Goal: Task Accomplishment & Management: Manage account settings

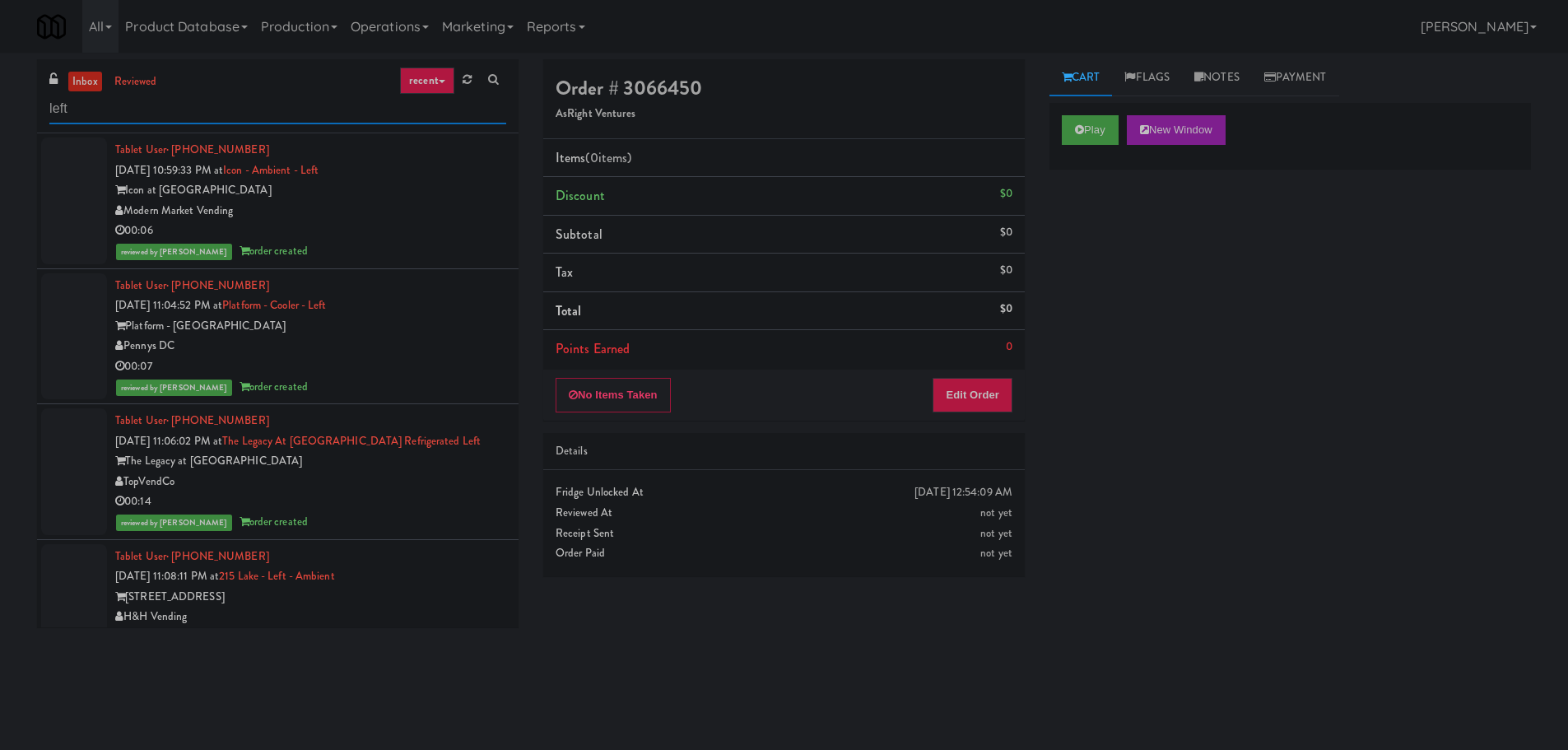
click at [101, 107] on input "left" at bounding box center [277, 108] width 456 height 30
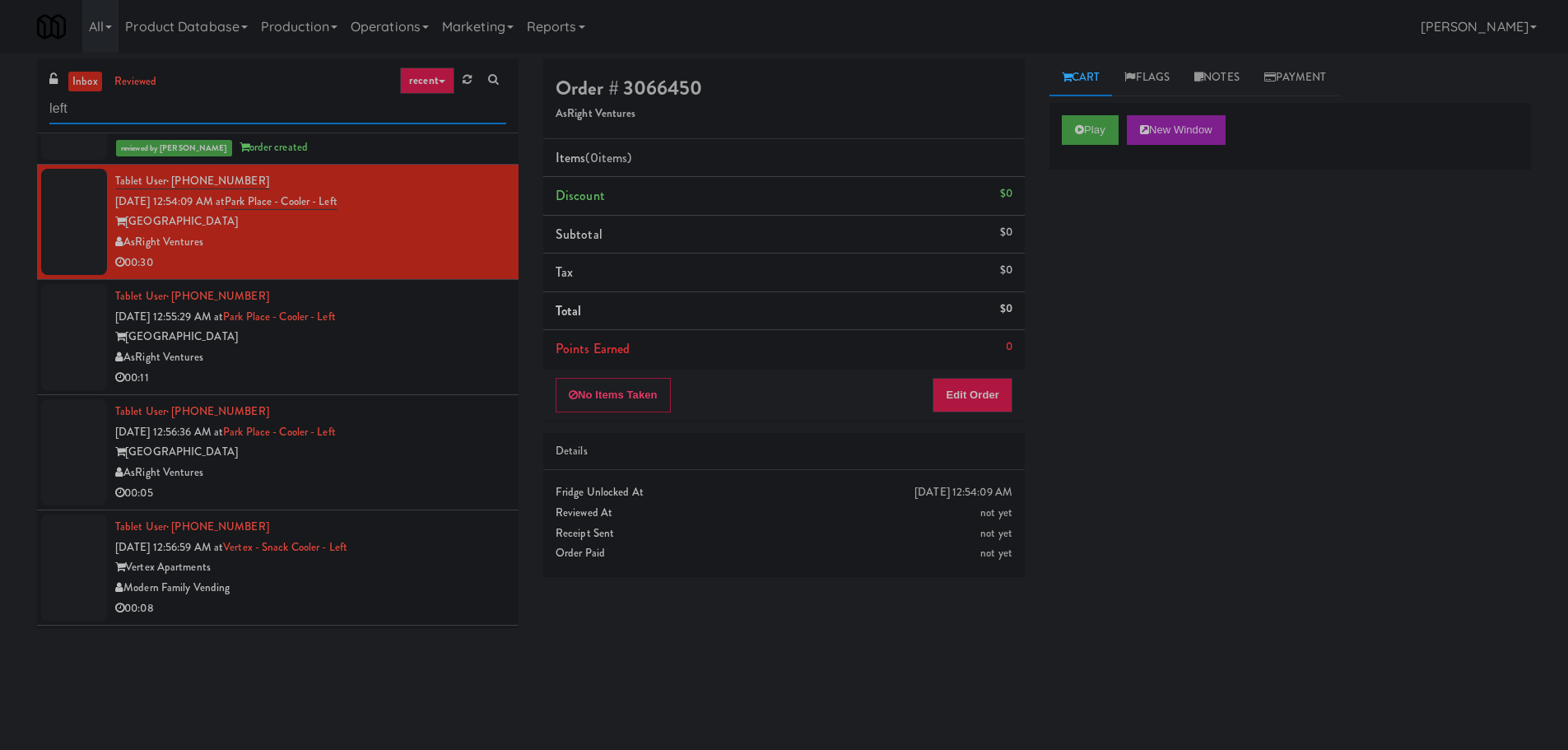
click at [99, 106] on input "left" at bounding box center [277, 108] width 456 height 30
click at [97, 106] on input "left" at bounding box center [277, 108] width 456 height 30
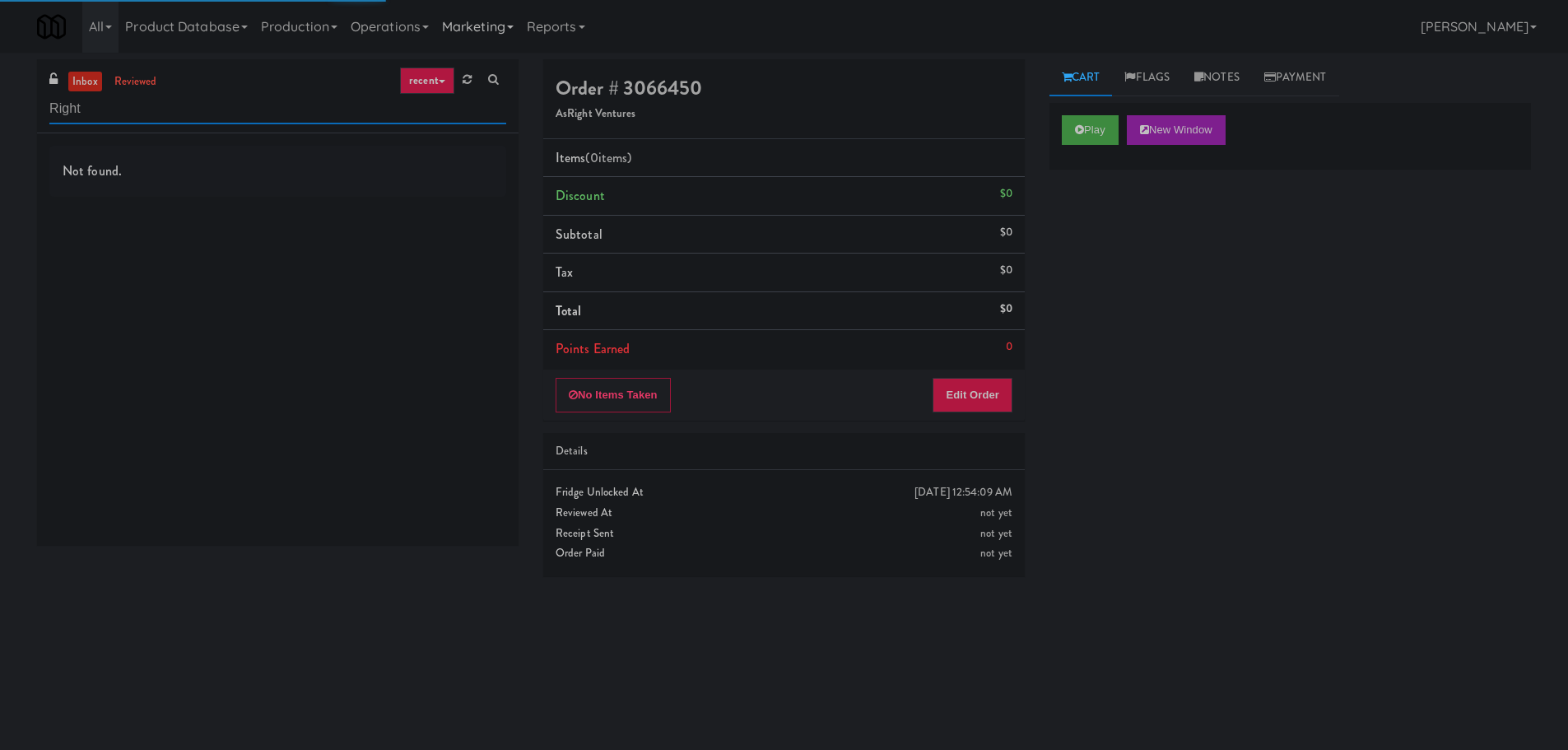
type input "Right"
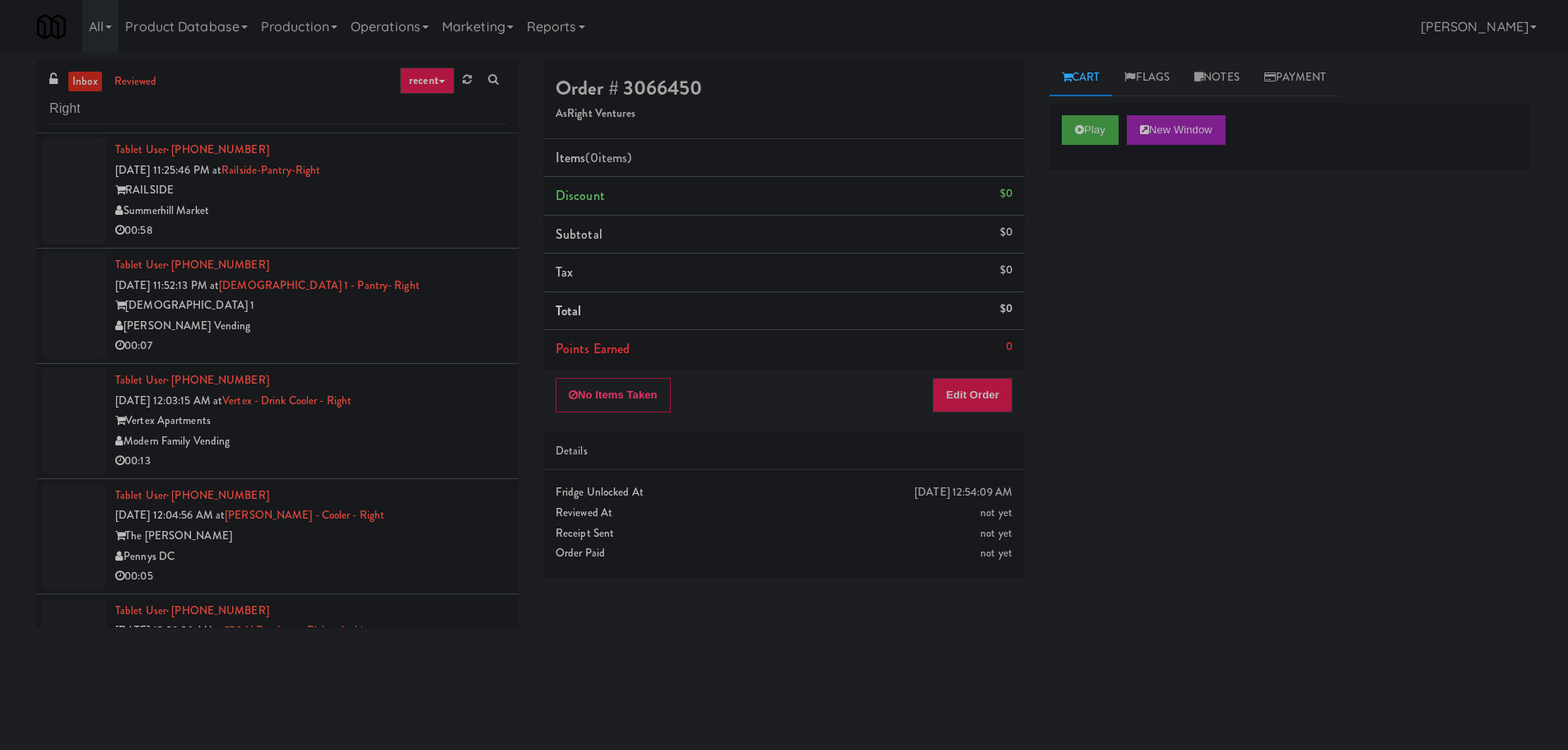
click at [462, 177] on div "Tablet User · (647) 454-3866 [DATE] 11:25:46 PM at Railside-Pantry-Right RAILSI…" at bounding box center [310, 191] width 391 height 101
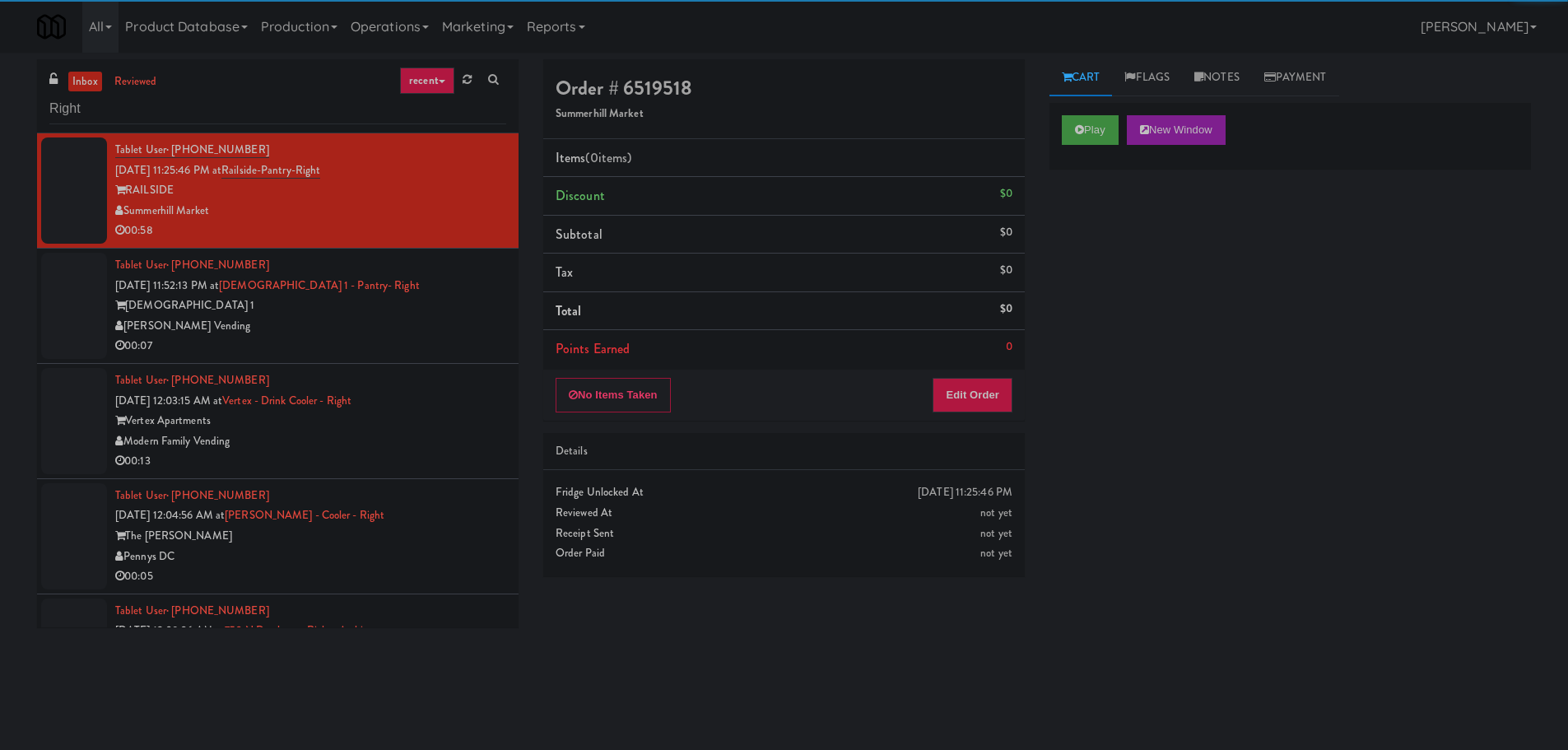
click at [89, 86] on link "inbox" at bounding box center [84, 82] width 34 height 21
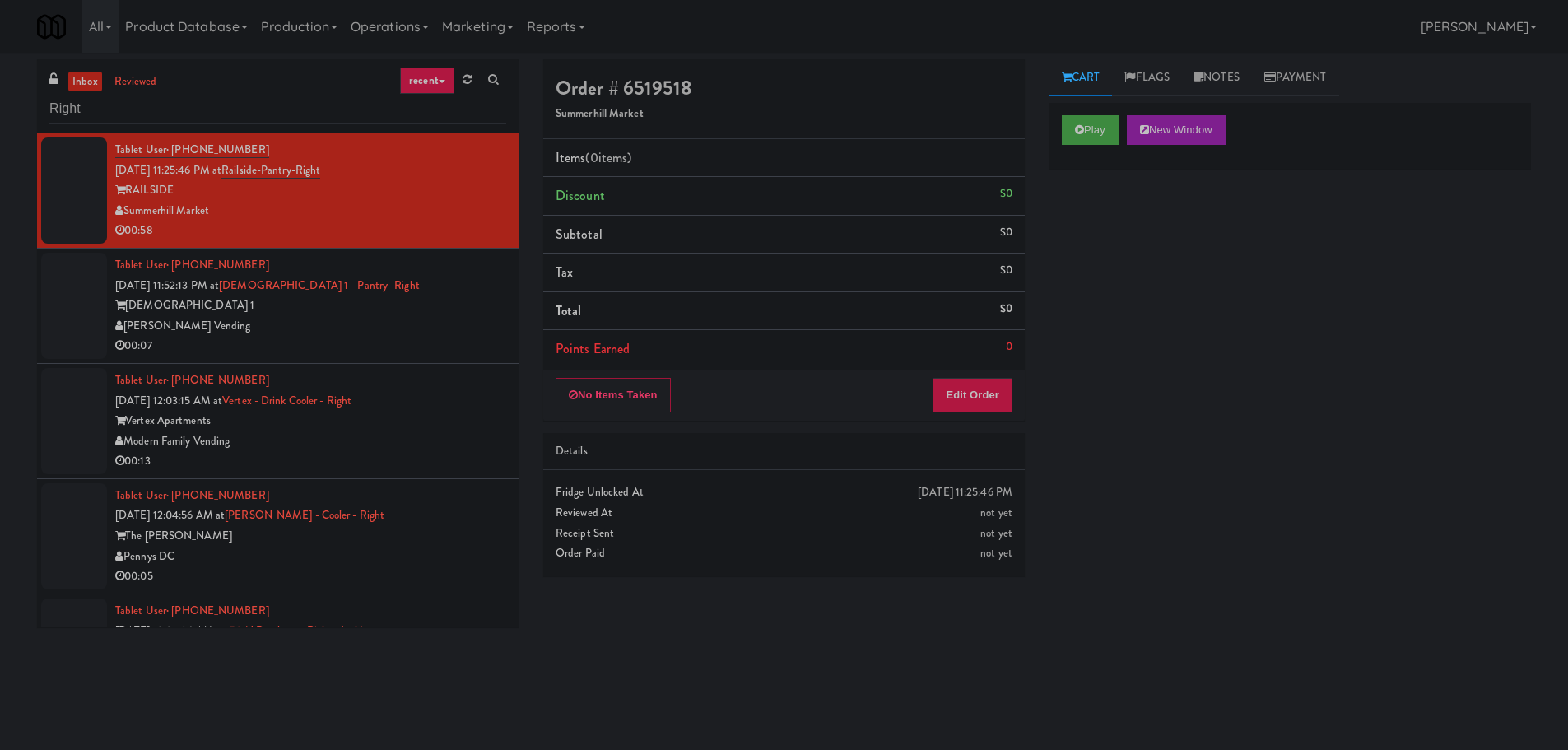
click at [412, 317] on div "[PERSON_NAME] Vending" at bounding box center [310, 327] width 391 height 21
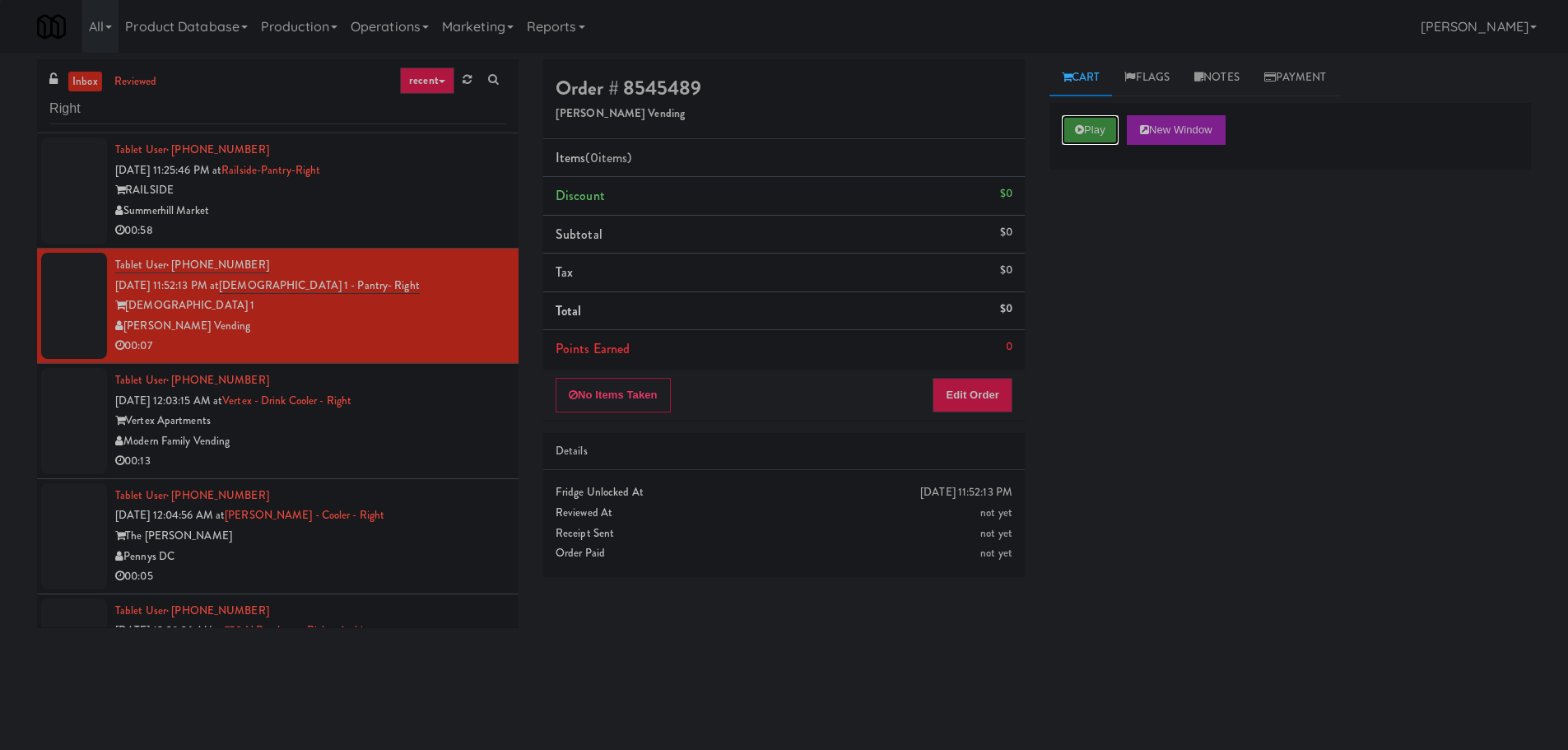
click at [1088, 137] on button "Play" at bounding box center [1090, 130] width 57 height 29
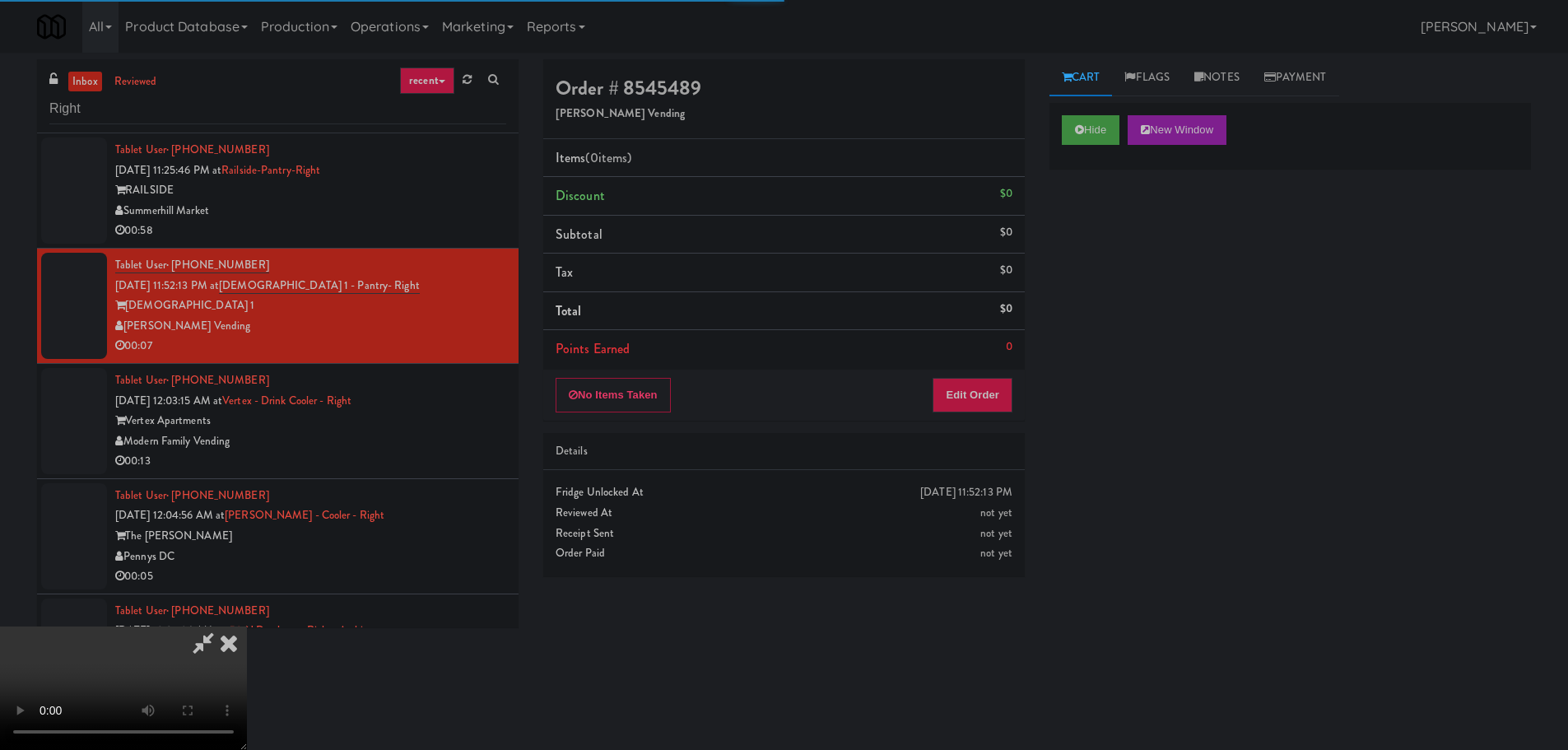
click at [985, 369] on div "Order # 8545489 [PERSON_NAME] Vending Items (0 items ) Discount $0 Subtotal $0 …" at bounding box center [784, 240] width 481 height 361
click at [985, 384] on button "Edit Order" at bounding box center [972, 395] width 80 height 34
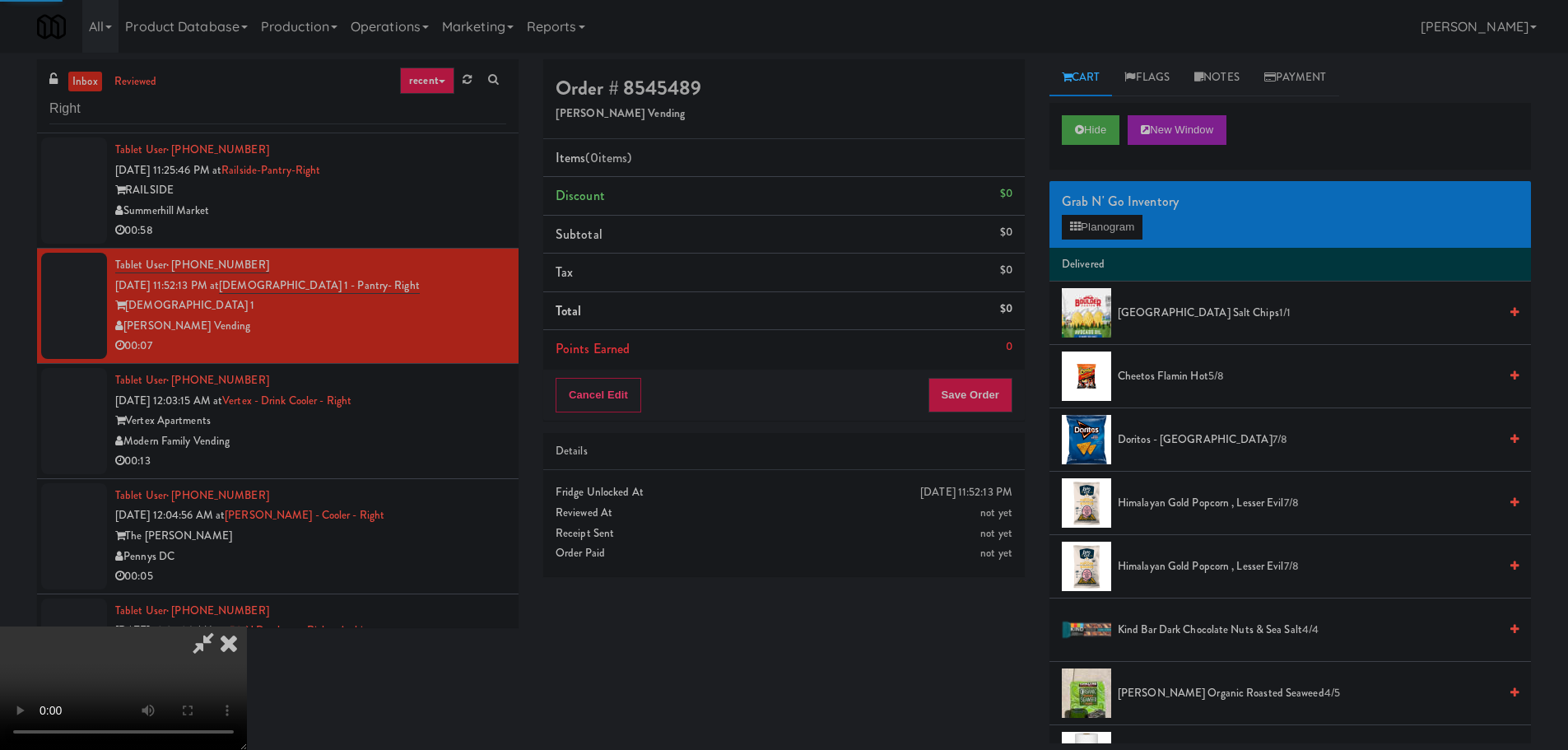
click at [808, 446] on div "Details" at bounding box center [783, 452] width 456 height 21
click at [247, 627] on video at bounding box center [123, 689] width 247 height 124
click at [1109, 229] on button "Planogram" at bounding box center [1102, 227] width 81 height 25
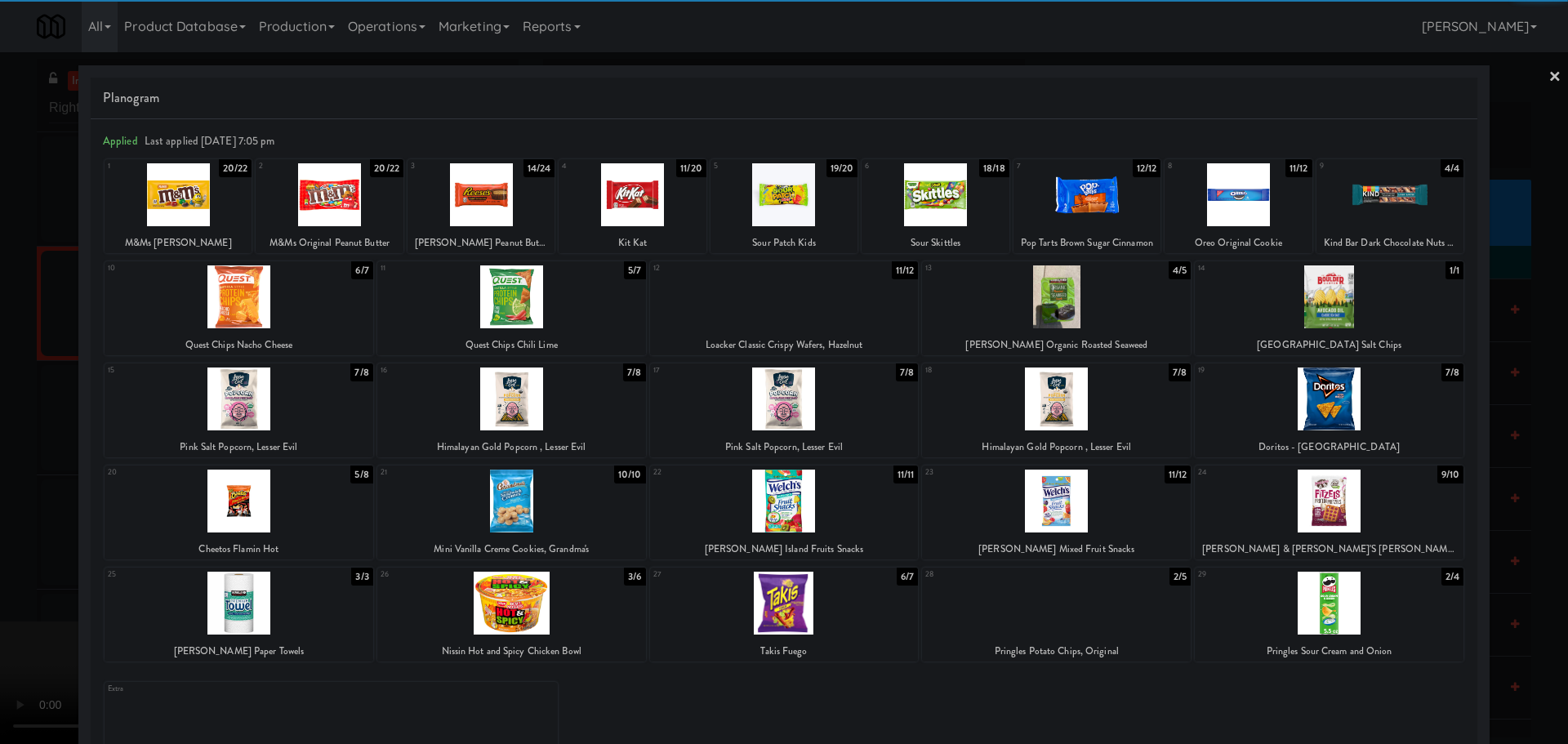
click at [1313, 513] on div at bounding box center [1329, 501] width 269 height 63
drag, startPoint x: 26, startPoint y: 436, endPoint x: 351, endPoint y: 392, distance: 328.0
click at [27, 436] on div at bounding box center [784, 372] width 1568 height 744
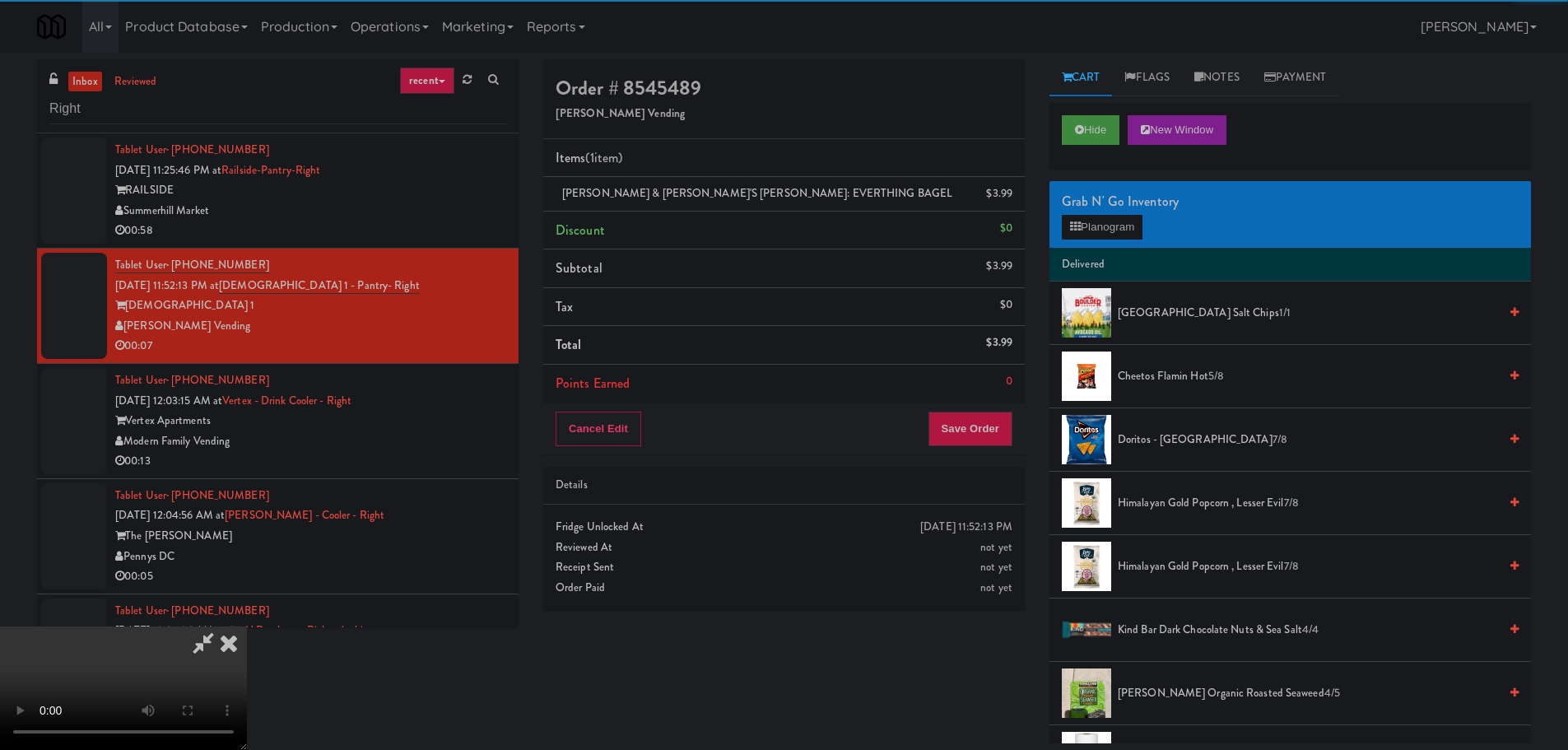
drag, startPoint x: 353, startPoint y: 396, endPoint x: 389, endPoint y: 393, distance: 36.1
click at [247, 627] on video at bounding box center [123, 689] width 247 height 124
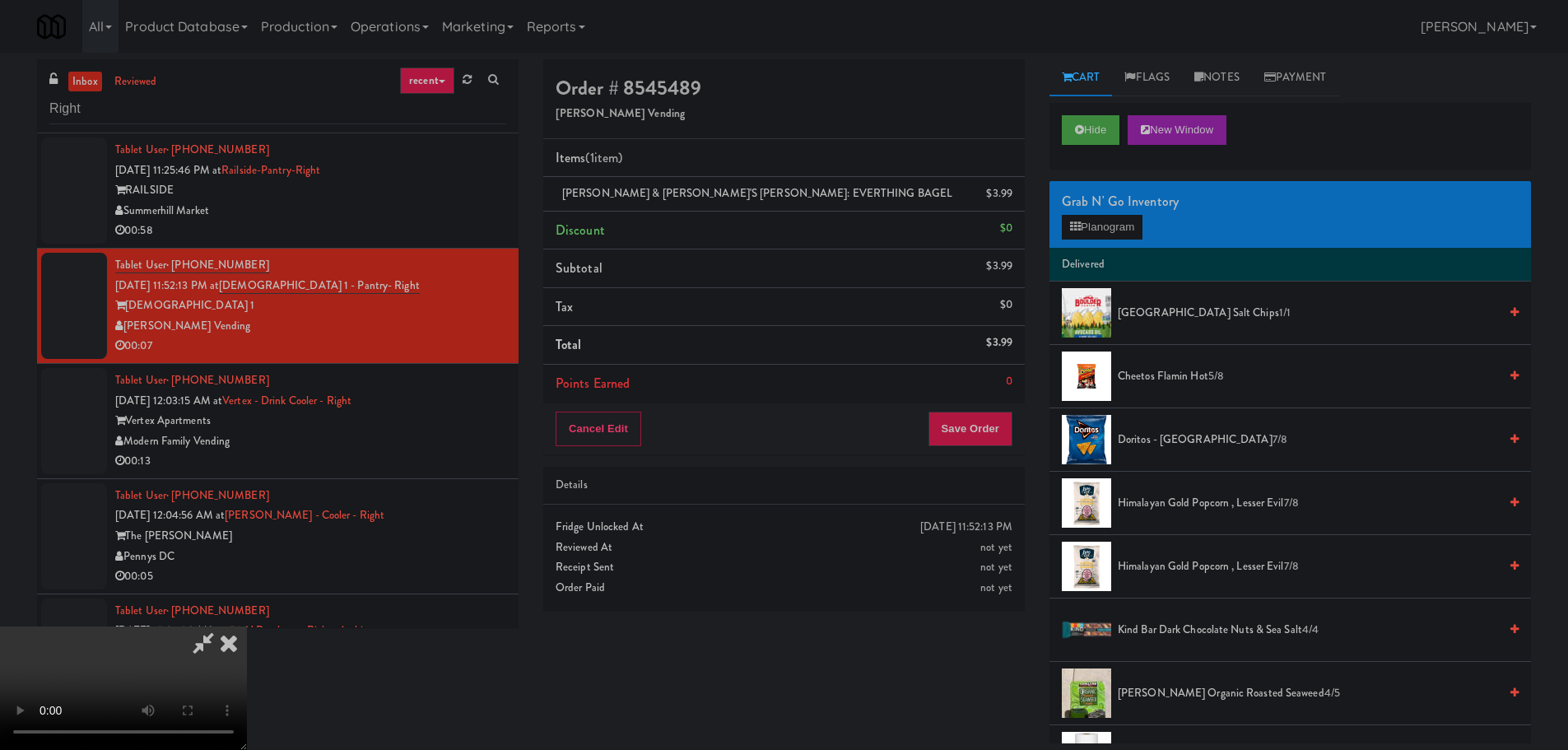
click at [247, 627] on video at bounding box center [123, 689] width 247 height 124
click at [1093, 215] on button "Planogram" at bounding box center [1102, 227] width 81 height 25
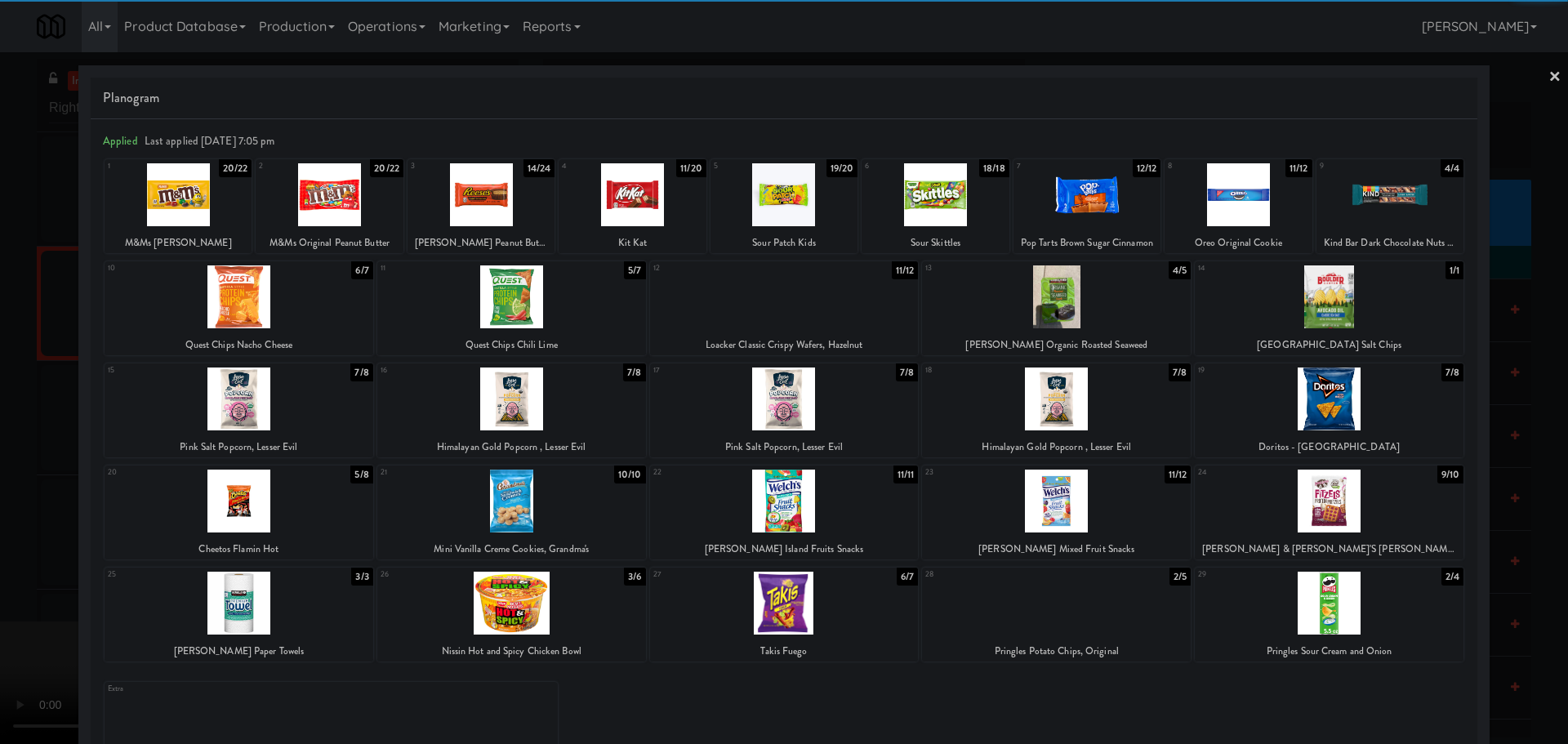
click at [583, 282] on div at bounding box center [511, 297] width 269 height 63
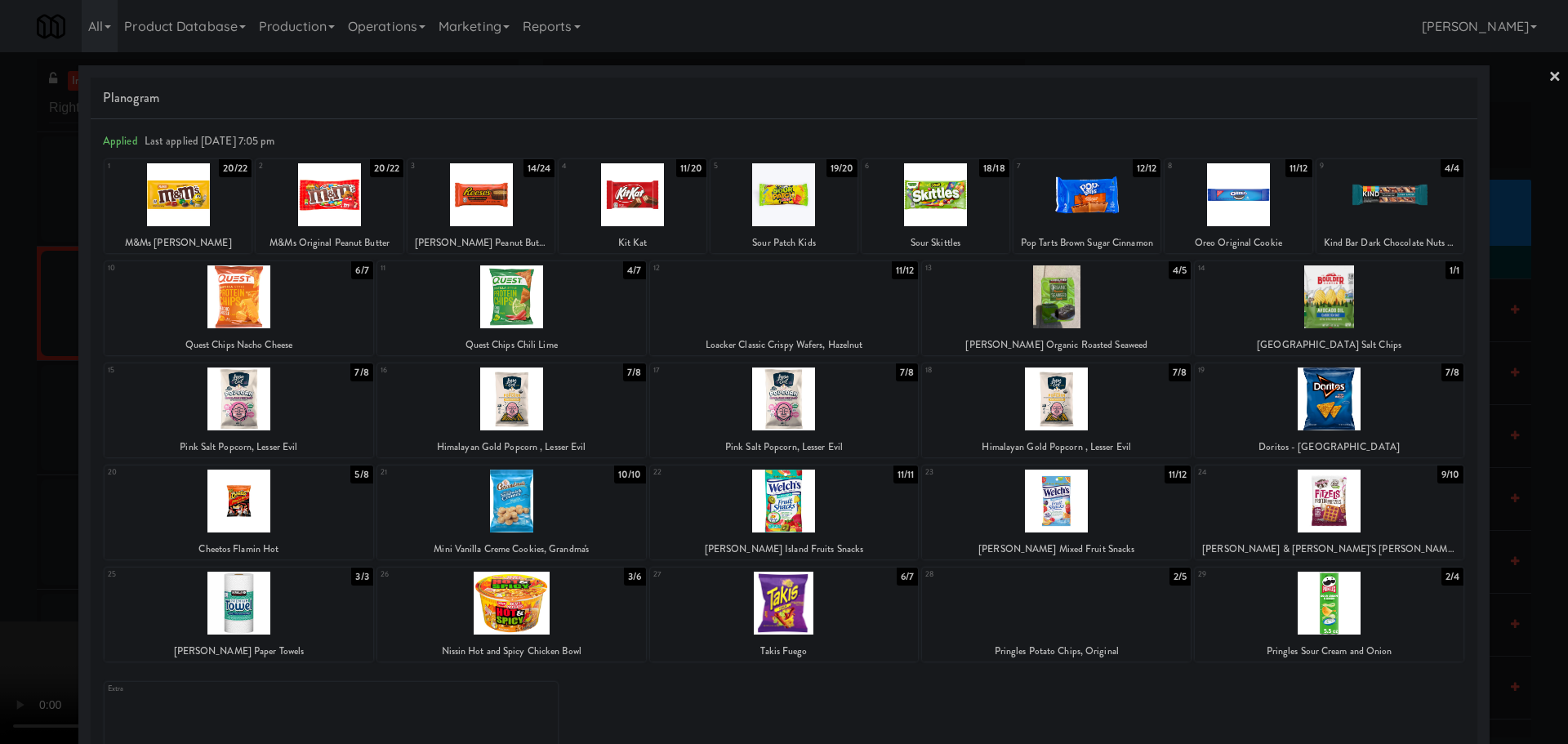
click at [0, 372] on div at bounding box center [784, 372] width 1568 height 744
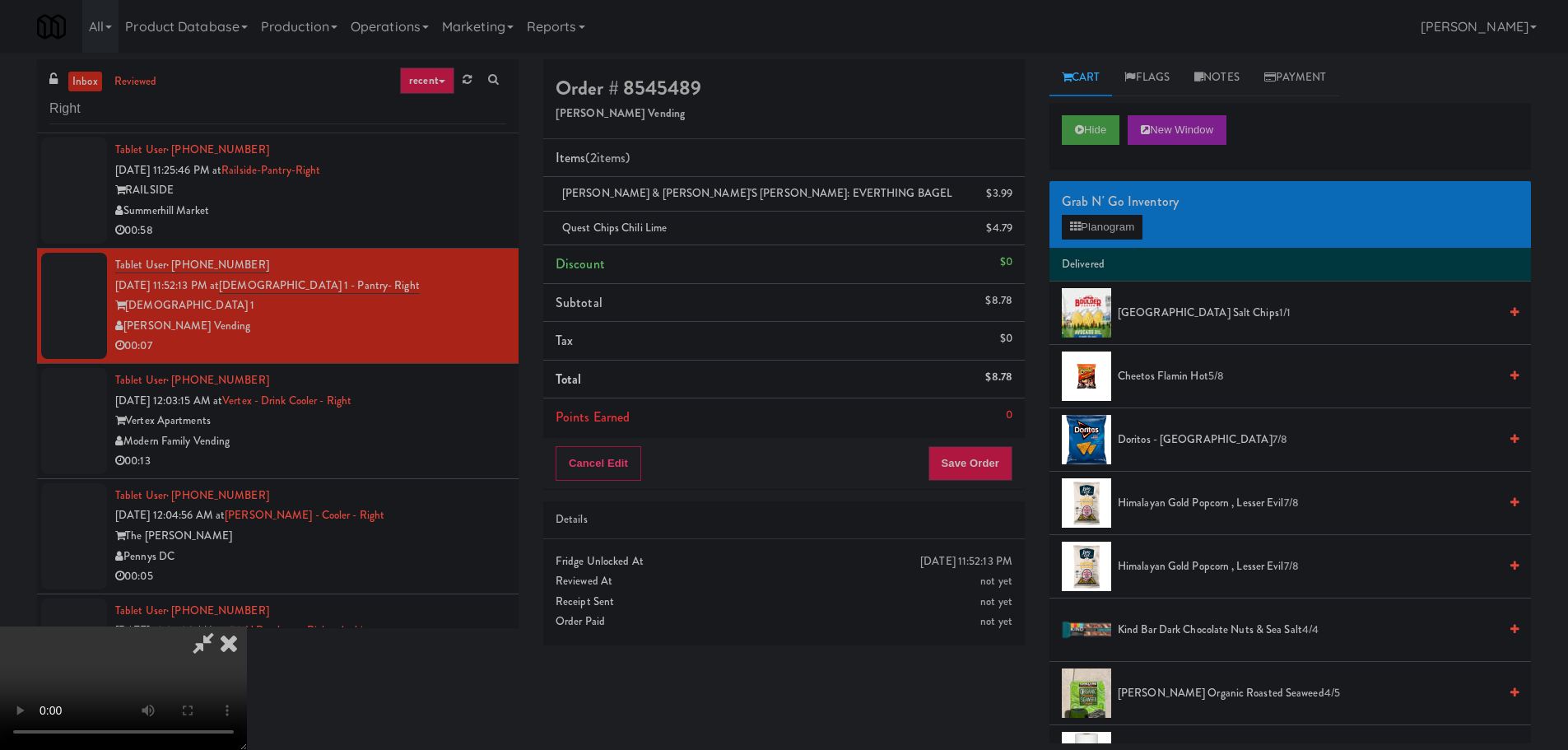
click at [247, 627] on video at bounding box center [123, 689] width 247 height 124
click at [970, 464] on button "Save Order" at bounding box center [971, 464] width 84 height 34
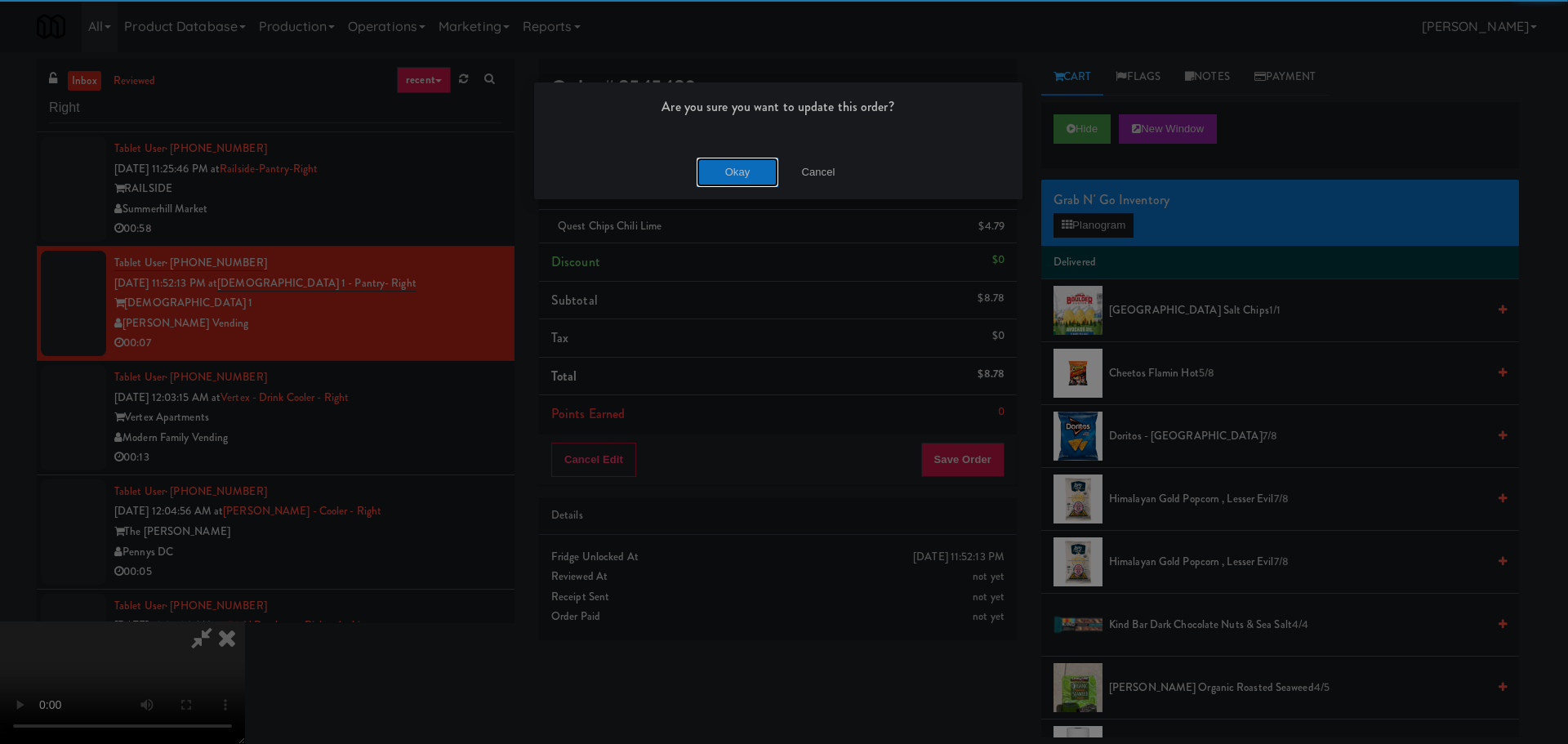
click at [733, 177] on button "Okay" at bounding box center [738, 172] width 82 height 29
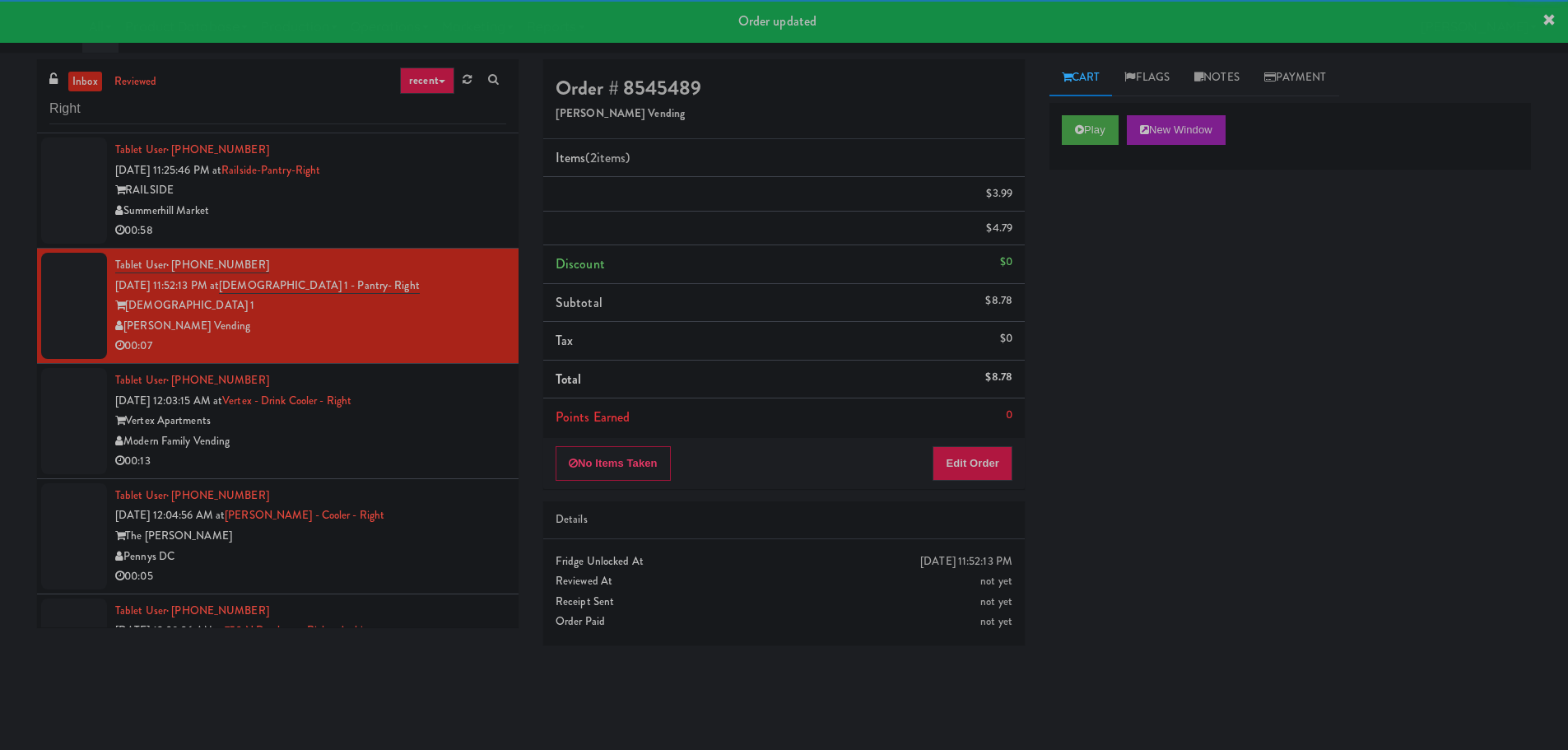
click at [413, 424] on div "Vertex Apartments" at bounding box center [310, 421] width 391 height 21
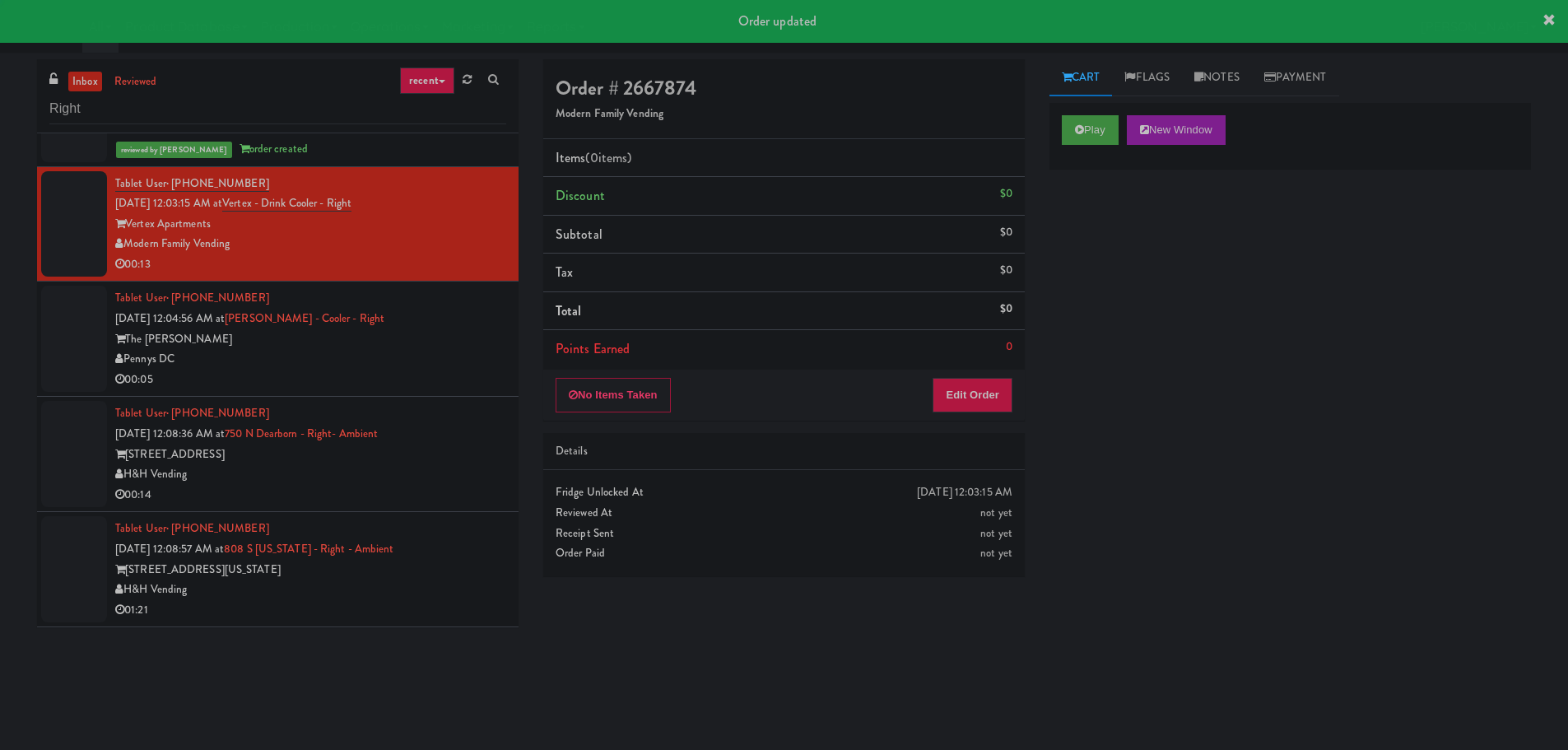
scroll to position [247, 0]
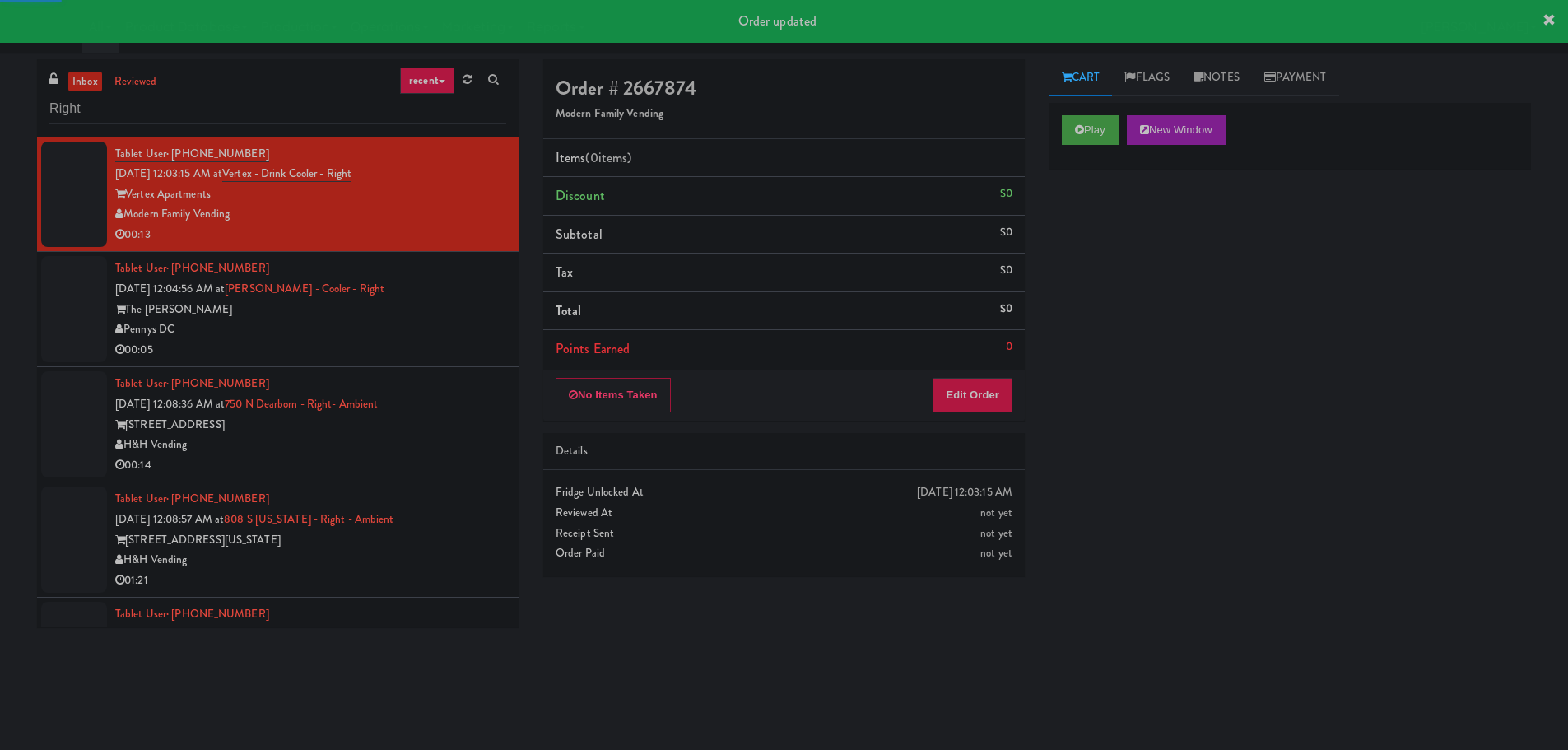
click at [447, 344] on div "00:05" at bounding box center [310, 350] width 391 height 21
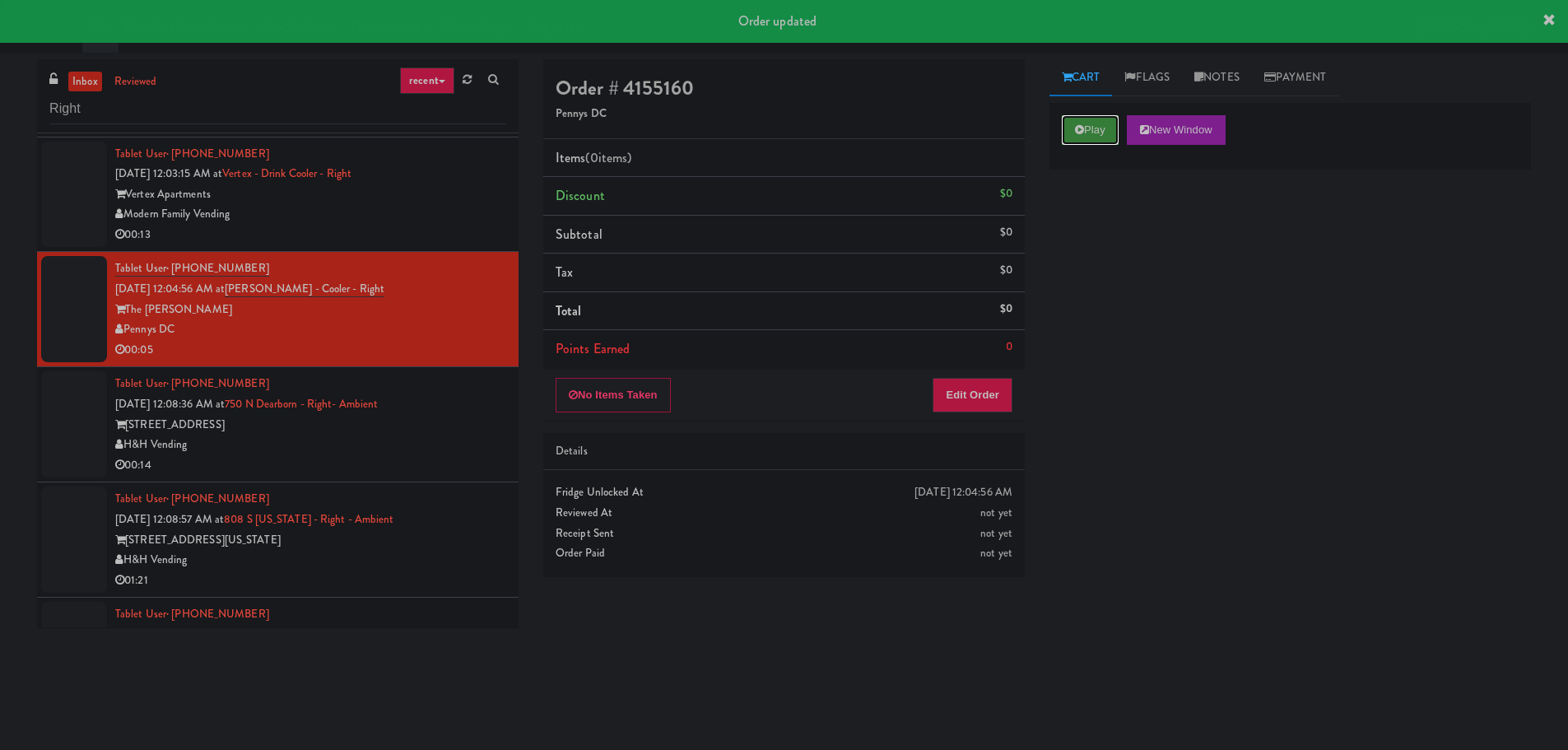
click at [1069, 133] on button "Play" at bounding box center [1090, 130] width 57 height 29
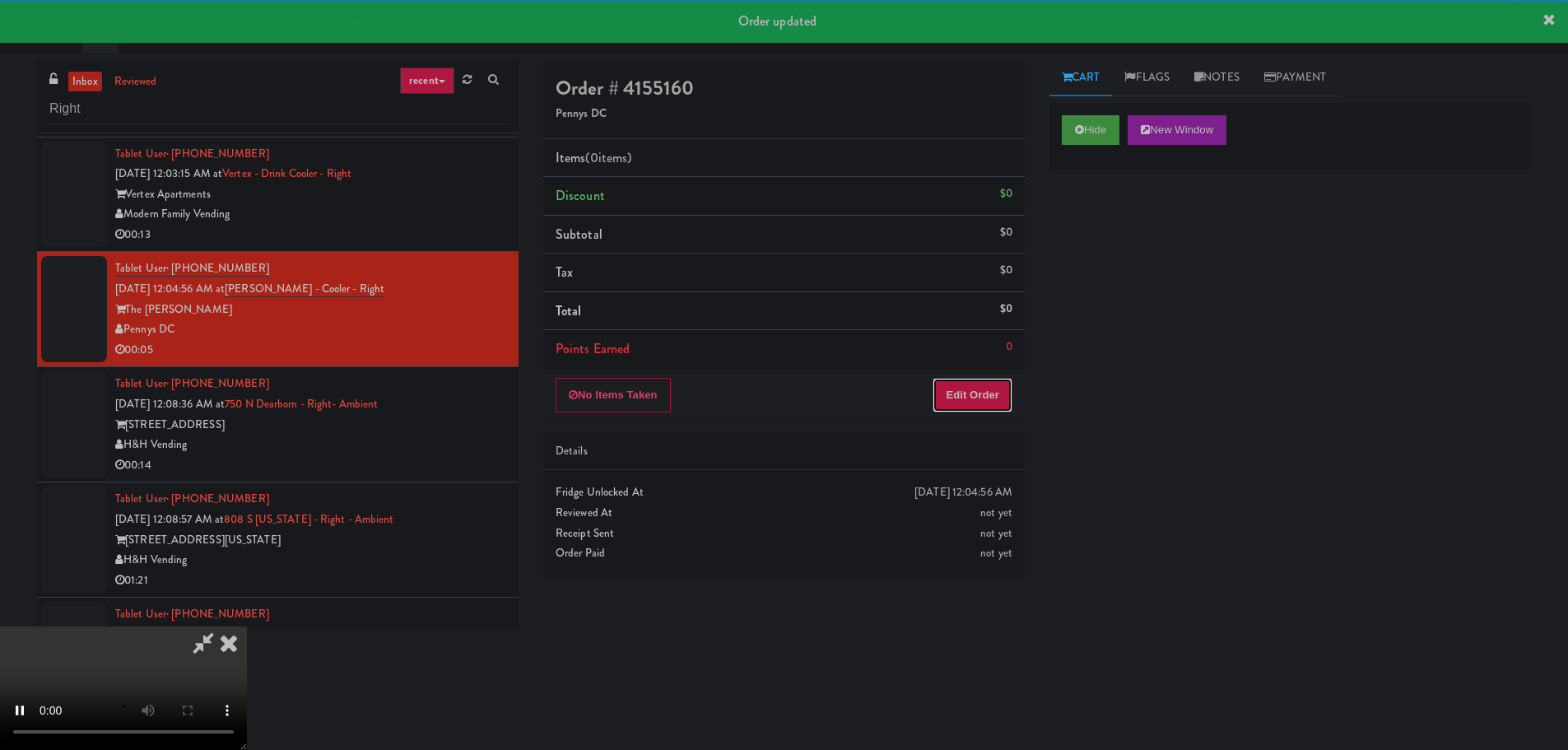
click at [962, 384] on button "Edit Order" at bounding box center [972, 395] width 80 height 34
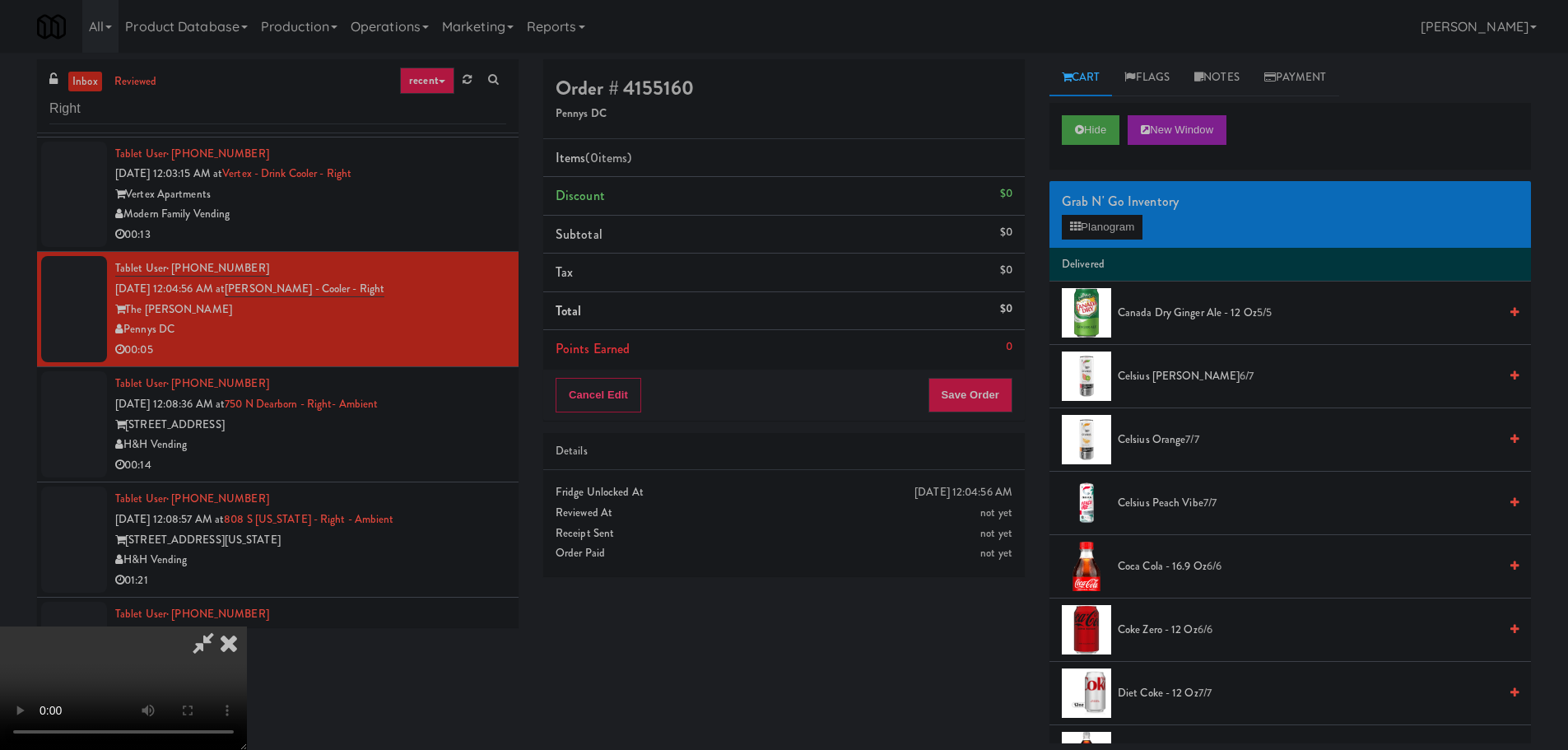
click at [247, 627] on video at bounding box center [123, 689] width 247 height 124
click at [1082, 234] on button "Planogram" at bounding box center [1102, 227] width 81 height 25
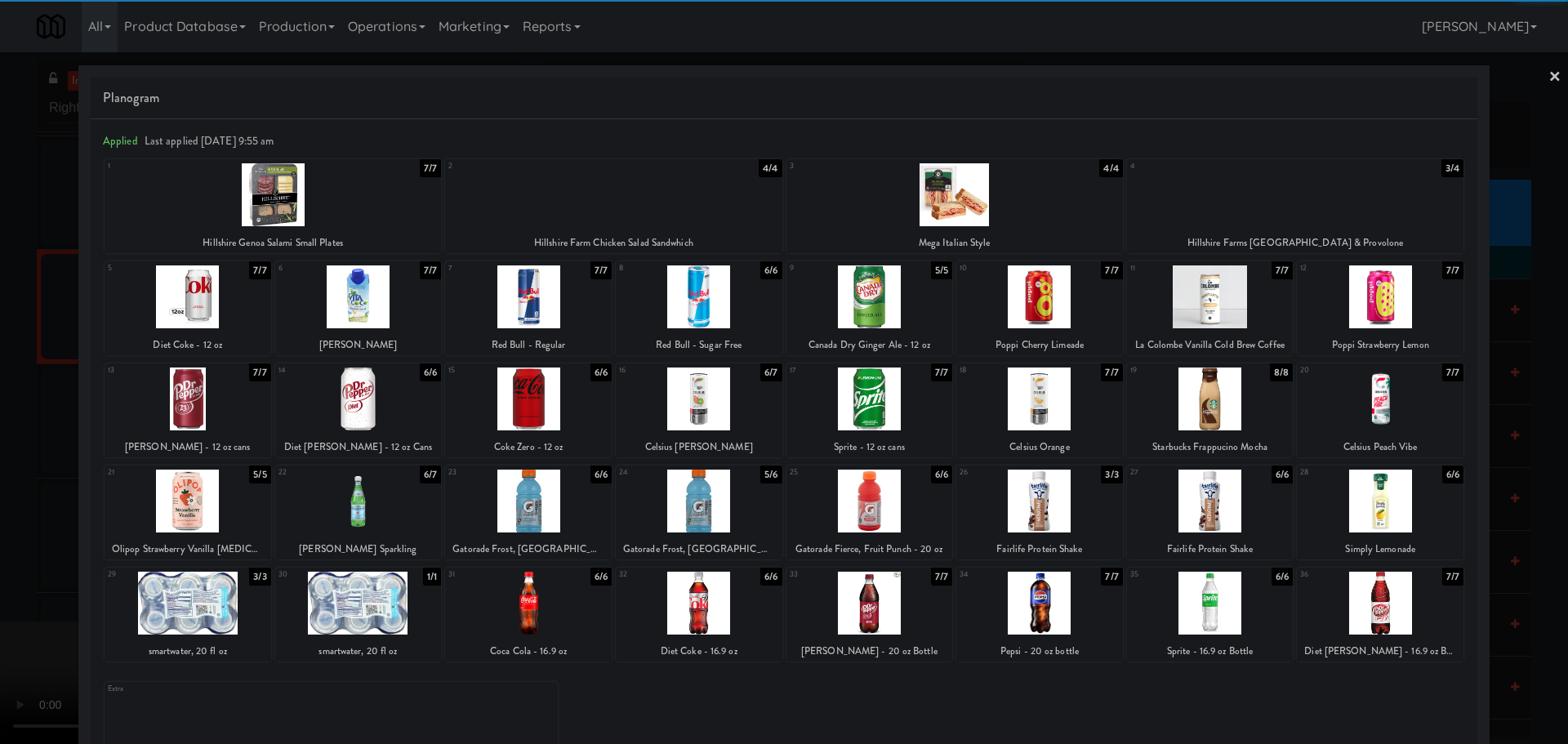
click at [732, 421] on div at bounding box center [699, 399] width 166 height 63
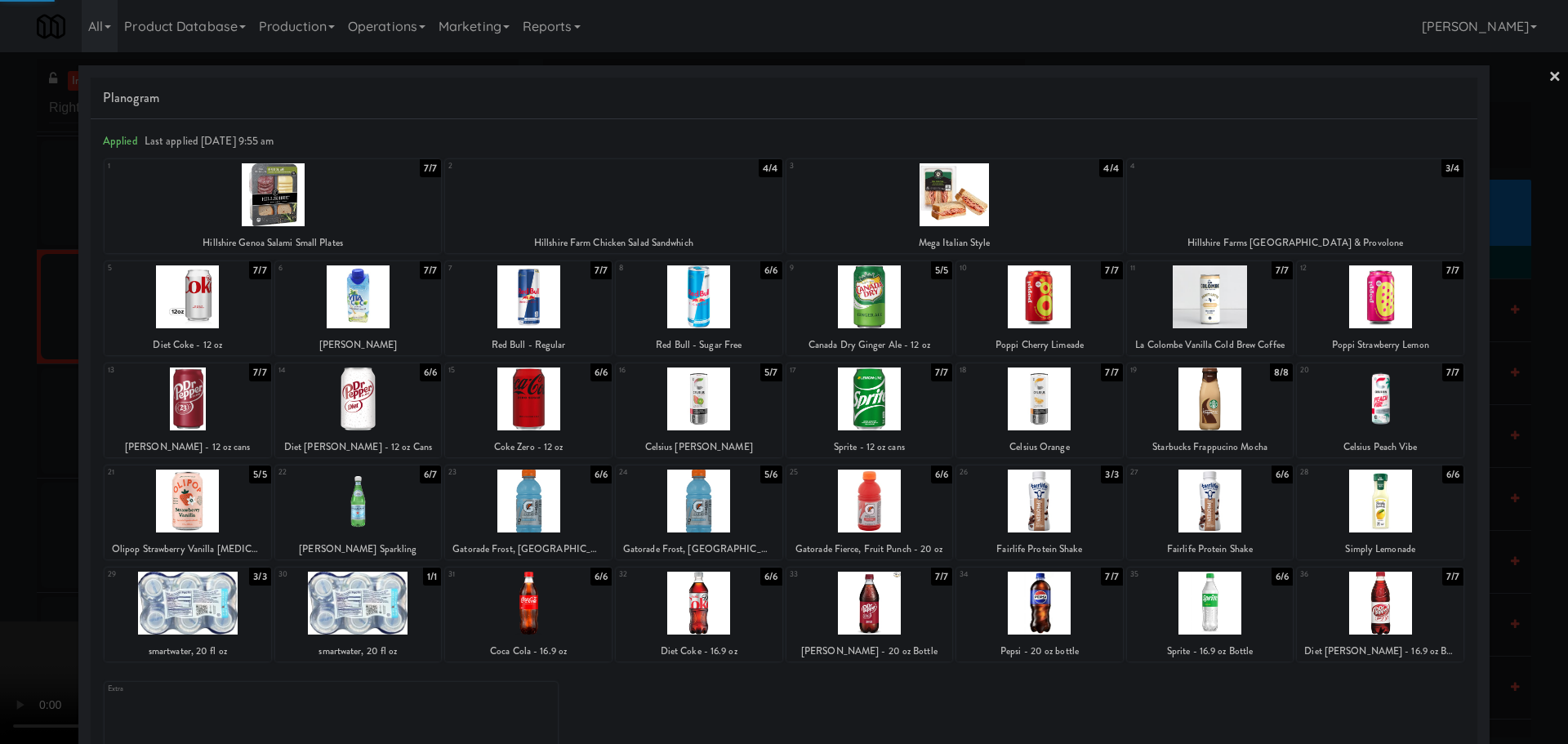
click at [0, 450] on div at bounding box center [784, 372] width 1568 height 744
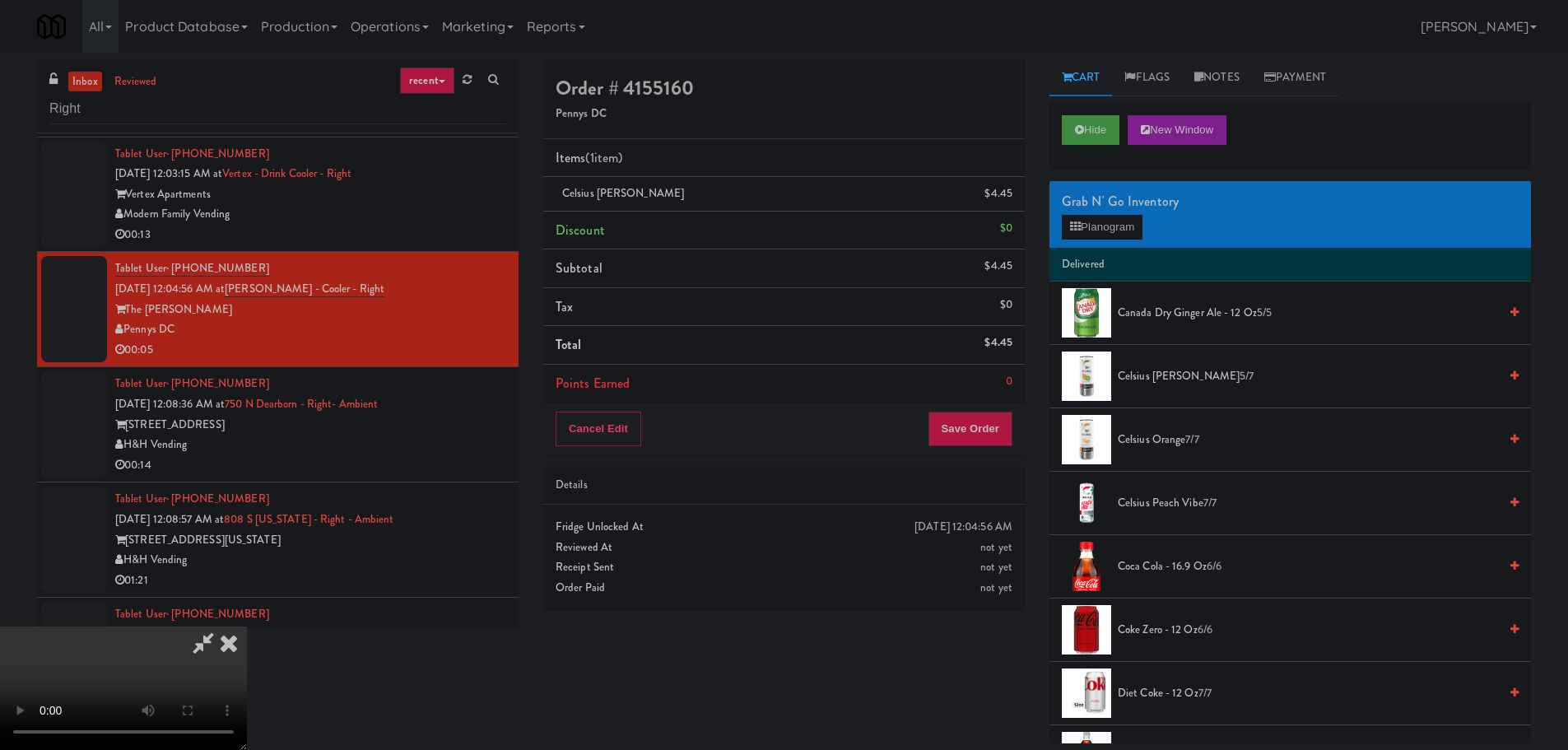
click at [247, 627] on video at bounding box center [123, 689] width 247 height 124
click at [944, 428] on button "Save Order" at bounding box center [971, 429] width 84 height 34
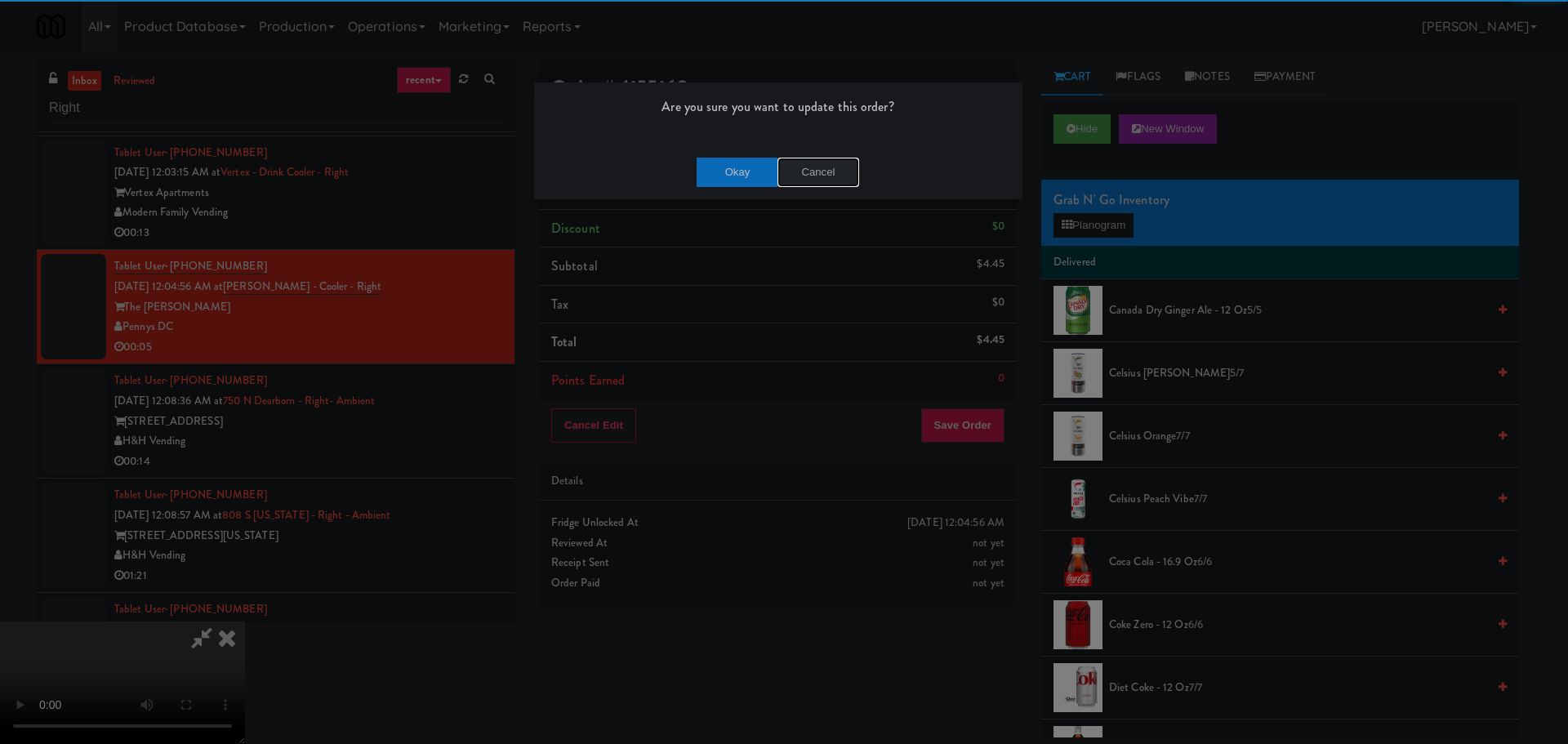
click at [828, 158] on button "Cancel" at bounding box center [818, 172] width 82 height 29
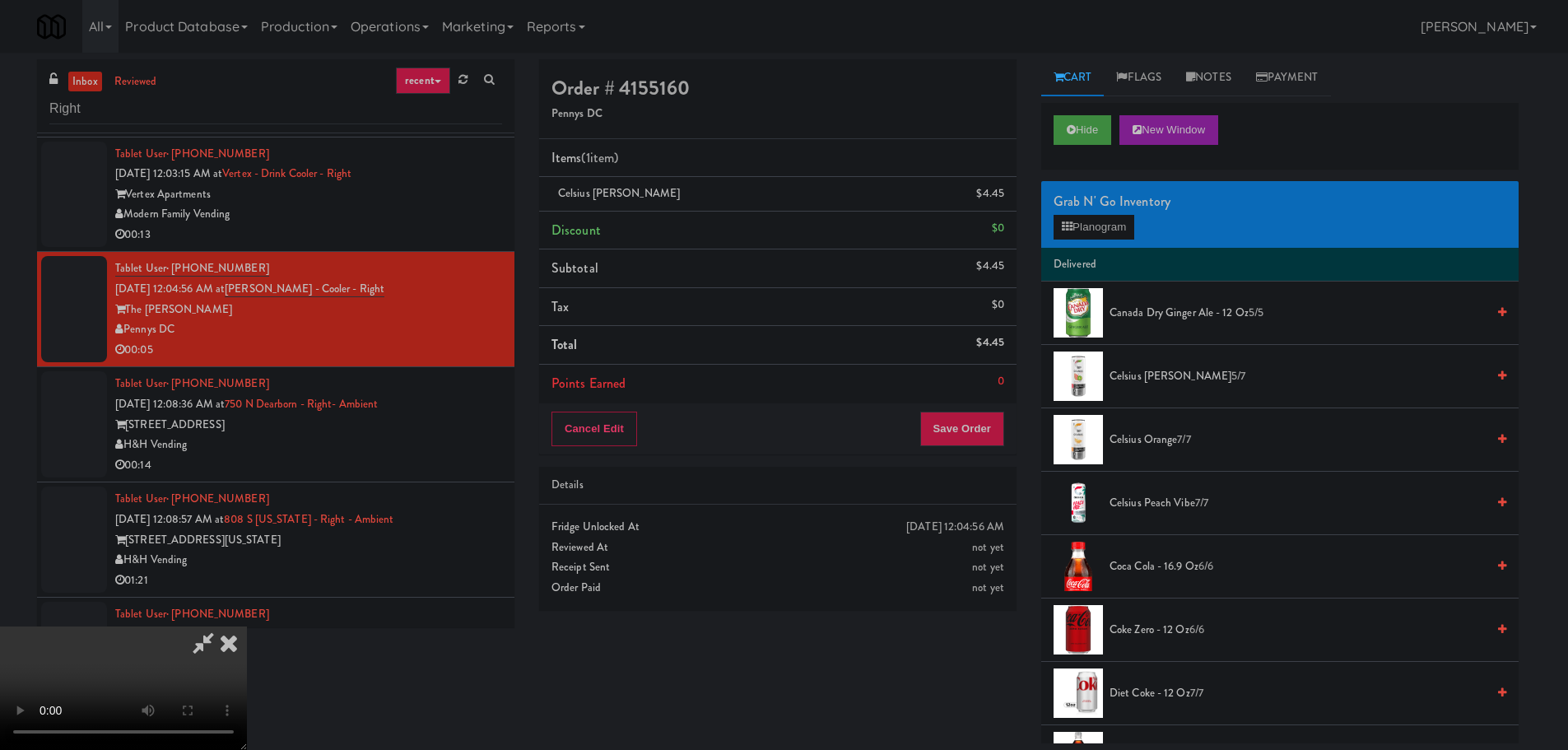
click at [247, 627] on video at bounding box center [123, 689] width 247 height 124
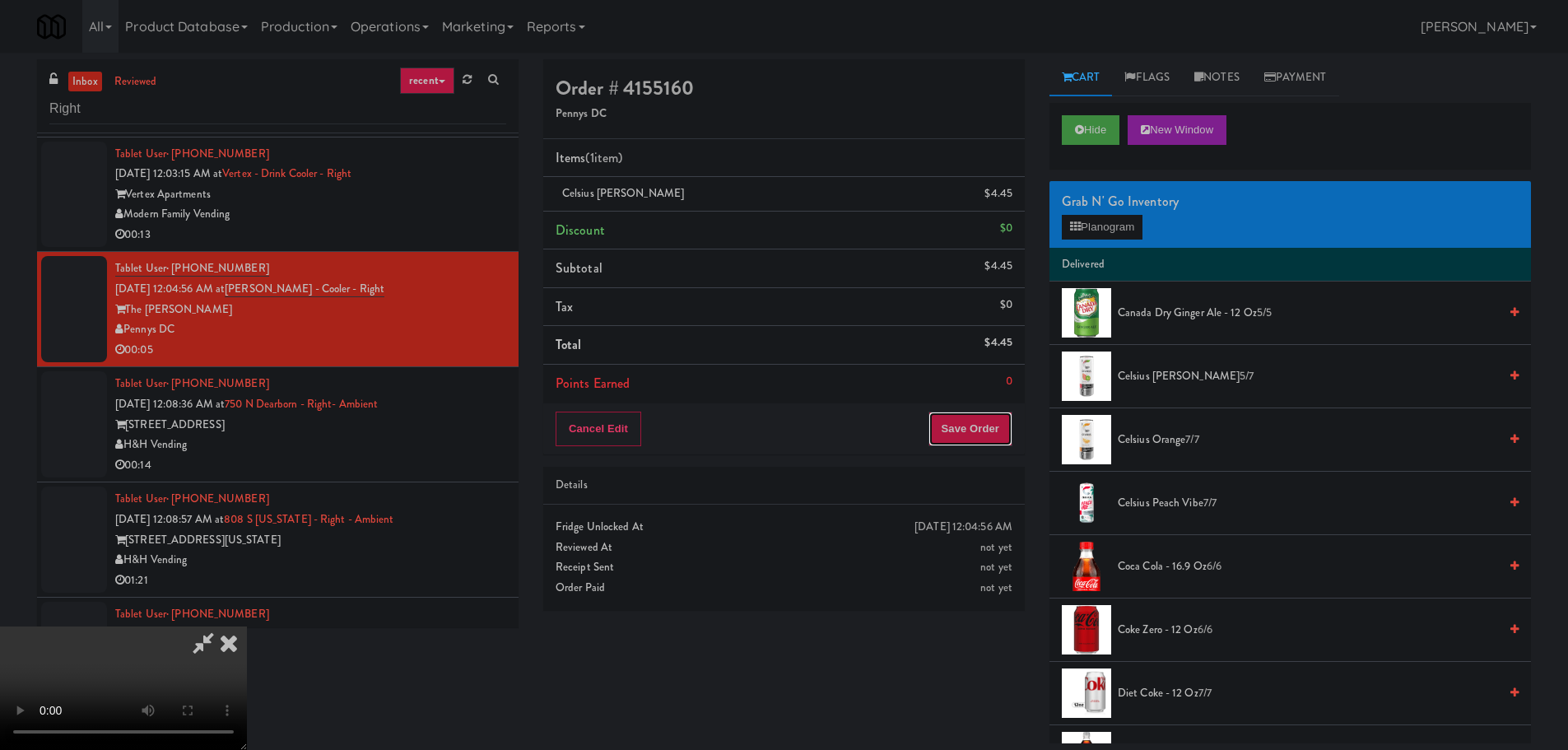
click at [960, 424] on button "Save Order" at bounding box center [971, 429] width 84 height 34
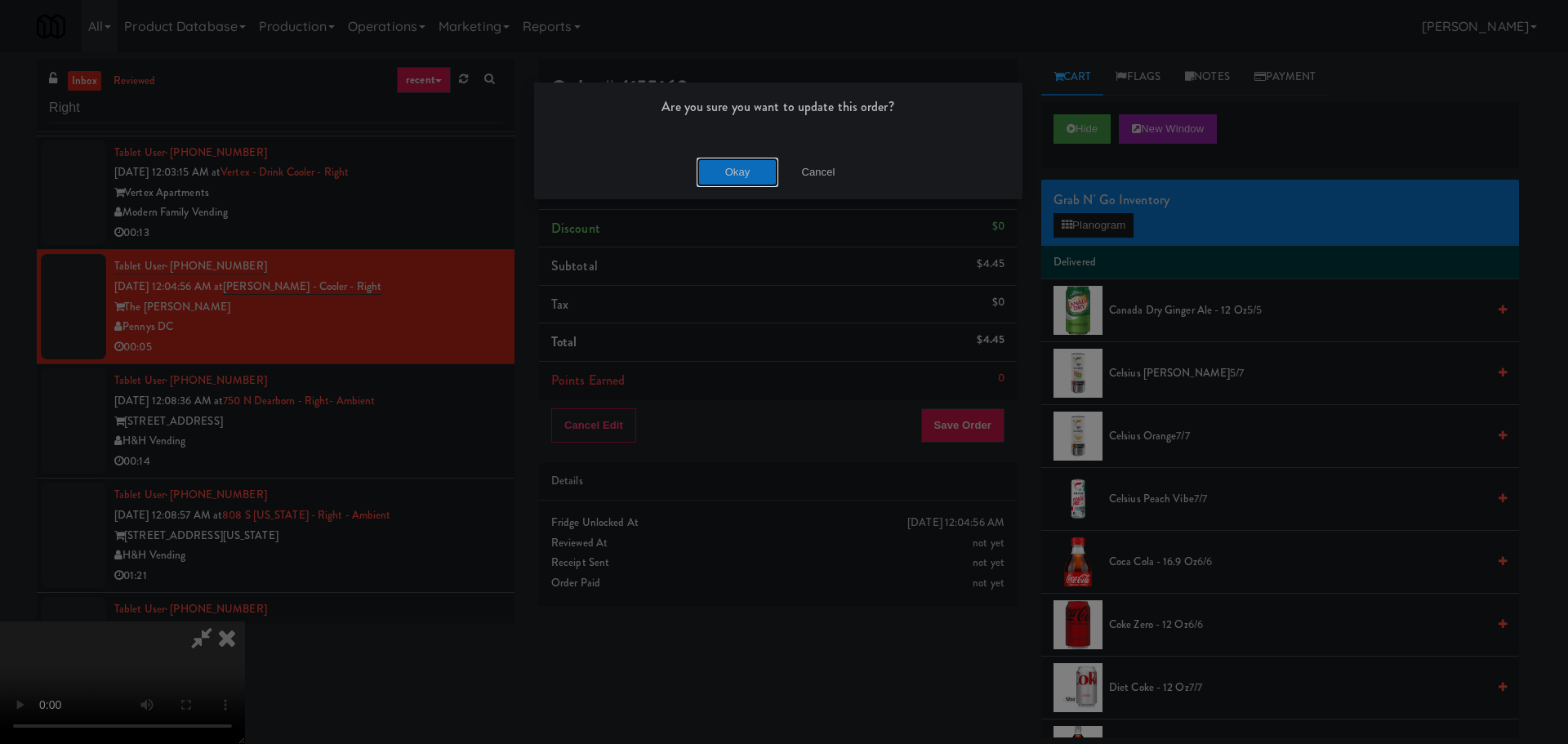
click at [703, 178] on button "Okay" at bounding box center [738, 172] width 82 height 29
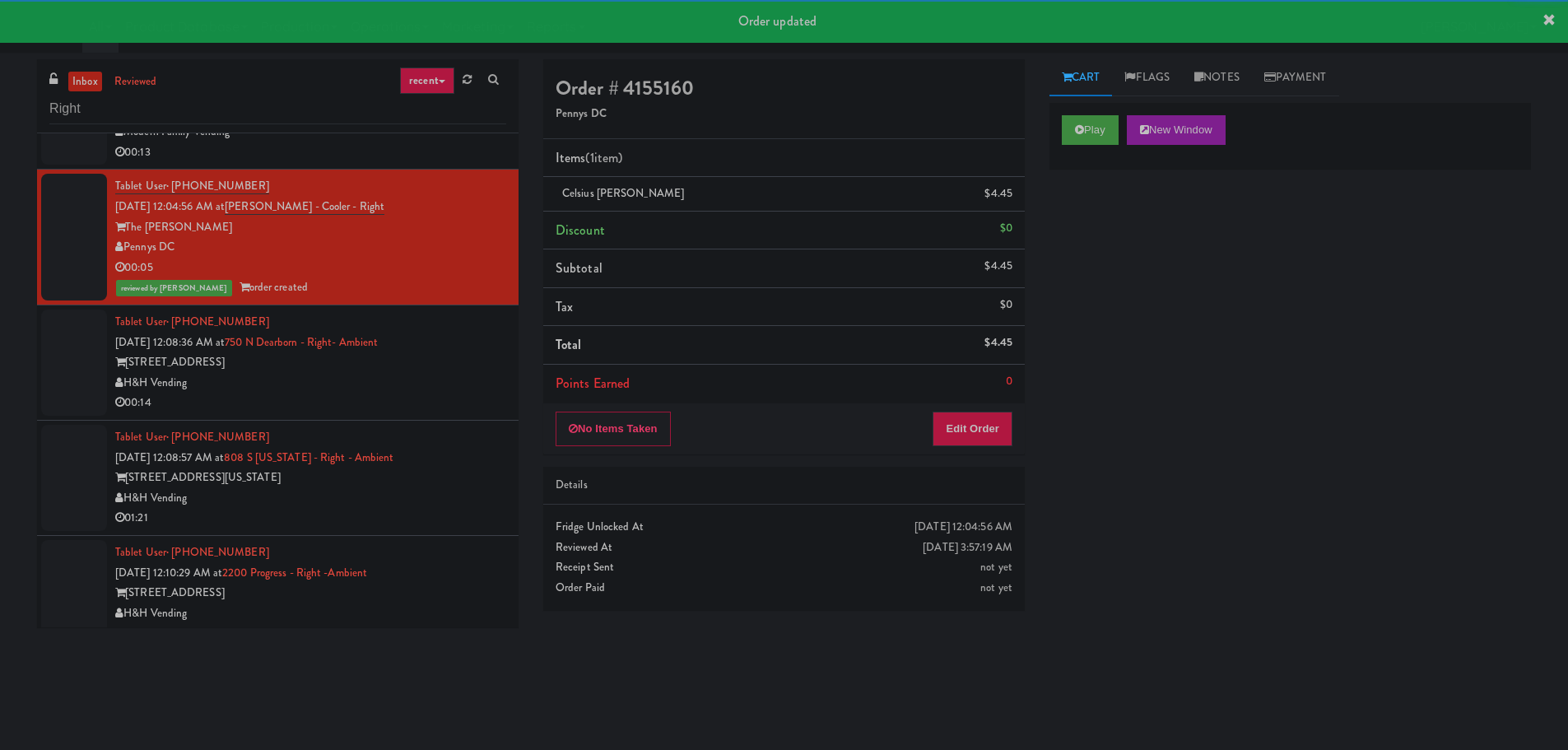
click at [395, 376] on div "H&H Vending" at bounding box center [310, 384] width 391 height 21
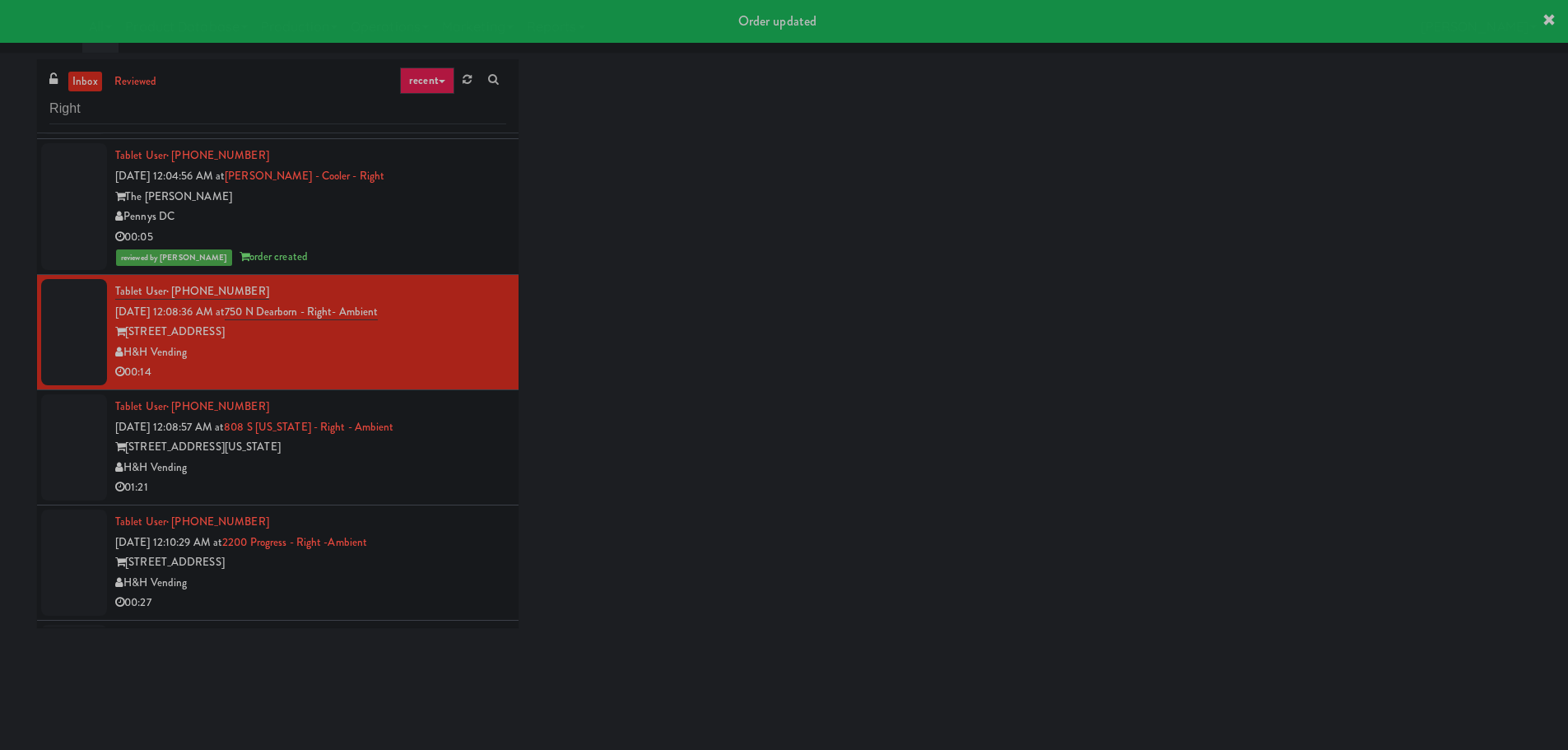
scroll to position [494, 0]
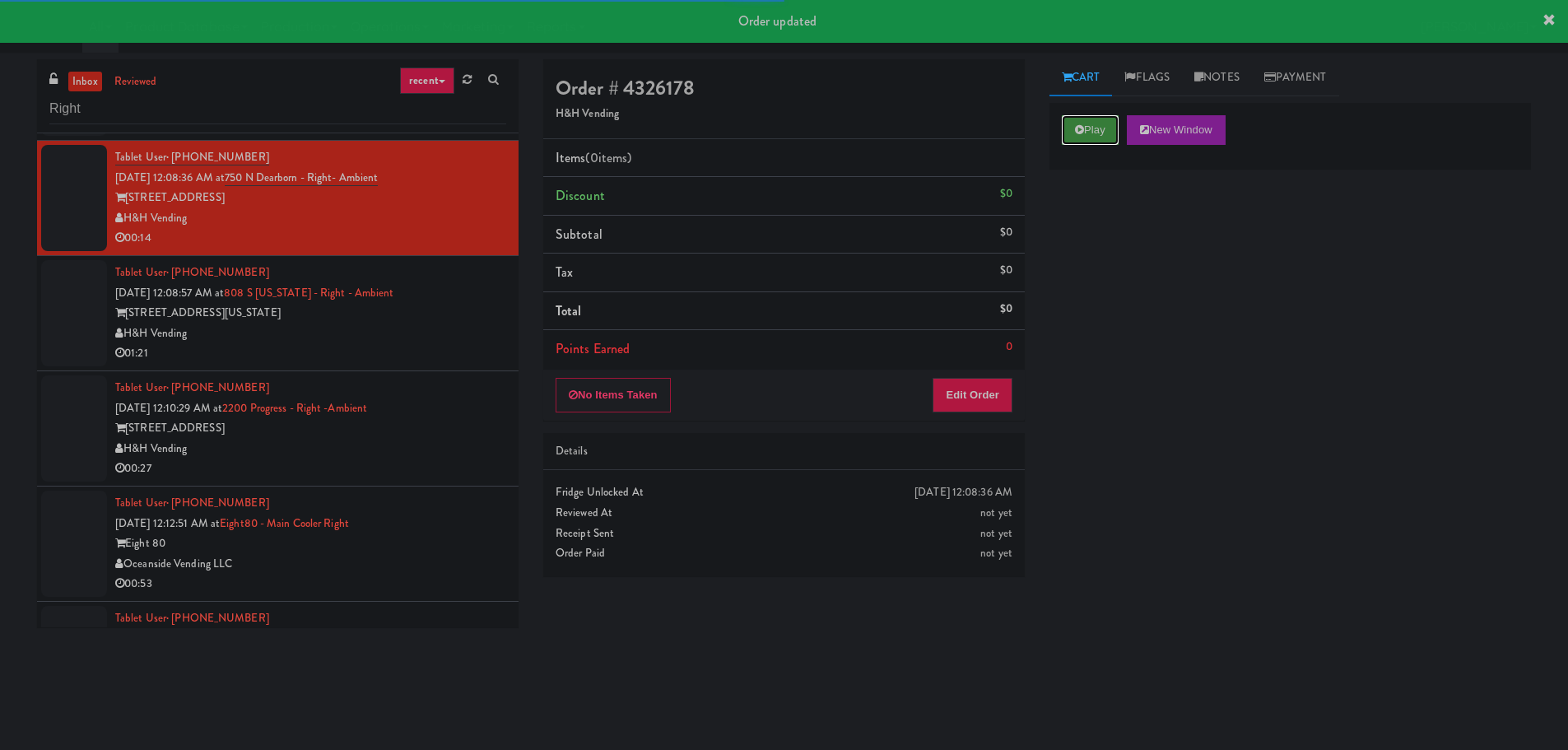
click at [1072, 137] on button "Play" at bounding box center [1090, 130] width 57 height 29
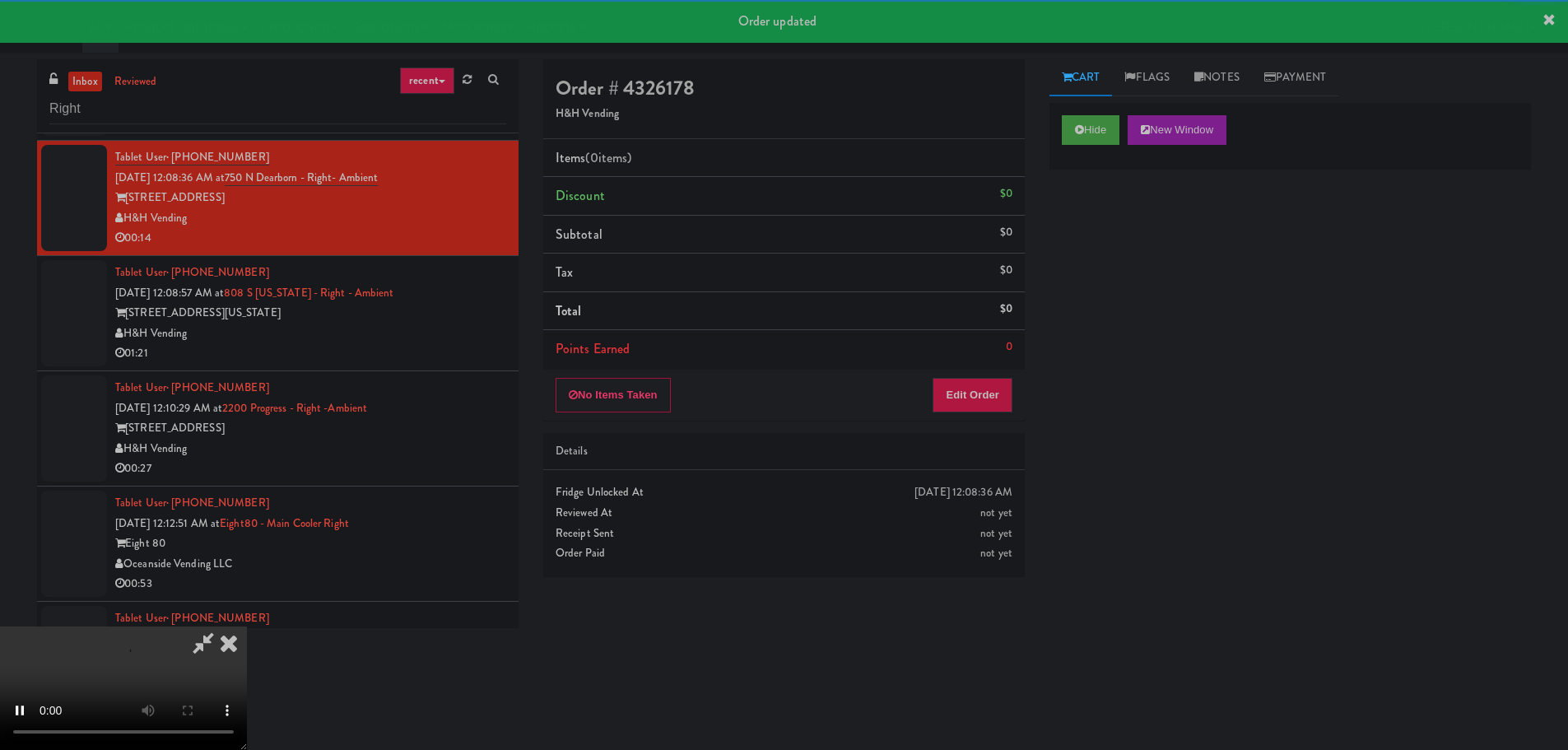
click at [959, 415] on div "No Items Taken Edit Order" at bounding box center [784, 395] width 481 height 51
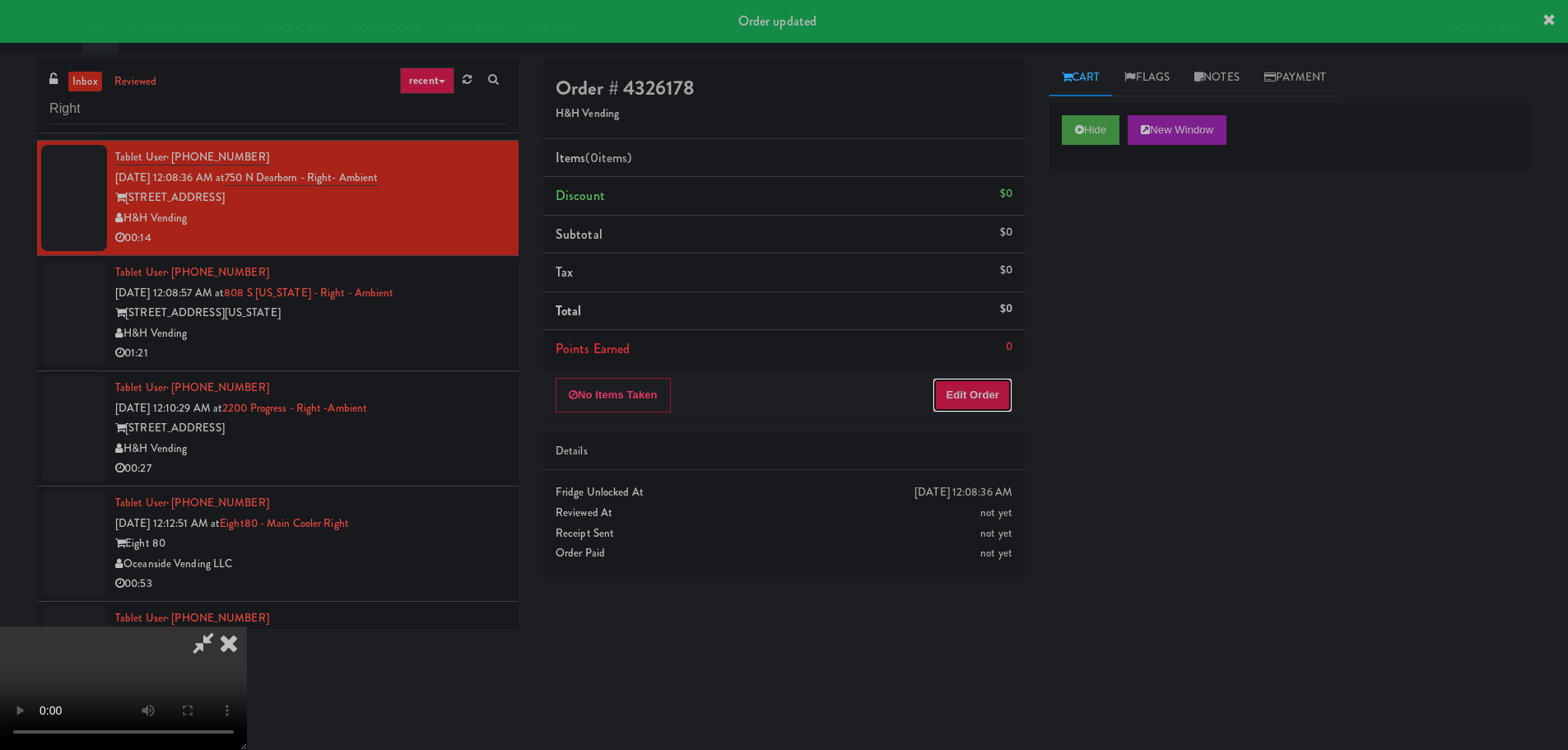
click at [997, 386] on button "Edit Order" at bounding box center [972, 395] width 80 height 34
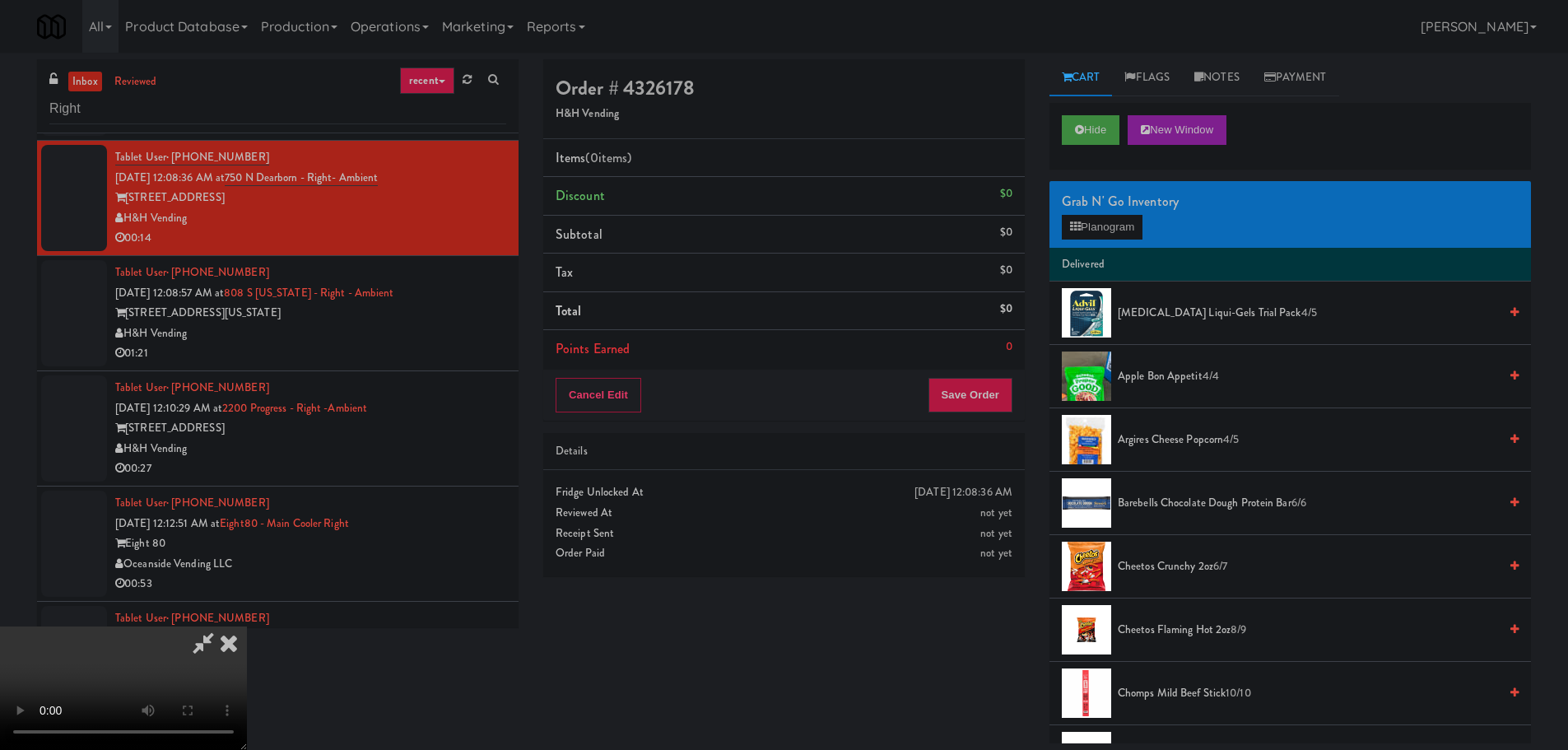
click at [247, 627] on video at bounding box center [123, 689] width 247 height 124
click at [1129, 227] on button "Planogram" at bounding box center [1102, 227] width 81 height 25
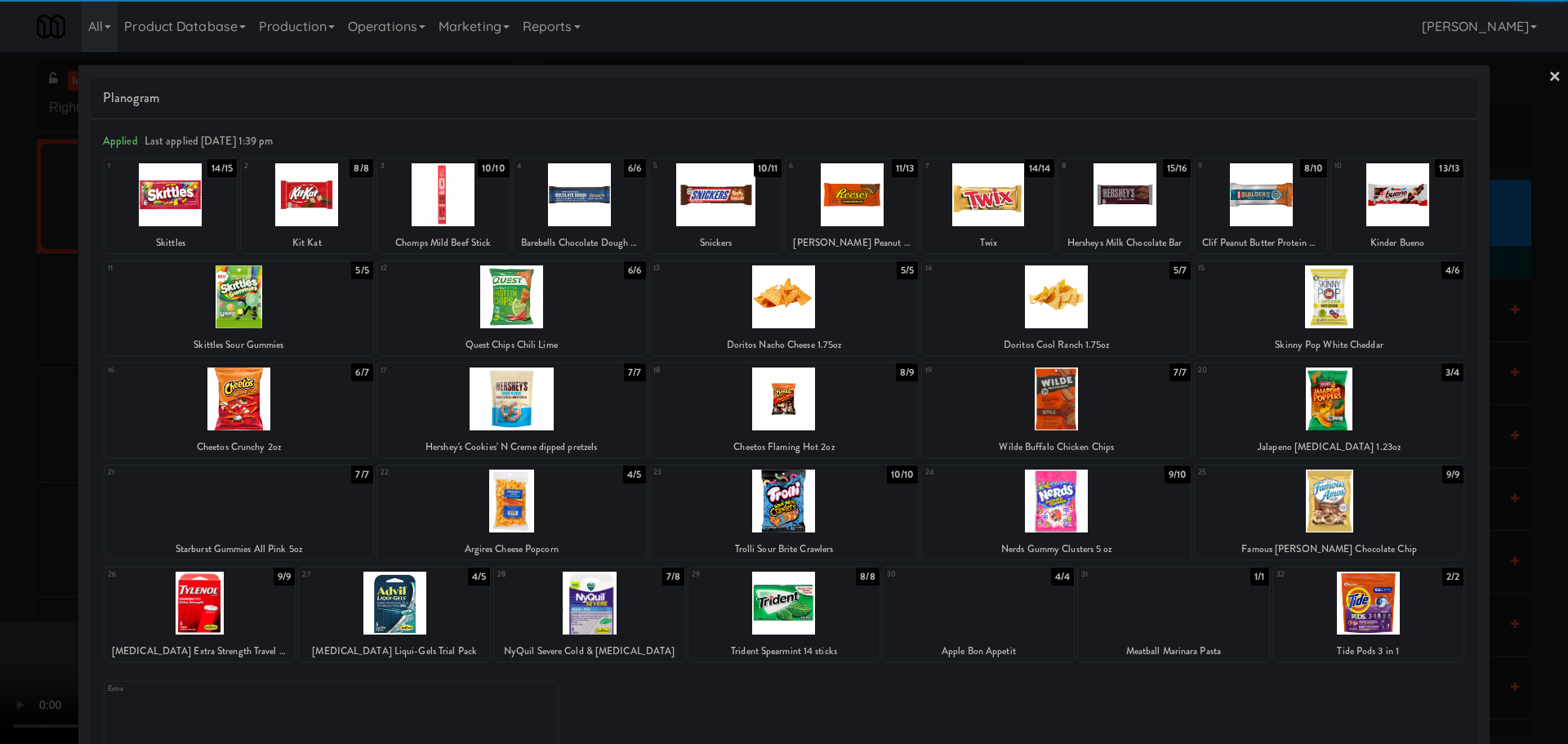
click at [1363, 508] on div at bounding box center [1329, 501] width 269 height 63
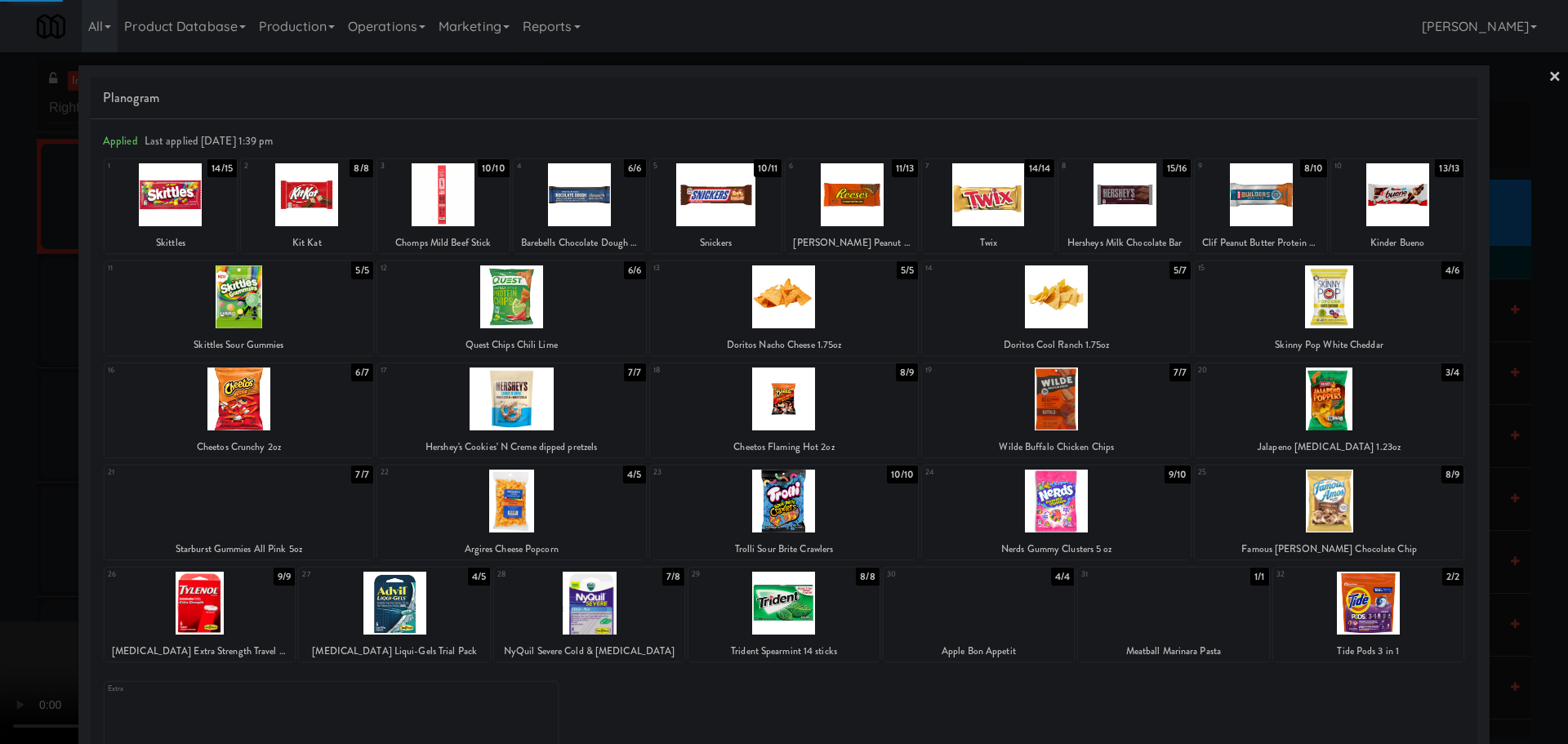
drag, startPoint x: 0, startPoint y: 503, endPoint x: 51, endPoint y: 494, distance: 51.8
click at [2, 503] on div at bounding box center [784, 372] width 1568 height 744
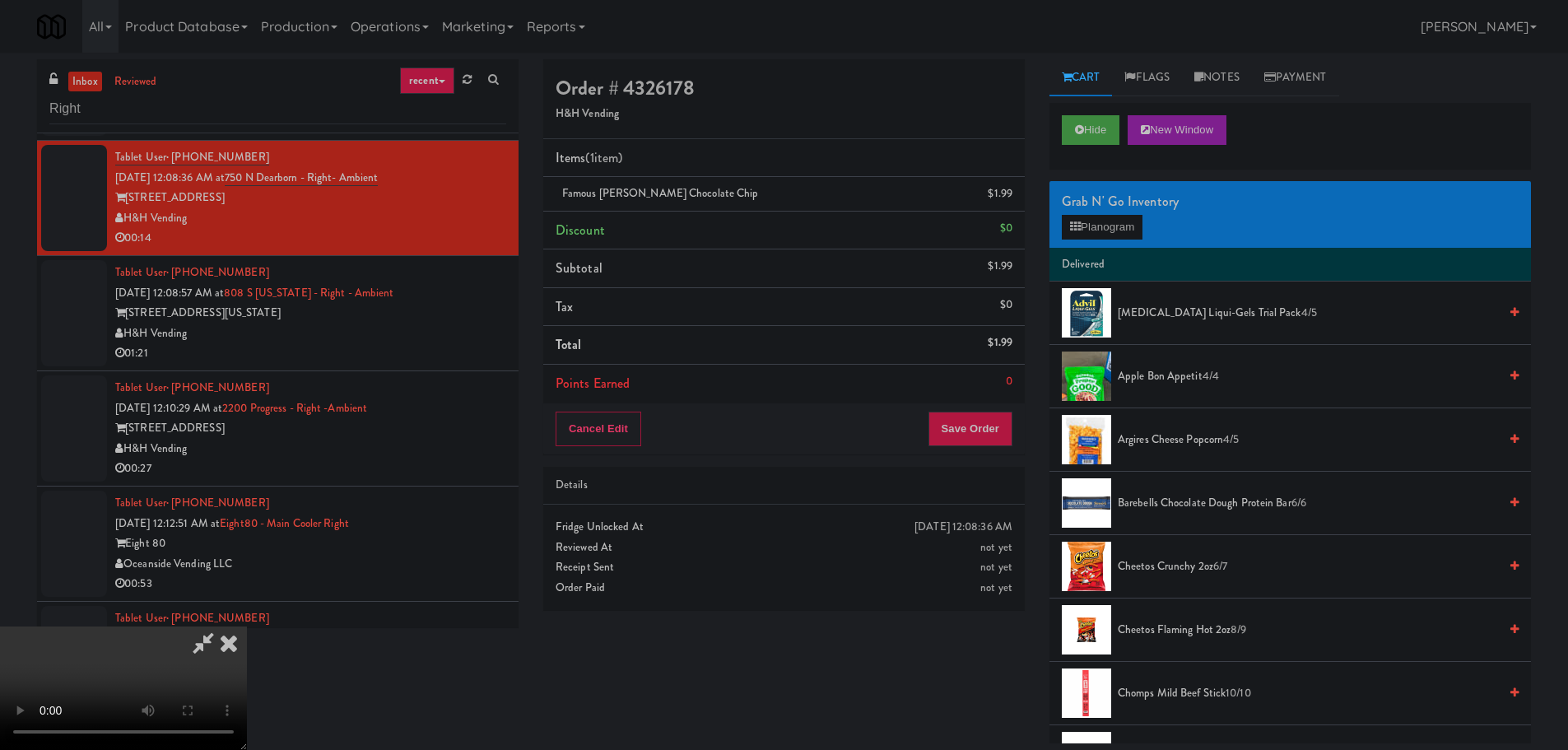
click at [247, 627] on video at bounding box center [123, 689] width 247 height 124
drag, startPoint x: 664, startPoint y: 479, endPoint x: 692, endPoint y: 464, distance: 31.8
click at [247, 627] on video at bounding box center [123, 689] width 247 height 124
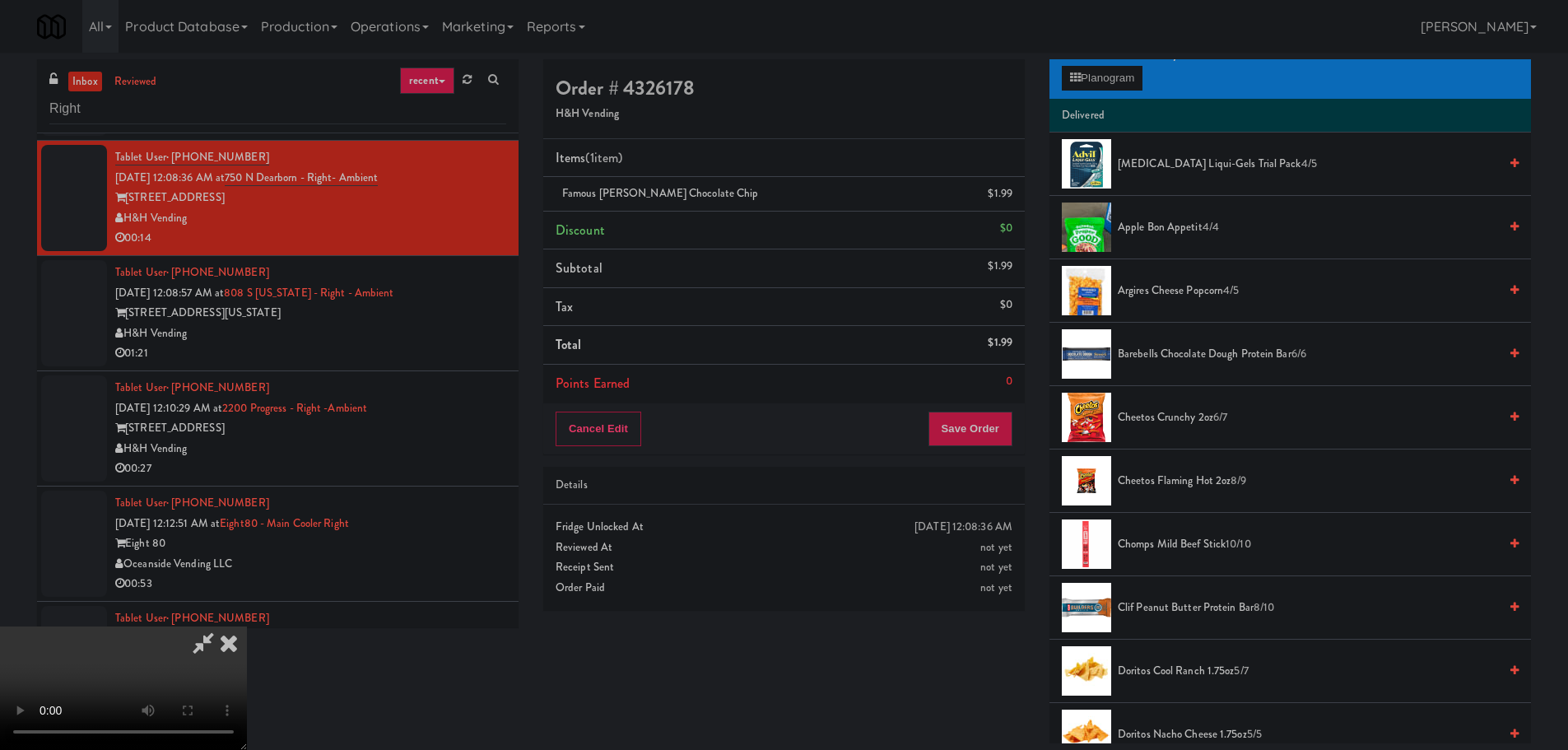
scroll to position [412, 0]
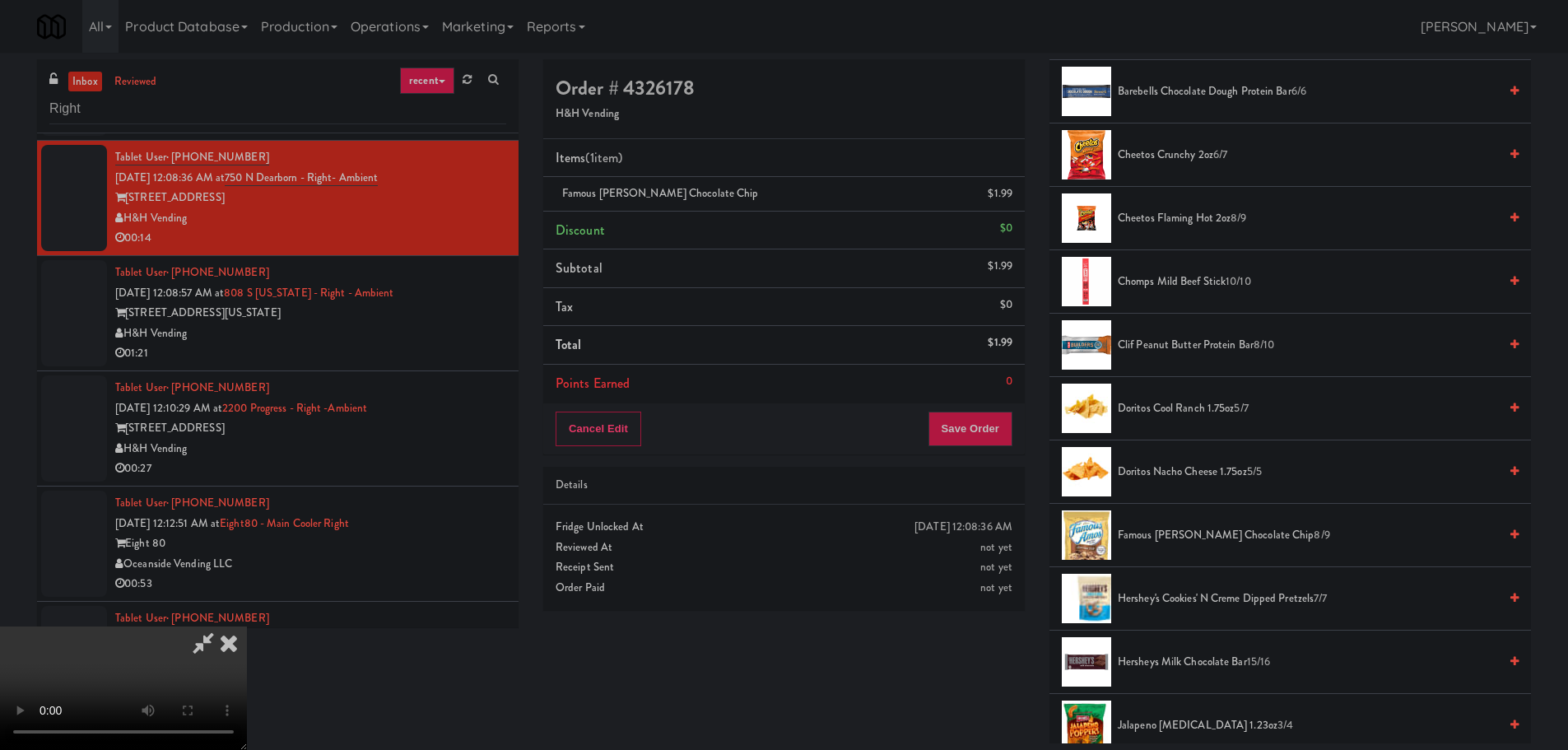
click at [1159, 545] on span "Famous [PERSON_NAME] Chocolate Chip 8/9" at bounding box center [1308, 536] width 380 height 21
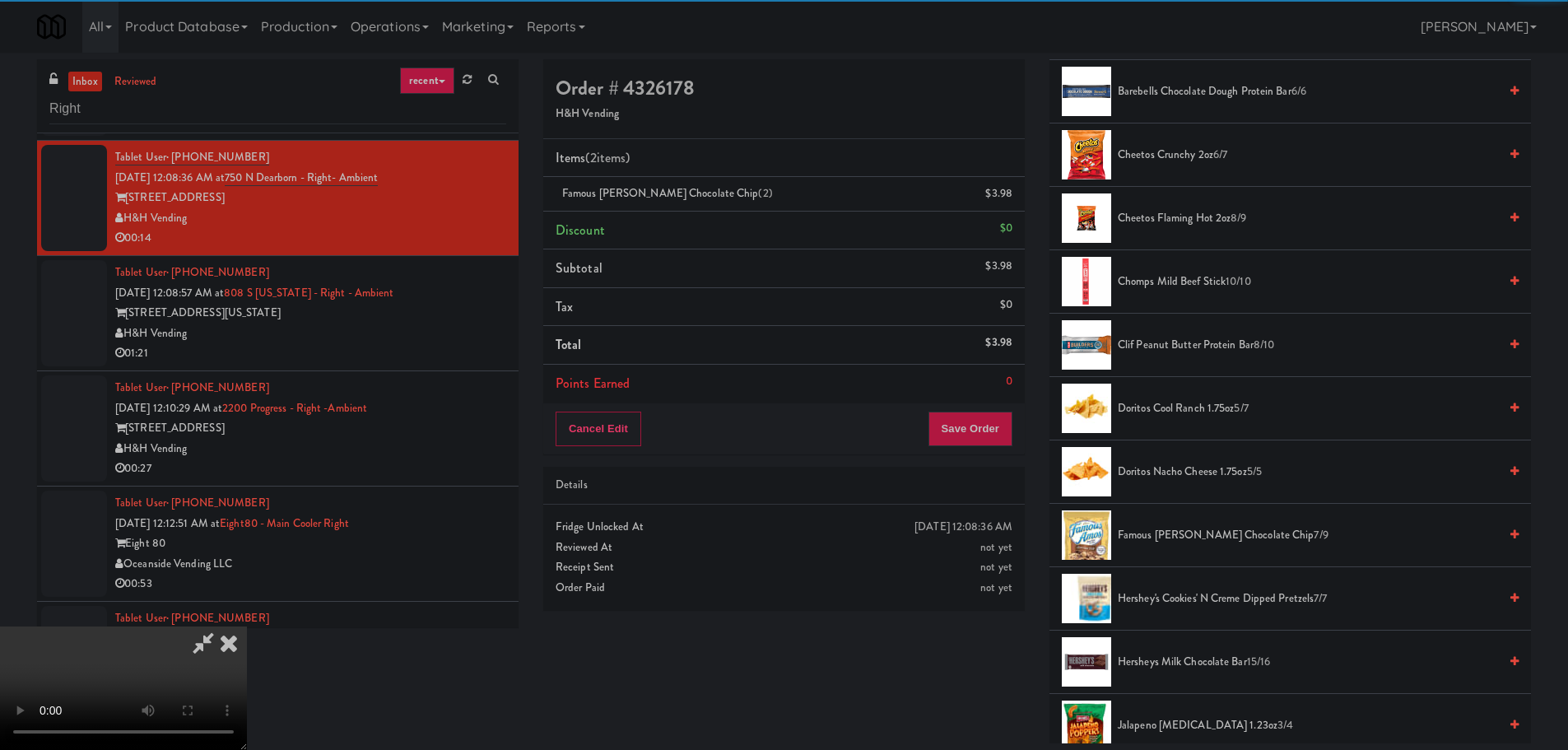
click at [247, 627] on video at bounding box center [123, 689] width 247 height 124
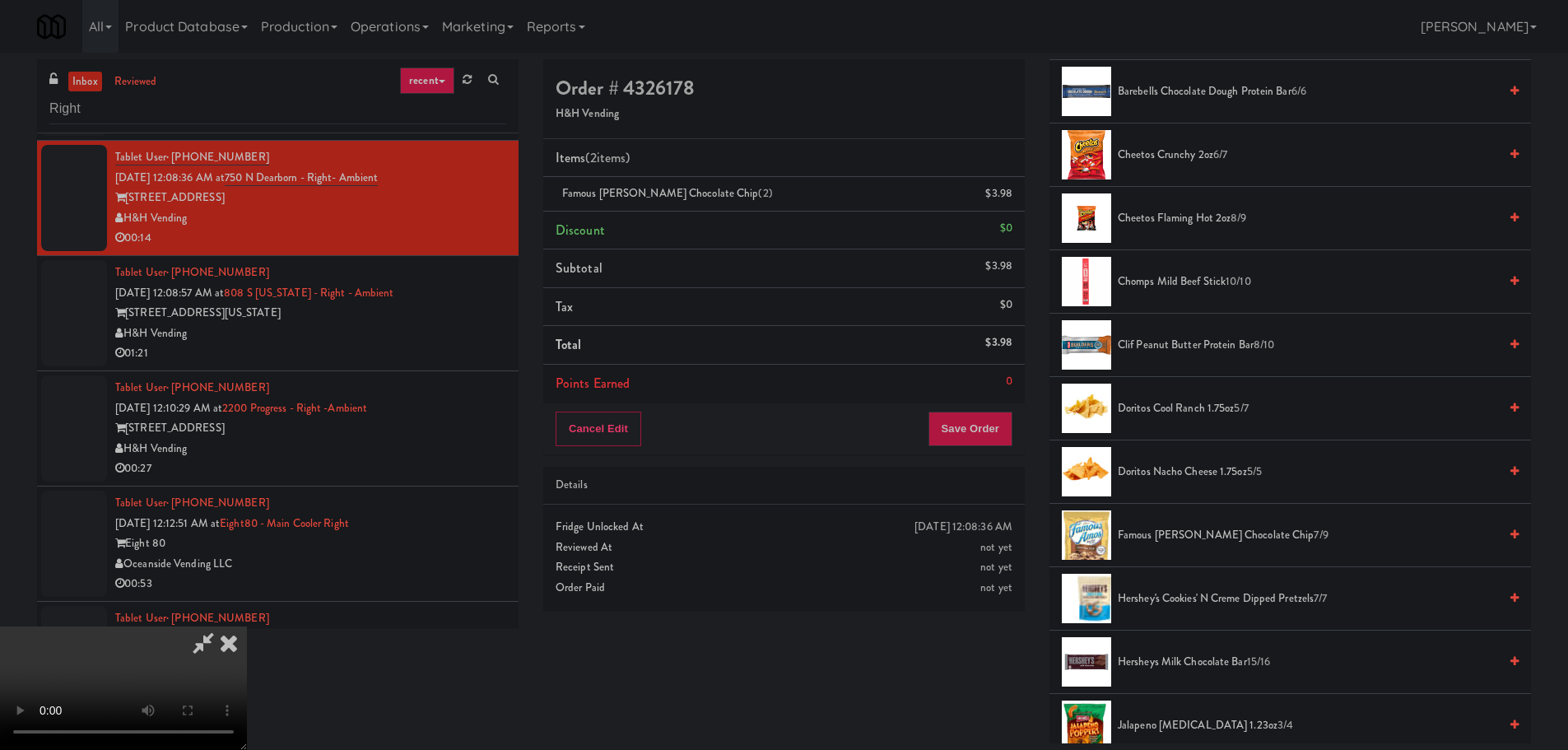
click at [247, 627] on video at bounding box center [123, 689] width 247 height 124
drag, startPoint x: 675, startPoint y: 532, endPoint x: 676, endPoint y: 525, distance: 7.1
click at [247, 627] on video at bounding box center [123, 689] width 247 height 124
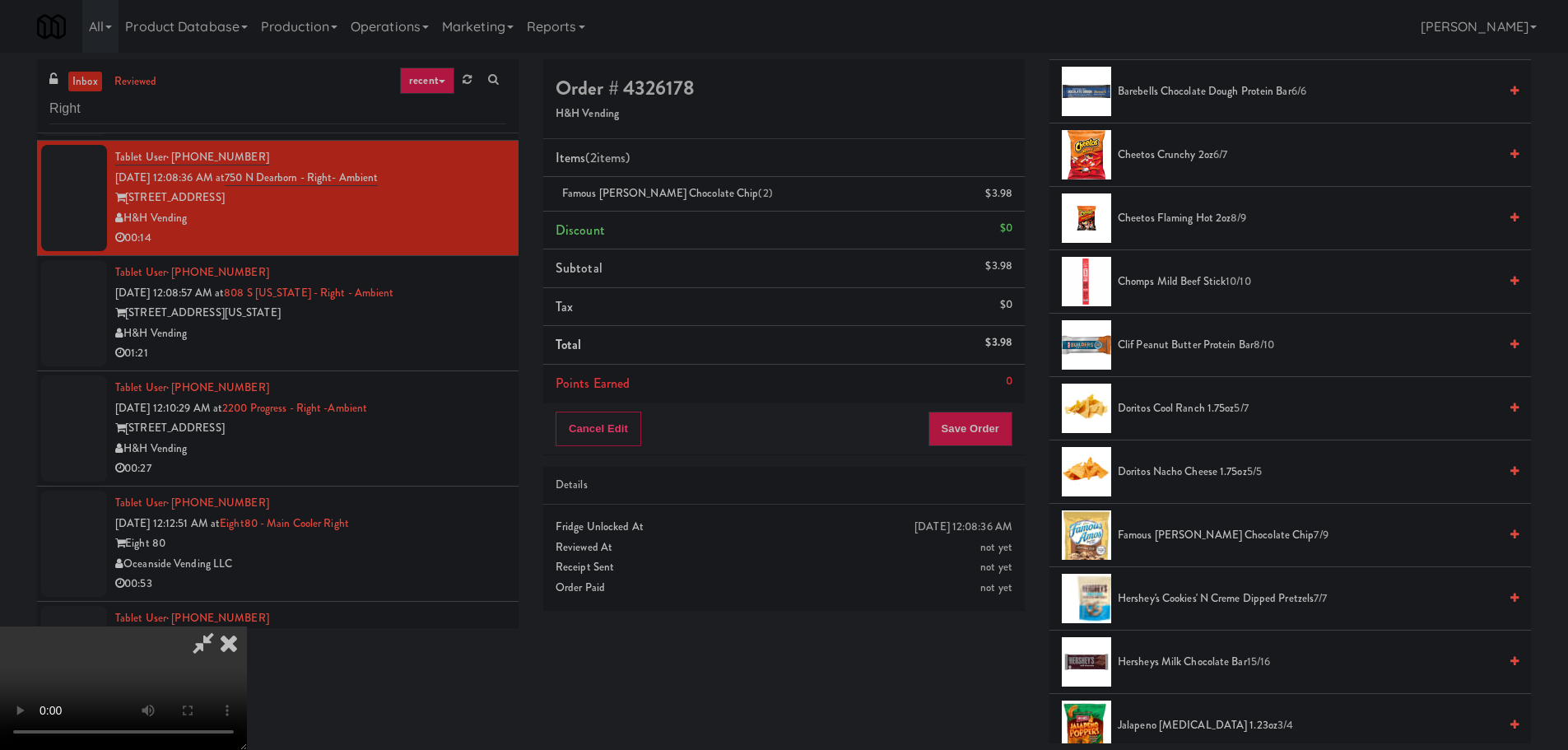
click at [247, 627] on video at bounding box center [123, 689] width 247 height 124
click at [971, 434] on button "Save Order" at bounding box center [971, 429] width 84 height 34
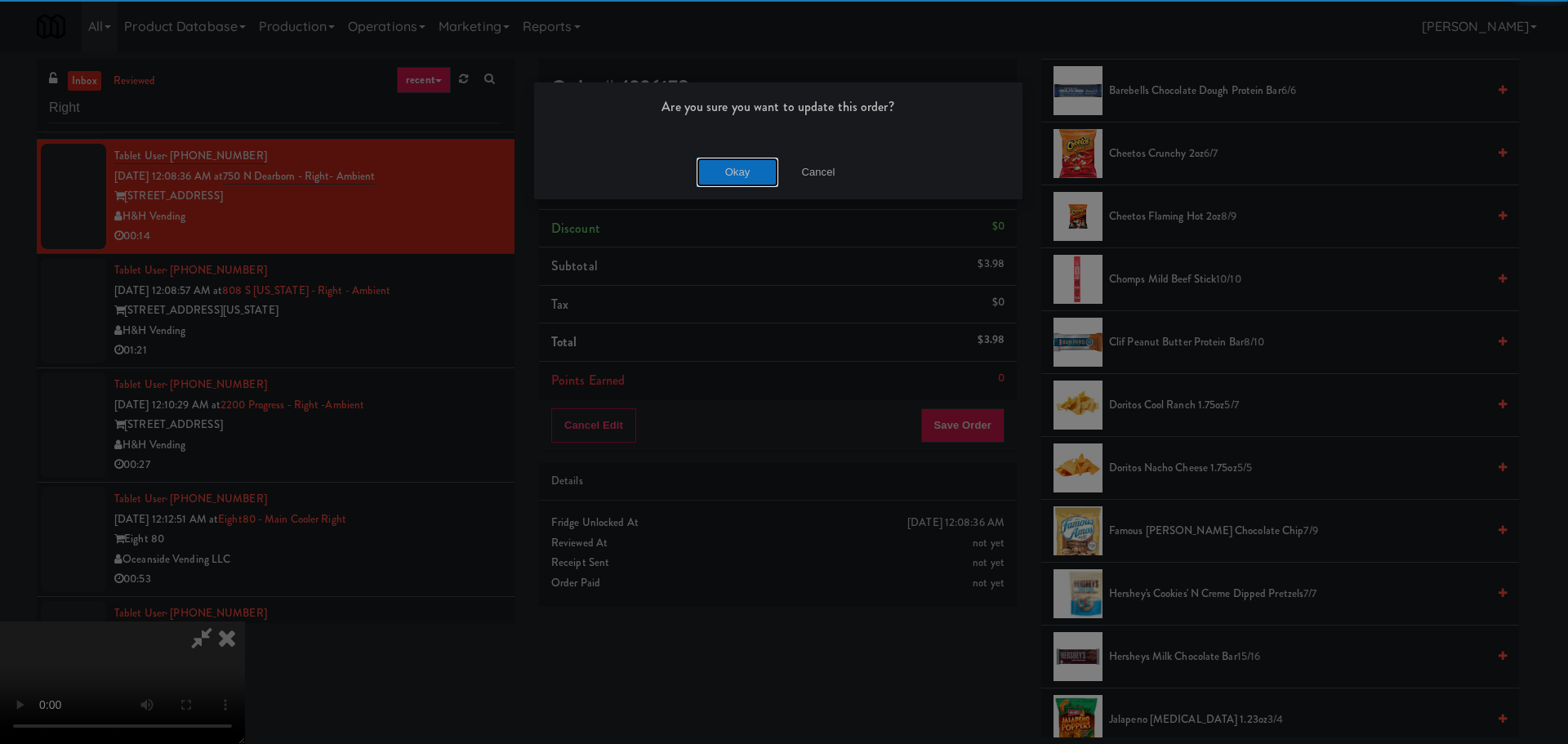
click at [745, 162] on button "Okay" at bounding box center [738, 172] width 82 height 29
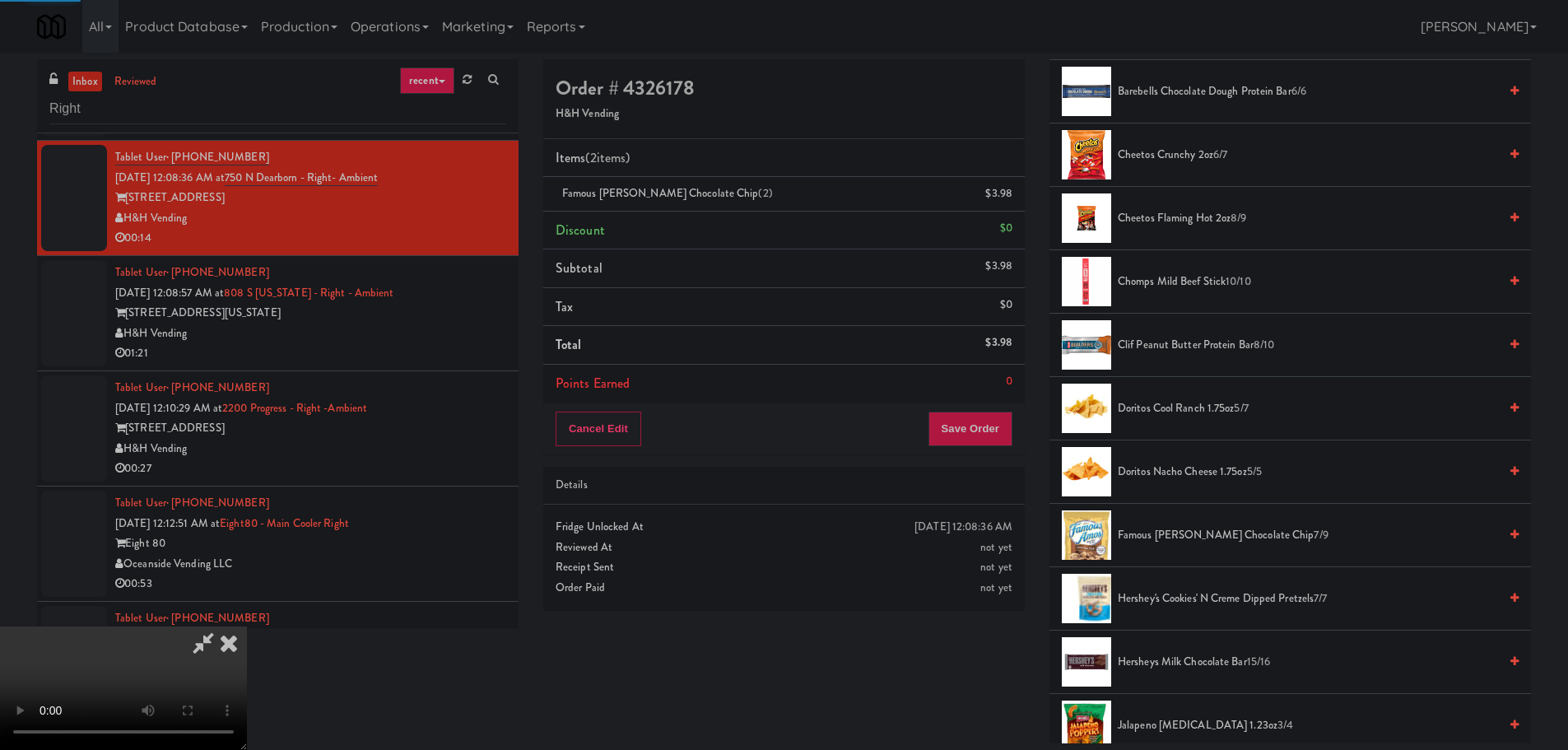
scroll to position [0, 0]
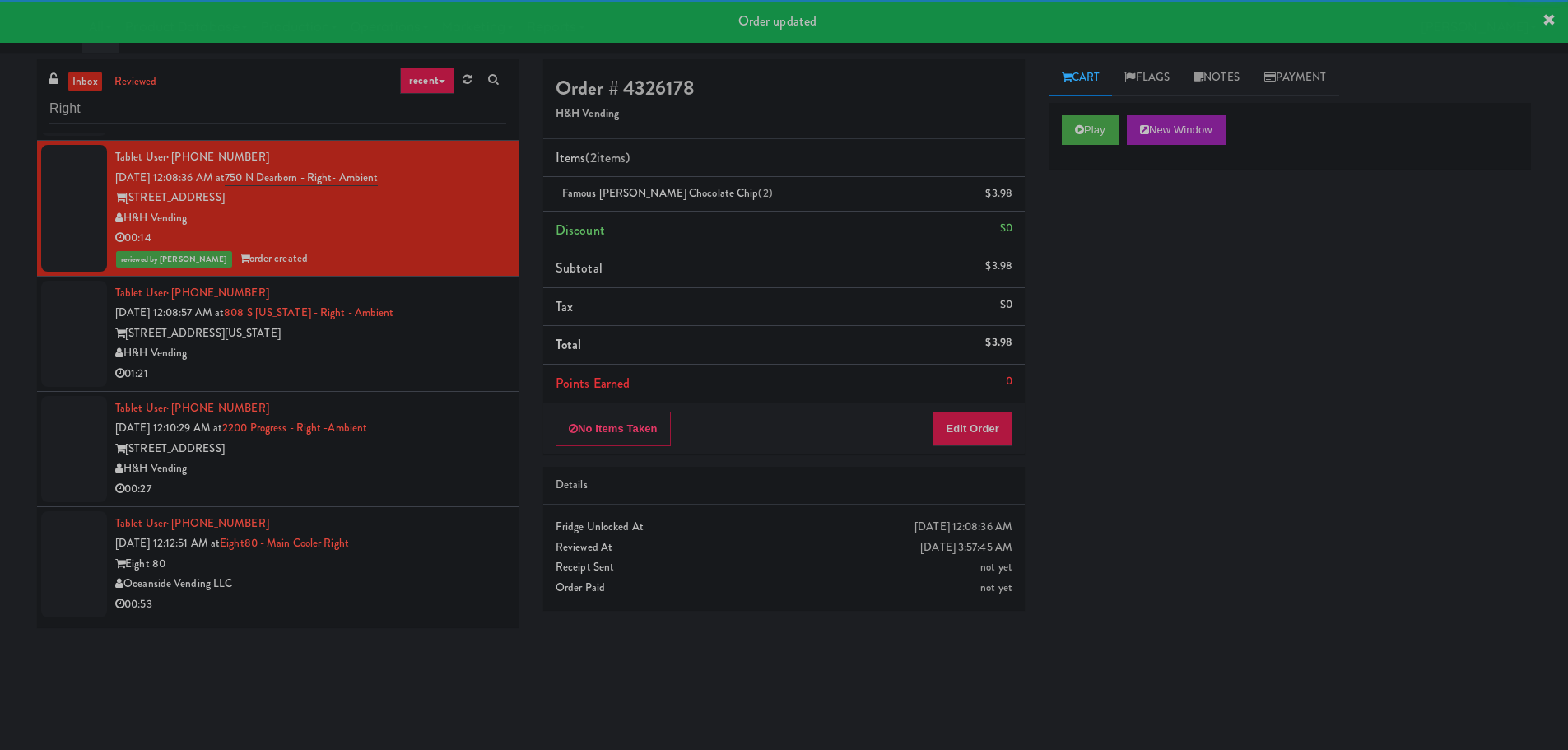
click at [422, 409] on div "Tablet User · (630) 380-9036 [DATE] 12:10:29 AM at 2200 Progress - Right -Ambie…" at bounding box center [310, 449] width 391 height 101
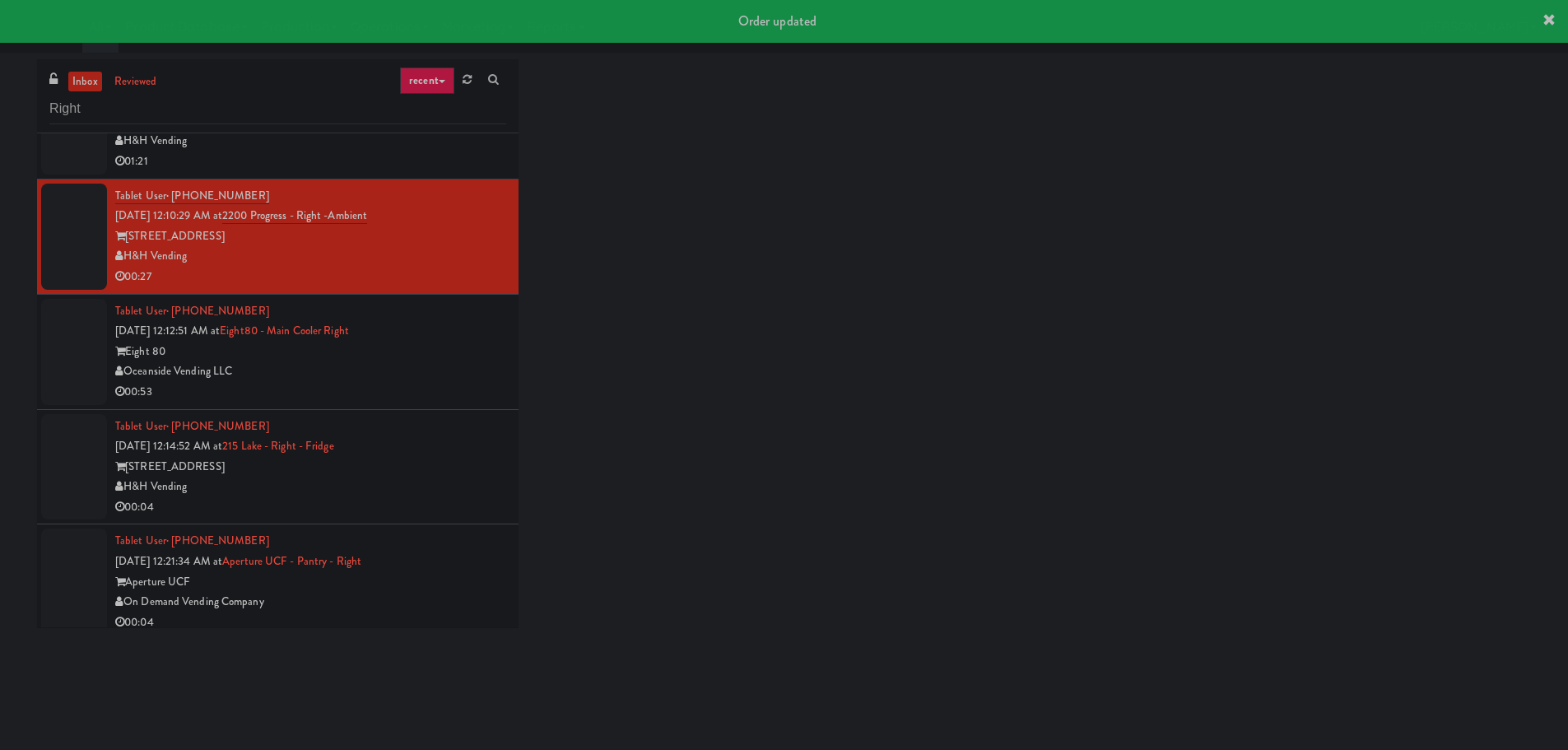
scroll to position [823, 0]
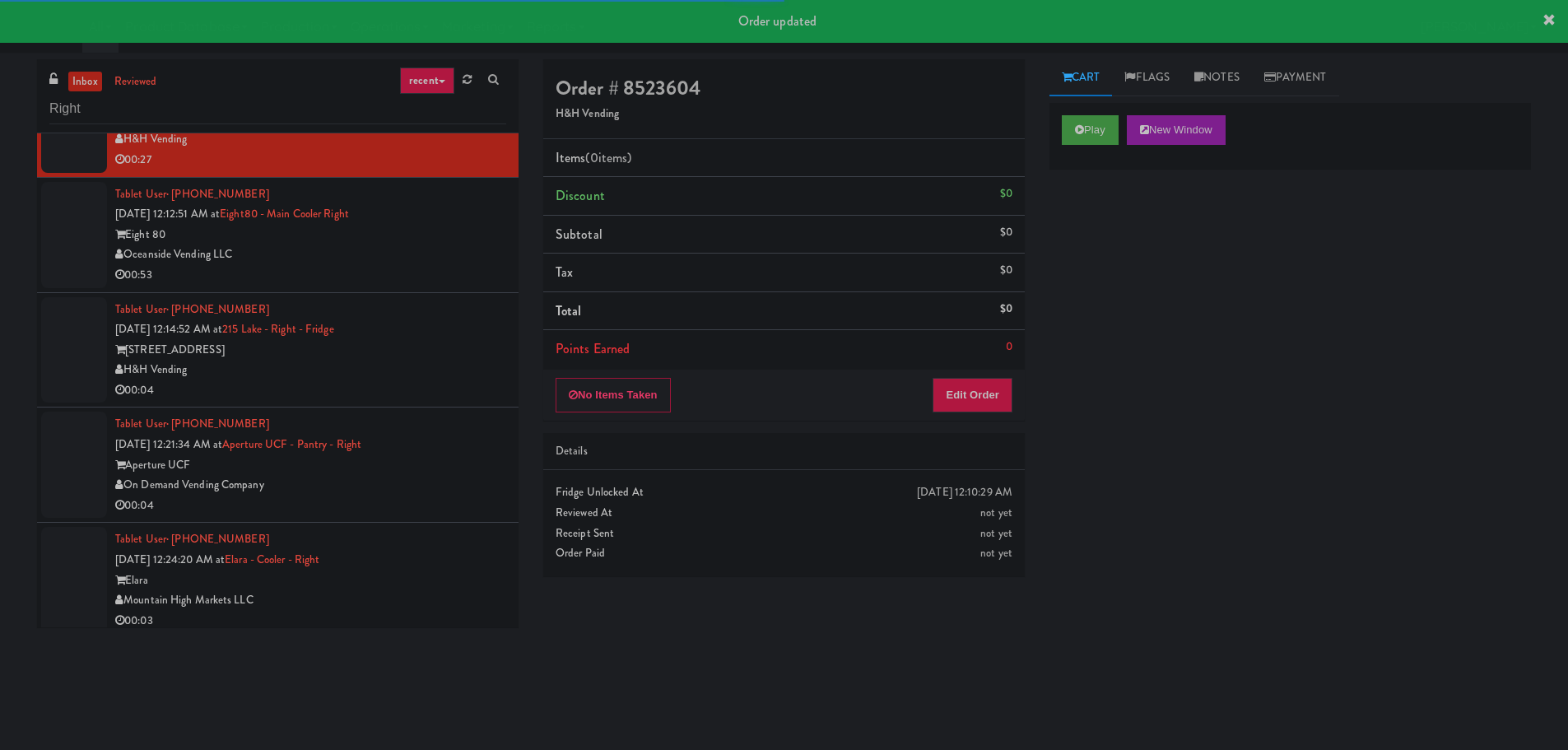
click at [458, 369] on div "H&H Vending" at bounding box center [310, 370] width 391 height 21
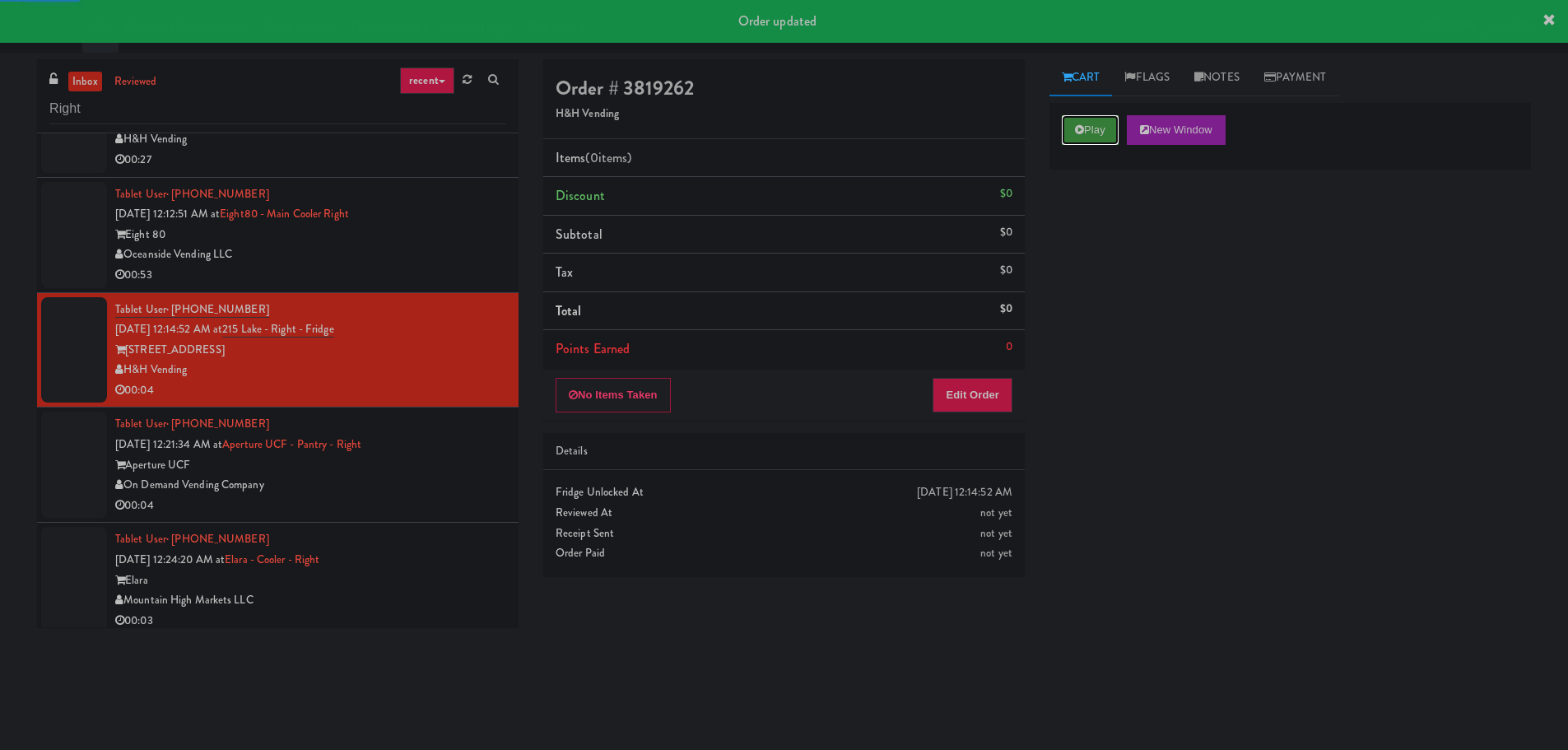
click at [1068, 127] on button "Play" at bounding box center [1090, 130] width 57 height 29
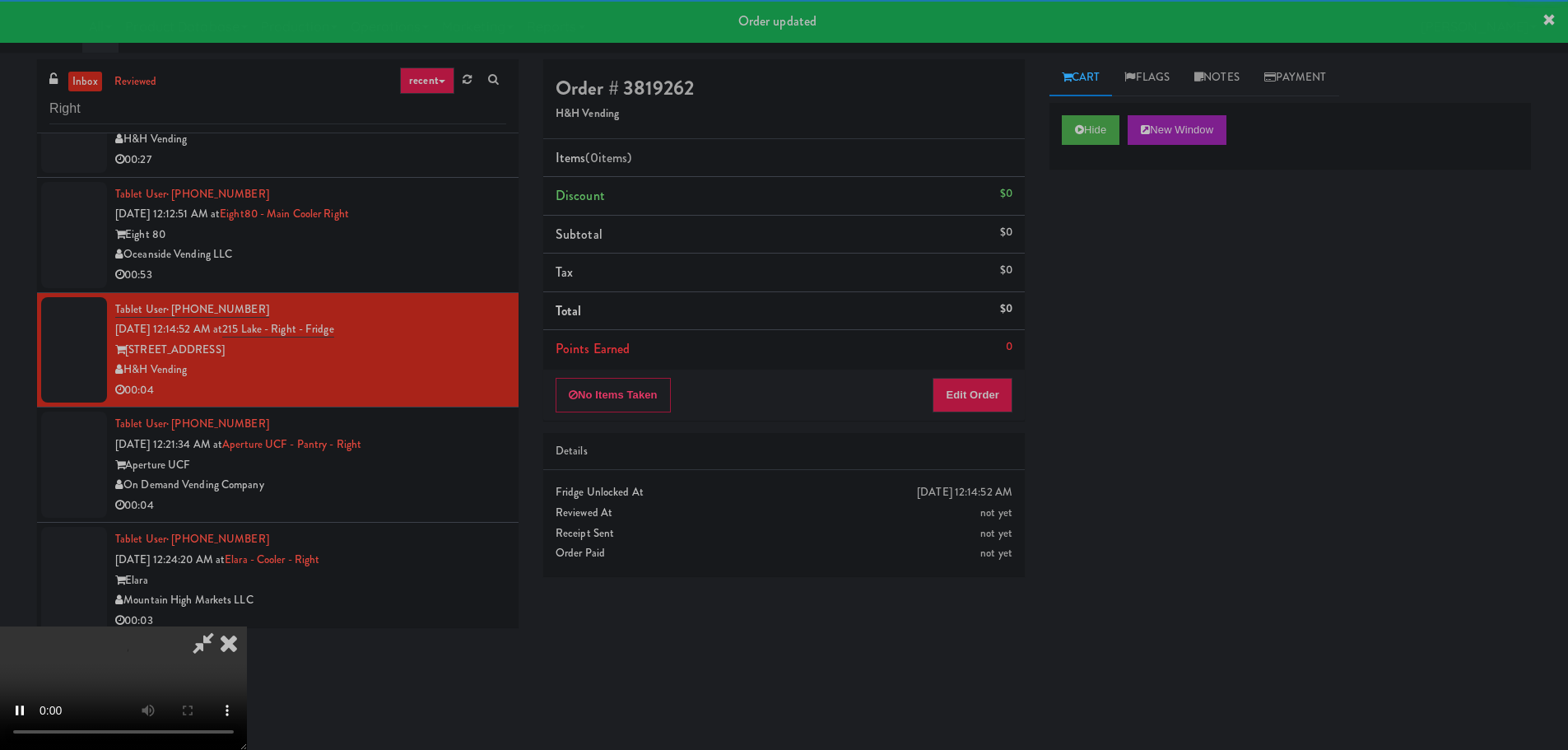
click at [997, 360] on li "Points Earned 0" at bounding box center [784, 349] width 481 height 38
click at [998, 371] on div "No Items Taken Edit Order" at bounding box center [784, 395] width 481 height 51
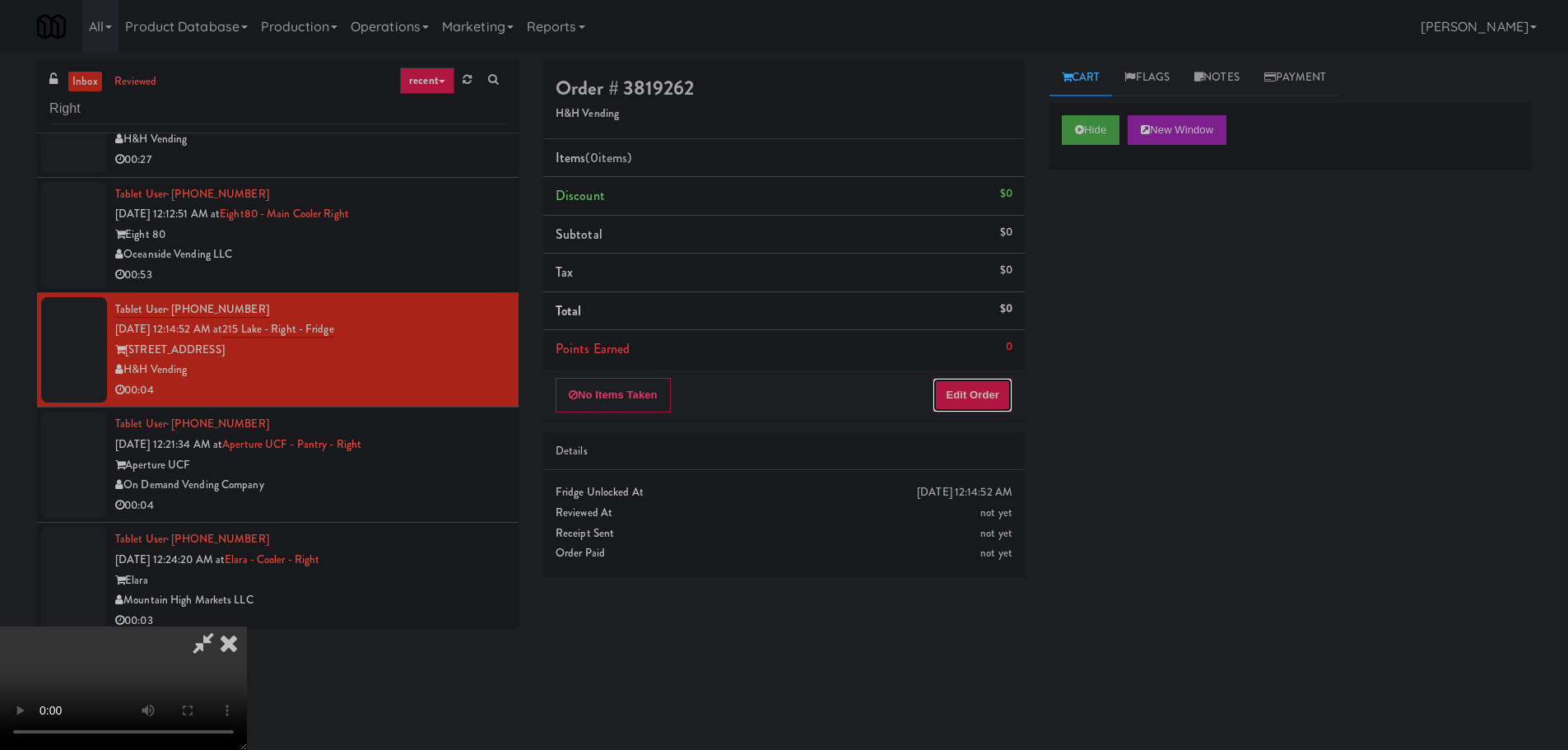
click at [998, 389] on button "Edit Order" at bounding box center [972, 395] width 80 height 34
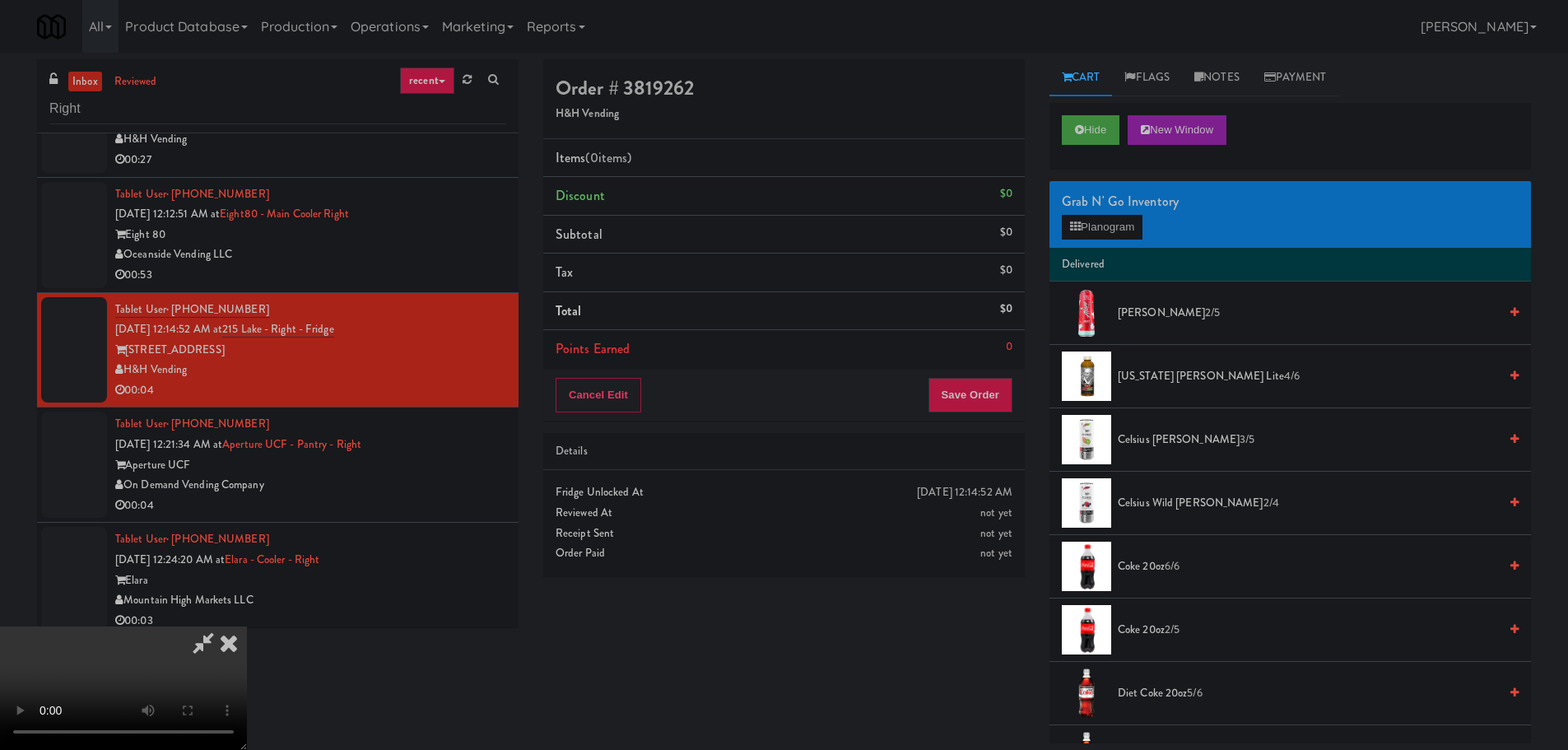
click at [247, 627] on video at bounding box center [123, 689] width 247 height 124
click at [1149, 213] on div "Grab N' Go Inventory" at bounding box center [1289, 201] width 456 height 25
click at [1142, 223] on button "Planogram" at bounding box center [1102, 227] width 81 height 25
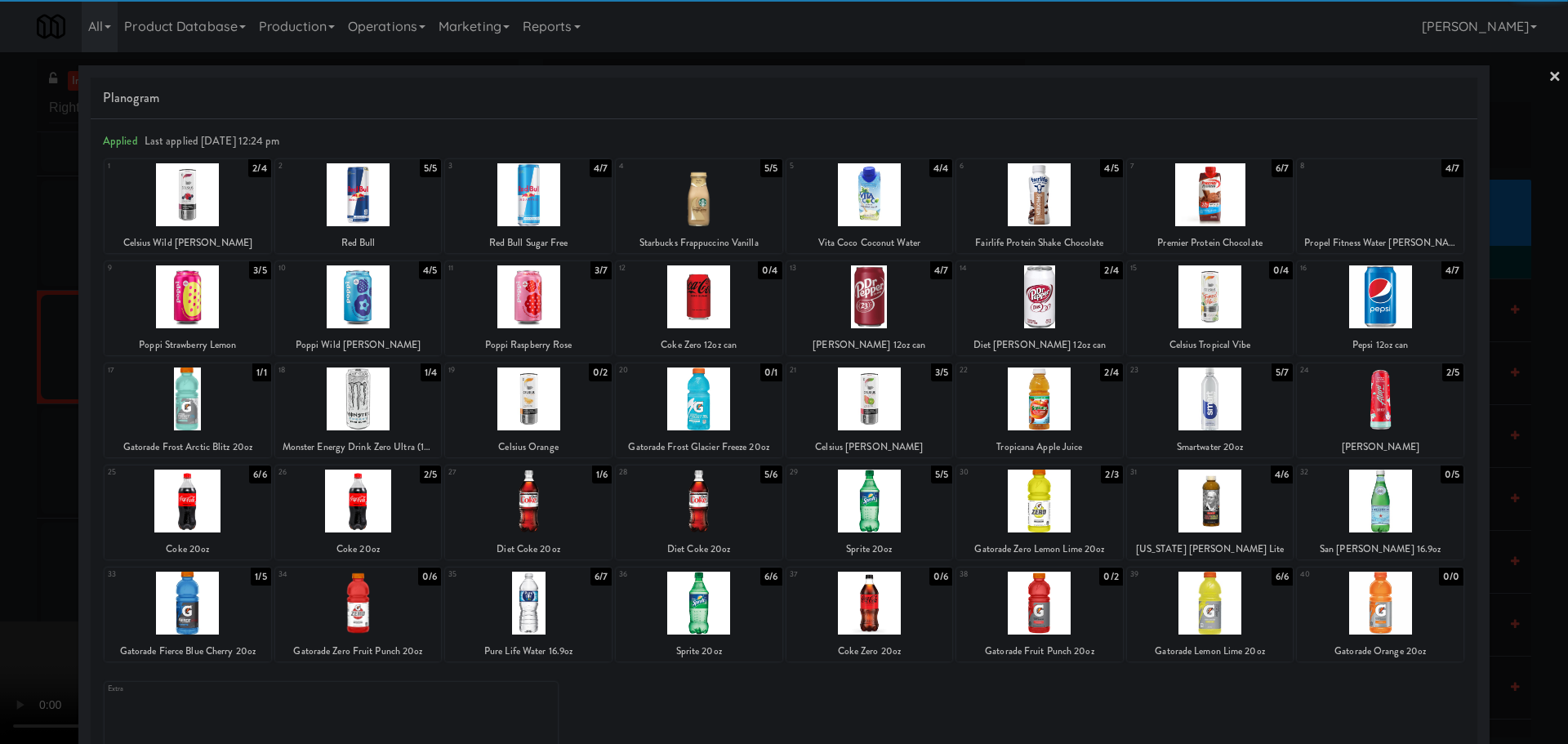
click at [367, 523] on div at bounding box center [358, 501] width 166 height 63
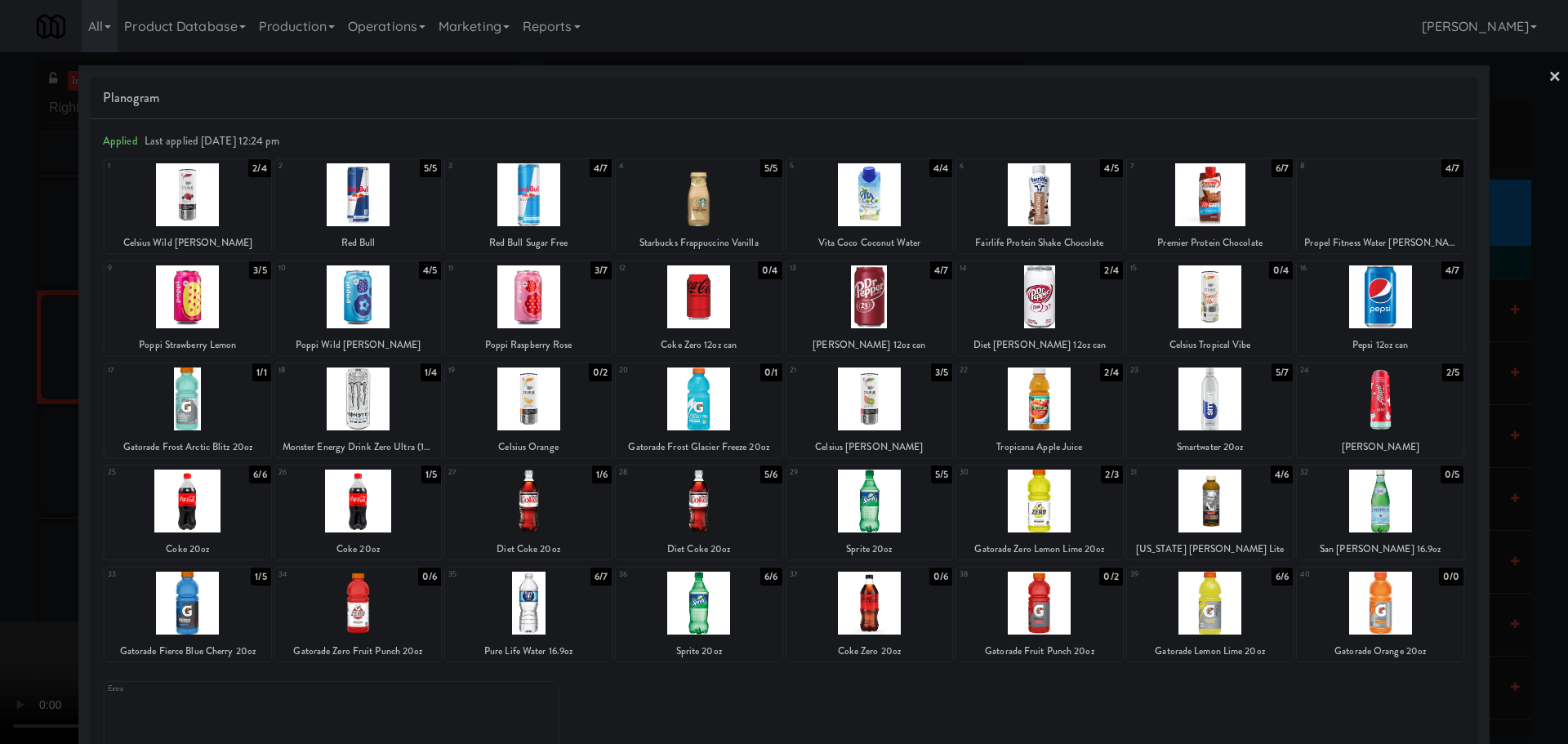
drag, startPoint x: 0, startPoint y: 526, endPoint x: 399, endPoint y: 424, distance: 411.8
click at [5, 526] on div at bounding box center [784, 372] width 1568 height 744
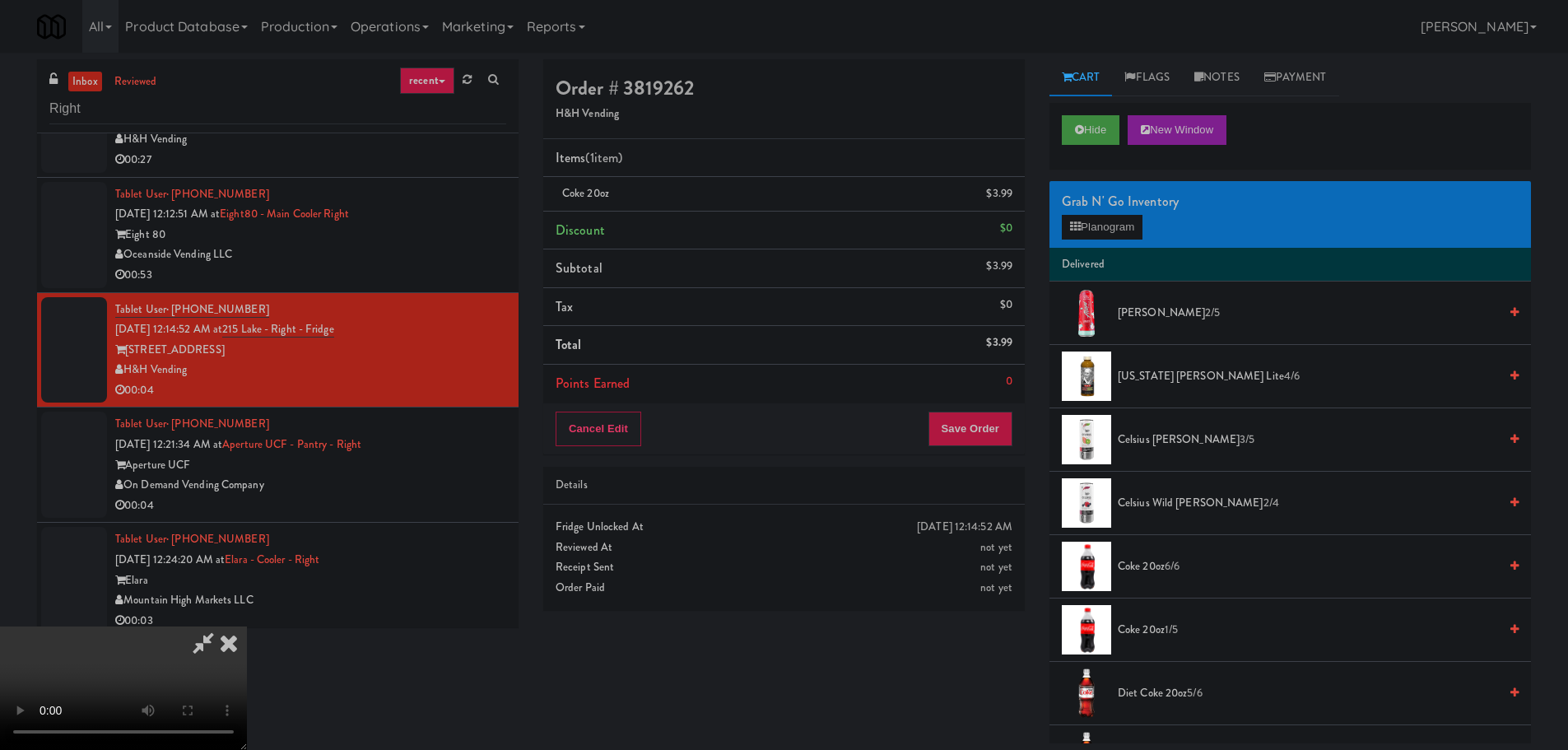
click at [247, 627] on video at bounding box center [123, 689] width 247 height 124
click at [1005, 441] on button "Save Order" at bounding box center [971, 429] width 84 height 34
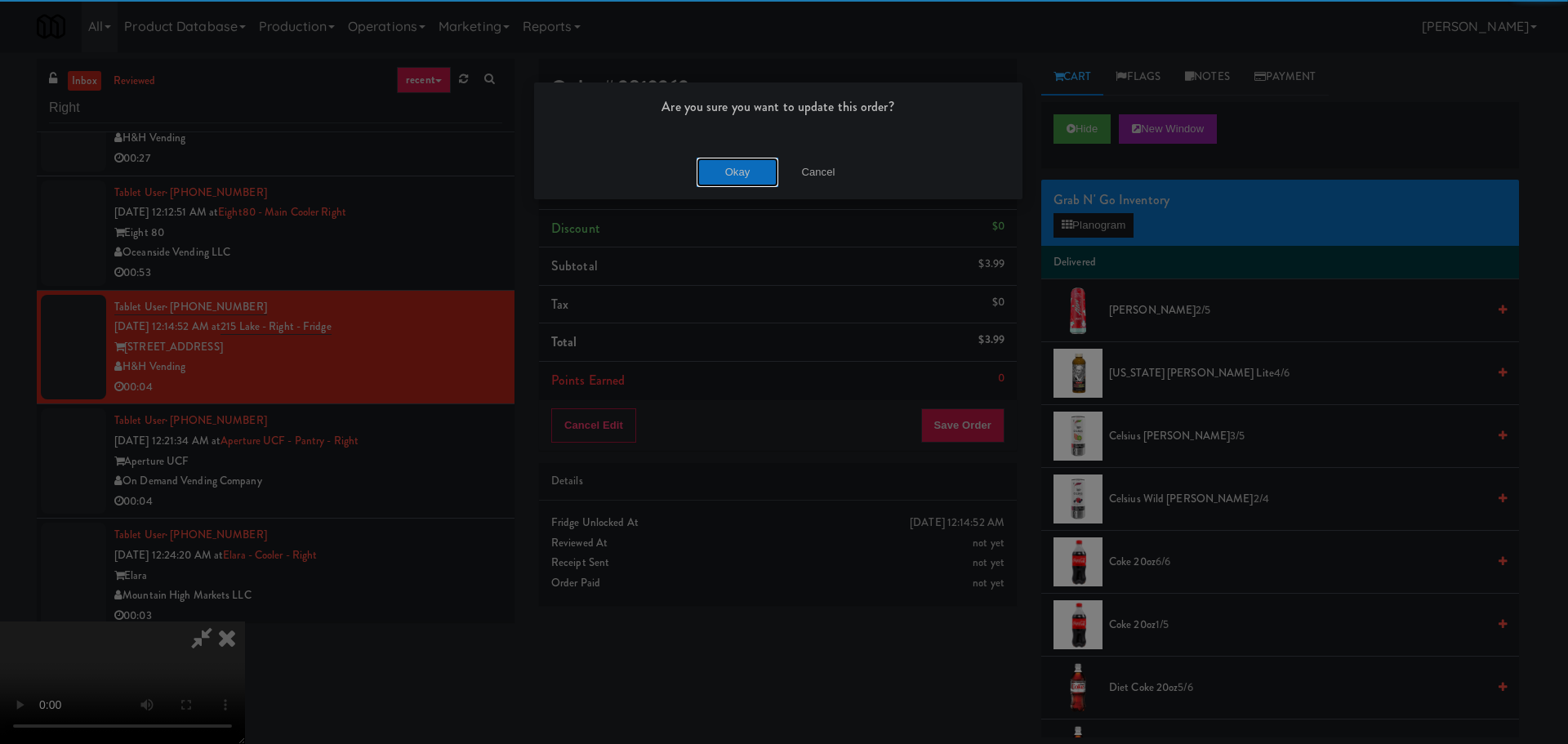
click at [757, 166] on button "Okay" at bounding box center [738, 172] width 82 height 29
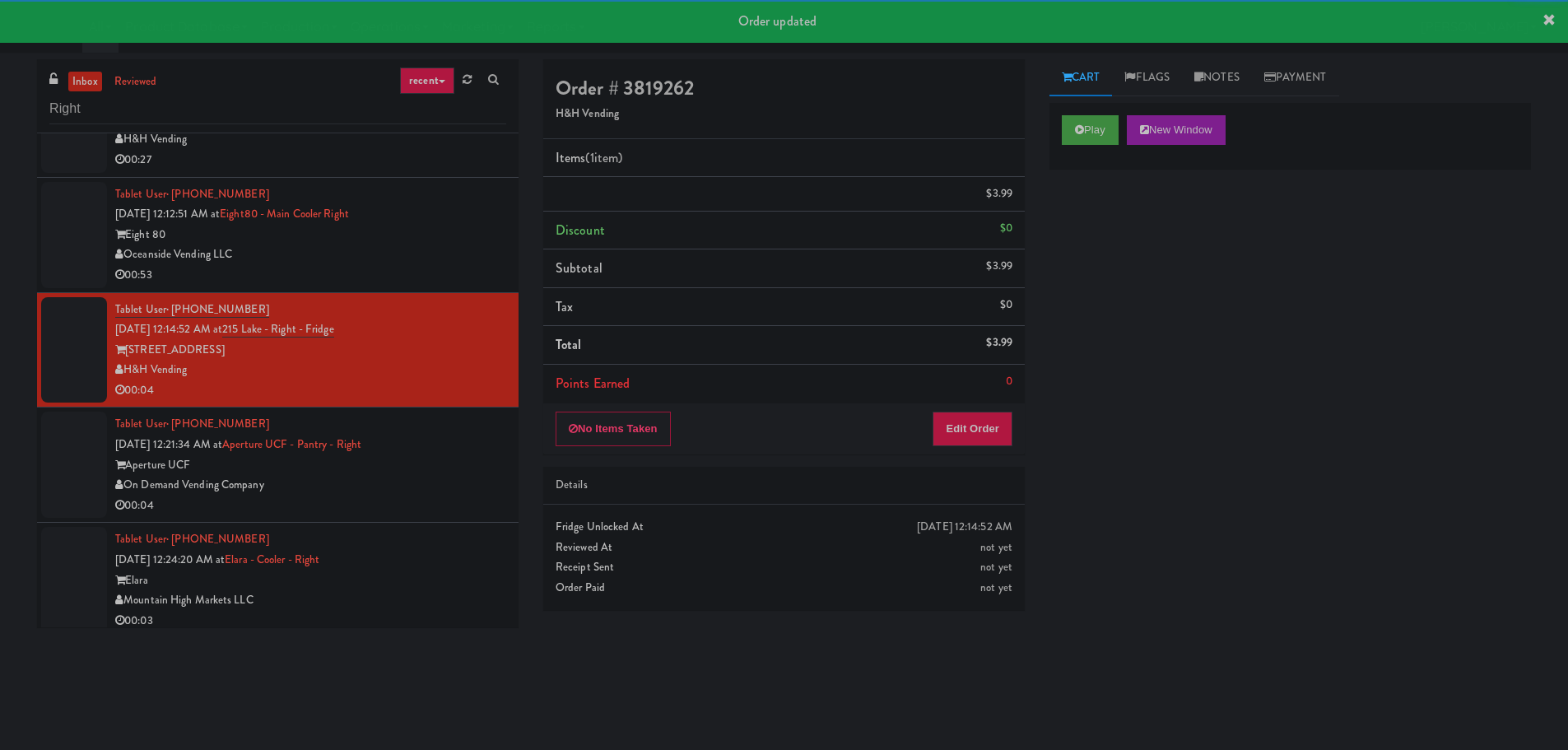
click at [438, 476] on div "On Demand Vending Company" at bounding box center [310, 485] width 391 height 21
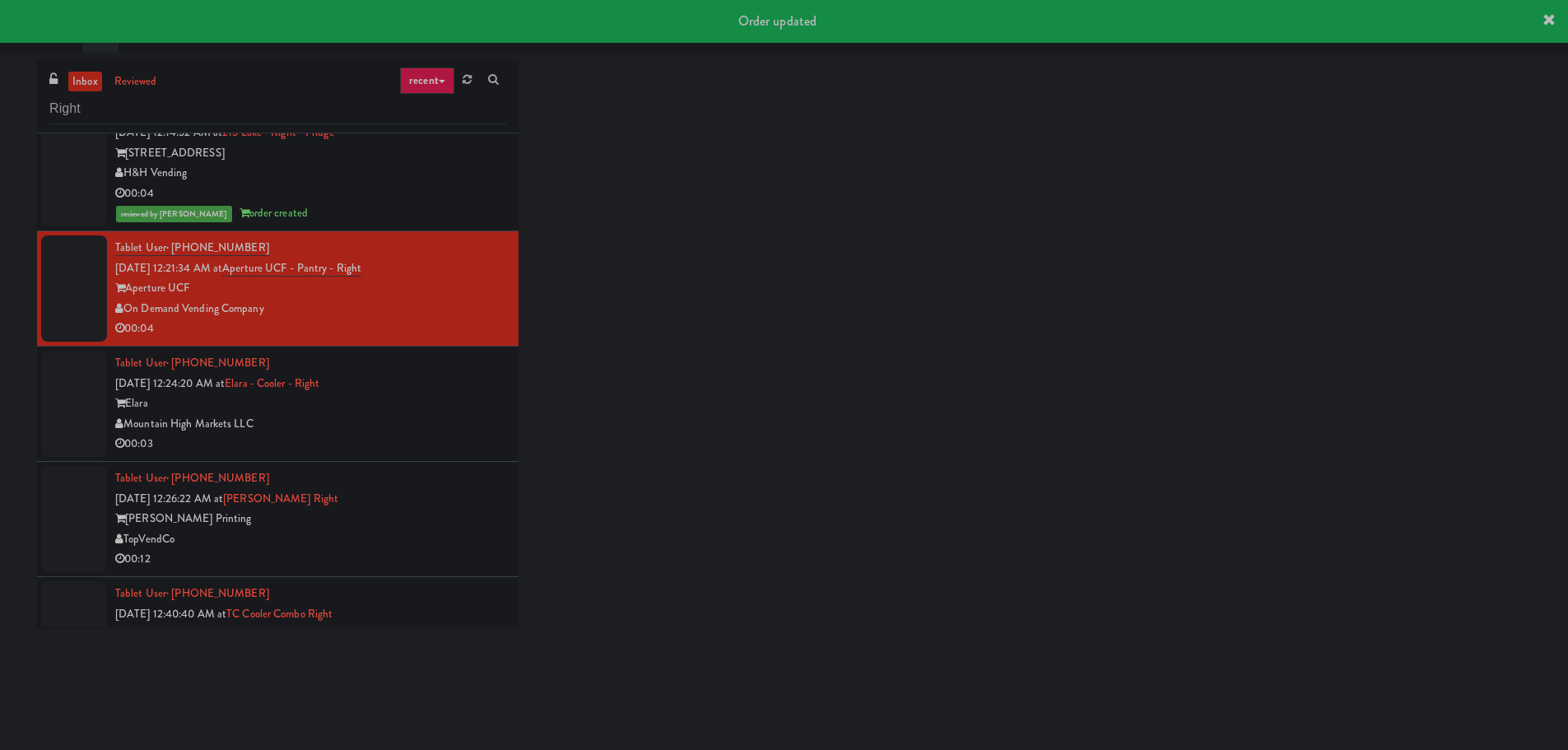
scroll to position [1071, 0]
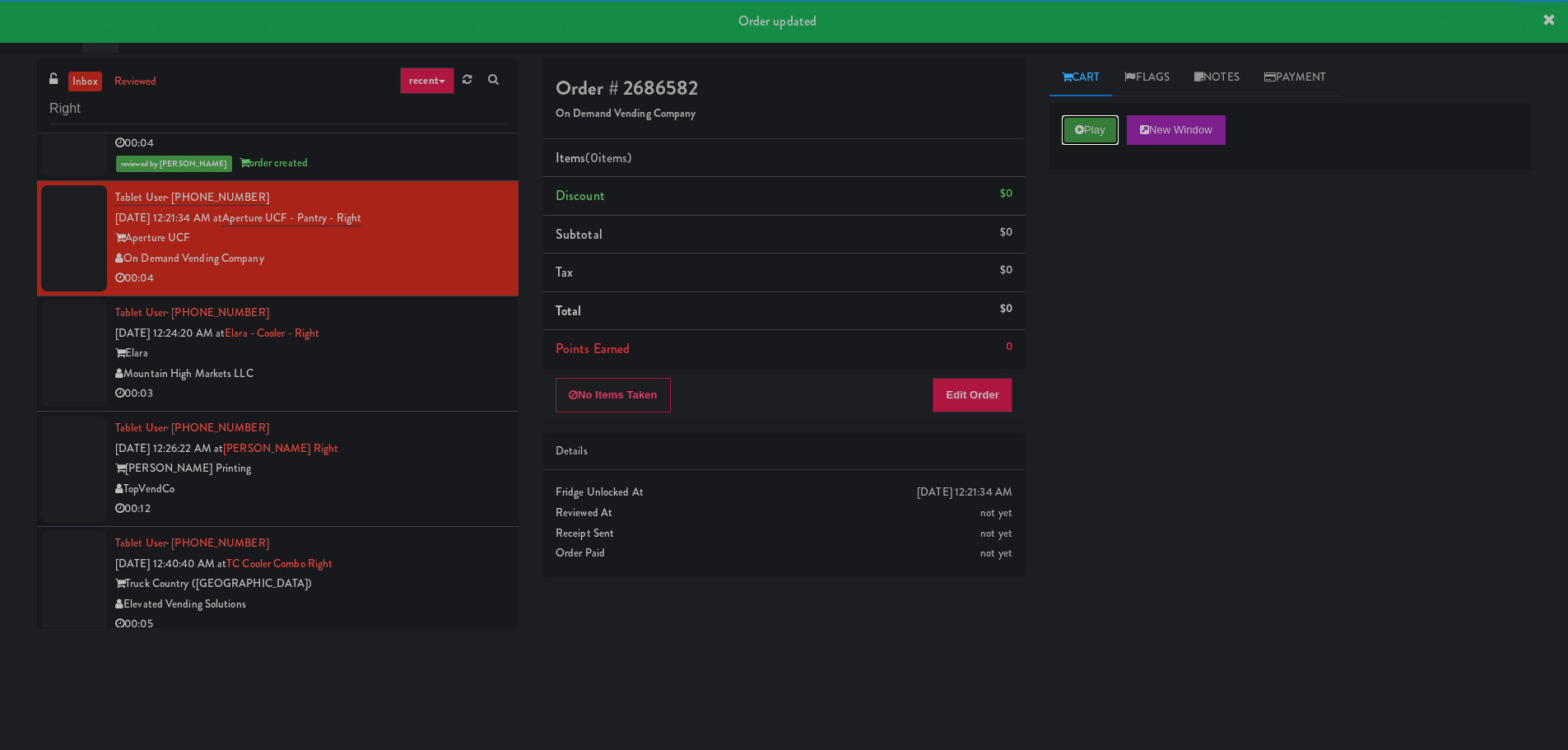
click at [1106, 118] on button "Play" at bounding box center [1090, 130] width 57 height 29
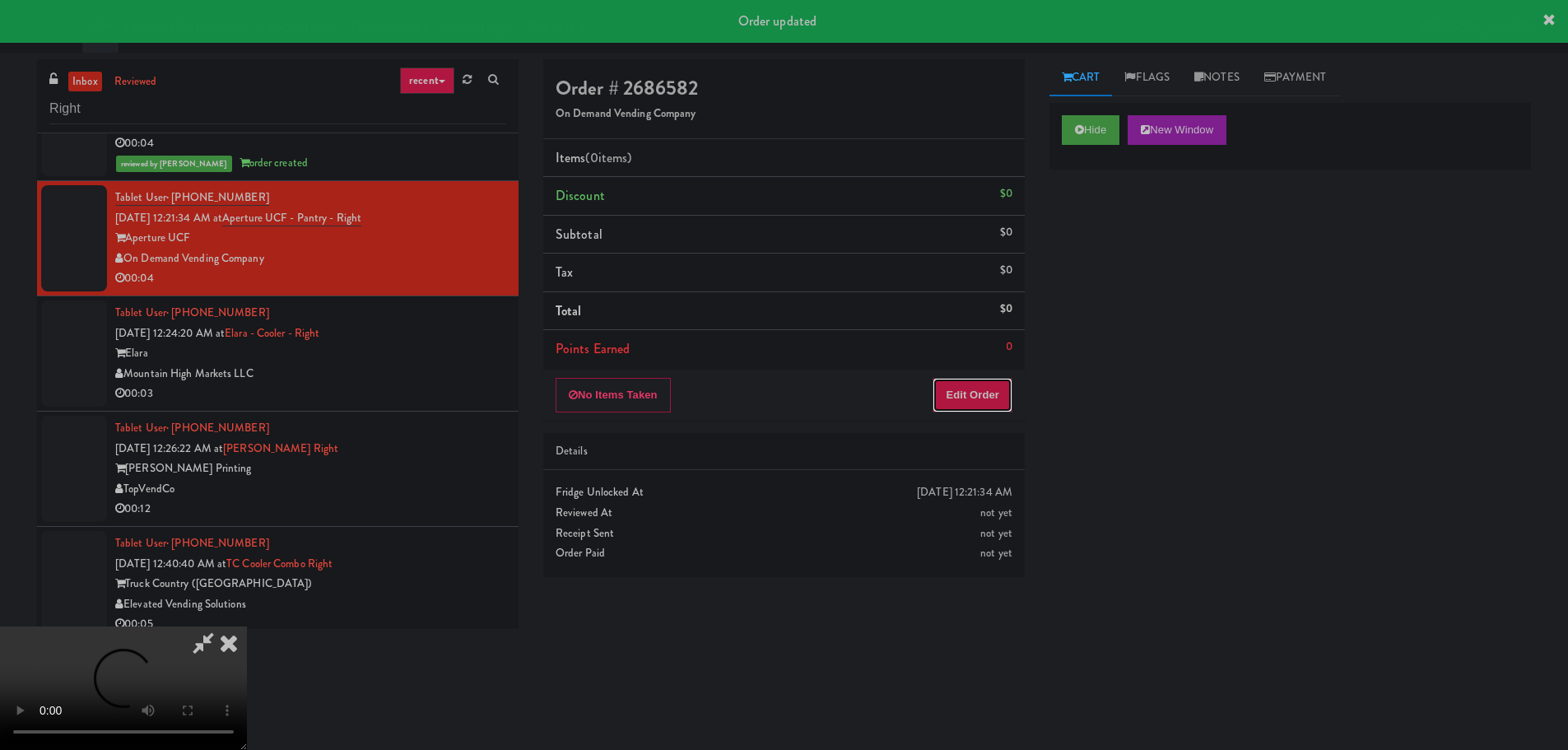
click at [967, 378] on button "Edit Order" at bounding box center [972, 395] width 80 height 34
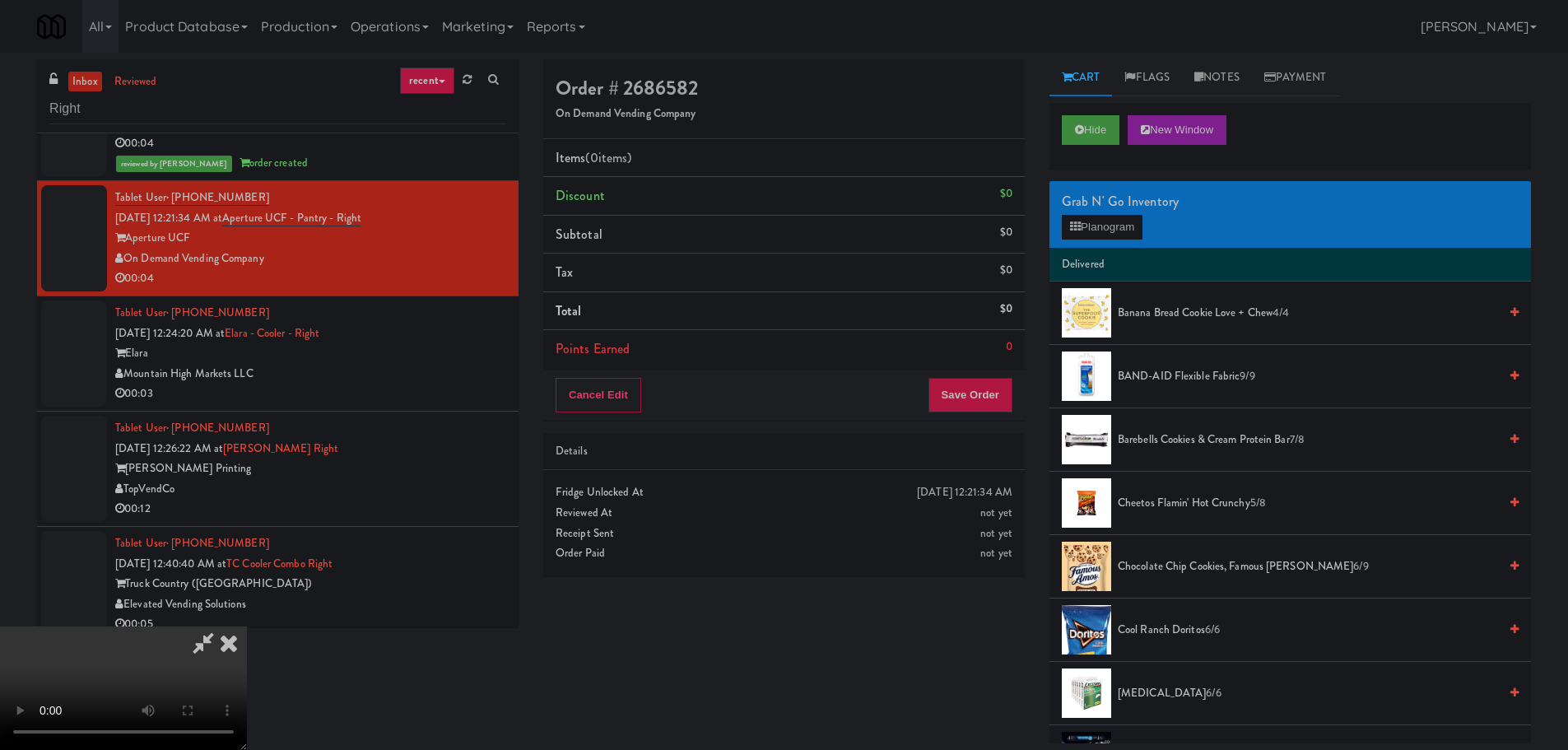
scroll to position [0, 0]
click at [247, 627] on video at bounding box center [123, 689] width 247 height 124
click at [1110, 223] on button "Planogram" at bounding box center [1102, 227] width 81 height 25
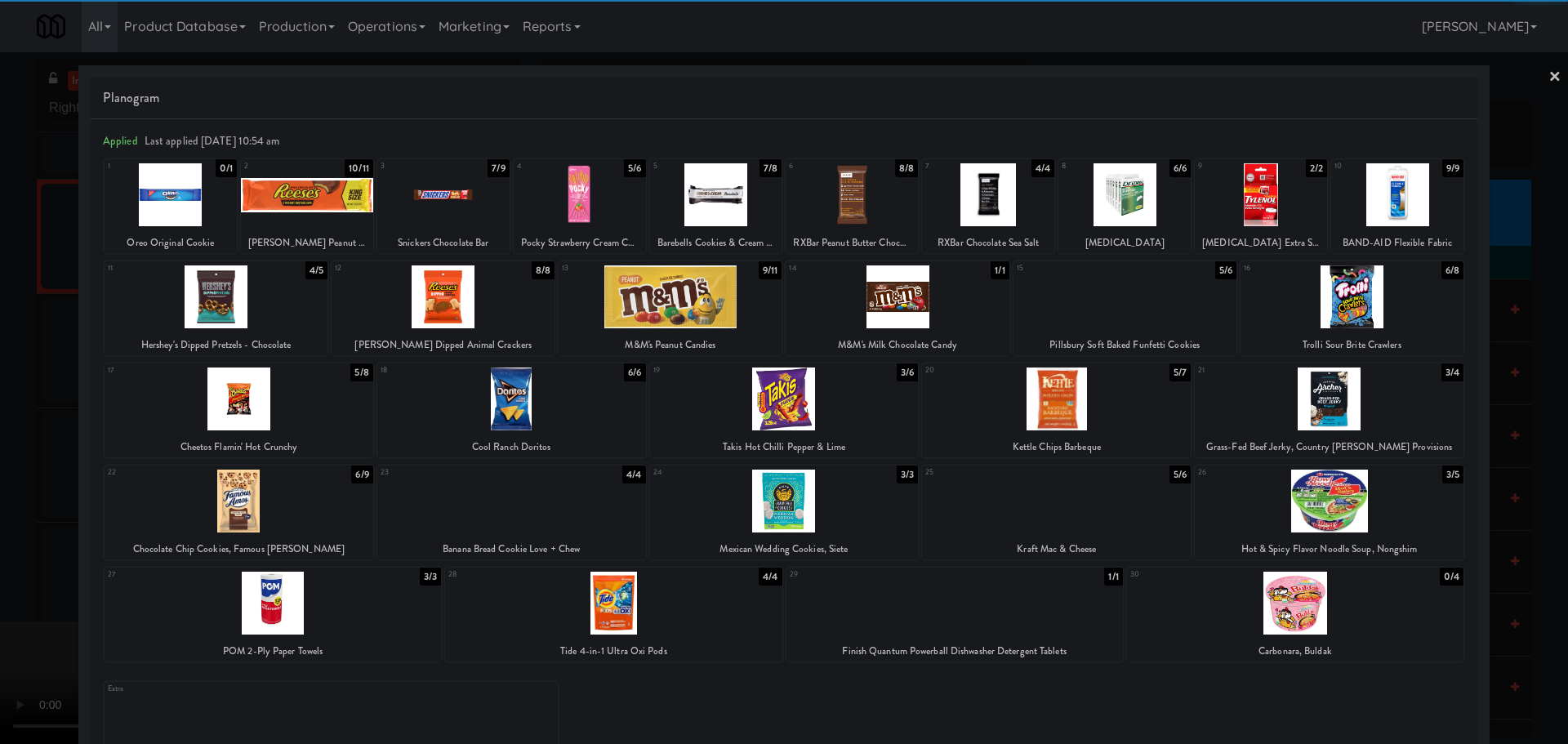
click at [206, 315] on div at bounding box center [216, 297] width 223 height 63
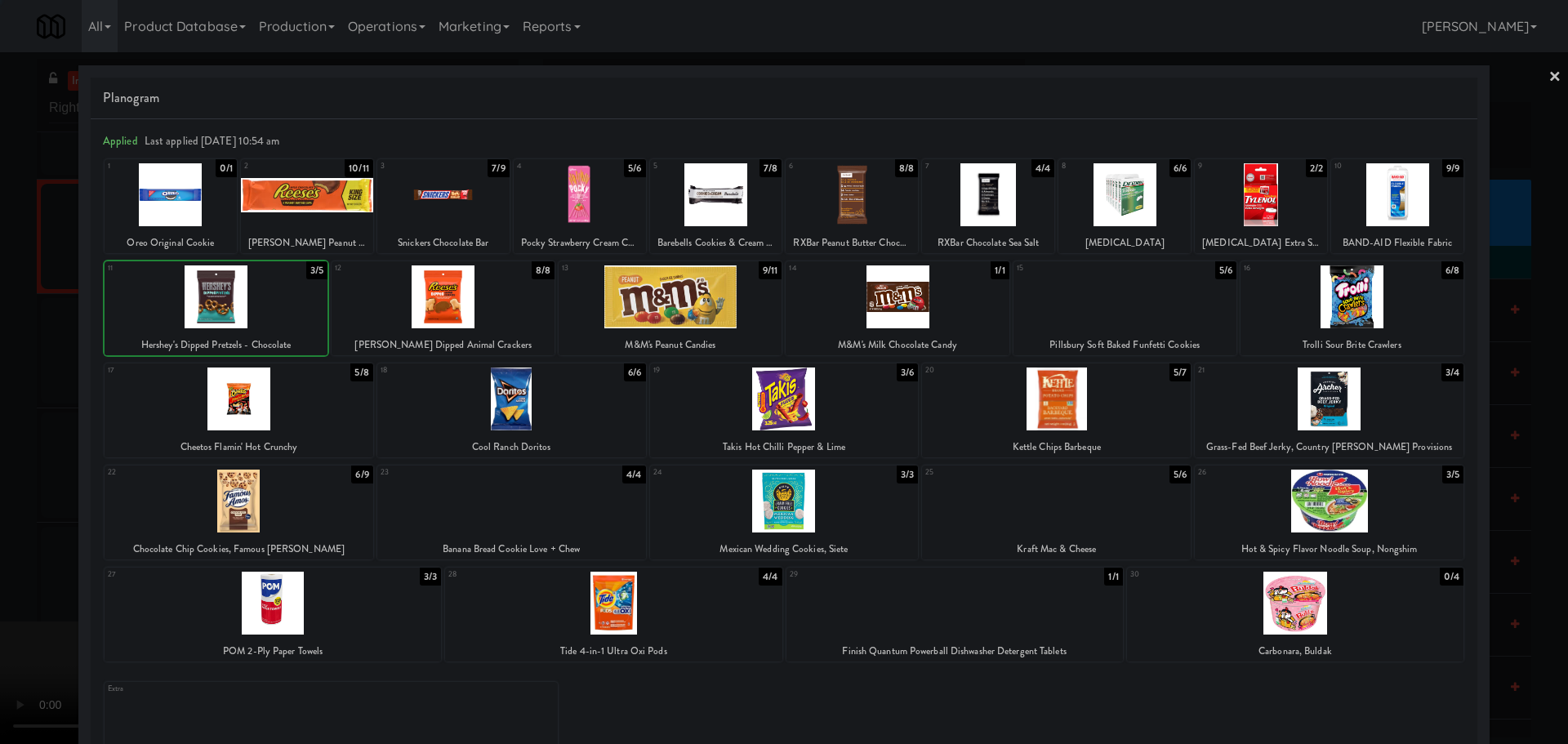
click at [0, 372] on div at bounding box center [784, 372] width 1568 height 744
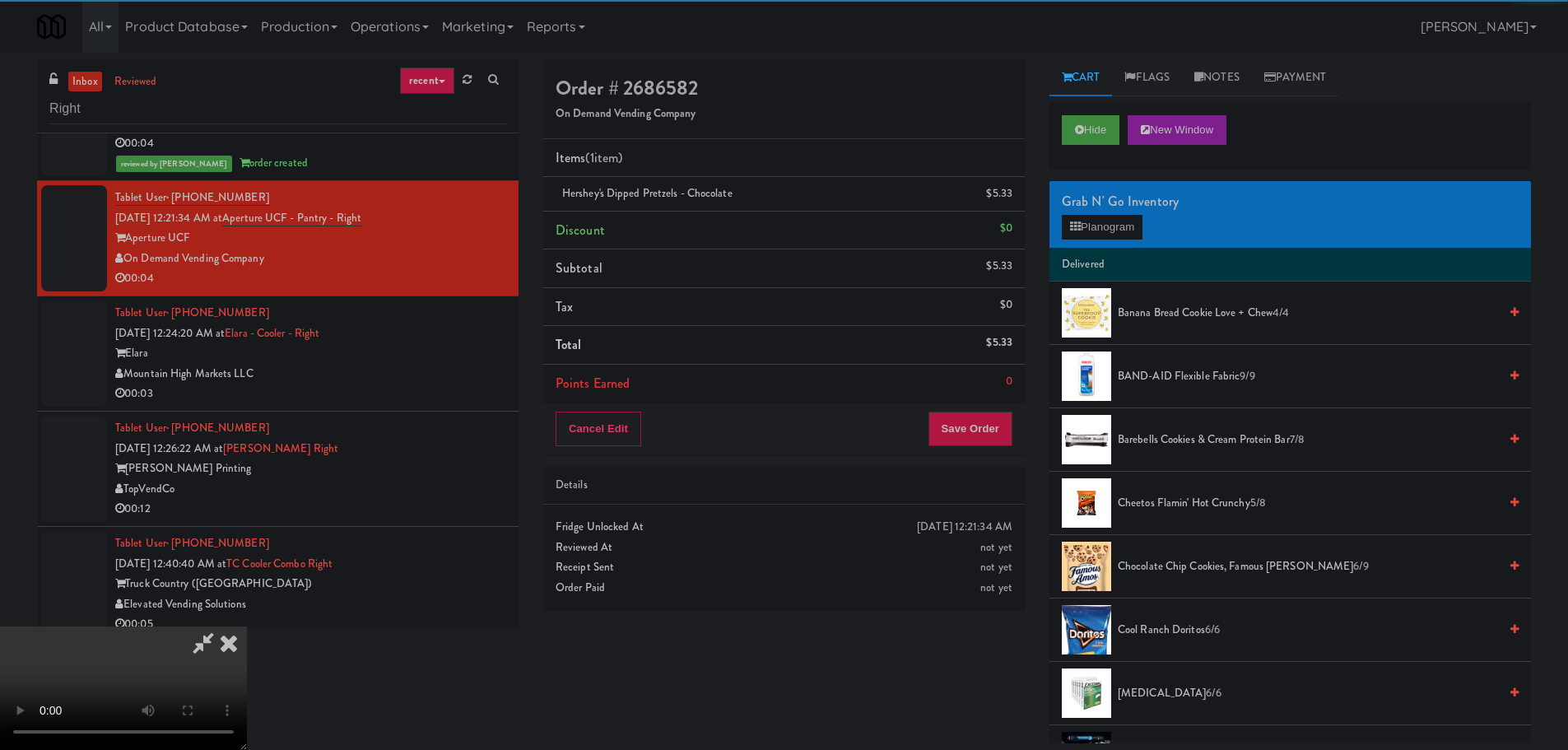
drag, startPoint x: 286, startPoint y: 381, endPoint x: 349, endPoint y: 409, distance: 68.9
click at [247, 627] on video at bounding box center [123, 689] width 247 height 124
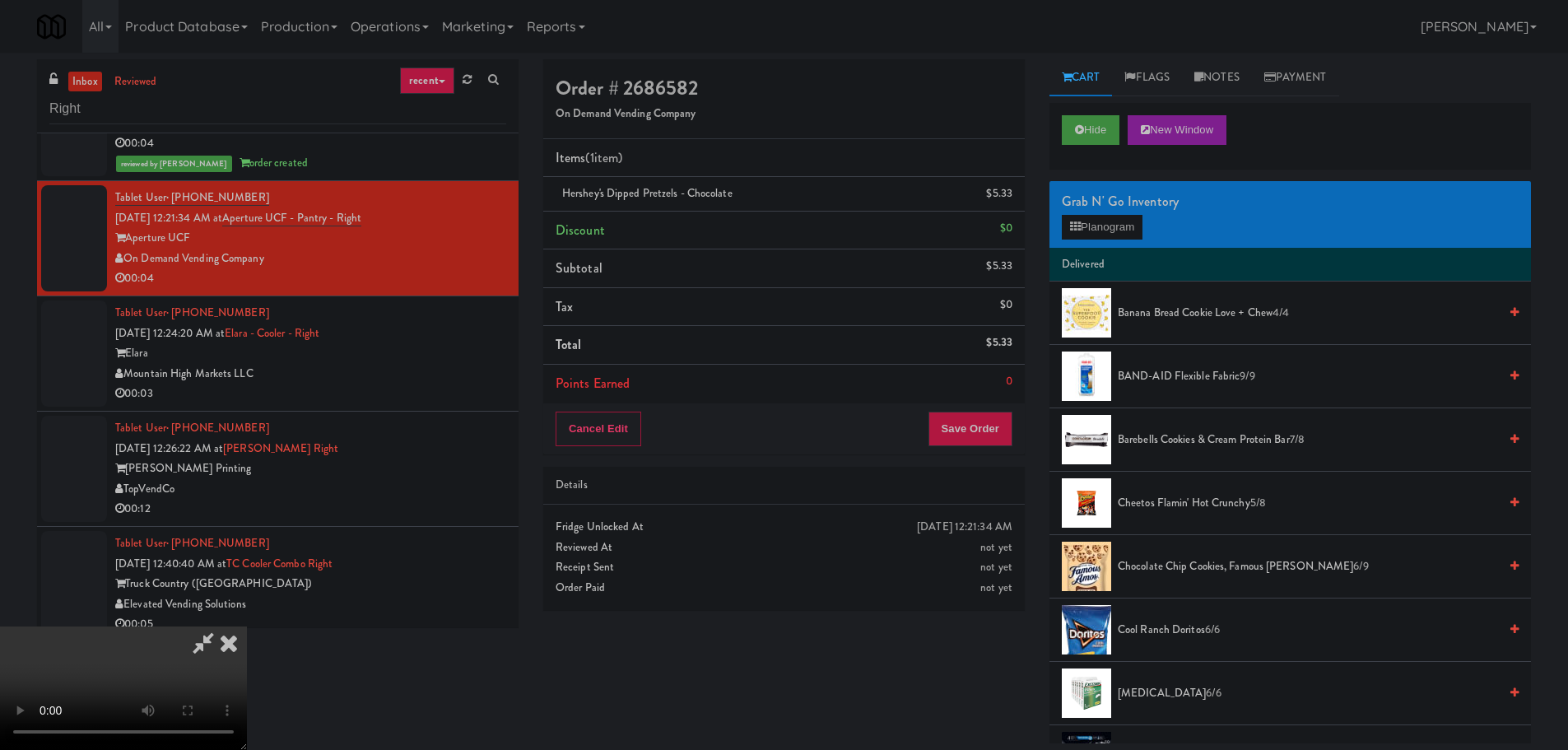
click at [247, 627] on video at bounding box center [123, 689] width 247 height 124
drag, startPoint x: 429, startPoint y: 424, endPoint x: 442, endPoint y: 429, distance: 13.9
click at [247, 627] on video at bounding box center [123, 689] width 247 height 124
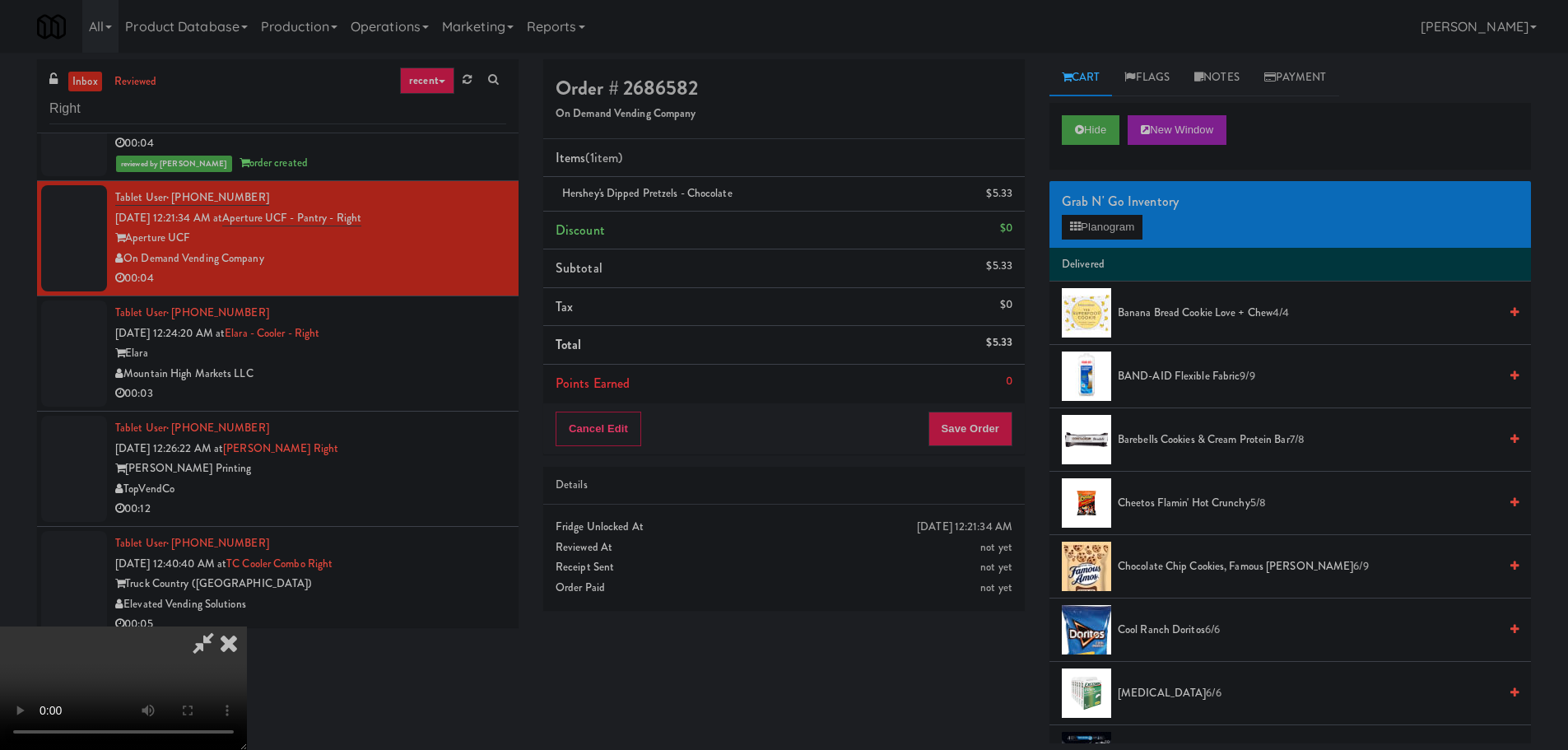
scroll to position [283, 0]
click at [977, 421] on button "Save Order" at bounding box center [971, 429] width 84 height 34
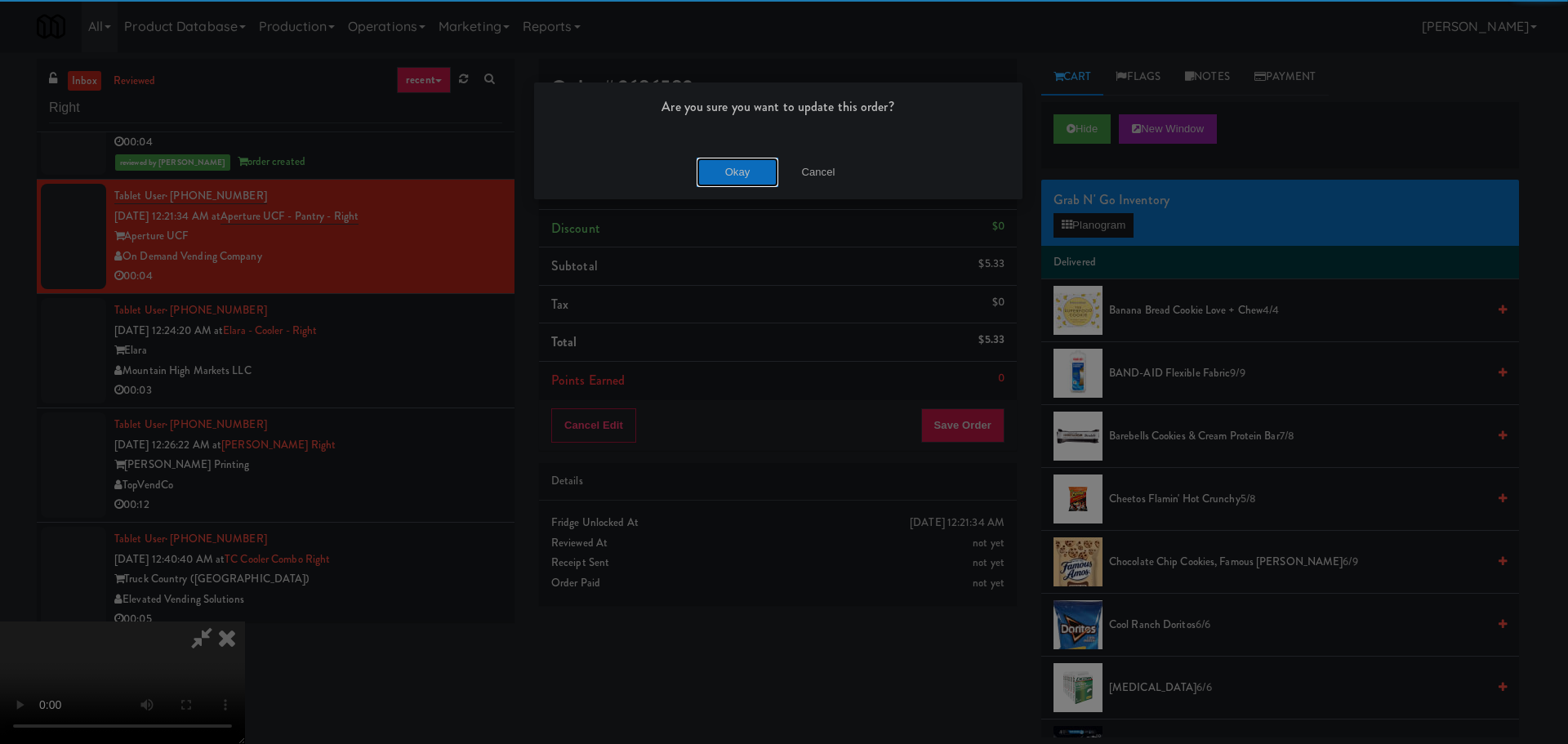
click at [730, 173] on button "Okay" at bounding box center [738, 172] width 82 height 29
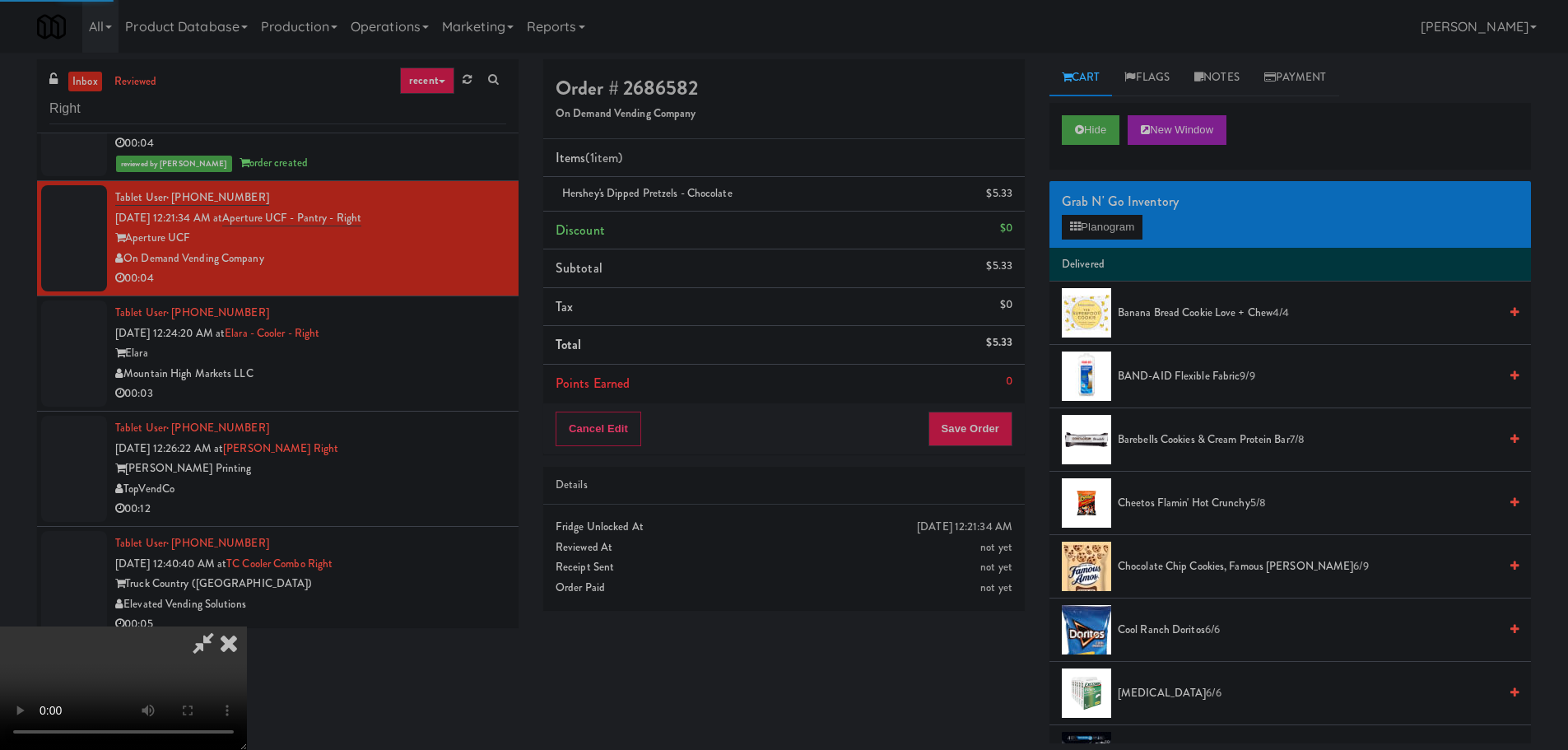
scroll to position [0, 0]
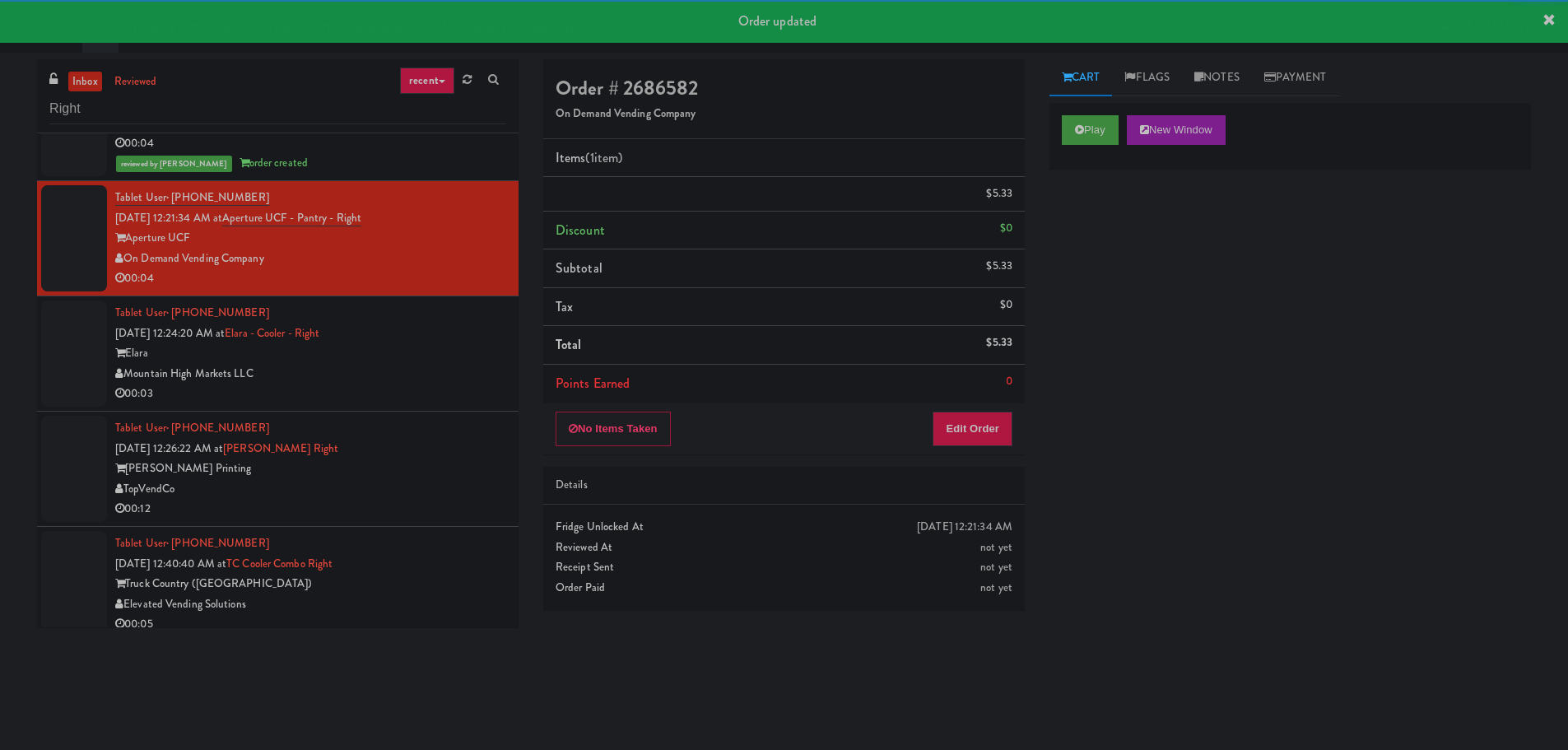
click at [419, 385] on div "00:03" at bounding box center [310, 394] width 391 height 21
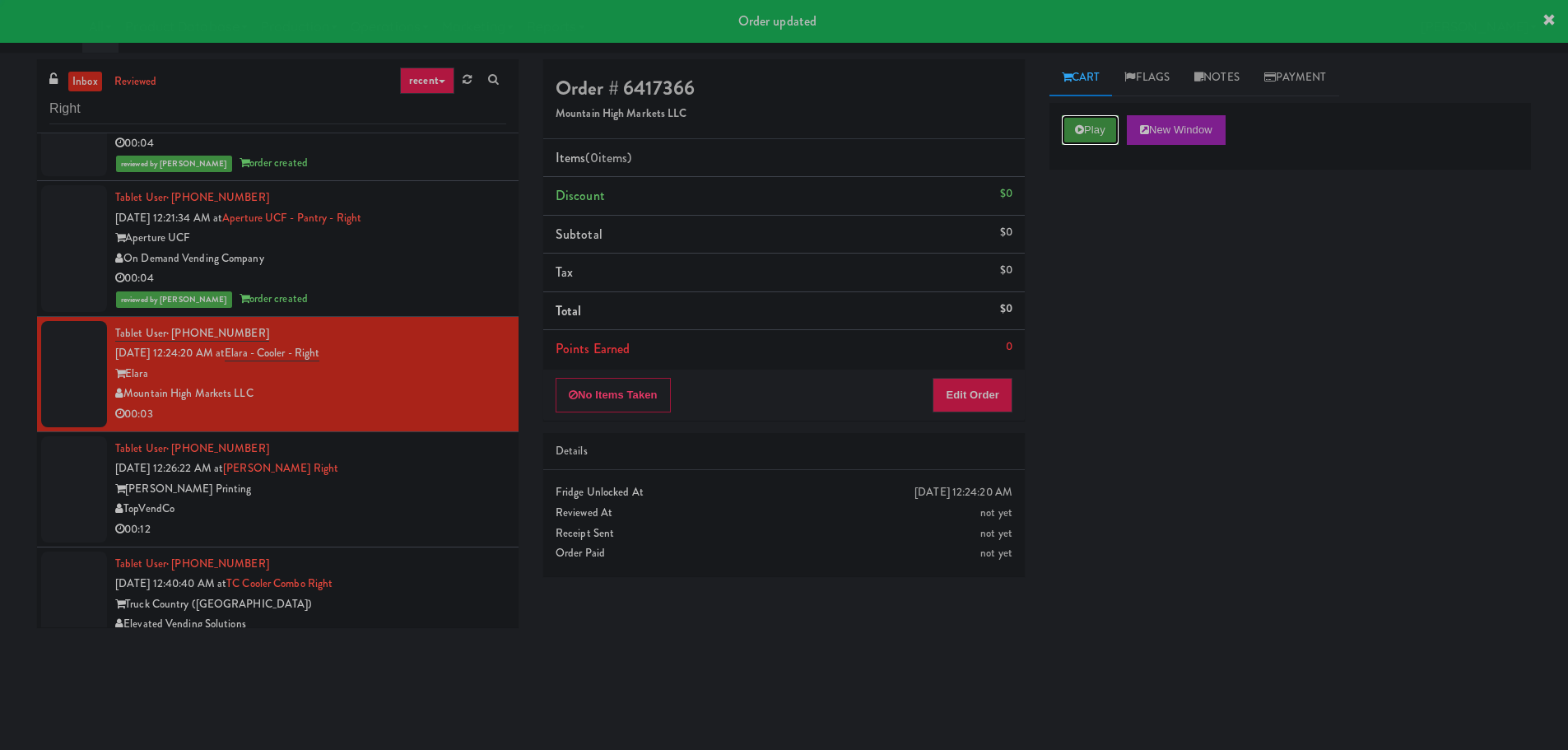
click at [1082, 132] on icon at bounding box center [1079, 130] width 9 height 10
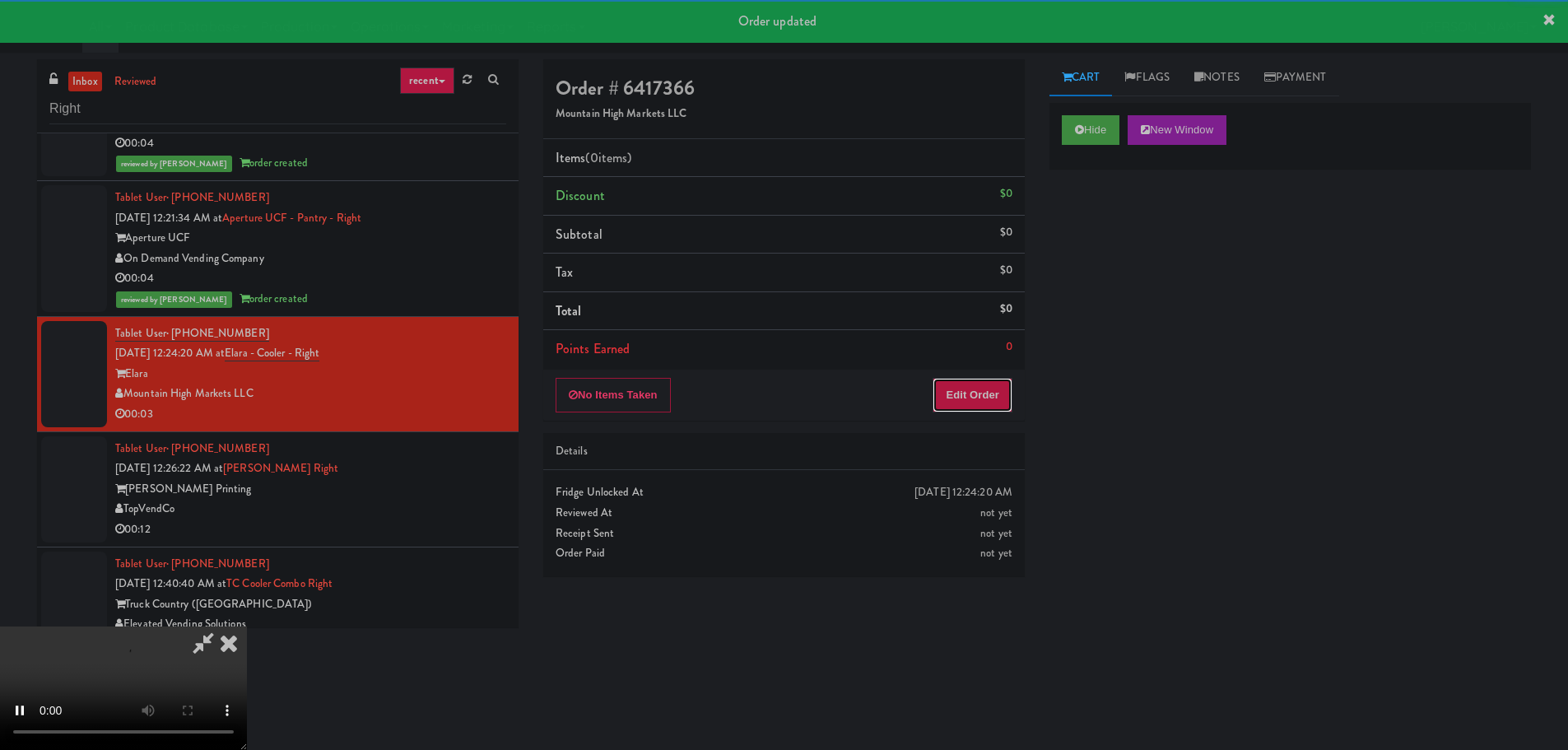
click at [968, 396] on button "Edit Order" at bounding box center [972, 395] width 80 height 34
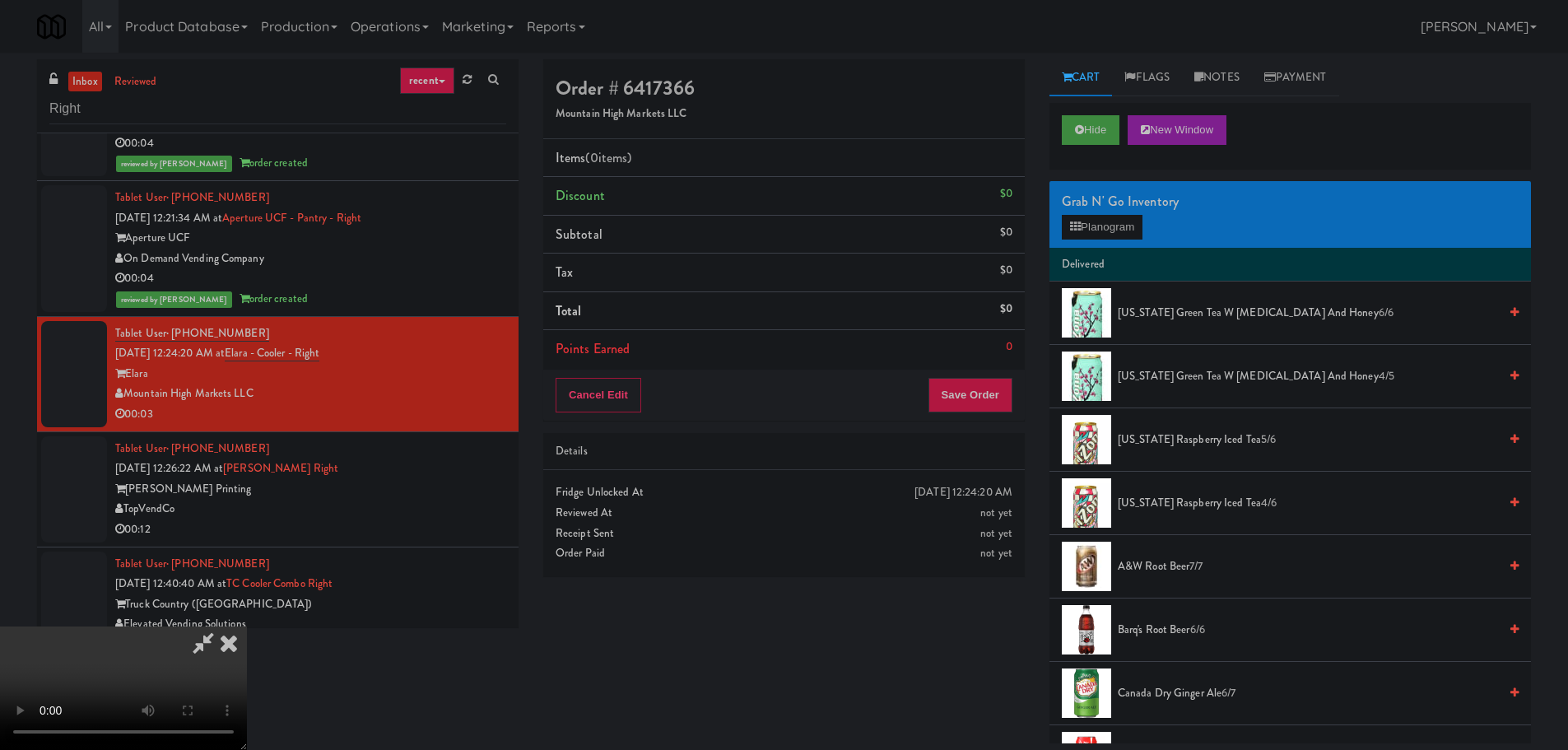
drag, startPoint x: 650, startPoint y: 344, endPoint x: 654, endPoint y: 357, distance: 13.6
click at [247, 627] on video at bounding box center [123, 689] width 247 height 124
click at [1117, 230] on button "Planogram" at bounding box center [1102, 227] width 81 height 25
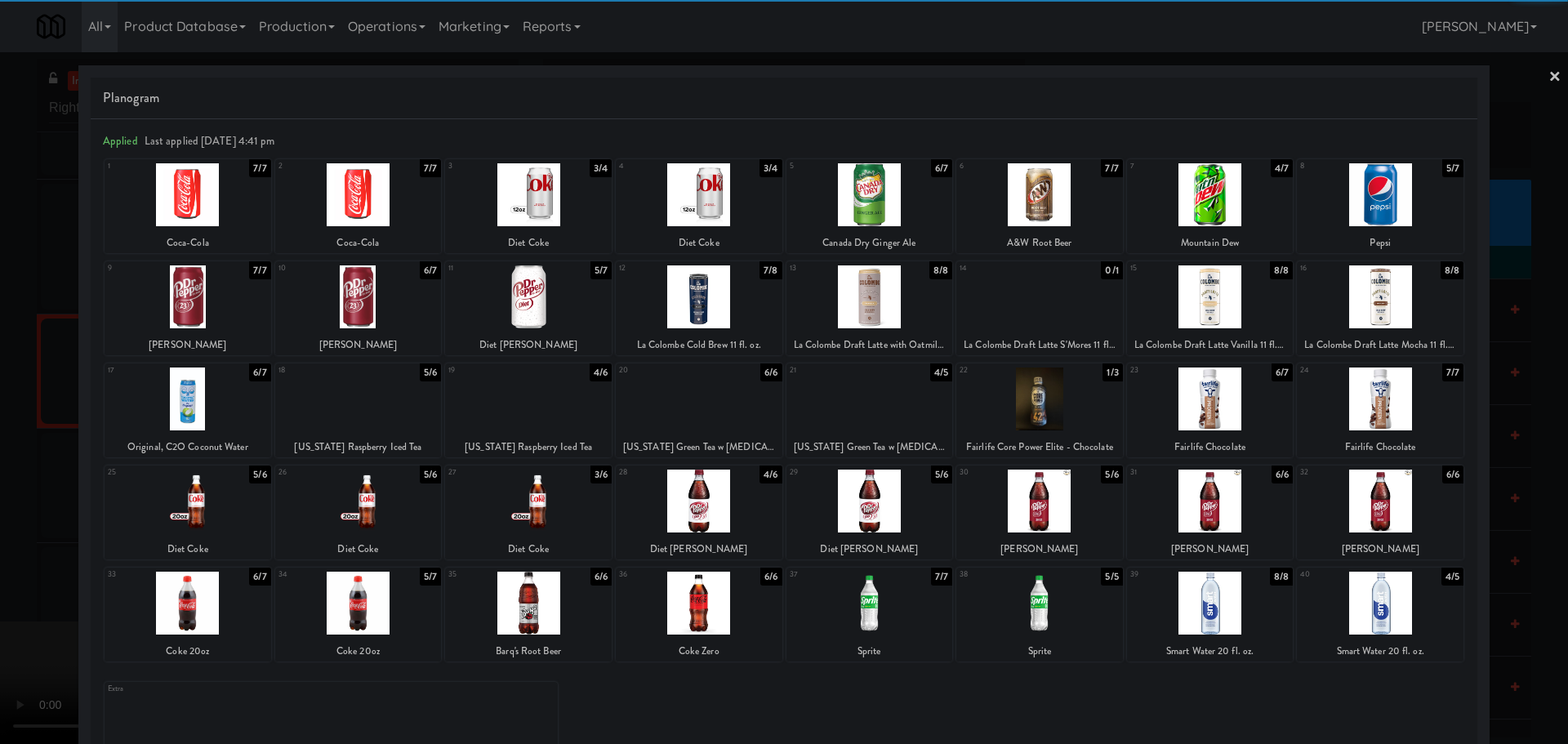
click at [560, 310] on div at bounding box center [528, 297] width 166 height 63
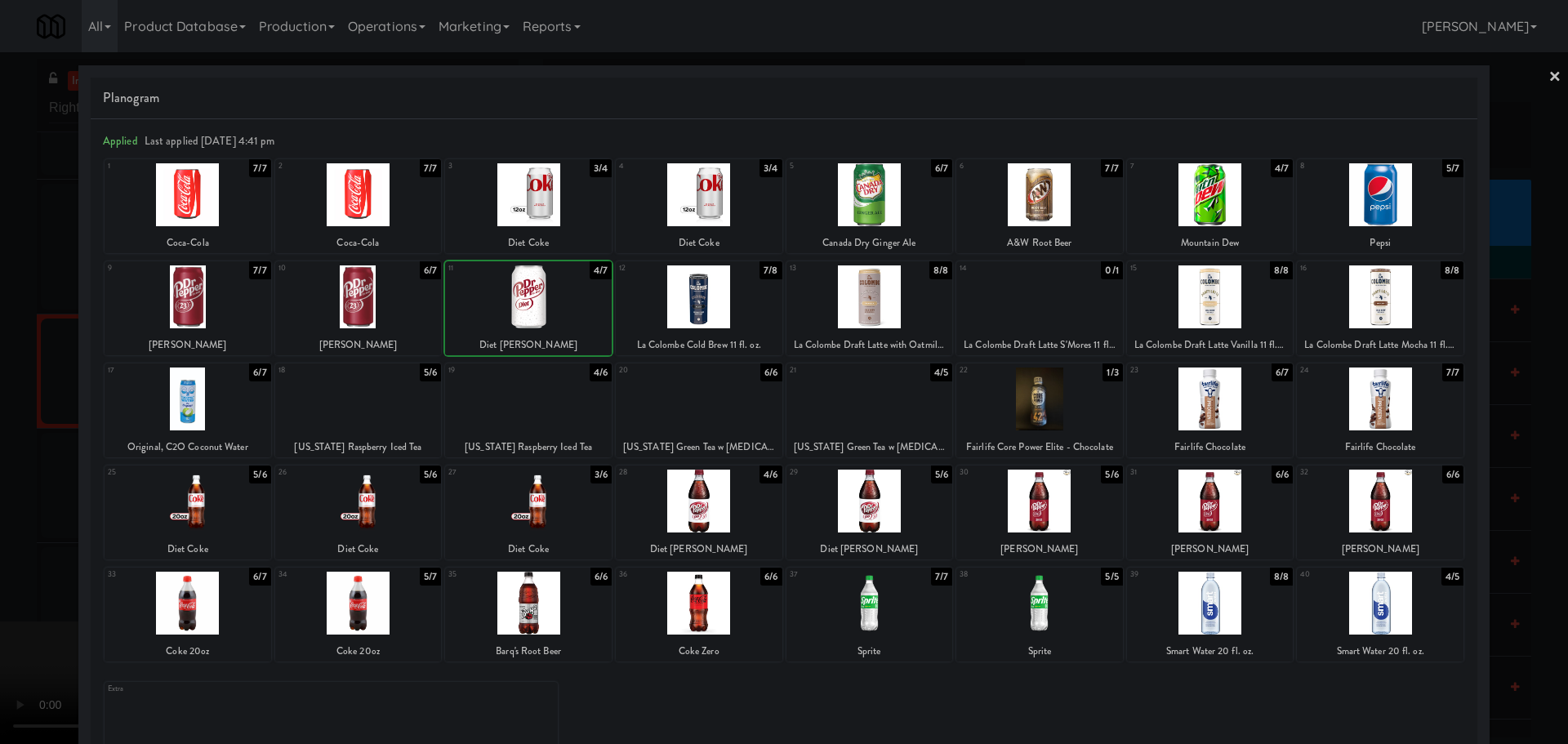
drag, startPoint x: 0, startPoint y: 456, endPoint x: 9, endPoint y: 457, distance: 9.1
click at [2, 456] on div at bounding box center [784, 372] width 1568 height 744
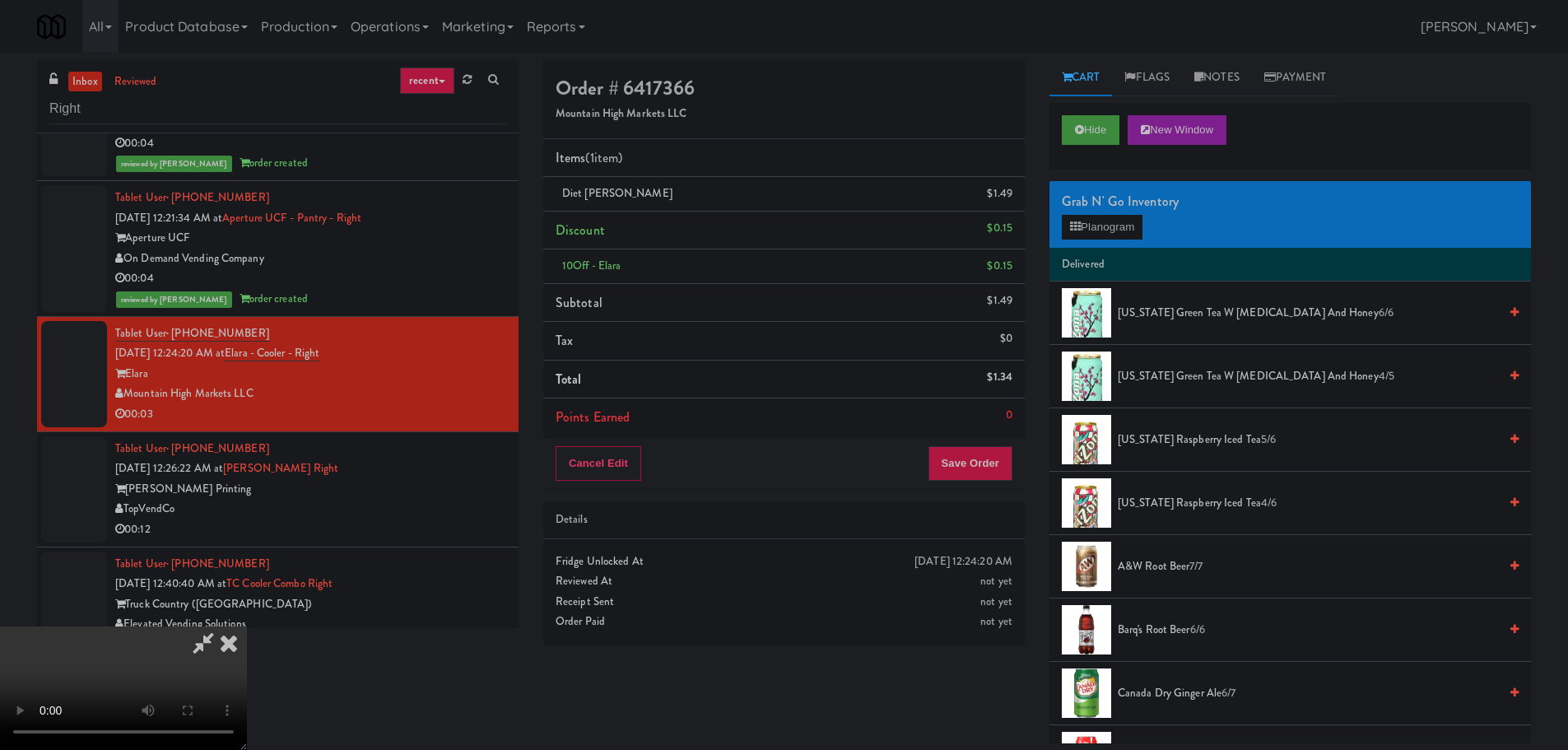
click at [247, 627] on video at bounding box center [123, 689] width 247 height 124
click at [1097, 239] on button "Planogram" at bounding box center [1102, 227] width 81 height 25
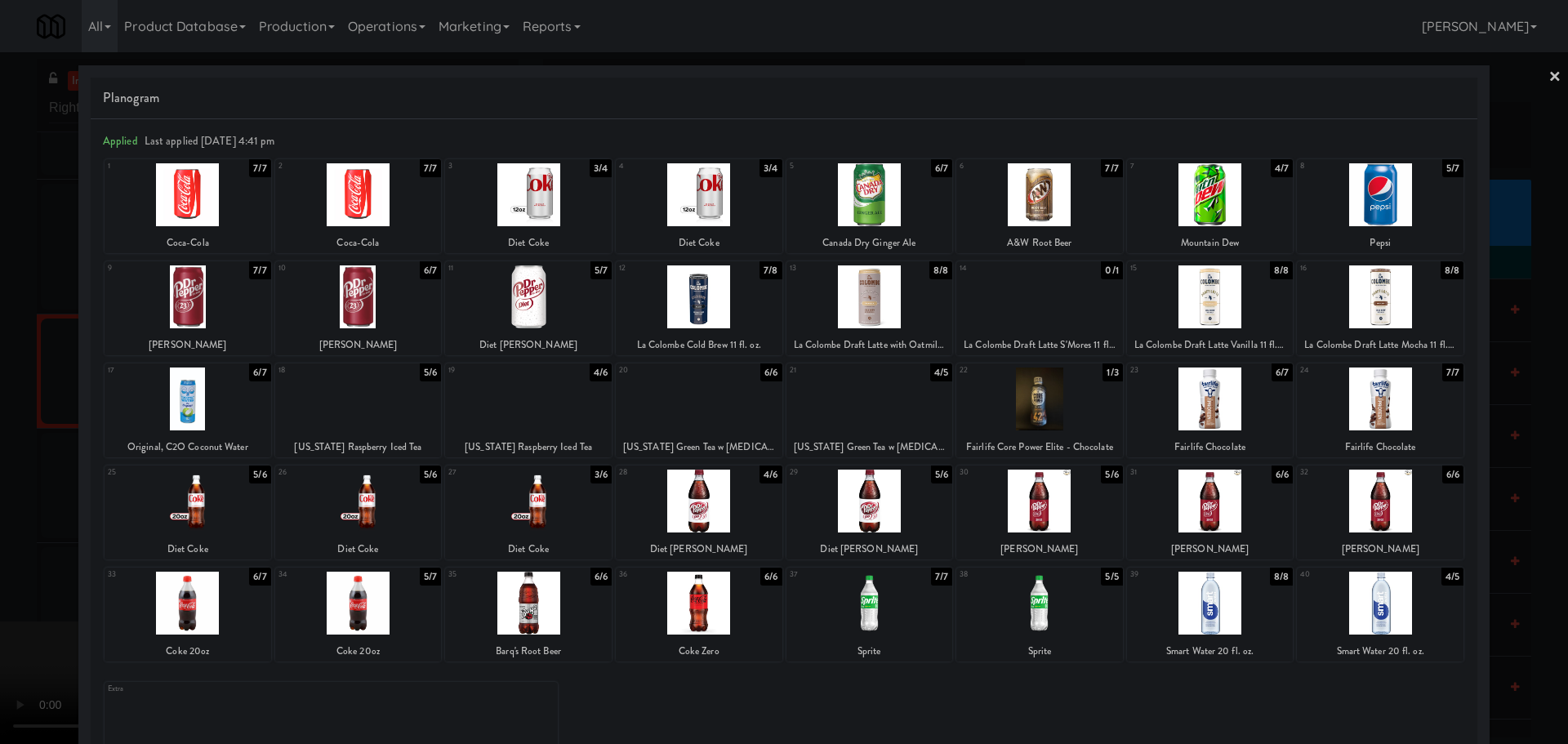
click at [0, 352] on div at bounding box center [784, 372] width 1568 height 744
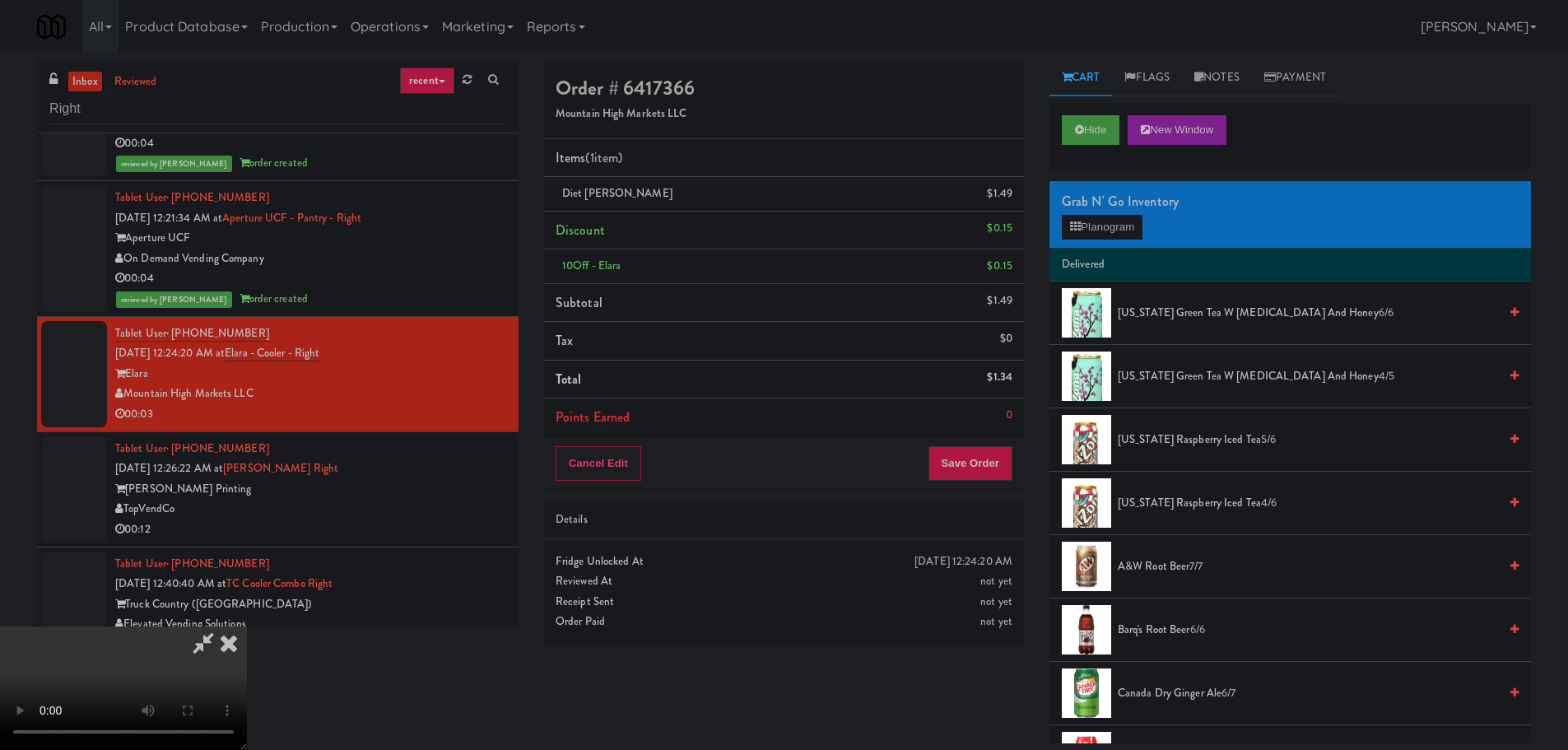
click at [247, 627] on video at bounding box center [123, 689] width 247 height 124
click at [983, 461] on button "Save Order" at bounding box center [971, 464] width 84 height 34
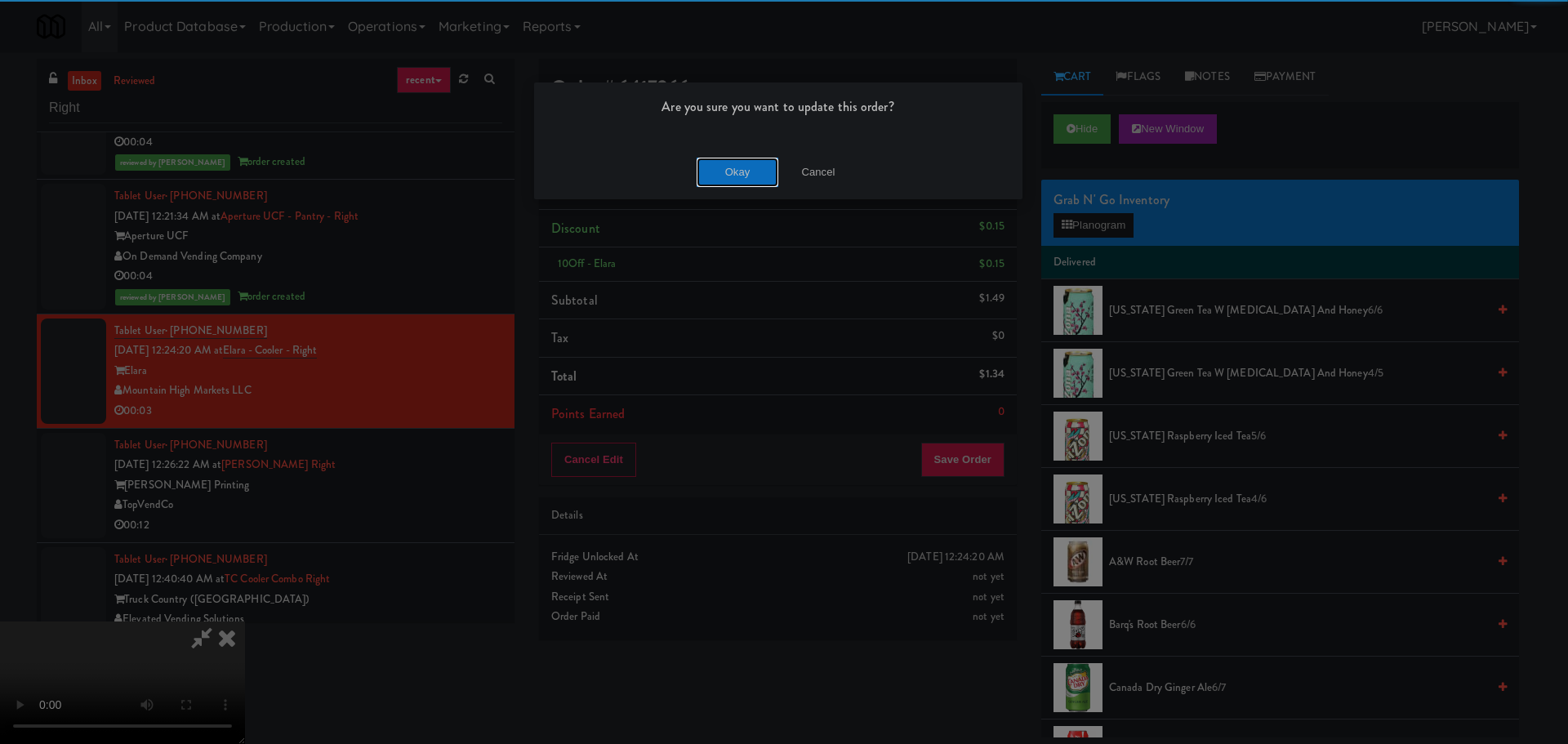
click at [728, 180] on button "Okay" at bounding box center [738, 172] width 82 height 29
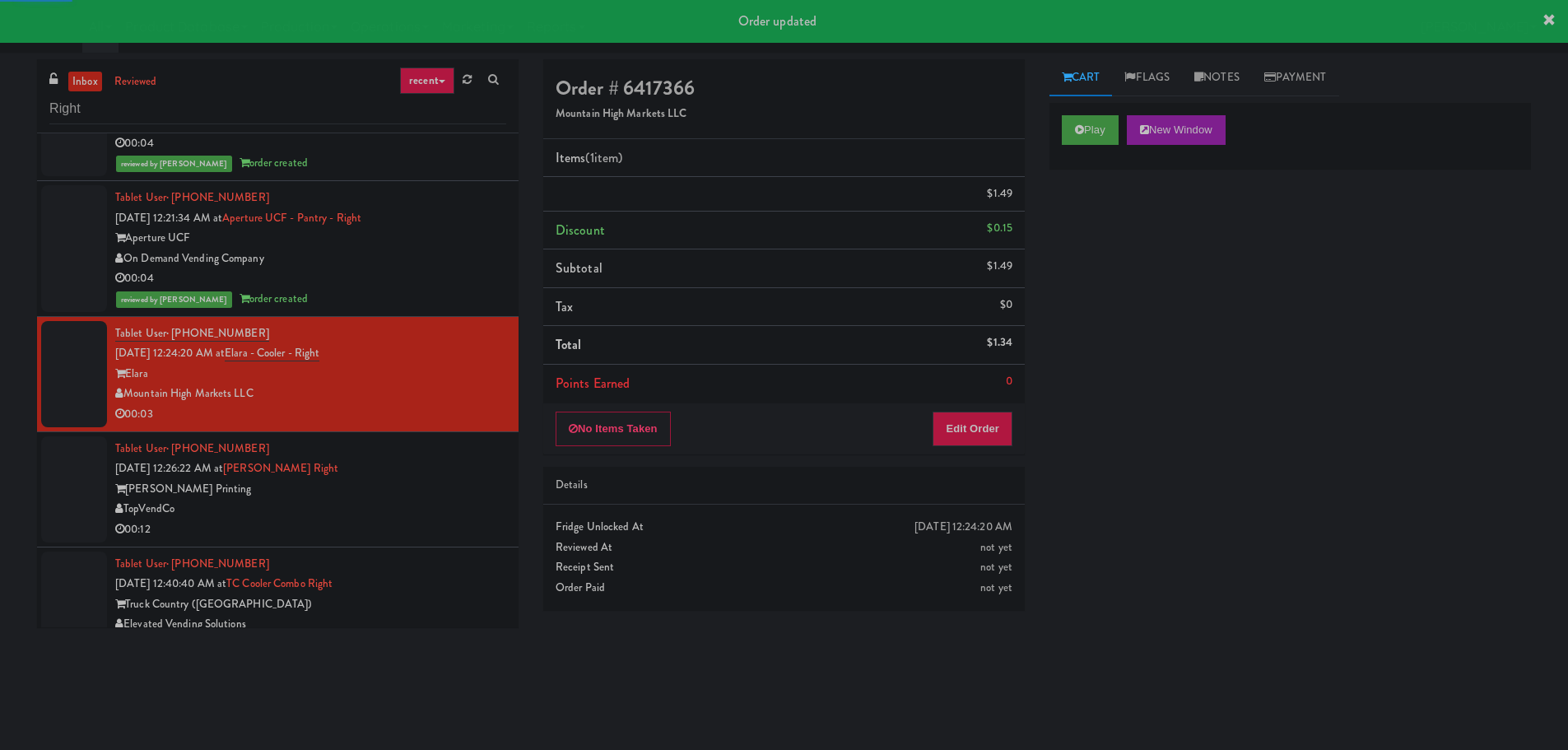
click at [436, 513] on div "TopVendCo" at bounding box center [310, 509] width 391 height 21
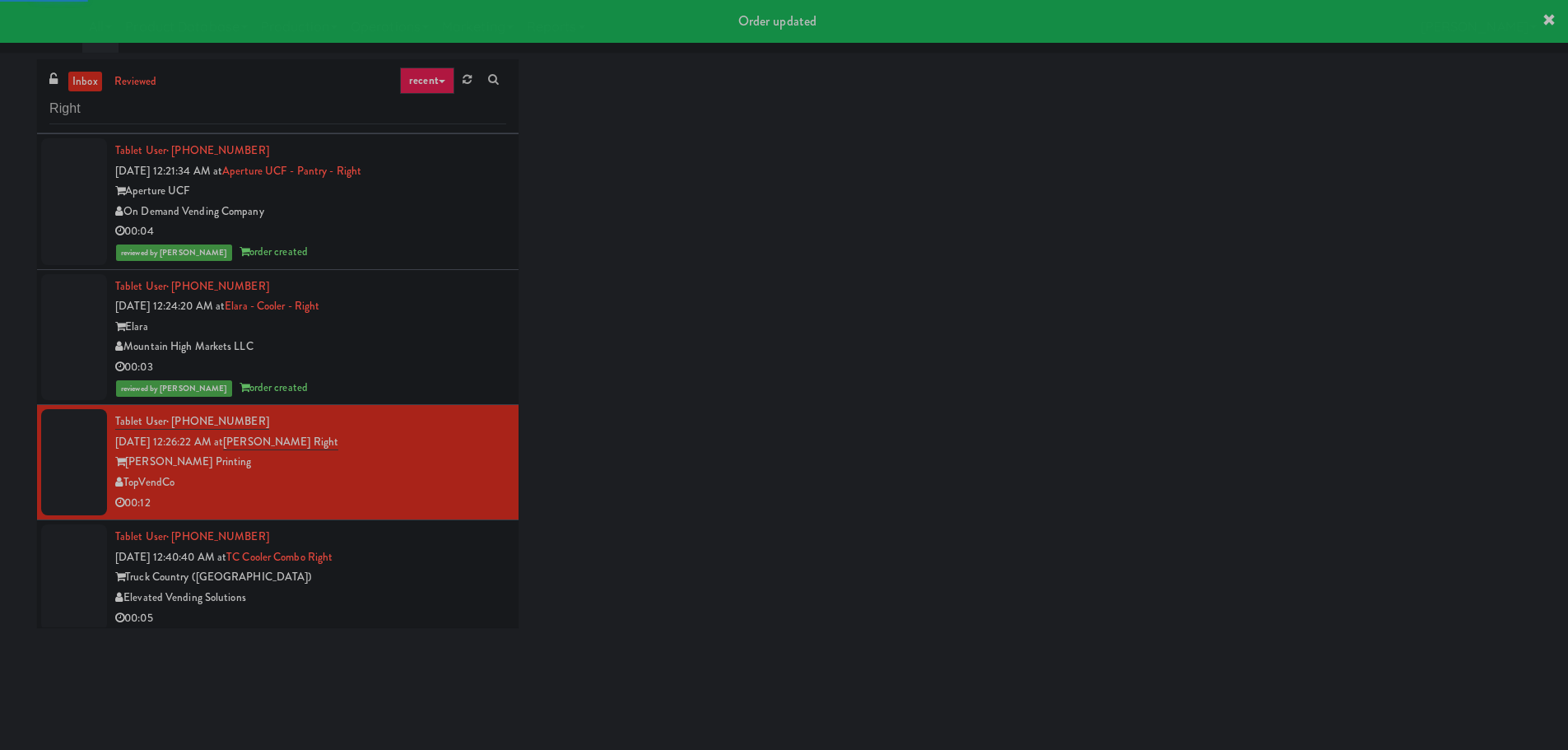
scroll to position [1400, 0]
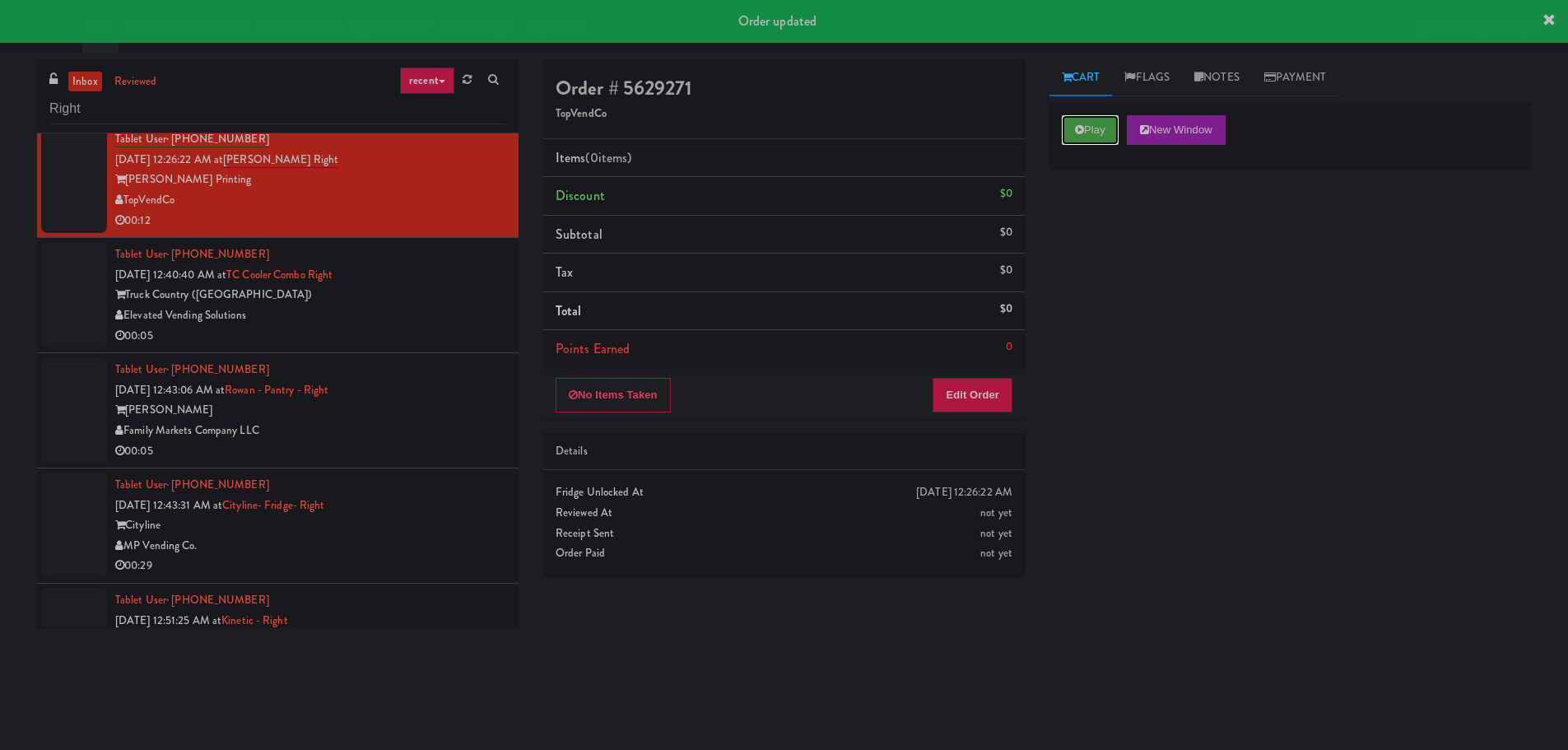
drag, startPoint x: 1080, startPoint y: 131, endPoint x: 961, endPoint y: 377, distance: 273.3
click at [1080, 133] on icon at bounding box center [1079, 130] width 9 height 10
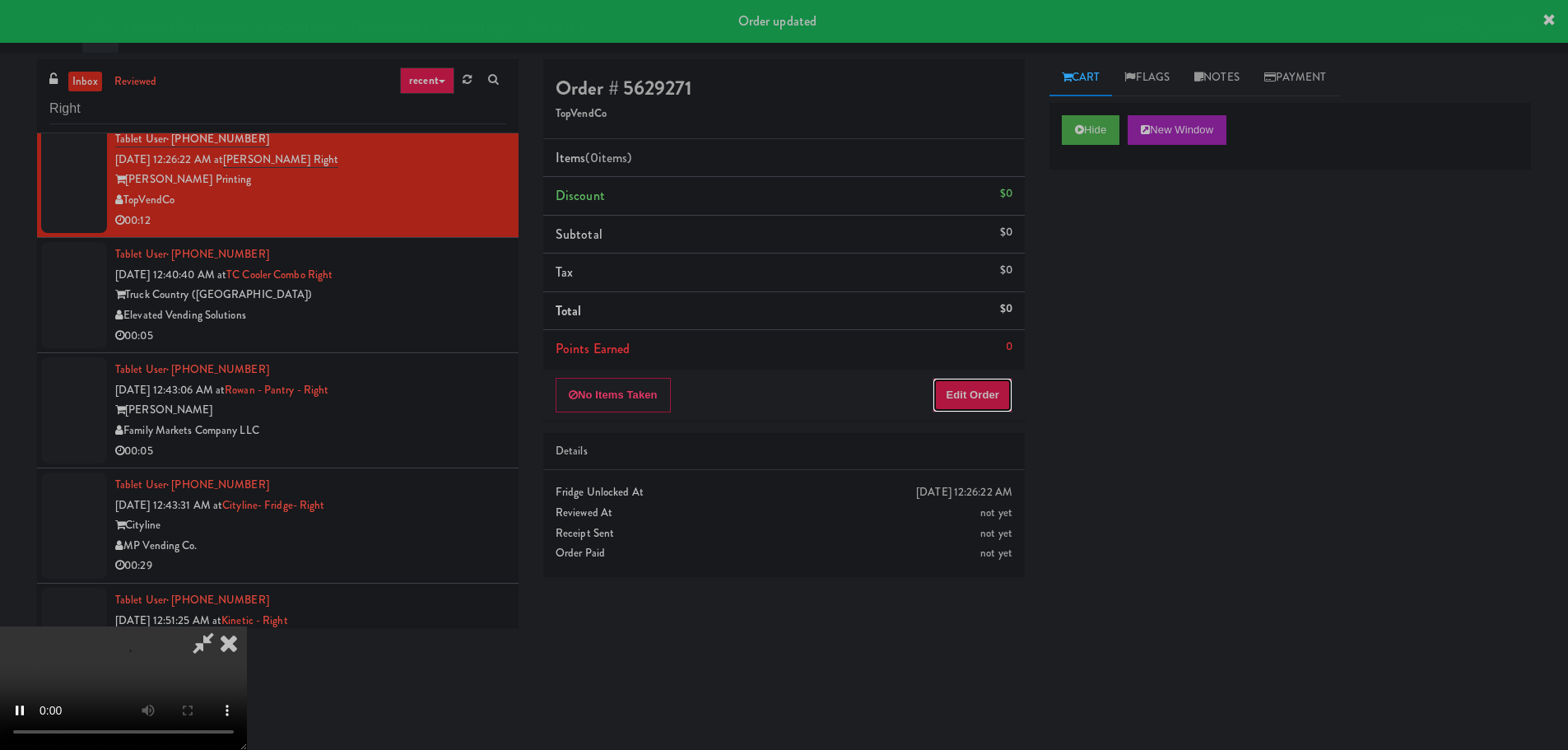
drag, startPoint x: 959, startPoint y: 383, endPoint x: 958, endPoint y: 392, distance: 9.1
click at [958, 392] on button "Edit Order" at bounding box center [972, 395] width 80 height 34
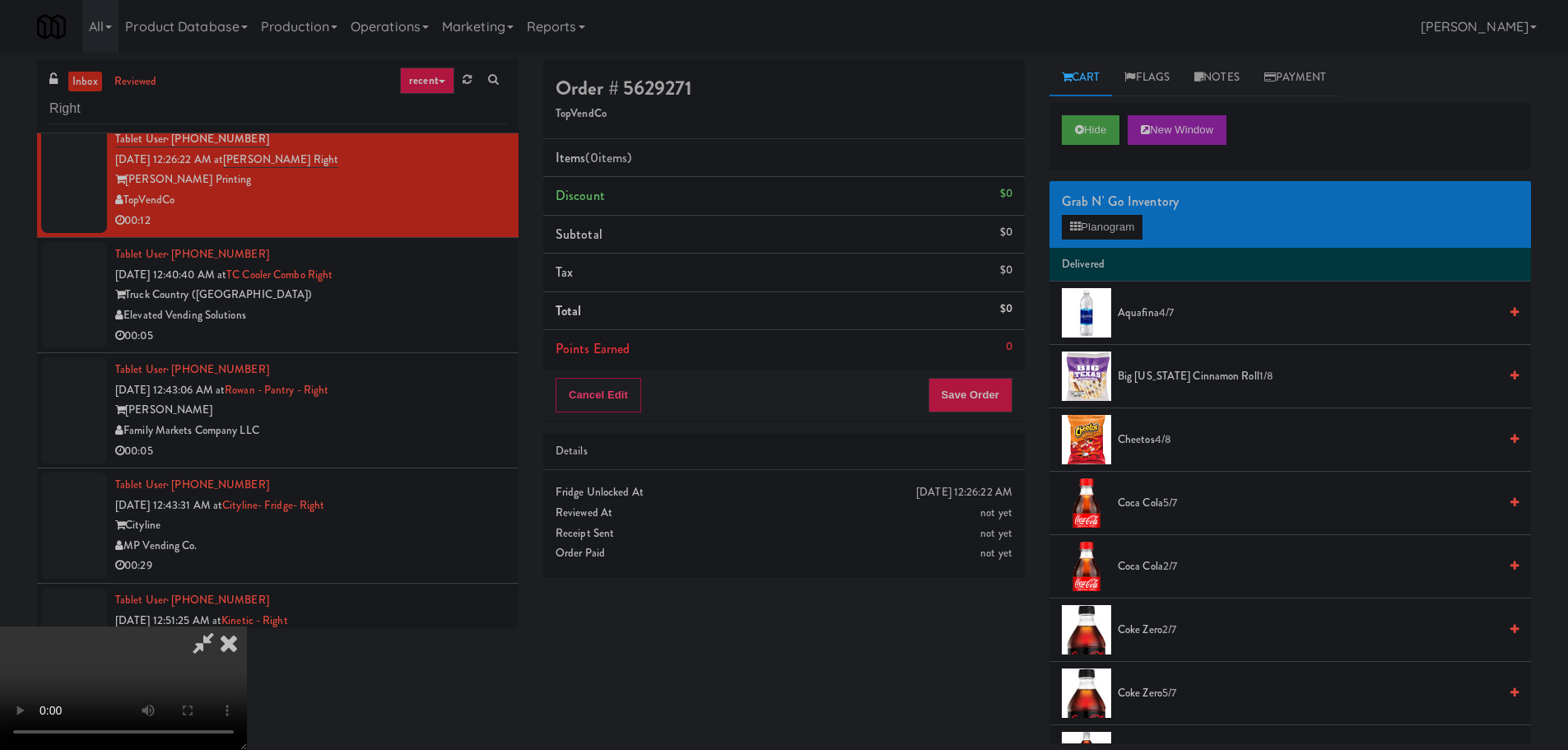
scroll to position [0, 0]
drag, startPoint x: 743, startPoint y: 482, endPoint x: 775, endPoint y: 482, distance: 32.0
click at [247, 627] on video at bounding box center [123, 689] width 247 height 124
click at [1127, 235] on button "Planogram" at bounding box center [1102, 227] width 81 height 25
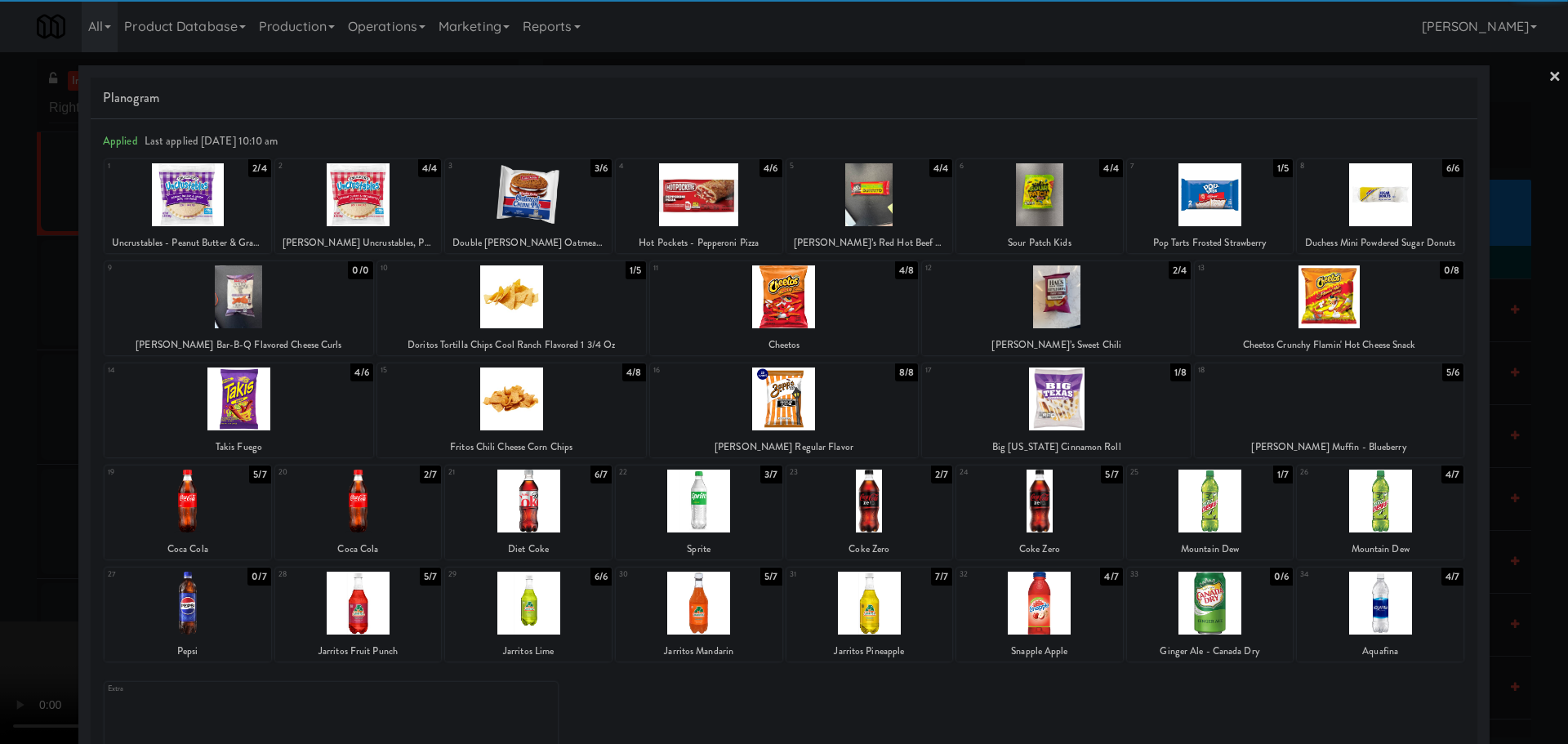
click at [1090, 412] on div at bounding box center [1056, 399] width 269 height 63
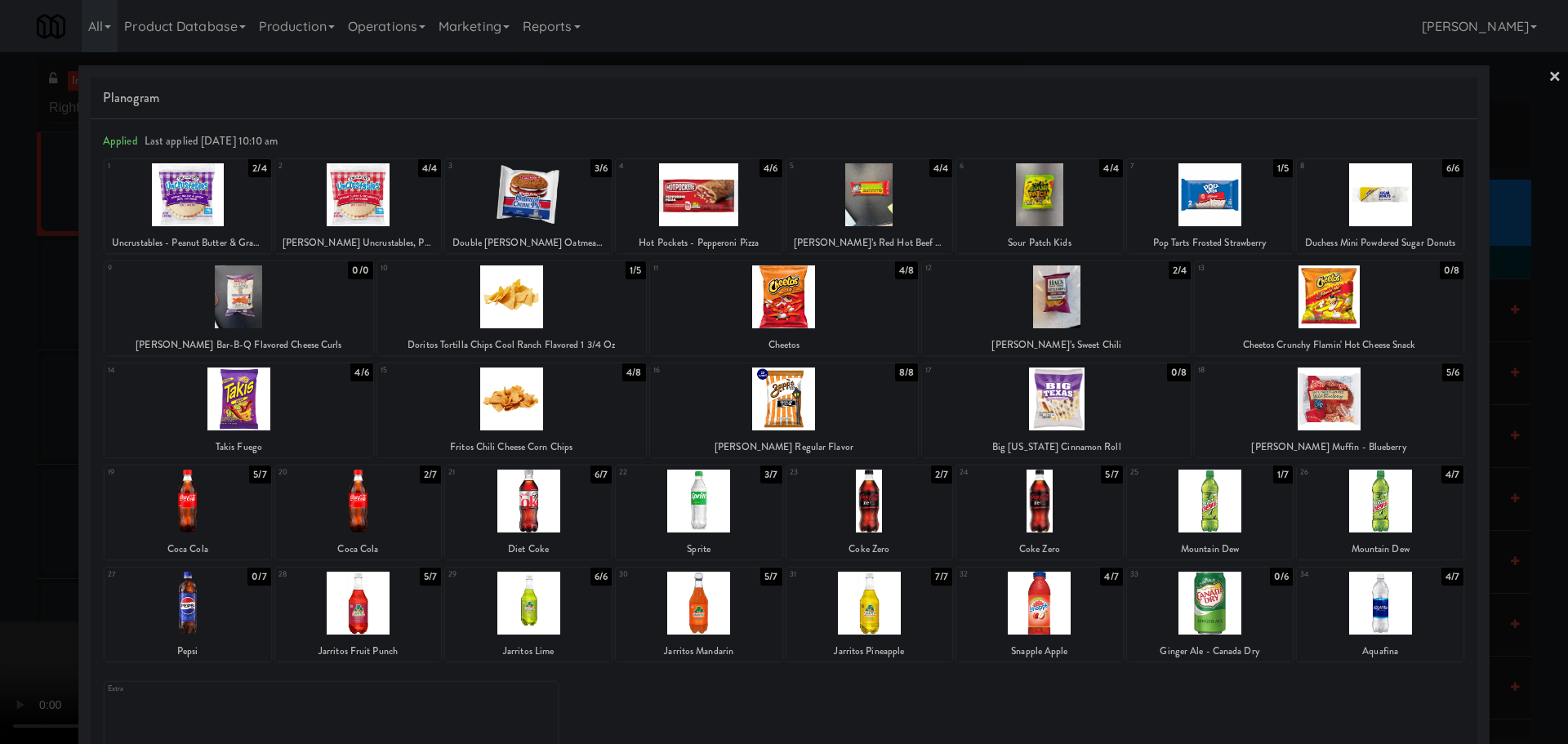
click at [5, 482] on div at bounding box center [784, 372] width 1568 height 744
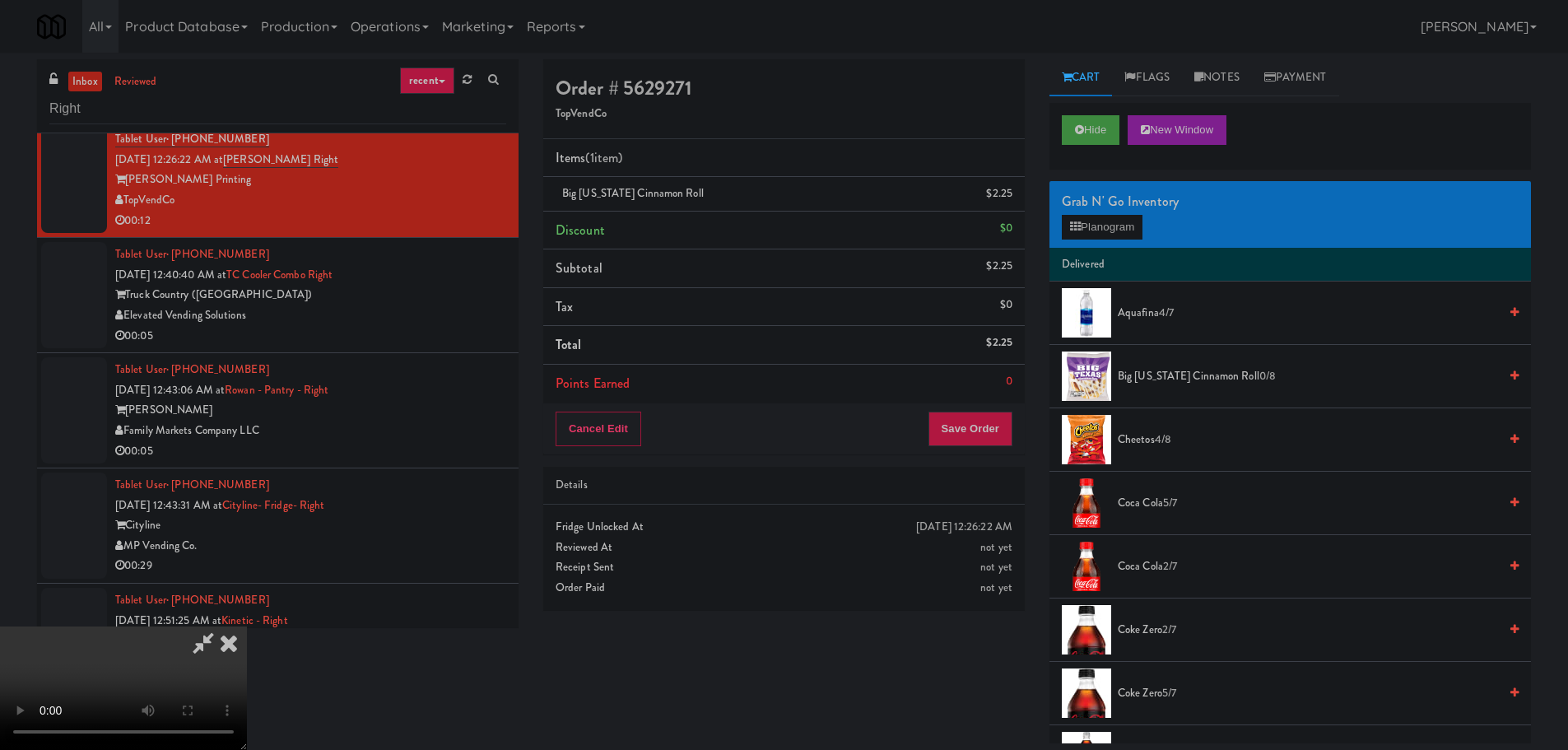
scroll to position [283, 0]
click at [247, 627] on video at bounding box center [123, 689] width 247 height 124
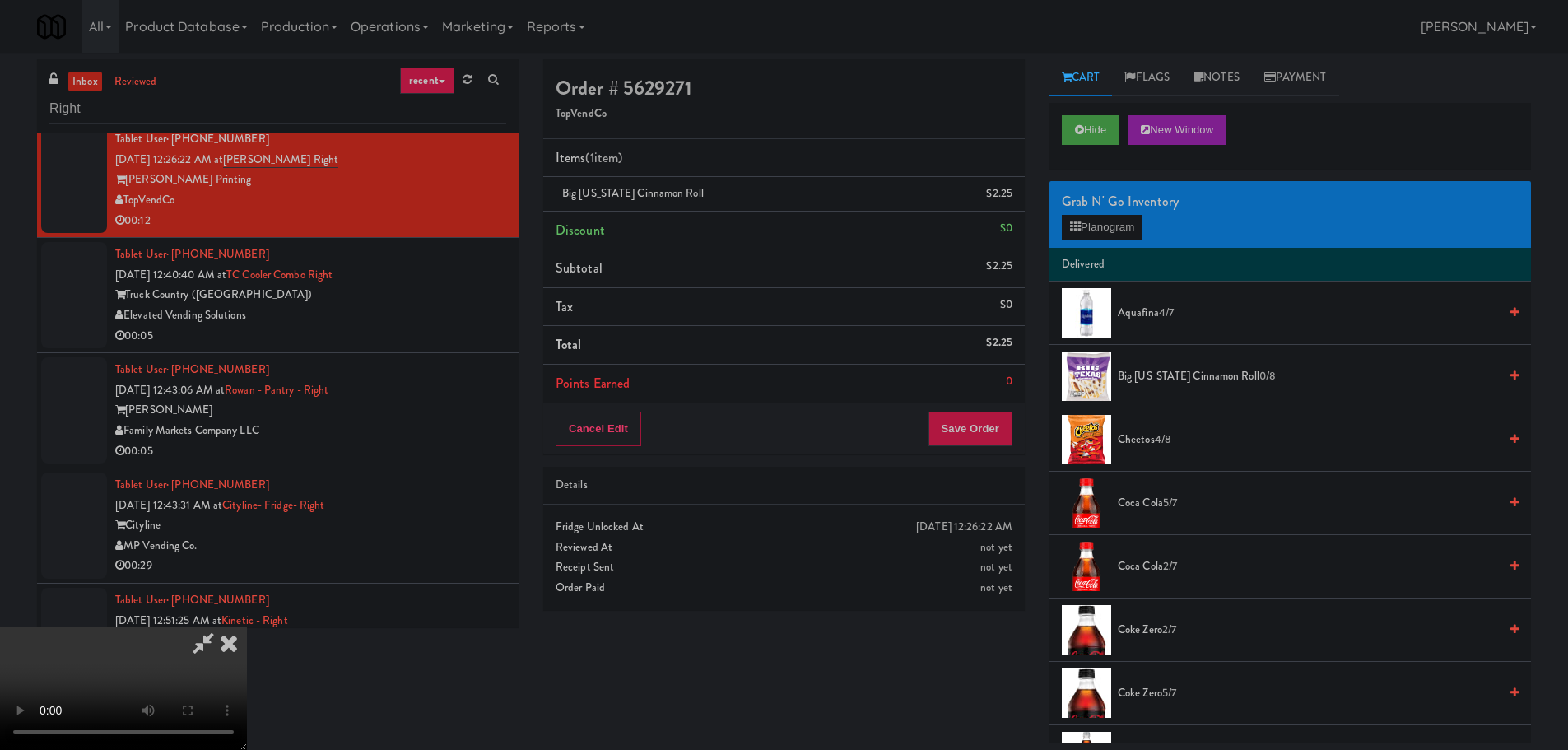
click at [247, 627] on video at bounding box center [123, 689] width 247 height 124
click at [1093, 230] on button "Planogram" at bounding box center [1102, 227] width 81 height 25
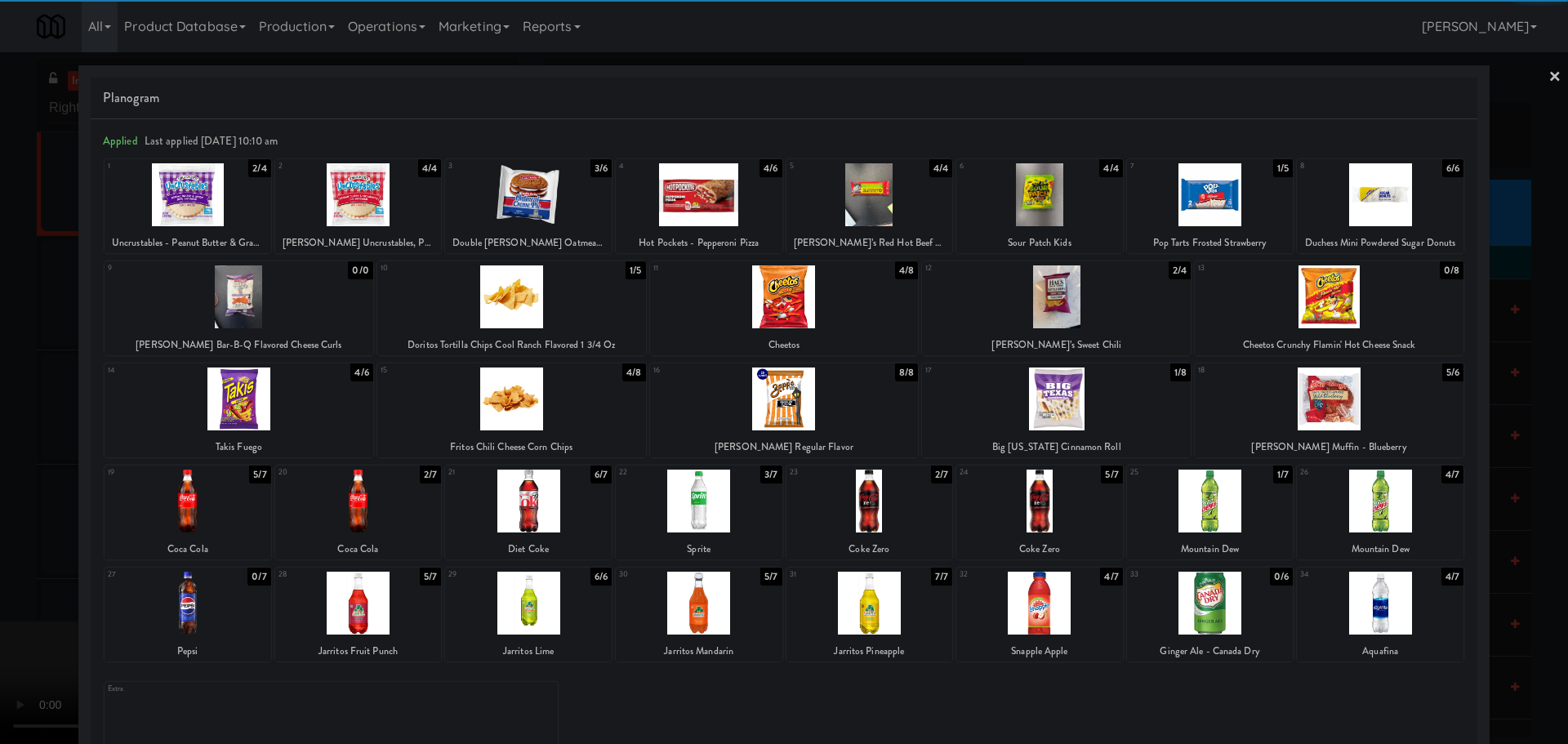
click at [537, 613] on div at bounding box center [528, 603] width 166 height 63
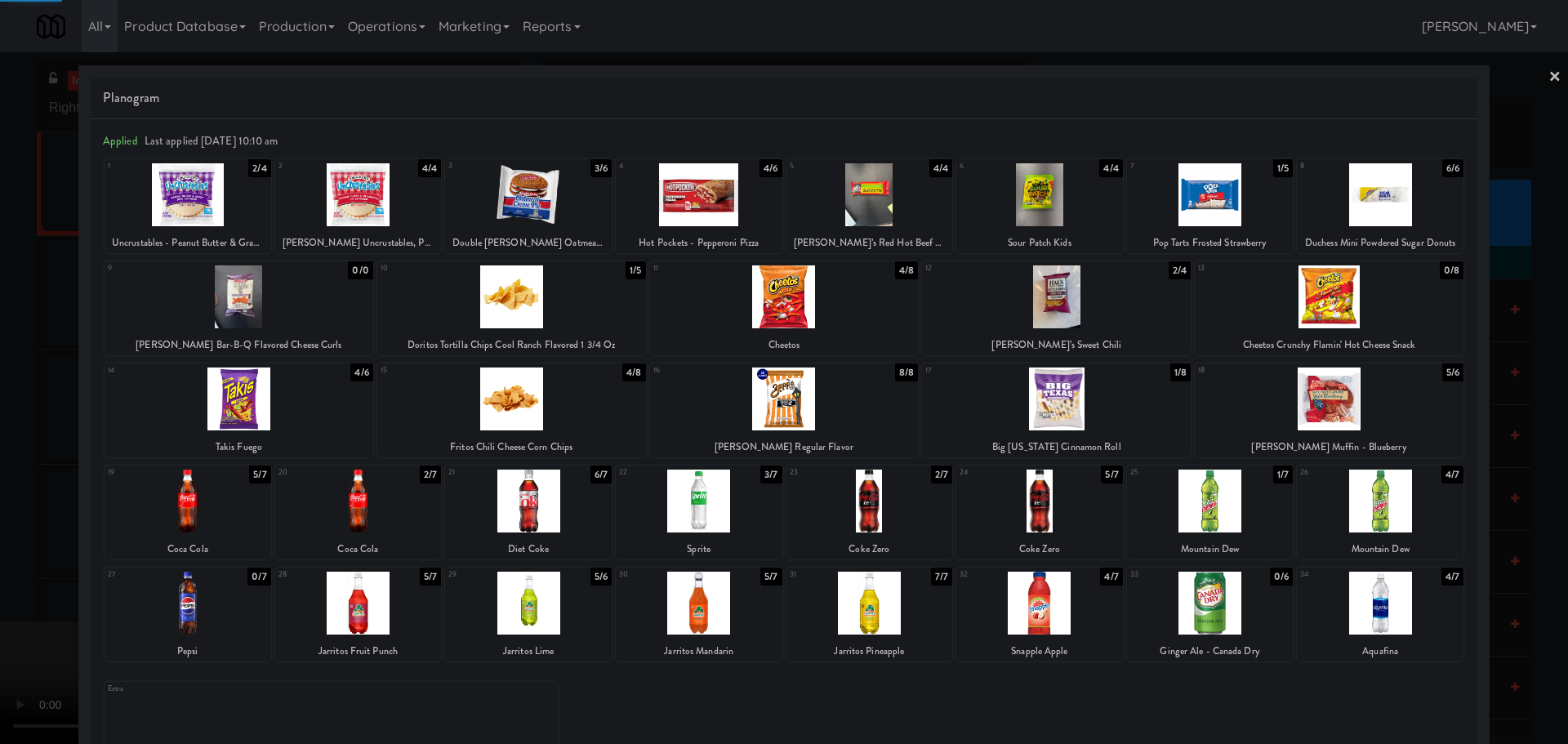
drag, startPoint x: 0, startPoint y: 586, endPoint x: 345, endPoint y: 491, distance: 357.8
click at [2, 586] on div at bounding box center [784, 372] width 1568 height 744
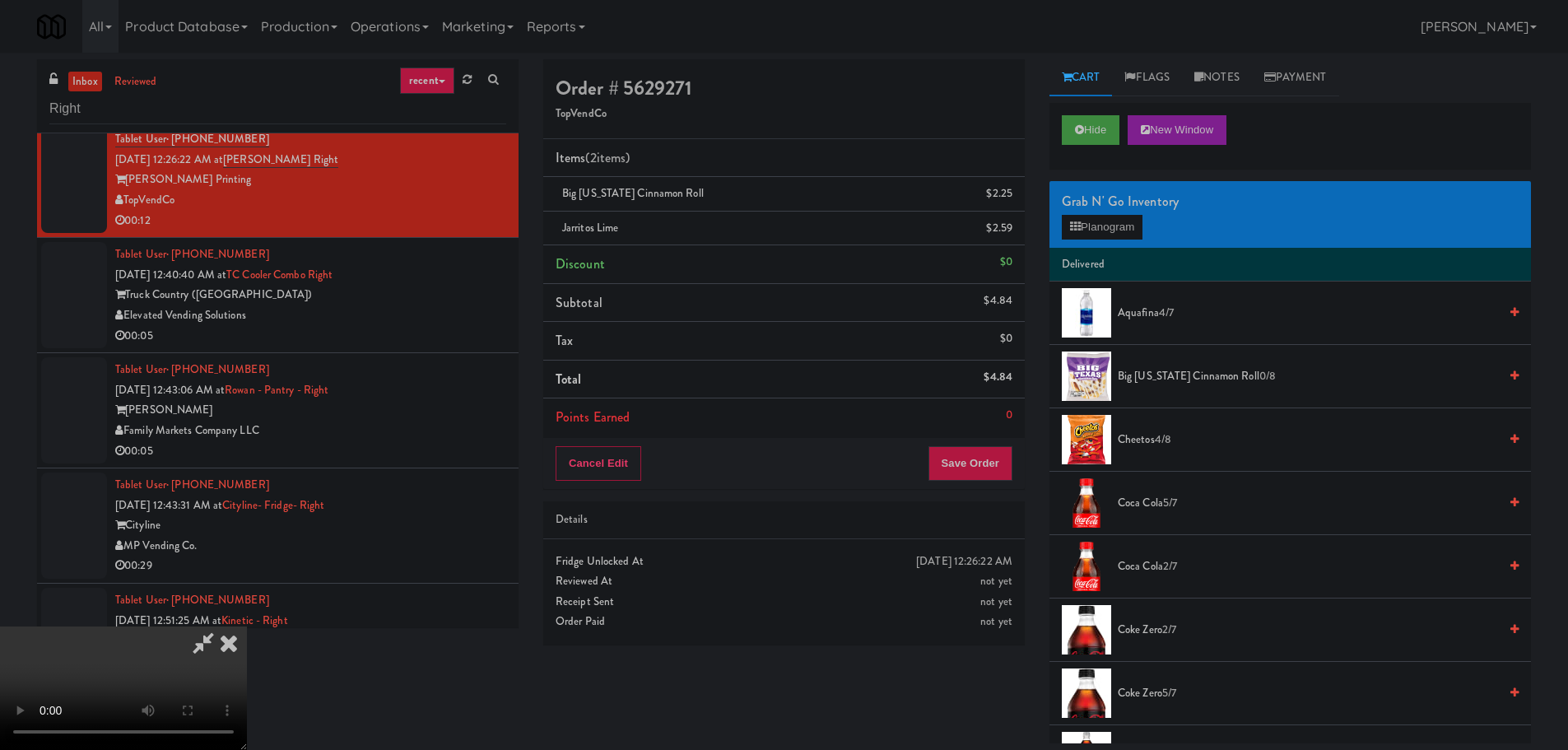
click at [247, 627] on video at bounding box center [123, 689] width 247 height 124
click at [976, 446] on button "Save Order" at bounding box center [971, 464] width 84 height 34
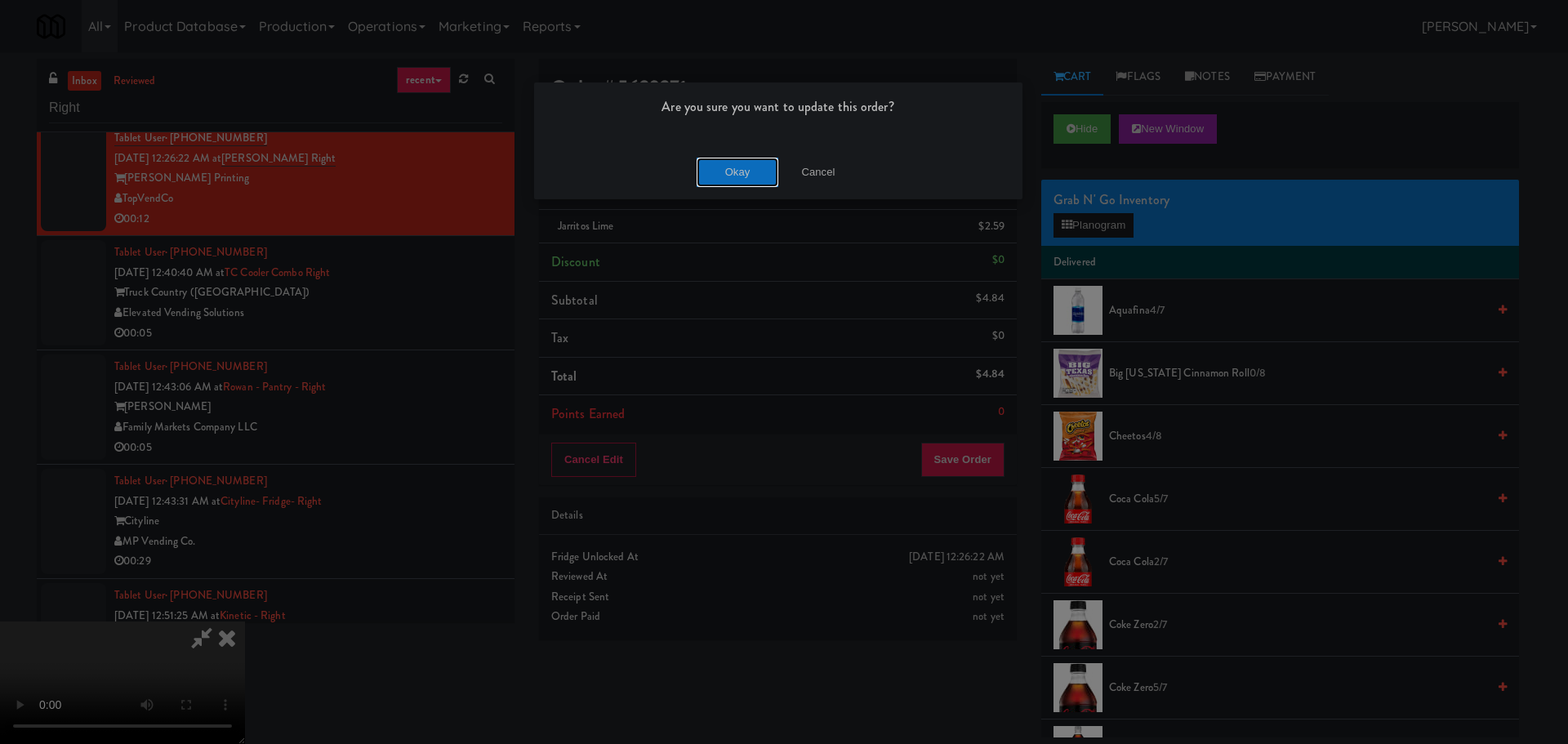
click at [749, 170] on button "Okay" at bounding box center [738, 172] width 82 height 29
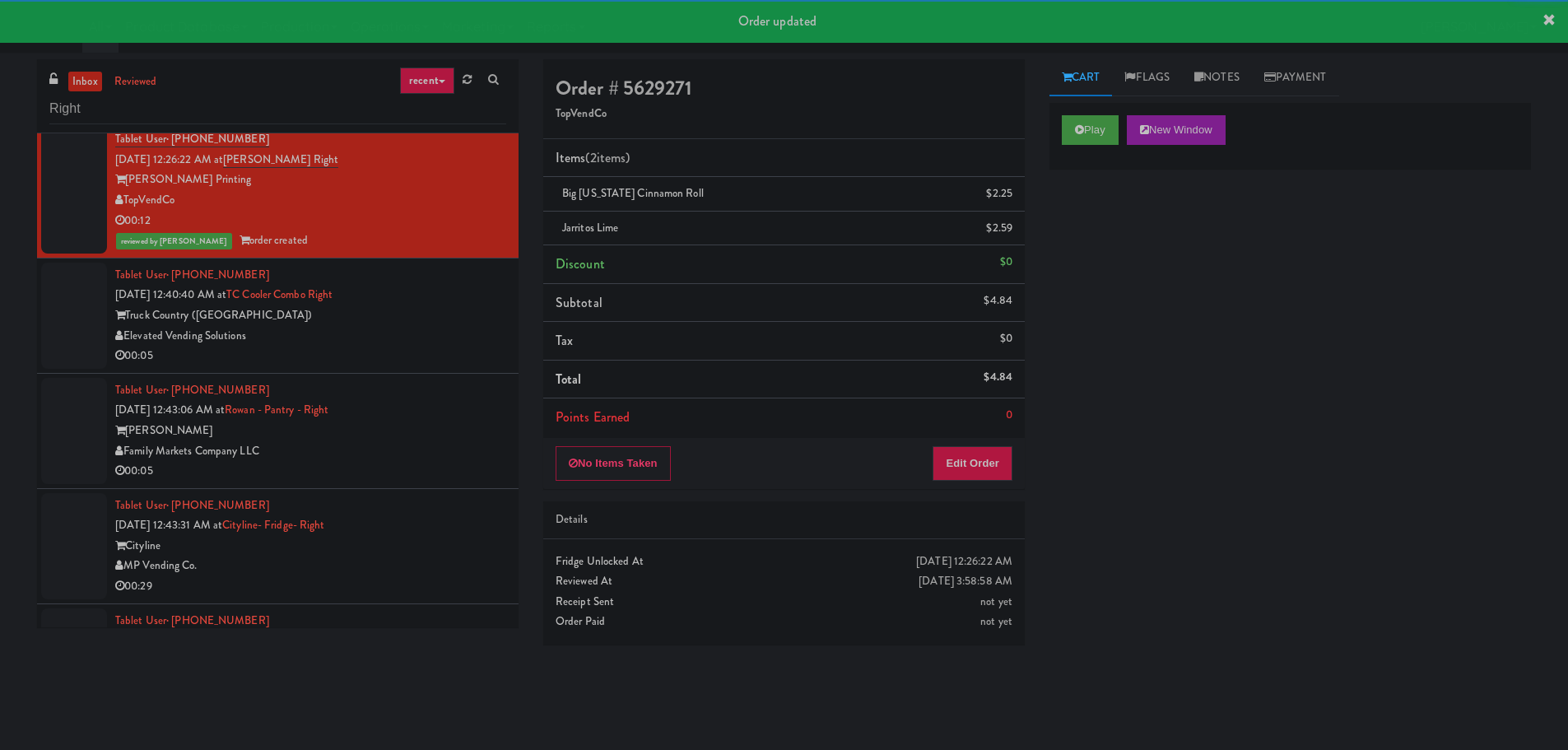
click at [435, 341] on div "Elevated Vending Solutions" at bounding box center [310, 336] width 391 height 21
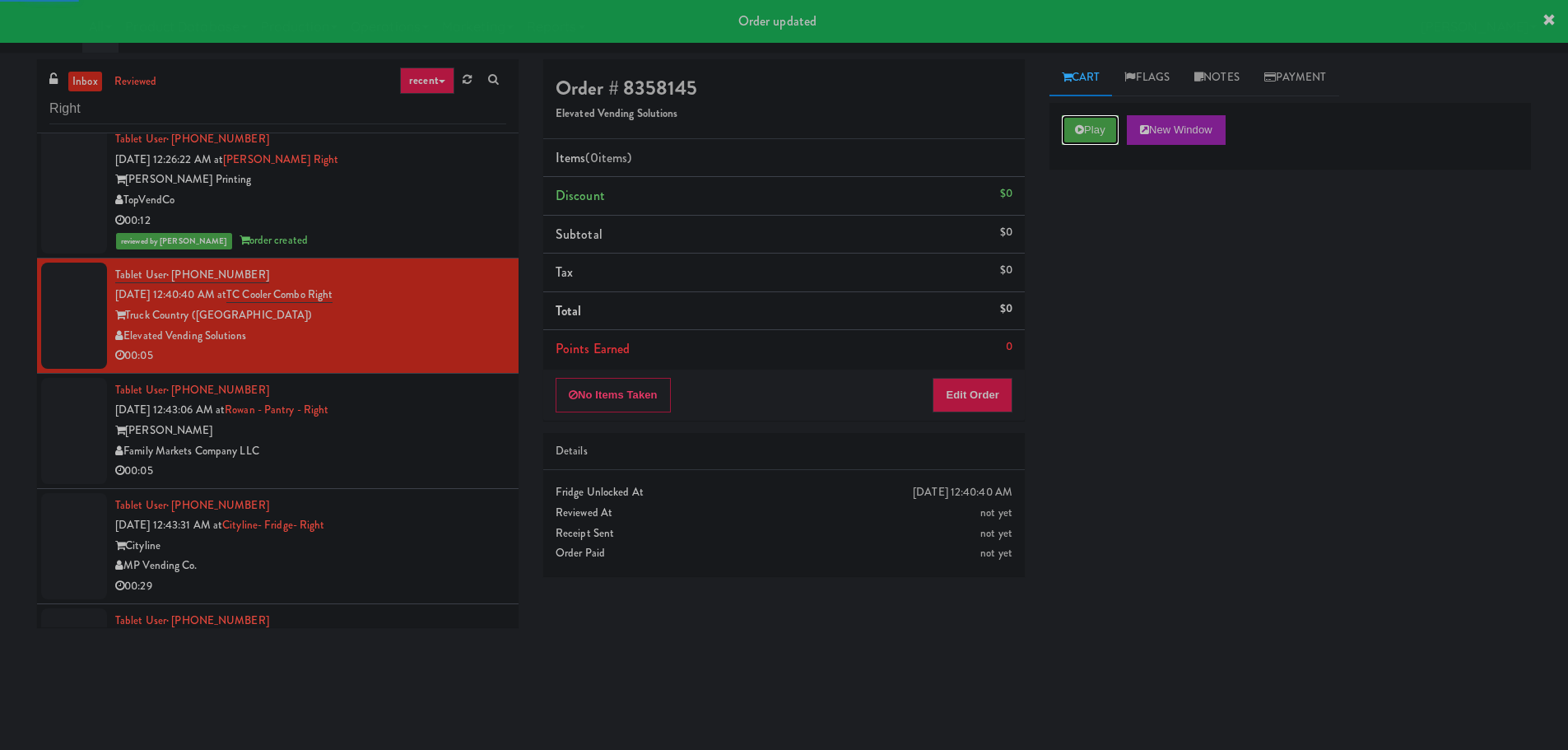
click at [1098, 127] on button "Play" at bounding box center [1090, 130] width 57 height 29
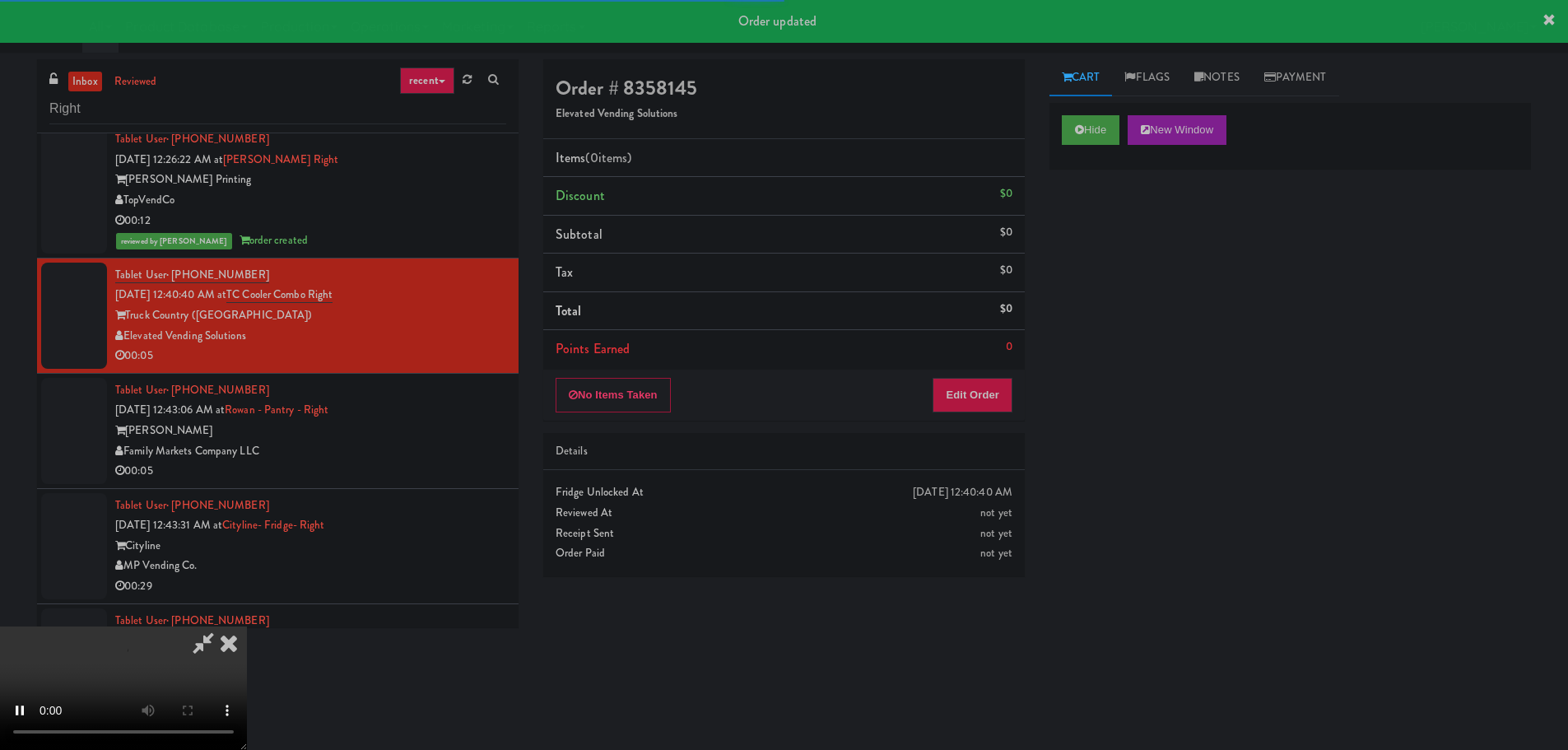
click at [1005, 424] on div "Order # 8358145 Elevated Vending Solutions Items (0 items ) Discount $0 Subtota…" at bounding box center [783, 324] width 506 height 530
click at [999, 397] on button "Edit Order" at bounding box center [972, 395] width 80 height 34
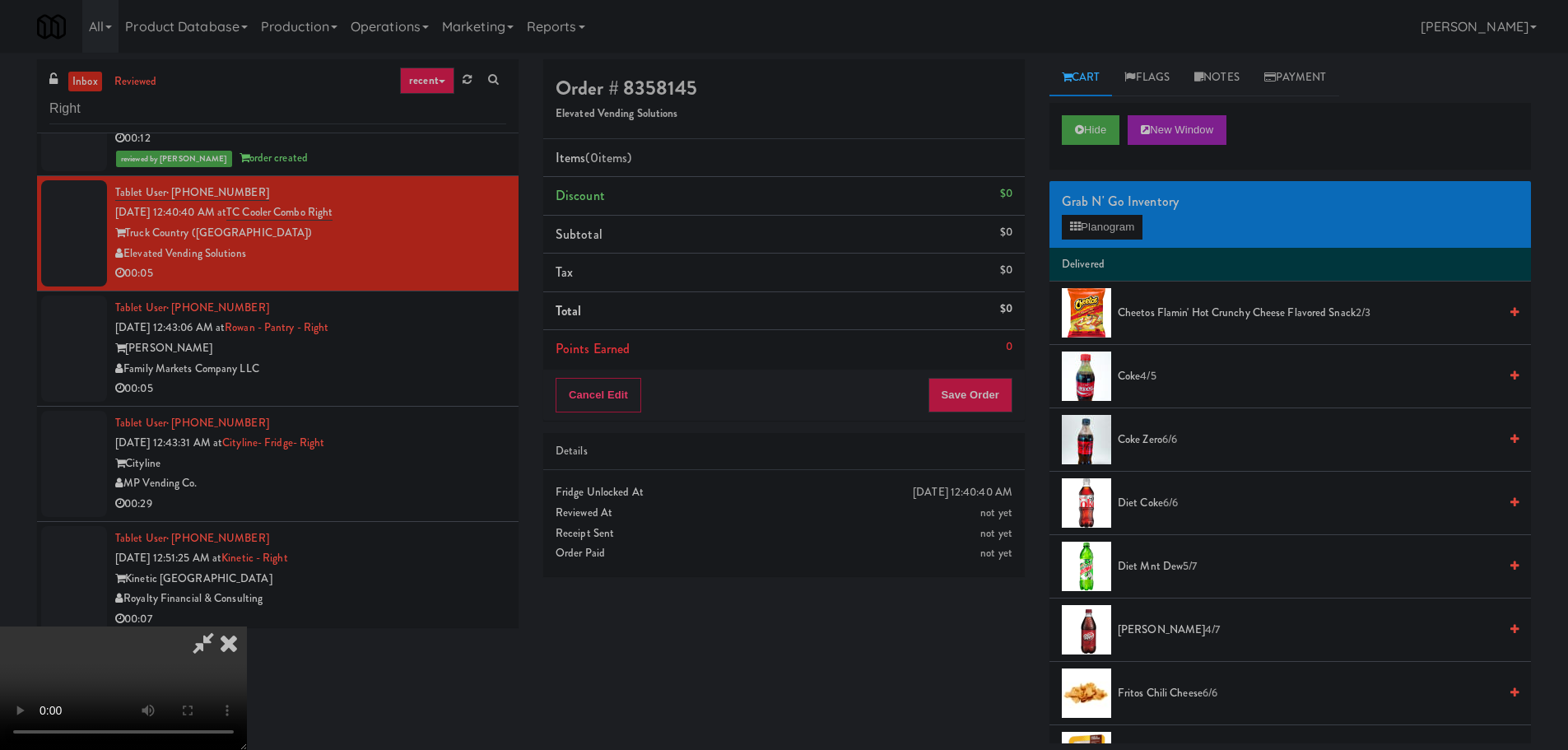
drag, startPoint x: 709, startPoint y: 453, endPoint x: 1045, endPoint y: 301, distance: 368.8
click at [247, 627] on video at bounding box center [123, 689] width 247 height 124
click at [1123, 222] on button "Planogram" at bounding box center [1102, 227] width 81 height 25
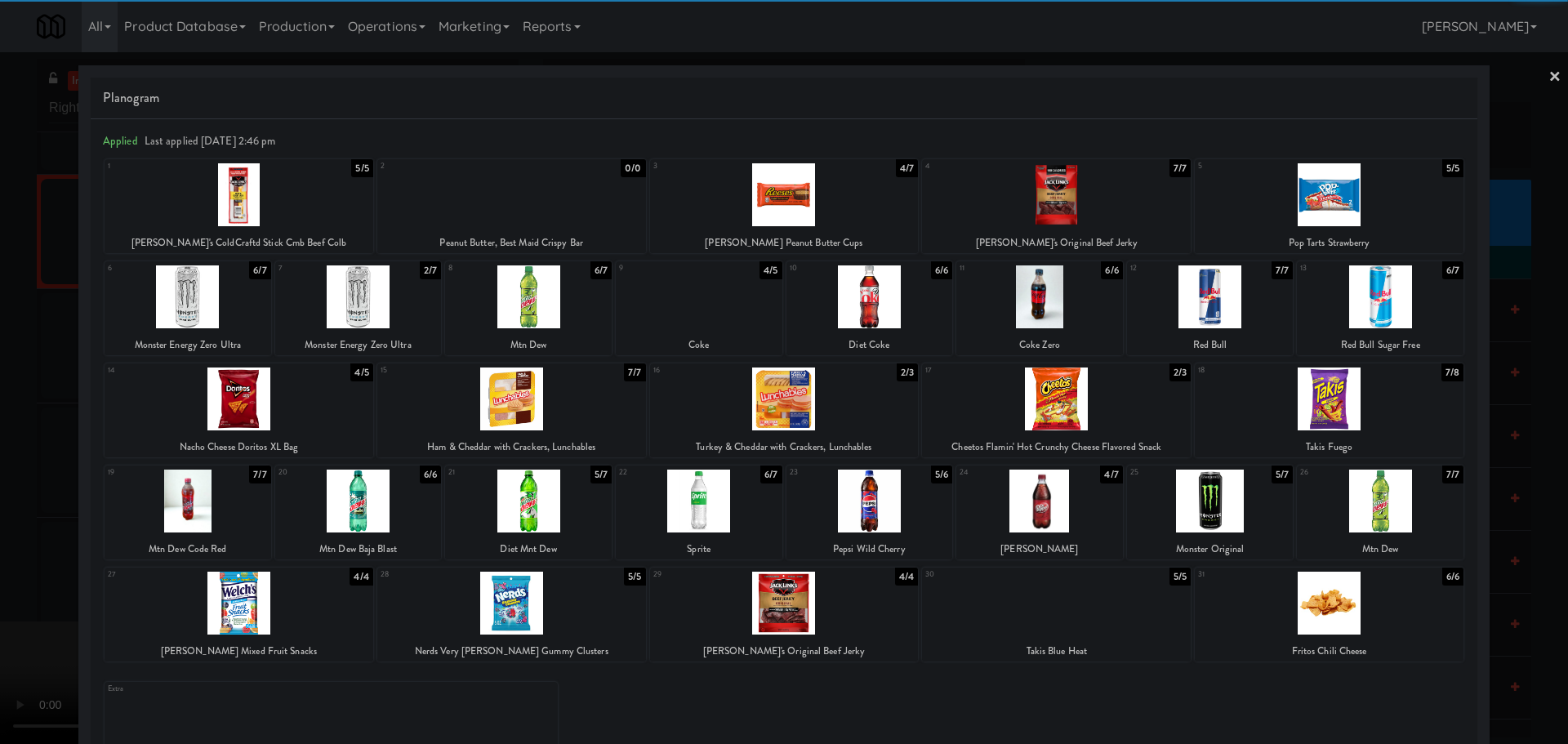
click at [810, 207] on div at bounding box center [784, 195] width 269 height 63
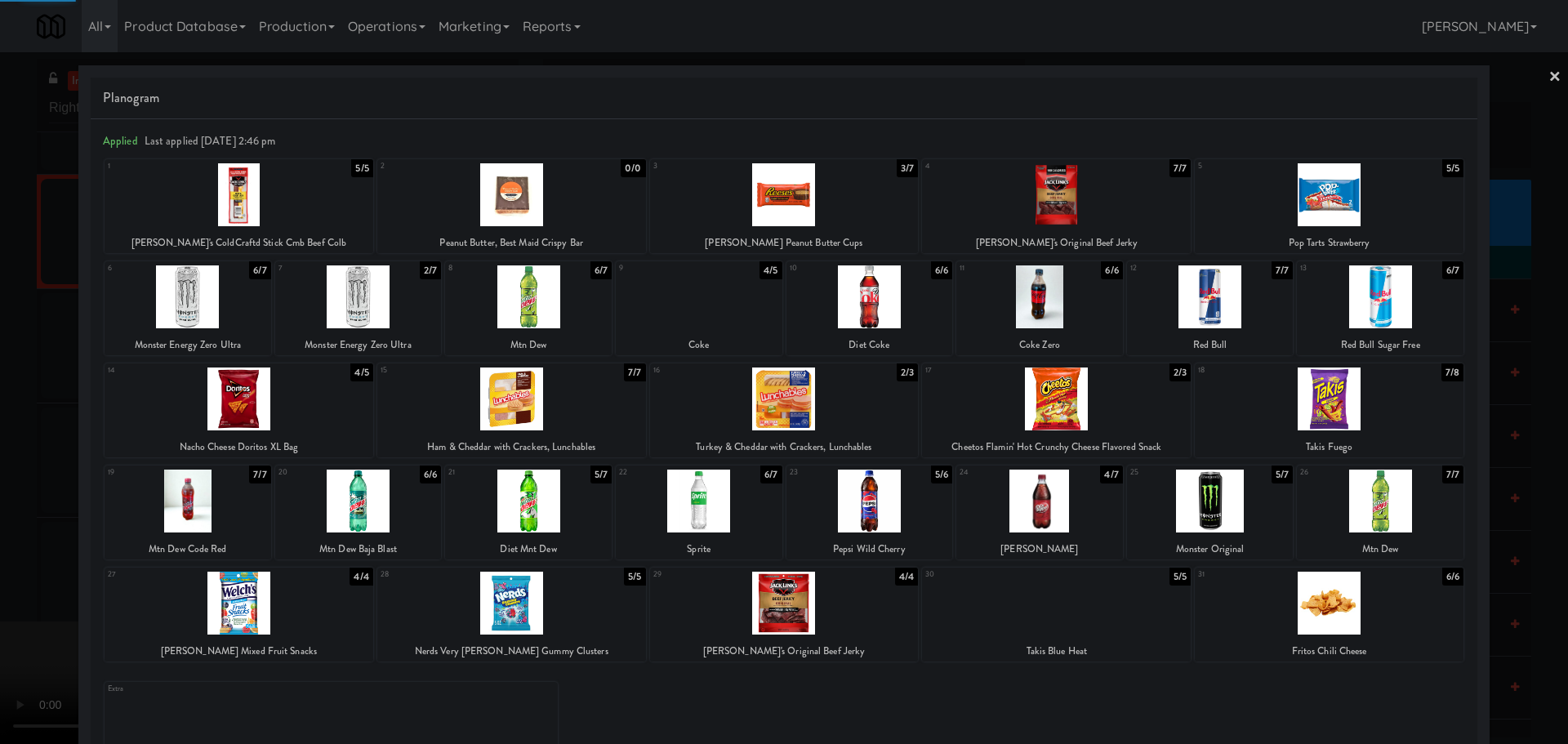
drag, startPoint x: 0, startPoint y: 328, endPoint x: 9, endPoint y: 329, distance: 9.1
click at [3, 328] on div at bounding box center [784, 372] width 1568 height 744
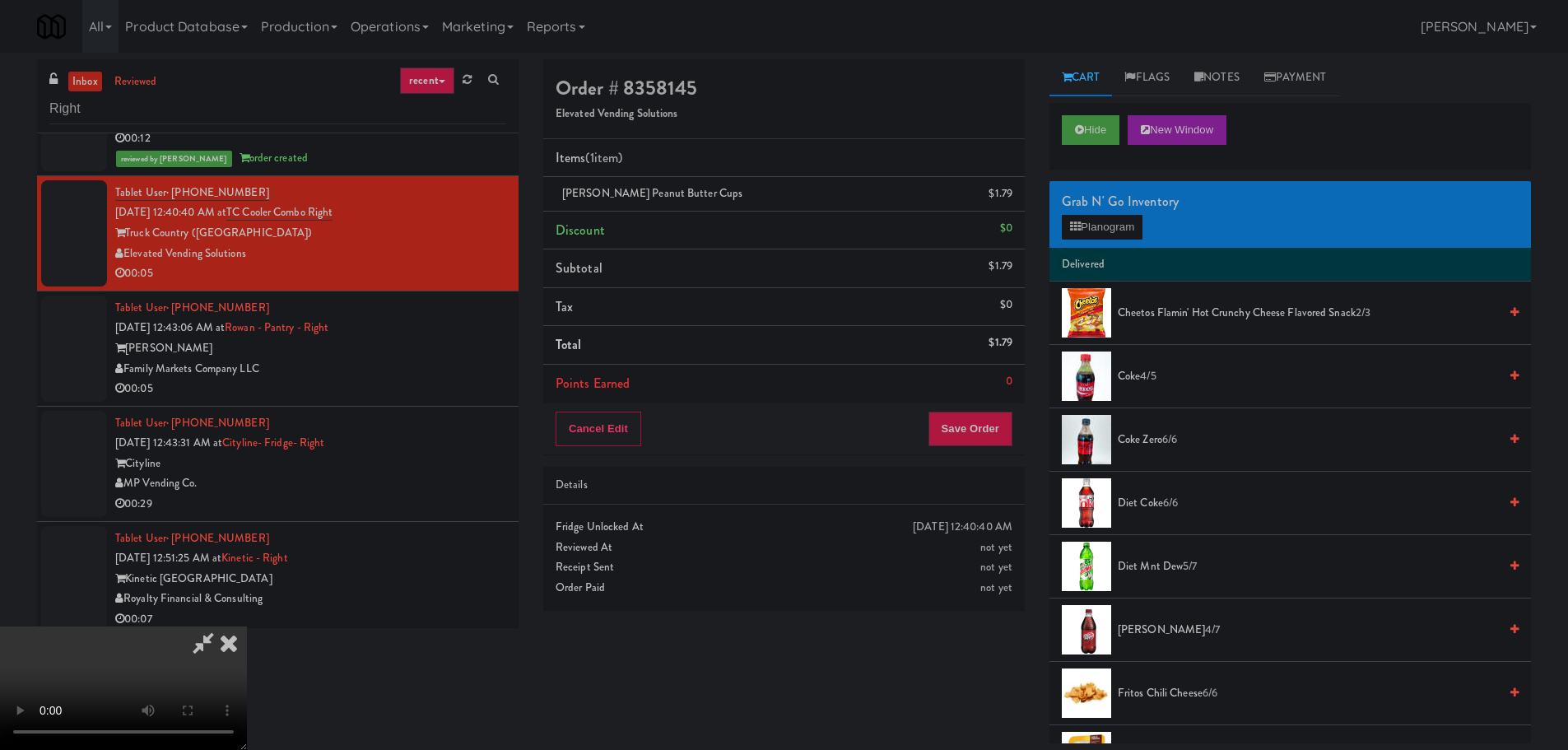
click at [247, 627] on video at bounding box center [123, 689] width 247 height 124
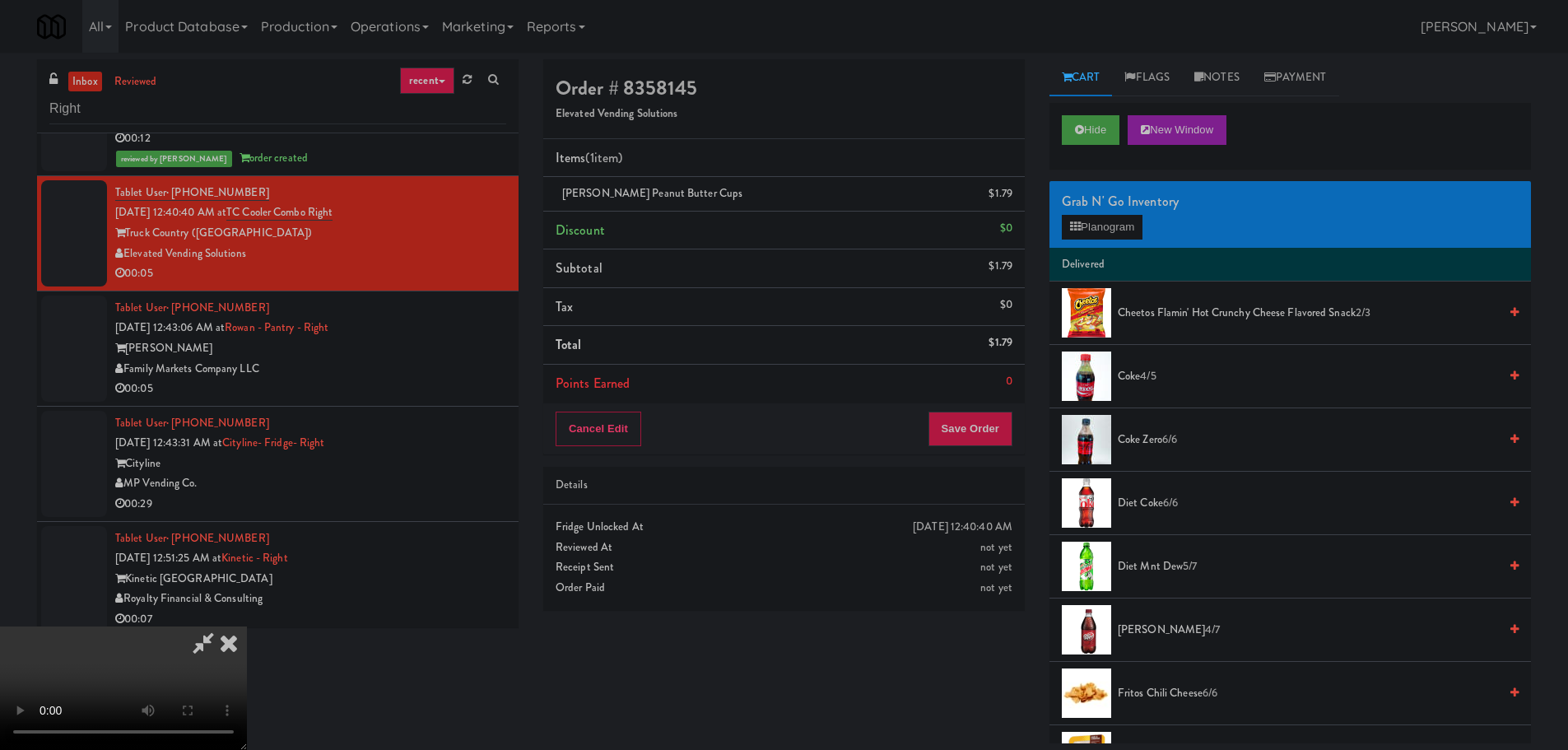
scroll to position [283, 0]
click at [999, 432] on button "Save Order" at bounding box center [971, 429] width 84 height 34
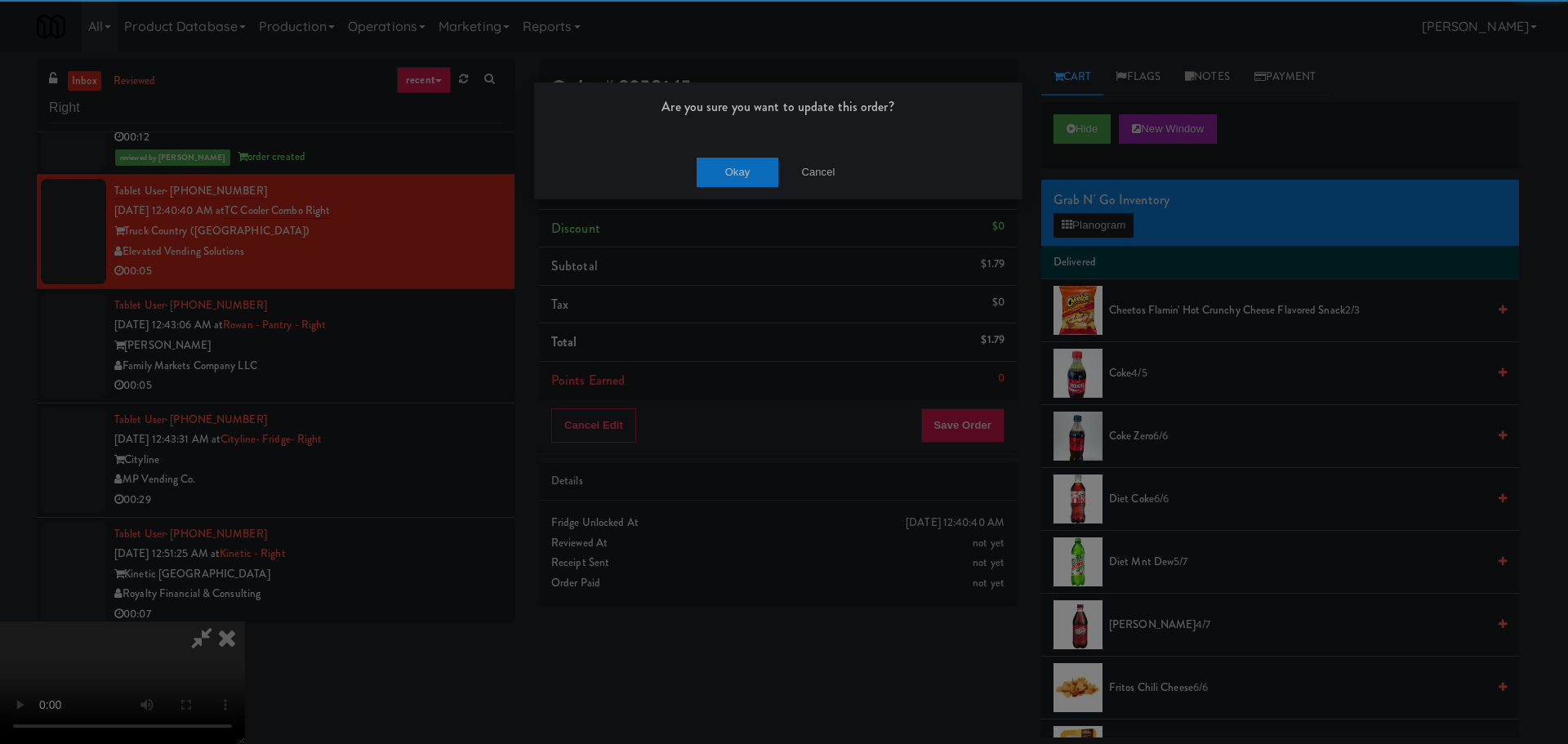
click at [712, 152] on div "Okay Cancel" at bounding box center [778, 171] width 489 height 55
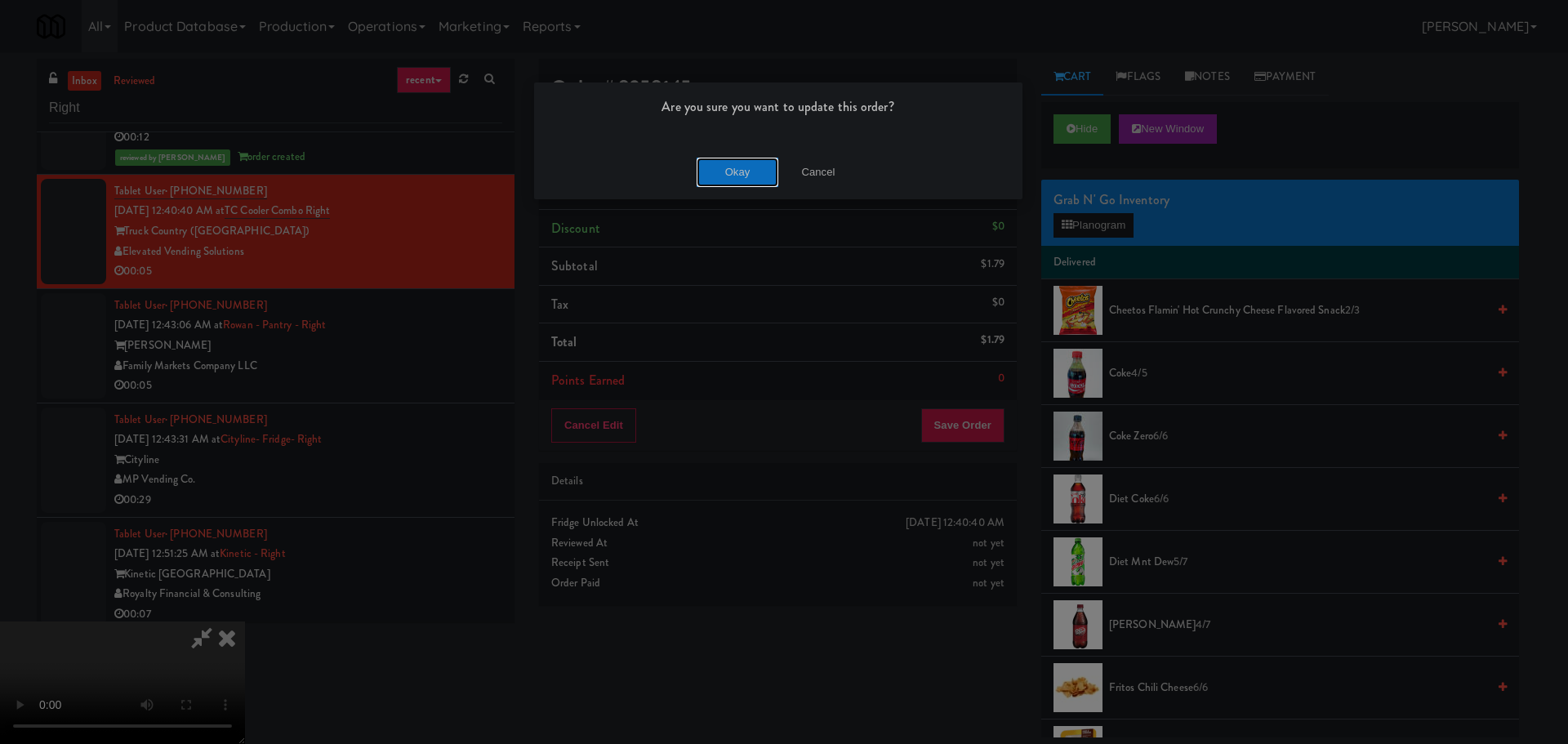
click at [717, 168] on button "Okay" at bounding box center [738, 172] width 82 height 29
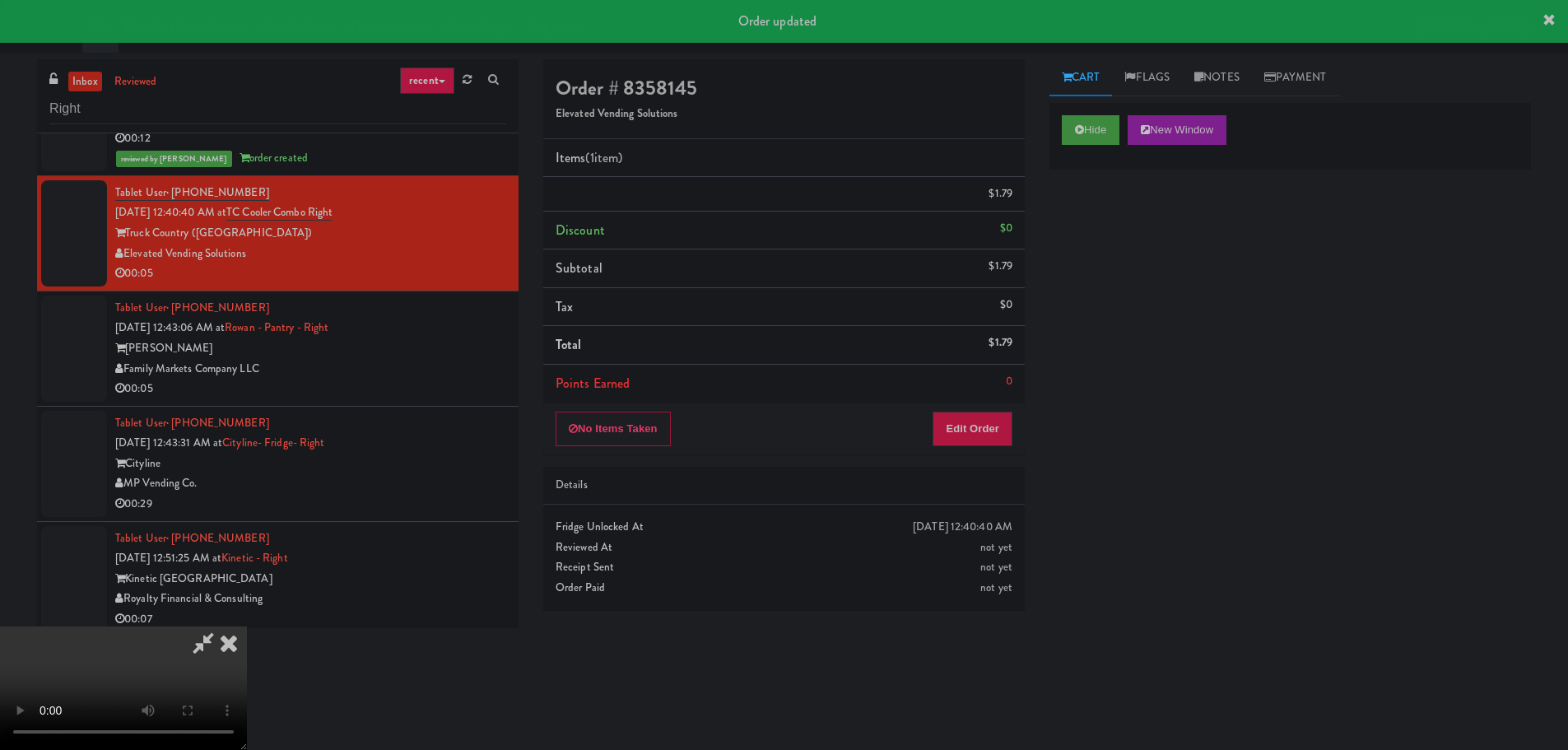
scroll to position [0, 0]
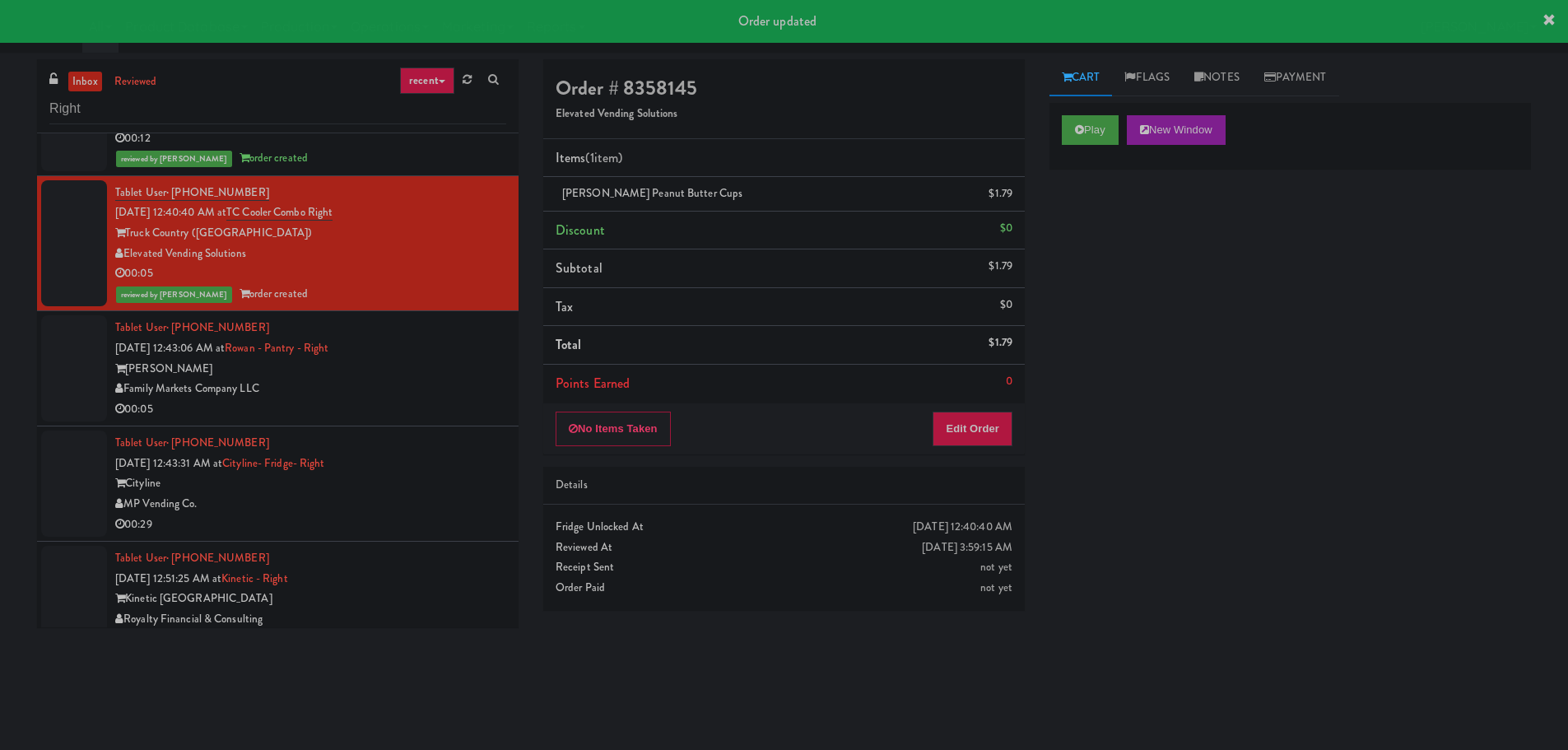
click at [470, 390] on div "Family Markets Company LLC" at bounding box center [310, 389] width 391 height 21
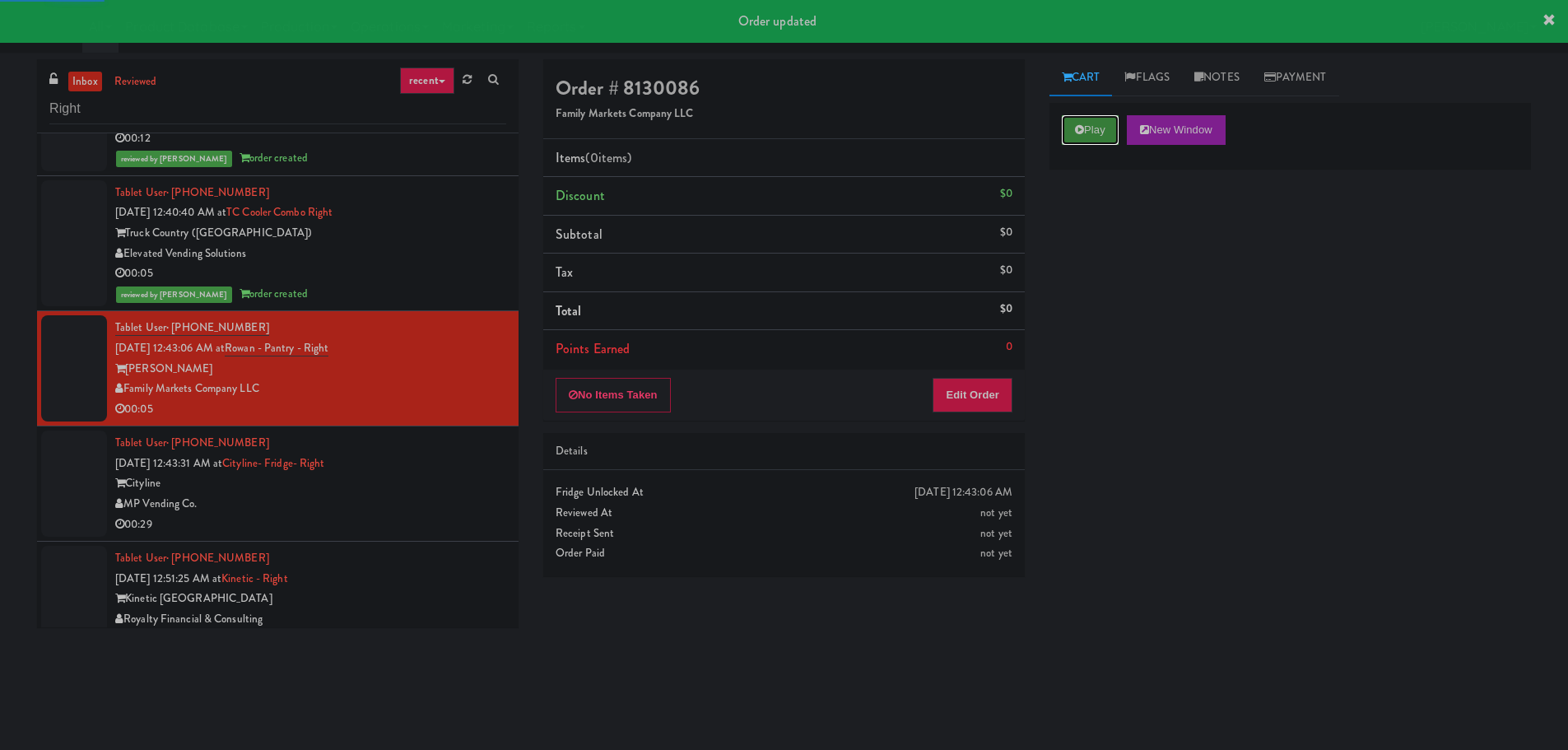
click at [1066, 134] on button "Play" at bounding box center [1090, 130] width 57 height 29
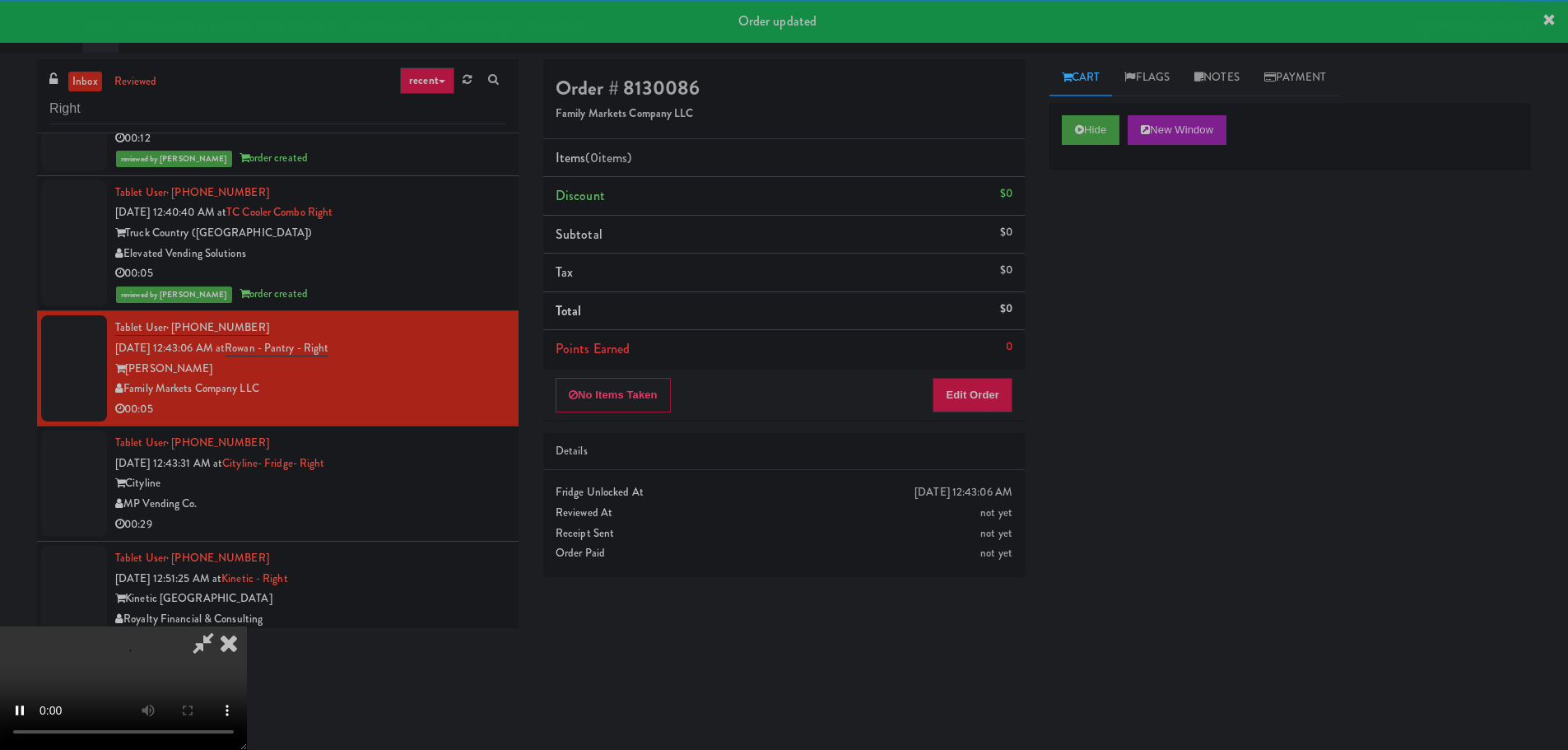
click at [981, 372] on div "No Items Taken Edit Order" at bounding box center [784, 395] width 481 height 51
click at [972, 398] on button "Edit Order" at bounding box center [972, 395] width 80 height 34
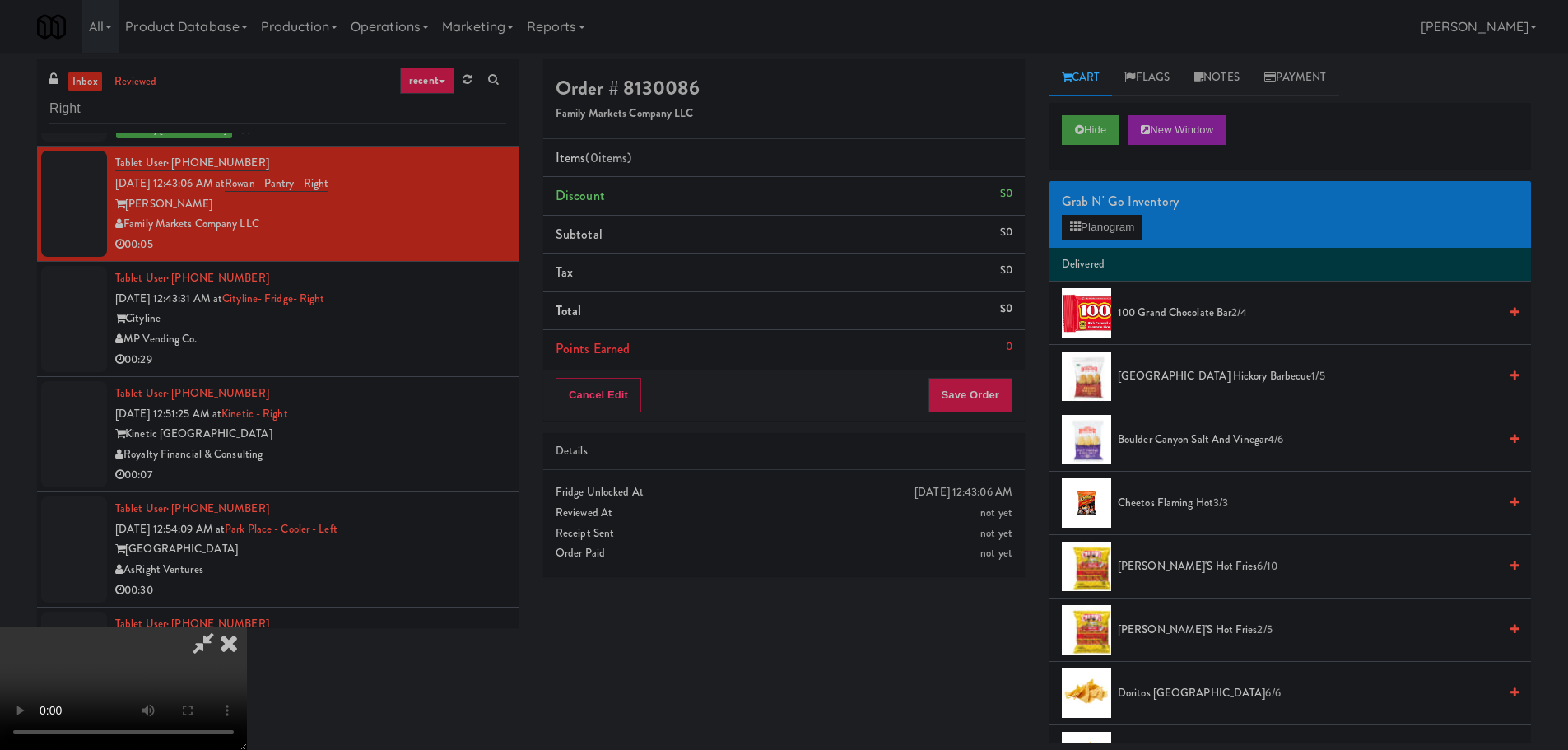
click at [247, 627] on video at bounding box center [123, 689] width 247 height 124
click at [1096, 236] on button "Planogram" at bounding box center [1102, 227] width 81 height 25
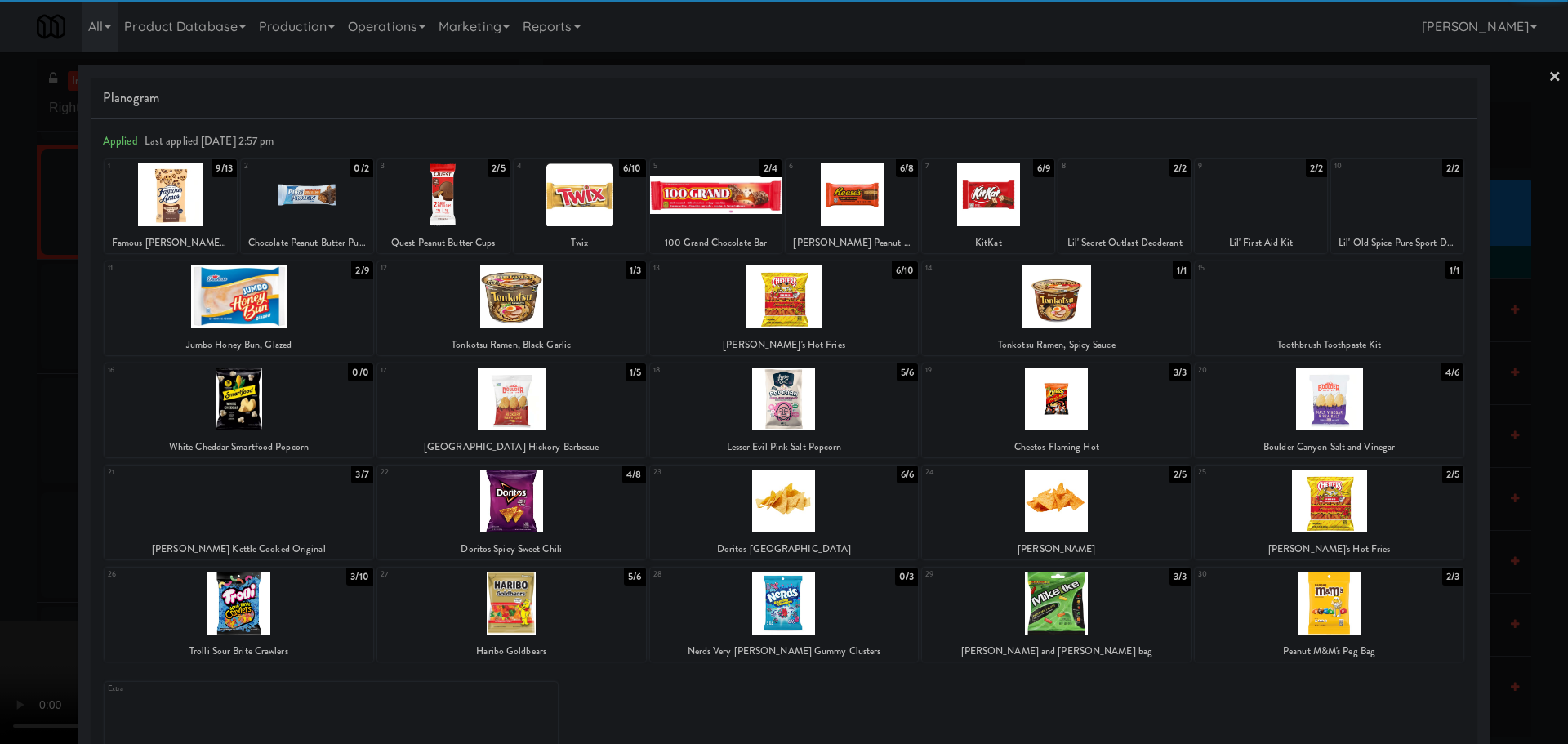
click at [1332, 512] on div at bounding box center [1329, 501] width 269 height 63
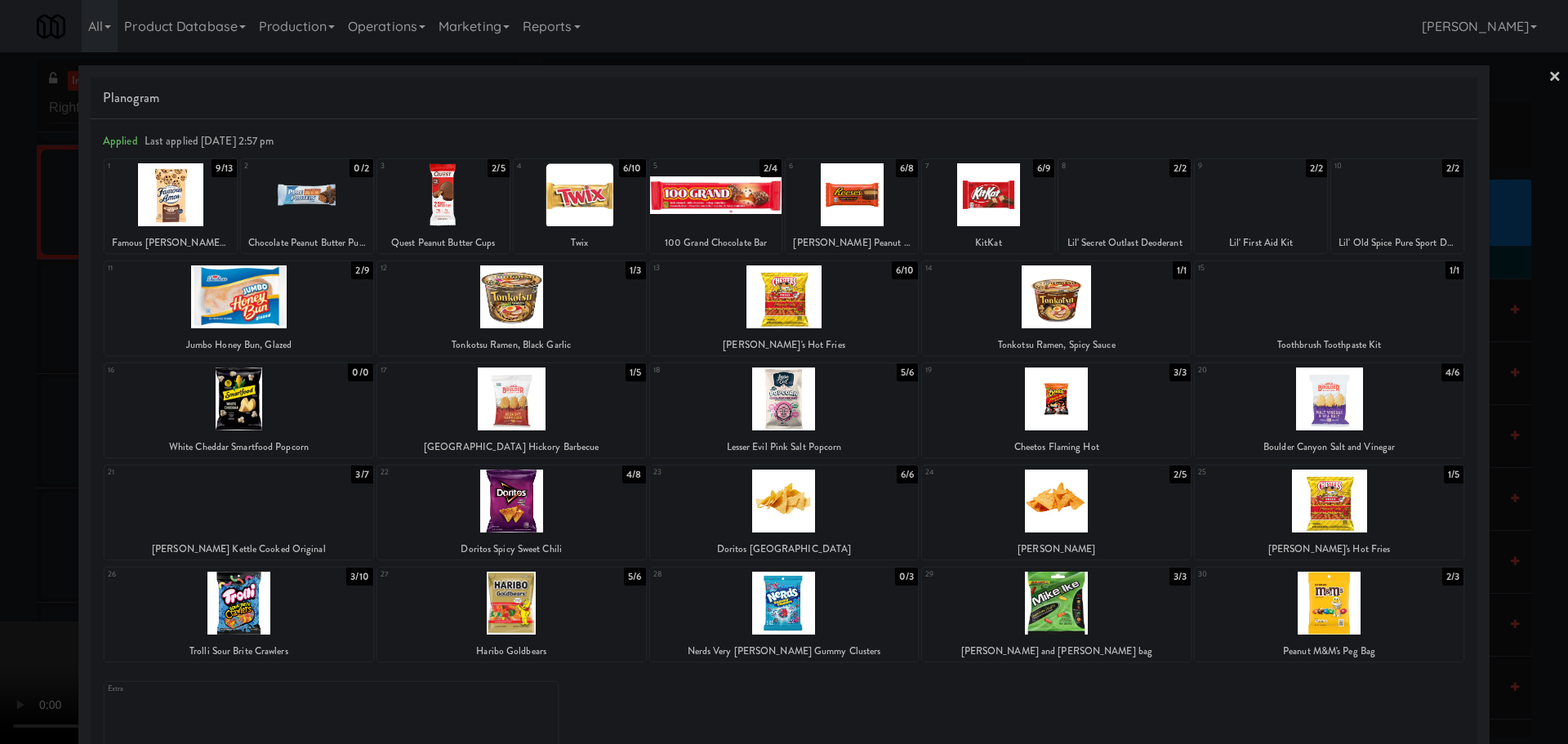
click at [0, 538] on div at bounding box center [784, 372] width 1568 height 744
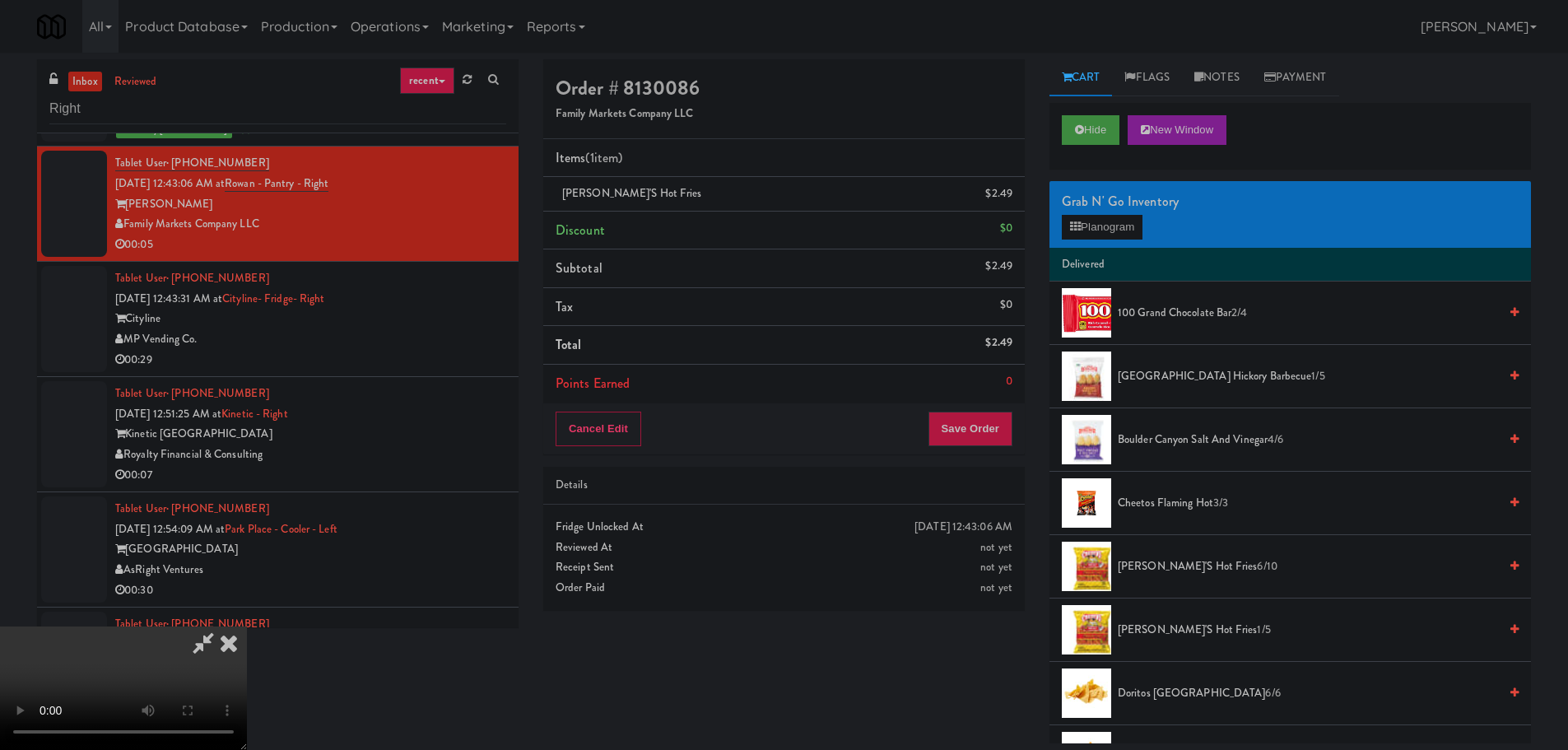
drag, startPoint x: 580, startPoint y: 403, endPoint x: 597, endPoint y: 400, distance: 17.3
click at [247, 627] on video at bounding box center [123, 689] width 247 height 124
click at [963, 433] on button "Save Order" at bounding box center [971, 429] width 84 height 34
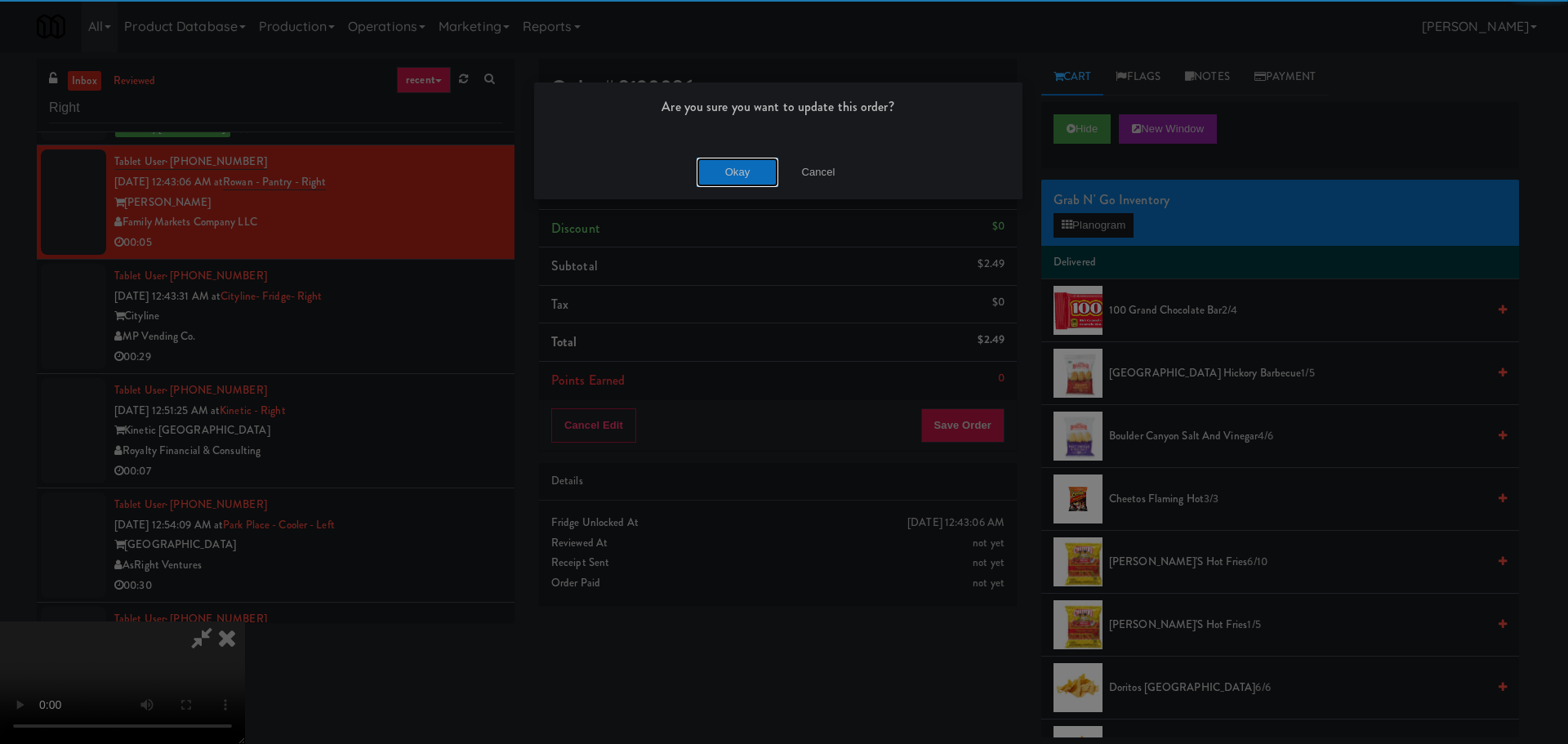
click at [713, 162] on button "Okay" at bounding box center [738, 172] width 82 height 29
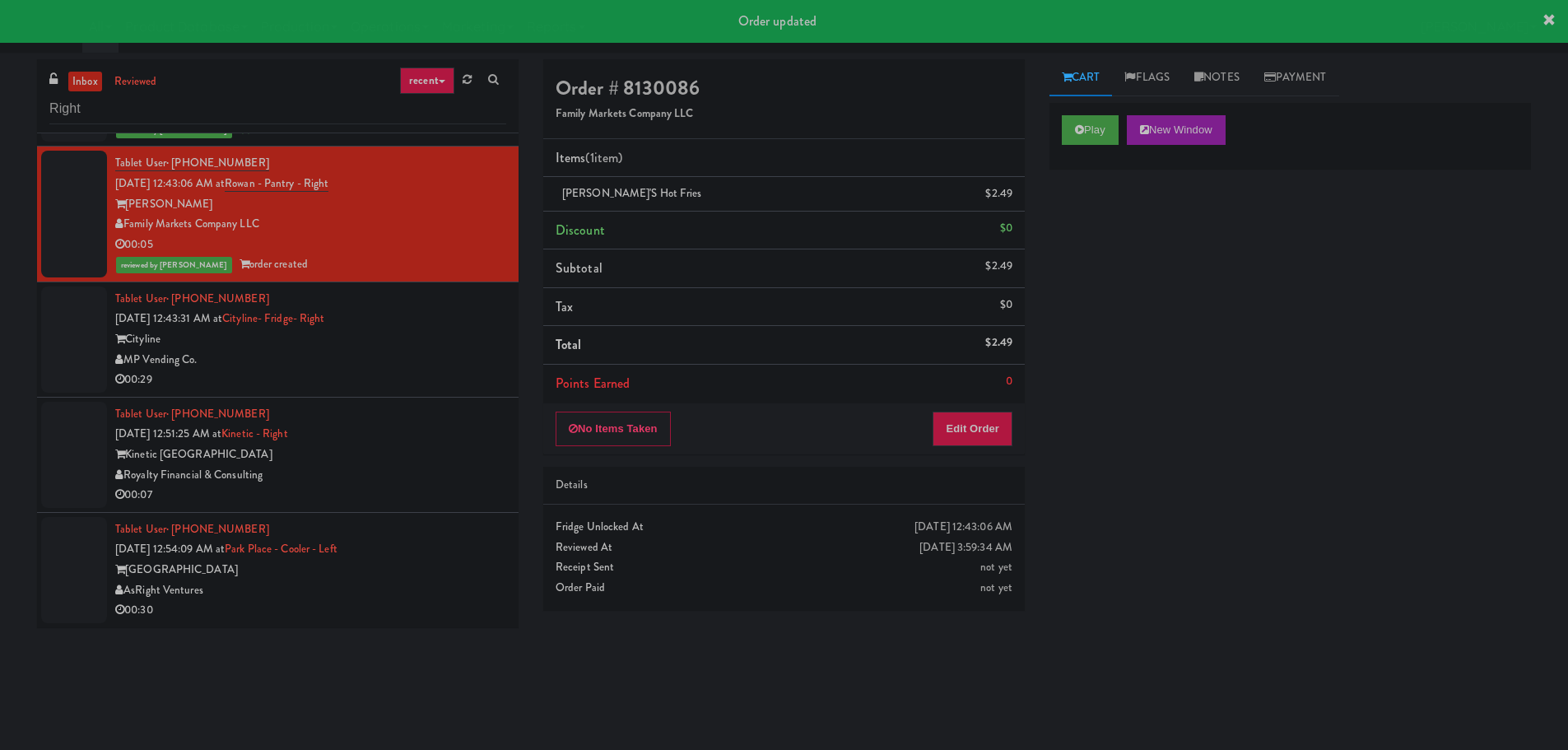
click at [407, 350] on div "MP Vending Co." at bounding box center [310, 360] width 391 height 21
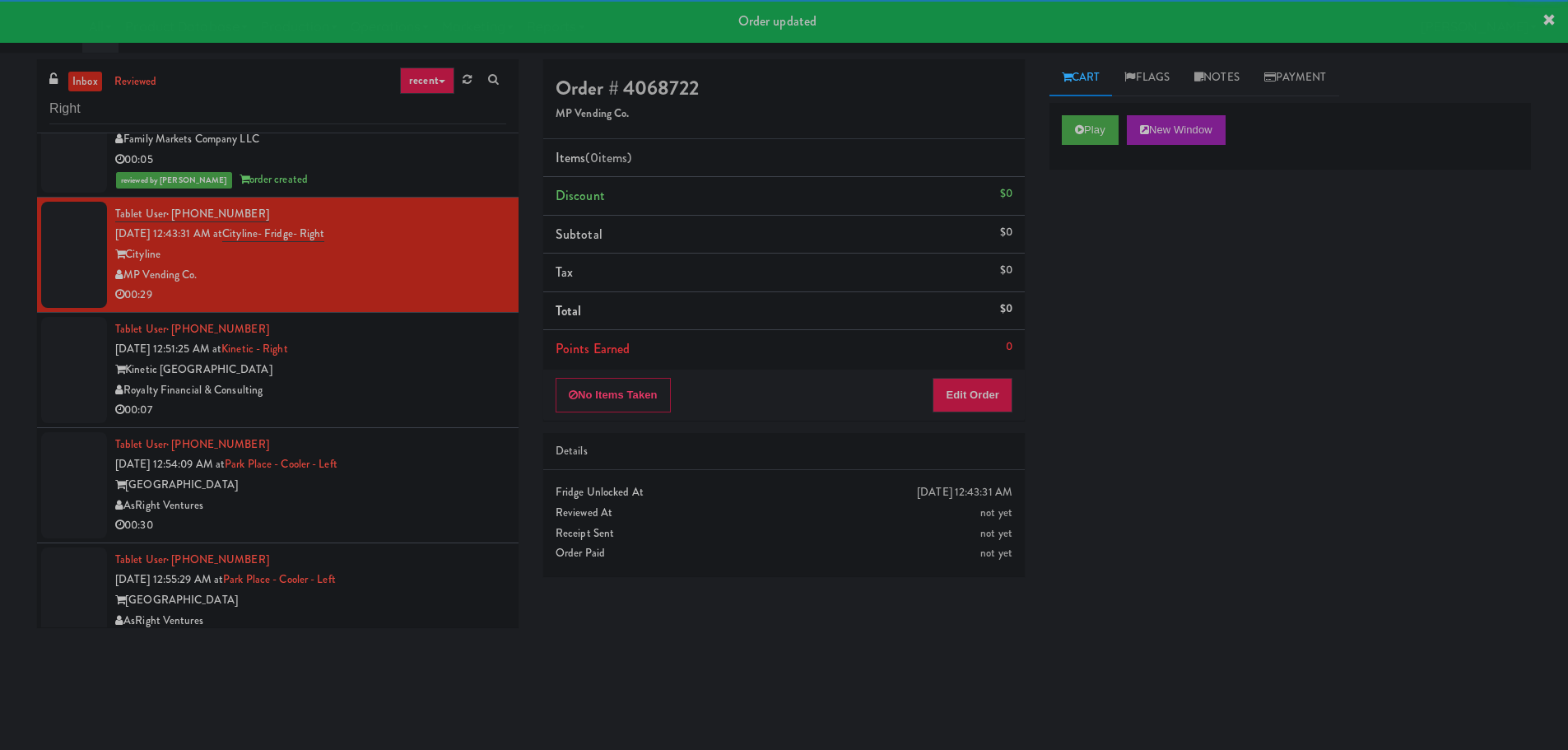
scroll to position [1729, 0]
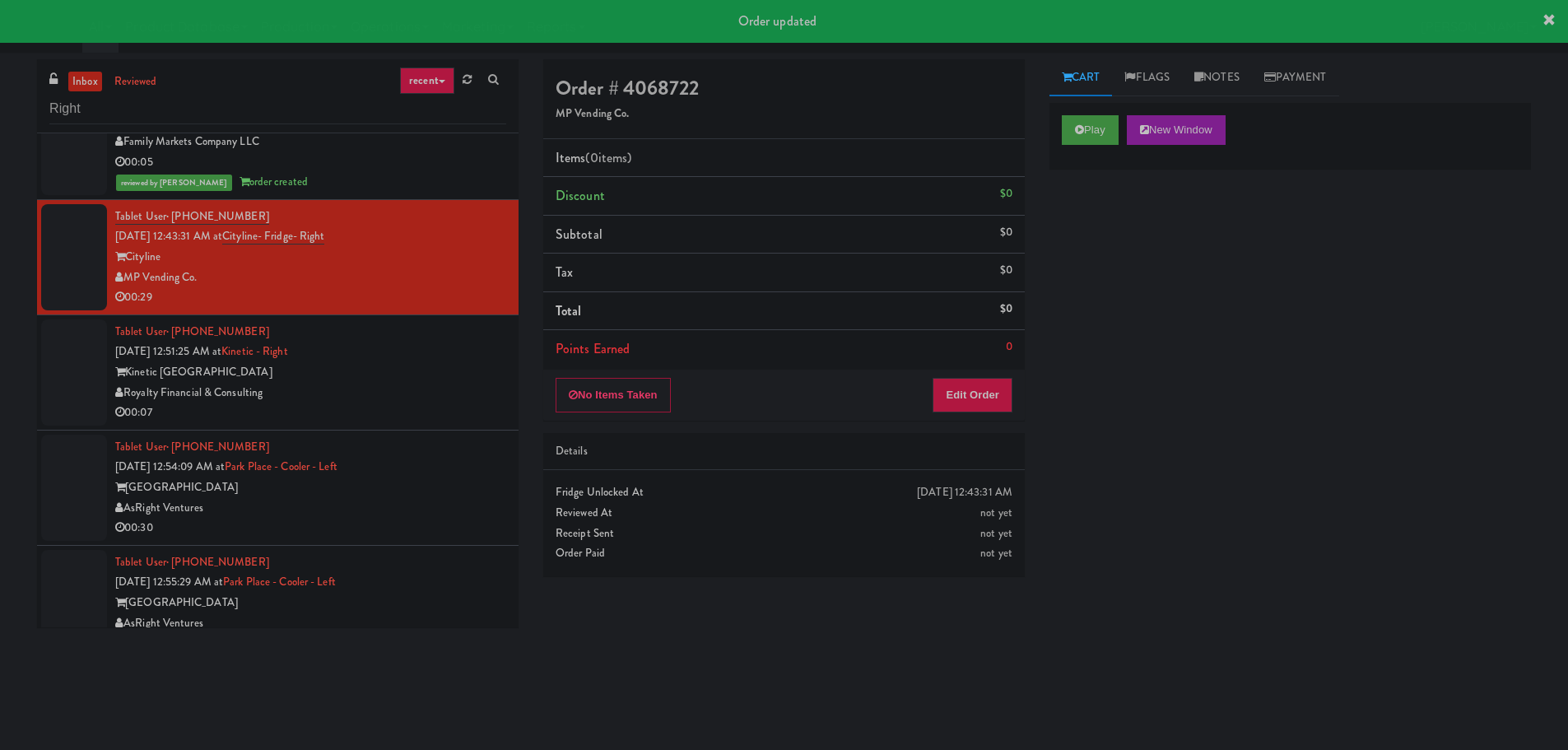
click at [415, 384] on div "Royalty Financial & Consulting" at bounding box center [310, 393] width 391 height 21
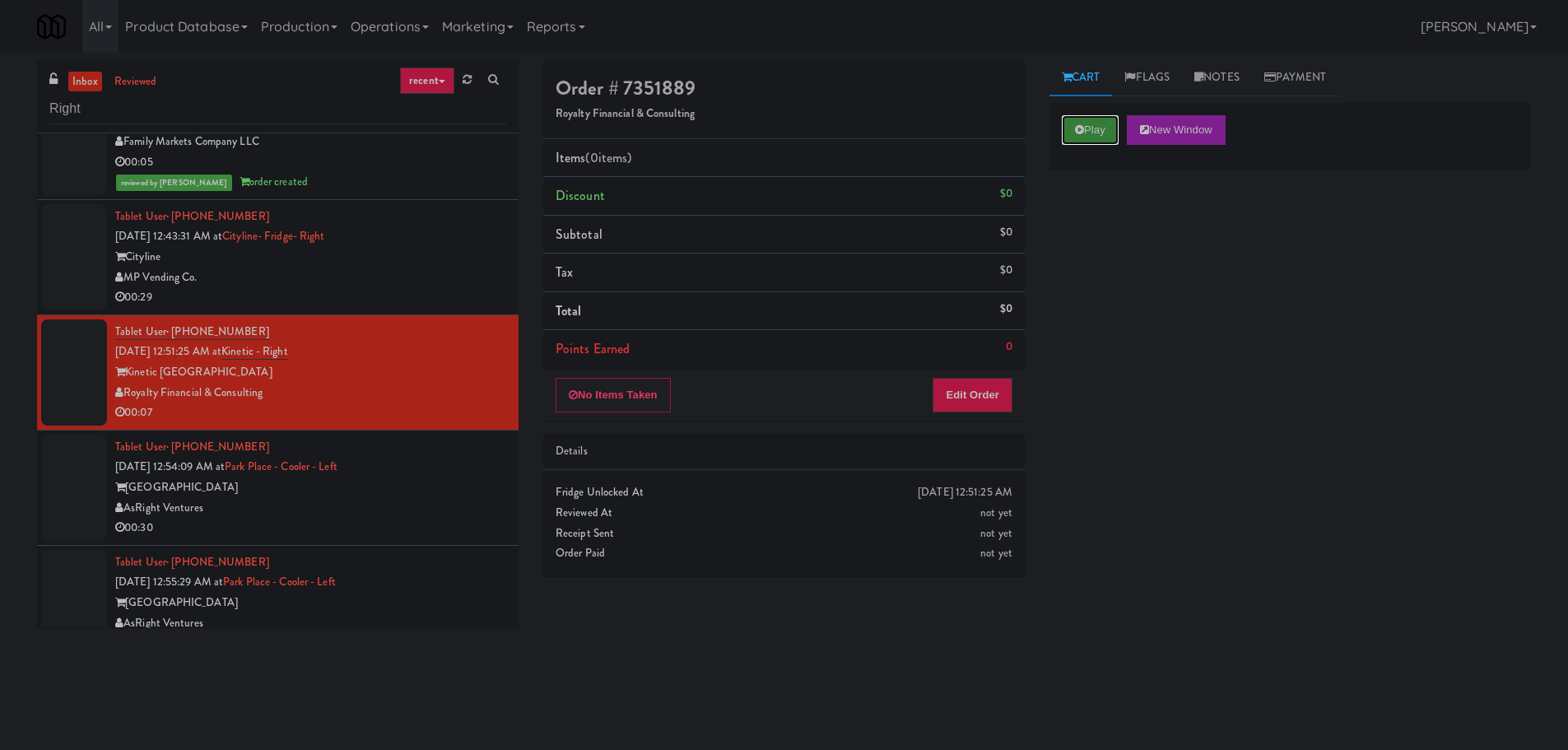
click at [1109, 120] on button "Play" at bounding box center [1090, 130] width 57 height 29
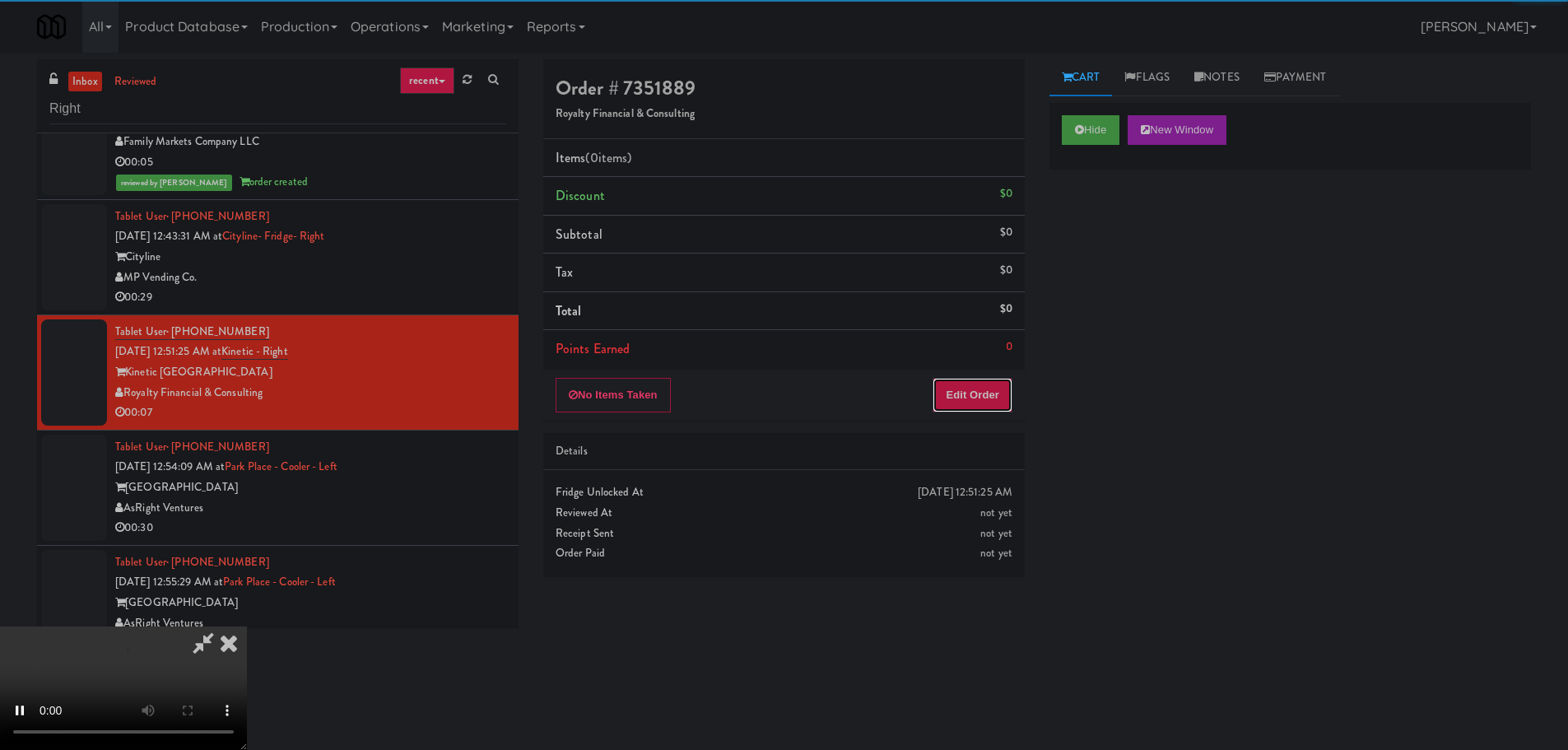
click at [955, 379] on button "Edit Order" at bounding box center [972, 395] width 80 height 34
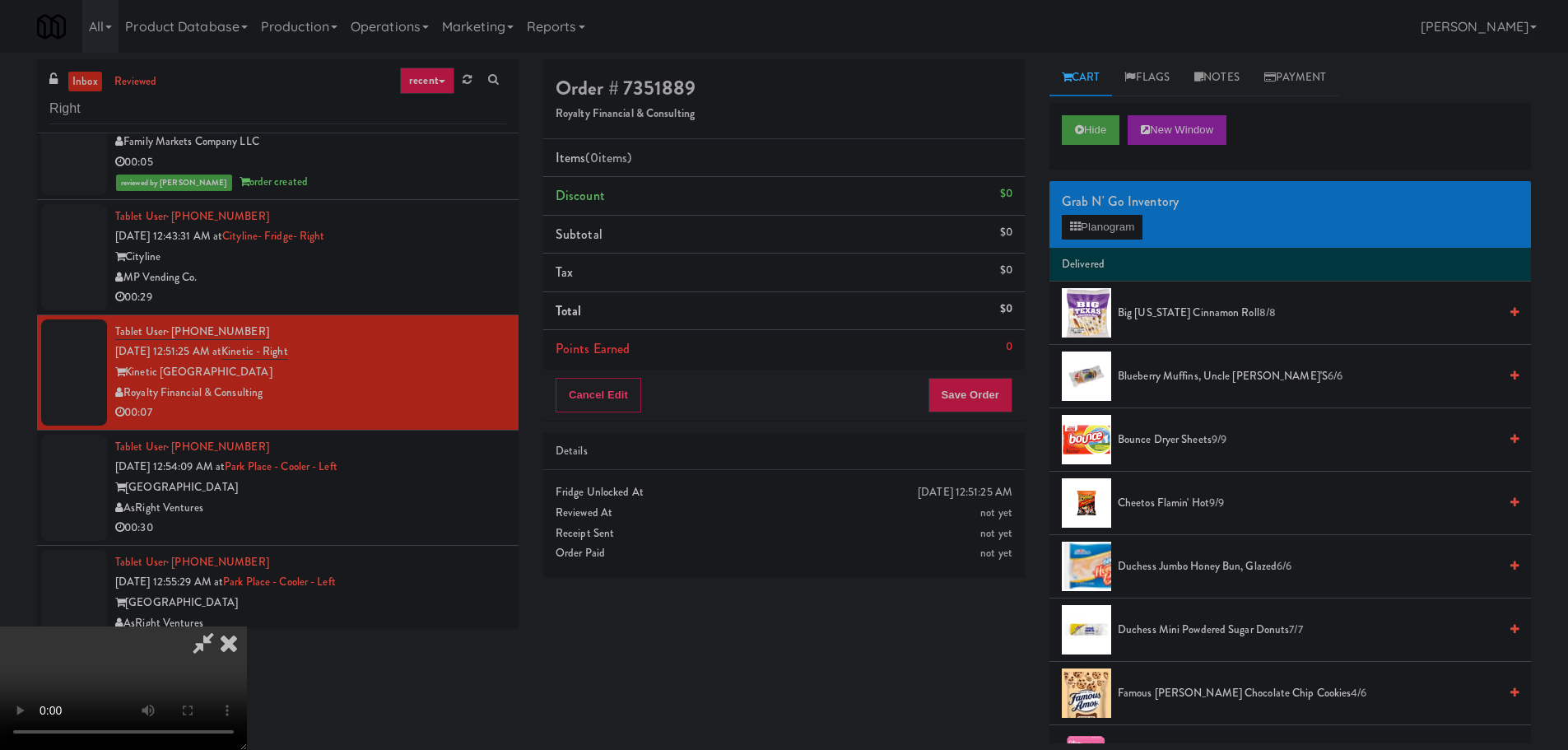
click at [247, 627] on video at bounding box center [123, 689] width 247 height 124
click at [1101, 225] on button "Planogram" at bounding box center [1102, 227] width 81 height 25
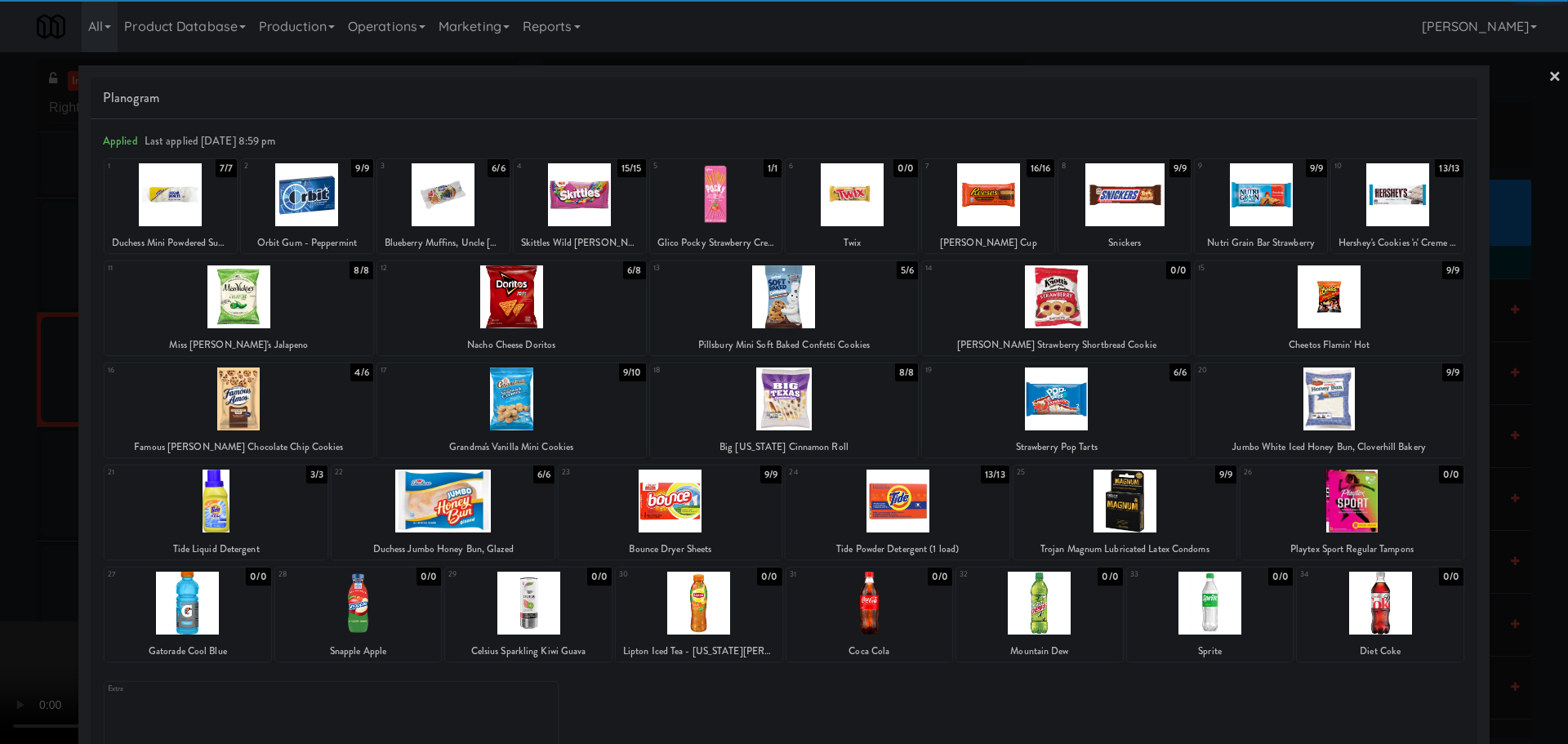
click at [1371, 202] on div at bounding box center [1397, 195] width 132 height 63
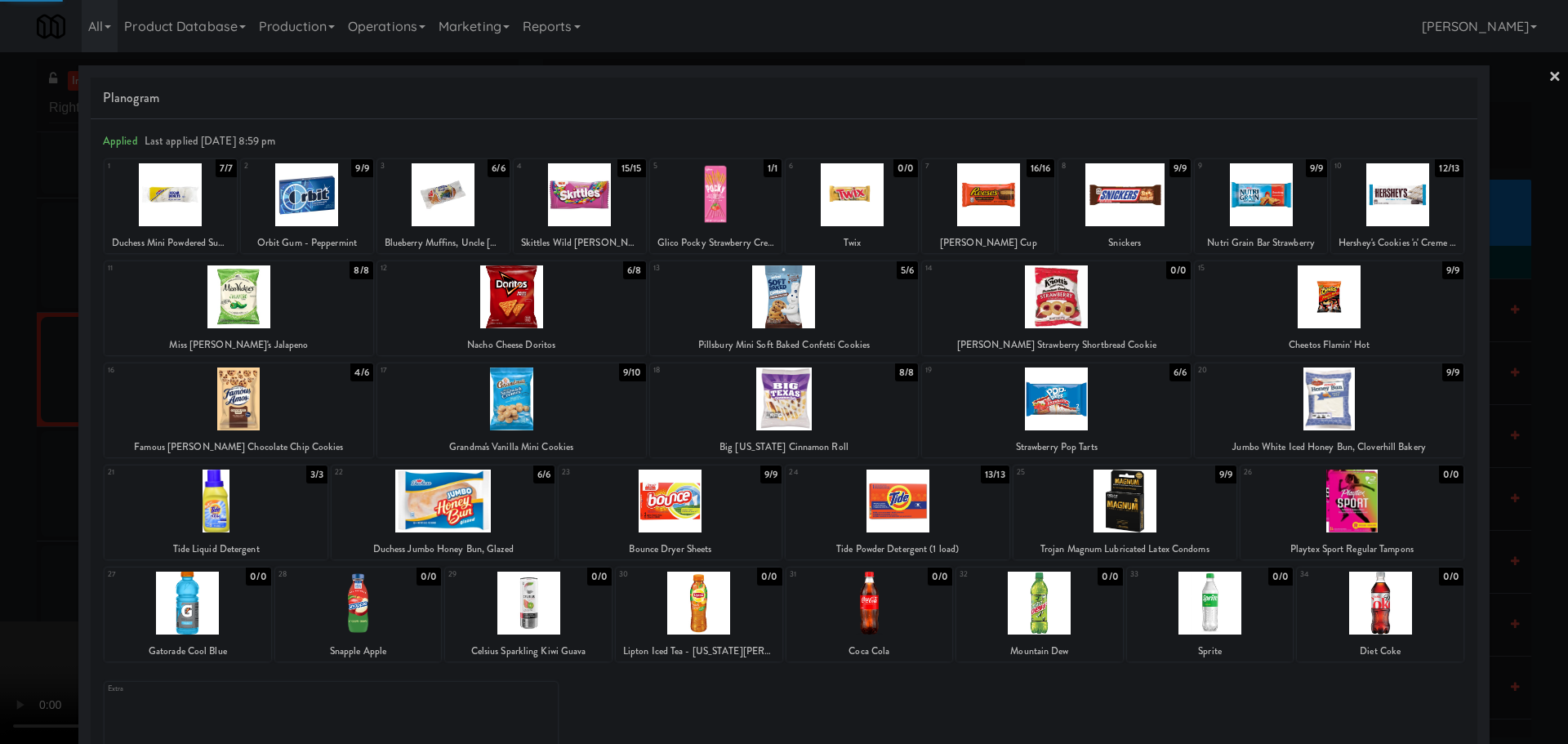
drag, startPoint x: 1, startPoint y: 506, endPoint x: 38, endPoint y: 488, distance: 41.1
click at [2, 506] on div at bounding box center [784, 372] width 1568 height 744
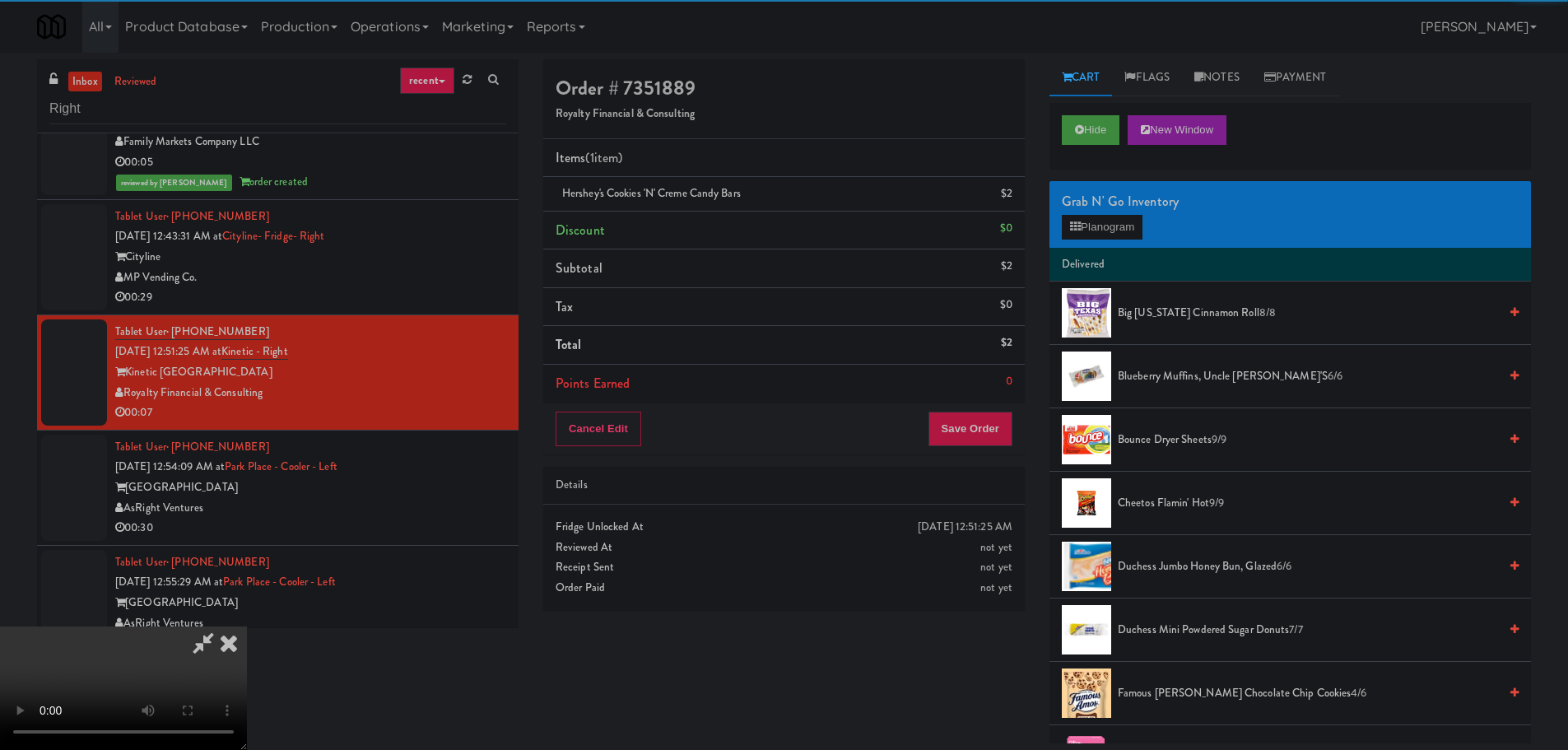
drag, startPoint x: 431, startPoint y: 377, endPoint x: 520, endPoint y: 421, distance: 99.3
click at [247, 627] on video at bounding box center [123, 689] width 247 height 124
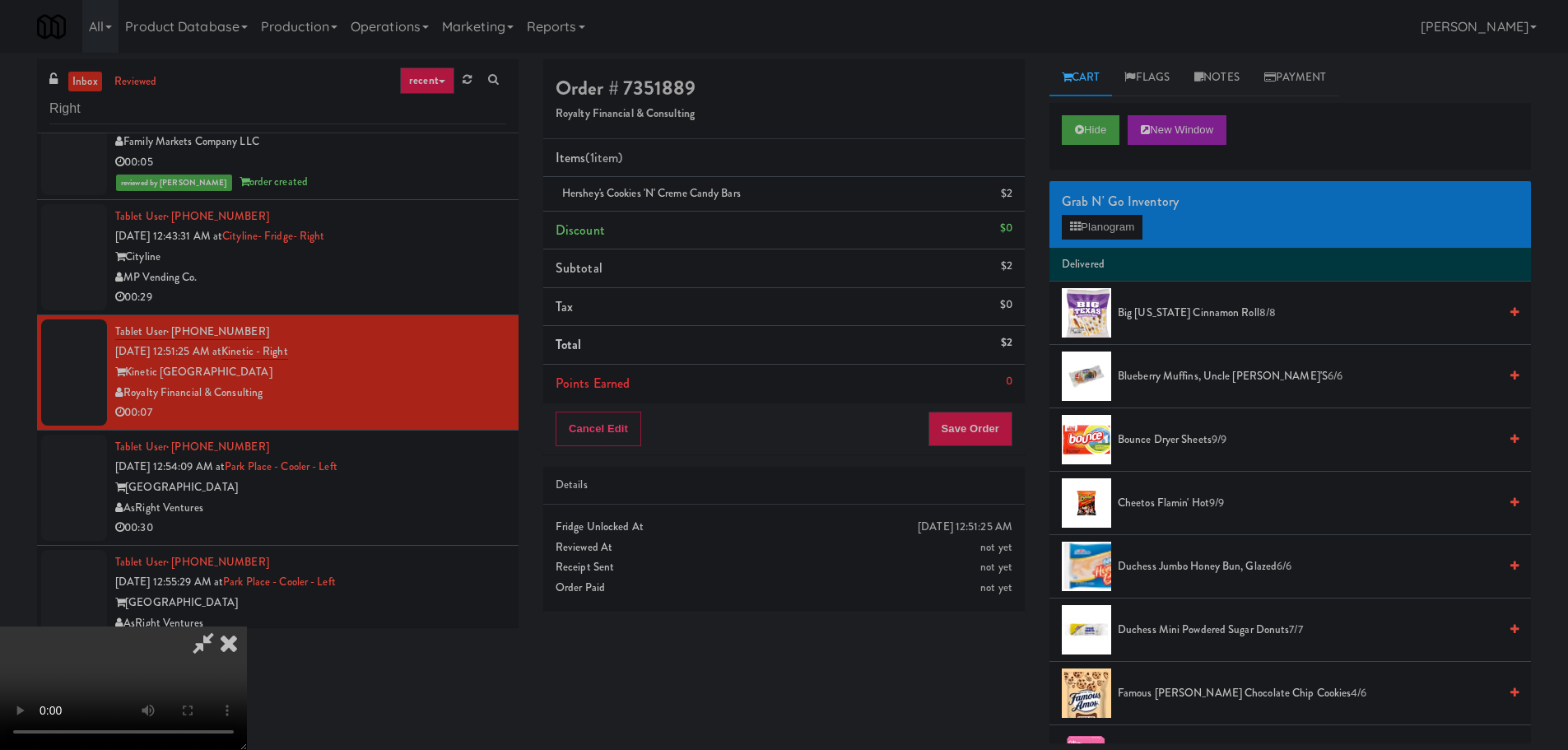
drag, startPoint x: 609, startPoint y: 441, endPoint x: 622, endPoint y: 440, distance: 13.0
click at [247, 627] on video at bounding box center [123, 689] width 247 height 124
click at [994, 437] on button "Save Order" at bounding box center [971, 429] width 84 height 34
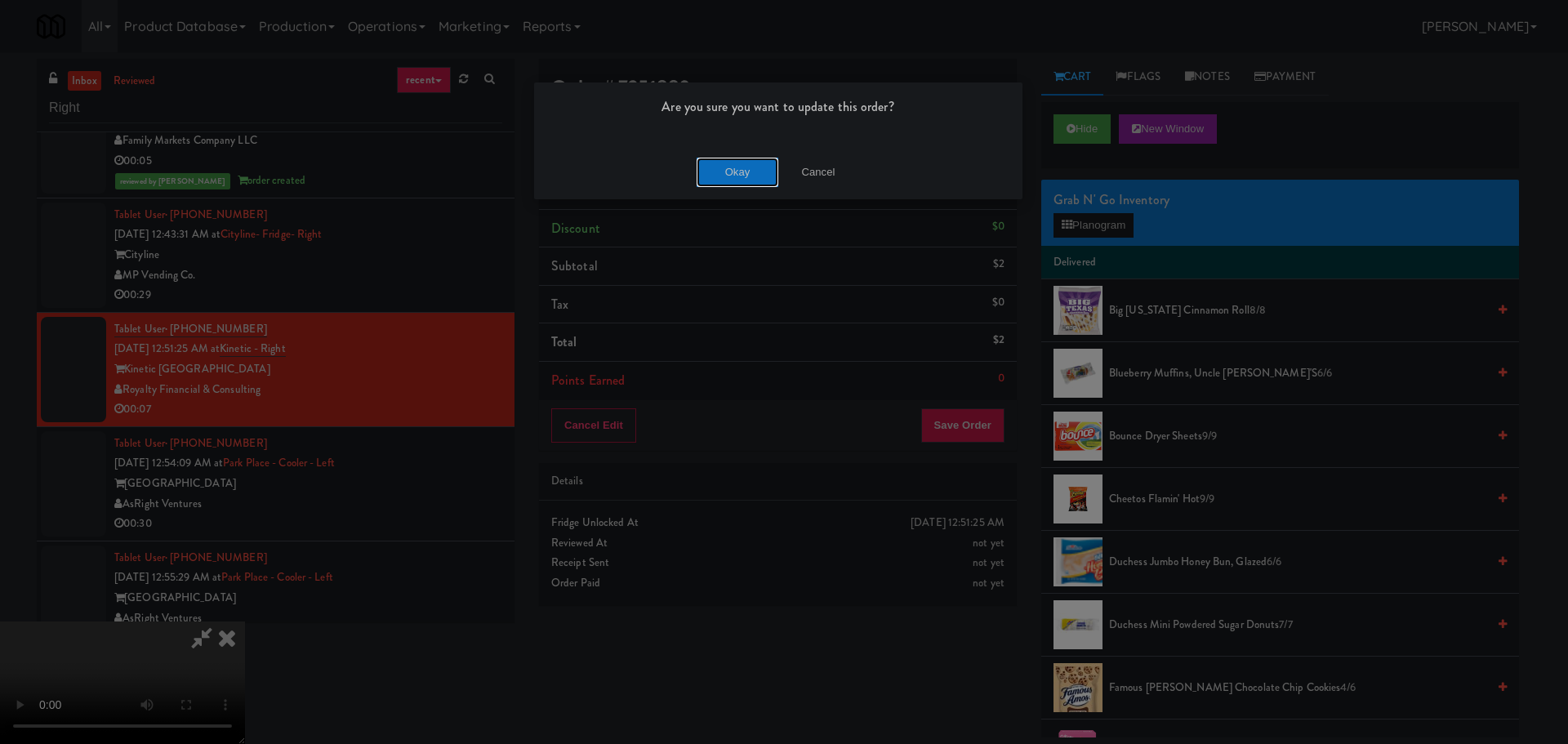
click at [742, 173] on button "Okay" at bounding box center [738, 172] width 82 height 29
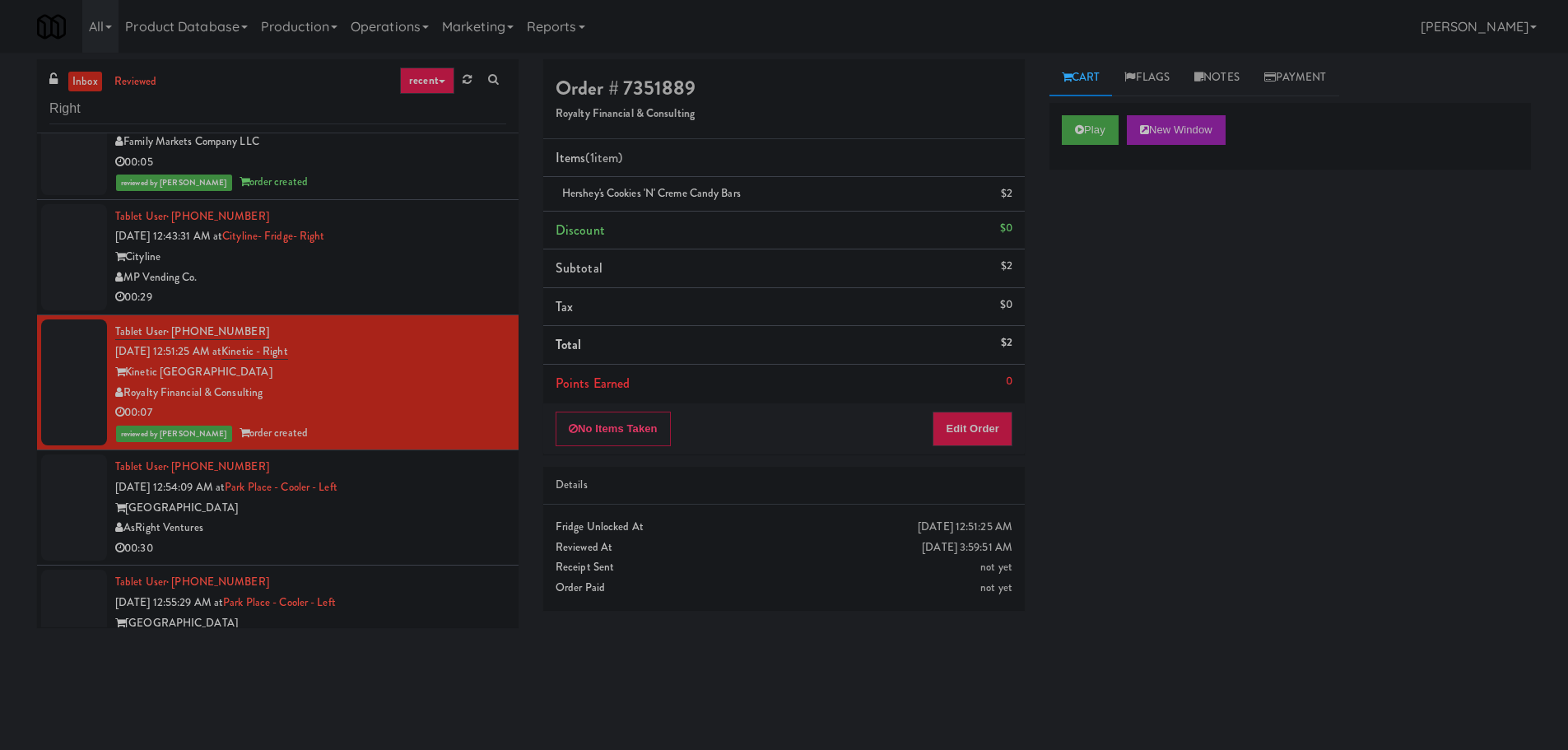
click at [79, 69] on div "inbox reviewed recent all unclear take inventory issue suspicious failed recent…" at bounding box center [278, 96] width 481 height 74
click at [91, 75] on link "inbox" at bounding box center [84, 82] width 34 height 21
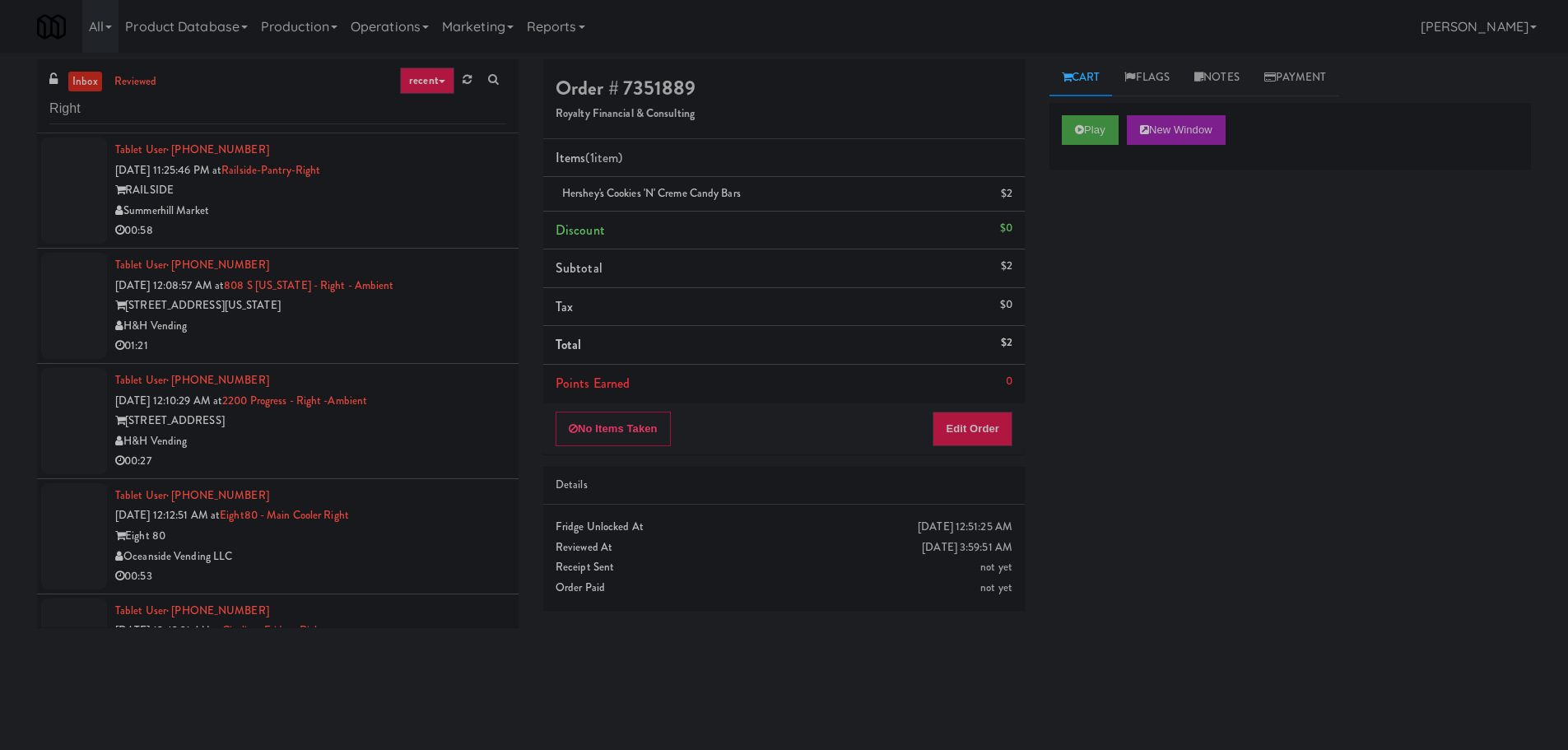
click at [461, 188] on div "RAILSIDE" at bounding box center [310, 191] width 391 height 21
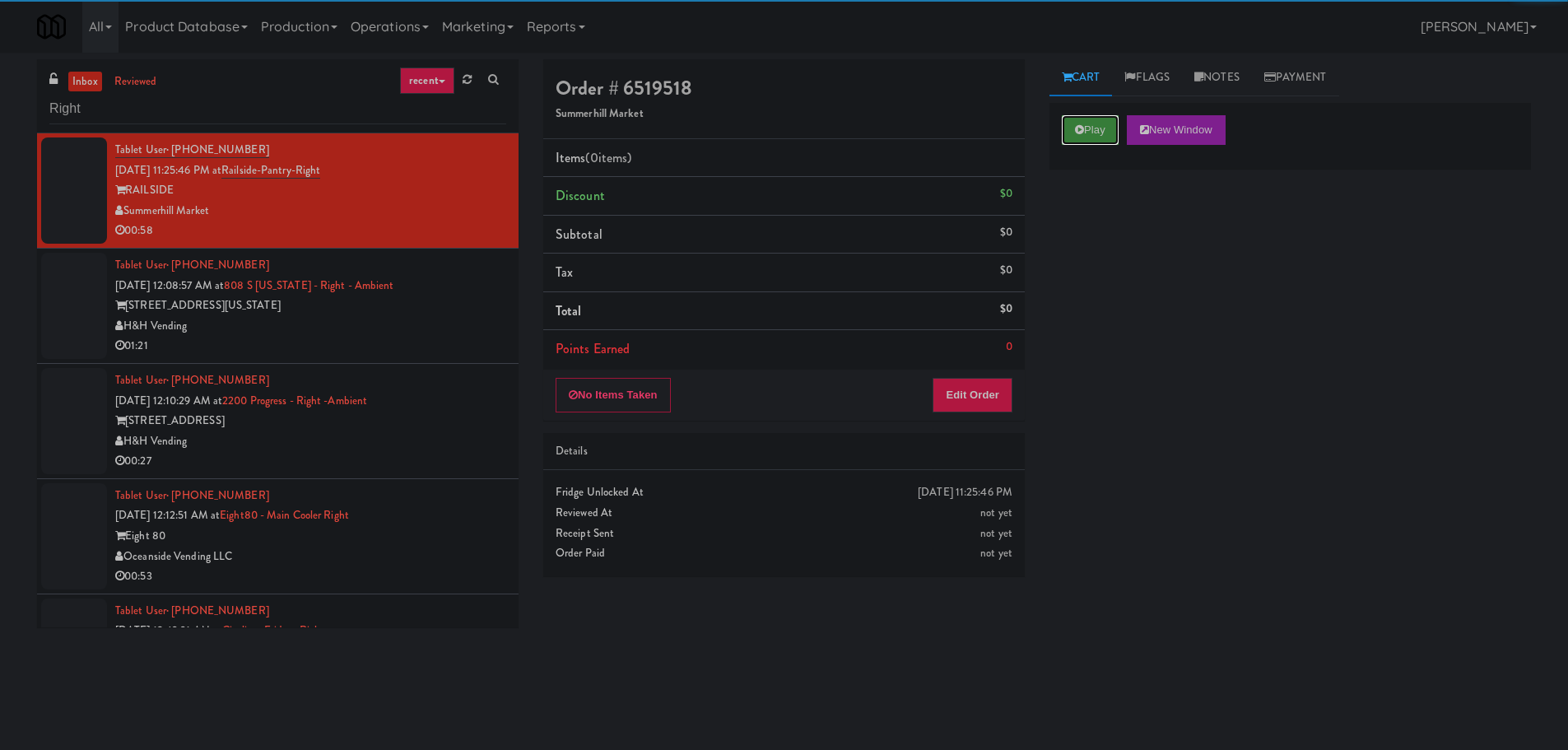
click at [1106, 136] on button "Play" at bounding box center [1090, 130] width 57 height 29
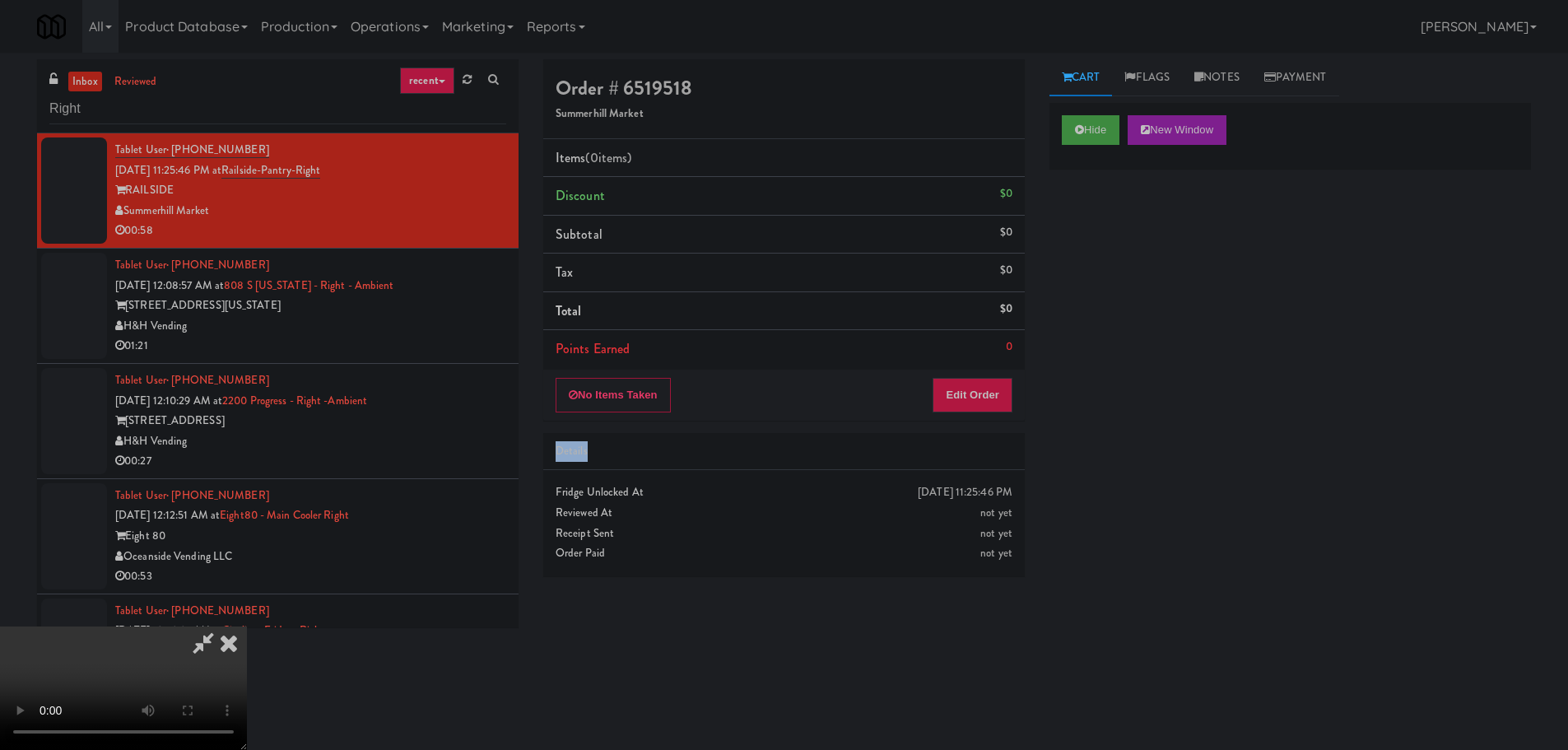
drag, startPoint x: 972, startPoint y: 420, endPoint x: 1052, endPoint y: 443, distance: 83.2
click at [1026, 438] on div "Order # 6519518 Summerhill Market Items (0 items ) Discount $0 Subtotal $0 Tax …" at bounding box center [783, 324] width 506 height 530
click at [1001, 414] on div "No Items Taken Edit Order" at bounding box center [784, 395] width 481 height 51
click at [994, 403] on button "Edit Order" at bounding box center [972, 395] width 80 height 34
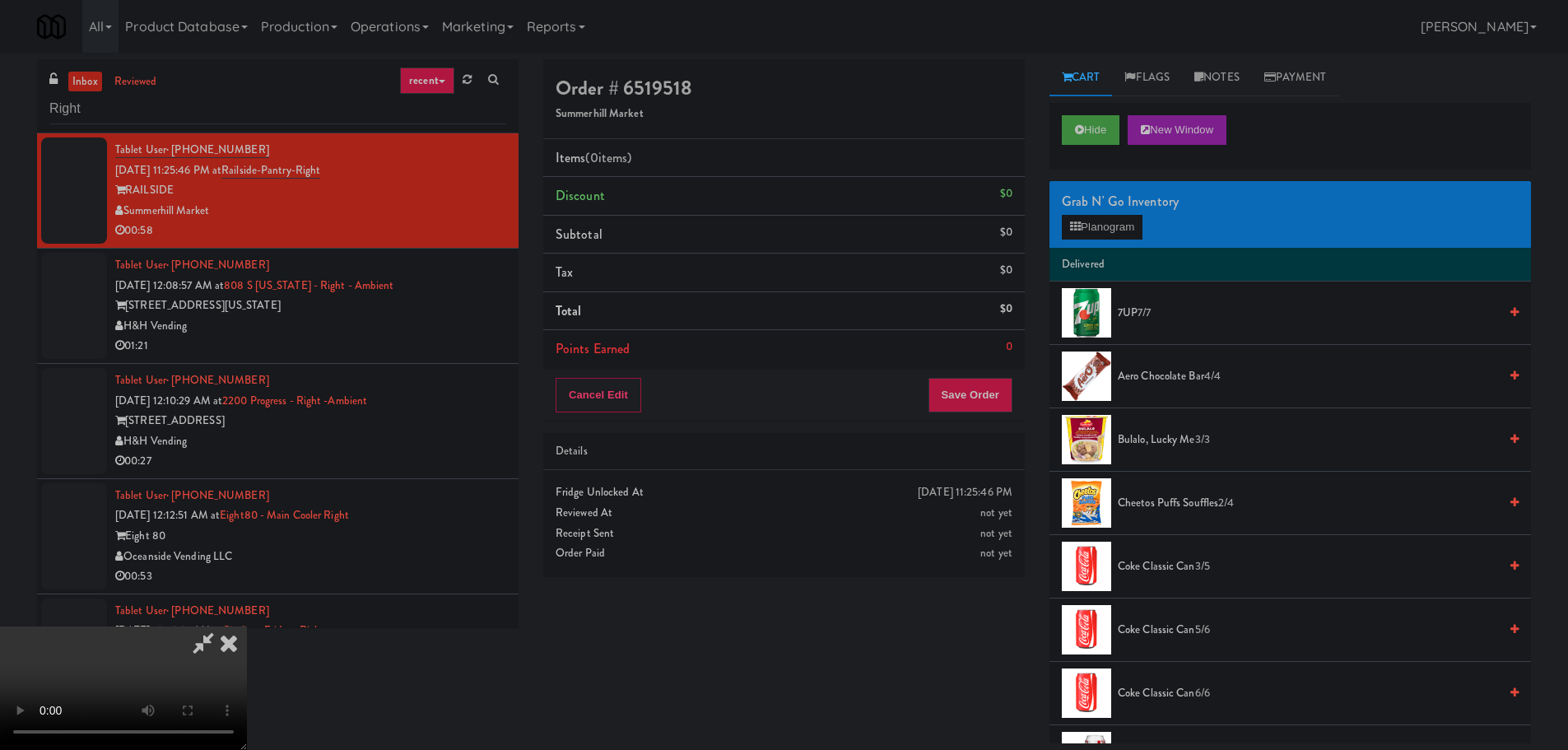
drag, startPoint x: 618, startPoint y: 393, endPoint x: 665, endPoint y: 386, distance: 47.5
click at [247, 627] on video at bounding box center [123, 689] width 247 height 124
drag, startPoint x: 661, startPoint y: 415, endPoint x: 728, endPoint y: 414, distance: 67.0
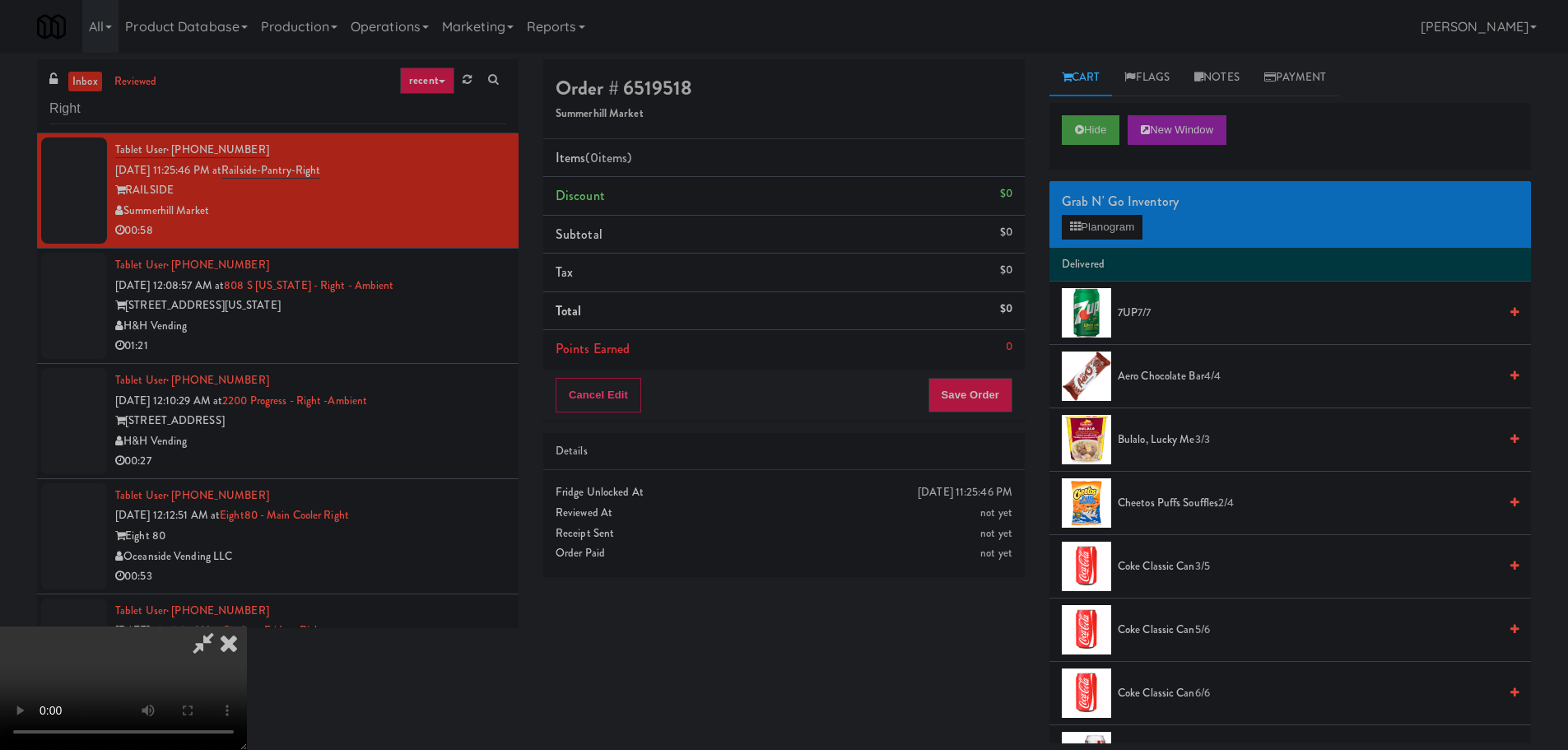
click at [247, 627] on video at bounding box center [123, 689] width 247 height 124
click at [1107, 230] on button "Planogram" at bounding box center [1102, 227] width 81 height 25
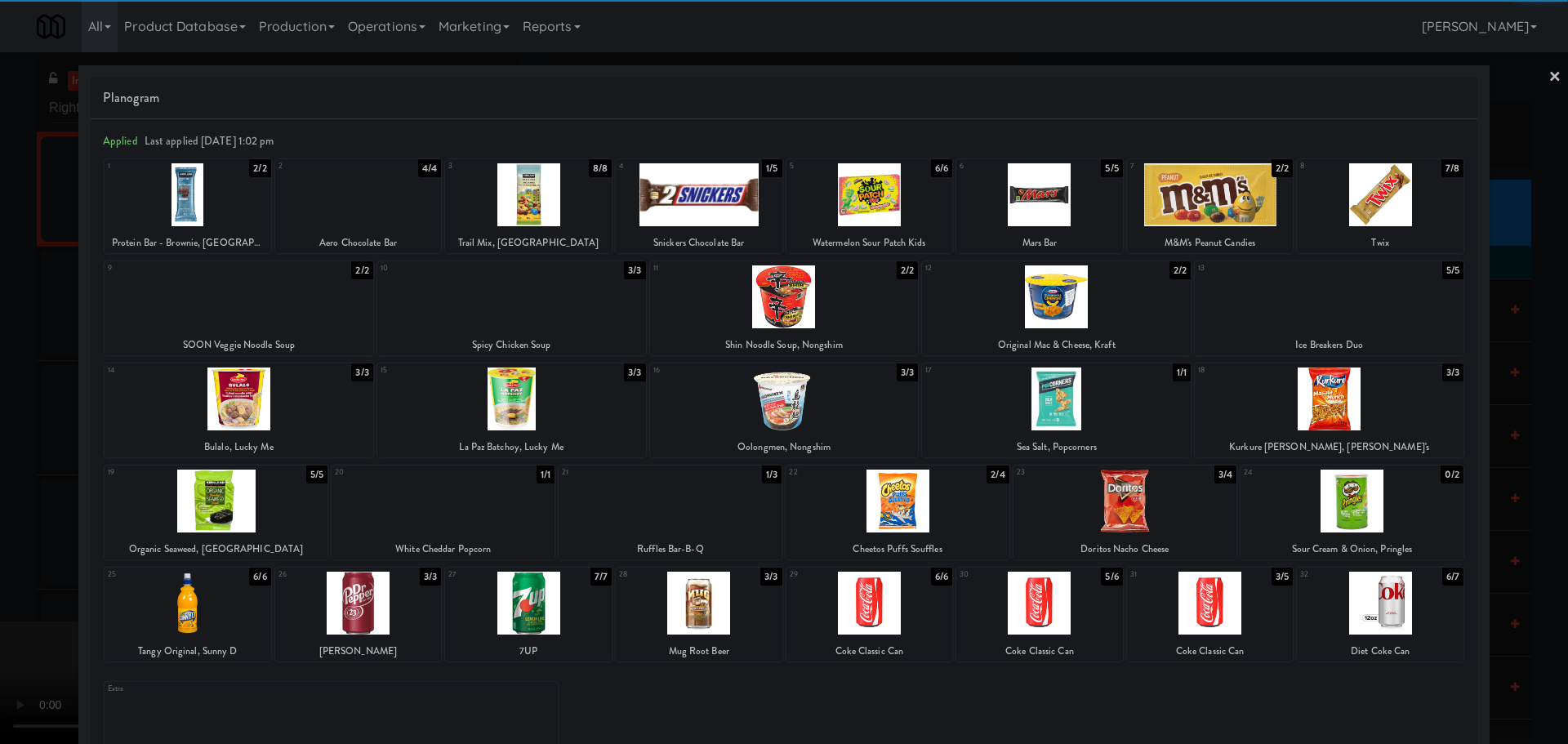
click at [1071, 497] on div at bounding box center [1124, 501] width 223 height 63
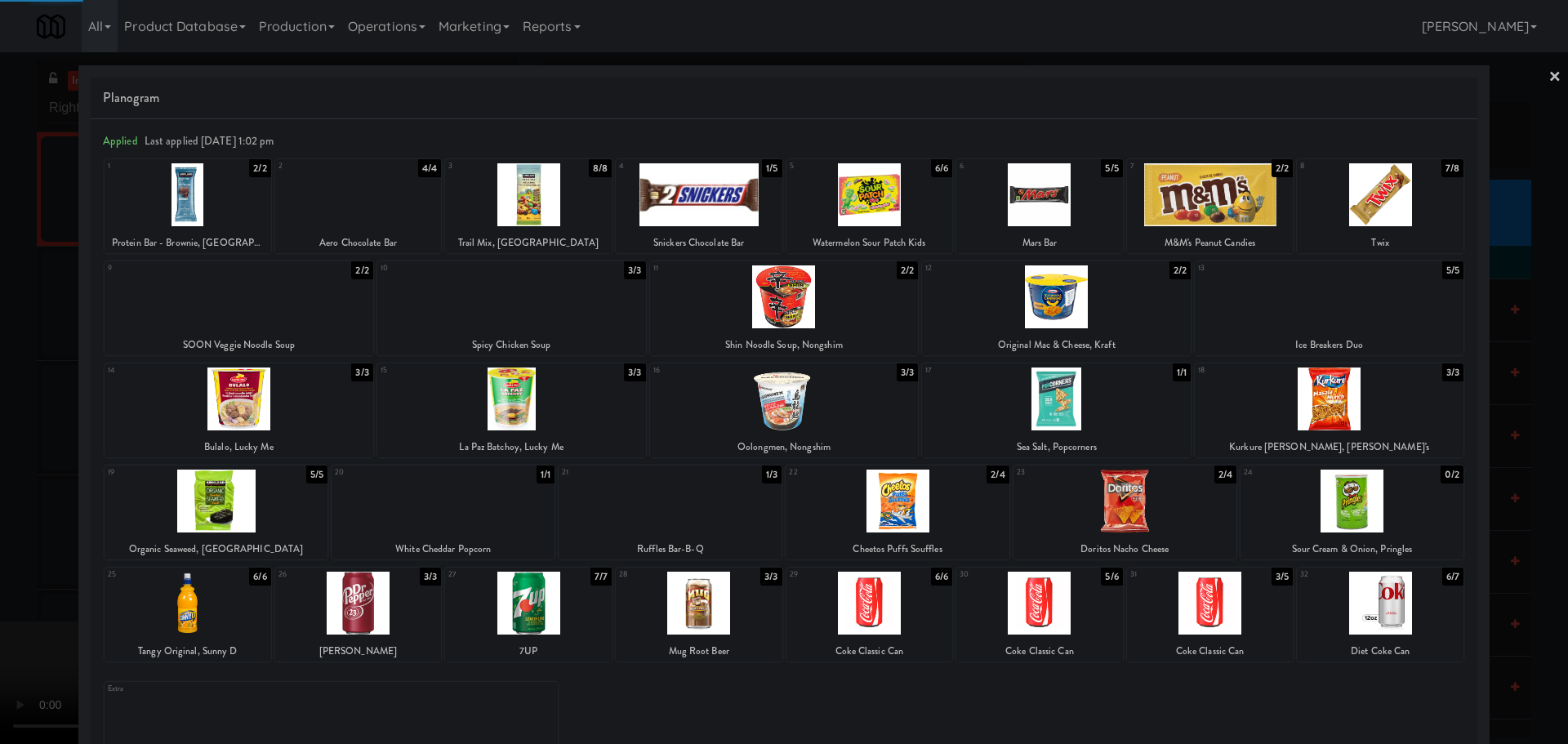
click at [1133, 506] on div at bounding box center [1124, 501] width 223 height 63
click at [15, 384] on div at bounding box center [784, 372] width 1568 height 744
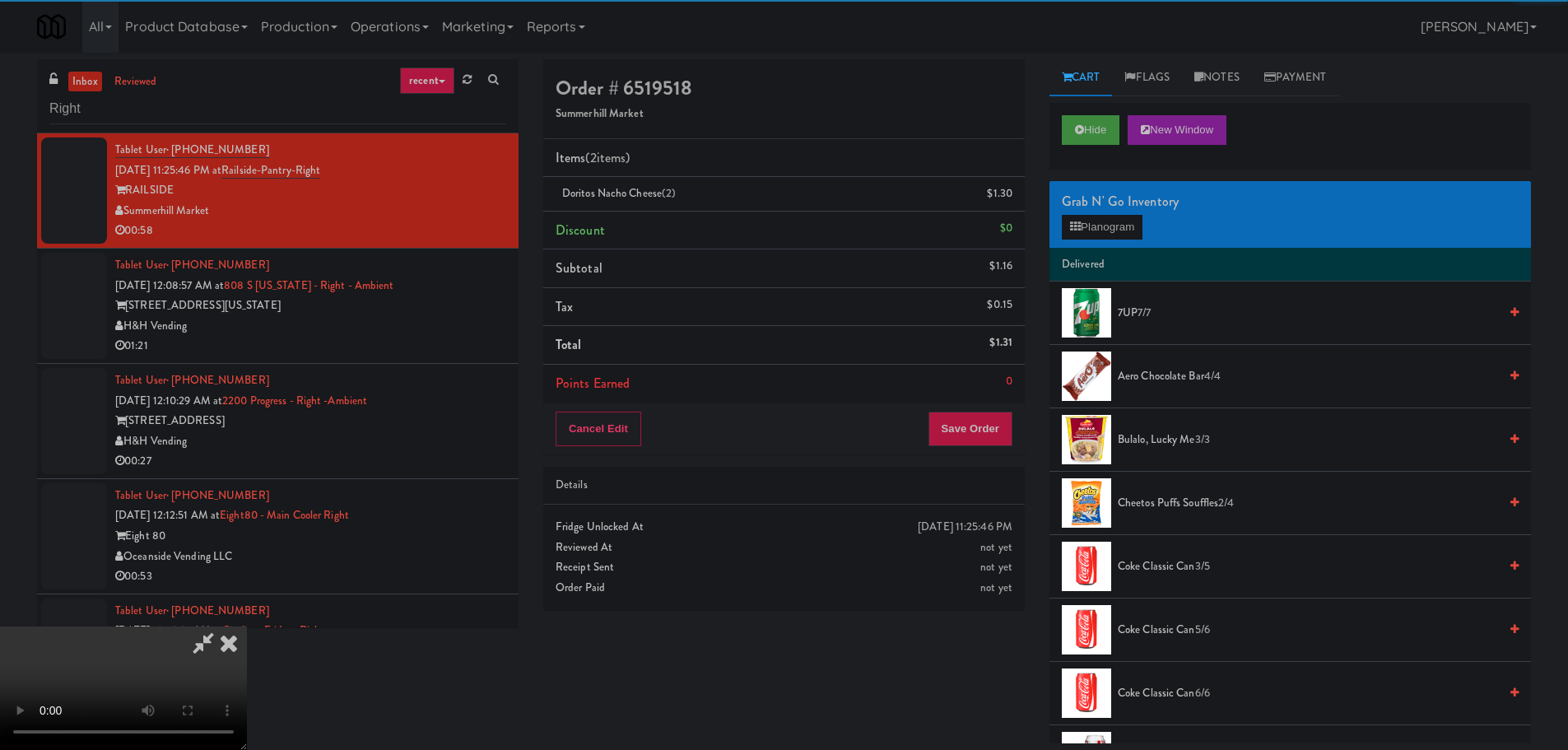
click at [247, 627] on video at bounding box center [123, 689] width 247 height 124
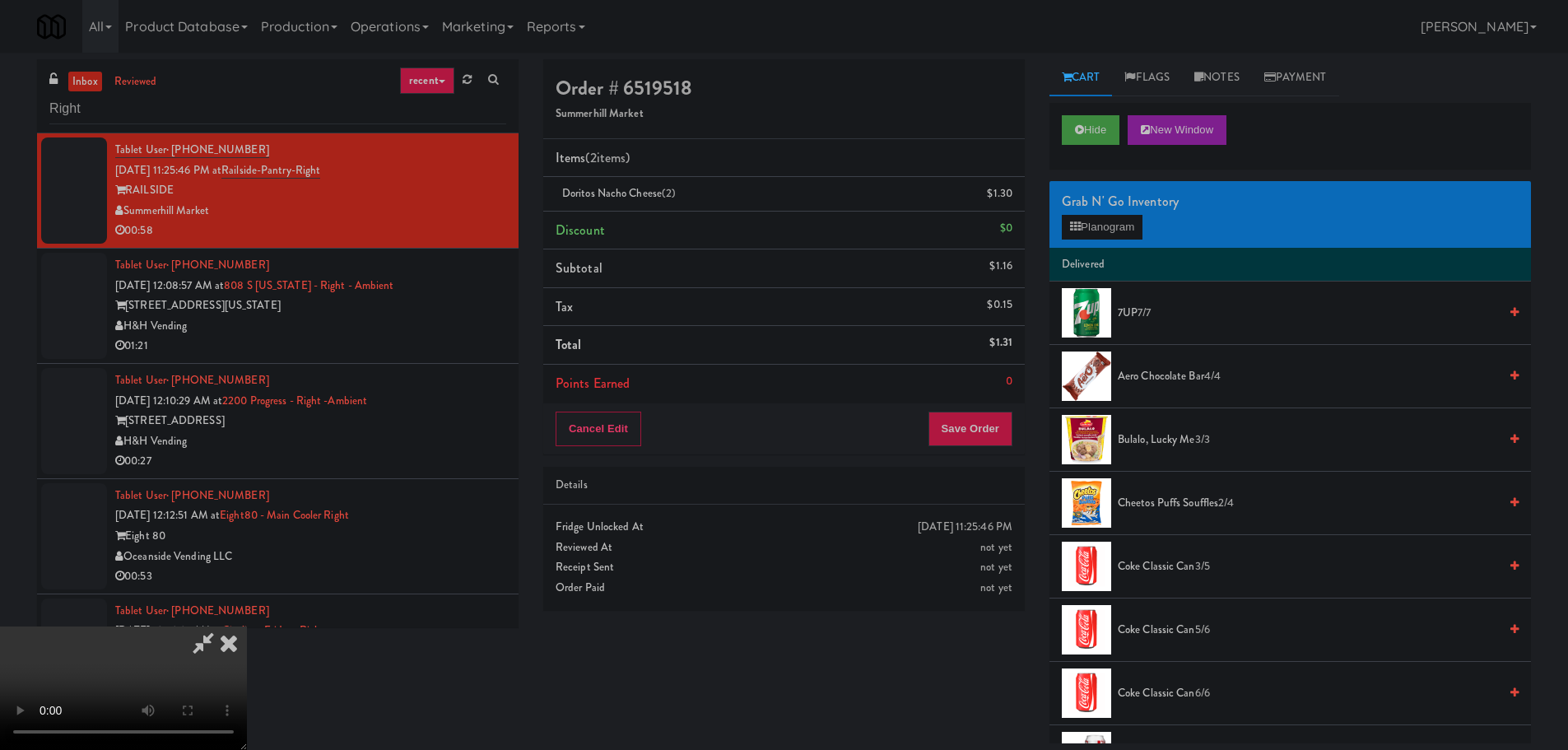
click at [247, 627] on video at bounding box center [123, 689] width 247 height 124
click at [1124, 235] on button "Planogram" at bounding box center [1102, 227] width 81 height 25
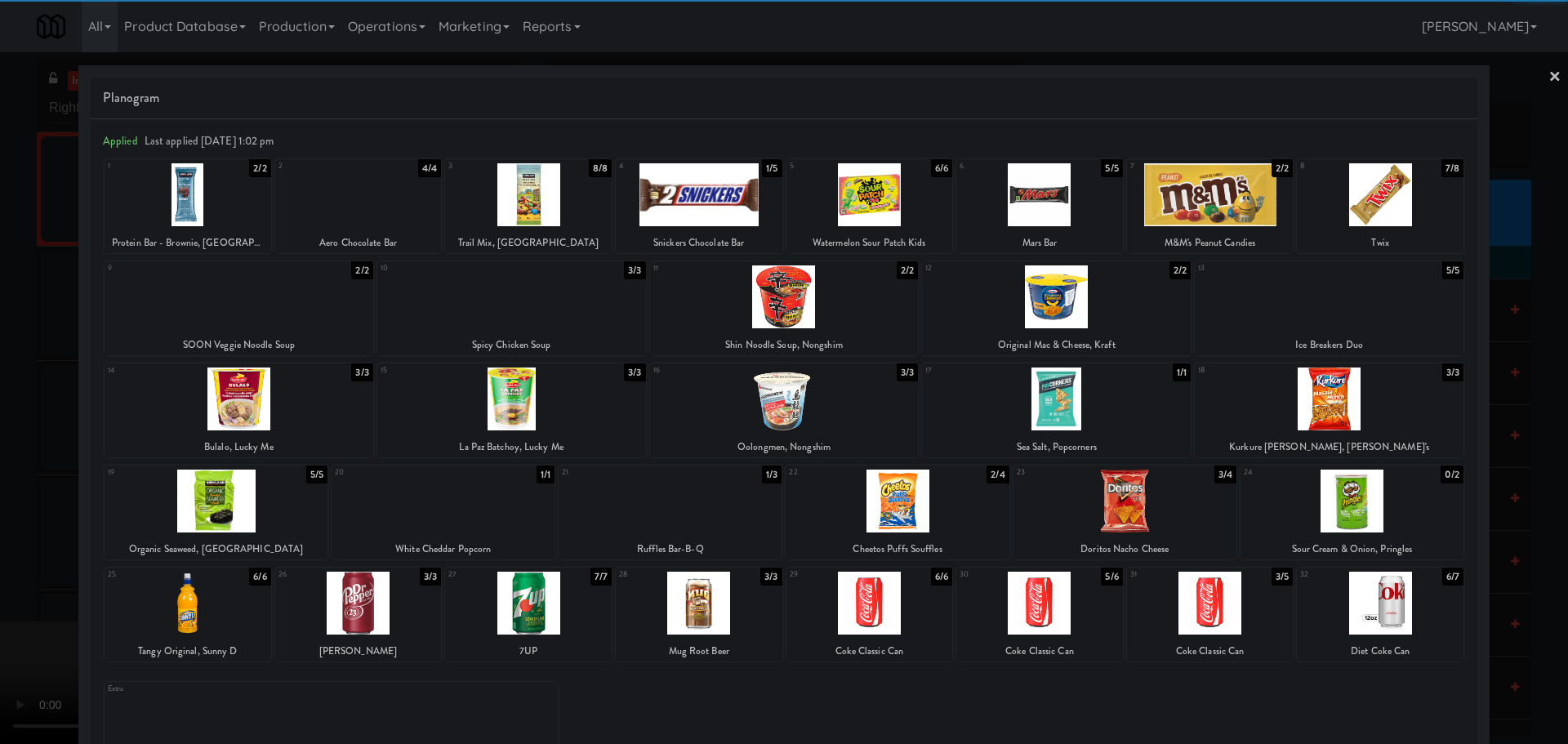
click at [1126, 498] on div at bounding box center [1124, 501] width 223 height 63
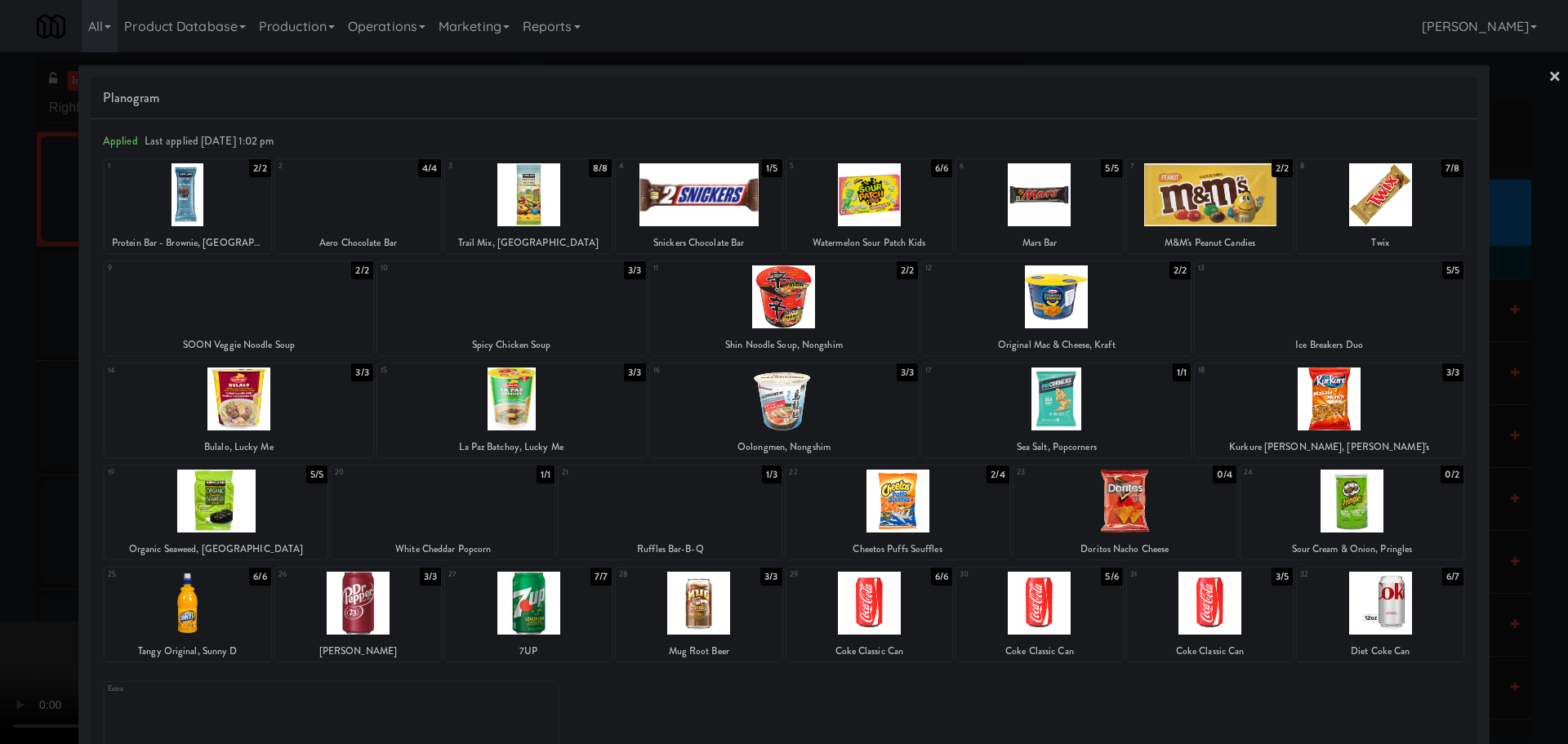
click at [0, 371] on div at bounding box center [784, 372] width 1568 height 744
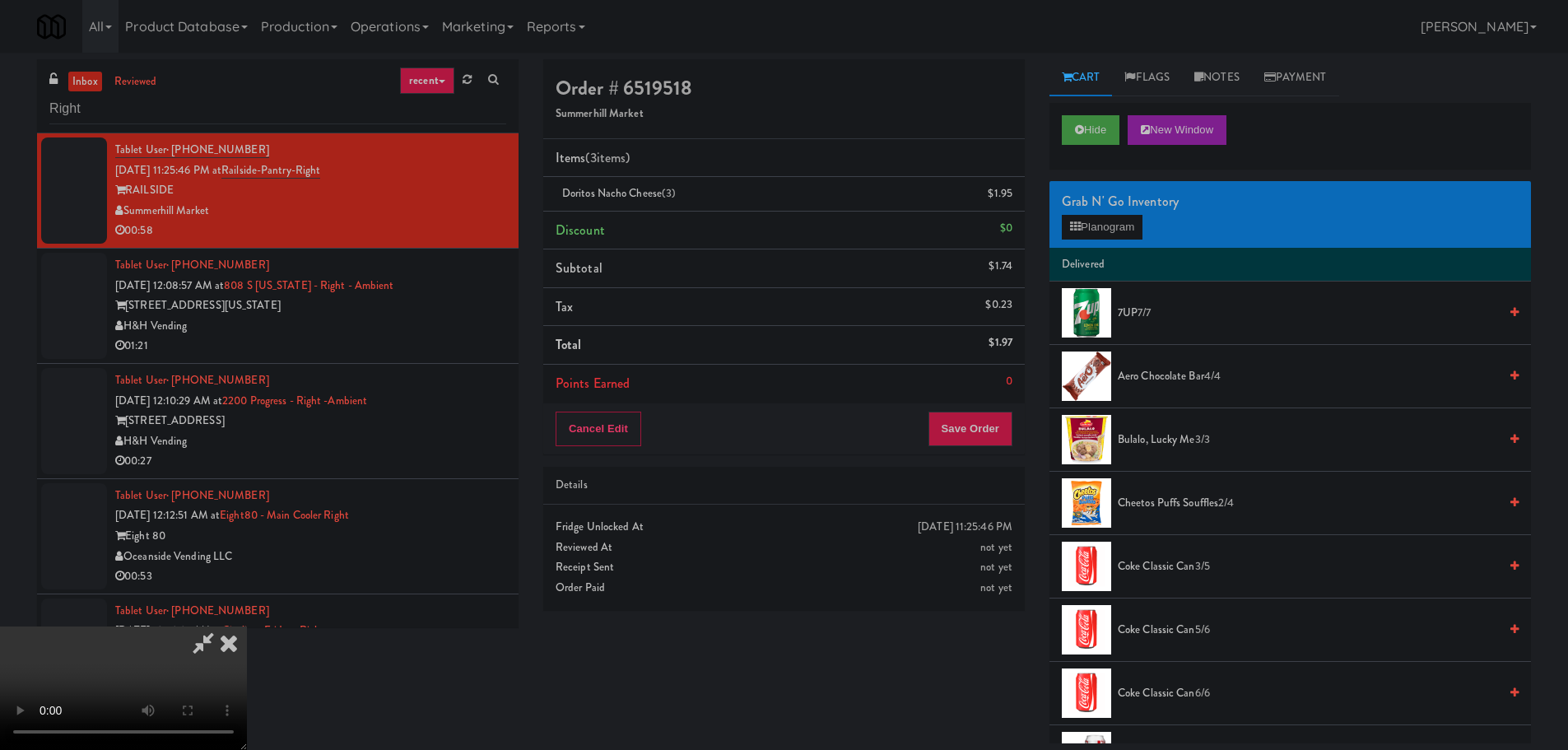
click at [247, 627] on video at bounding box center [123, 689] width 247 height 124
drag, startPoint x: 593, startPoint y: 485, endPoint x: 603, endPoint y: 512, distance: 28.8
click at [247, 627] on video at bounding box center [123, 689] width 247 height 124
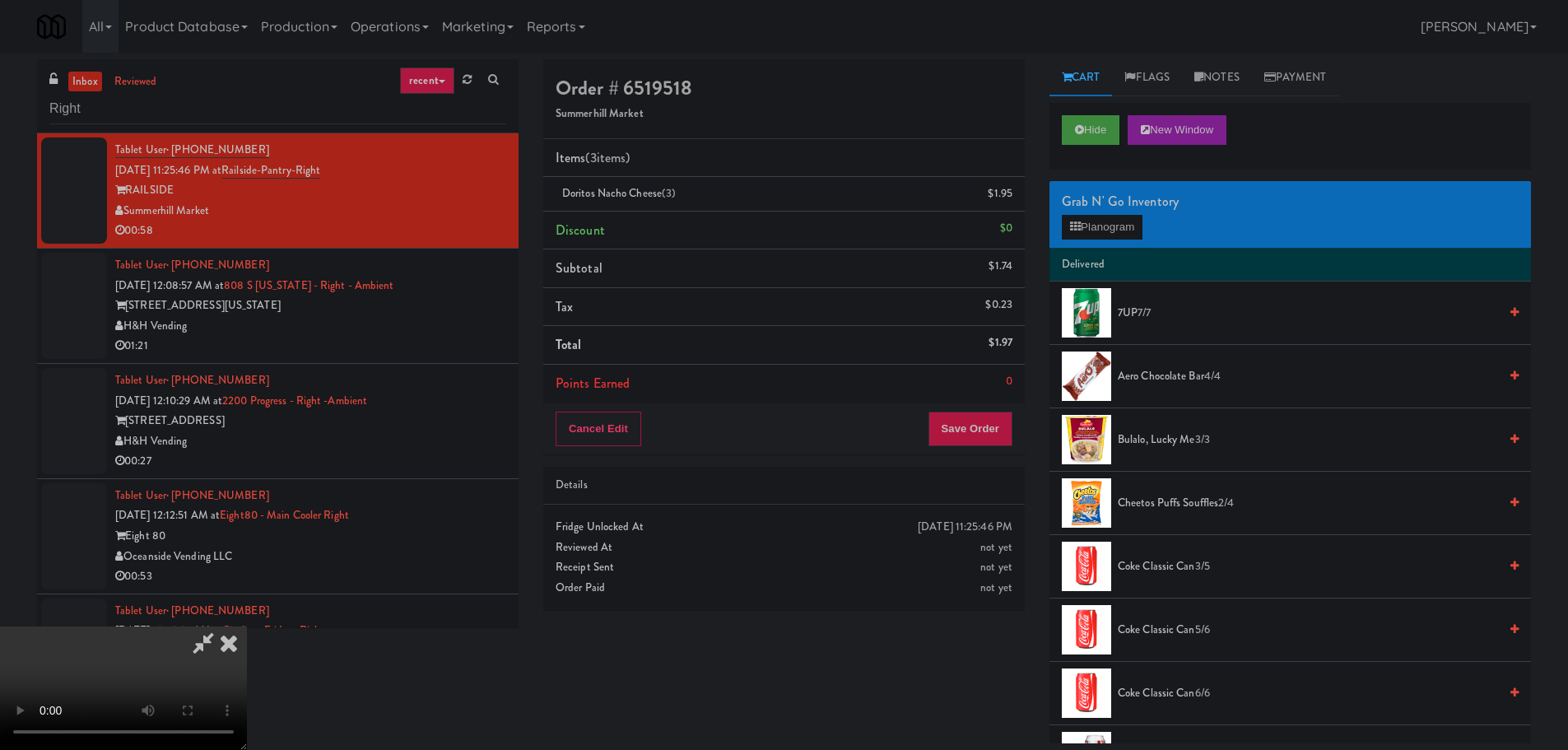
click at [247, 627] on video at bounding box center [123, 689] width 247 height 124
click at [1087, 243] on div "Grab N' Go Inventory Planogram" at bounding box center [1290, 215] width 481 height 67
click at [1090, 236] on button "Planogram" at bounding box center [1102, 227] width 81 height 25
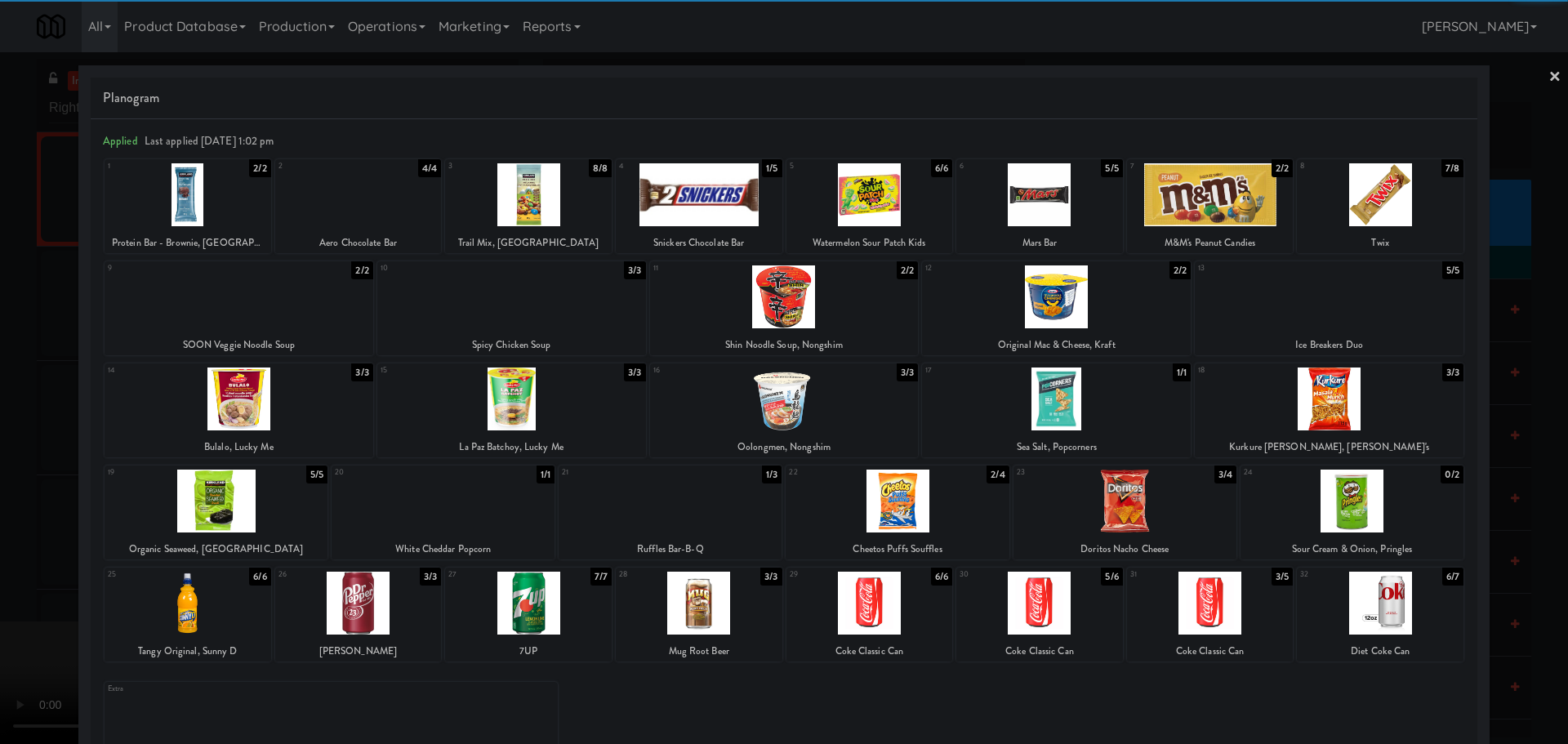
click at [1060, 297] on div at bounding box center [1056, 297] width 269 height 63
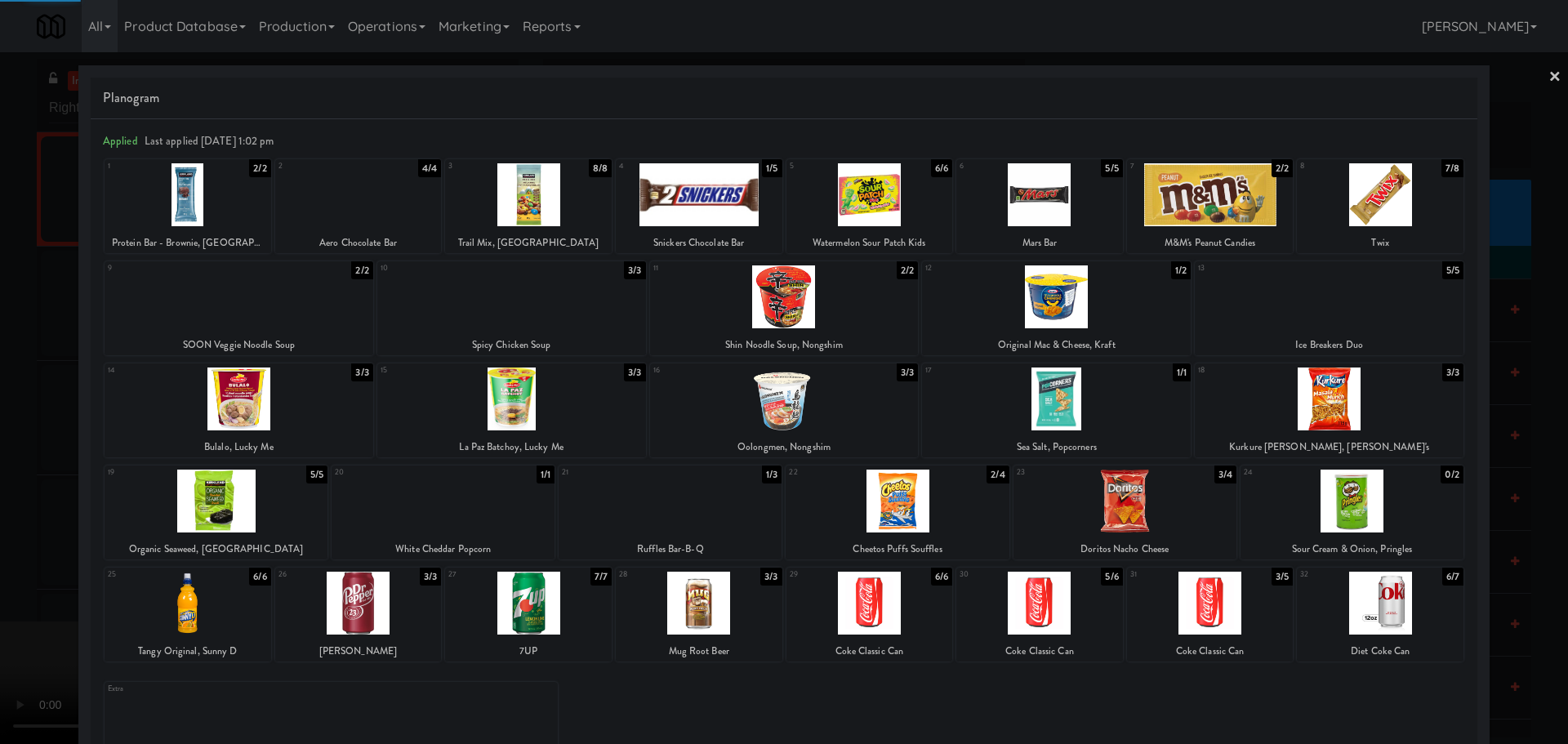
drag, startPoint x: 4, startPoint y: 429, endPoint x: 486, endPoint y: 335, distance: 491.1
click at [15, 430] on div at bounding box center [784, 372] width 1568 height 744
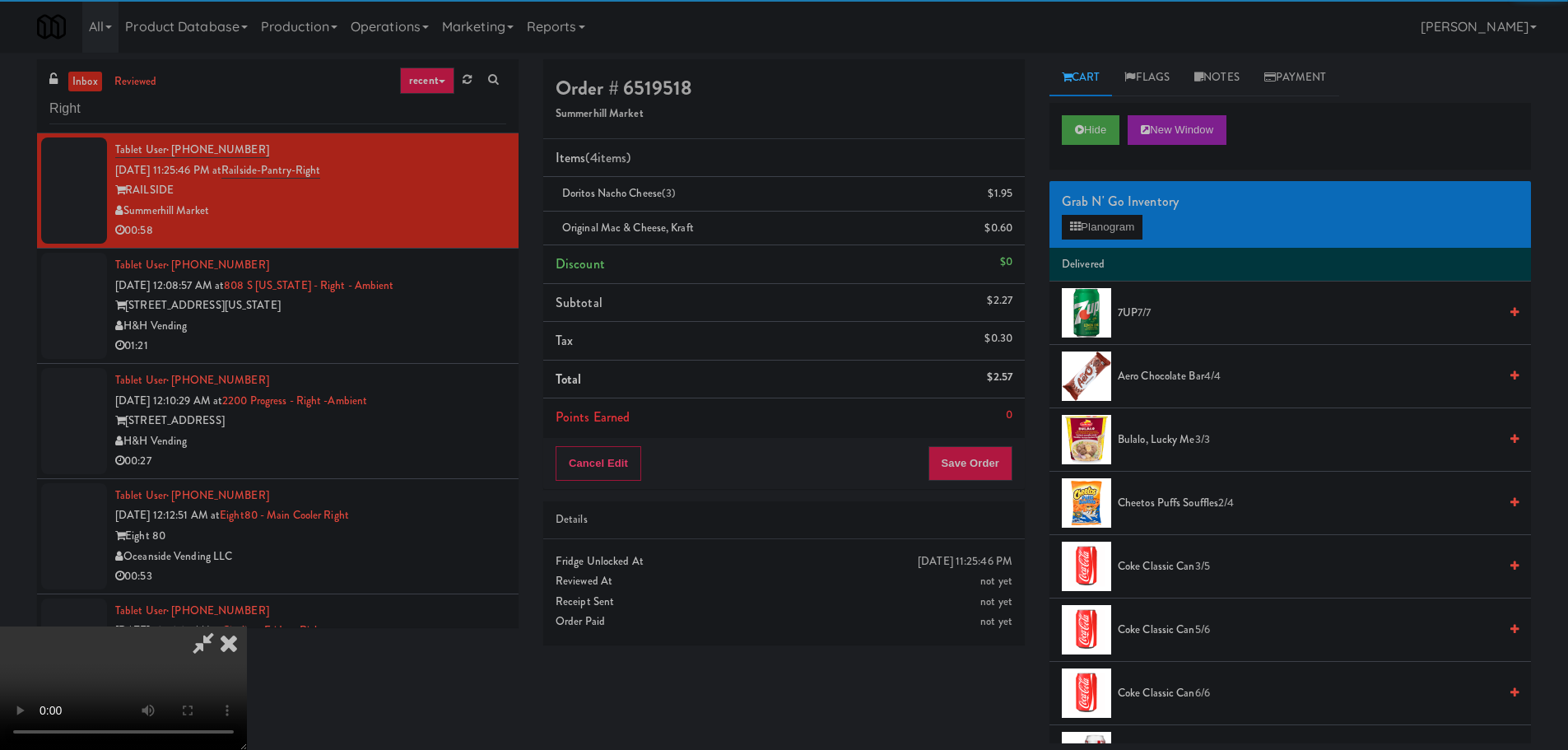
drag, startPoint x: 490, startPoint y: 338, endPoint x: 550, endPoint y: 338, distance: 60.0
click at [247, 627] on video at bounding box center [123, 689] width 247 height 124
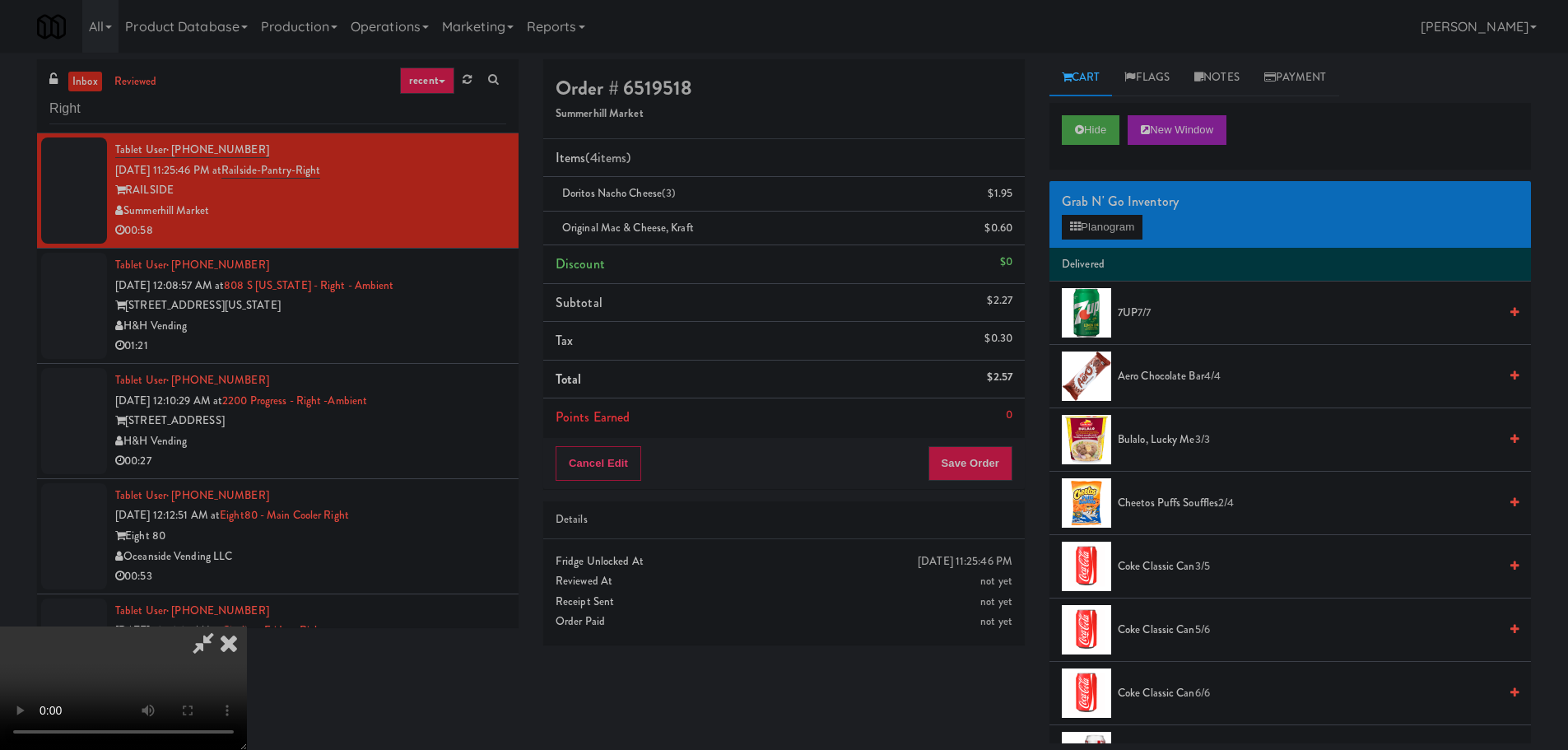
drag, startPoint x: 750, startPoint y: 369, endPoint x: 1077, endPoint y: 353, distance: 327.4
click at [247, 627] on video at bounding box center [123, 689] width 247 height 124
click at [1128, 221] on button "Planogram" at bounding box center [1102, 227] width 81 height 25
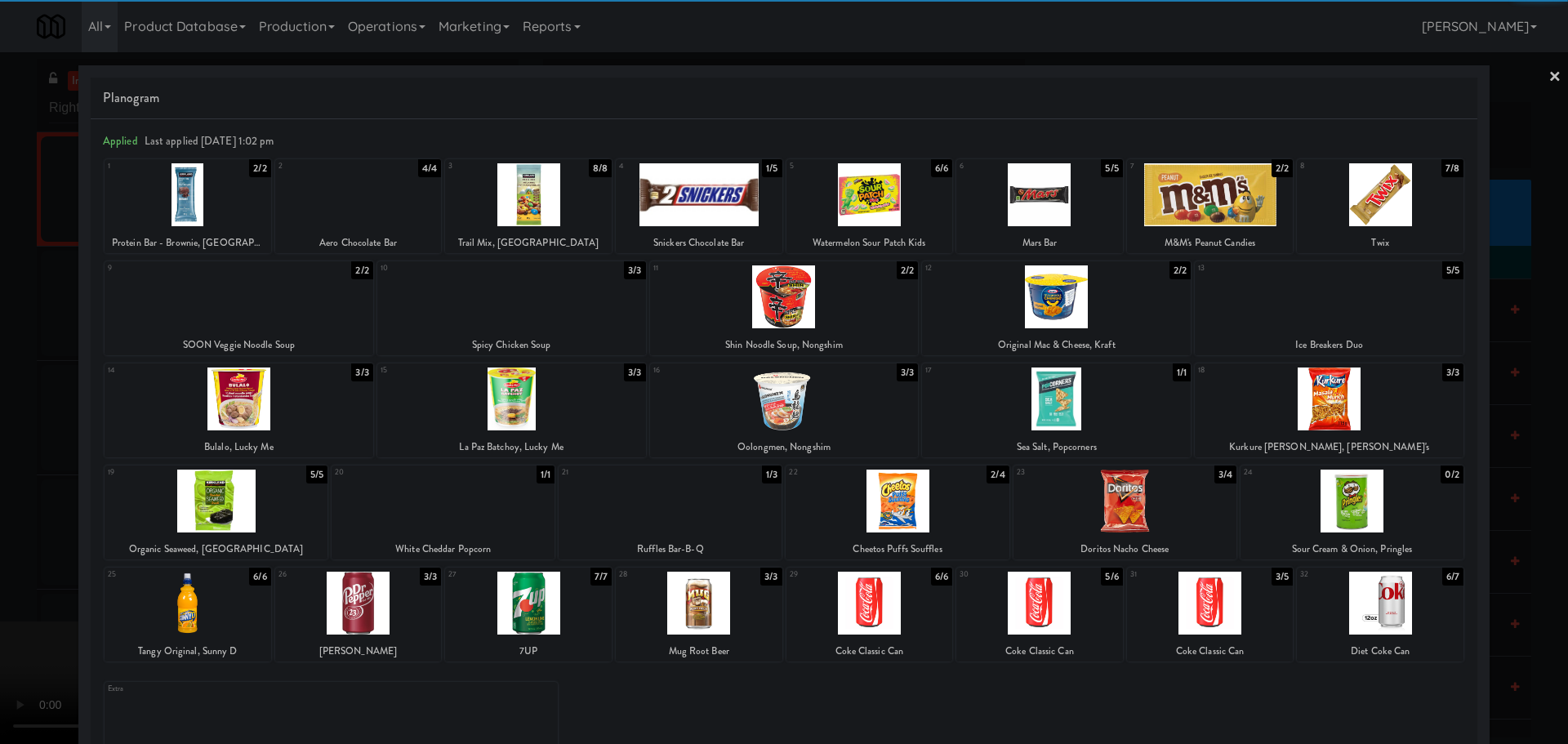
click at [1025, 314] on div at bounding box center [1056, 297] width 269 height 63
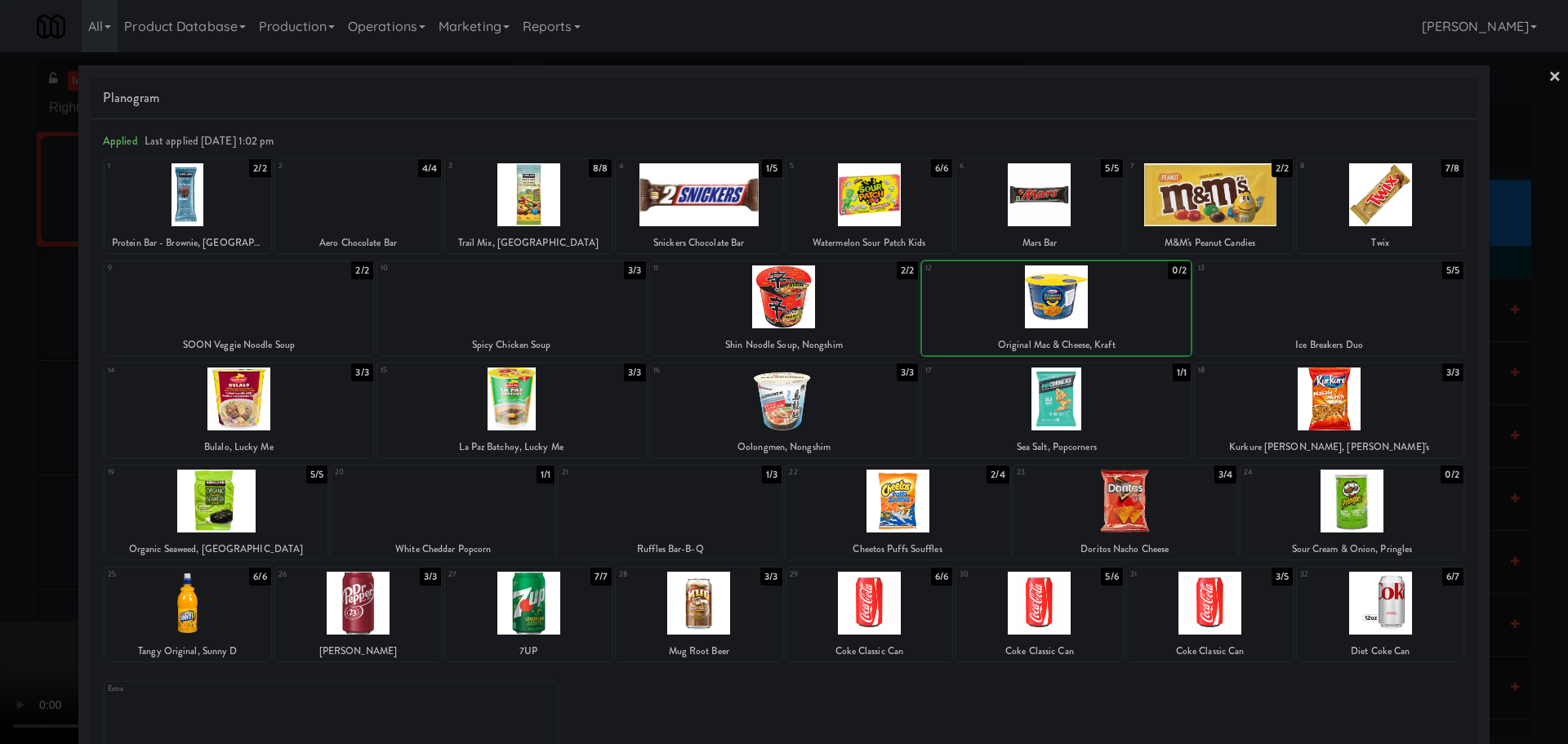
click at [24, 334] on div at bounding box center [784, 372] width 1568 height 744
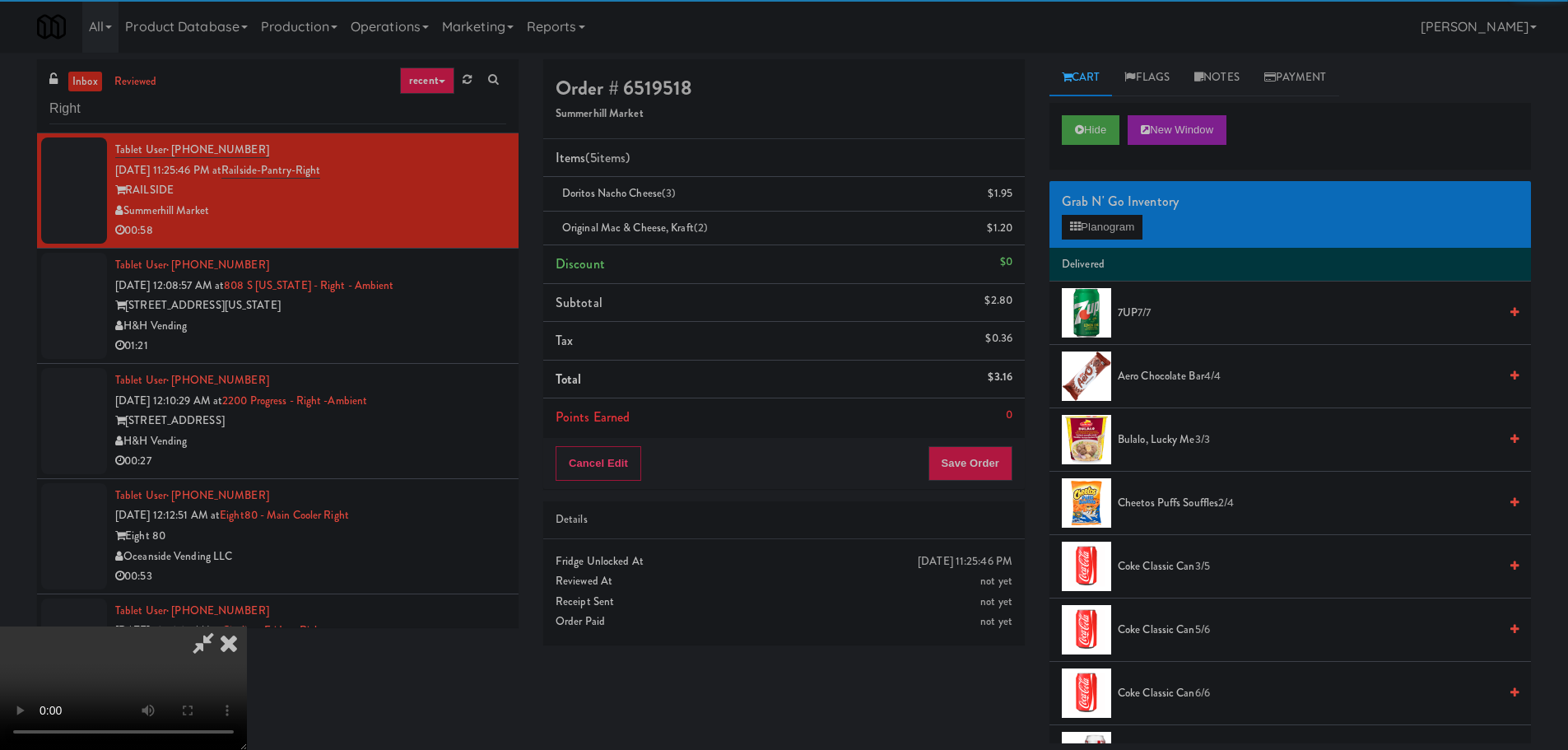
click at [247, 627] on video at bounding box center [123, 689] width 247 height 124
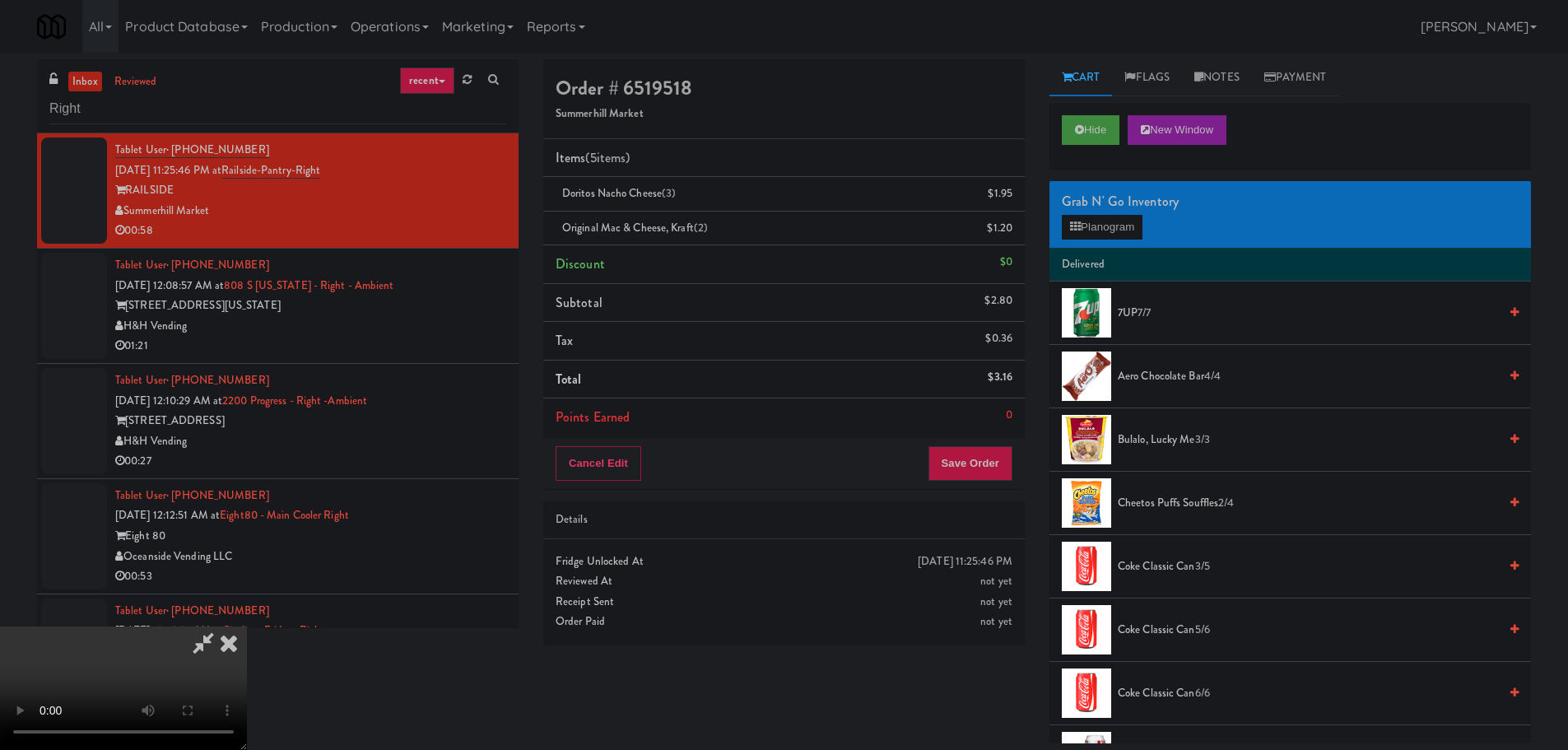
click at [247, 627] on video at bounding box center [123, 689] width 247 height 124
click at [1103, 211] on div "Grab N' Go Inventory" at bounding box center [1289, 201] width 456 height 25
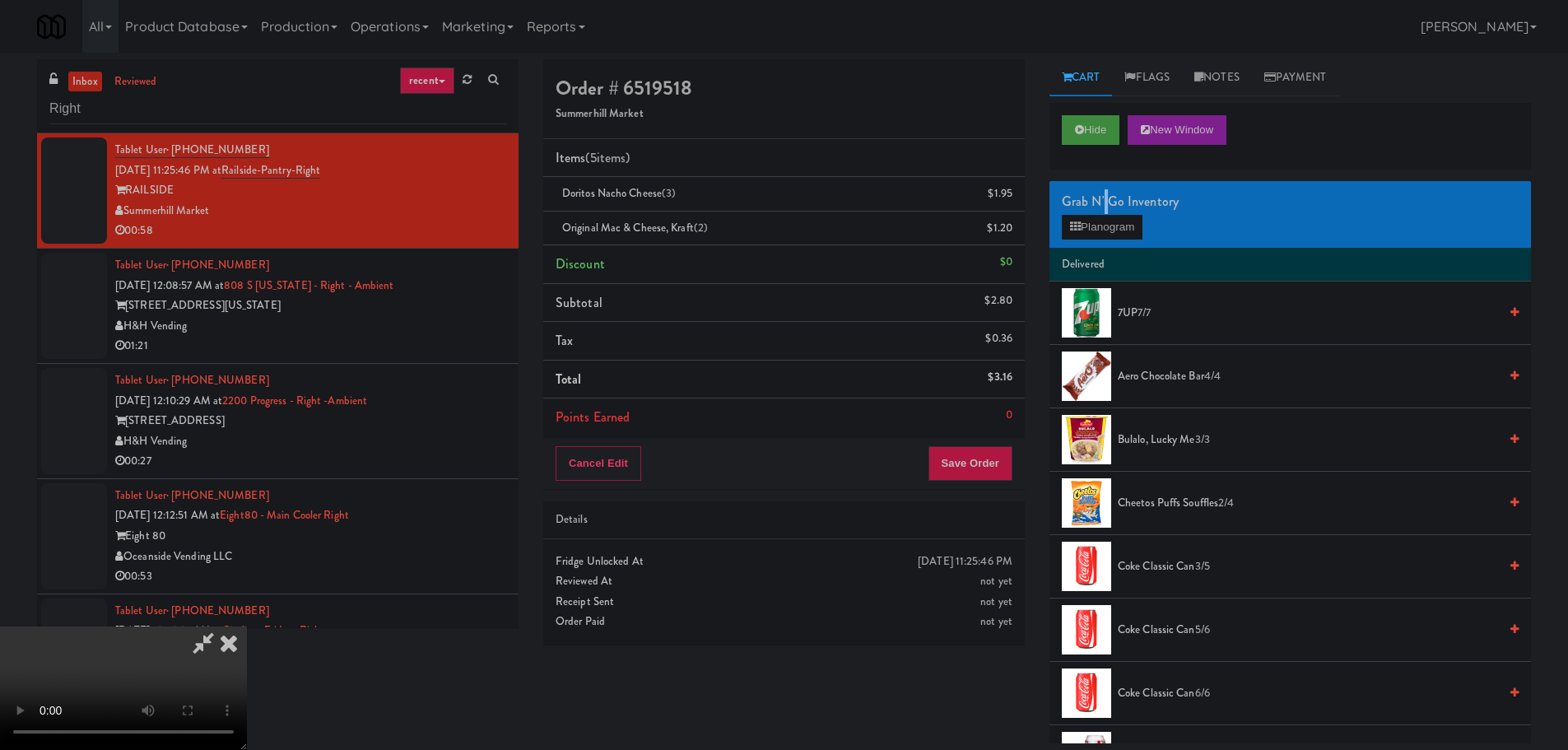
click at [1103, 212] on div "Grab N' Go Inventory" at bounding box center [1289, 201] width 456 height 25
click at [1103, 221] on button "Planogram" at bounding box center [1102, 227] width 81 height 25
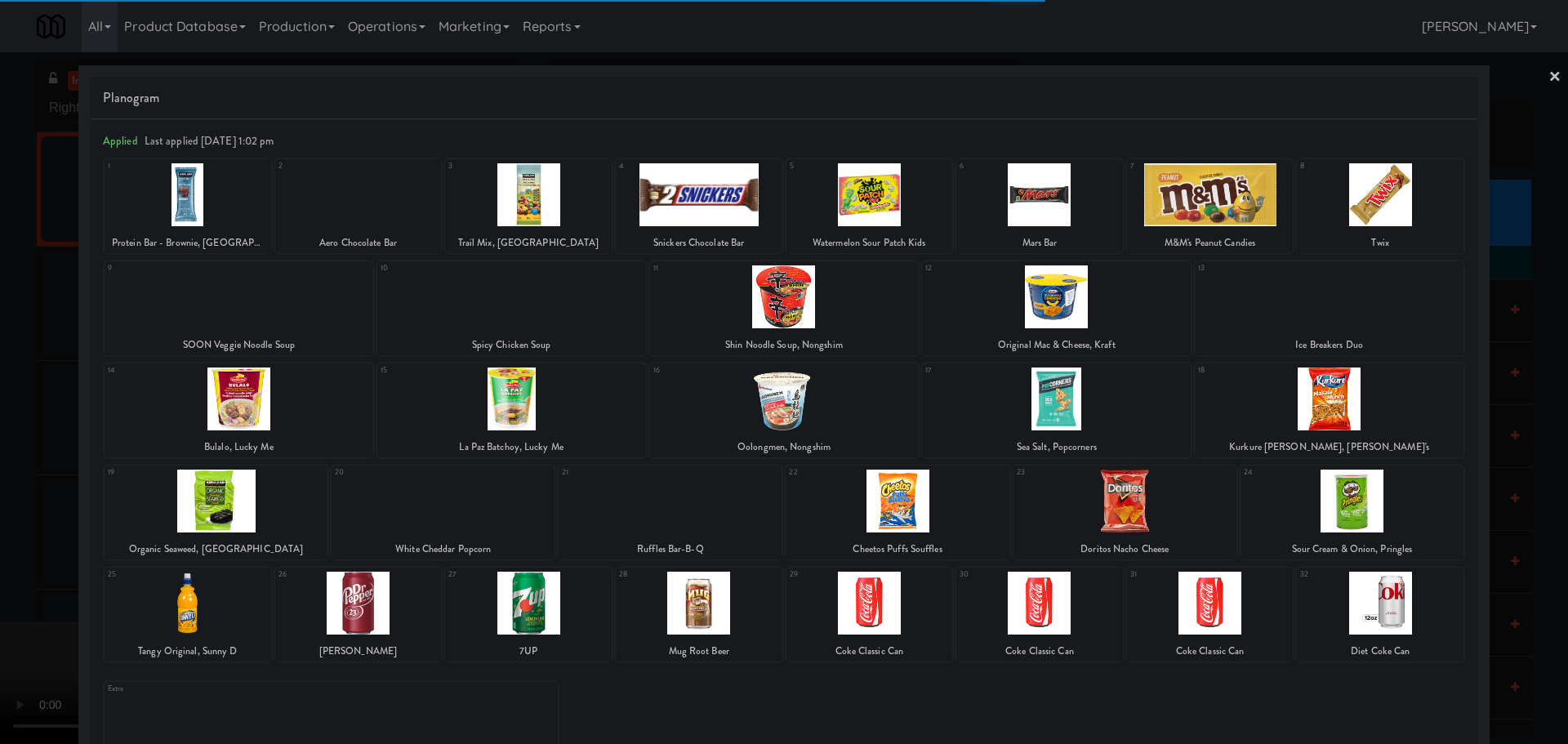
click at [1051, 407] on div at bounding box center [1056, 399] width 269 height 63
drag, startPoint x: 0, startPoint y: 416, endPoint x: 36, endPoint y: 410, distance: 36.5
click at [9, 414] on div at bounding box center [784, 372] width 1568 height 744
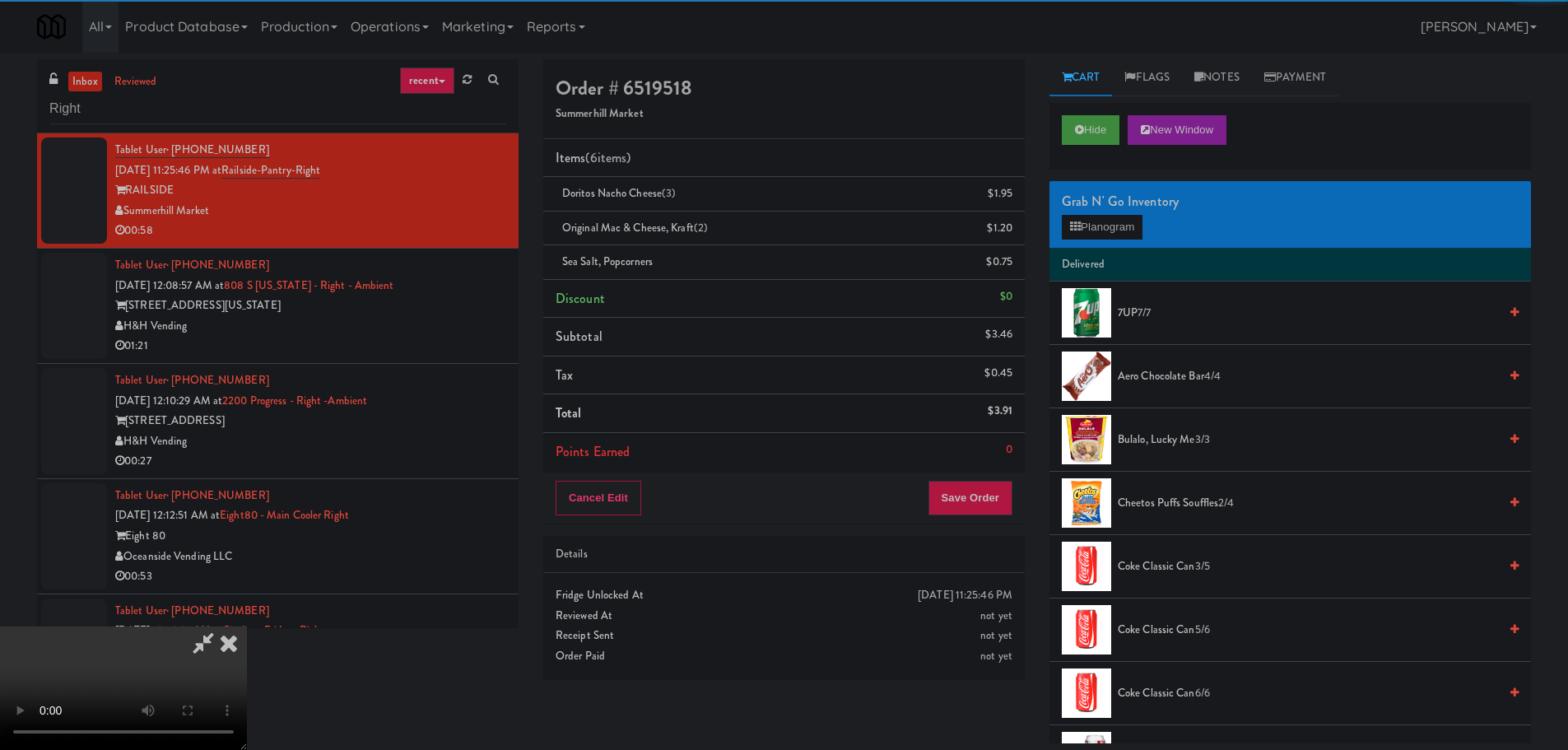
click at [247, 627] on video at bounding box center [123, 689] width 247 height 124
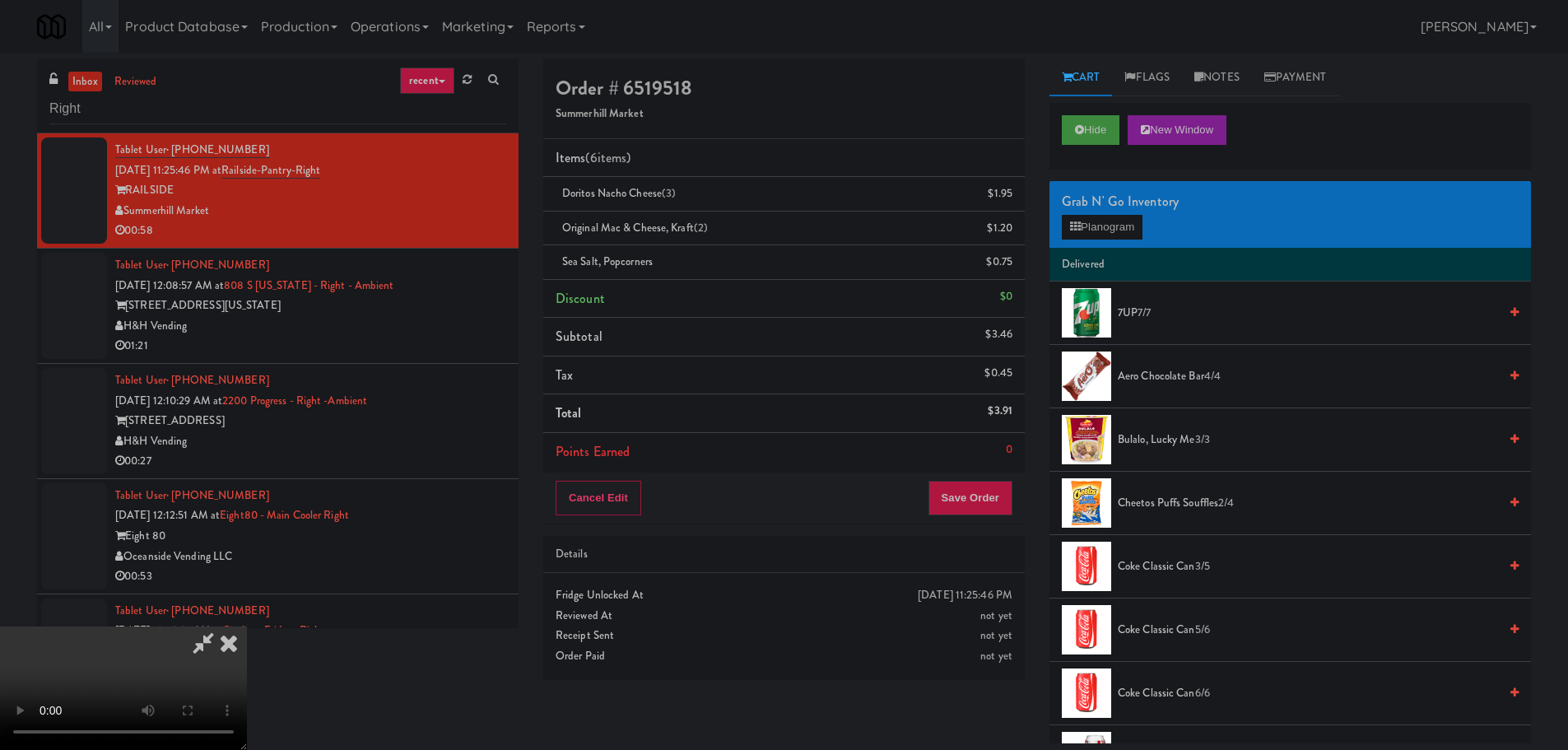
scroll to position [83, 0]
click at [247, 627] on video at bounding box center [123, 689] width 247 height 124
drag, startPoint x: 725, startPoint y: 395, endPoint x: 754, endPoint y: 391, distance: 29.3
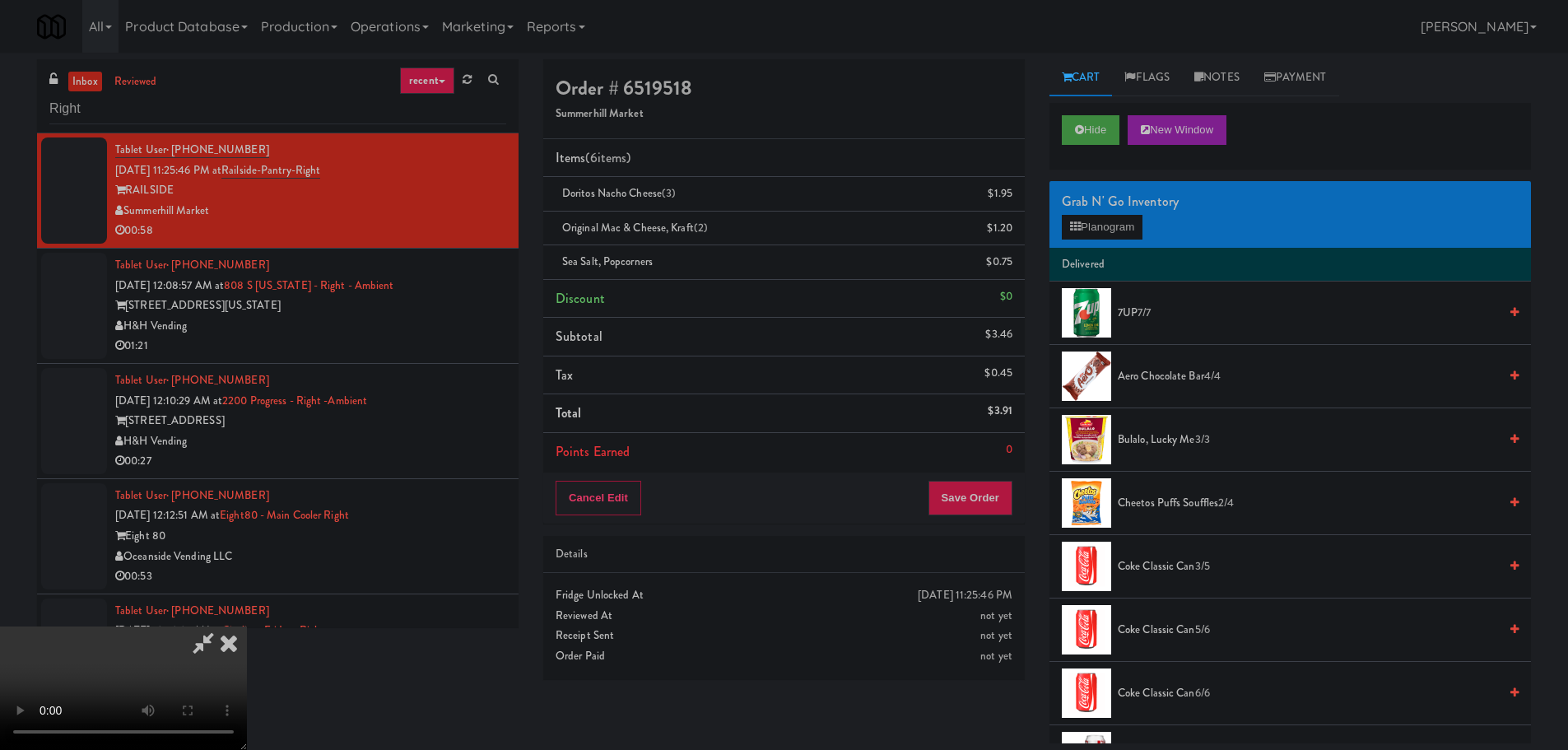
click at [247, 627] on video at bounding box center [123, 689] width 247 height 124
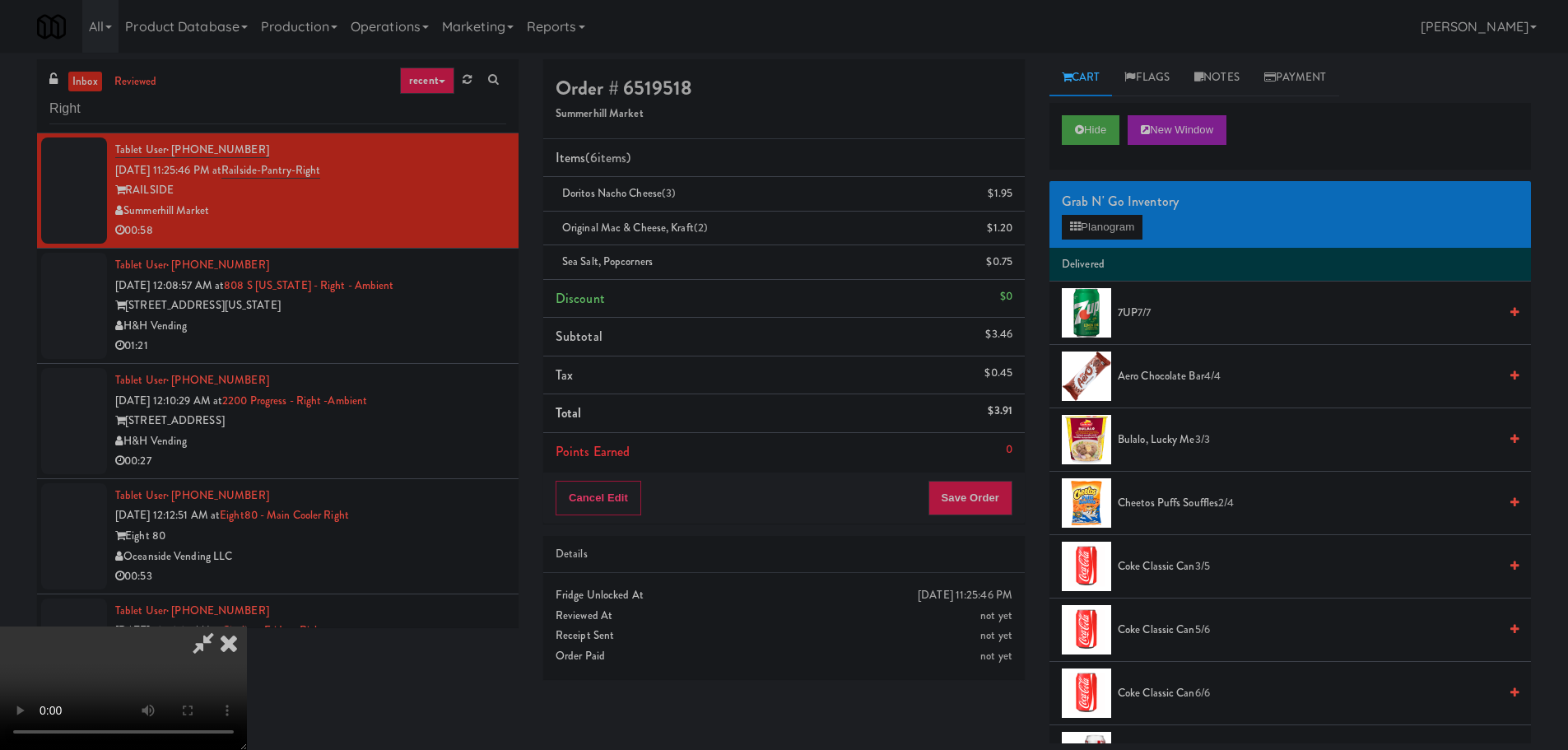
click at [247, 627] on video at bounding box center [123, 689] width 247 height 124
click at [1106, 243] on div "Grab N' Go Inventory Planogram" at bounding box center [1290, 215] width 481 height 67
click at [1108, 224] on button "Planogram" at bounding box center [1102, 227] width 81 height 25
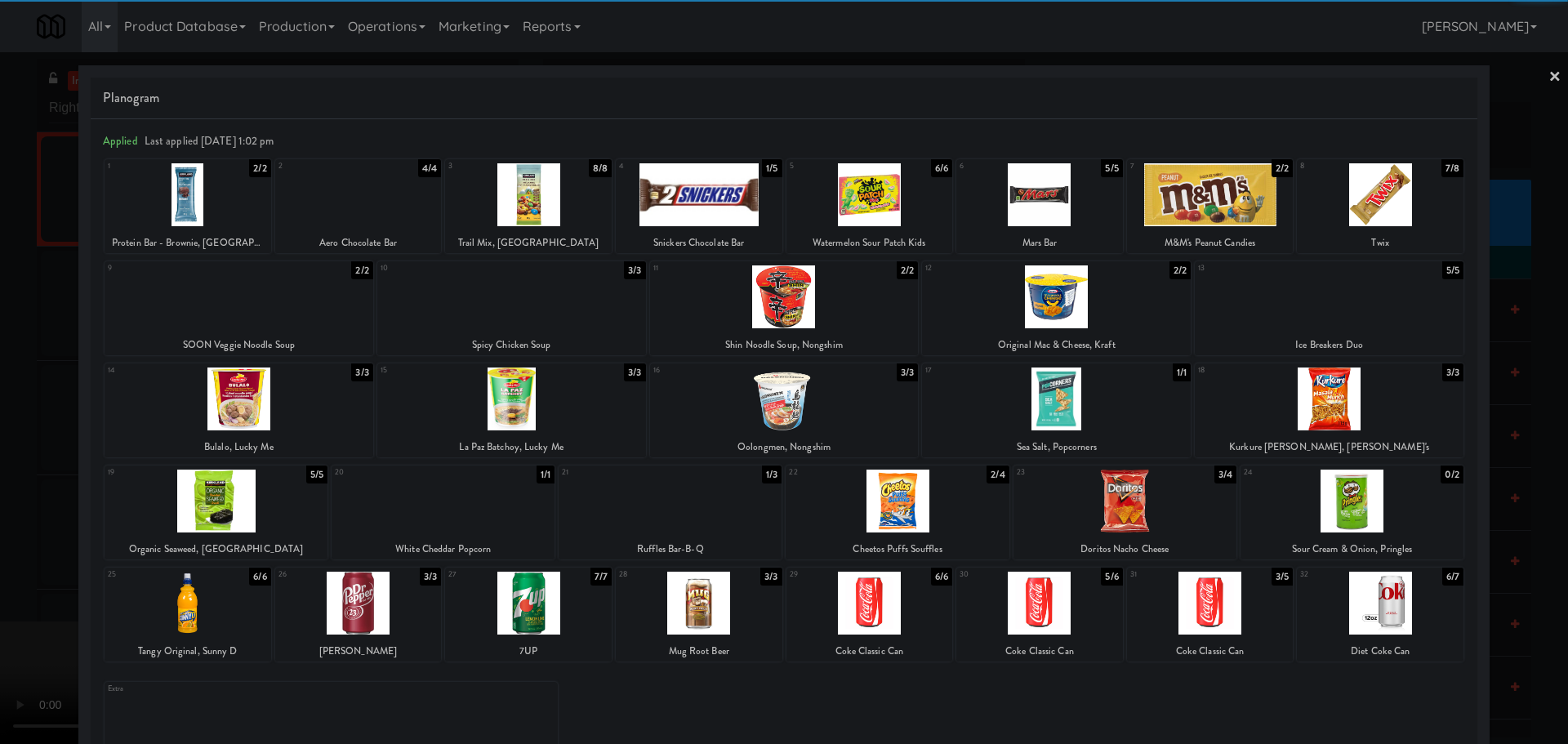
click at [932, 497] on div at bounding box center [897, 501] width 223 height 63
drag, startPoint x: 3, startPoint y: 452, endPoint x: 19, endPoint y: 454, distance: 16.1
click at [5, 452] on div at bounding box center [784, 372] width 1568 height 744
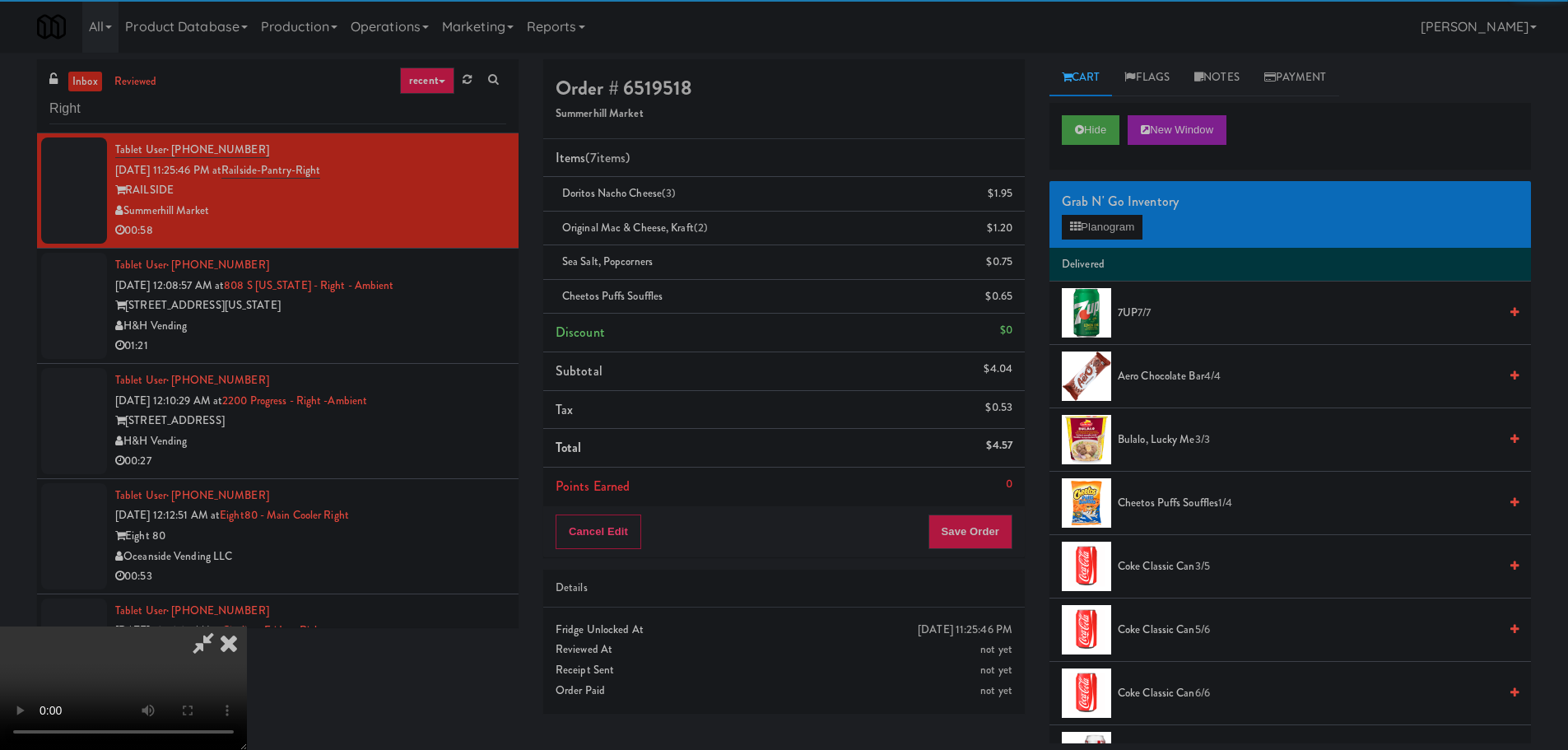
drag, startPoint x: 493, startPoint y: 421, endPoint x: 504, endPoint y: 421, distance: 11.0
click at [247, 627] on video at bounding box center [123, 689] width 247 height 124
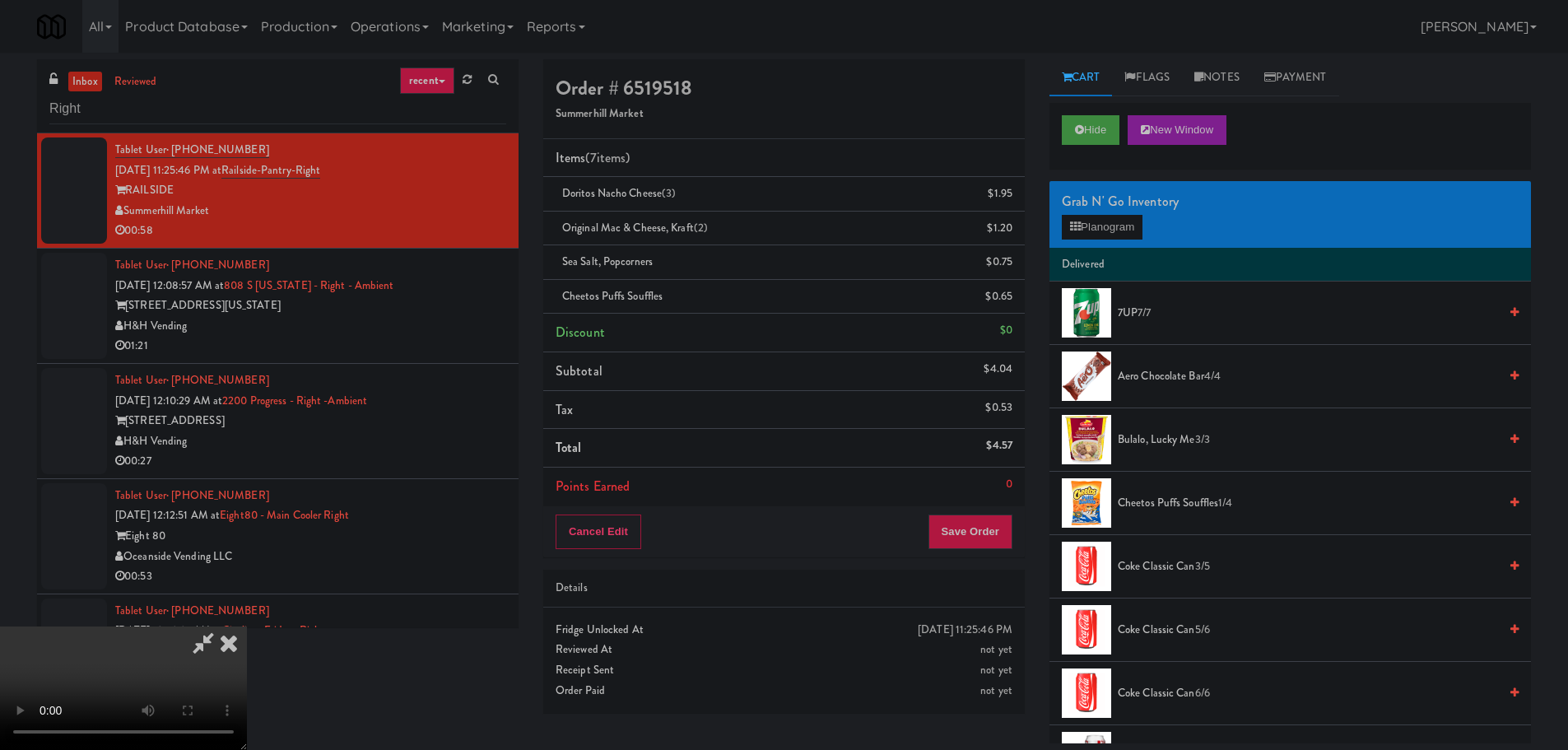
click at [247, 627] on video at bounding box center [123, 689] width 247 height 124
drag, startPoint x: 720, startPoint y: 452, endPoint x: 772, endPoint y: 436, distance: 54.4
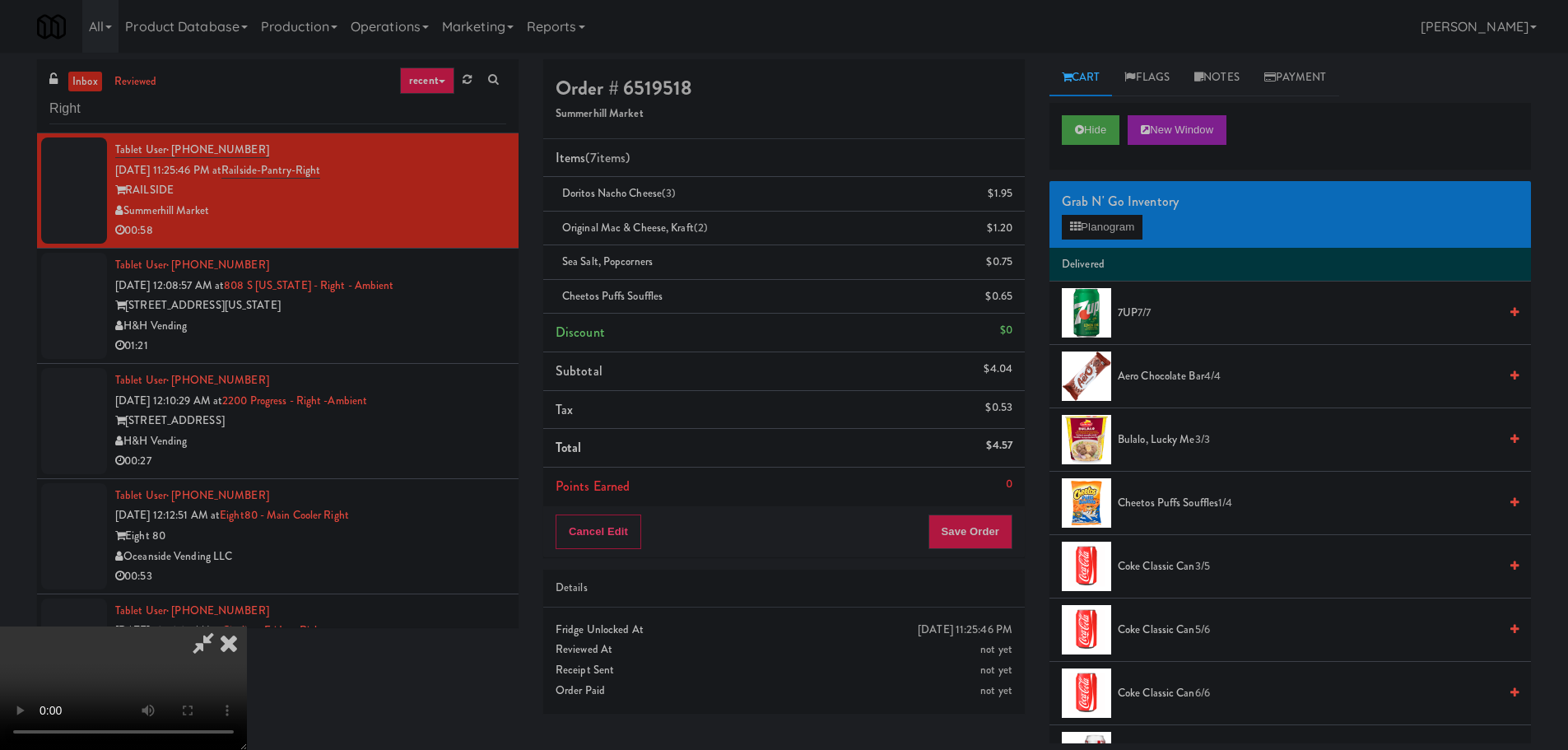
click at [247, 627] on video at bounding box center [123, 689] width 247 height 124
click at [1099, 236] on button "Planogram" at bounding box center [1102, 227] width 81 height 25
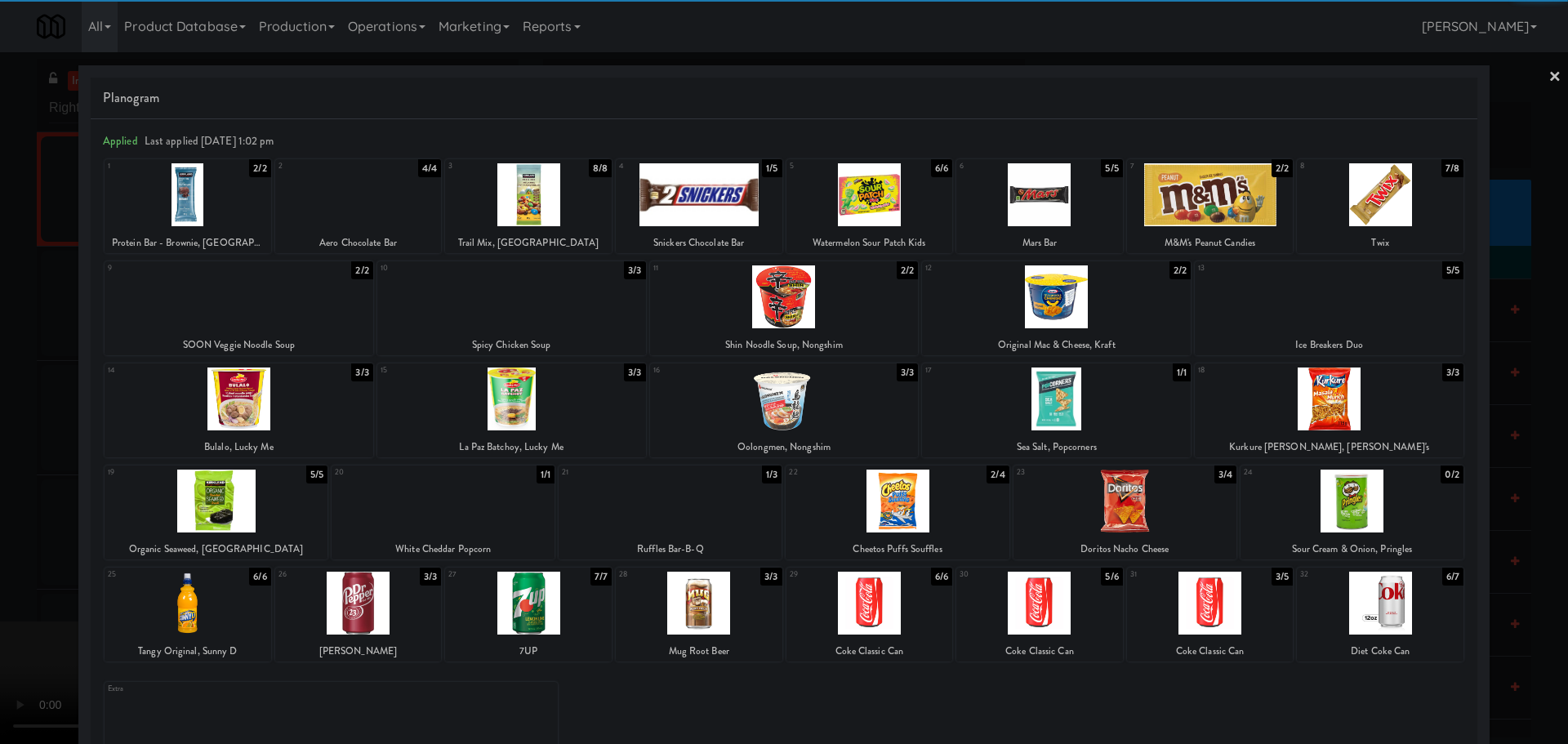
click at [1309, 416] on div at bounding box center [1329, 399] width 269 height 63
drag, startPoint x: 0, startPoint y: 530, endPoint x: 16, endPoint y: 527, distance: 16.3
click at [3, 530] on div at bounding box center [784, 372] width 1568 height 744
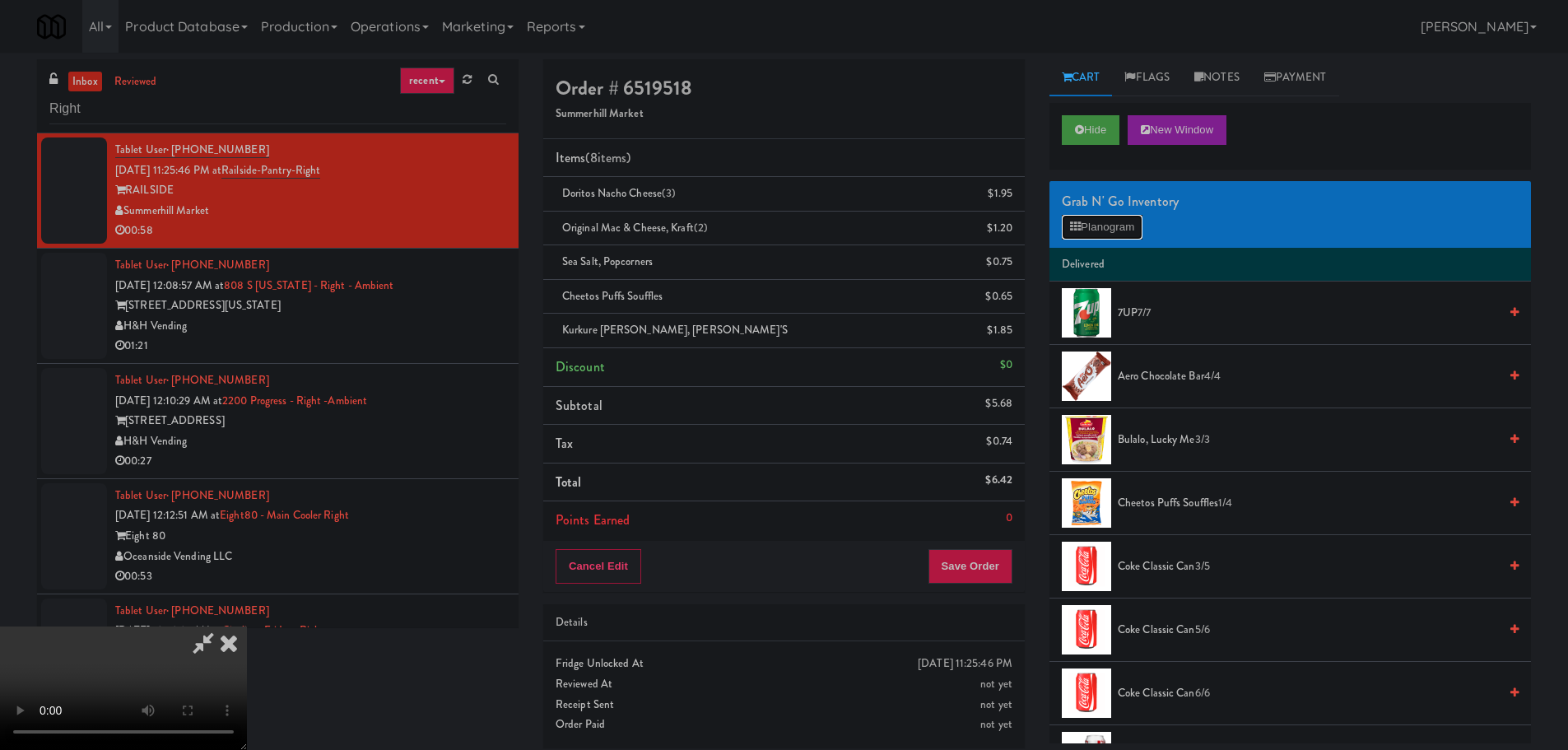
click at [1087, 232] on button "Planogram" at bounding box center [1102, 227] width 81 height 25
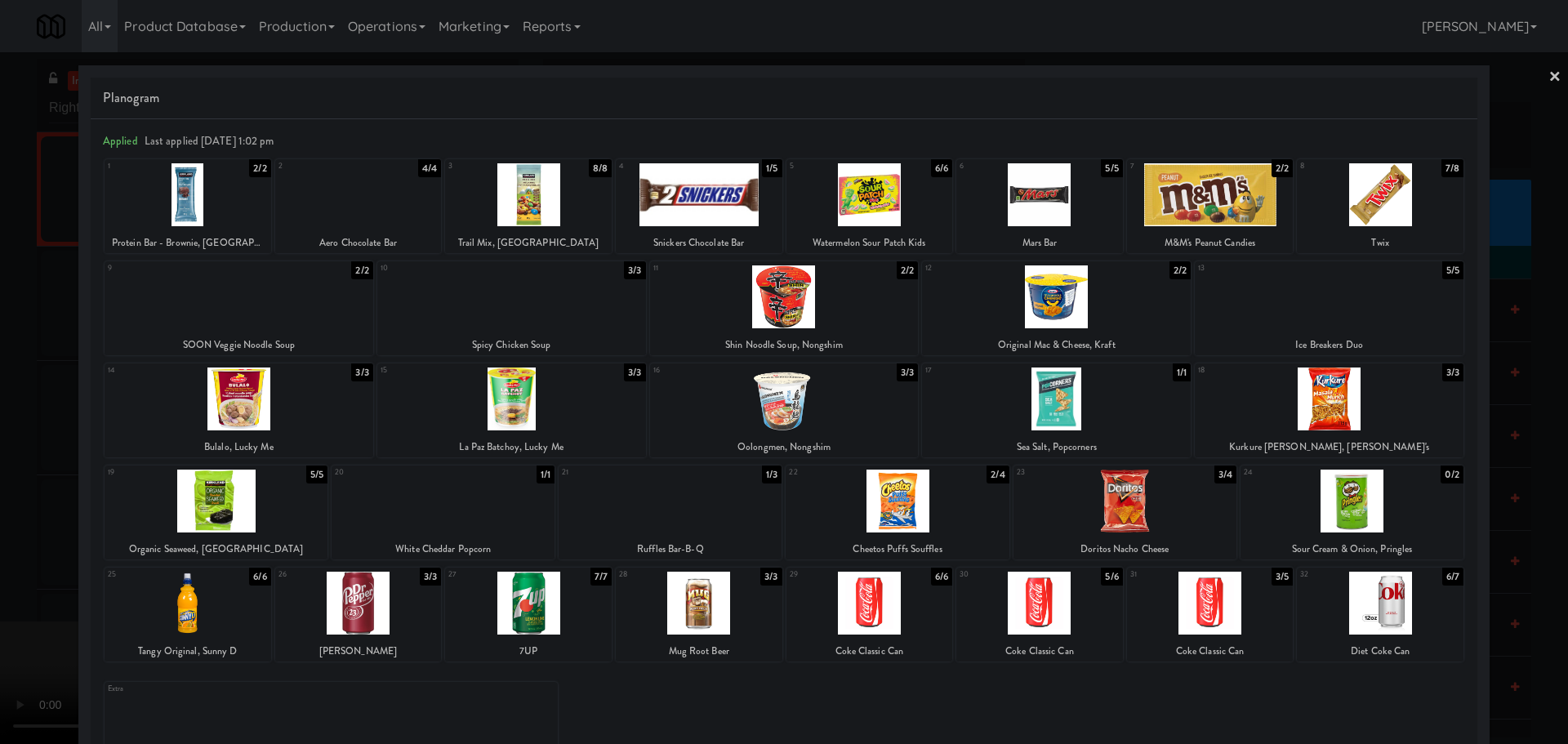
drag, startPoint x: 1, startPoint y: 354, endPoint x: 28, endPoint y: 360, distance: 27.7
click at [9, 357] on div at bounding box center [784, 372] width 1568 height 744
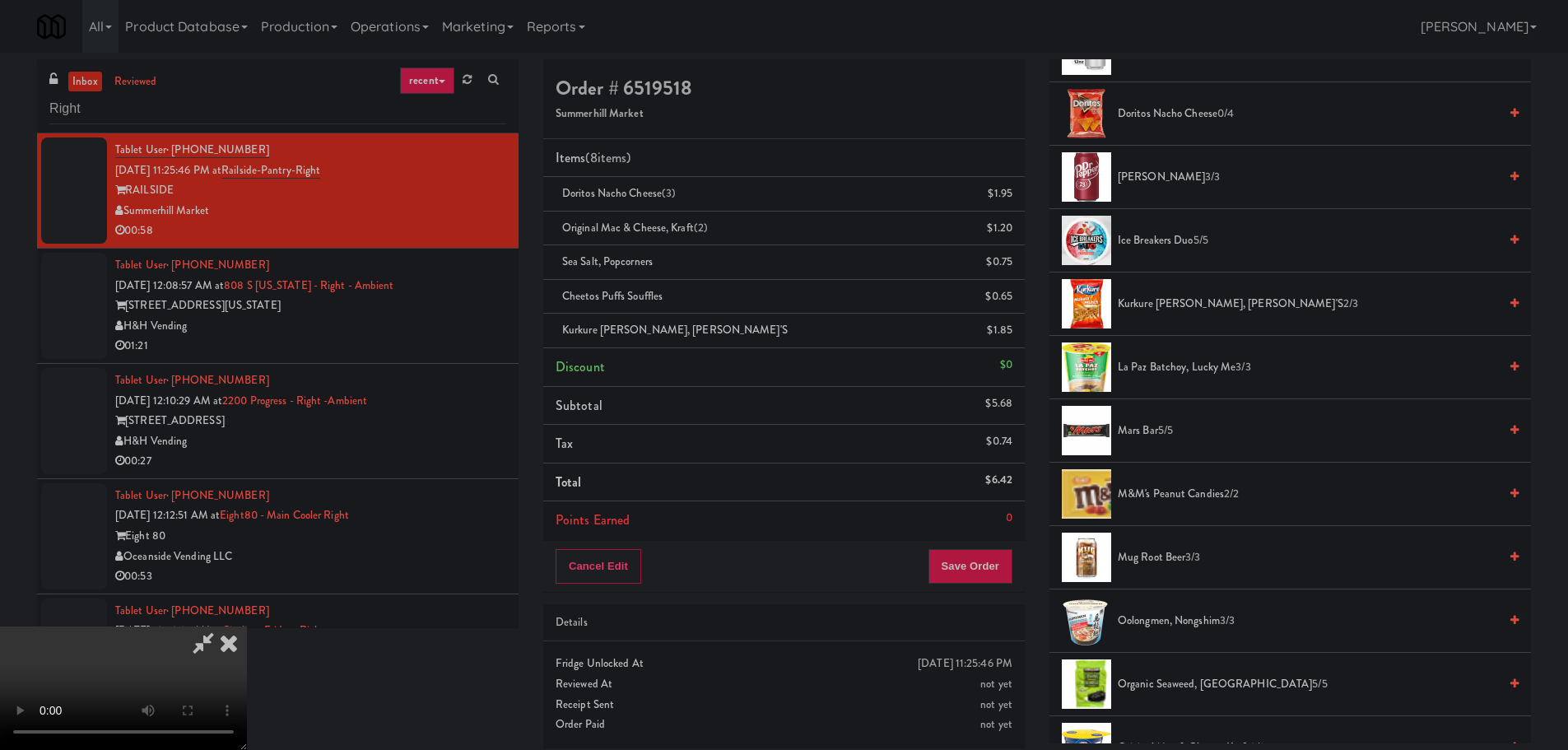
scroll to position [659, 0]
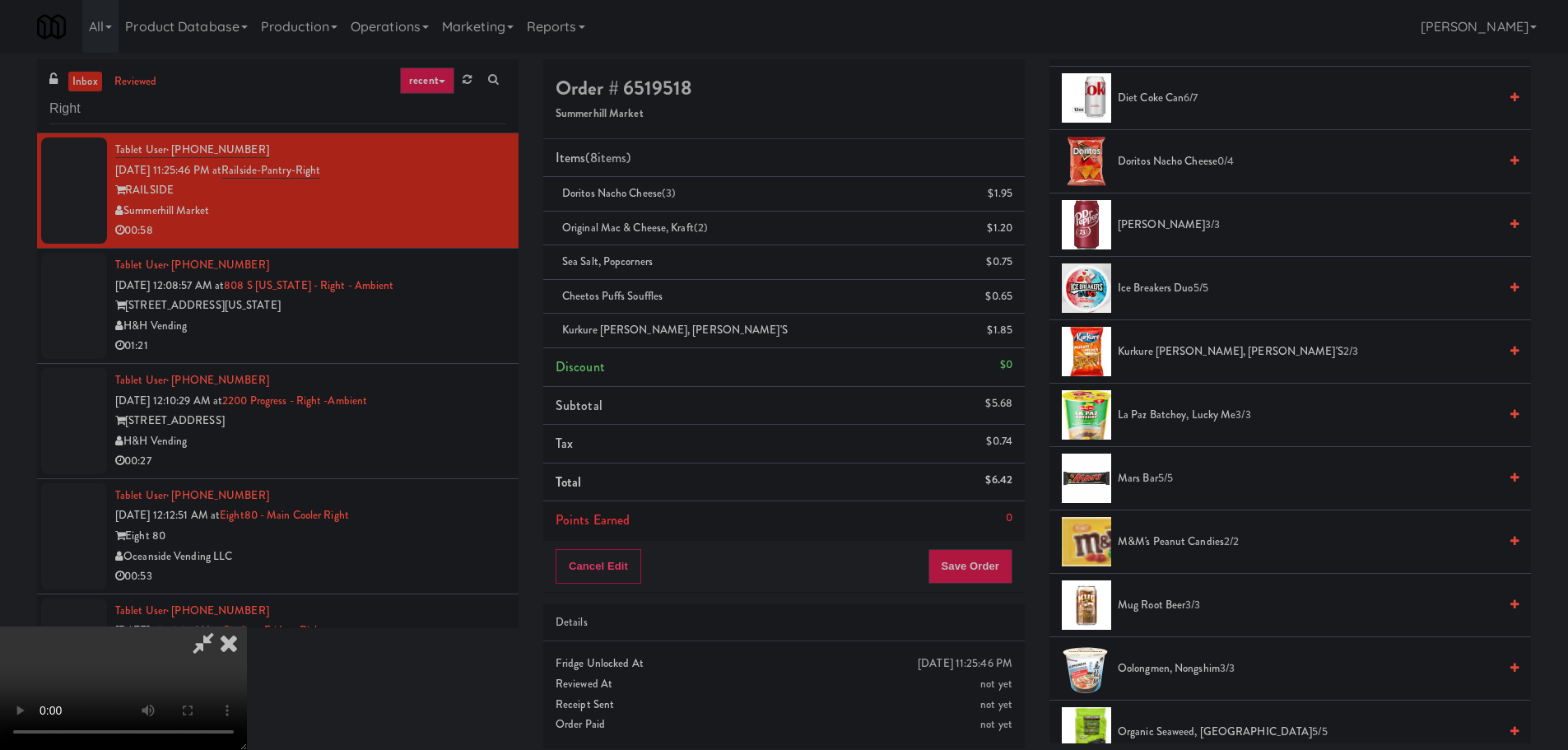
click at [247, 627] on video at bounding box center [123, 689] width 247 height 124
click at [222, 627] on icon at bounding box center [203, 643] width 38 height 33
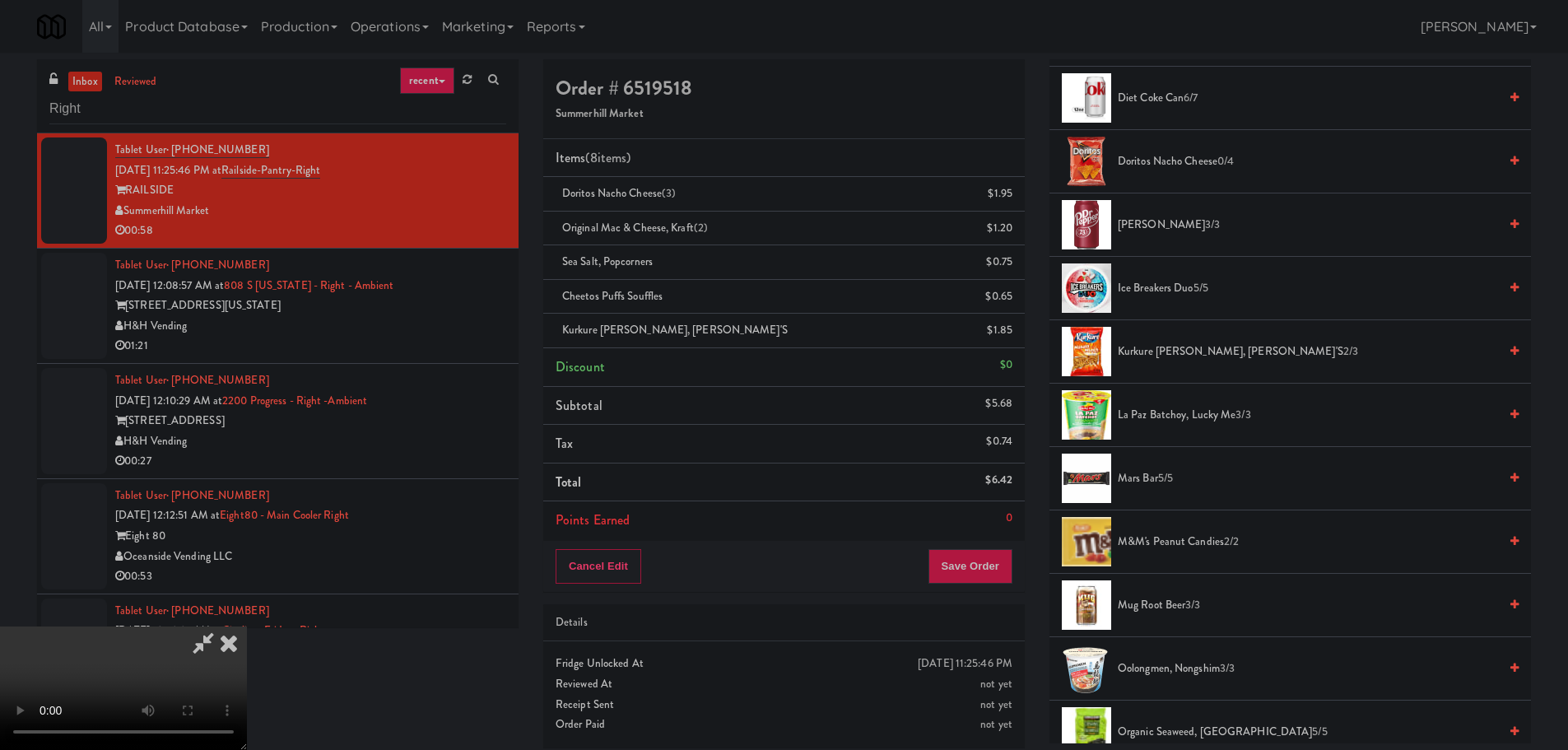
click at [247, 627] on video at bounding box center [123, 689] width 247 height 124
drag, startPoint x: 553, startPoint y: 208, endPoint x: 564, endPoint y: 216, distance: 13.6
click at [247, 627] on video at bounding box center [123, 689] width 247 height 124
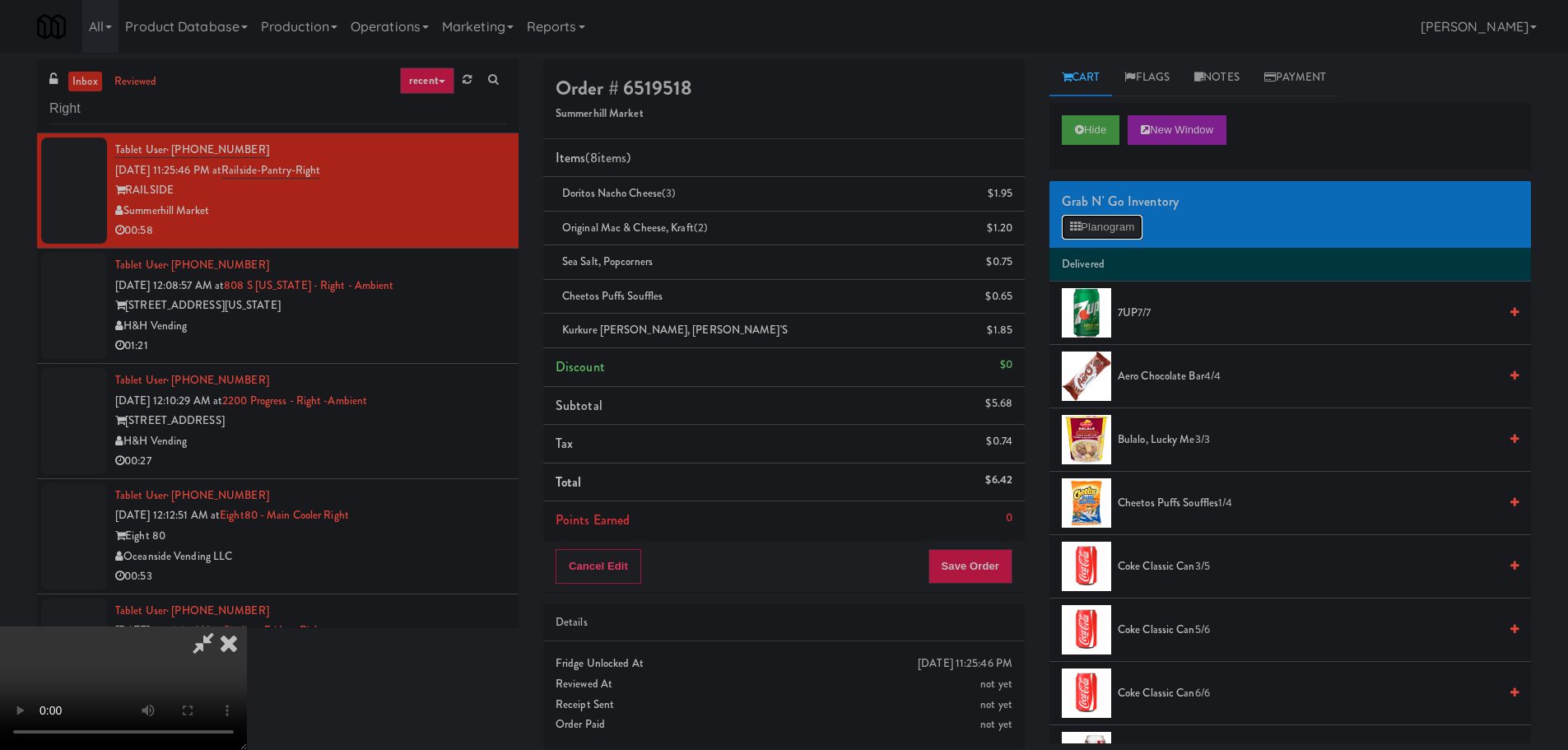
click at [1130, 228] on button "Planogram" at bounding box center [1102, 227] width 81 height 25
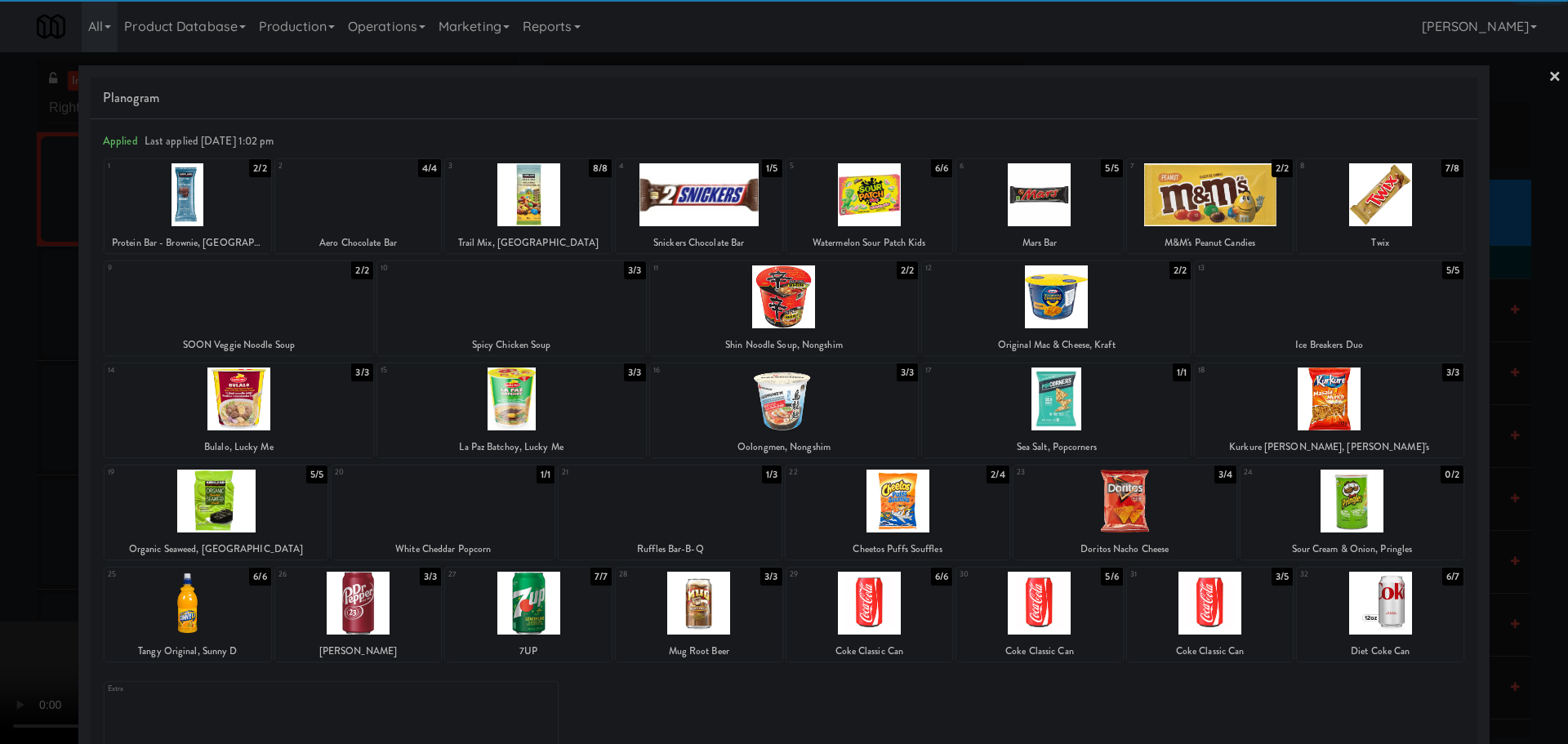
click at [370, 212] on div at bounding box center [358, 195] width 166 height 63
drag, startPoint x: 17, startPoint y: 300, endPoint x: 340, endPoint y: 320, distance: 323.6
click at [17, 301] on div at bounding box center [784, 372] width 1568 height 744
click at [245, 622] on video at bounding box center [122, 683] width 245 height 123
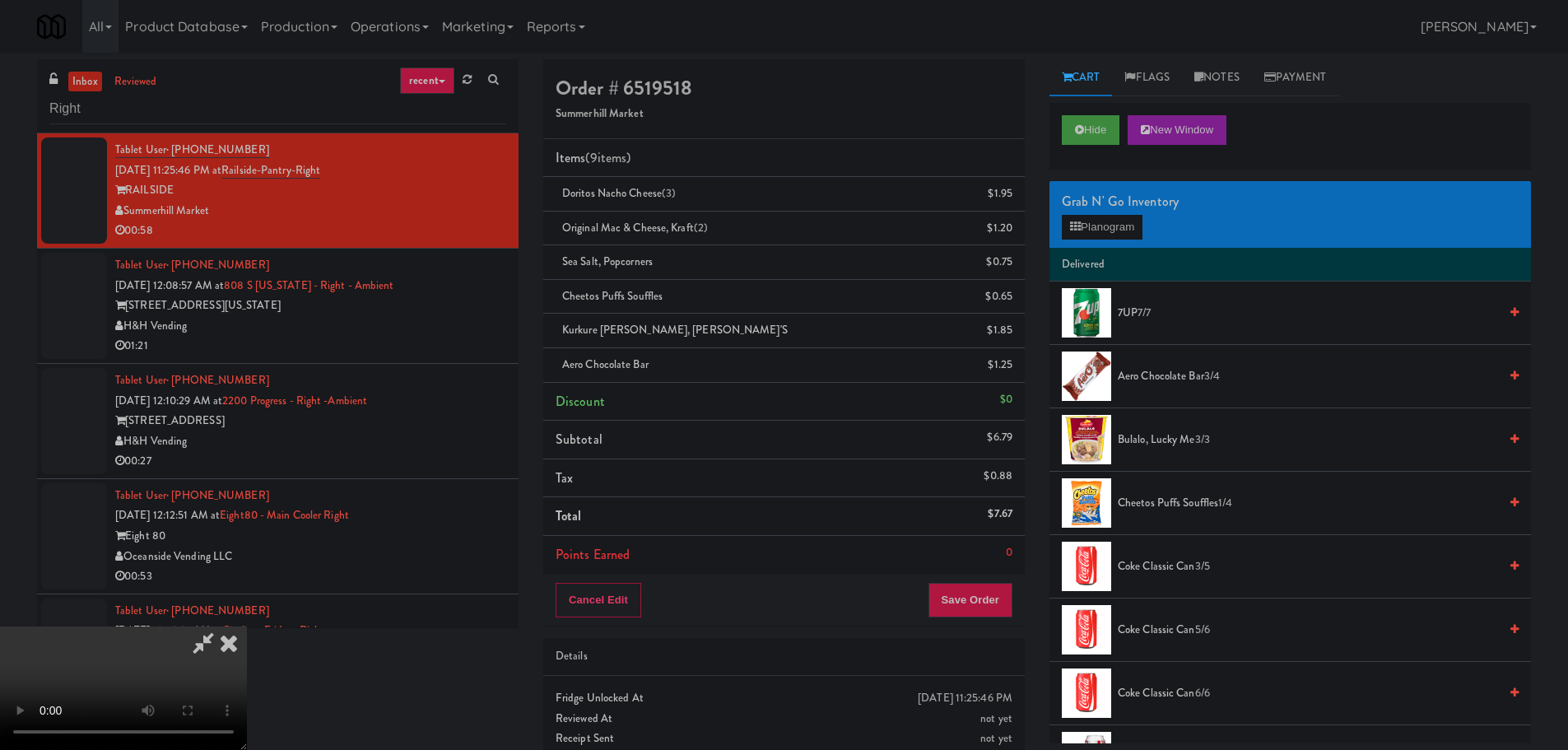
scroll to position [283, 0]
click at [247, 627] on video at bounding box center [123, 689] width 247 height 124
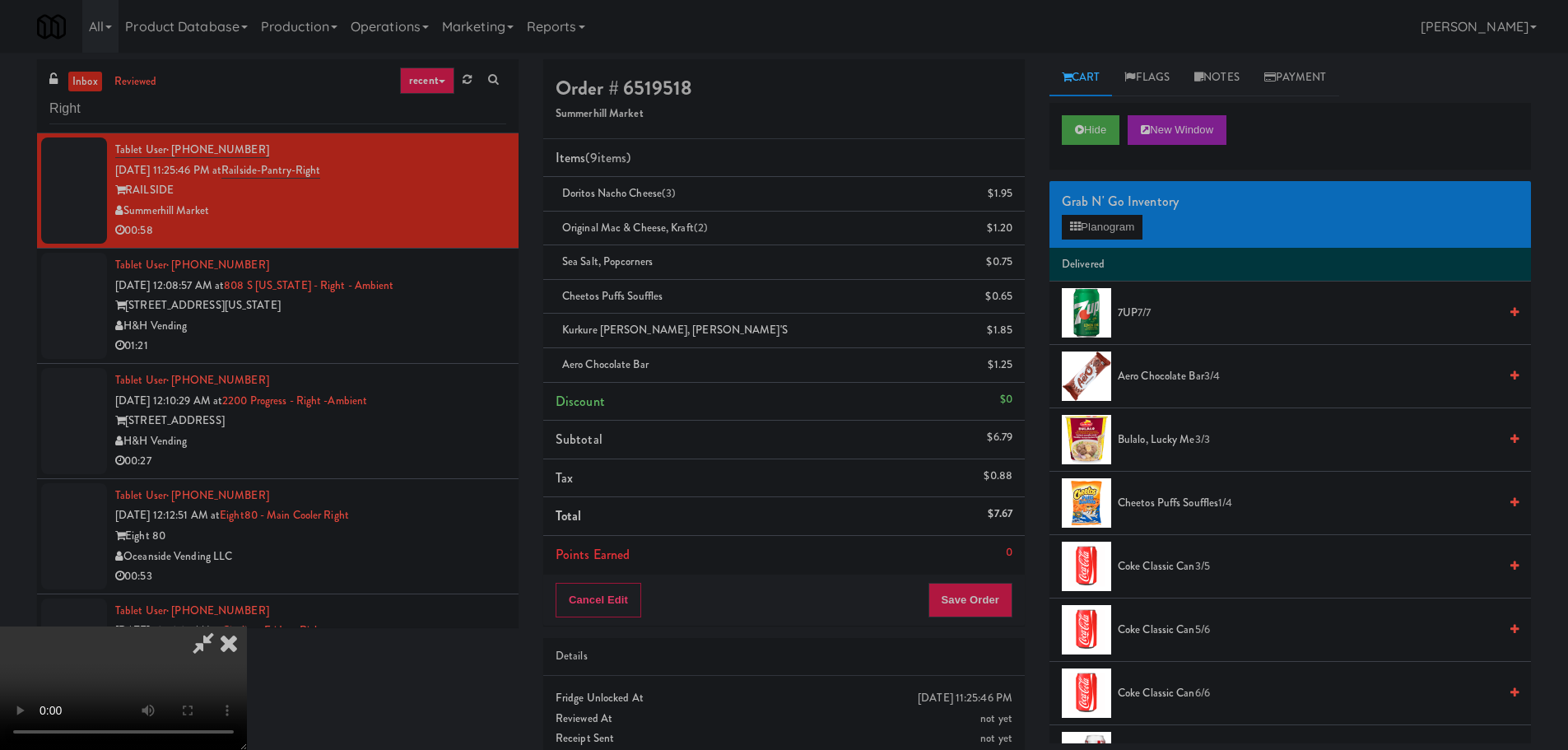
click at [247, 627] on video at bounding box center [123, 689] width 247 height 124
click at [1008, 372] on link at bounding box center [1010, 372] width 15 height 21
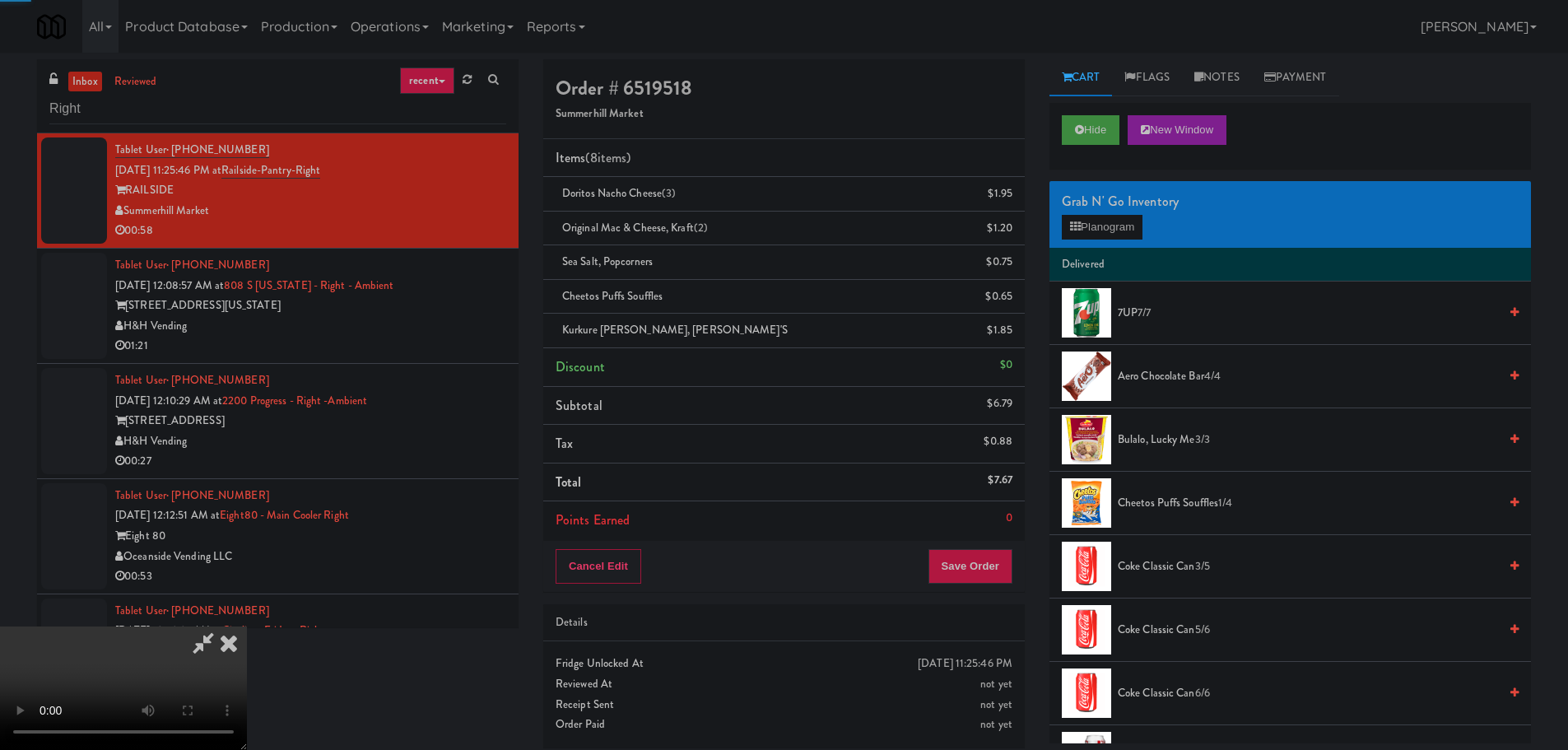
click at [247, 627] on video at bounding box center [123, 689] width 247 height 124
click at [1081, 217] on button "Planogram" at bounding box center [1102, 227] width 81 height 25
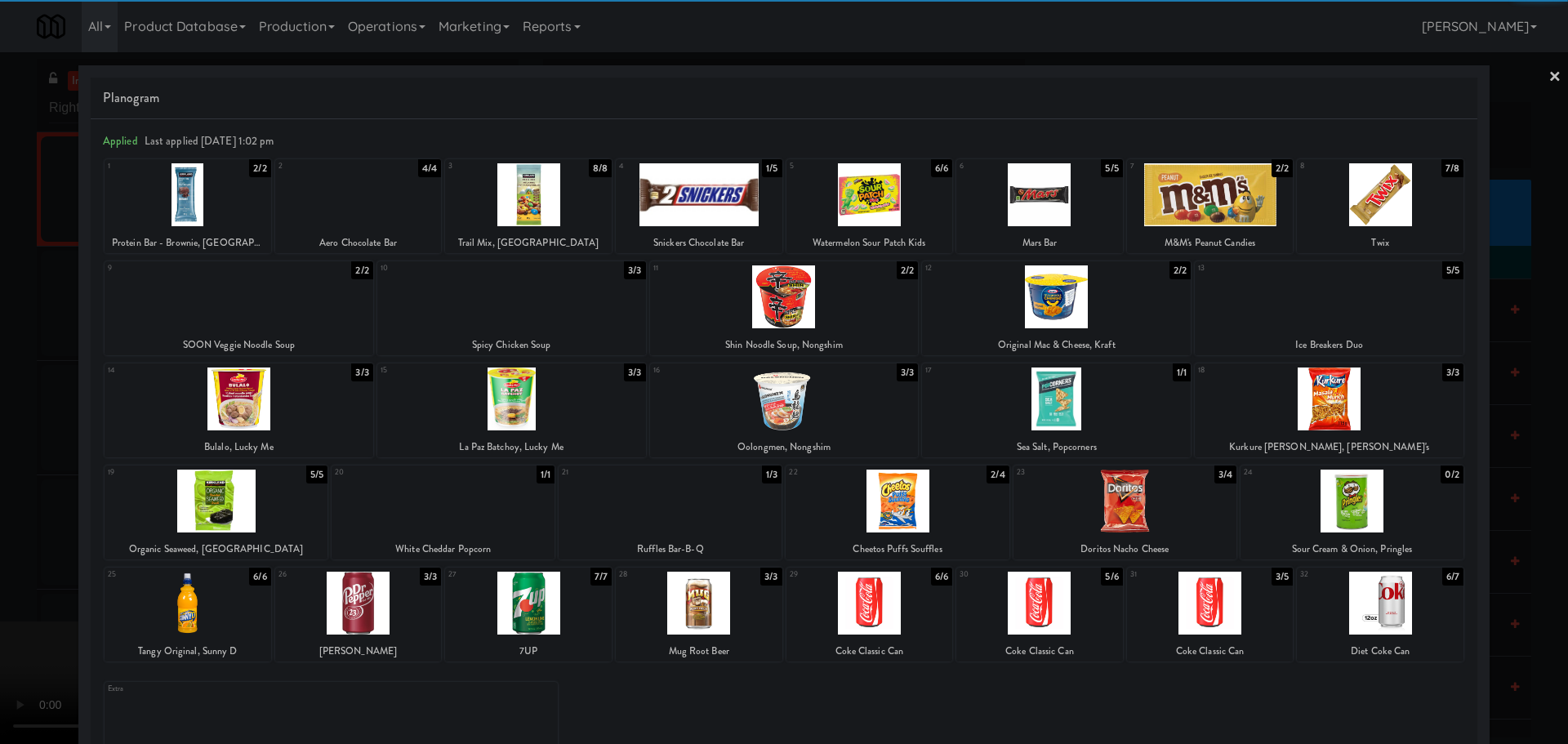
click at [1215, 206] on div at bounding box center [1210, 195] width 166 height 63
click at [49, 322] on div at bounding box center [784, 372] width 1568 height 744
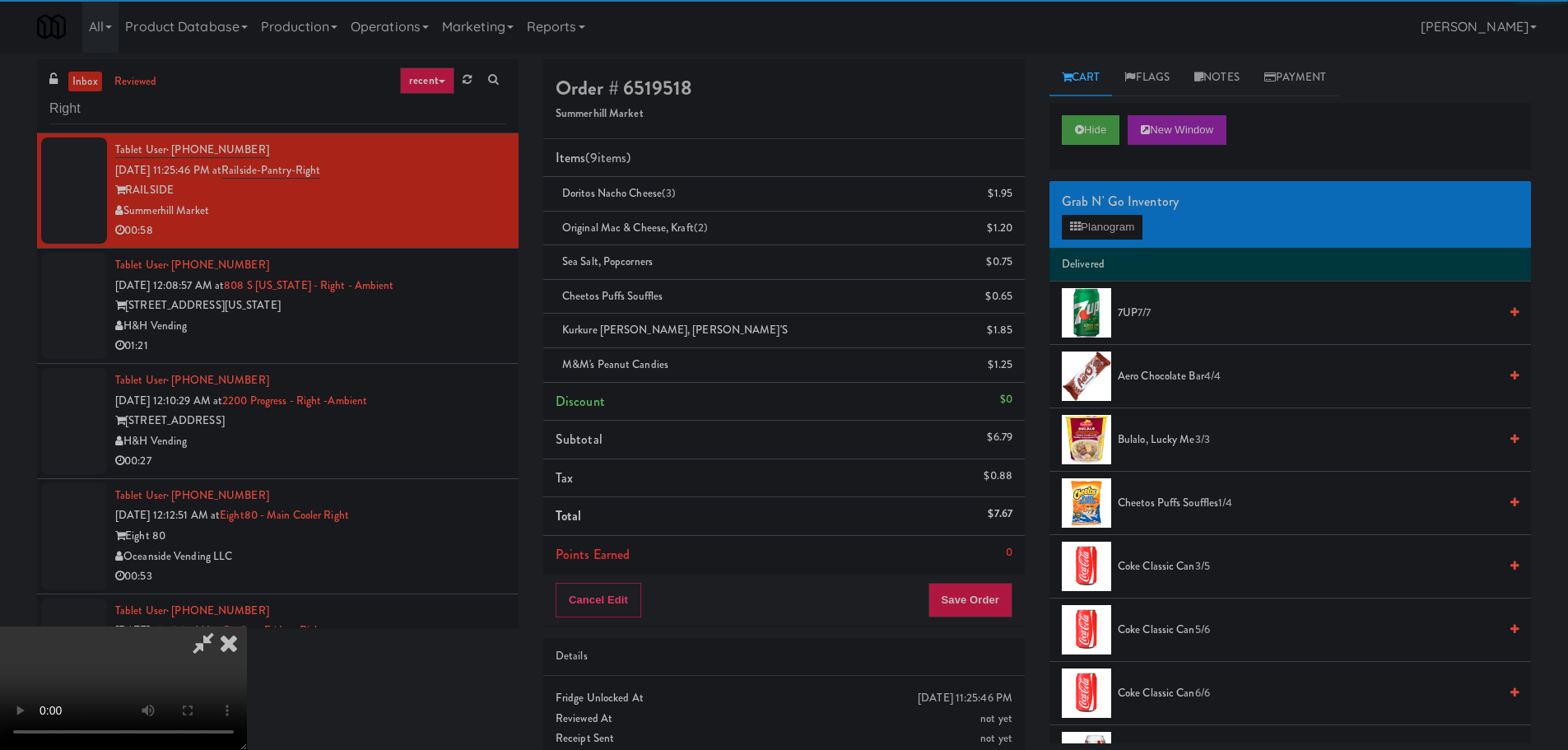
drag, startPoint x: 235, startPoint y: 315, endPoint x: 317, endPoint y: 326, distance: 82.7
click at [238, 627] on video at bounding box center [123, 689] width 247 height 124
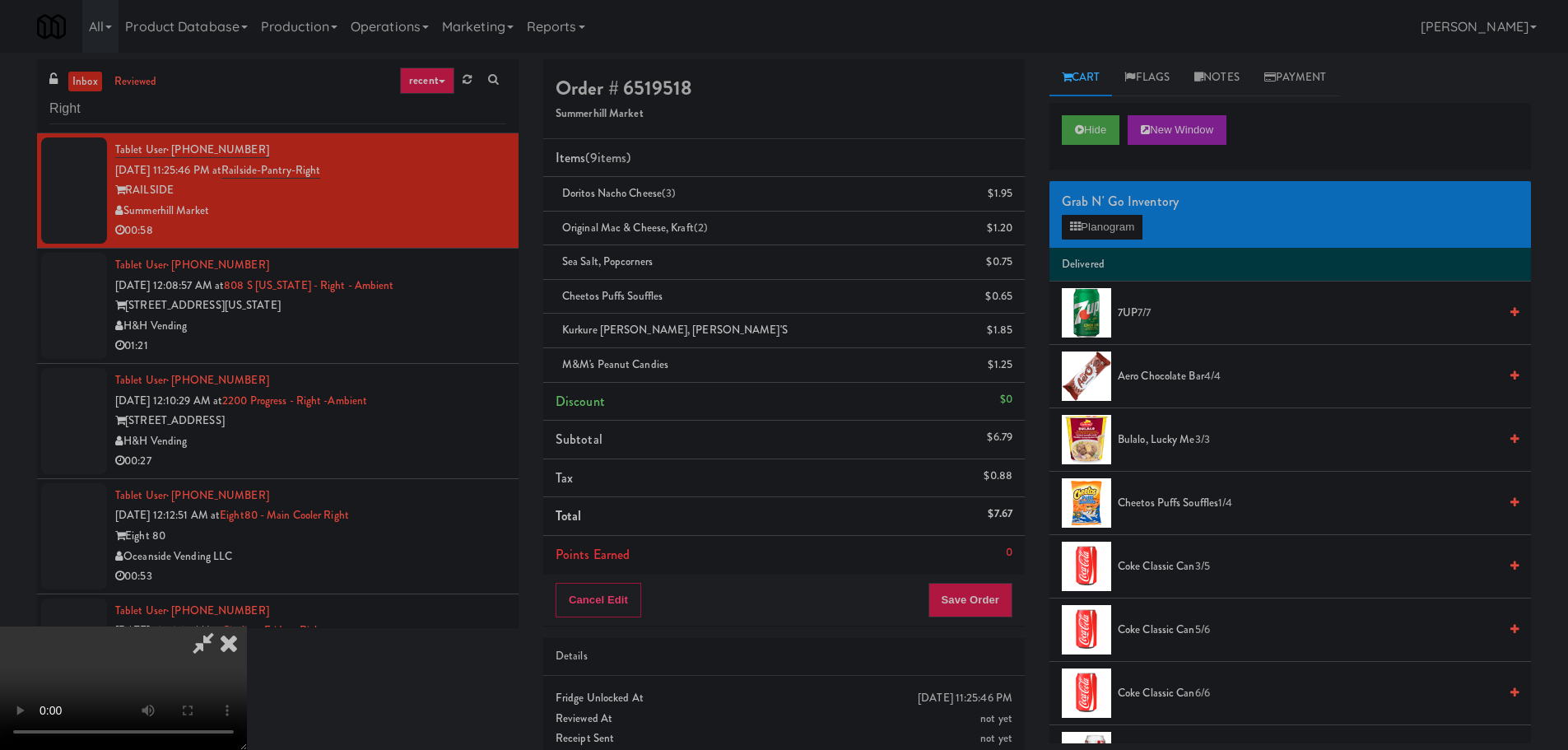
scroll to position [283, 0]
click at [972, 592] on button "Save Order" at bounding box center [971, 600] width 84 height 34
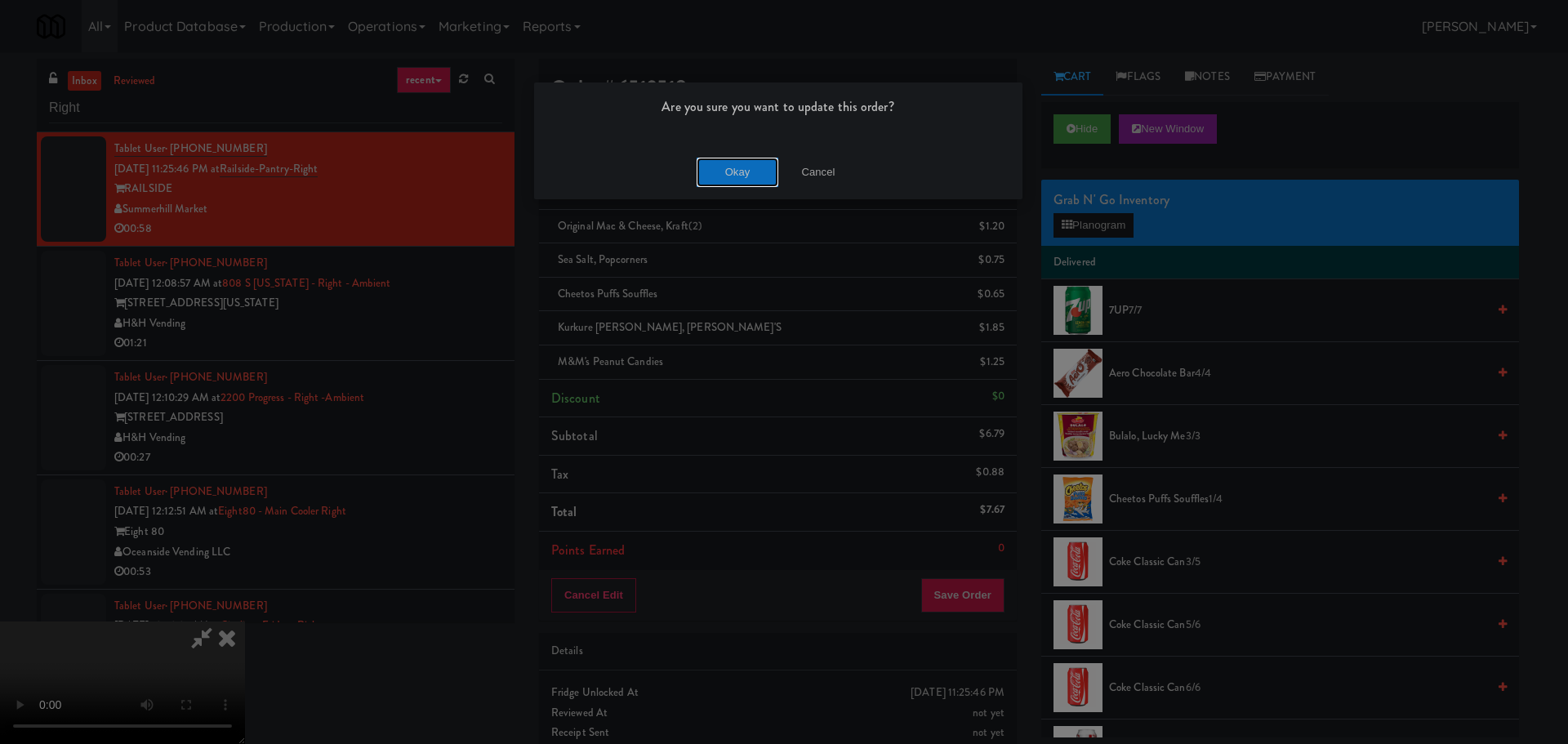
click at [746, 173] on button "Okay" at bounding box center [738, 172] width 82 height 29
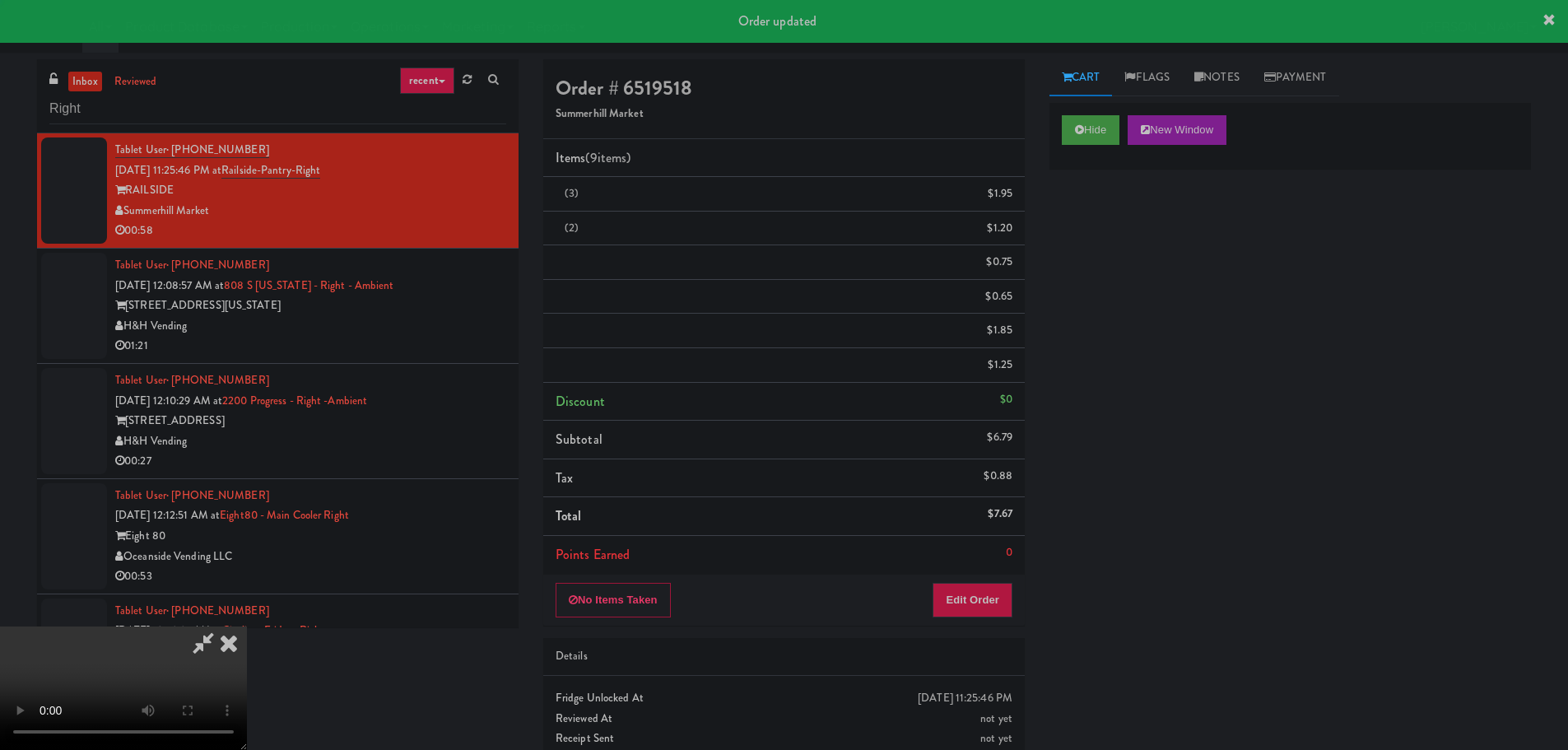
scroll to position [0, 0]
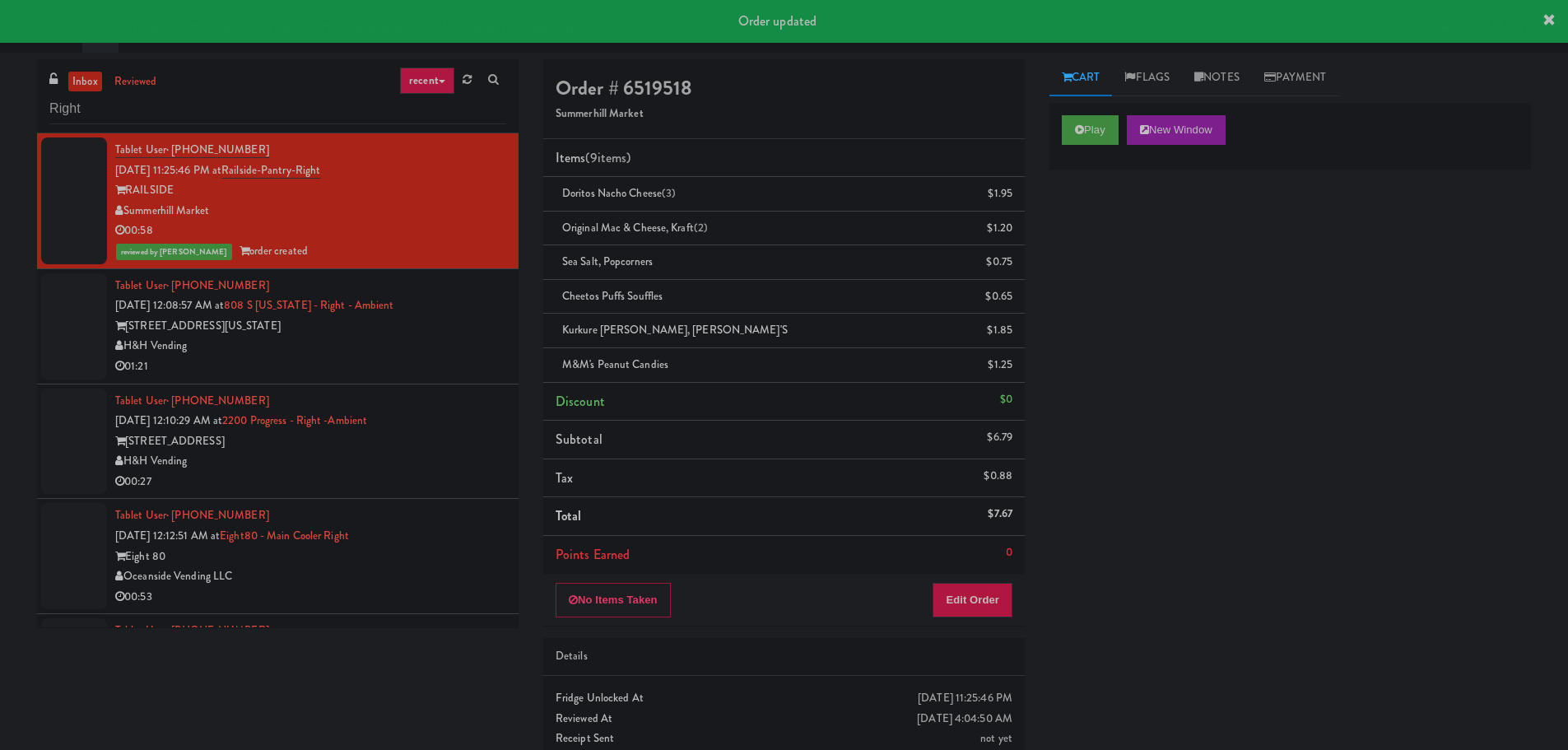
click at [418, 340] on div "H&H Vending" at bounding box center [310, 347] width 391 height 21
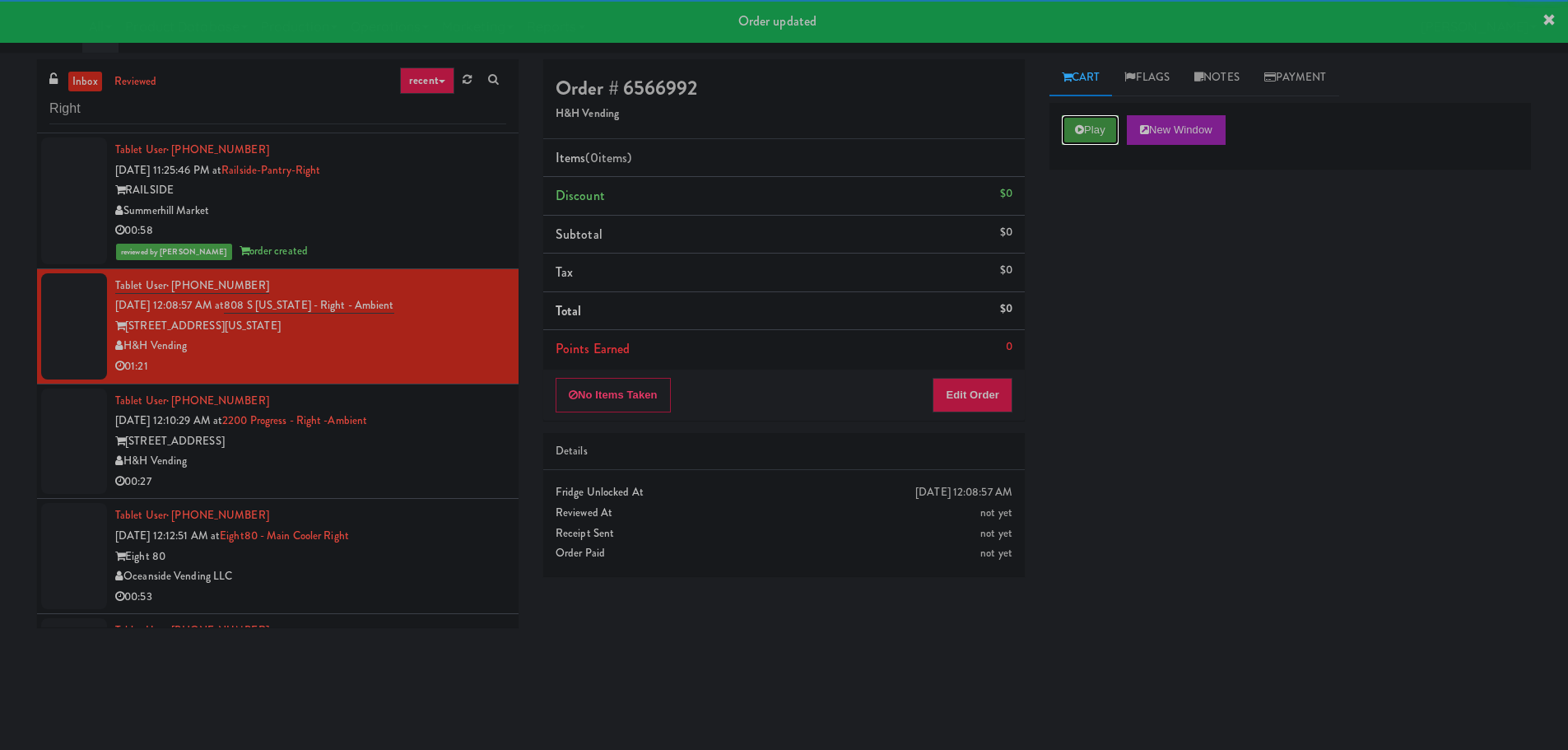
click at [1071, 139] on button "Play" at bounding box center [1090, 130] width 57 height 29
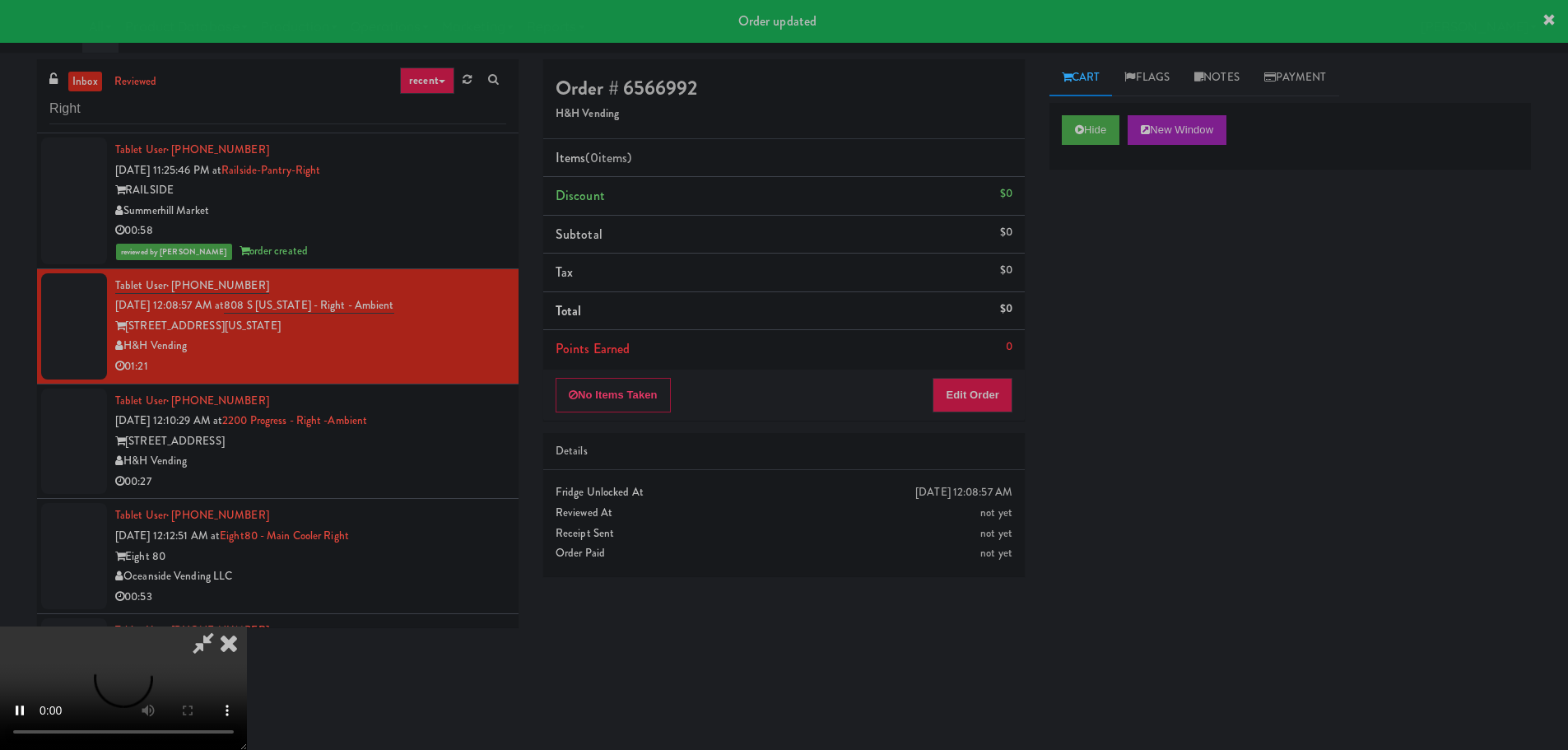
click at [975, 430] on div "Order # 6566992 H&H Vending Items (0 items ) Discount $0 Subtotal $0 Tax $0 Tot…" at bounding box center [783, 324] width 506 height 530
click at [973, 404] on button "Edit Order" at bounding box center [972, 395] width 80 height 34
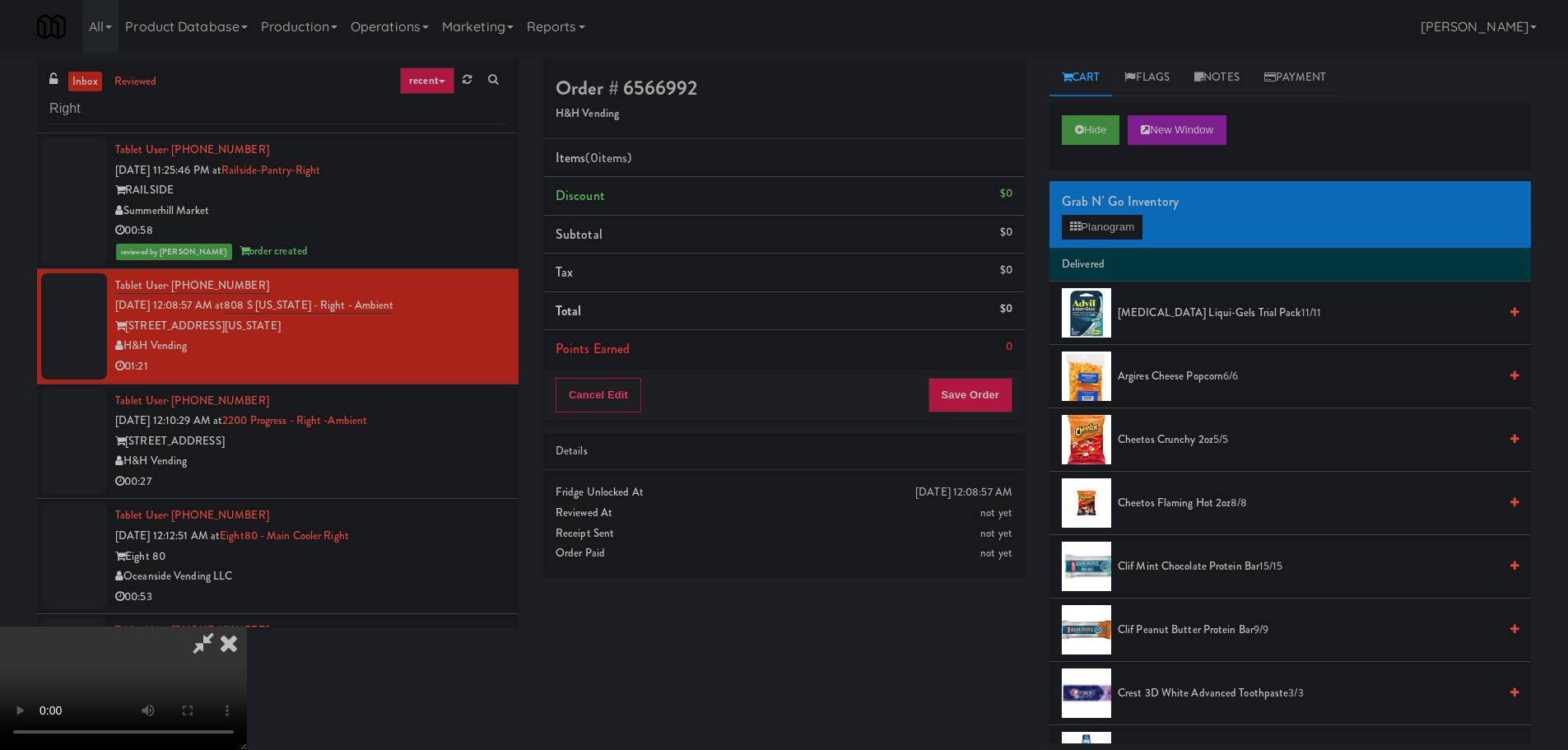
drag, startPoint x: 591, startPoint y: 439, endPoint x: 602, endPoint y: 440, distance: 11.0
click at [247, 627] on video at bounding box center [123, 689] width 247 height 124
click at [1082, 230] on button "Planogram" at bounding box center [1102, 227] width 81 height 25
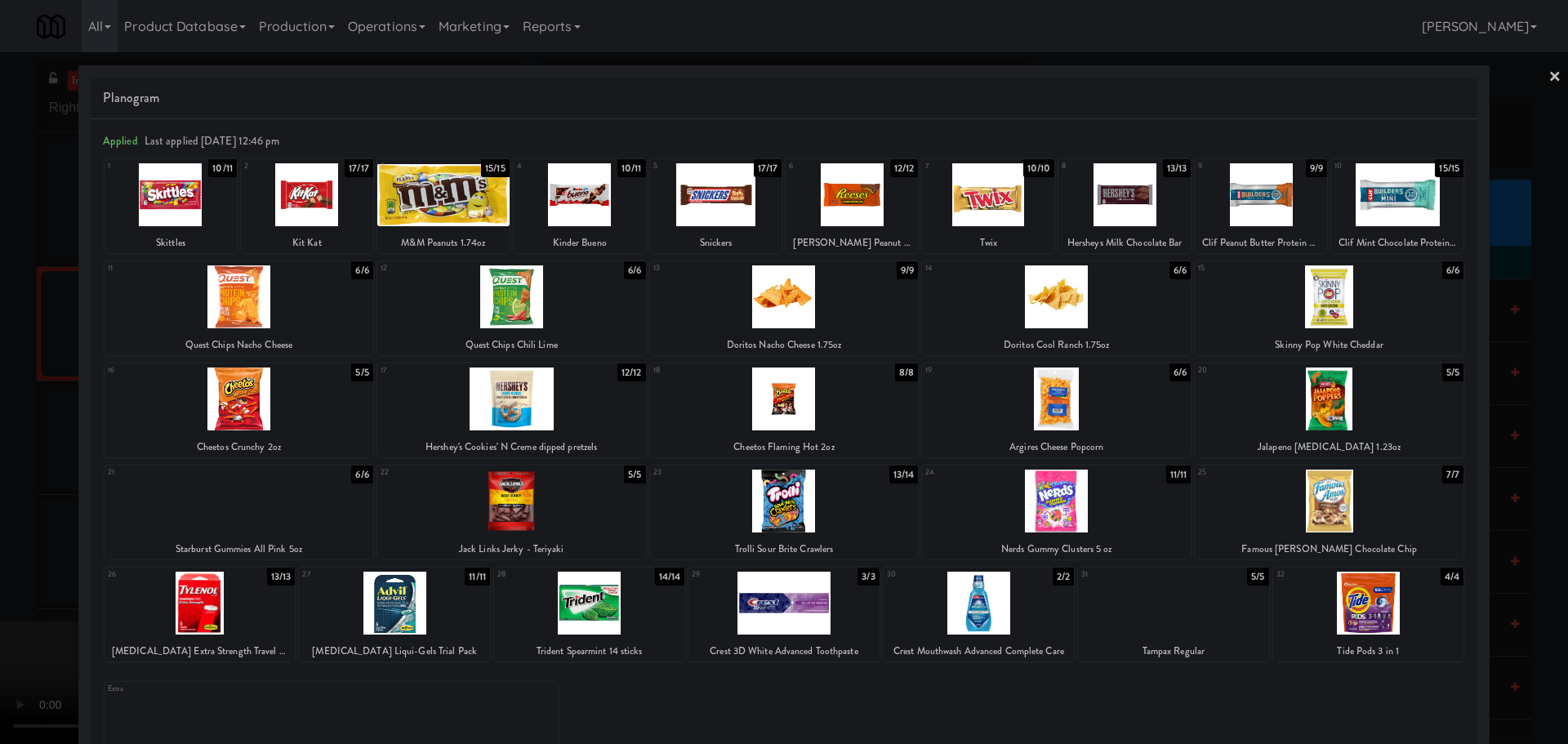
click at [1083, 412] on div at bounding box center [1056, 399] width 269 height 63
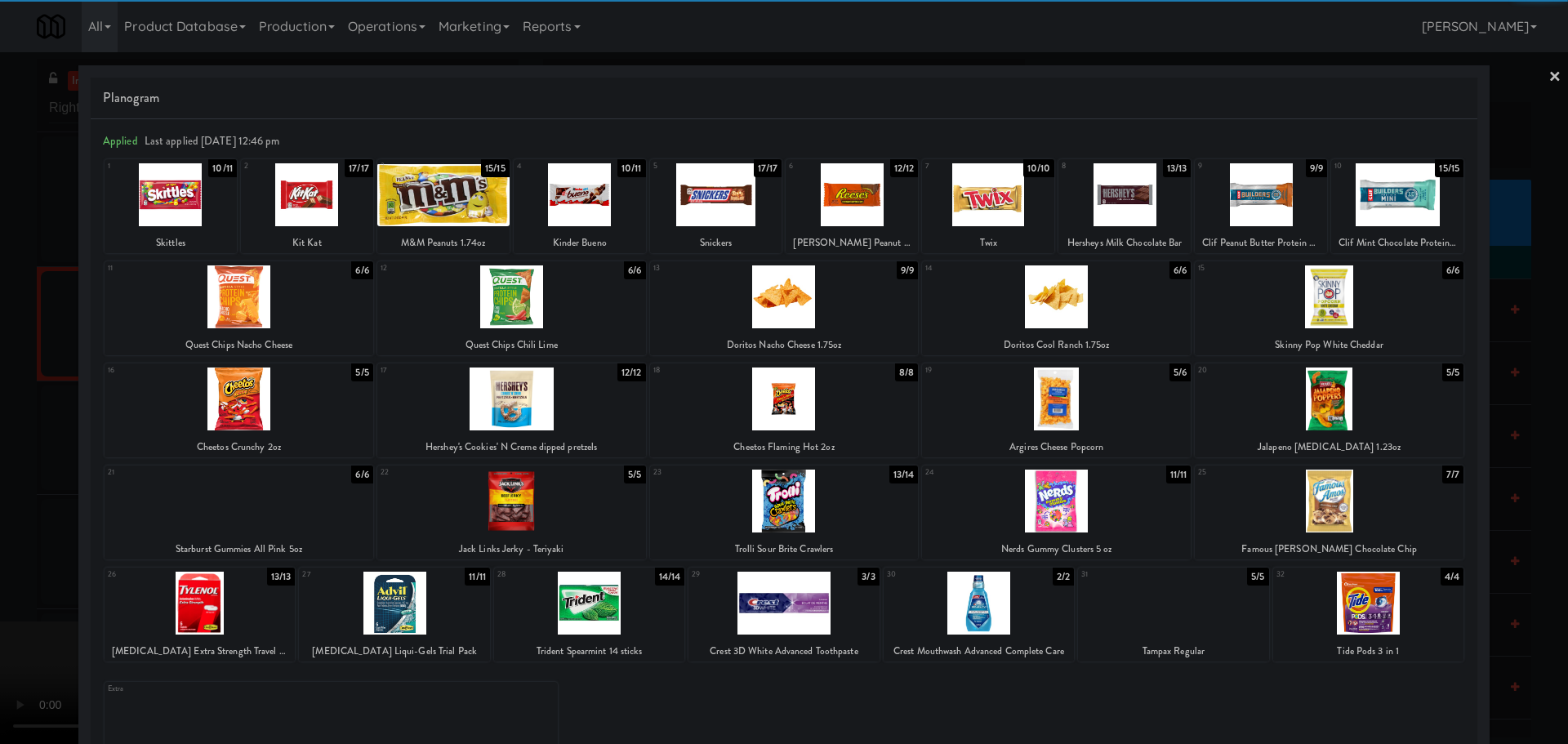
click at [14, 485] on div at bounding box center [784, 372] width 1568 height 744
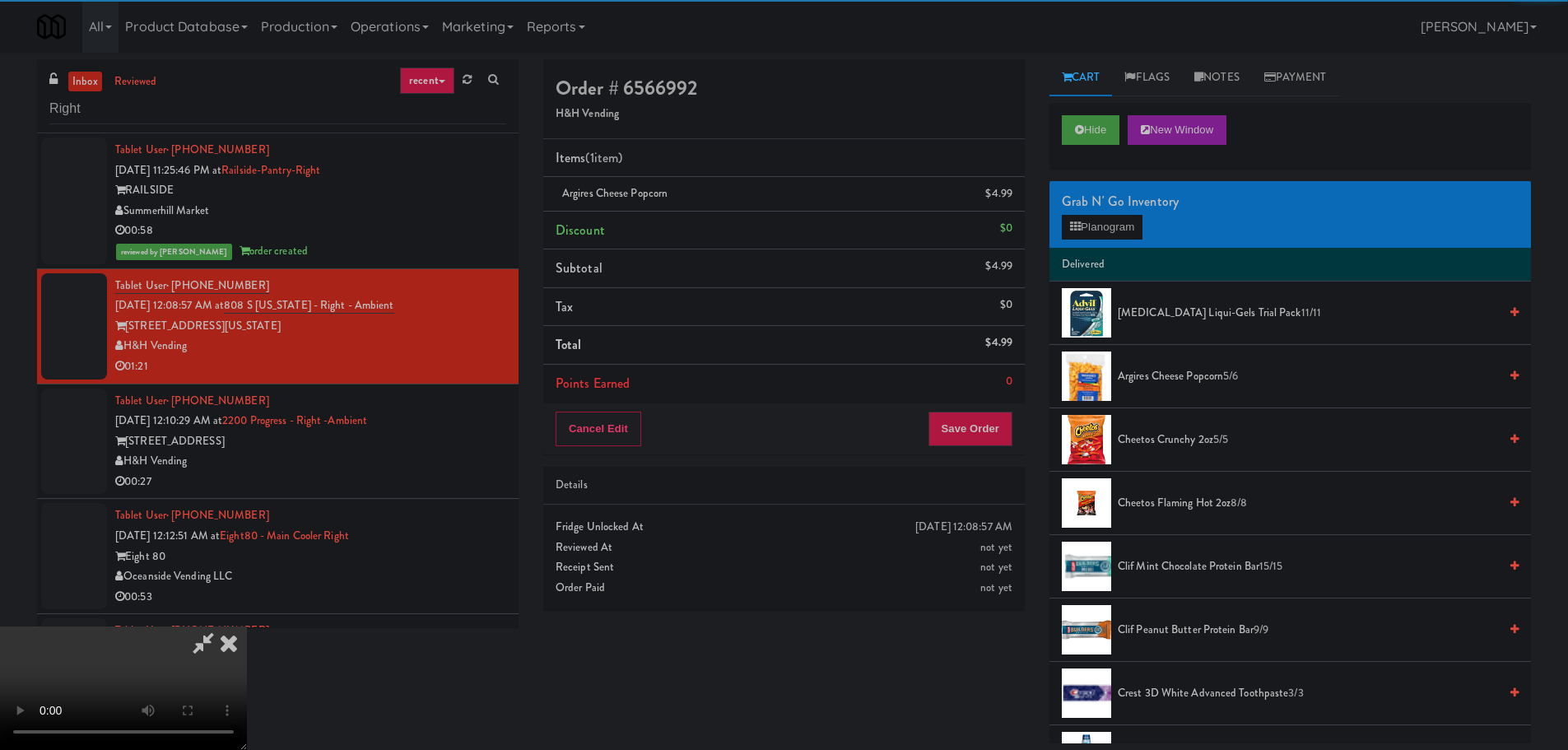
drag, startPoint x: 388, startPoint y: 410, endPoint x: 541, endPoint y: 397, distance: 153.6
click at [247, 627] on video at bounding box center [123, 689] width 247 height 124
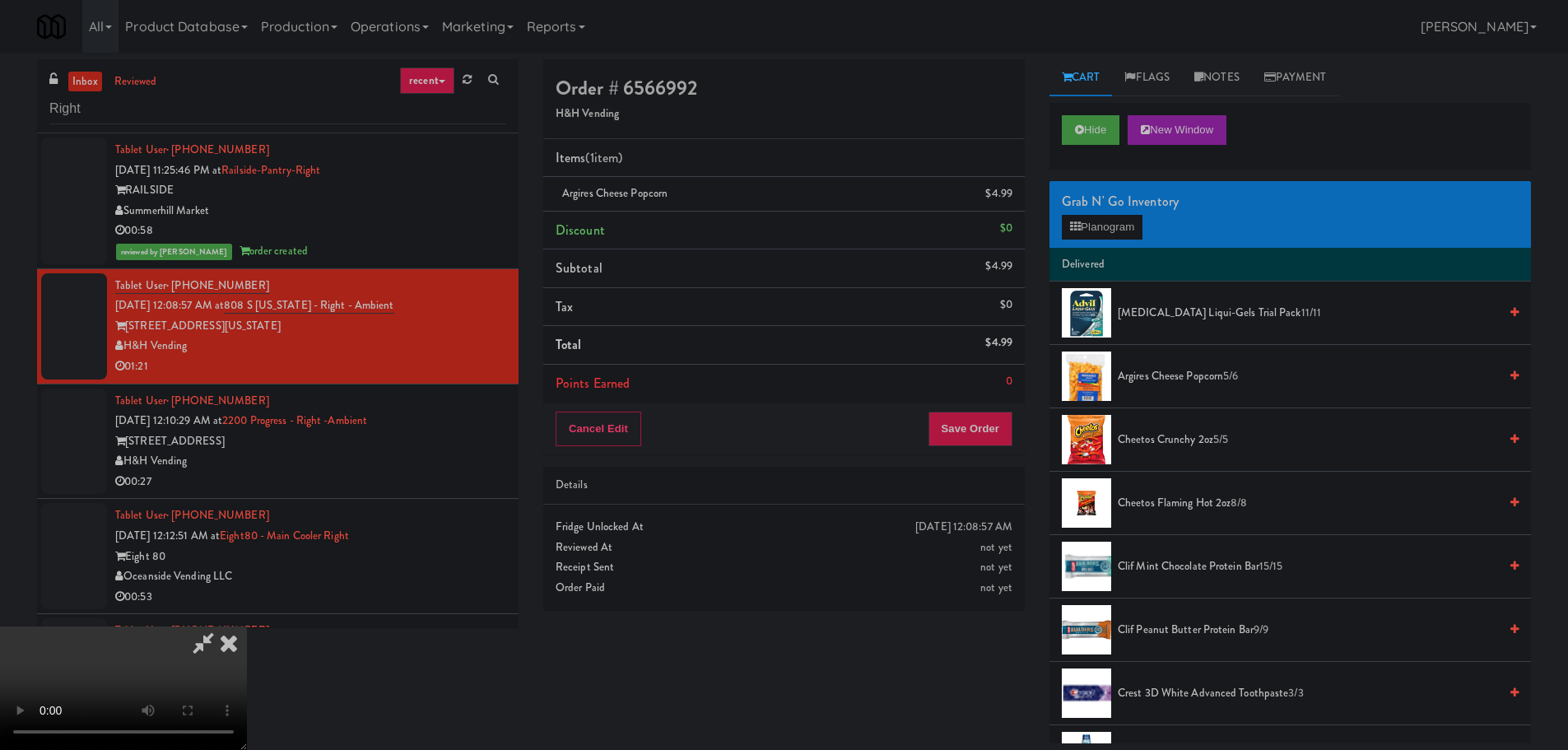
click at [247, 627] on video at bounding box center [123, 689] width 247 height 124
drag, startPoint x: 569, startPoint y: 618, endPoint x: 574, endPoint y: 594, distance: 24.5
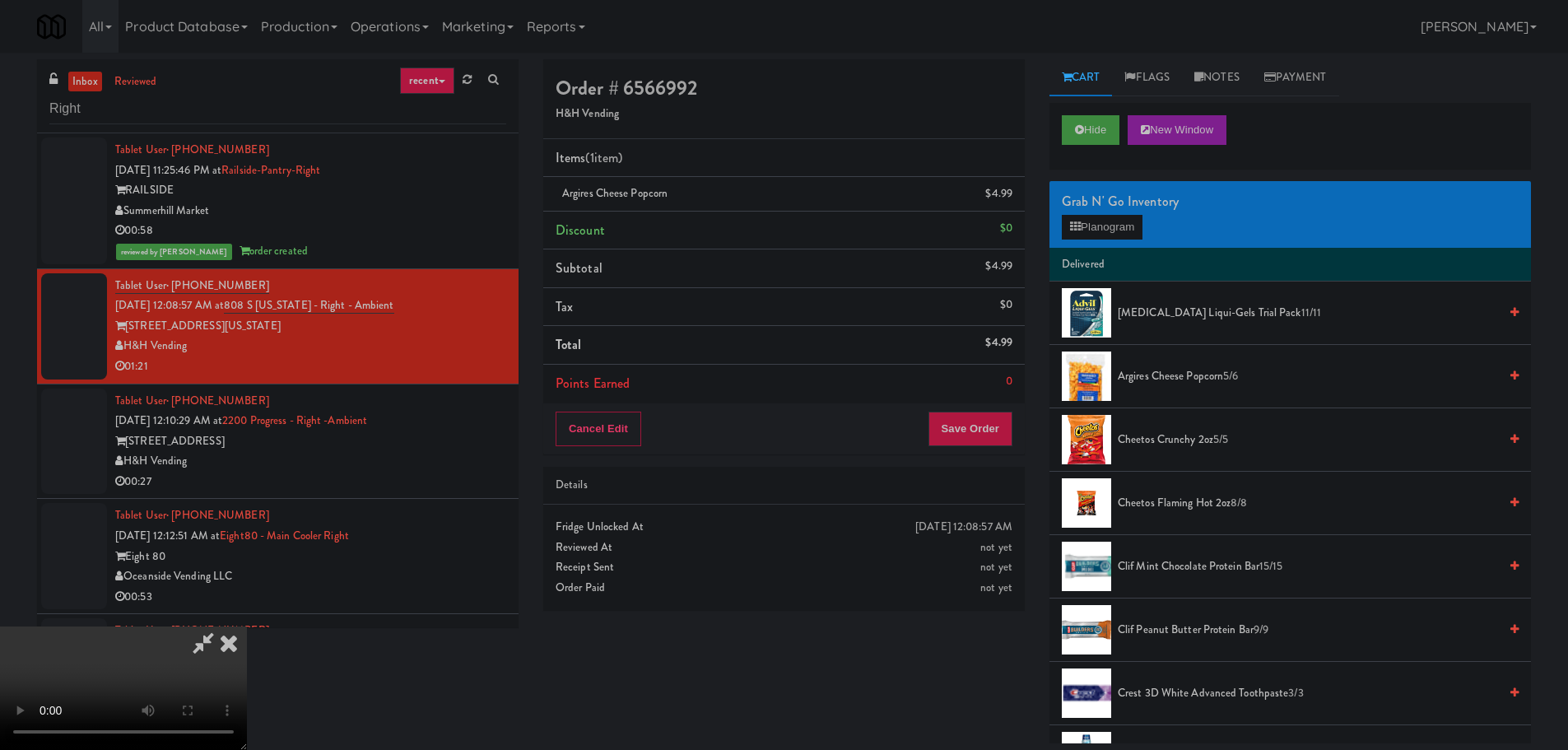
click at [247, 627] on video at bounding box center [123, 689] width 247 height 124
drag, startPoint x: 571, startPoint y: 485, endPoint x: 577, endPoint y: 474, distance: 12.5
click at [247, 627] on video at bounding box center [123, 689] width 247 height 124
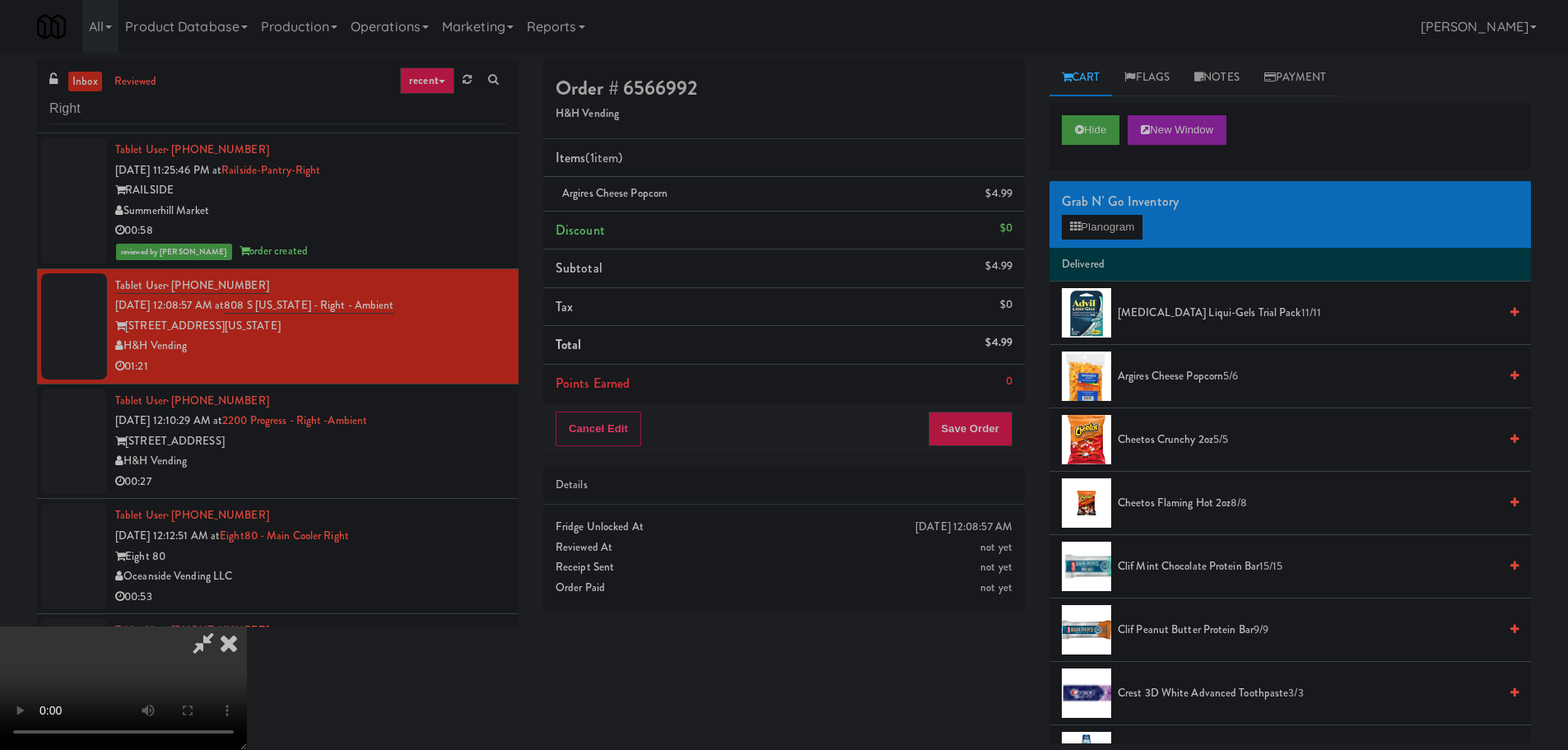
click at [247, 627] on video at bounding box center [123, 689] width 247 height 124
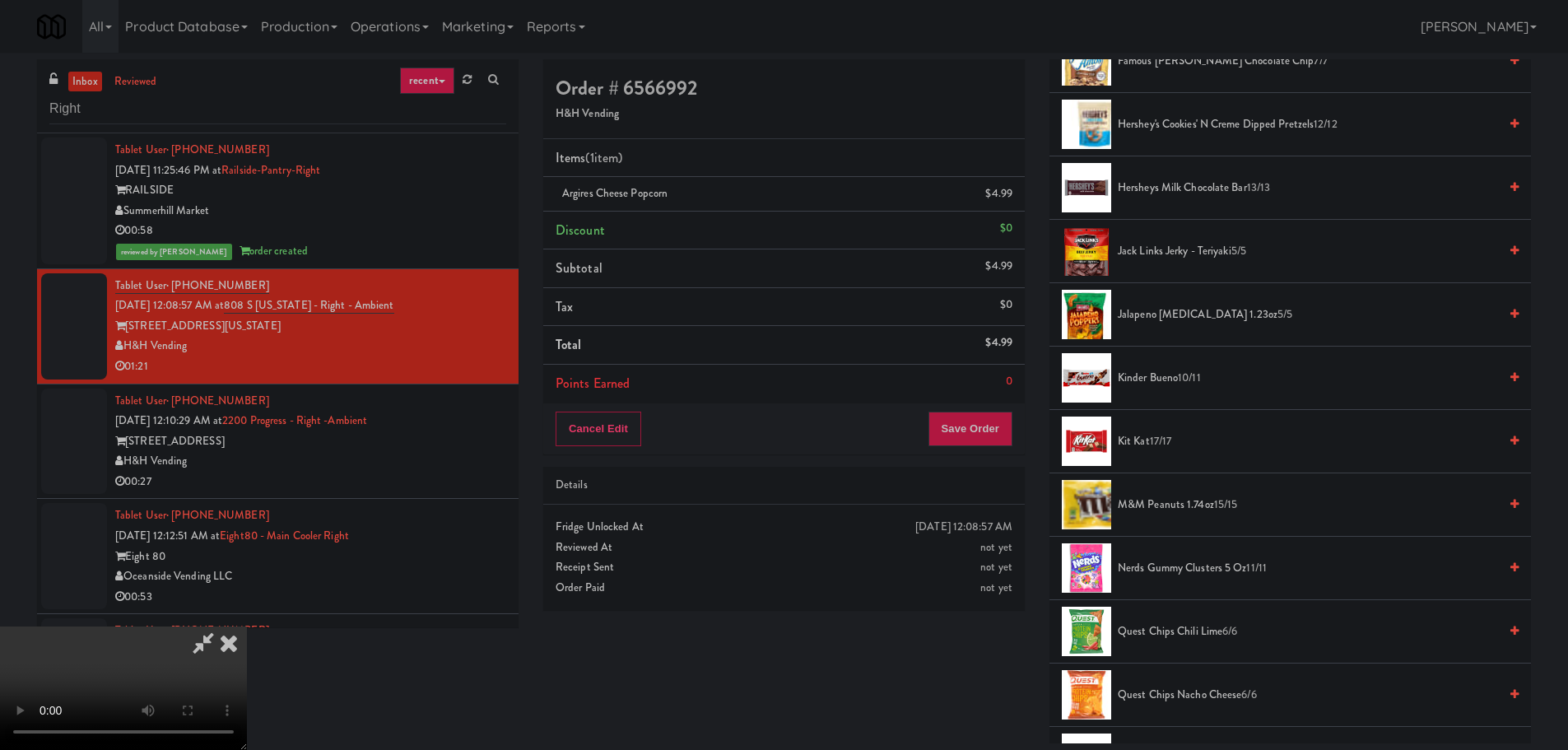
scroll to position [906, 0]
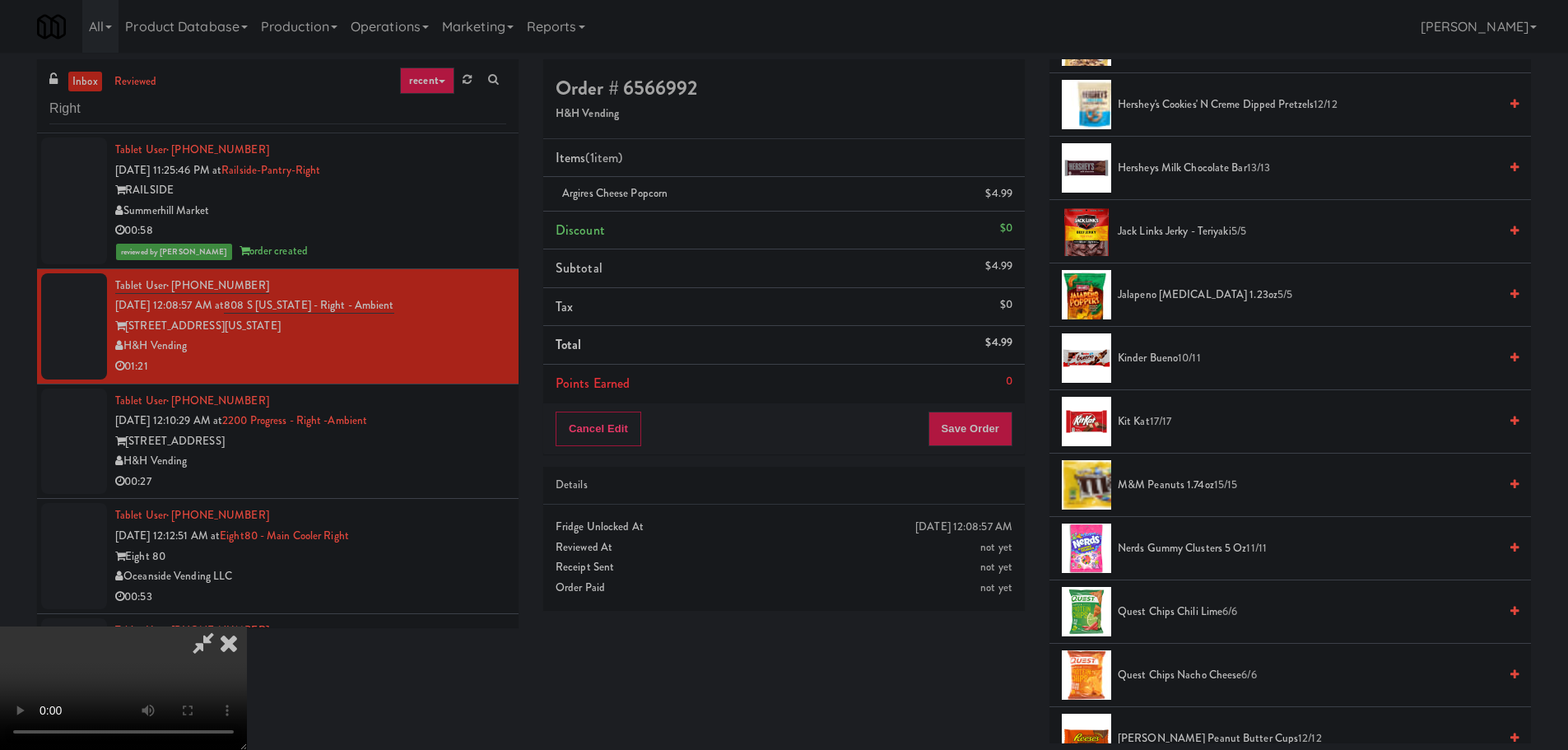
click at [1200, 488] on span "M&M Peanuts 1.74oz 15/15" at bounding box center [1308, 485] width 380 height 21
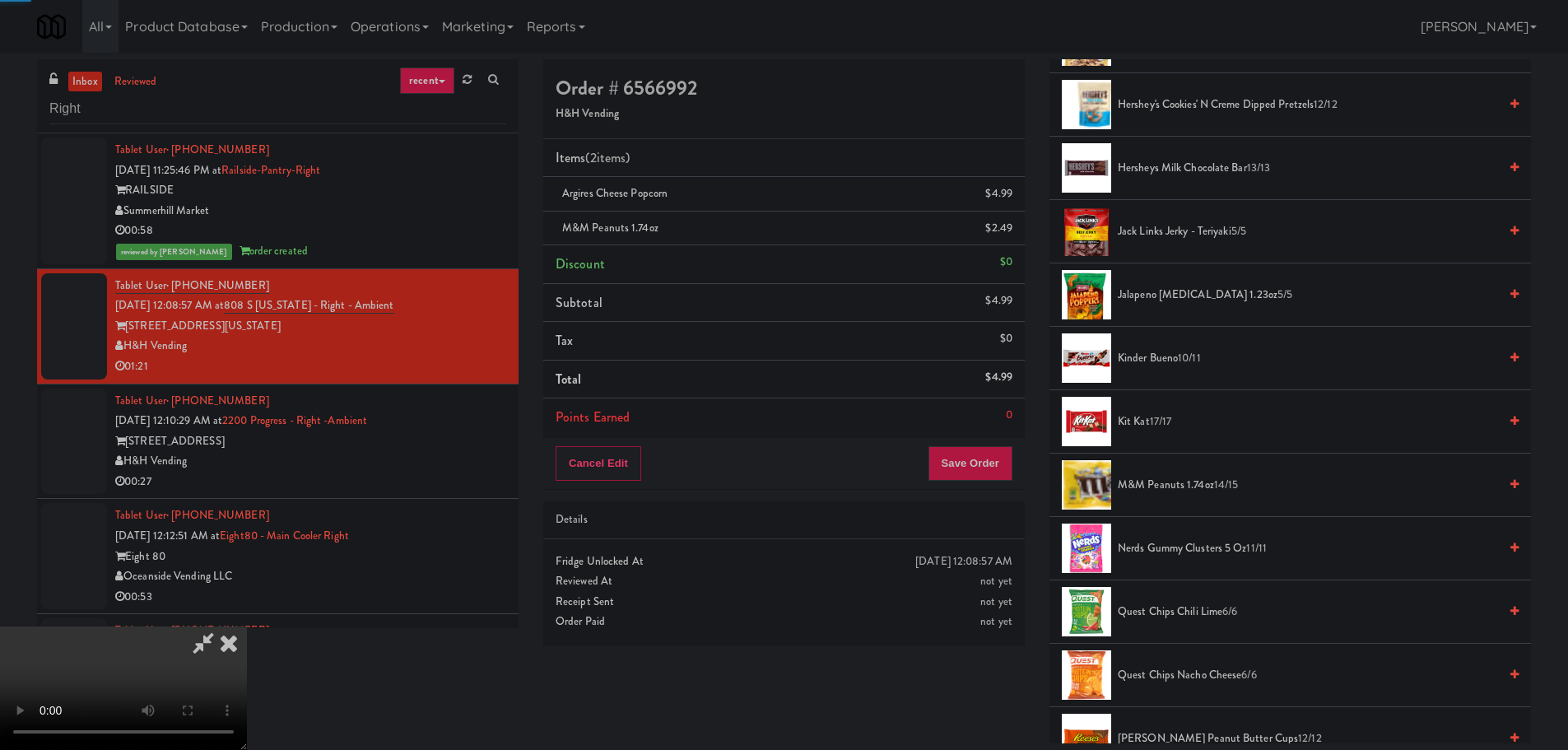
click at [247, 627] on video at bounding box center [123, 689] width 247 height 124
click at [964, 467] on button "Save Order" at bounding box center [971, 464] width 84 height 34
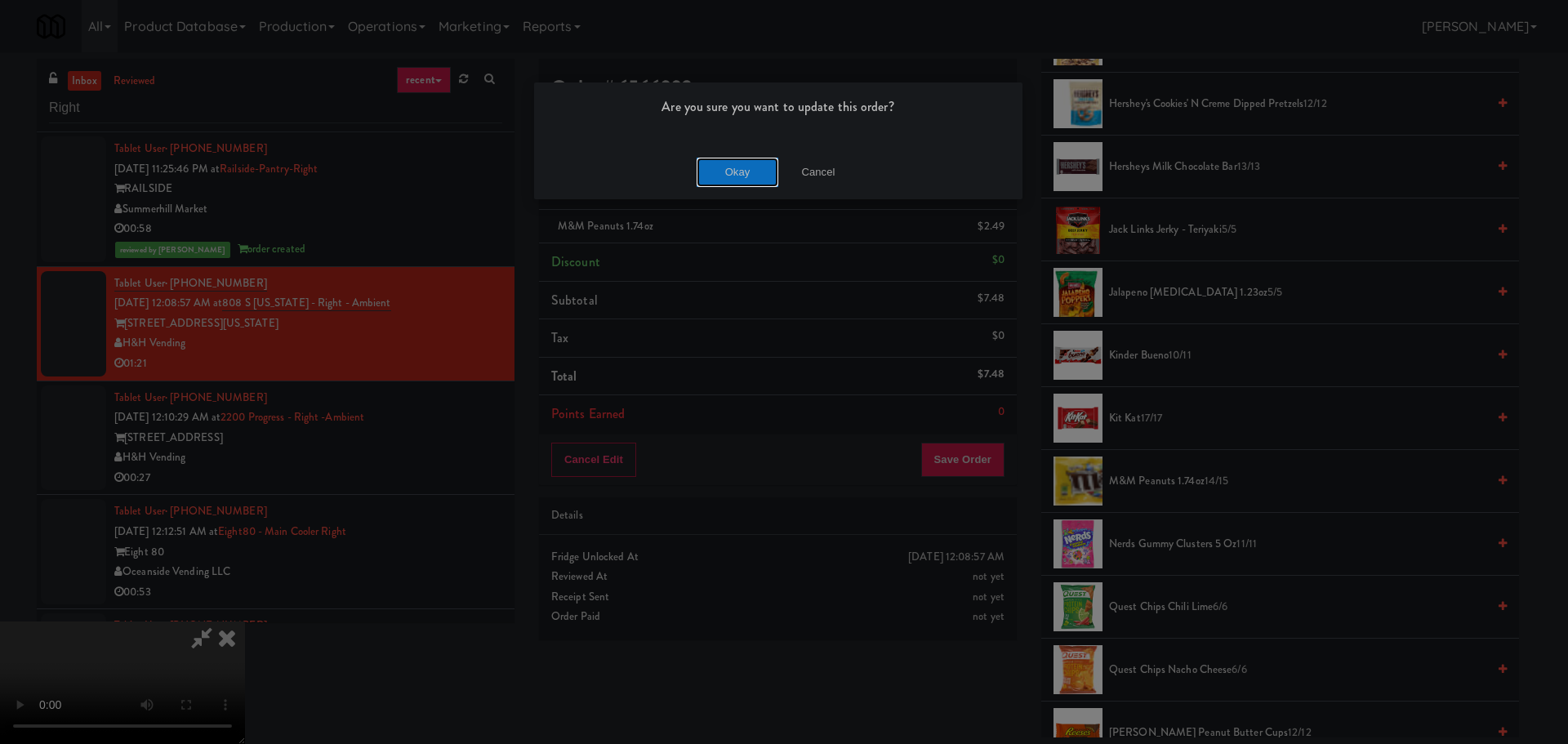
click at [728, 171] on button "Okay" at bounding box center [738, 172] width 82 height 29
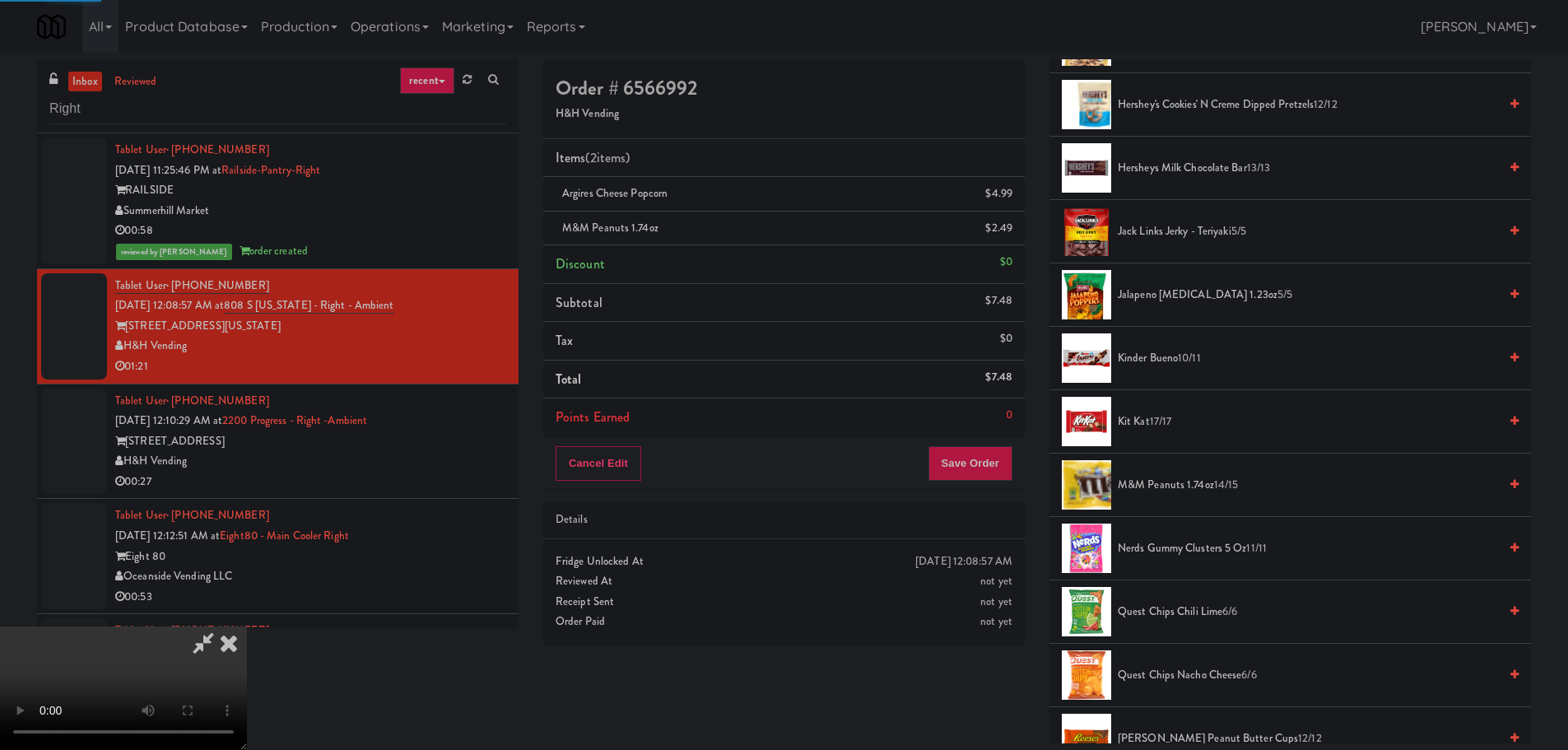
scroll to position [0, 0]
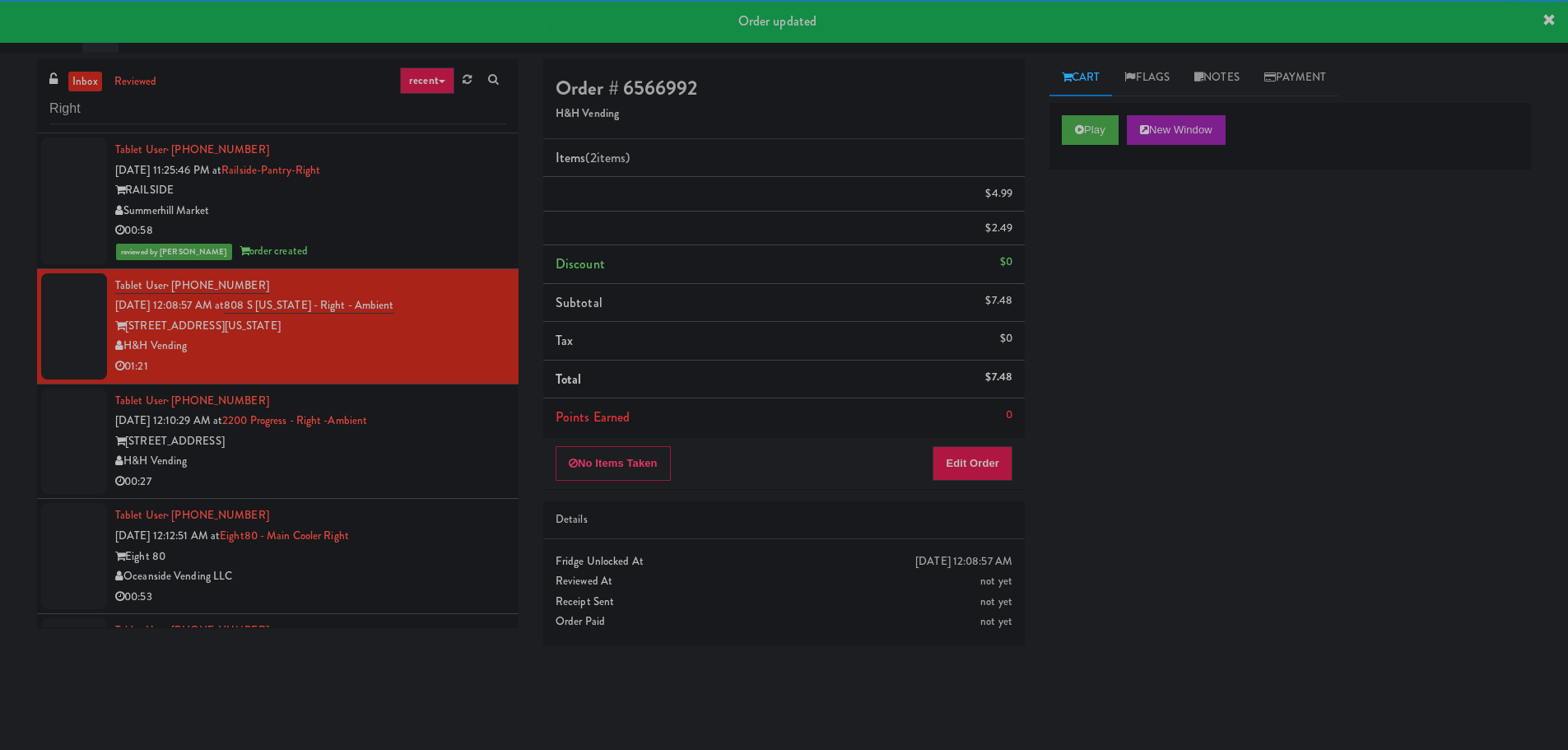
click at [455, 437] on div "Tablet User · (630) 380-9036 [DATE] 12:10:29 AM at 2200 Progress - Right -Ambie…" at bounding box center [310, 442] width 391 height 101
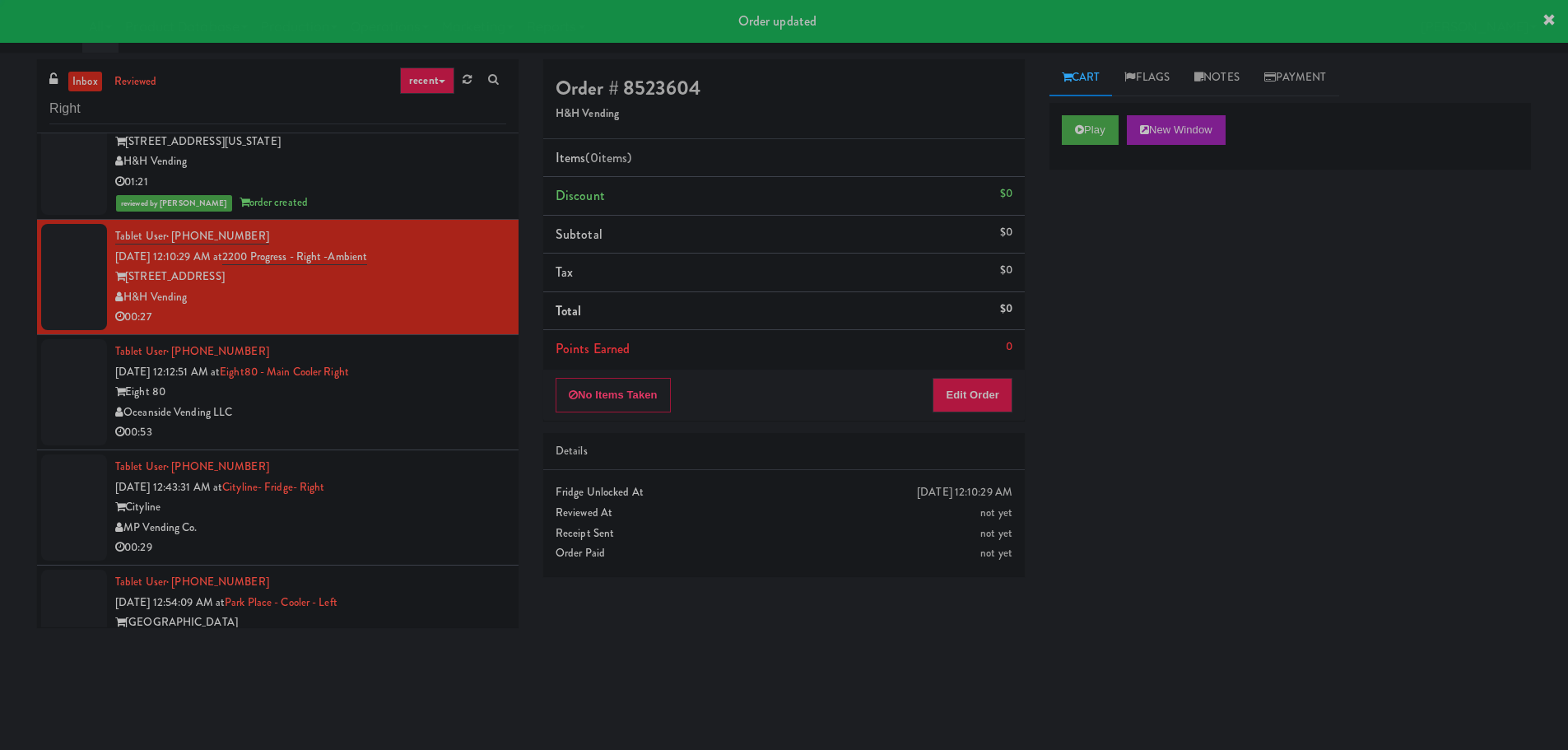
scroll to position [247, 0]
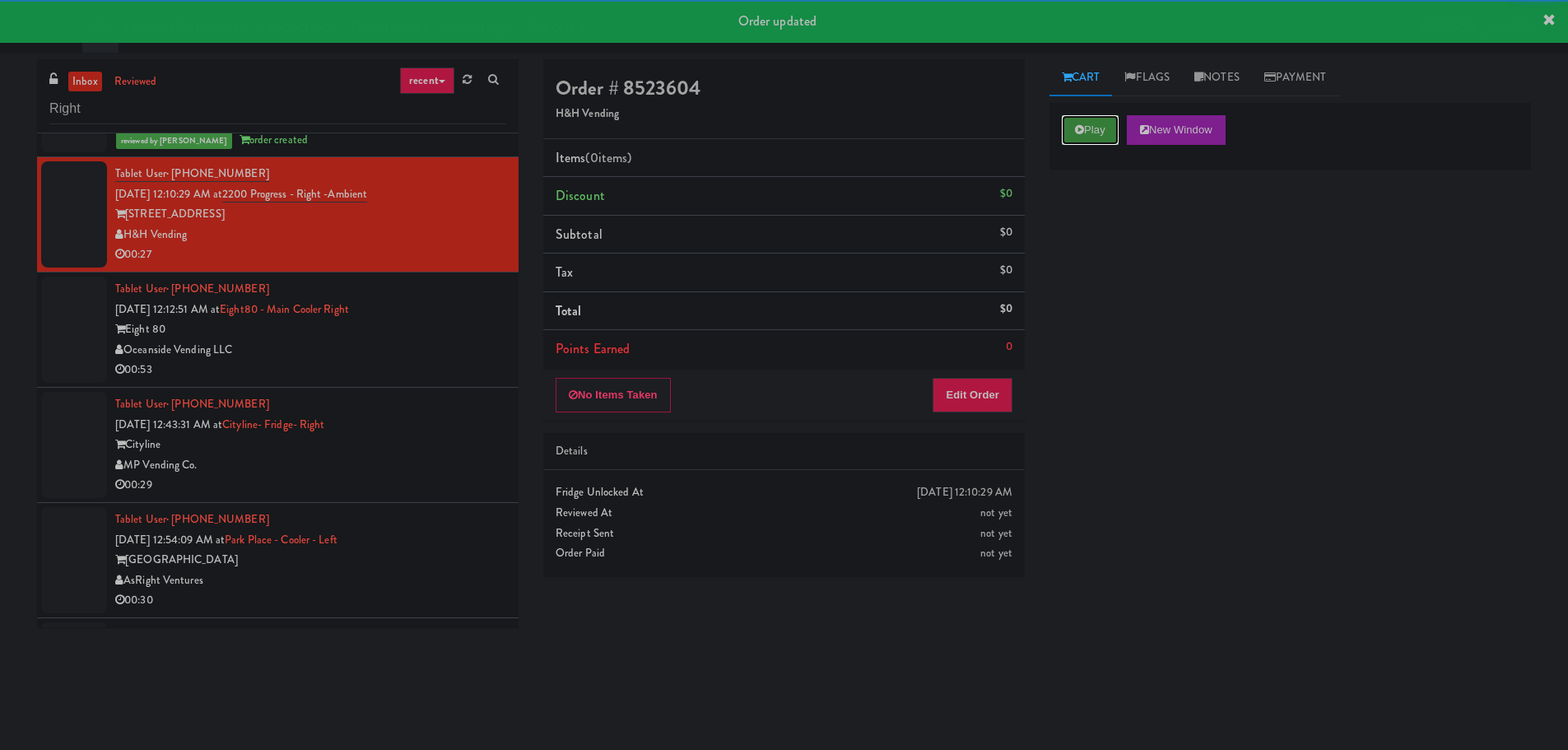
click at [1100, 126] on button "Play" at bounding box center [1090, 130] width 57 height 29
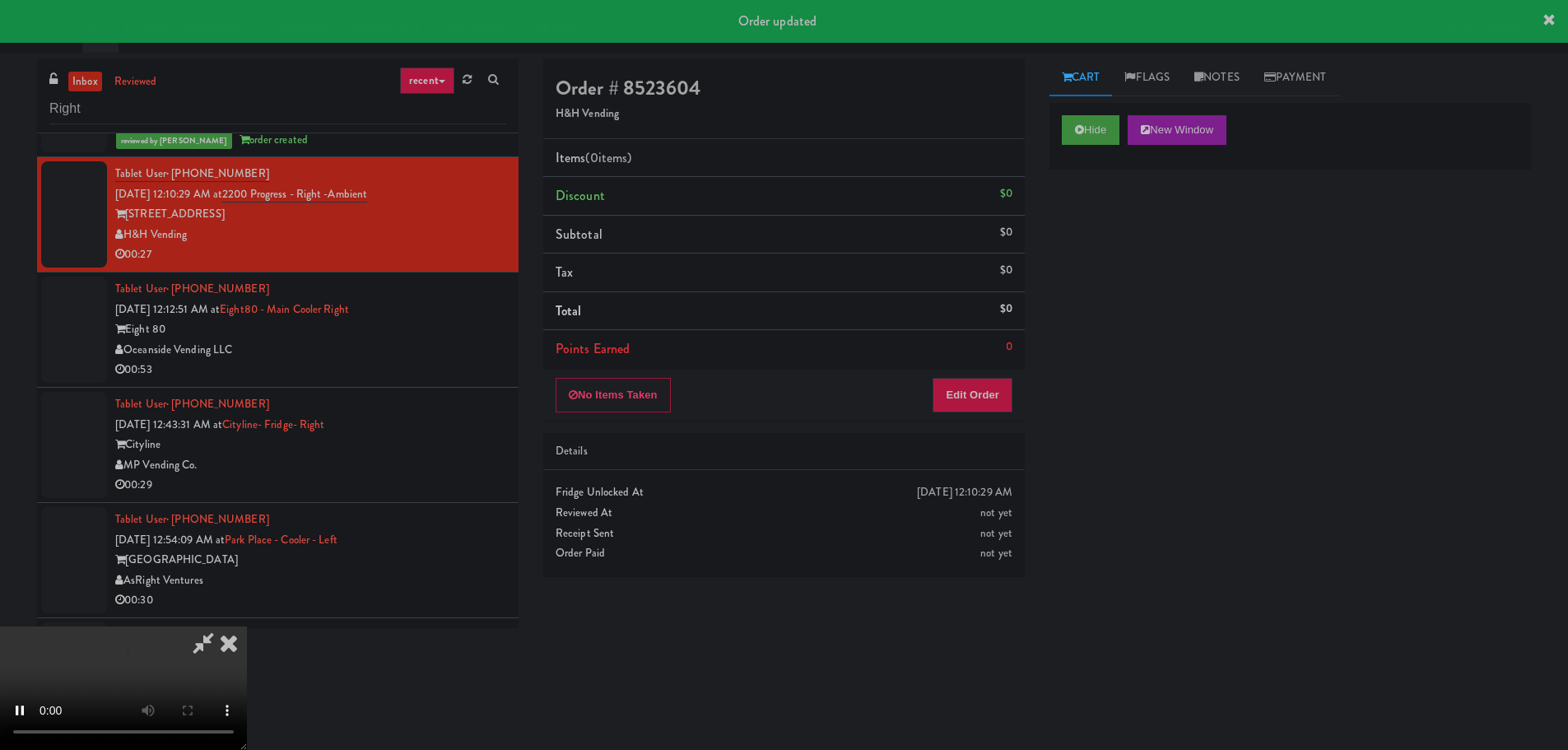
click at [973, 482] on div "[DATE] 12:10:29 AM Fridge Unlocked At not yet Reviewed At not yet Receipt Sent …" at bounding box center [784, 523] width 481 height 106
click at [952, 401] on button "Edit Order" at bounding box center [972, 395] width 80 height 34
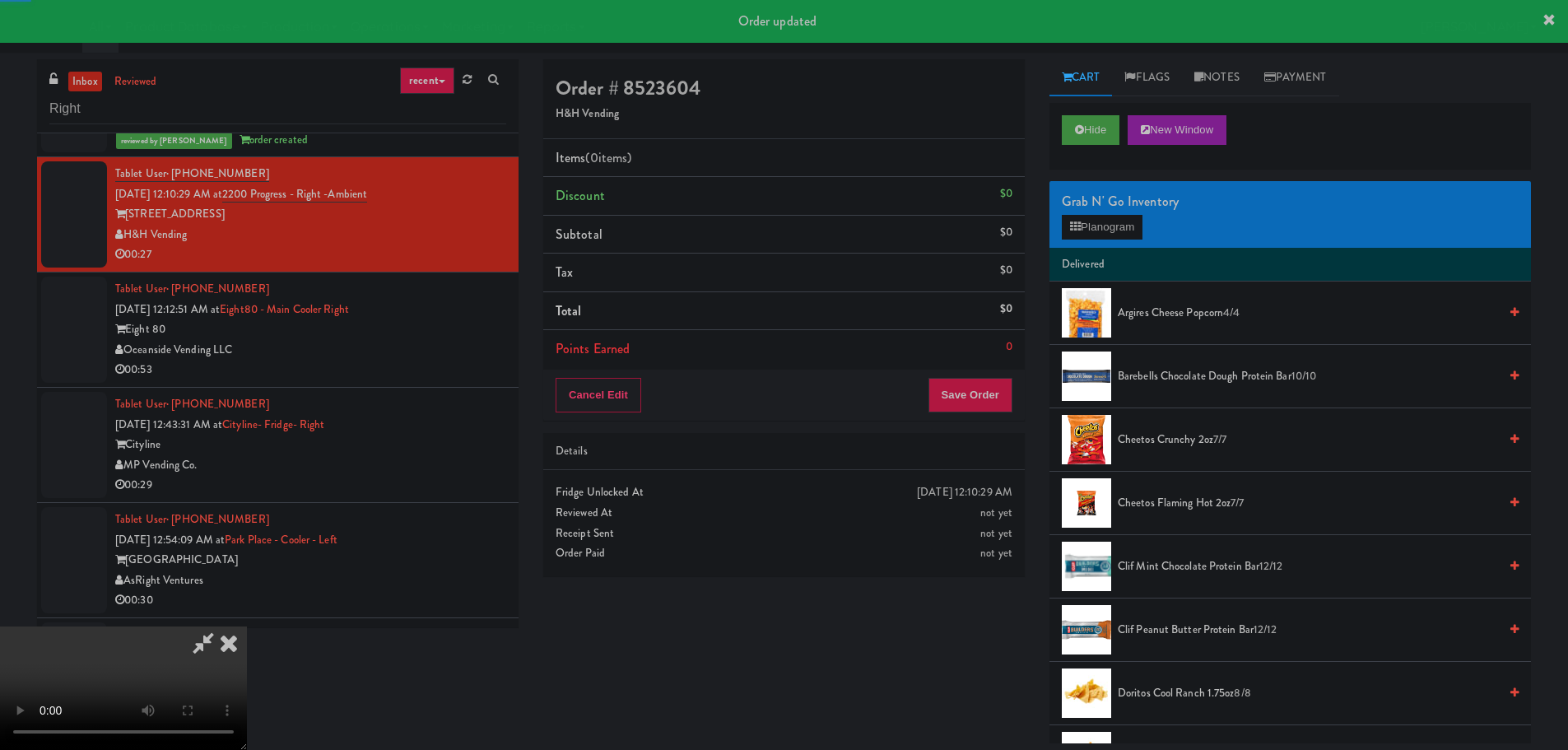
click at [874, 460] on div "Details" at bounding box center [783, 452] width 456 height 21
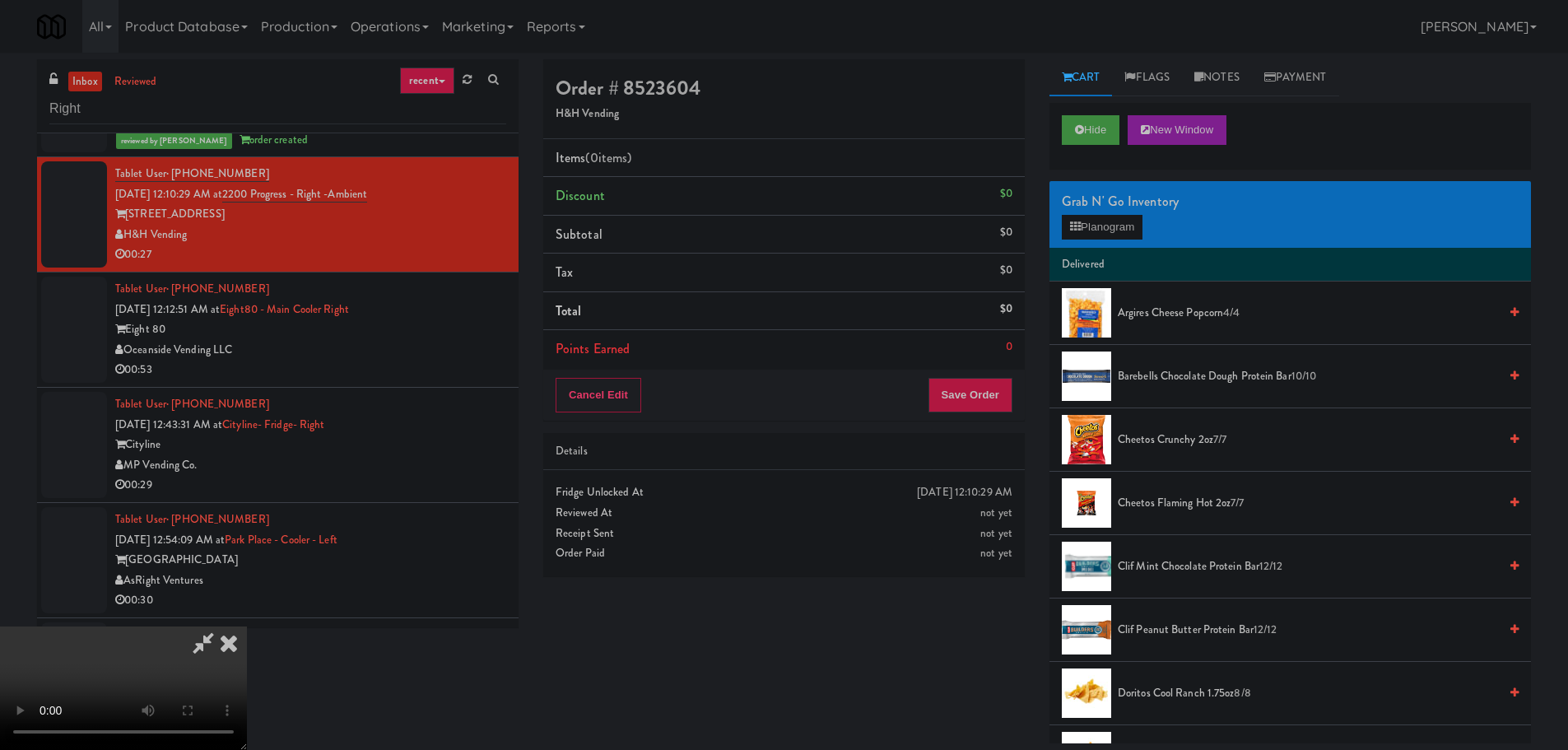
click at [247, 627] on video at bounding box center [123, 689] width 247 height 124
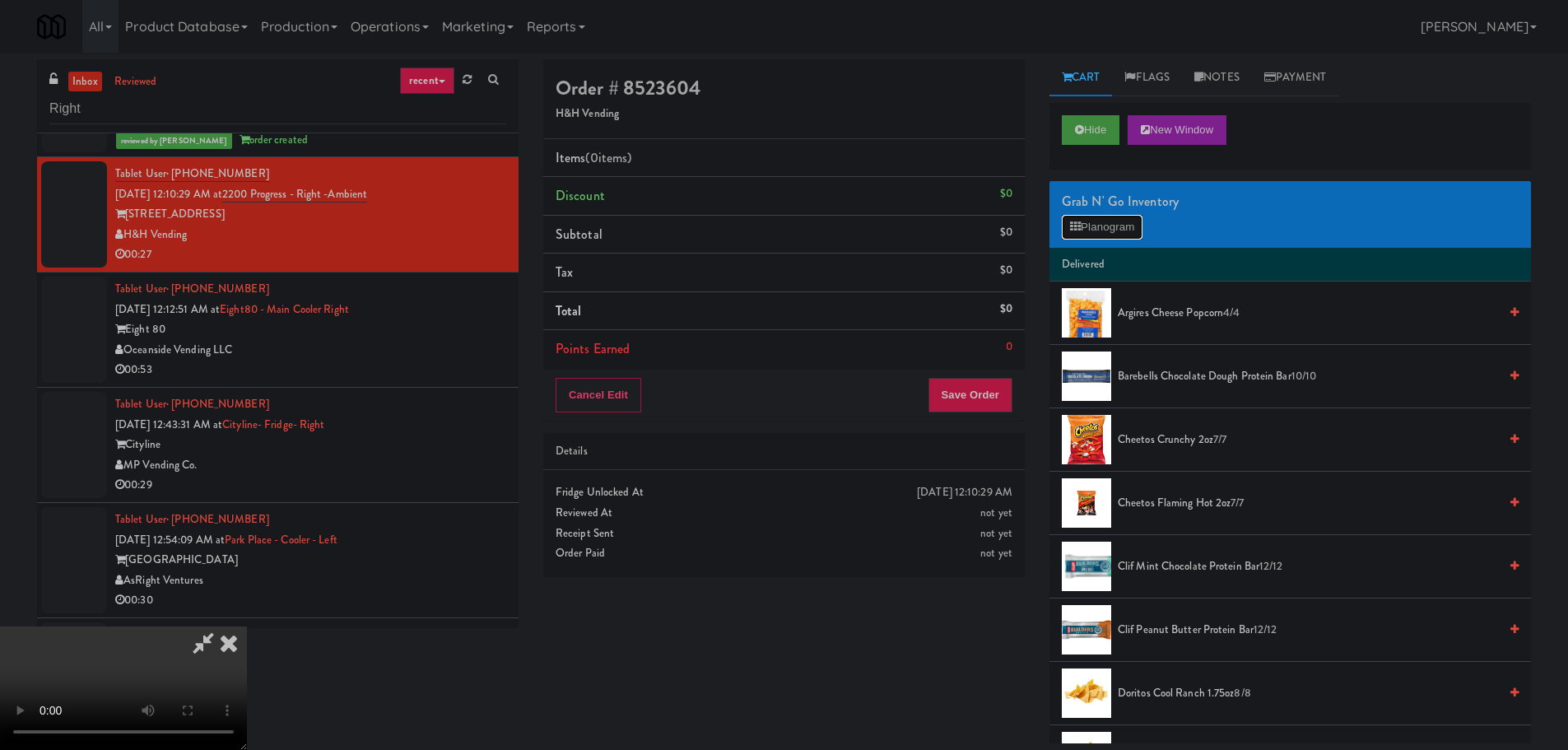
click at [1107, 219] on button "Planogram" at bounding box center [1102, 227] width 81 height 25
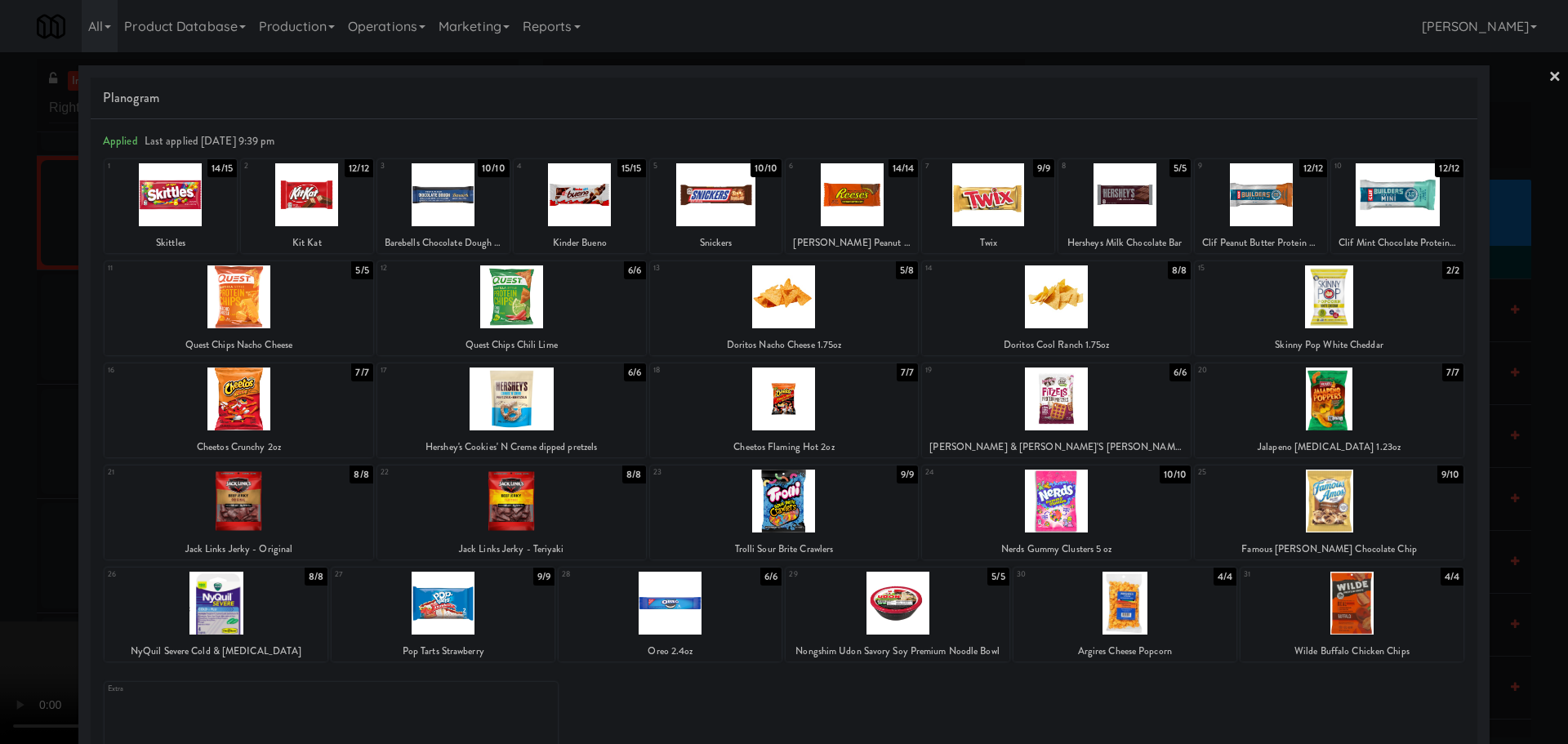
click at [1084, 400] on div at bounding box center [1056, 399] width 269 height 63
click at [28, 631] on div at bounding box center [784, 372] width 1568 height 744
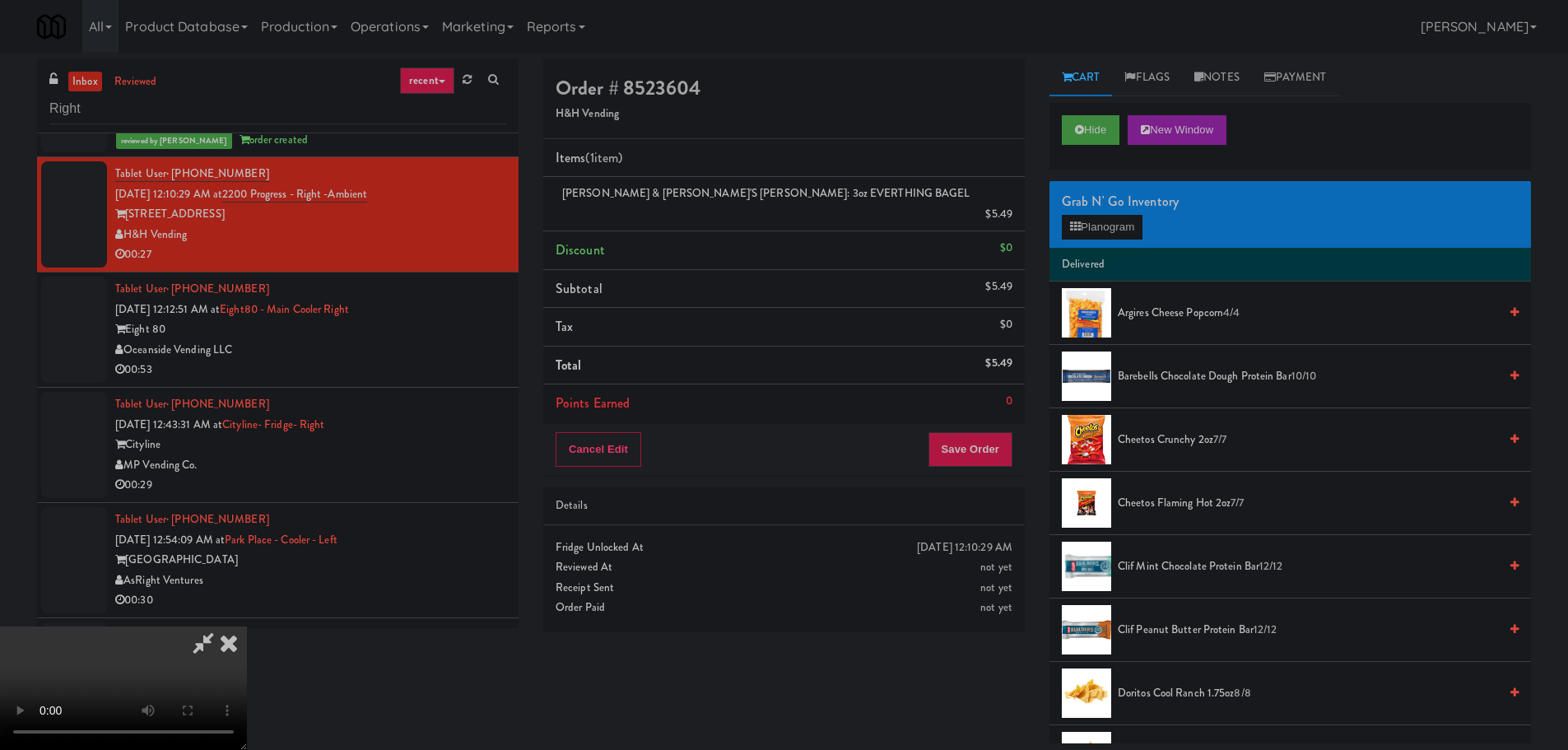
click at [247, 627] on video at bounding box center [123, 689] width 247 height 124
click at [1126, 230] on button "Planogram" at bounding box center [1102, 227] width 81 height 25
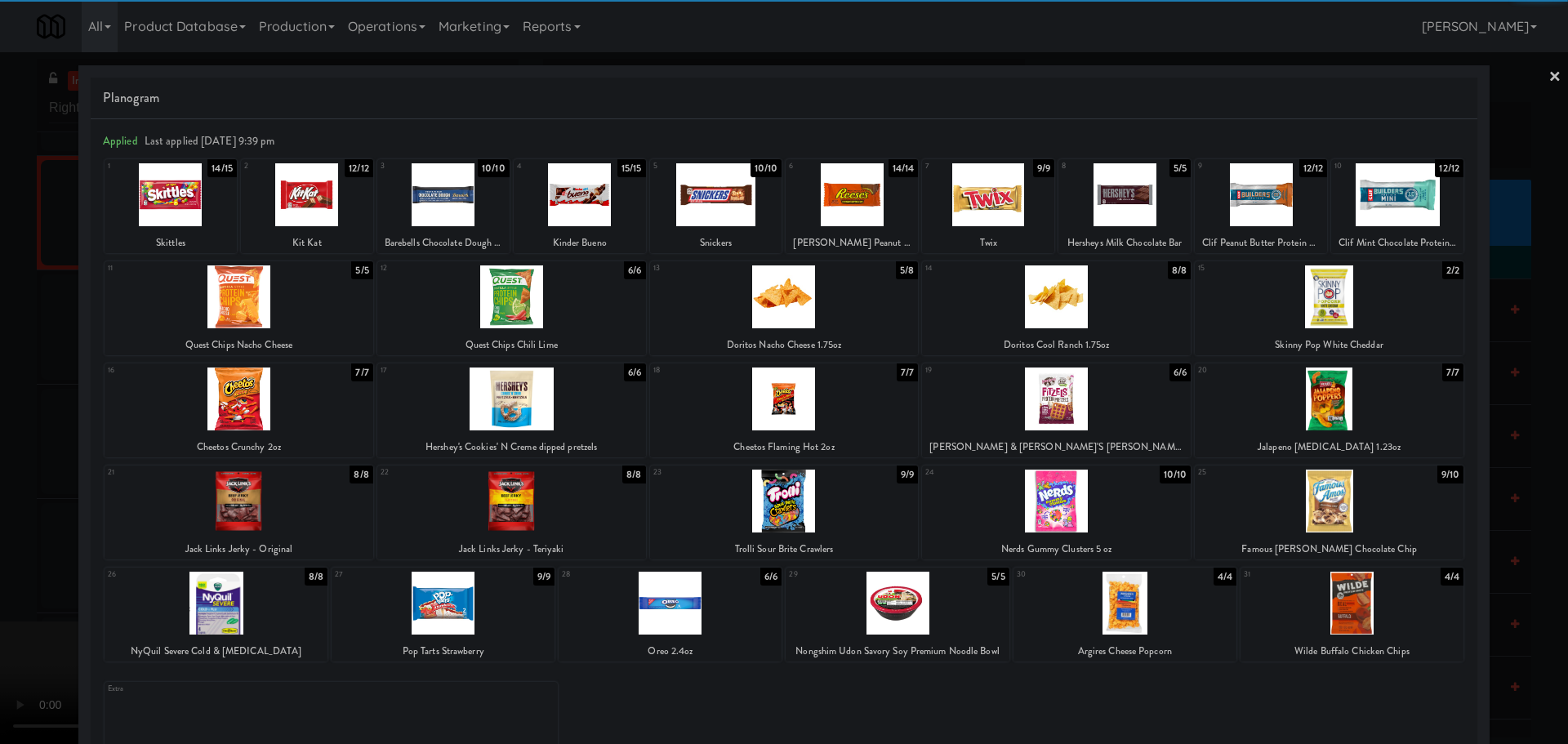
click at [0, 538] on div at bounding box center [784, 372] width 1568 height 744
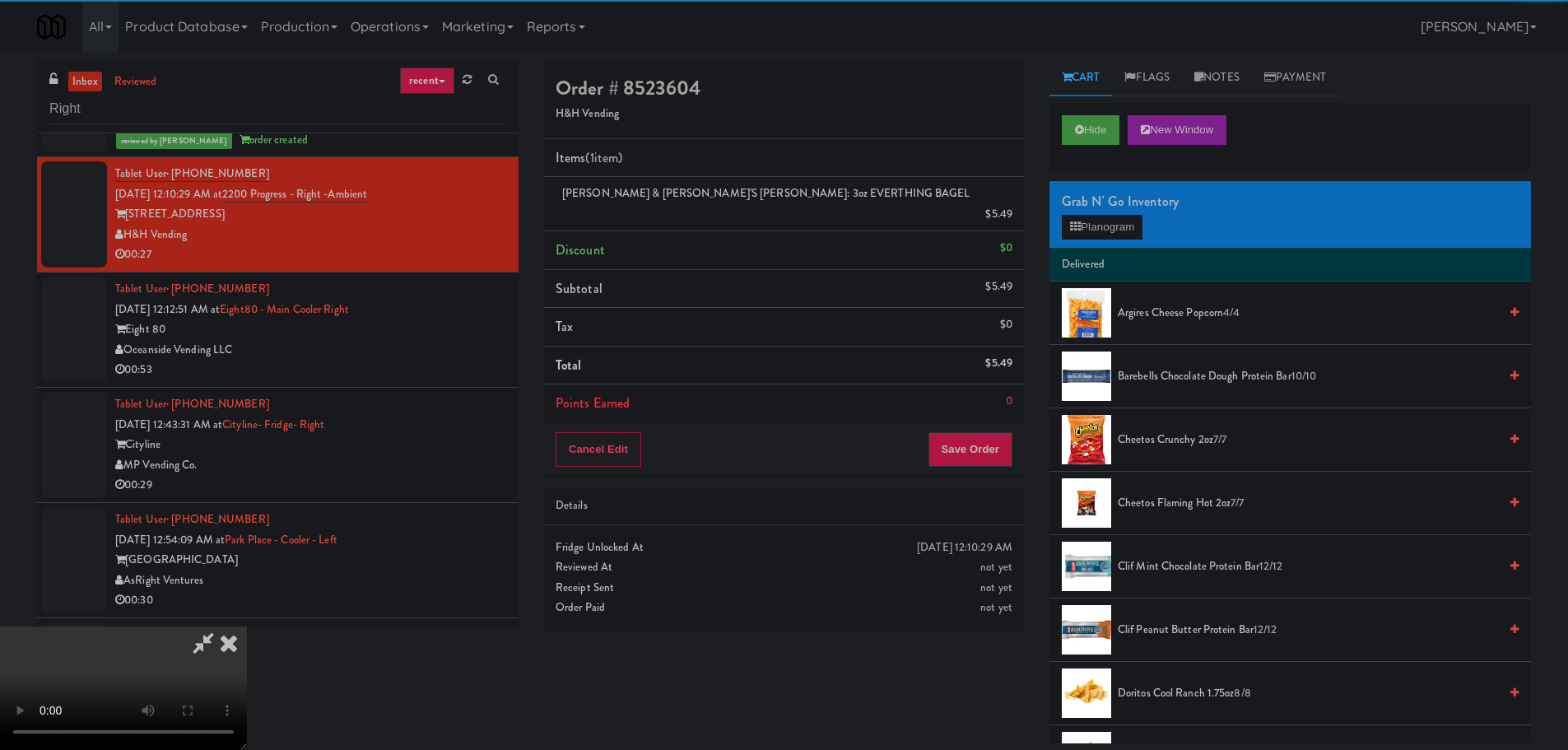
drag, startPoint x: 493, startPoint y: 437, endPoint x: 523, endPoint y: 433, distance: 30.3
click at [247, 627] on video at bounding box center [123, 689] width 247 height 124
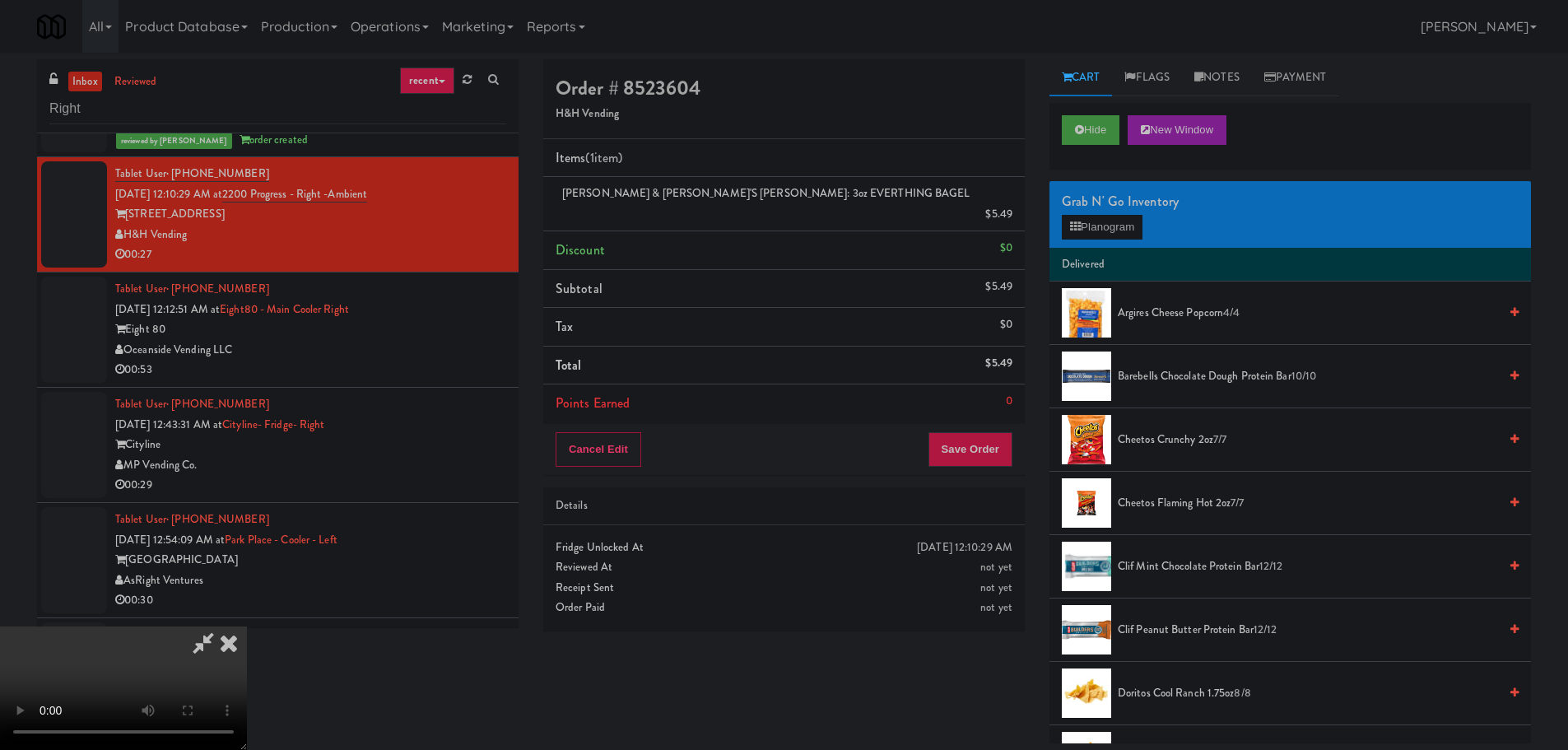
click at [247, 627] on video at bounding box center [123, 689] width 247 height 124
click at [247, 637] on video at bounding box center [123, 689] width 247 height 124
click at [247, 627] on video at bounding box center [123, 689] width 247 height 124
click at [1105, 236] on button "Planogram" at bounding box center [1102, 227] width 81 height 25
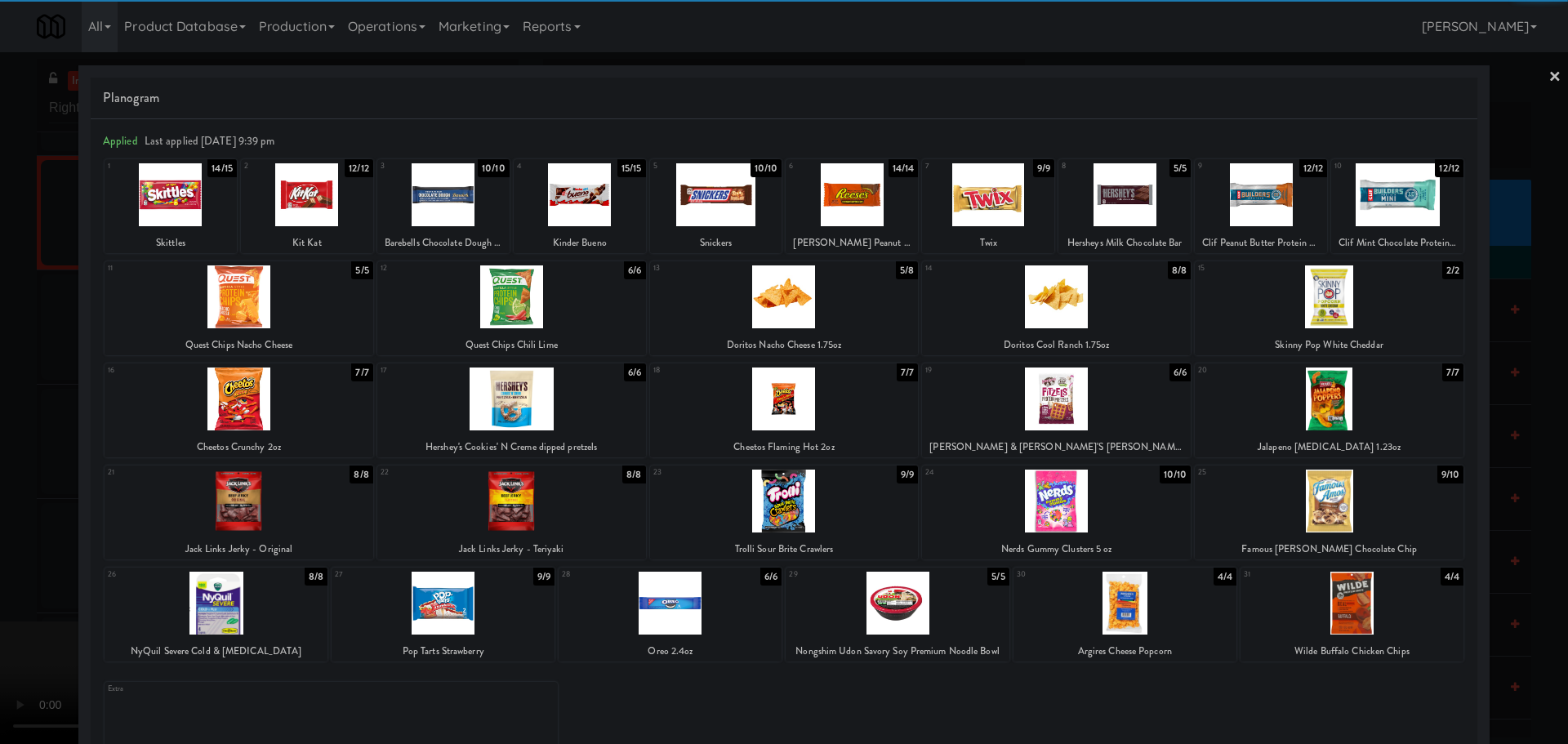
click at [1328, 508] on div at bounding box center [1329, 501] width 269 height 63
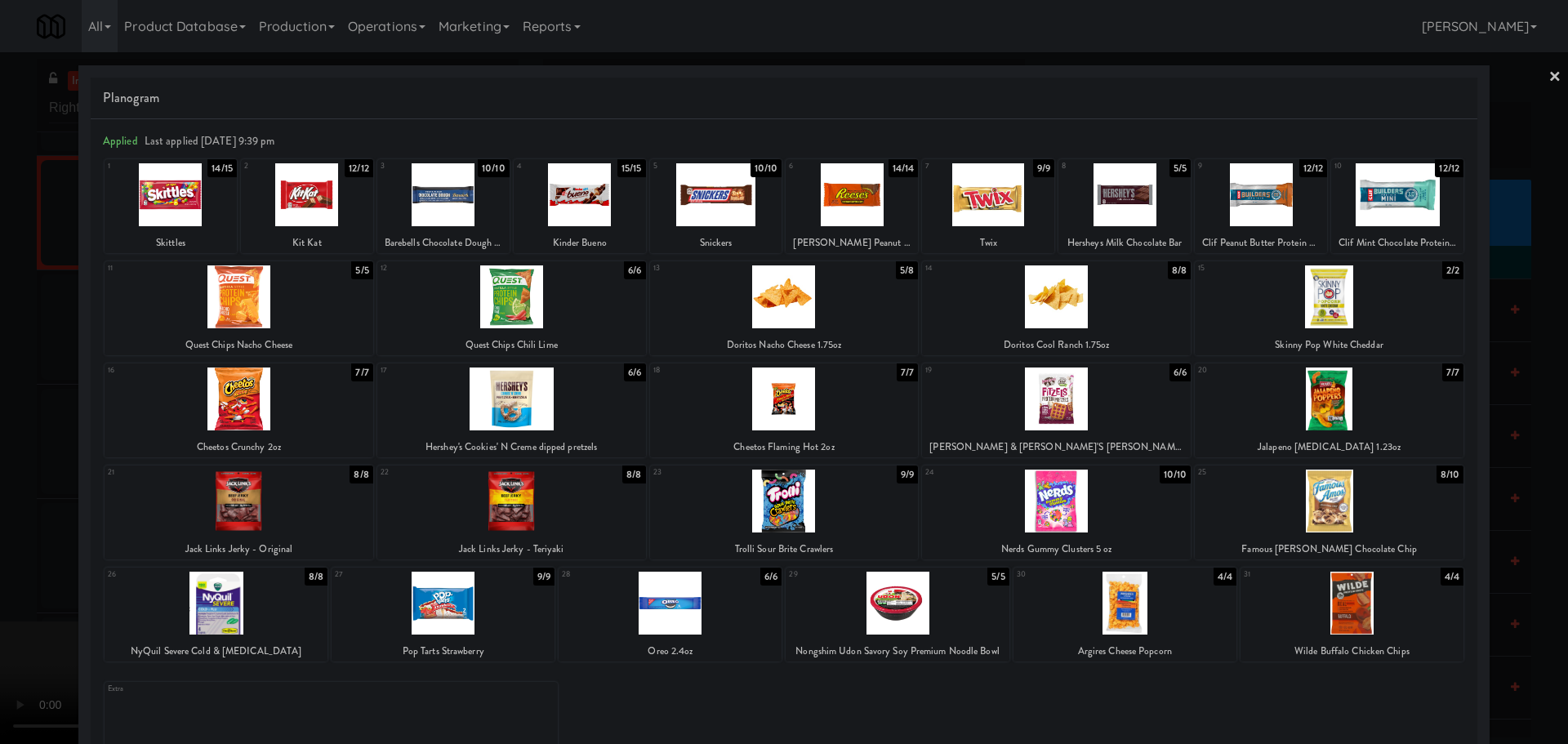
click at [15, 482] on div at bounding box center [784, 372] width 1568 height 744
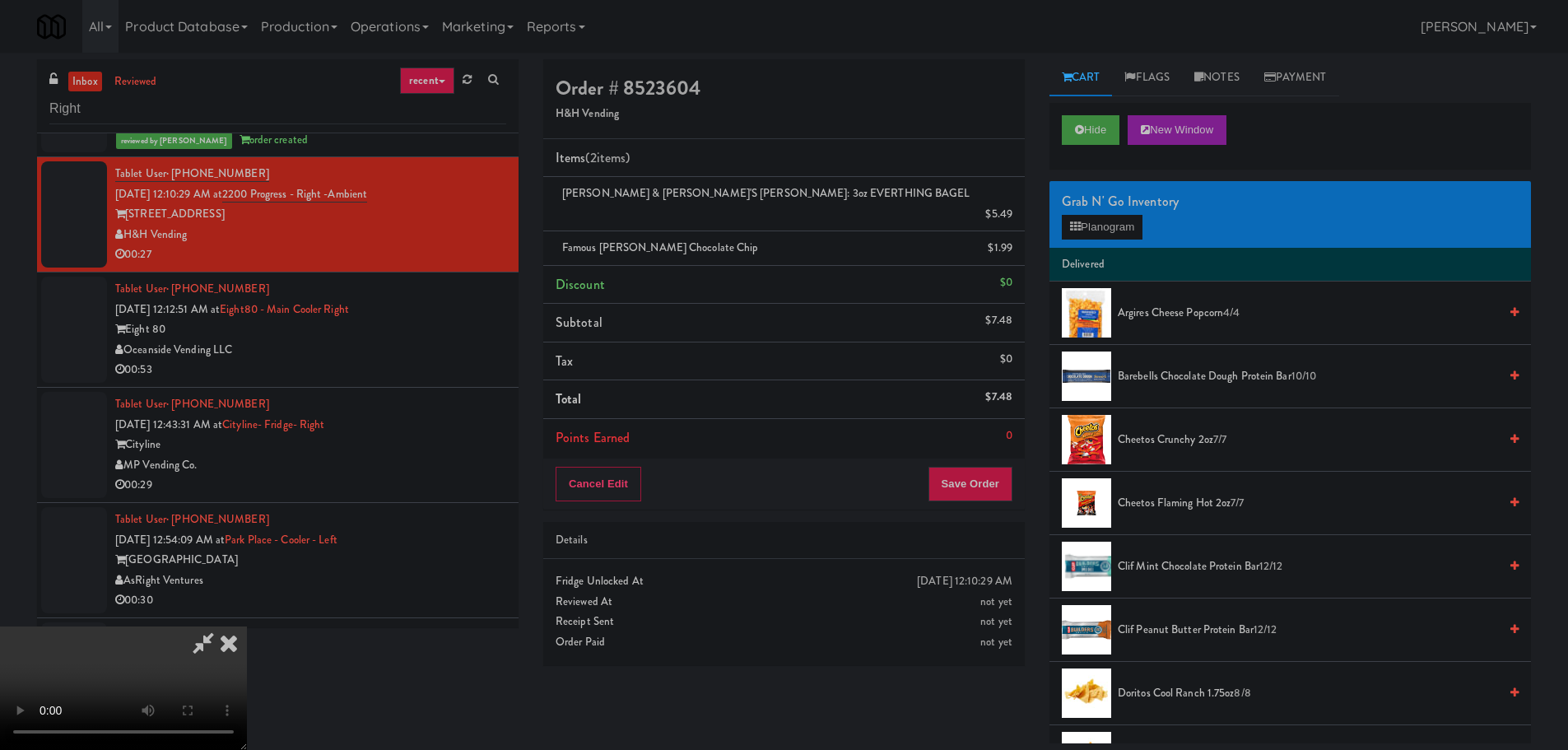
click at [247, 627] on video at bounding box center [123, 689] width 247 height 124
click at [1077, 220] on button "Planogram" at bounding box center [1102, 227] width 81 height 25
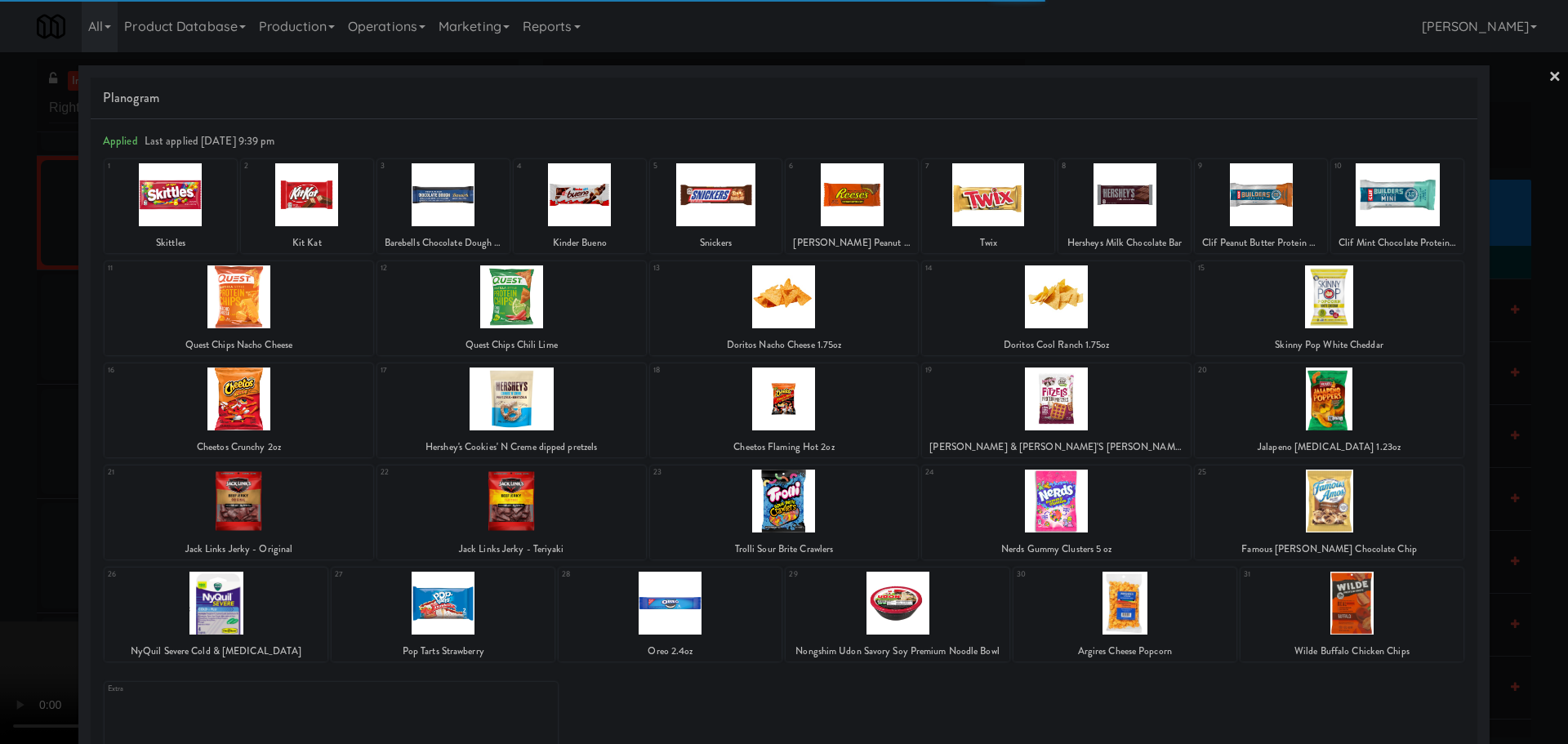
click at [607, 197] on div at bounding box center [579, 195] width 132 height 63
click at [576, 202] on div at bounding box center [579, 195] width 132 height 63
click at [32, 361] on div at bounding box center [784, 372] width 1568 height 744
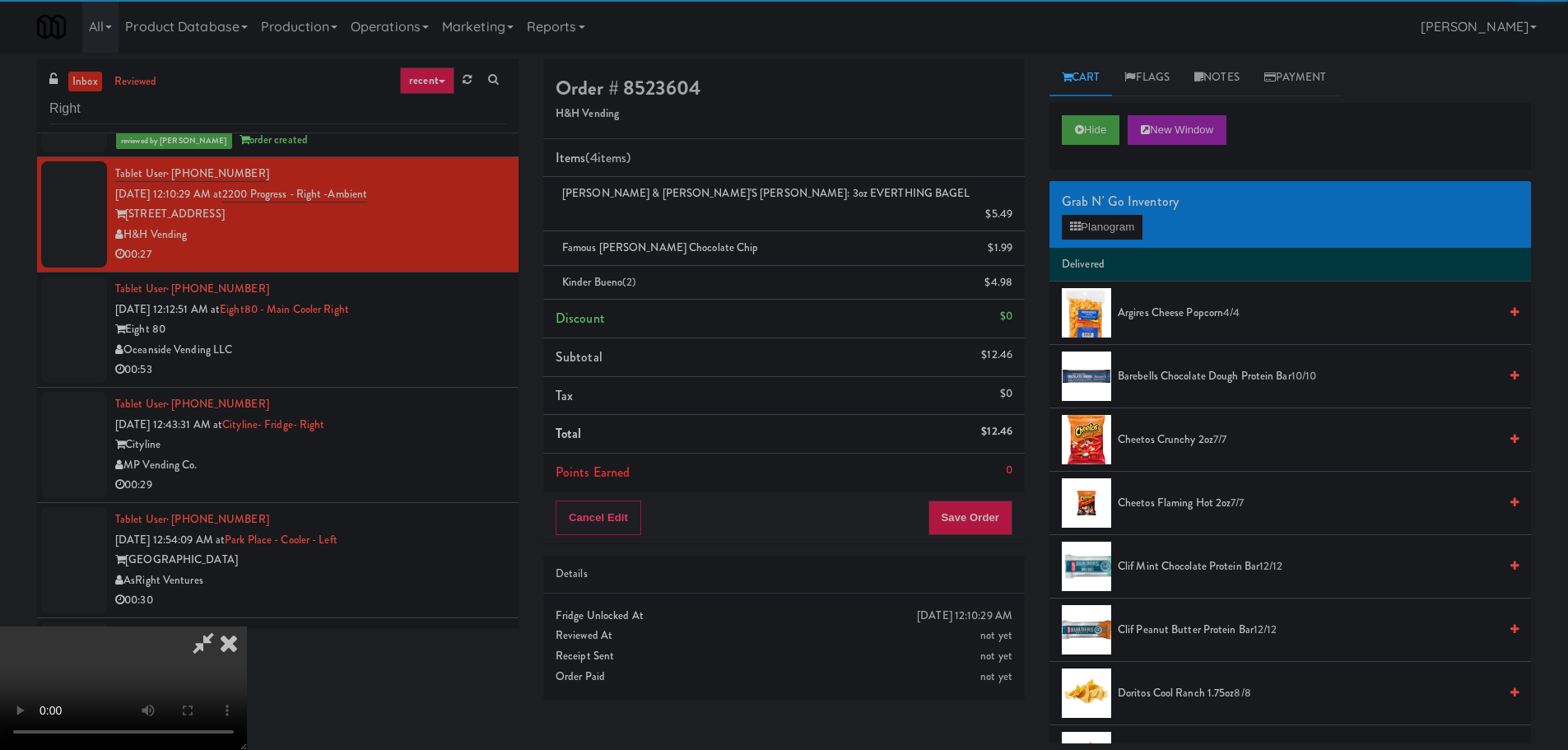
drag, startPoint x: 338, startPoint y: 318, endPoint x: 401, endPoint y: 320, distance: 63.0
click at [247, 627] on video at bounding box center [123, 689] width 247 height 124
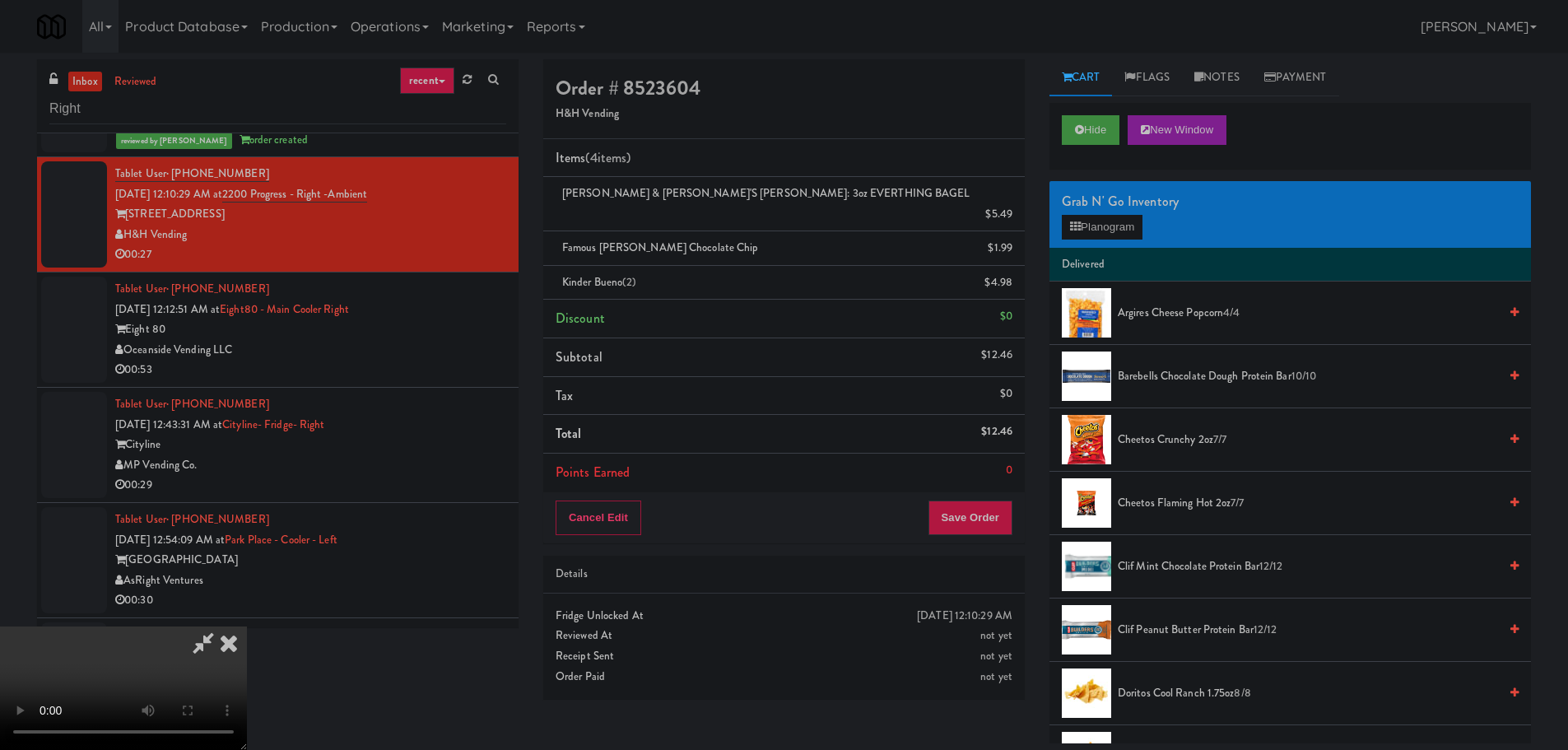
click at [247, 627] on video at bounding box center [123, 689] width 247 height 124
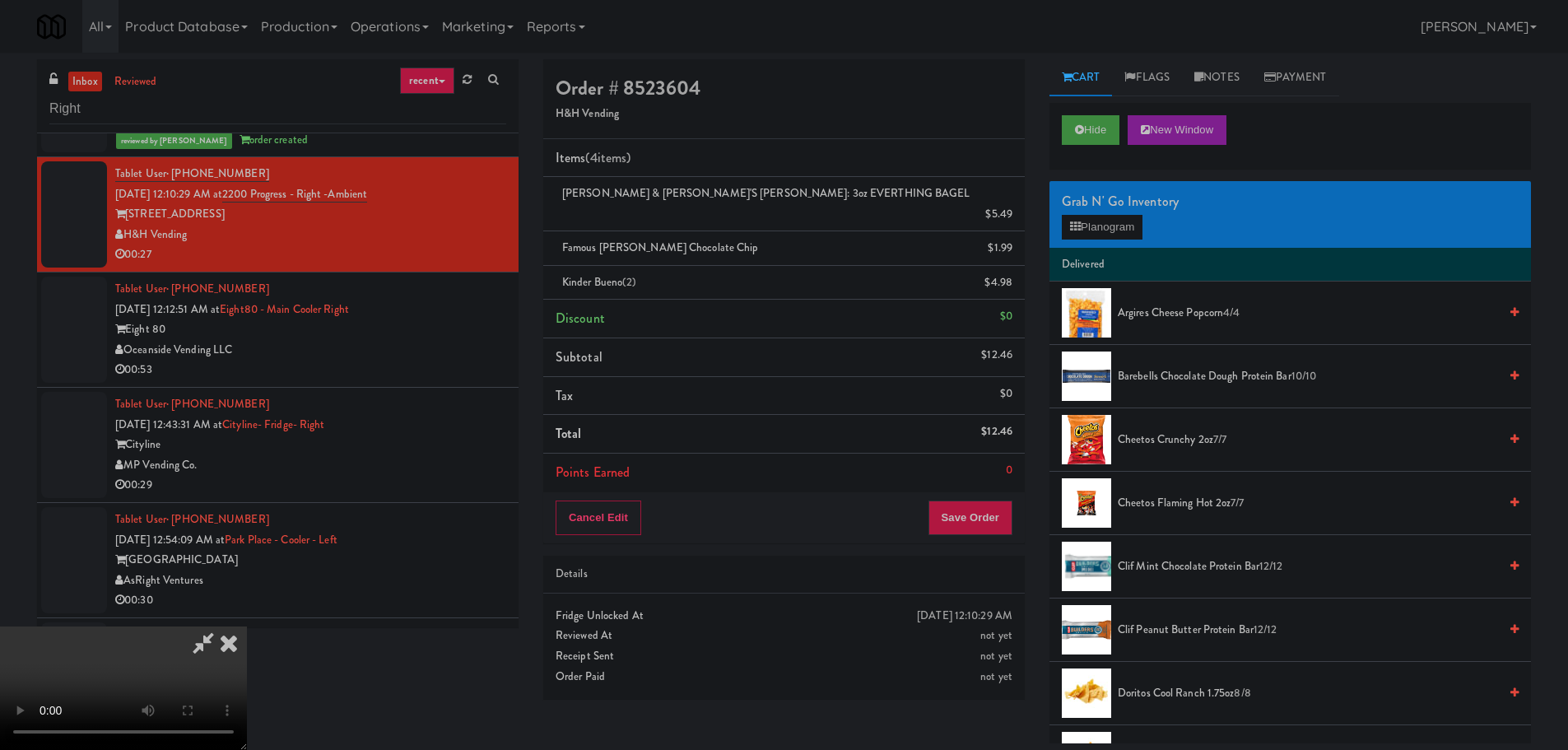
click at [247, 627] on video at bounding box center [123, 689] width 247 height 124
click at [1010, 283] on icon at bounding box center [1014, 288] width 9 height 10
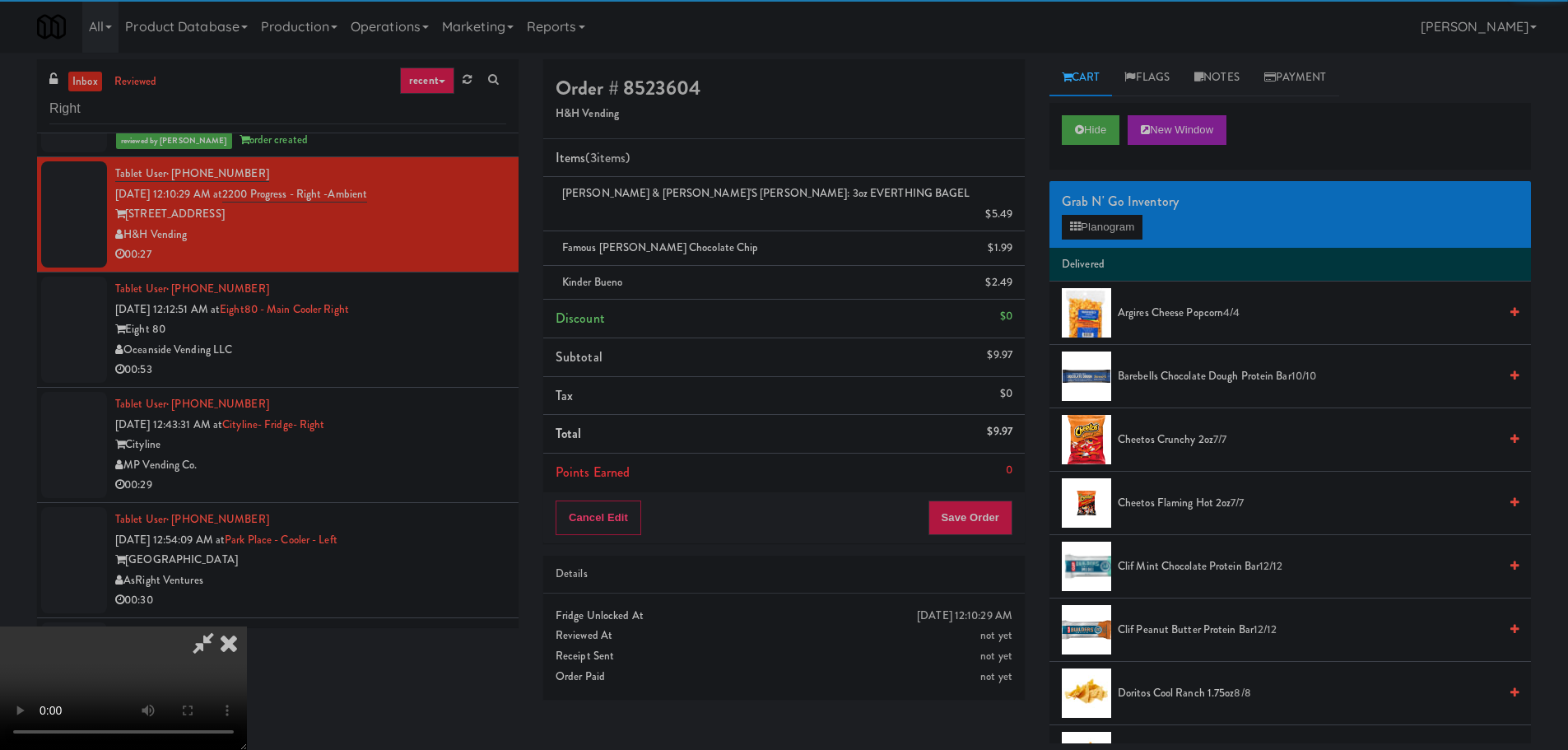
click at [222, 627] on icon at bounding box center [203, 643] width 38 height 33
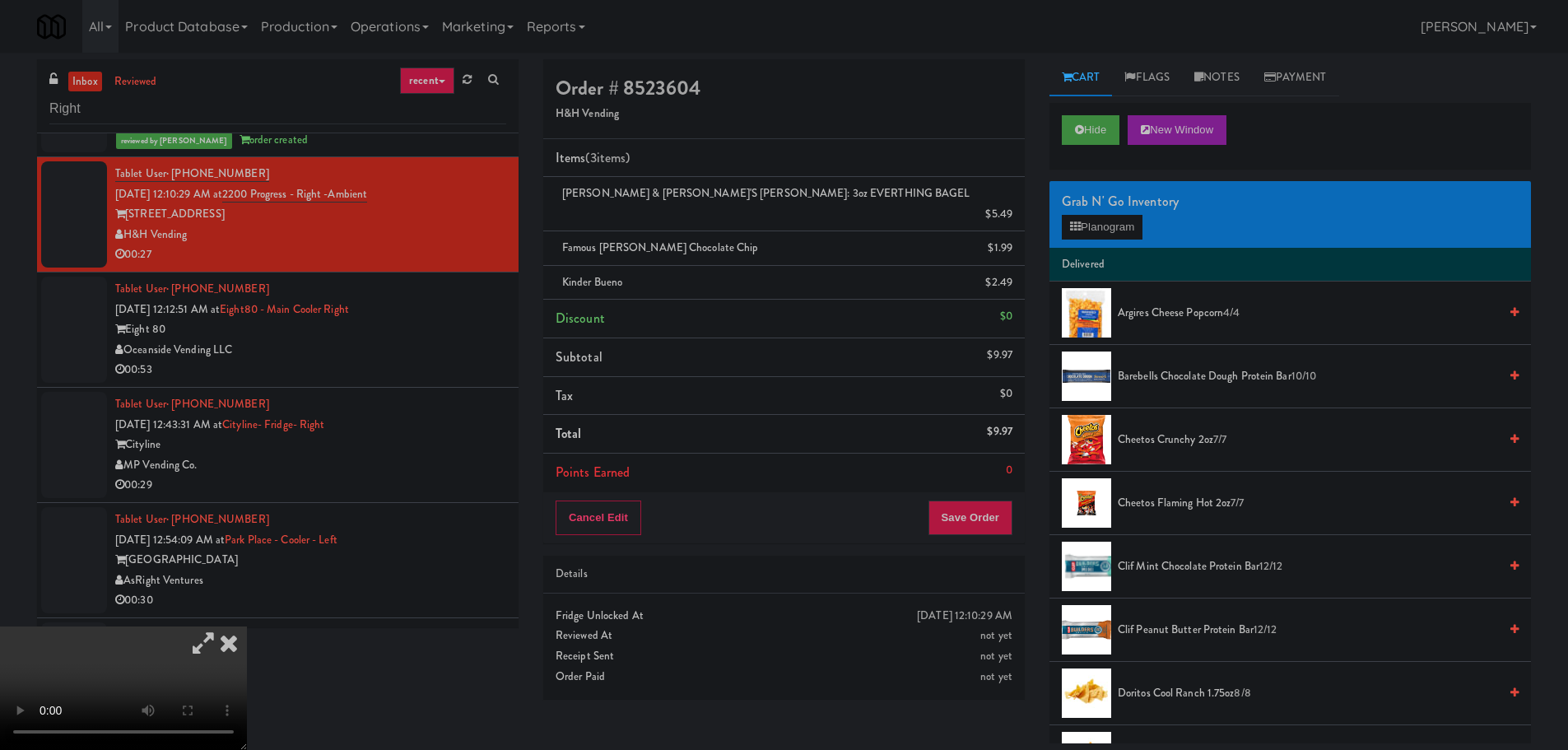
click at [222, 627] on icon at bounding box center [203, 643] width 38 height 33
click at [247, 627] on video at bounding box center [123, 689] width 247 height 124
drag, startPoint x: 683, startPoint y: 439, endPoint x: 669, endPoint y: 419, distance: 24.4
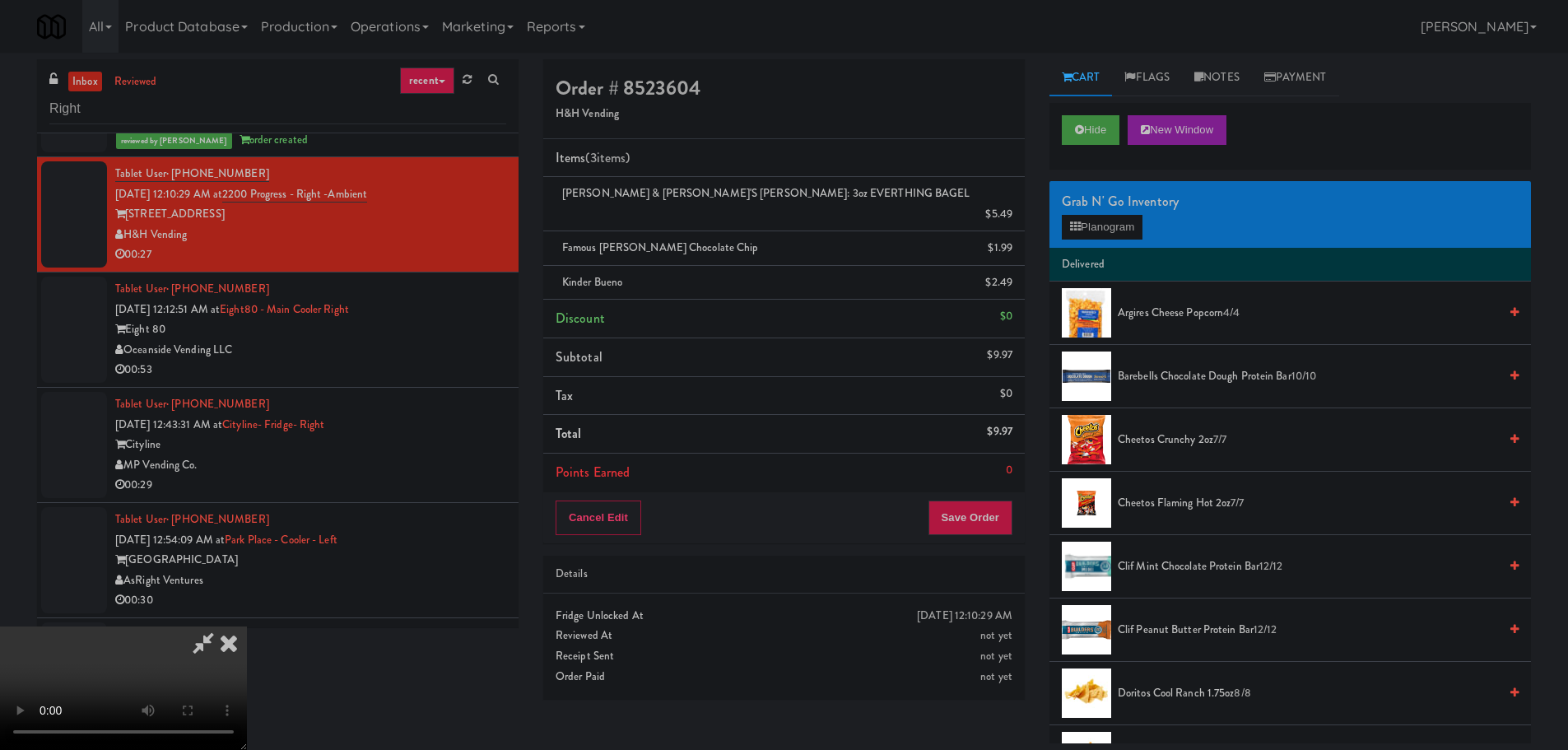
click at [247, 627] on video at bounding box center [123, 689] width 247 height 124
click at [946, 504] on button "Save Order" at bounding box center [971, 518] width 84 height 34
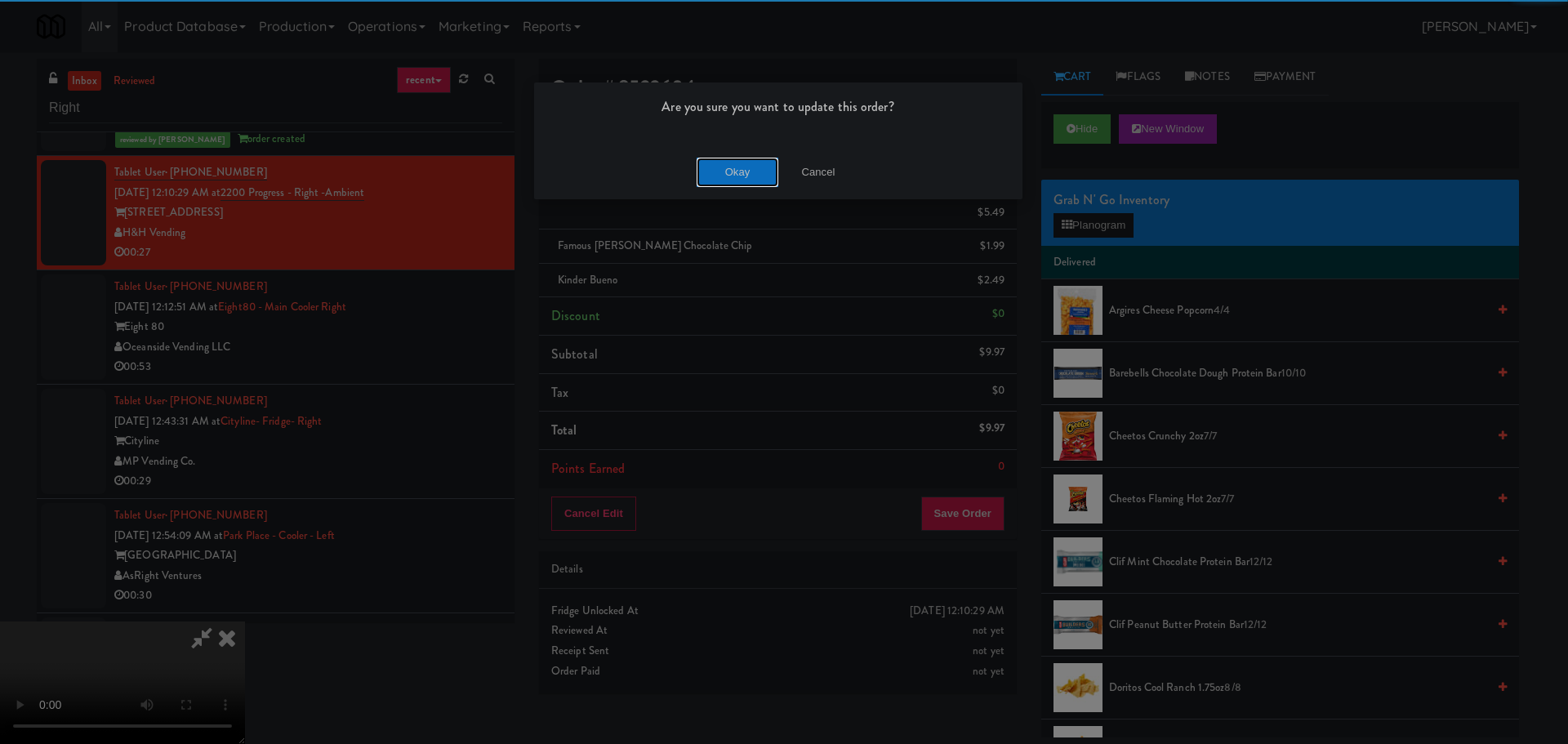
click at [741, 173] on button "Okay" at bounding box center [738, 172] width 82 height 29
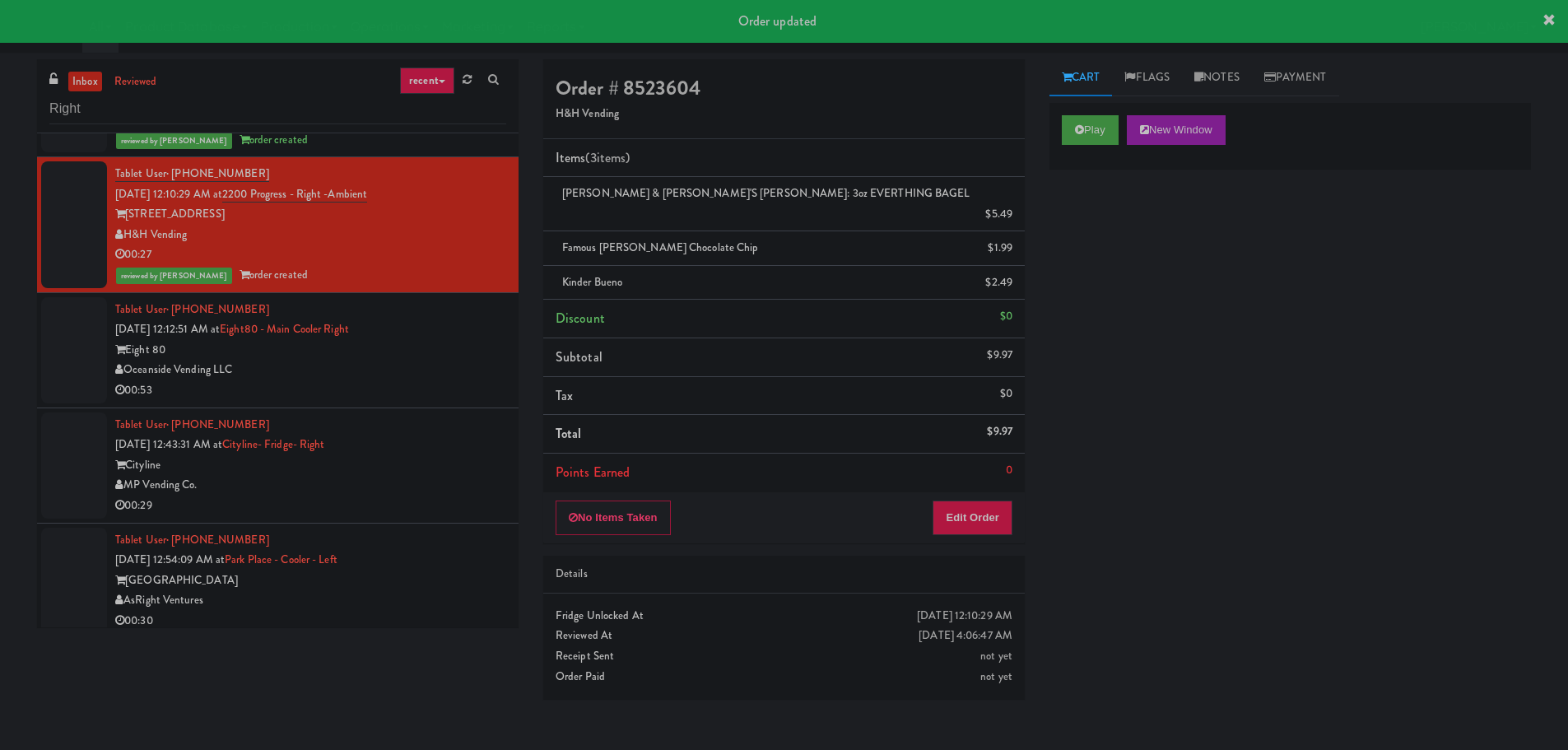
click at [442, 349] on div "Eight 80" at bounding box center [310, 350] width 391 height 21
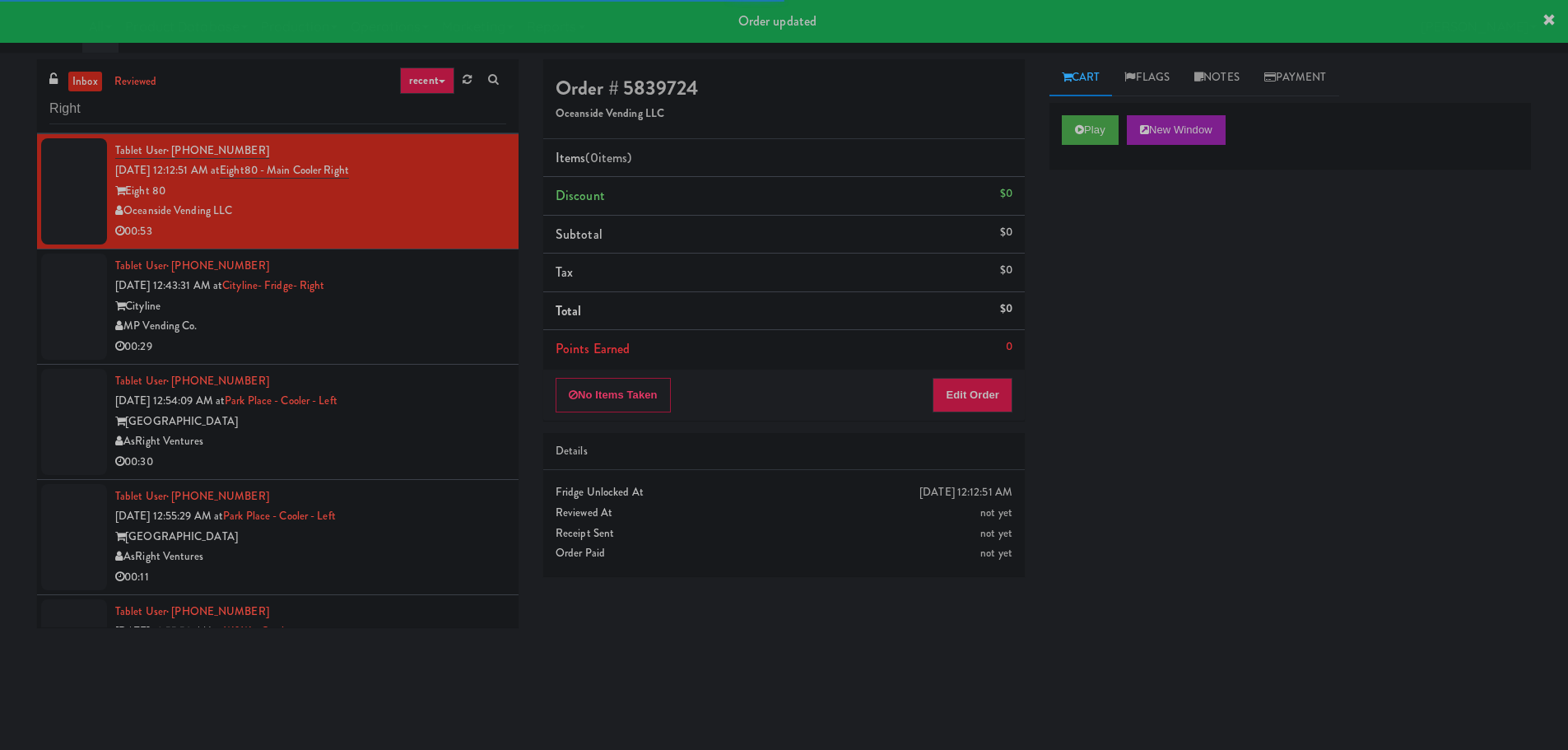
scroll to position [412, 0]
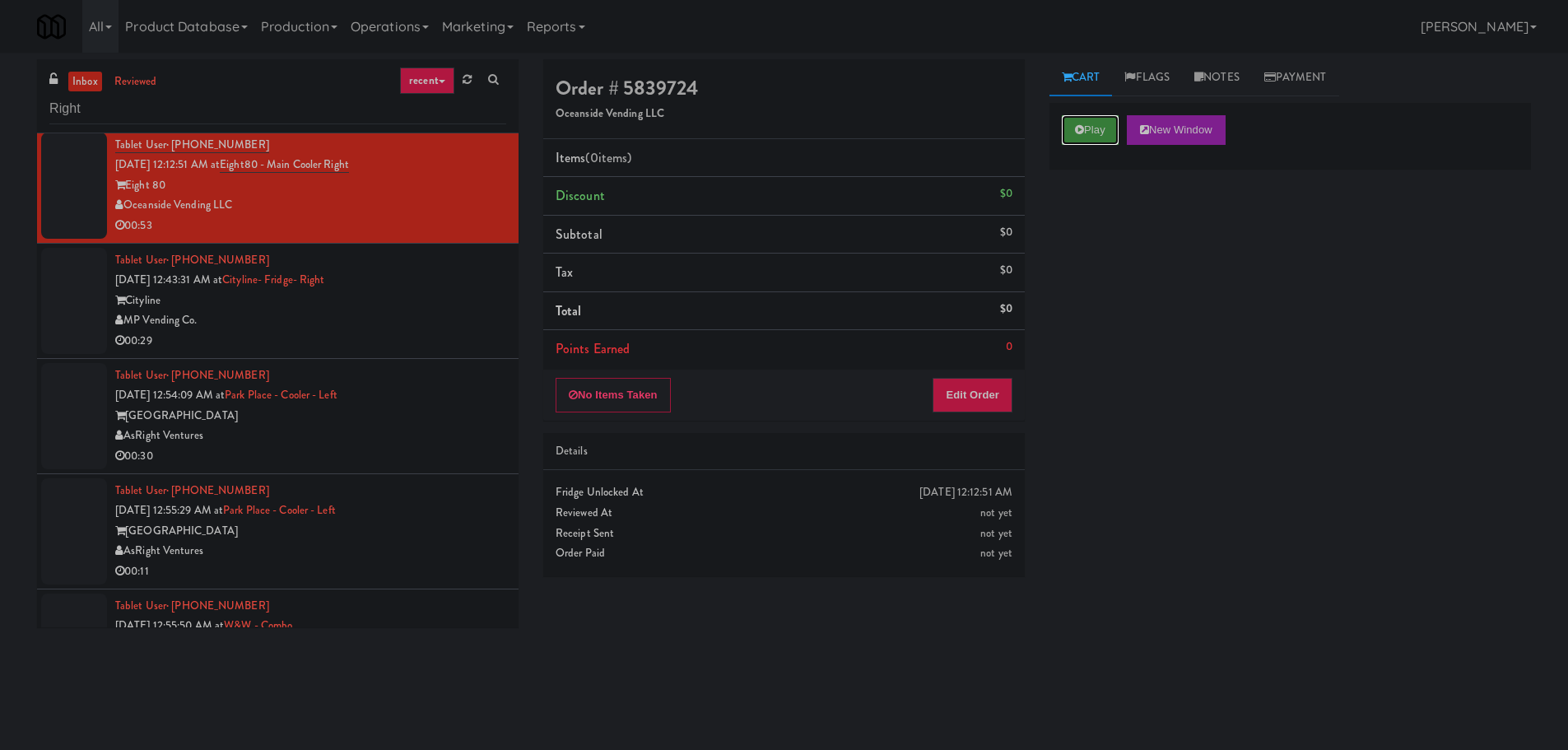
click at [1102, 122] on button "Play" at bounding box center [1090, 130] width 57 height 29
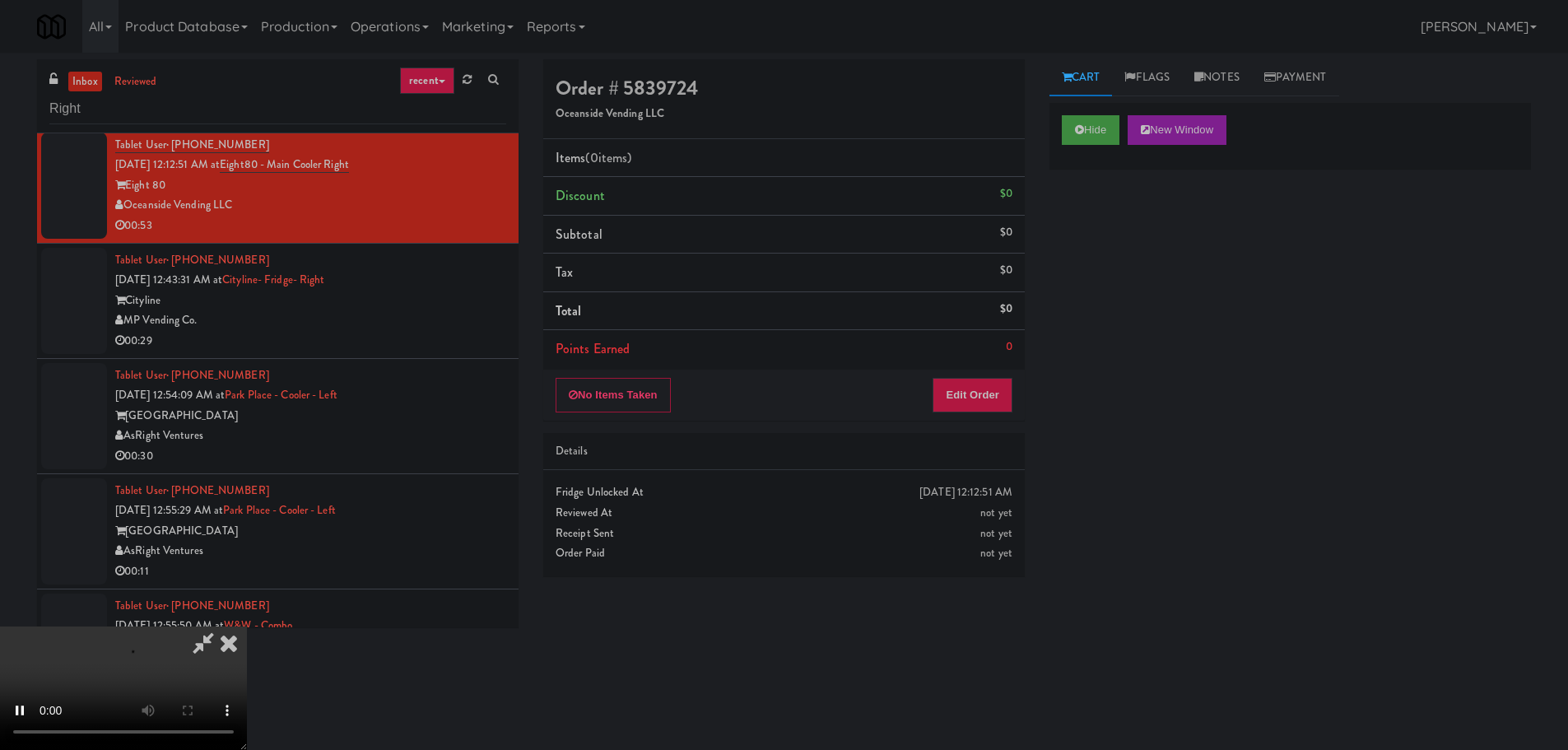
click at [975, 460] on div "Details" at bounding box center [783, 452] width 456 height 21
click at [969, 403] on button "Edit Order" at bounding box center [972, 395] width 80 height 34
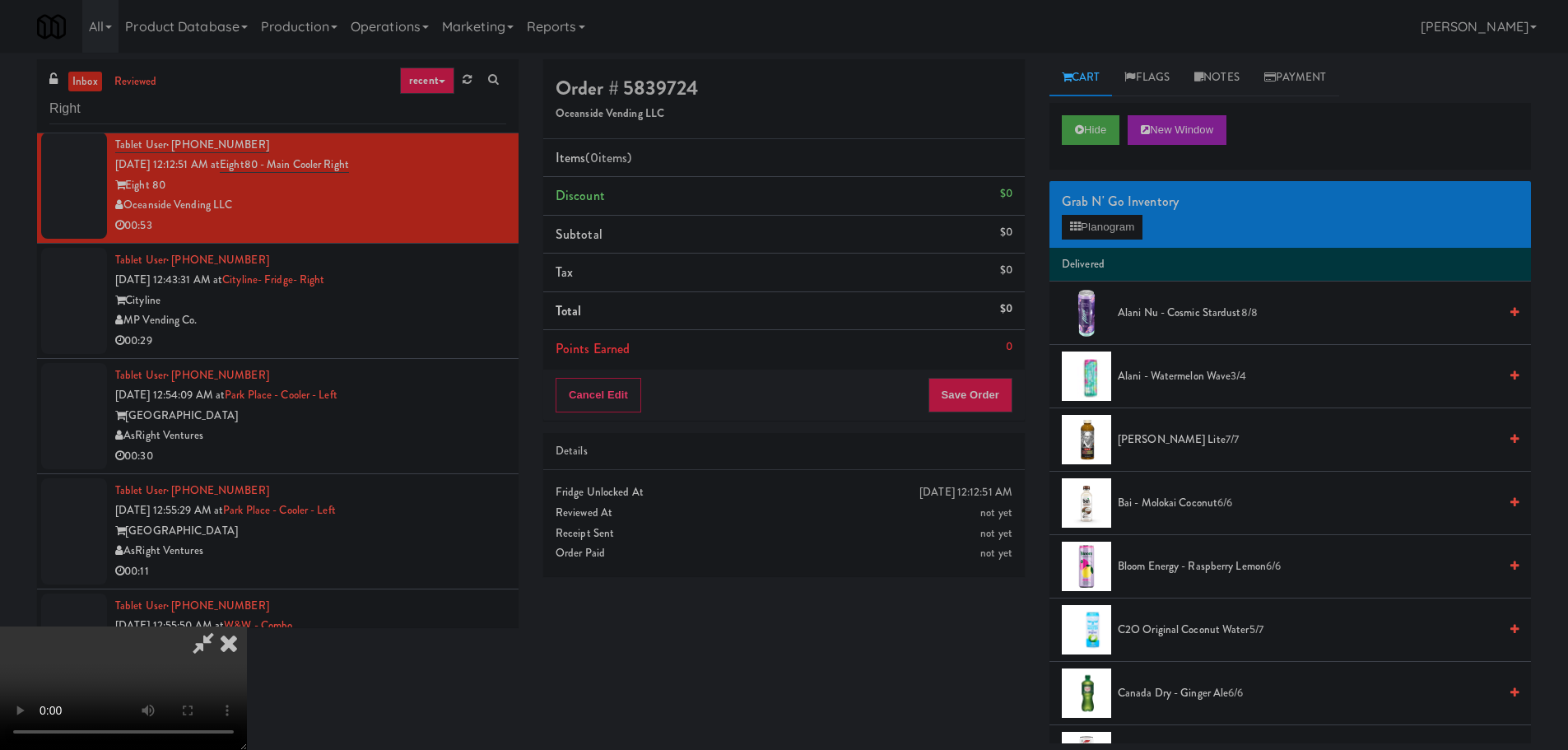
scroll to position [0, 0]
click at [247, 627] on video at bounding box center [123, 689] width 247 height 124
drag, startPoint x: 686, startPoint y: 335, endPoint x: 768, endPoint y: 295, distance: 91.2
click at [247, 627] on video at bounding box center [123, 689] width 247 height 124
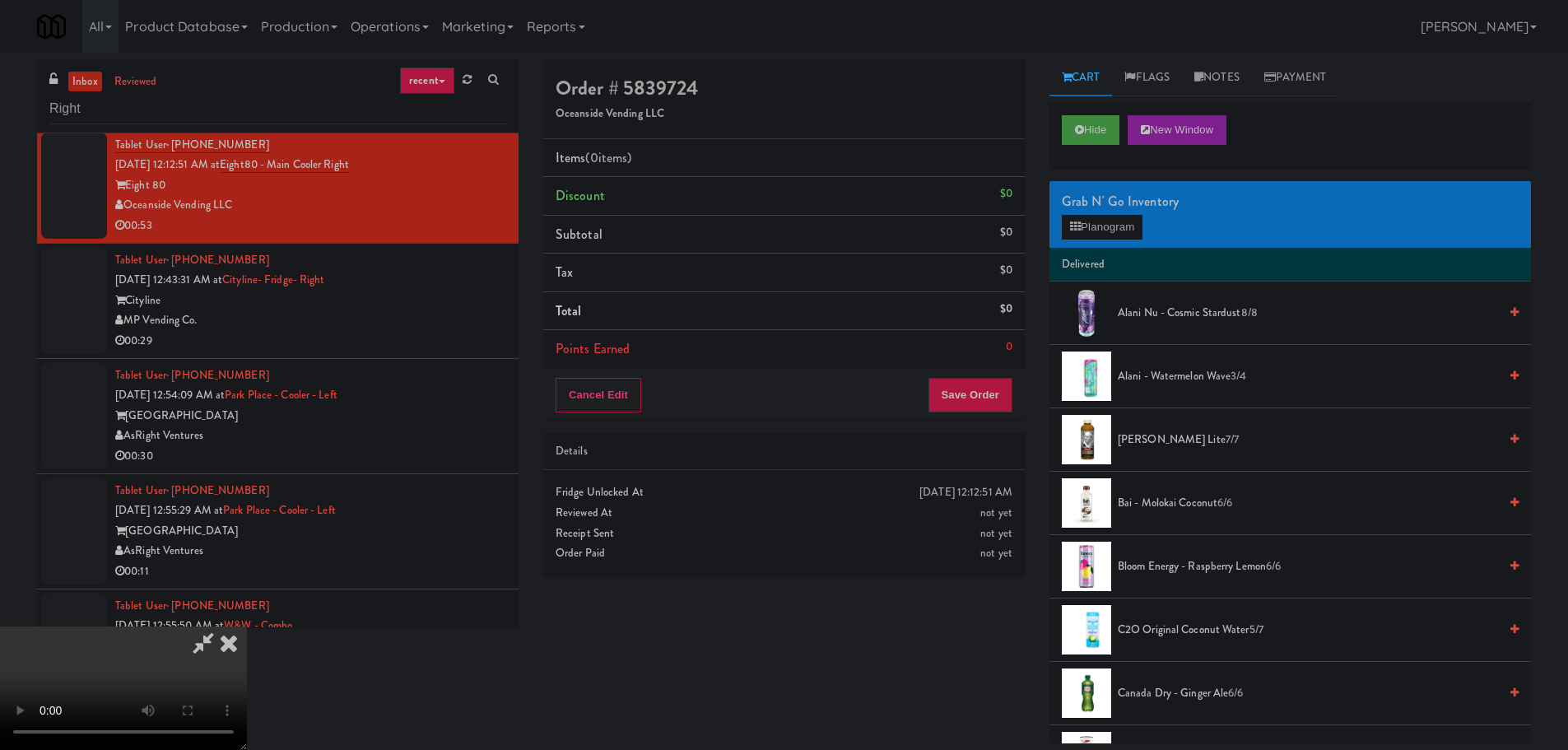
click at [1126, 240] on div "Grab N' Go Inventory Planogram" at bounding box center [1290, 215] width 481 height 67
click at [1124, 245] on div "Grab N' Go Inventory Planogram" at bounding box center [1290, 215] width 481 height 67
click at [1121, 222] on button "Planogram" at bounding box center [1102, 227] width 81 height 25
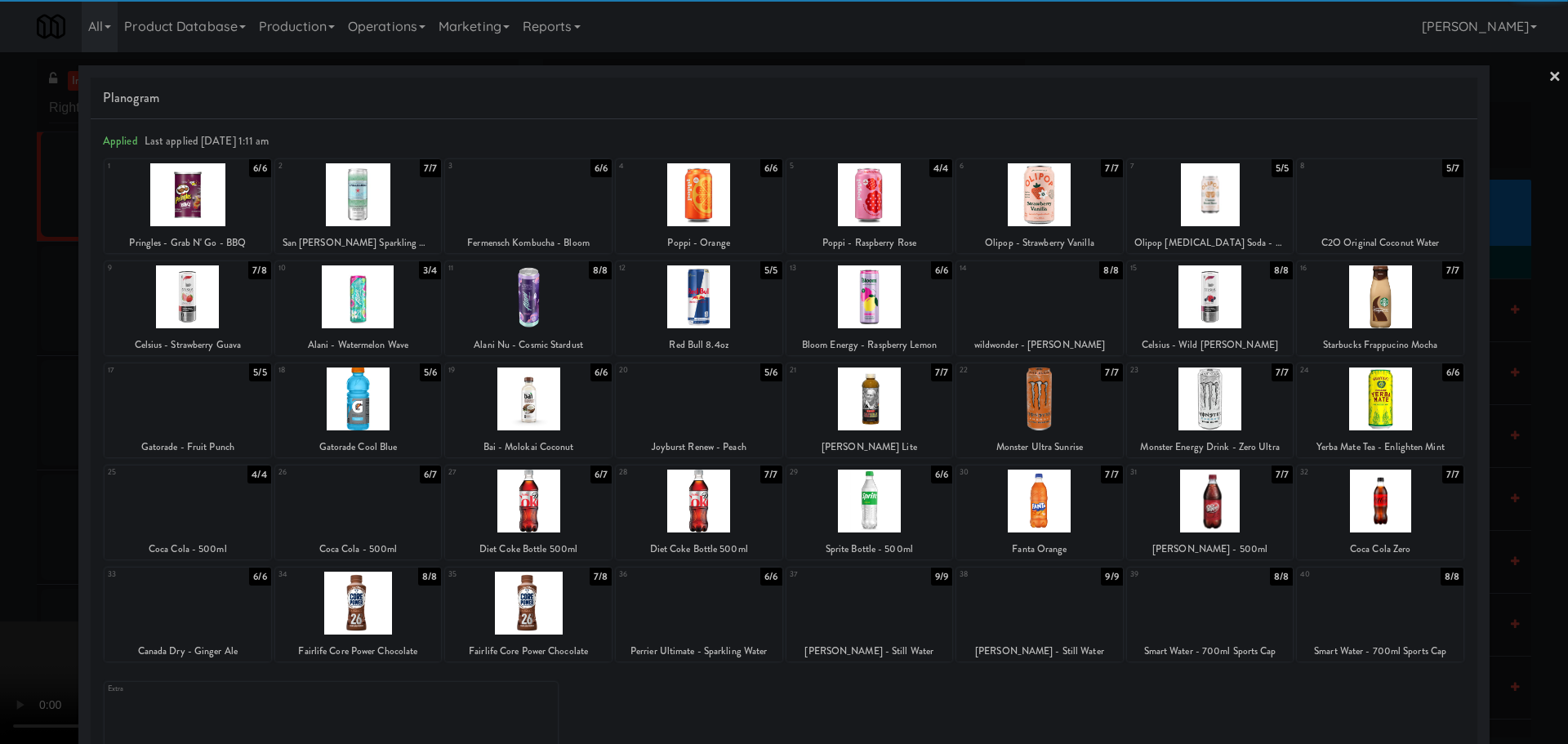
click at [705, 399] on div at bounding box center [699, 399] width 166 height 63
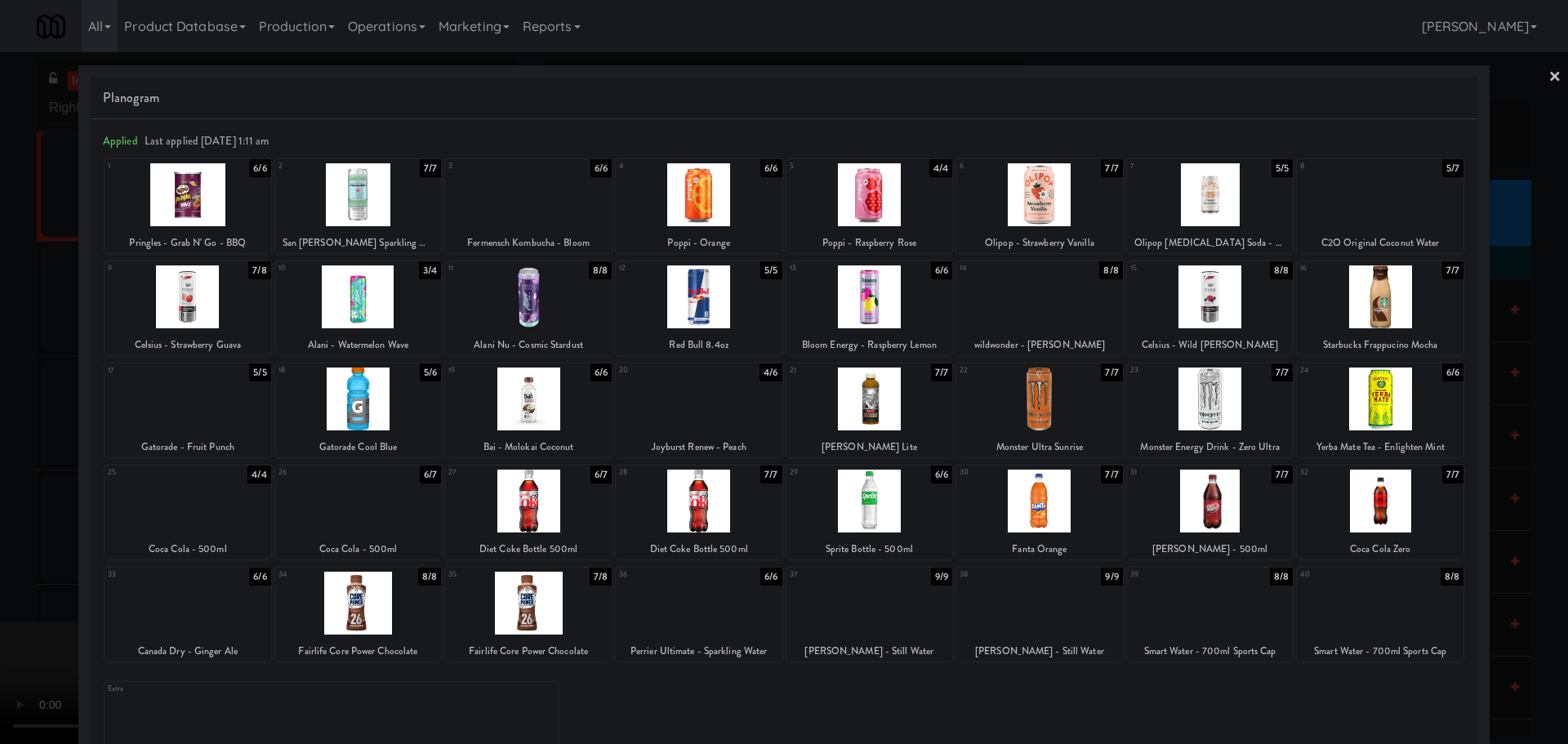
click at [52, 474] on div at bounding box center [784, 372] width 1568 height 744
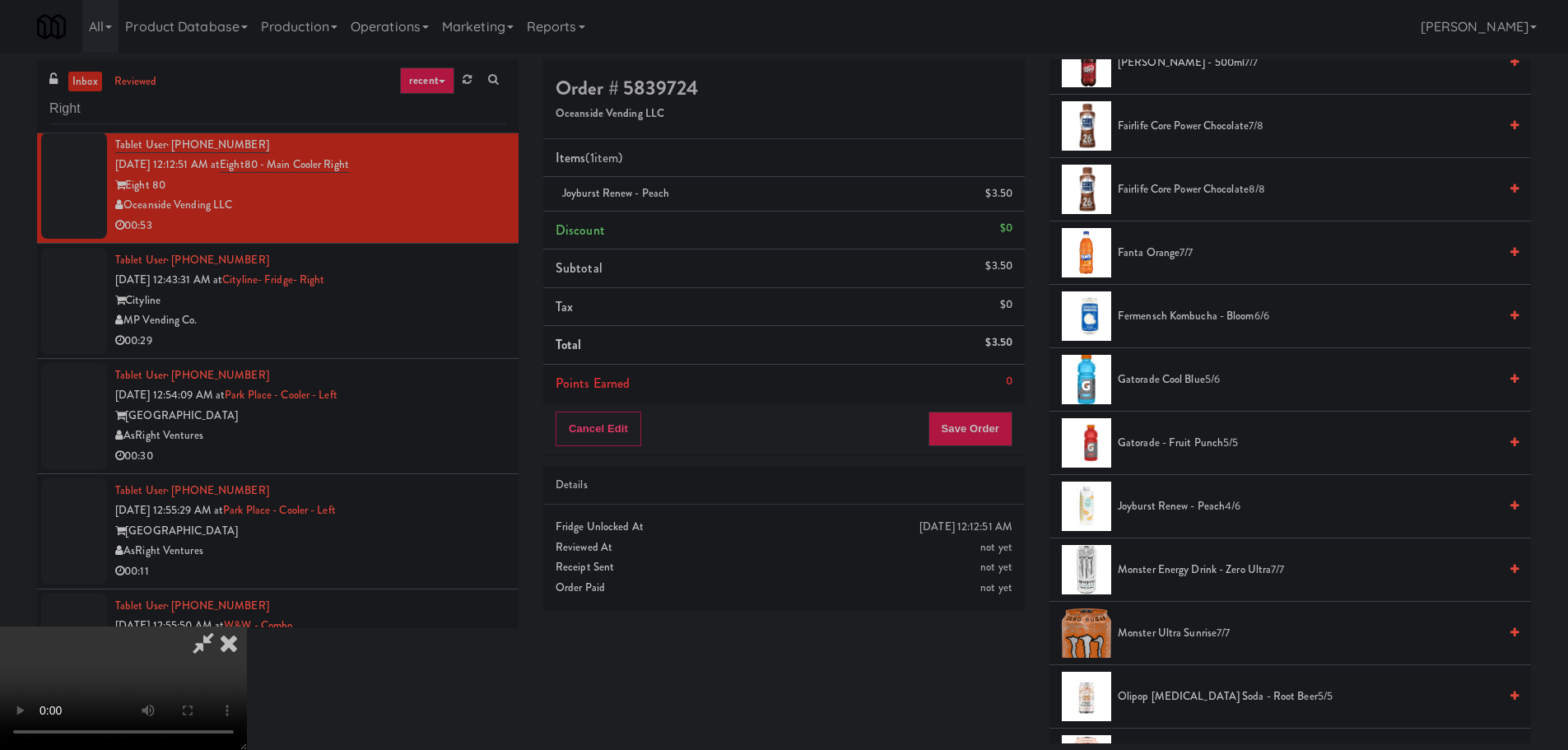
scroll to position [1235, 0]
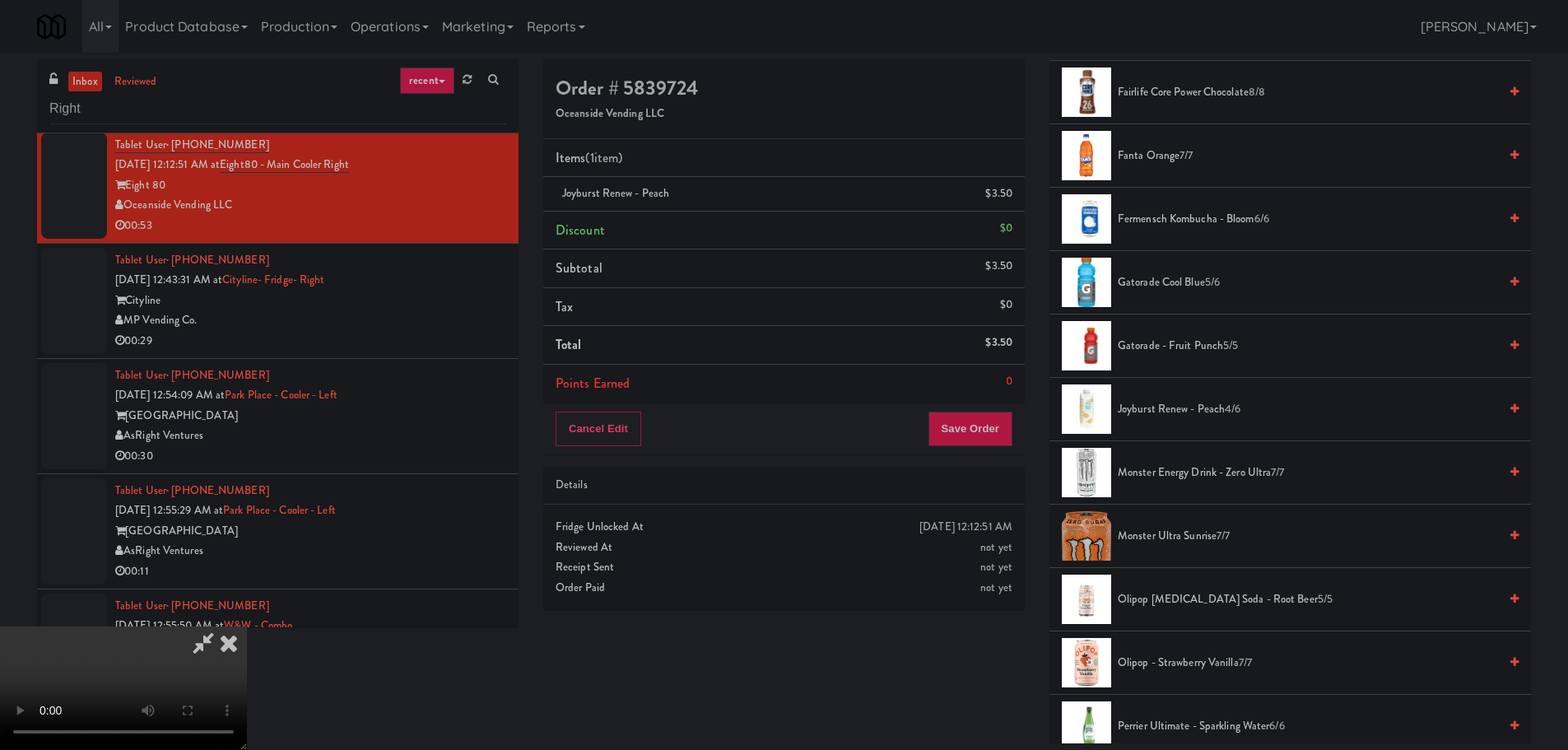
click at [247, 627] on video at bounding box center [123, 689] width 247 height 124
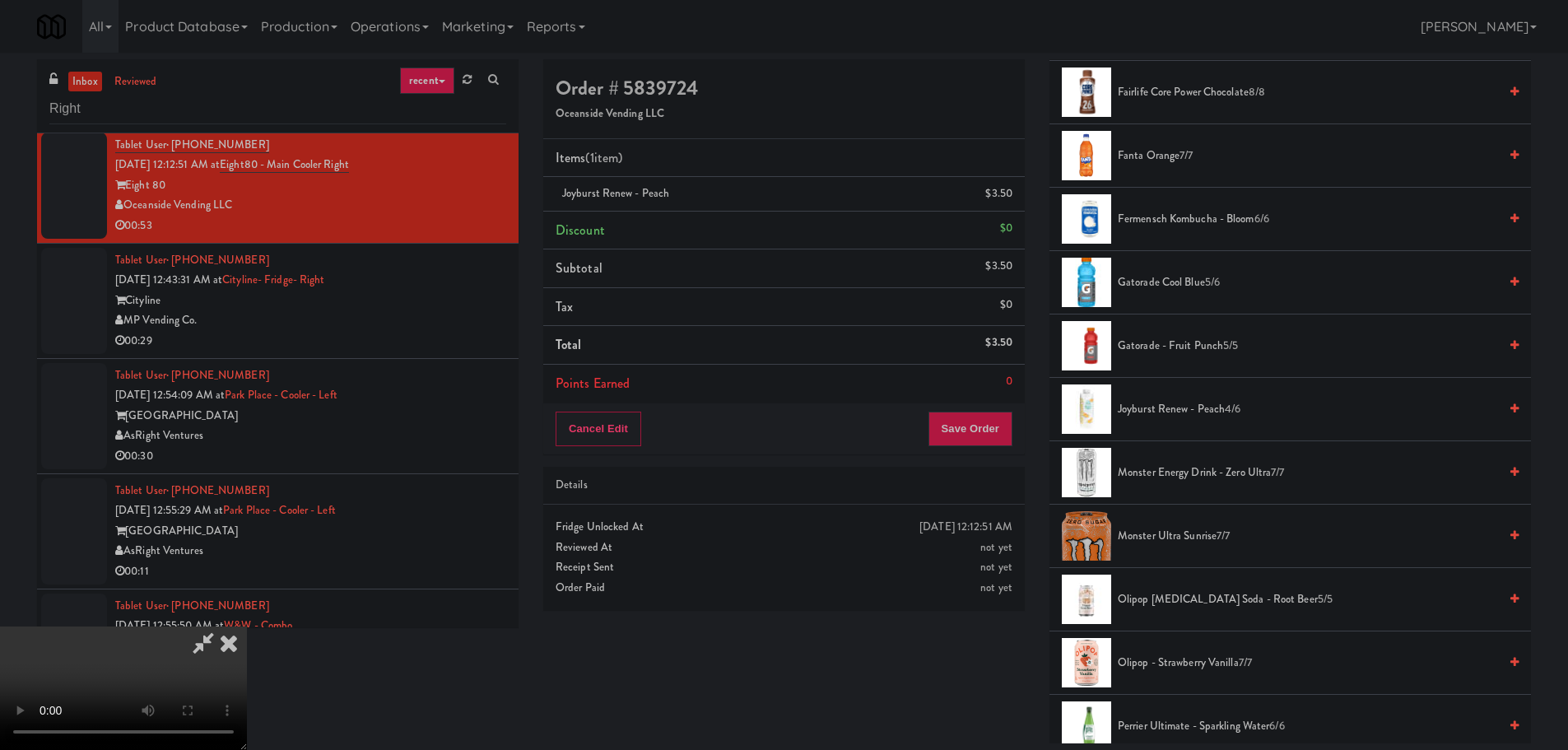
click at [247, 627] on video at bounding box center [123, 689] width 247 height 124
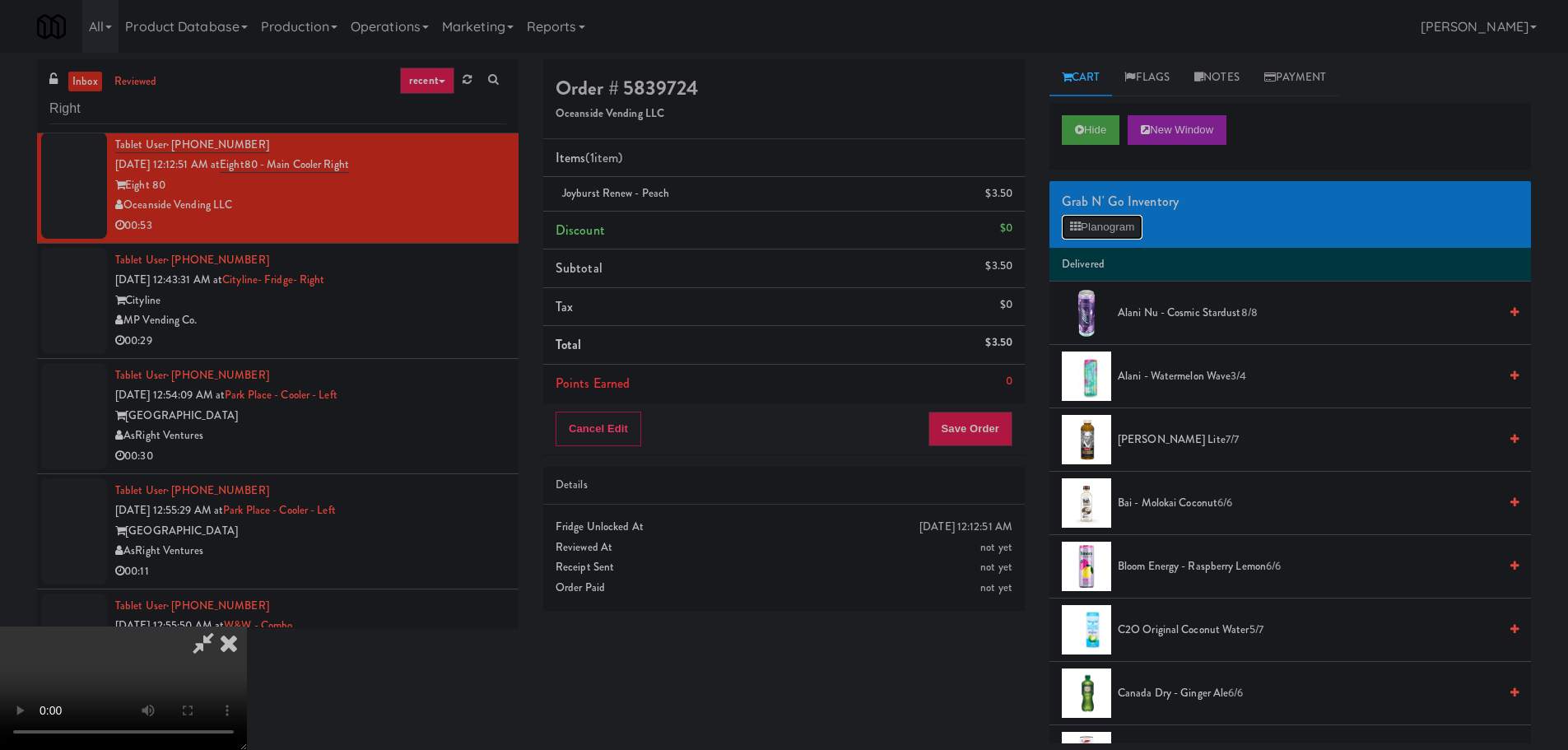
click at [1120, 219] on button "Planogram" at bounding box center [1102, 227] width 81 height 25
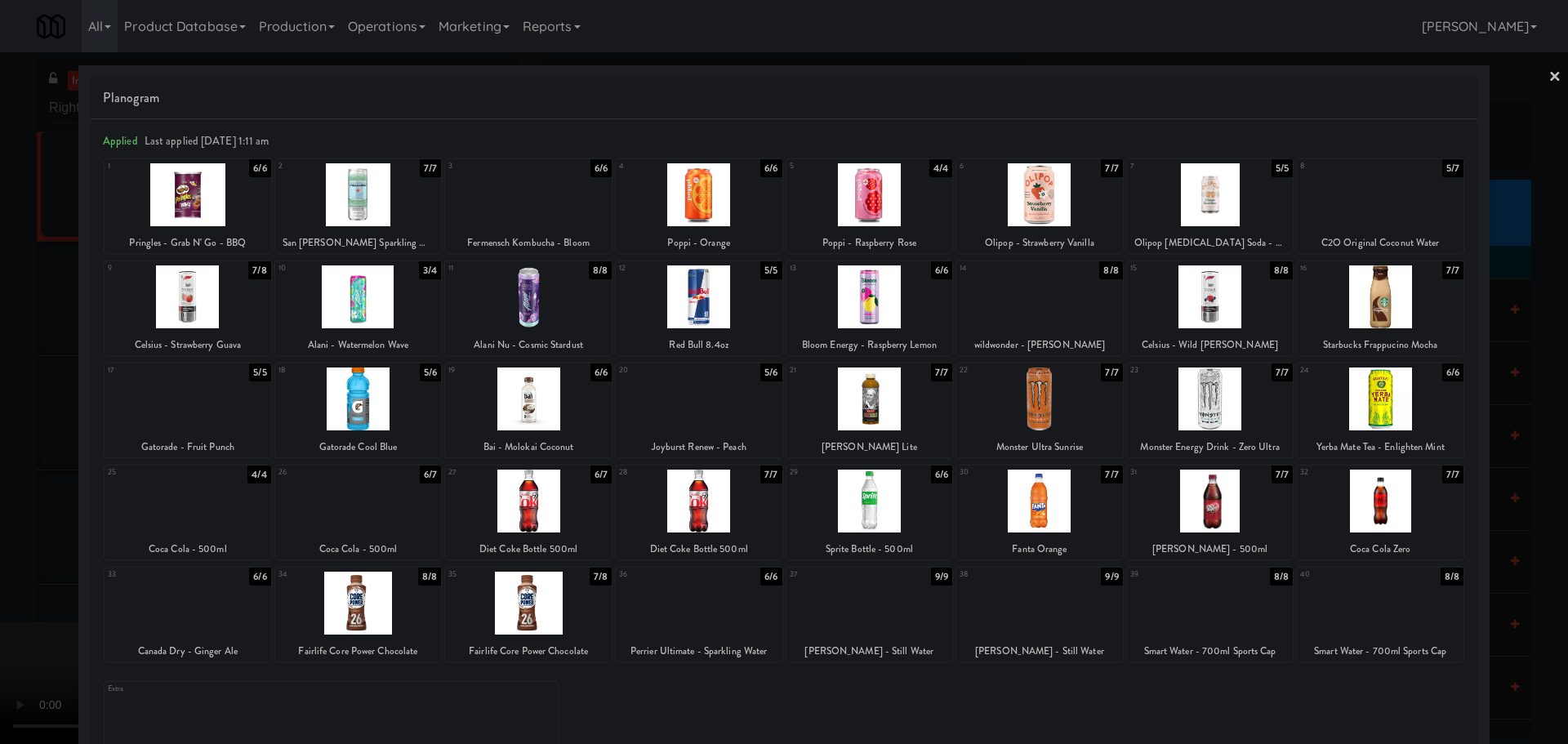
click at [201, 412] on div at bounding box center [188, 399] width 166 height 63
drag, startPoint x: 26, startPoint y: 446, endPoint x: 380, endPoint y: 403, distance: 356.6
click at [28, 446] on div at bounding box center [784, 372] width 1568 height 744
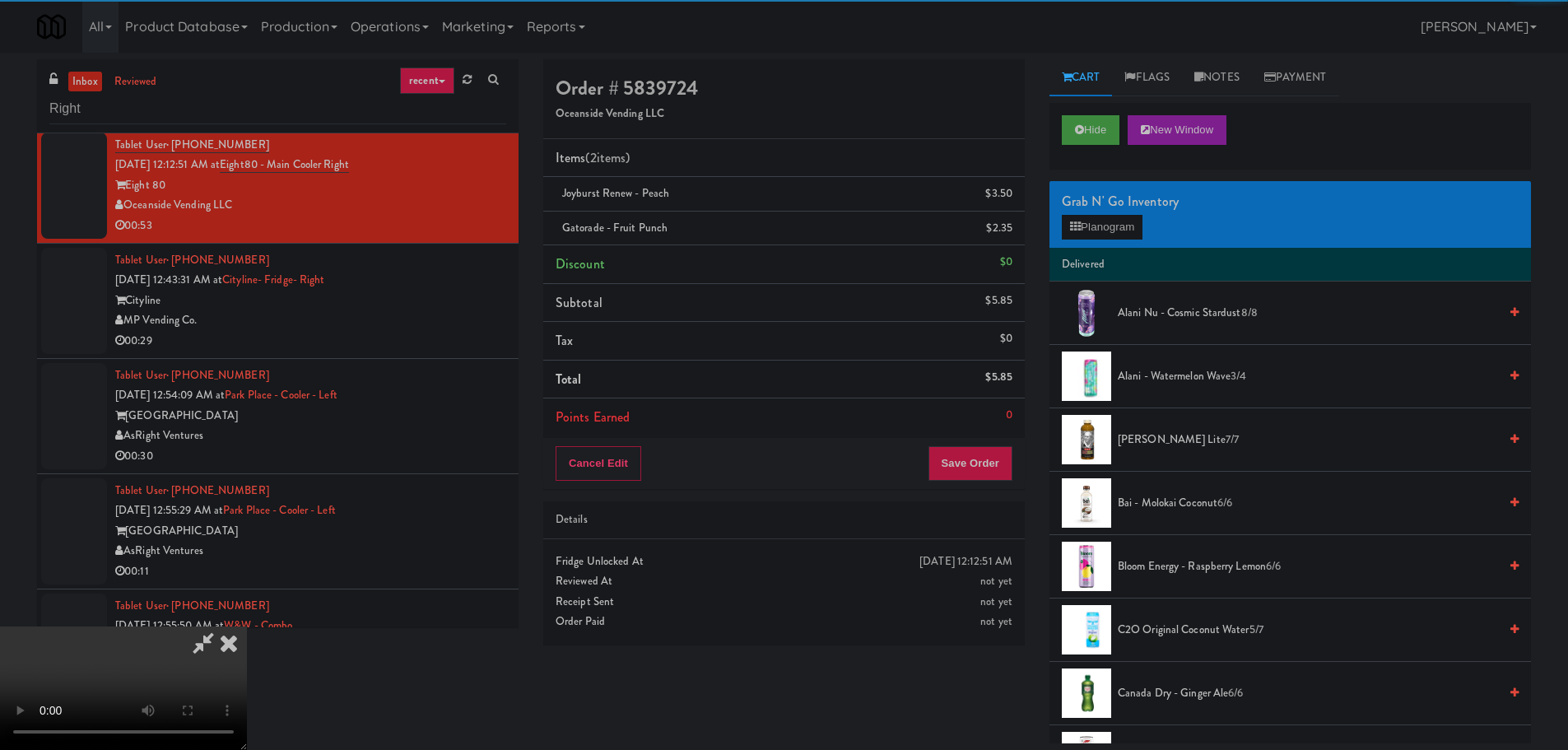
drag, startPoint x: 448, startPoint y: 401, endPoint x: 485, endPoint y: 402, distance: 37.0
click at [247, 627] on video at bounding box center [123, 689] width 247 height 124
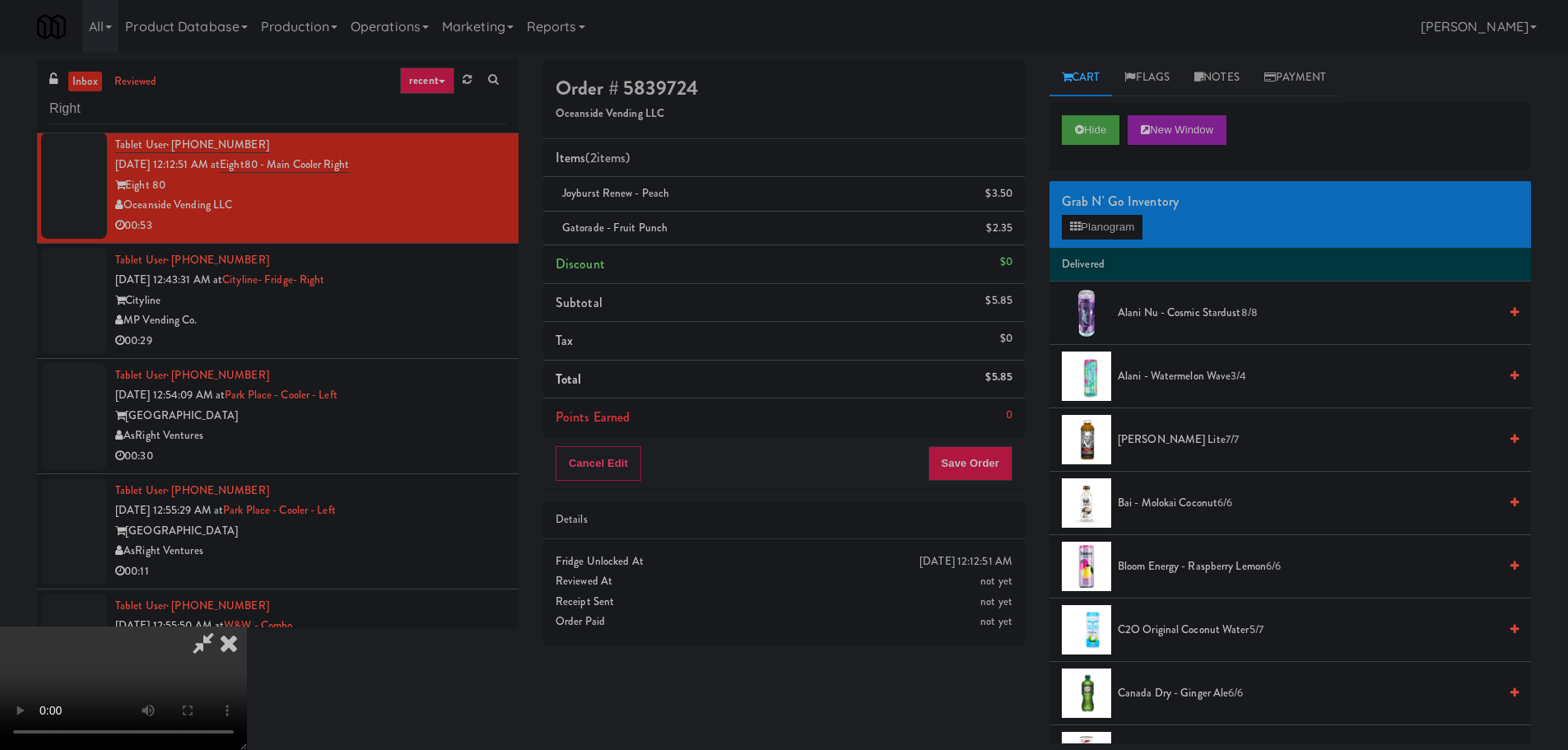
scroll to position [283, 0]
click at [988, 473] on button "Save Order" at bounding box center [971, 464] width 84 height 34
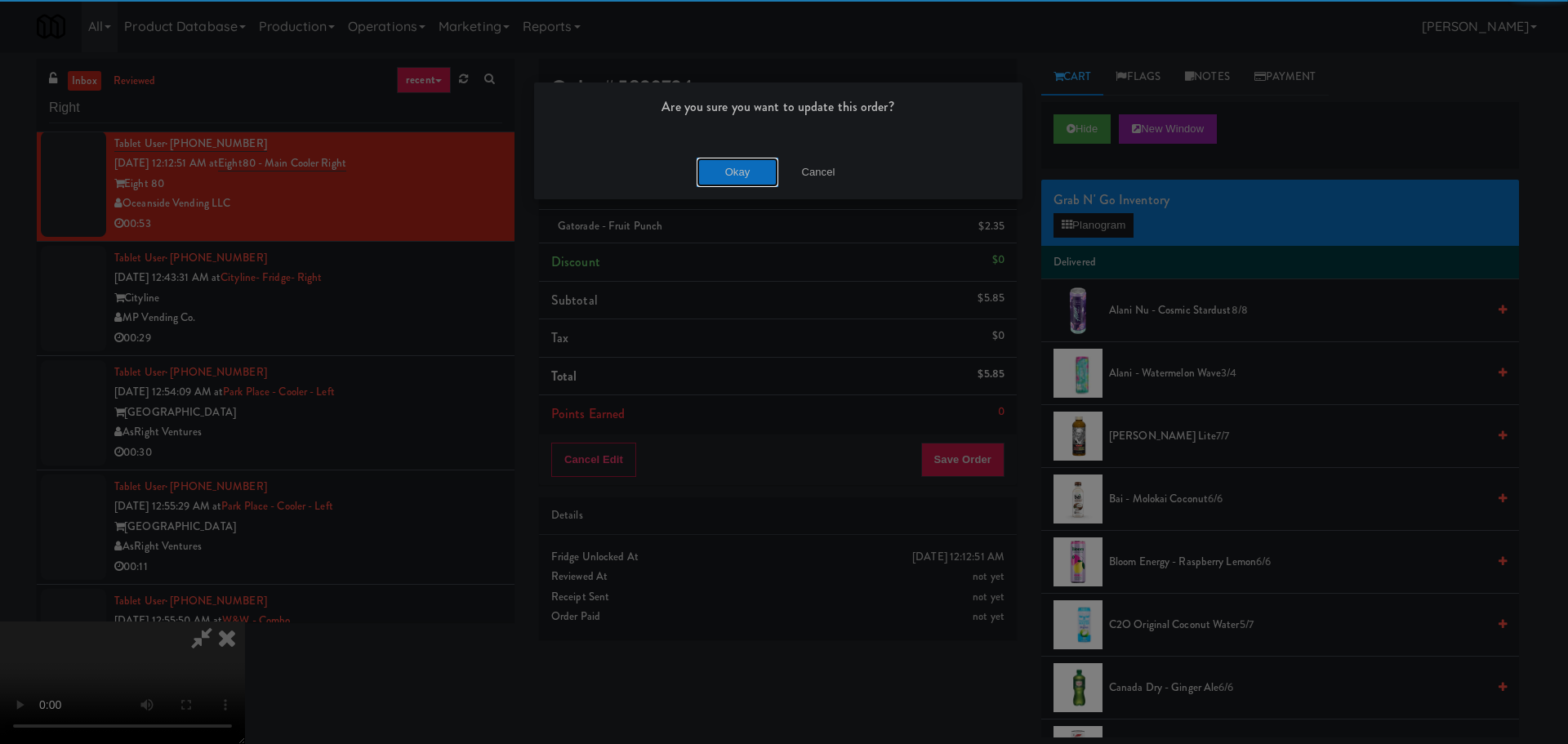
click at [747, 165] on button "Okay" at bounding box center [738, 172] width 82 height 29
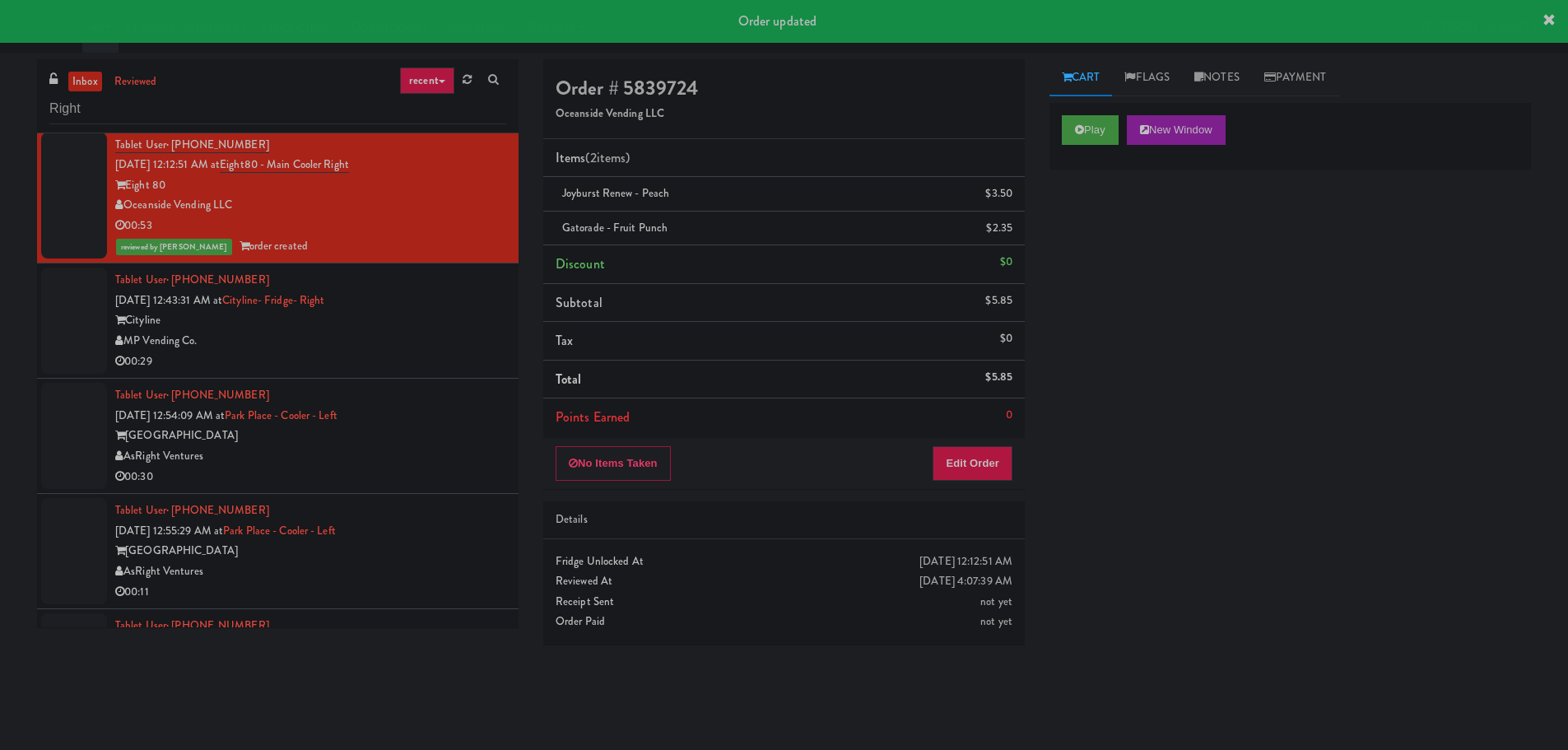
scroll to position [0, 0]
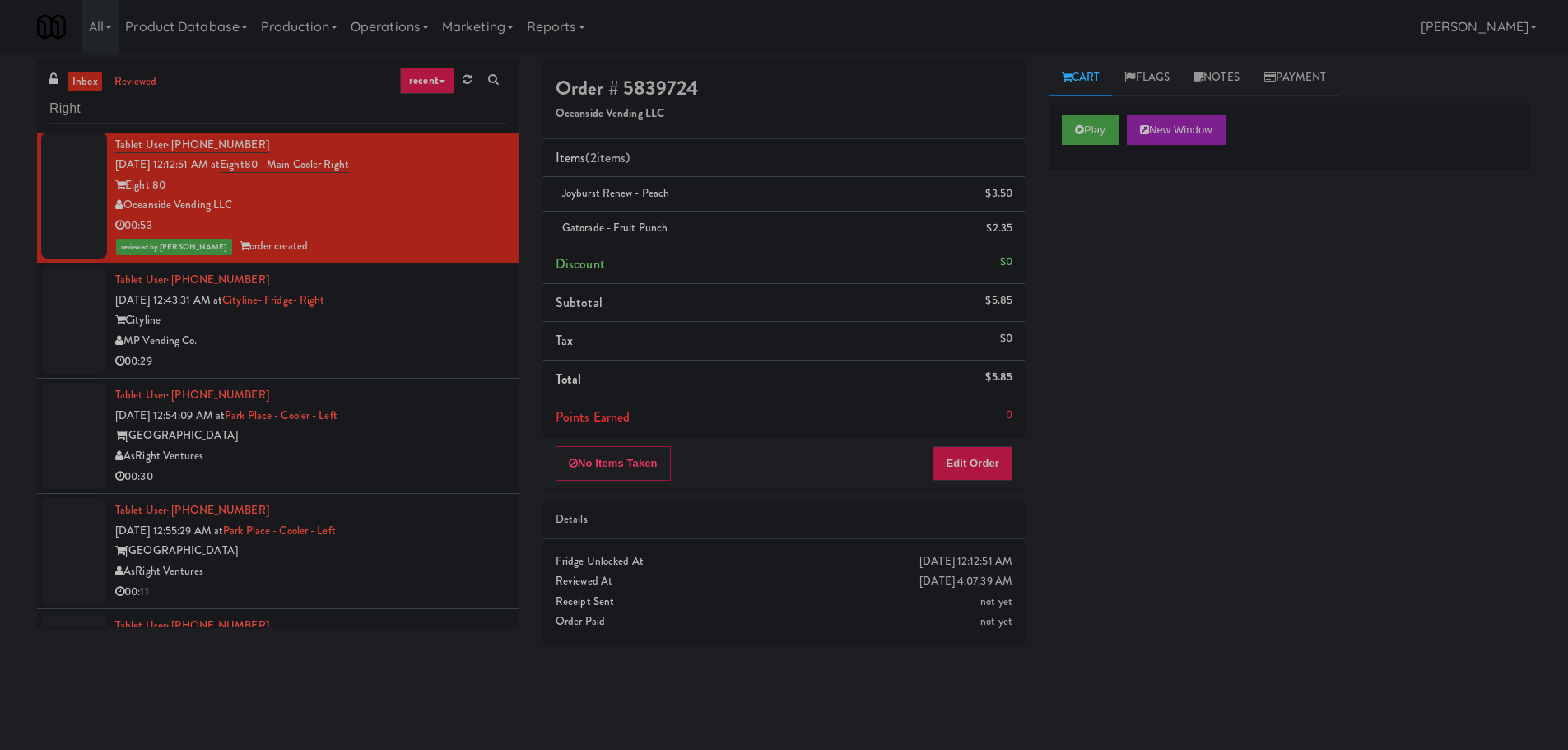
click at [417, 345] on div "MP Vending Co." at bounding box center [310, 341] width 391 height 21
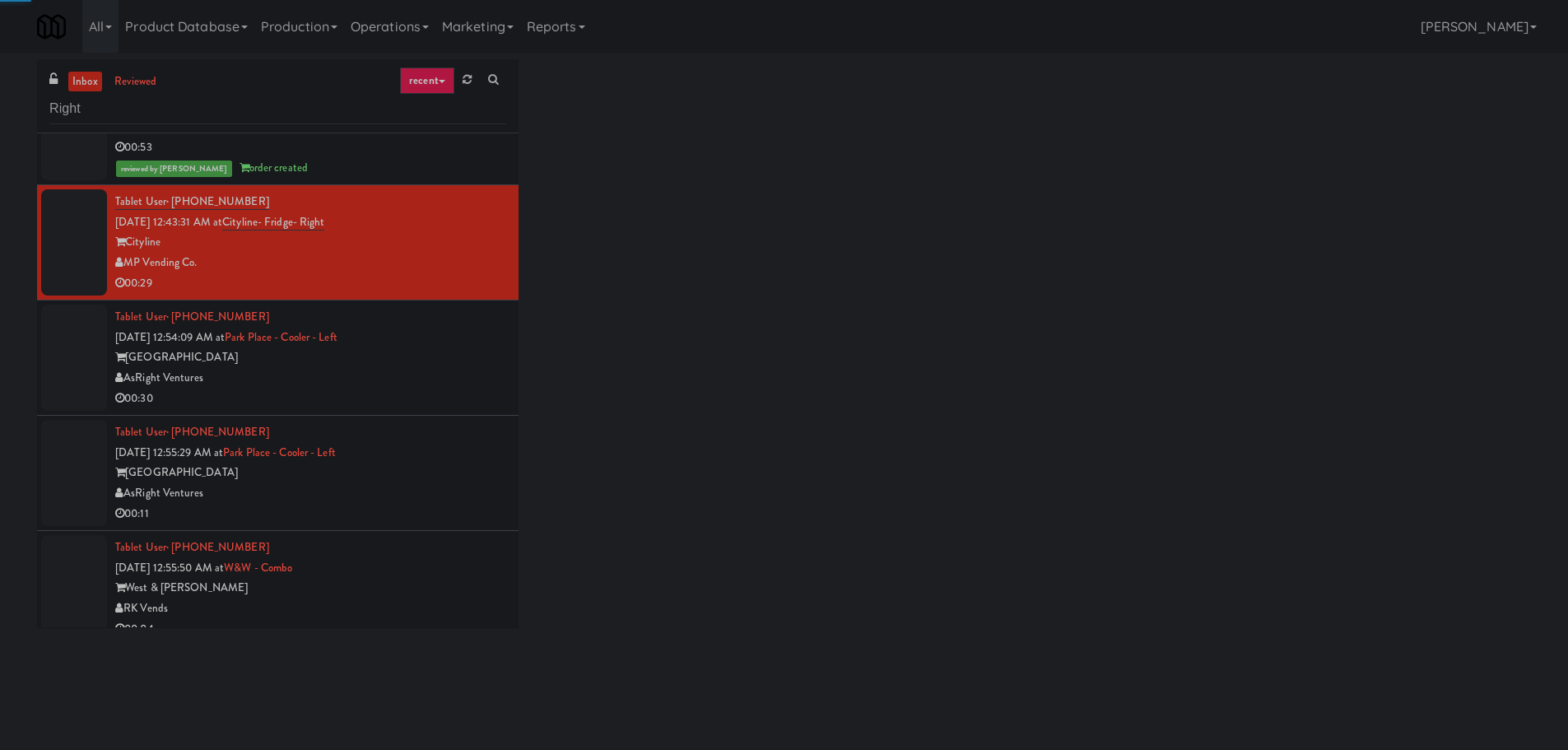
scroll to position [494, 0]
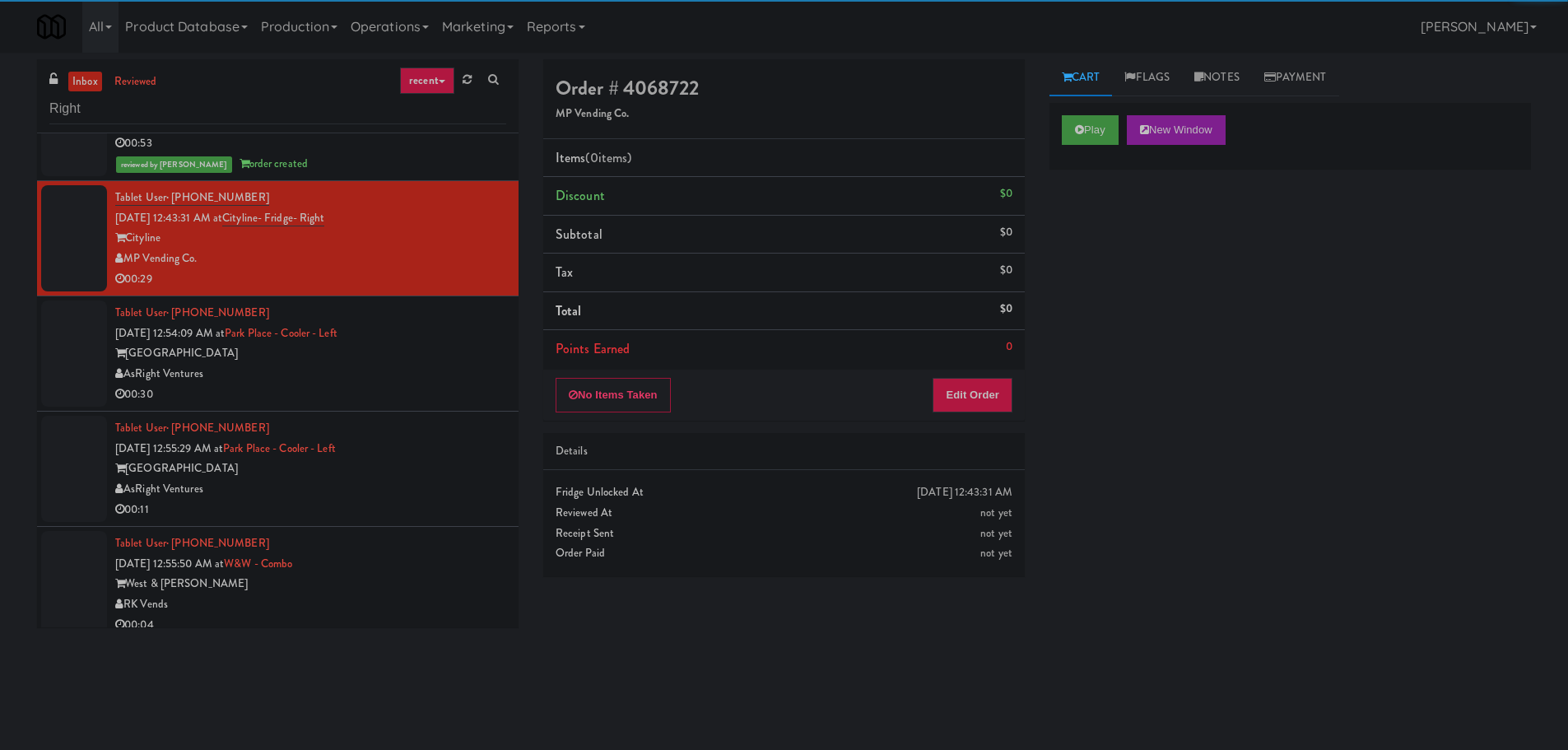
click at [1080, 113] on div "Play New Window" at bounding box center [1290, 136] width 481 height 66
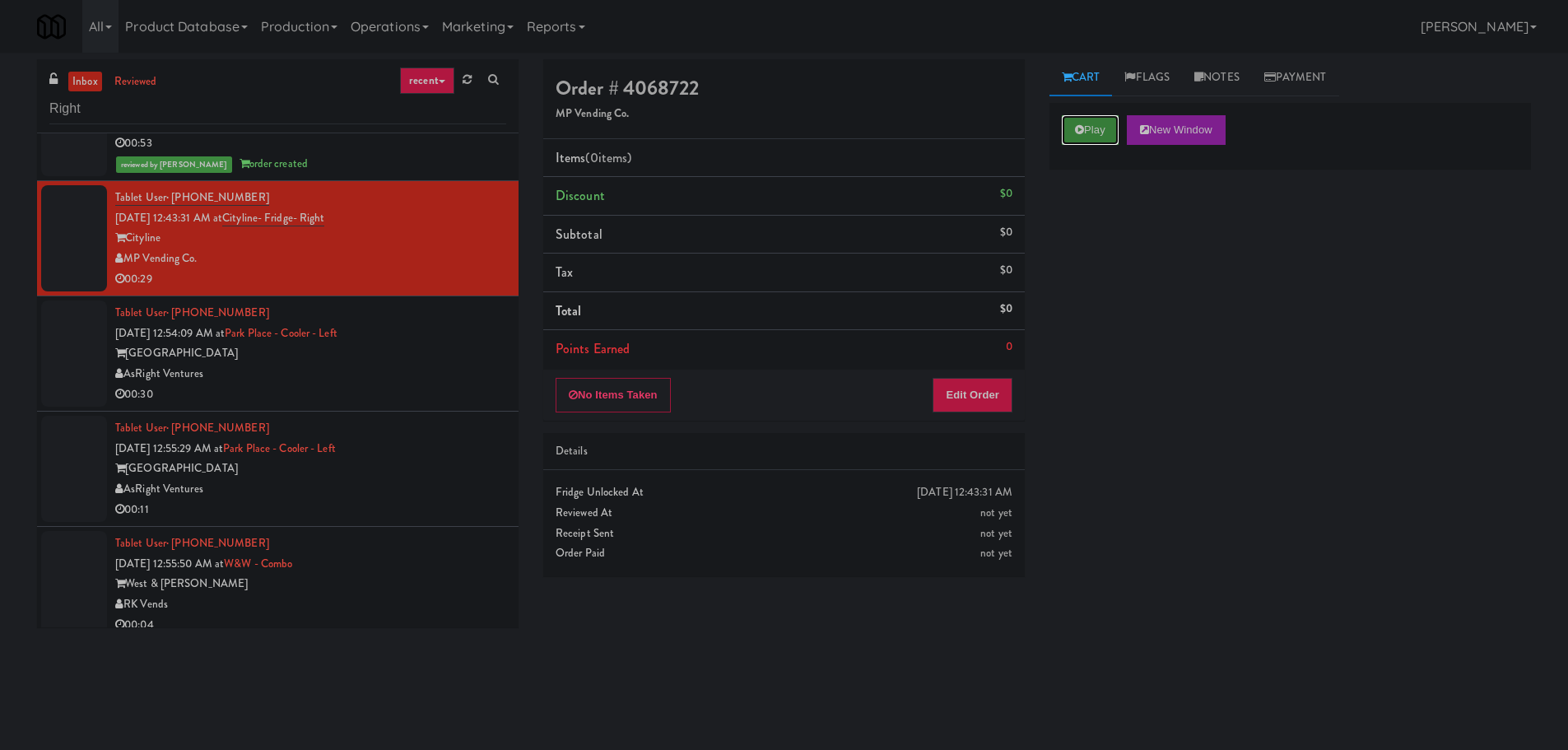
click at [1081, 125] on icon at bounding box center [1079, 130] width 9 height 10
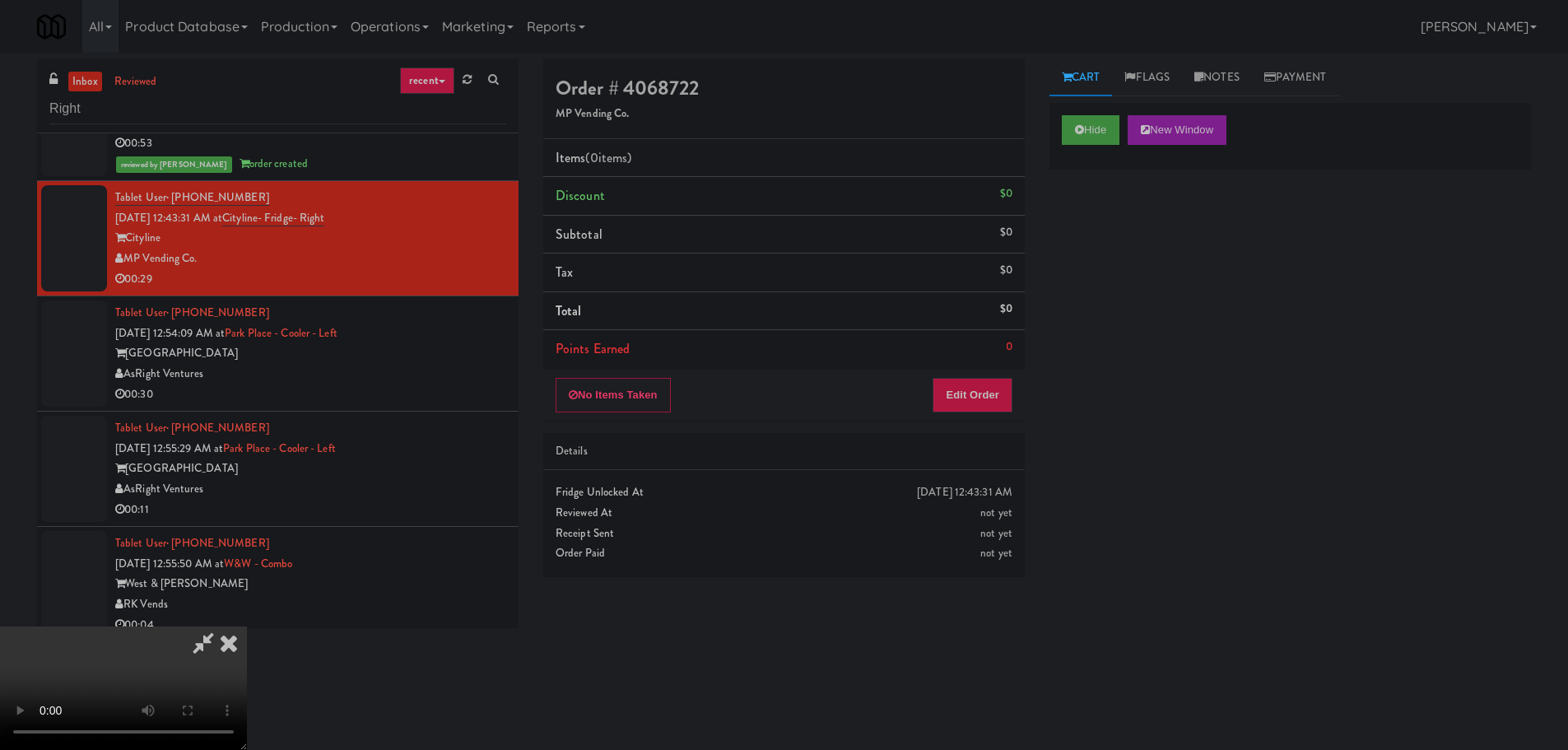
click at [1010, 320] on li "Total $0" at bounding box center [784, 311] width 481 height 39
click at [990, 366] on li "Points Earned 0" at bounding box center [784, 349] width 481 height 38
click at [978, 381] on button "Edit Order" at bounding box center [972, 395] width 80 height 34
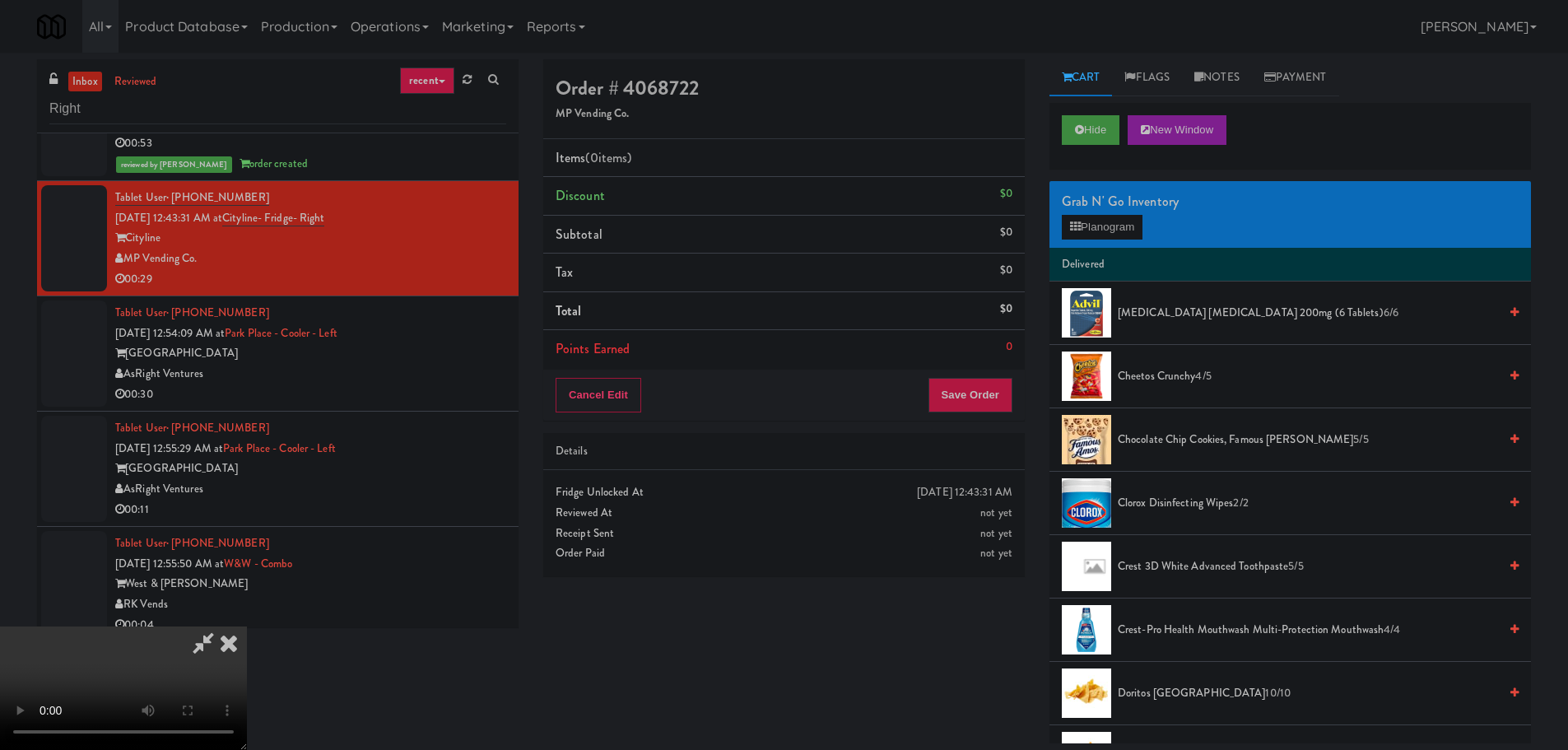
click at [247, 627] on video at bounding box center [123, 689] width 247 height 124
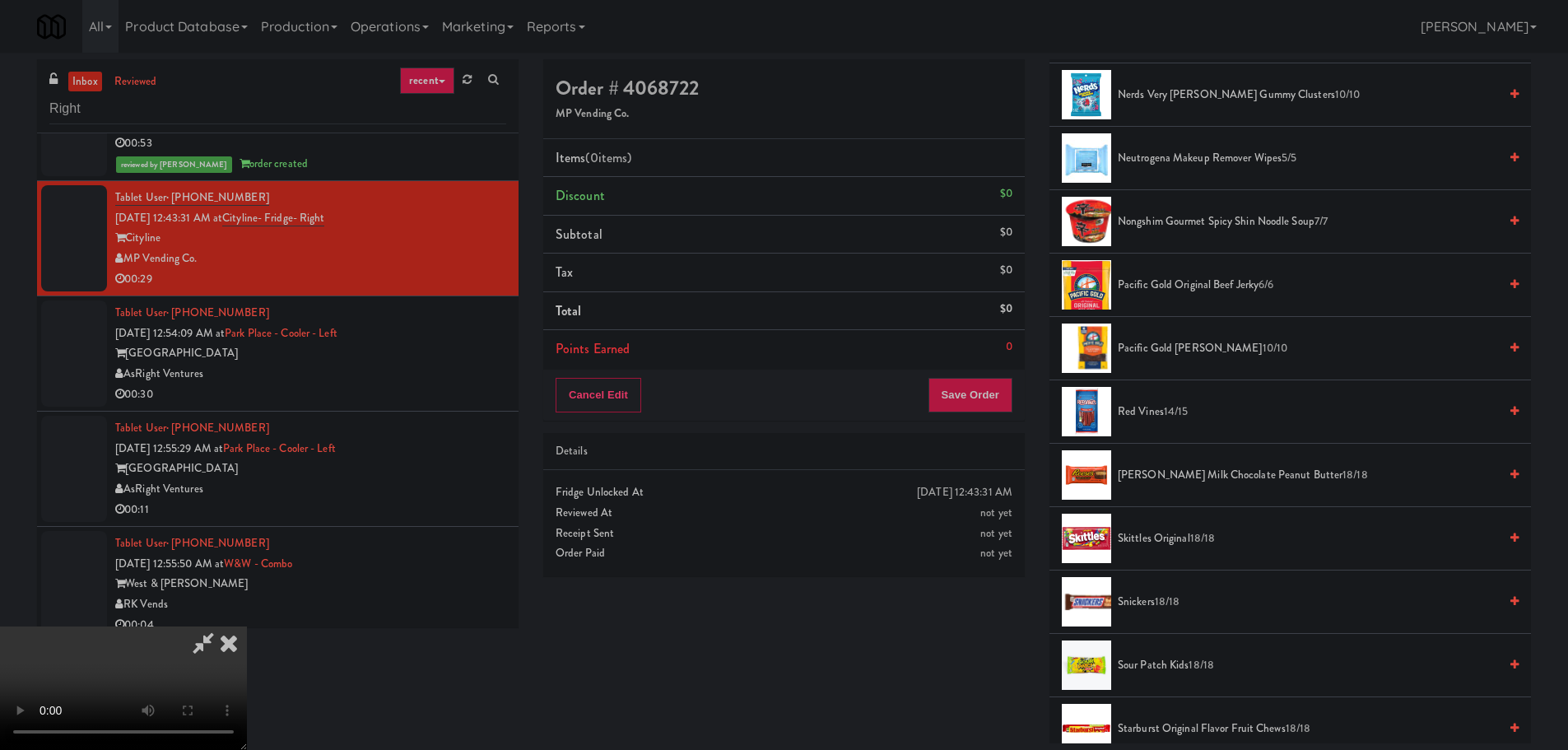
scroll to position [1235, 0]
drag, startPoint x: 1209, startPoint y: 467, endPoint x: 1197, endPoint y: 480, distance: 17.7
click at [1206, 471] on span "[PERSON_NAME] Milk Chocolate Peanut Butter 18/18" at bounding box center [1308, 473] width 380 height 21
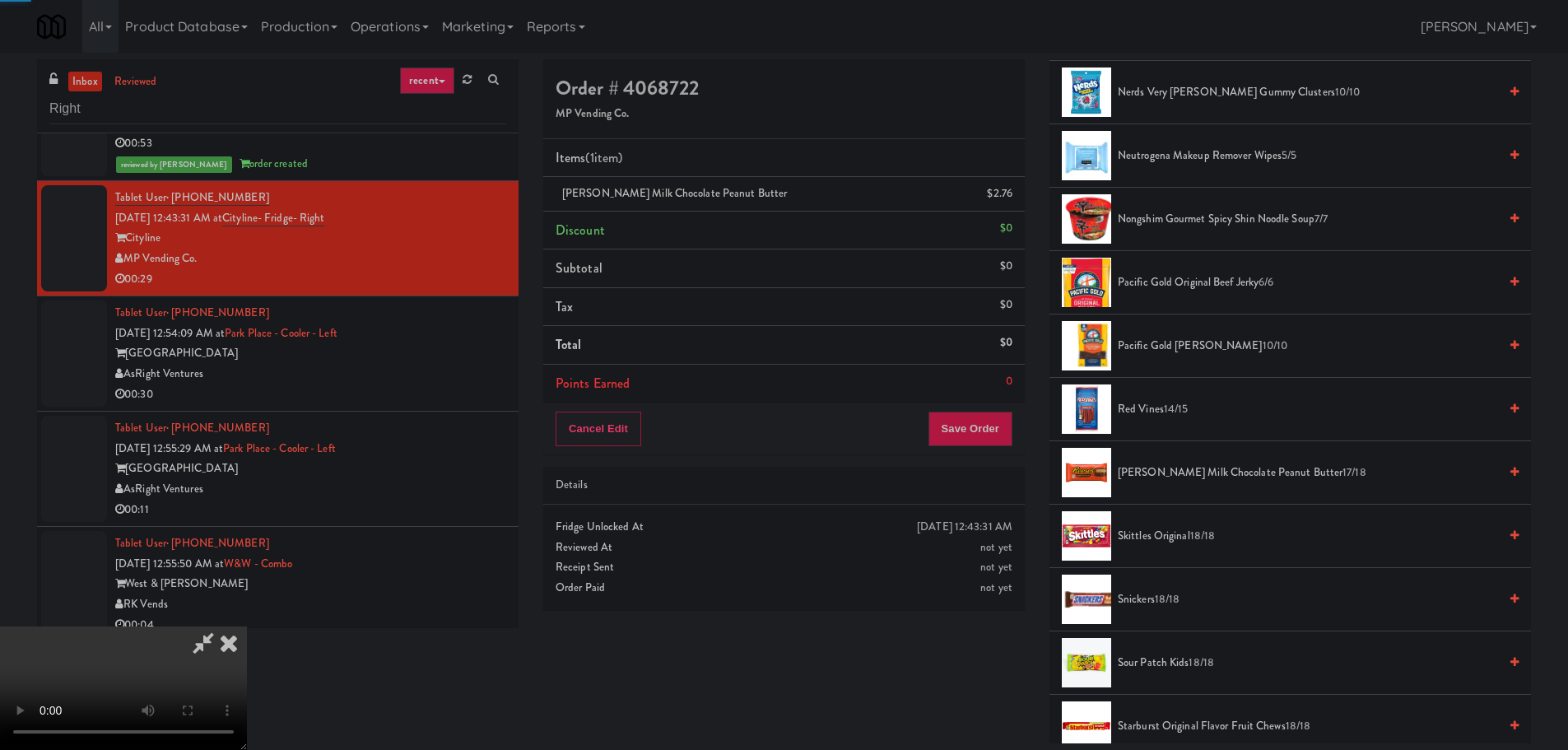
click at [1183, 472] on span "[PERSON_NAME] Milk Chocolate Peanut Butter 17/18" at bounding box center [1308, 473] width 380 height 21
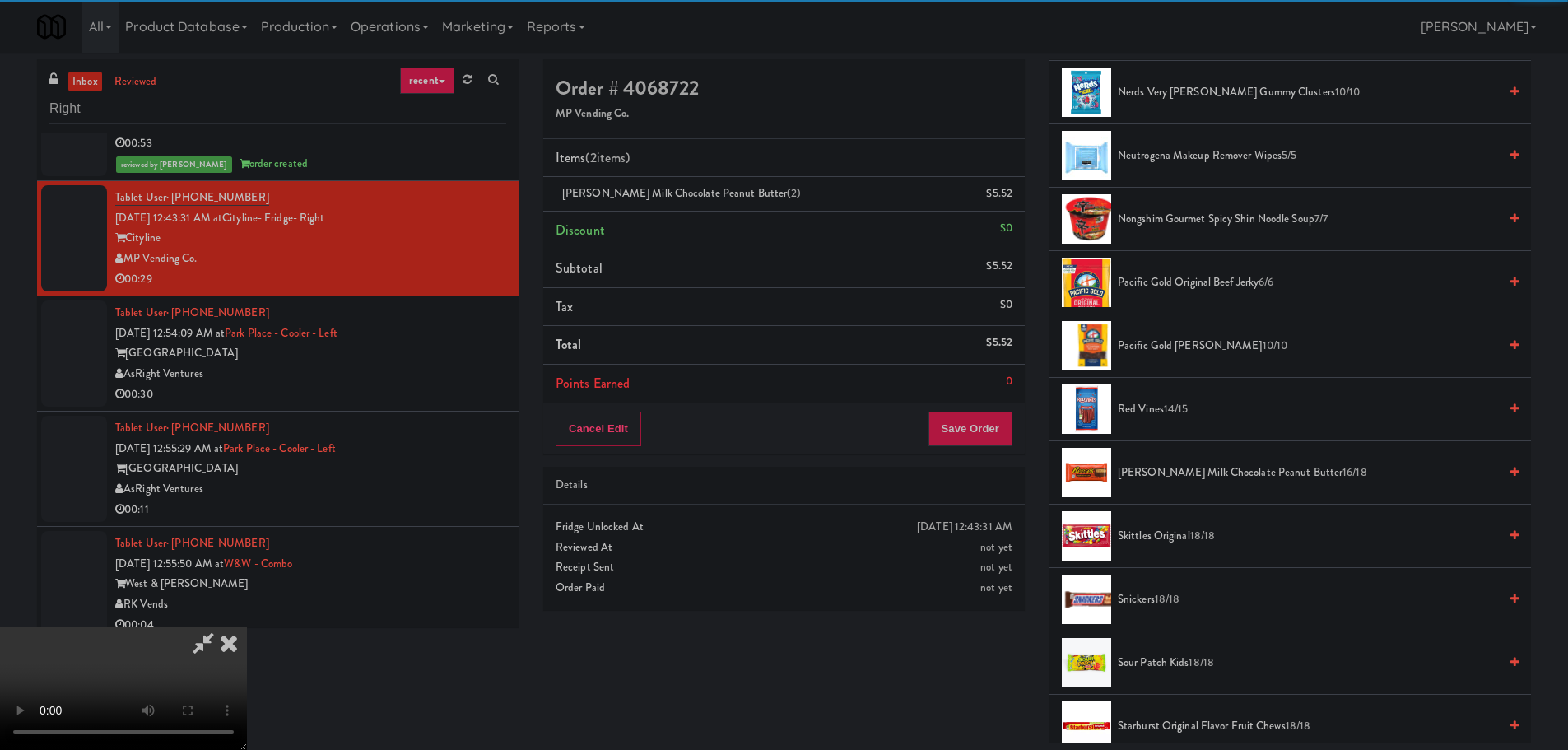
click at [966, 643] on div "Order # 4068722 MP Vending Co. Items (2 items ) [PERSON_NAME] Milk Chocolate Pe…" at bounding box center [1037, 402] width 1013 height 685
click at [247, 627] on video at bounding box center [123, 689] width 247 height 124
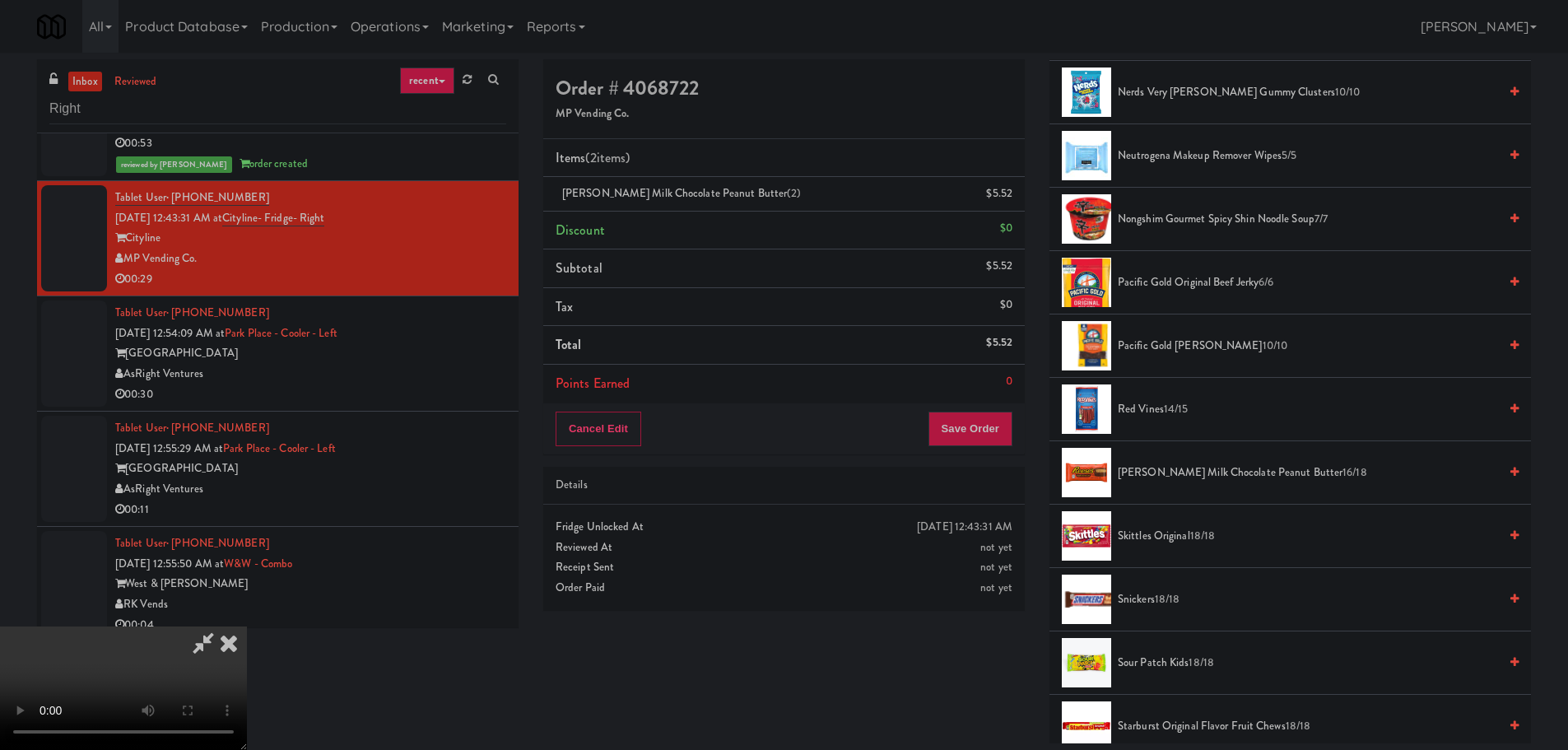
click at [247, 627] on video at bounding box center [123, 689] width 247 height 124
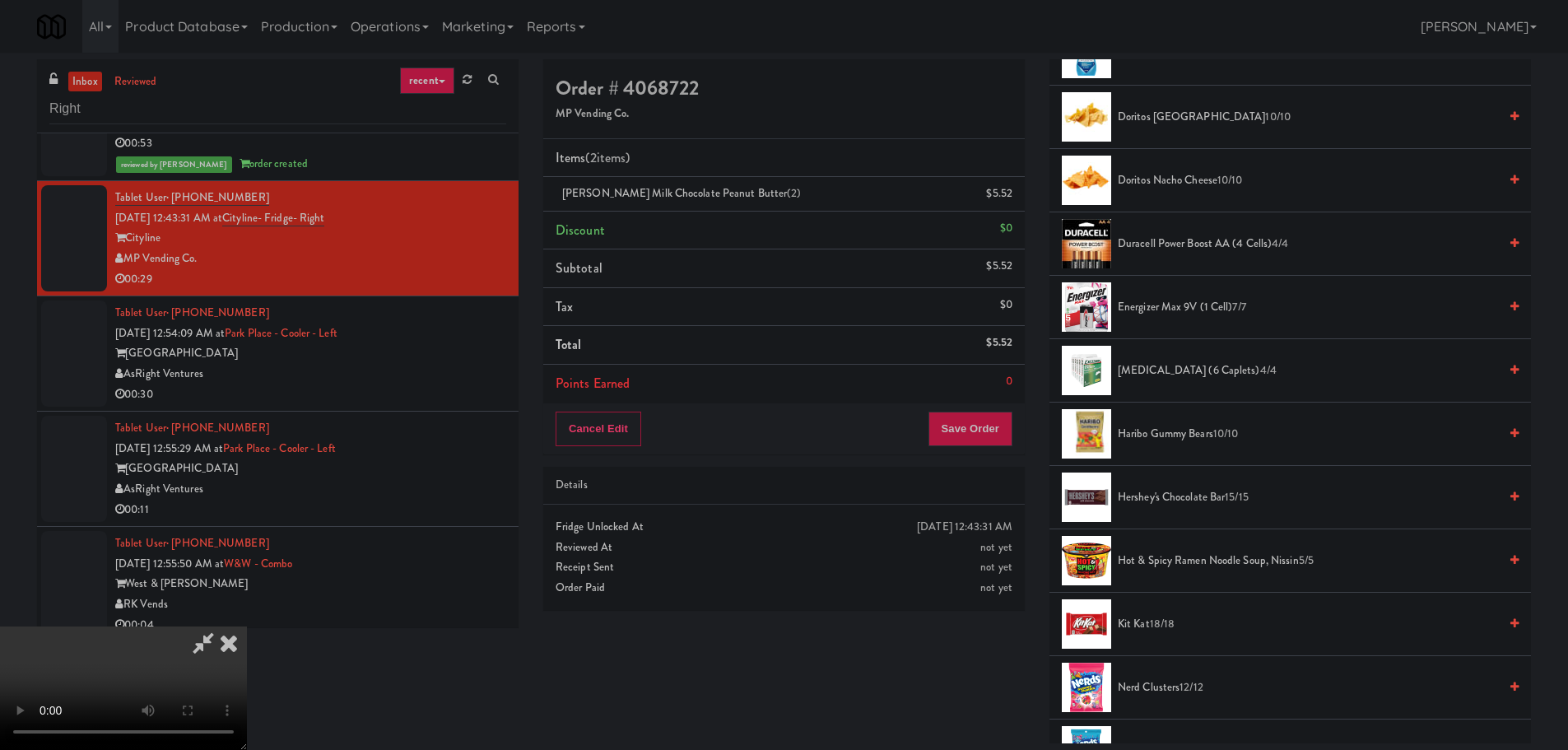
scroll to position [164, 0]
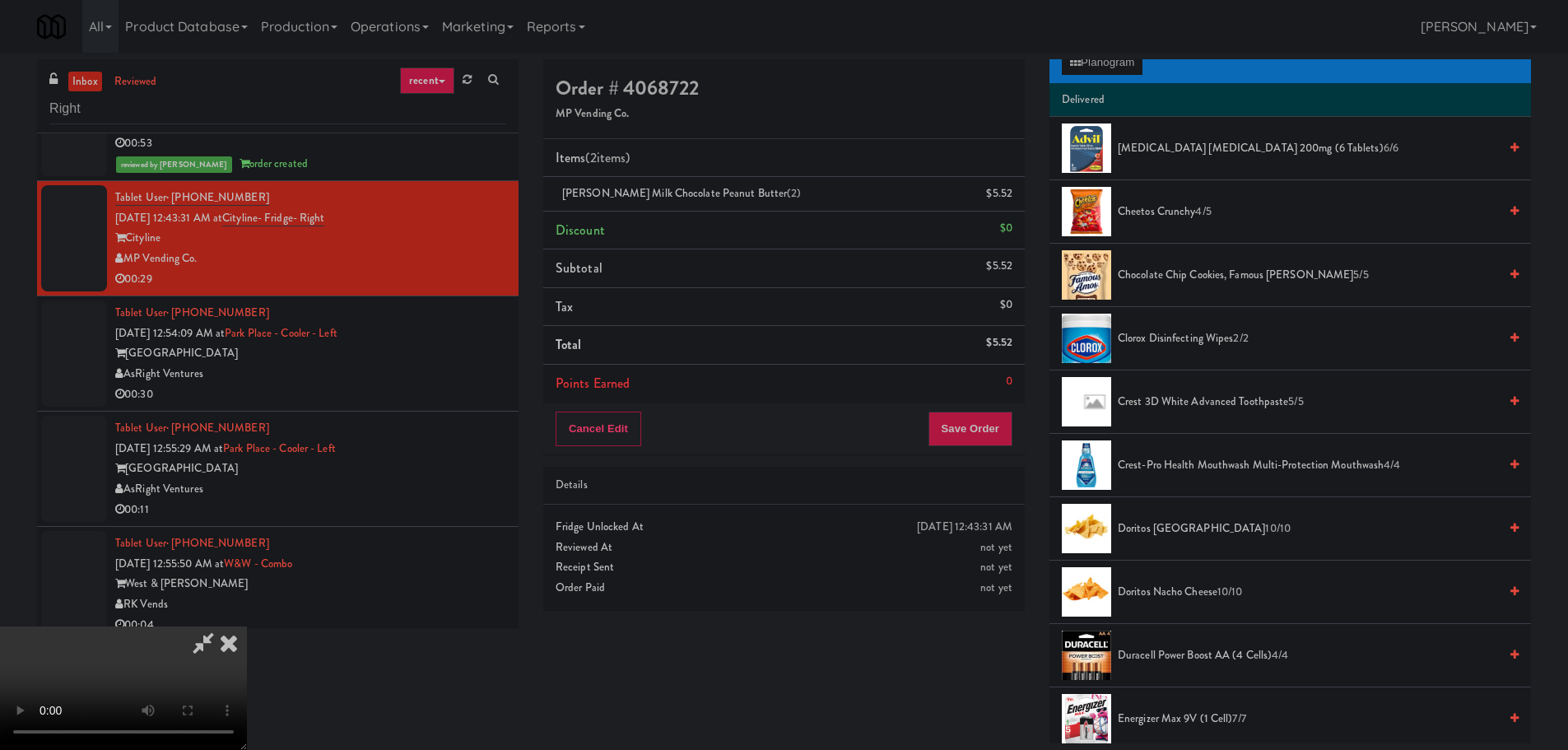
drag, startPoint x: 614, startPoint y: 409, endPoint x: 634, endPoint y: 408, distance: 20.0
click at [247, 627] on video at bounding box center [123, 689] width 247 height 124
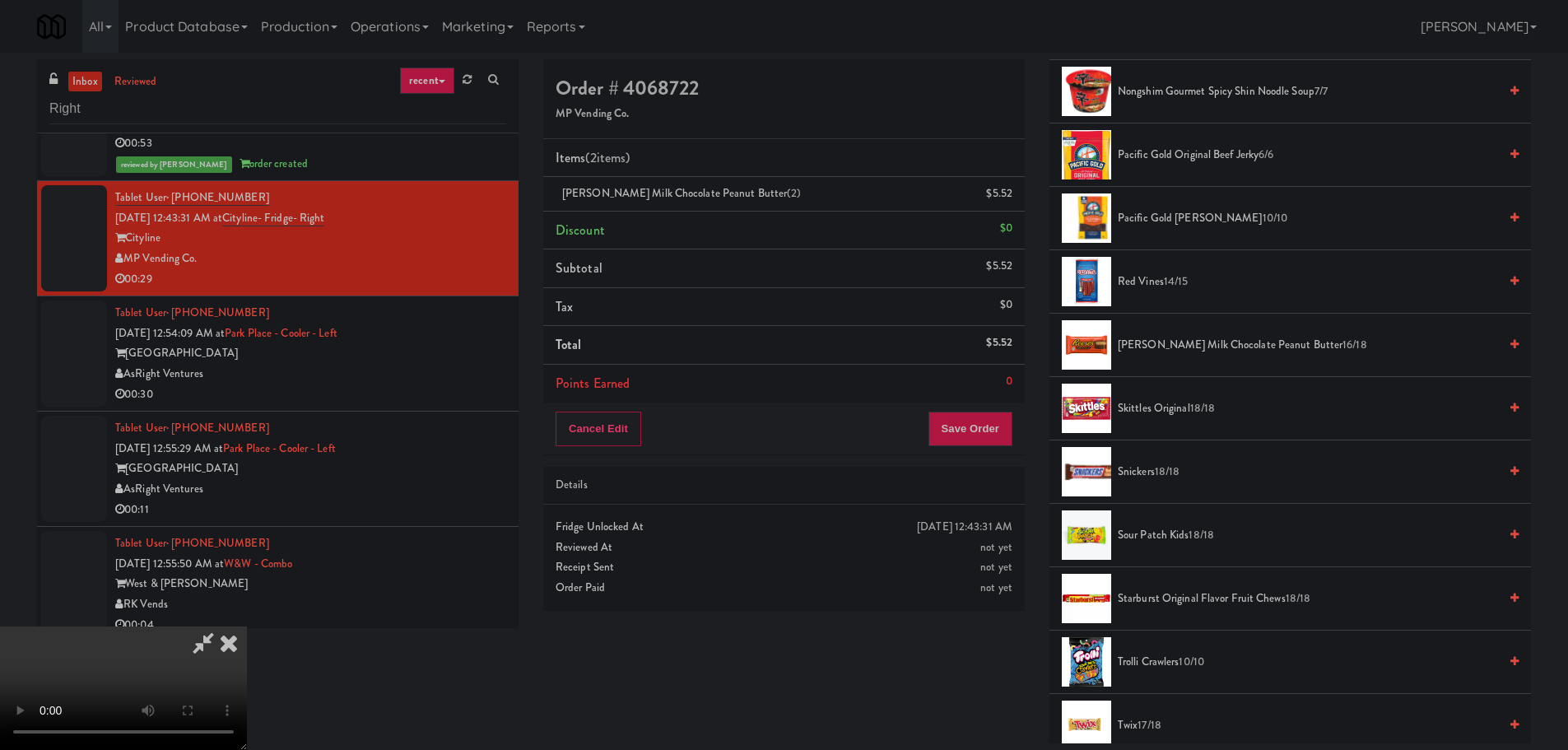
scroll to position [1400, 0]
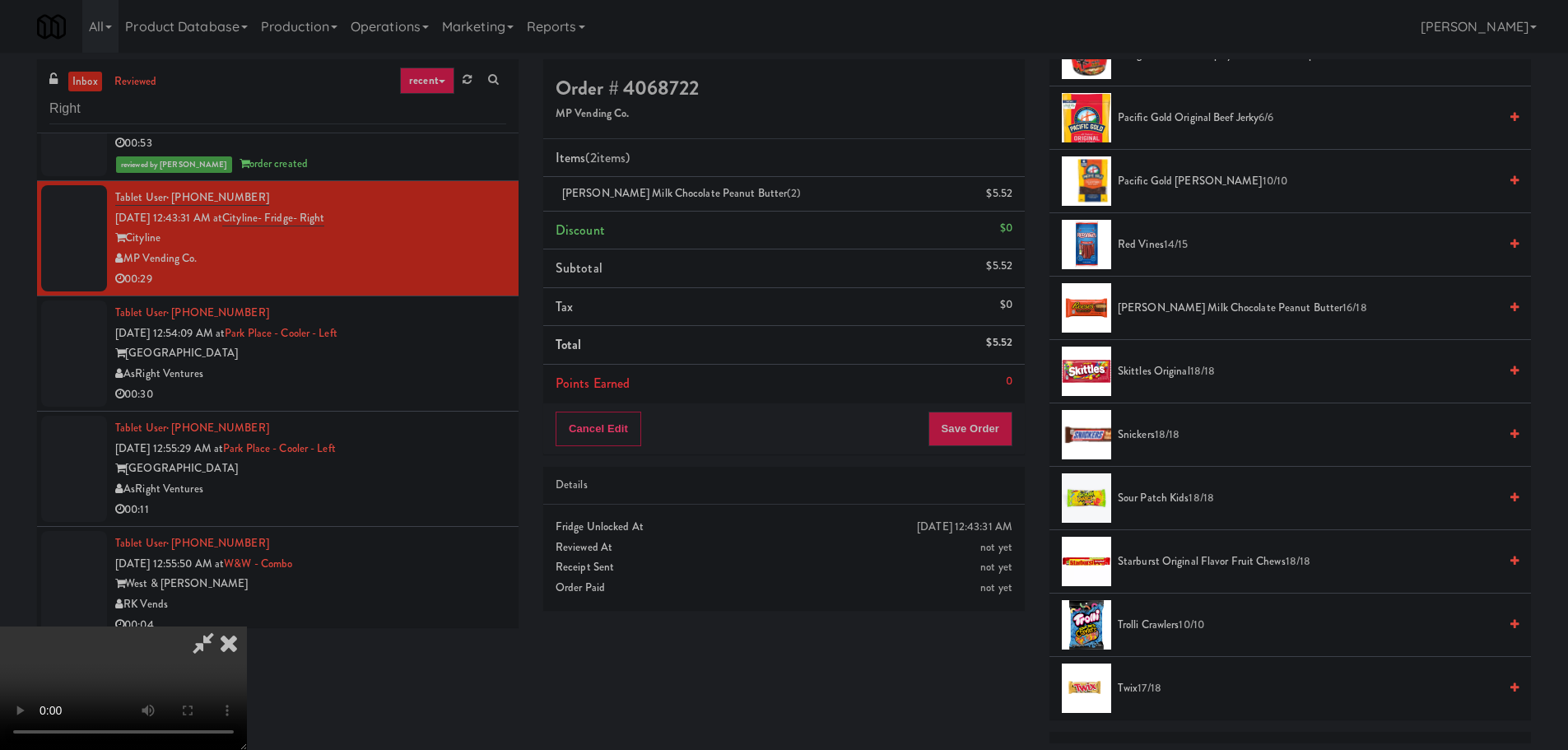
click at [1157, 240] on span "Red Vines 14/15" at bounding box center [1308, 245] width 380 height 21
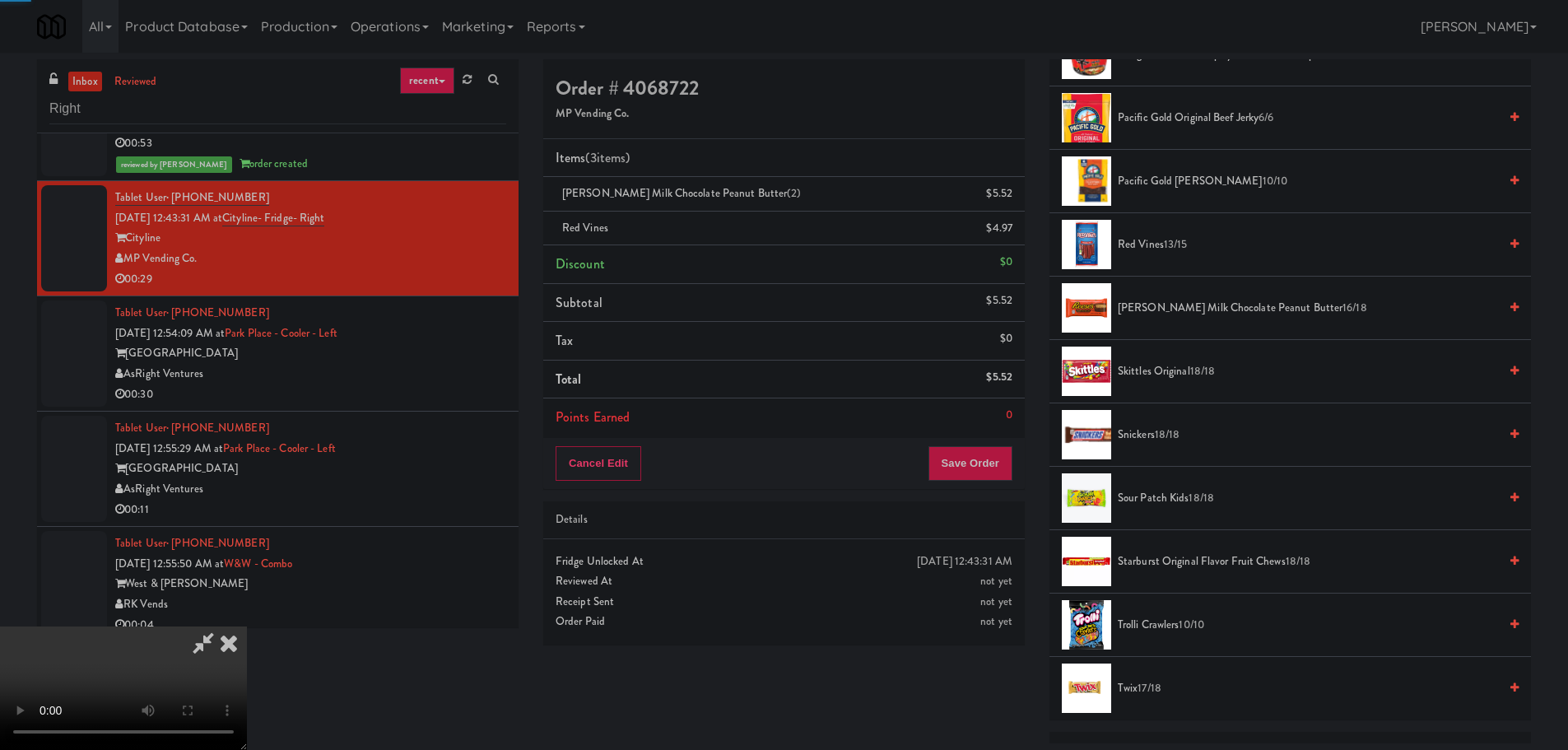
click at [247, 627] on video at bounding box center [123, 689] width 247 height 124
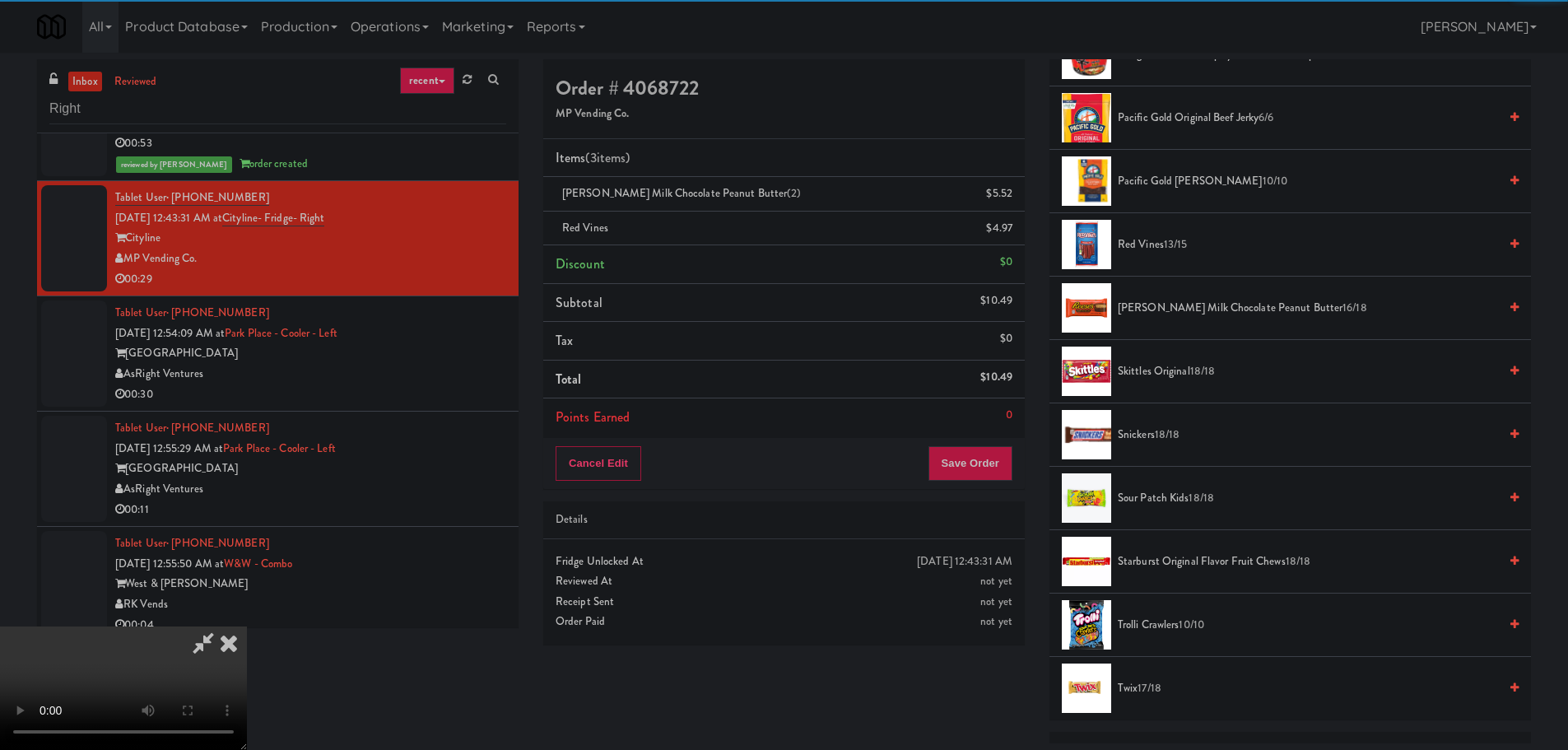
click at [247, 627] on video at bounding box center [123, 689] width 247 height 124
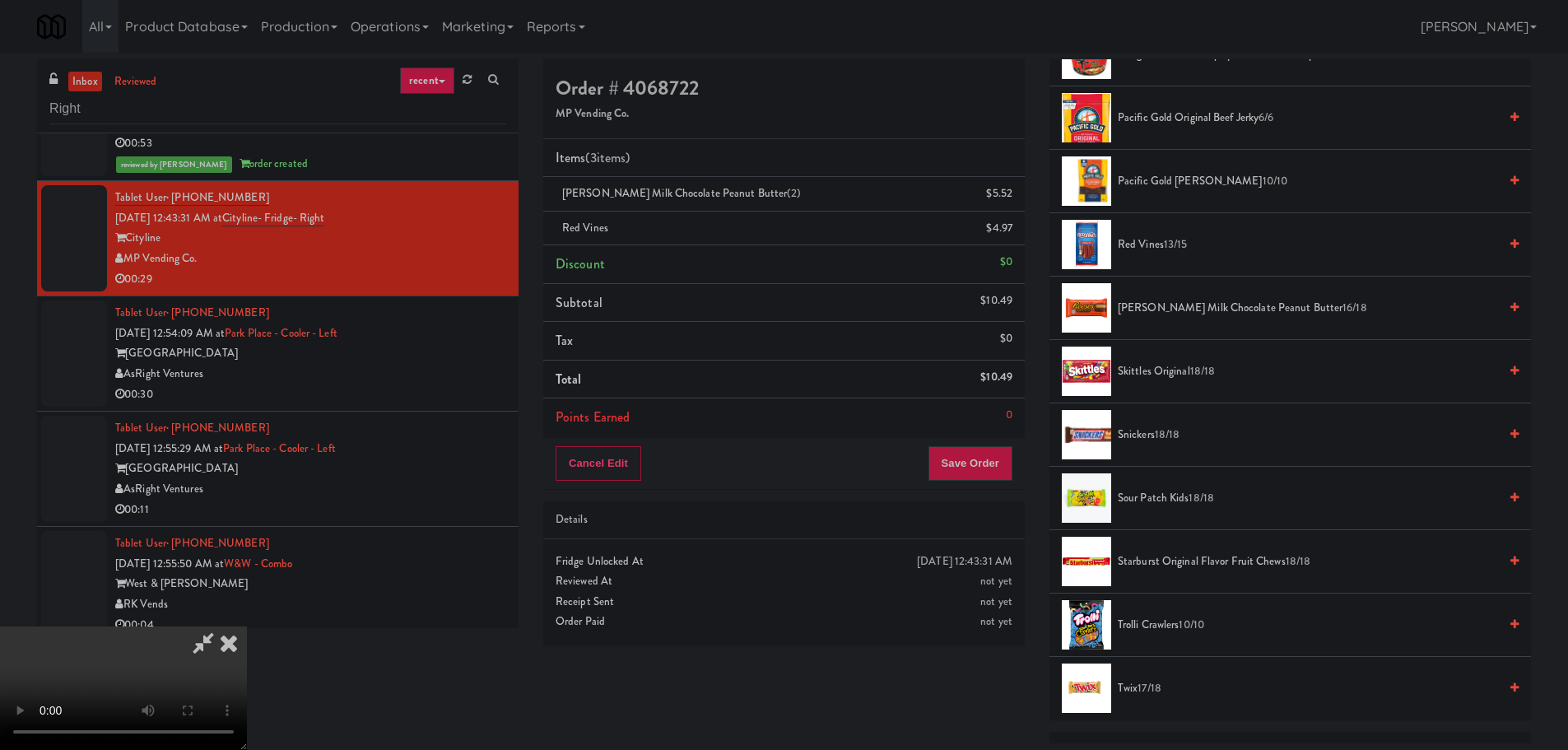
click at [247, 627] on video at bounding box center [123, 689] width 247 height 124
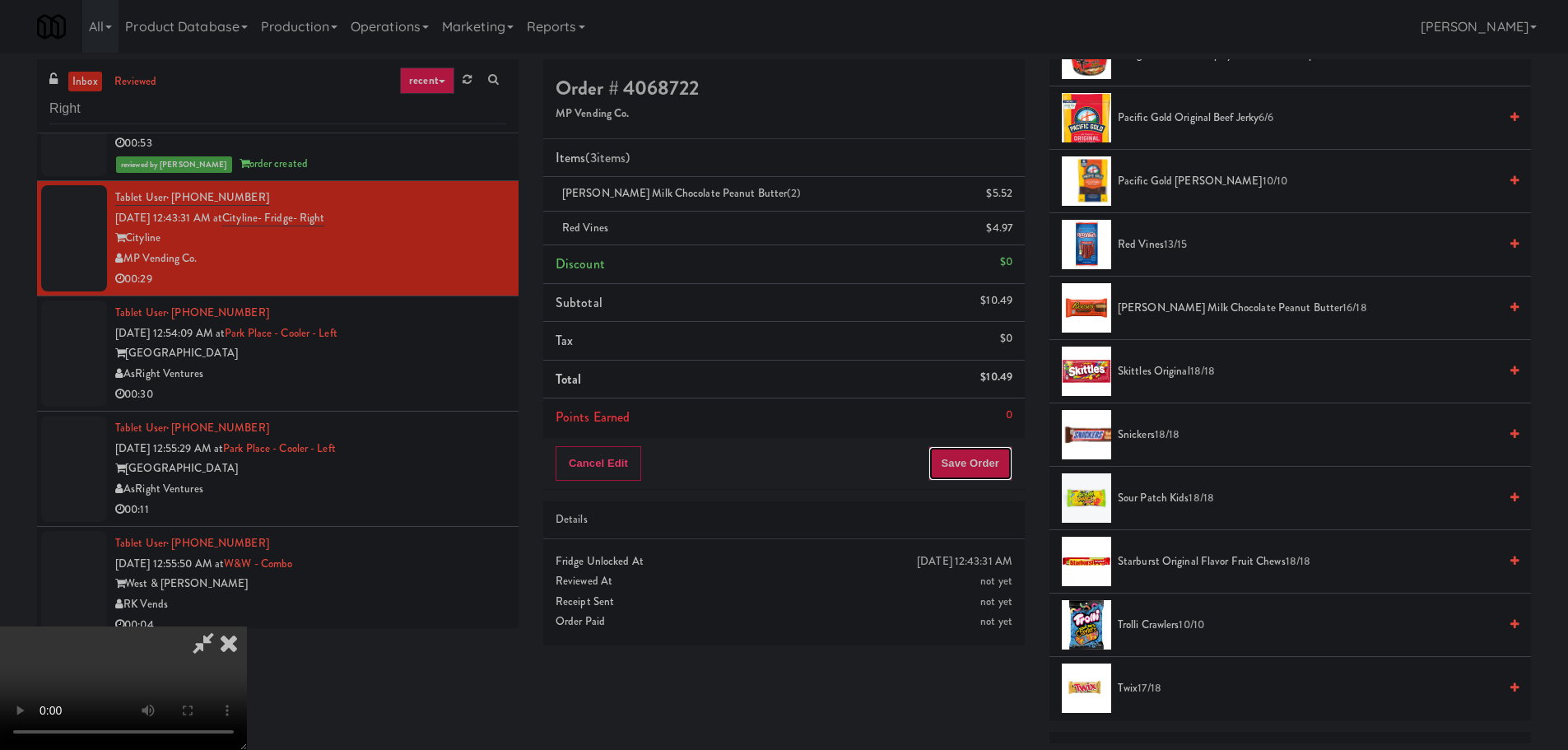
click at [963, 467] on button "Save Order" at bounding box center [971, 464] width 84 height 34
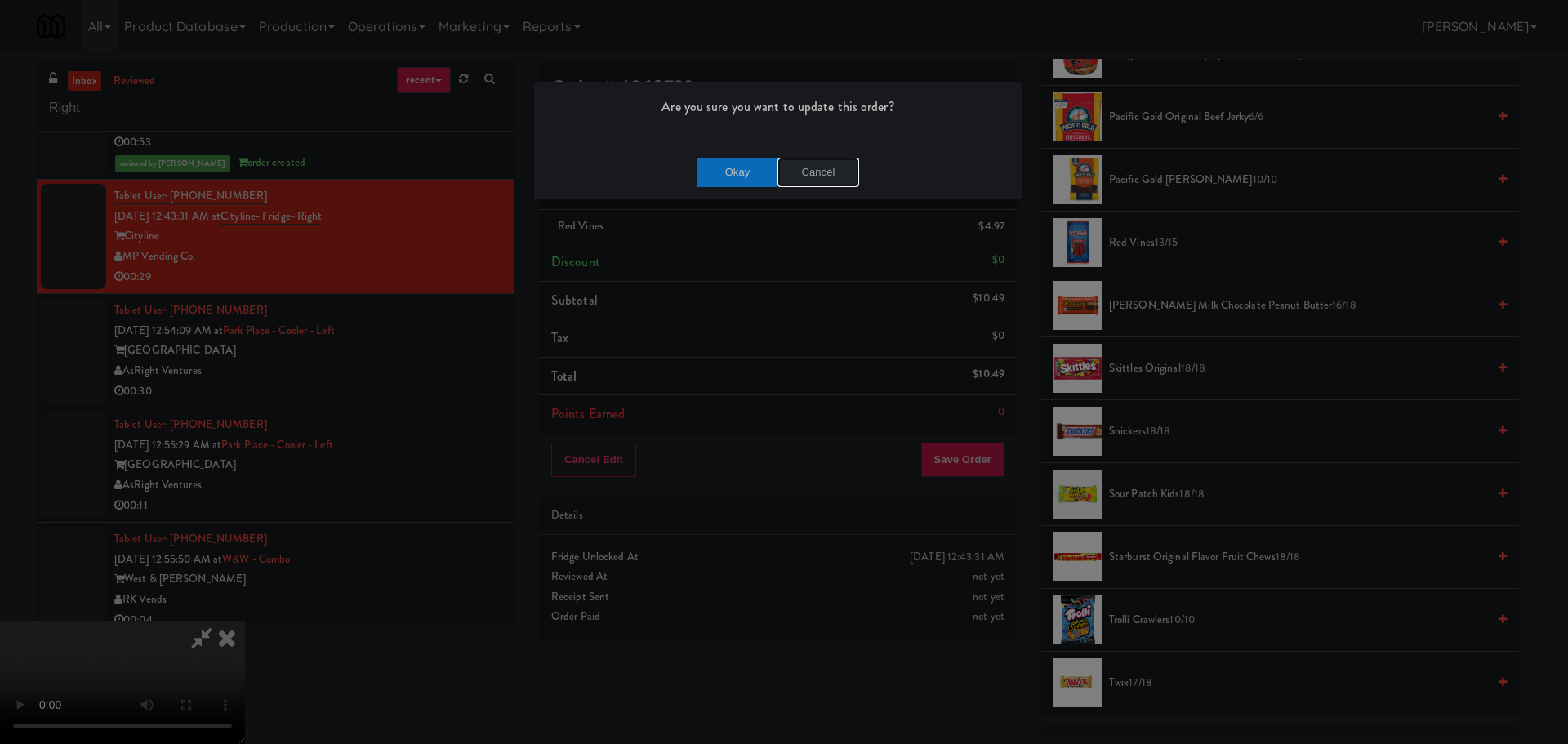
click at [814, 175] on button "Cancel" at bounding box center [818, 172] width 82 height 29
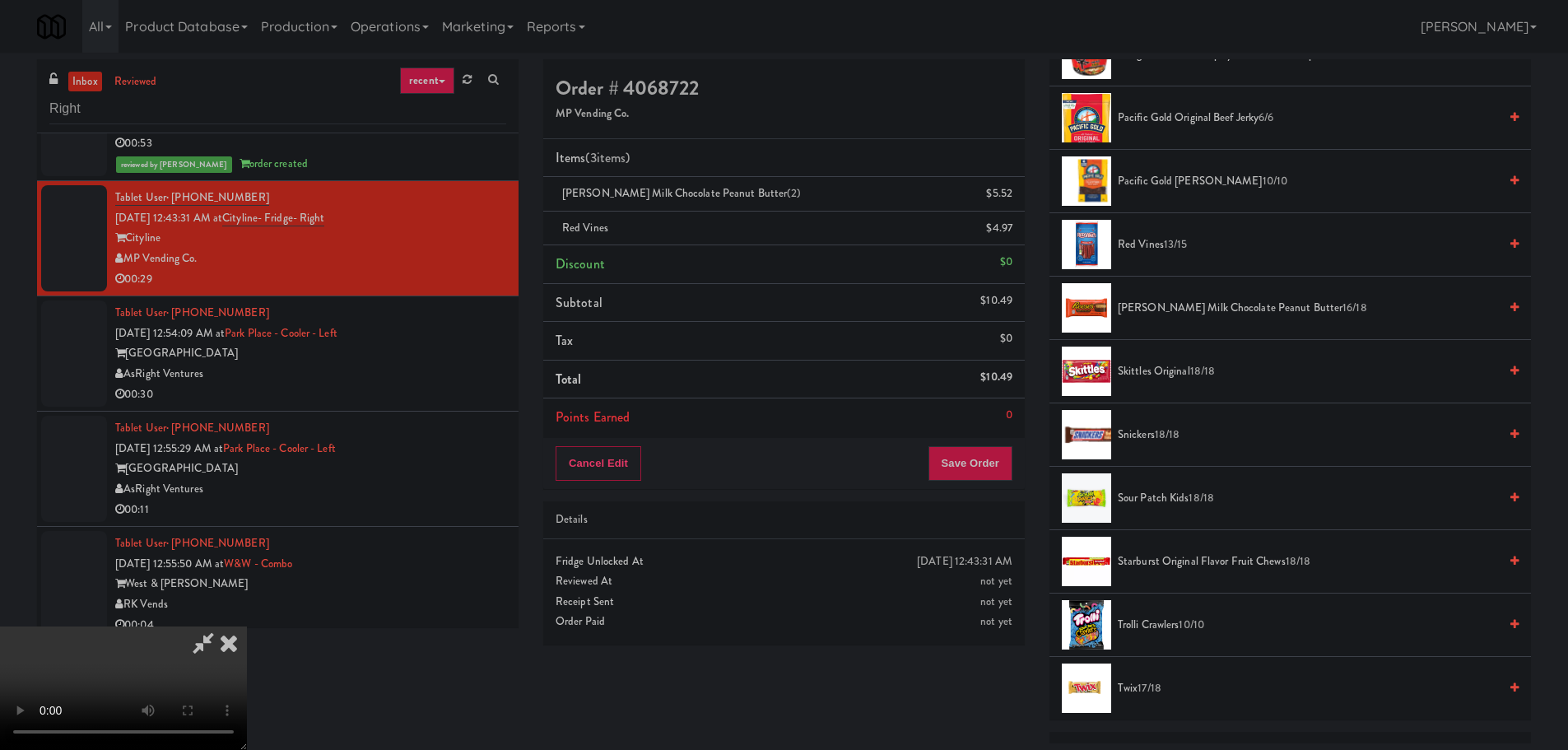
click at [247, 627] on video at bounding box center [123, 689] width 247 height 124
click at [980, 478] on button "Save Order" at bounding box center [971, 464] width 84 height 34
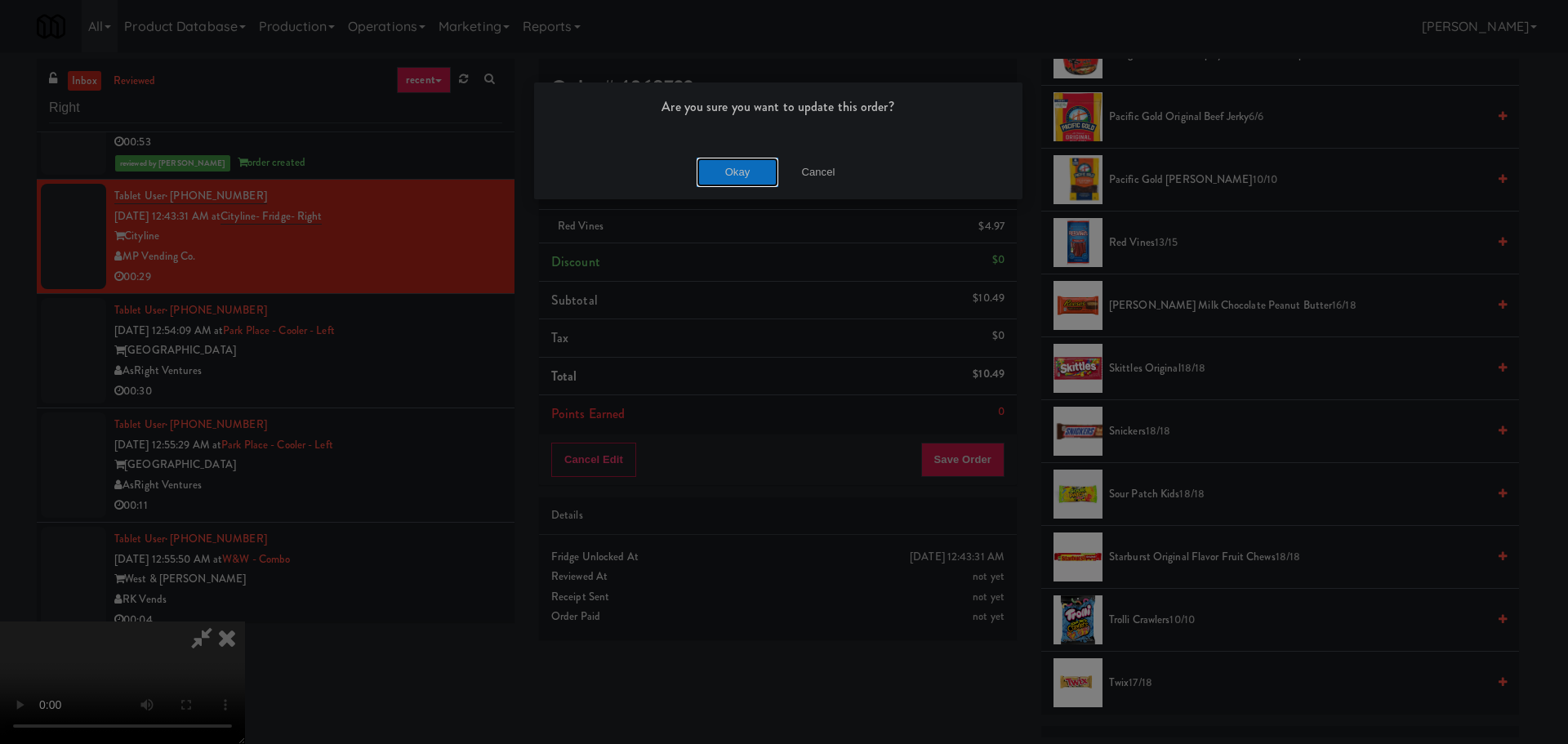
click at [746, 175] on button "Okay" at bounding box center [738, 172] width 82 height 29
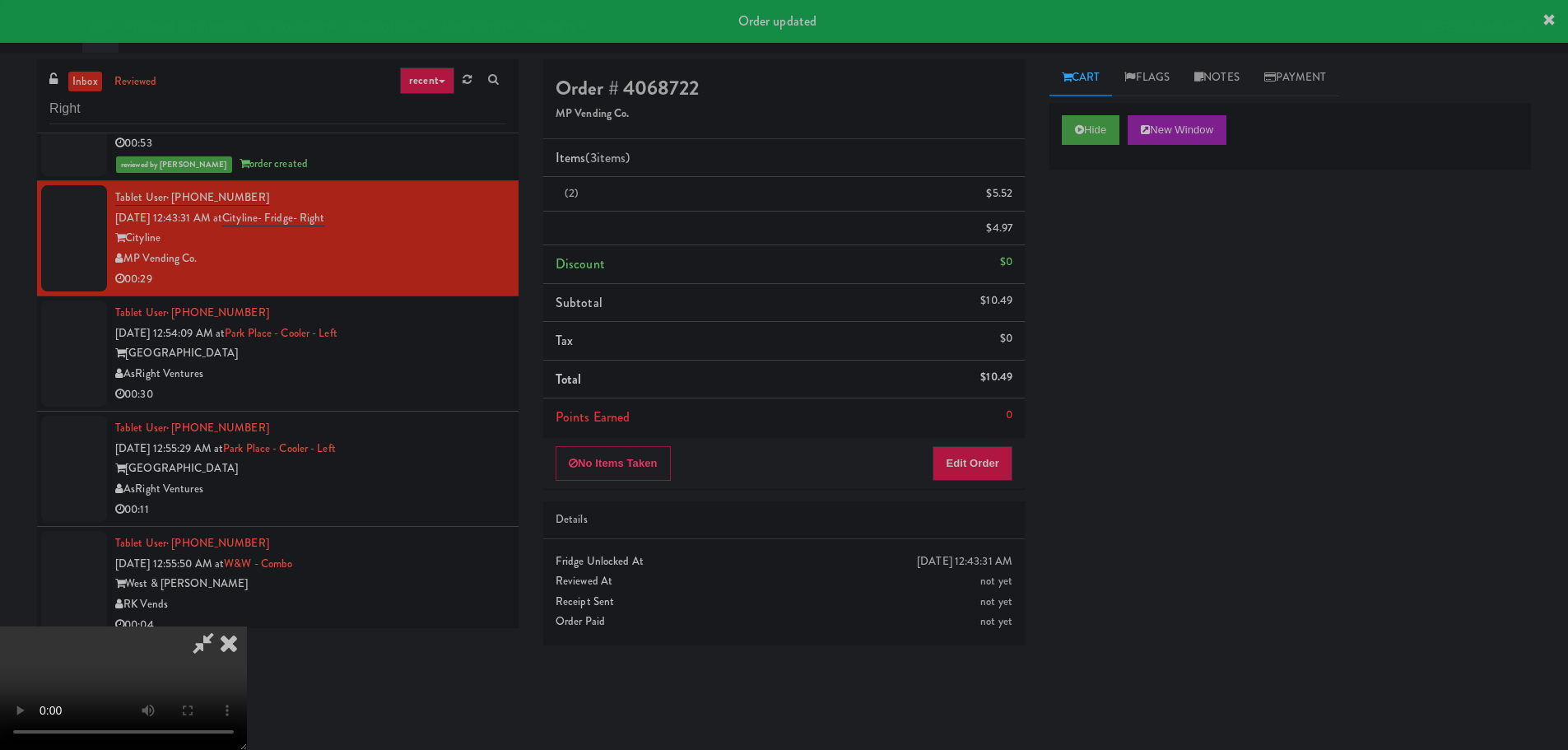
scroll to position [0, 0]
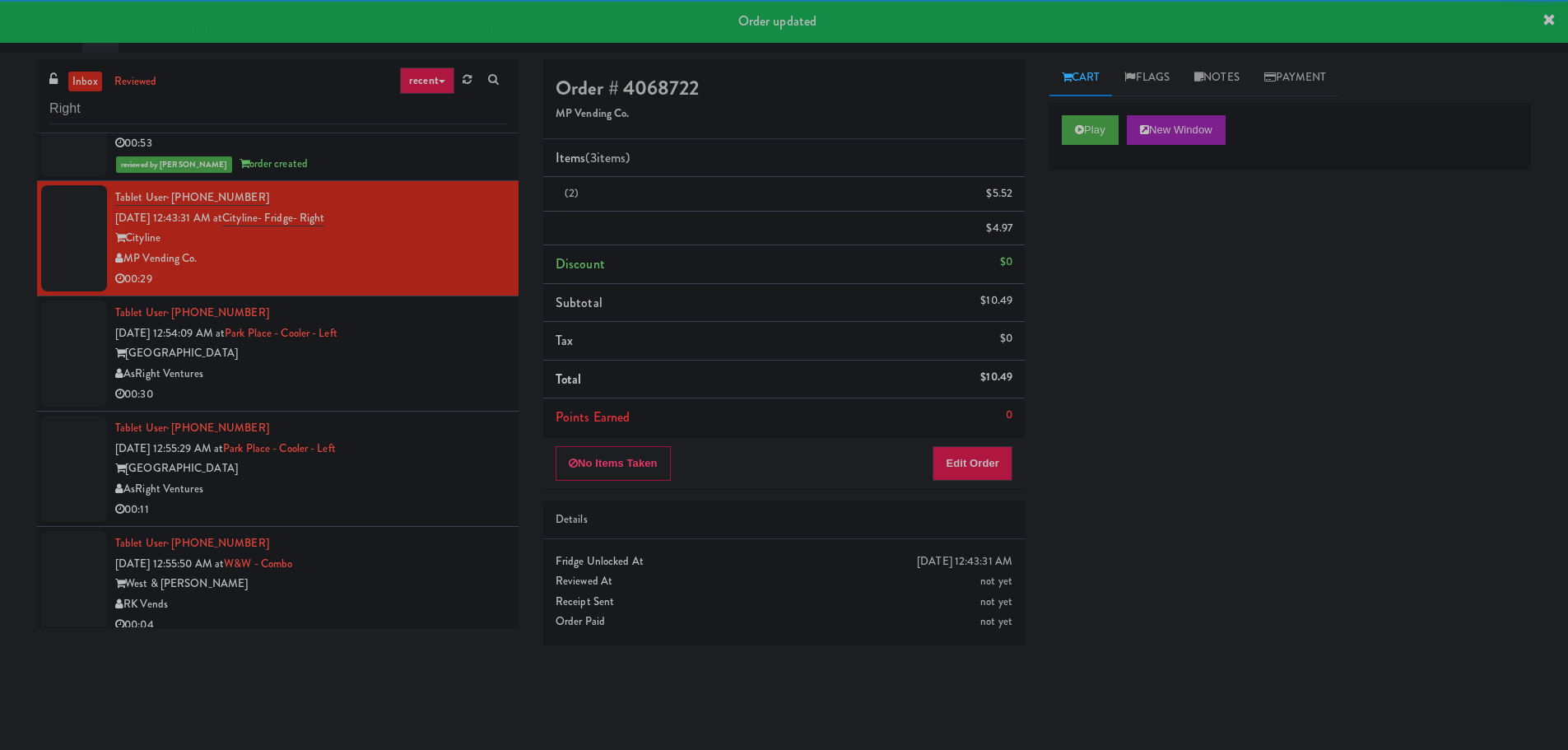
click at [452, 396] on div "Tablet User · (615) 624-1980 [DATE] 12:54:09 AM at [GEOGRAPHIC_DATA] - [GEOGRAP…" at bounding box center [310, 353] width 391 height 101
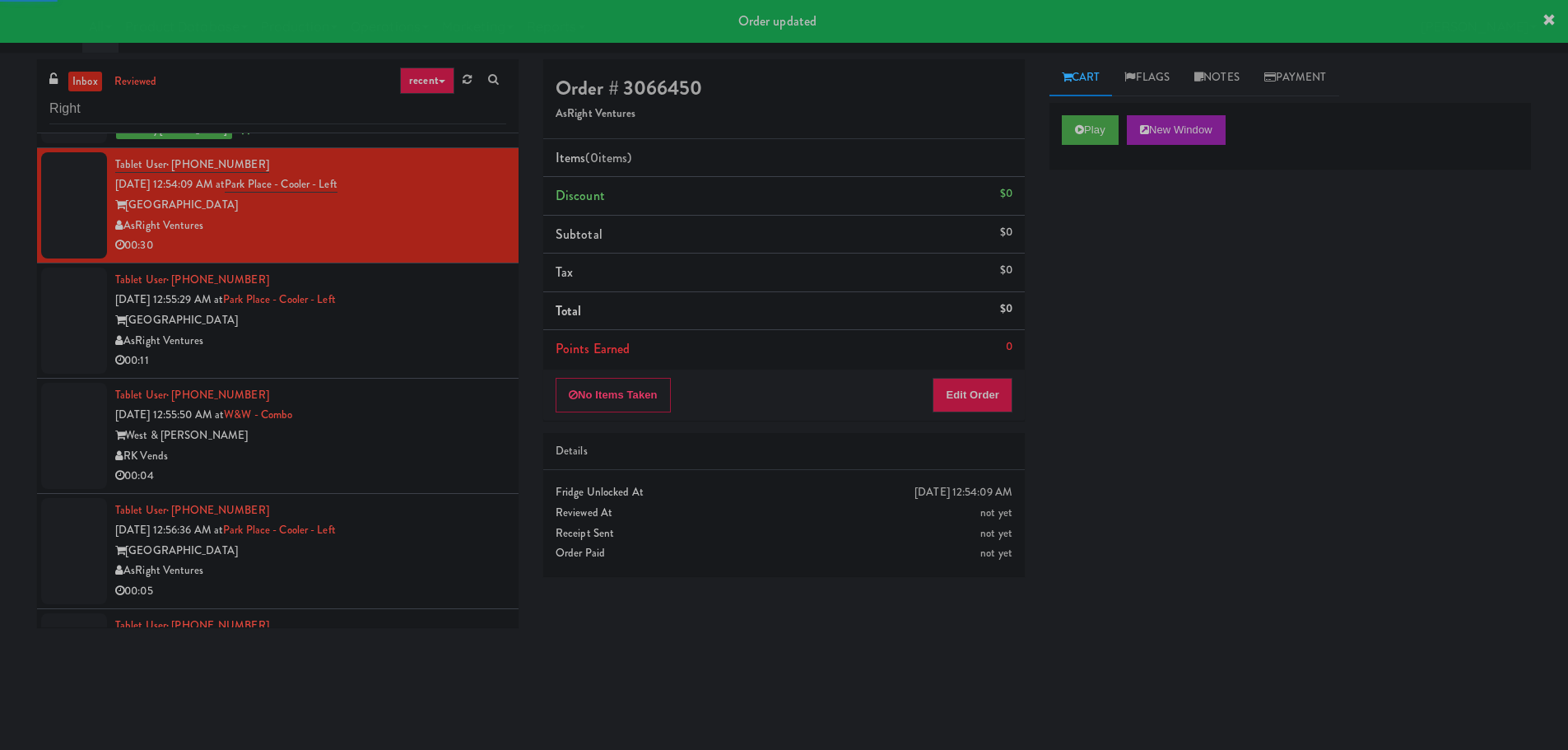
scroll to position [659, 0]
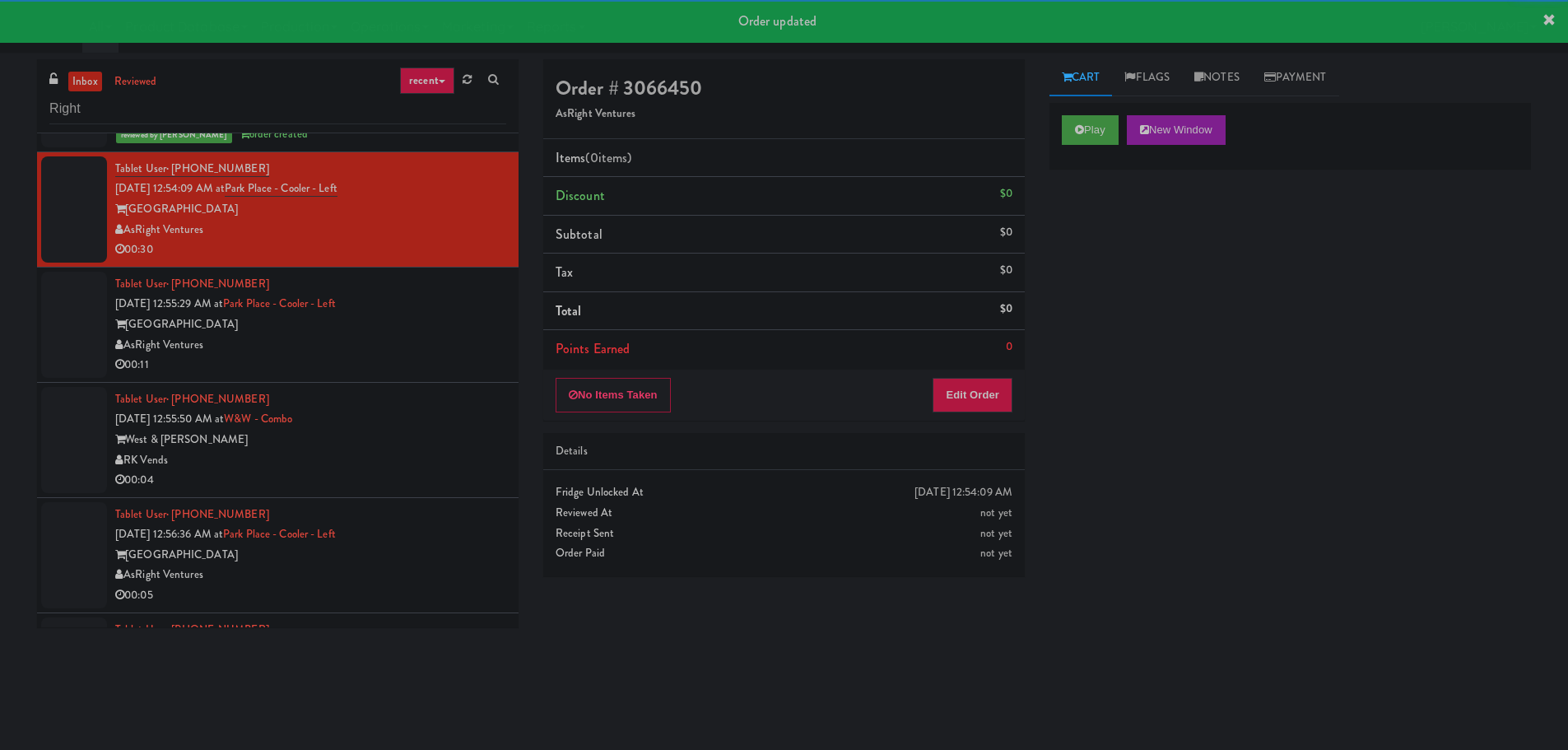
click at [1088, 111] on div "Play New Window" at bounding box center [1290, 136] width 481 height 66
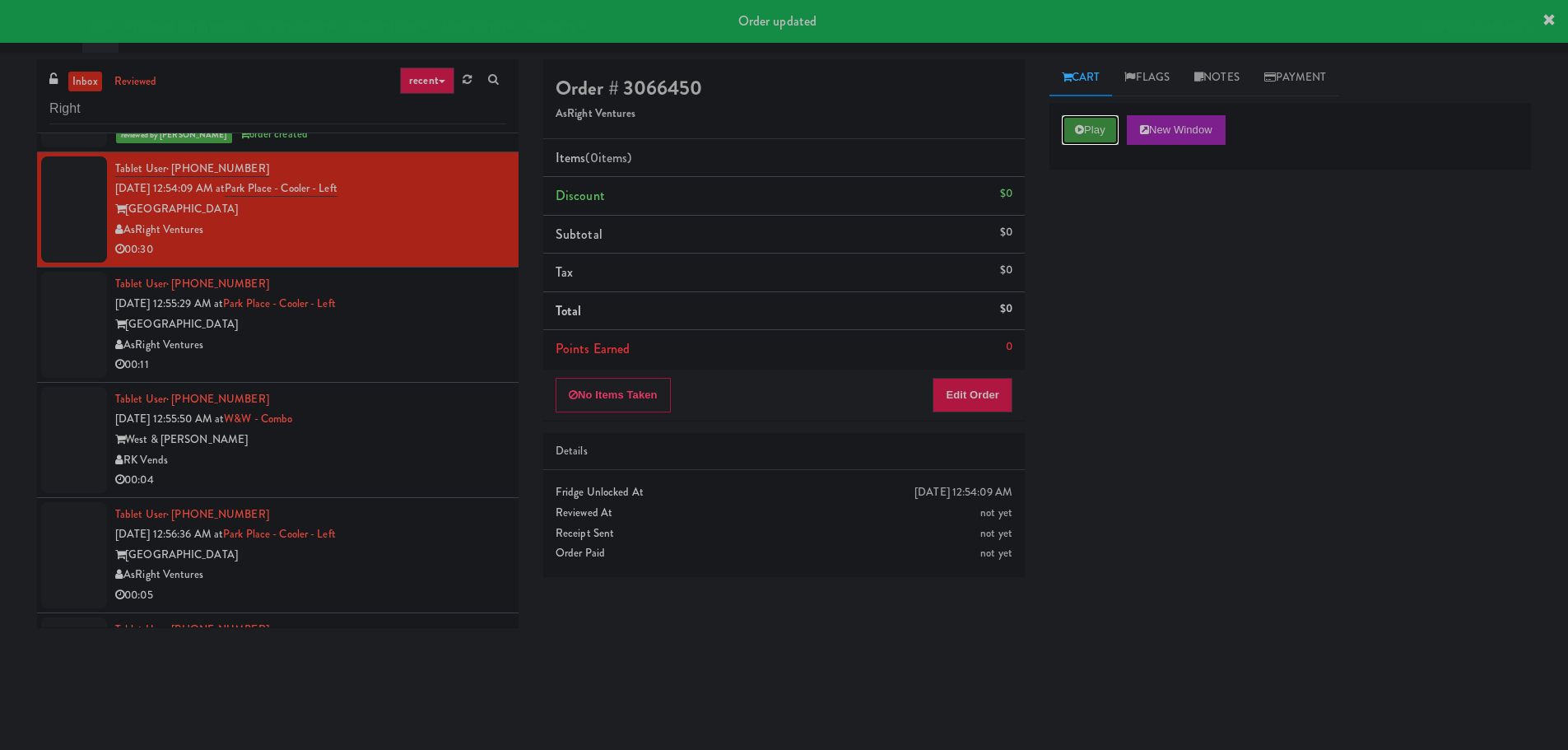
click at [1088, 128] on button "Play" at bounding box center [1090, 130] width 57 height 29
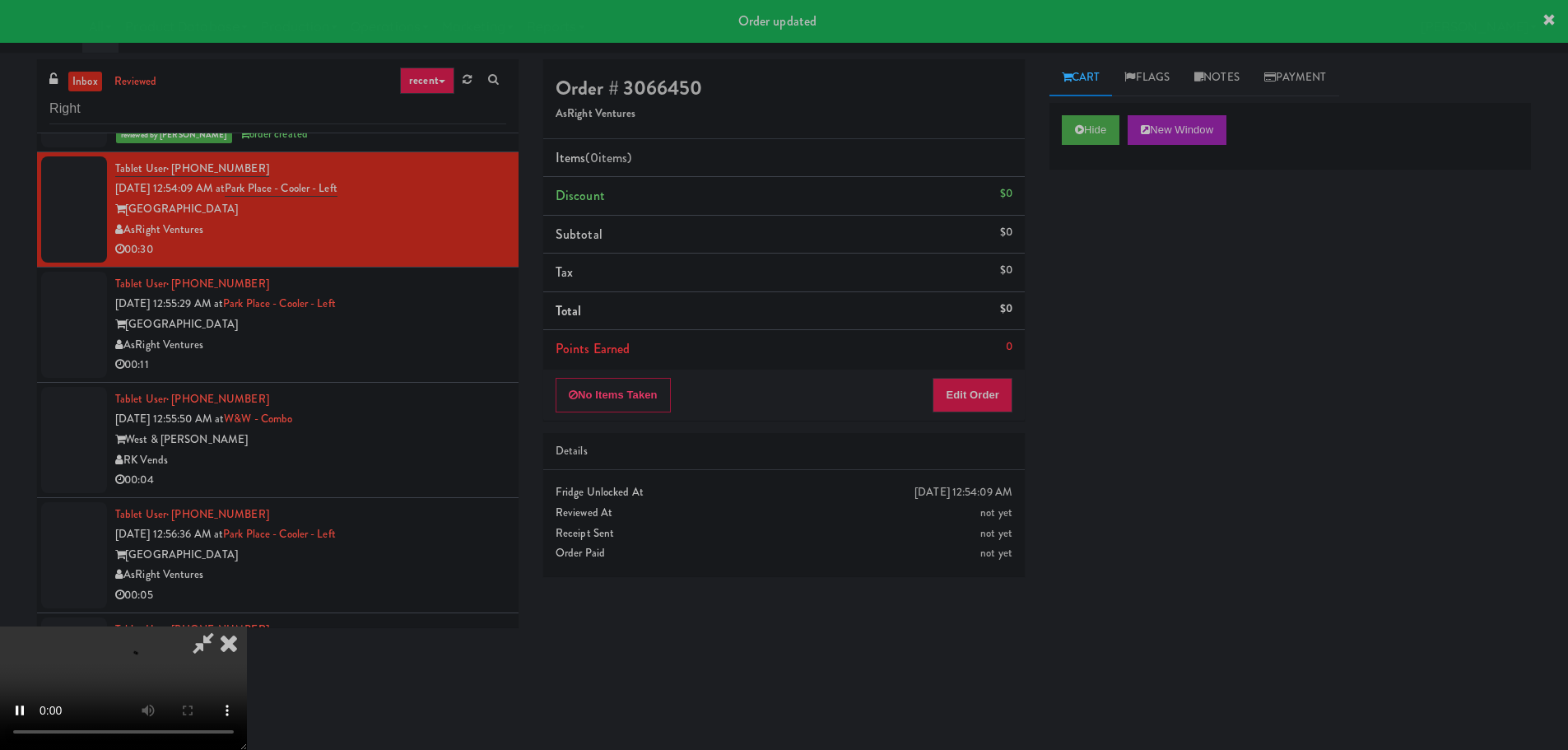
drag, startPoint x: 1033, startPoint y: 397, endPoint x: 998, endPoint y: 390, distance: 35.7
click at [1032, 397] on div "Order # 3066450 AsRight Ventures Items (0 items ) Discount $0 Subtotal $0 Tax $…" at bounding box center [783, 324] width 506 height 530
click at [998, 390] on button "Edit Order" at bounding box center [972, 395] width 80 height 34
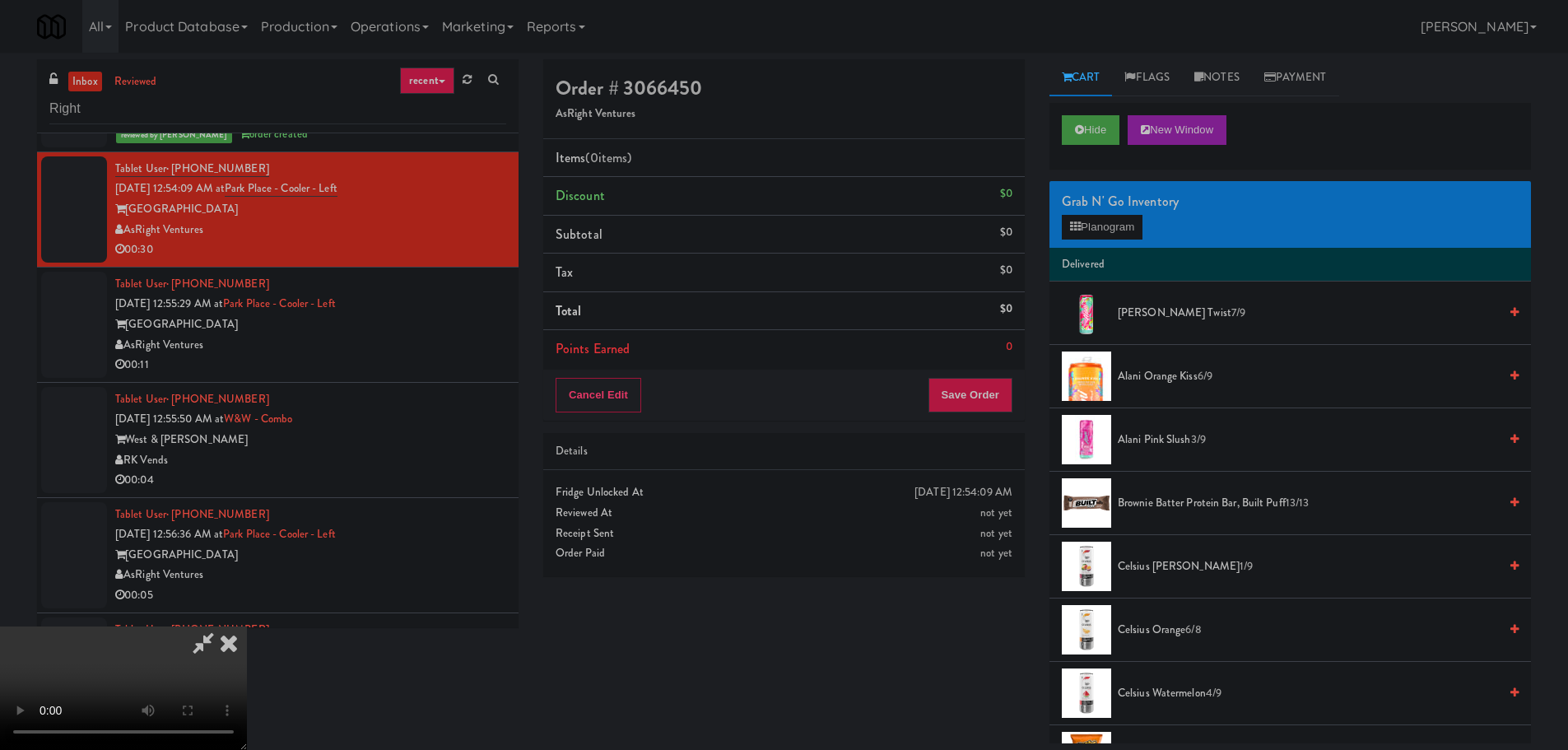
click at [247, 627] on video at bounding box center [123, 689] width 247 height 124
click at [1124, 234] on button "Planogram" at bounding box center [1102, 227] width 81 height 25
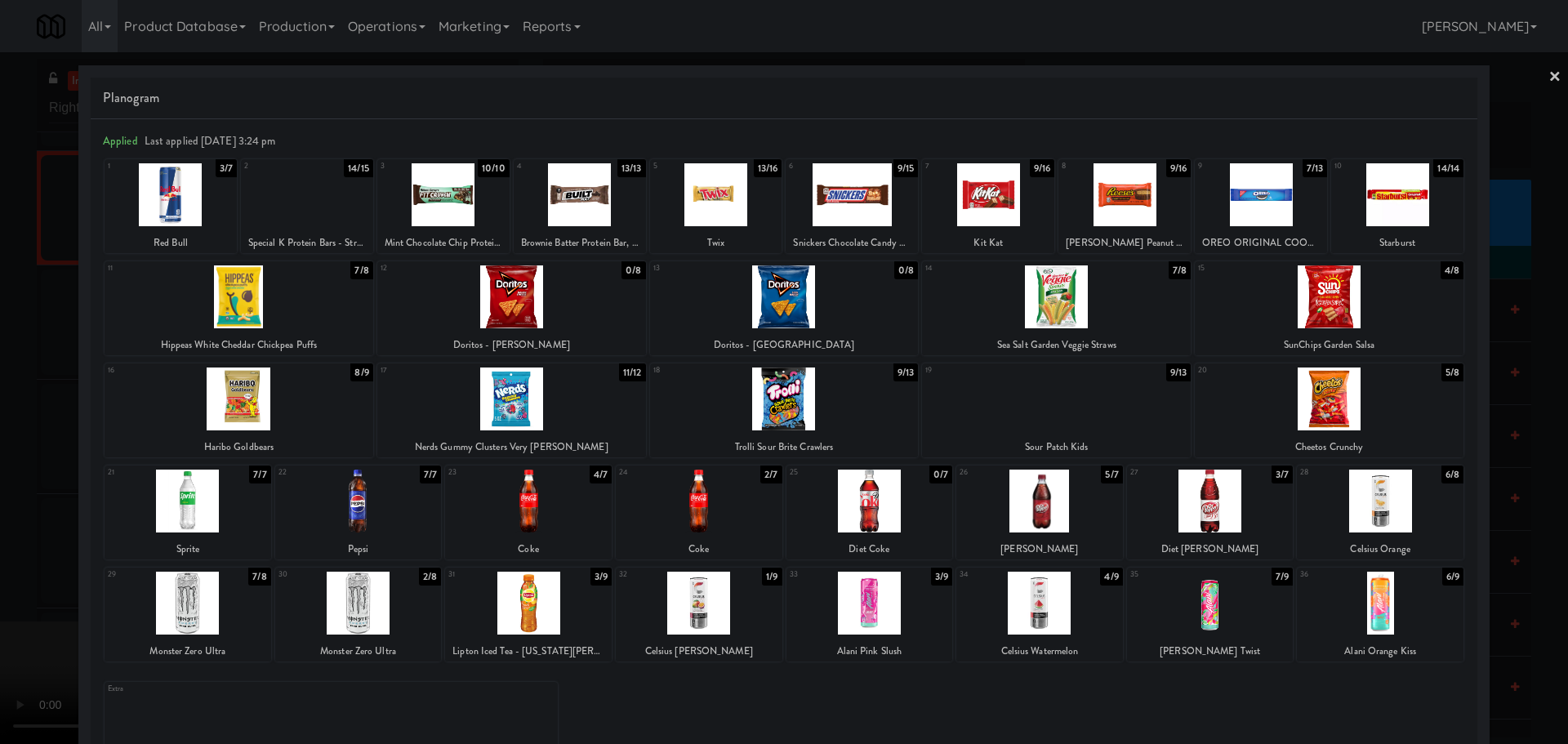
click at [1096, 302] on div at bounding box center [1056, 297] width 269 height 63
drag, startPoint x: 0, startPoint y: 346, endPoint x: 97, endPoint y: 381, distance: 103.1
click at [4, 346] on div at bounding box center [784, 372] width 1568 height 744
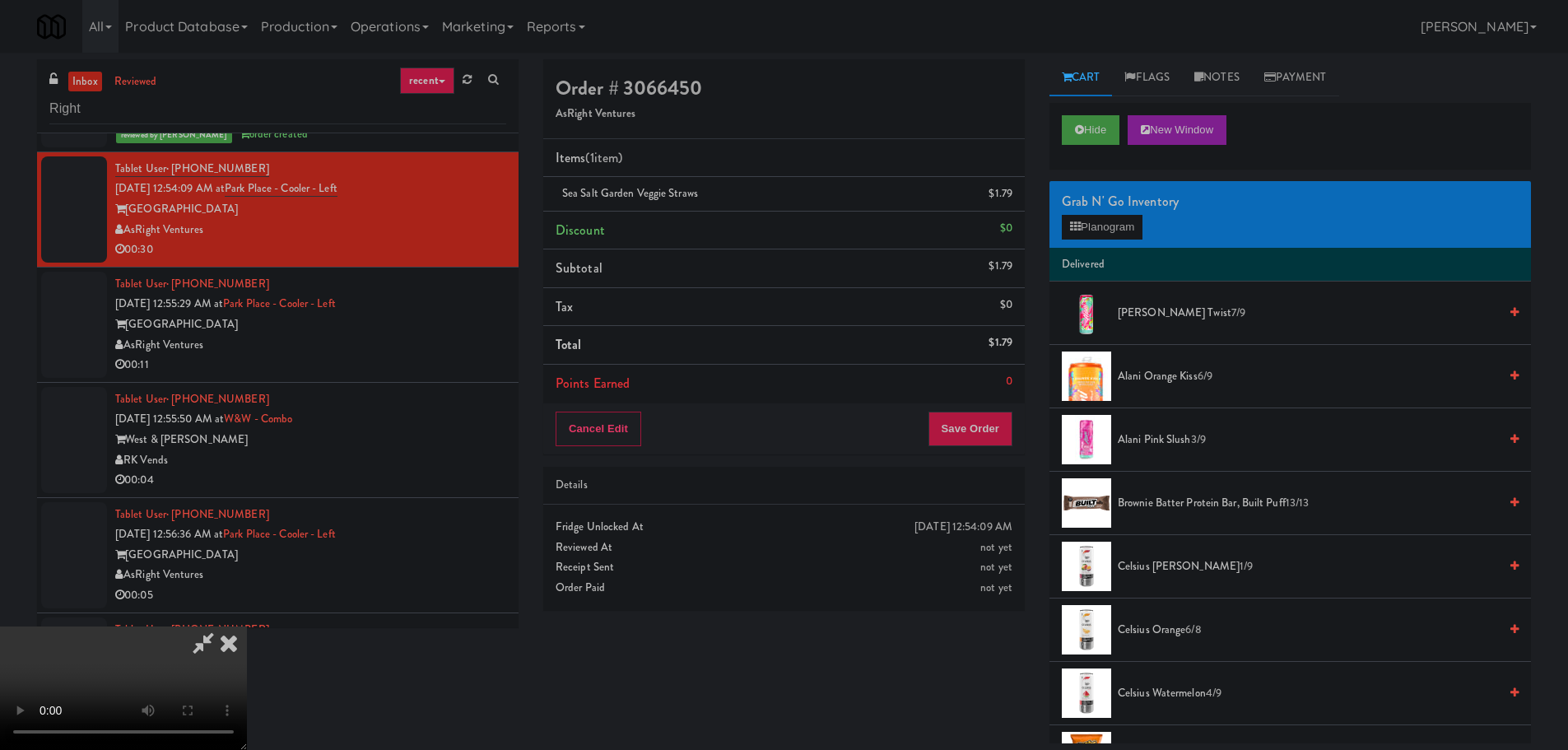
click at [247, 627] on video at bounding box center [123, 689] width 247 height 124
drag, startPoint x: 614, startPoint y: 559, endPoint x: 629, endPoint y: 517, distance: 44.6
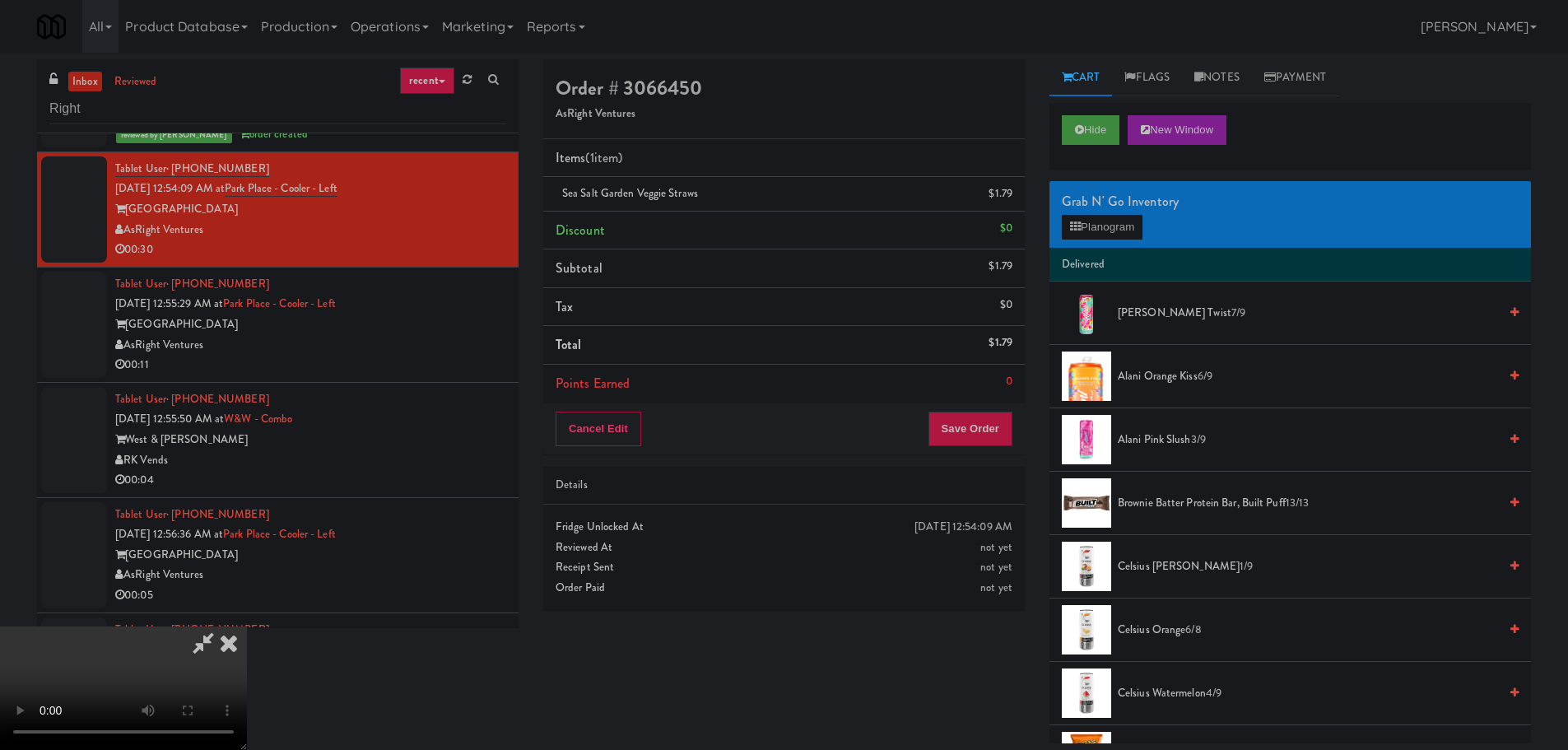
click at [247, 627] on video at bounding box center [123, 689] width 247 height 124
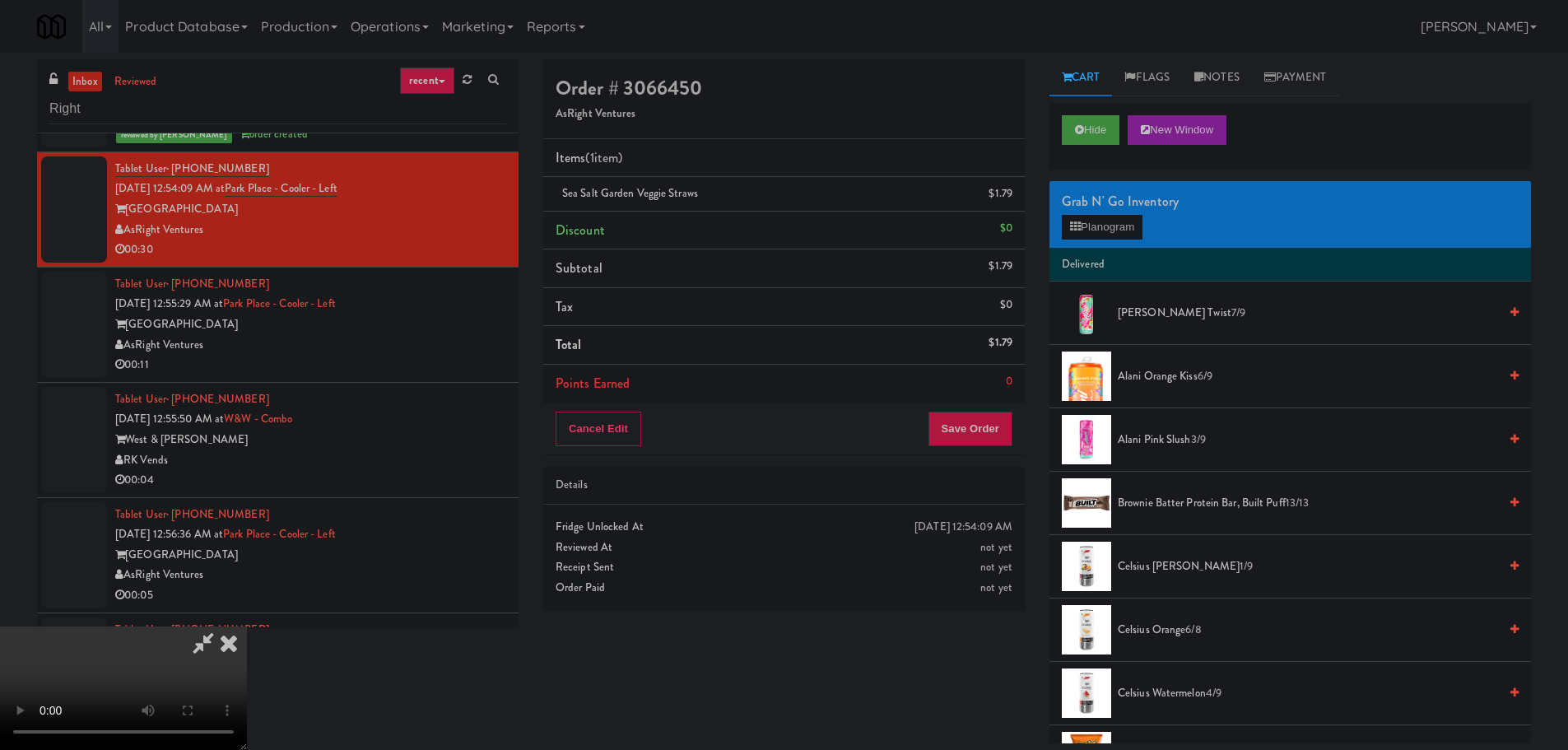
click at [247, 627] on video at bounding box center [123, 689] width 247 height 124
click at [1123, 226] on button "Planogram" at bounding box center [1102, 227] width 81 height 25
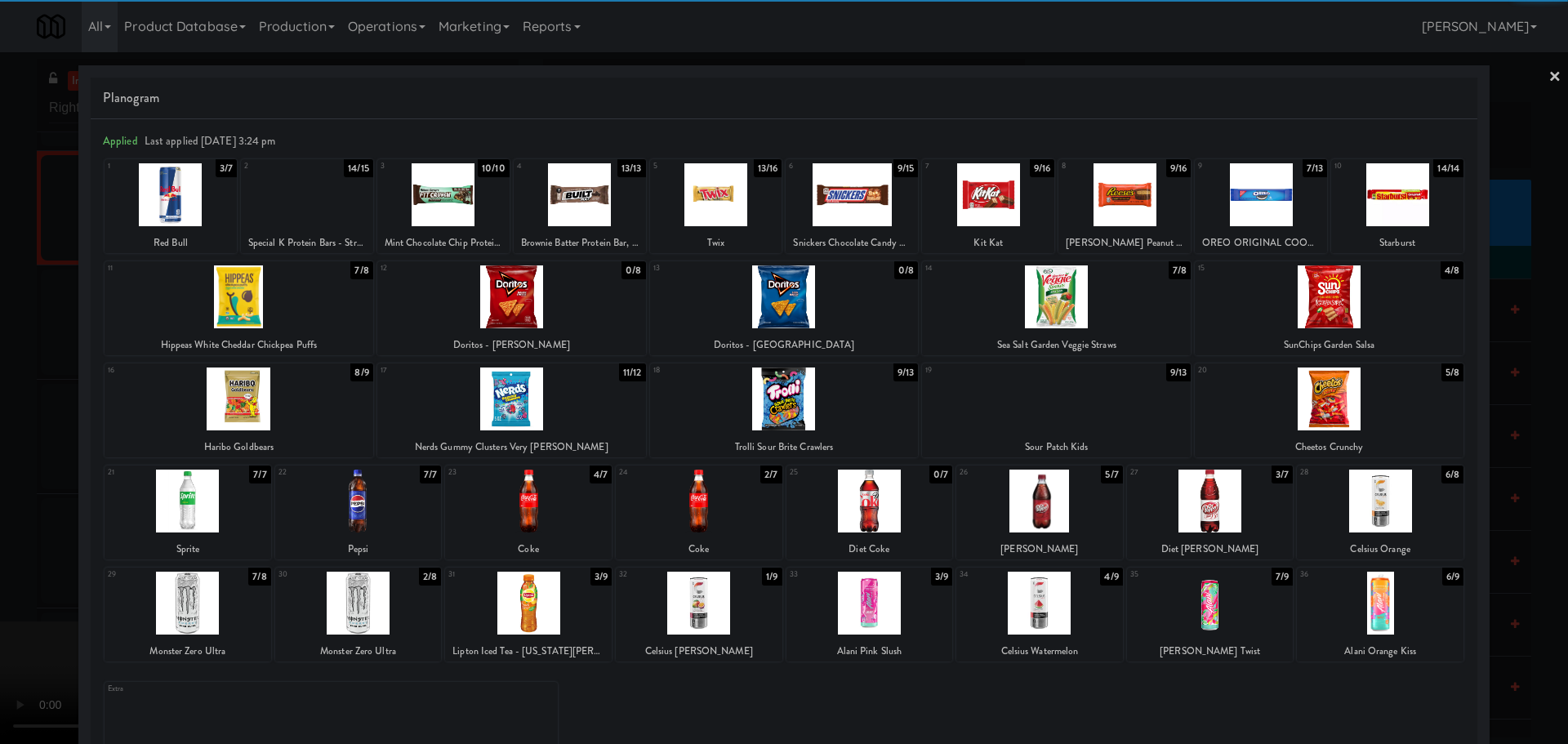
click at [1107, 331] on div "14 7/8 Sea Salt Garden Veggie Straws" at bounding box center [1056, 308] width 269 height 94
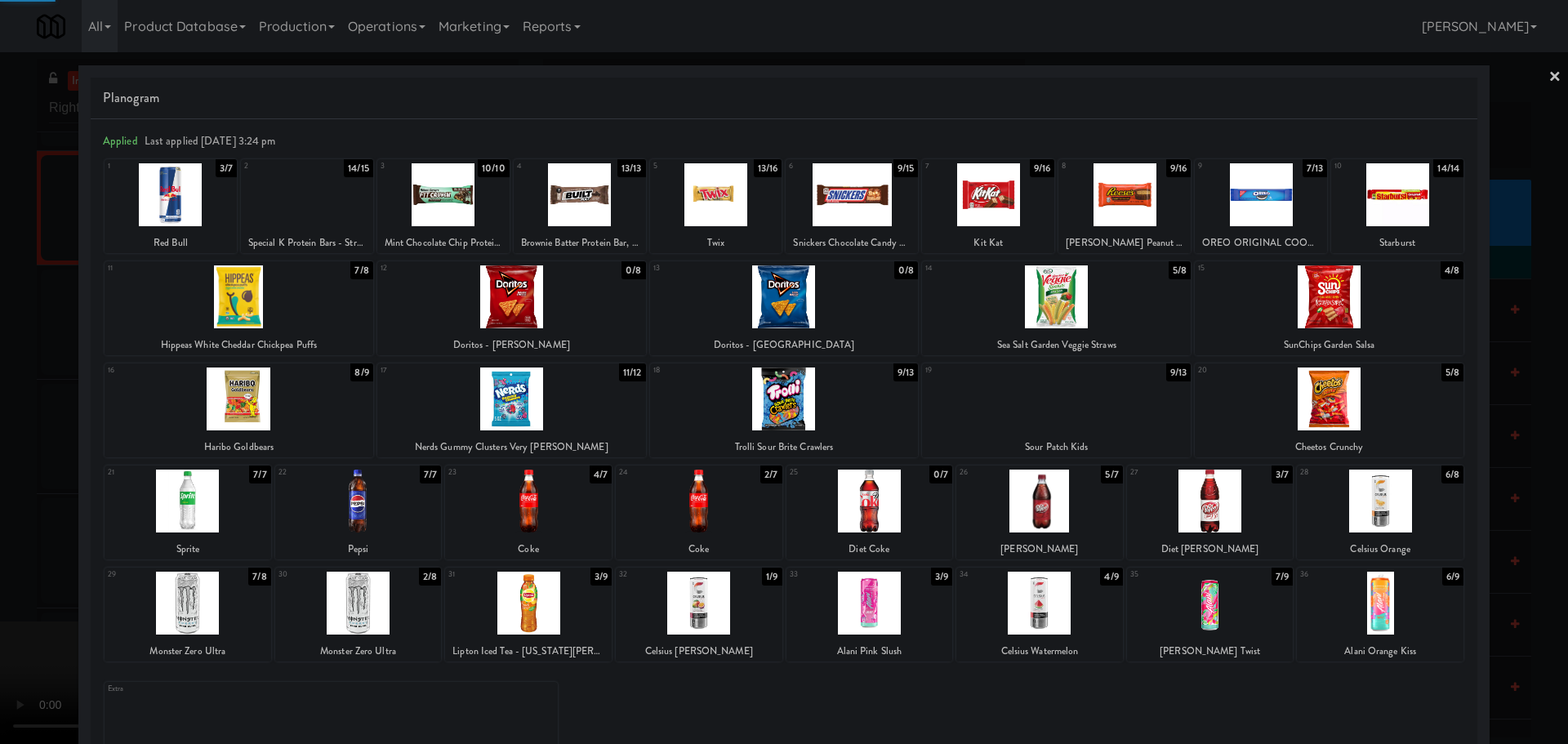
click at [0, 467] on div at bounding box center [784, 372] width 1568 height 744
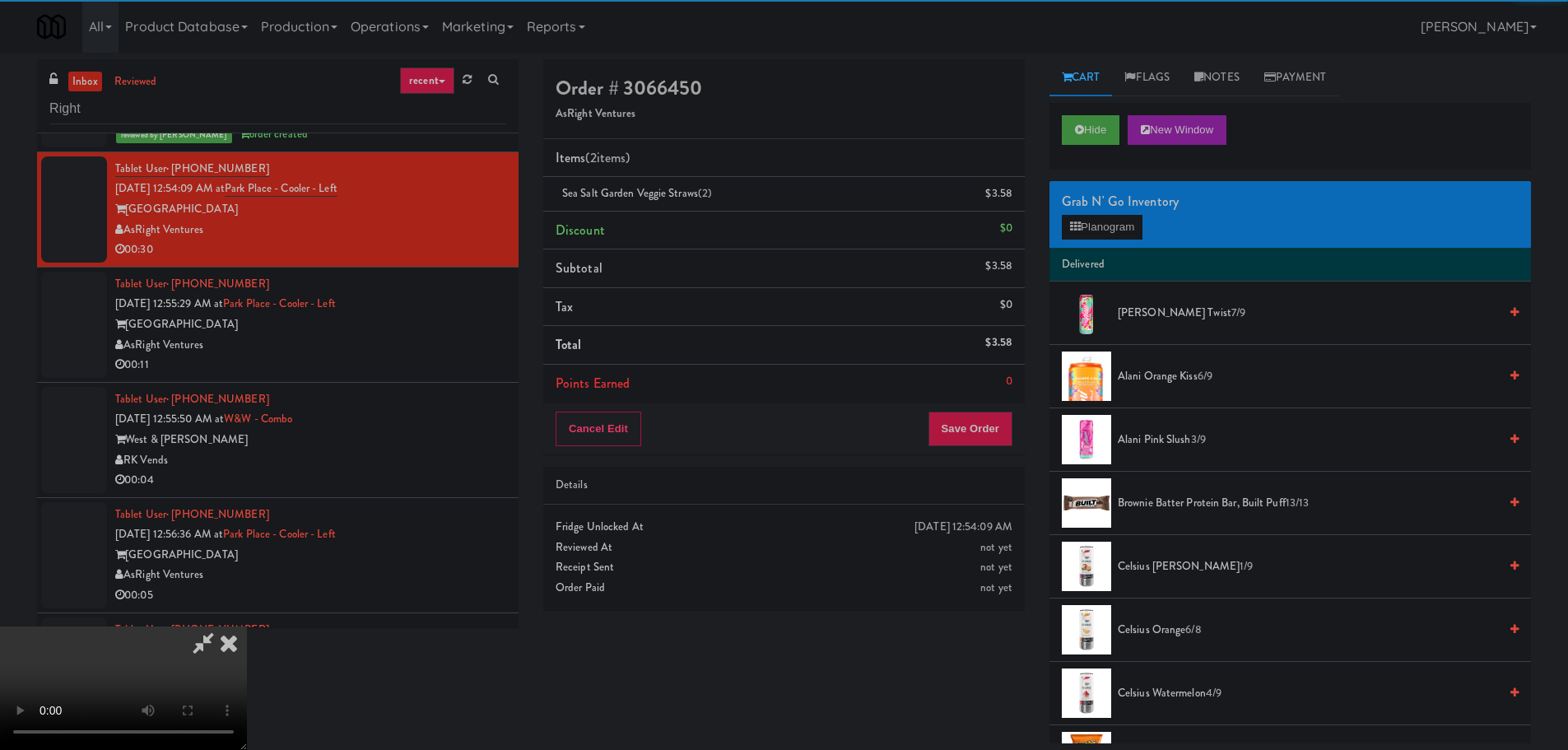
drag, startPoint x: 457, startPoint y: 442, endPoint x: 561, endPoint y: 458, distance: 105.2
click at [247, 627] on video at bounding box center [123, 689] width 247 height 124
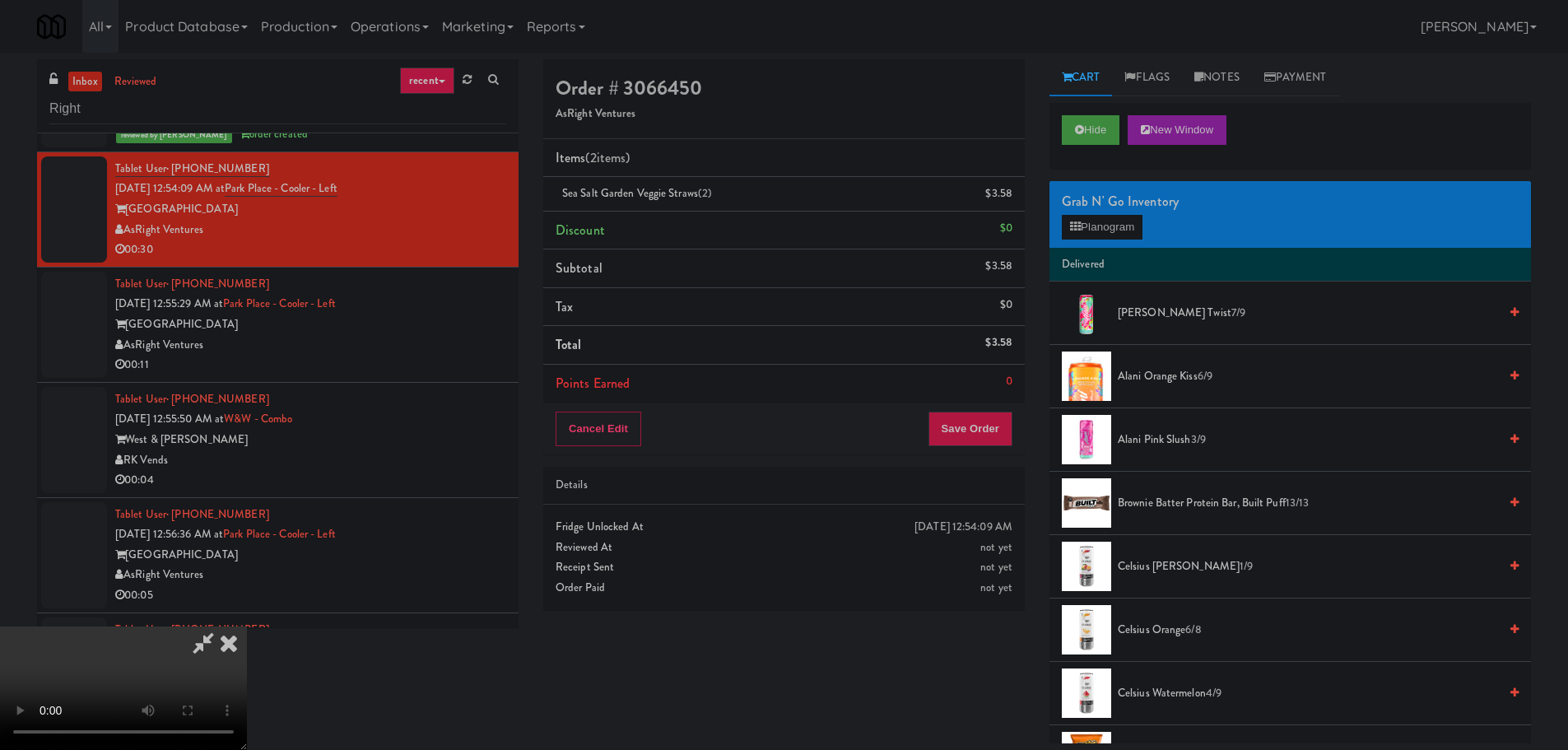
click at [247, 627] on video at bounding box center [123, 689] width 247 height 124
drag, startPoint x: 618, startPoint y: 523, endPoint x: 627, endPoint y: 513, distance: 13.5
click at [247, 627] on video at bounding box center [123, 689] width 247 height 124
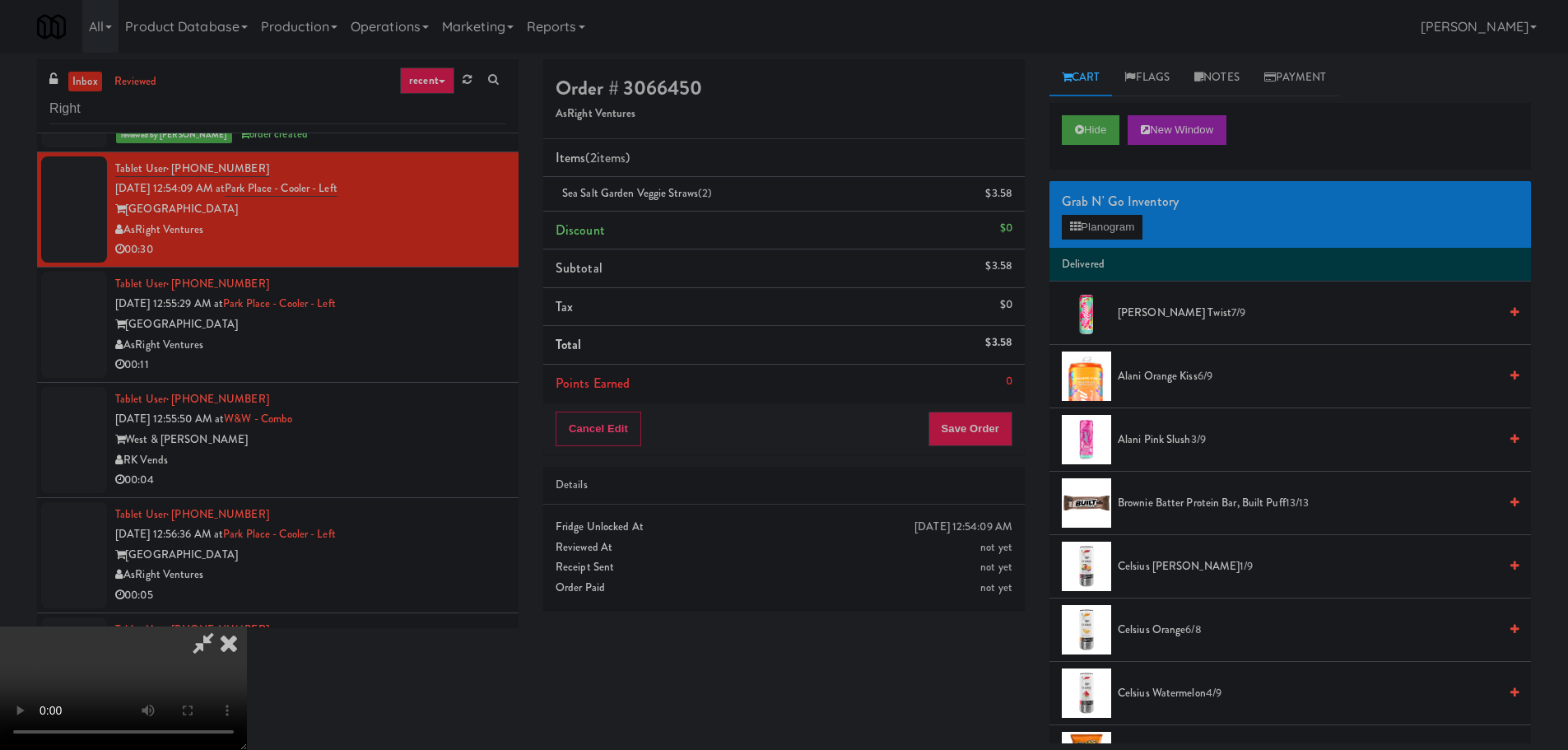
click at [247, 627] on video at bounding box center [123, 689] width 247 height 124
drag, startPoint x: 751, startPoint y: 528, endPoint x: 739, endPoint y: 530, distance: 12.2
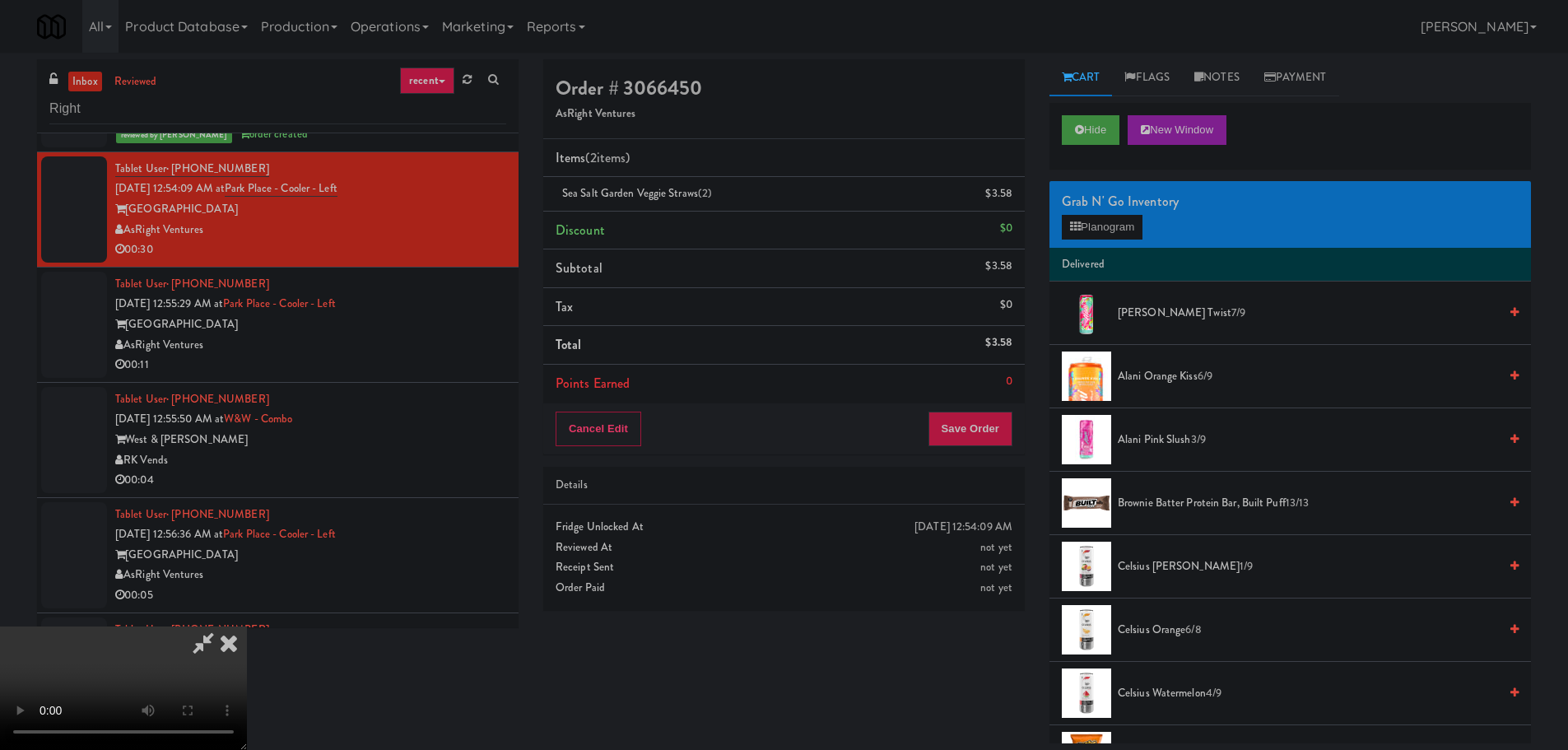
click at [247, 627] on video at bounding box center [123, 689] width 247 height 124
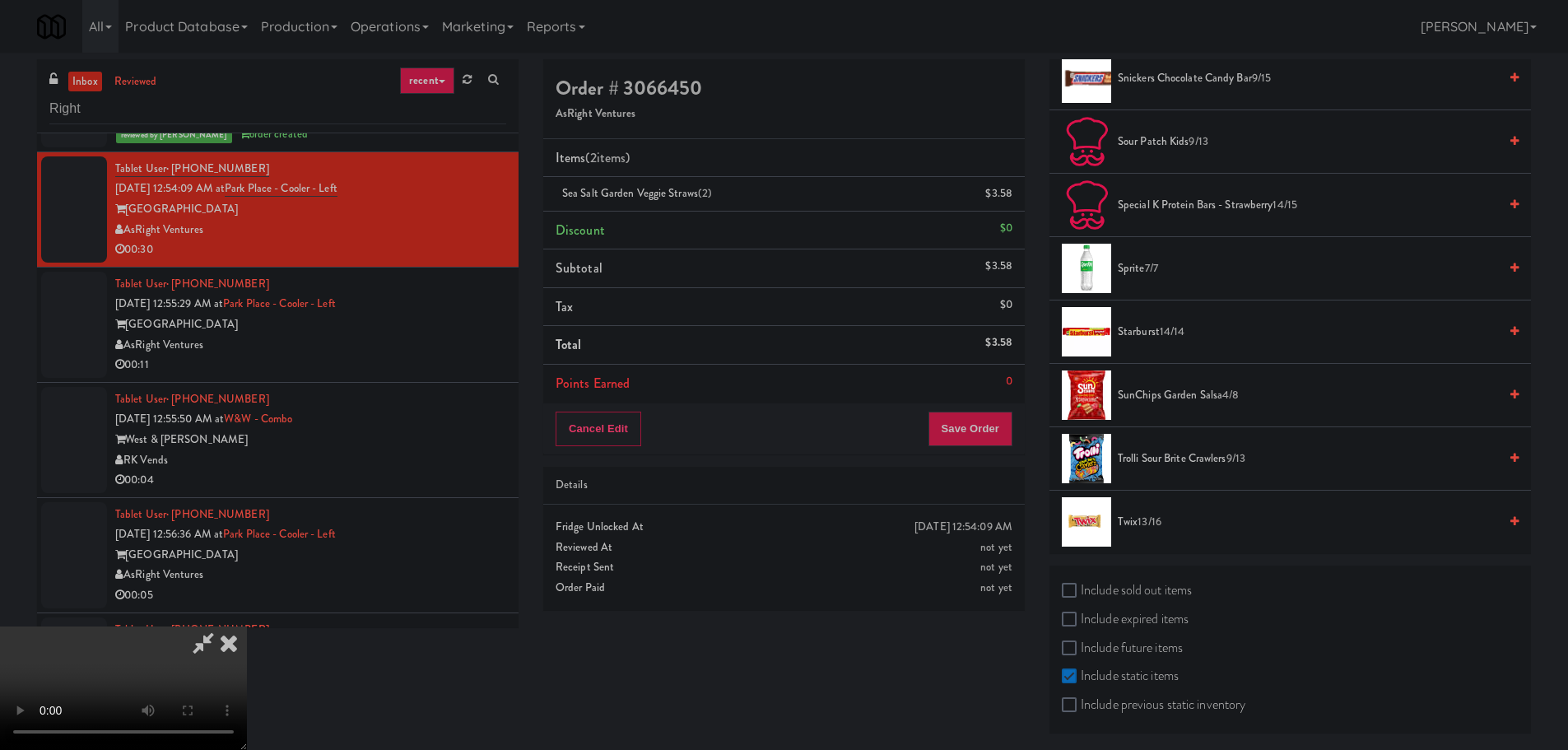
scroll to position [1822, 0]
click at [1147, 528] on span "13/16" at bounding box center [1149, 519] width 24 height 15
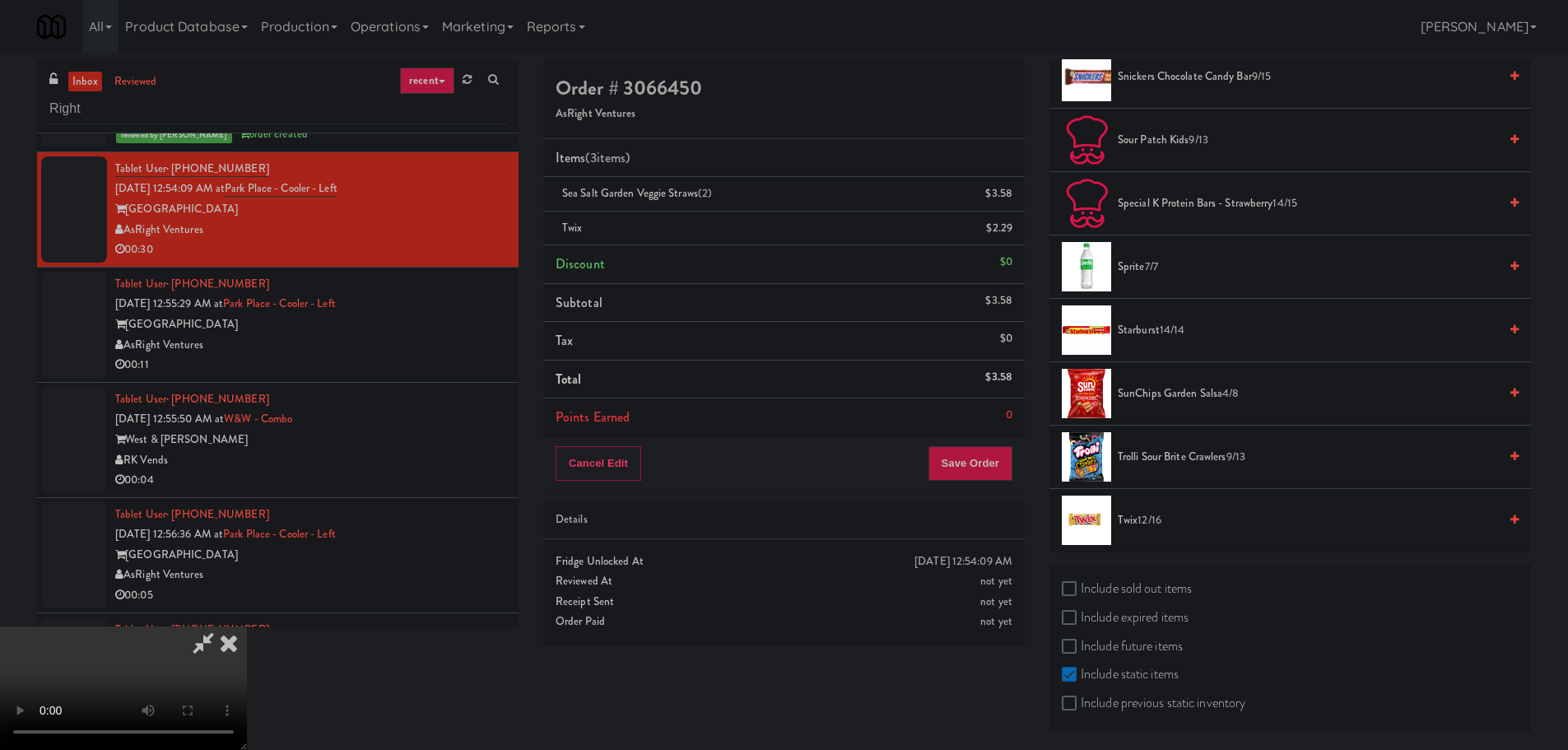
click at [247, 627] on video at bounding box center [123, 689] width 247 height 124
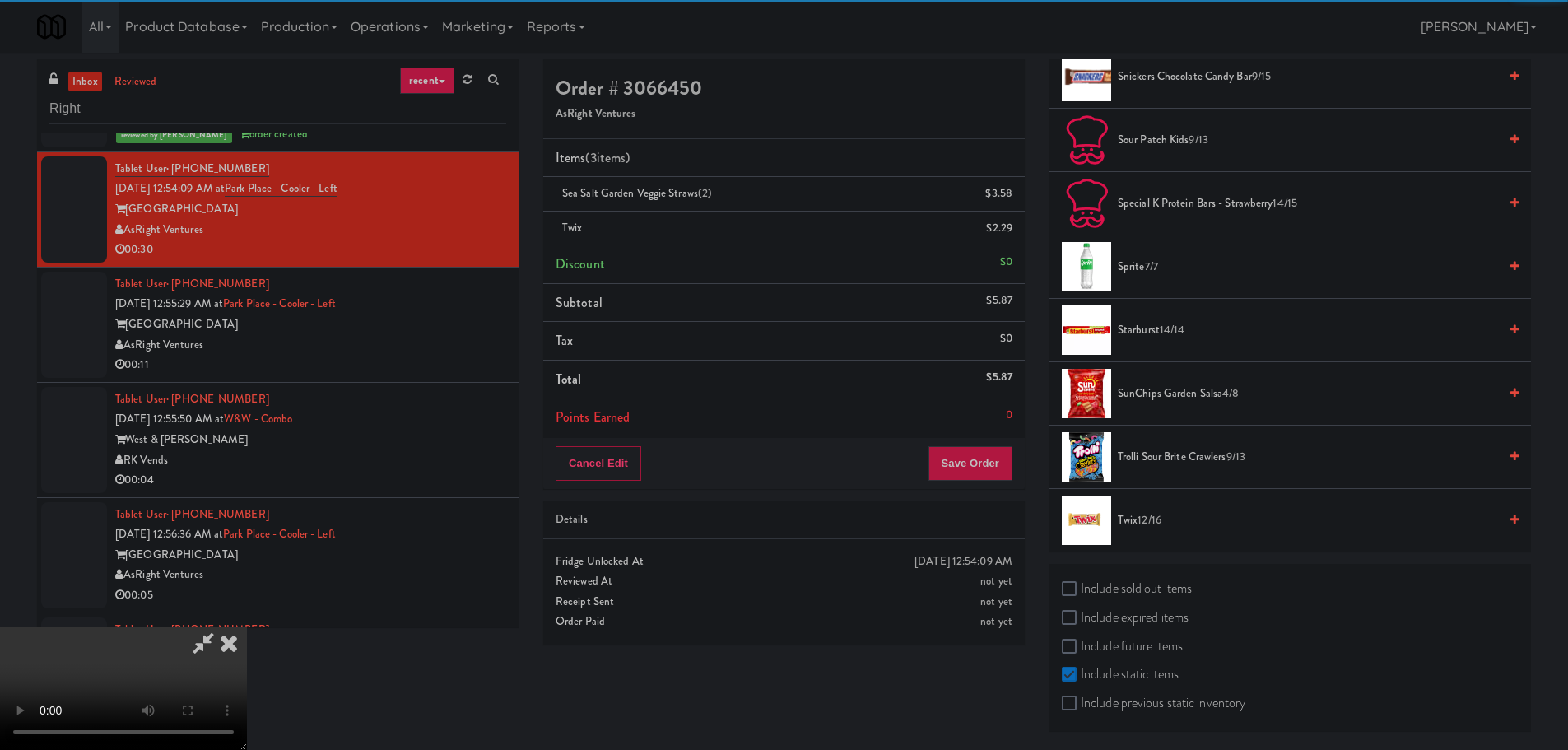
click at [247, 627] on video at bounding box center [123, 689] width 247 height 124
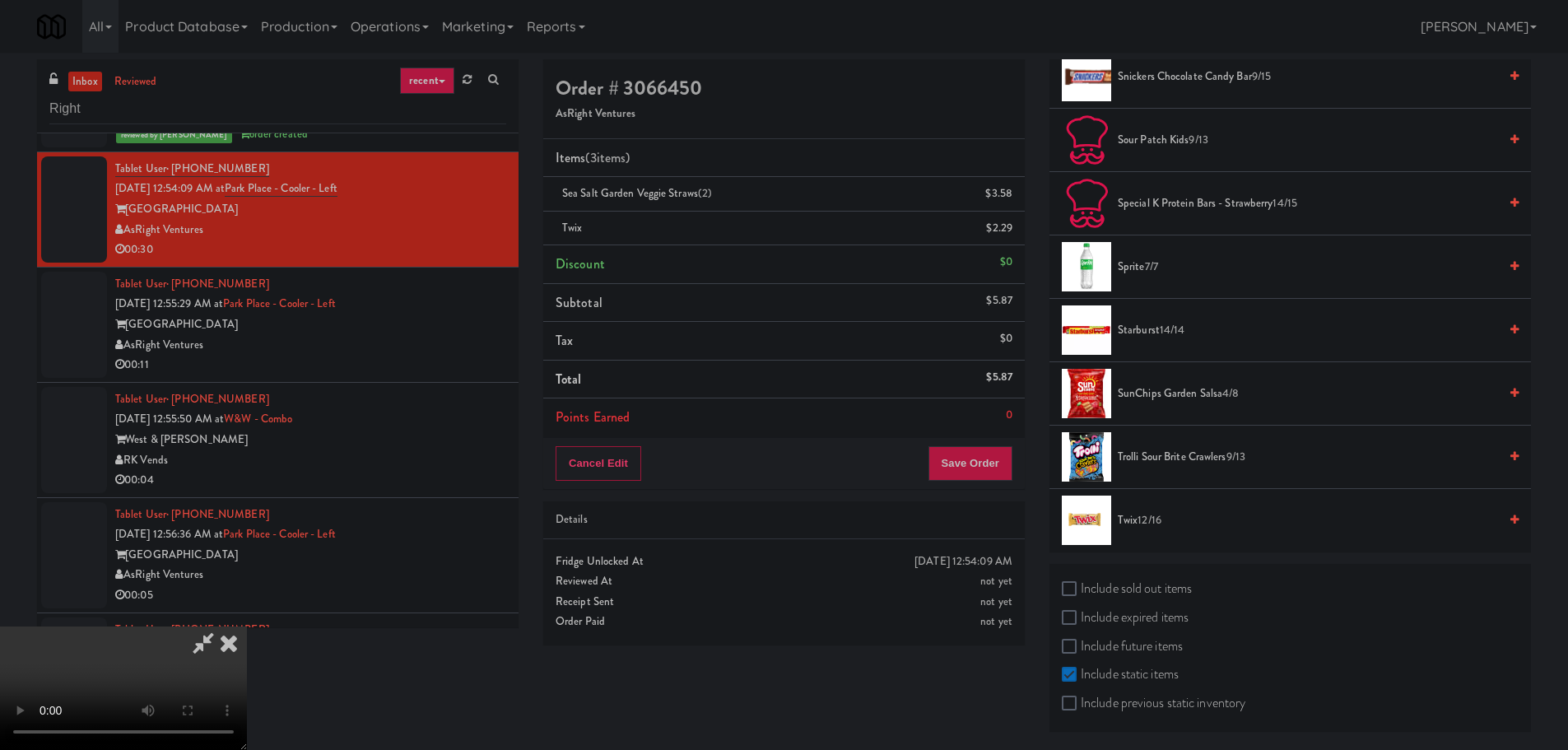
click at [247, 627] on video at bounding box center [123, 689] width 247 height 124
click at [972, 464] on button "Save Order" at bounding box center [971, 464] width 84 height 34
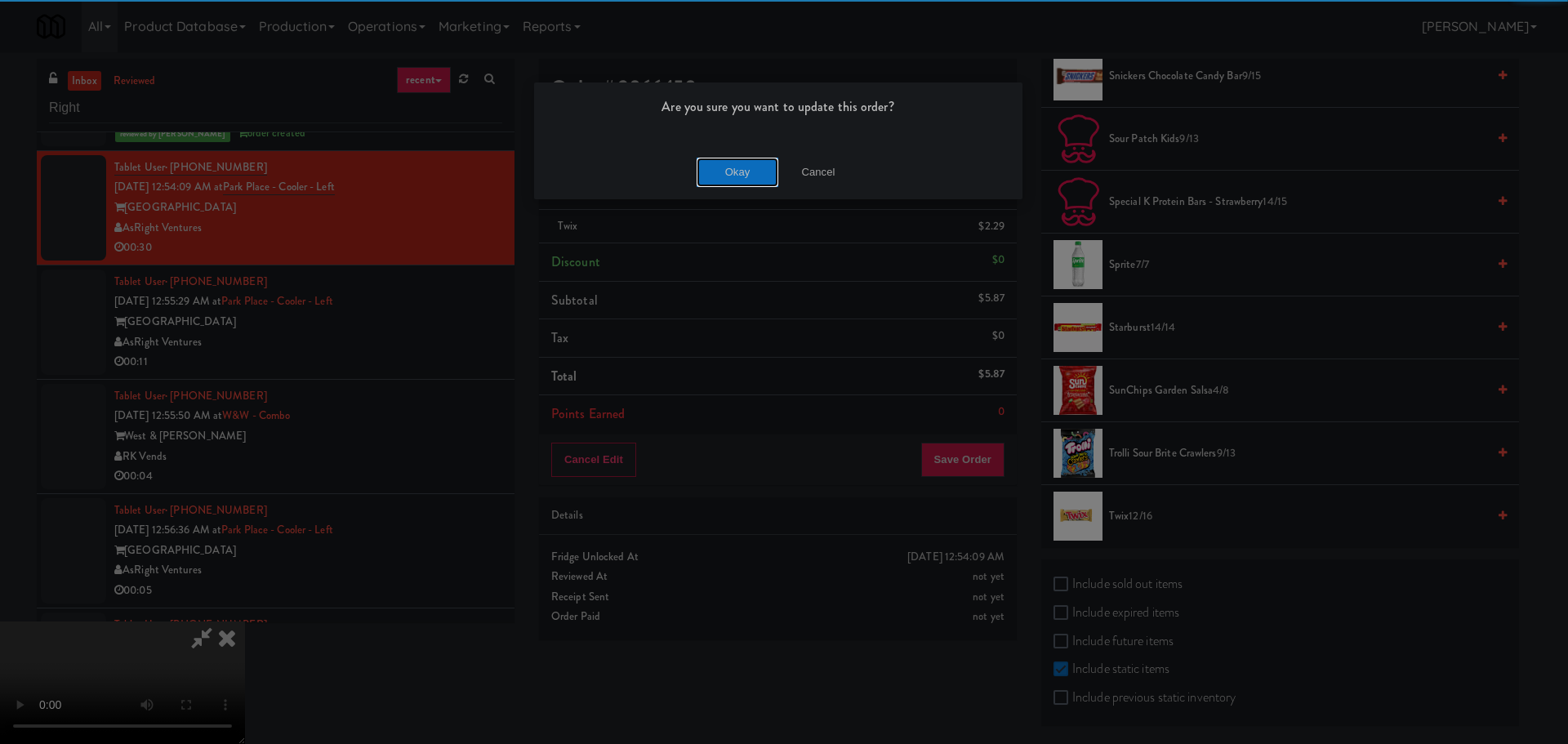
click at [740, 171] on button "Okay" at bounding box center [738, 172] width 82 height 29
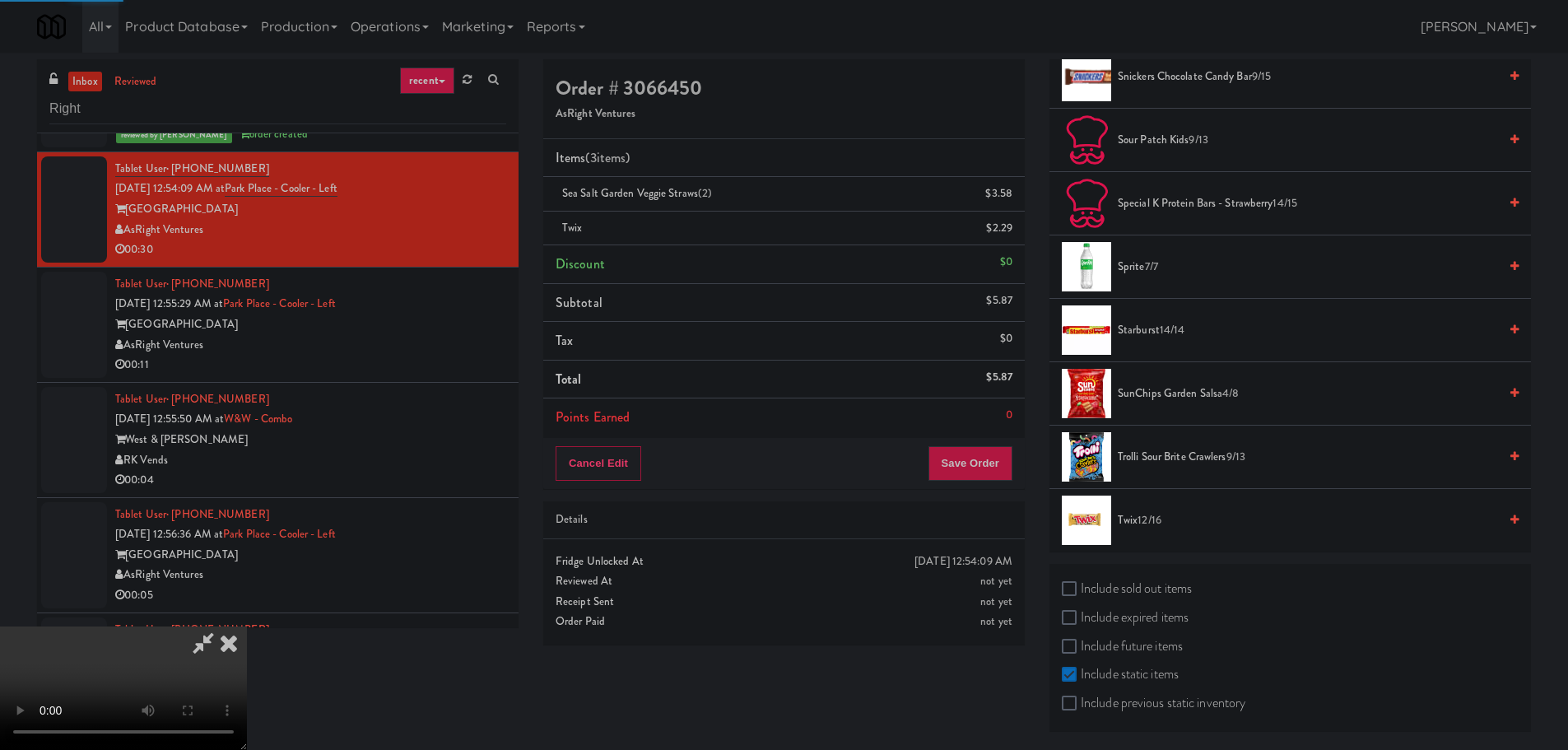
scroll to position [0, 0]
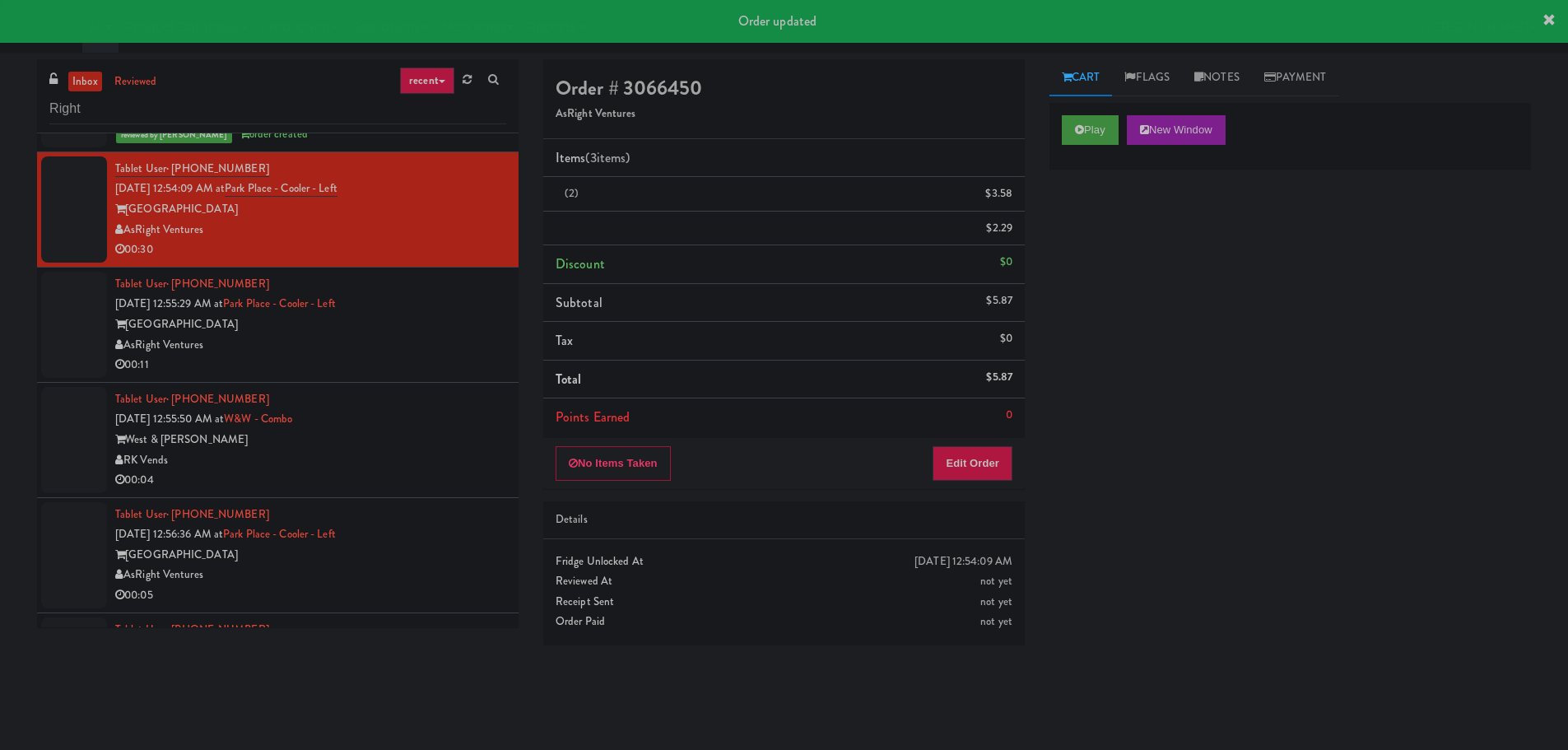
click at [464, 350] on div "AsRight Ventures" at bounding box center [310, 346] width 391 height 21
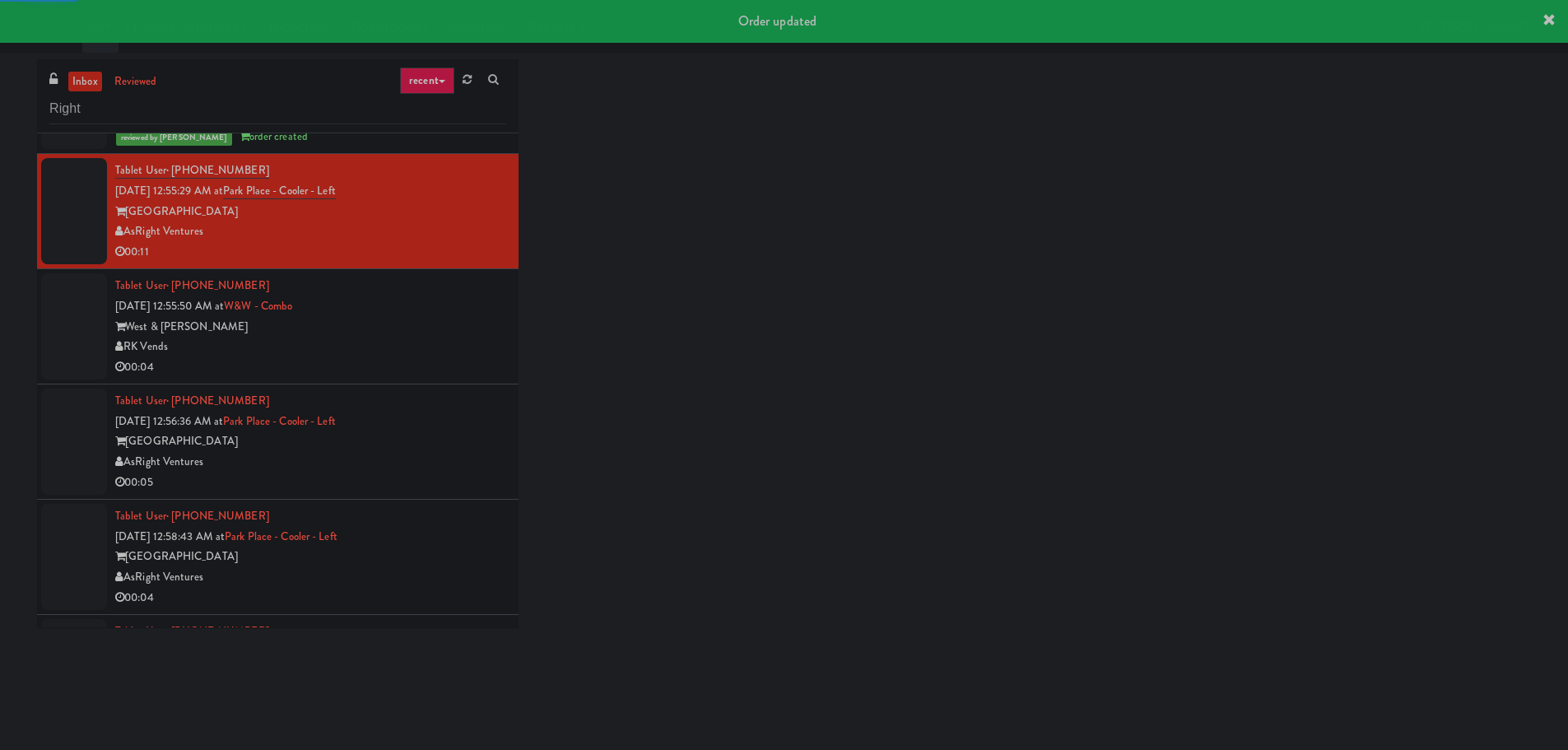
scroll to position [823, 0]
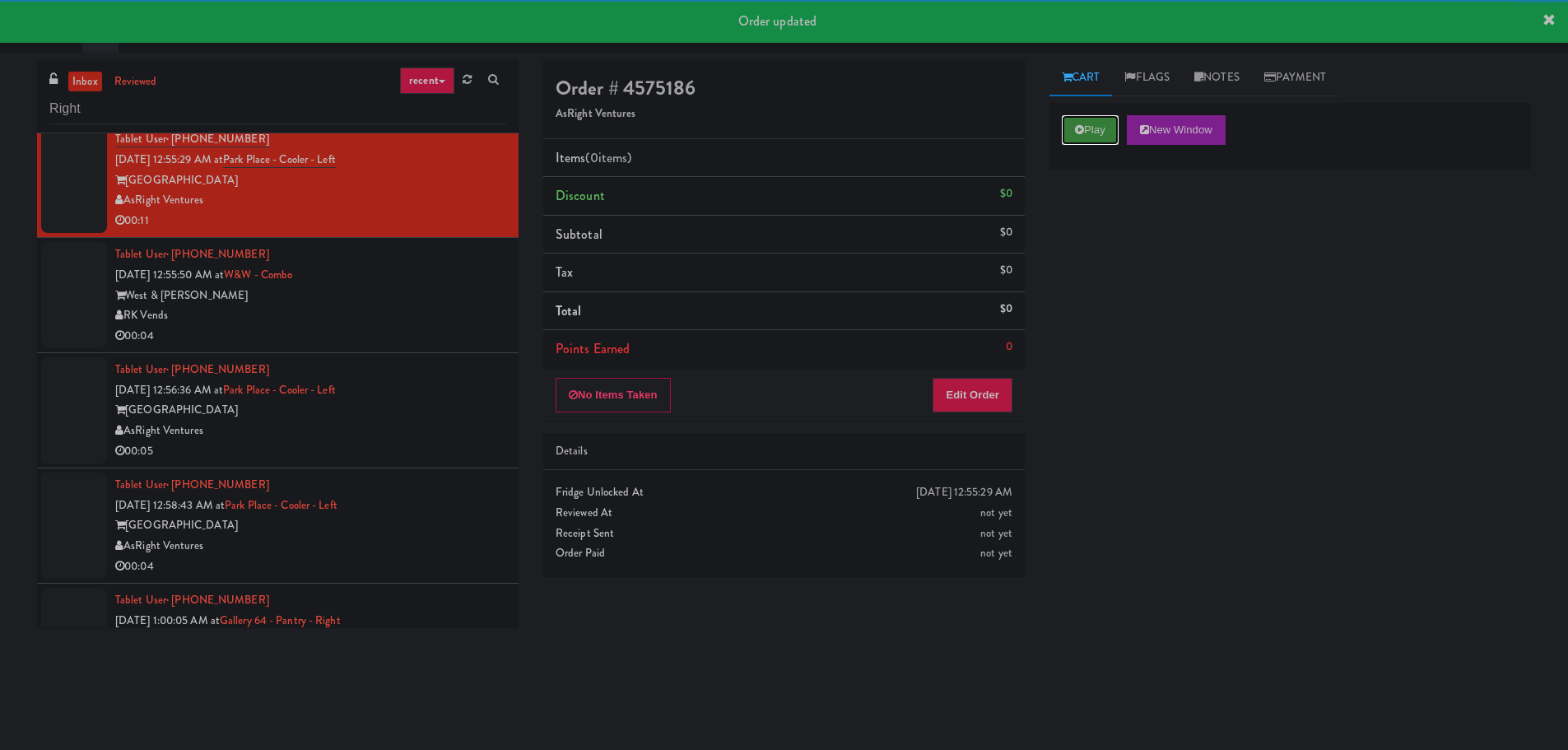
click at [1083, 131] on icon at bounding box center [1079, 130] width 9 height 10
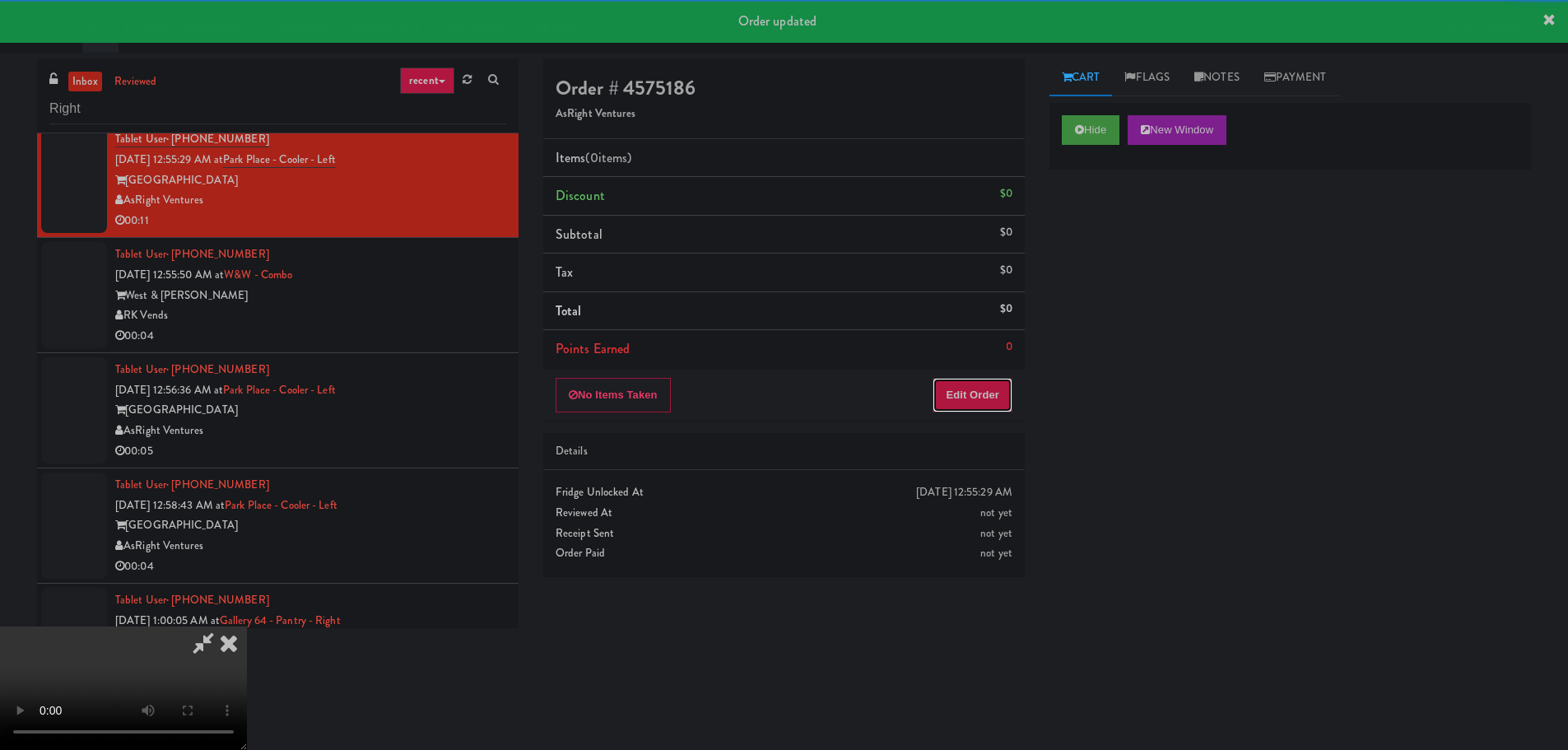
click at [947, 395] on button "Edit Order" at bounding box center [972, 395] width 80 height 34
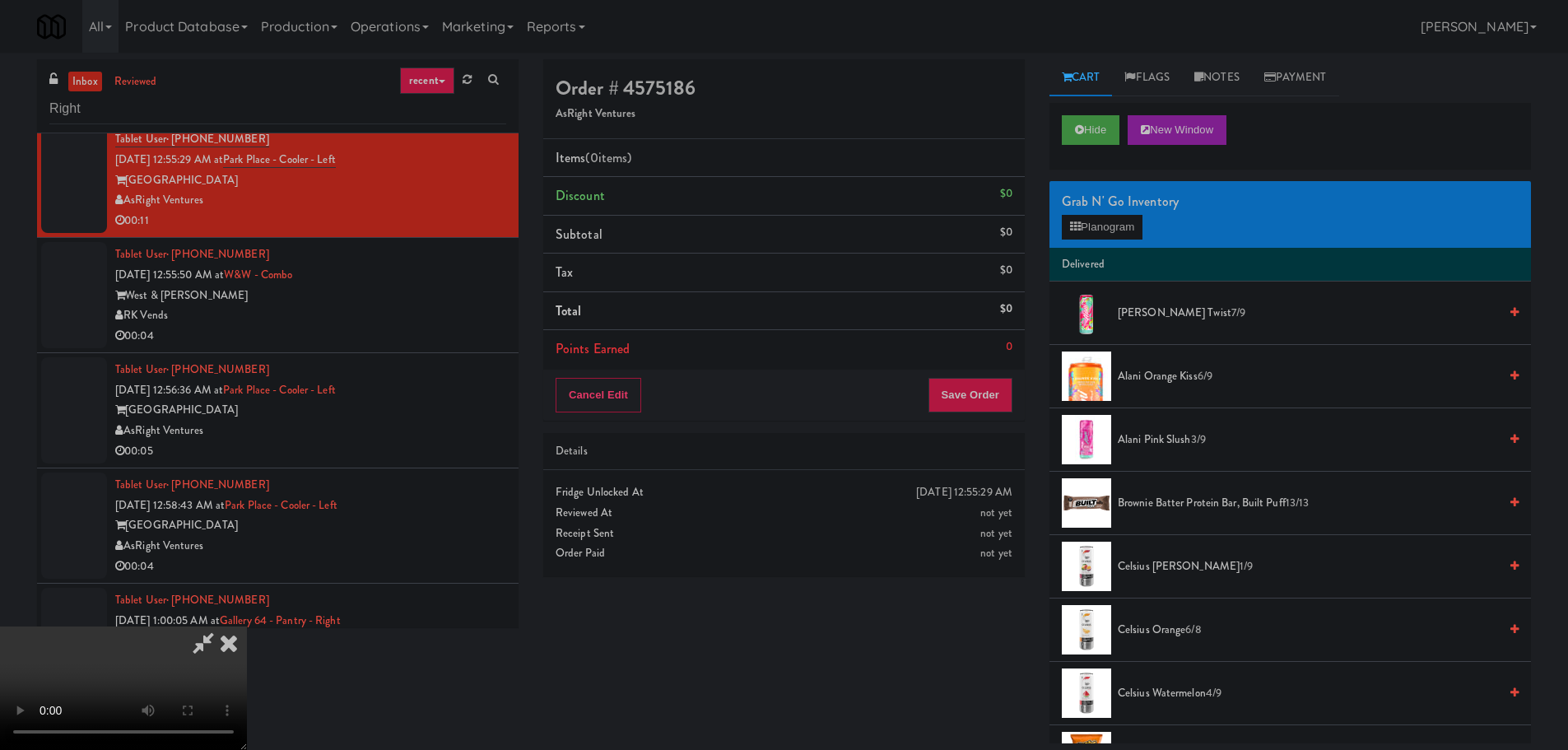
click at [247, 627] on video at bounding box center [123, 689] width 247 height 124
click at [1136, 216] on button "Planogram" at bounding box center [1102, 227] width 81 height 25
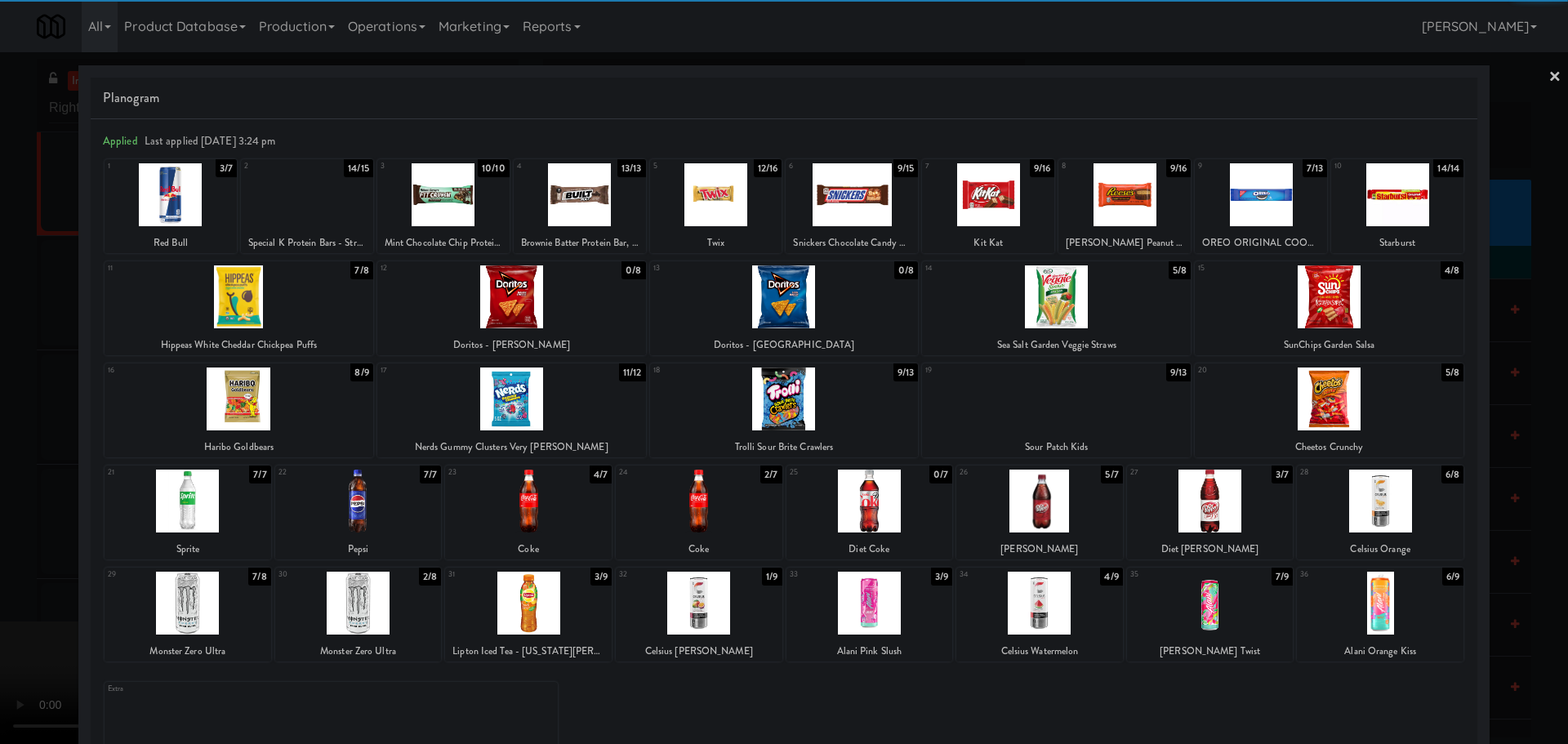
click at [713, 212] on div at bounding box center [716, 195] width 132 height 63
click at [29, 427] on div at bounding box center [784, 372] width 1568 height 744
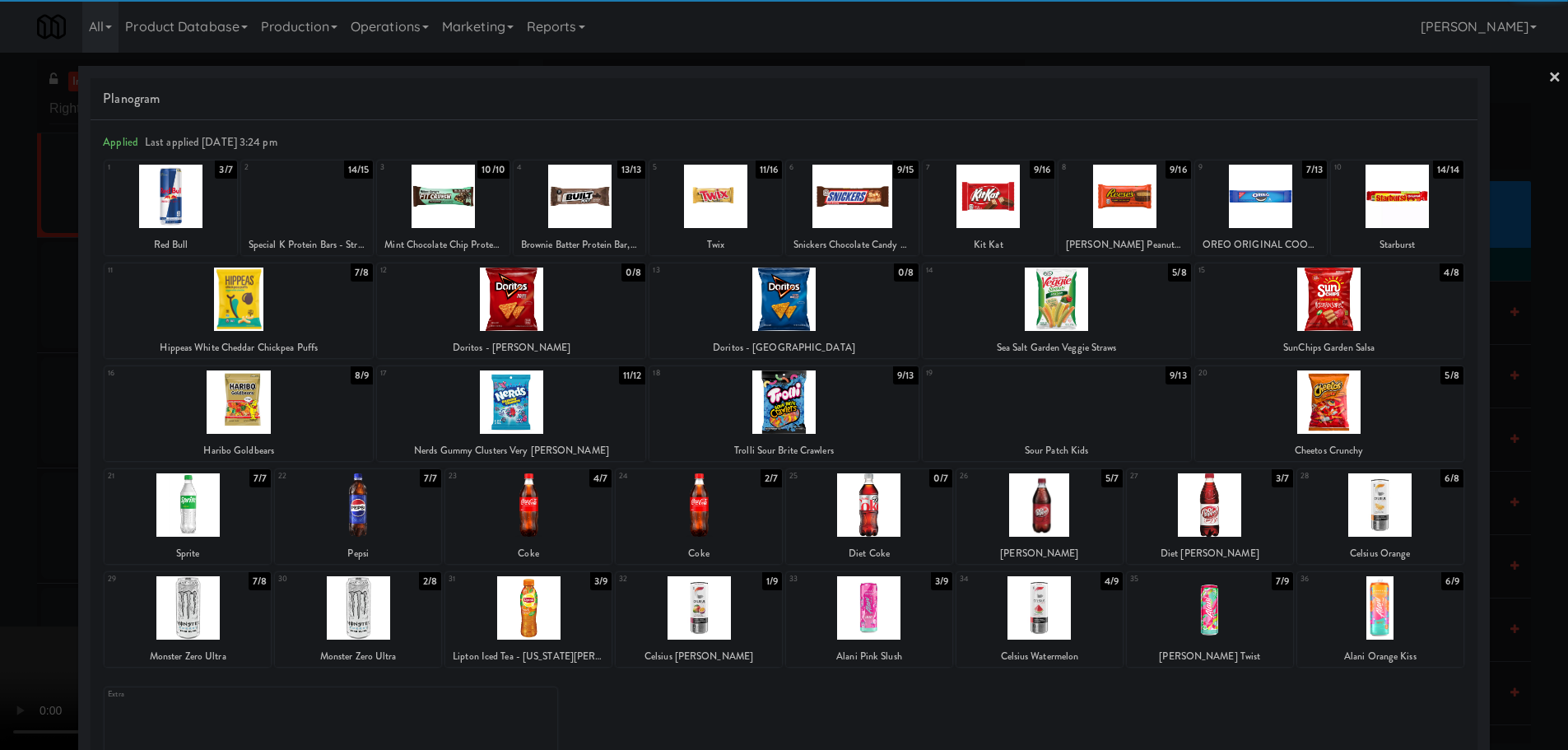
click at [247, 627] on video at bounding box center [123, 689] width 247 height 124
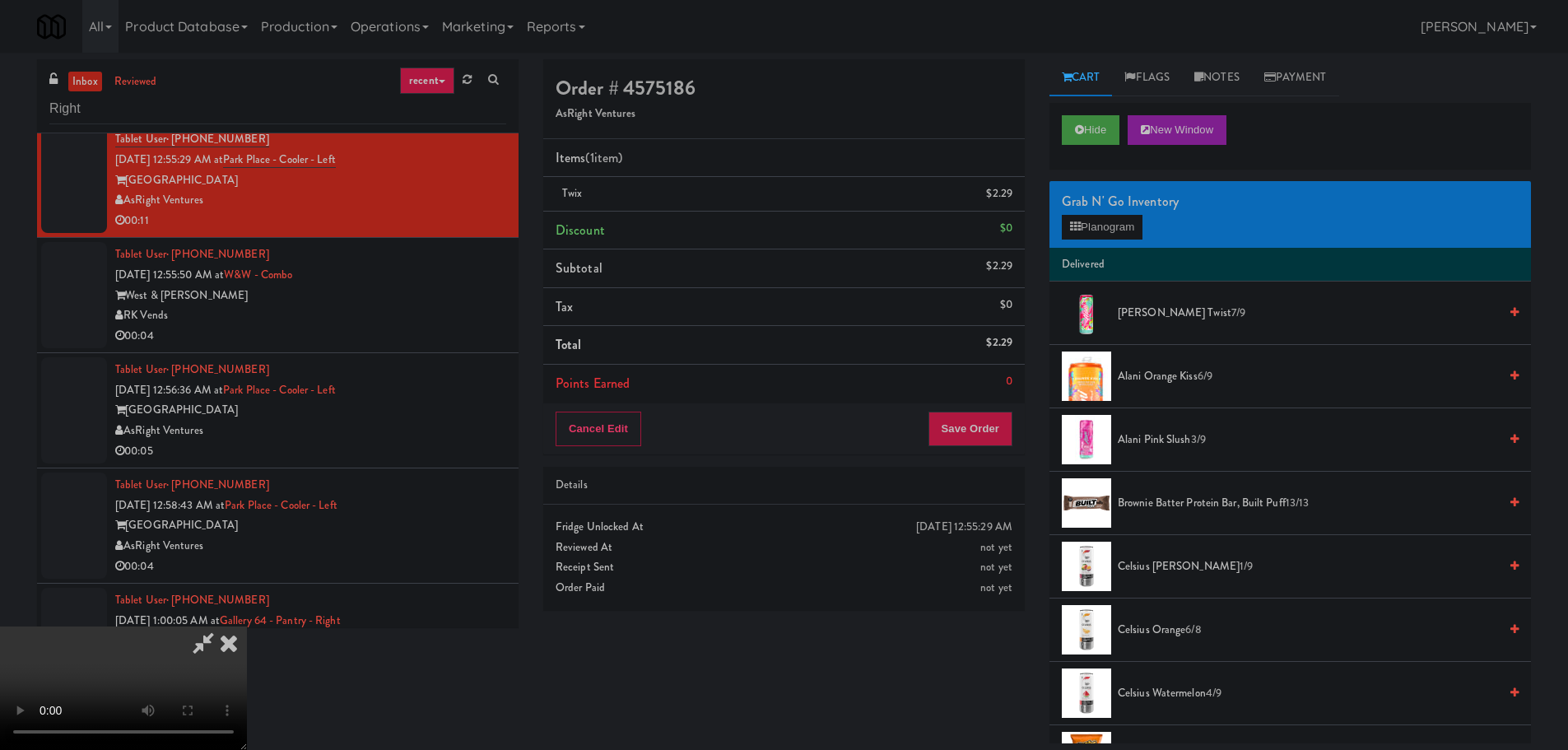
click at [247, 627] on video at bounding box center [123, 689] width 247 height 124
click at [1103, 238] on button "Planogram" at bounding box center [1102, 227] width 81 height 25
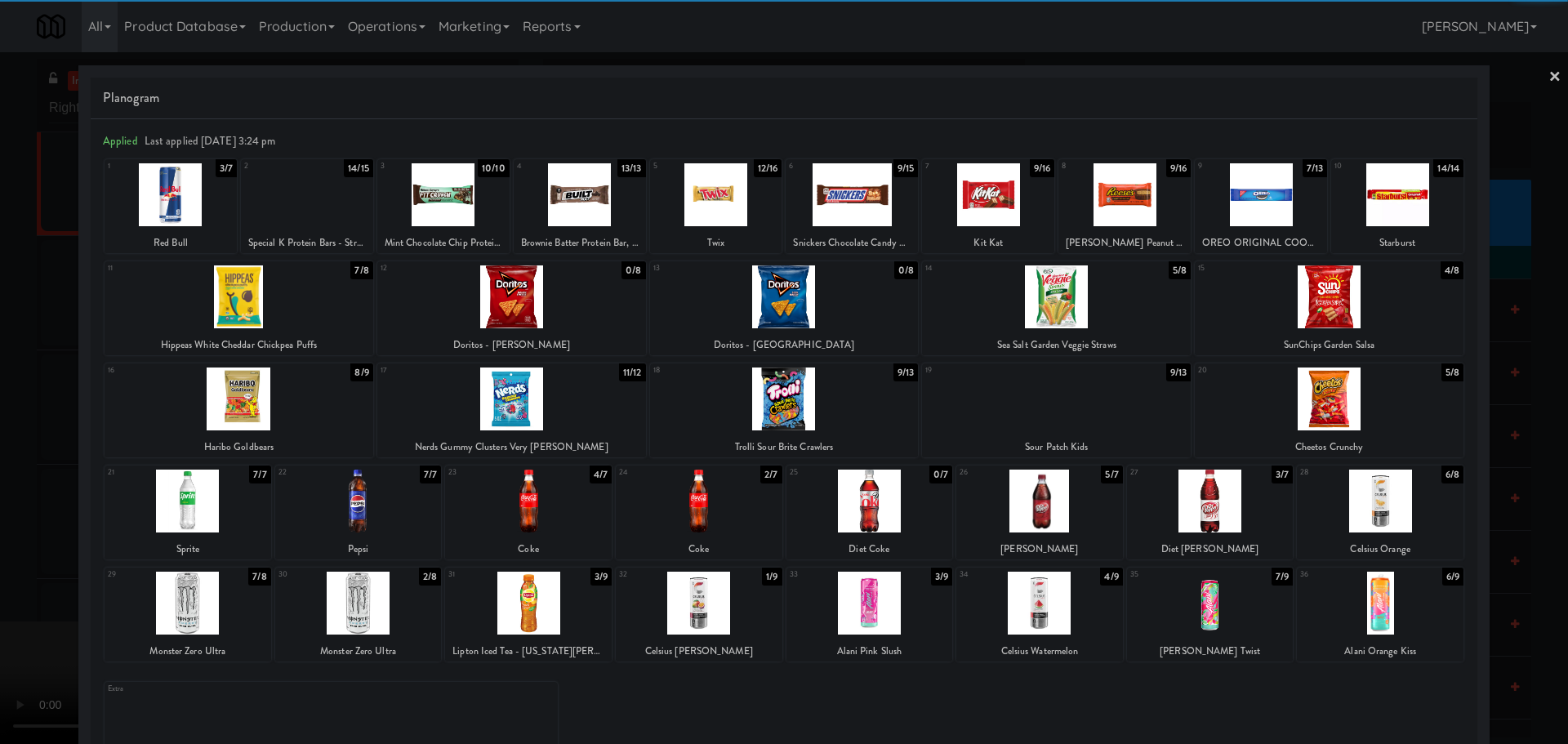
click at [1334, 307] on div at bounding box center [1329, 297] width 269 height 63
click at [76, 442] on div at bounding box center [784, 372] width 1568 height 744
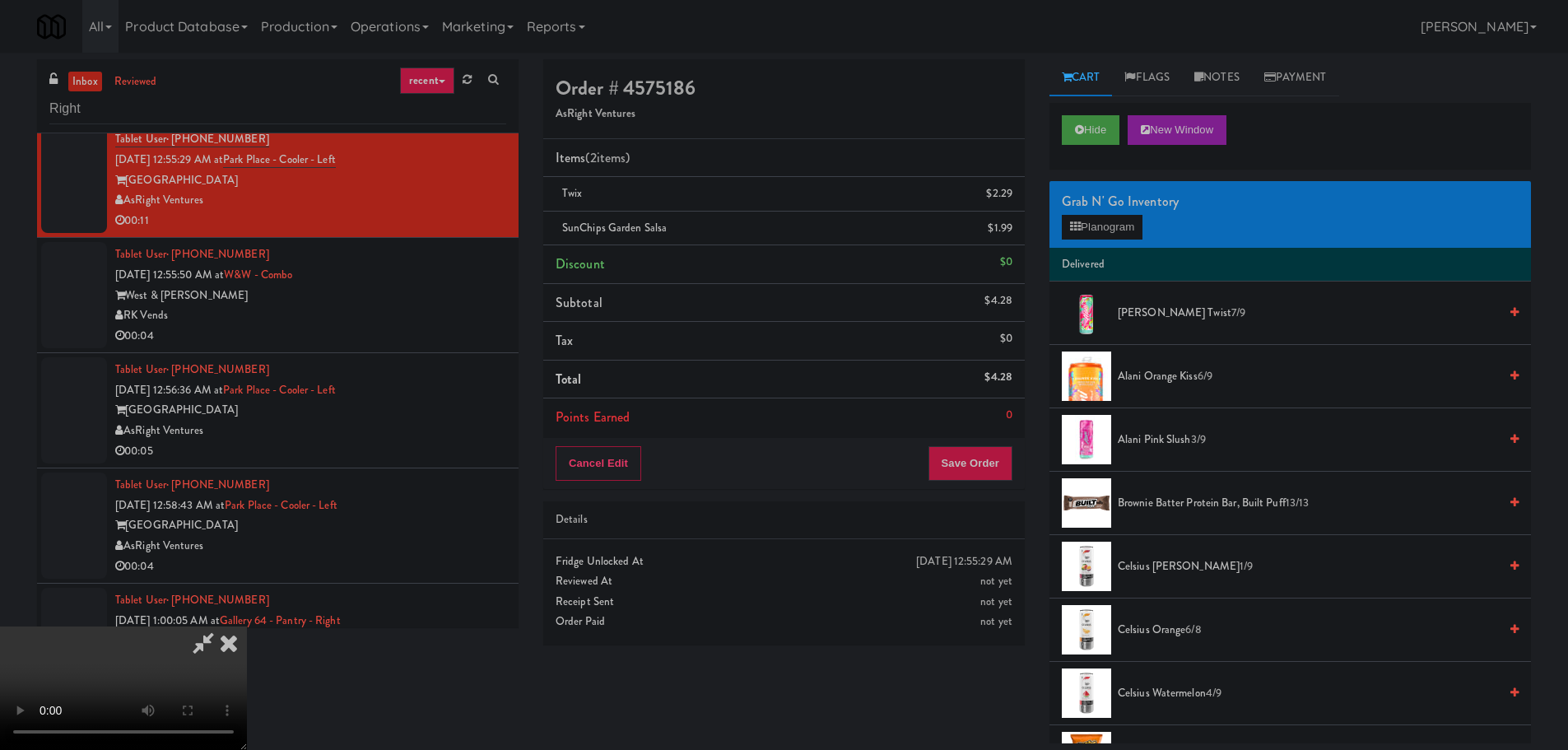
click at [247, 627] on video at bounding box center [123, 689] width 247 height 124
click at [975, 450] on button "Save Order" at bounding box center [971, 464] width 84 height 34
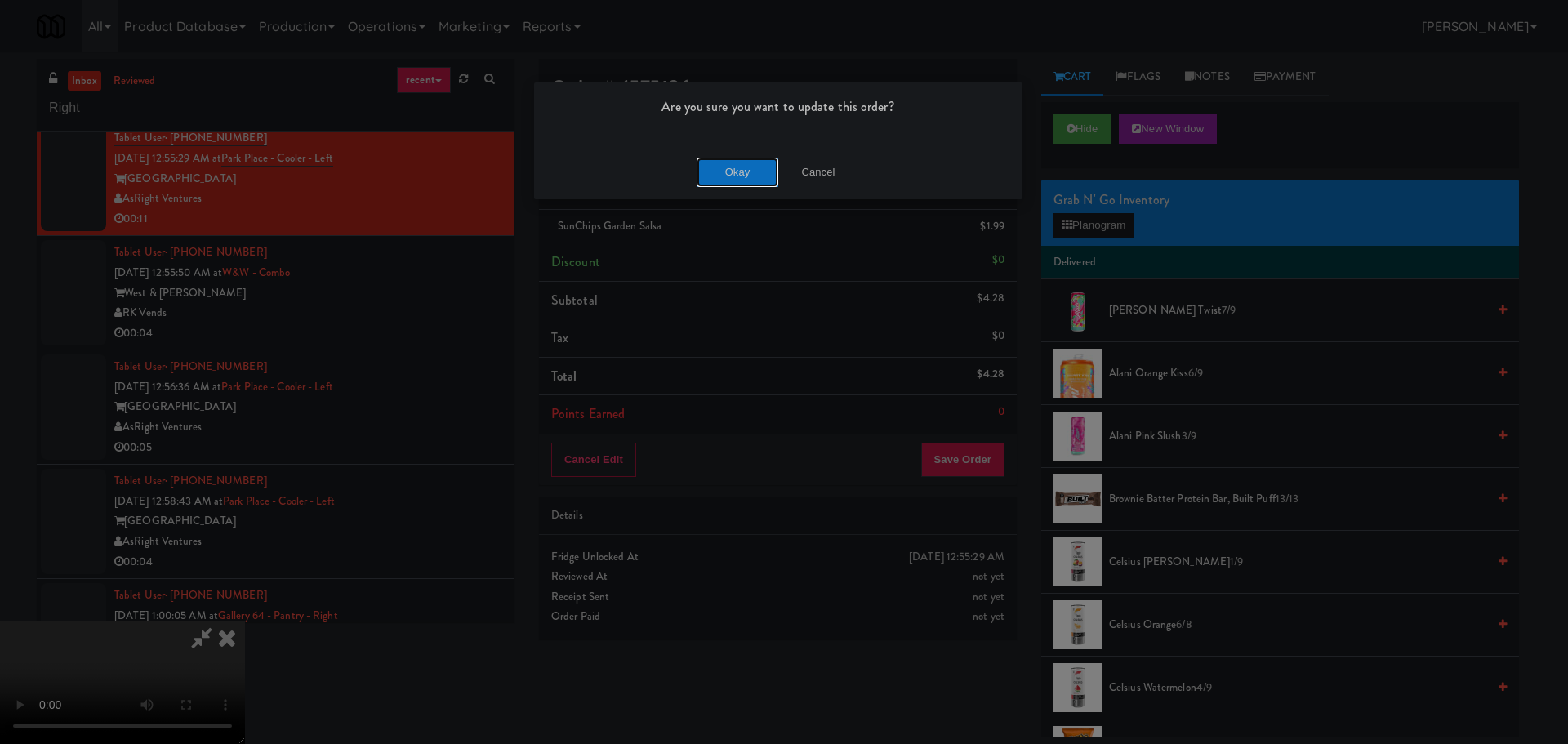
drag, startPoint x: 735, startPoint y: 183, endPoint x: 740, endPoint y: 176, distance: 8.6
click at [735, 181] on button "Okay" at bounding box center [738, 172] width 82 height 29
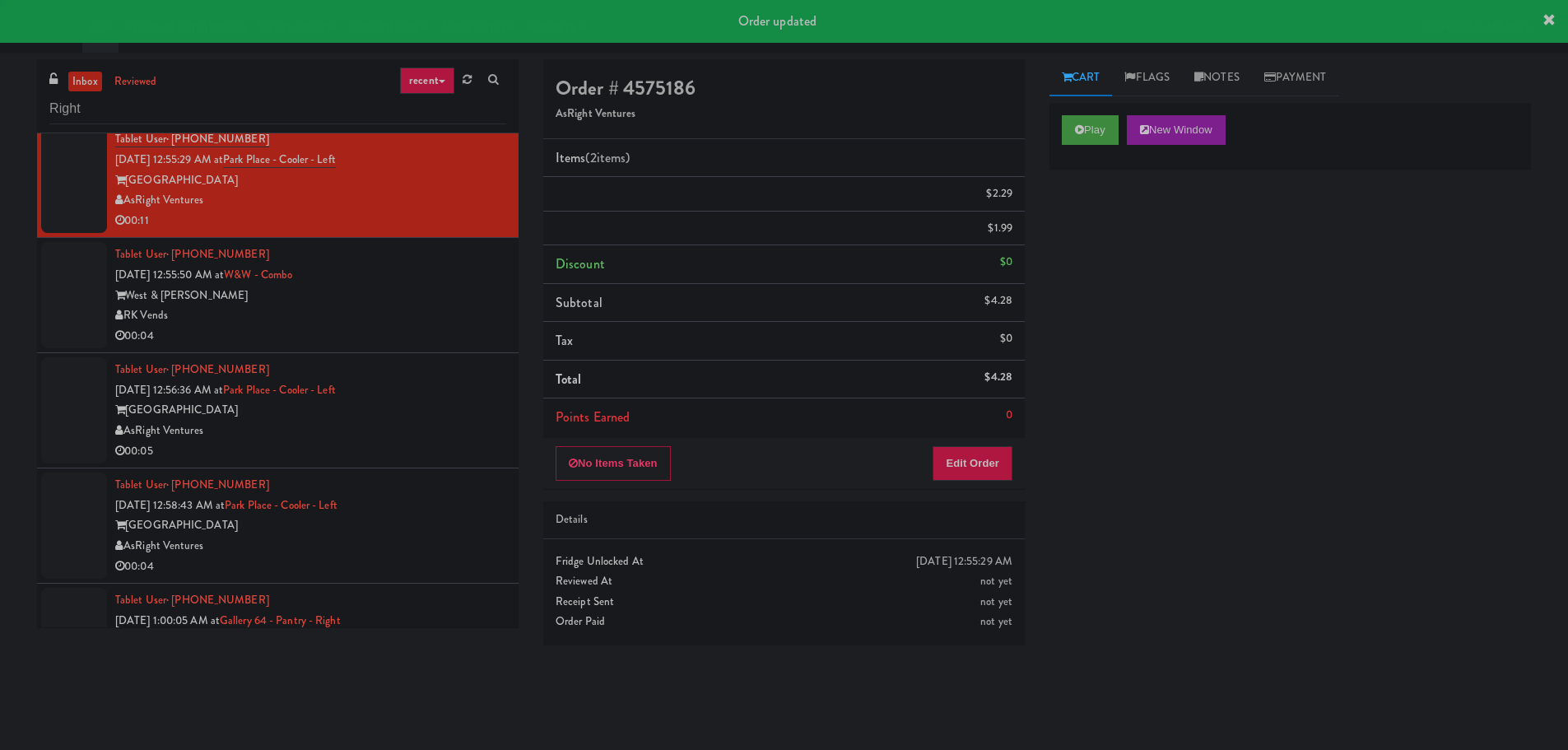
click at [454, 317] on div "RK Vends" at bounding box center [310, 316] width 391 height 21
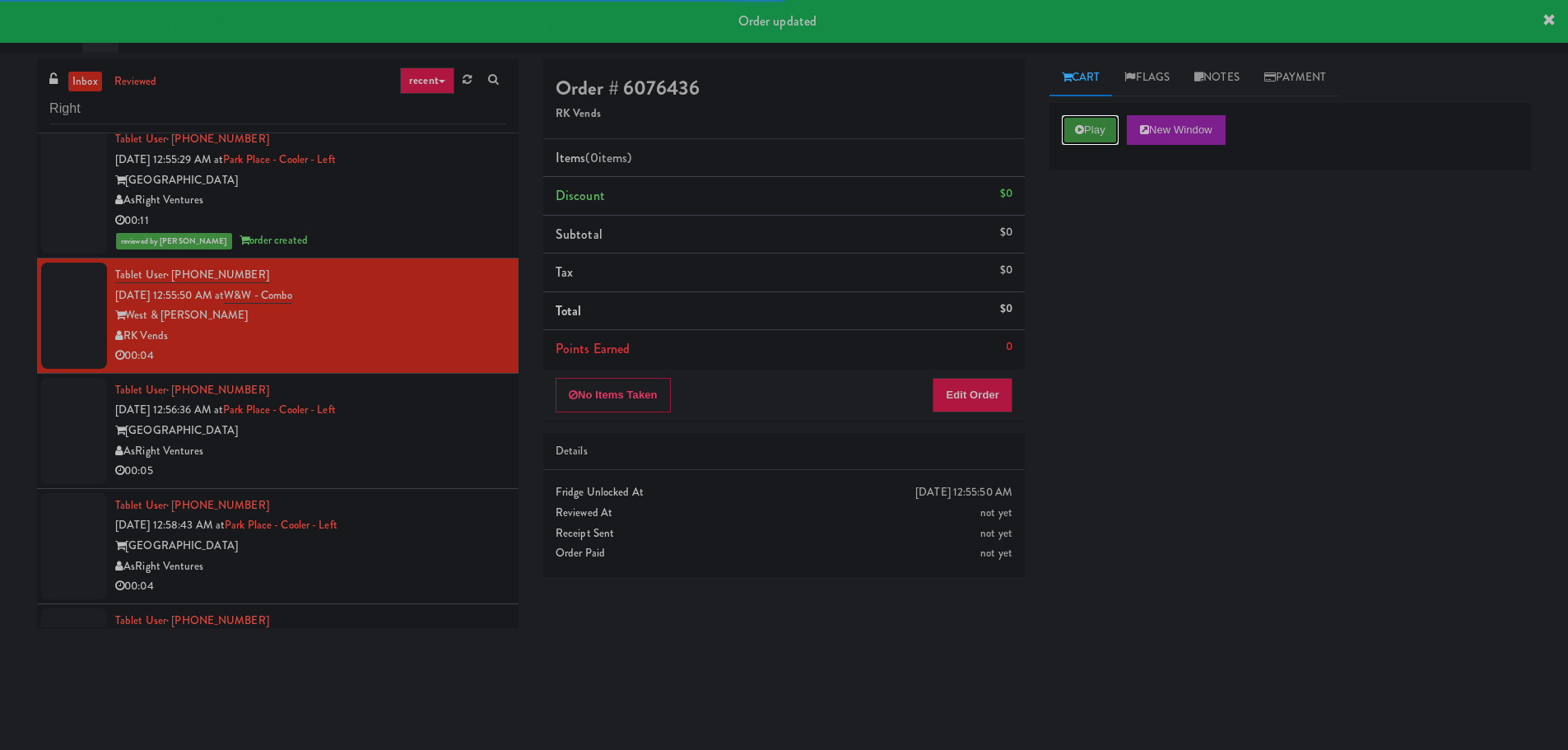
click at [1100, 125] on button "Play" at bounding box center [1090, 130] width 57 height 29
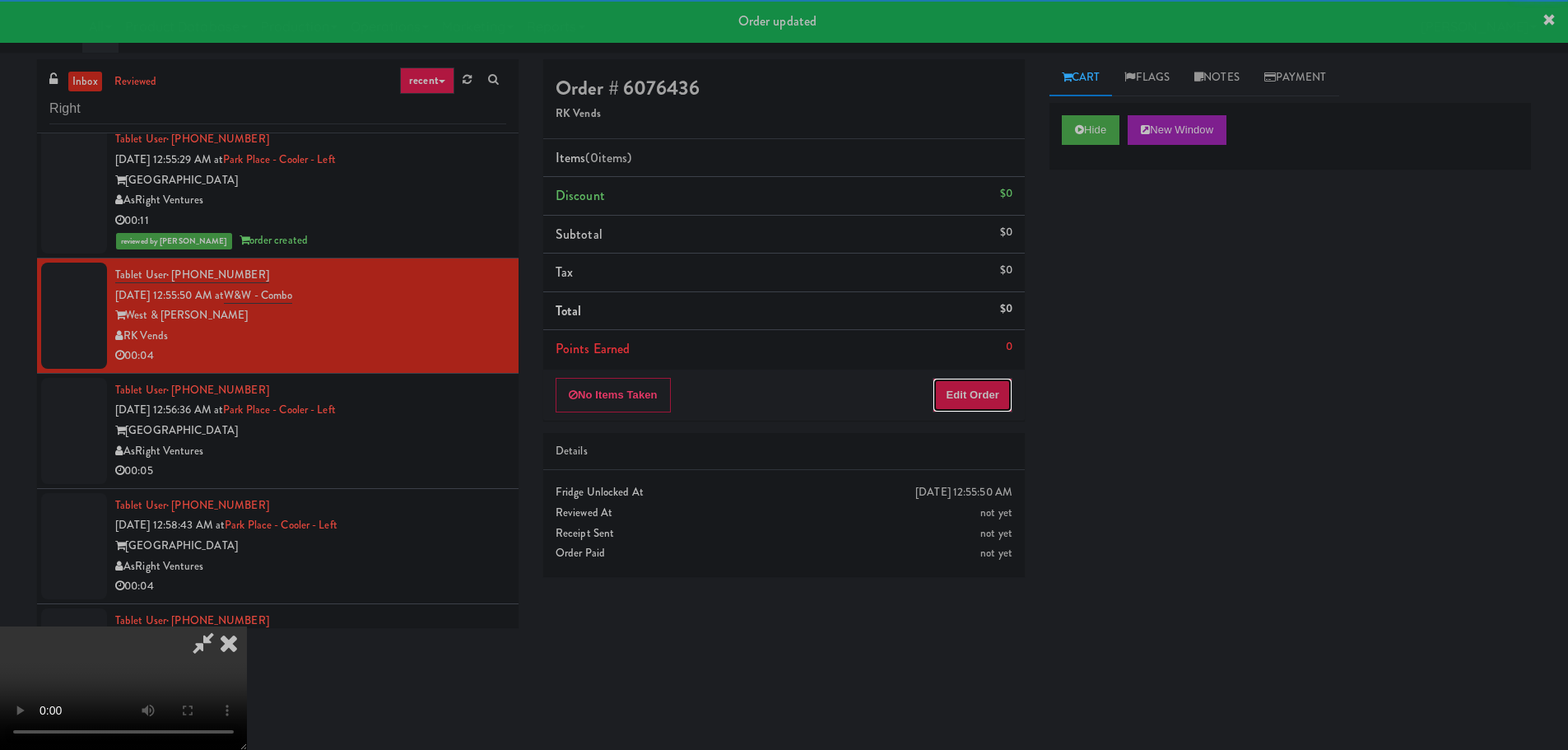
click at [989, 411] on button "Edit Order" at bounding box center [972, 395] width 80 height 34
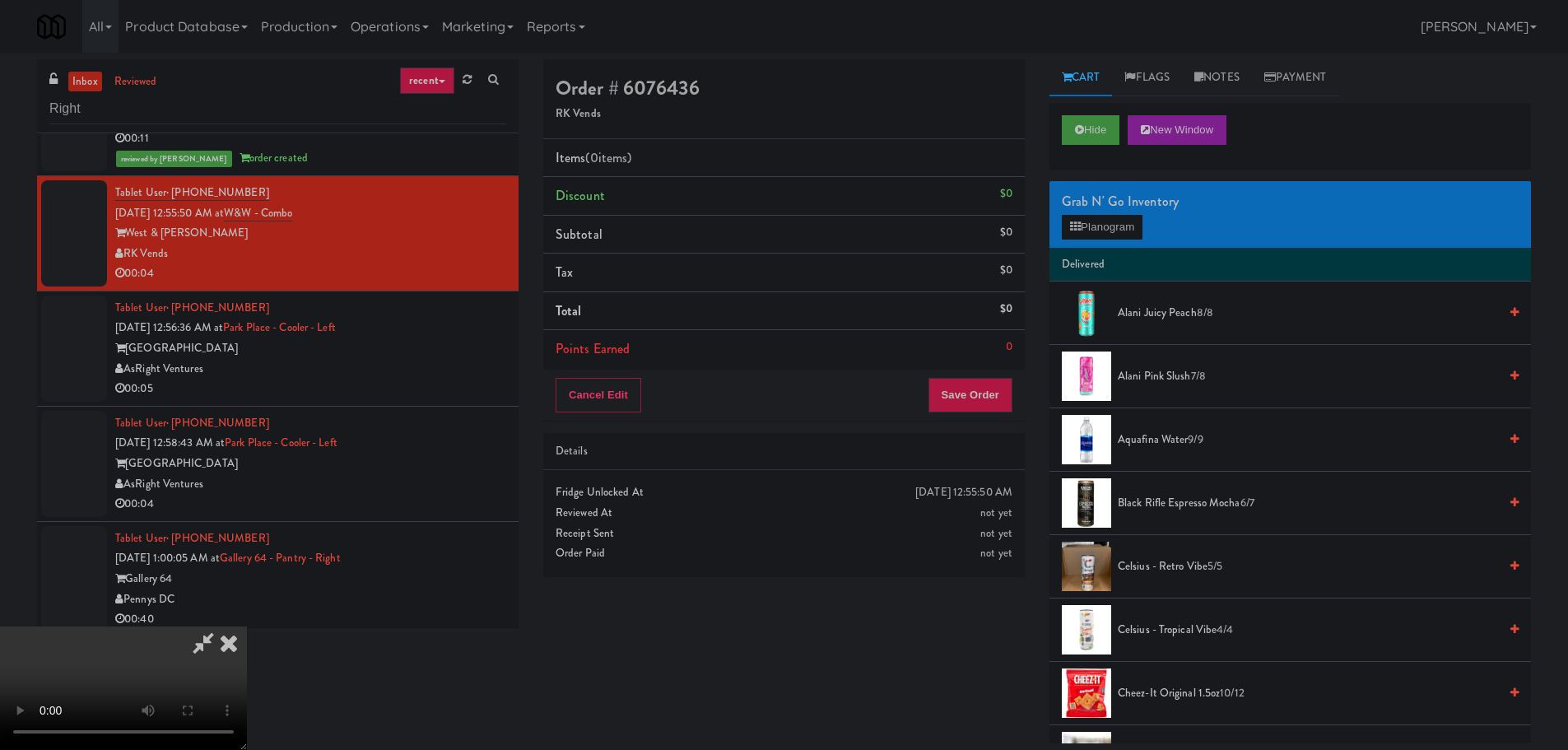
drag, startPoint x: 607, startPoint y: 473, endPoint x: 640, endPoint y: 480, distance: 33.7
click at [247, 627] on video at bounding box center [123, 689] width 247 height 124
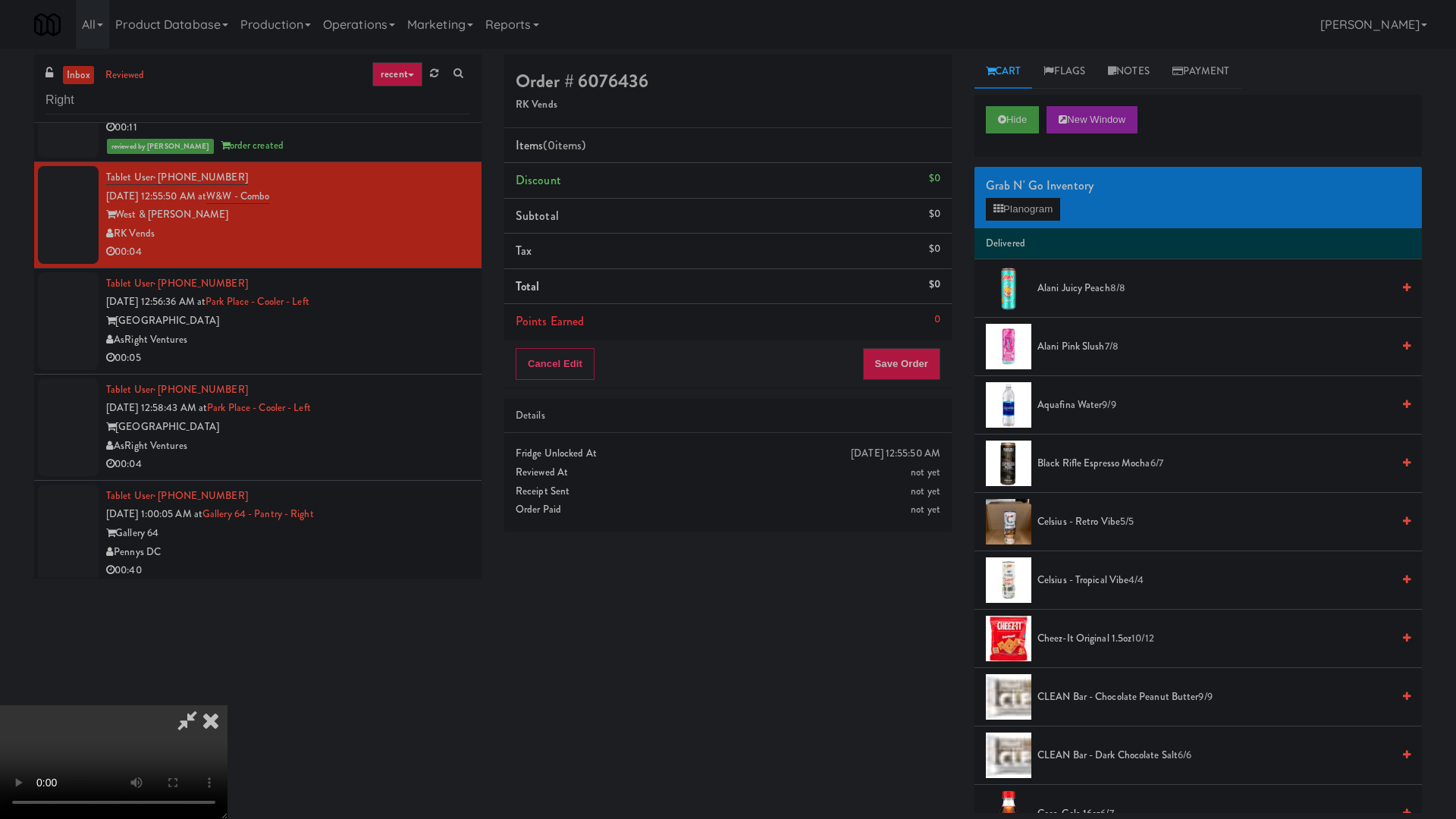
click at [227, 690] on video at bounding box center [113, 762] width 227 height 114
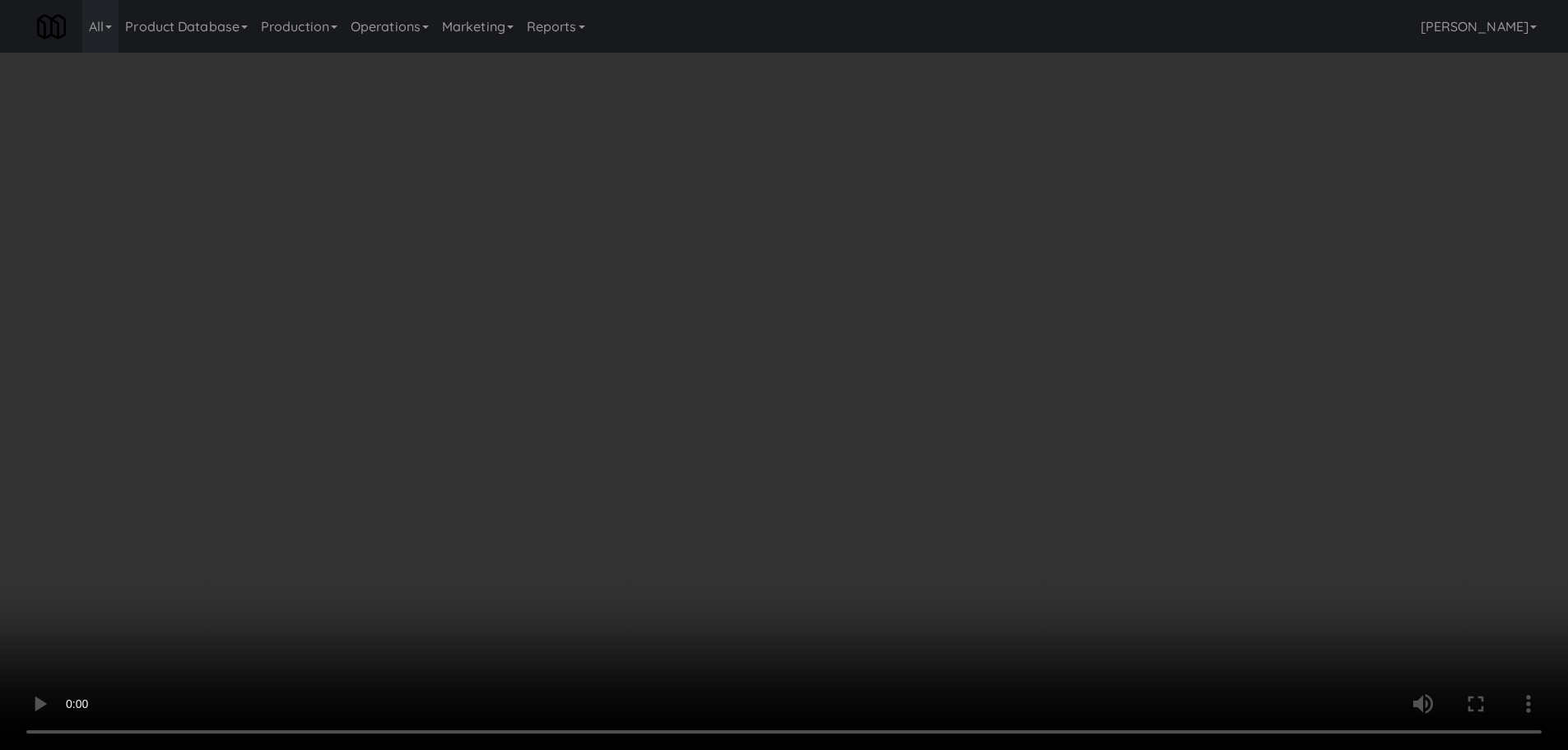
scroll to position [283, 0]
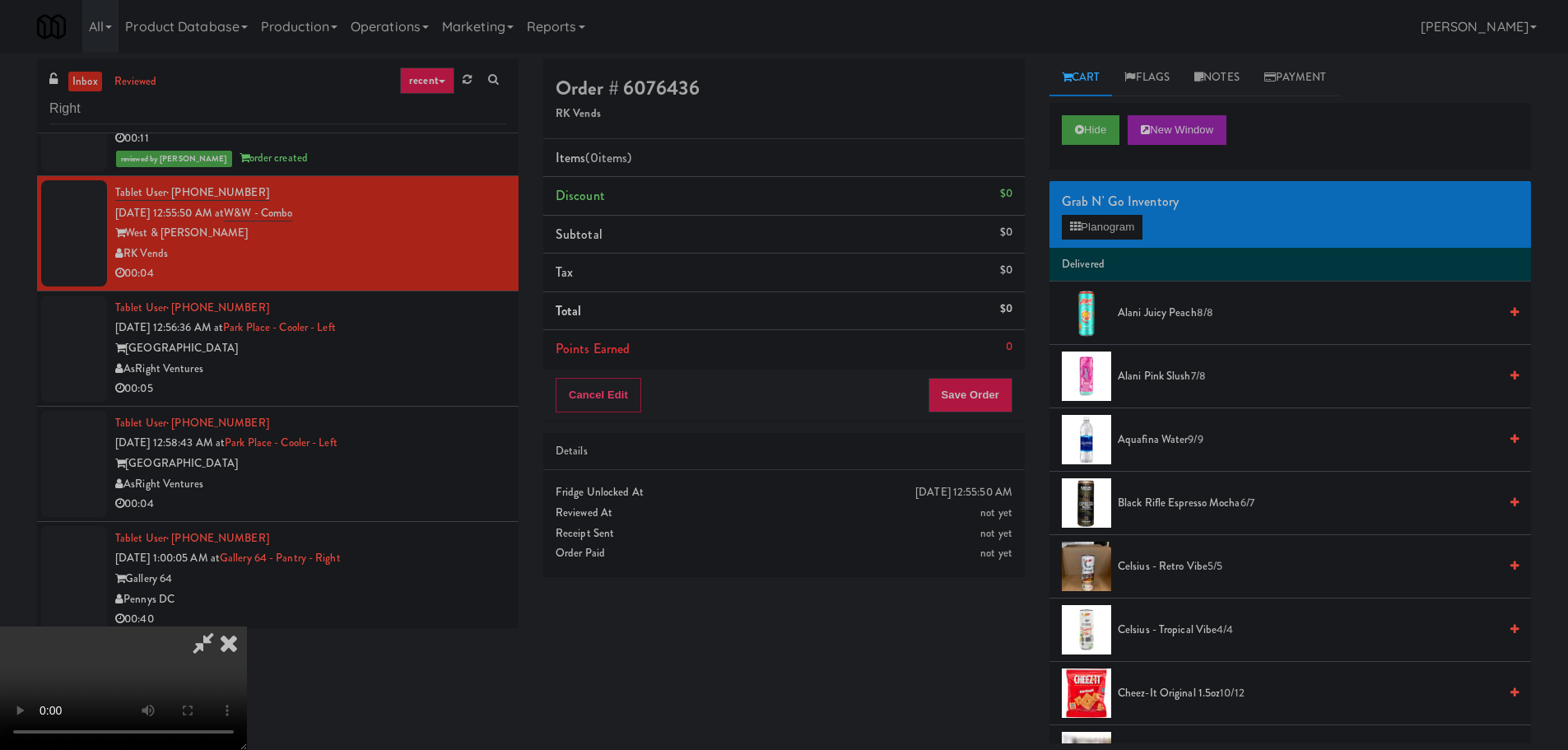
click at [247, 627] on video at bounding box center [123, 689] width 247 height 124
drag, startPoint x: 623, startPoint y: 552, endPoint x: 646, endPoint y: 538, distance: 26.9
click at [247, 627] on video at bounding box center [123, 689] width 247 height 124
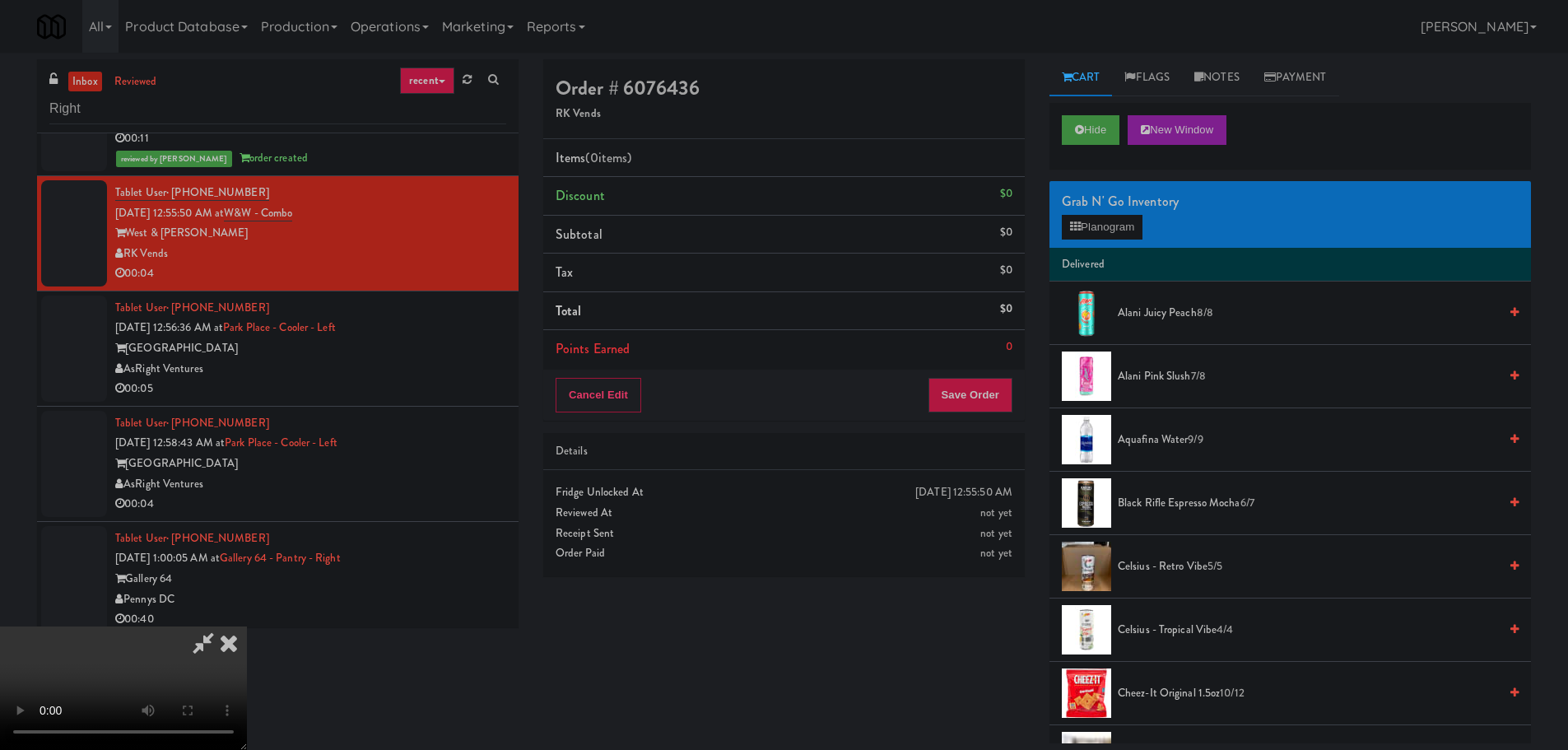
click at [247, 627] on video at bounding box center [123, 689] width 247 height 124
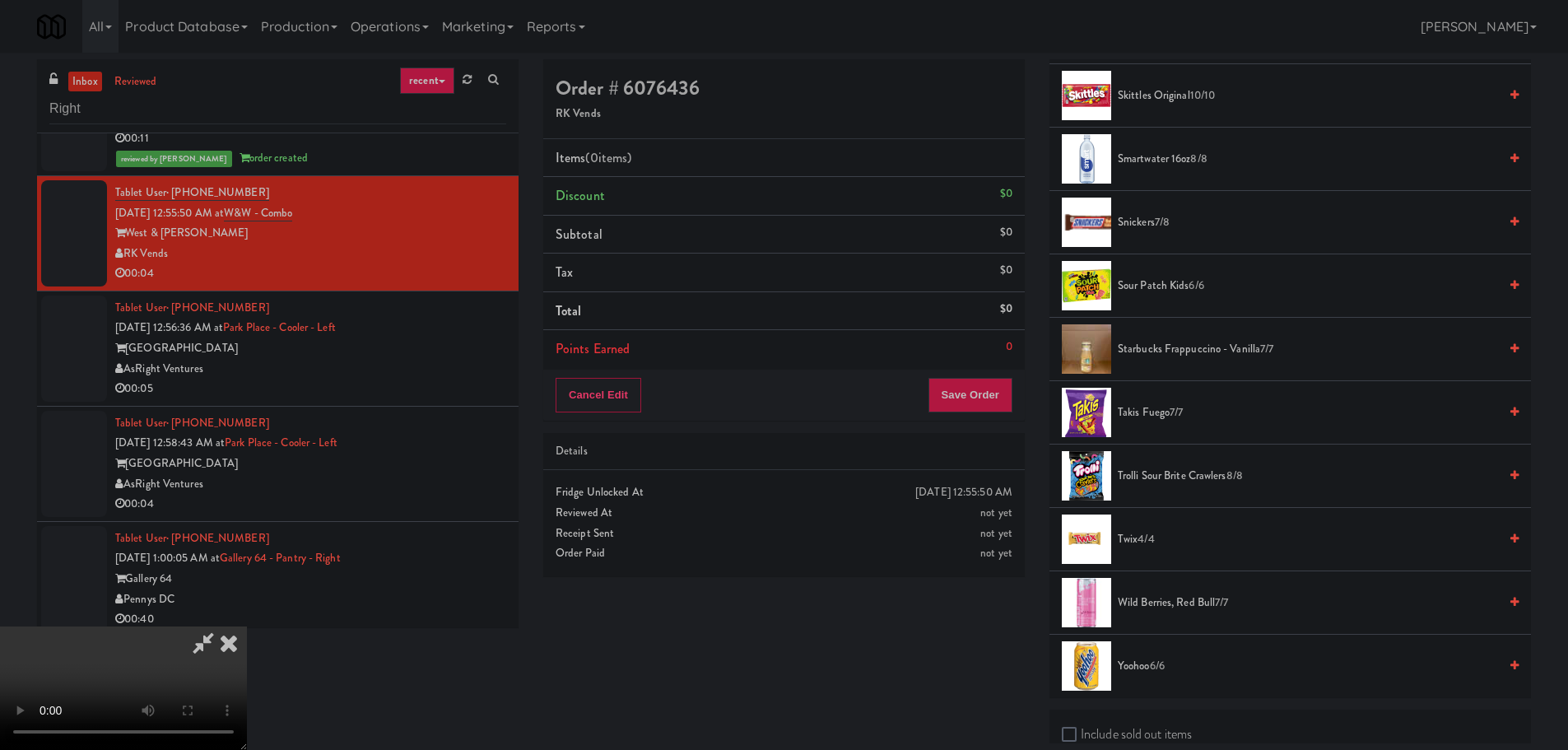
scroll to position [2470, 0]
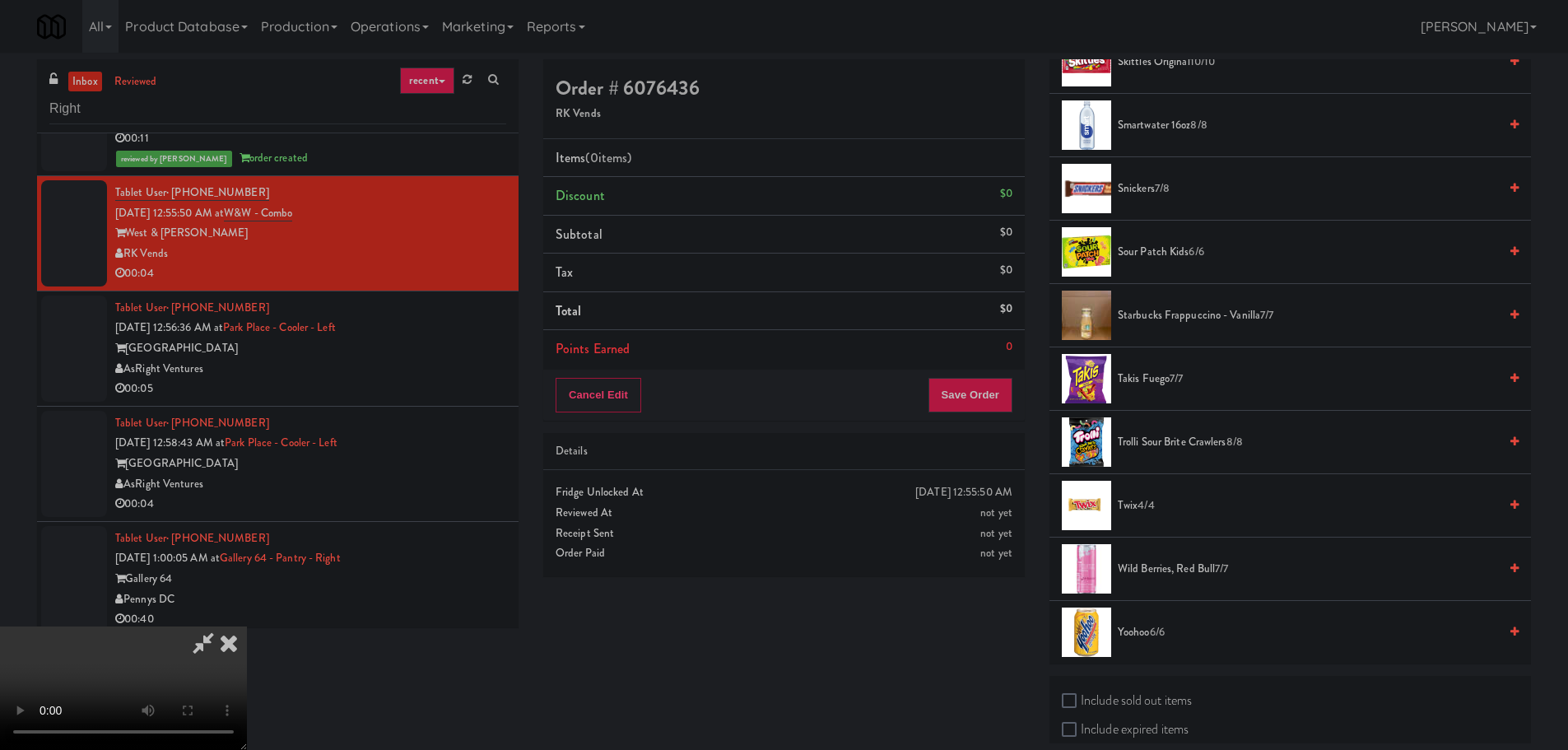
click at [1168, 445] on span "Trolli Sour Brite Crawlers 8/8" at bounding box center [1308, 443] width 380 height 21
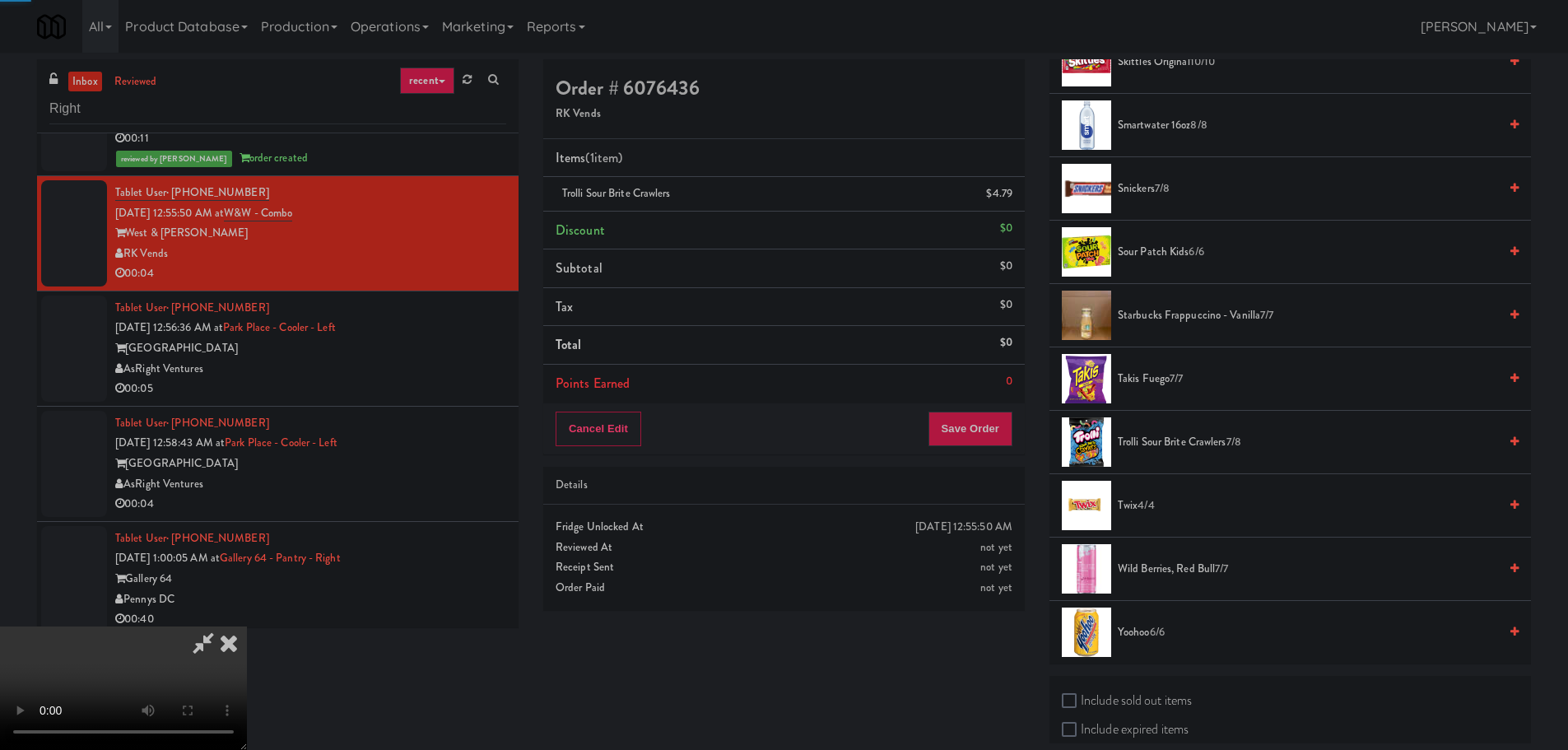
click at [247, 627] on video at bounding box center [123, 689] width 247 height 124
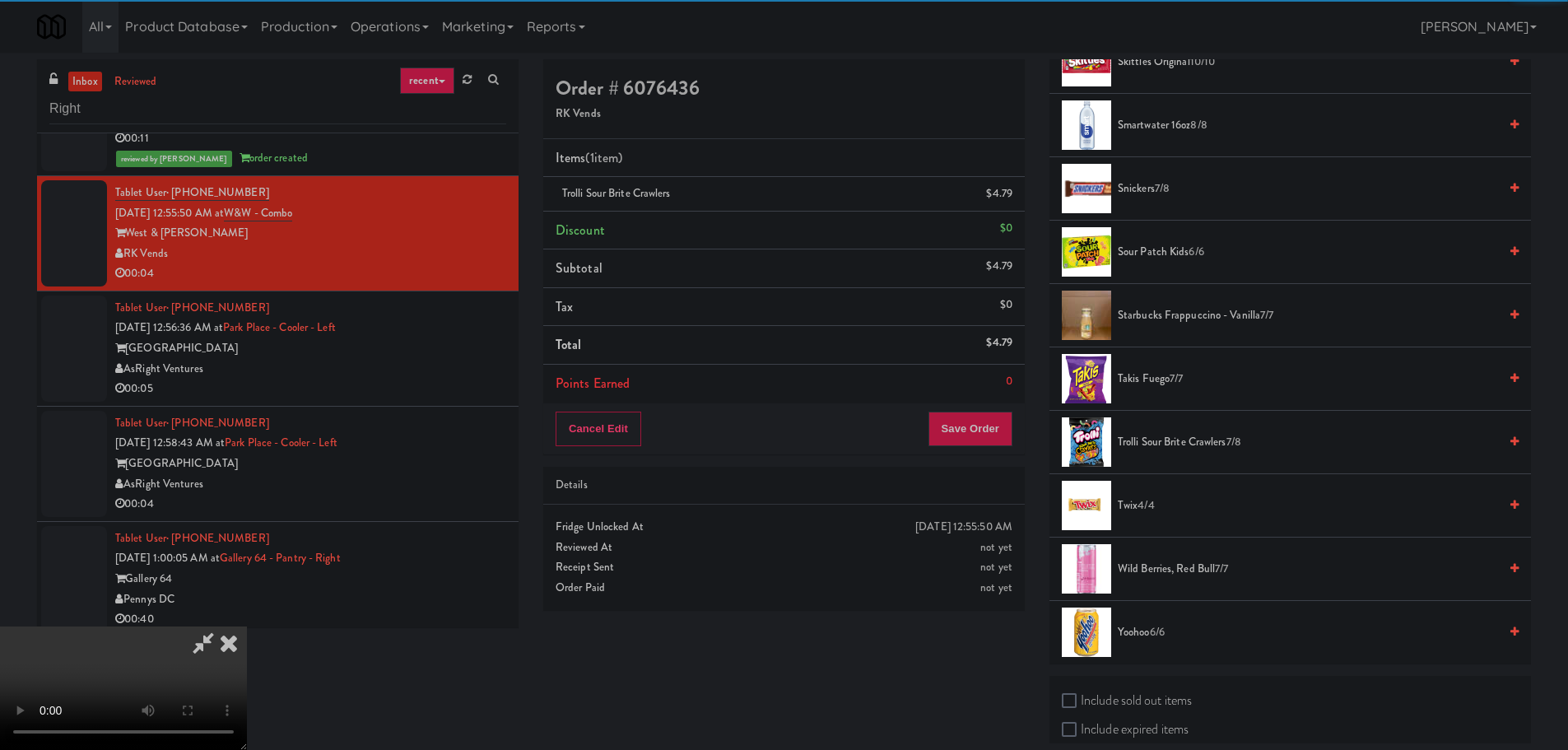
drag, startPoint x: 781, startPoint y: 413, endPoint x: 799, endPoint y: 417, distance: 18.4
click at [247, 627] on video at bounding box center [123, 689] width 247 height 124
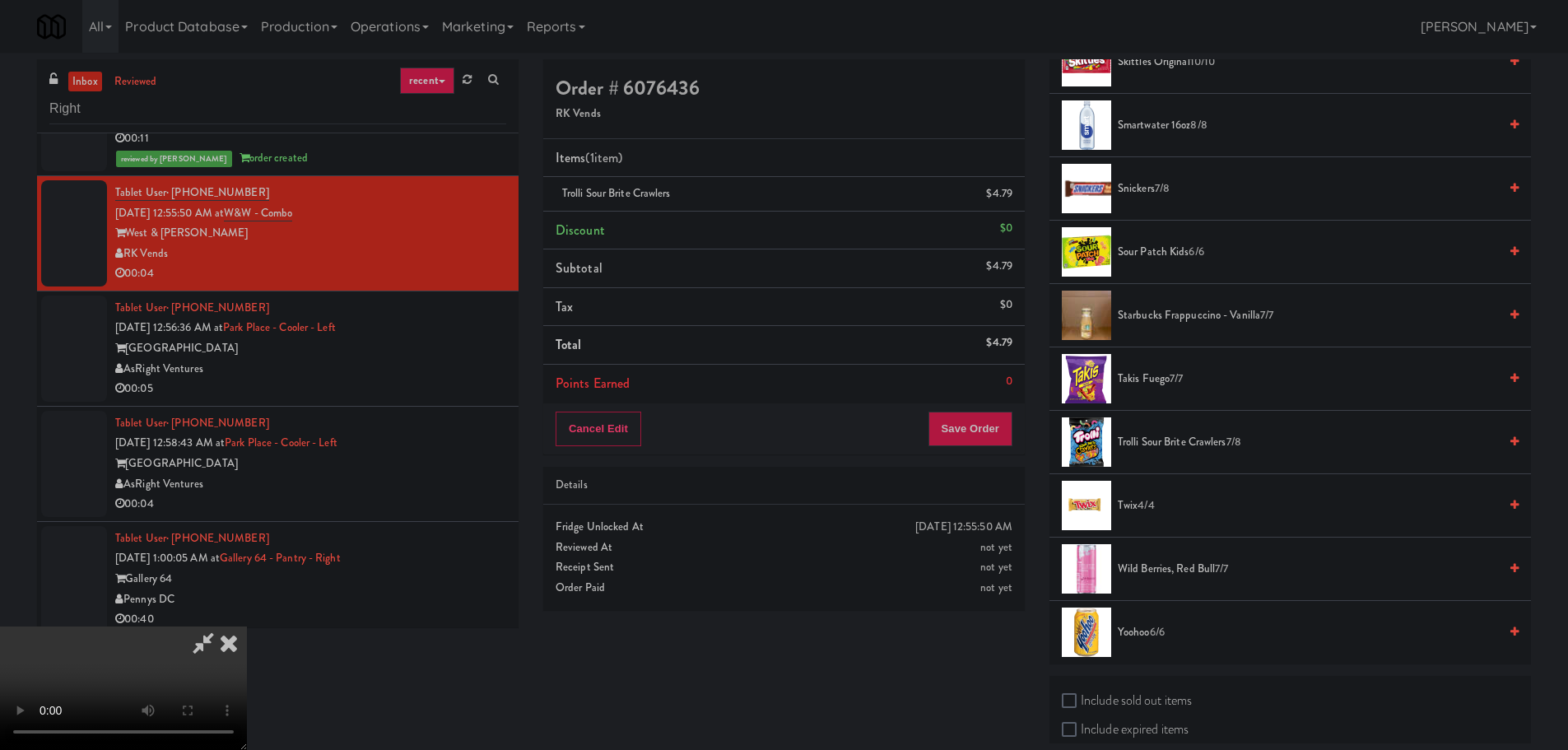
click at [247, 627] on video at bounding box center [123, 689] width 247 height 124
click at [997, 395] on li "Points Earned 0" at bounding box center [784, 384] width 481 height 38
click at [994, 414] on button "Save Order" at bounding box center [971, 429] width 84 height 34
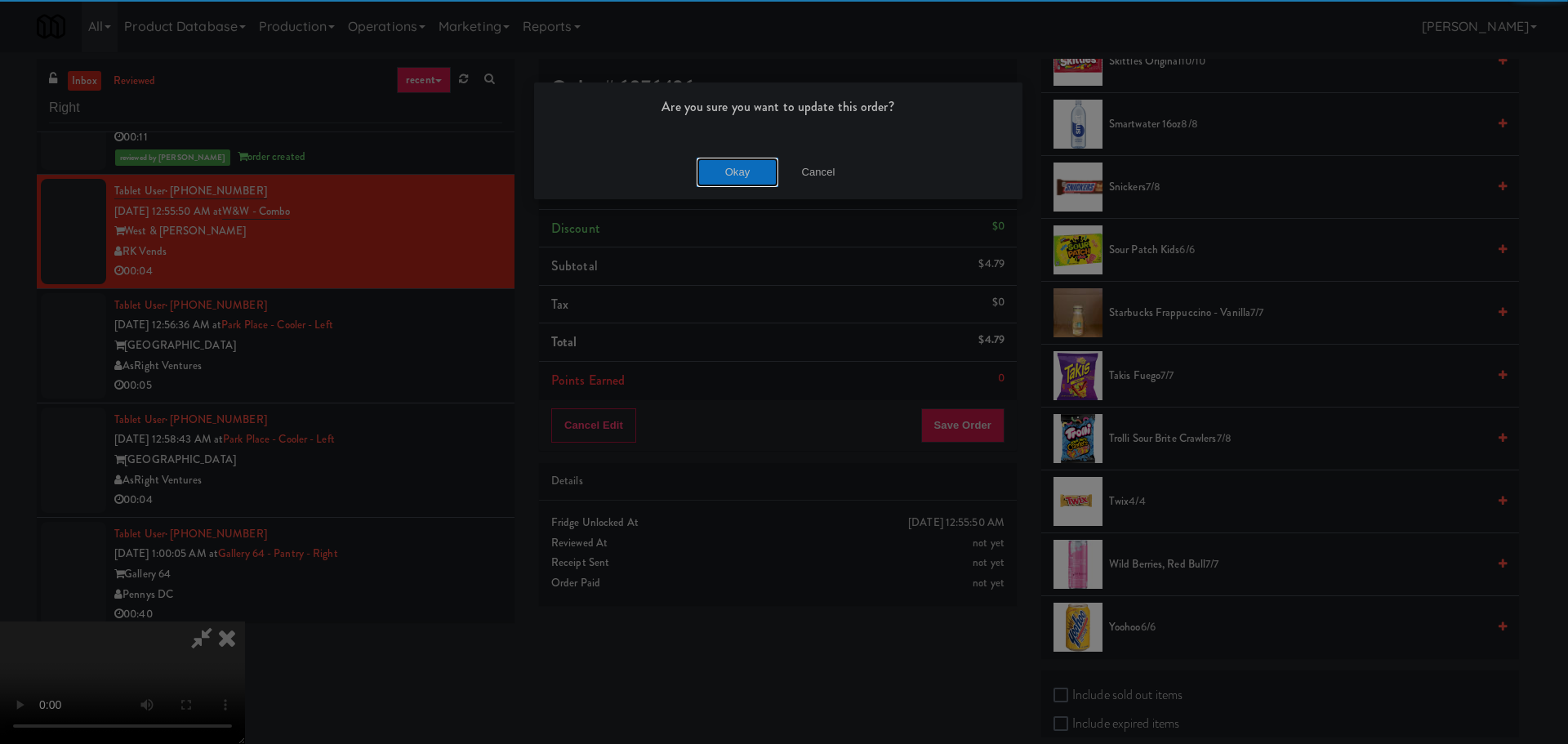
click at [745, 177] on button "Okay" at bounding box center [738, 172] width 82 height 29
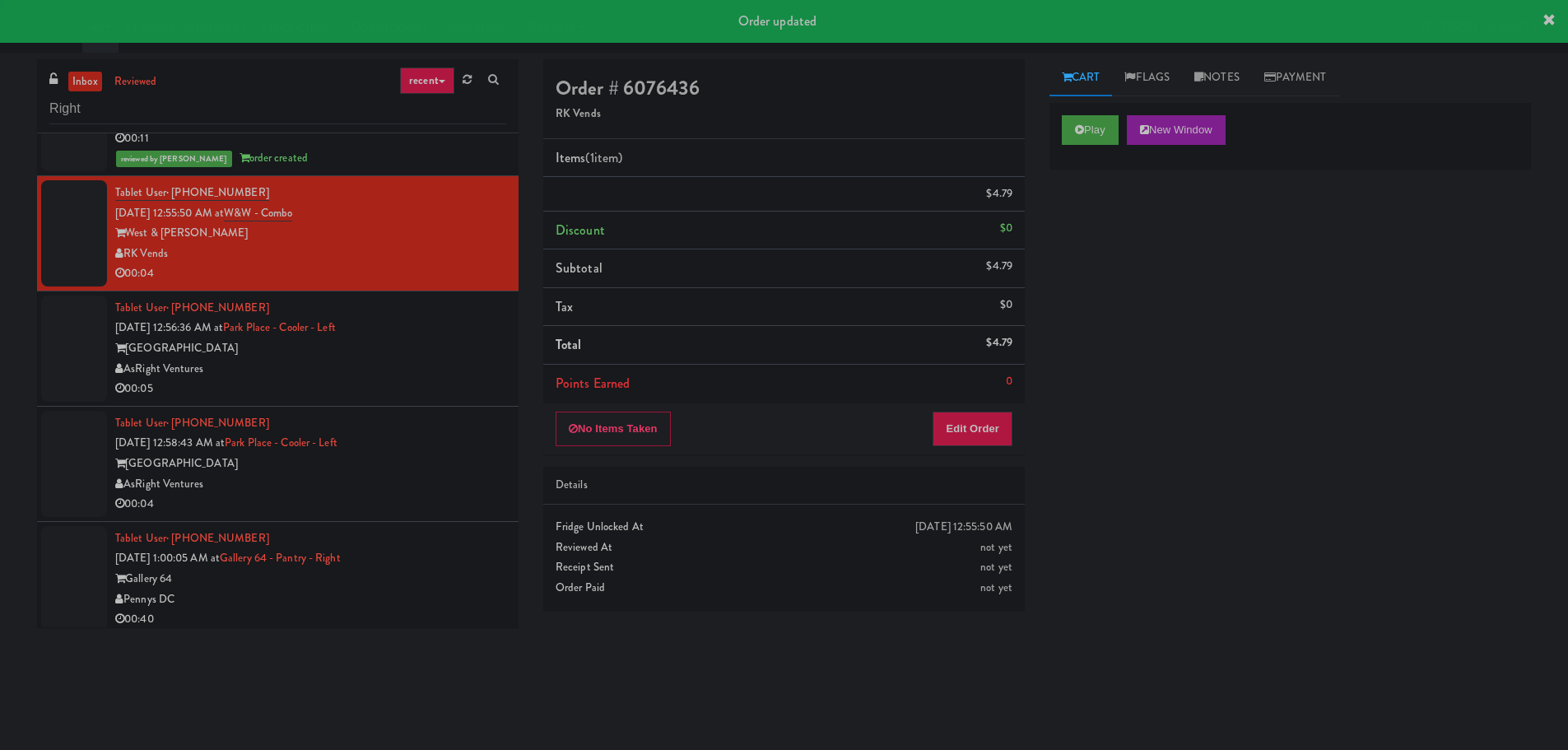
scroll to position [0, 0]
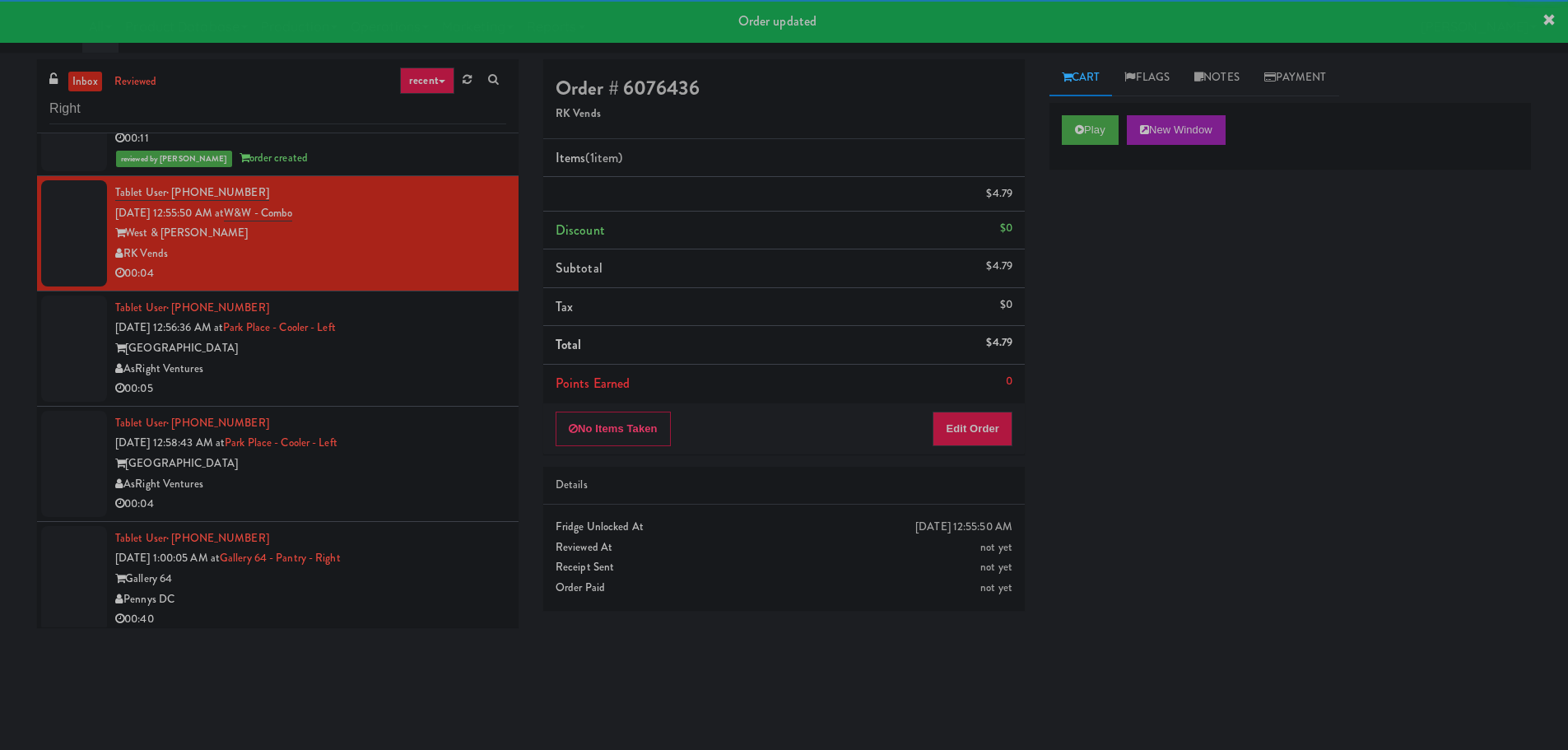
click at [421, 338] on div "[GEOGRAPHIC_DATA]" at bounding box center [310, 348] width 391 height 21
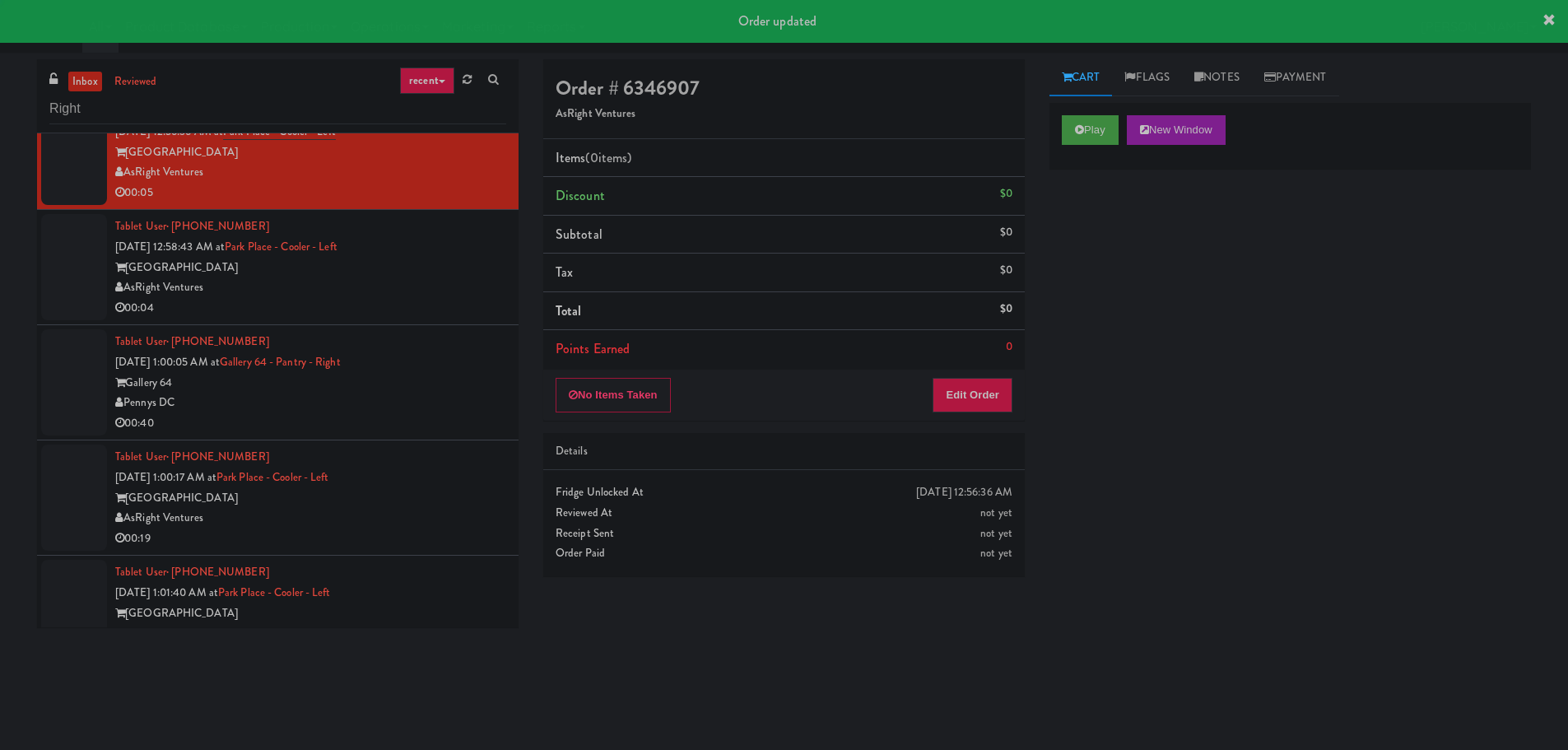
scroll to position [1071, 0]
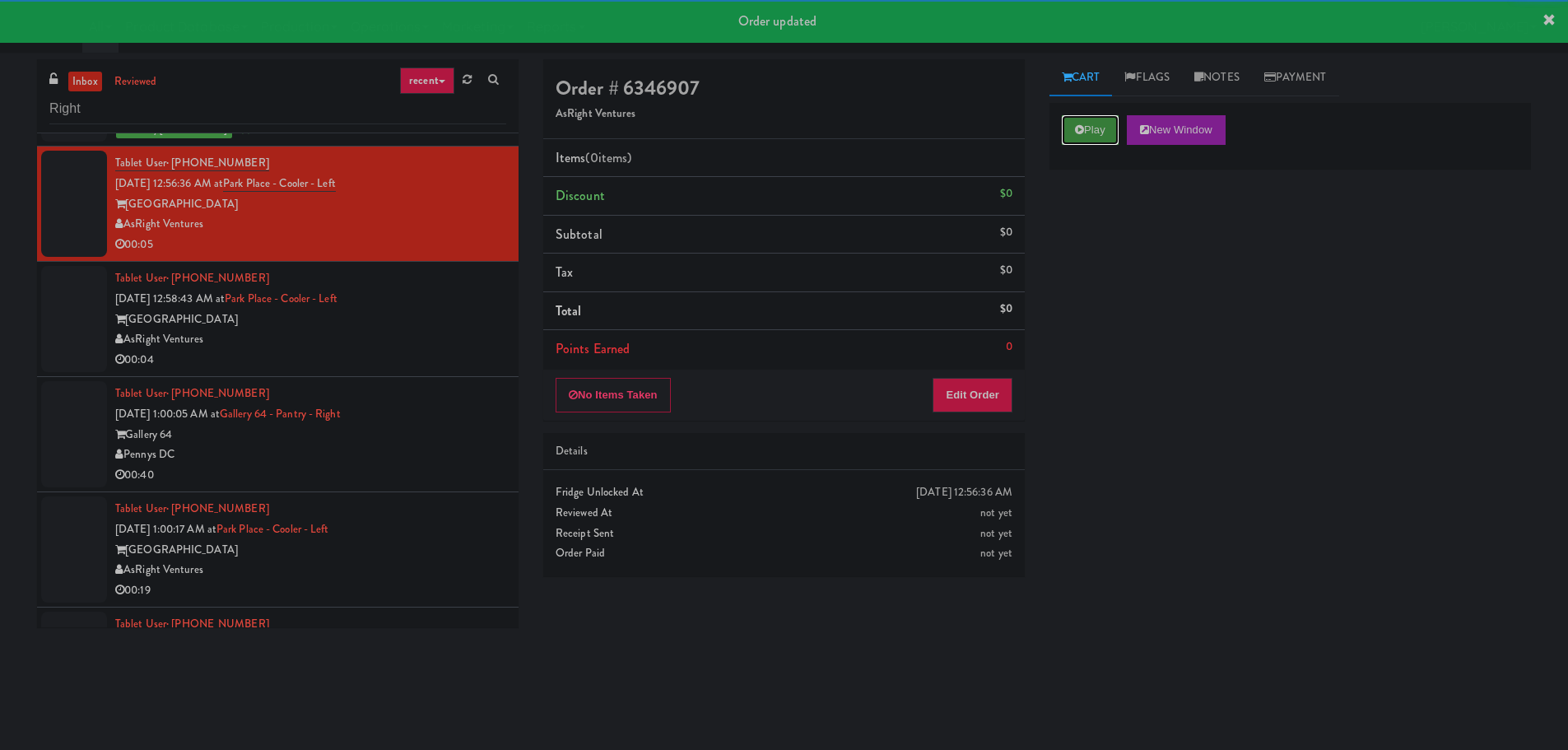
click at [1088, 131] on button "Play" at bounding box center [1090, 130] width 57 height 29
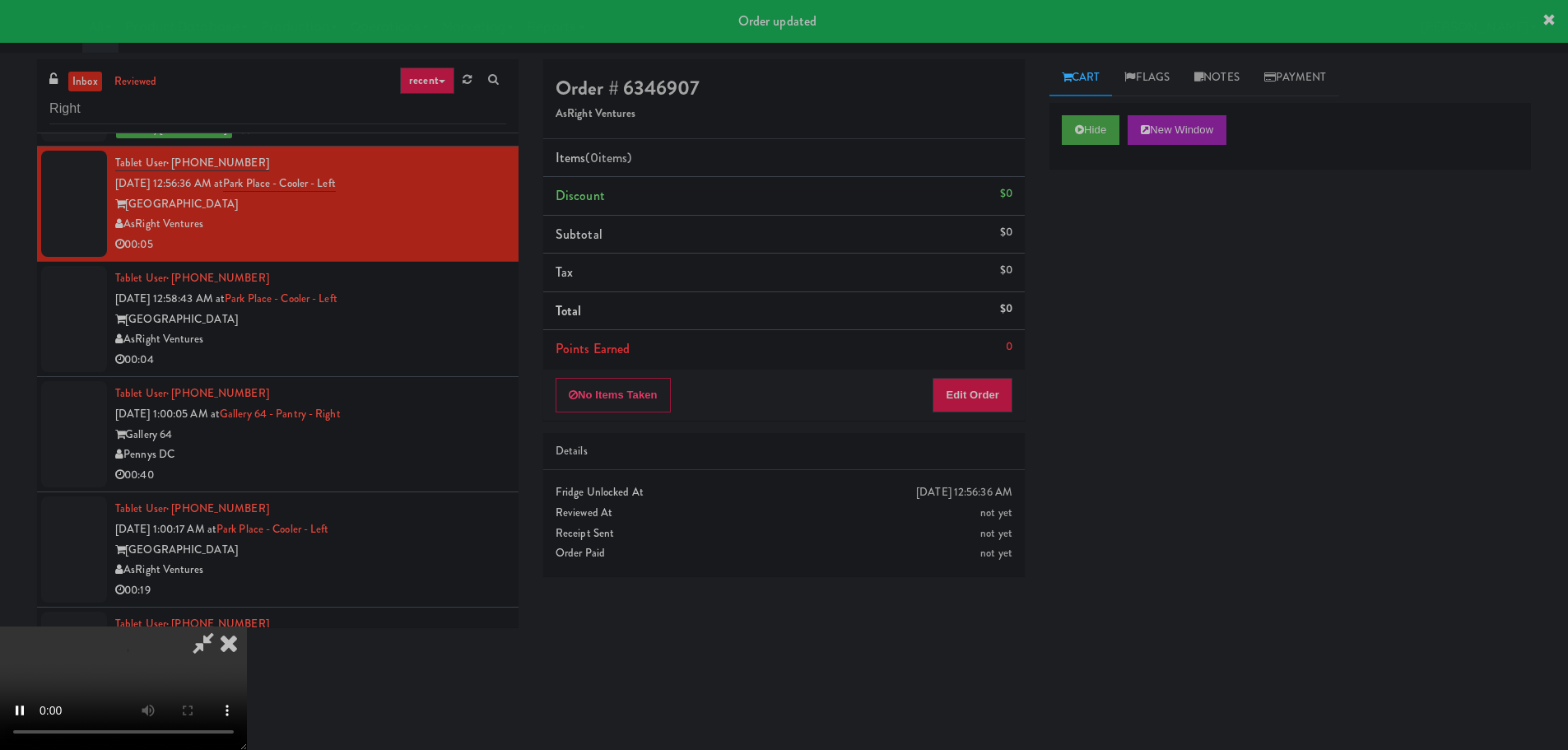
click at [976, 368] on div "Items (0 items ) Discount $0 Subtotal $0 Tax $0 Total $0 Points Earned 0" at bounding box center [784, 255] width 481 height 231
click at [975, 399] on button "Edit Order" at bounding box center [972, 395] width 80 height 34
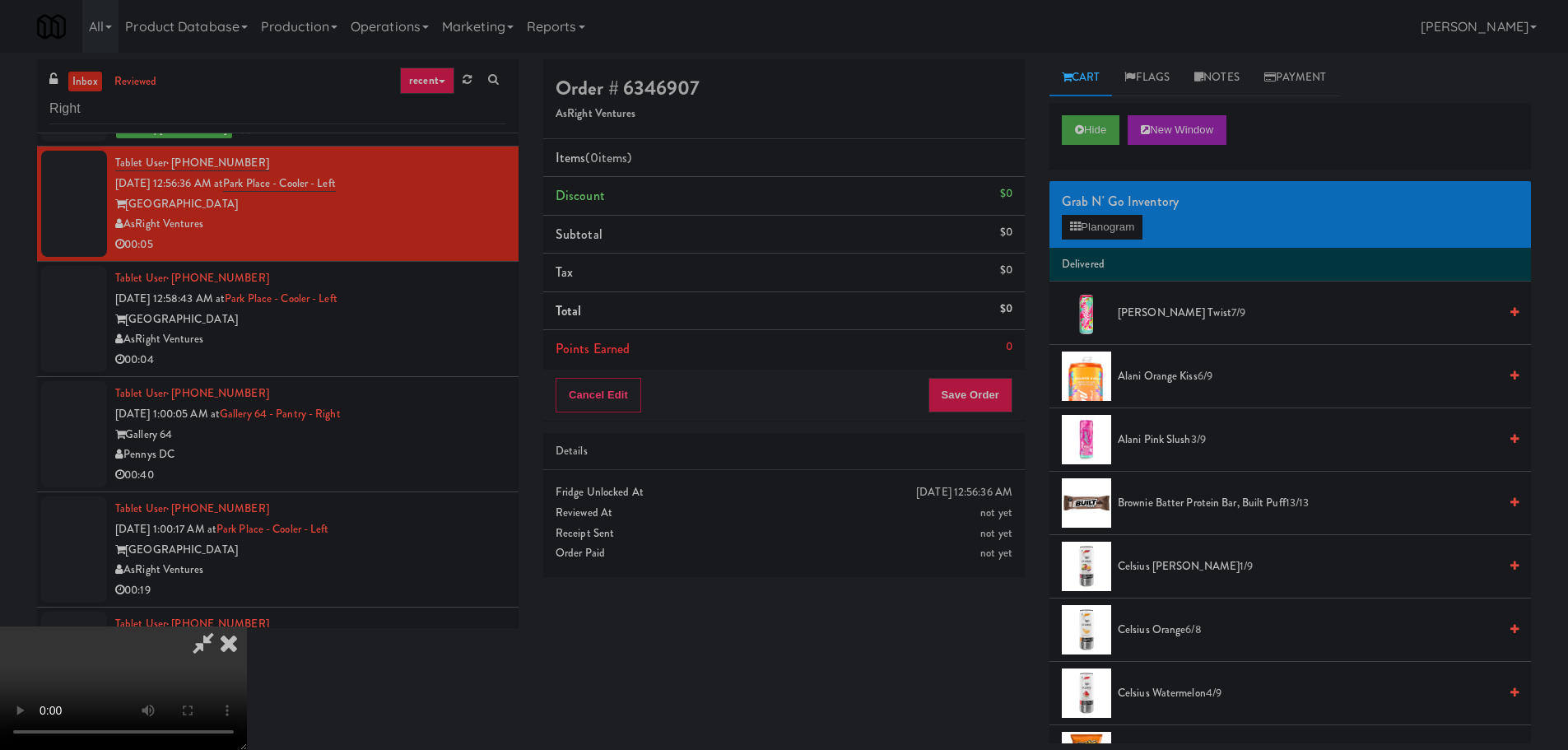
click at [247, 627] on video at bounding box center [123, 689] width 247 height 124
drag, startPoint x: 598, startPoint y: 452, endPoint x: 610, endPoint y: 454, distance: 12.2
click at [247, 627] on video at bounding box center [123, 689] width 247 height 124
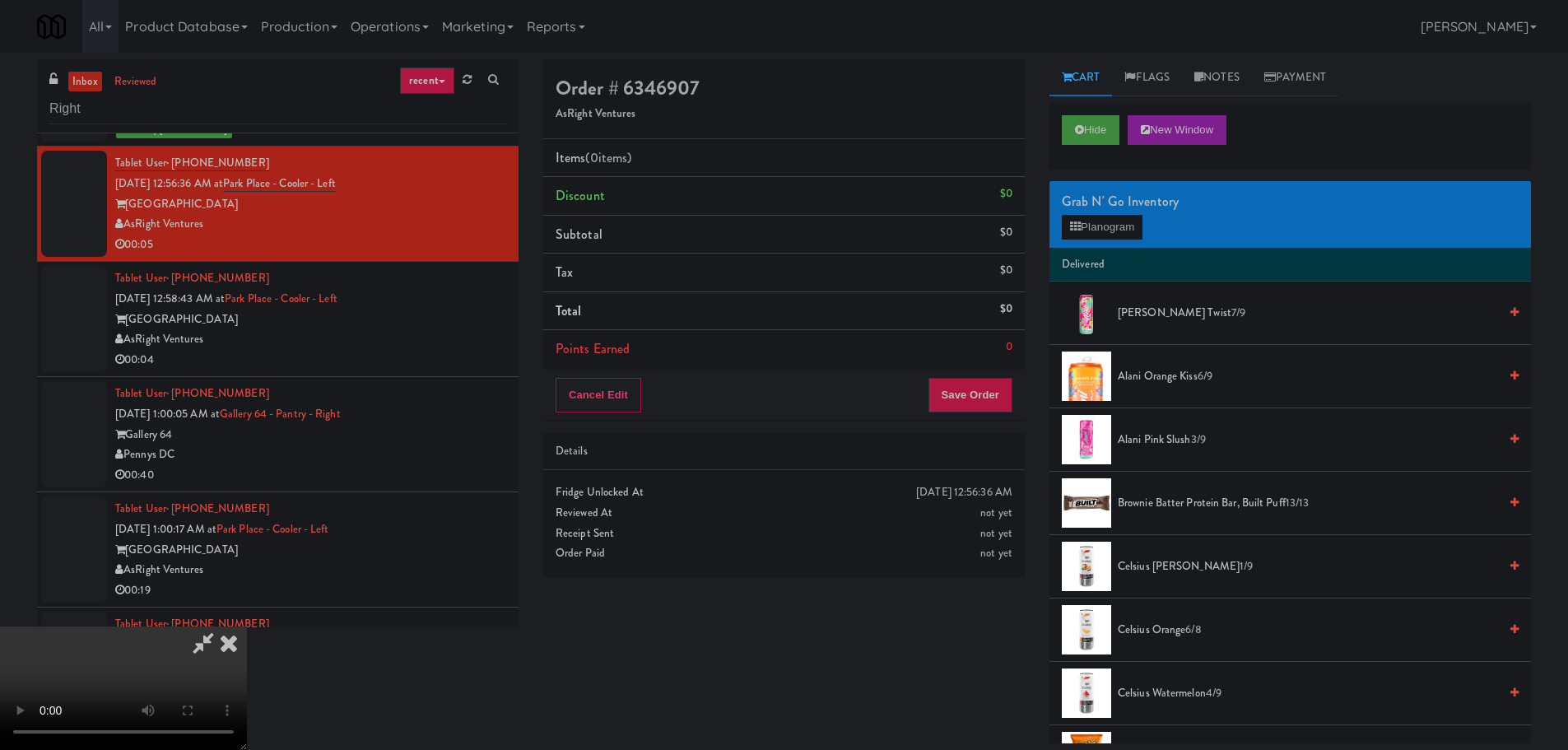
click at [247, 627] on video at bounding box center [123, 689] width 247 height 124
click at [1106, 231] on button "Planogram" at bounding box center [1102, 227] width 81 height 25
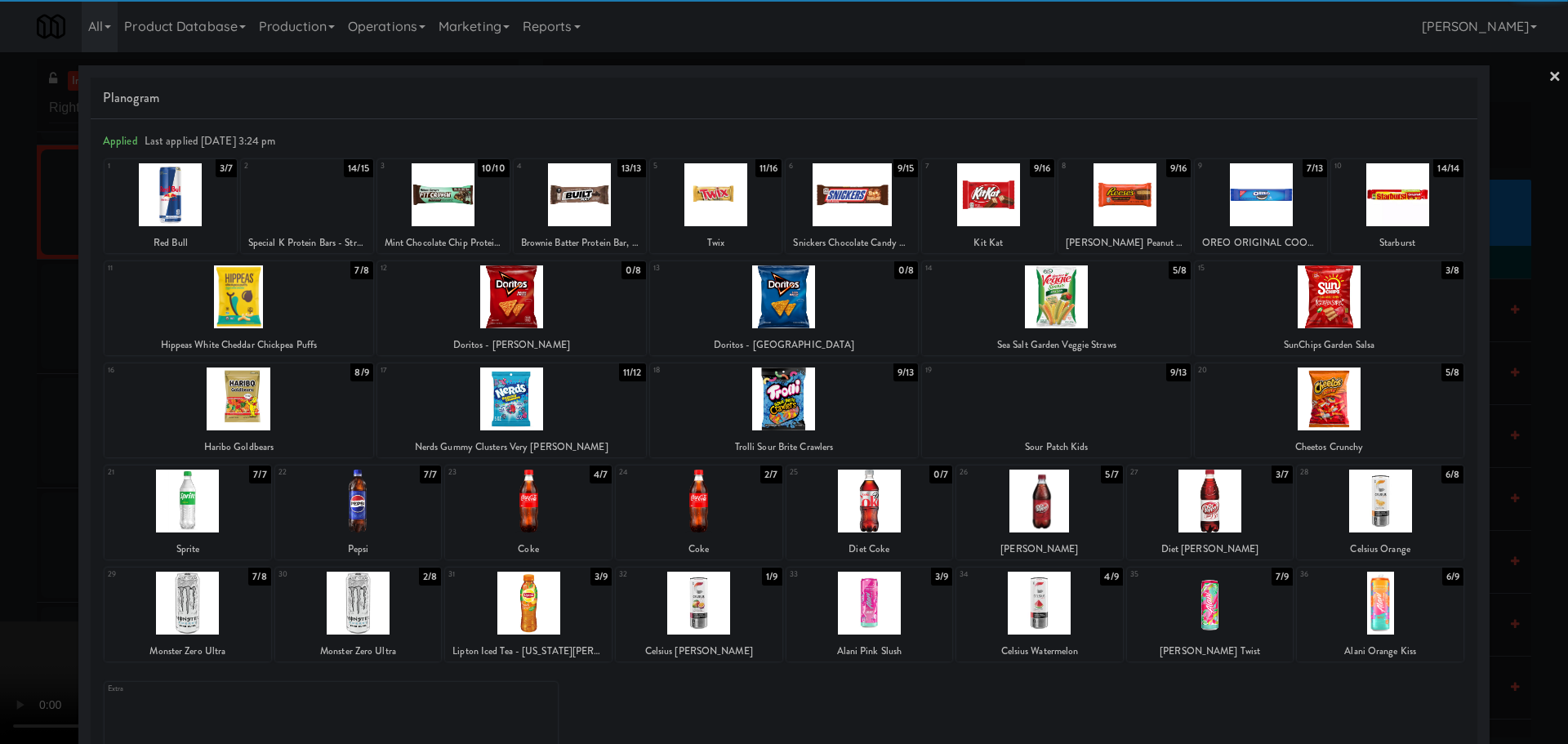
click at [561, 404] on div at bounding box center [511, 399] width 269 height 63
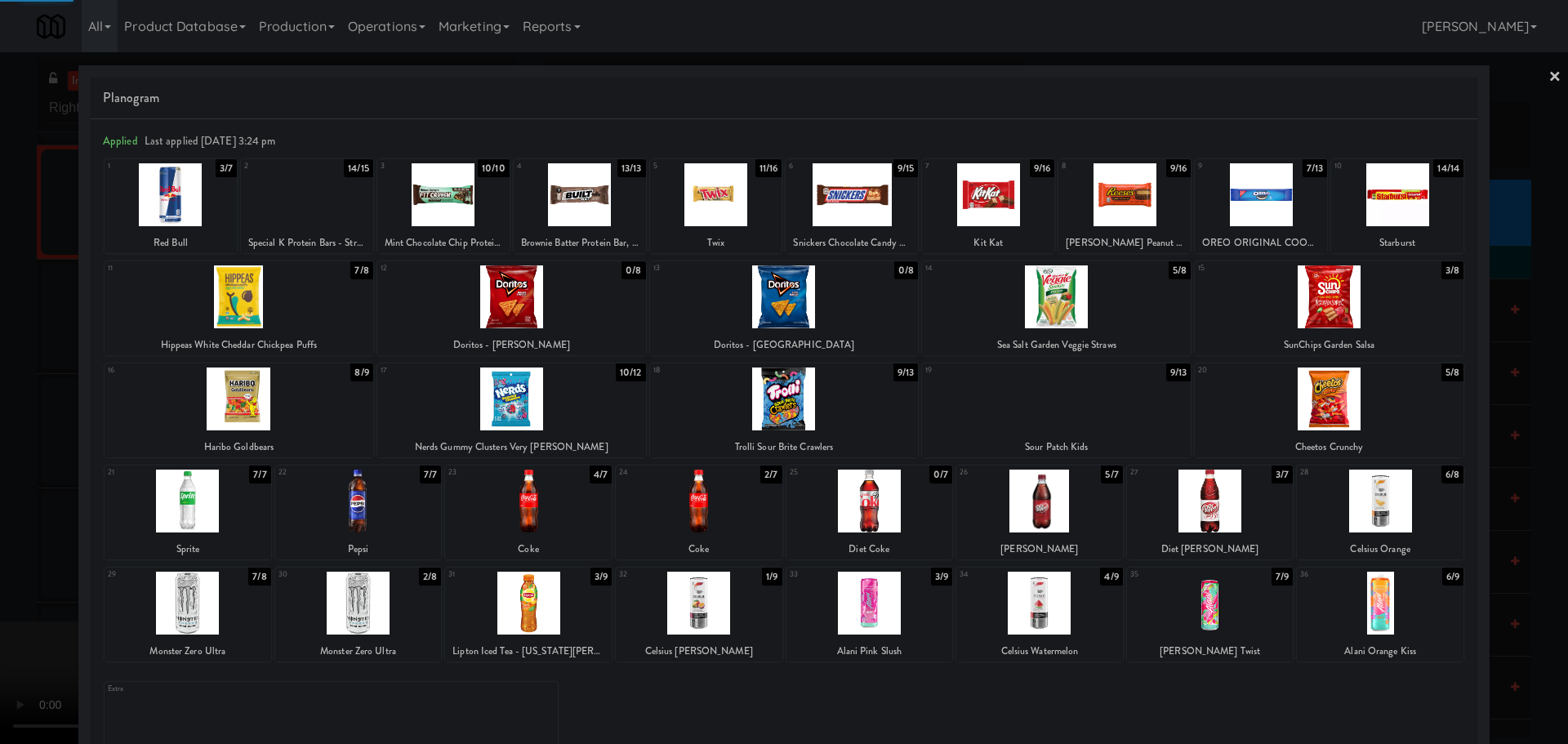
click at [0, 405] on div at bounding box center [784, 372] width 1568 height 744
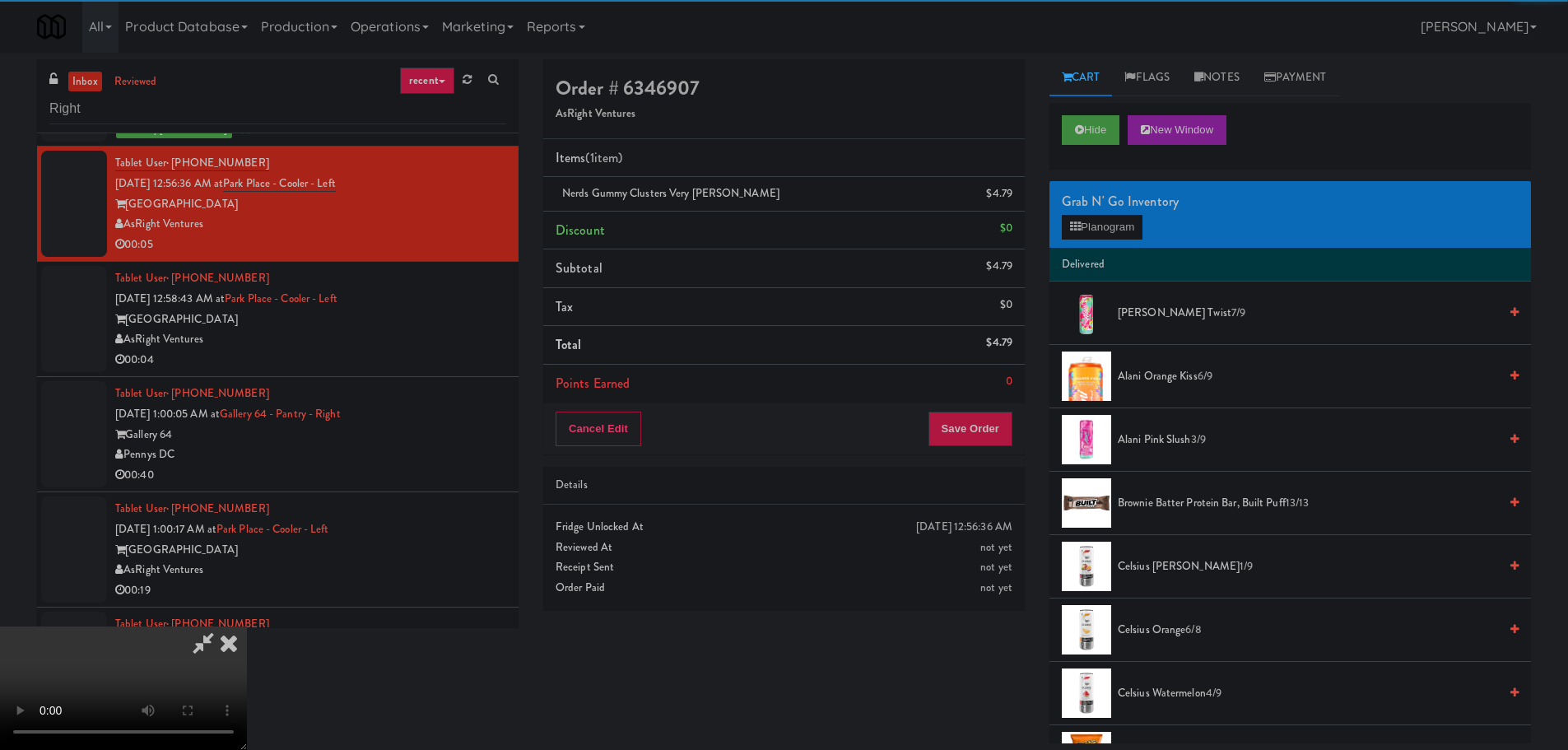
drag, startPoint x: 665, startPoint y: 295, endPoint x: 720, endPoint y: 312, distance: 57.6
click at [247, 627] on video at bounding box center [123, 689] width 247 height 124
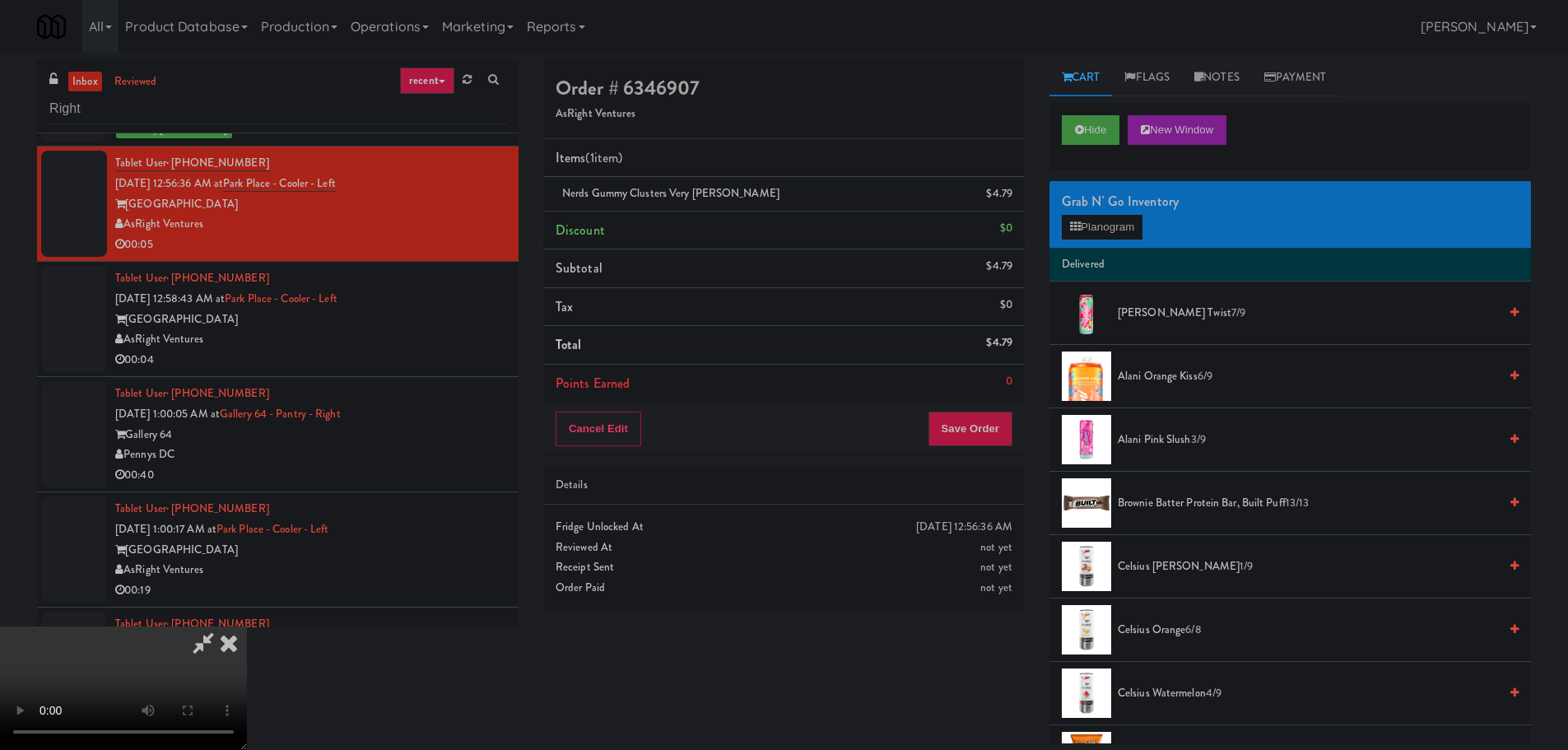
click at [987, 409] on div "Cancel Edit Save Order" at bounding box center [784, 428] width 481 height 51
click at [983, 420] on button "Save Order" at bounding box center [971, 429] width 84 height 34
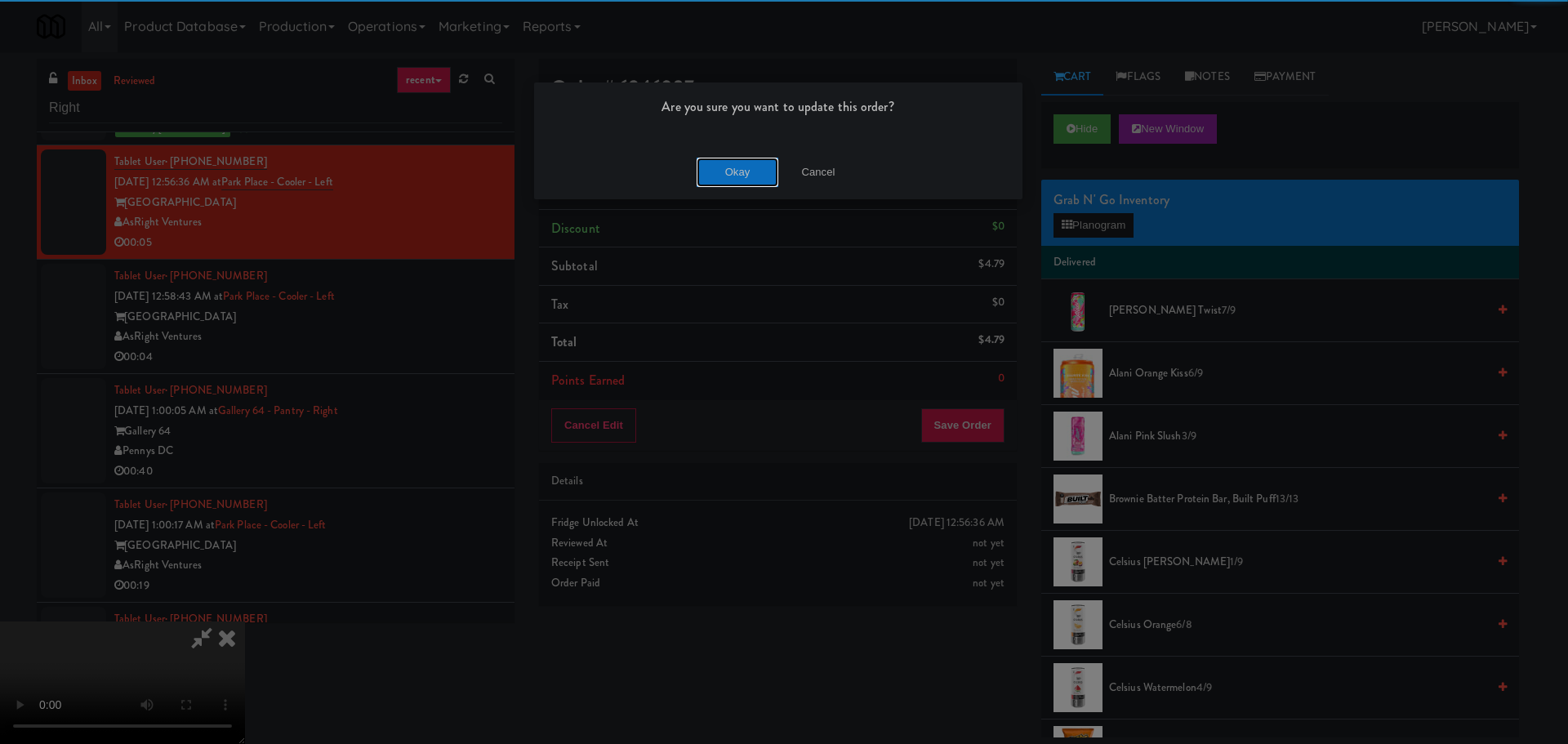
click at [754, 171] on button "Okay" at bounding box center [738, 172] width 82 height 29
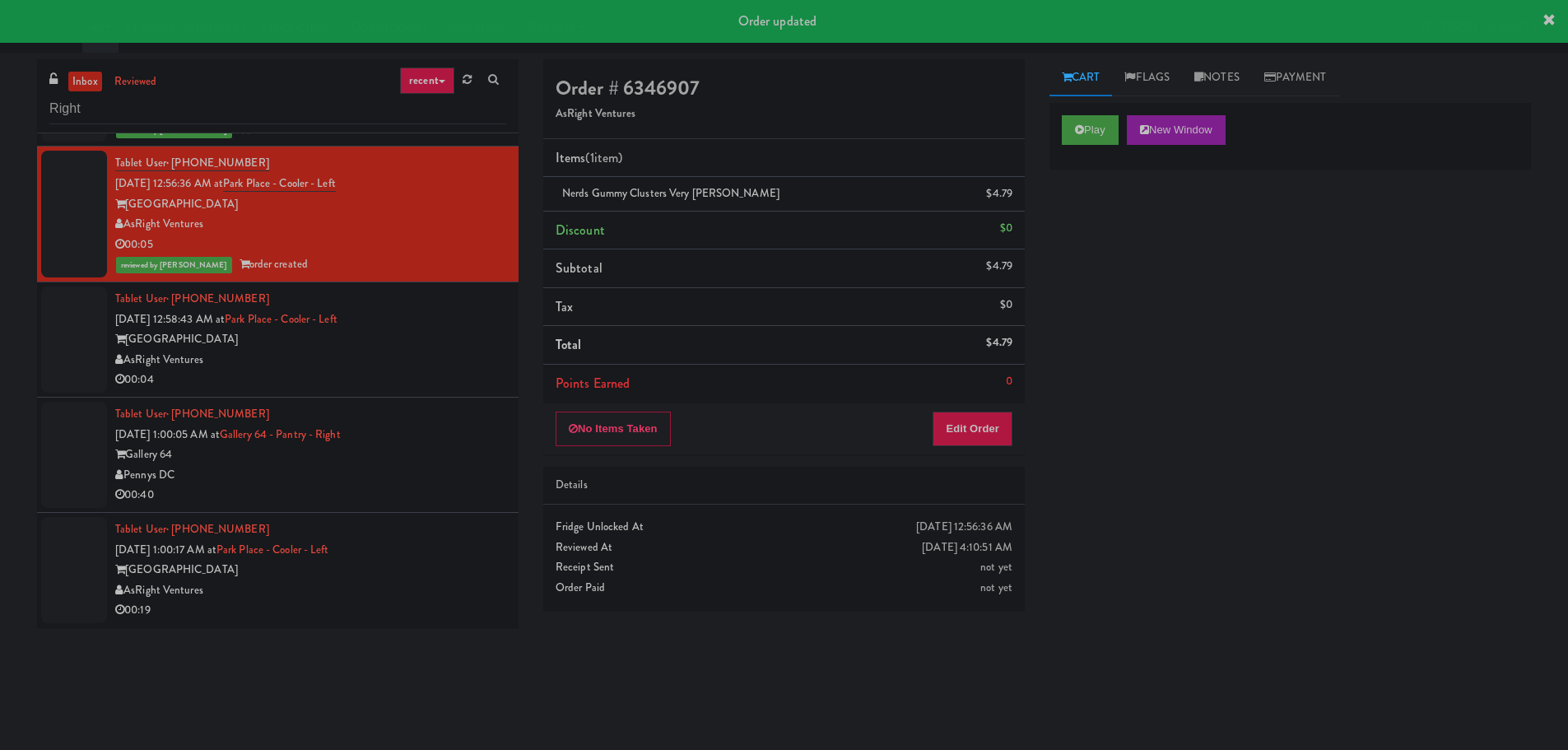
drag, startPoint x: 438, startPoint y: 390, endPoint x: 438, endPoint y: 379, distance: 11.0
click at [438, 387] on div "00:04" at bounding box center [310, 380] width 391 height 21
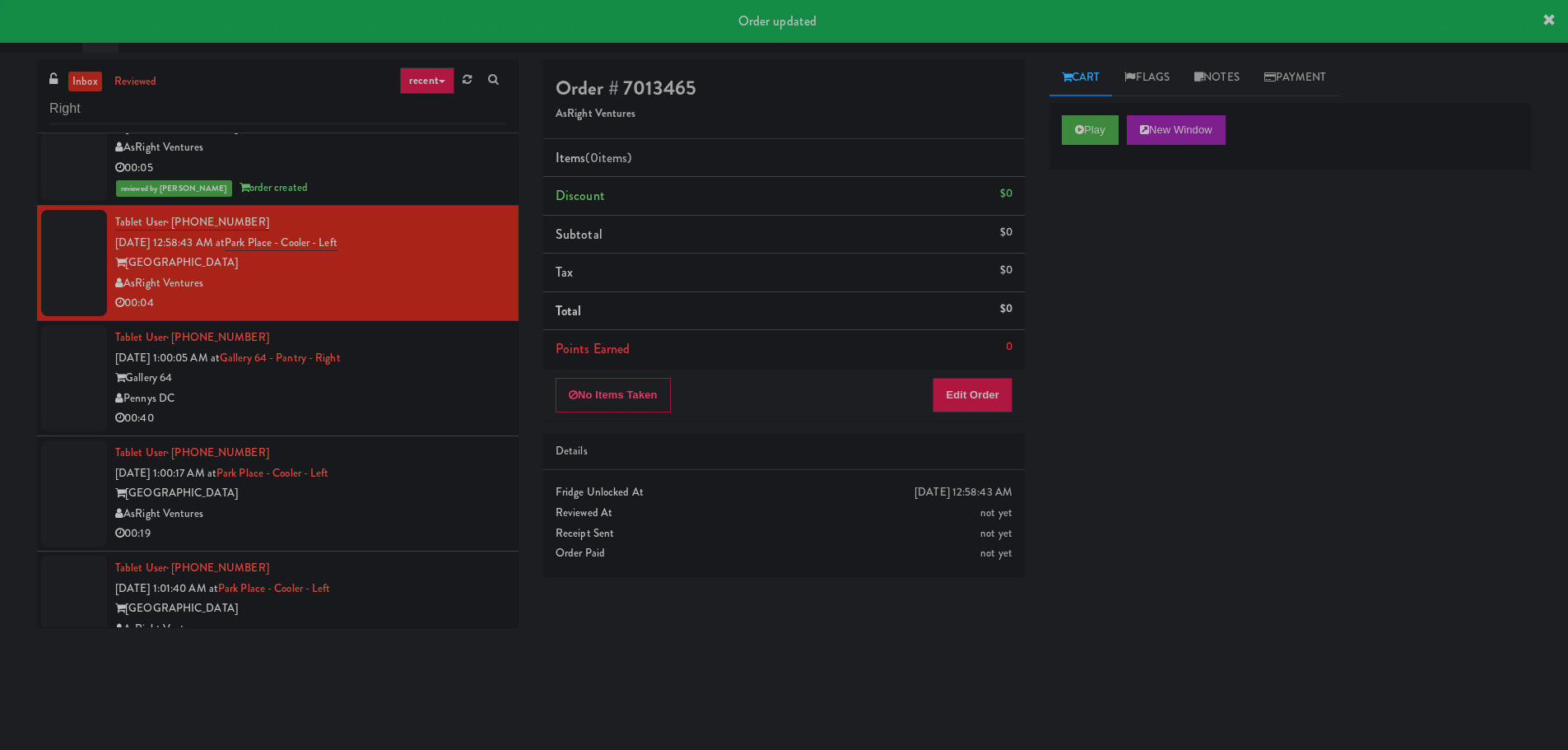
scroll to position [1153, 0]
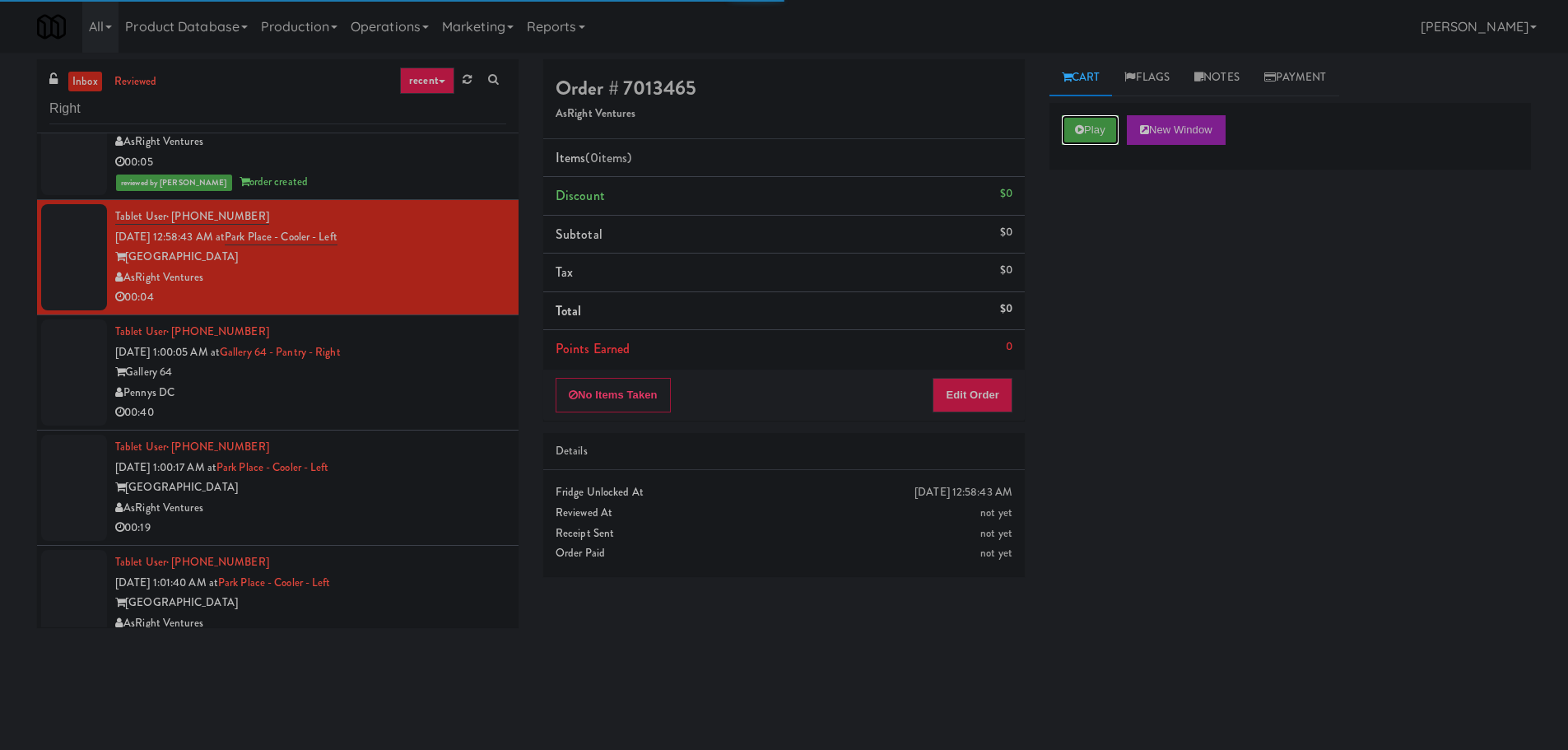
click at [1093, 131] on button "Play" at bounding box center [1090, 130] width 57 height 29
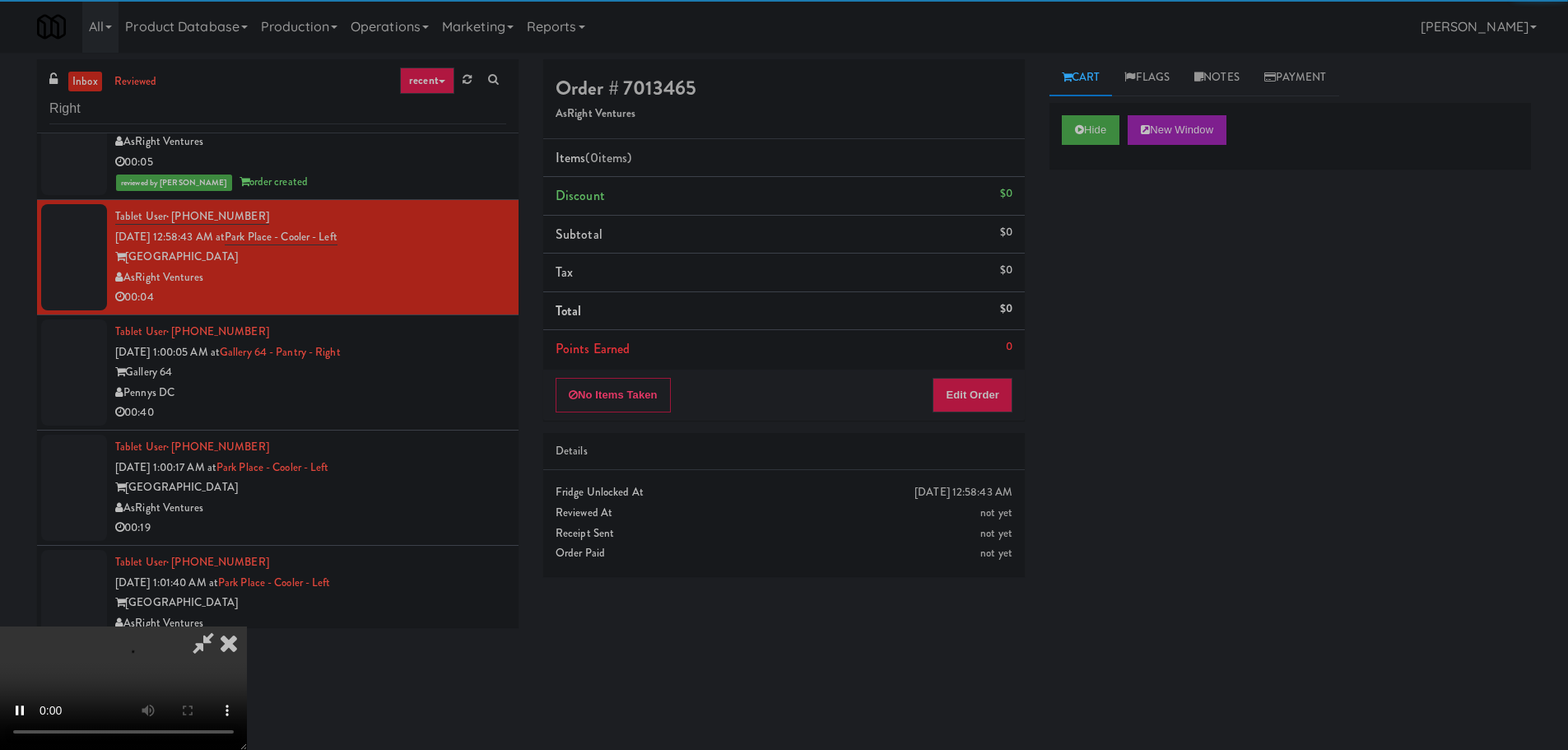
click at [1019, 411] on div "No Items Taken Edit Order" at bounding box center [784, 395] width 481 height 51
click at [993, 403] on button "Edit Order" at bounding box center [972, 395] width 80 height 34
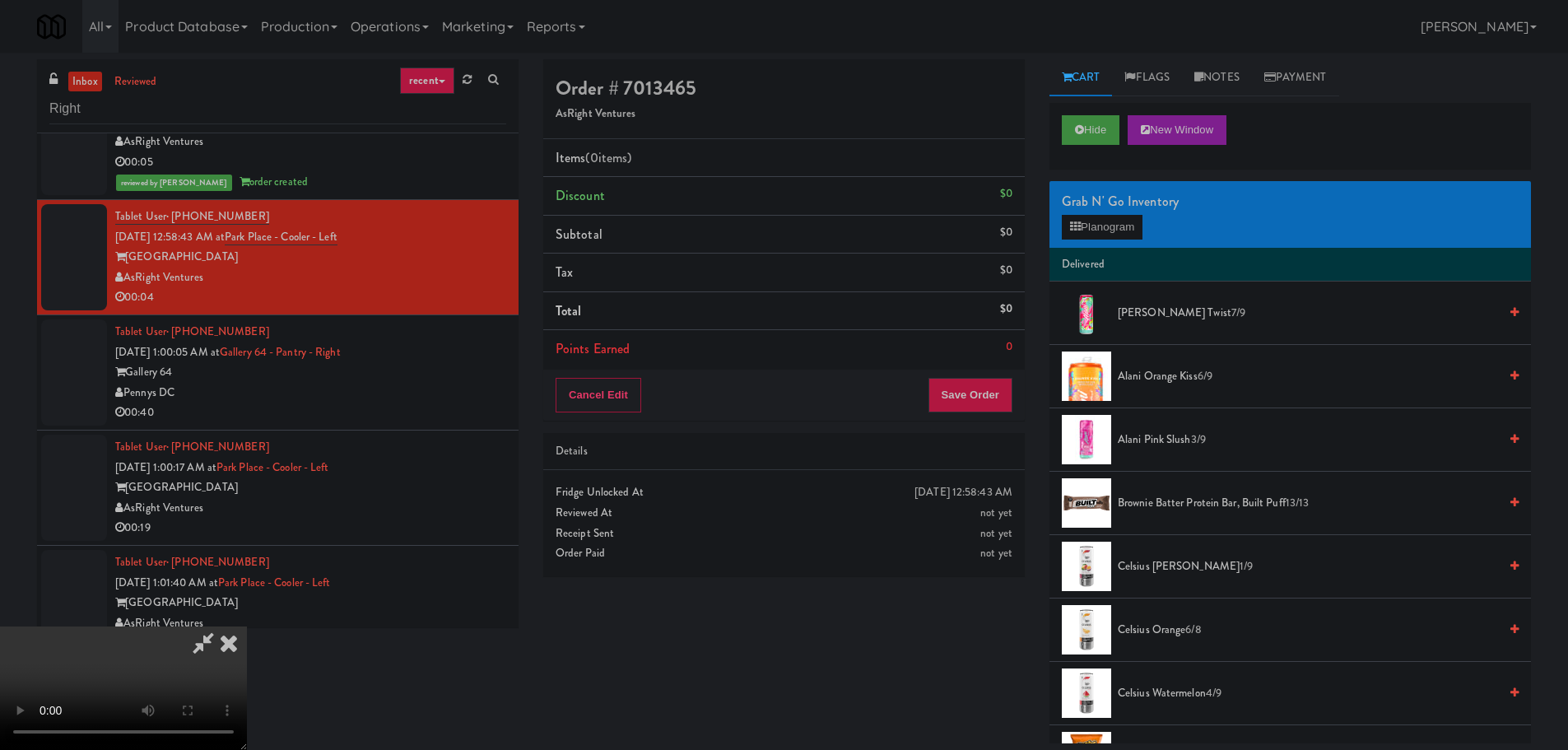
drag, startPoint x: 799, startPoint y: 464, endPoint x: 808, endPoint y: 466, distance: 9.2
click at [247, 627] on video at bounding box center [123, 689] width 247 height 124
click at [1107, 229] on button "Planogram" at bounding box center [1102, 227] width 81 height 25
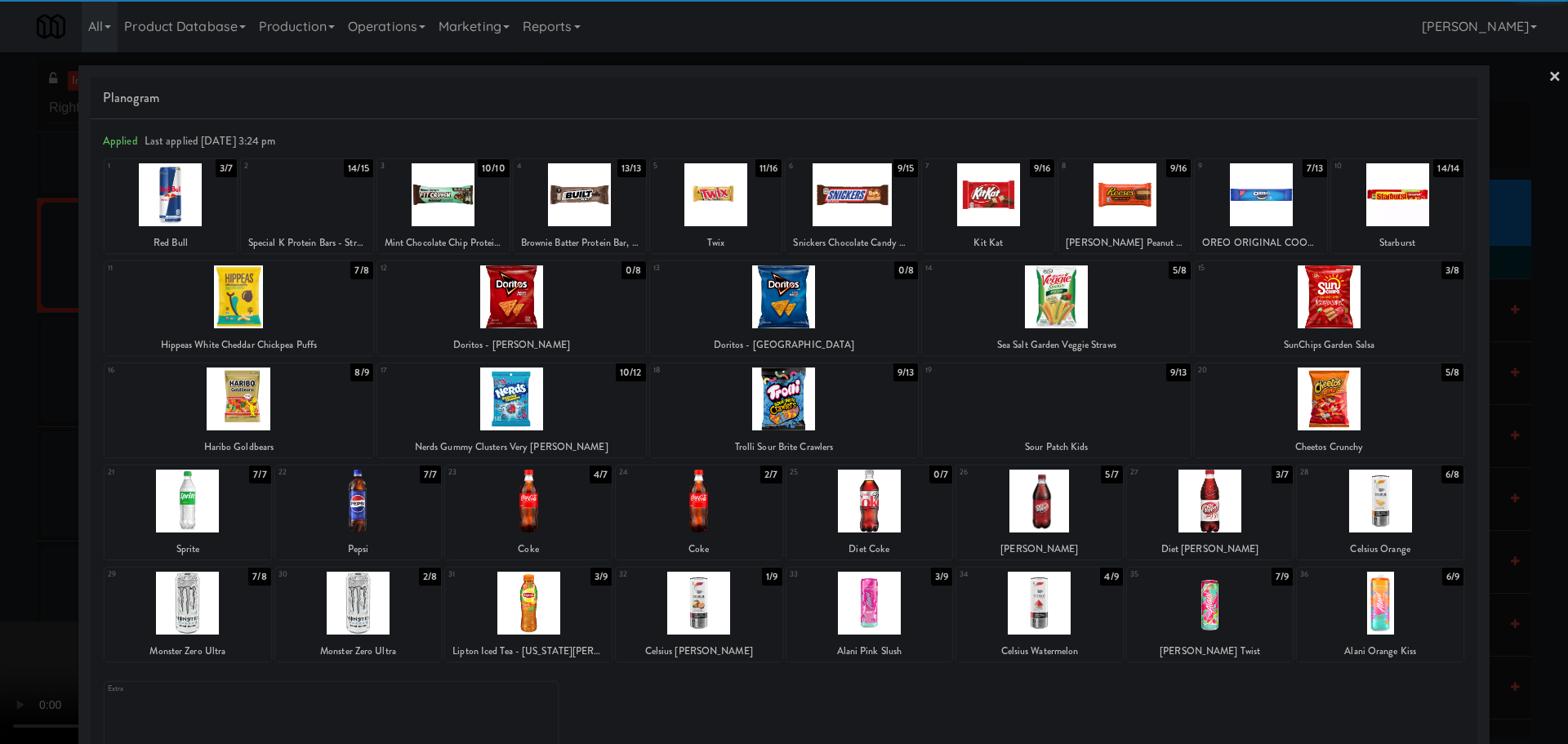
click at [874, 610] on div at bounding box center [869, 603] width 166 height 63
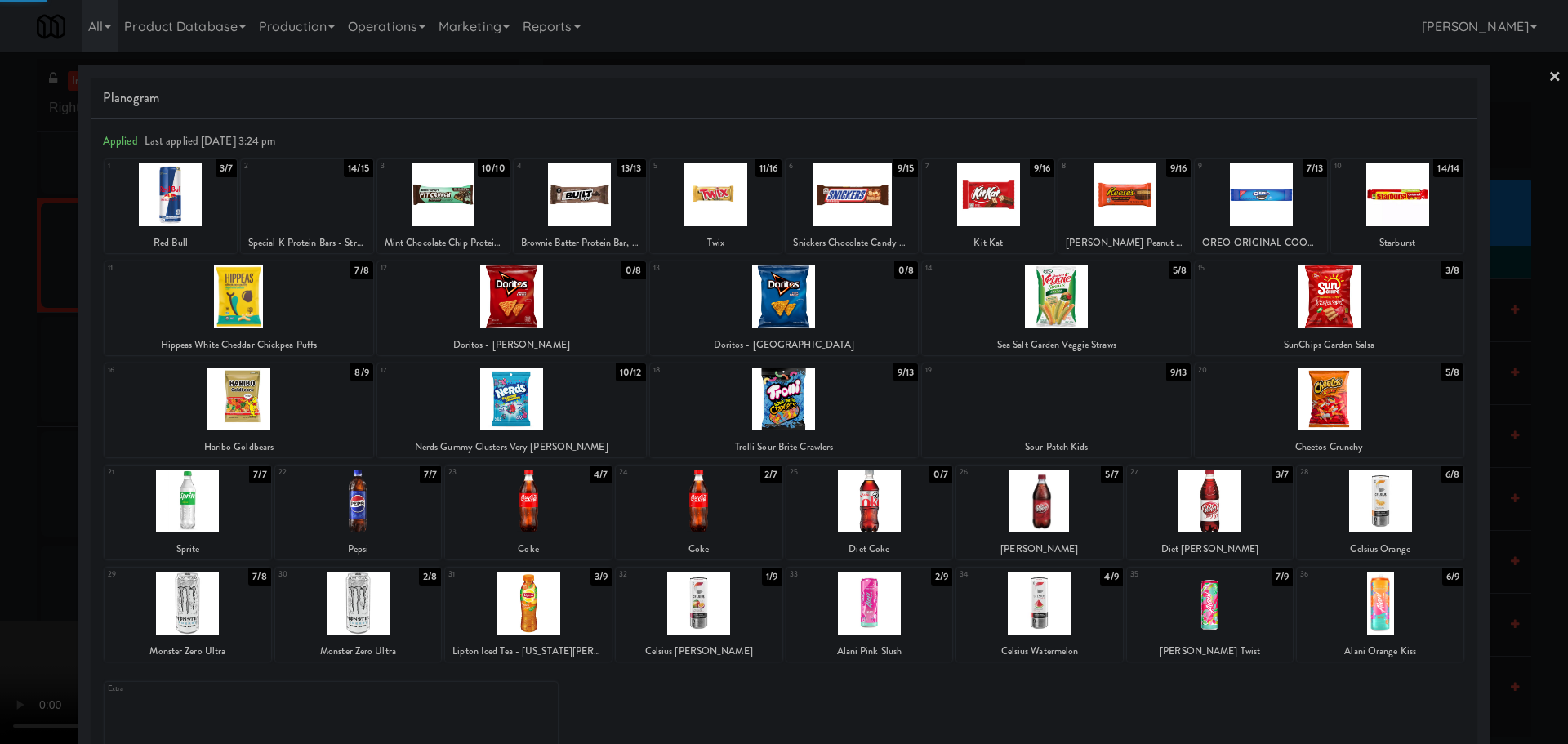
drag, startPoint x: 20, startPoint y: 571, endPoint x: 247, endPoint y: 510, distance: 235.1
click at [22, 571] on div at bounding box center [784, 372] width 1568 height 744
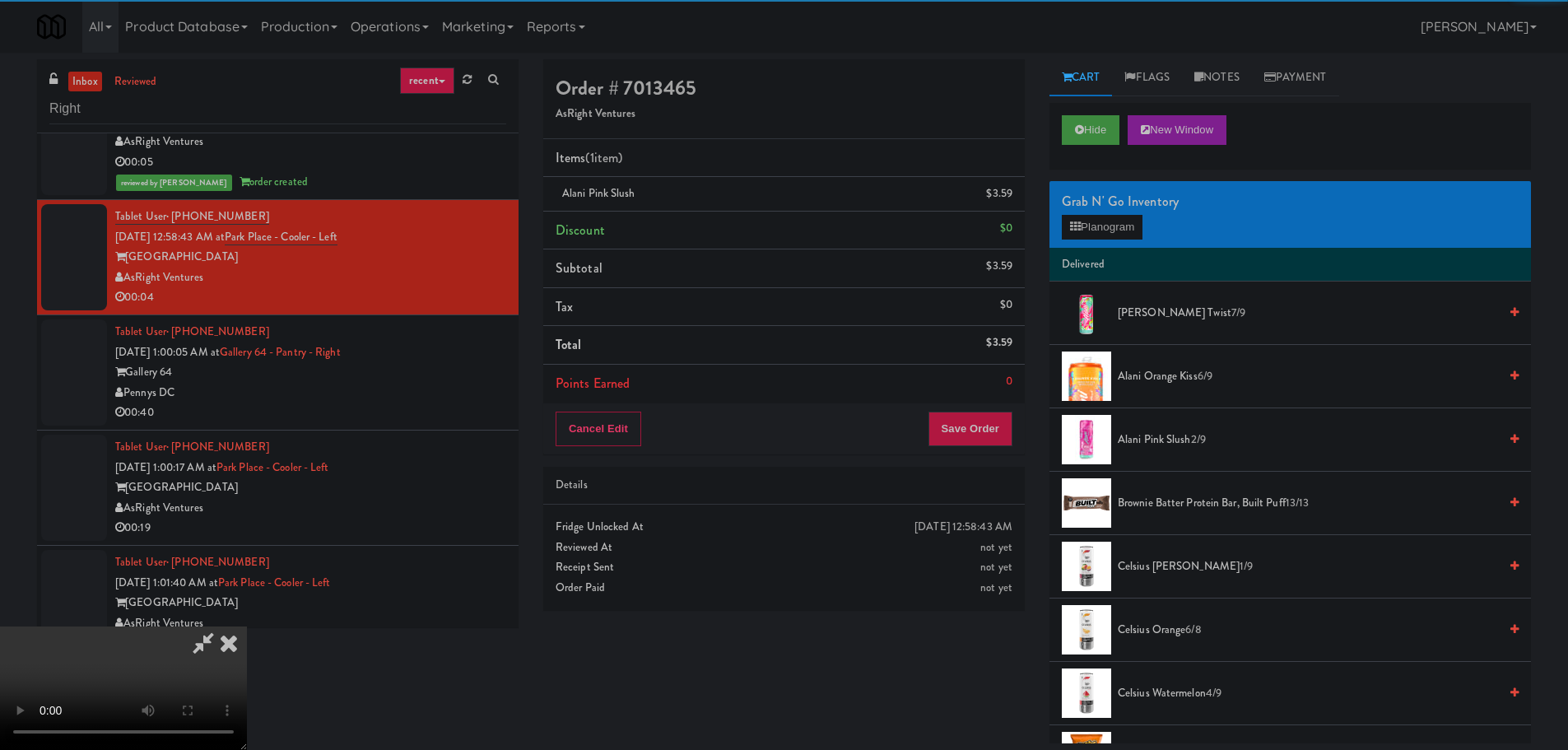
drag, startPoint x: 311, startPoint y: 503, endPoint x: 322, endPoint y: 499, distance: 11.7
click at [247, 627] on video at bounding box center [123, 689] width 247 height 124
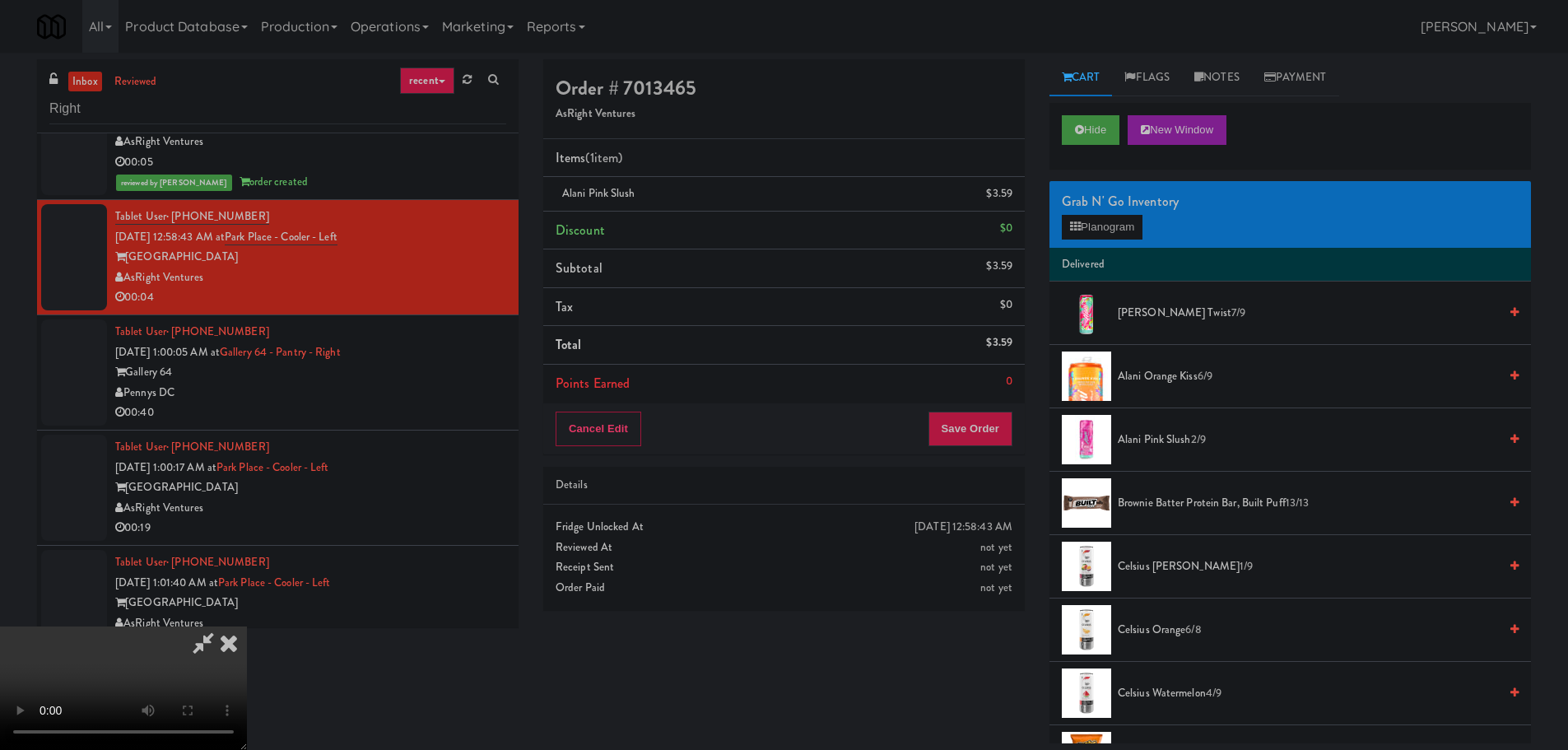
click at [247, 627] on video at bounding box center [123, 689] width 247 height 124
click at [1009, 419] on button "Save Order" at bounding box center [971, 429] width 84 height 34
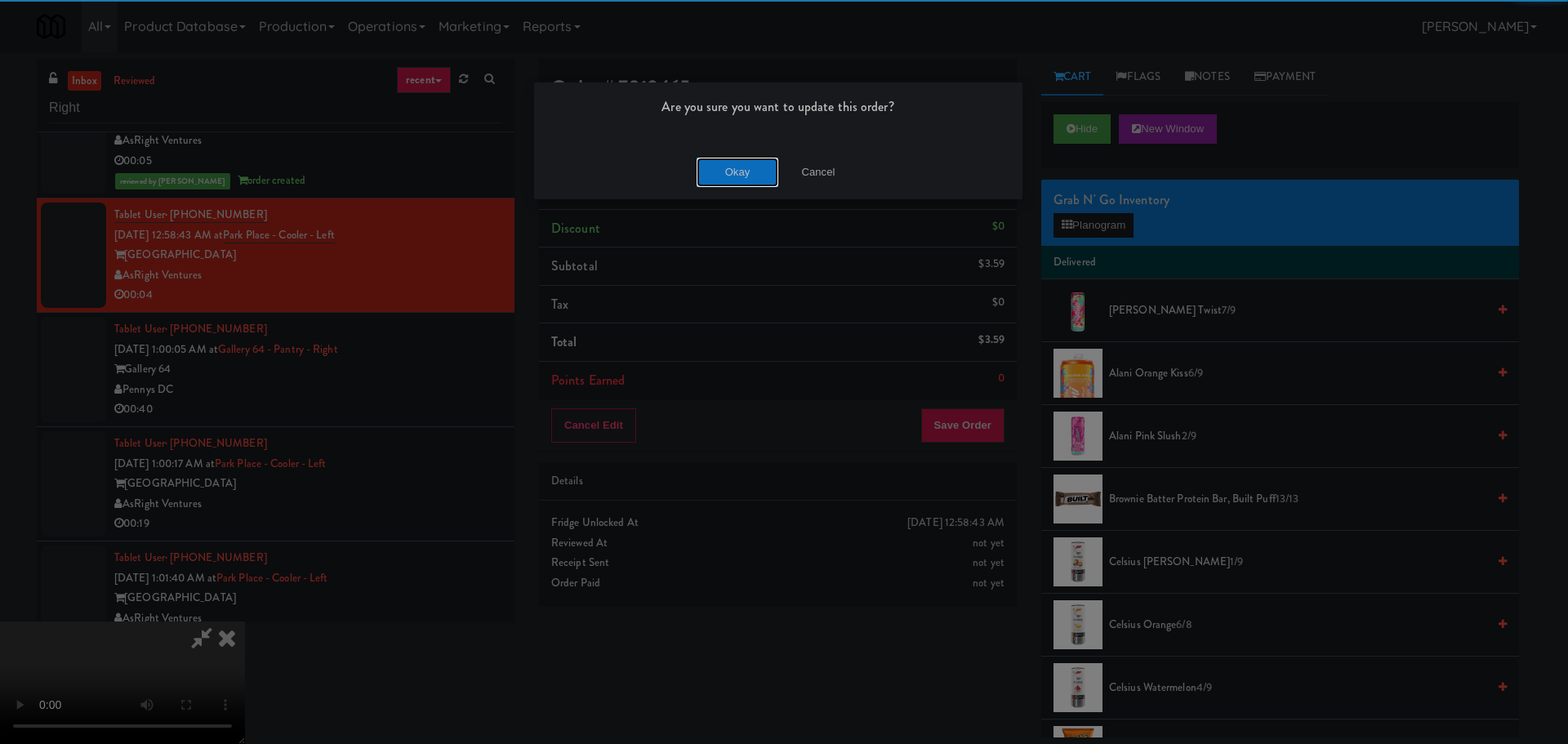
click at [744, 175] on button "Okay" at bounding box center [738, 172] width 82 height 29
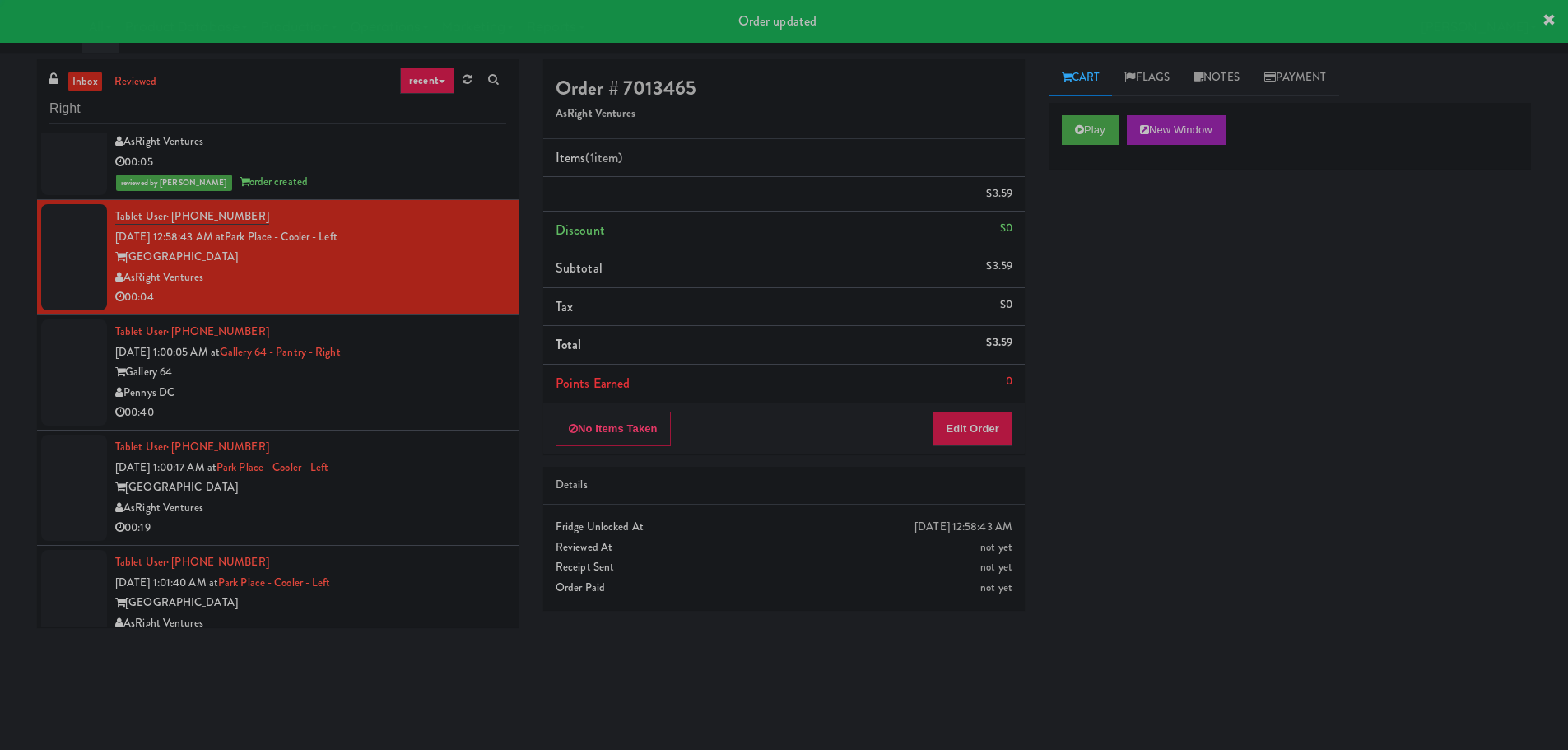
click at [467, 301] on div "00:04" at bounding box center [310, 298] width 391 height 21
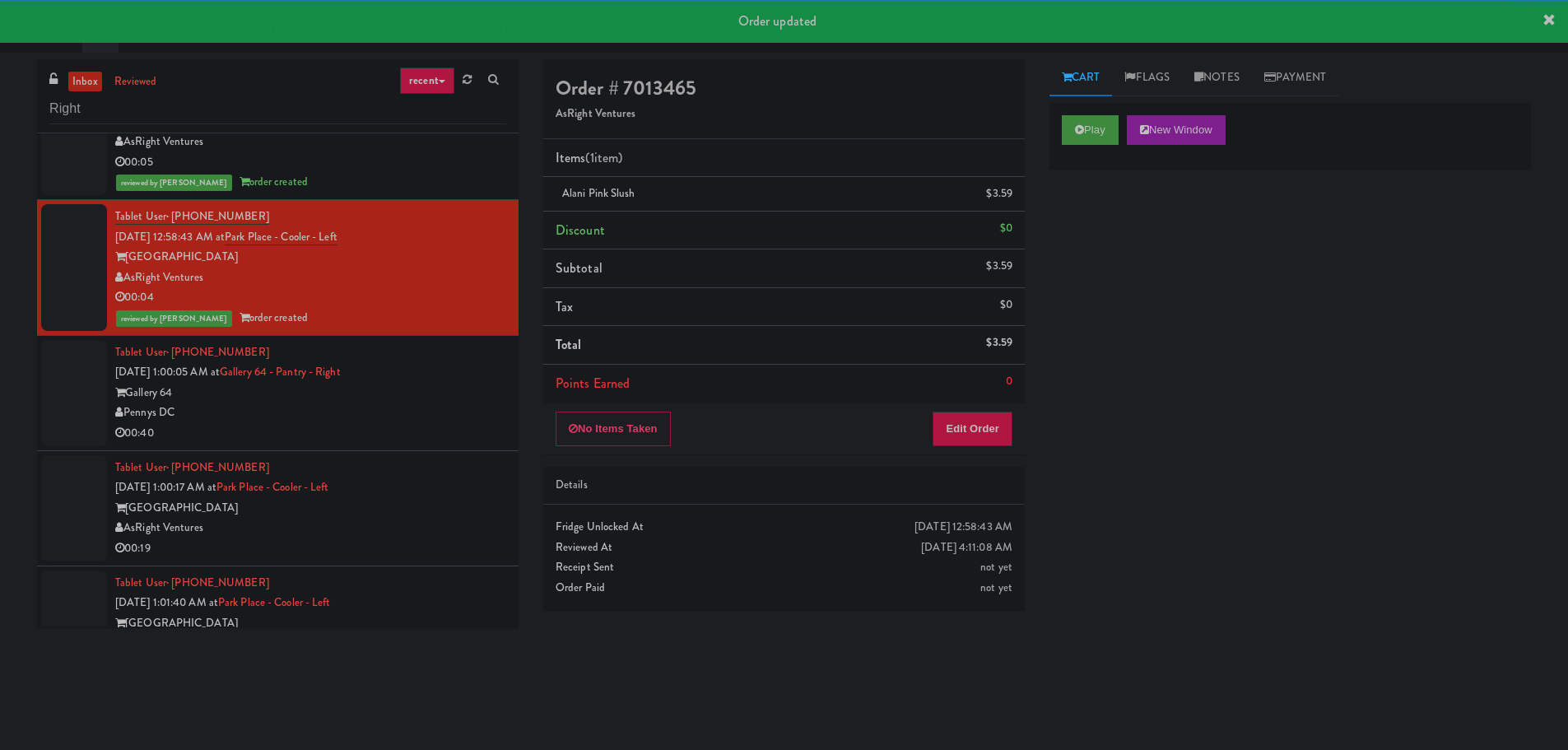
click at [461, 379] on div "Tablet User · (908) 510-1462 [DATE] 1:00:05 AM at Gallery 64 - Pantry - Right G…" at bounding box center [310, 393] width 391 height 101
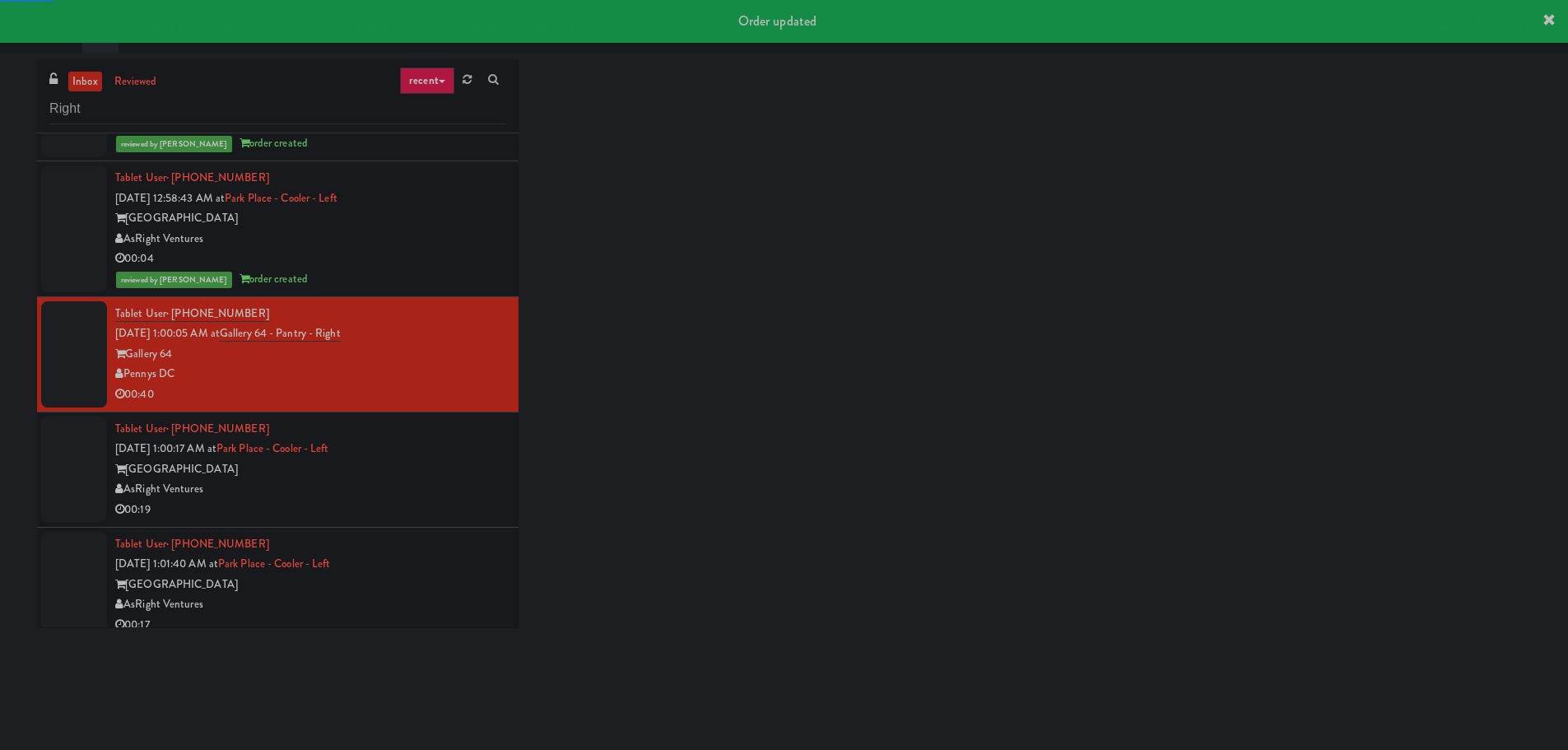
scroll to position [1318, 0]
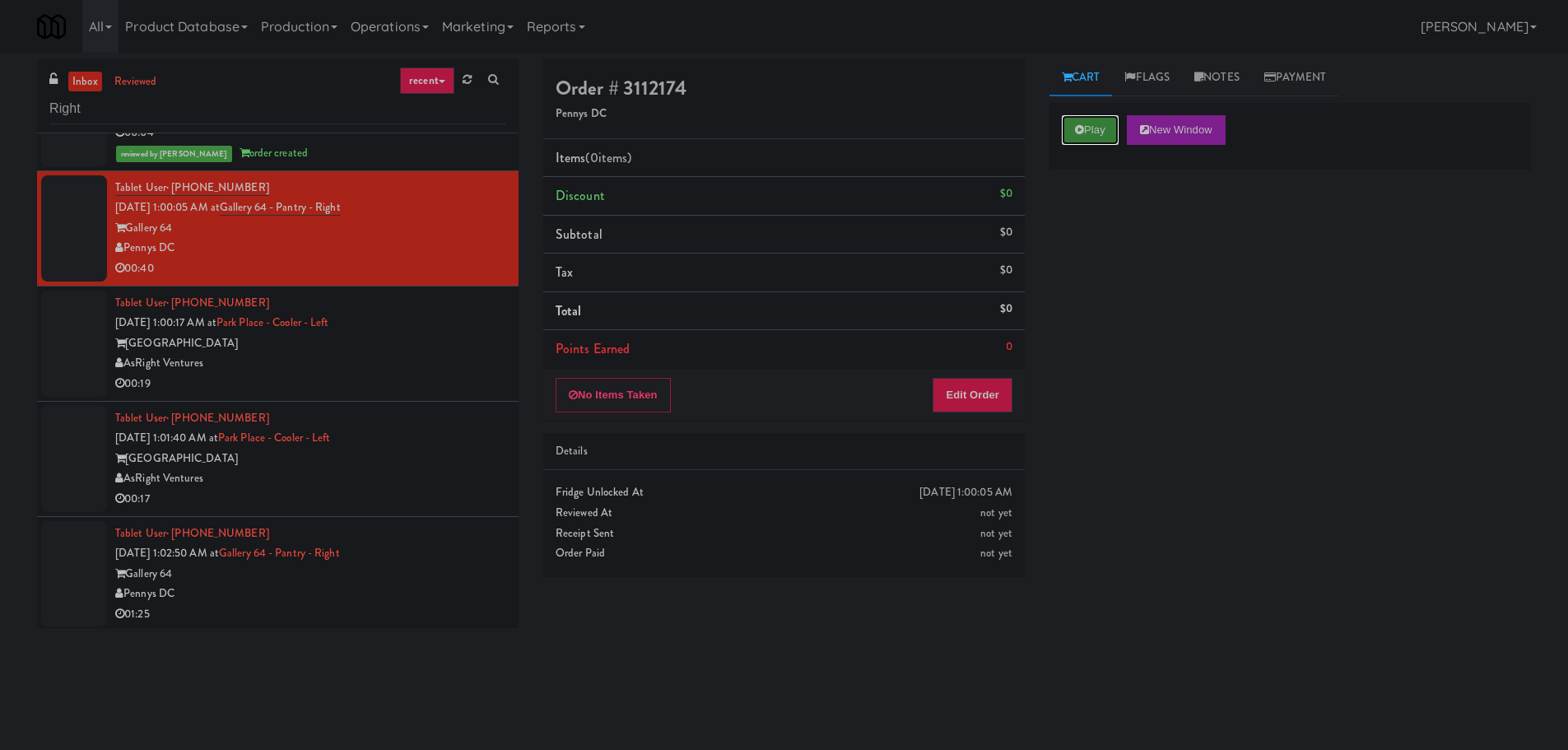
click at [1075, 132] on icon at bounding box center [1079, 130] width 9 height 10
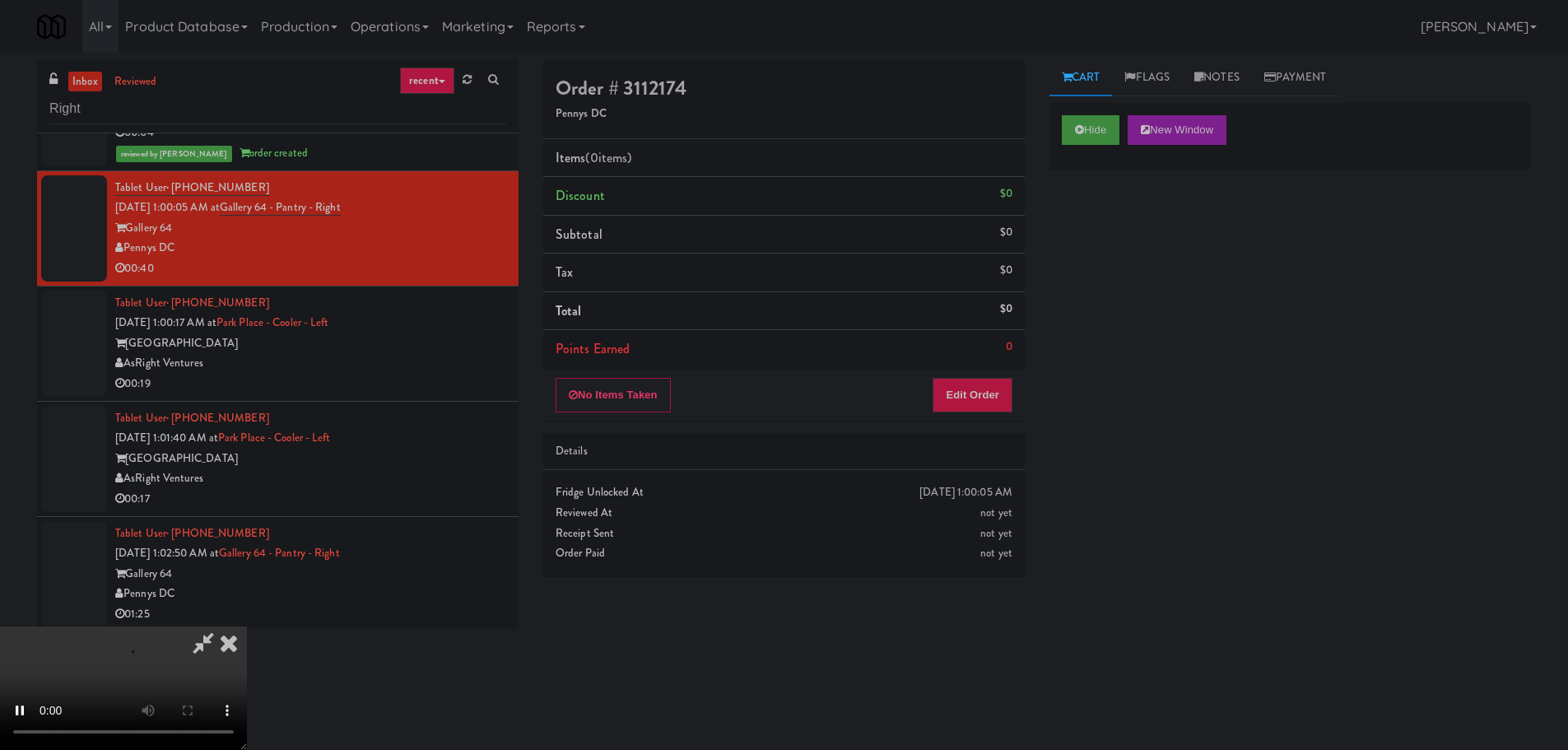
click at [957, 376] on div "No Items Taken Edit Order" at bounding box center [784, 395] width 481 height 51
drag, startPoint x: 957, startPoint y: 376, endPoint x: 937, endPoint y: 393, distance: 26.2
click at [958, 378] on div "No Items Taken Edit Order" at bounding box center [784, 395] width 481 height 51
click at [937, 393] on button "Edit Order" at bounding box center [972, 395] width 80 height 34
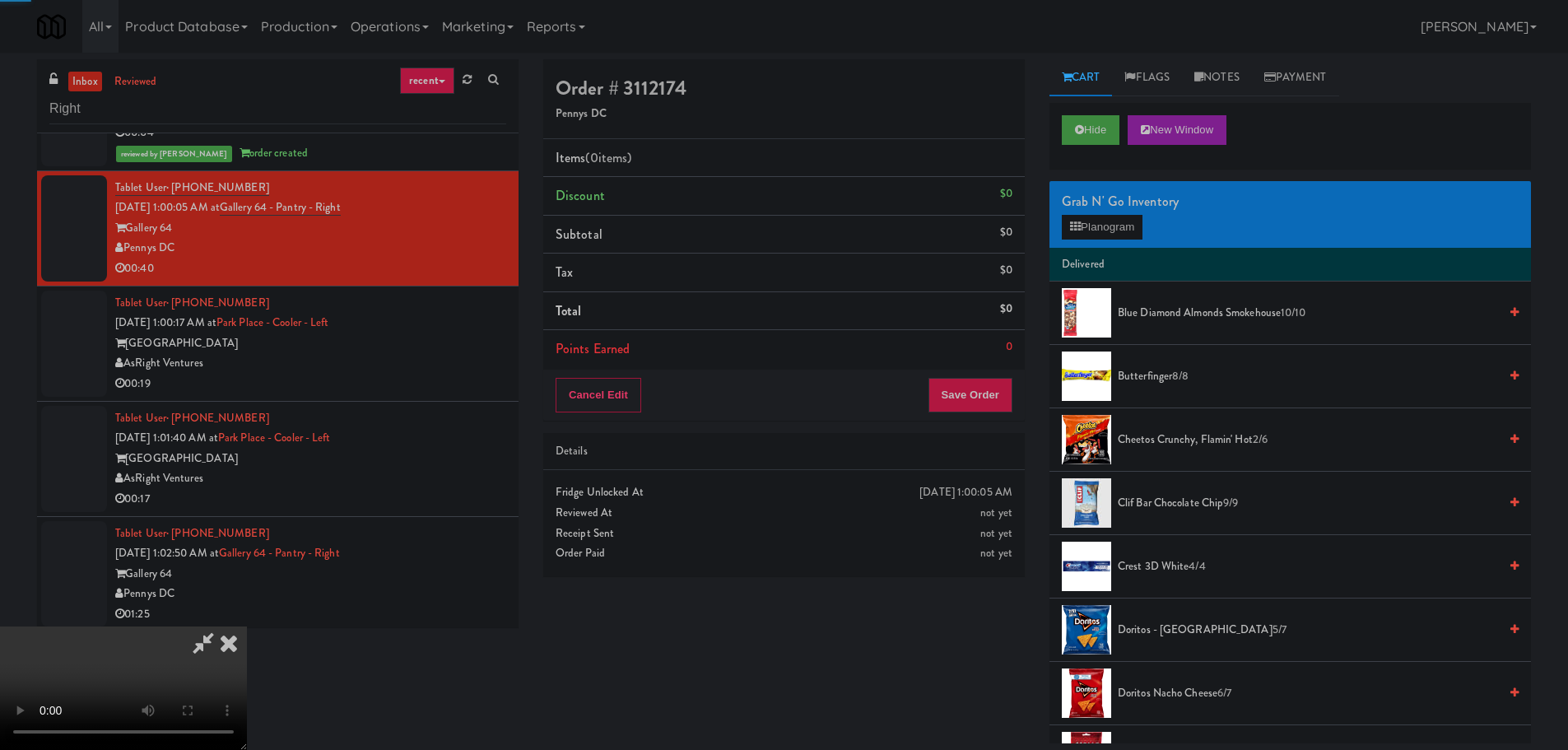
click at [798, 419] on div "Cancel Edit Save Order" at bounding box center [784, 395] width 481 height 51
click at [247, 627] on video at bounding box center [123, 689] width 247 height 124
click at [1099, 237] on button "Planogram" at bounding box center [1102, 227] width 81 height 25
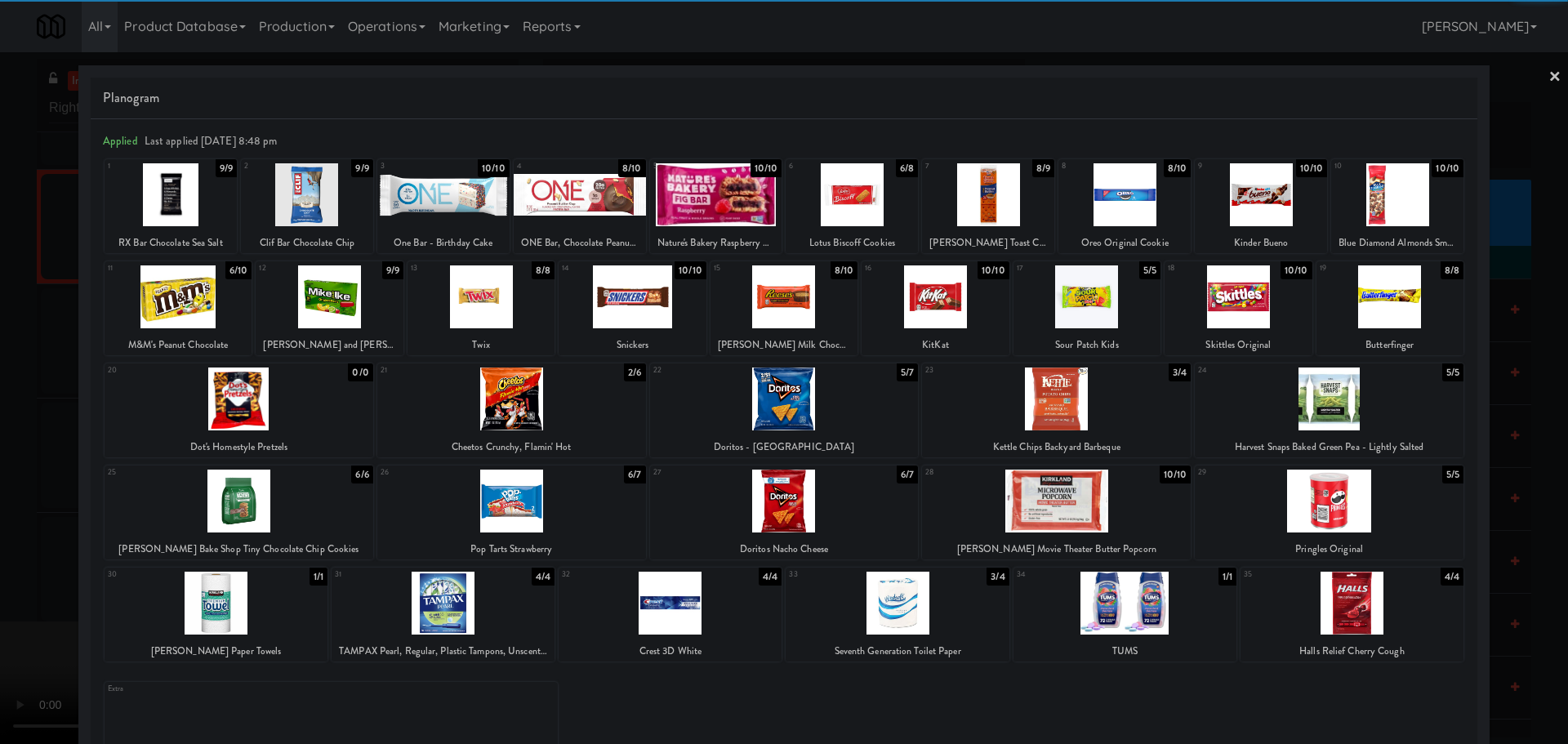
click at [823, 402] on div at bounding box center [784, 399] width 269 height 63
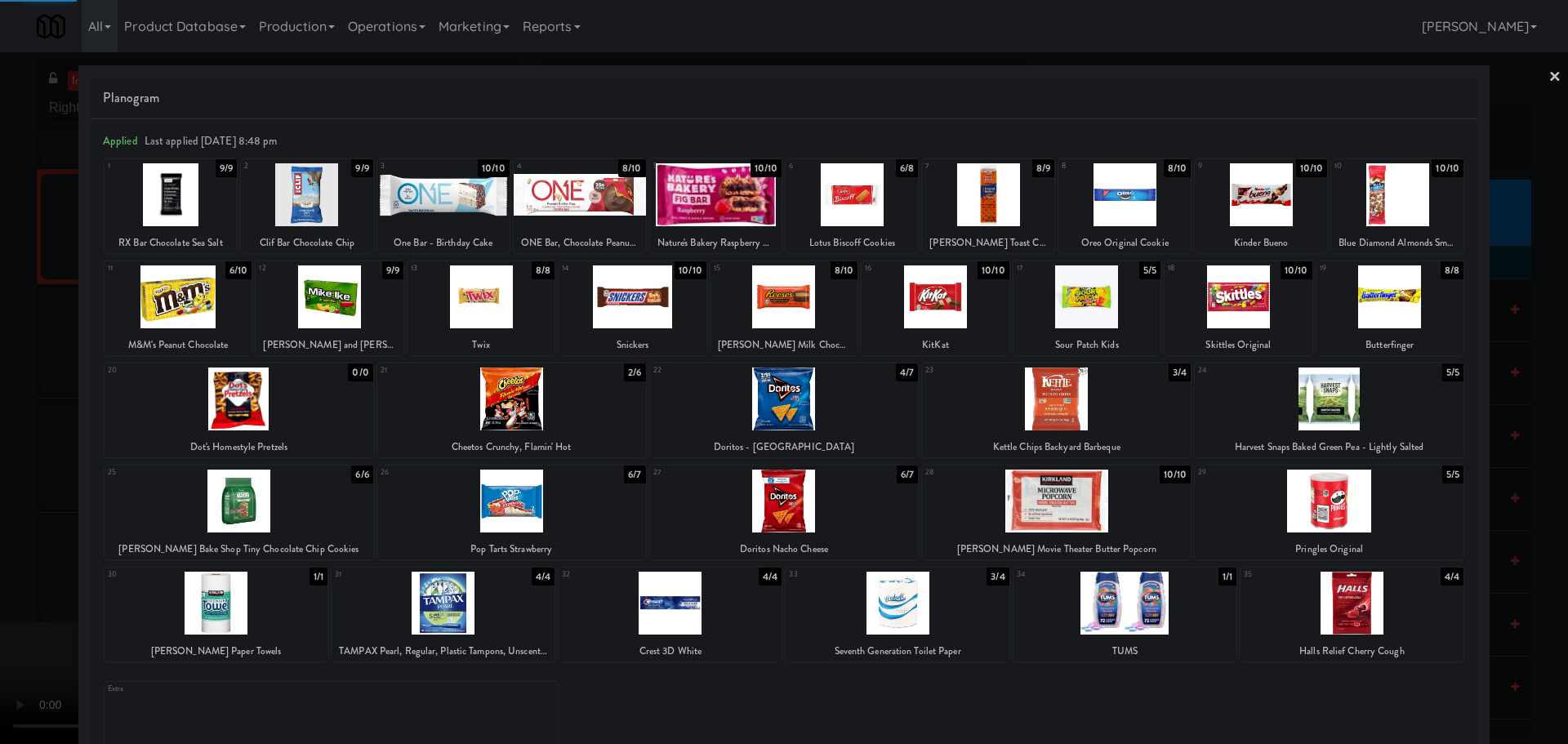
drag, startPoint x: 0, startPoint y: 464, endPoint x: 544, endPoint y: 363, distance: 553.3
click at [1, 464] on div at bounding box center [784, 372] width 1568 height 744
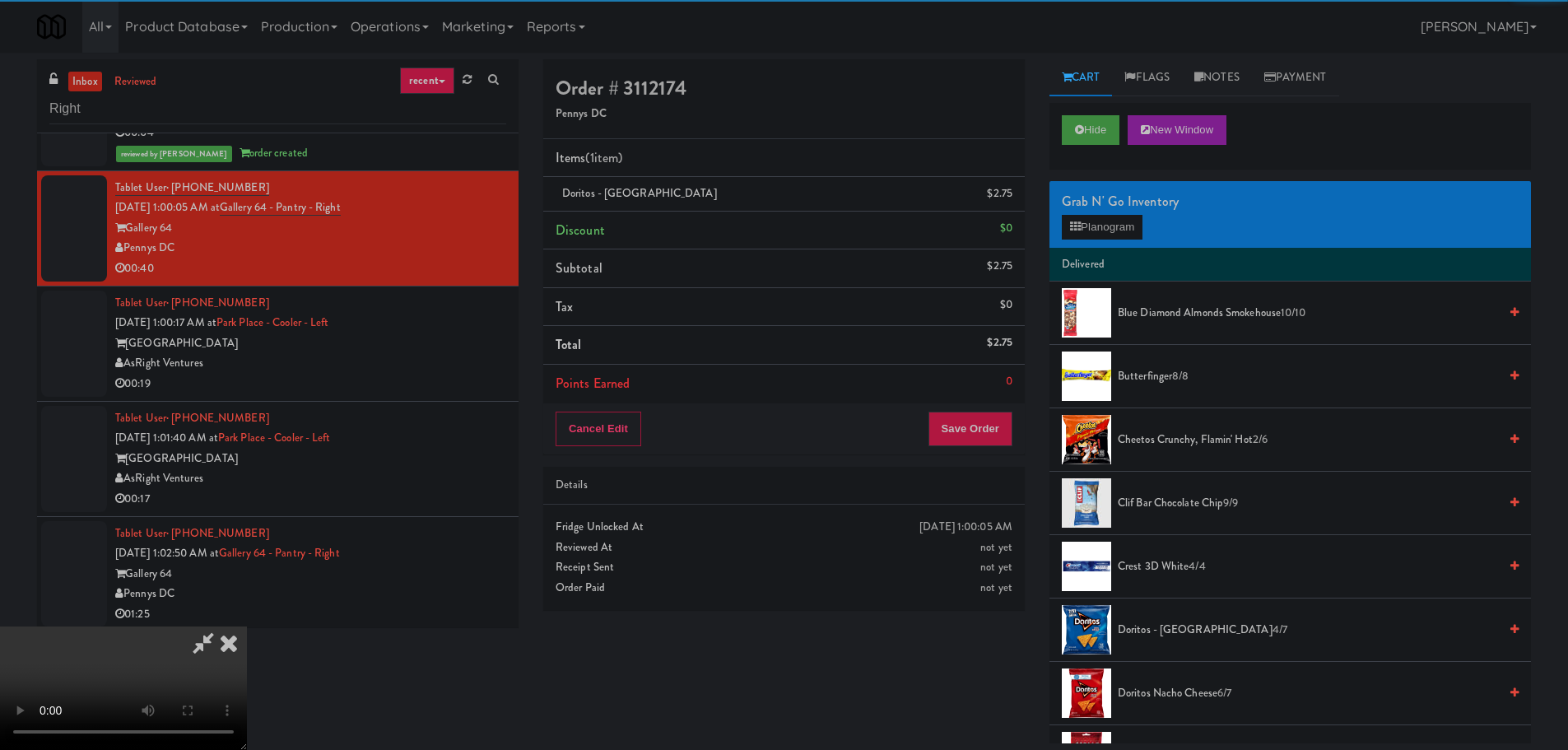
click at [247, 627] on video at bounding box center [123, 689] width 247 height 124
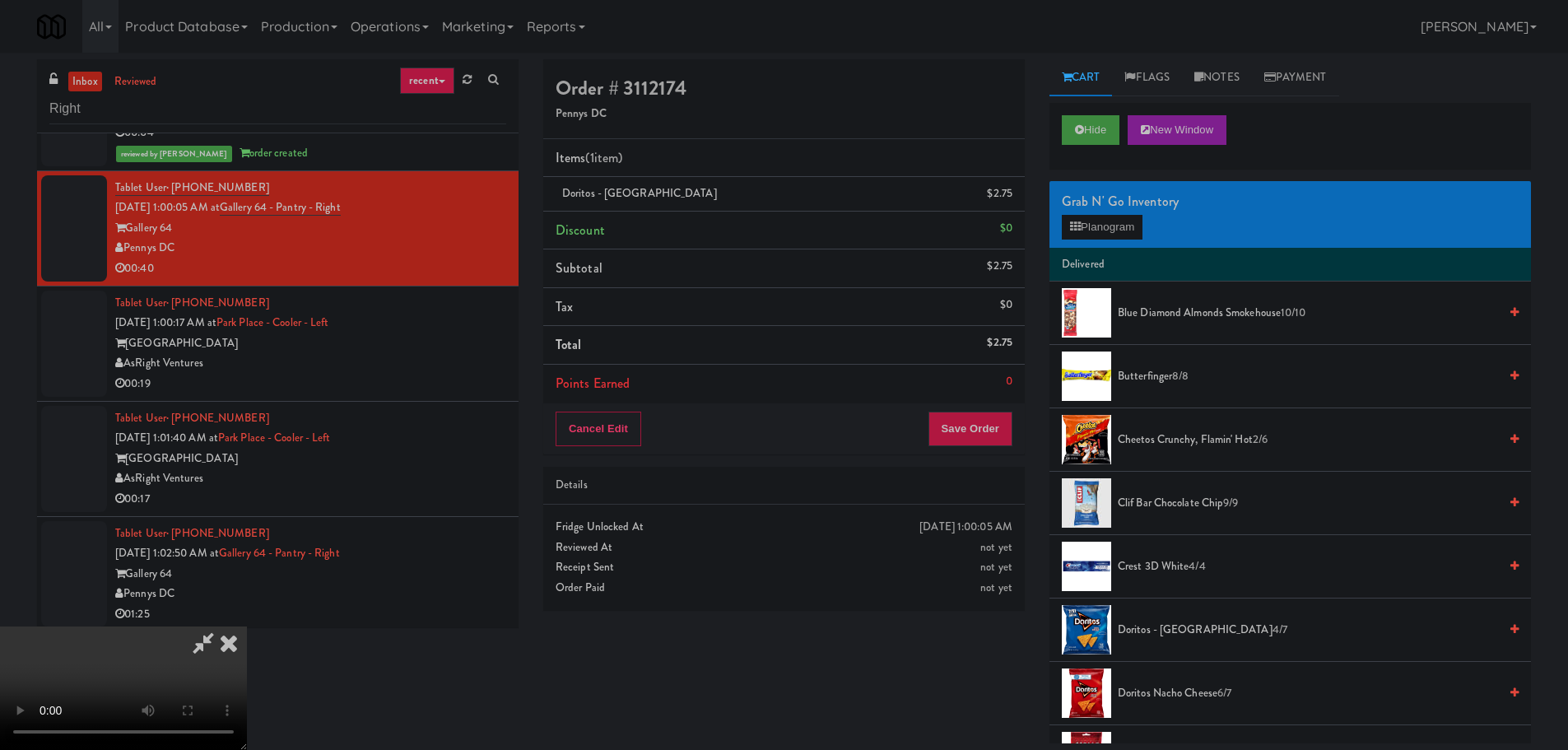
click at [247, 627] on video at bounding box center [123, 689] width 247 height 124
click at [1103, 231] on button "Planogram" at bounding box center [1102, 227] width 81 height 25
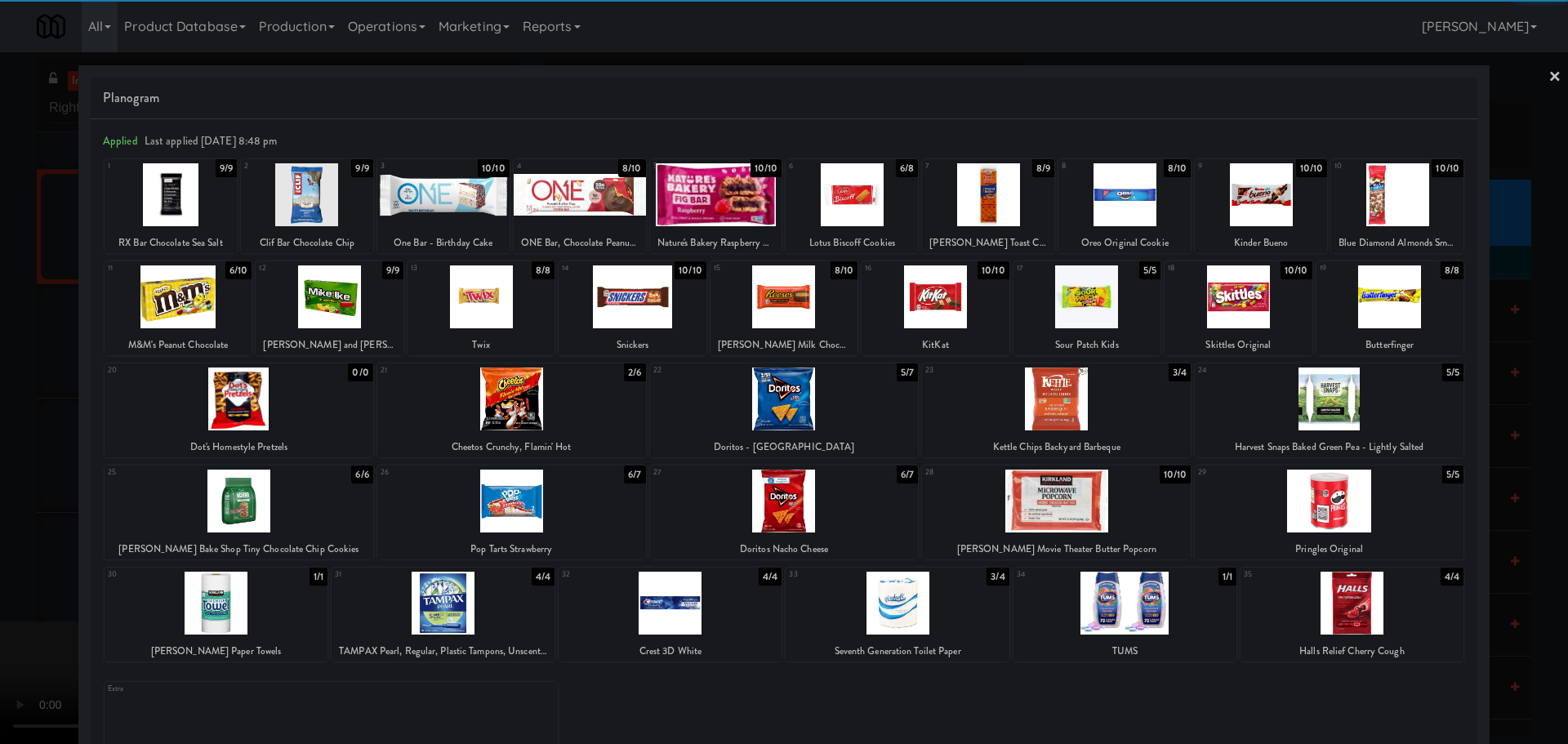
click at [1374, 394] on div at bounding box center [1329, 399] width 269 height 63
click at [31, 387] on div at bounding box center [784, 372] width 1568 height 744
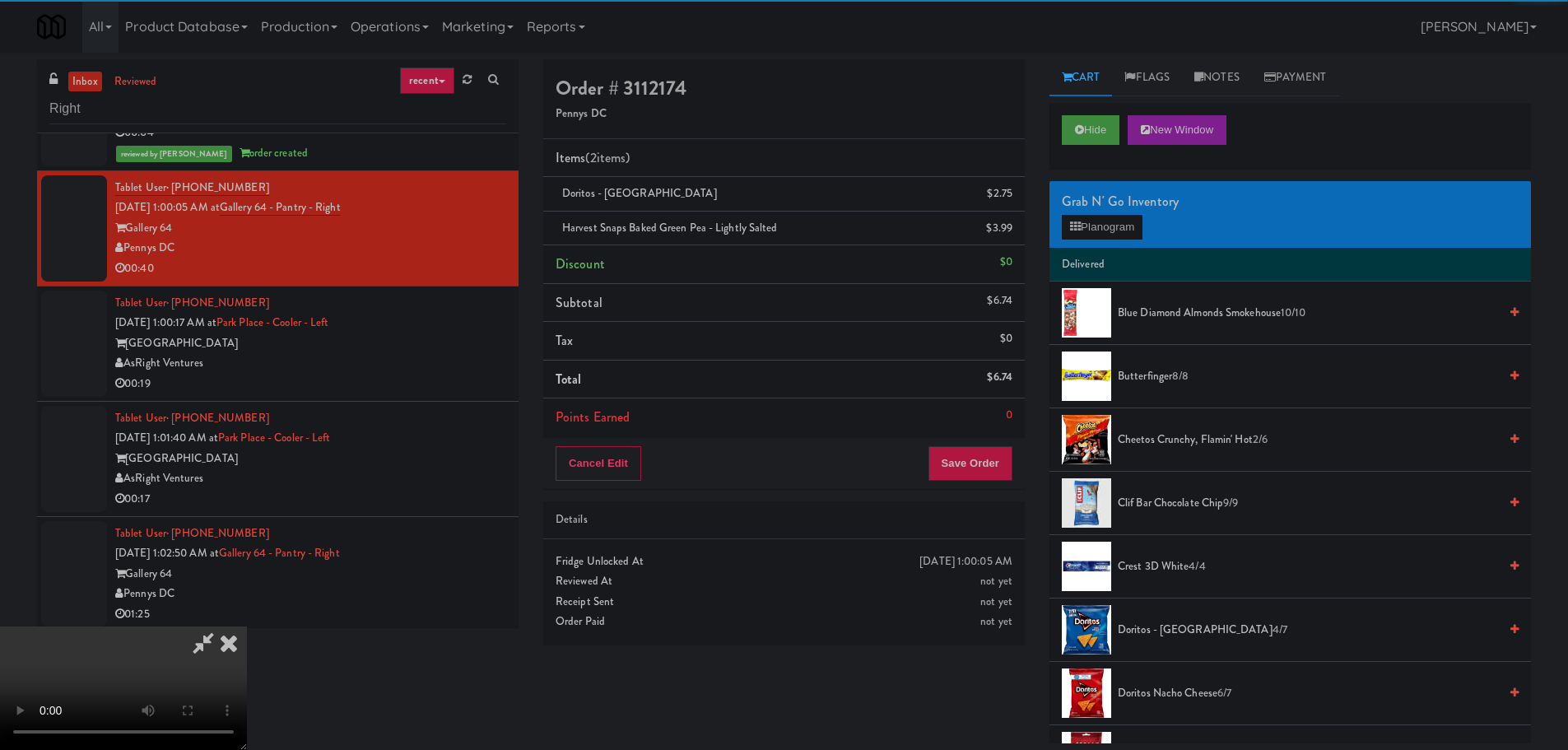
drag, startPoint x: 479, startPoint y: 359, endPoint x: 493, endPoint y: 361, distance: 14.1
click at [247, 627] on video at bounding box center [123, 689] width 247 height 124
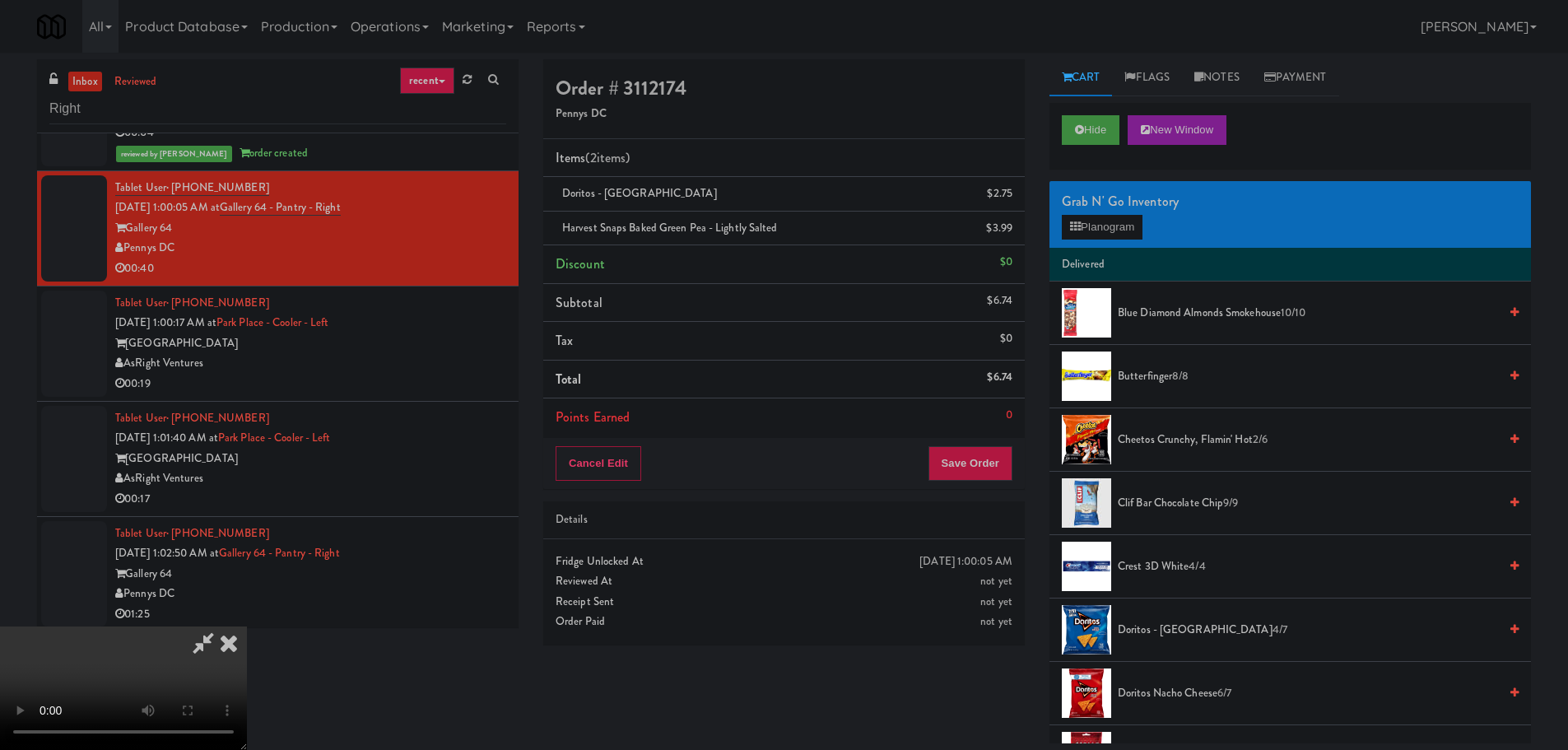
click at [247, 627] on video at bounding box center [123, 689] width 247 height 124
drag, startPoint x: 627, startPoint y: 414, endPoint x: 657, endPoint y: 434, distance: 36.1
click at [247, 627] on video at bounding box center [123, 689] width 247 height 124
drag, startPoint x: 774, startPoint y: 445, endPoint x: 784, endPoint y: 441, distance: 10.8
click at [247, 627] on video at bounding box center [123, 689] width 247 height 124
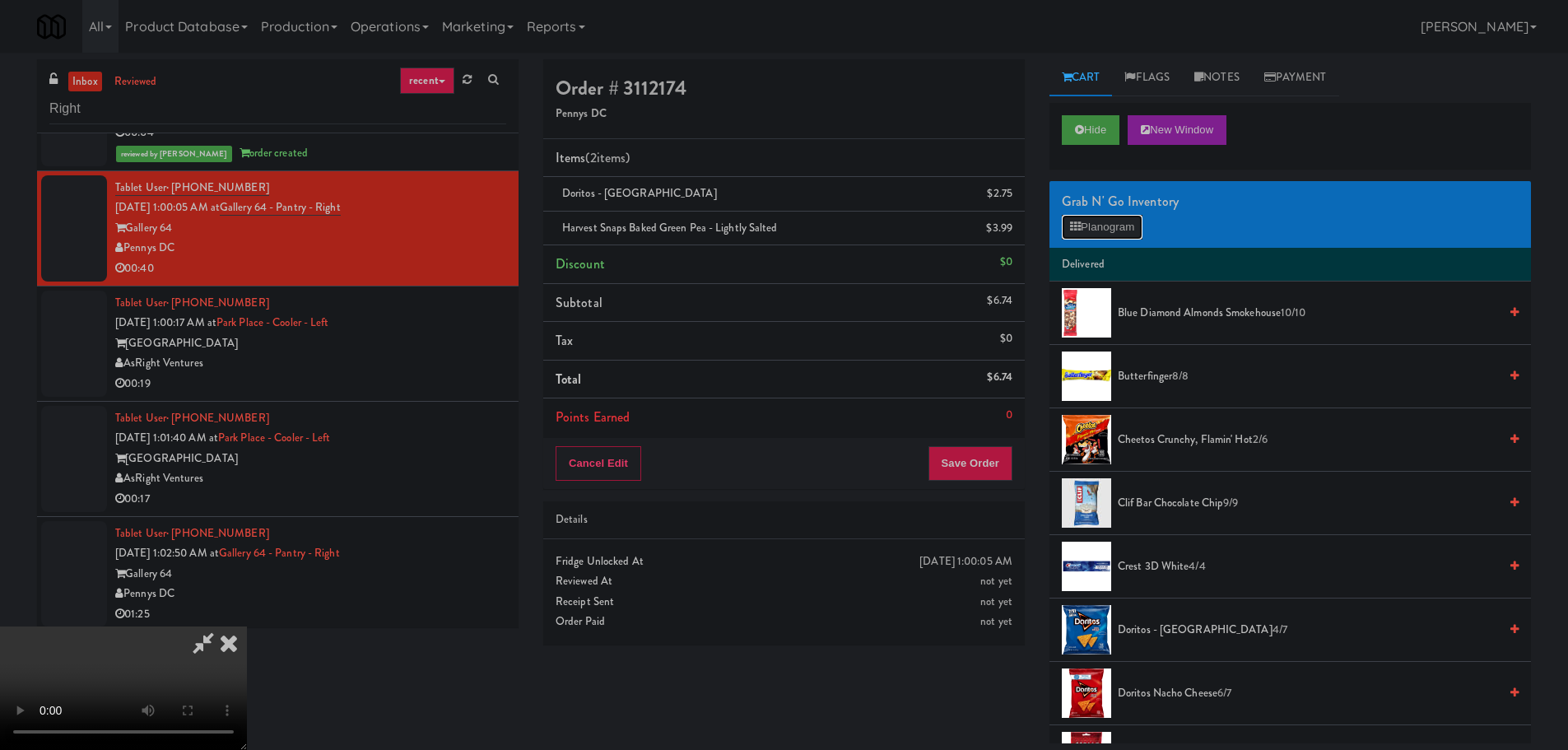
click at [1102, 232] on button "Planogram" at bounding box center [1102, 227] width 81 height 25
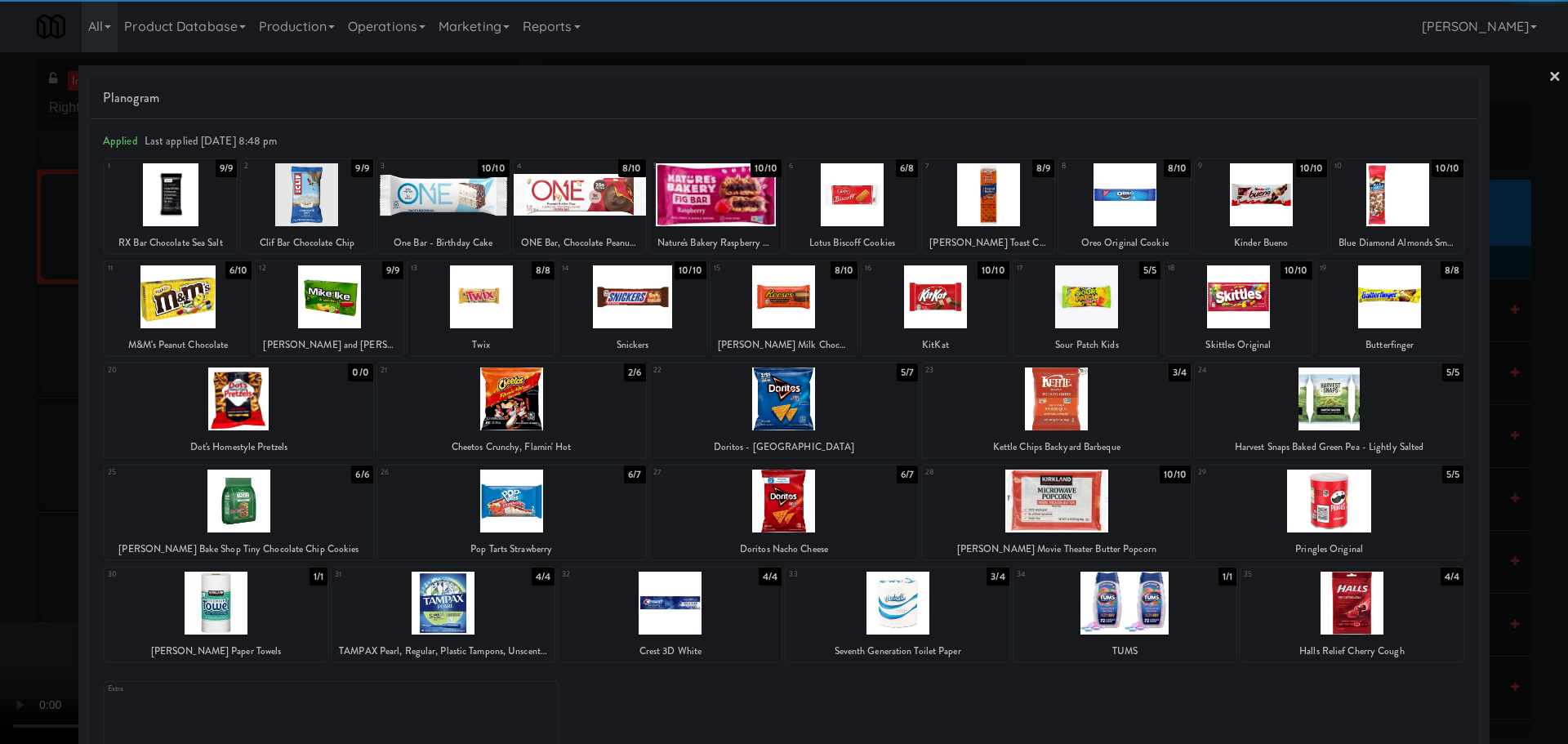
click at [214, 305] on div at bounding box center [178, 297] width 147 height 63
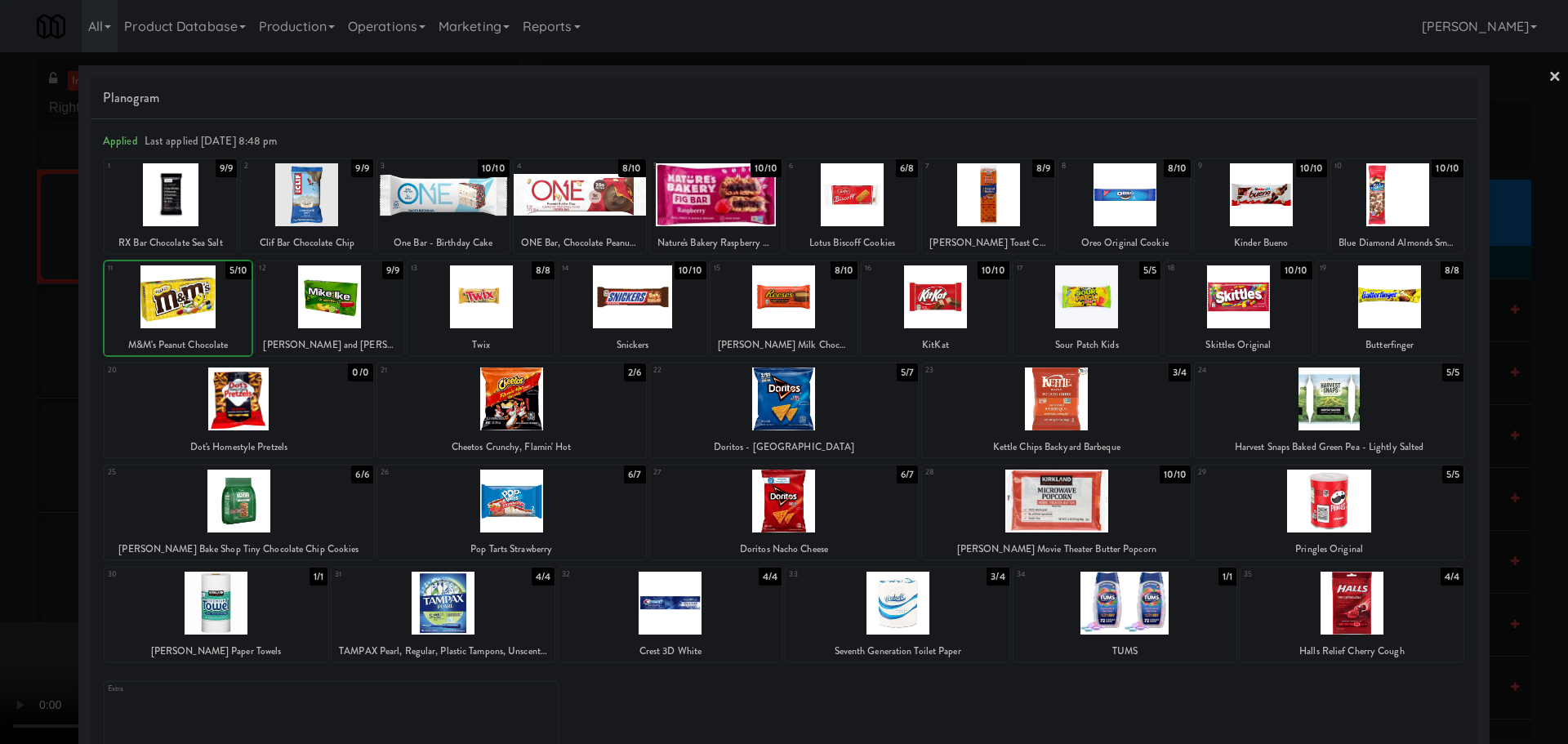
click at [5, 429] on div at bounding box center [784, 372] width 1568 height 744
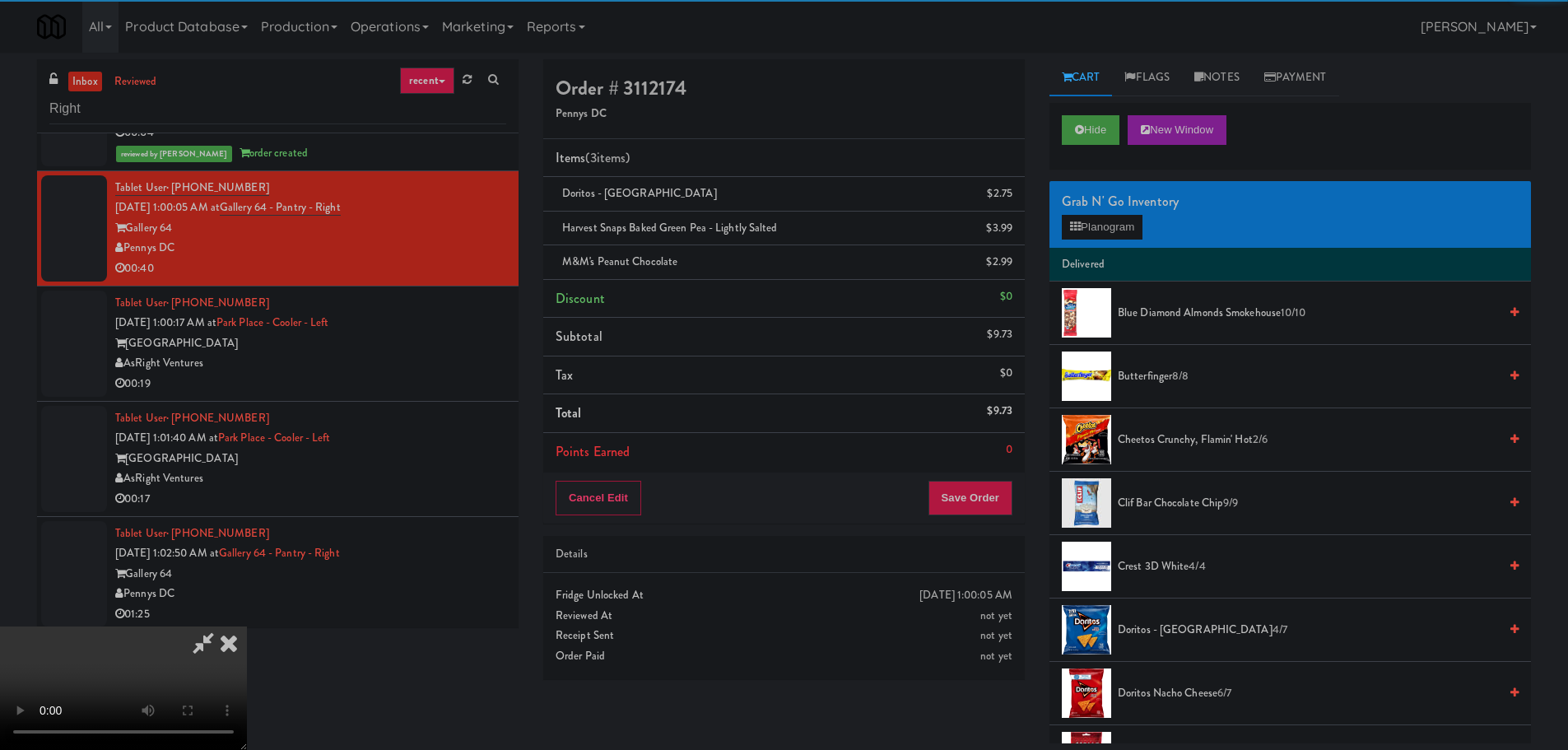
click at [247, 627] on video at bounding box center [123, 689] width 247 height 124
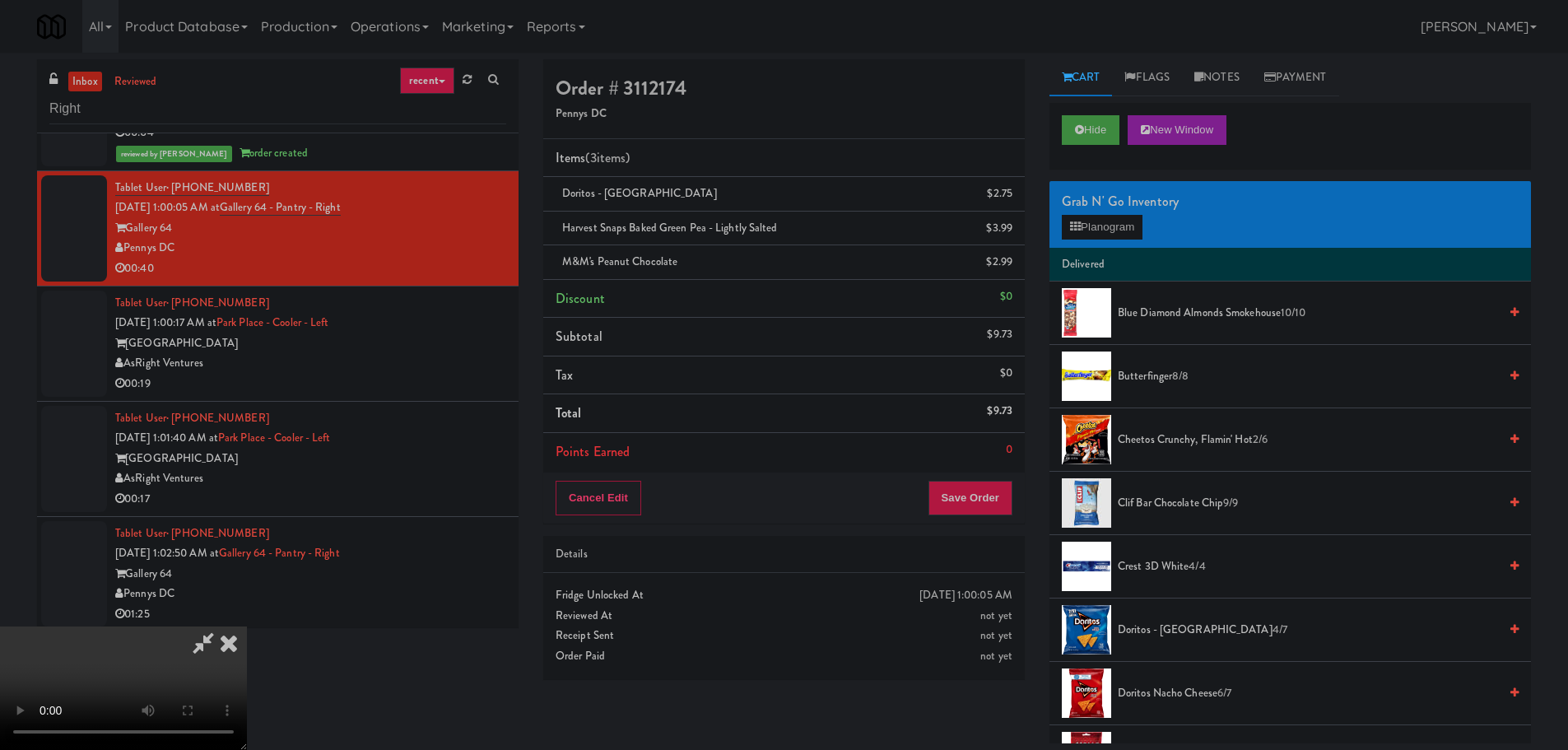
click at [247, 627] on video at bounding box center [123, 689] width 247 height 124
click at [1142, 230] on button "Planogram" at bounding box center [1102, 227] width 81 height 25
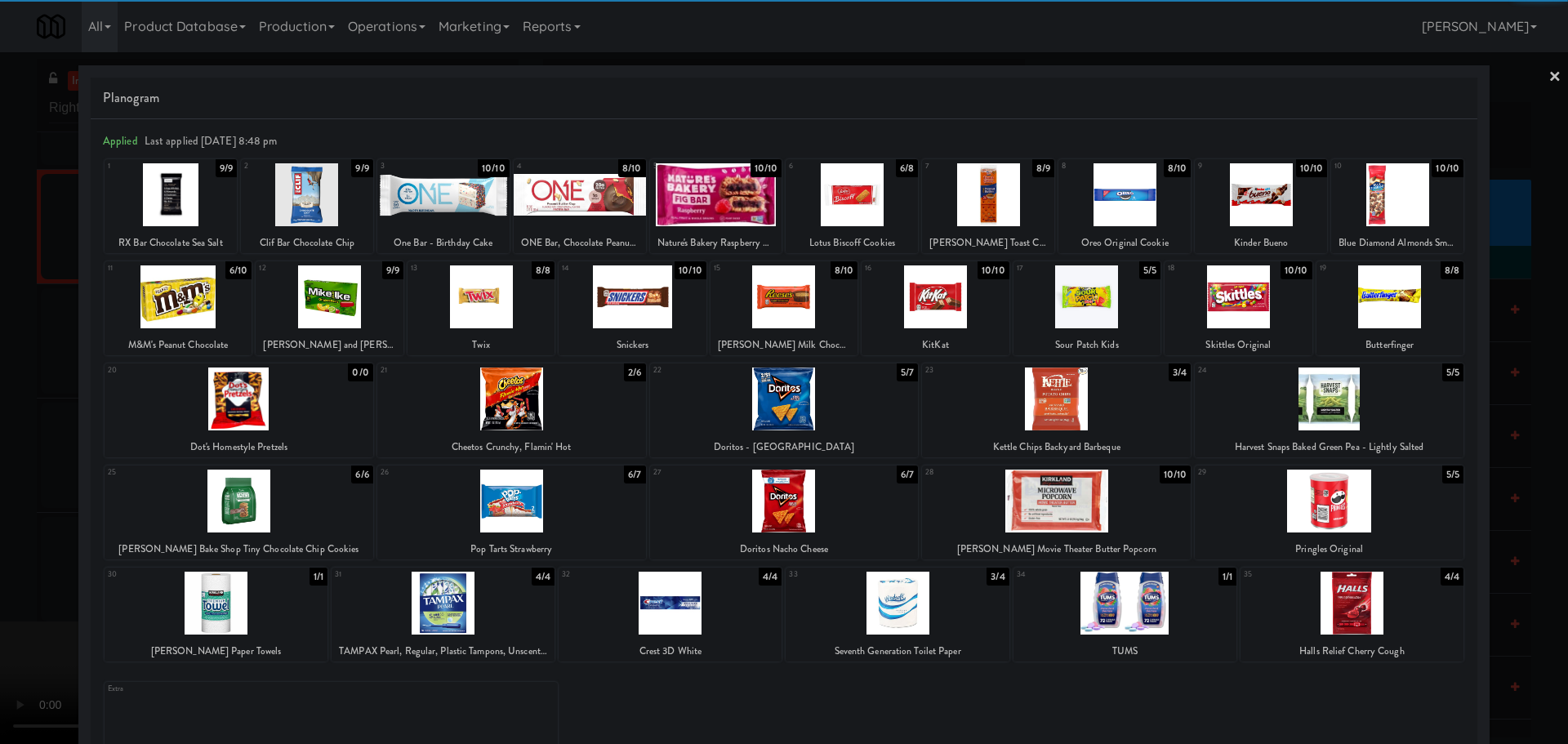
click at [350, 305] on div at bounding box center [329, 297] width 147 height 63
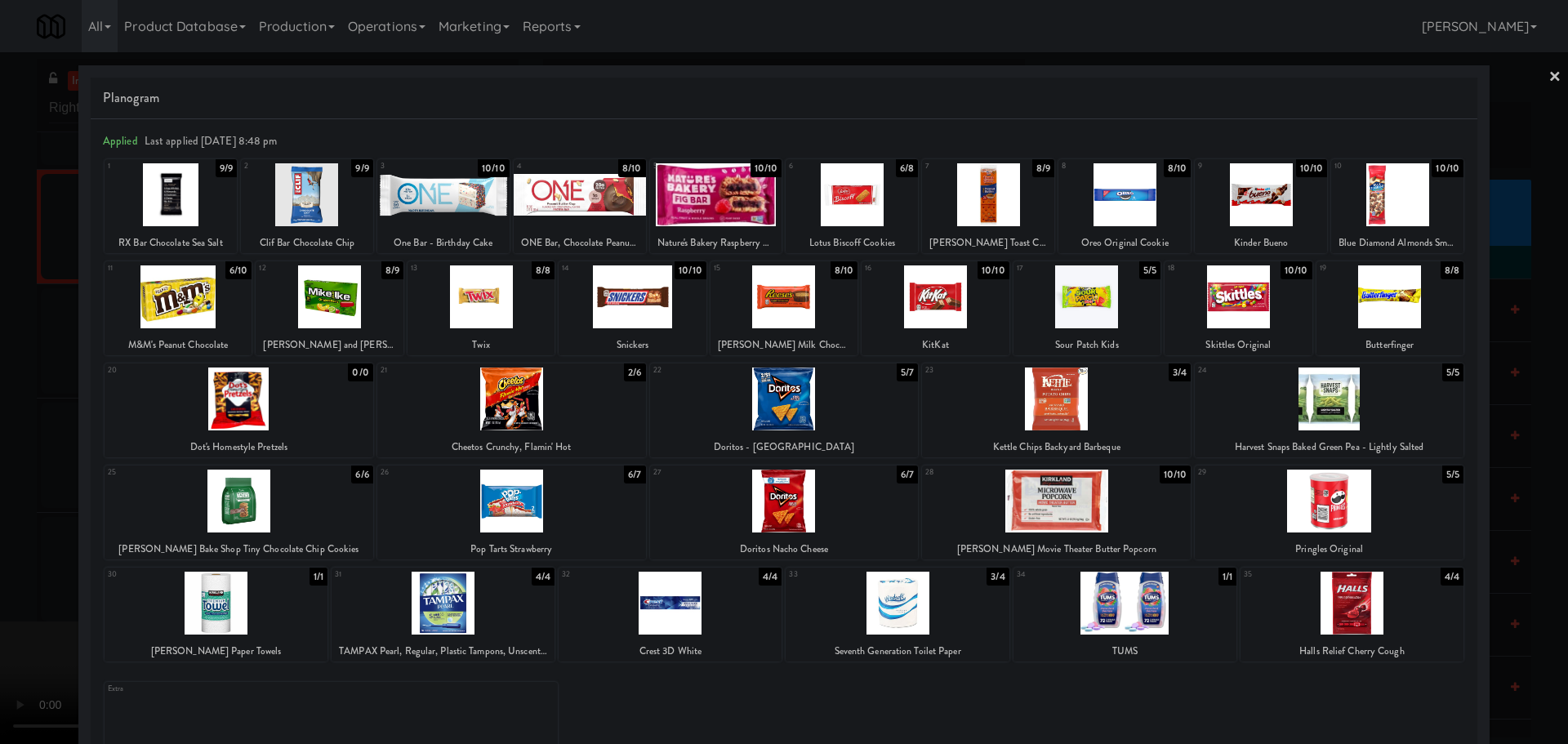
click at [0, 344] on div at bounding box center [784, 372] width 1568 height 744
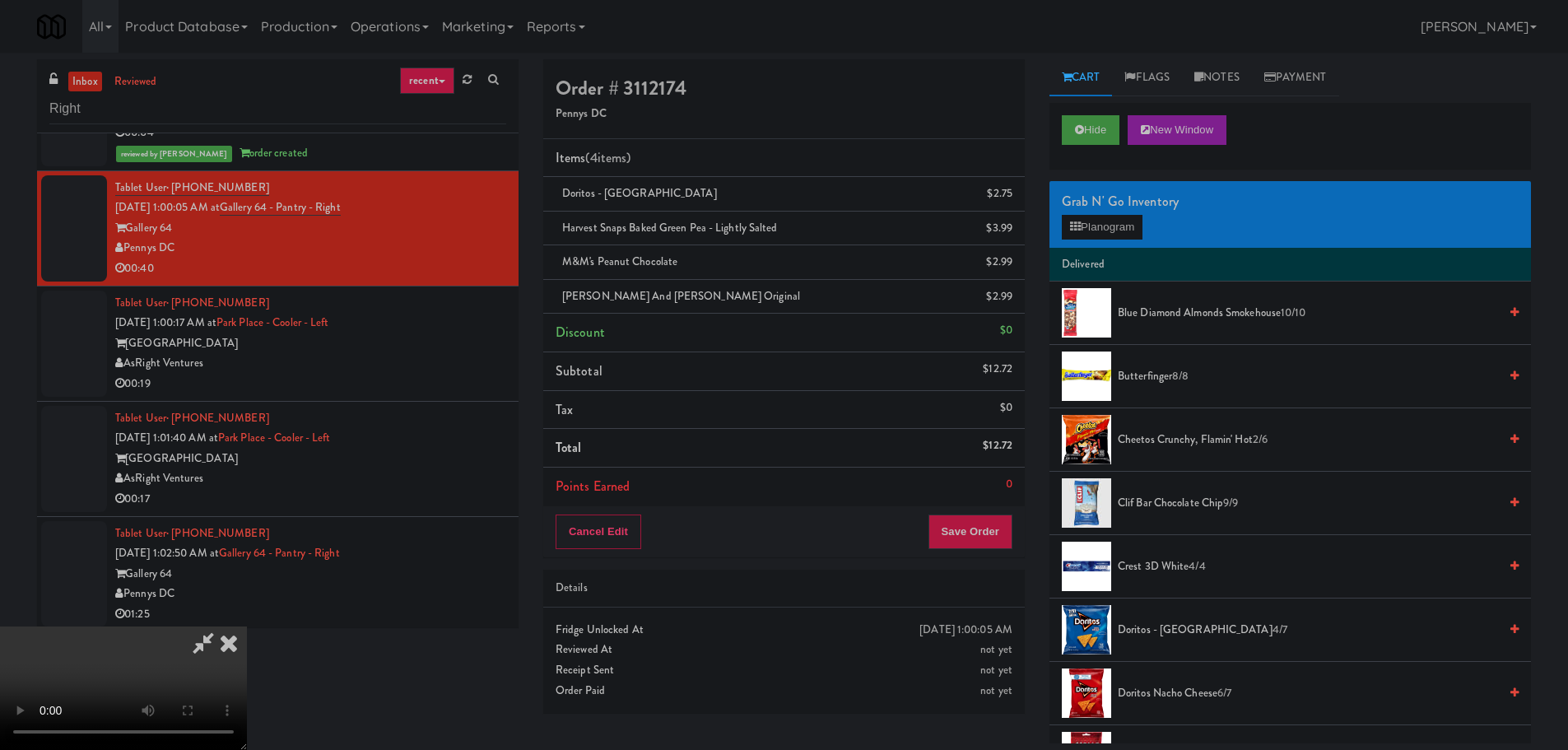
drag, startPoint x: 730, startPoint y: 561, endPoint x: 736, endPoint y: 552, distance: 10.8
click at [247, 627] on video at bounding box center [123, 689] width 247 height 124
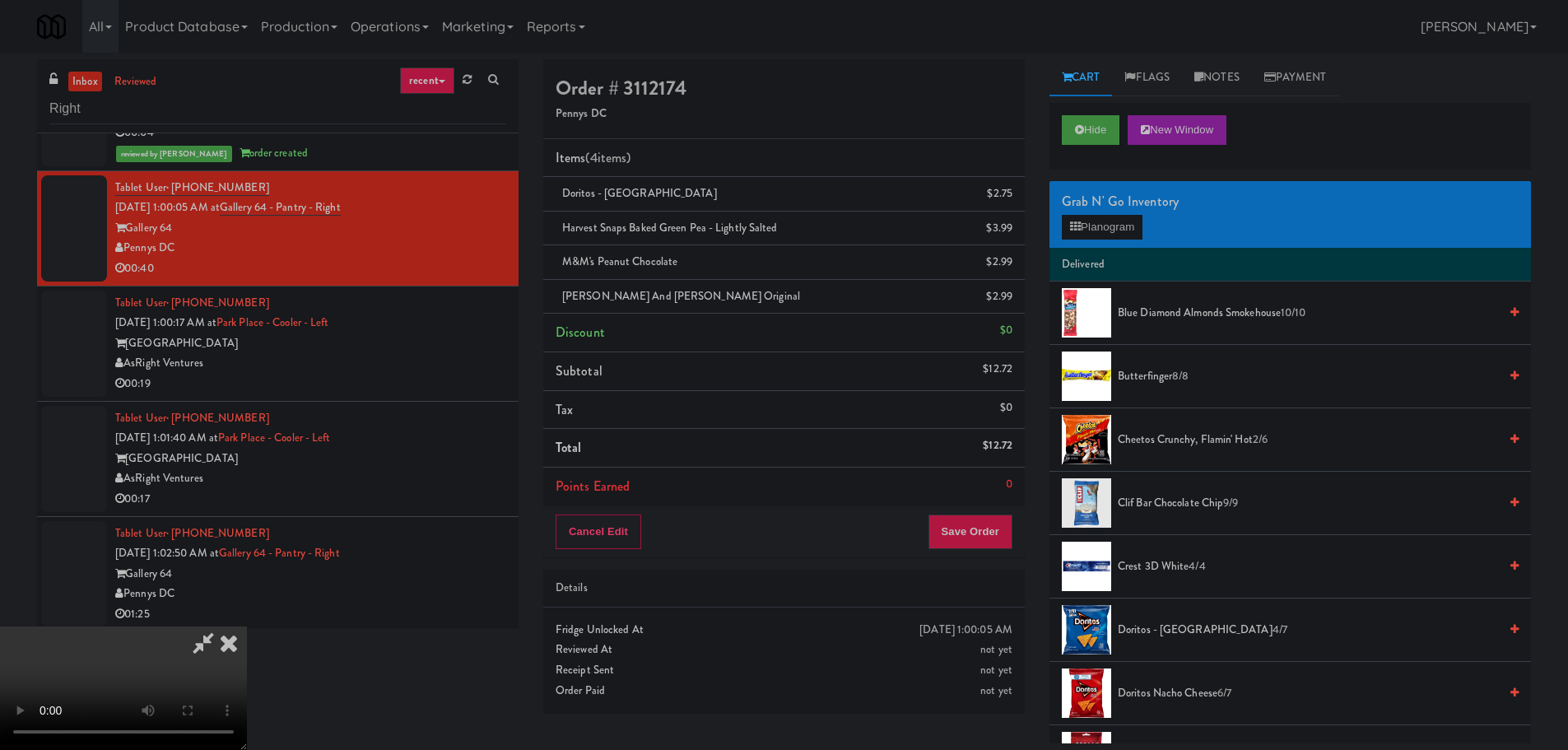
click at [247, 627] on video at bounding box center [123, 689] width 247 height 124
click at [997, 531] on button "Save Order" at bounding box center [971, 532] width 84 height 34
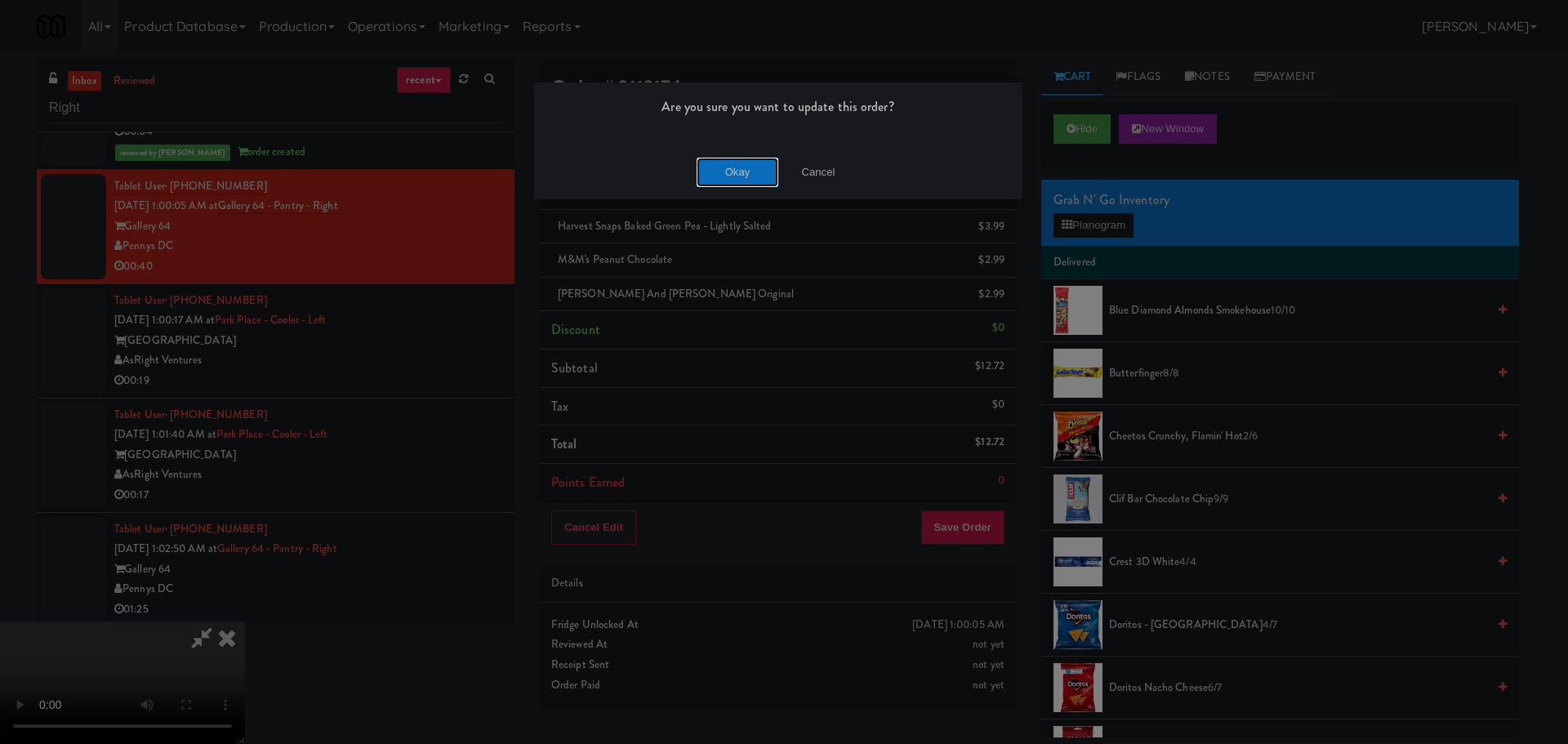
click at [744, 177] on button "Okay" at bounding box center [738, 172] width 82 height 29
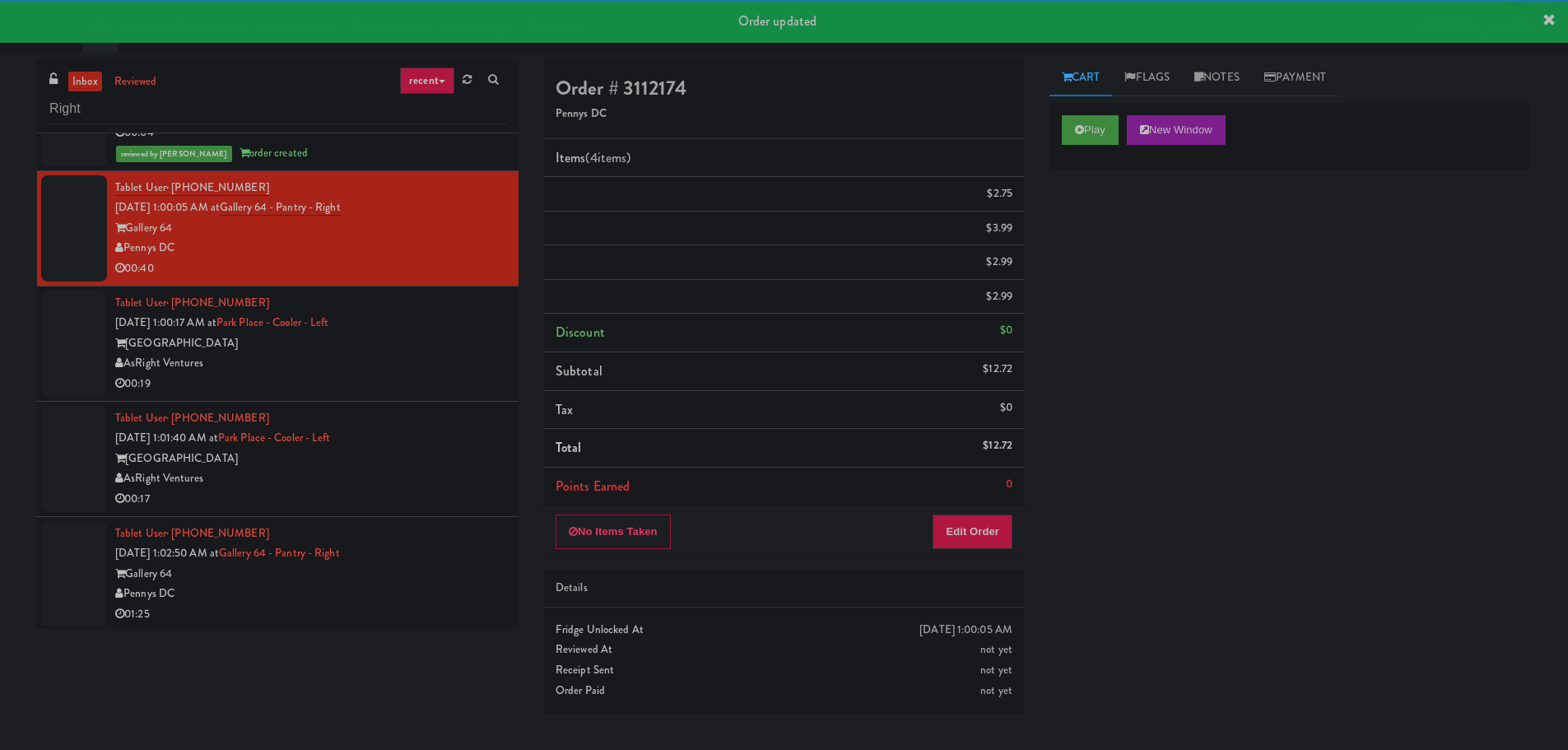
click at [447, 374] on div "AsRight Ventures" at bounding box center [310, 364] width 391 height 21
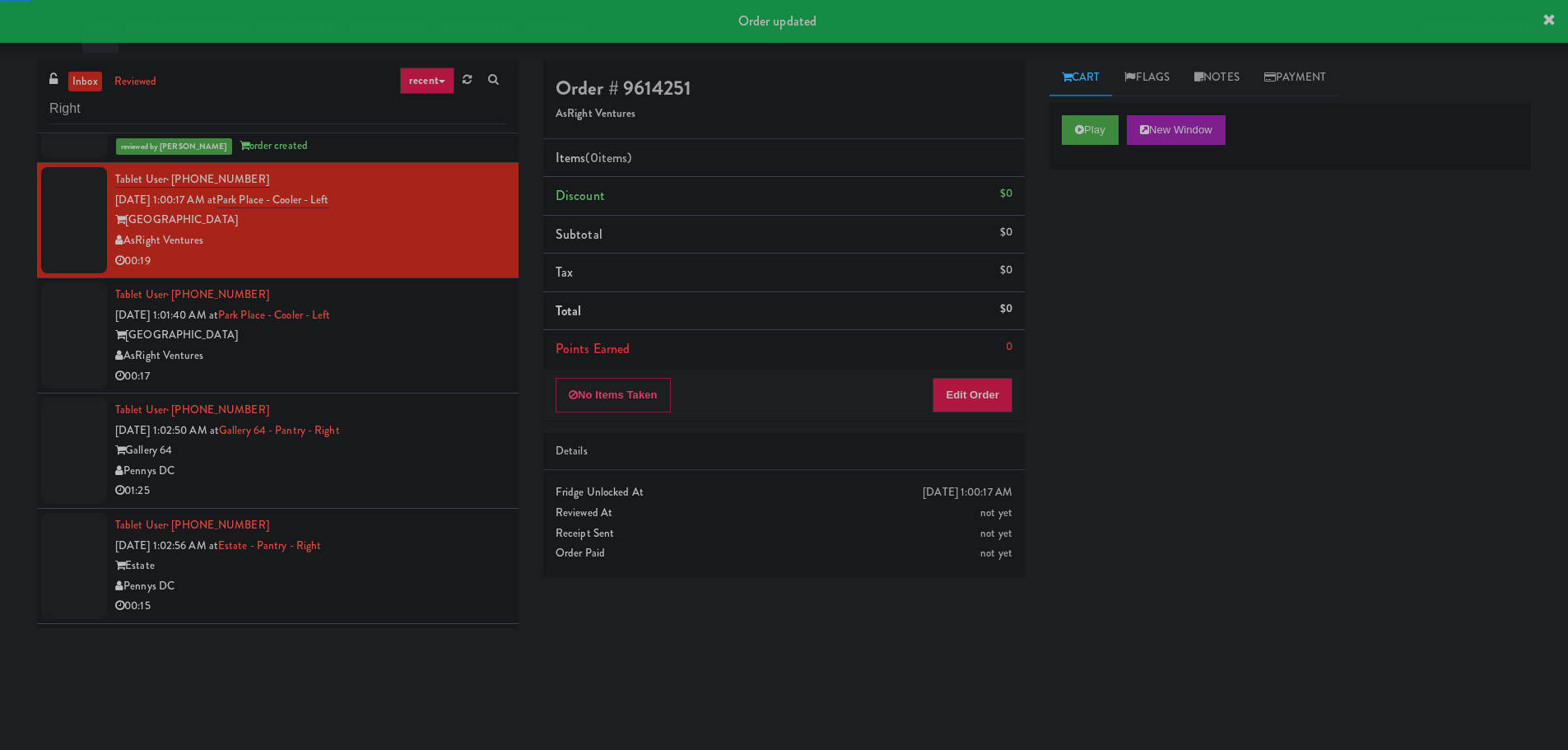
scroll to position [1482, 0]
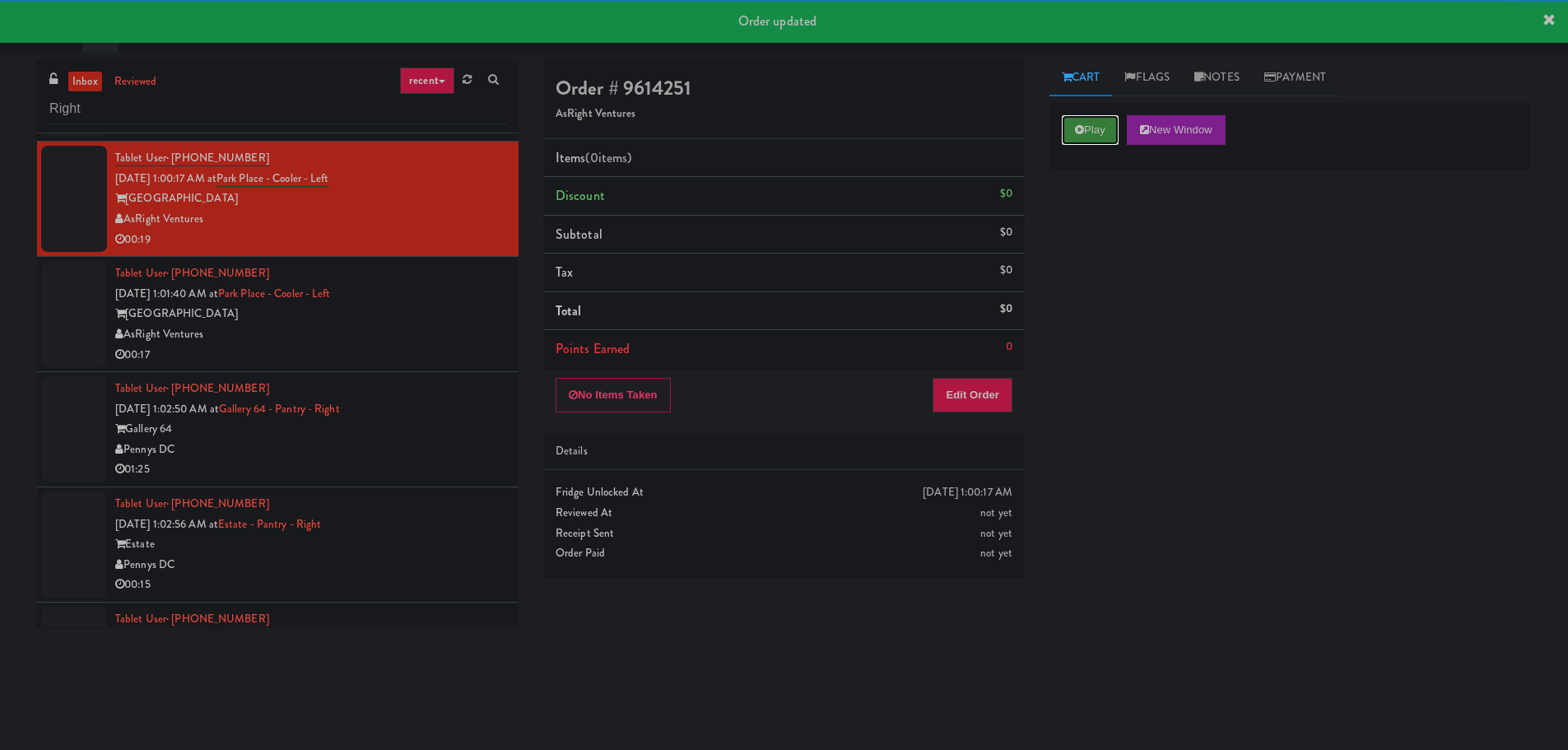
click at [1081, 132] on icon at bounding box center [1079, 130] width 9 height 10
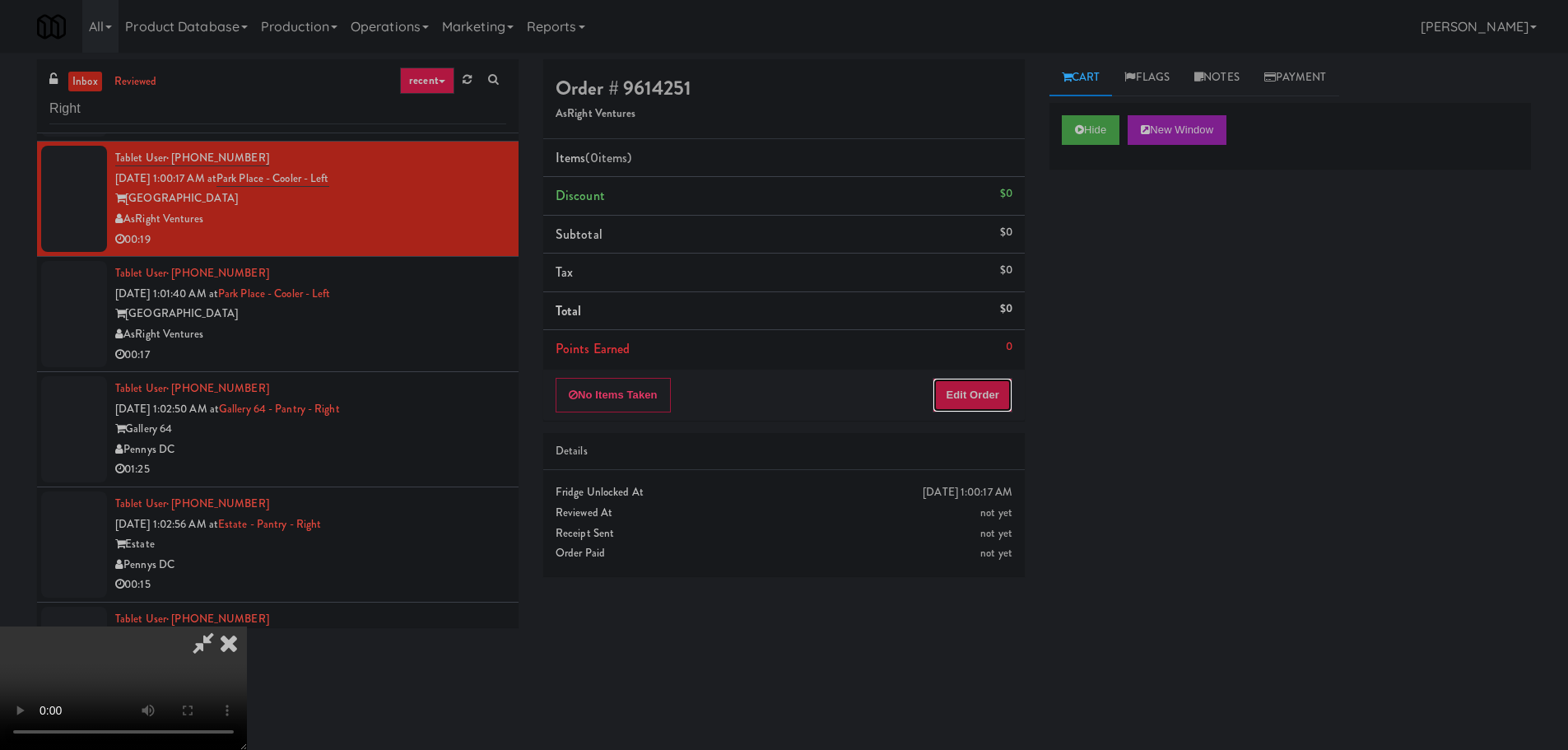
click at [977, 403] on button "Edit Order" at bounding box center [972, 395] width 80 height 34
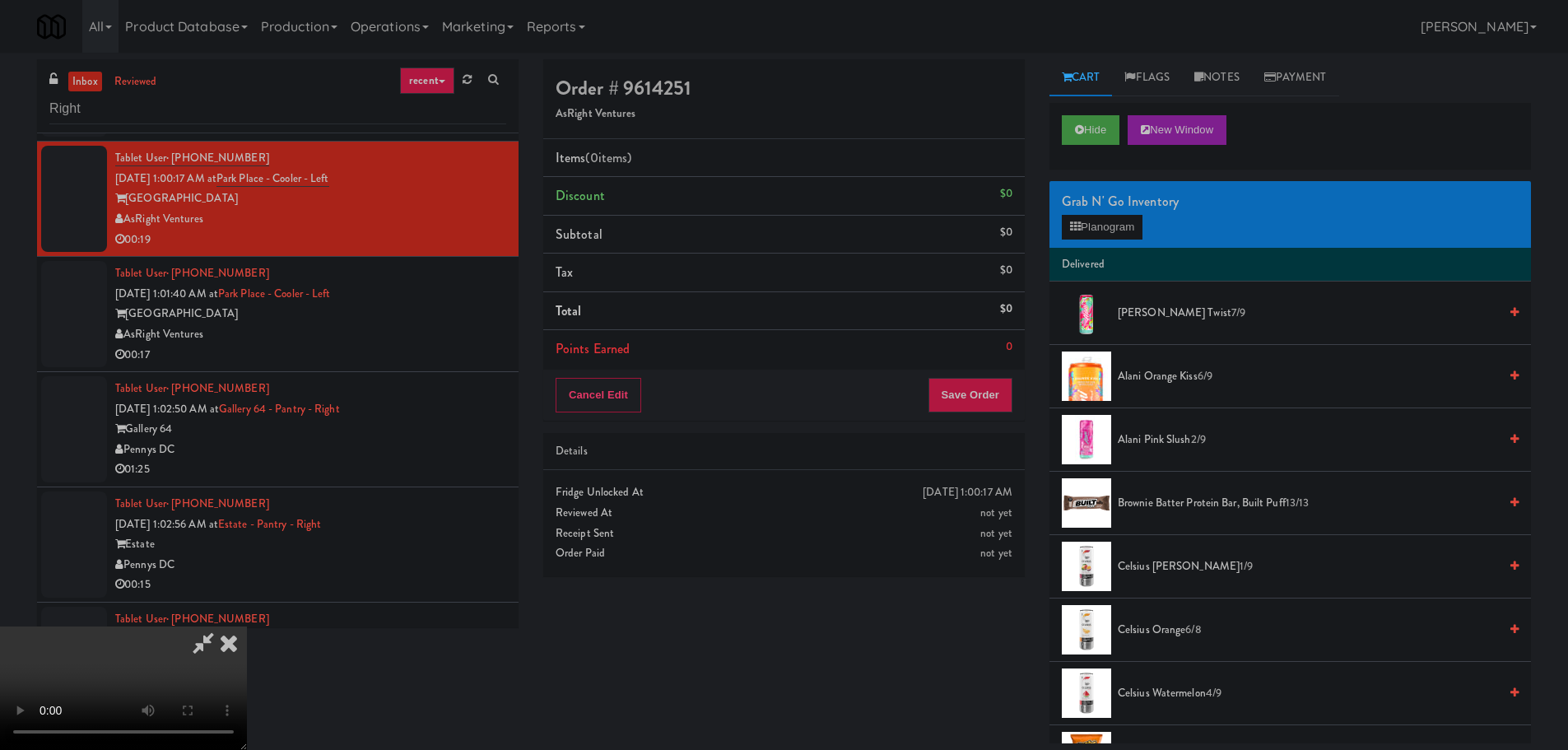
click at [247, 627] on video at bounding box center [123, 689] width 247 height 124
drag, startPoint x: 663, startPoint y: 376, endPoint x: 662, endPoint y: 396, distance: 20.0
click at [247, 627] on video at bounding box center [123, 689] width 247 height 124
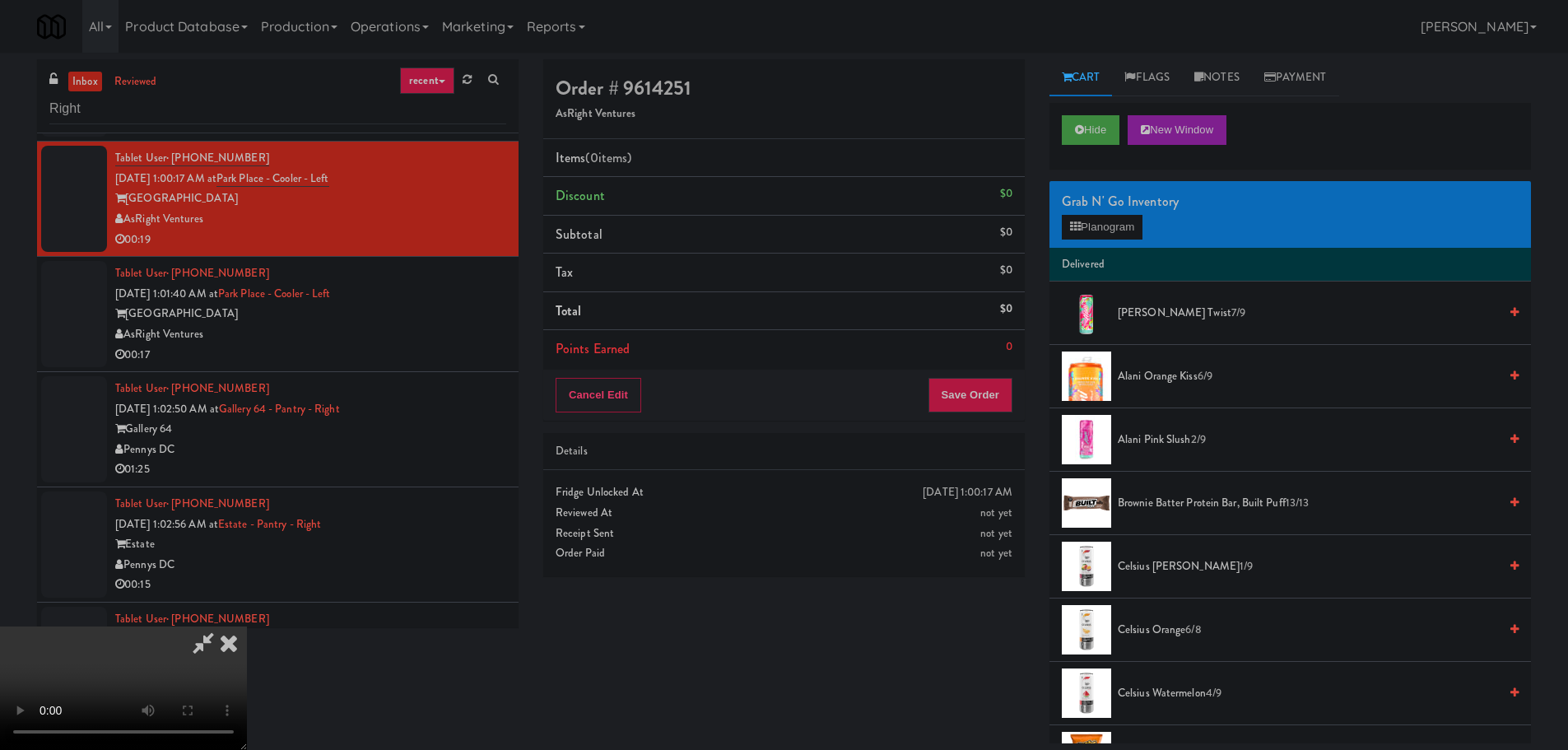
click at [247, 627] on video at bounding box center [123, 689] width 247 height 124
click at [1148, 219] on div "Grab N' Go Inventory Planogram" at bounding box center [1290, 215] width 481 height 67
click at [1136, 222] on button "Planogram" at bounding box center [1102, 227] width 81 height 25
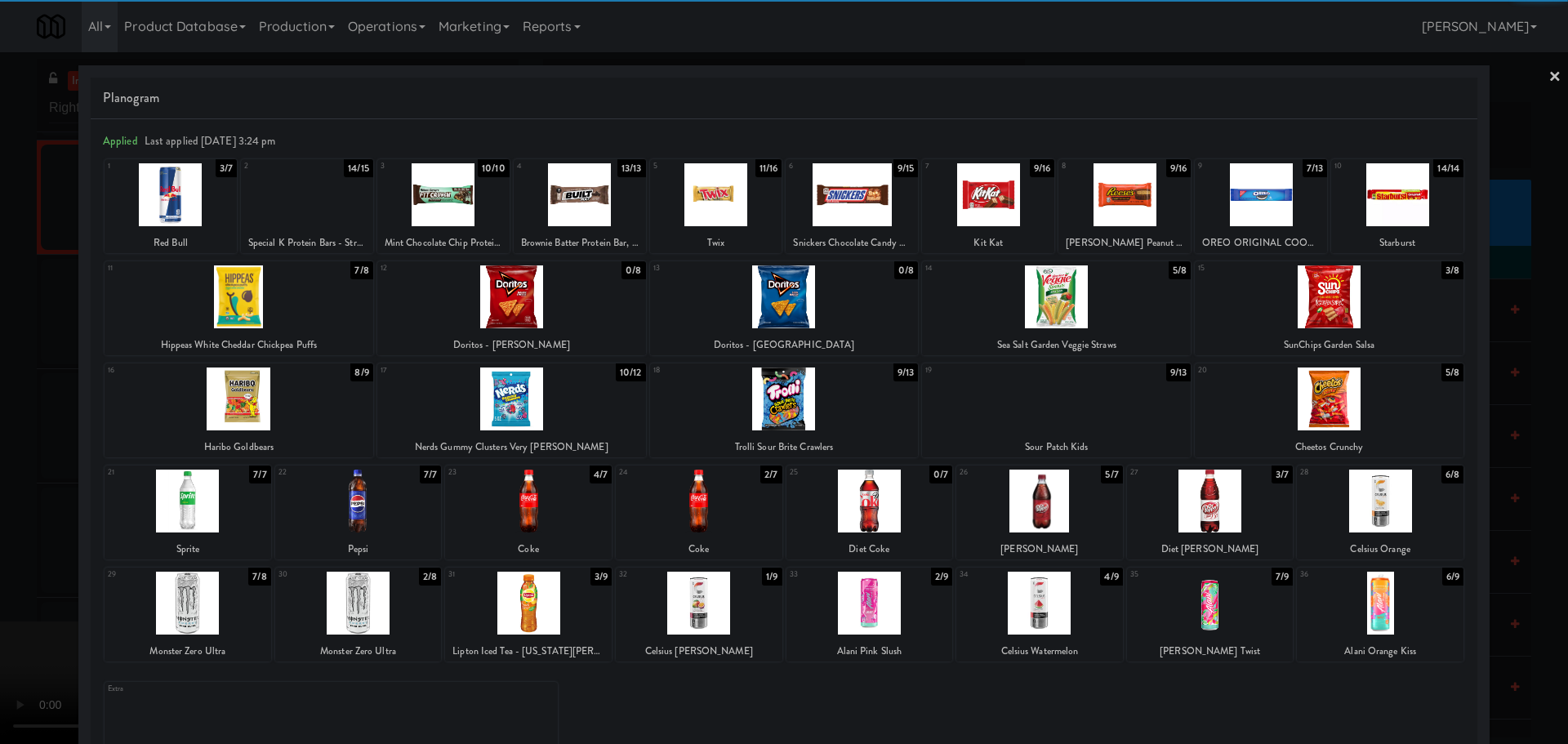
click at [1053, 509] on div at bounding box center [1039, 501] width 166 height 63
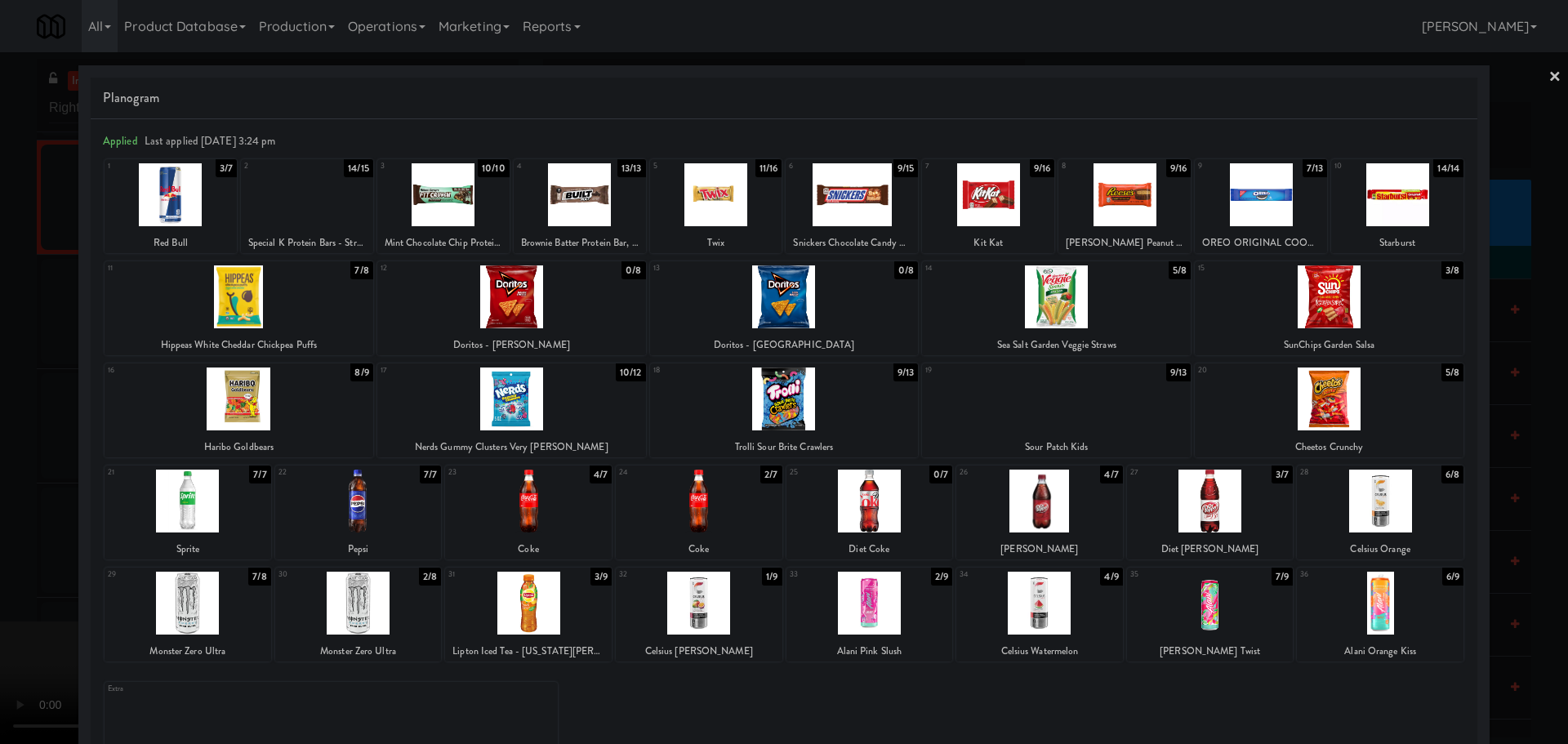
click at [49, 474] on div at bounding box center [784, 372] width 1568 height 744
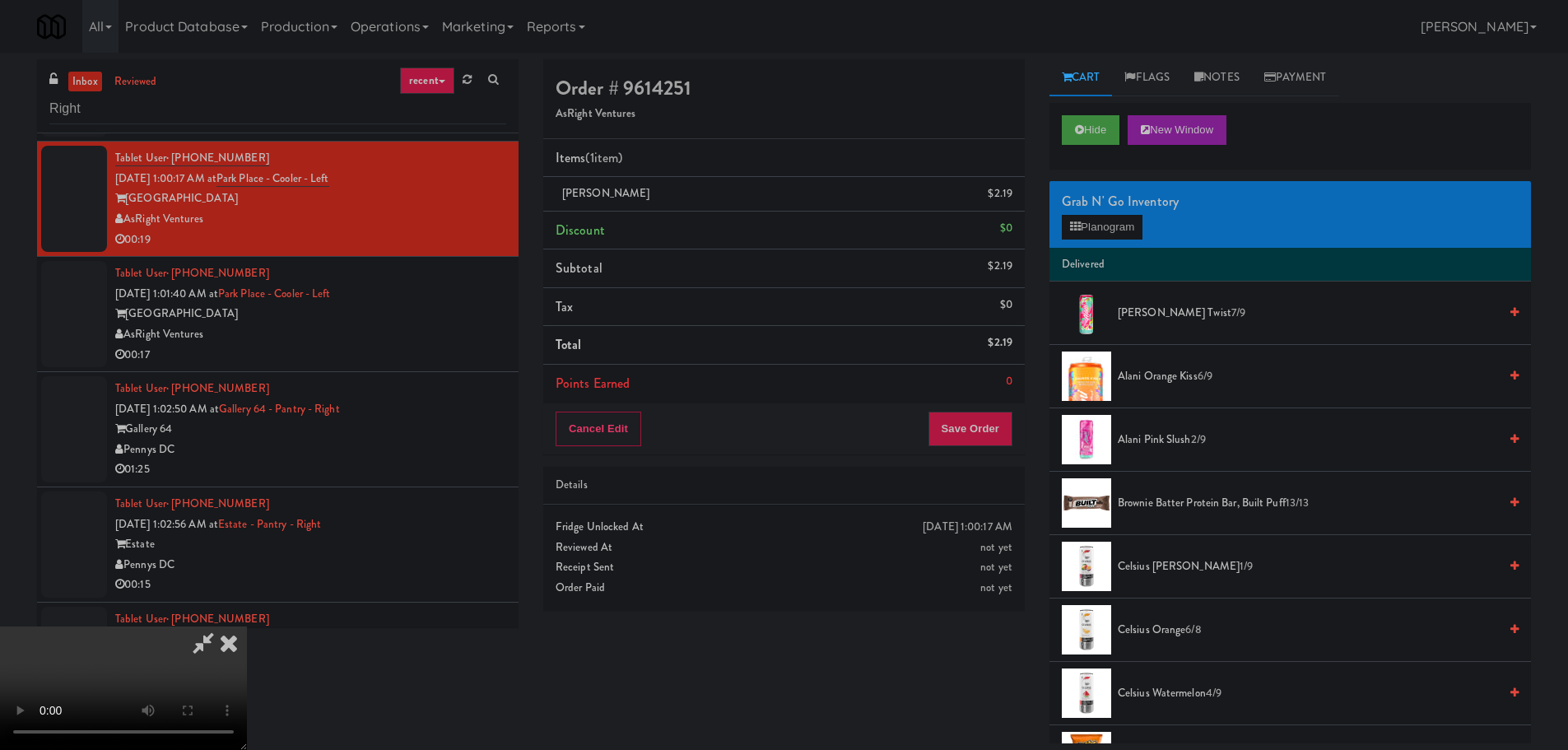
drag, startPoint x: 429, startPoint y: 396, endPoint x: 449, endPoint y: 396, distance: 20.0
click at [247, 627] on video at bounding box center [123, 689] width 247 height 124
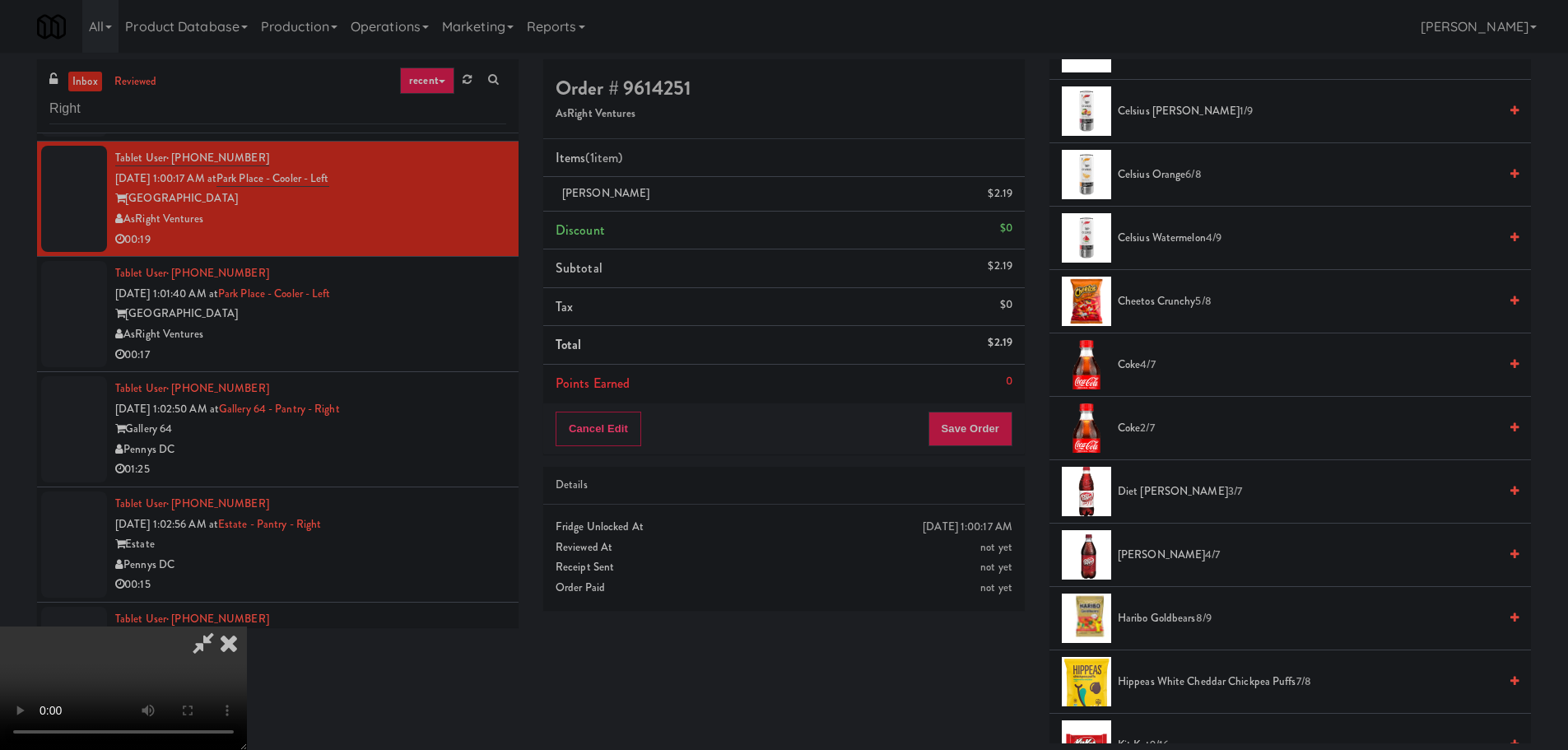
scroll to position [576, 0]
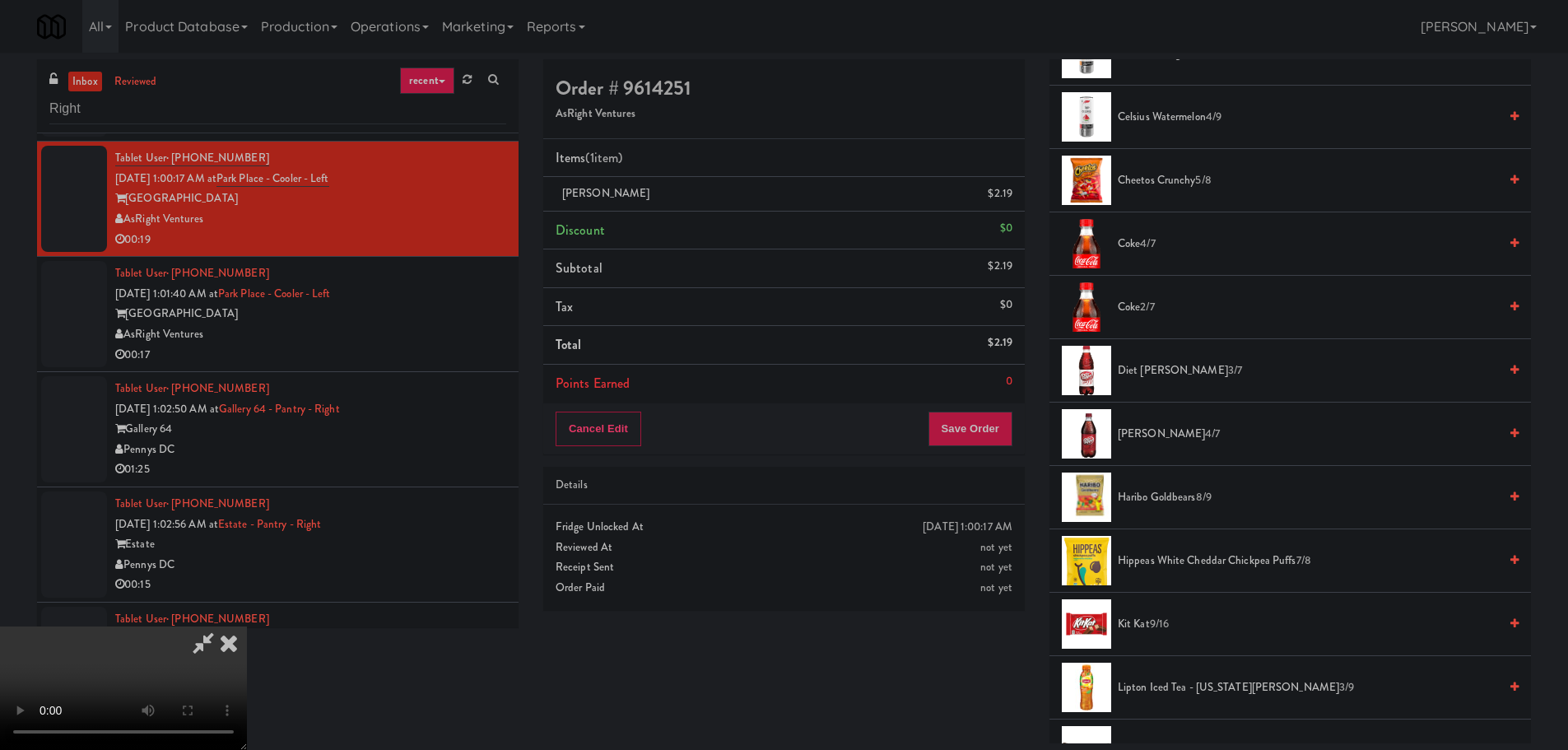
click at [1152, 436] on span "[PERSON_NAME] 4/7" at bounding box center [1308, 434] width 380 height 21
click at [247, 627] on video at bounding box center [123, 689] width 247 height 124
click at [972, 427] on button "Save Order" at bounding box center [971, 429] width 84 height 34
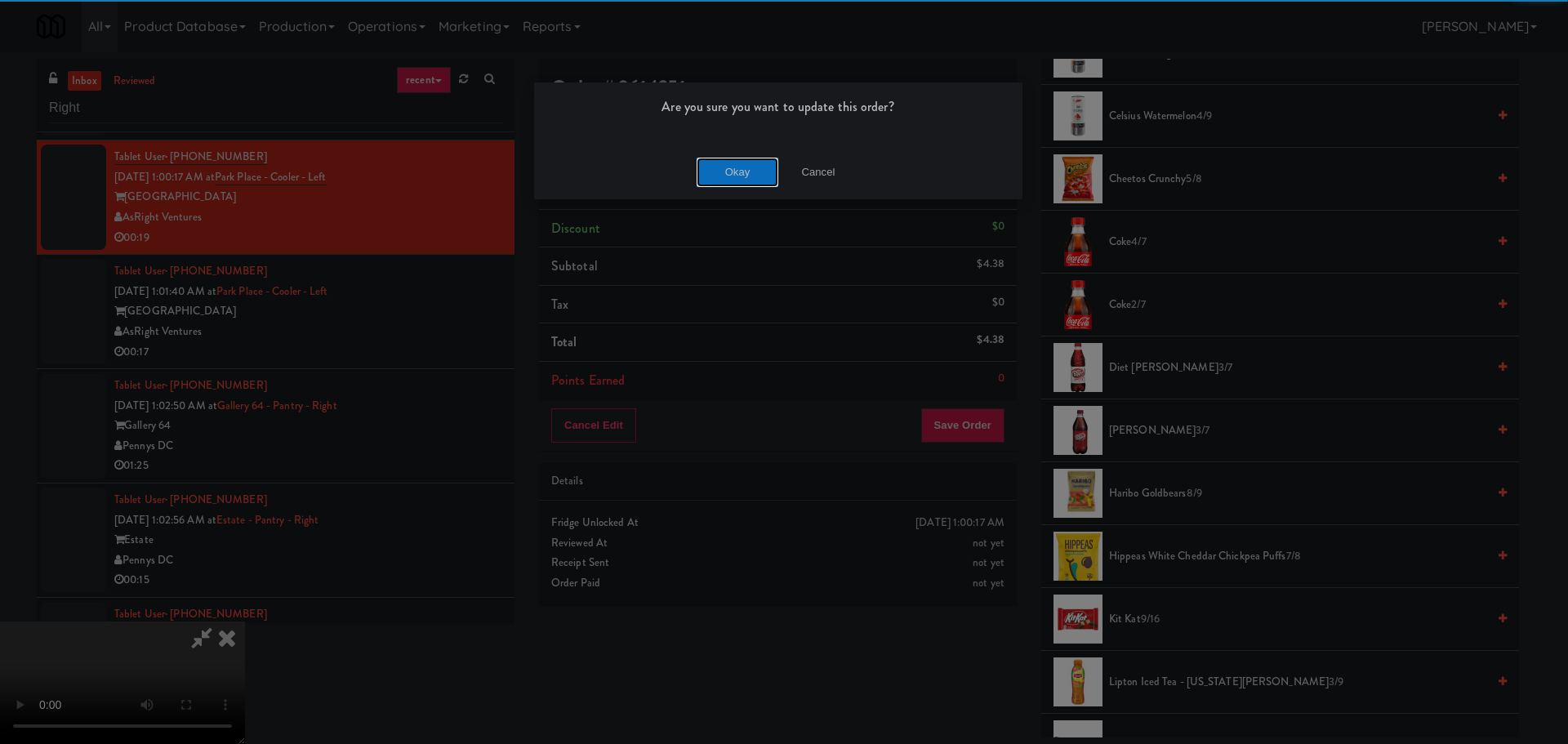
click at [754, 175] on button "Okay" at bounding box center [738, 172] width 82 height 29
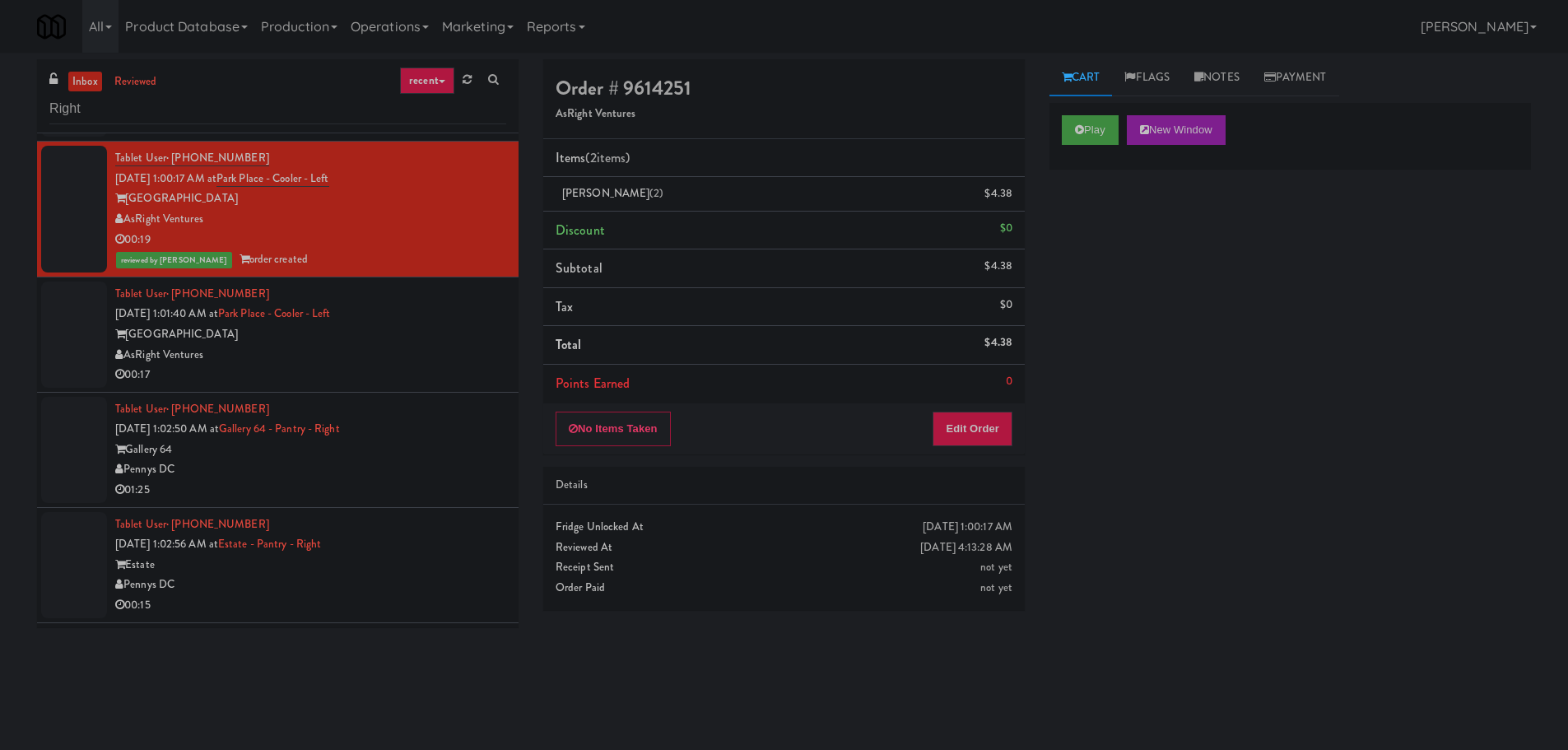
scroll to position [0, 0]
click at [383, 321] on div "Tablet User · (954) 439-2731 [DATE] 1:01:40 AM at [GEOGRAPHIC_DATA] - [GEOGRAPH…" at bounding box center [310, 335] width 391 height 101
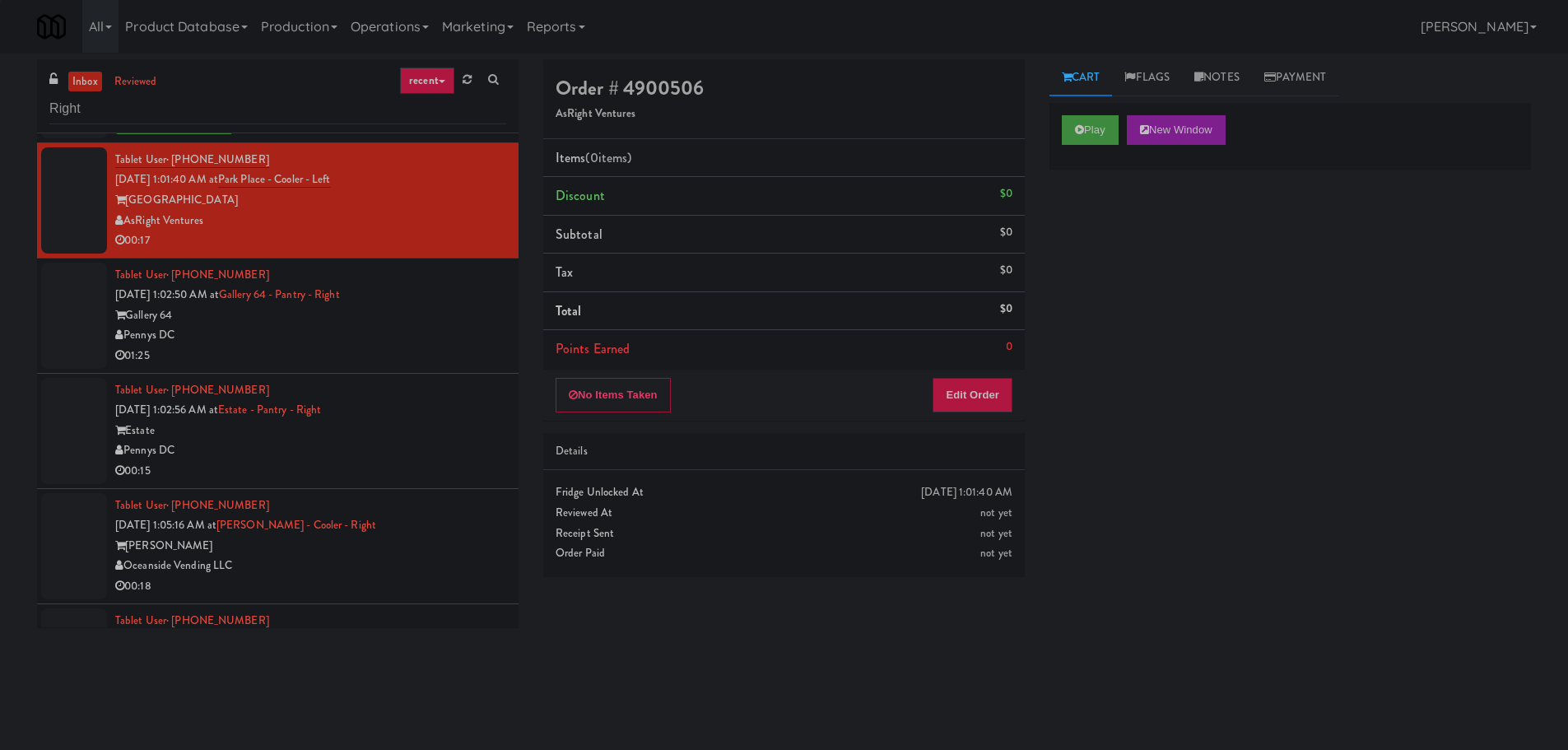
scroll to position [1647, 0]
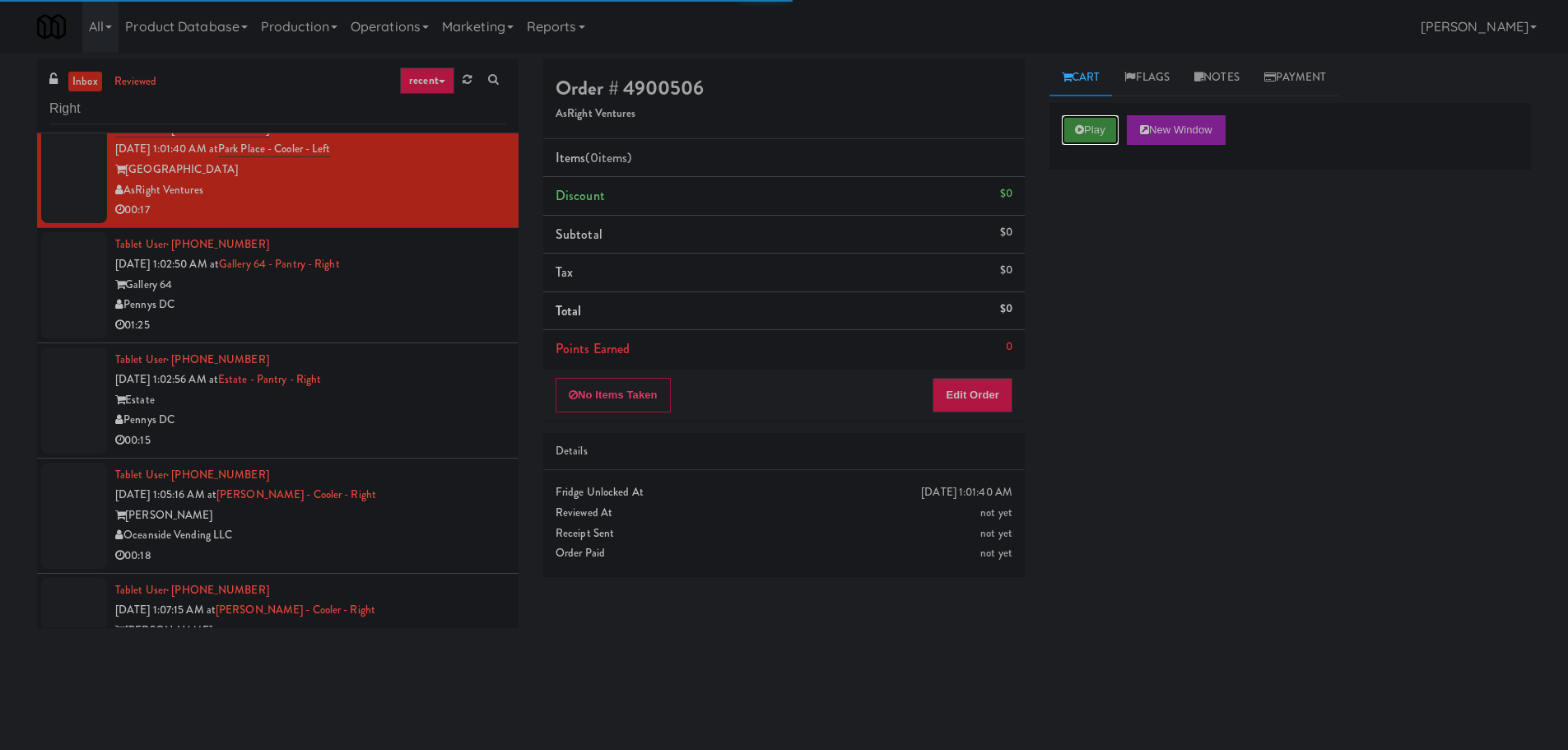
click at [1088, 127] on button "Play" at bounding box center [1090, 130] width 57 height 29
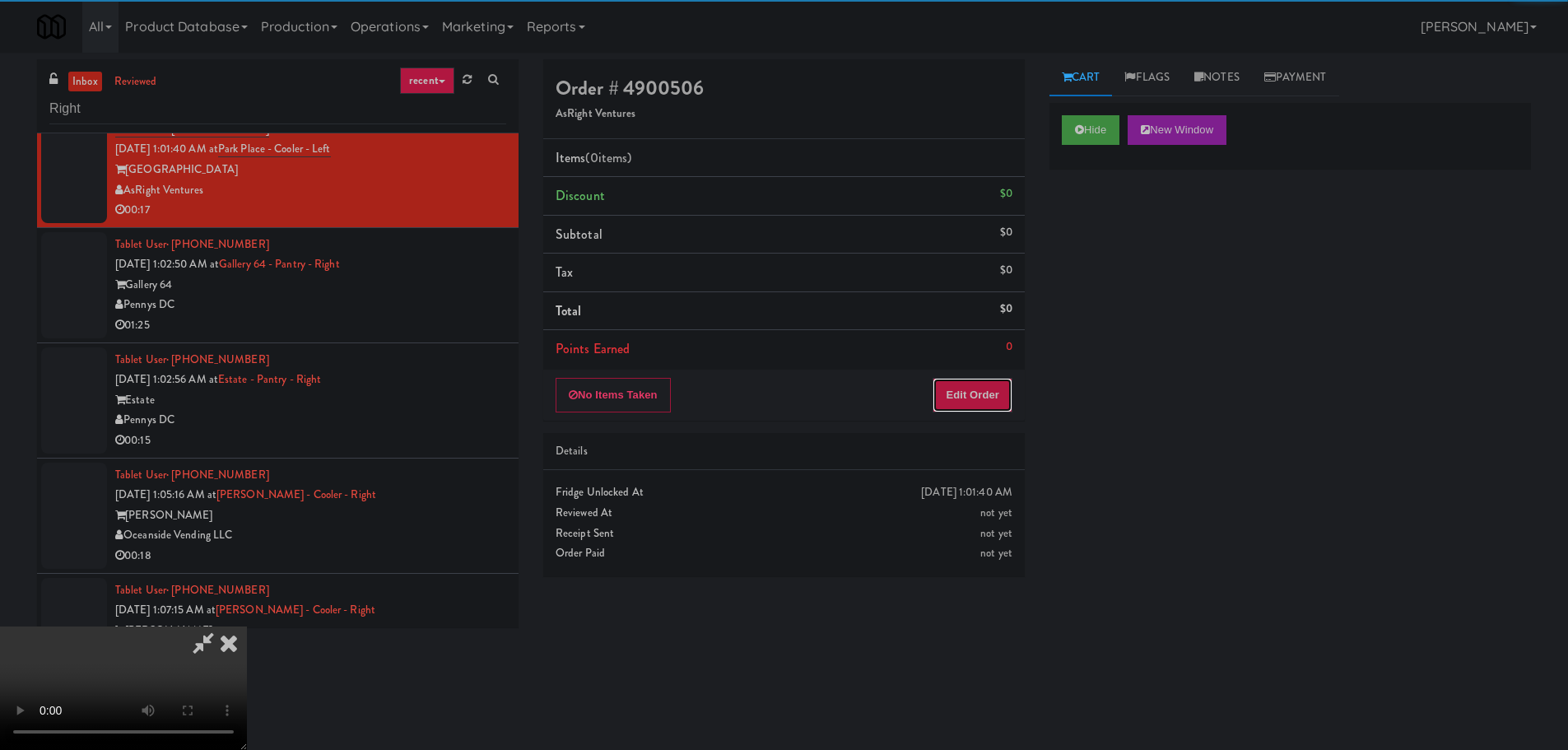
click at [975, 382] on button "Edit Order" at bounding box center [972, 395] width 80 height 34
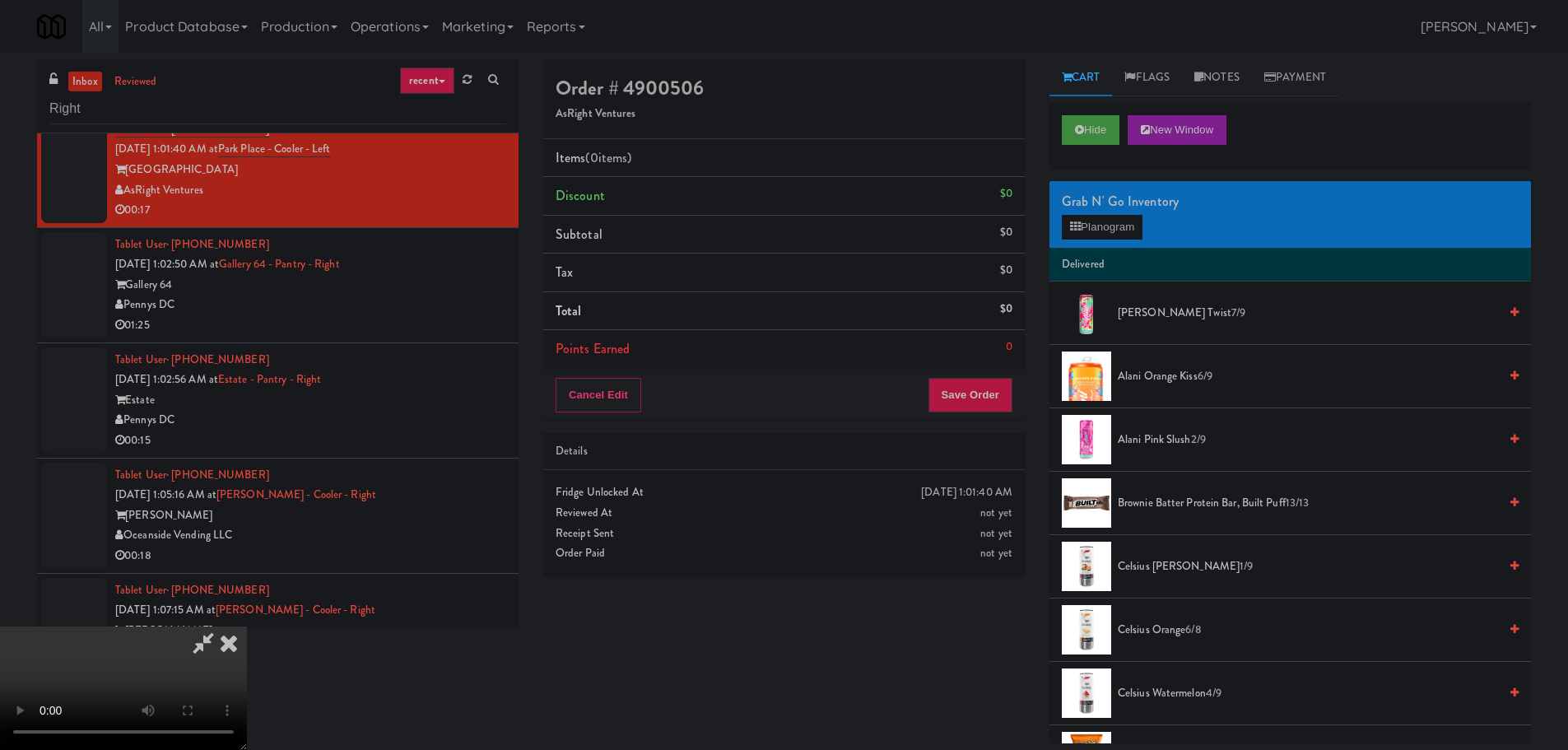
click at [247, 627] on video at bounding box center [123, 689] width 247 height 124
drag, startPoint x: 653, startPoint y: 356, endPoint x: 664, endPoint y: 357, distance: 11.0
click at [247, 627] on video at bounding box center [123, 689] width 247 height 124
click at [1105, 217] on button "Planogram" at bounding box center [1102, 227] width 81 height 25
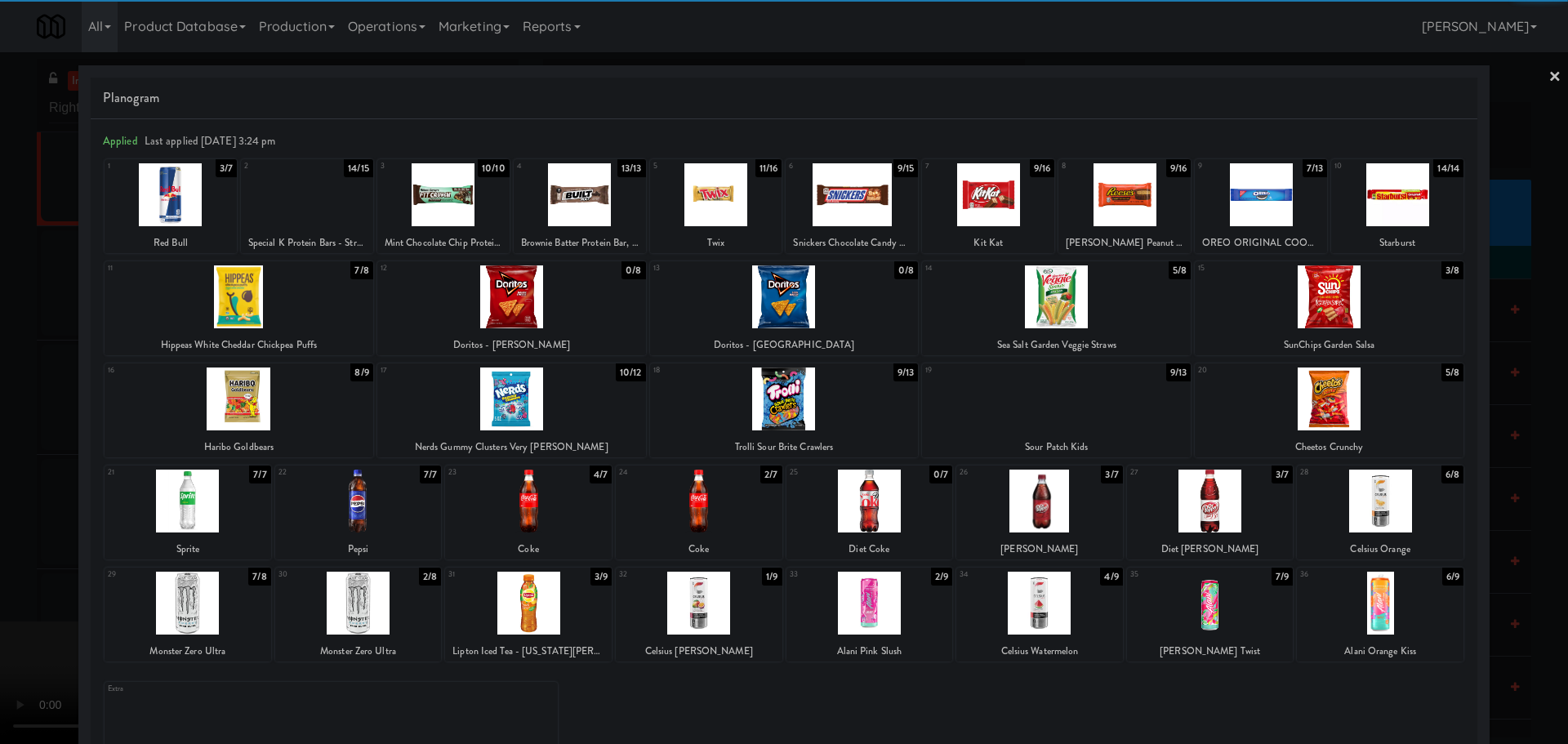
click at [1391, 203] on div at bounding box center [1397, 195] width 132 height 63
click at [32, 357] on div at bounding box center [784, 372] width 1568 height 744
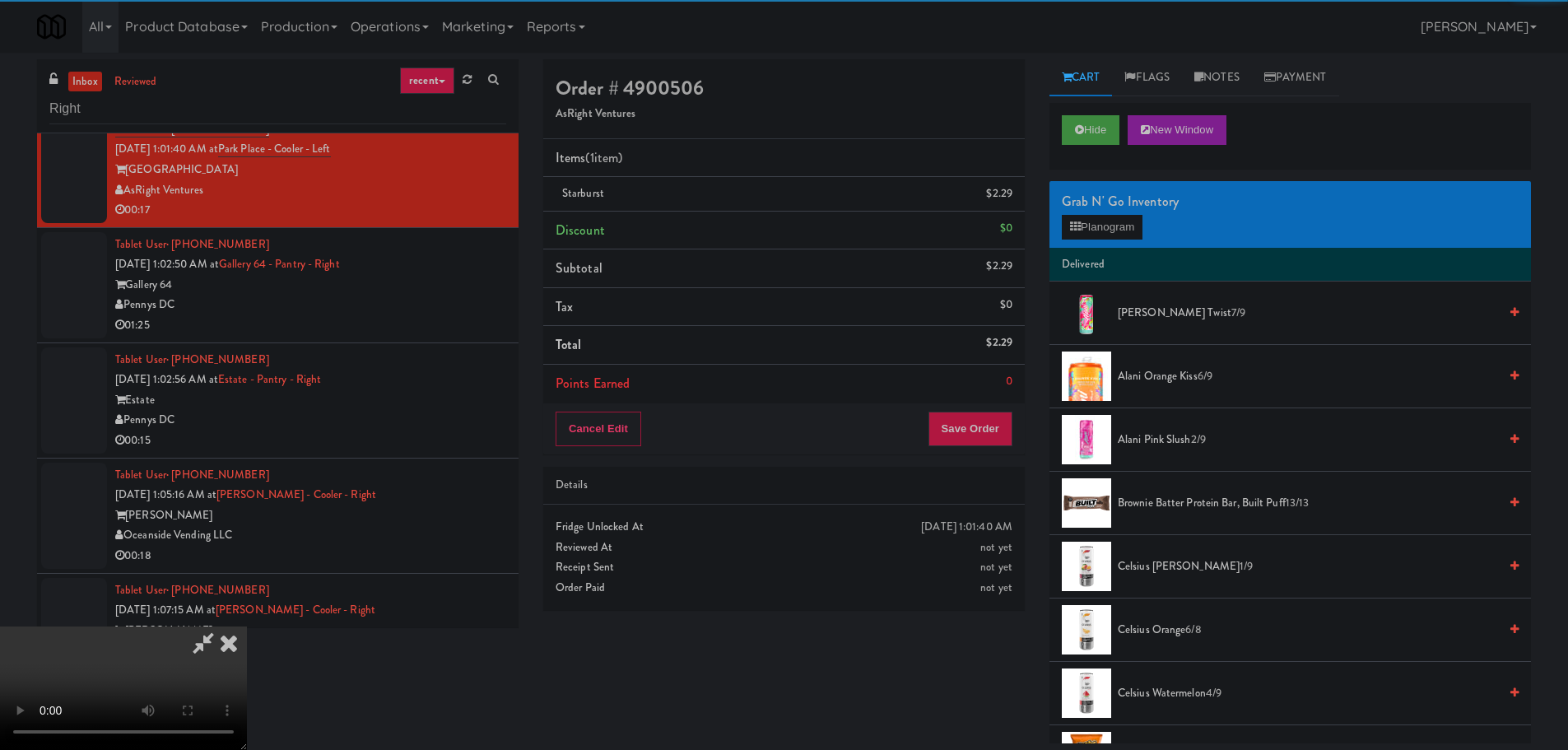
click at [247, 627] on video at bounding box center [123, 689] width 247 height 124
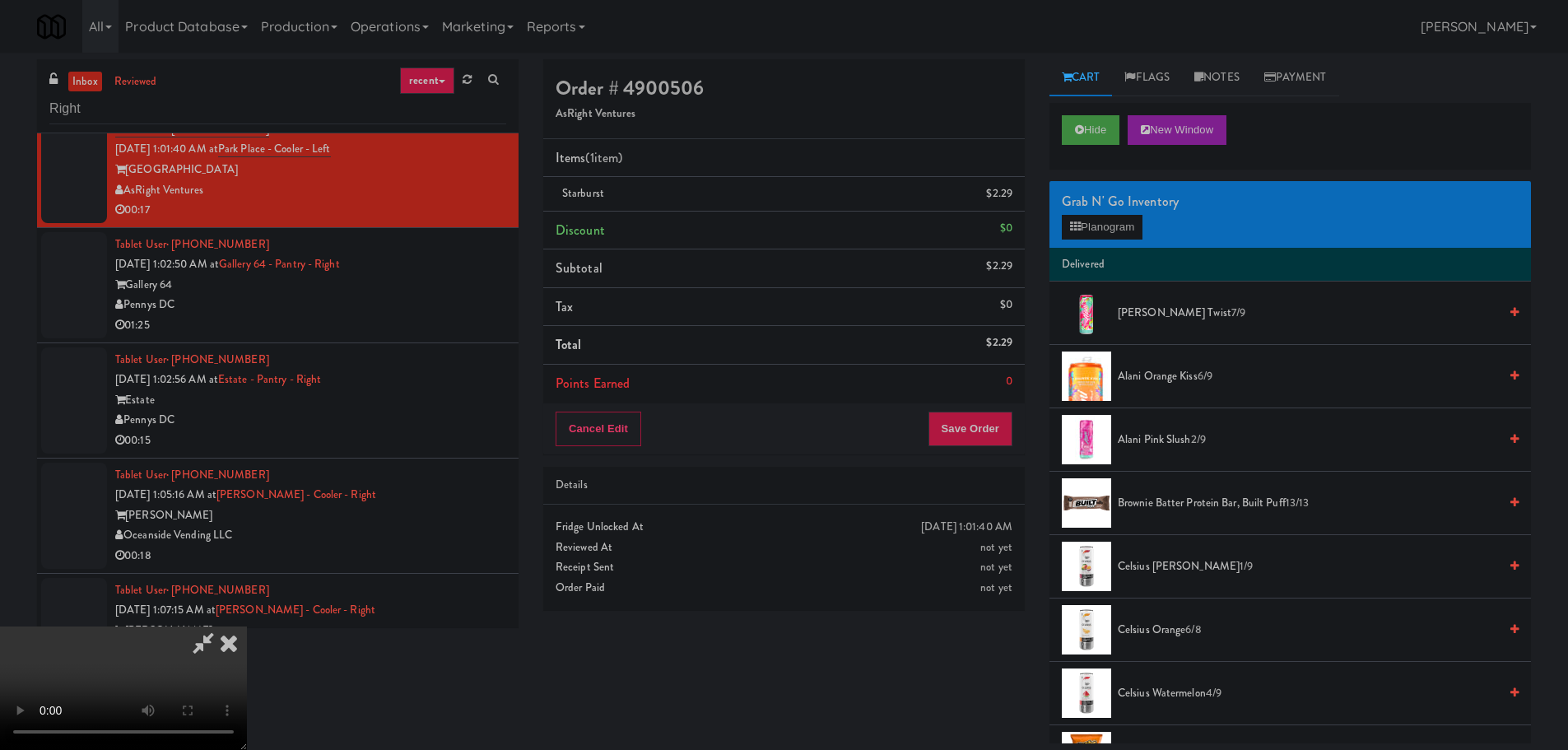
drag, startPoint x: 727, startPoint y: 414, endPoint x: 738, endPoint y: 416, distance: 11.2
click at [247, 627] on video at bounding box center [123, 689] width 247 height 124
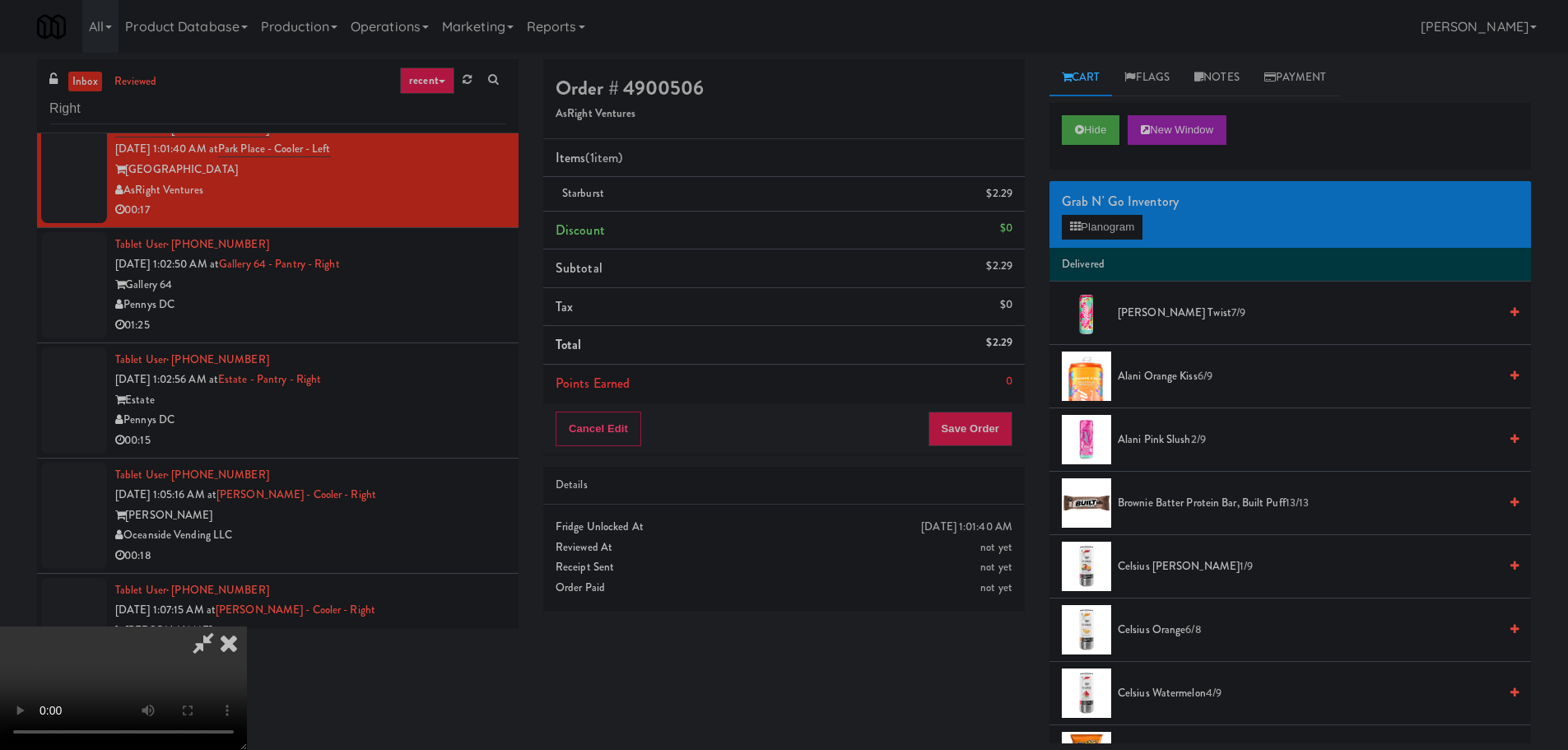
click at [247, 627] on video at bounding box center [123, 689] width 247 height 124
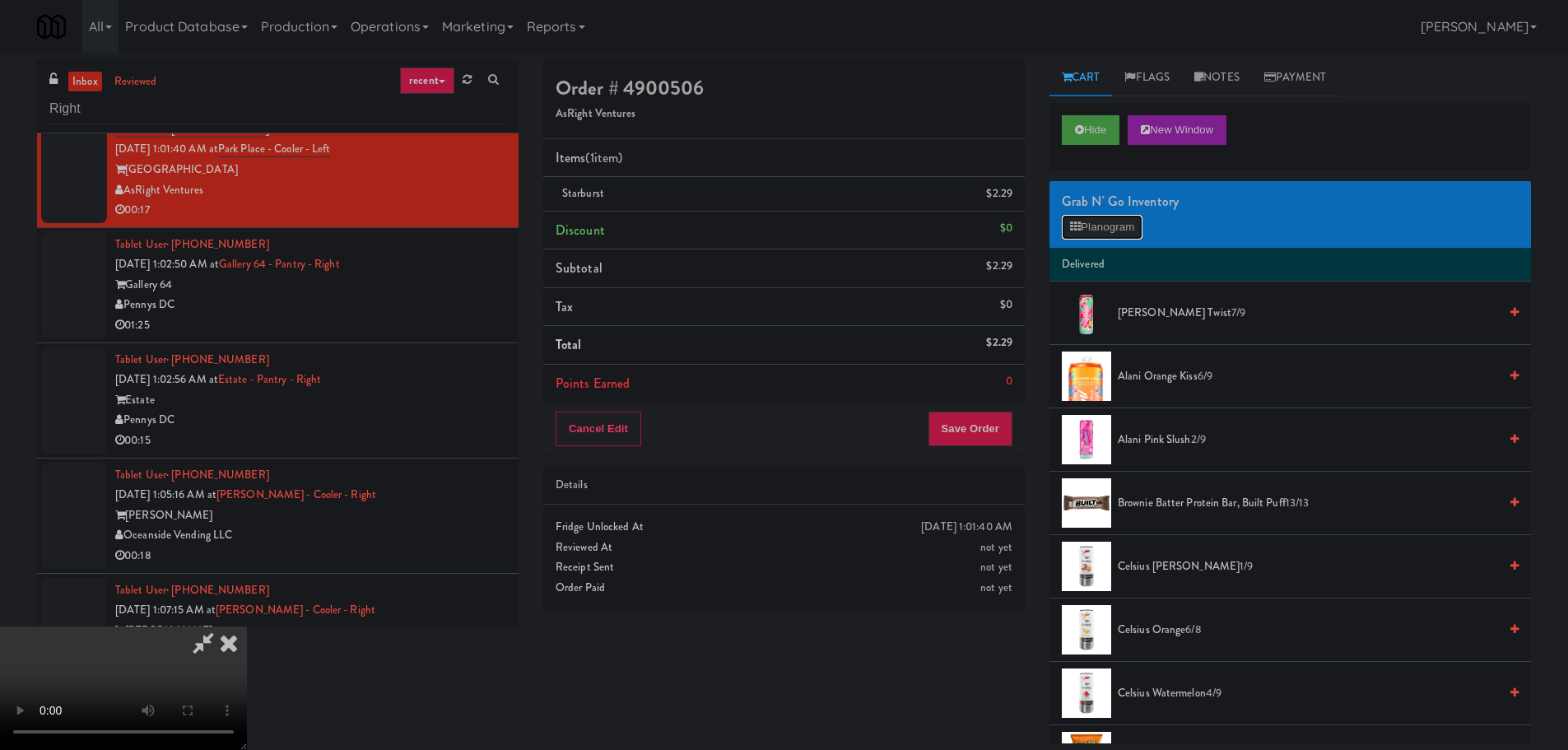
click at [1097, 223] on button "Planogram" at bounding box center [1102, 227] width 81 height 25
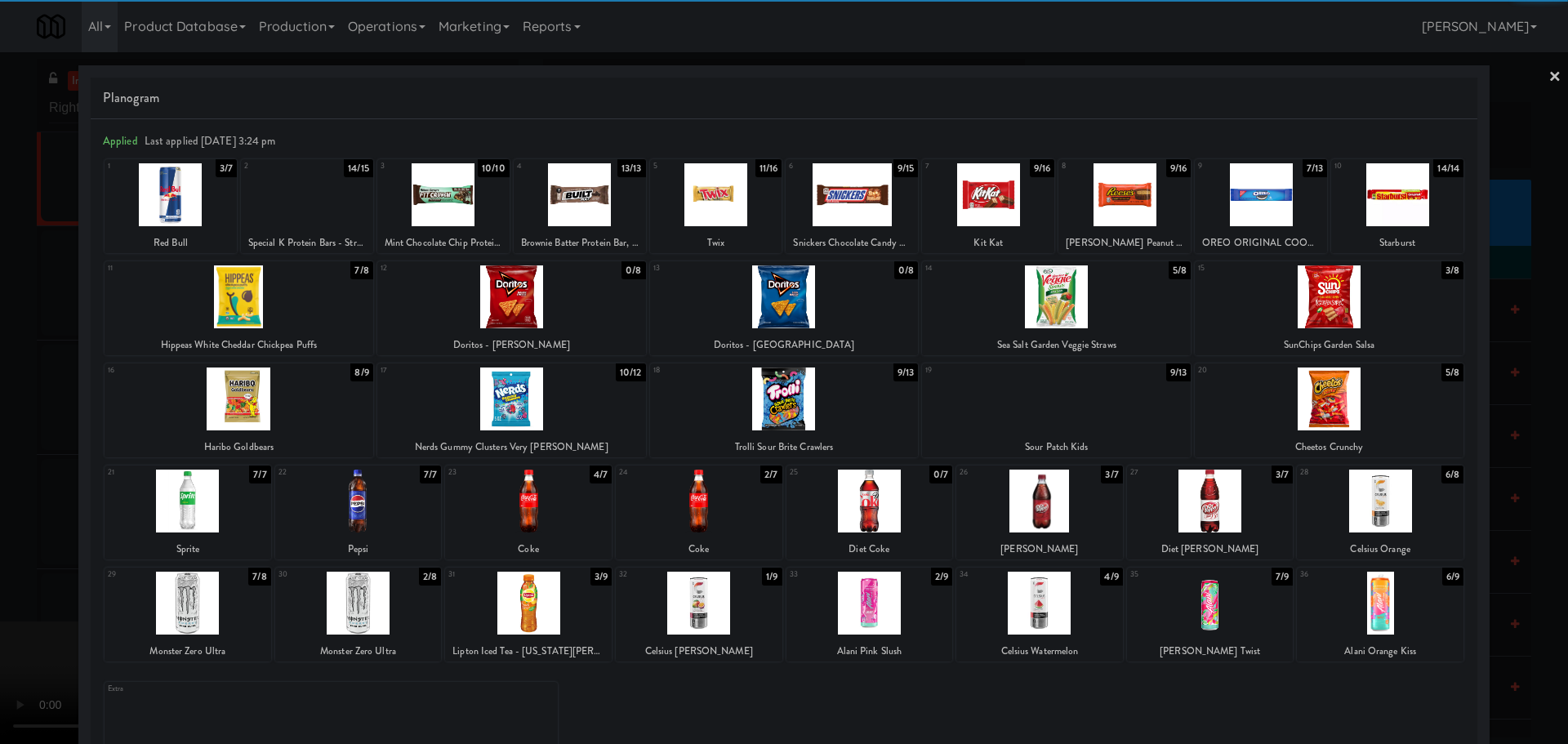
click at [1326, 398] on div at bounding box center [1329, 399] width 269 height 63
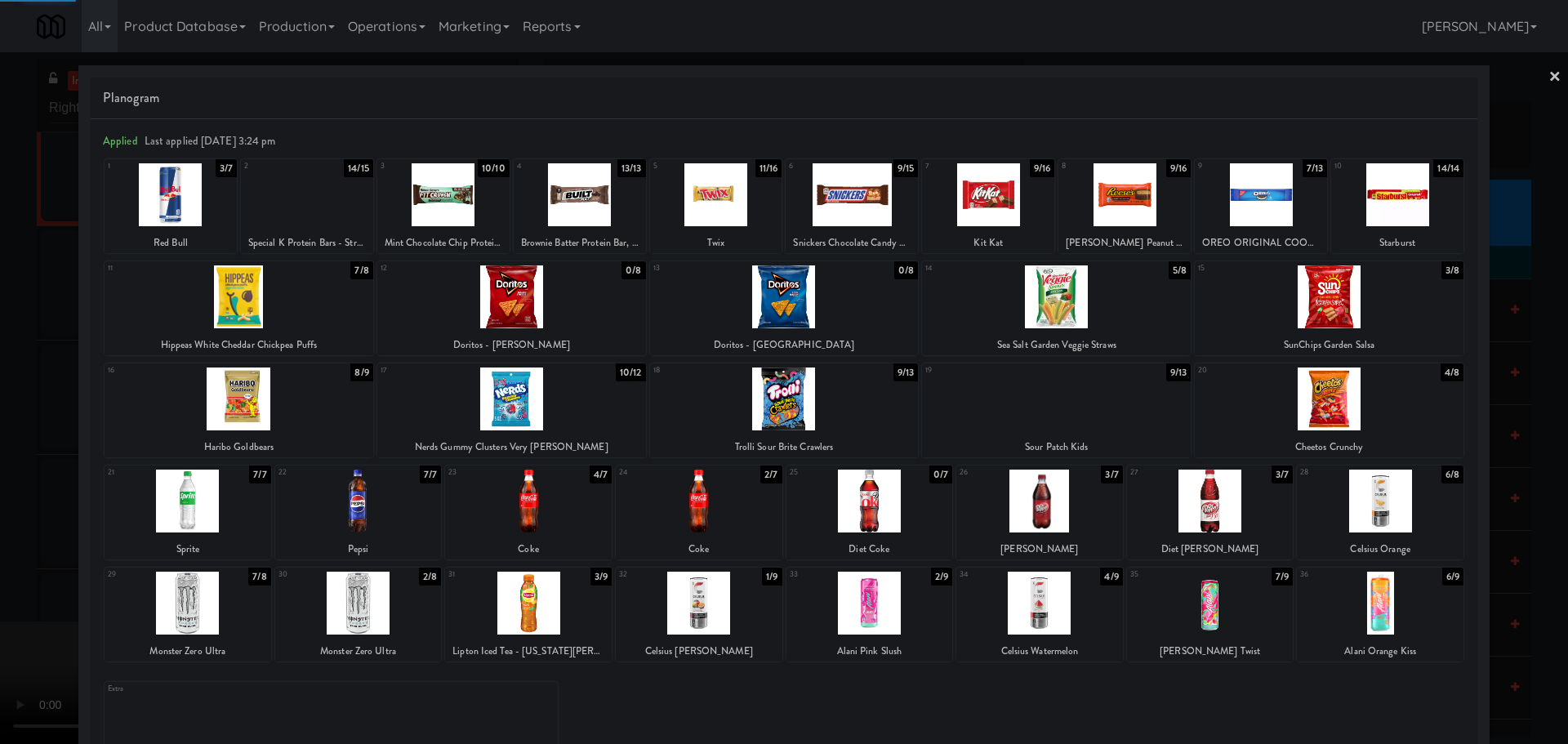
click at [15, 413] on div at bounding box center [784, 372] width 1568 height 744
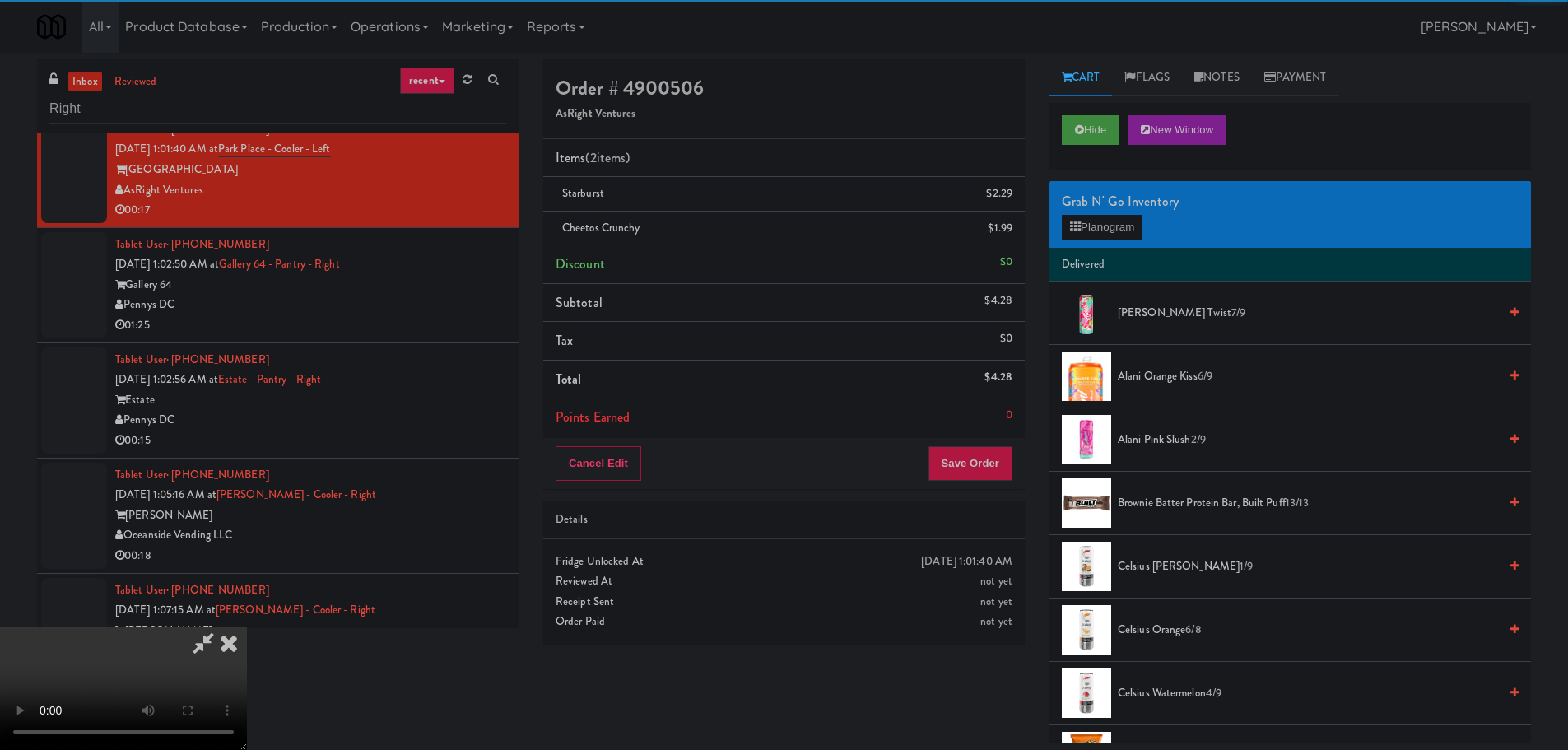
drag, startPoint x: 450, startPoint y: 346, endPoint x: 459, endPoint y: 345, distance: 9.1
click at [247, 627] on video at bounding box center [123, 689] width 247 height 124
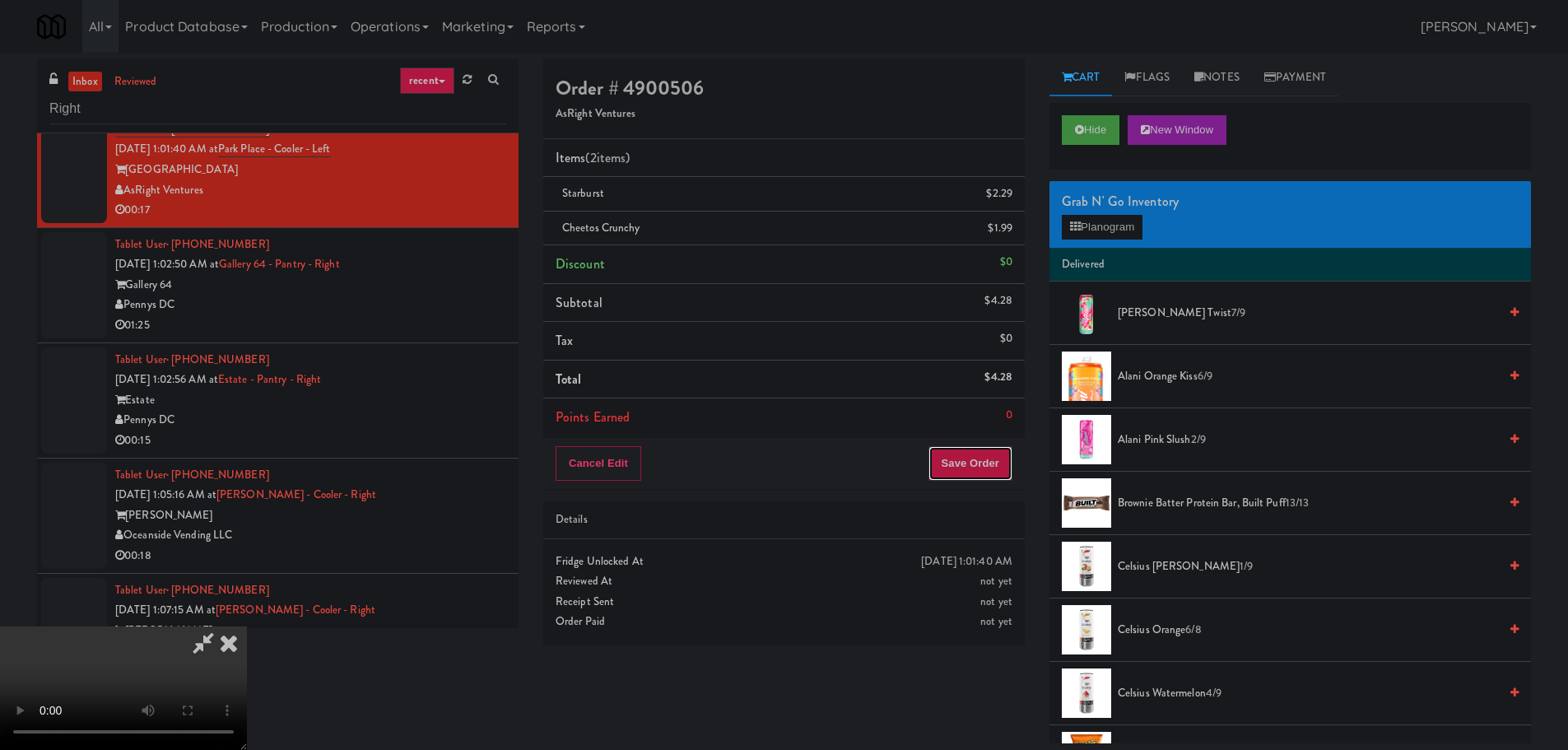
click at [984, 458] on button "Save Order" at bounding box center [971, 464] width 84 height 34
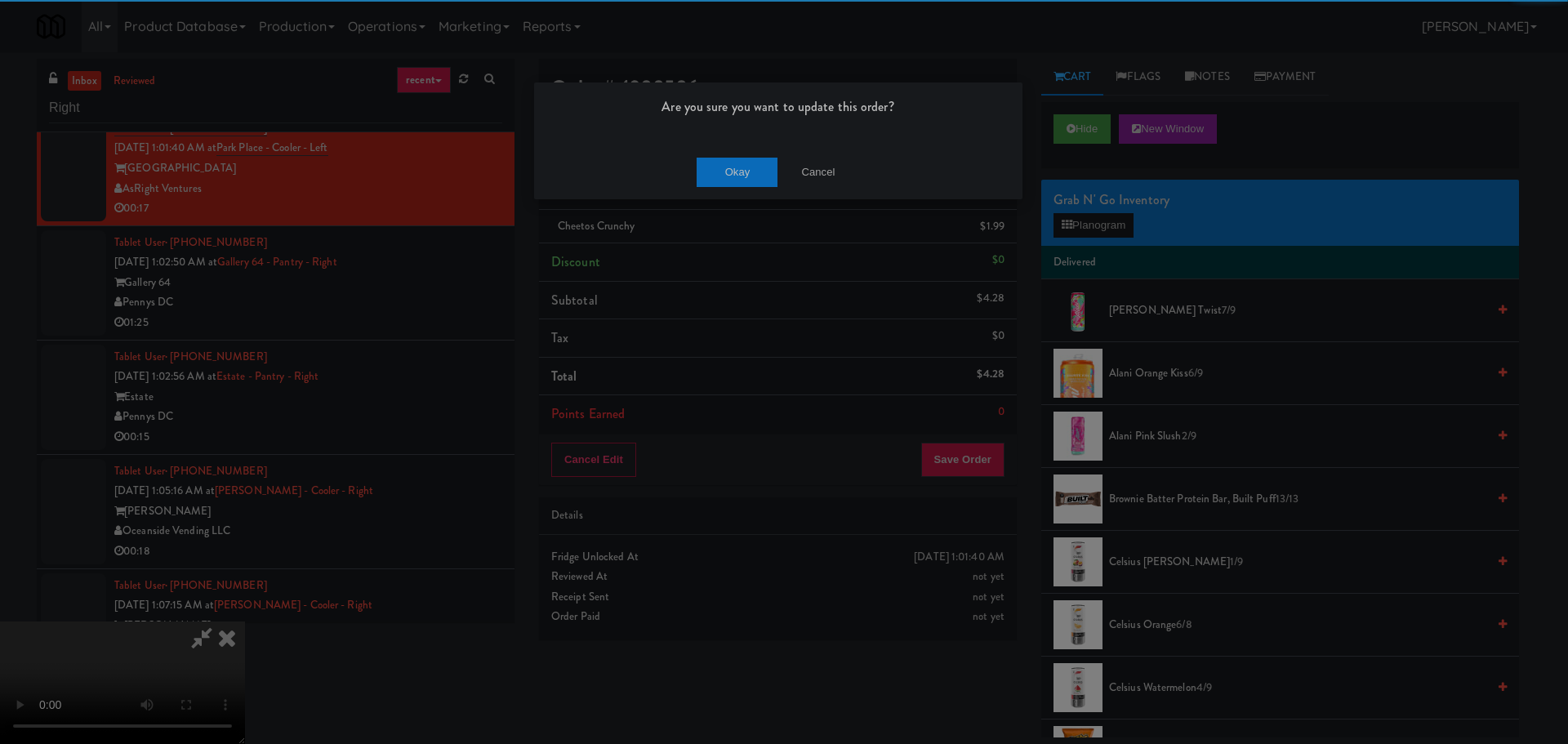
click at [730, 147] on div "Okay Cancel" at bounding box center [778, 171] width 489 height 55
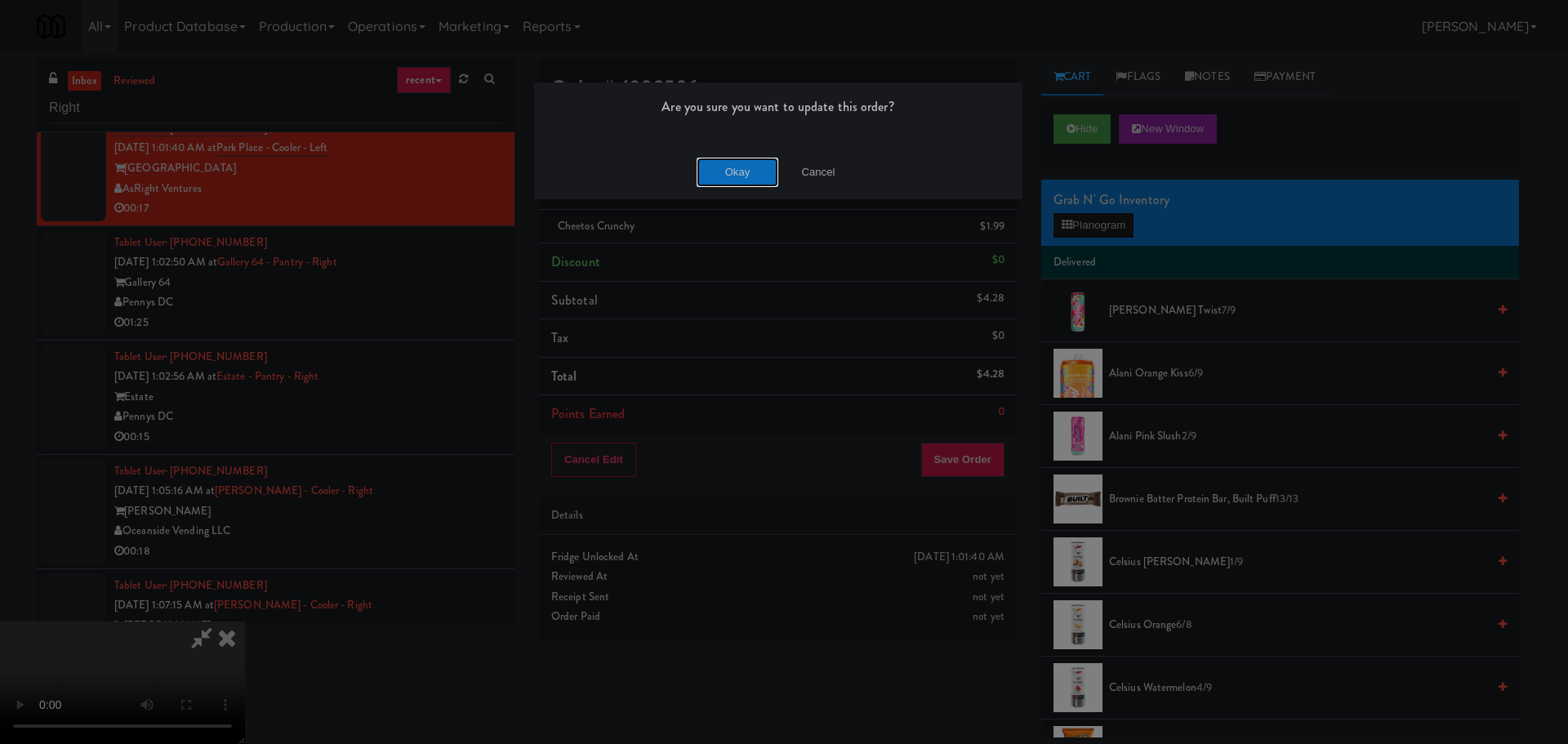
click at [739, 165] on button "Okay" at bounding box center [738, 172] width 82 height 29
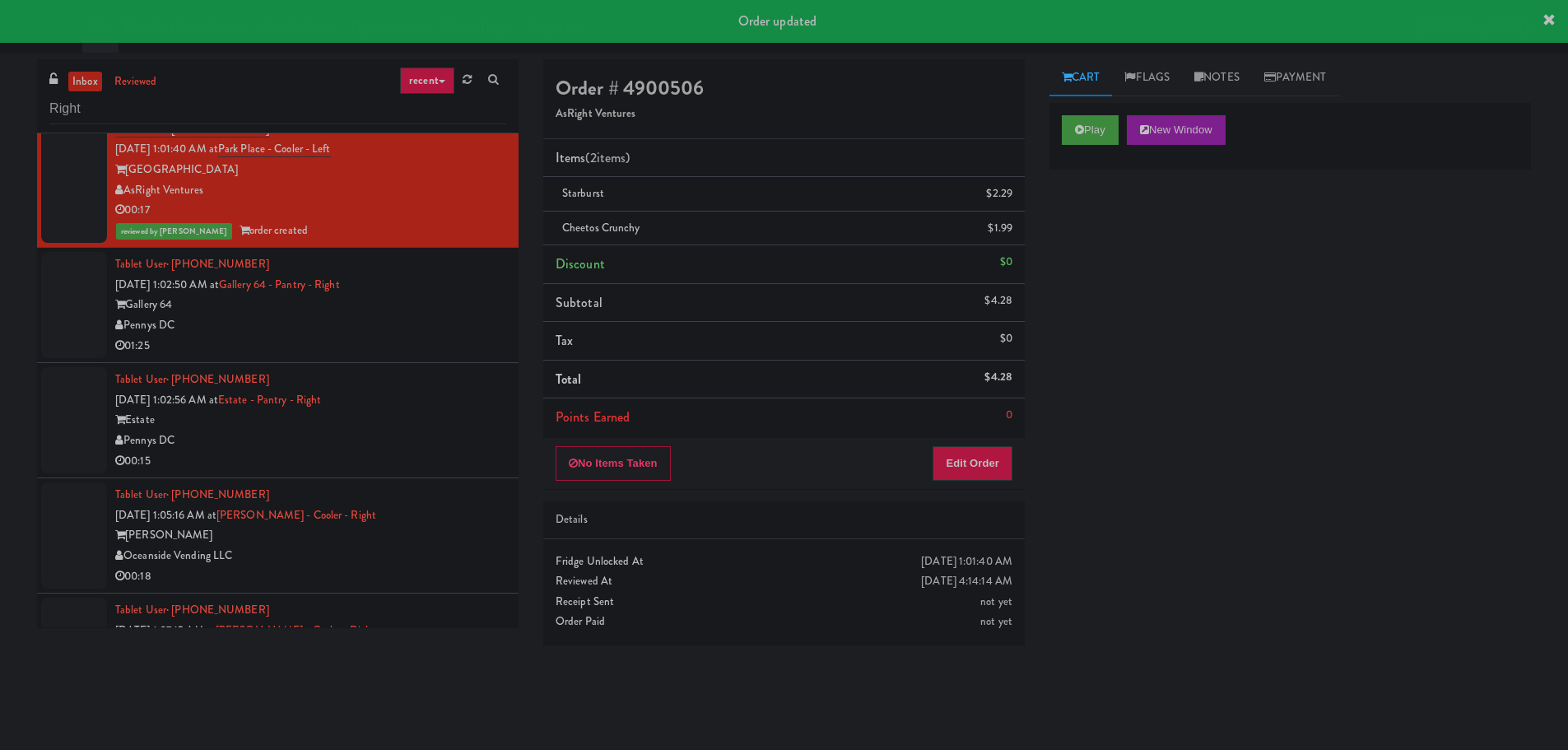
click at [412, 354] on div "01:25" at bounding box center [310, 347] width 391 height 21
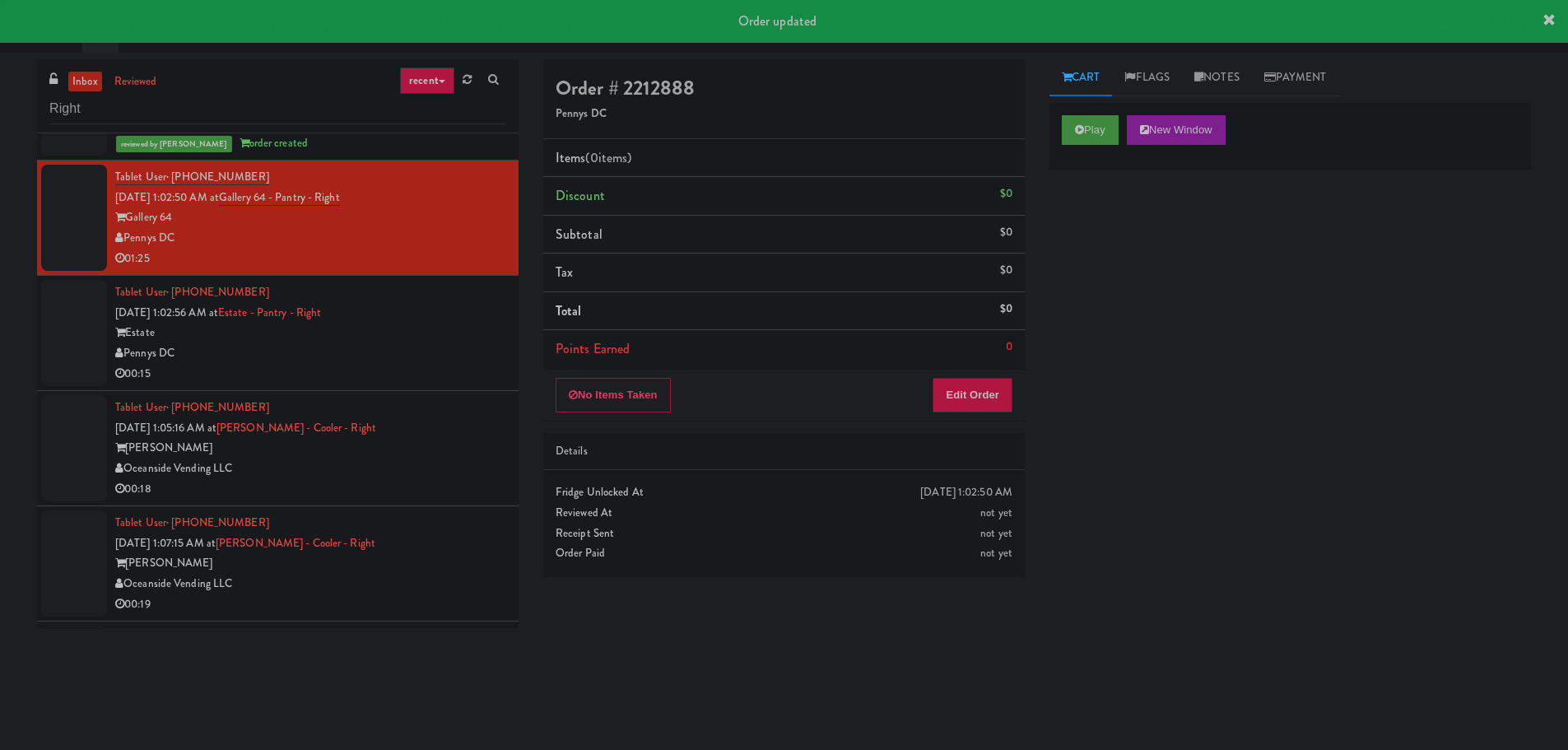
scroll to position [1729, 0]
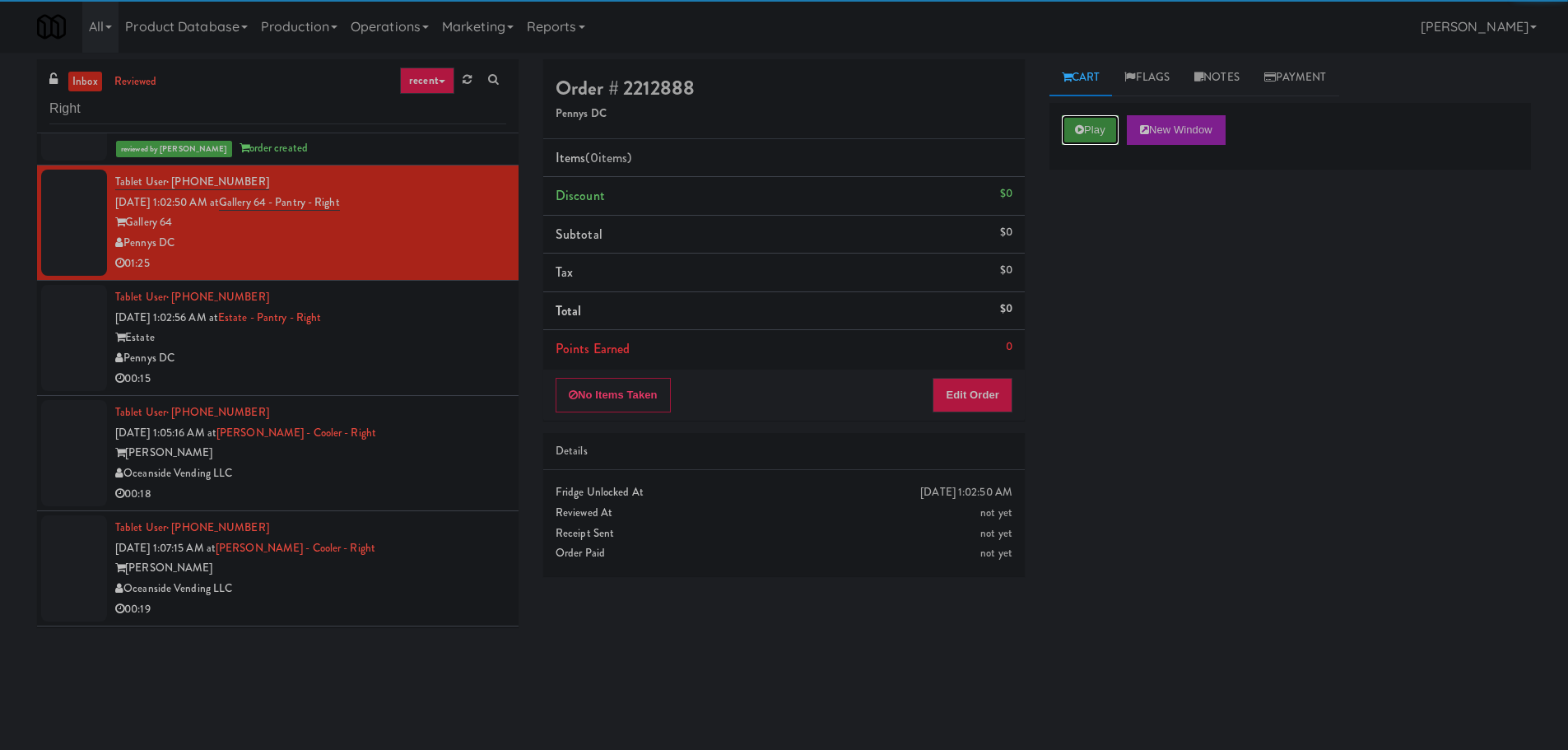
click at [1106, 123] on button "Play" at bounding box center [1090, 130] width 57 height 29
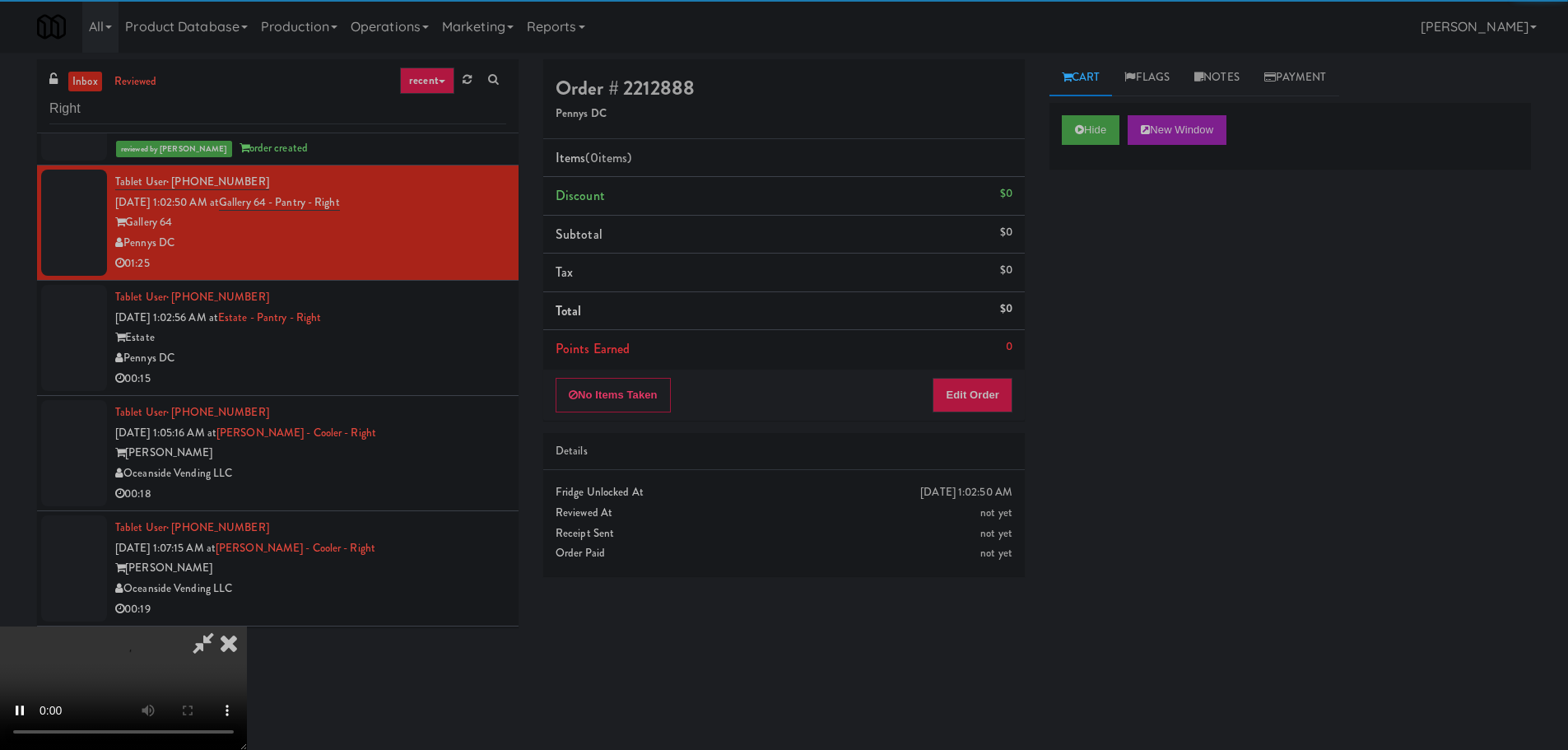
click at [980, 378] on div "No Items Taken Edit Order" at bounding box center [784, 395] width 481 height 51
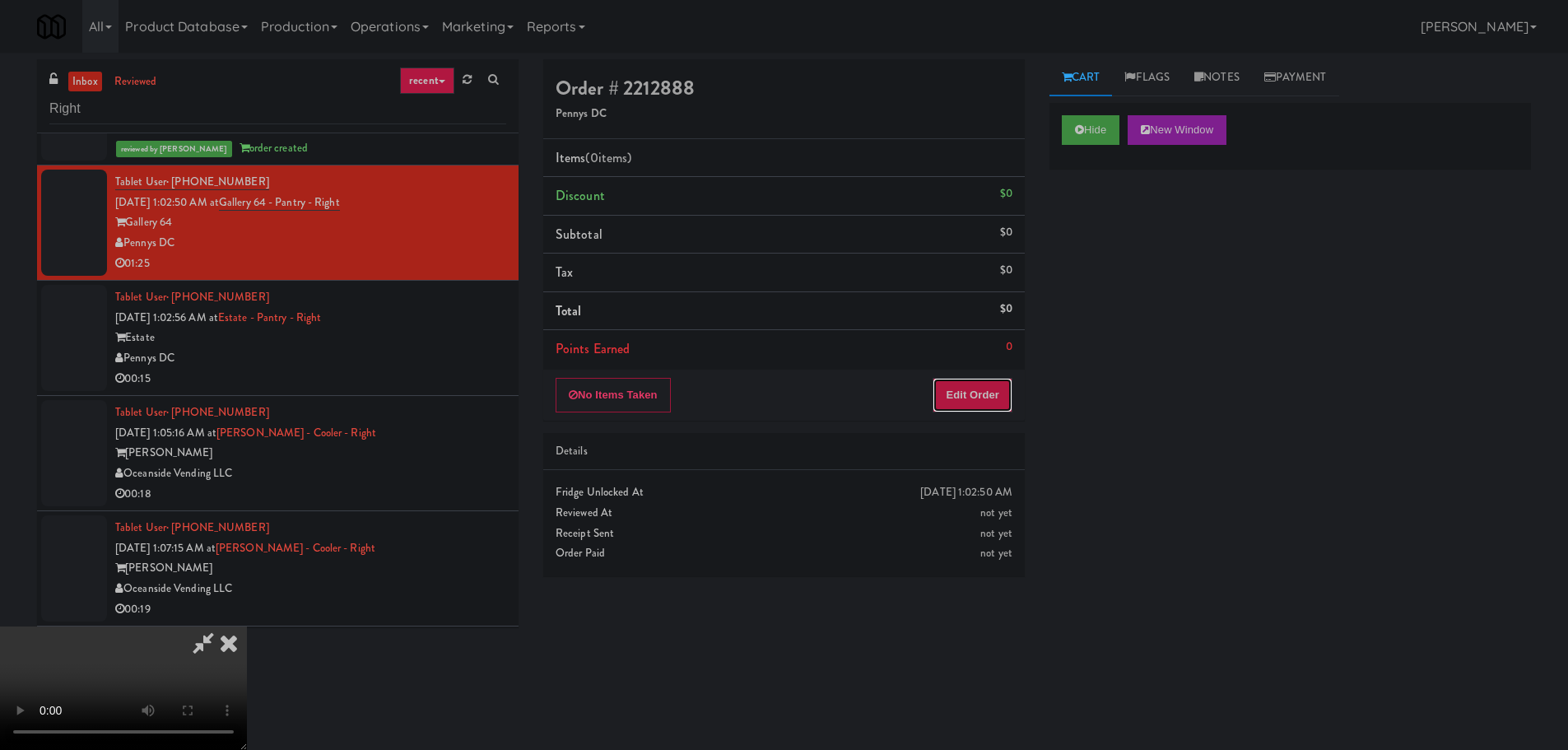
click at [977, 390] on button "Edit Order" at bounding box center [972, 395] width 80 height 34
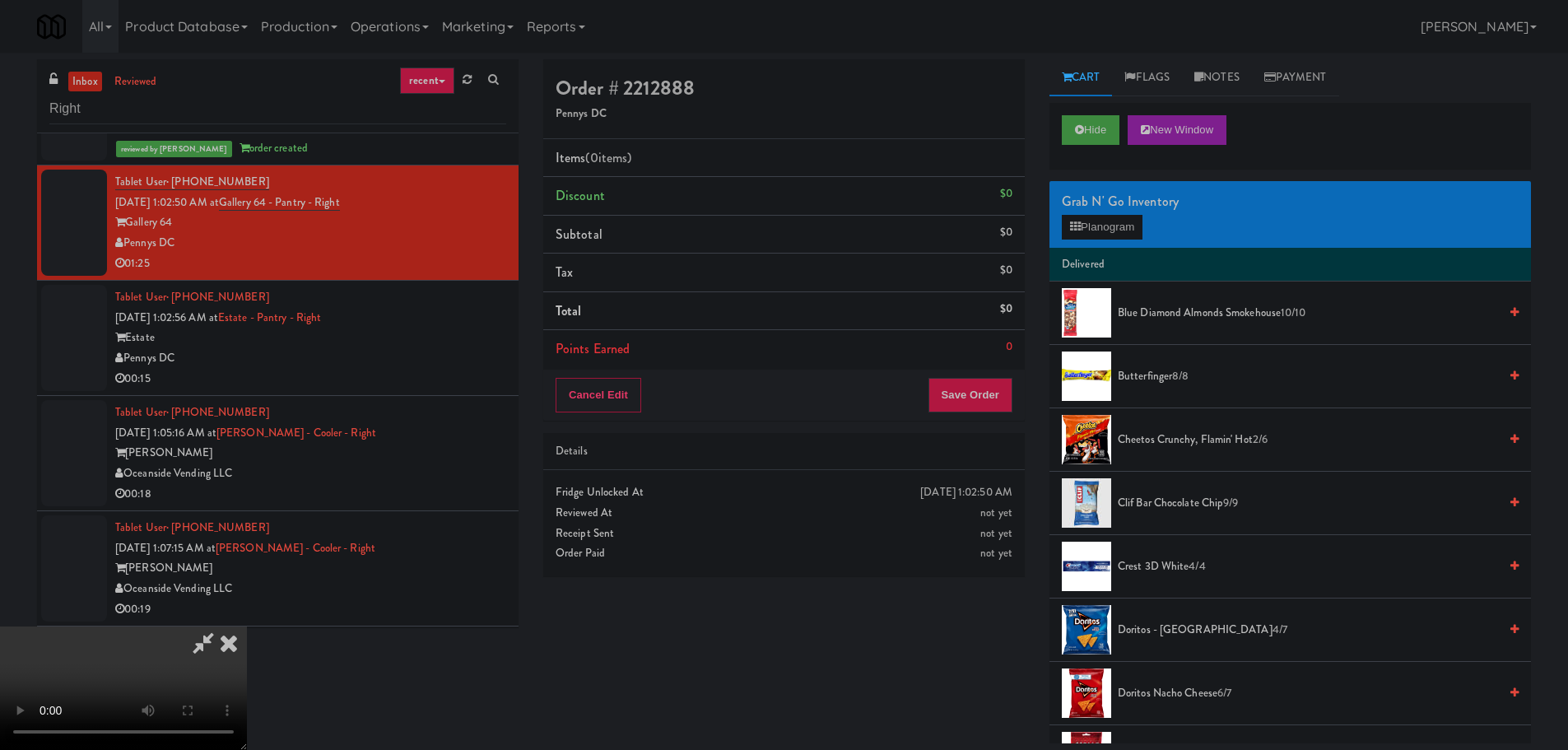
click at [247, 627] on video at bounding box center [123, 689] width 247 height 124
drag, startPoint x: 608, startPoint y: 329, endPoint x: 615, endPoint y: 369, distance: 40.6
click at [247, 627] on video at bounding box center [123, 689] width 247 height 124
drag, startPoint x: 607, startPoint y: 361, endPoint x: 644, endPoint y: 368, distance: 37.7
click at [247, 627] on video at bounding box center [123, 689] width 247 height 124
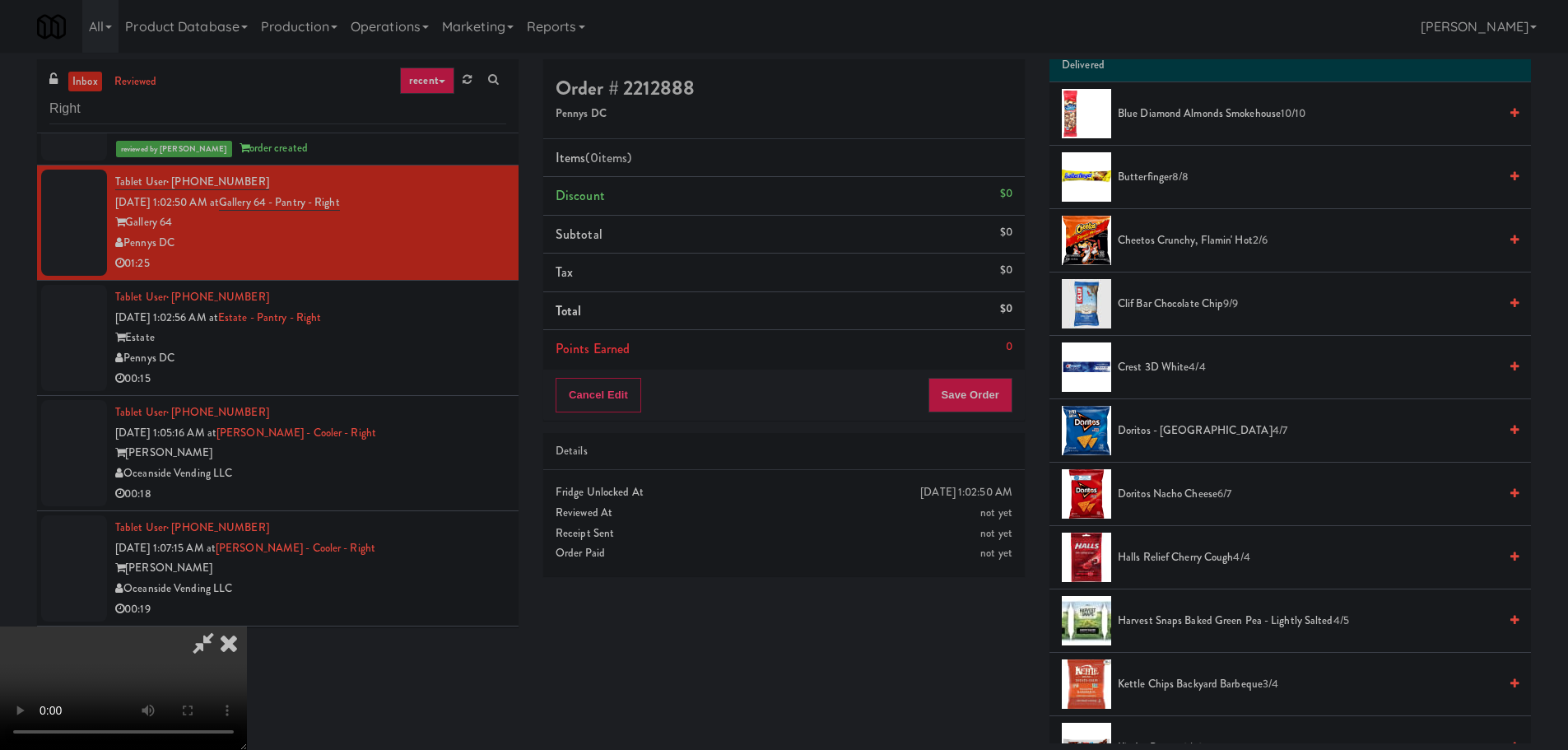
scroll to position [247, 0]
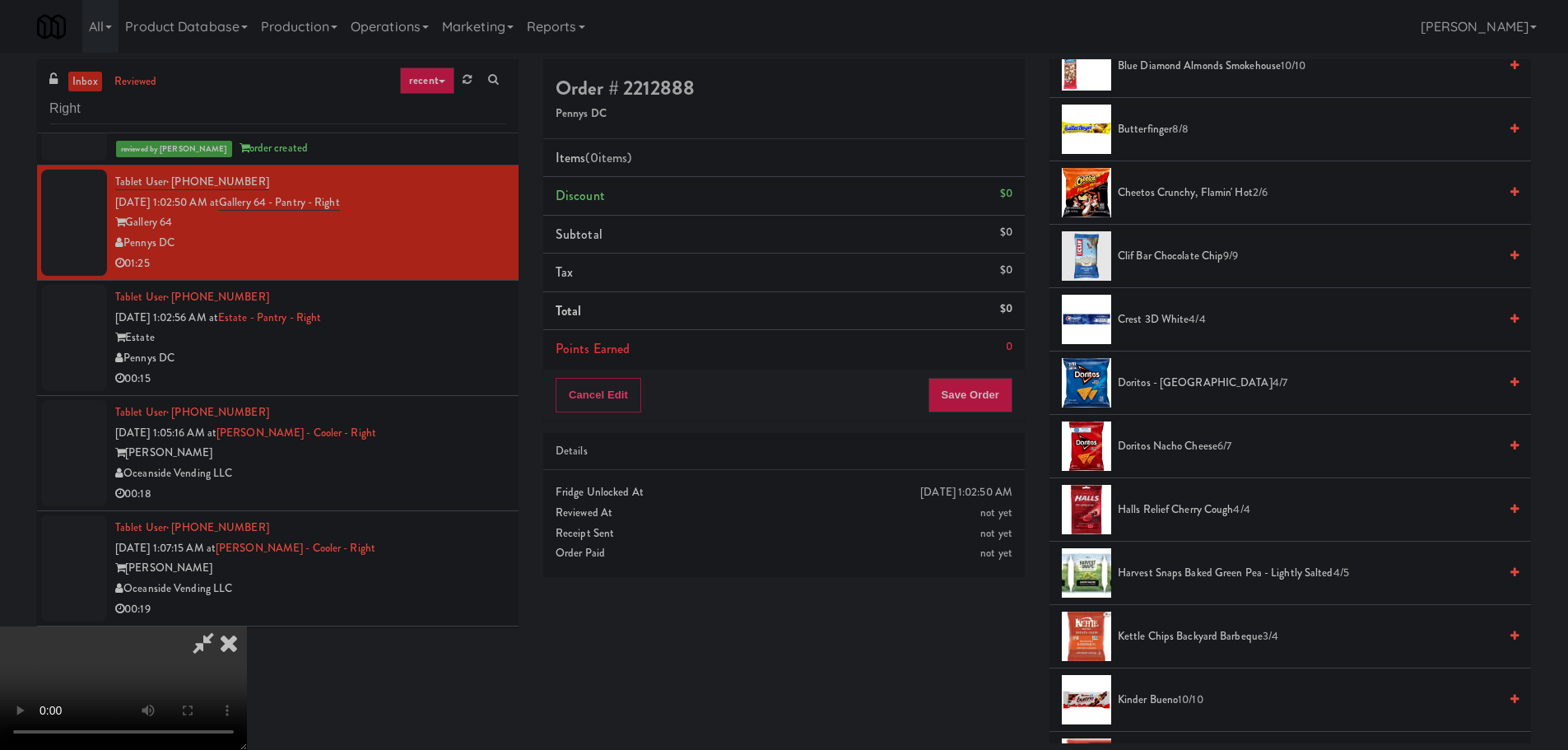
click at [1168, 451] on span "Doritos Nacho Cheese 6/7" at bounding box center [1308, 446] width 380 height 21
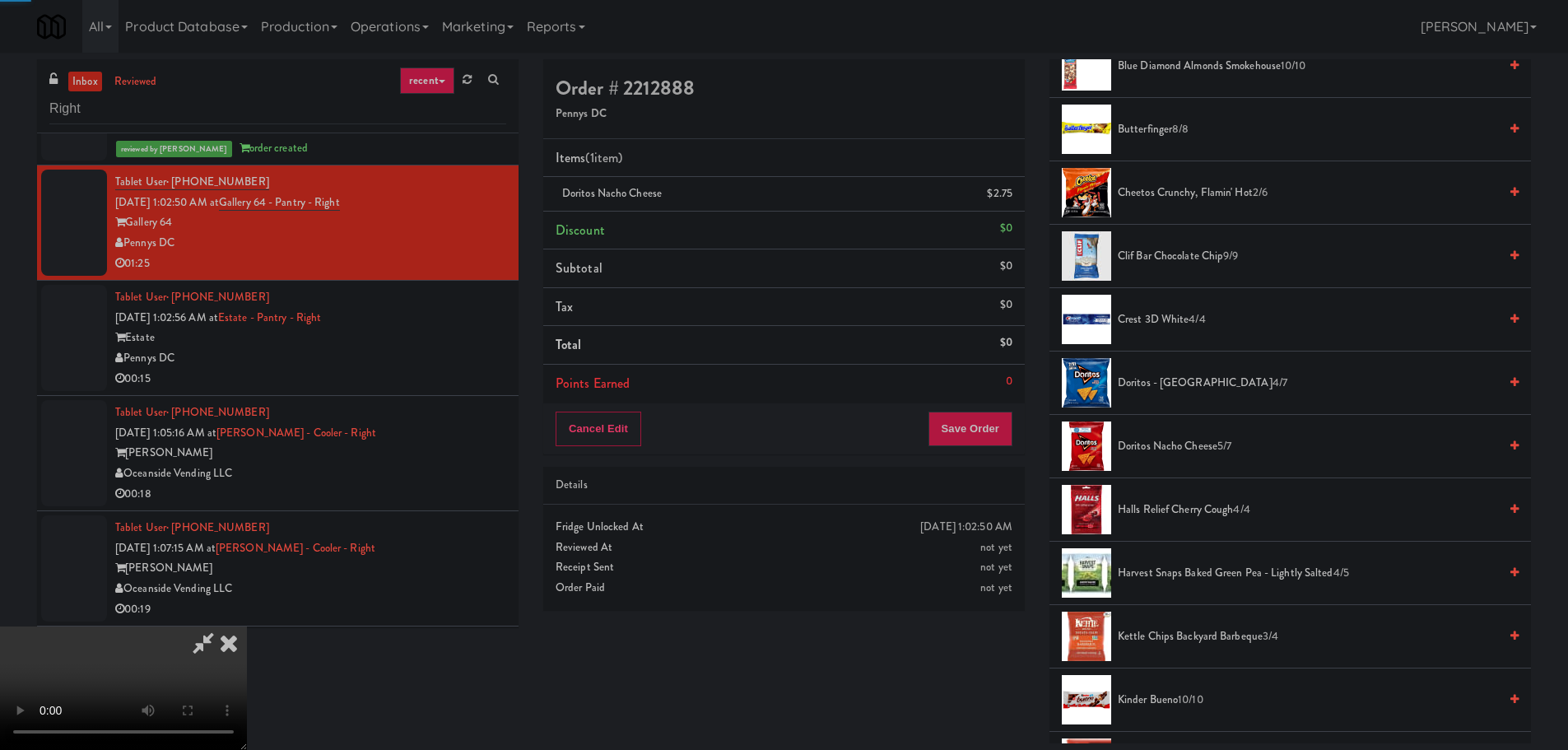
drag, startPoint x: 676, startPoint y: 462, endPoint x: 663, endPoint y: 440, distance: 25.6
click at [247, 627] on video at bounding box center [123, 689] width 247 height 124
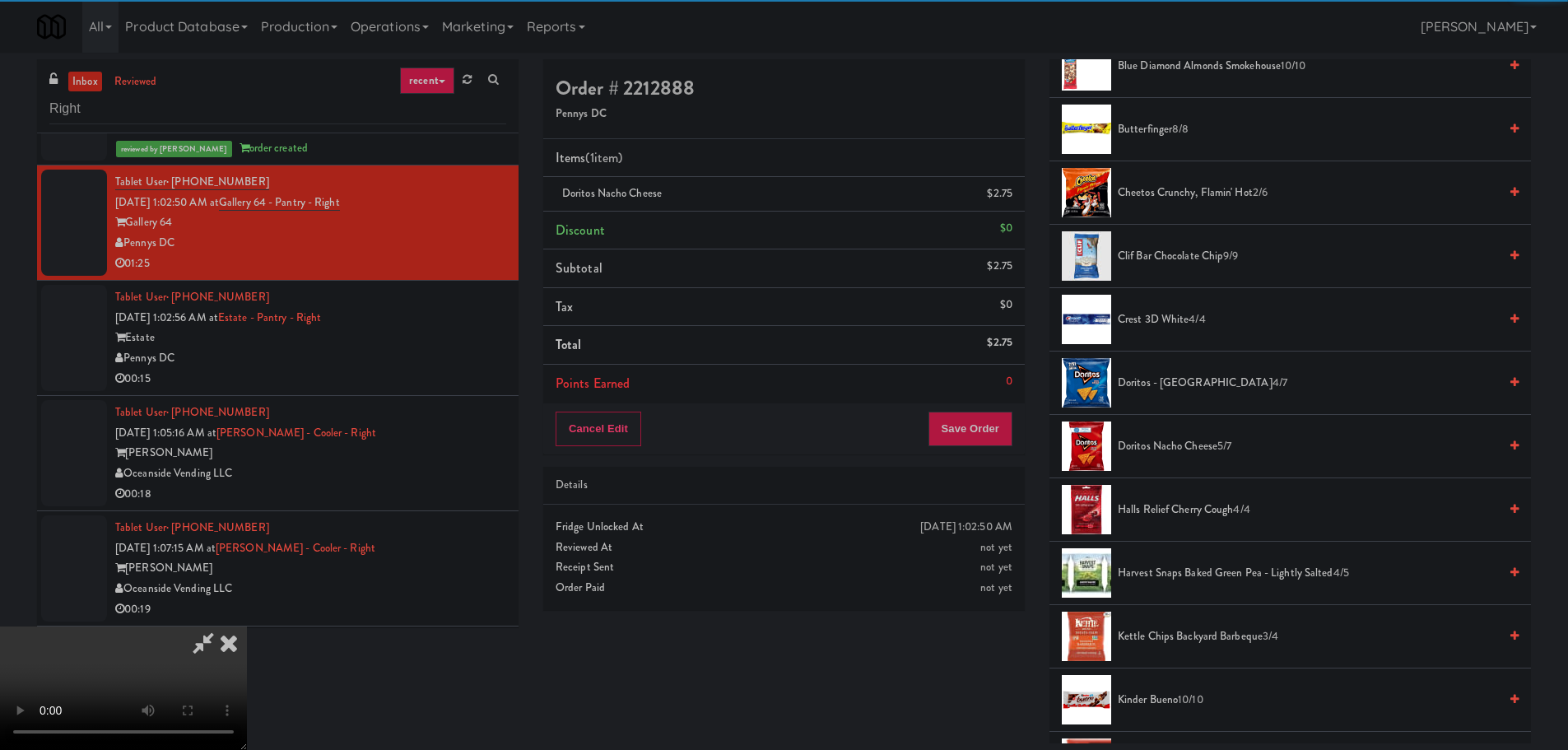
click at [247, 627] on video at bounding box center [123, 689] width 247 height 124
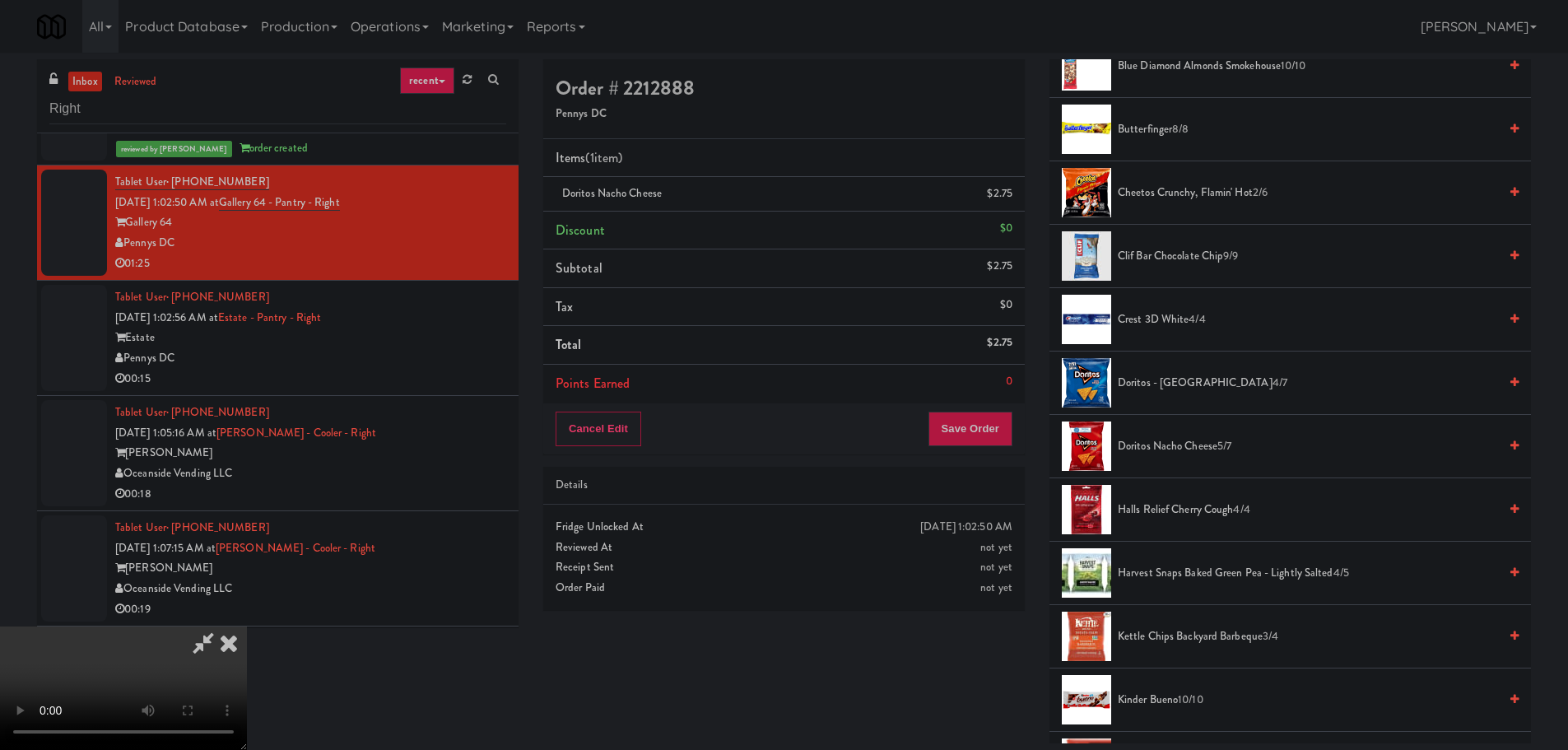
click at [247, 627] on video at bounding box center [123, 689] width 247 height 124
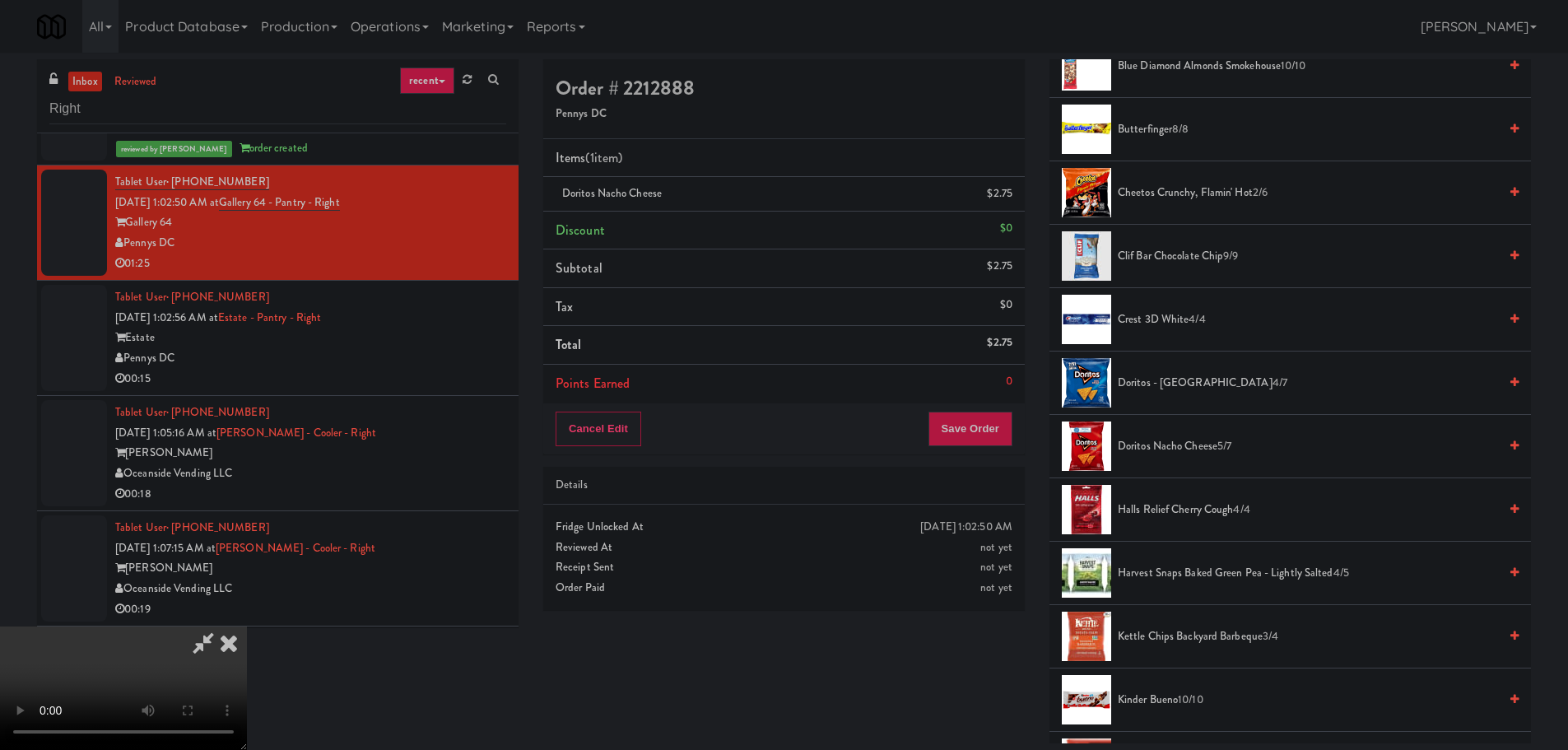
click at [247, 627] on video at bounding box center [123, 689] width 247 height 124
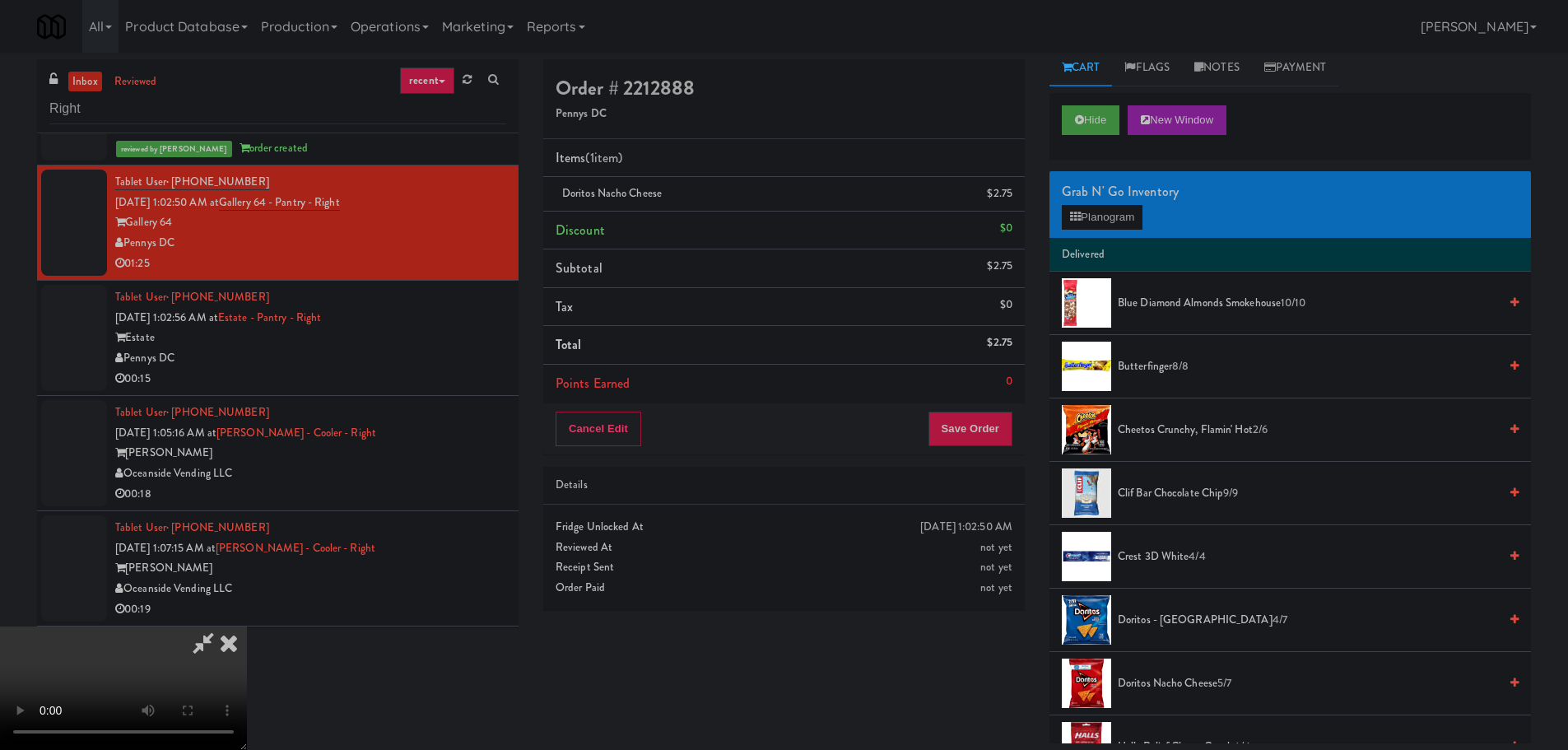
scroll to position [0, 0]
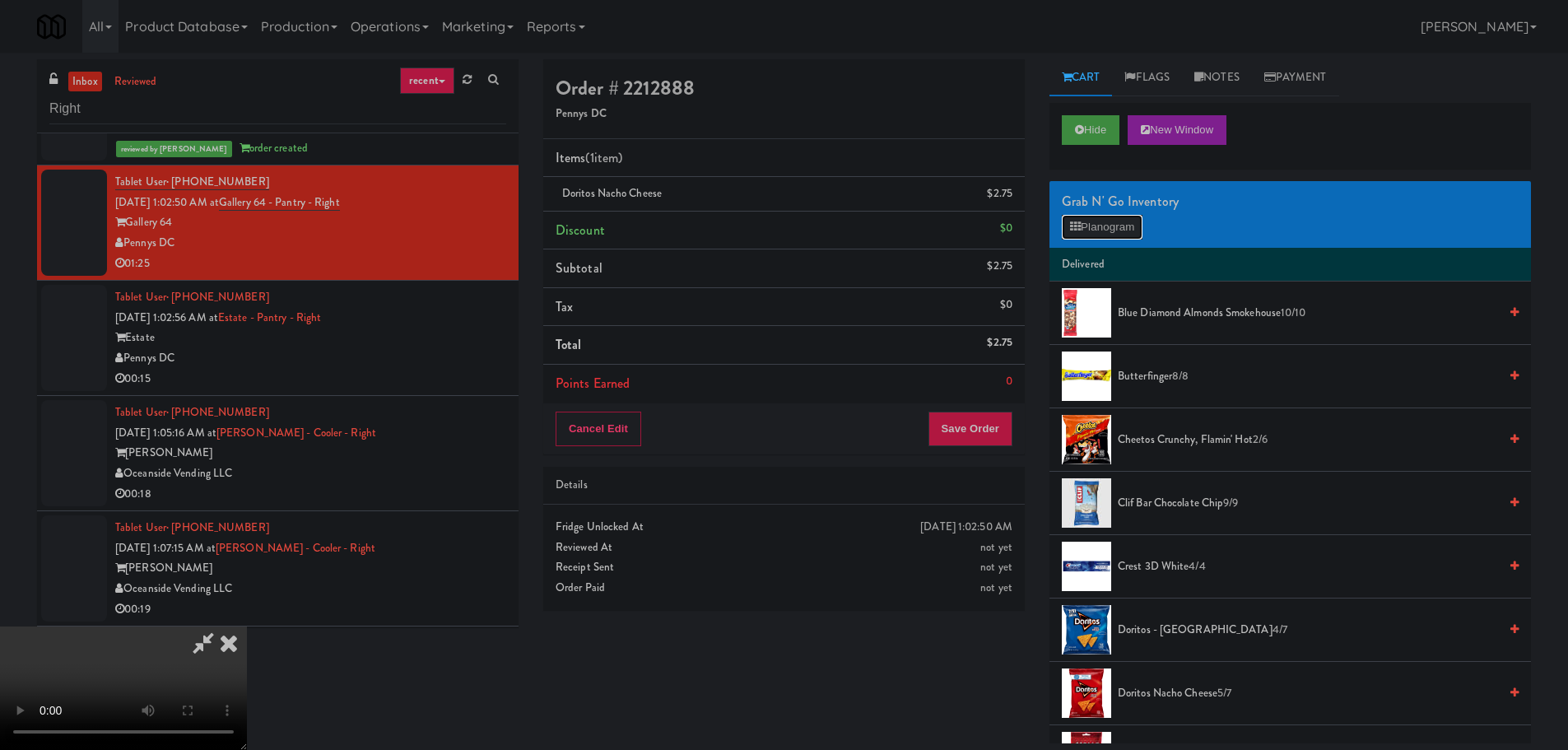
click at [1105, 233] on button "Planogram" at bounding box center [1102, 227] width 81 height 25
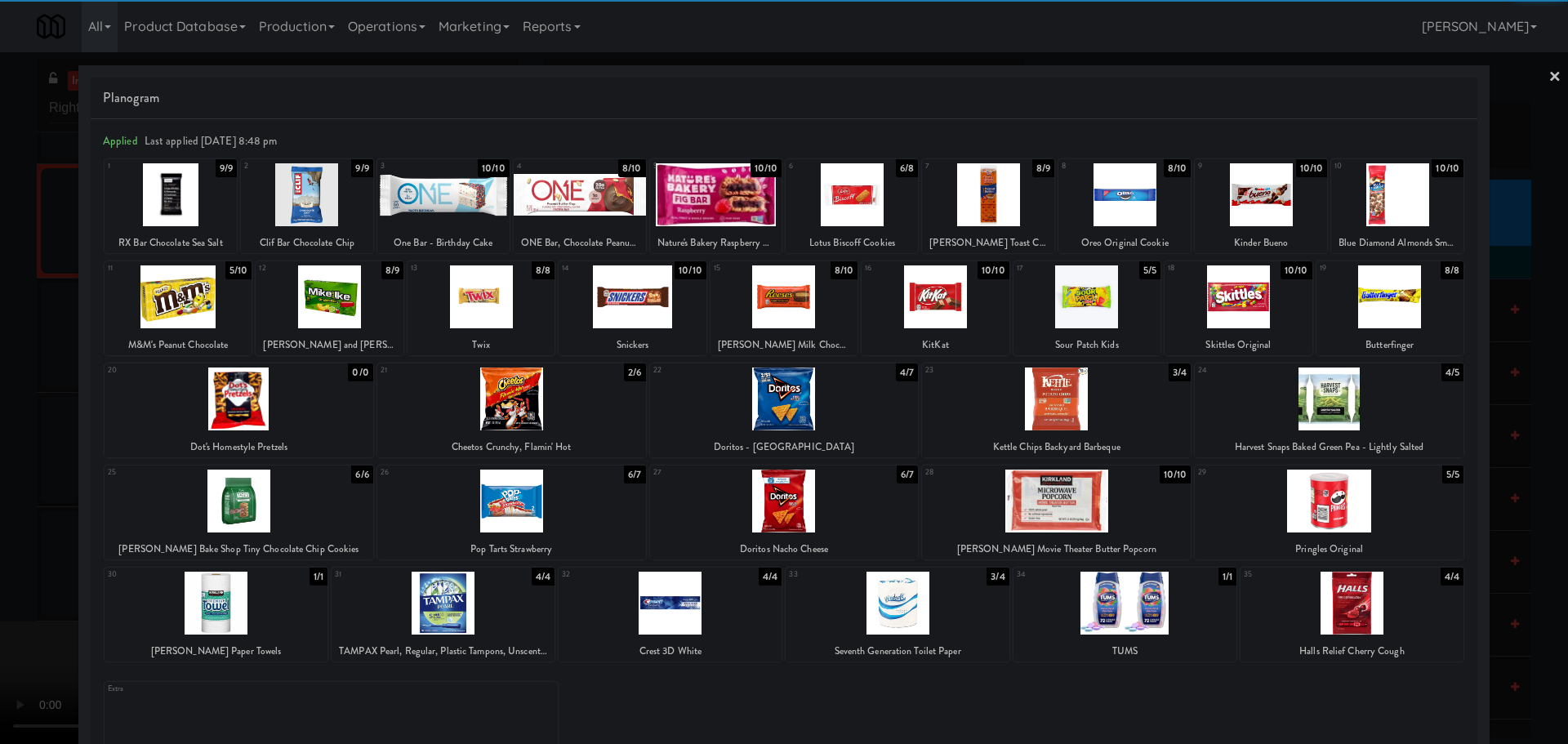
click at [288, 515] on div at bounding box center [239, 501] width 269 height 63
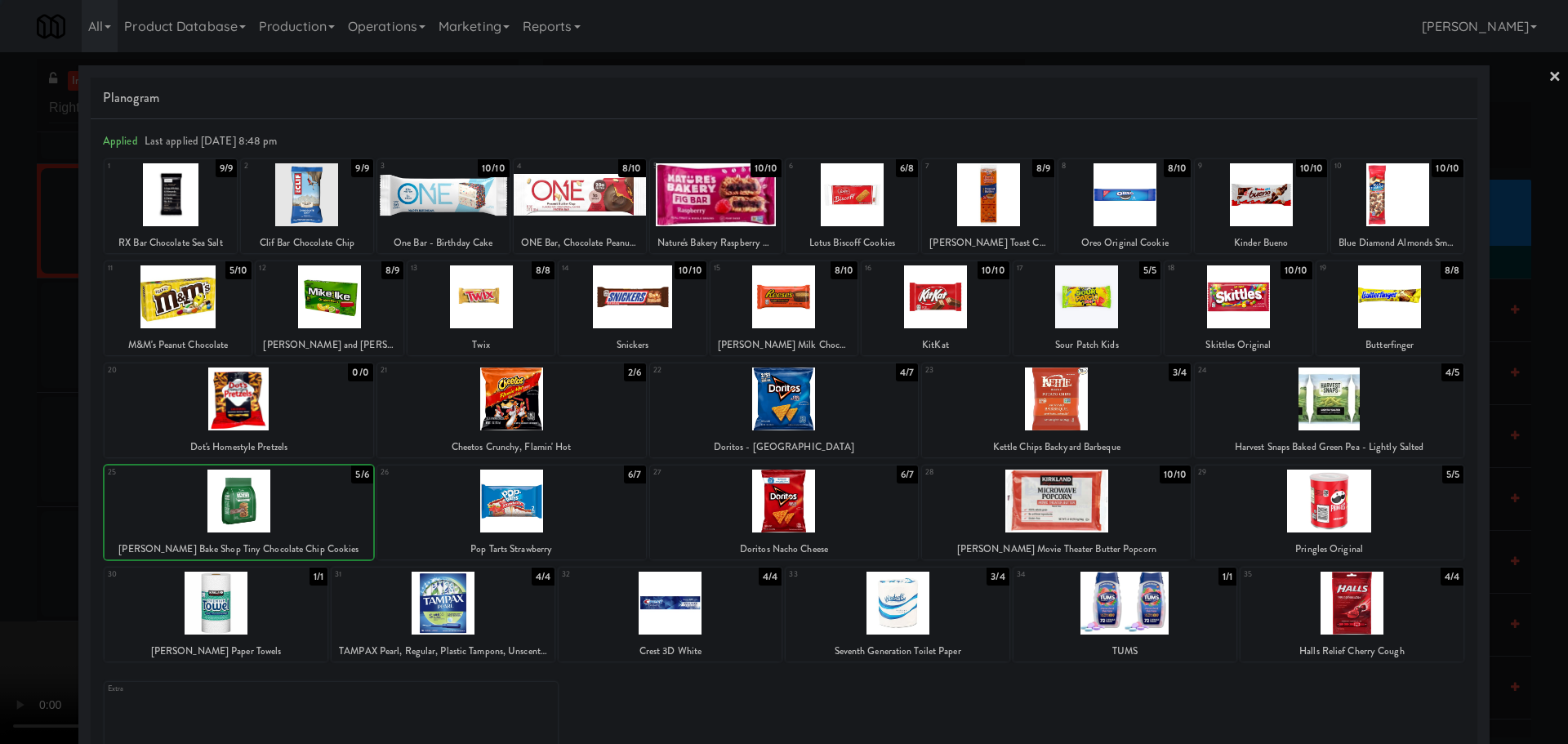
click at [3, 513] on div at bounding box center [784, 372] width 1568 height 744
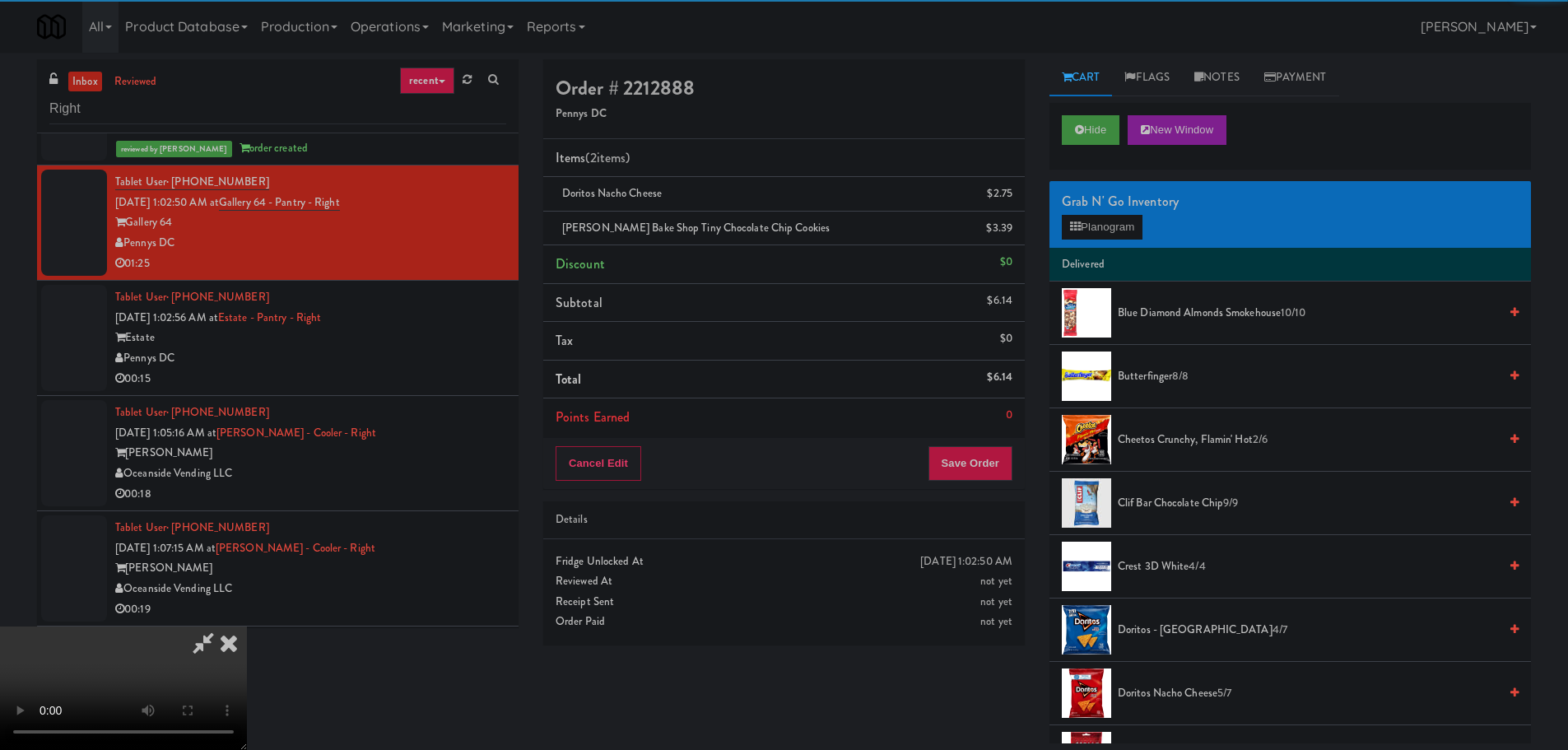
click at [247, 627] on video at bounding box center [123, 689] width 247 height 124
drag, startPoint x: 501, startPoint y: 411, endPoint x: 503, endPoint y: 421, distance: 10.2
click at [247, 627] on video at bounding box center [123, 689] width 247 height 124
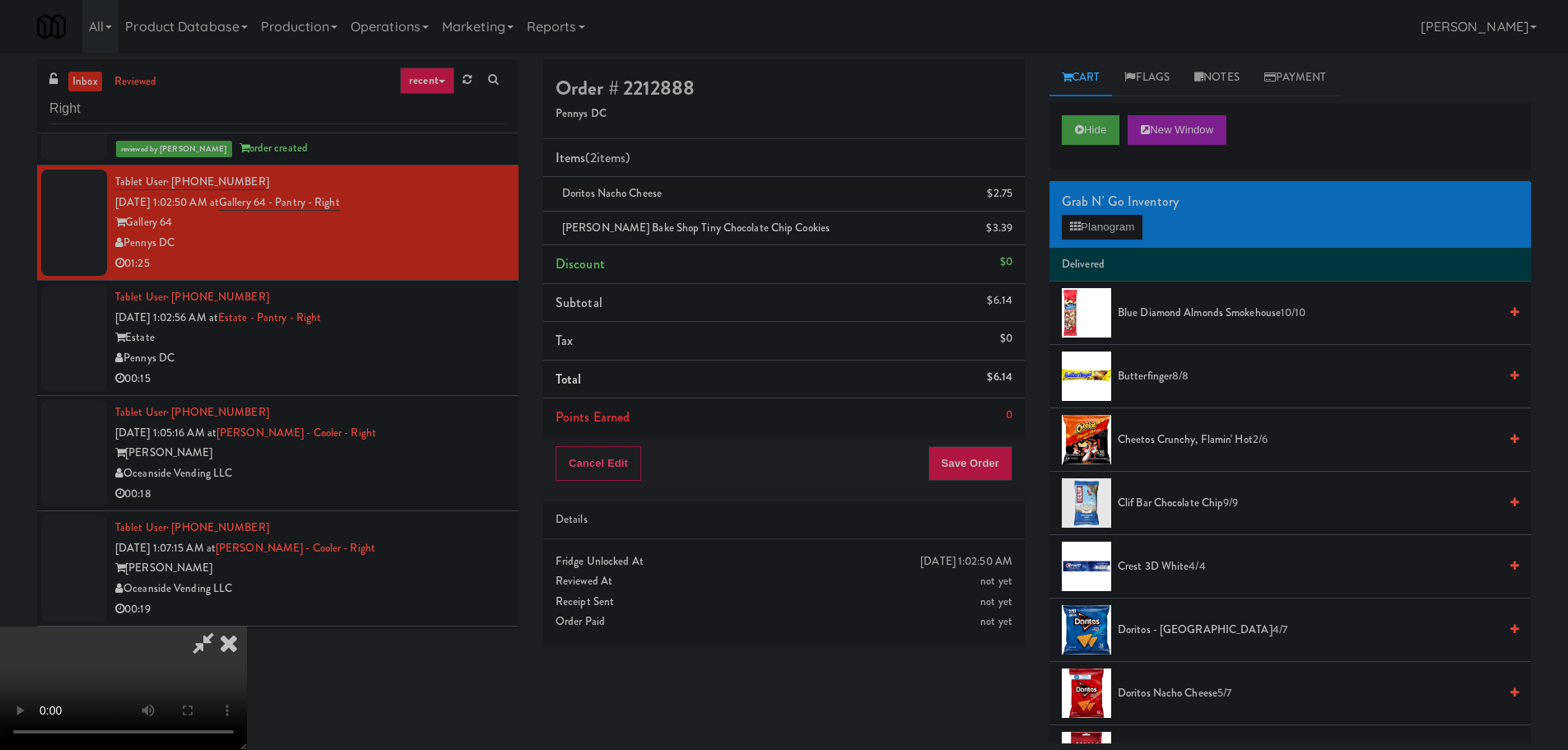
click at [247, 627] on video at bounding box center [123, 689] width 247 height 124
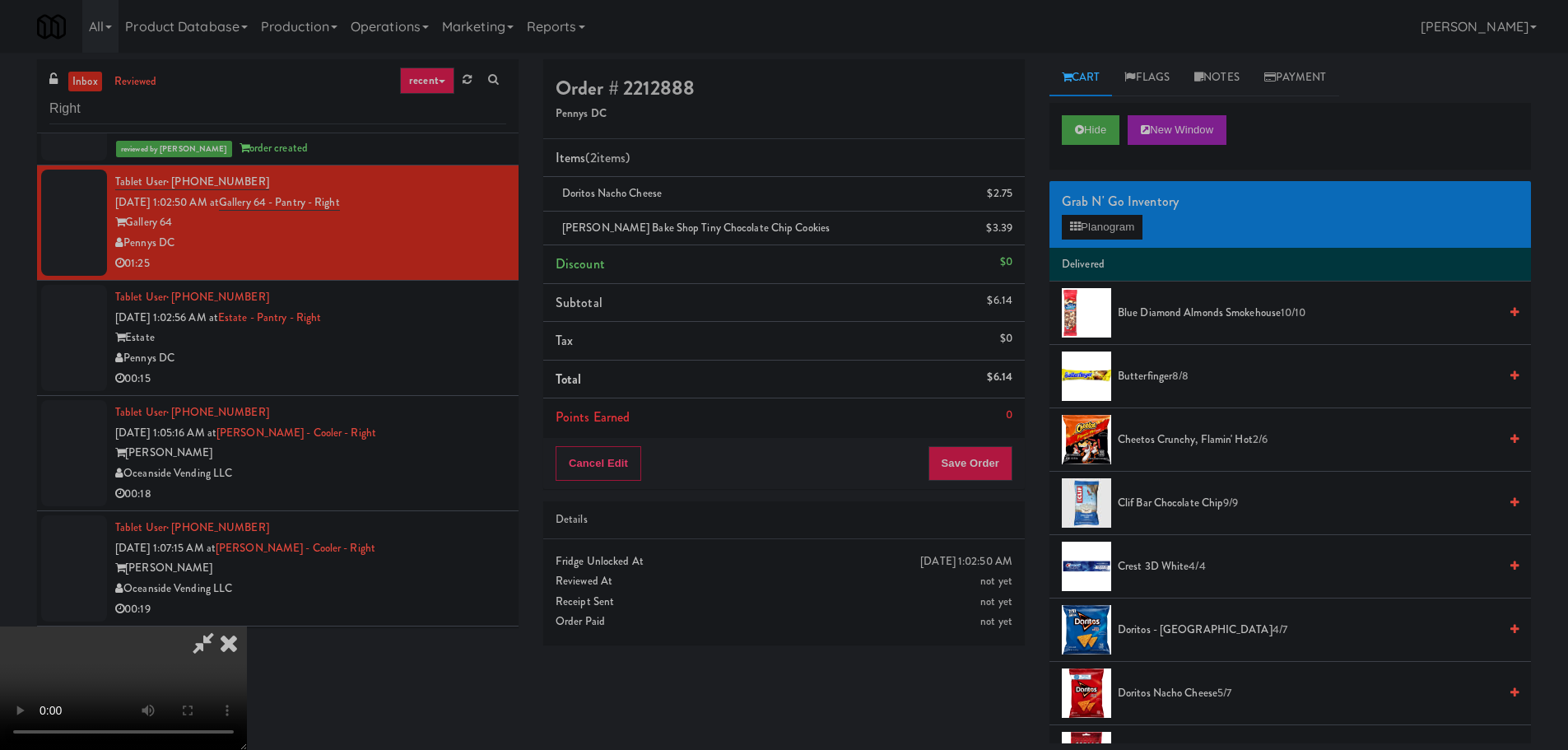
click at [247, 627] on video at bounding box center [123, 689] width 247 height 124
click at [1008, 241] on link at bounding box center [1010, 235] width 15 height 21
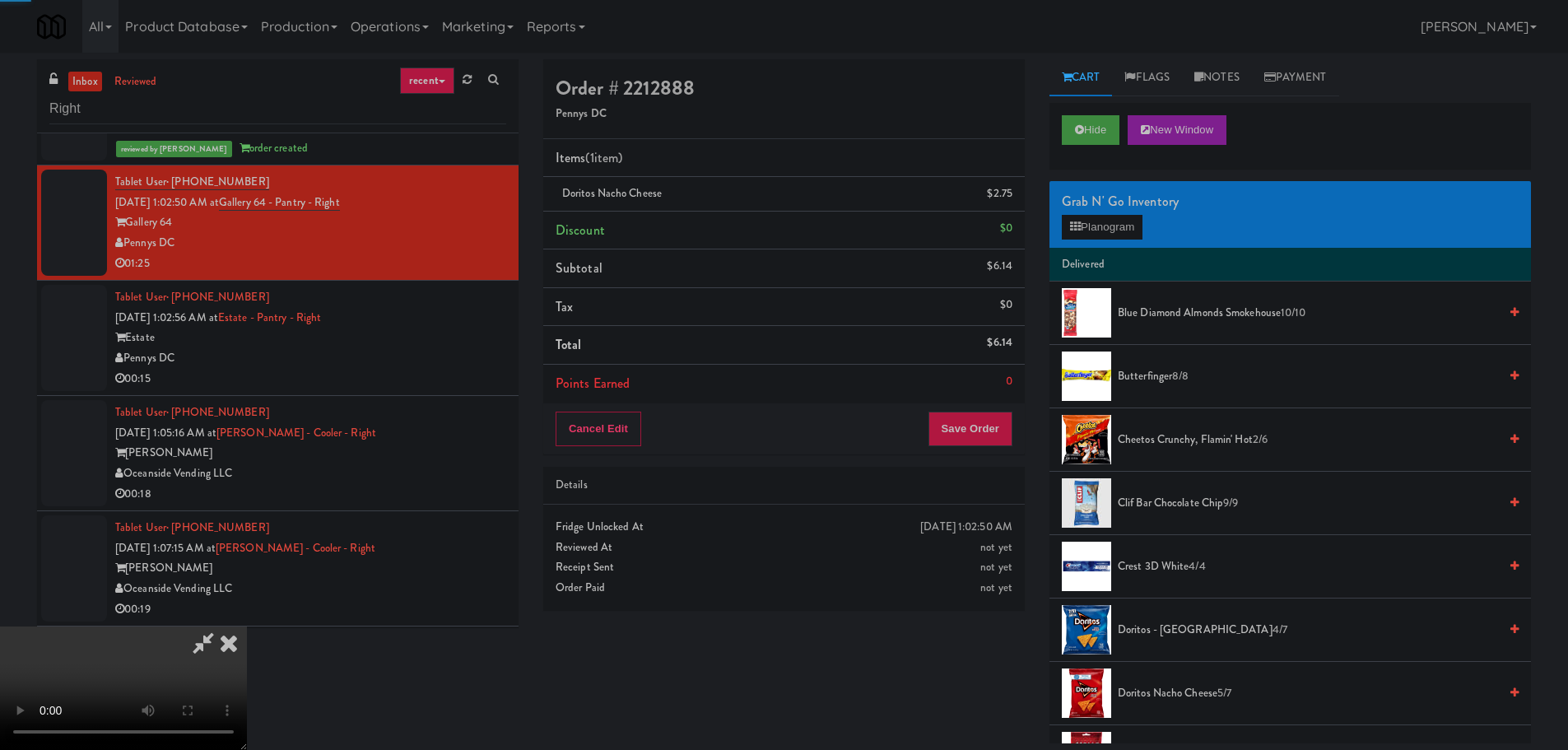
click at [247, 627] on video at bounding box center [123, 689] width 247 height 124
click at [984, 421] on button "Save Order" at bounding box center [971, 429] width 84 height 34
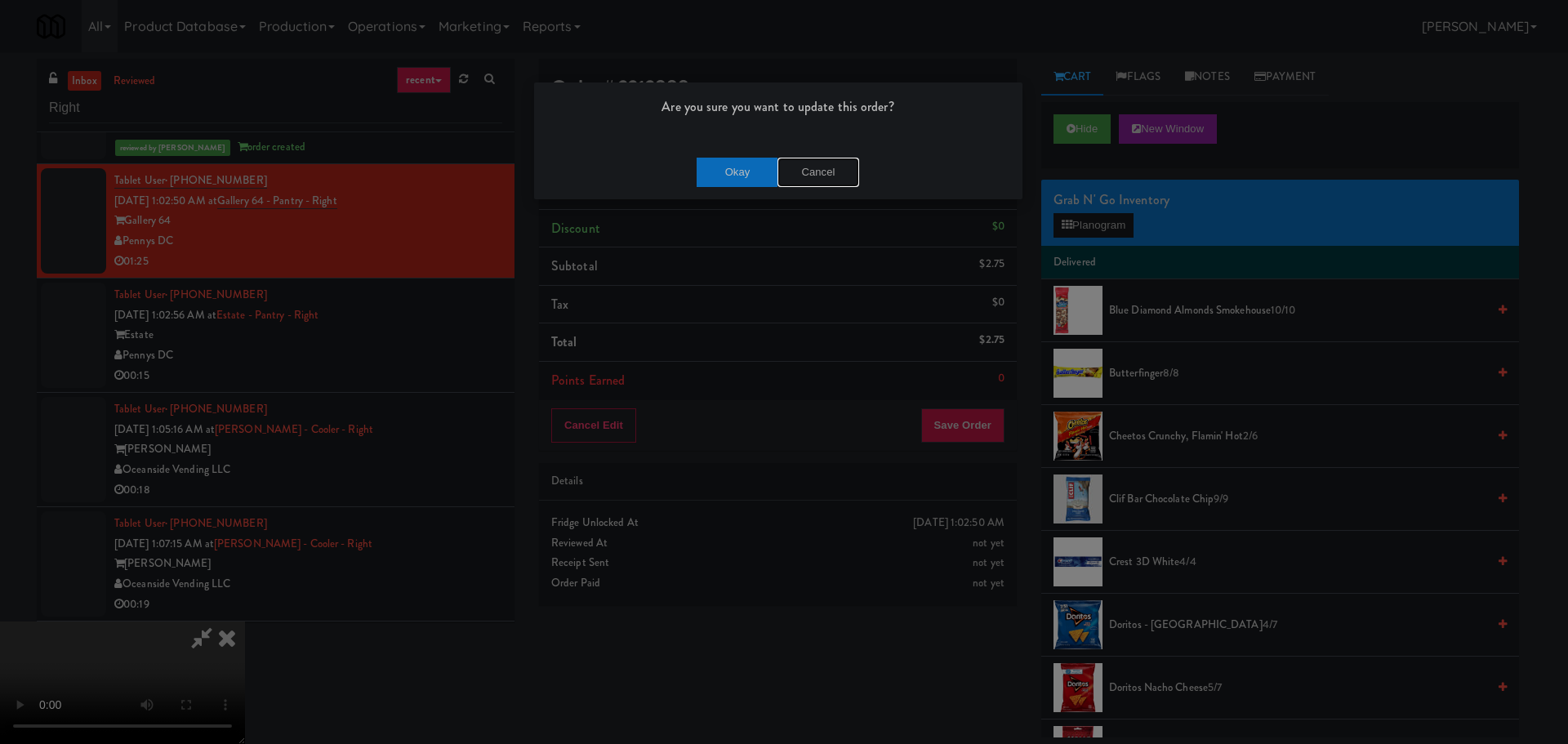
drag, startPoint x: 833, startPoint y: 176, endPoint x: 835, endPoint y: 286, distance: 110.0
click at [834, 176] on button "Cancel" at bounding box center [818, 172] width 82 height 29
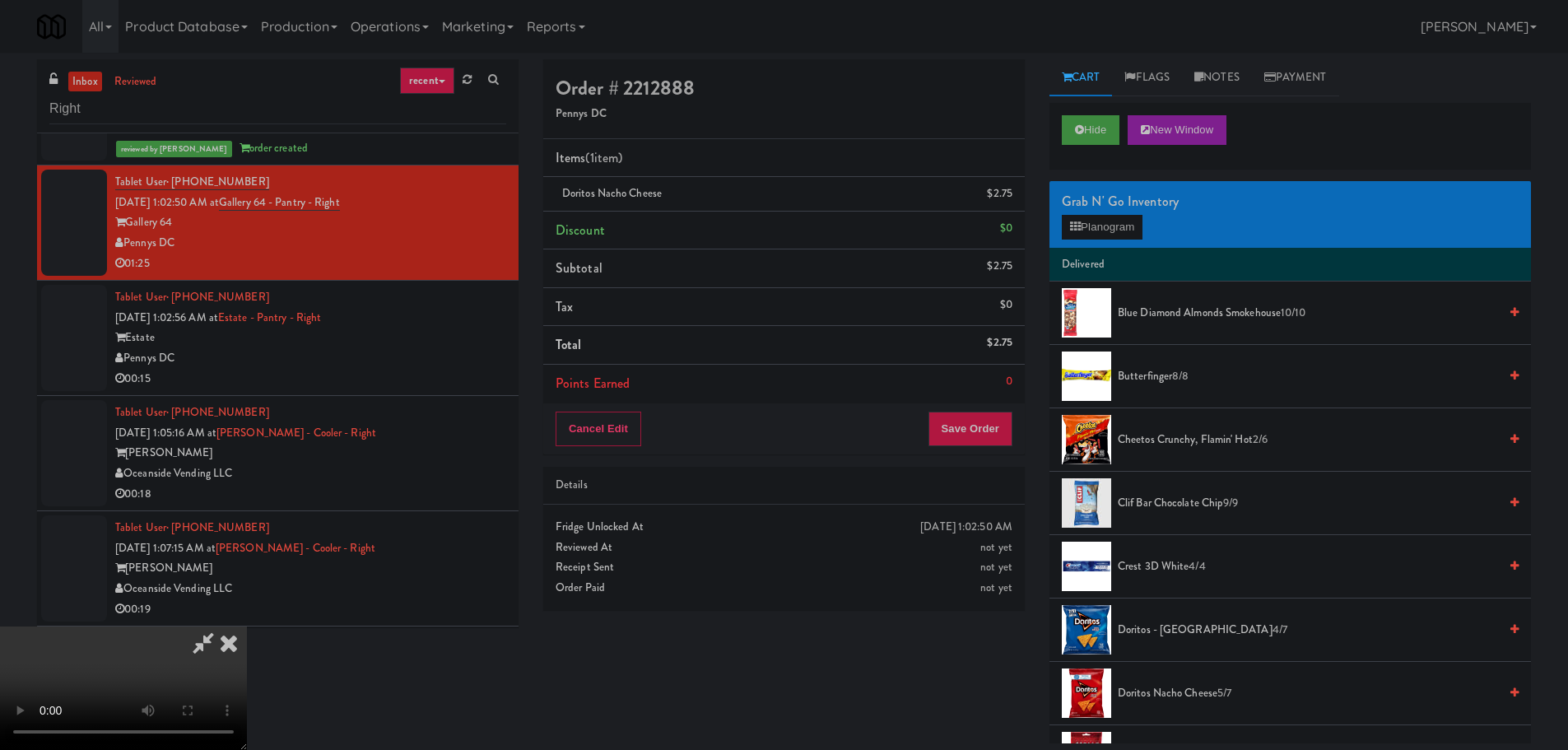
click at [247, 627] on video at bounding box center [123, 689] width 247 height 124
click at [979, 415] on button "Save Order" at bounding box center [971, 429] width 84 height 34
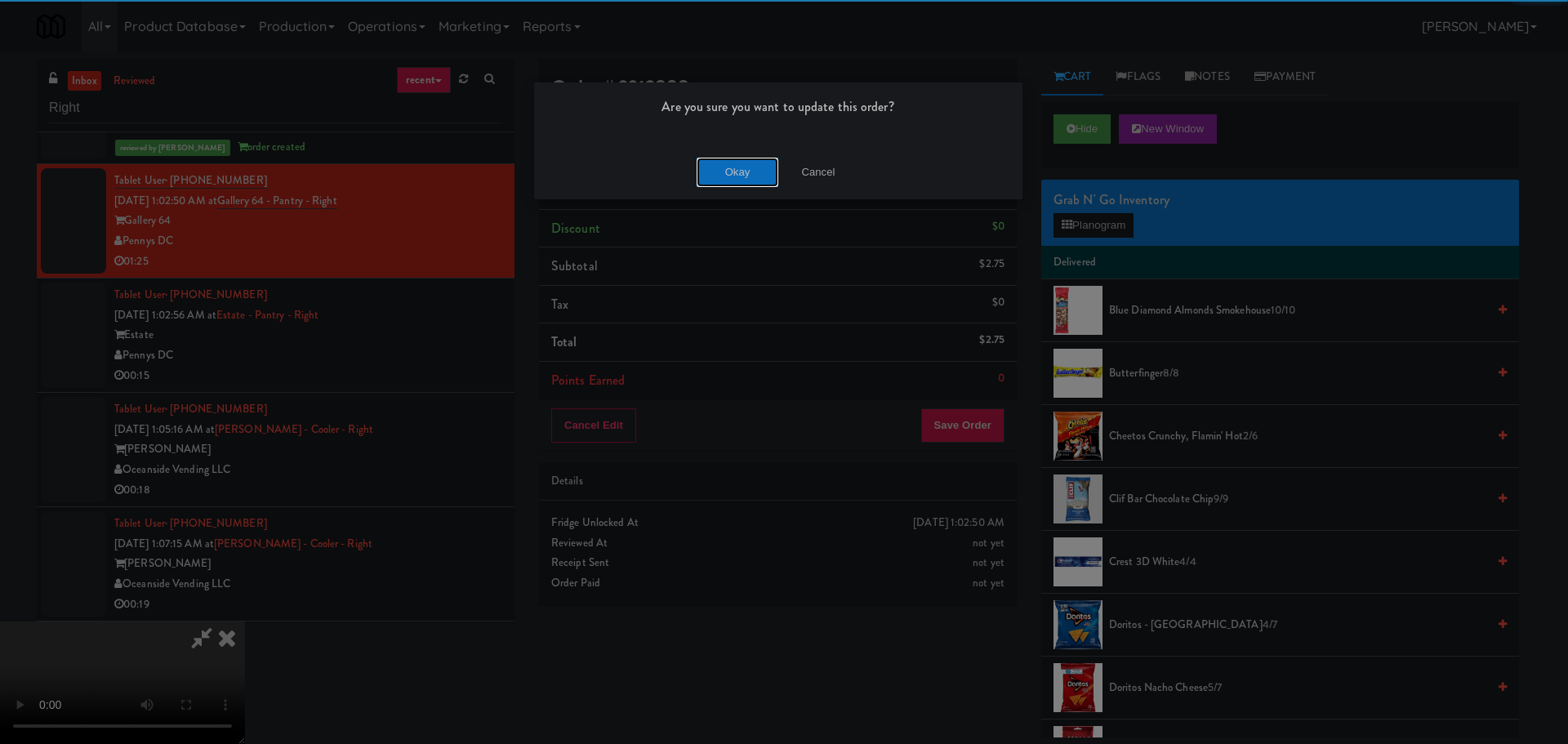
click at [751, 170] on button "Okay" at bounding box center [738, 172] width 82 height 29
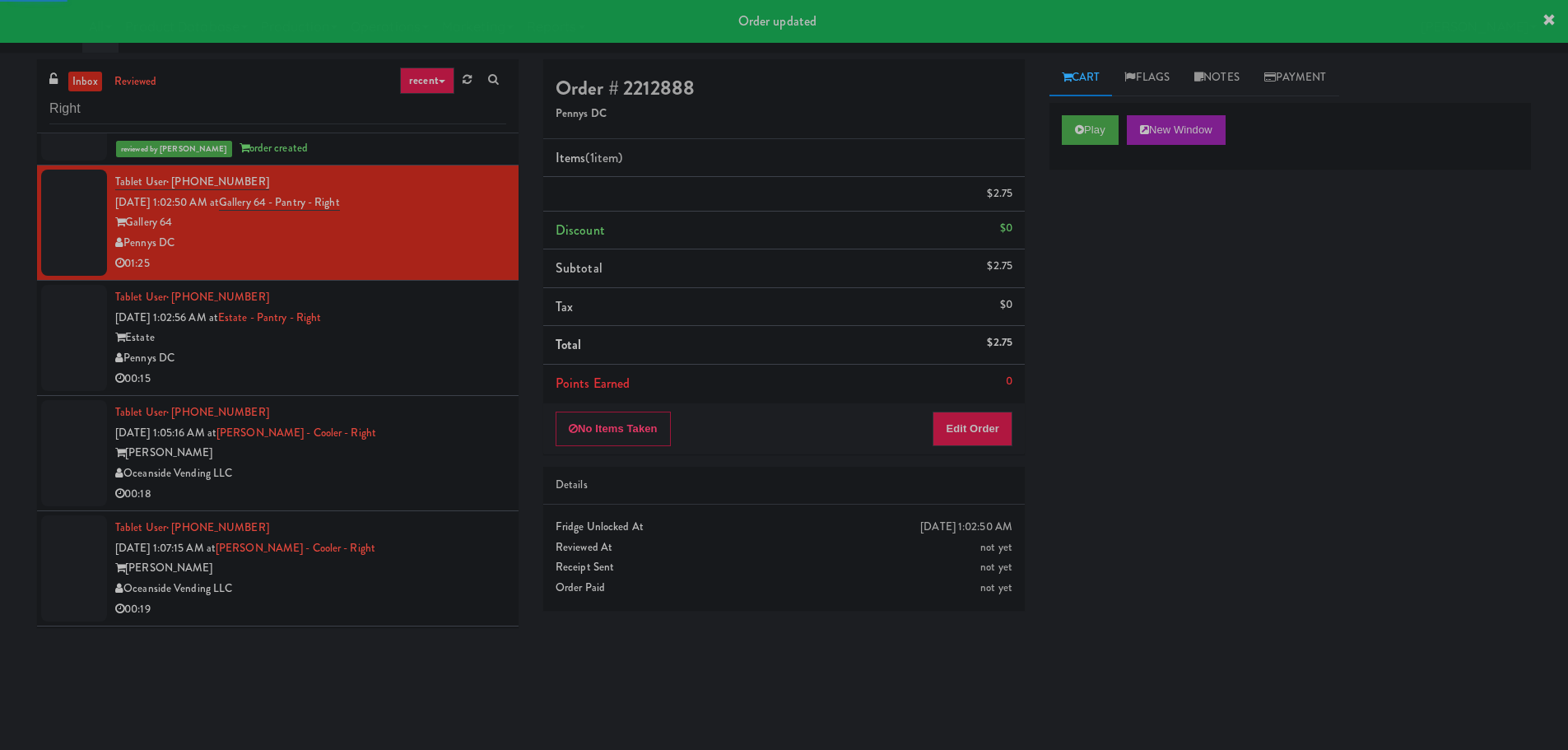
click at [462, 348] on div "Pennys DC" at bounding box center [310, 359] width 391 height 21
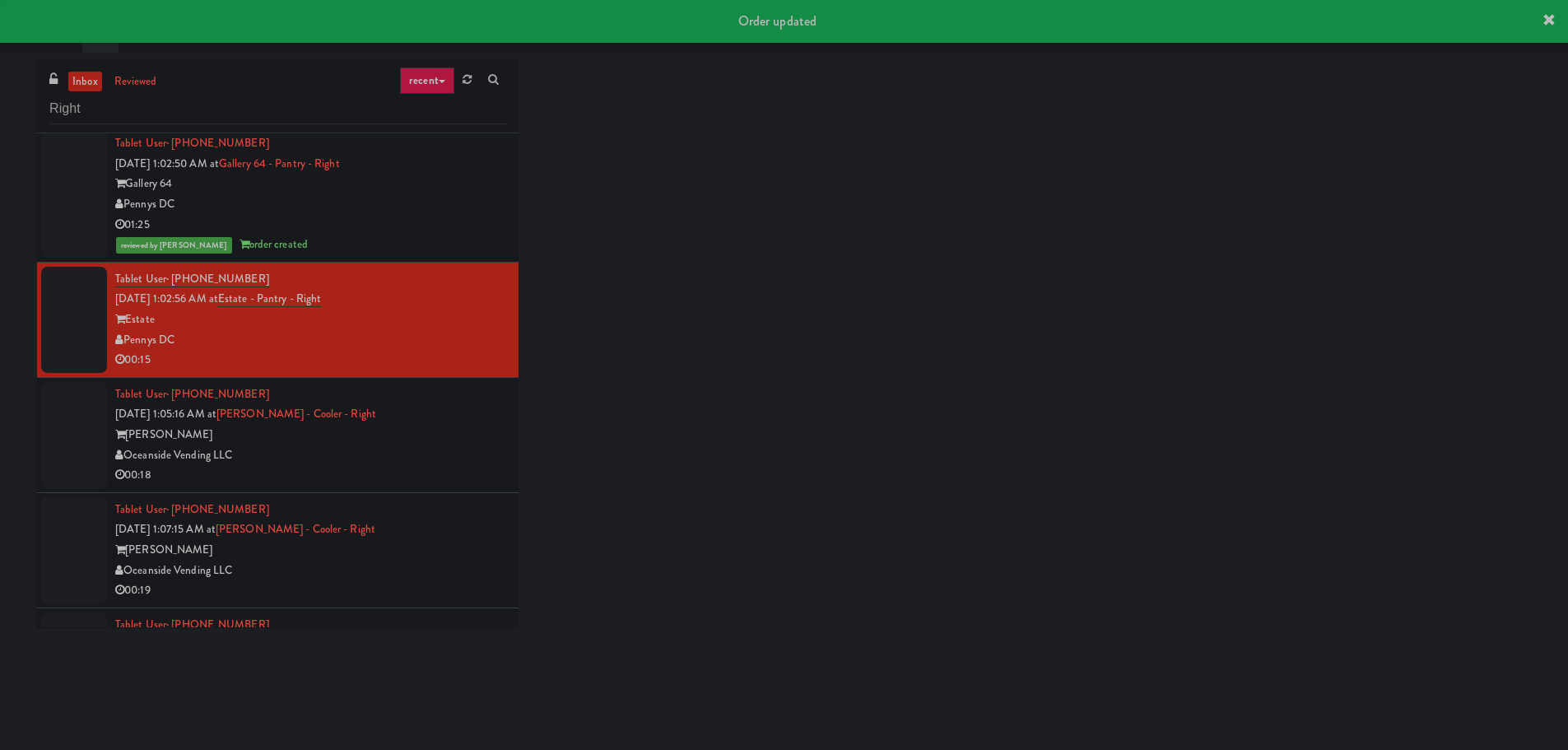
scroll to position [1894, 0]
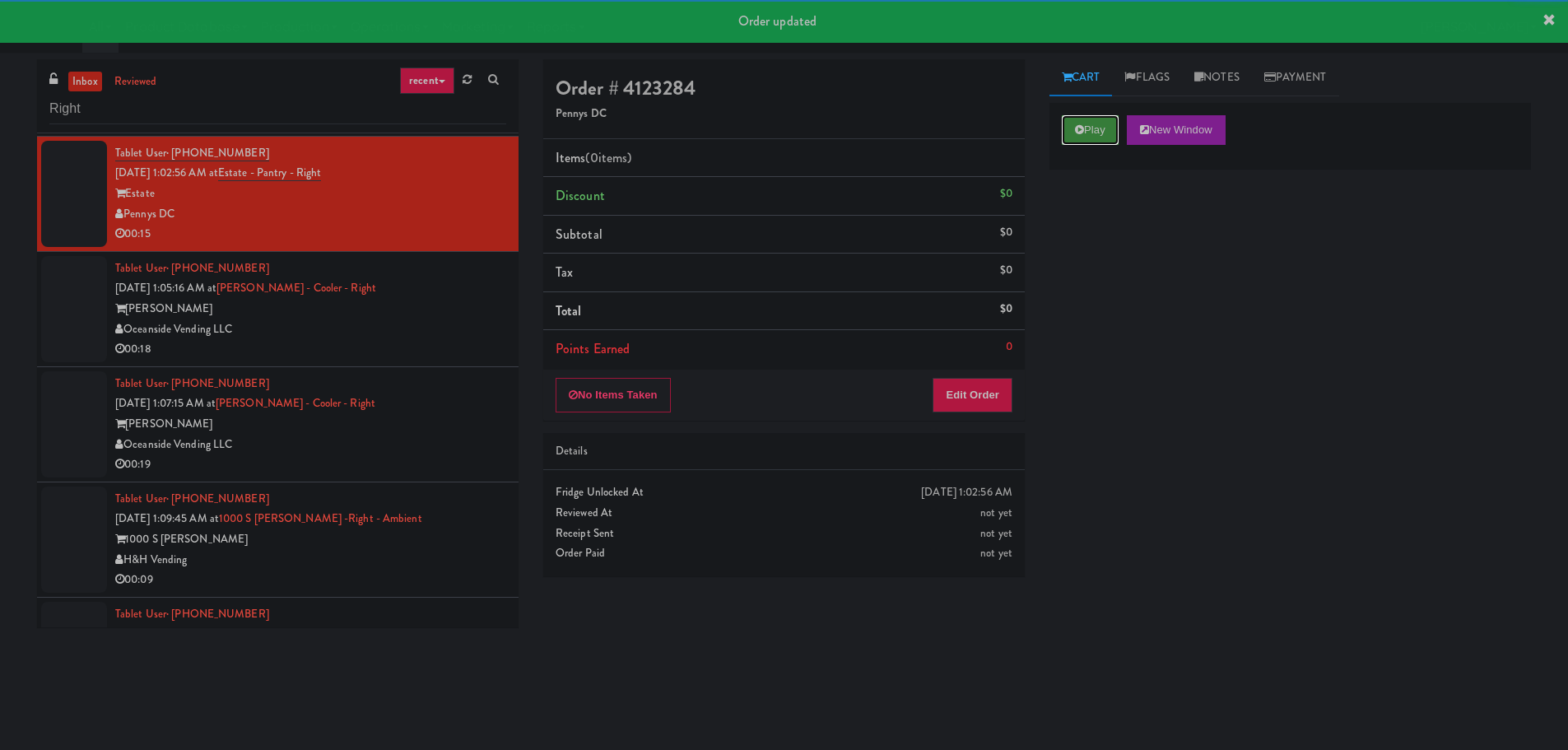
click at [1098, 130] on button "Play" at bounding box center [1090, 130] width 57 height 29
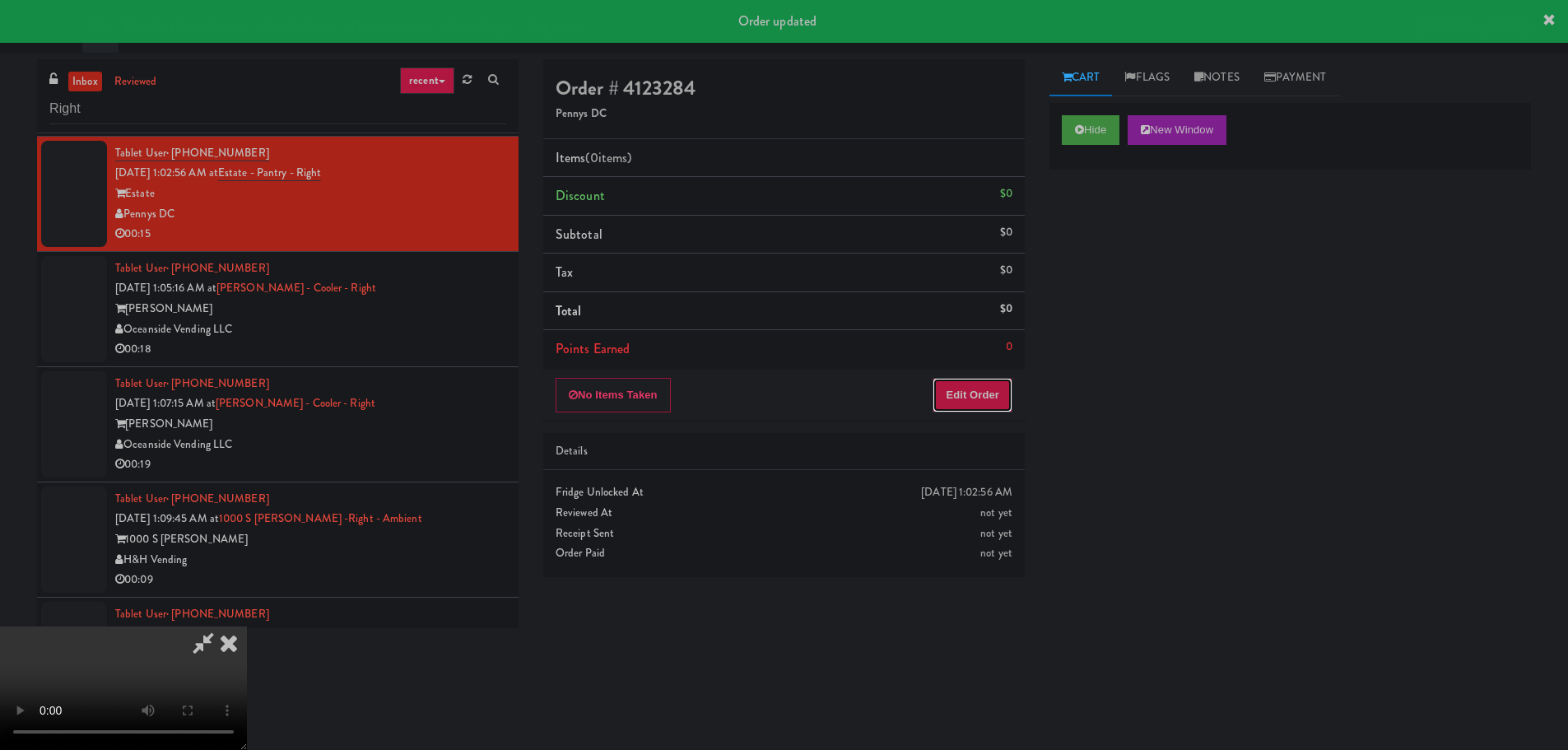
click at [993, 390] on button "Edit Order" at bounding box center [972, 395] width 80 height 34
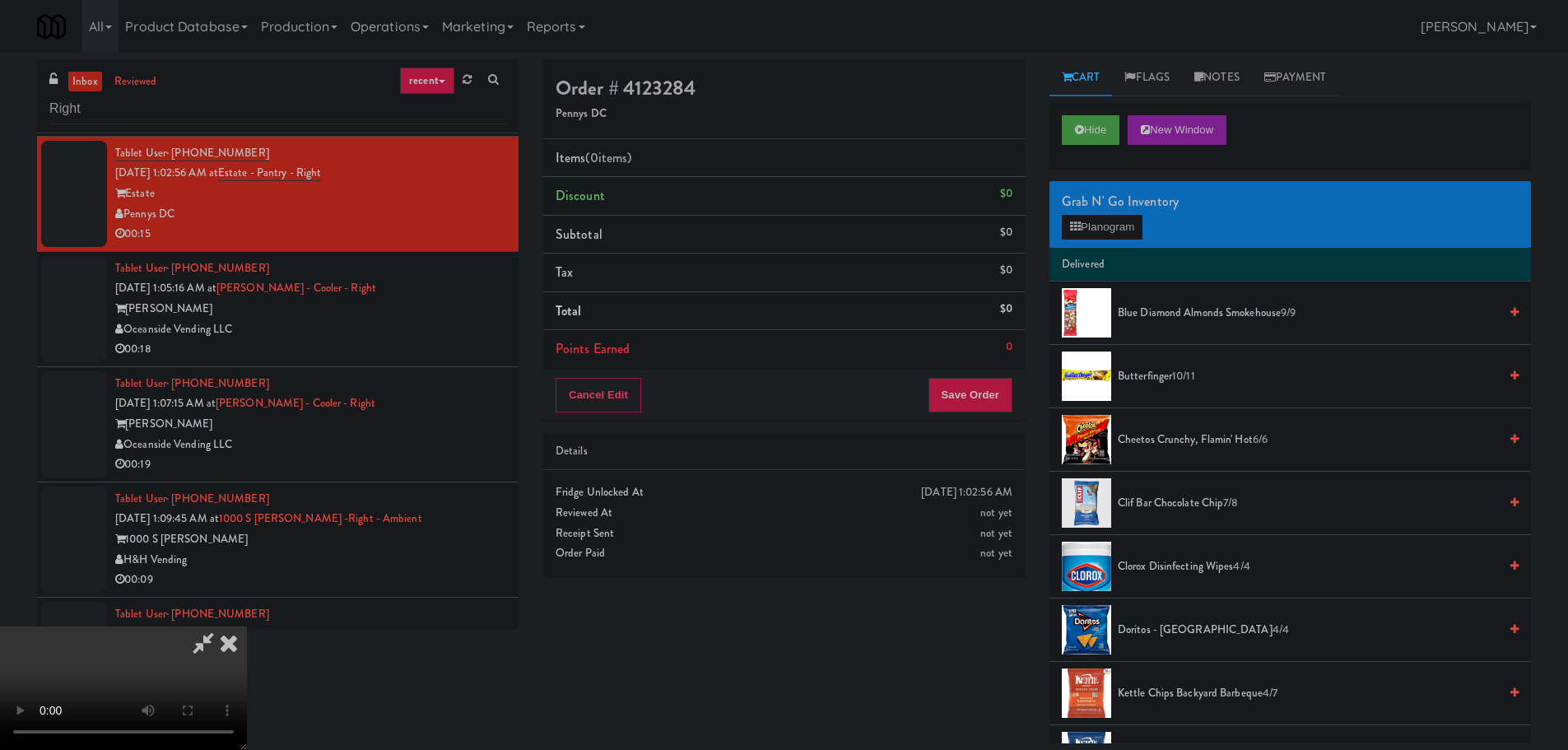
scroll to position [0, 0]
drag, startPoint x: 679, startPoint y: 375, endPoint x: 859, endPoint y: 327, distance: 186.3
click at [247, 627] on video at bounding box center [123, 689] width 247 height 124
click at [247, 635] on video at bounding box center [123, 689] width 247 height 124
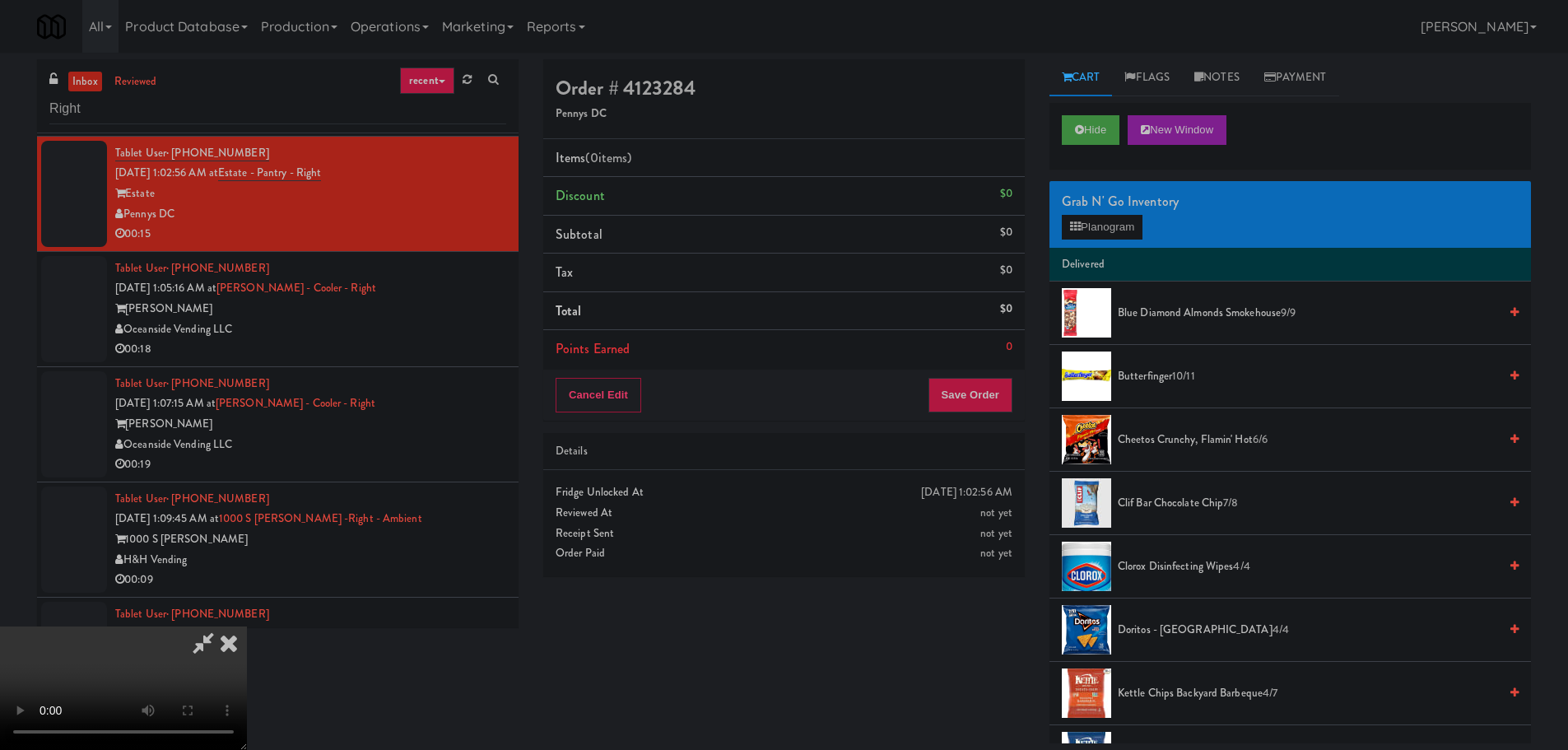
scroll to position [0, 0]
click at [247, 627] on video at bounding box center [123, 689] width 247 height 124
click at [1142, 227] on button "Planogram" at bounding box center [1102, 227] width 81 height 25
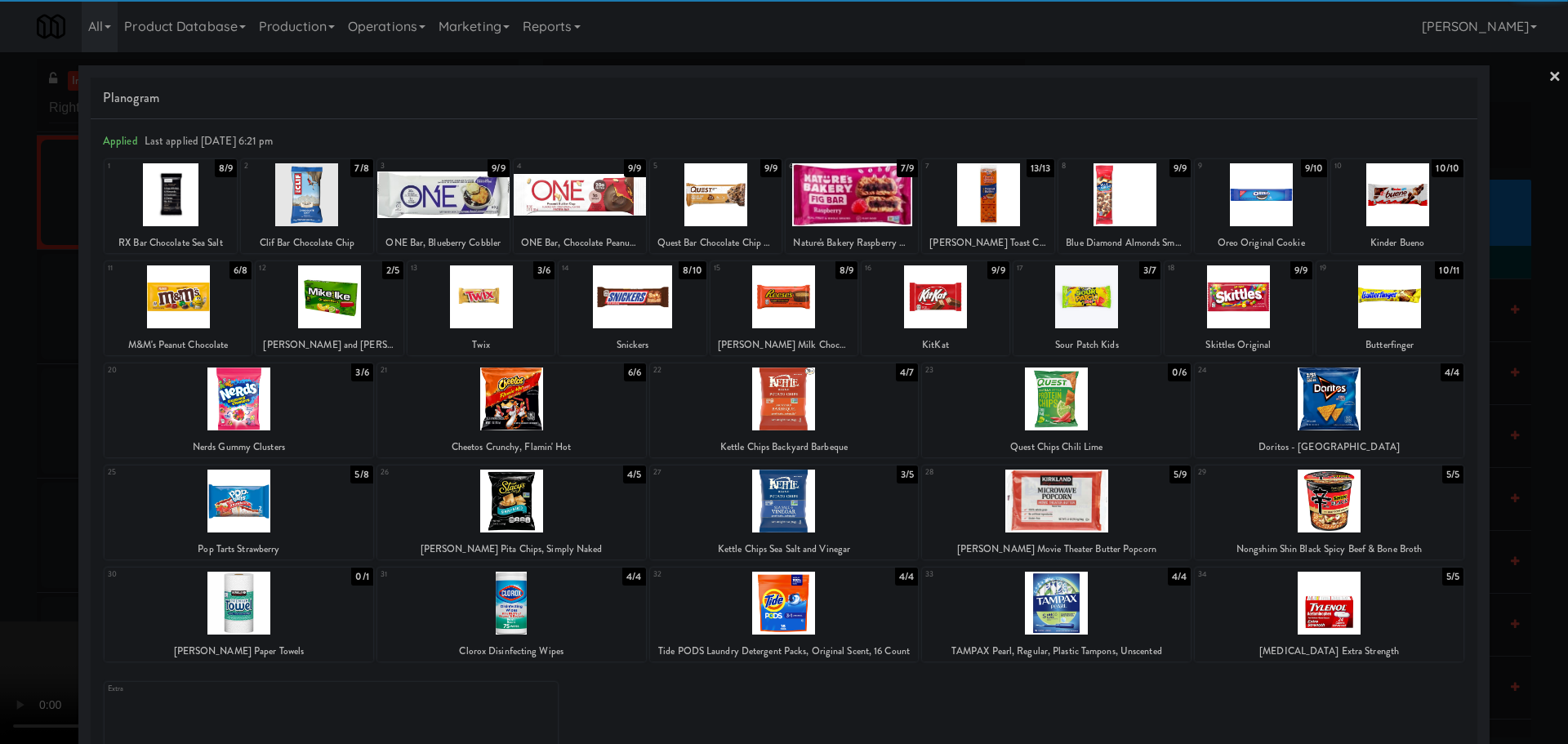
click at [1240, 294] on div at bounding box center [1238, 297] width 147 height 63
click at [17, 324] on div at bounding box center [784, 372] width 1568 height 744
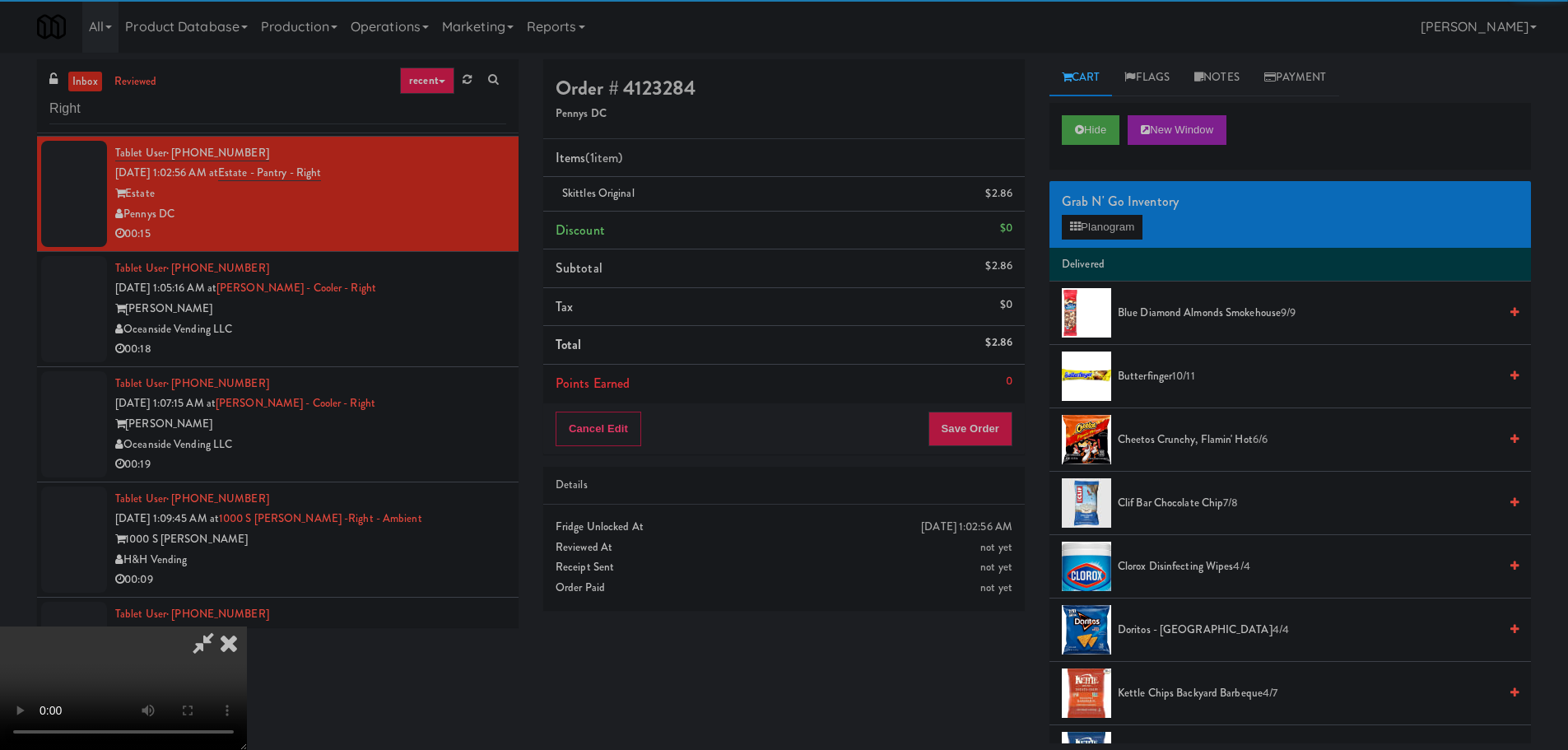
drag, startPoint x: 401, startPoint y: 287, endPoint x: 456, endPoint y: 304, distance: 57.6
click at [247, 627] on video at bounding box center [123, 689] width 247 height 124
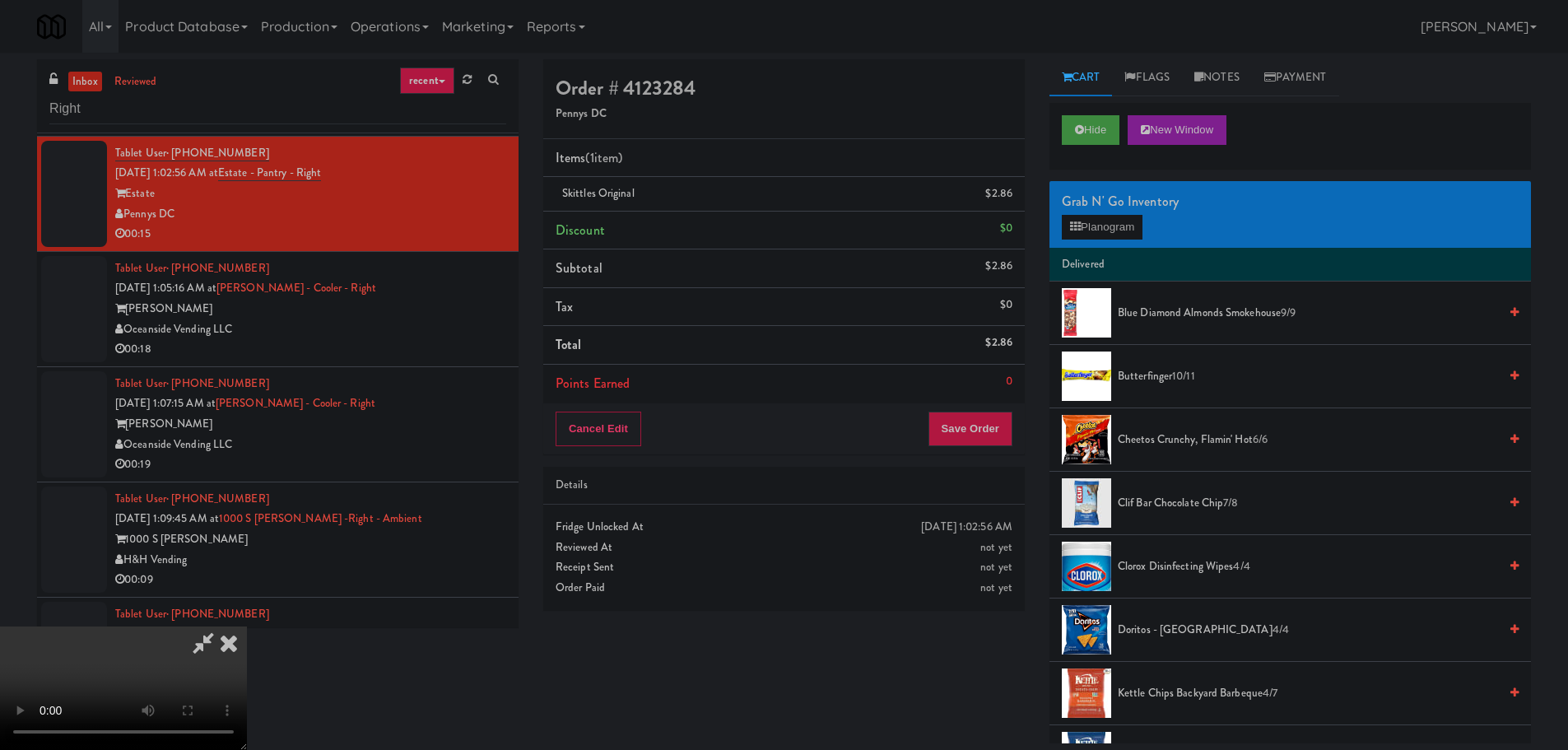
click at [247, 627] on video at bounding box center [123, 689] width 247 height 124
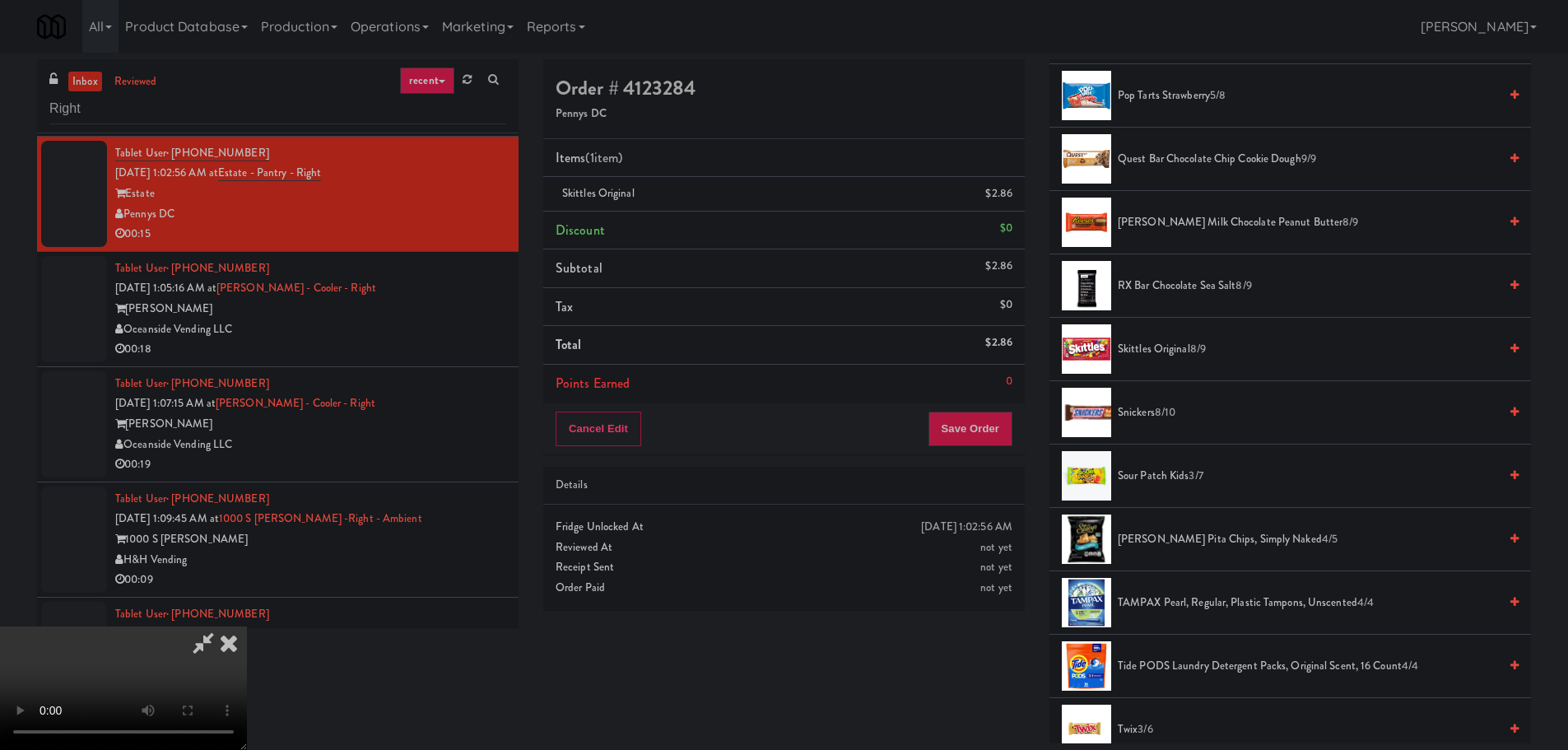
scroll to position [1565, 0]
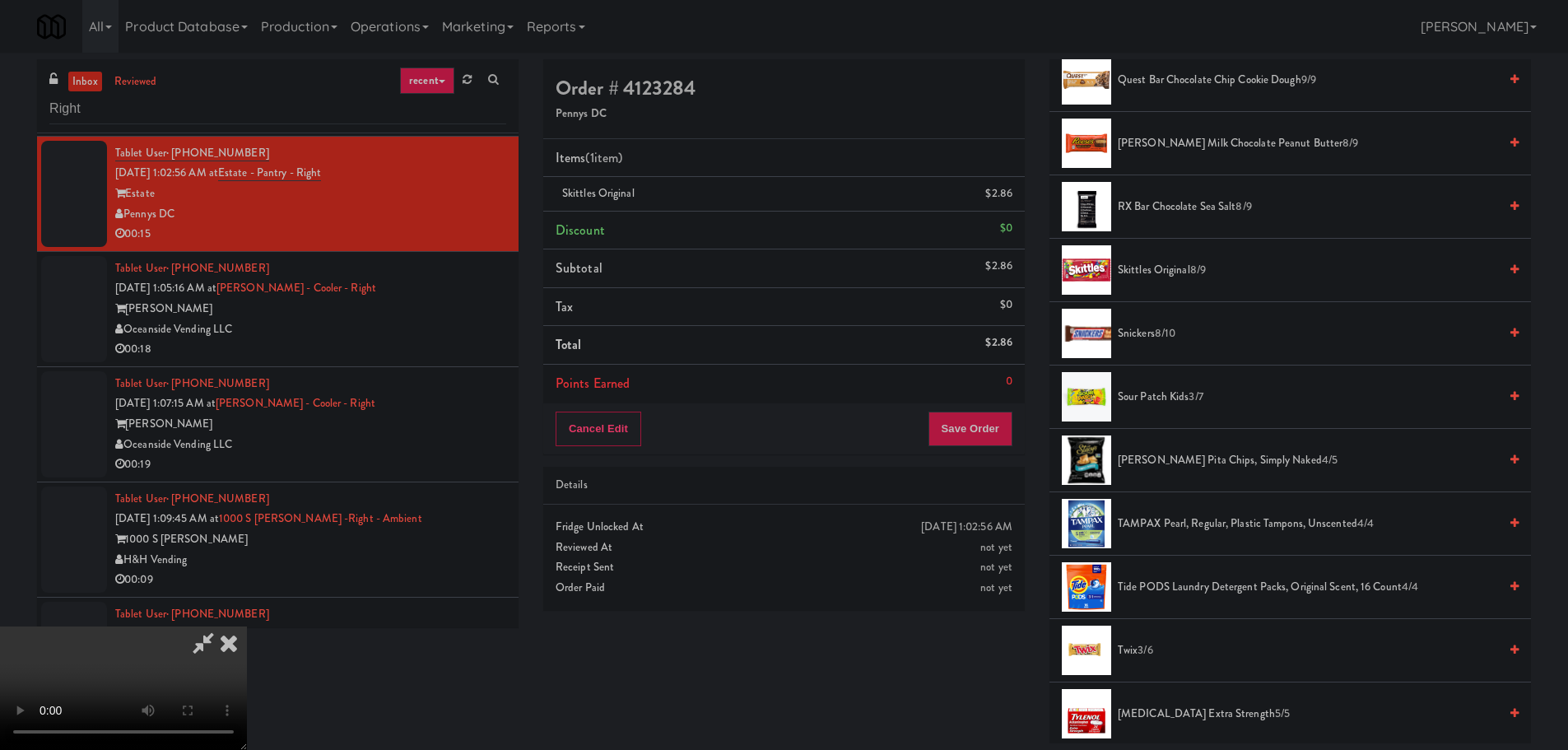
click at [1152, 267] on span "Skittles Original 8/9" at bounding box center [1308, 271] width 380 height 21
drag, startPoint x: 759, startPoint y: 335, endPoint x: 780, endPoint y: 362, distance: 34.2
click at [247, 627] on video at bounding box center [123, 689] width 247 height 124
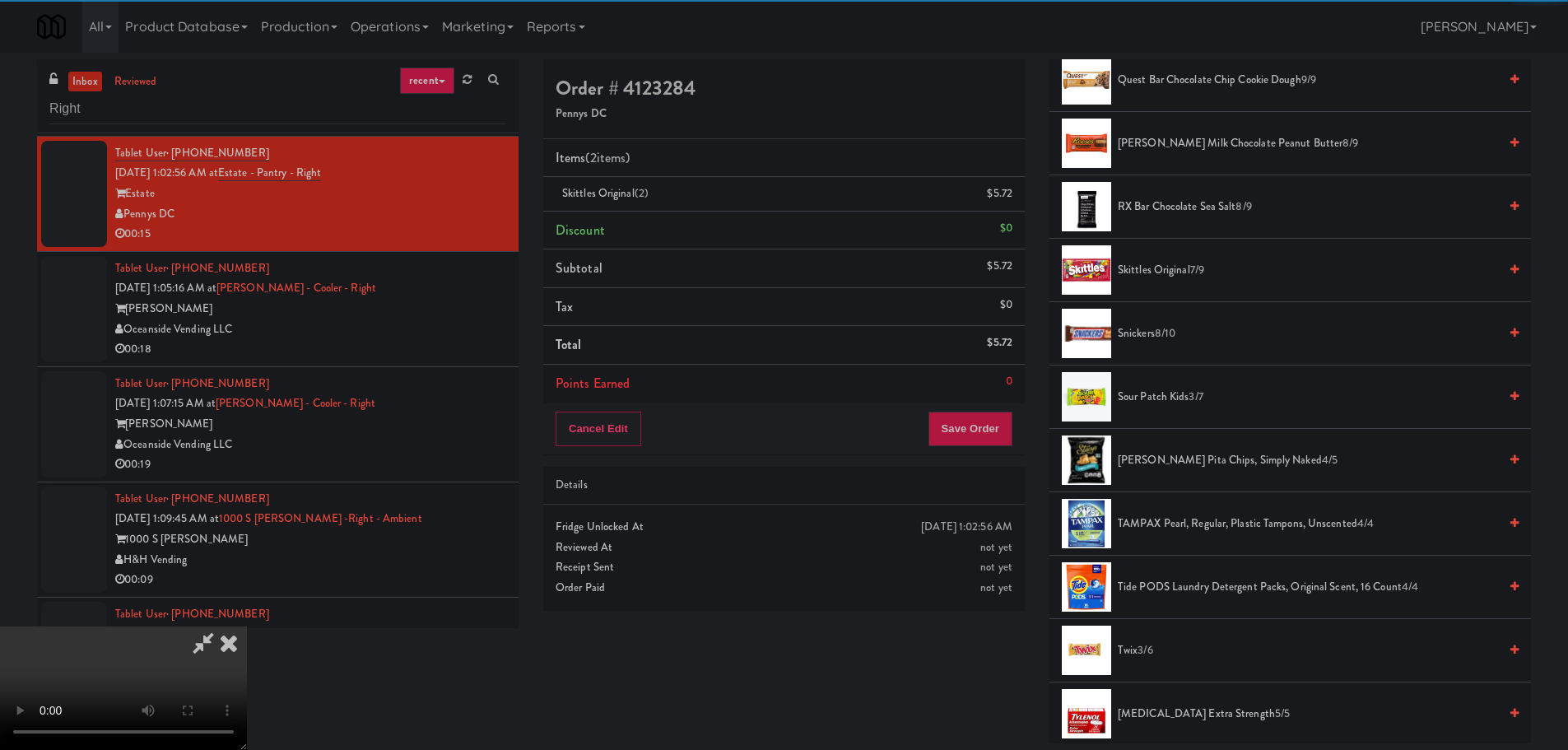
click at [247, 627] on video at bounding box center [123, 689] width 247 height 124
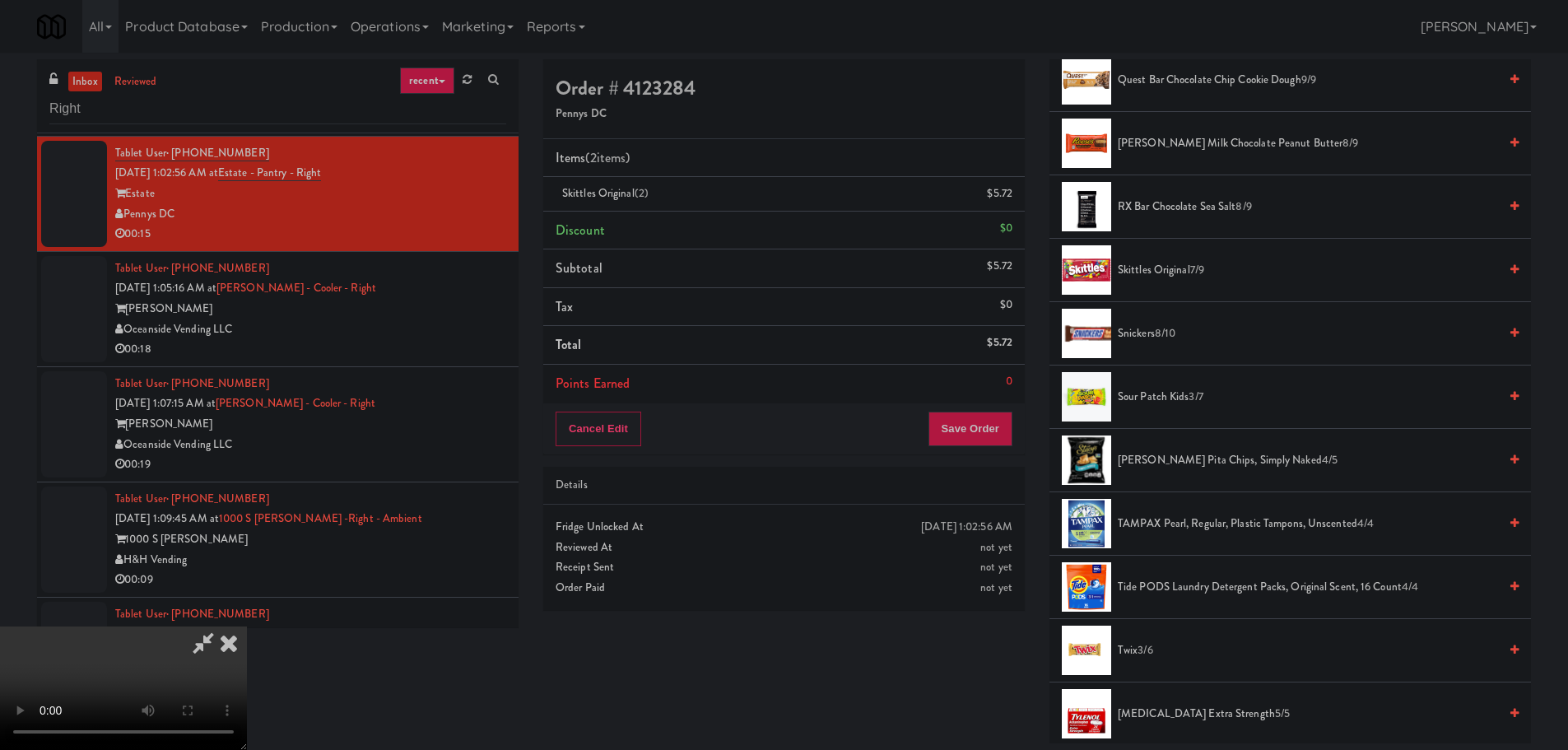
click at [247, 627] on video at bounding box center [123, 689] width 247 height 124
drag, startPoint x: 793, startPoint y: 337, endPoint x: 763, endPoint y: 403, distance: 72.5
click at [247, 627] on video at bounding box center [123, 689] width 247 height 124
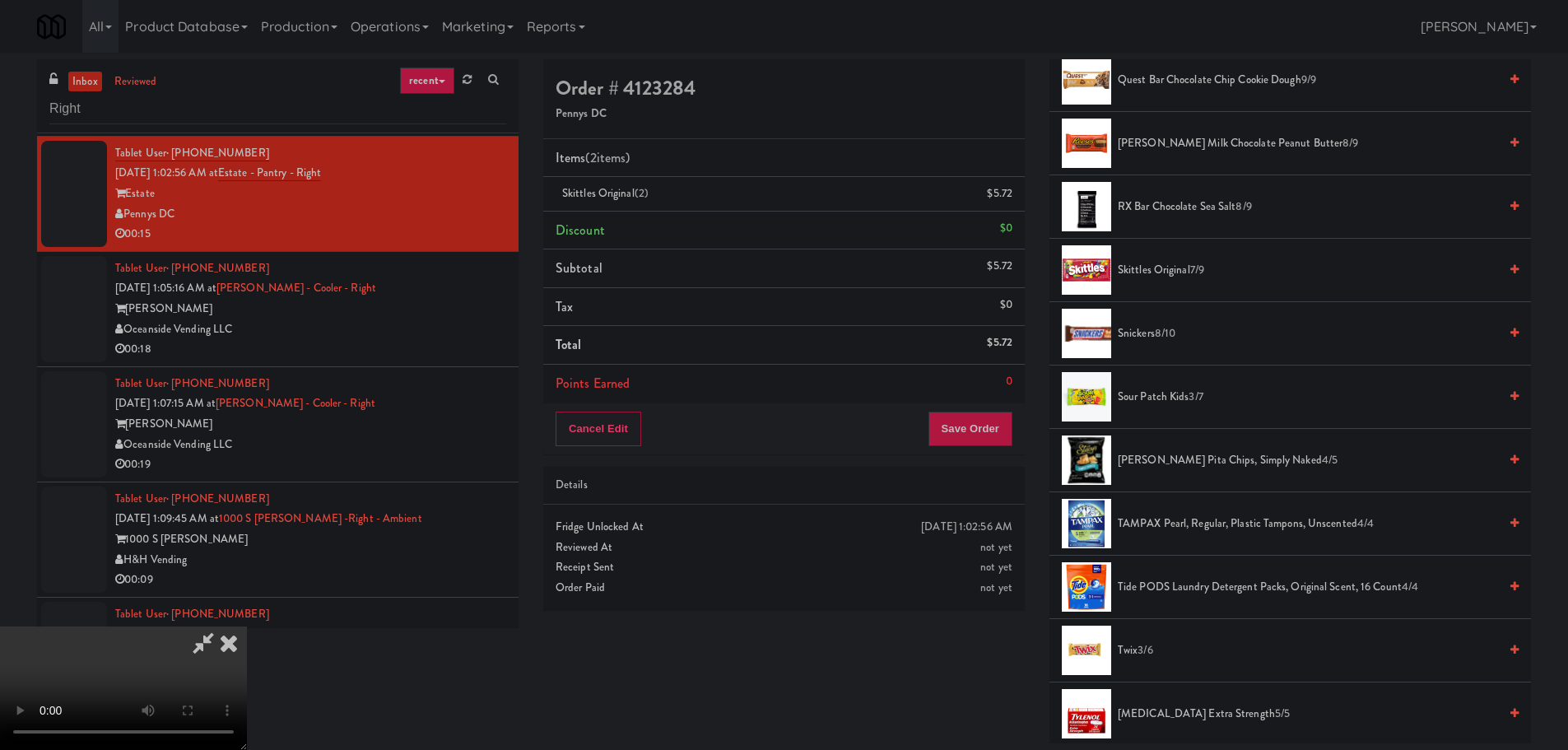
scroll to position [0, 0]
click at [247, 627] on video at bounding box center [123, 689] width 247 height 124
click at [992, 427] on button "Save Order" at bounding box center [971, 429] width 84 height 34
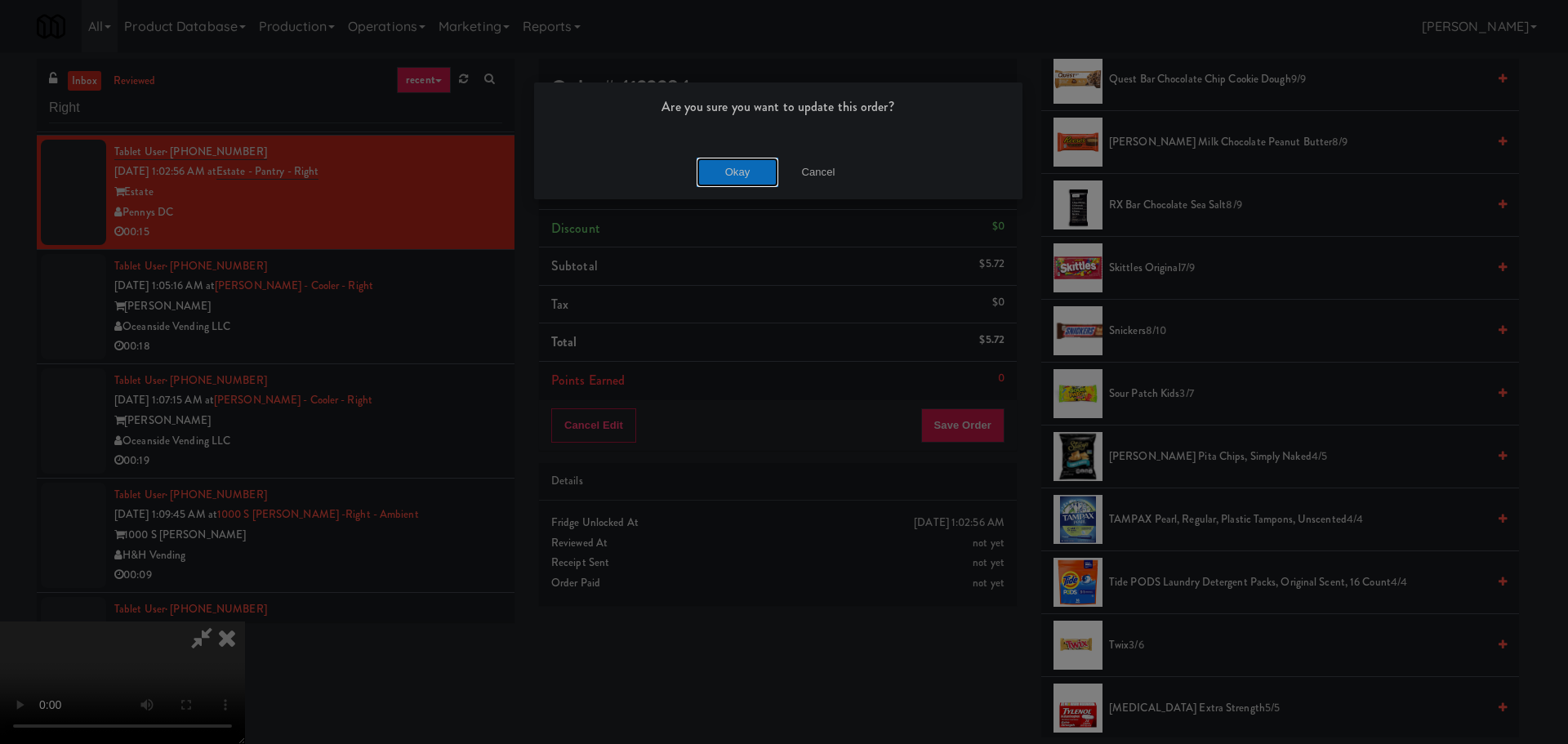
drag, startPoint x: 737, startPoint y: 176, endPoint x: 761, endPoint y: 211, distance: 42.4
click at [738, 176] on button "Okay" at bounding box center [738, 172] width 82 height 29
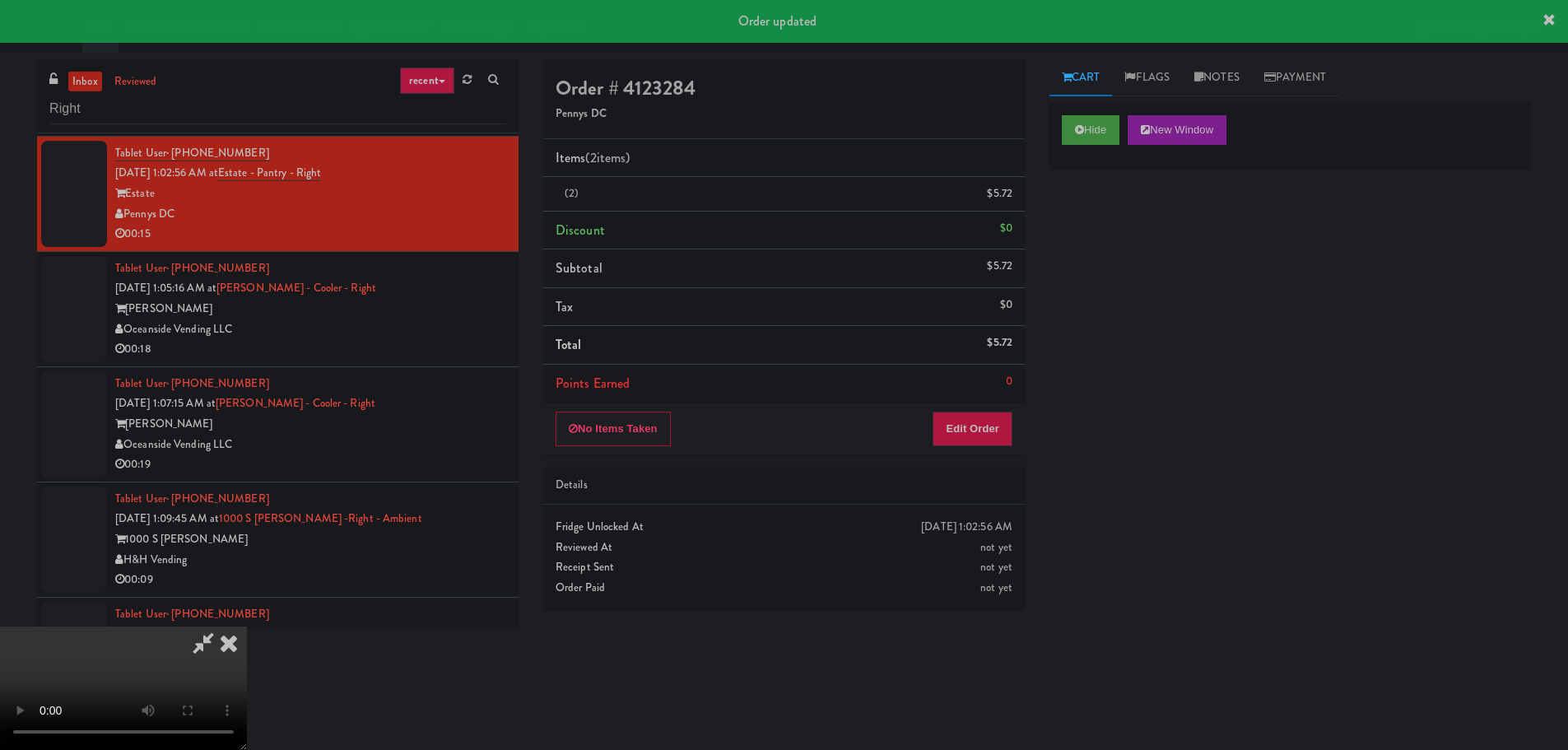
scroll to position [0, 0]
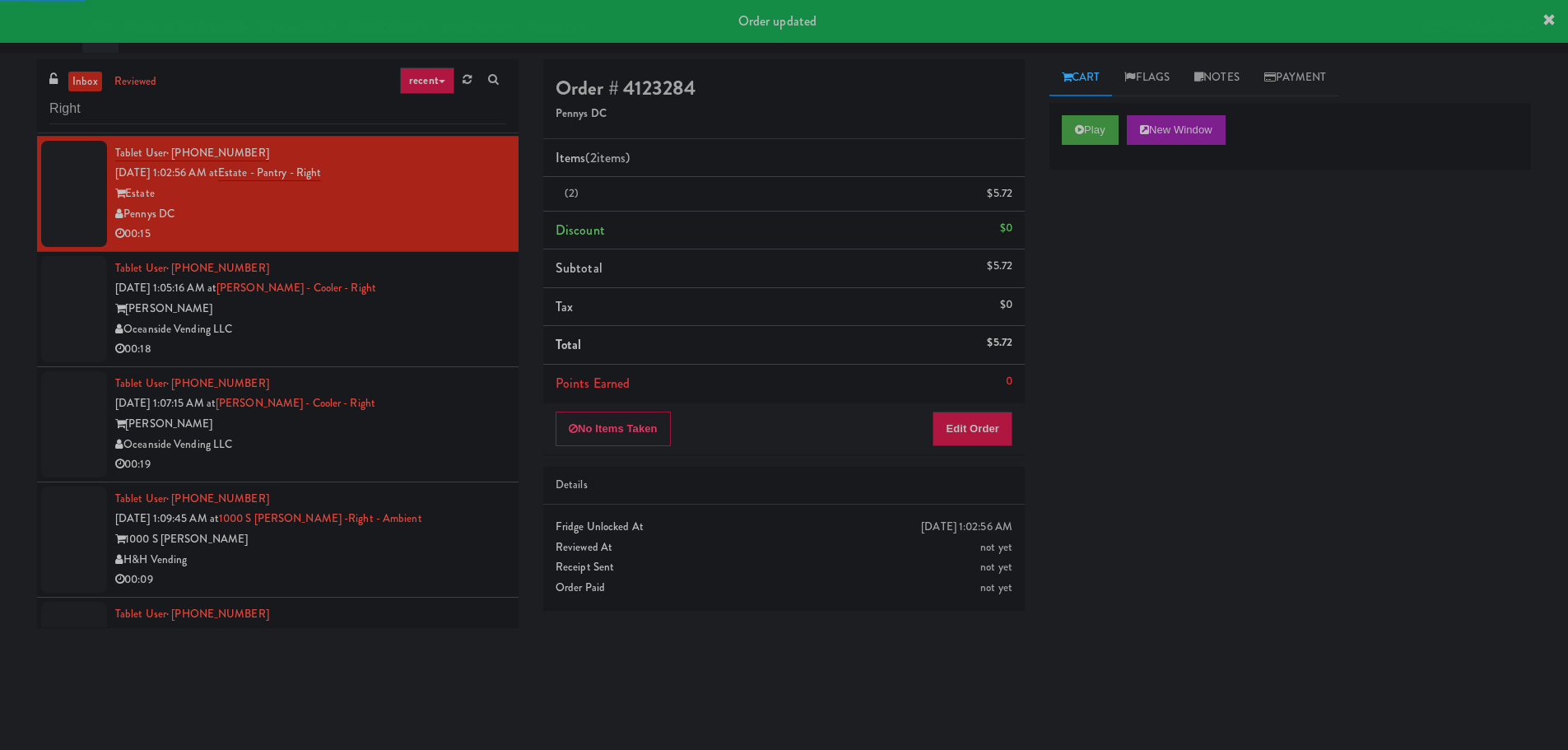
click at [442, 355] on div "00:18" at bounding box center [310, 349] width 391 height 21
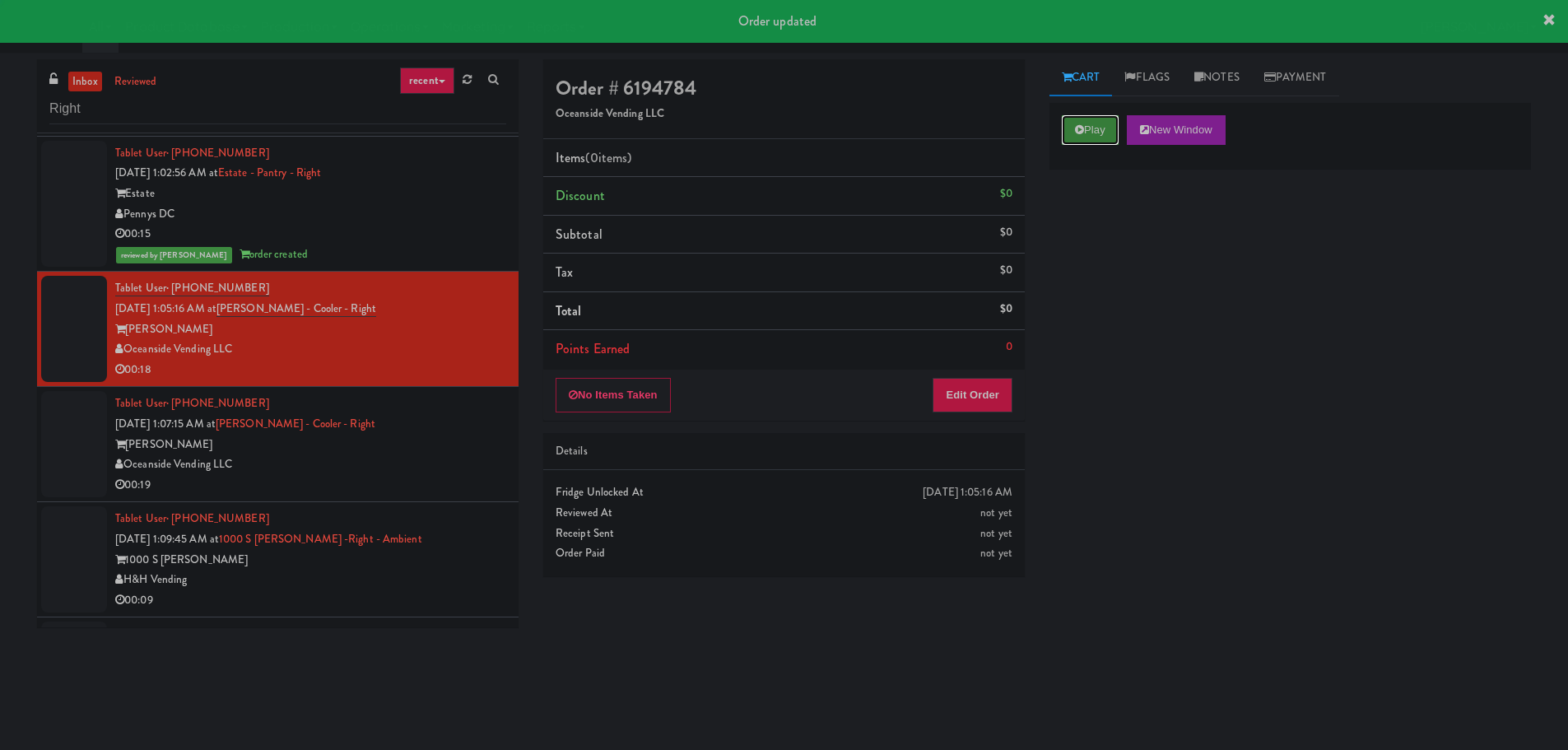
click at [1091, 138] on button "Play" at bounding box center [1090, 130] width 57 height 29
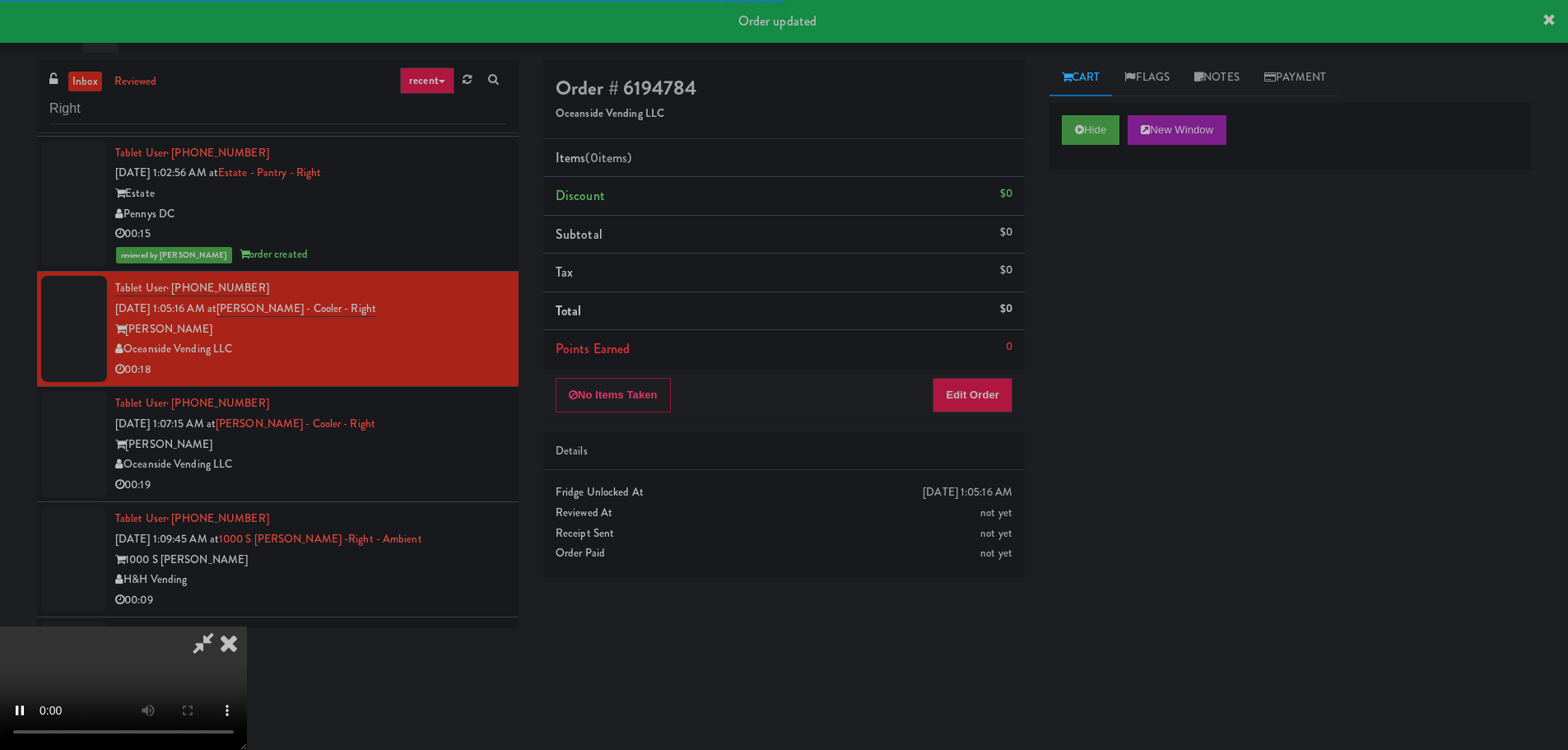
click at [972, 375] on div "No Items Taken Edit Order" at bounding box center [784, 395] width 481 height 51
click at [971, 383] on button "Edit Order" at bounding box center [972, 395] width 80 height 34
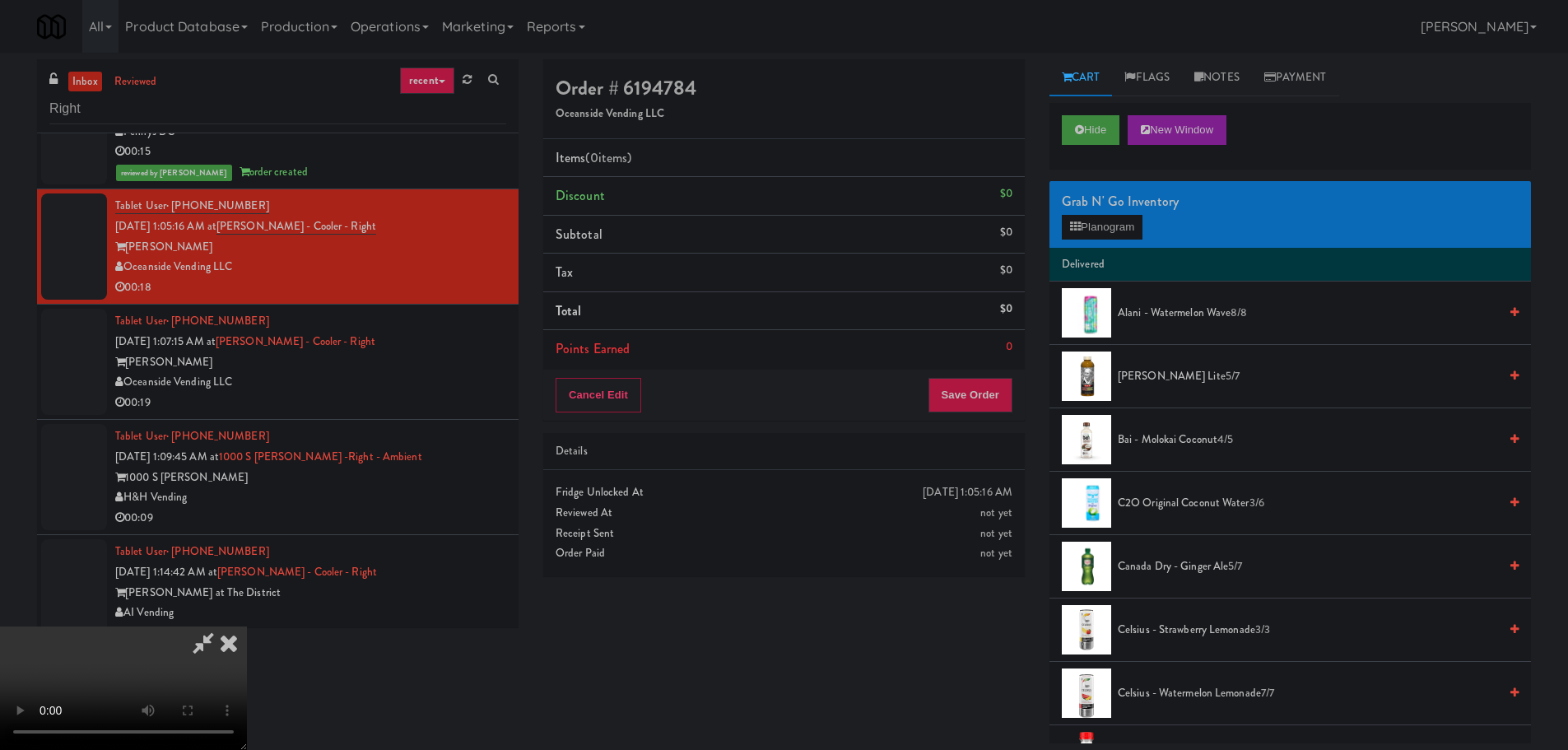
click at [247, 627] on video at bounding box center [123, 689] width 247 height 124
click at [1083, 230] on button "Planogram" at bounding box center [1102, 227] width 81 height 25
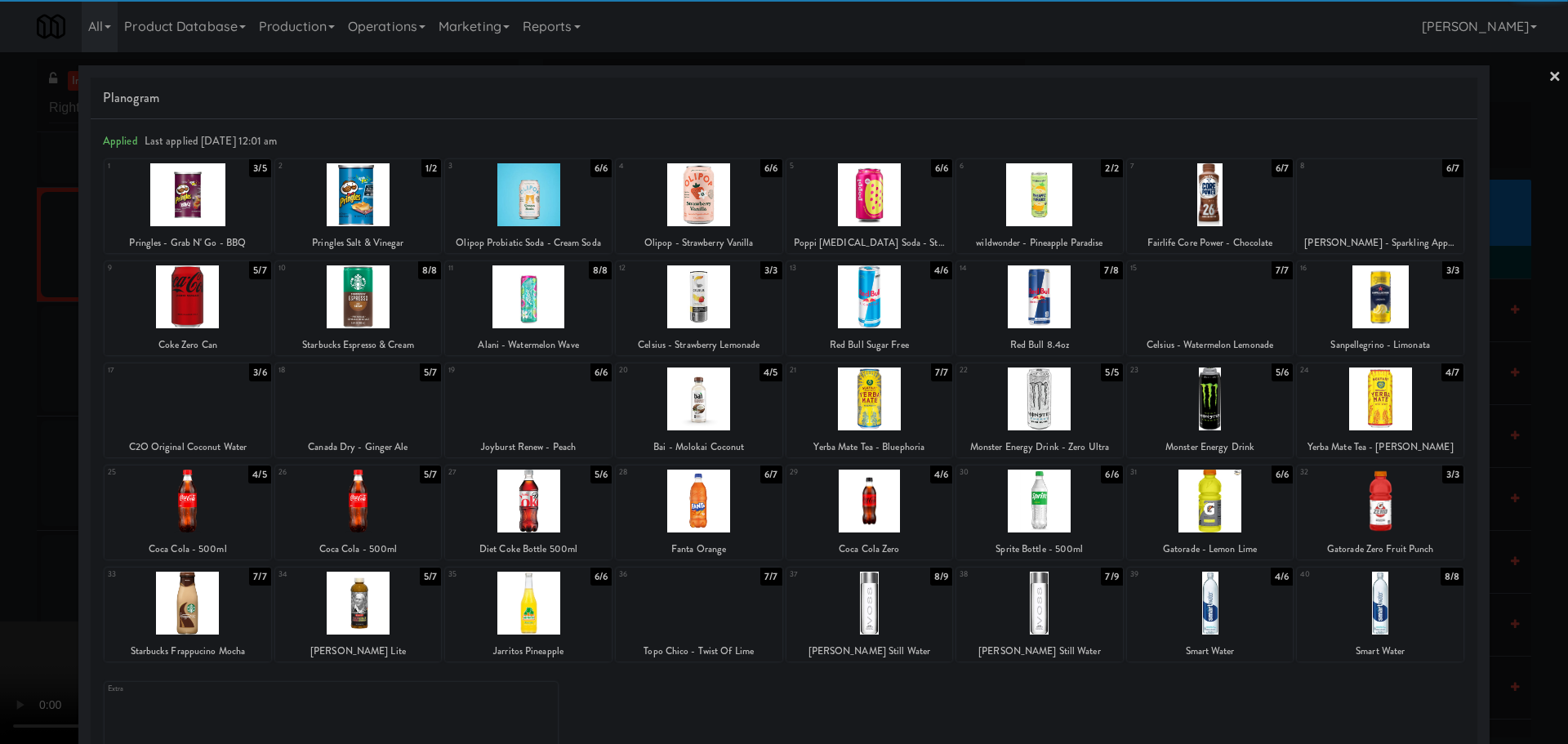
click at [1377, 306] on div at bounding box center [1379, 297] width 166 height 63
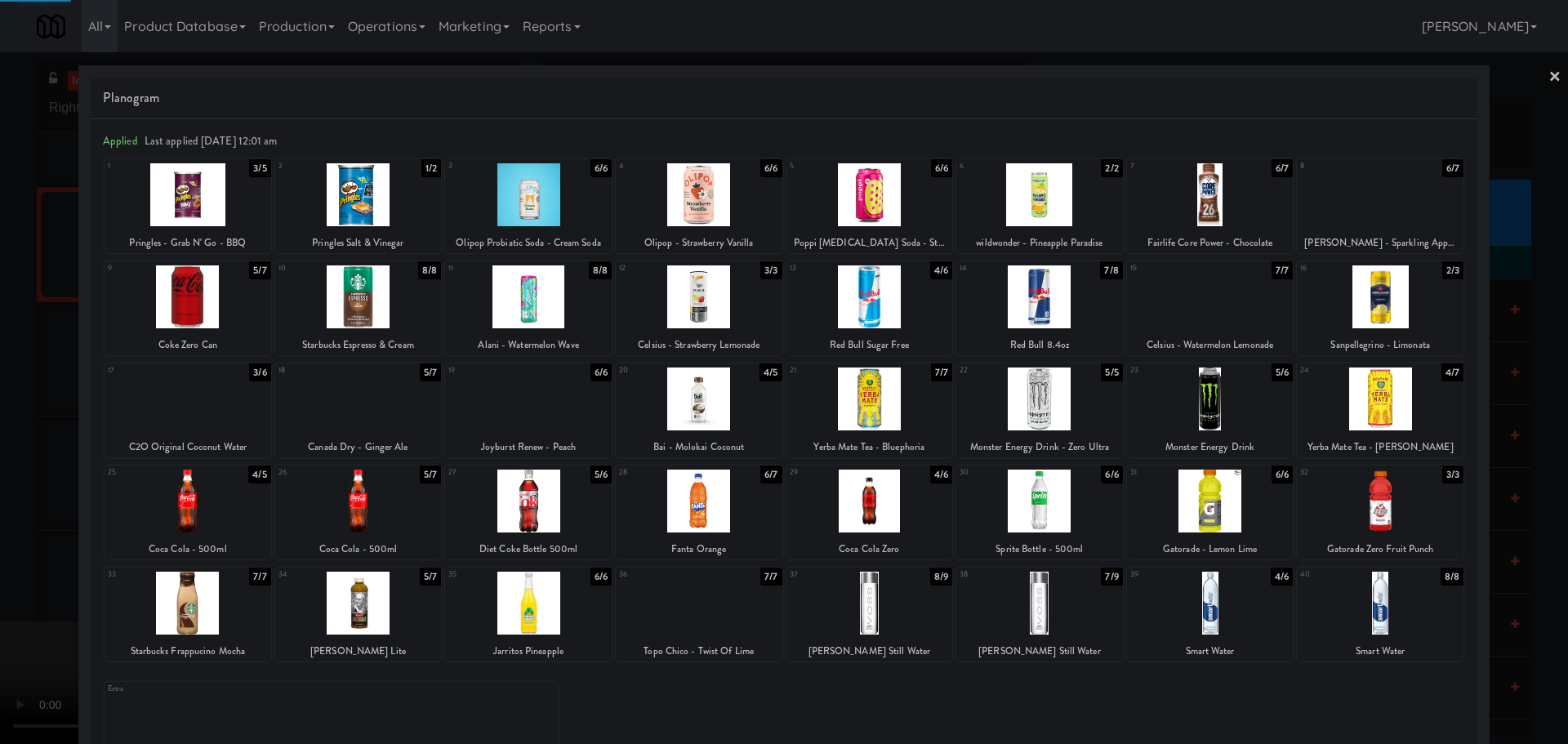
drag, startPoint x: 0, startPoint y: 498, endPoint x: 100, endPoint y: 486, distance: 100.7
click at [0, 503] on div at bounding box center [784, 372] width 1568 height 744
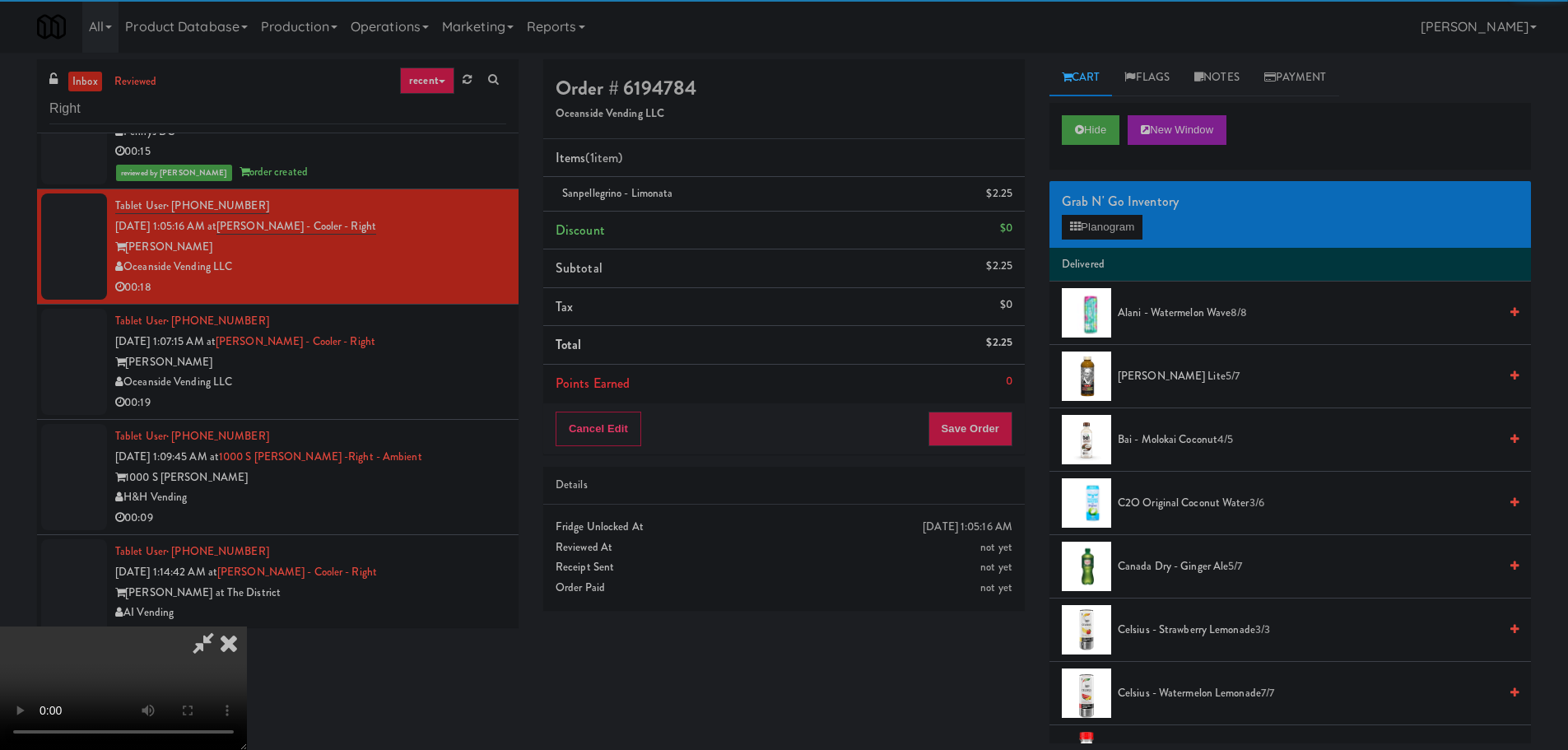
click at [247, 627] on video at bounding box center [123, 689] width 247 height 124
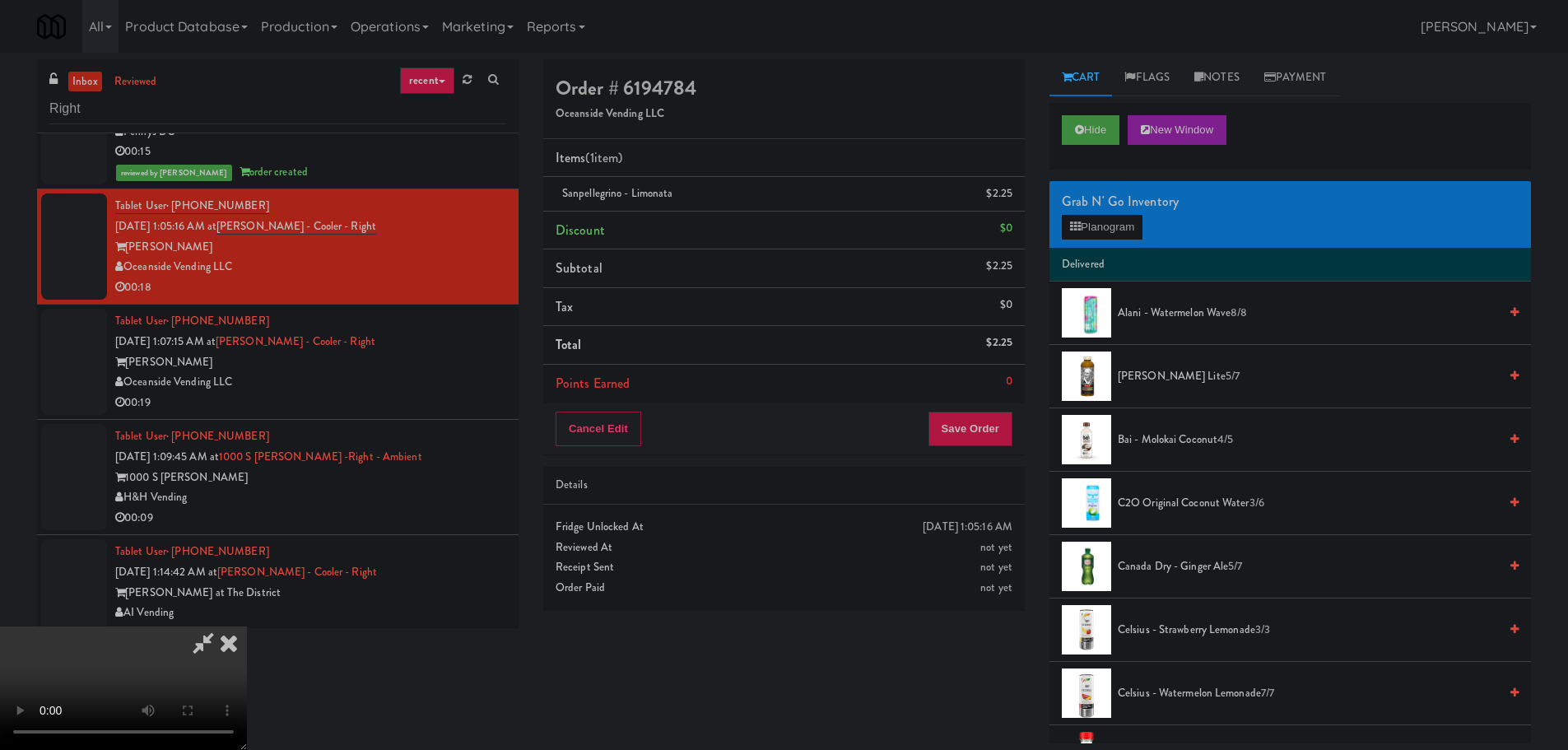
click at [247, 627] on video at bounding box center [123, 689] width 247 height 124
drag, startPoint x: 1100, startPoint y: 209, endPoint x: 1105, endPoint y: 223, distance: 14.9
click at [1099, 213] on div "Grab N' Go Inventory Planogram" at bounding box center [1290, 215] width 481 height 67
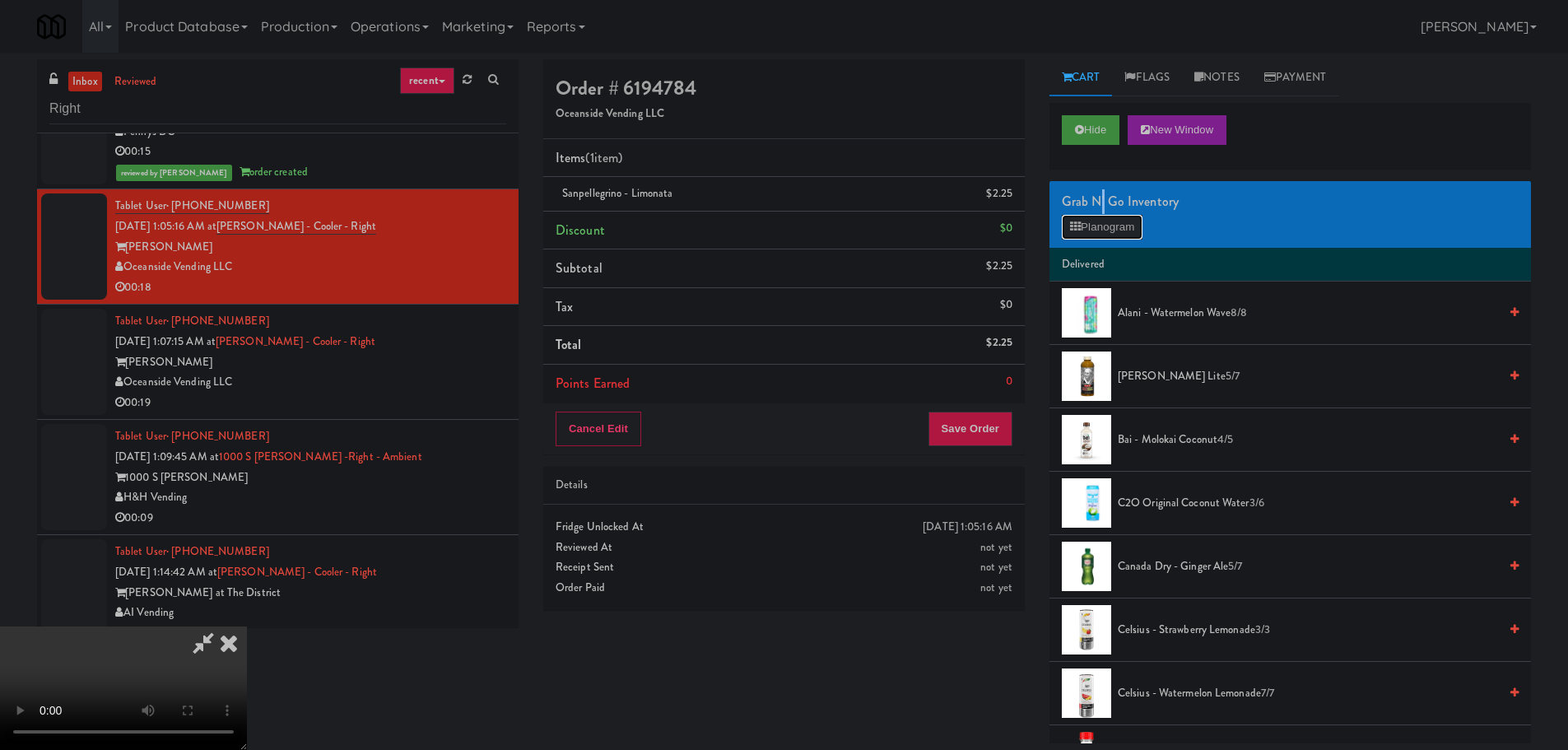
click at [1105, 223] on button "Planogram" at bounding box center [1102, 227] width 81 height 25
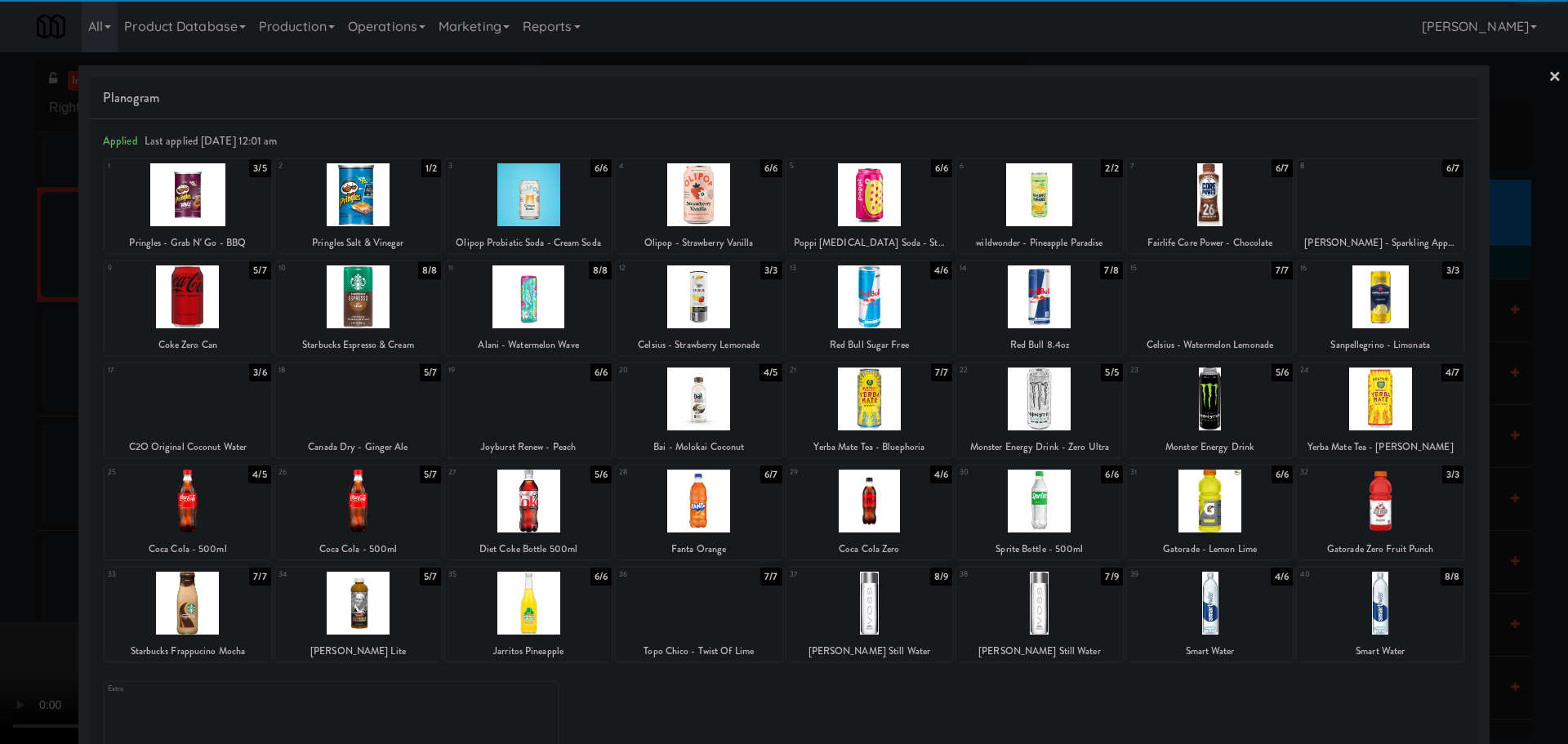
click at [193, 427] on div at bounding box center [188, 399] width 166 height 63
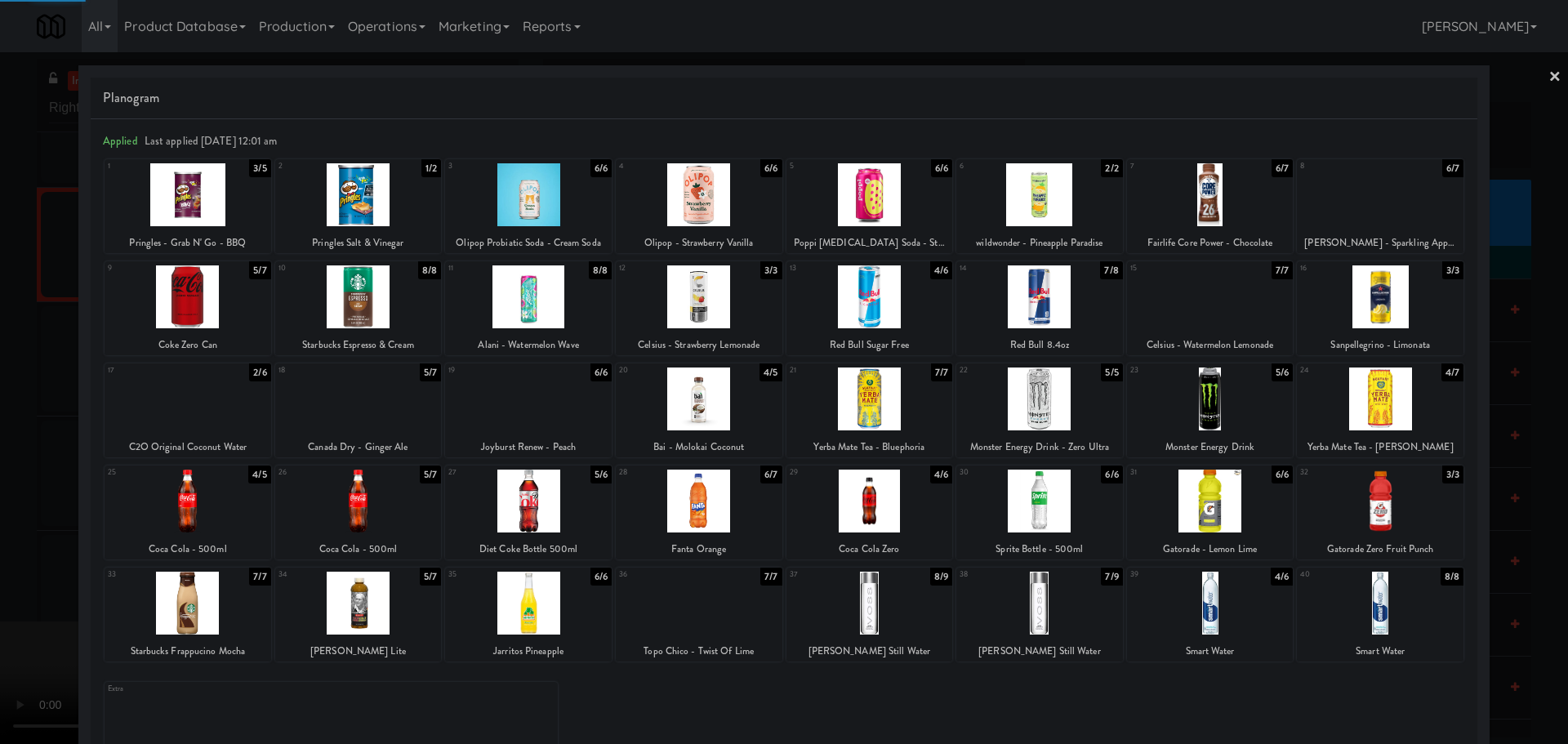
drag, startPoint x: 0, startPoint y: 501, endPoint x: 285, endPoint y: 430, distance: 293.7
click at [2, 501] on div at bounding box center [784, 372] width 1568 height 744
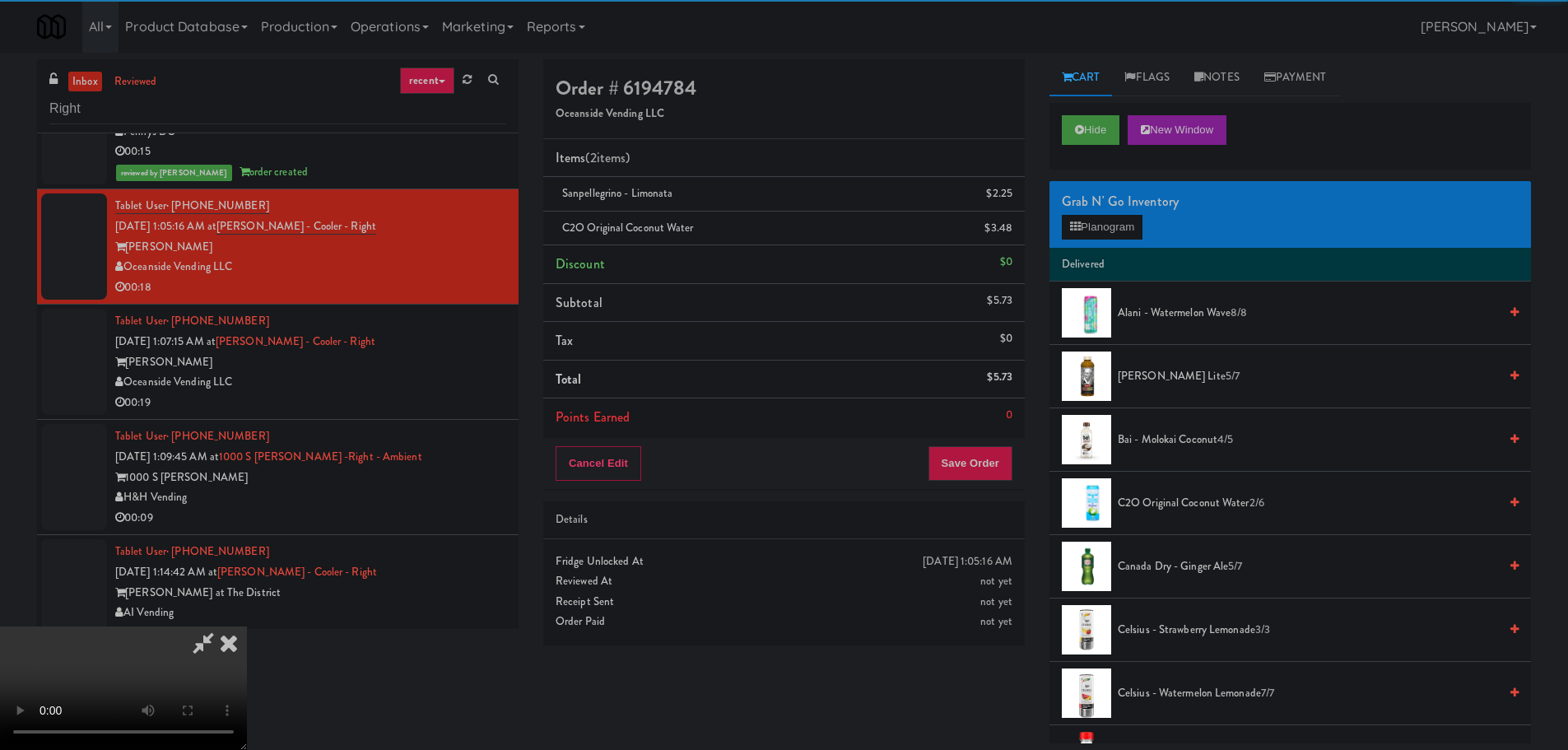
drag, startPoint x: 287, startPoint y: 433, endPoint x: 400, endPoint y: 440, distance: 113.2
click at [247, 627] on video at bounding box center [123, 689] width 247 height 124
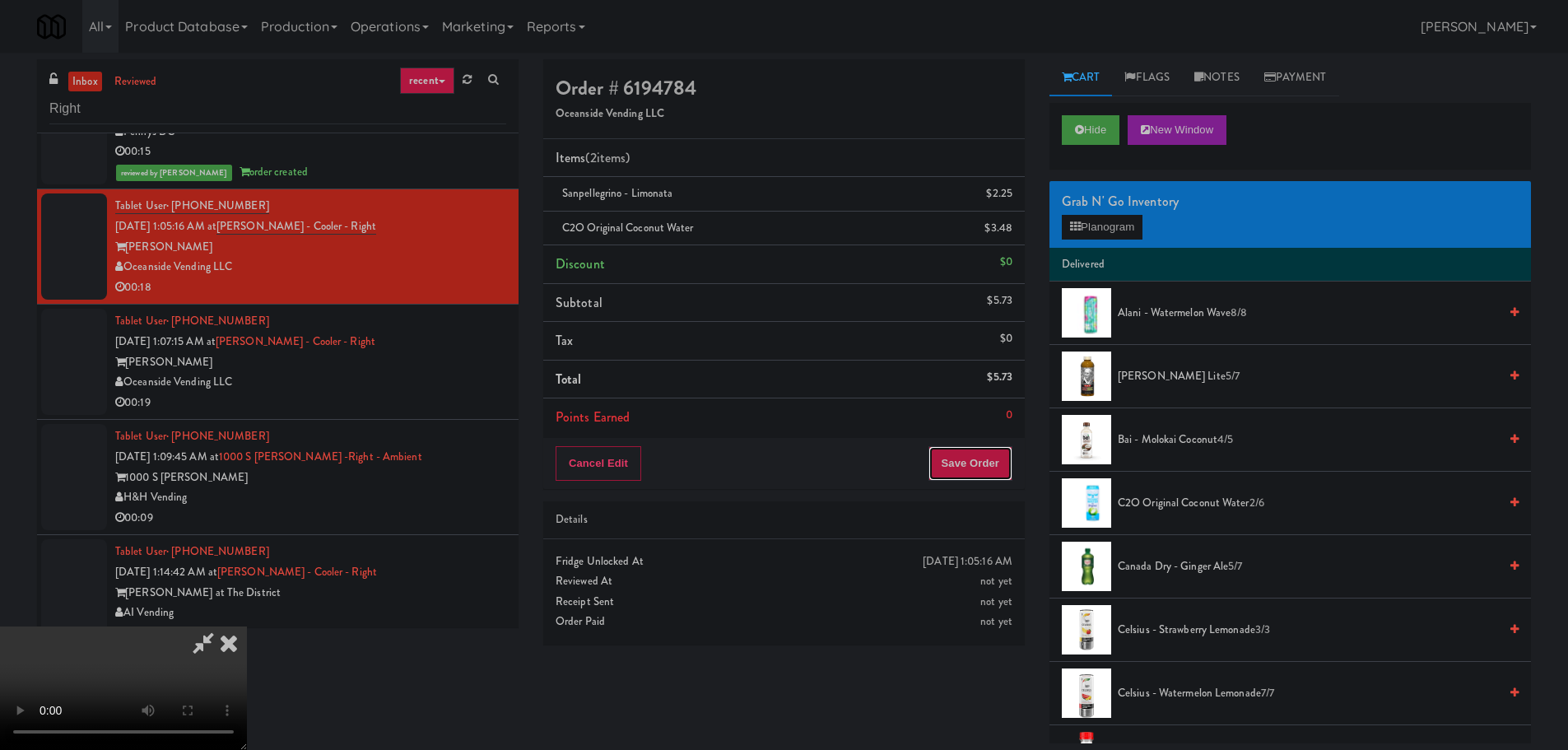
click at [978, 464] on button "Save Order" at bounding box center [971, 464] width 84 height 34
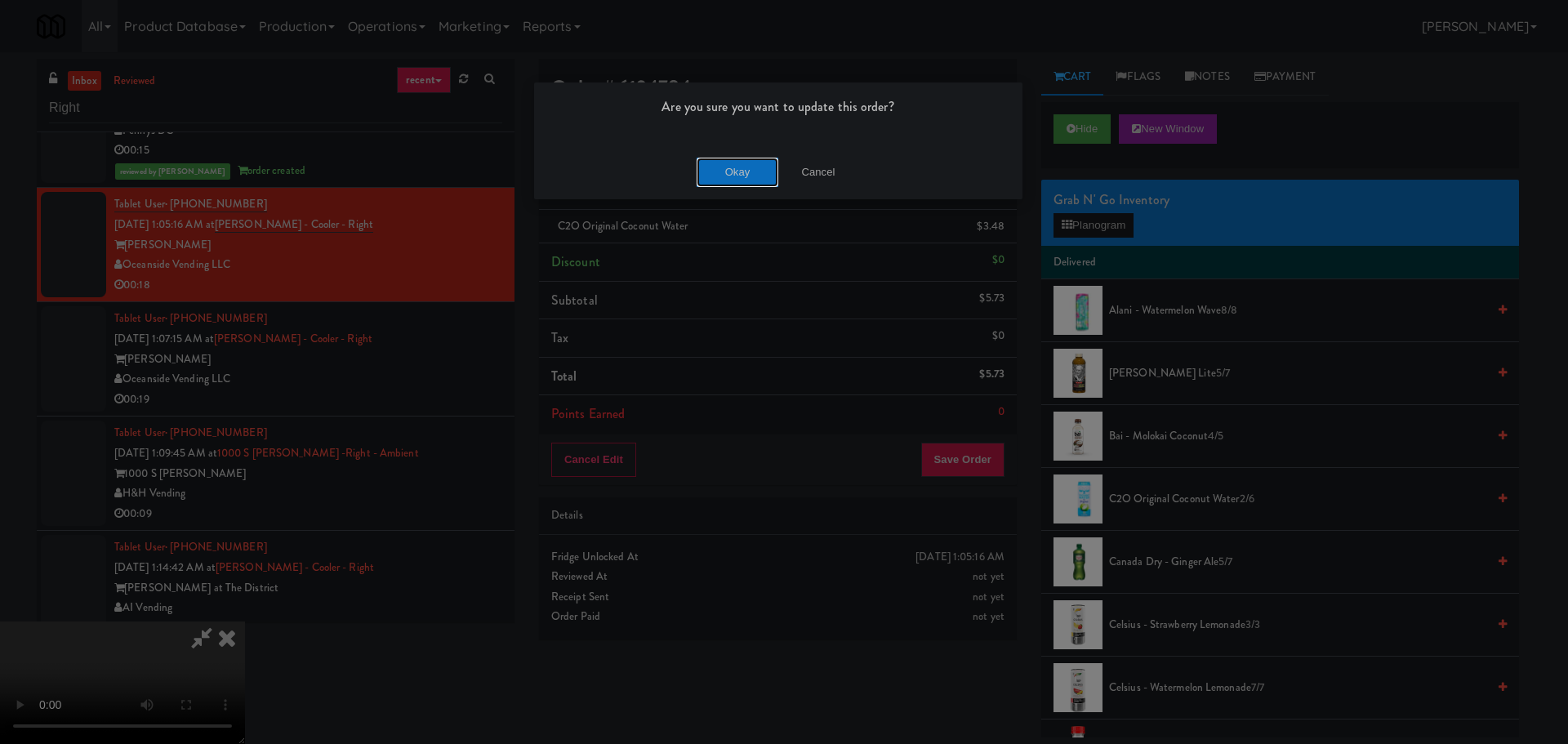
click at [740, 183] on button "Okay" at bounding box center [738, 172] width 82 height 29
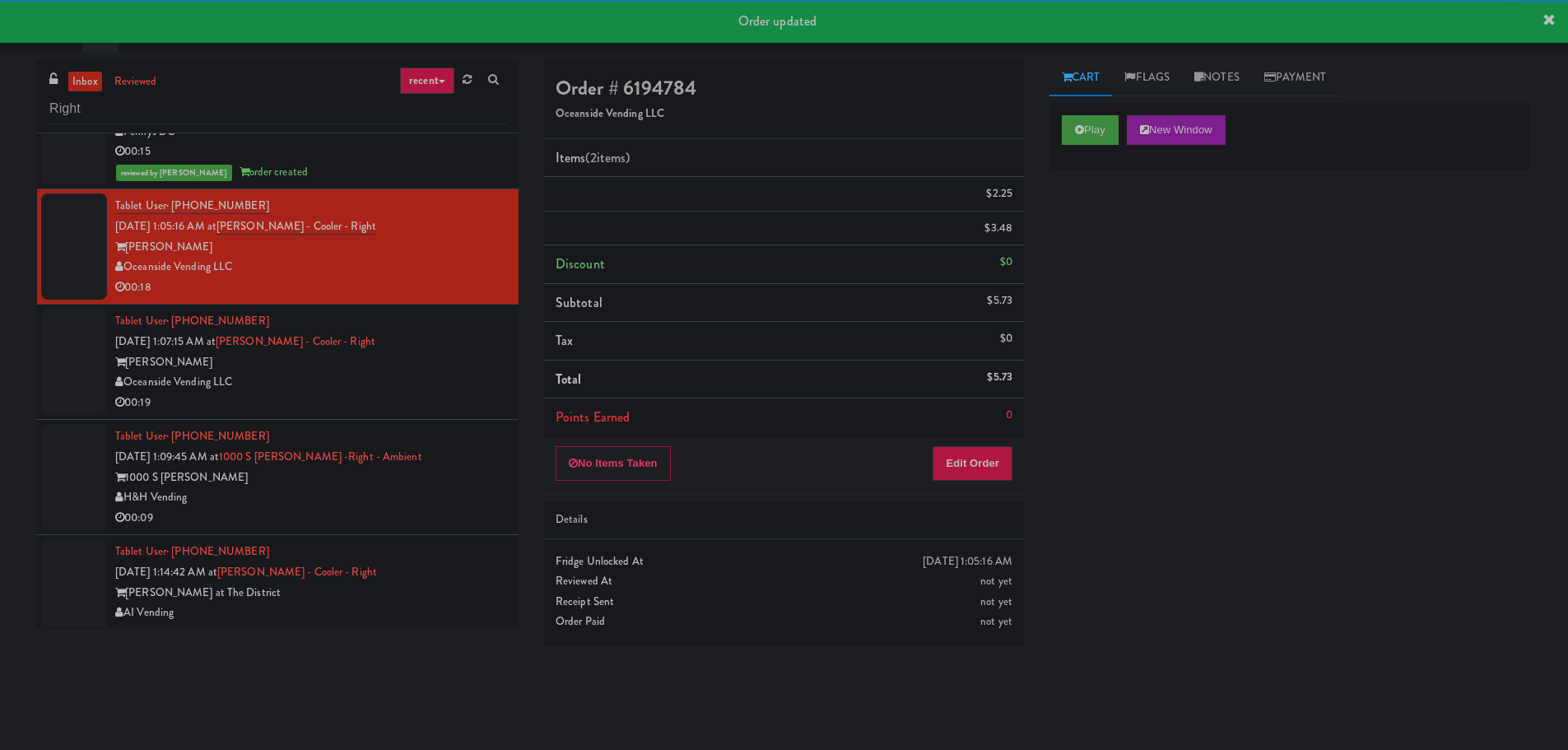
click at [436, 362] on div "[PERSON_NAME]" at bounding box center [310, 363] width 391 height 21
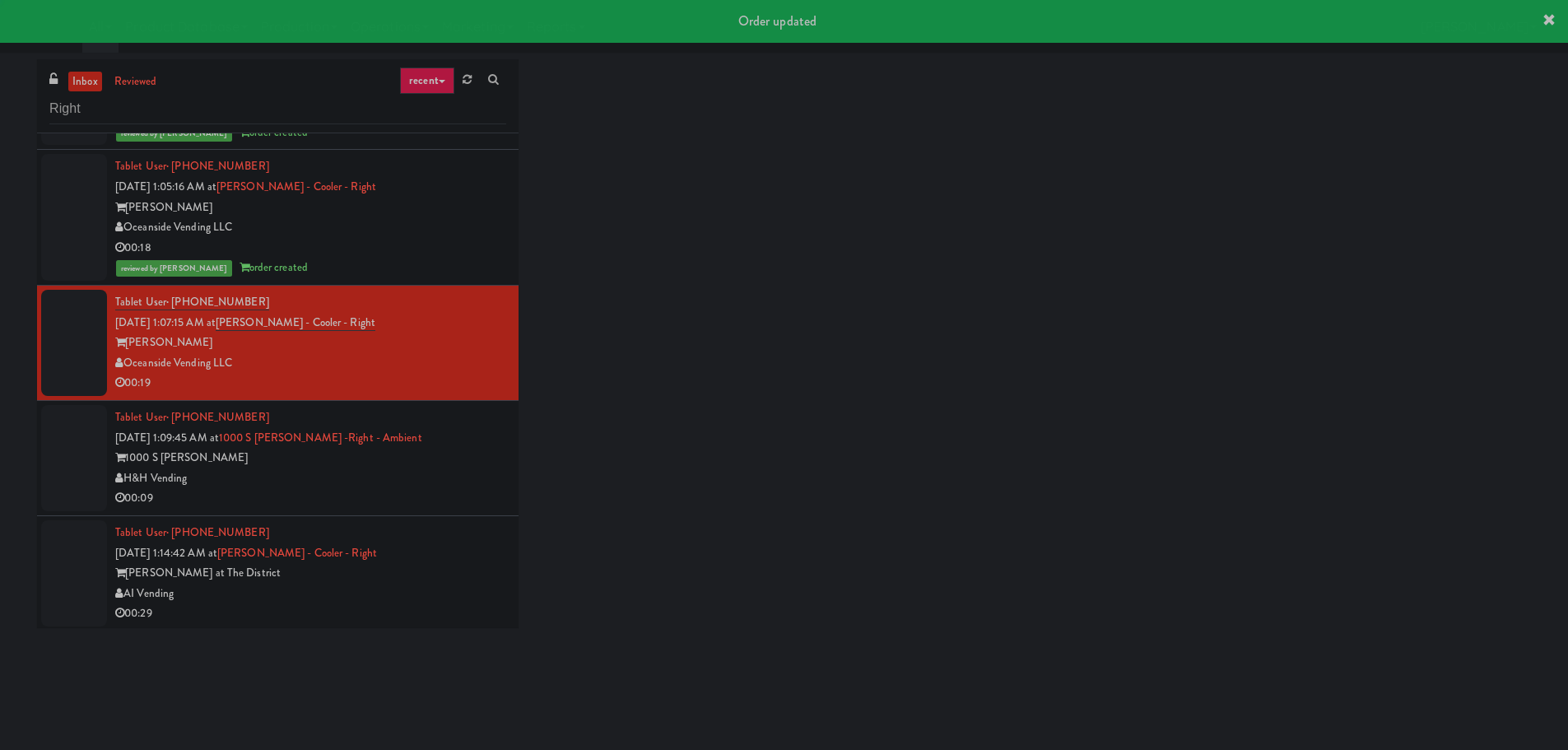
scroll to position [2141, 0]
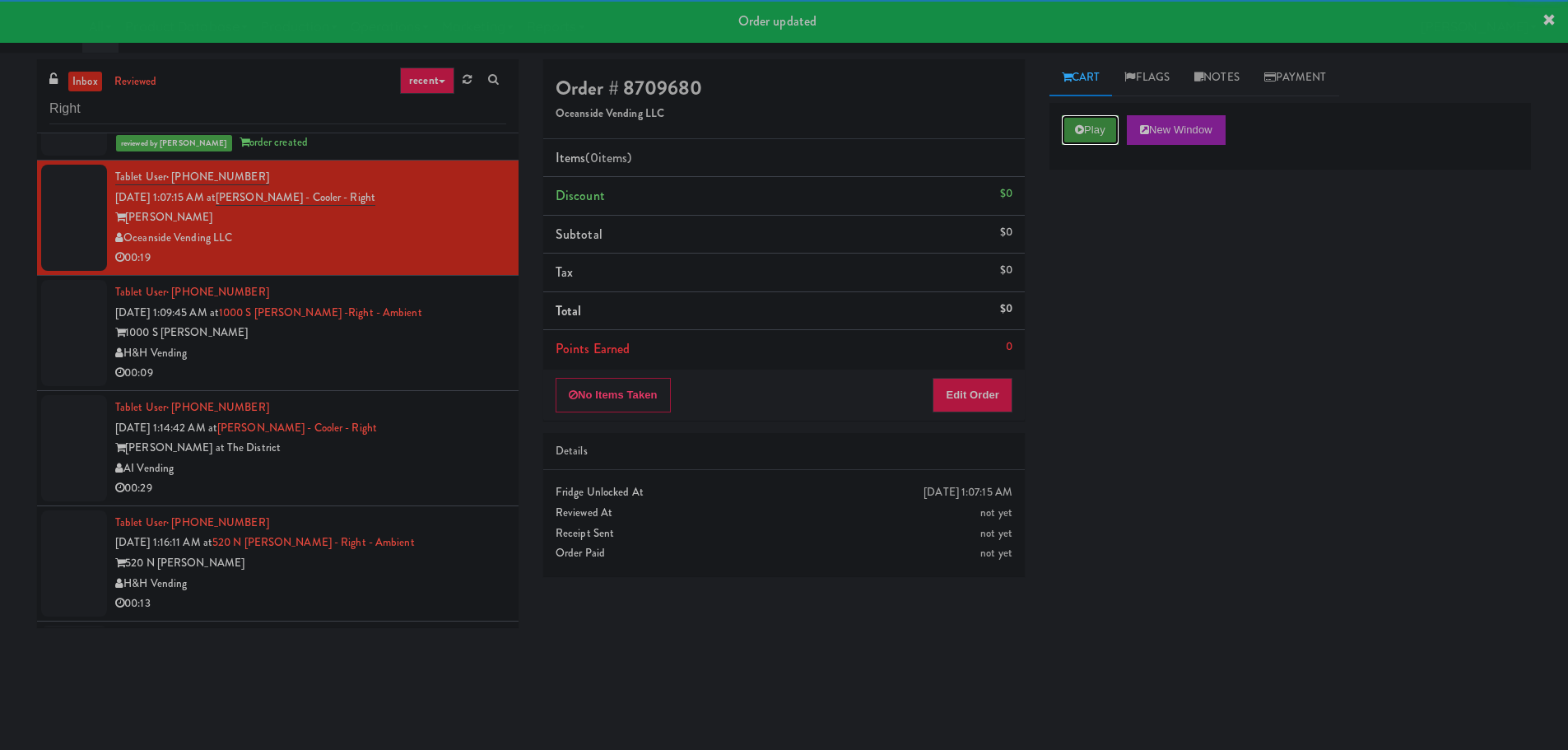
click at [1075, 116] on button "Play" at bounding box center [1090, 130] width 57 height 29
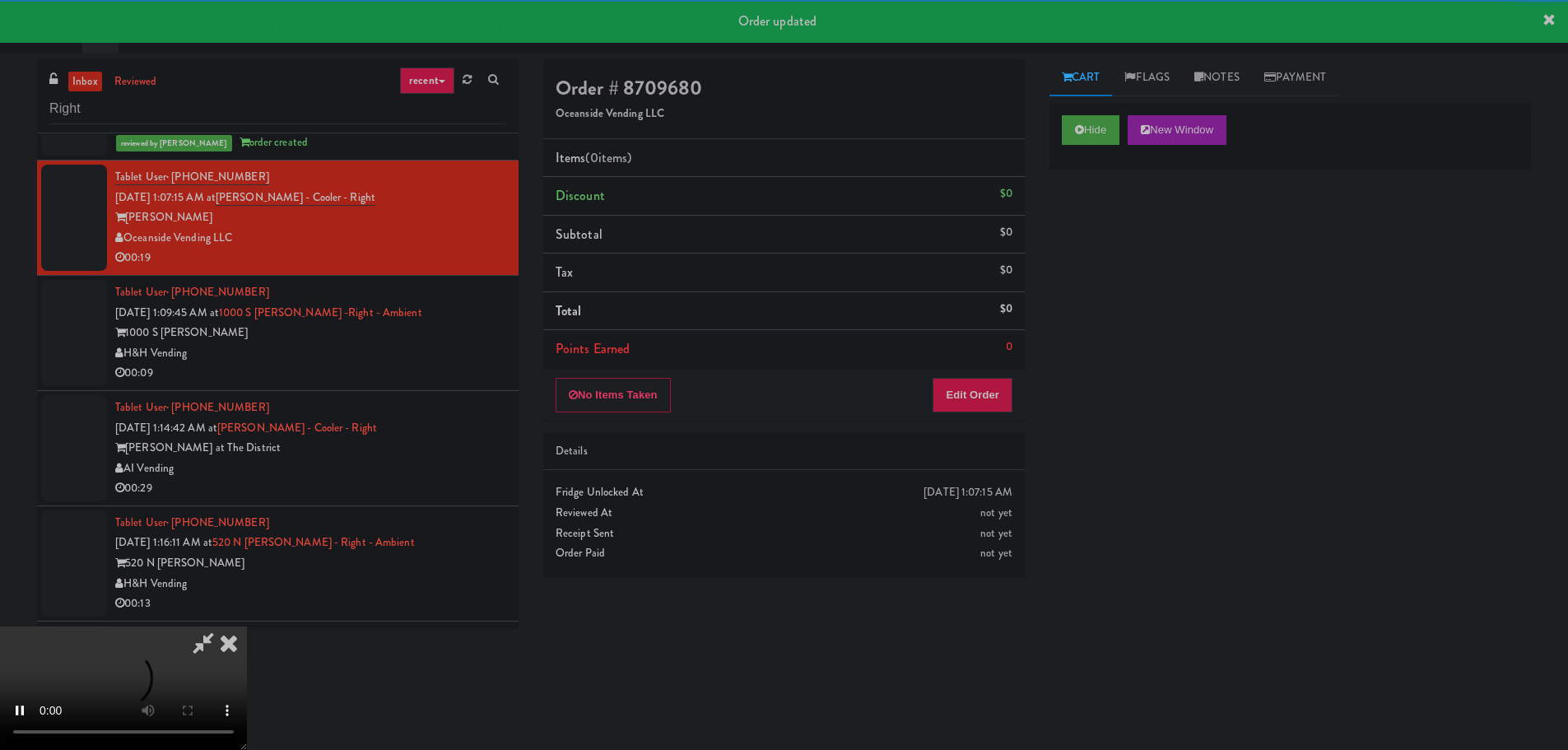
click at [973, 426] on div "Order # 8709680 Oceanside Vending LLC Items (0 items ) Discount $0 Subtotal $0 …" at bounding box center [783, 324] width 506 height 530
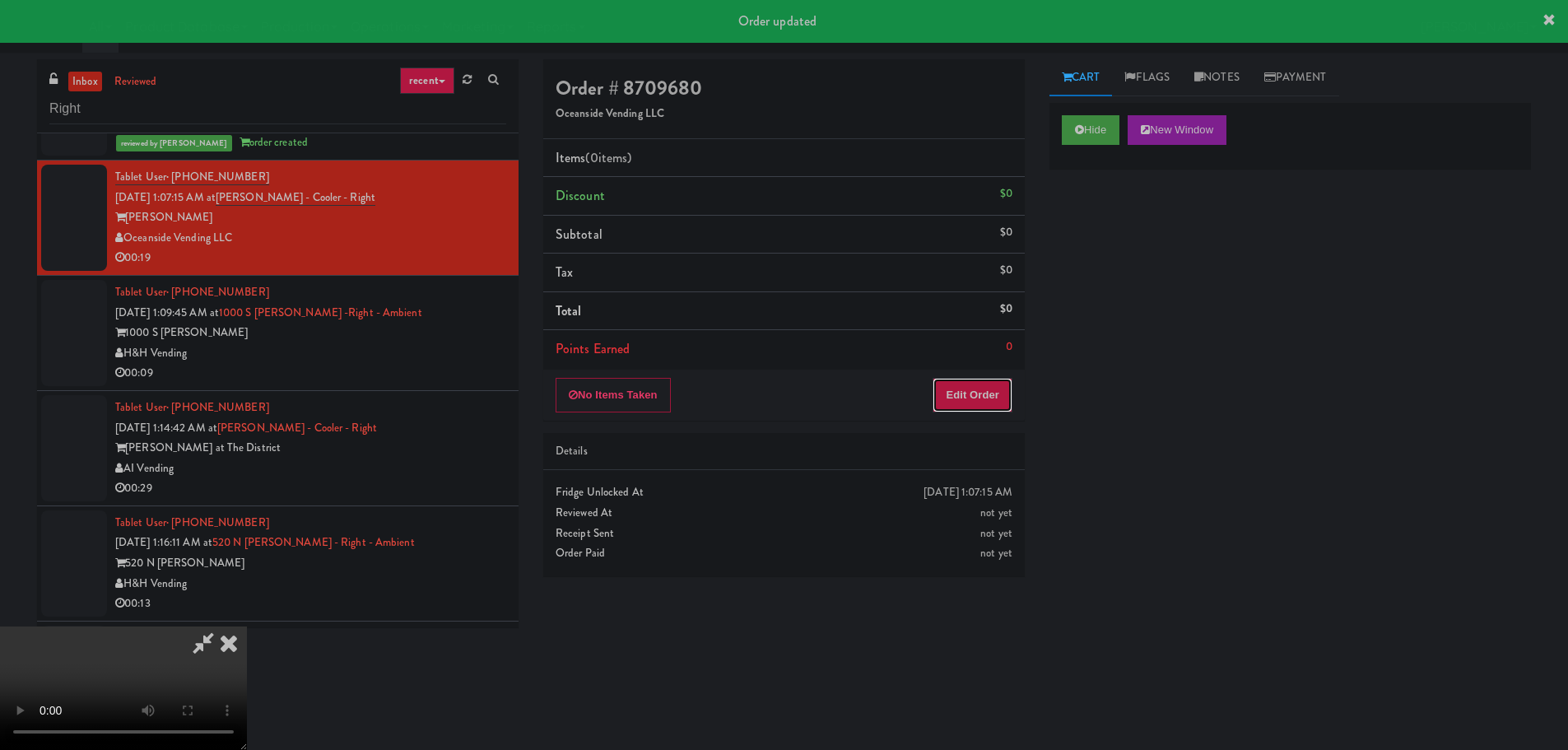
click at [972, 405] on button "Edit Order" at bounding box center [972, 395] width 80 height 34
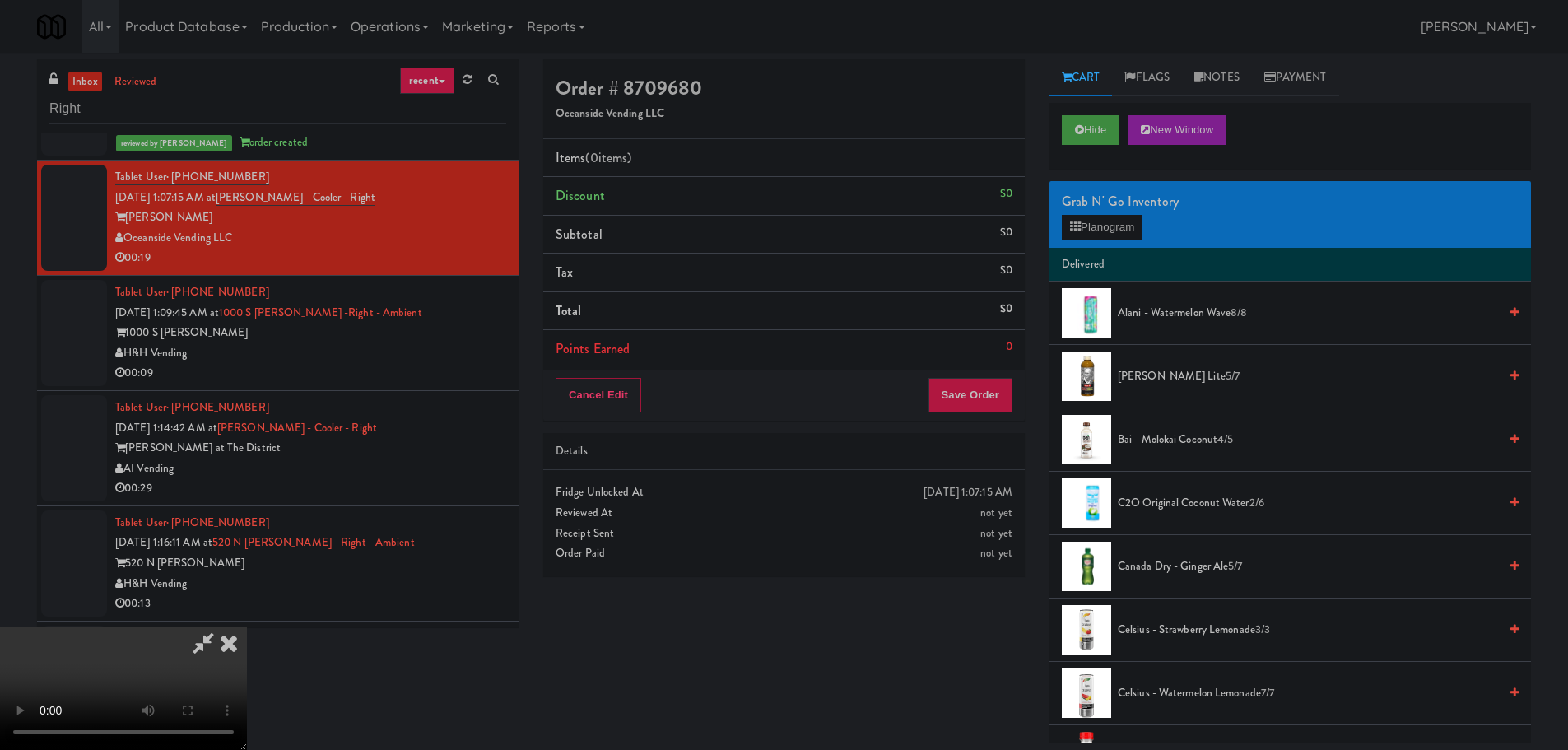
click at [247, 627] on video at bounding box center [123, 689] width 247 height 124
drag, startPoint x: 693, startPoint y: 459, endPoint x: 701, endPoint y: 455, distance: 8.9
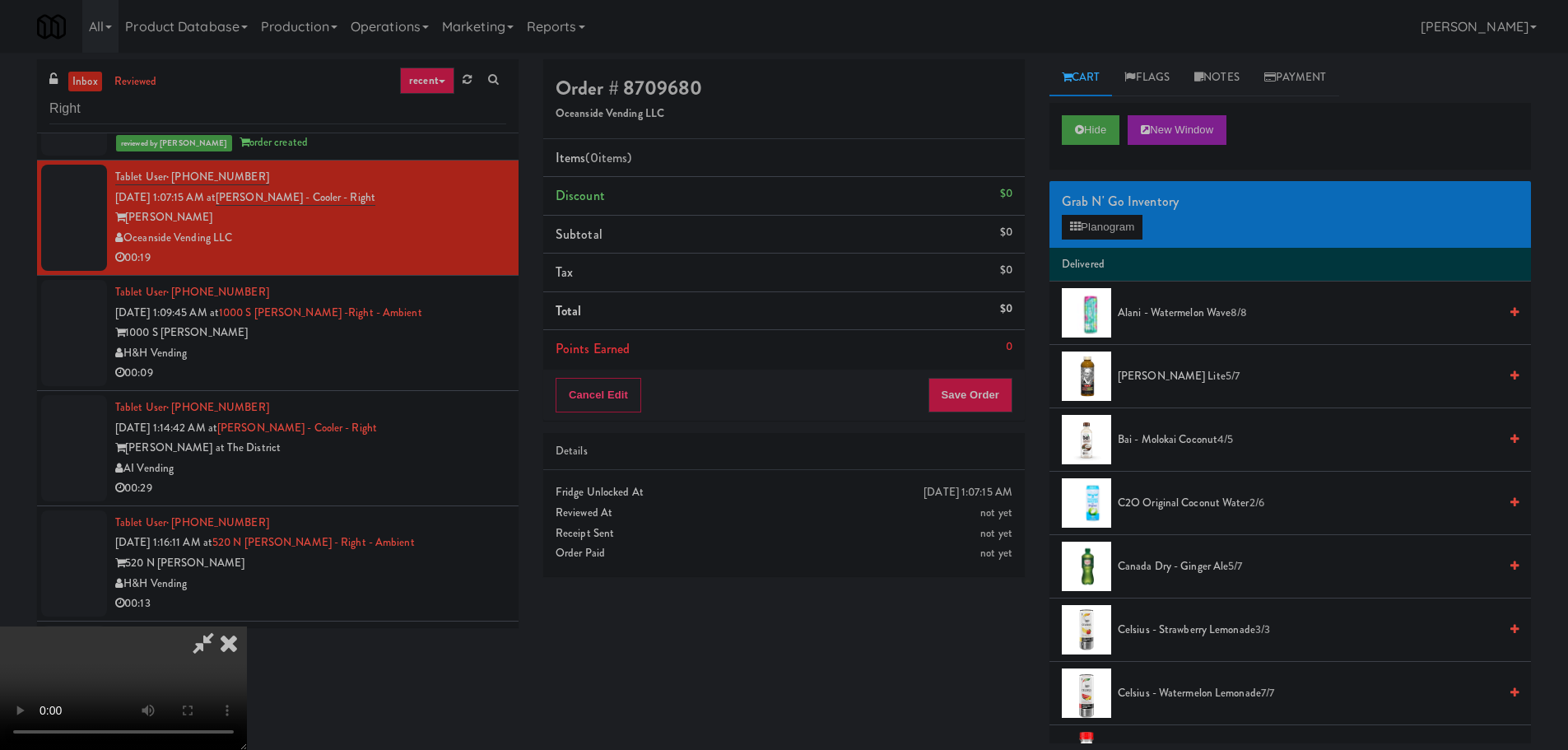
click at [247, 627] on video at bounding box center [123, 689] width 247 height 124
click at [1080, 226] on icon at bounding box center [1075, 227] width 10 height 10
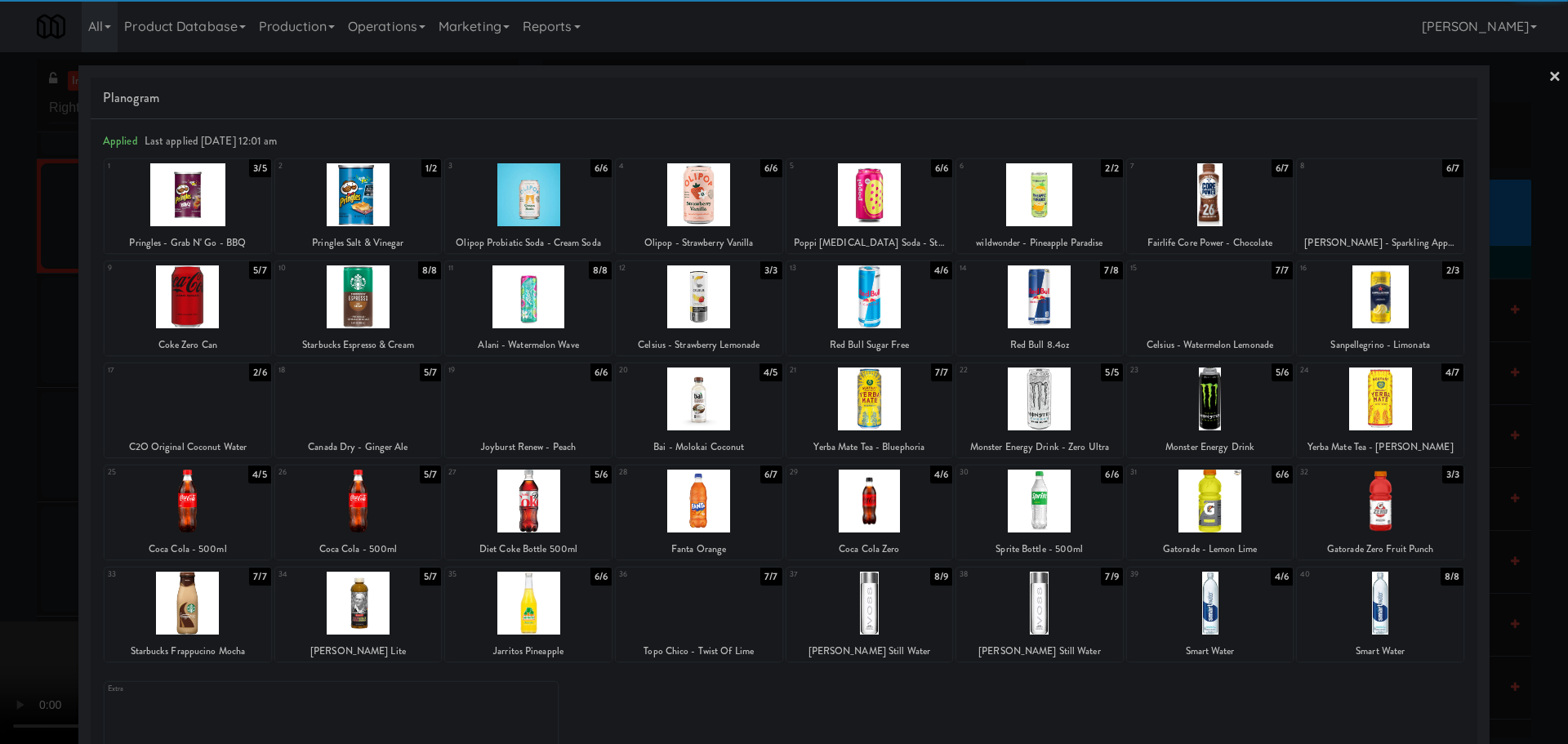
click at [195, 511] on div at bounding box center [188, 501] width 166 height 63
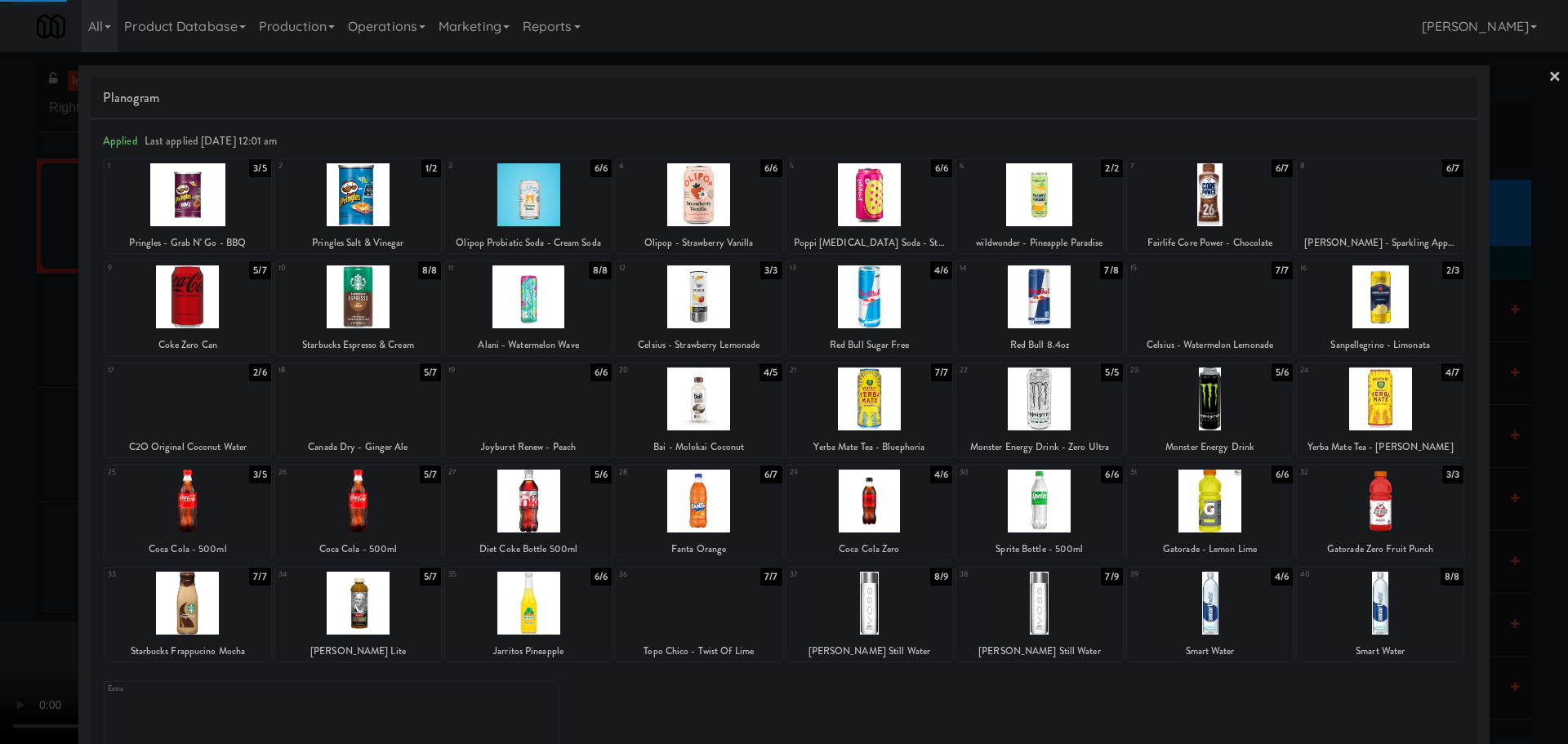
drag, startPoint x: 0, startPoint y: 566, endPoint x: 25, endPoint y: 557, distance: 26.6
click at [2, 566] on div at bounding box center [784, 372] width 1568 height 744
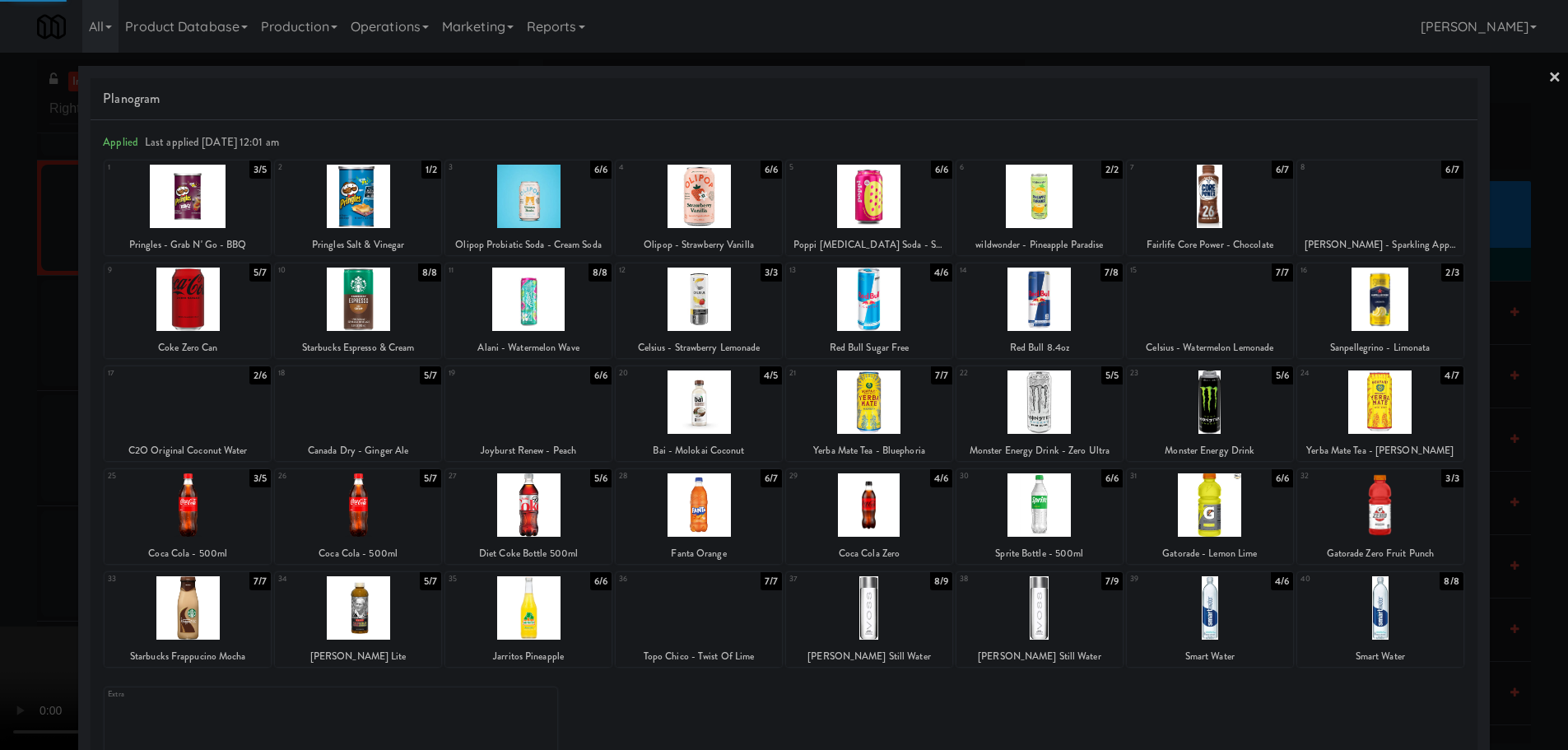
click at [247, 627] on video at bounding box center [123, 689] width 247 height 124
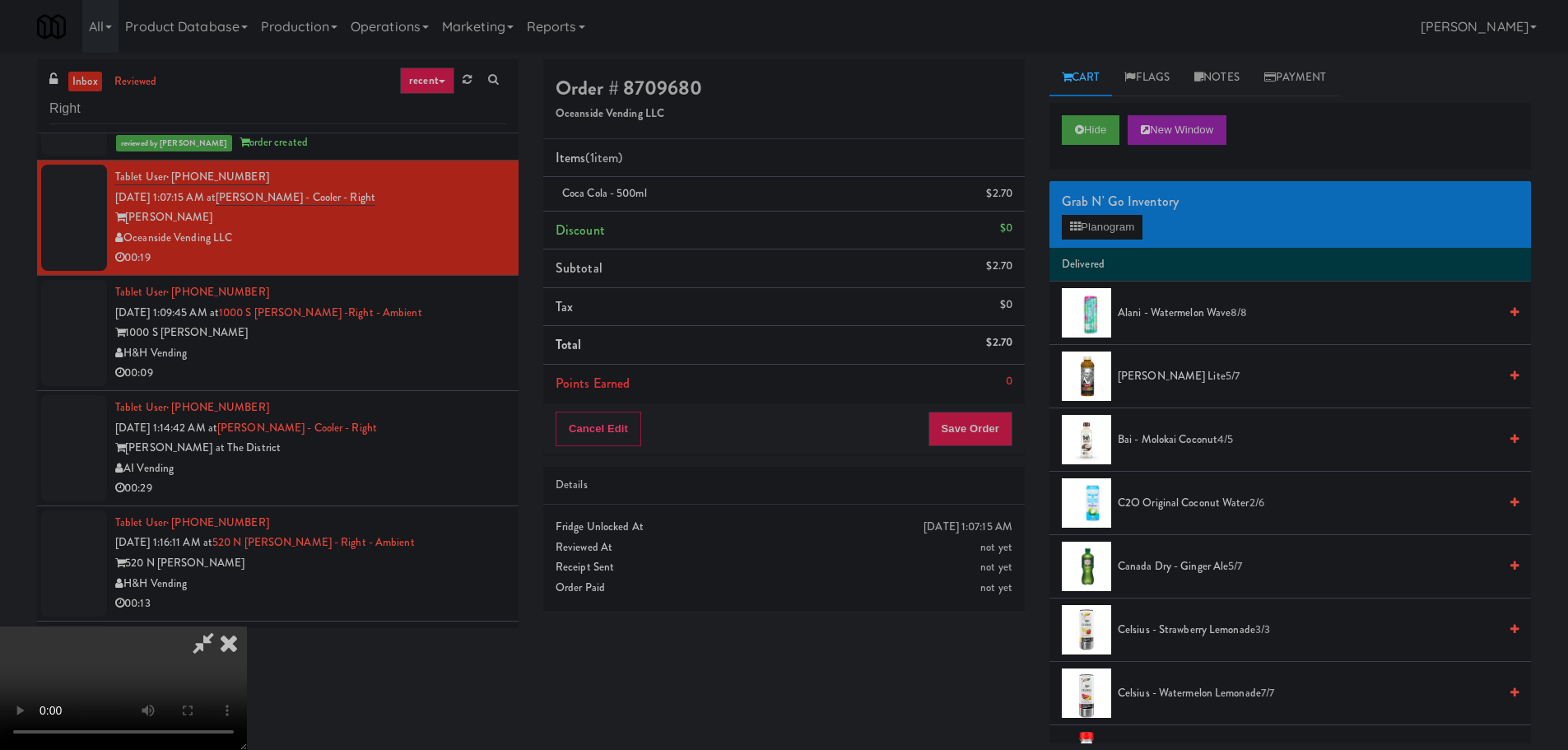
click at [247, 627] on video at bounding box center [123, 689] width 247 height 124
drag, startPoint x: 662, startPoint y: 452, endPoint x: 889, endPoint y: 355, distance: 246.9
click at [247, 627] on video at bounding box center [123, 689] width 247 height 124
click at [1140, 224] on button "Planogram" at bounding box center [1102, 227] width 81 height 25
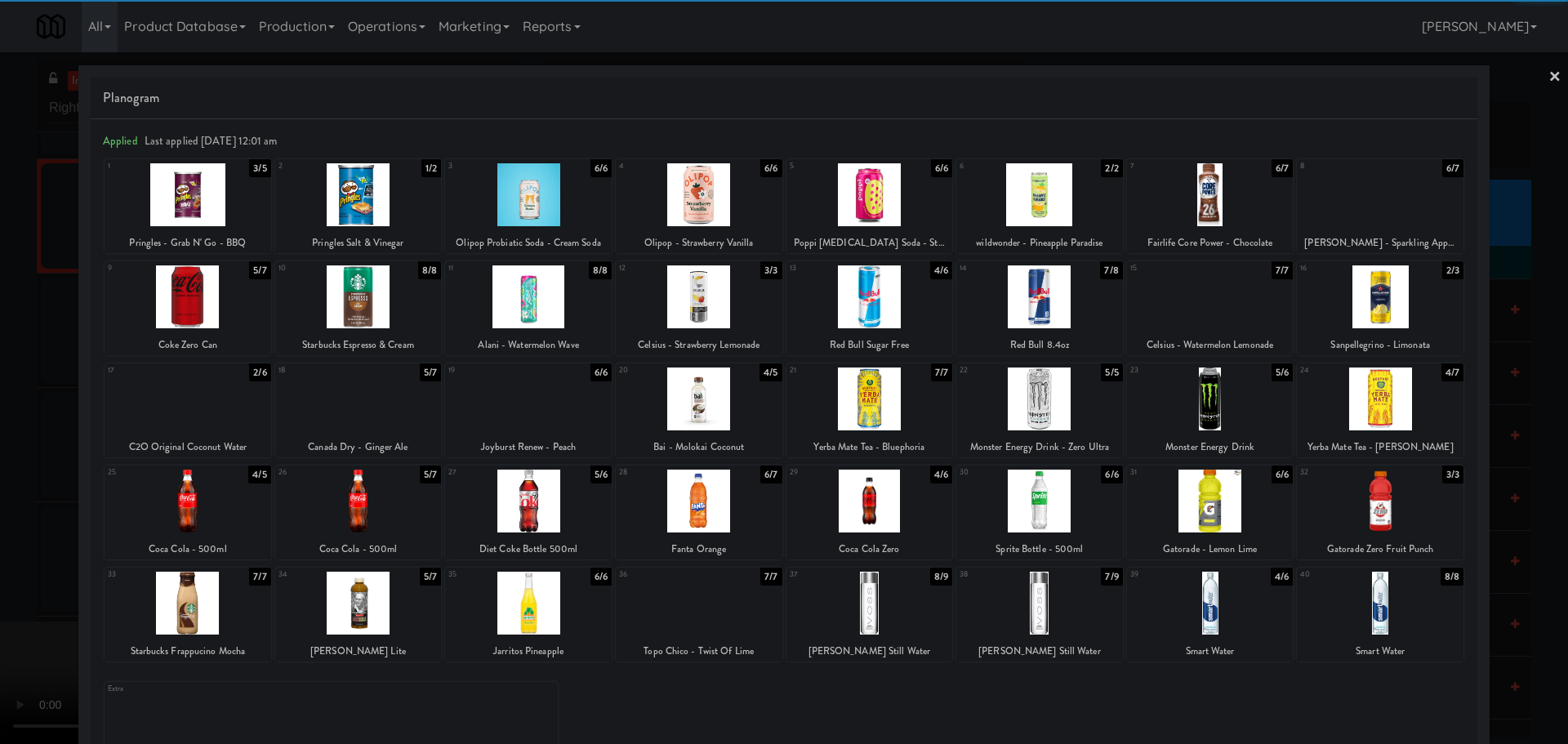
click at [713, 514] on div at bounding box center [699, 501] width 166 height 63
click at [38, 518] on div at bounding box center [784, 372] width 1568 height 744
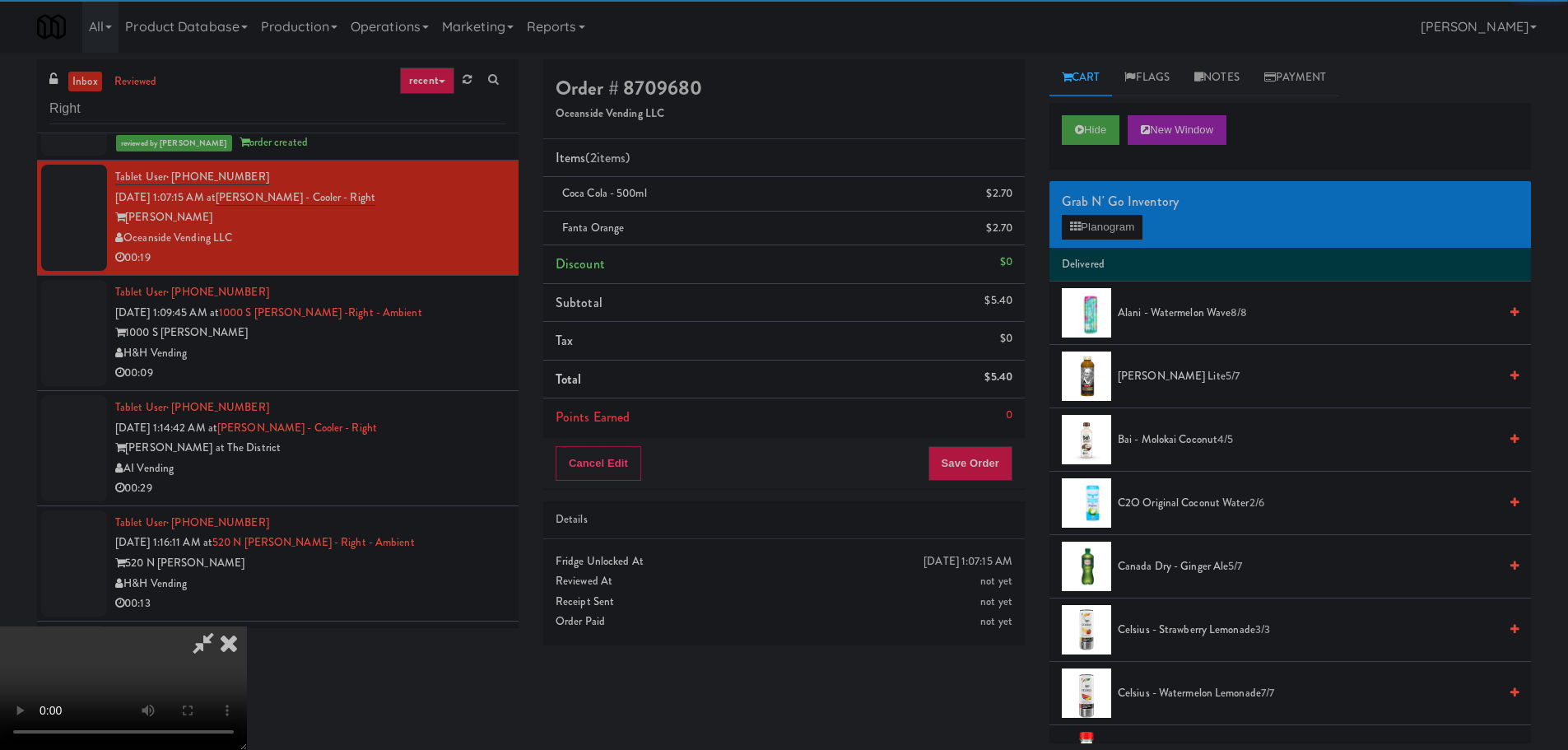
drag, startPoint x: 464, startPoint y: 415, endPoint x: 530, endPoint y: 427, distance: 67.1
click at [247, 627] on video at bounding box center [123, 689] width 247 height 124
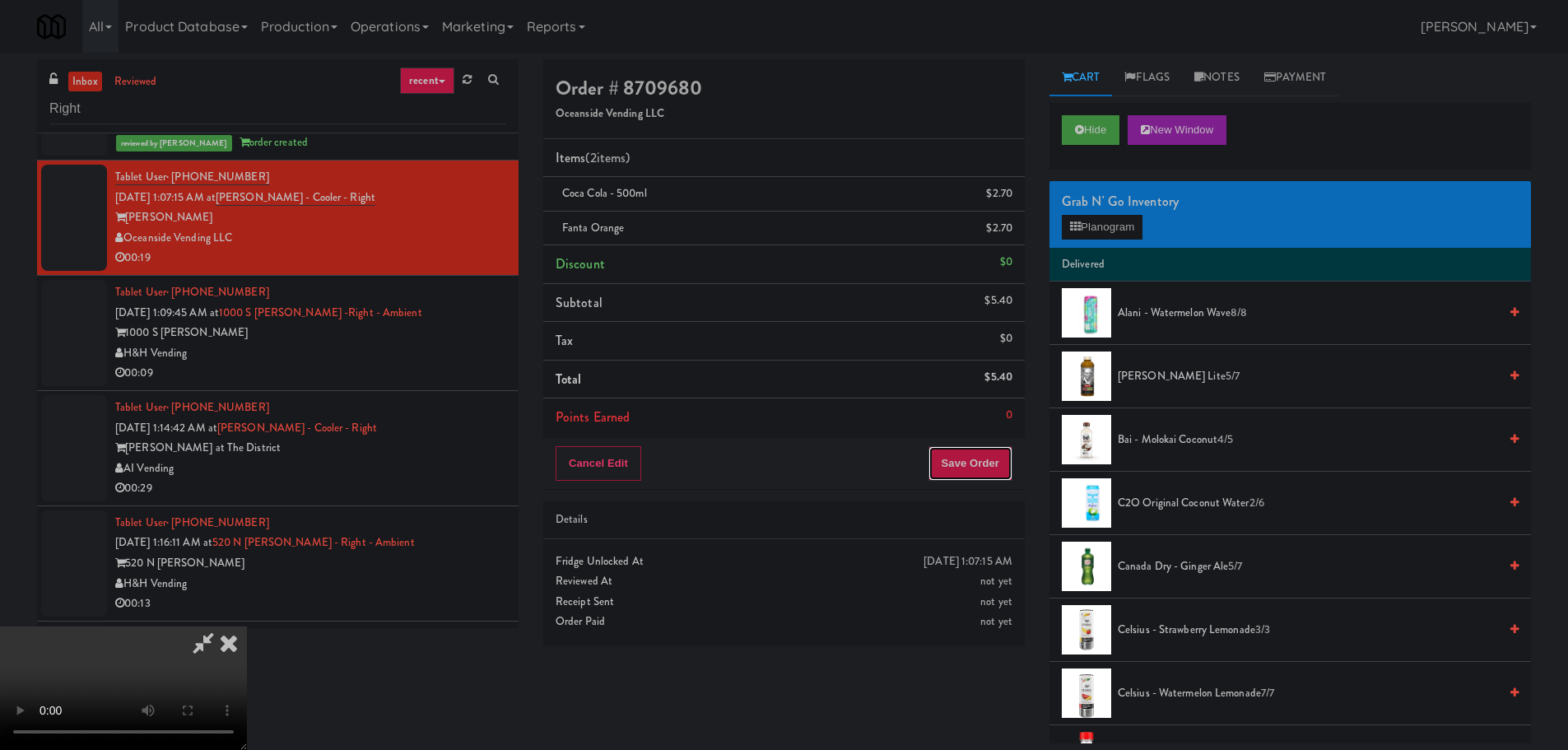
click at [973, 465] on button "Save Order" at bounding box center [971, 464] width 84 height 34
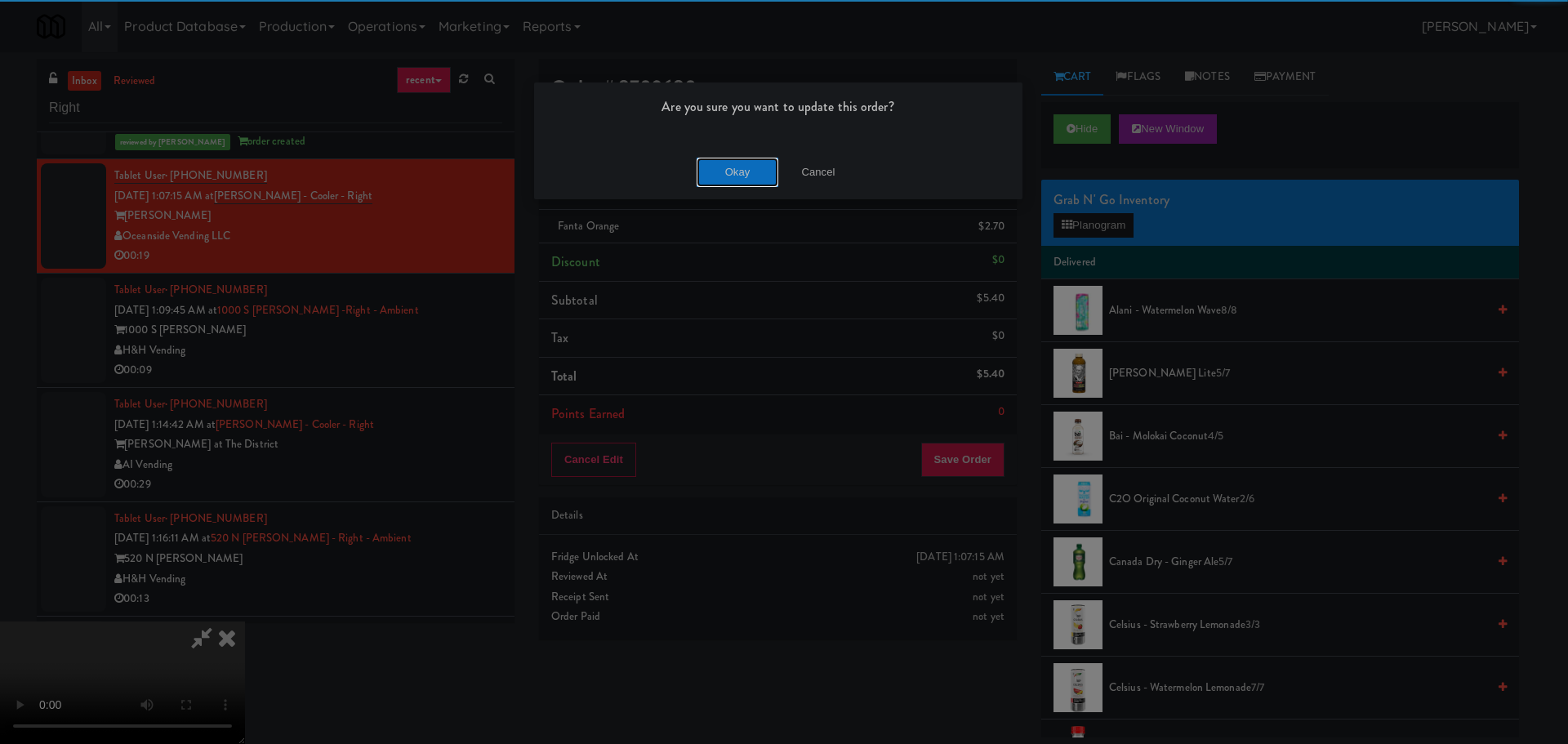
click at [719, 167] on button "Okay" at bounding box center [738, 172] width 82 height 29
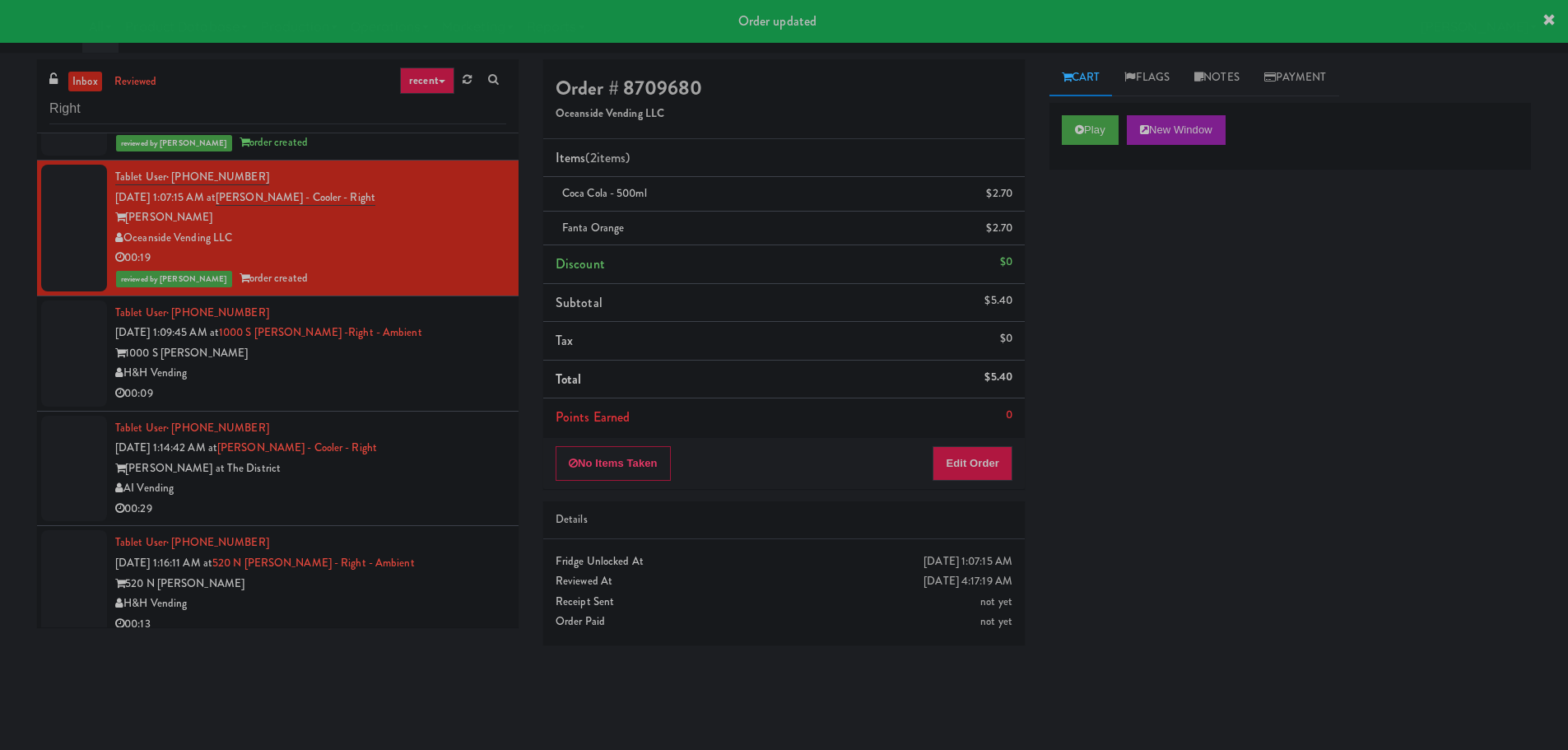
click at [435, 347] on div "1000 S [PERSON_NAME]" at bounding box center [310, 353] width 391 height 21
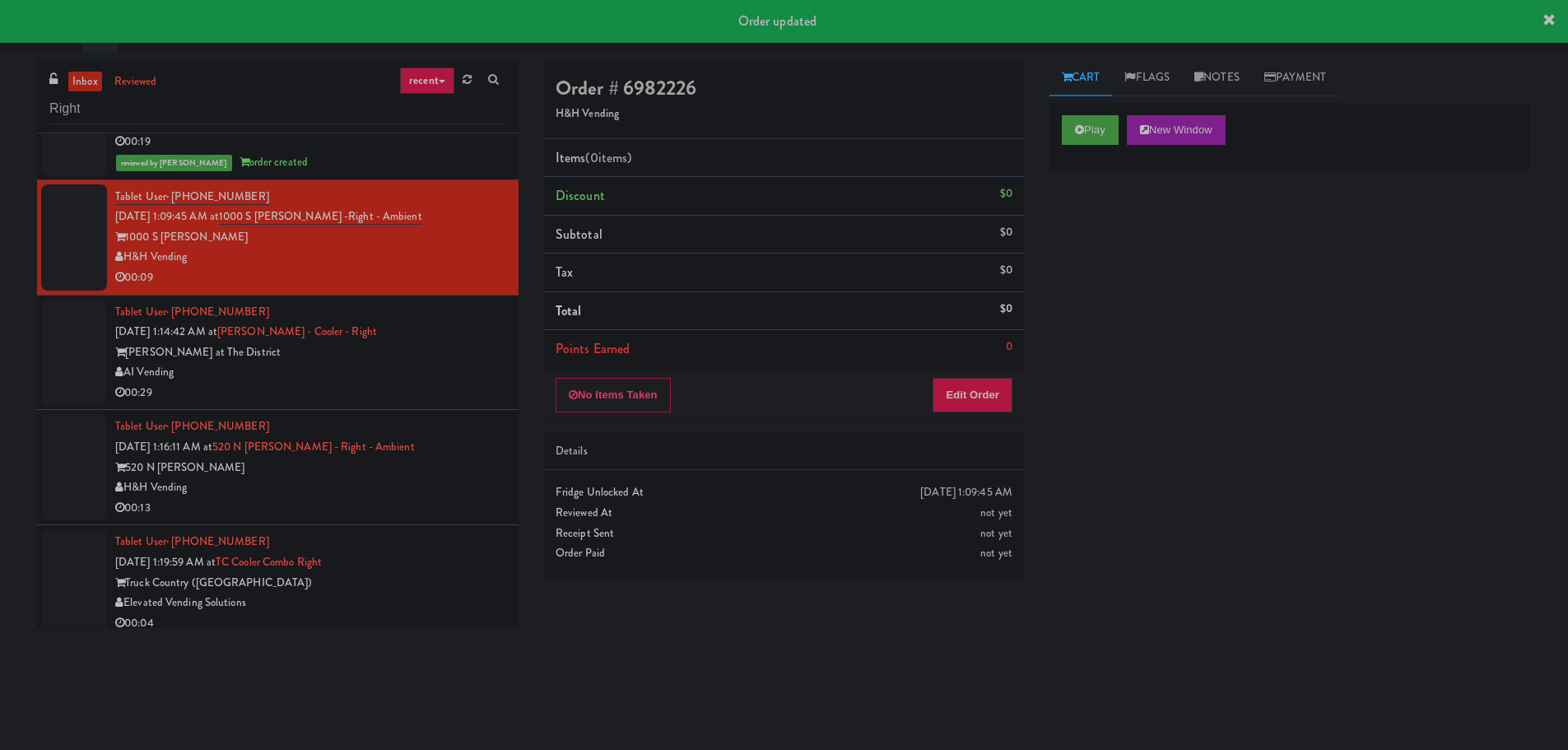
scroll to position [2306, 0]
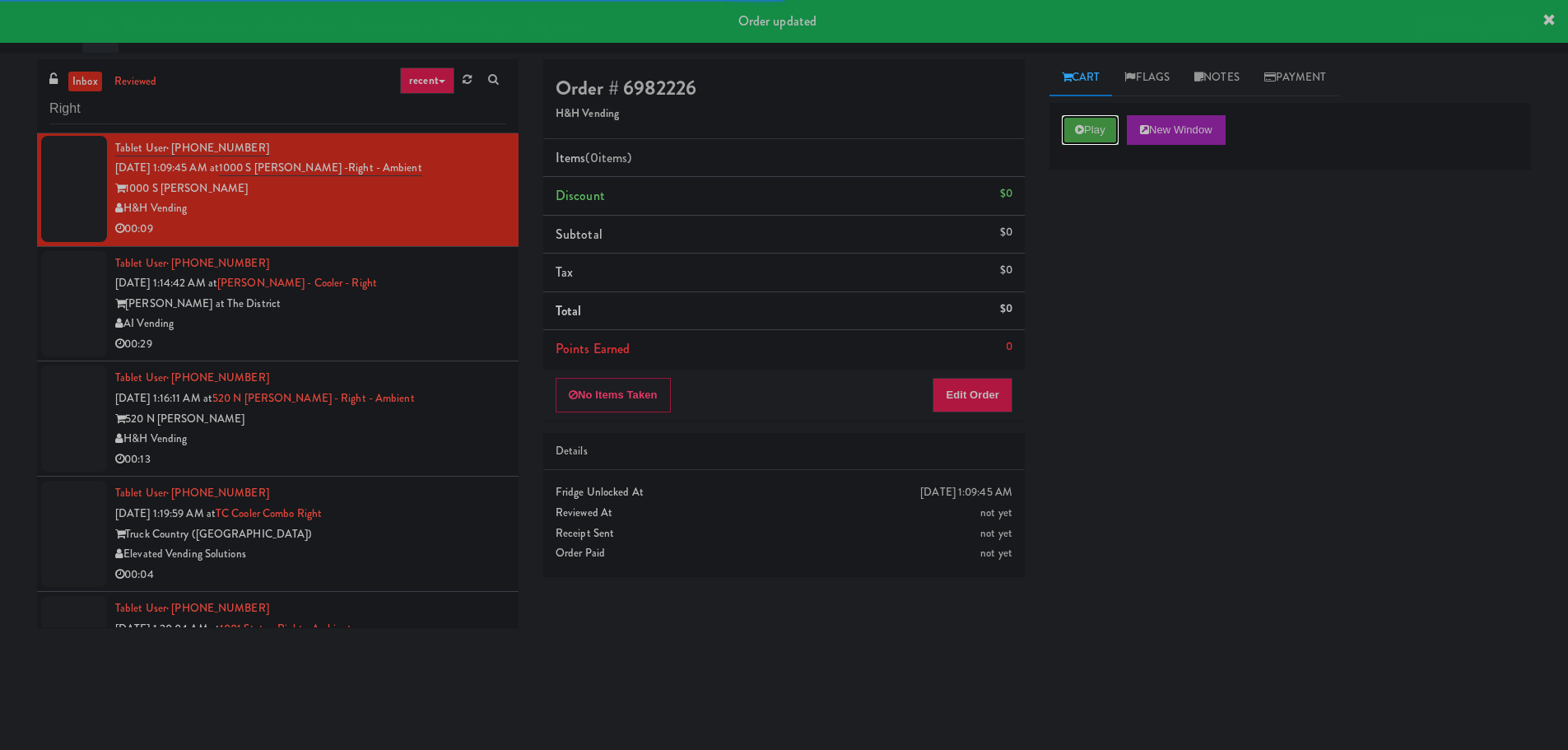
click at [1096, 132] on button "Play" at bounding box center [1090, 130] width 57 height 29
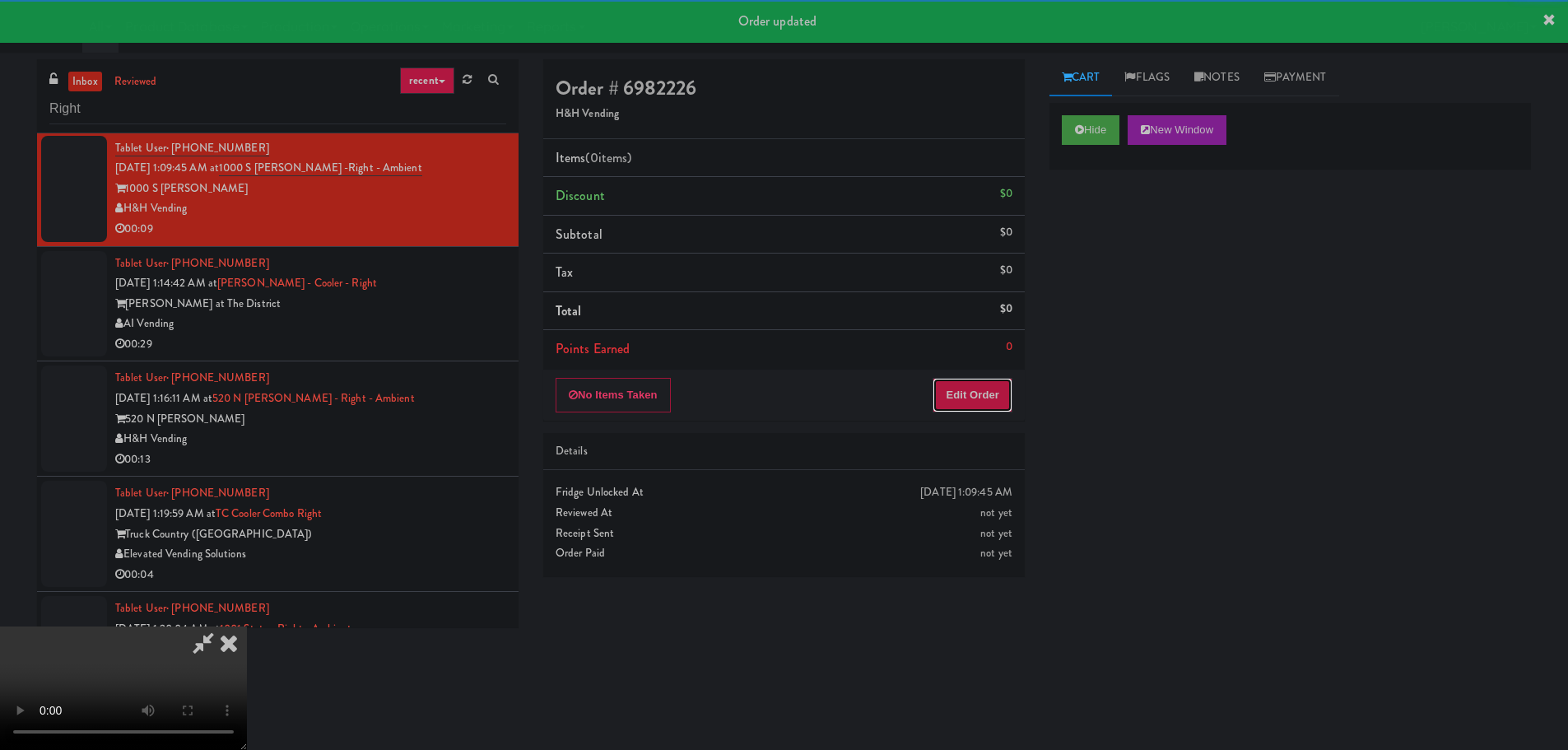
click at [978, 378] on button "Edit Order" at bounding box center [972, 395] width 80 height 34
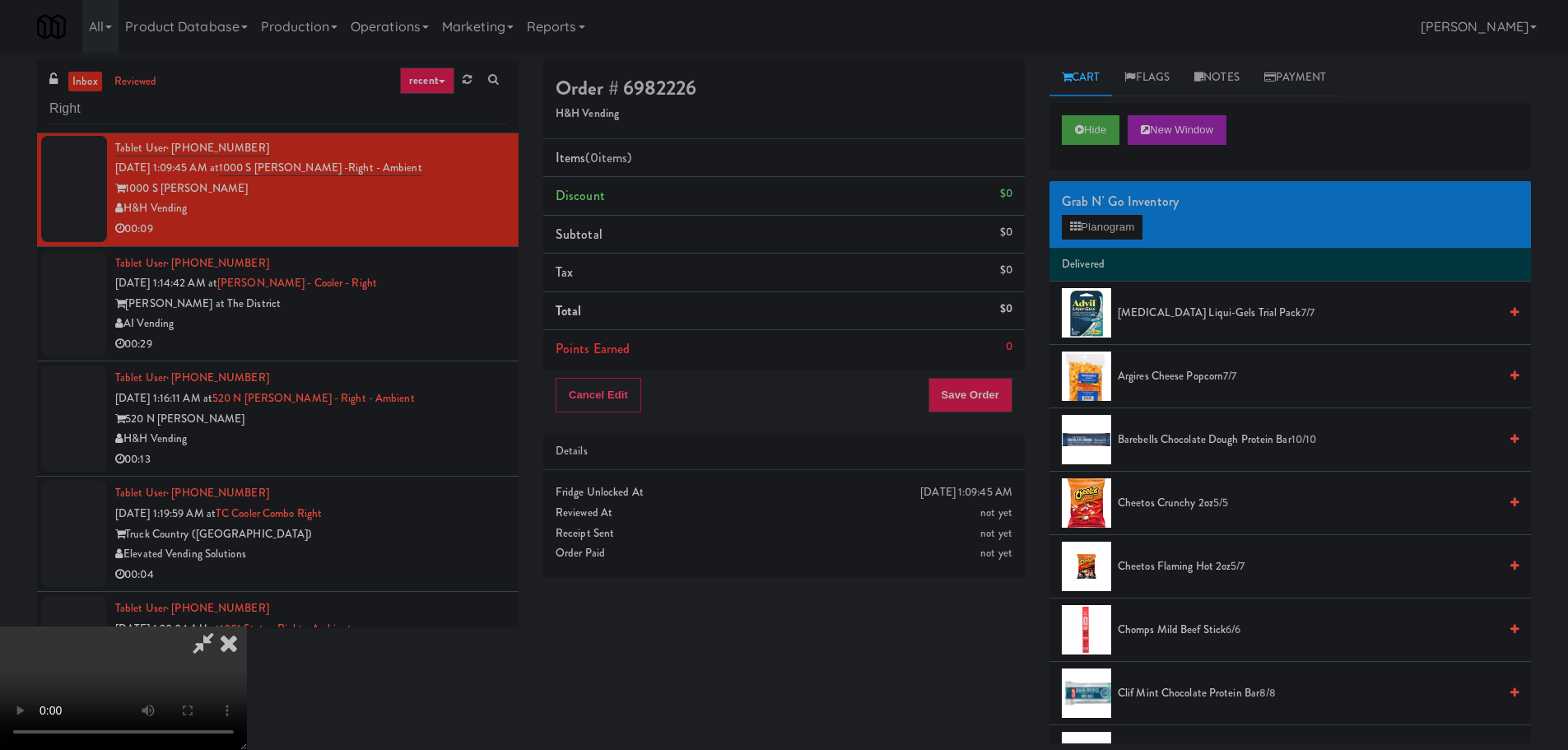
click at [247, 627] on video at bounding box center [123, 689] width 247 height 124
drag, startPoint x: 669, startPoint y: 503, endPoint x: 849, endPoint y: 483, distance: 181.1
click at [247, 627] on video at bounding box center [123, 689] width 247 height 124
click at [1140, 226] on button "Planogram" at bounding box center [1102, 227] width 81 height 25
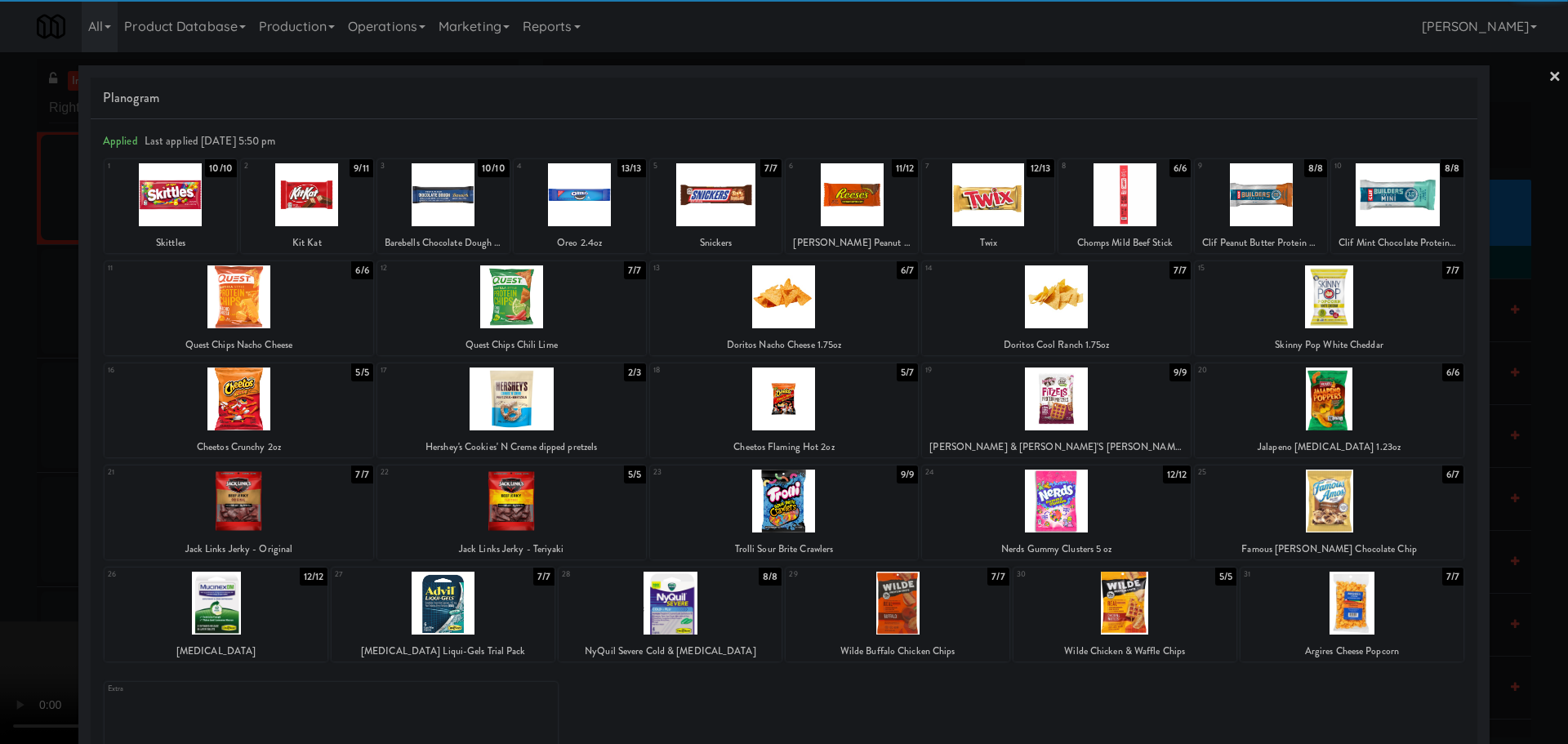
click at [787, 506] on div at bounding box center [784, 501] width 269 height 63
drag, startPoint x: 0, startPoint y: 476, endPoint x: 286, endPoint y: 429, distance: 289.8
click at [2, 475] on div at bounding box center [784, 372] width 1568 height 744
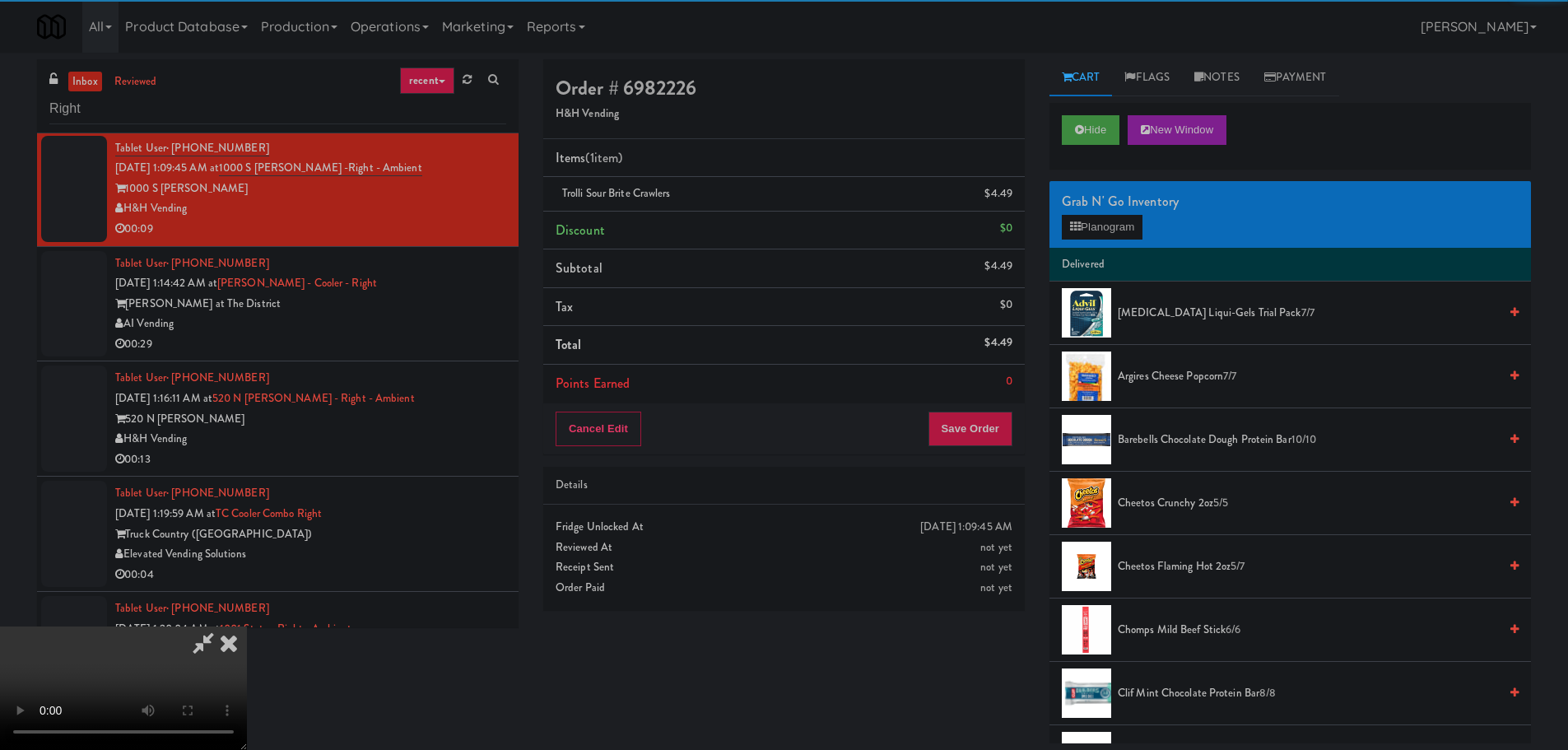
click at [247, 627] on video at bounding box center [123, 689] width 247 height 124
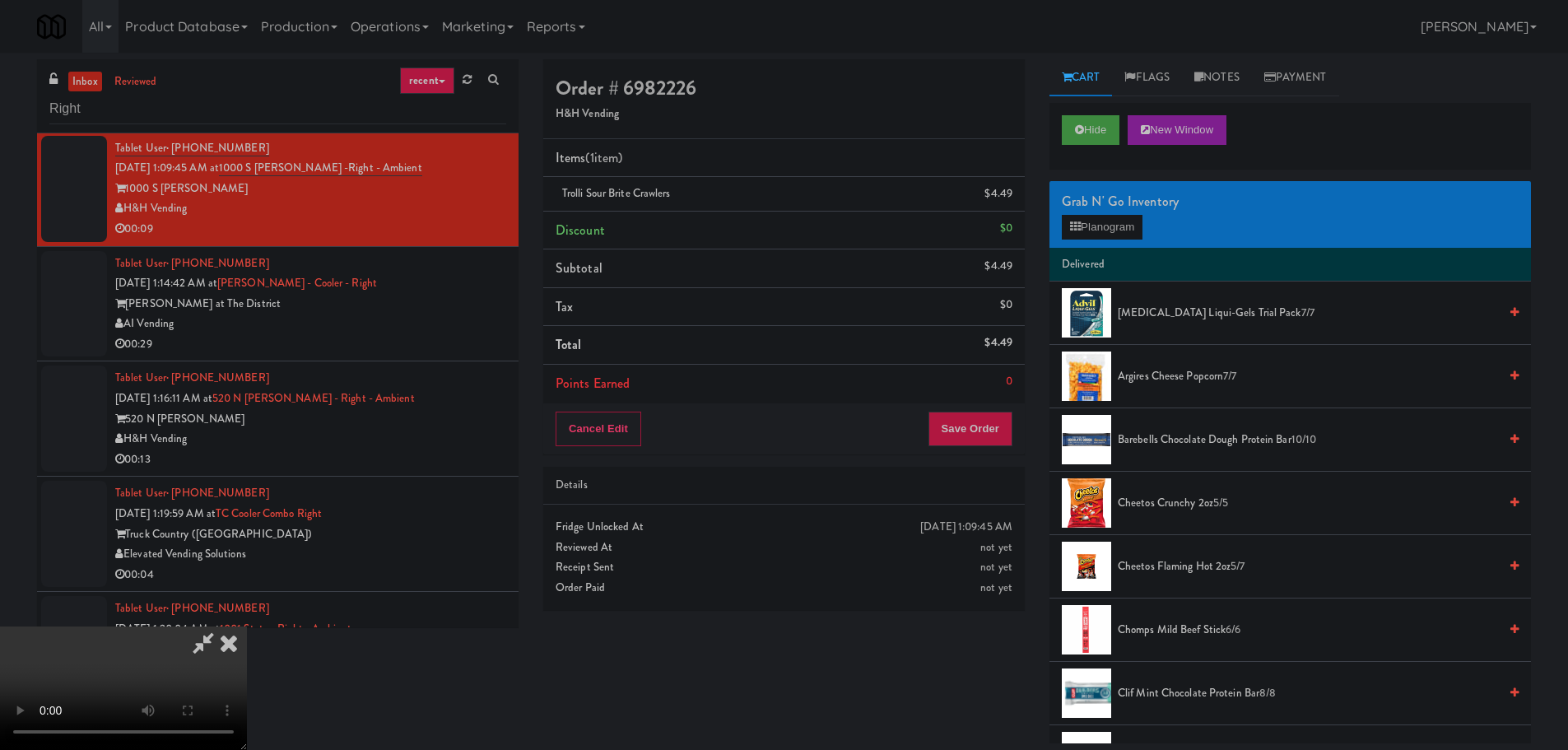
drag, startPoint x: 545, startPoint y: 450, endPoint x: 557, endPoint y: 469, distance: 22.5
click at [247, 627] on video at bounding box center [123, 689] width 247 height 124
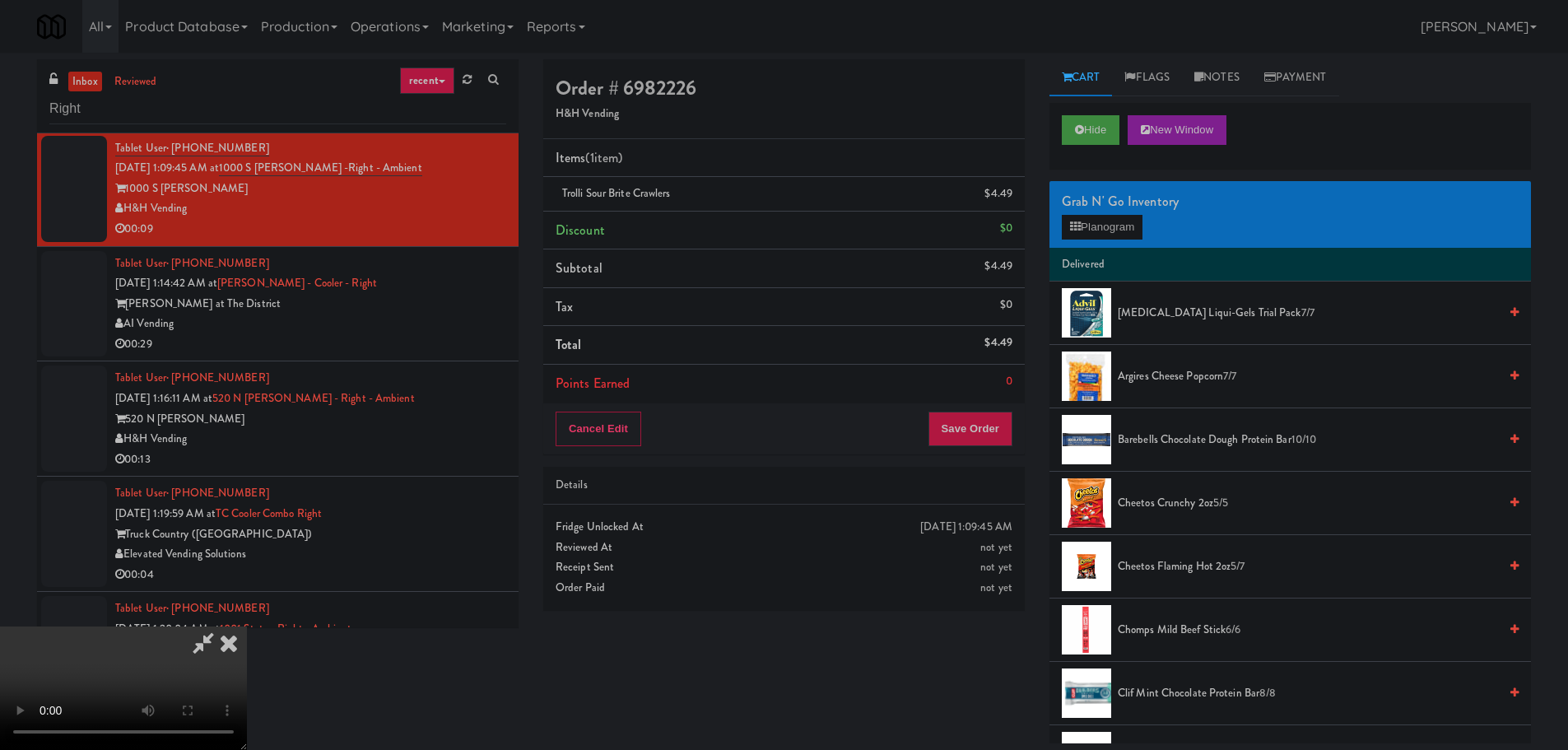
click at [247, 627] on video at bounding box center [123, 689] width 247 height 124
drag, startPoint x: 618, startPoint y: 461, endPoint x: 627, endPoint y: 471, distance: 13.5
click at [247, 627] on video at bounding box center [123, 689] width 247 height 124
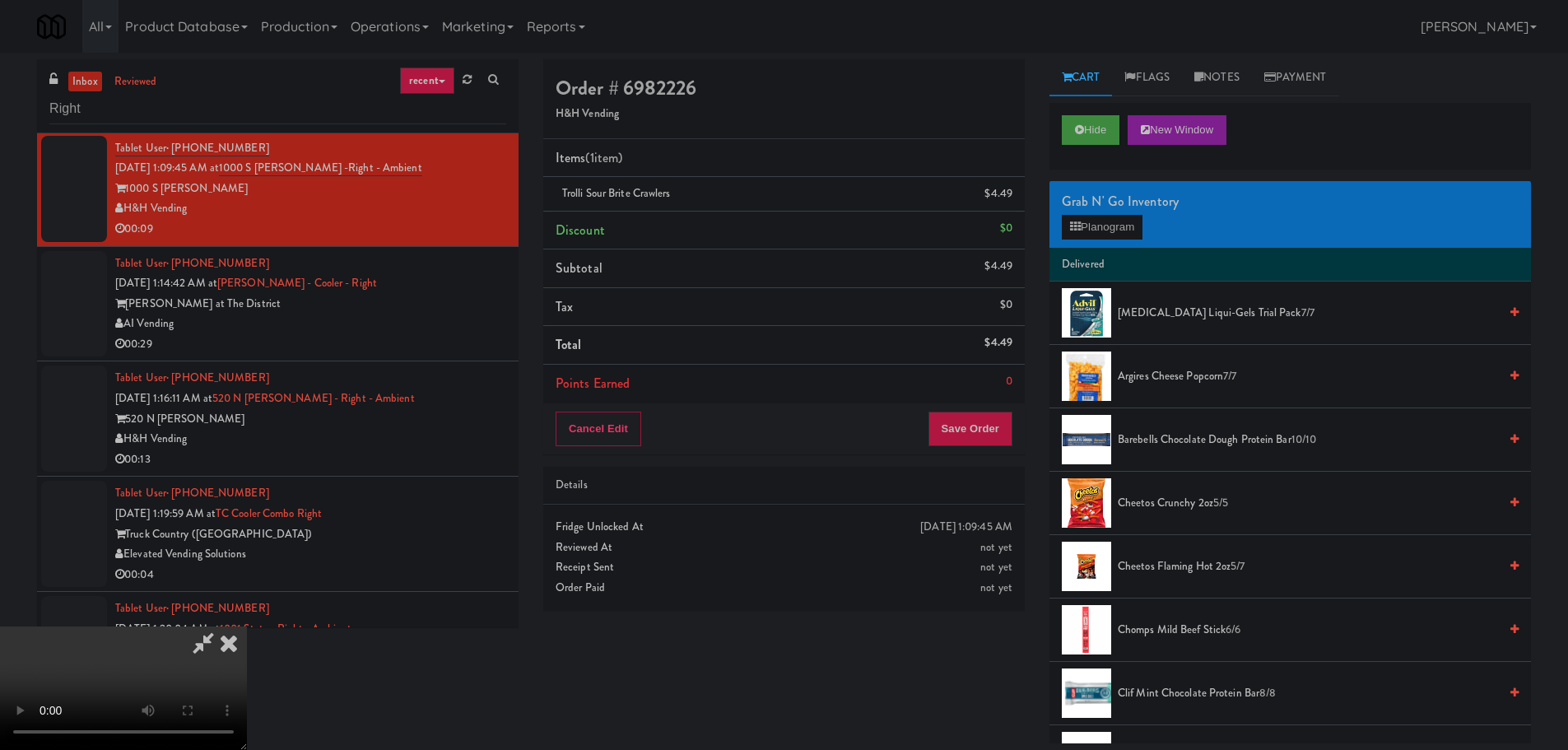
drag, startPoint x: 705, startPoint y: 510, endPoint x: 719, endPoint y: 502, distance: 16.1
click at [247, 627] on video at bounding box center [123, 689] width 247 height 124
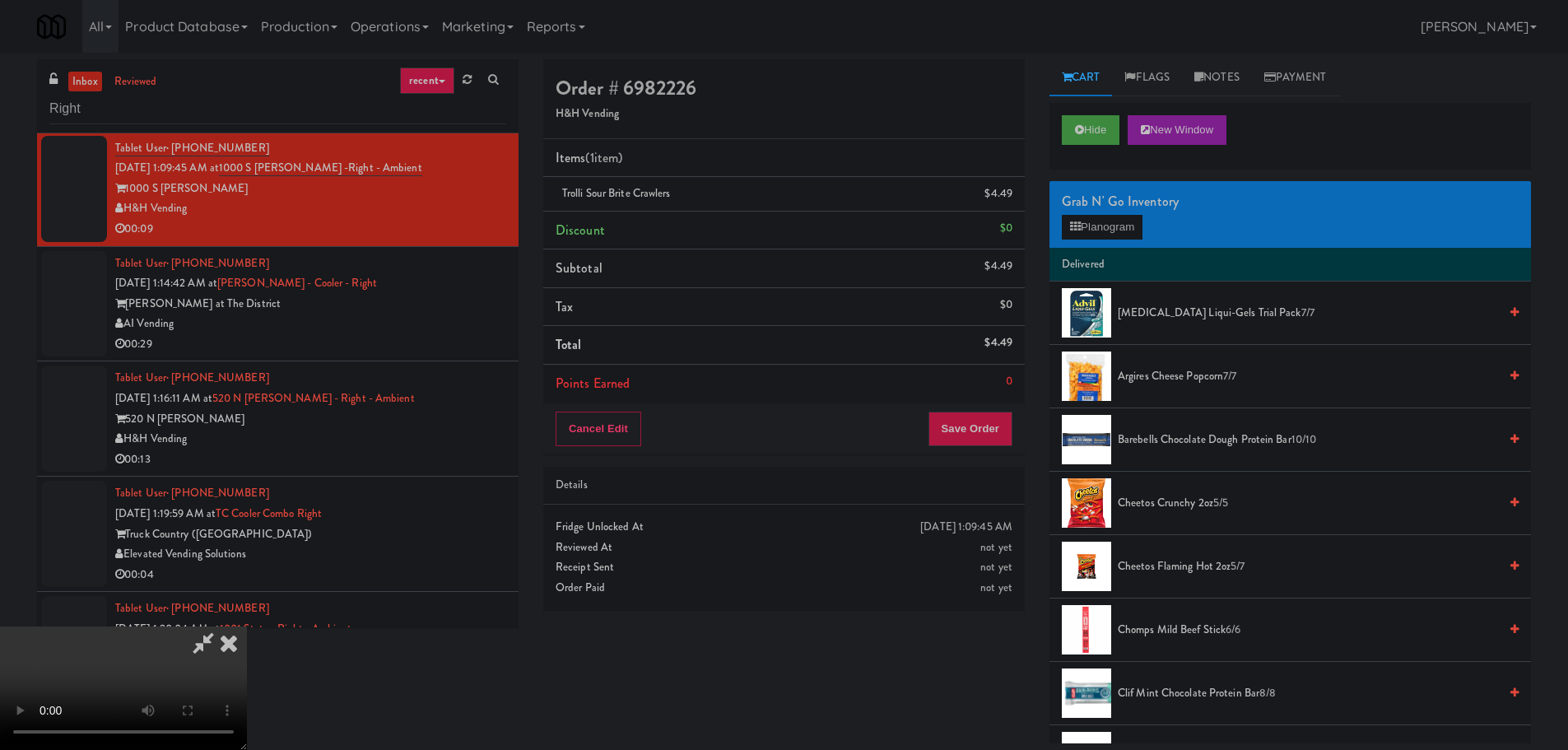
click at [247, 627] on video at bounding box center [123, 689] width 247 height 124
click at [1113, 232] on button "Planogram" at bounding box center [1102, 227] width 81 height 25
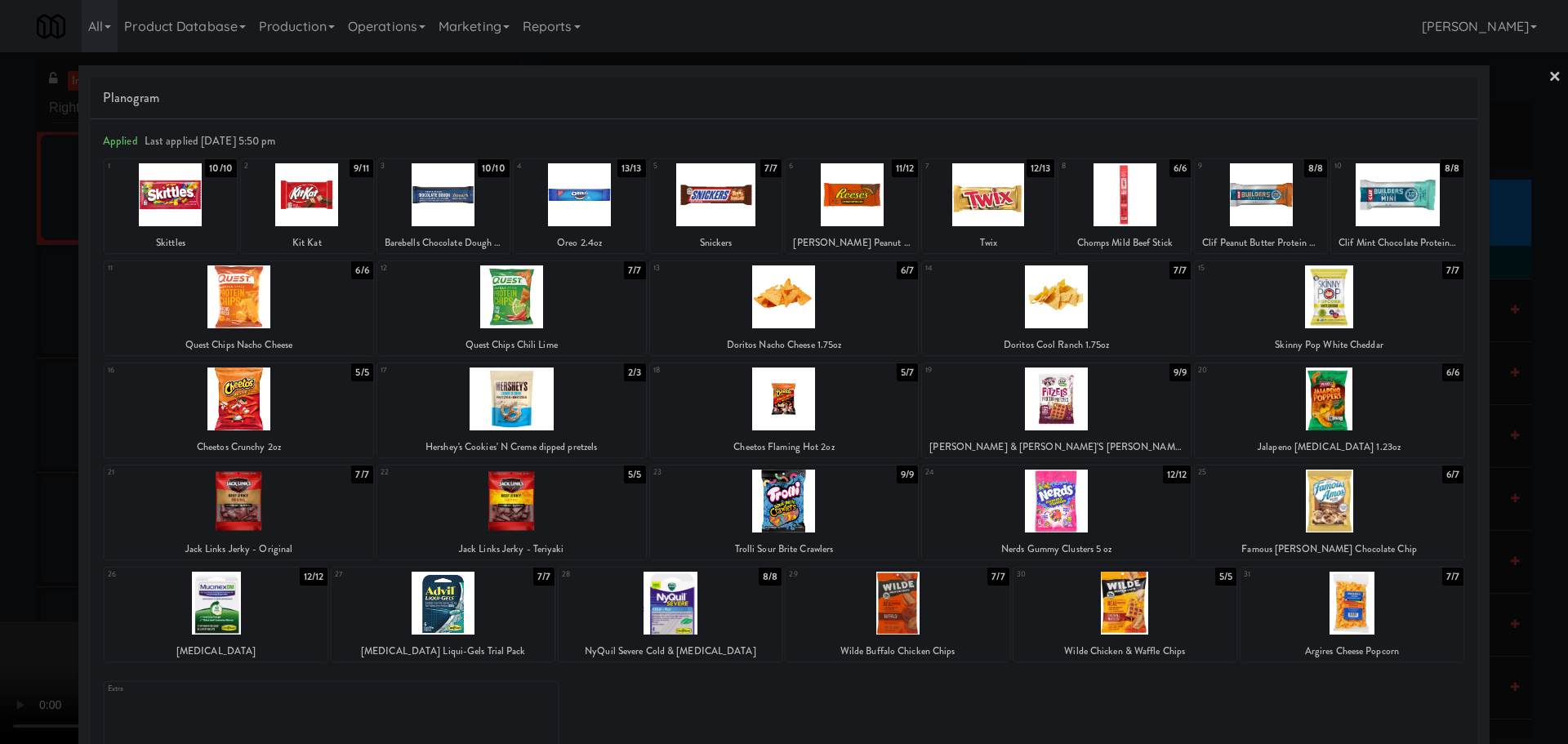
click at [539, 509] on div at bounding box center [511, 501] width 269 height 63
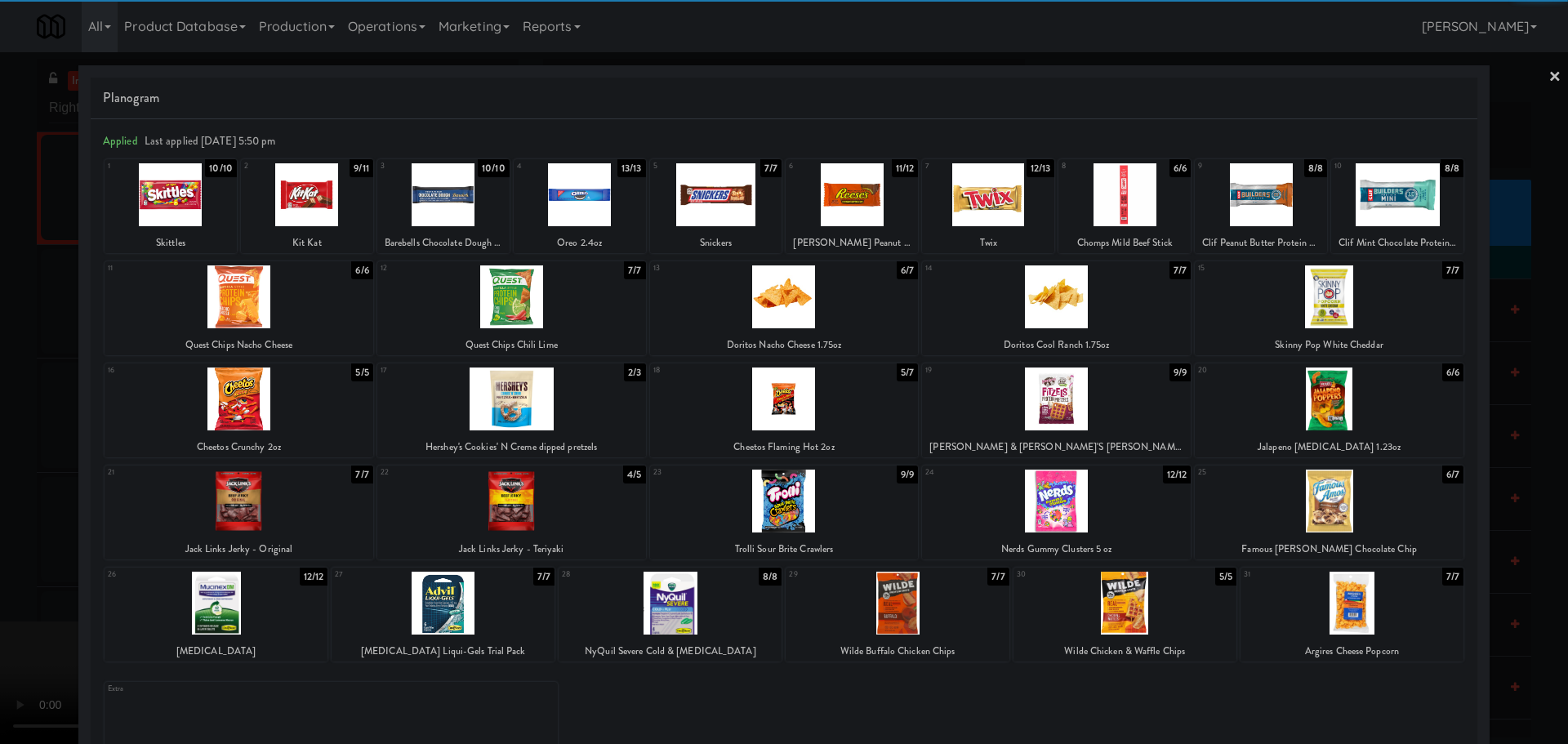
click at [0, 536] on div at bounding box center [784, 372] width 1568 height 744
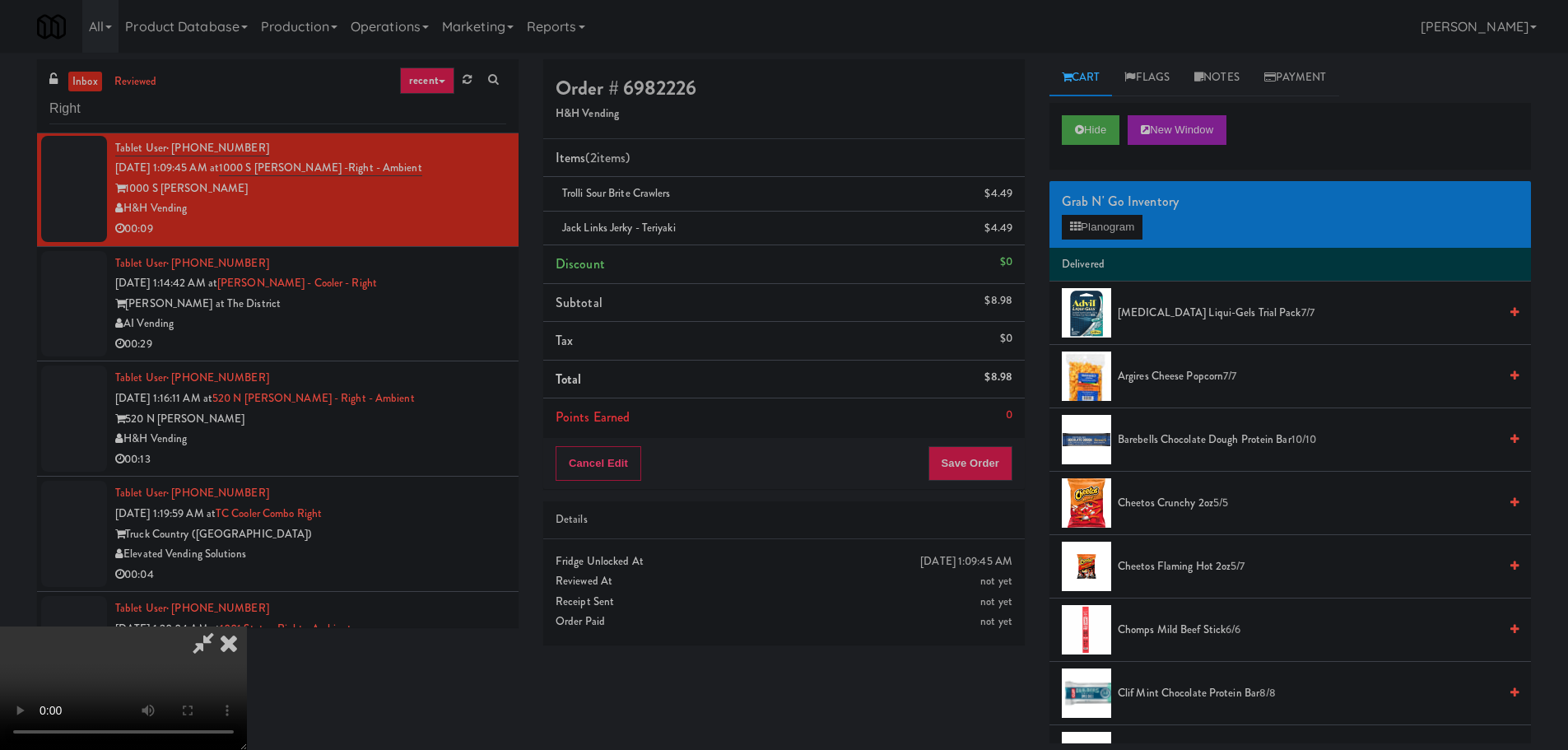
click at [247, 627] on video at bounding box center [123, 689] width 247 height 124
click at [1011, 231] on icon at bounding box center [1014, 234] width 9 height 10
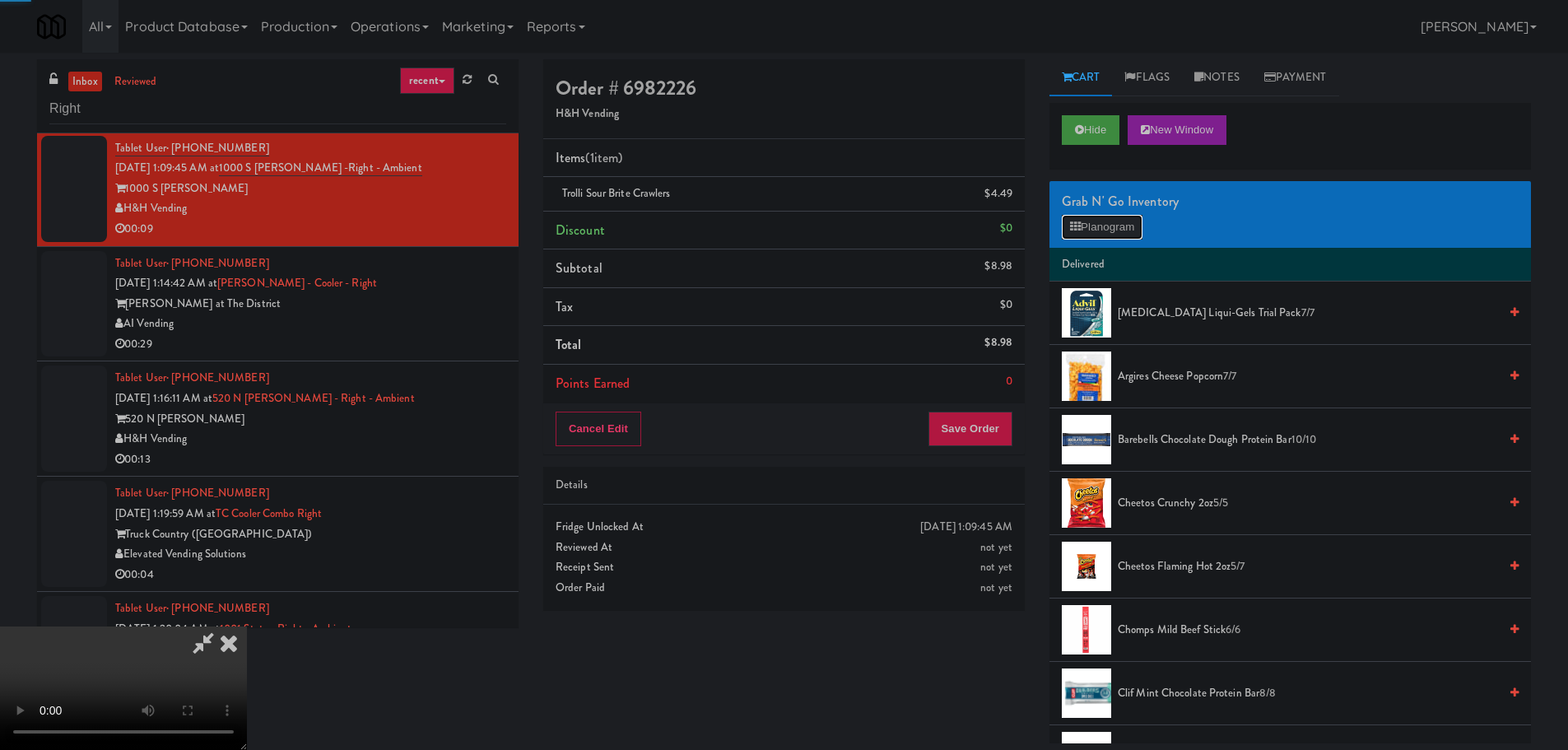
click at [1091, 227] on button "Planogram" at bounding box center [1102, 227] width 81 height 25
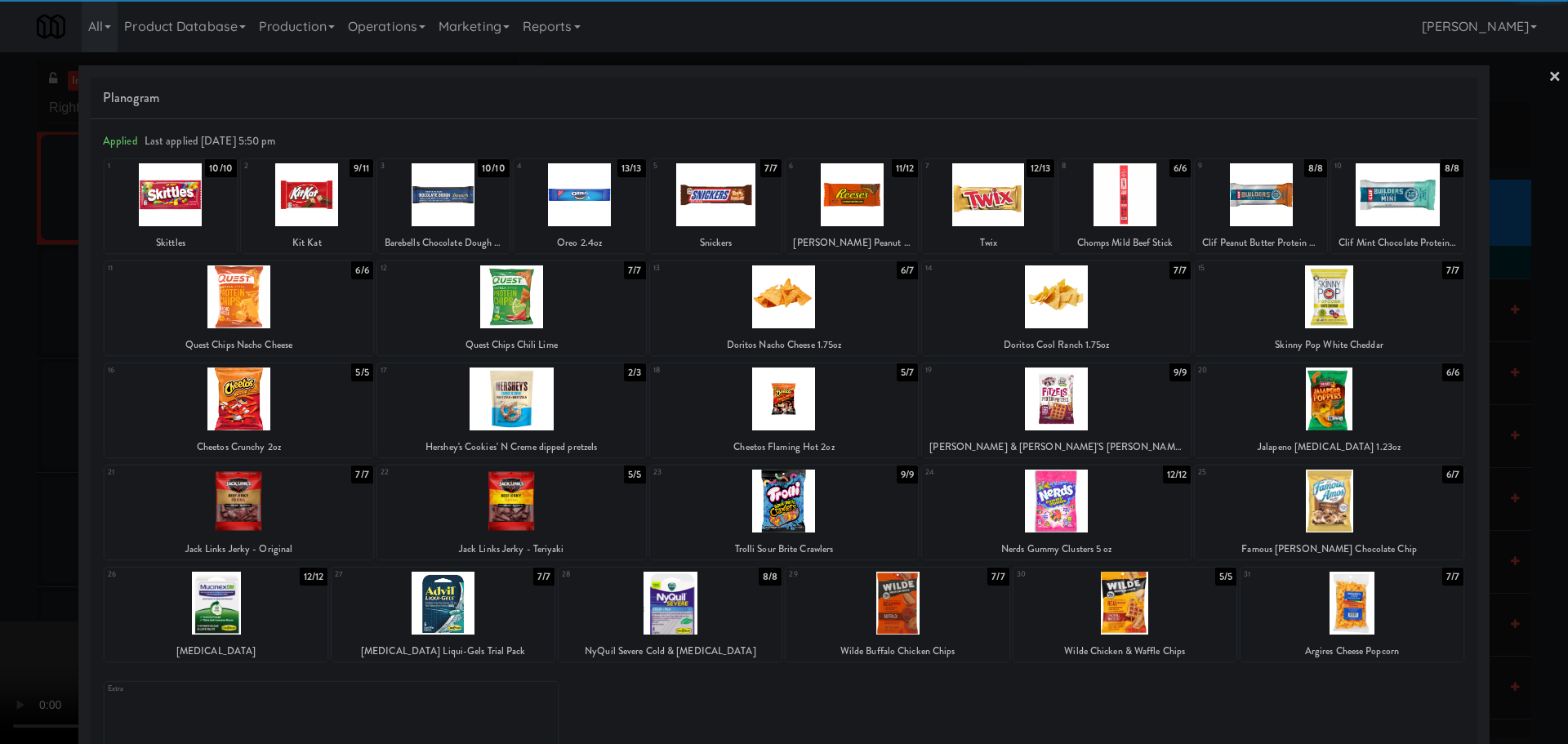
click at [813, 425] on div at bounding box center [784, 399] width 269 height 63
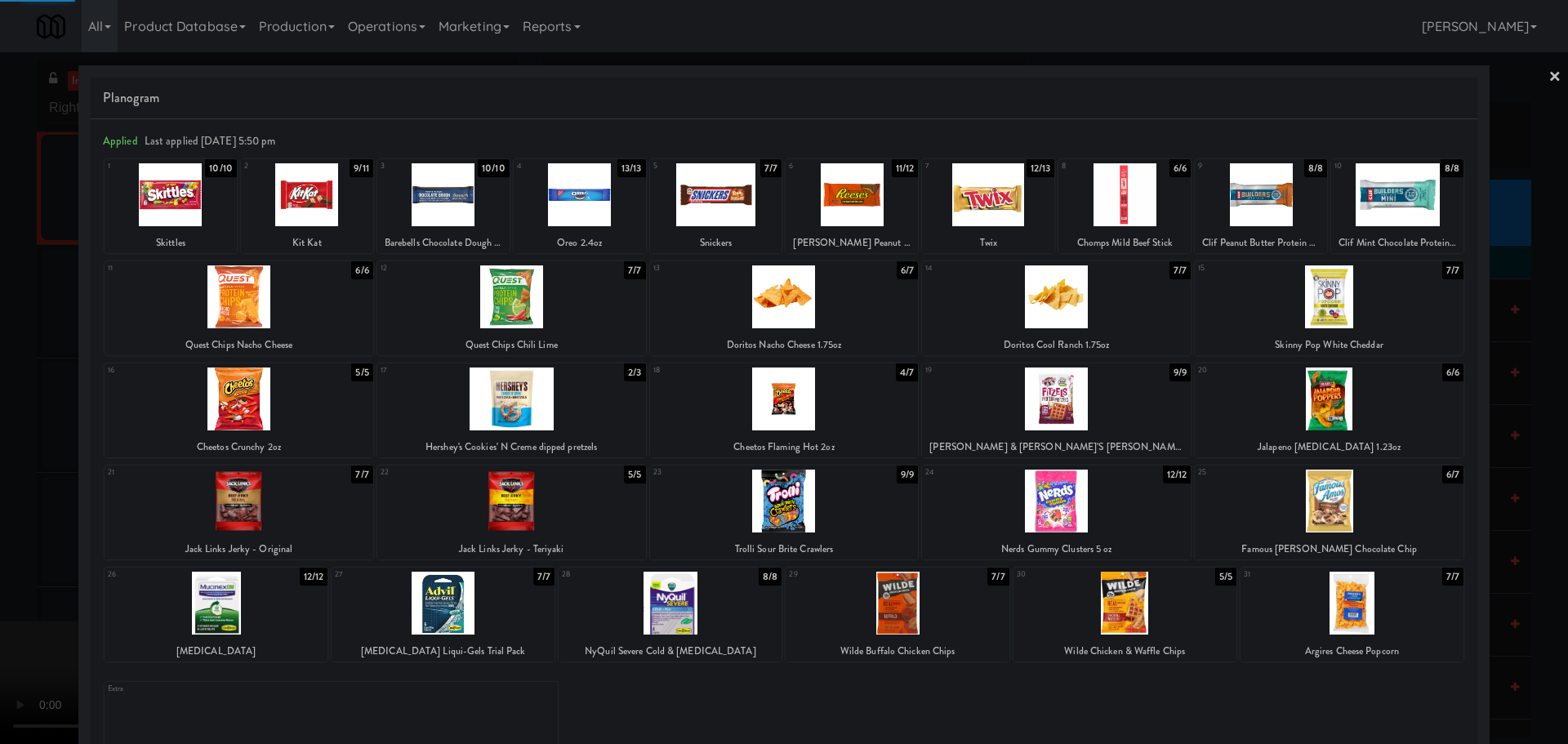
click at [8, 524] on div at bounding box center [784, 372] width 1568 height 744
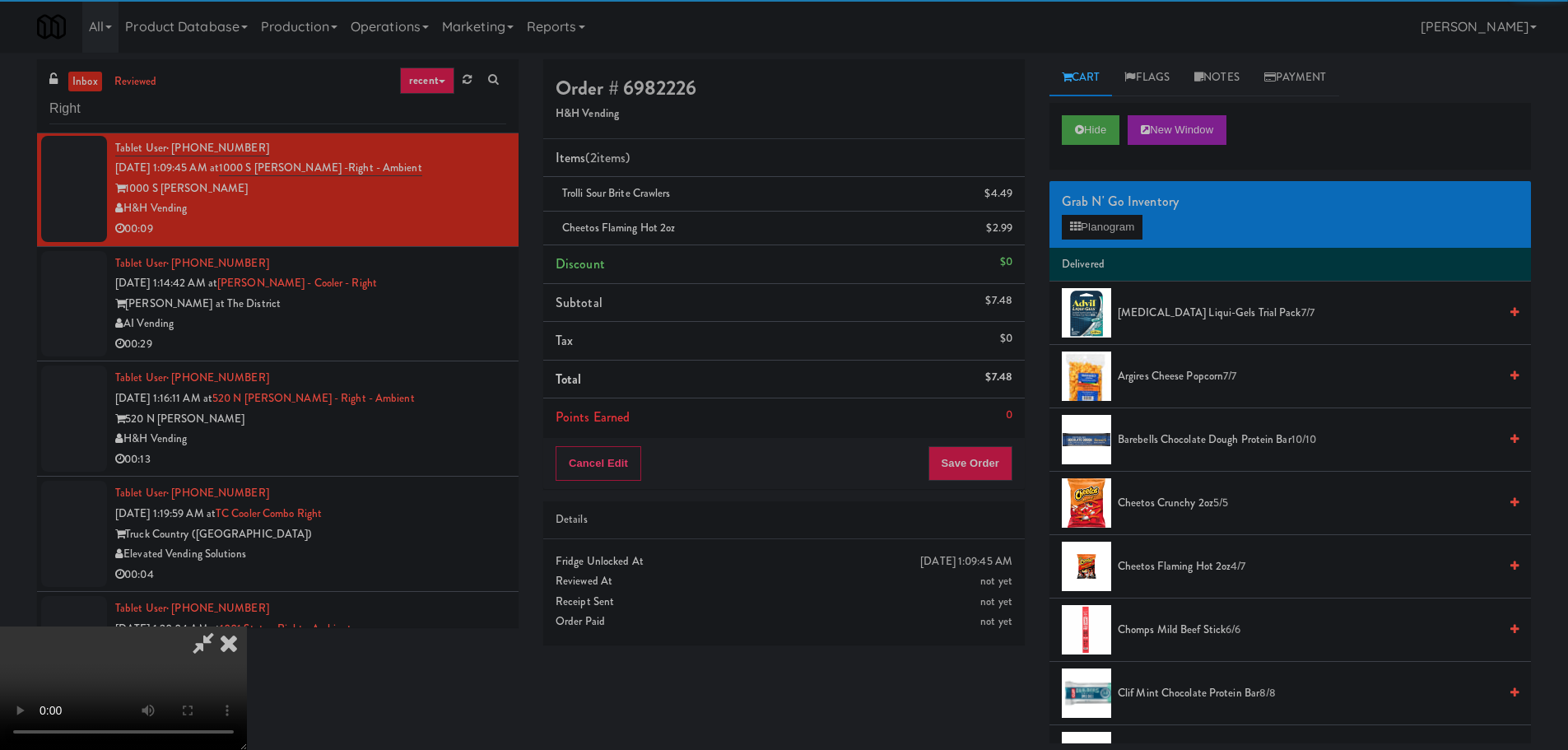
drag, startPoint x: 426, startPoint y: 422, endPoint x: 491, endPoint y: 413, distance: 65.6
click at [247, 627] on video at bounding box center [123, 689] width 247 height 124
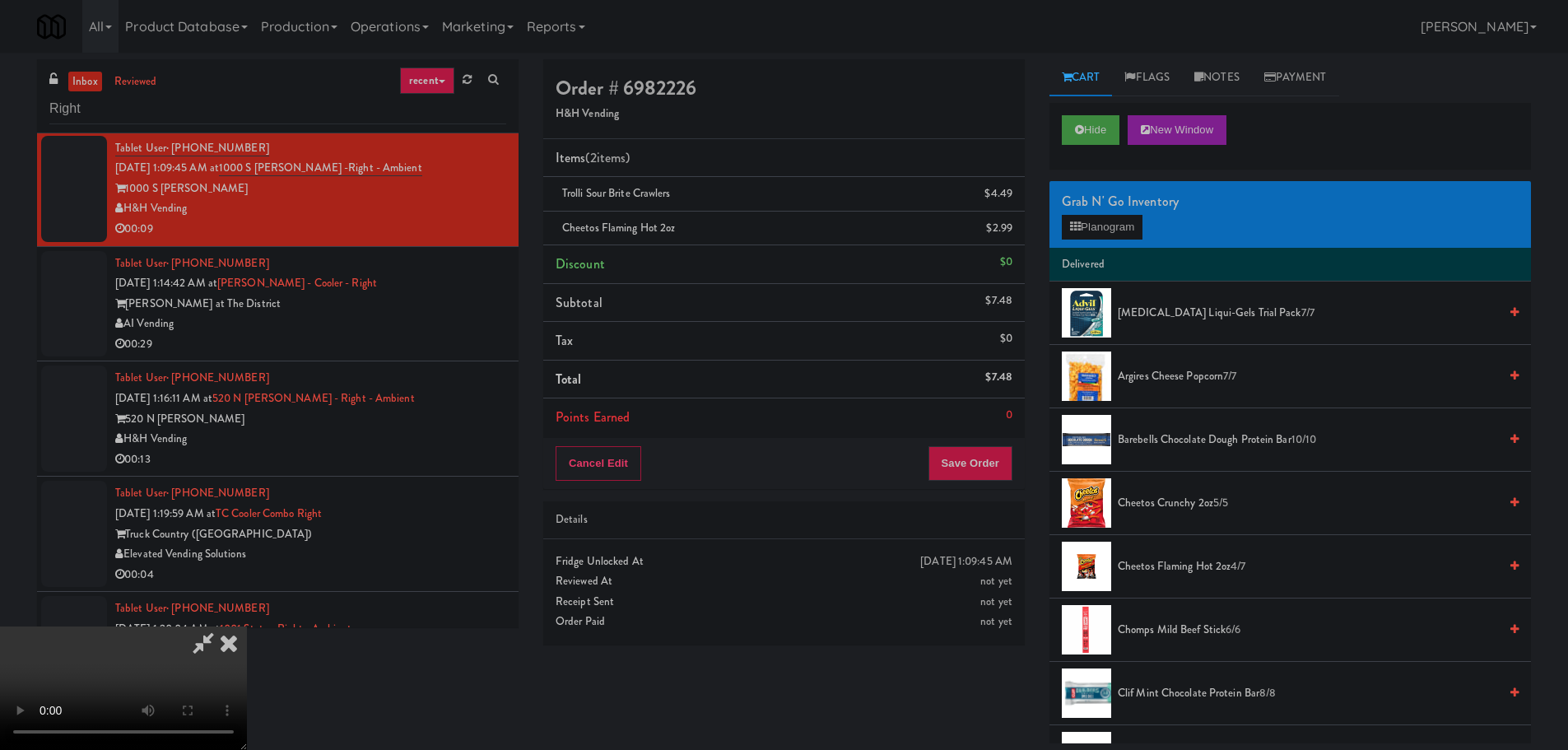
click at [247, 627] on video at bounding box center [123, 689] width 247 height 124
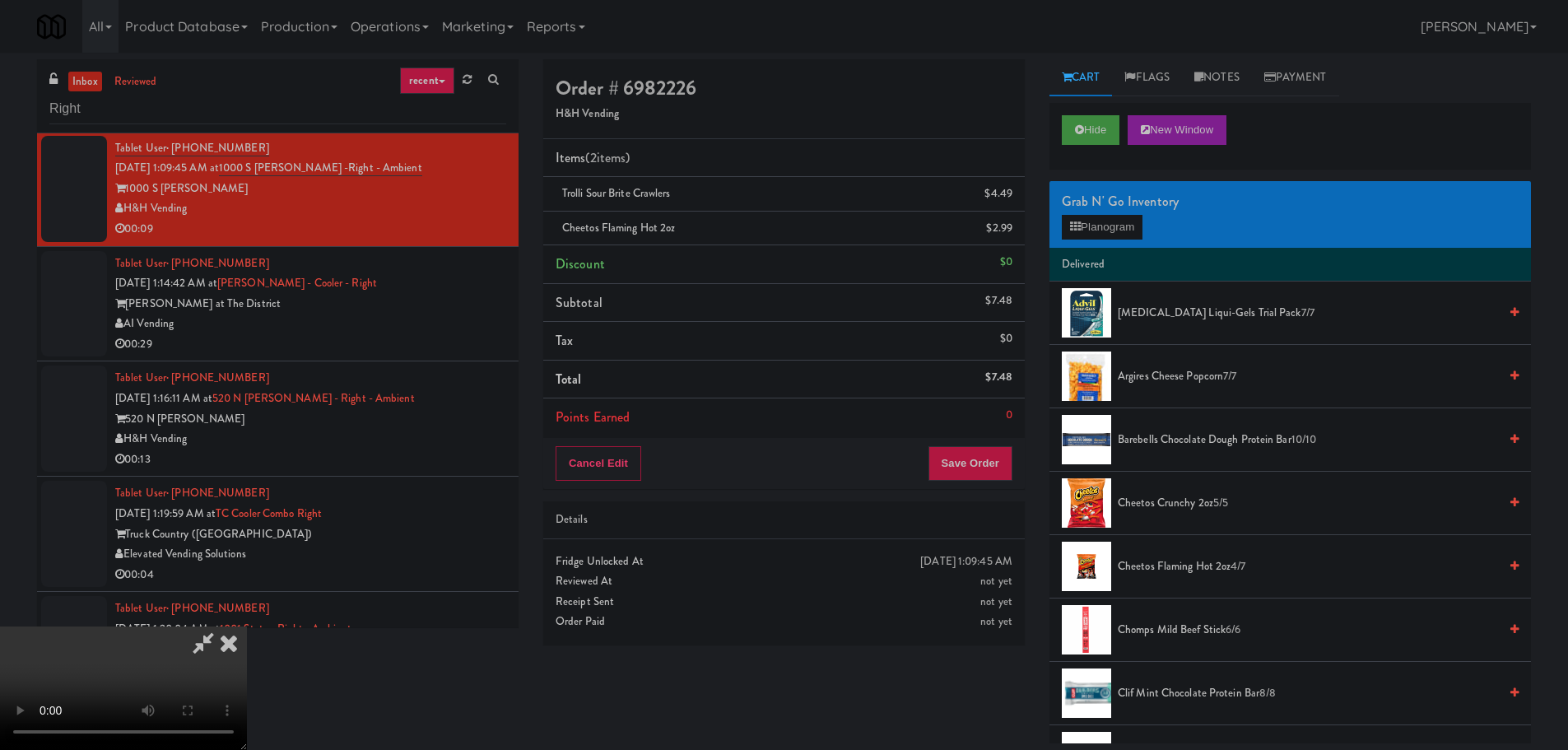
click at [247, 627] on video at bounding box center [123, 689] width 247 height 124
drag, startPoint x: 728, startPoint y: 427, endPoint x: 741, endPoint y: 433, distance: 14.3
click at [247, 627] on video at bounding box center [123, 689] width 247 height 124
click at [966, 458] on button "Save Order" at bounding box center [971, 464] width 84 height 34
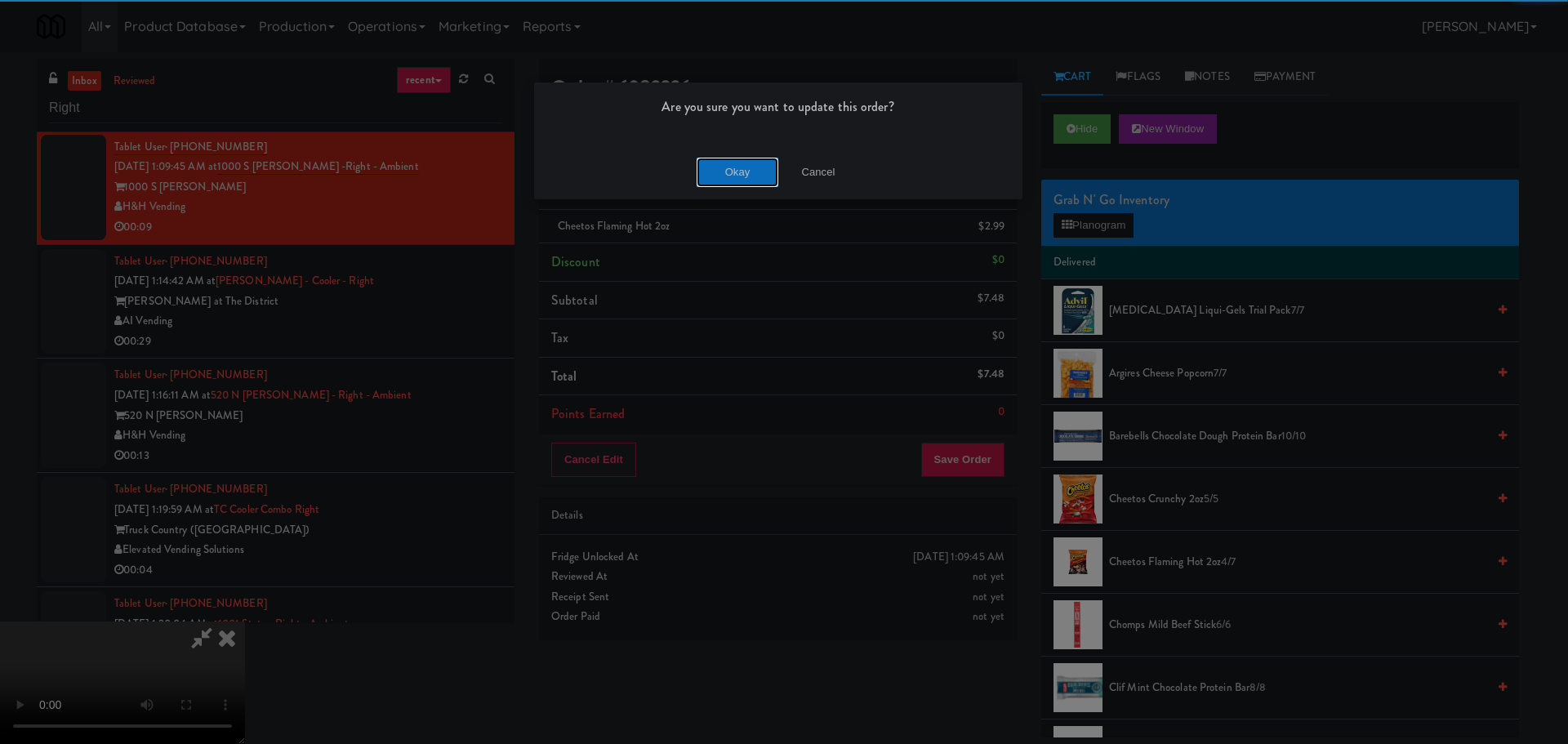
click at [754, 172] on button "Okay" at bounding box center [738, 172] width 82 height 29
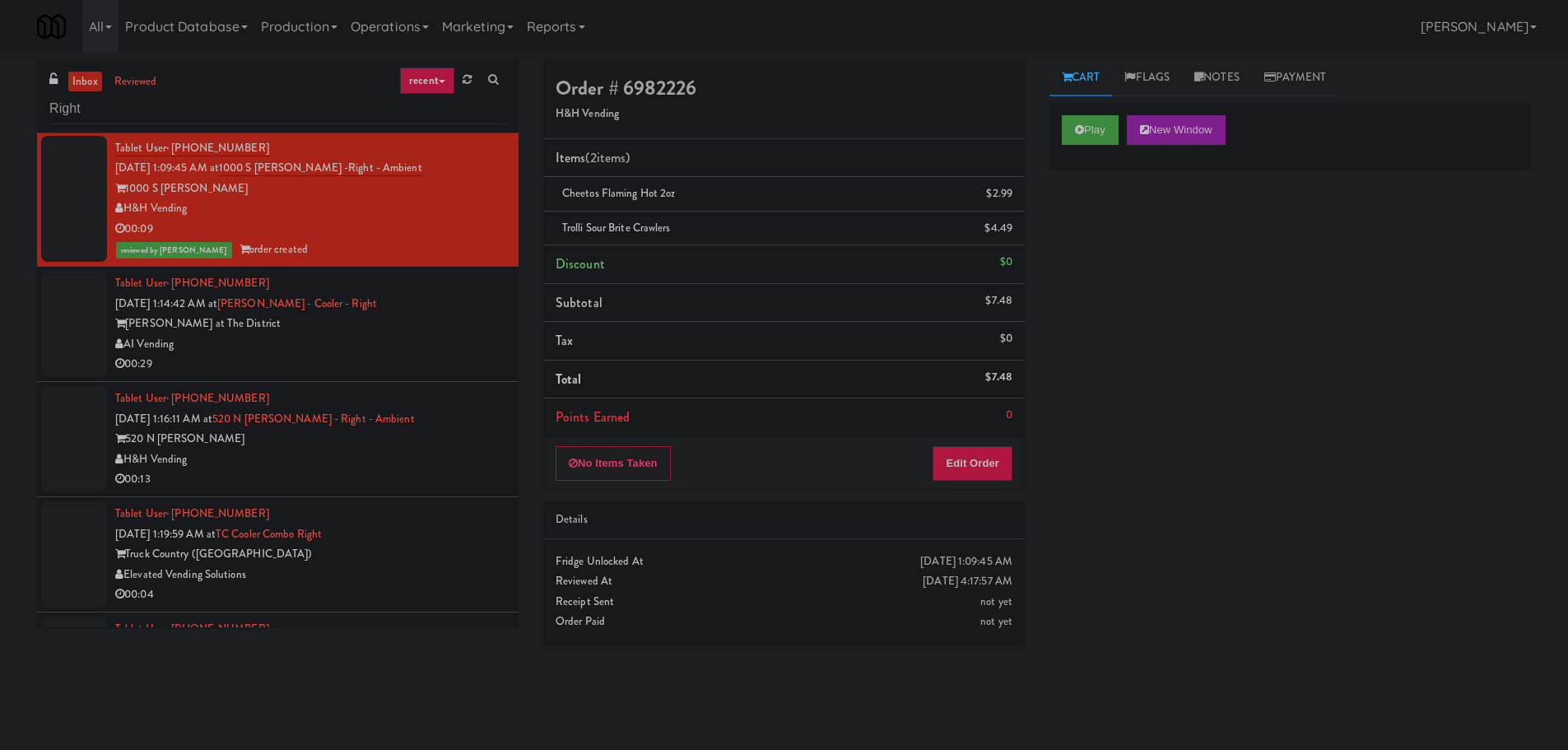
click at [420, 357] on div "00:29" at bounding box center [310, 365] width 391 height 21
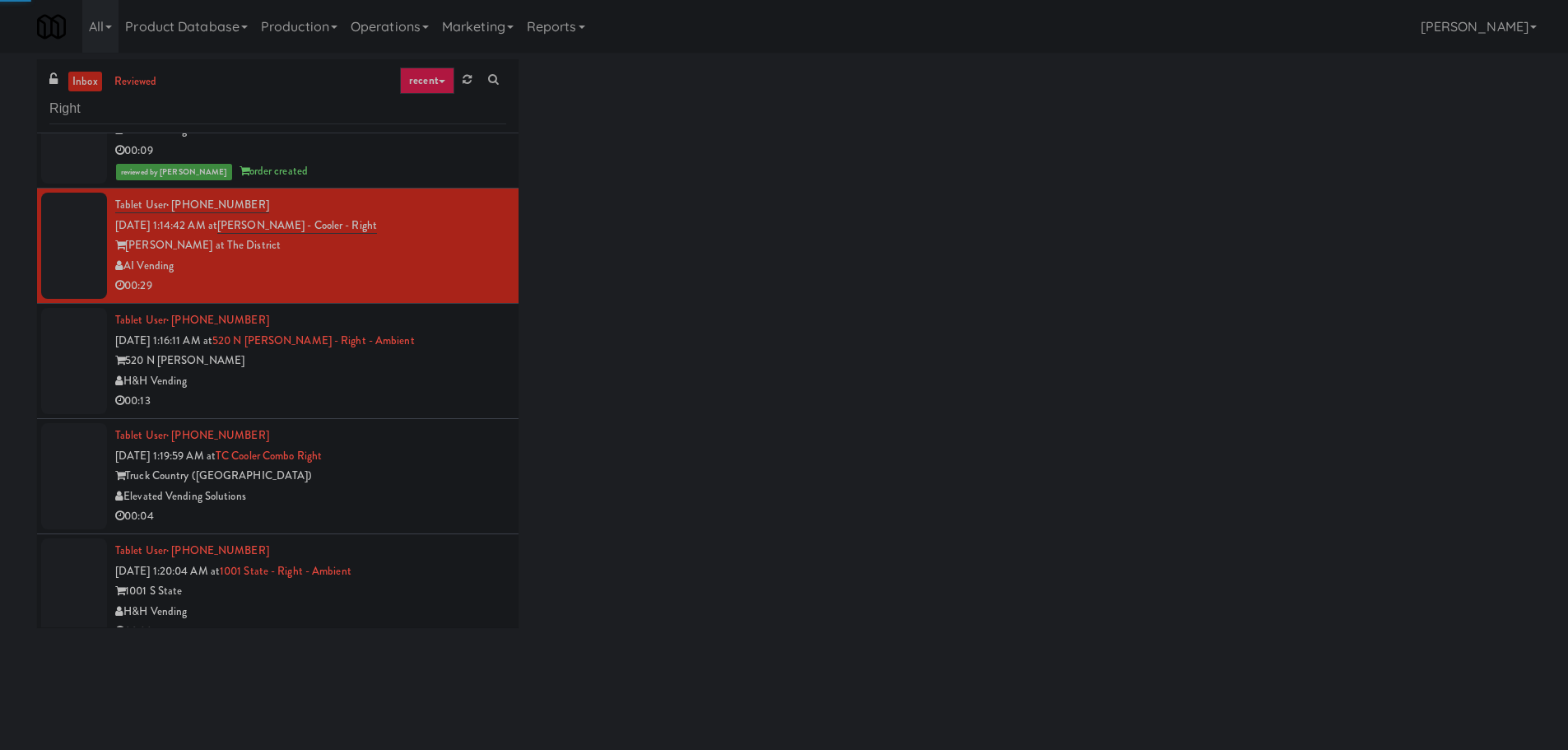
scroll to position [2388, 0]
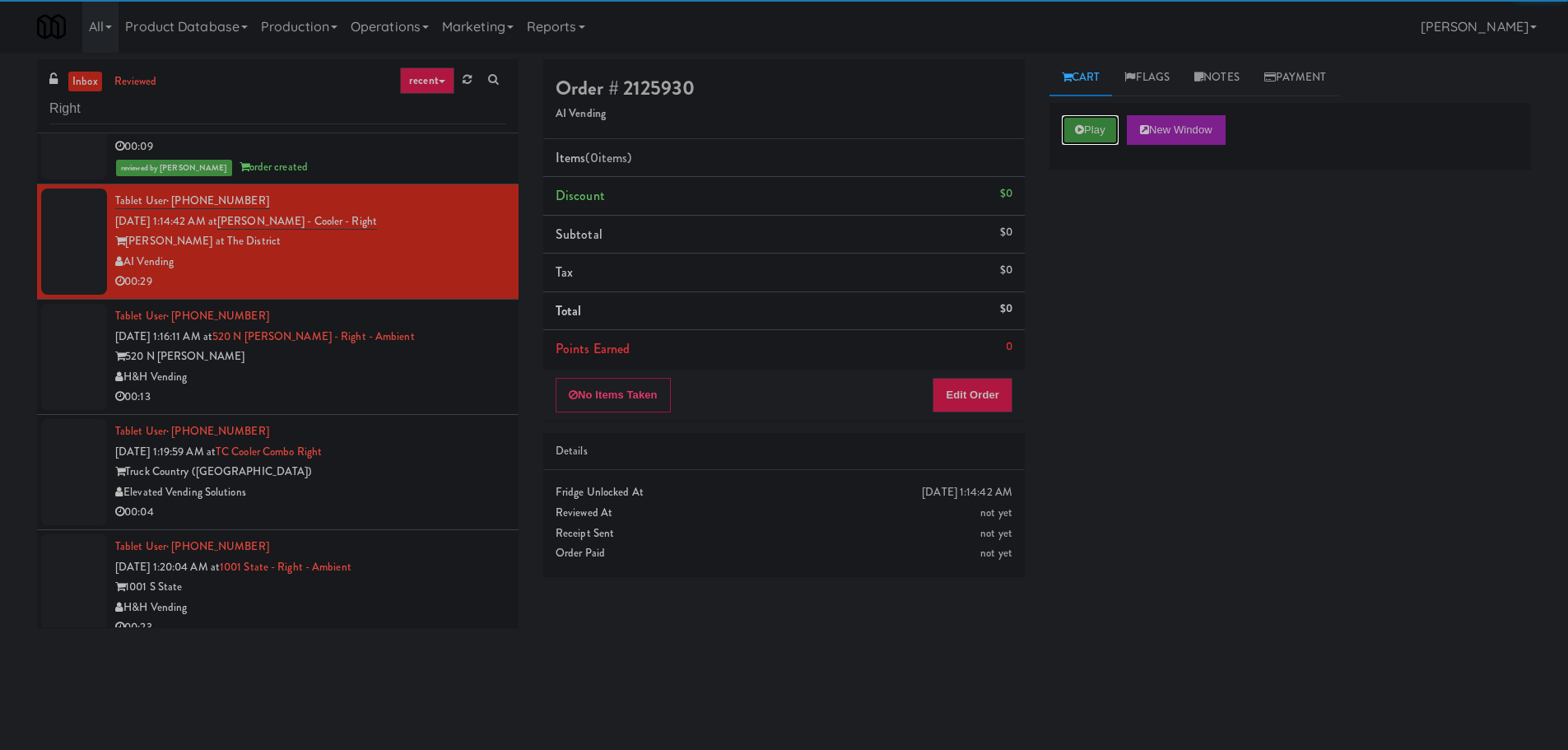
click at [1091, 126] on button "Play" at bounding box center [1090, 130] width 57 height 29
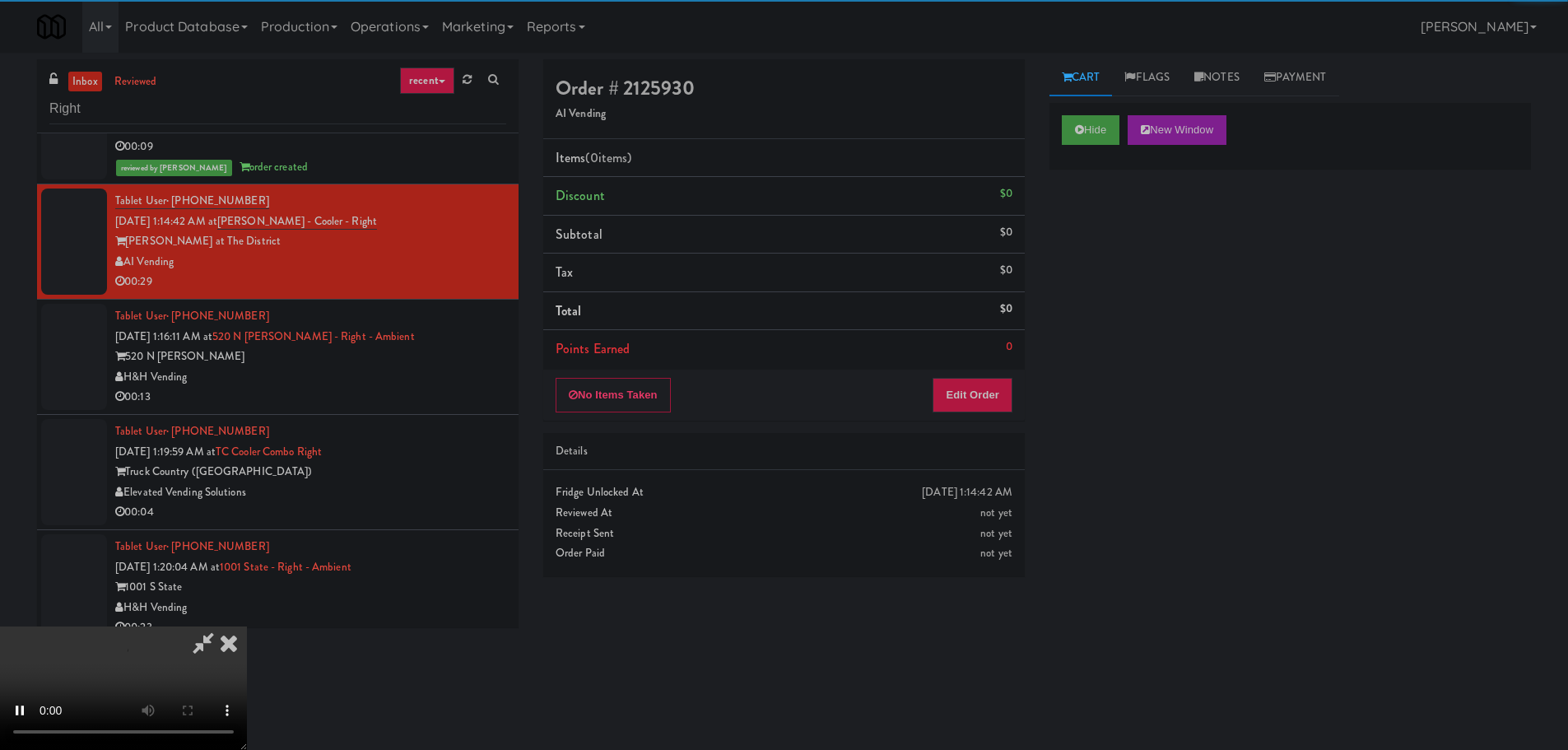
click at [1001, 384] on div "No Items Taken Edit Order" at bounding box center [784, 395] width 481 height 51
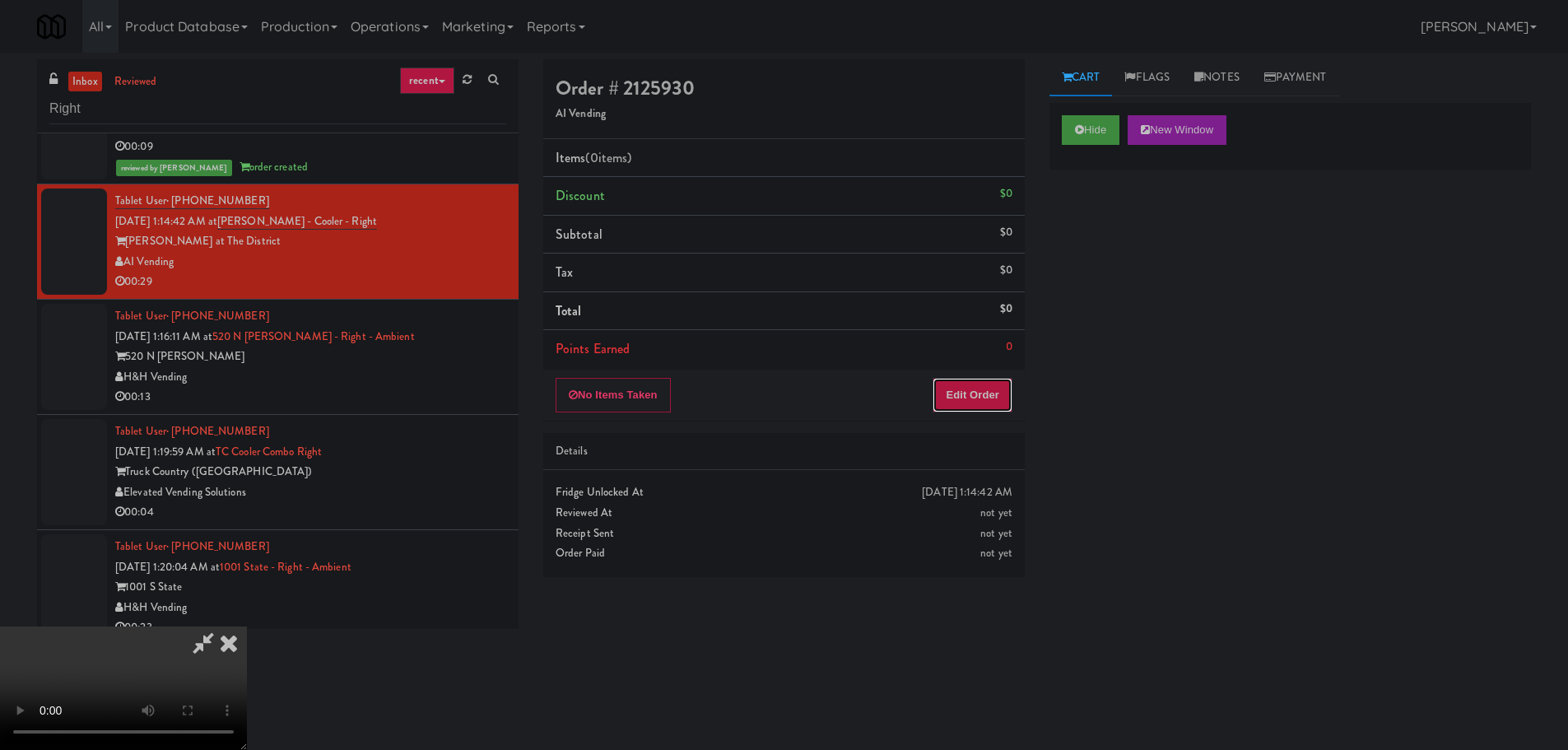
click at [989, 391] on button "Edit Order" at bounding box center [972, 395] width 80 height 34
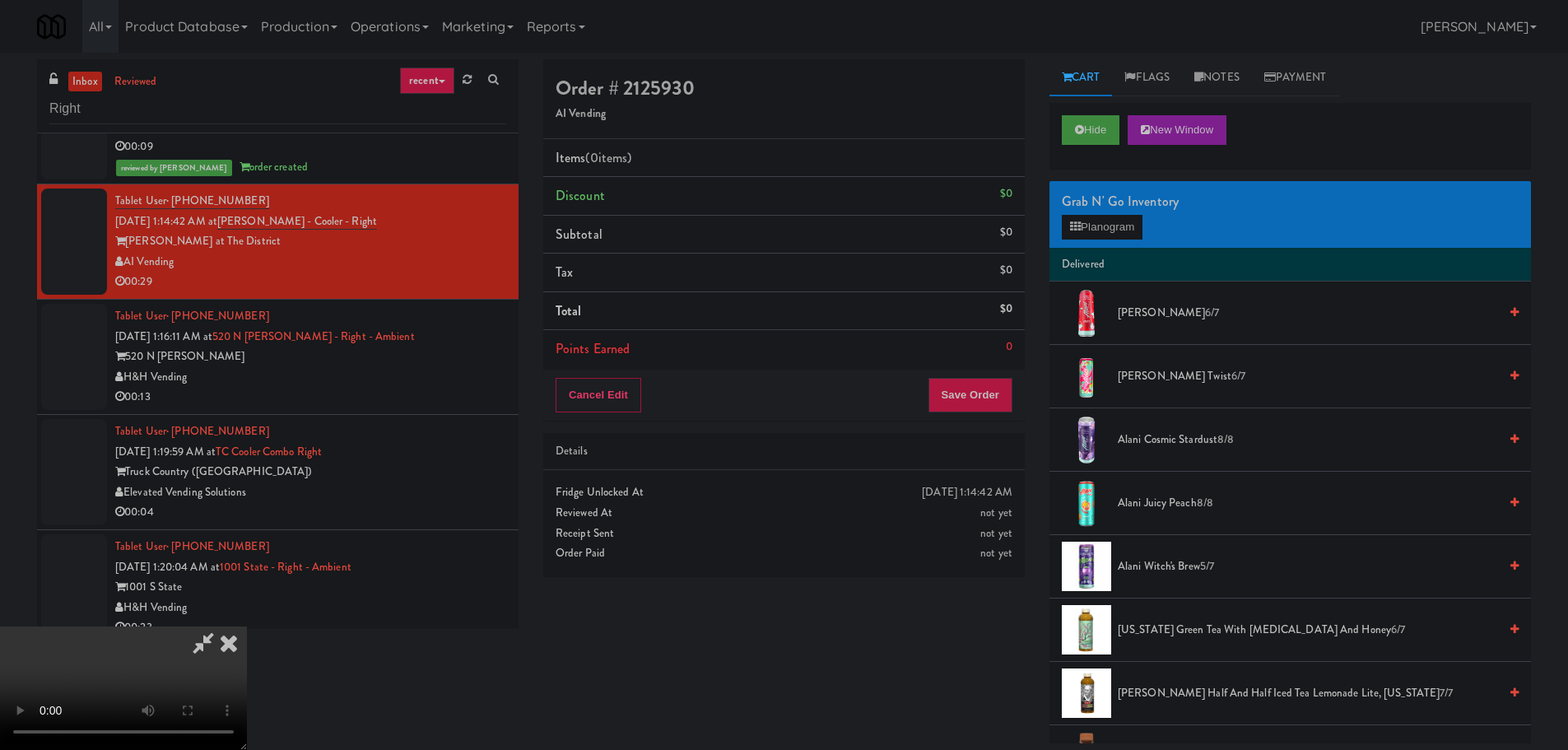
scroll to position [0, 0]
click at [247, 627] on video at bounding box center [123, 689] width 247 height 124
click at [1083, 228] on button "Planogram" at bounding box center [1102, 227] width 81 height 25
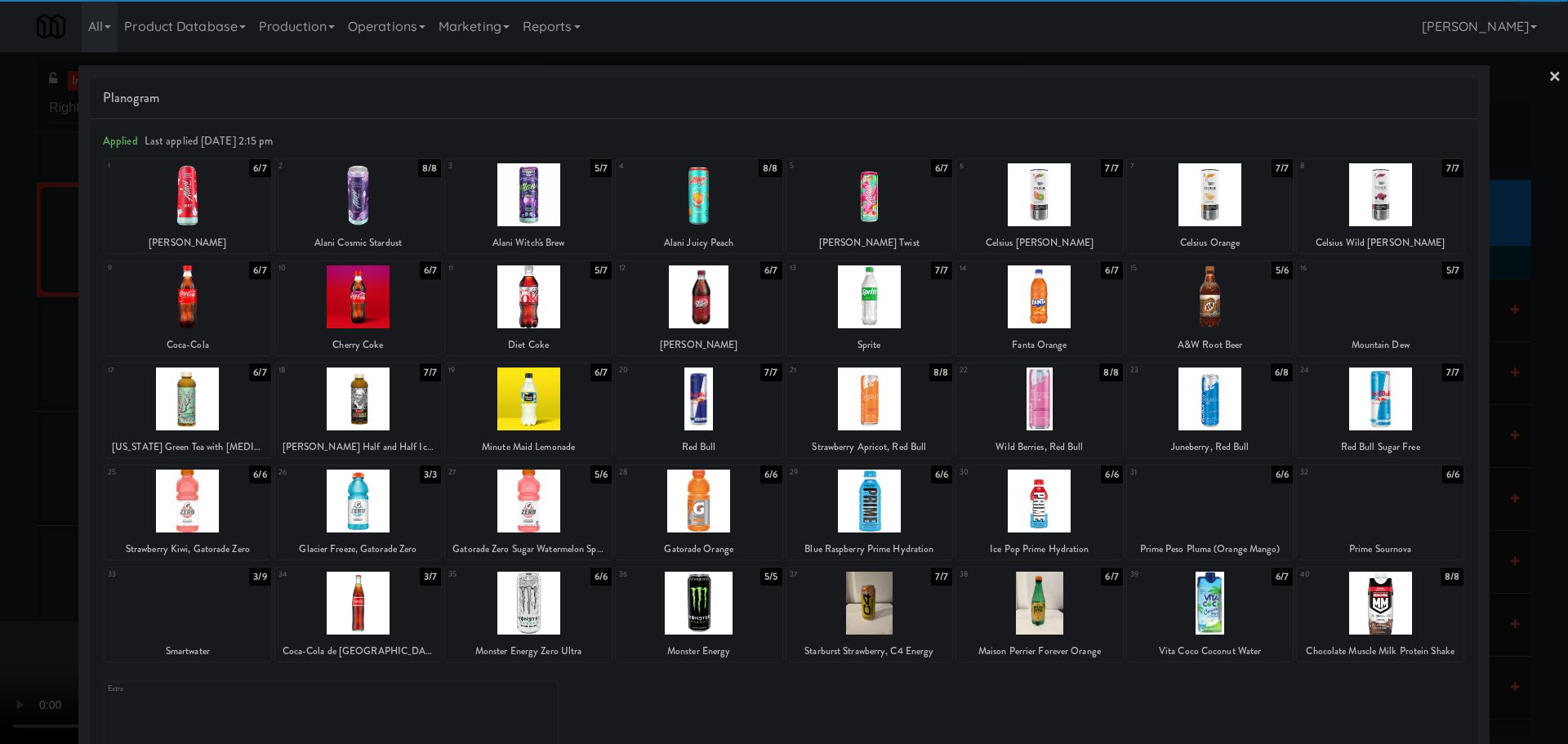
click at [714, 206] on div at bounding box center [699, 195] width 166 height 63
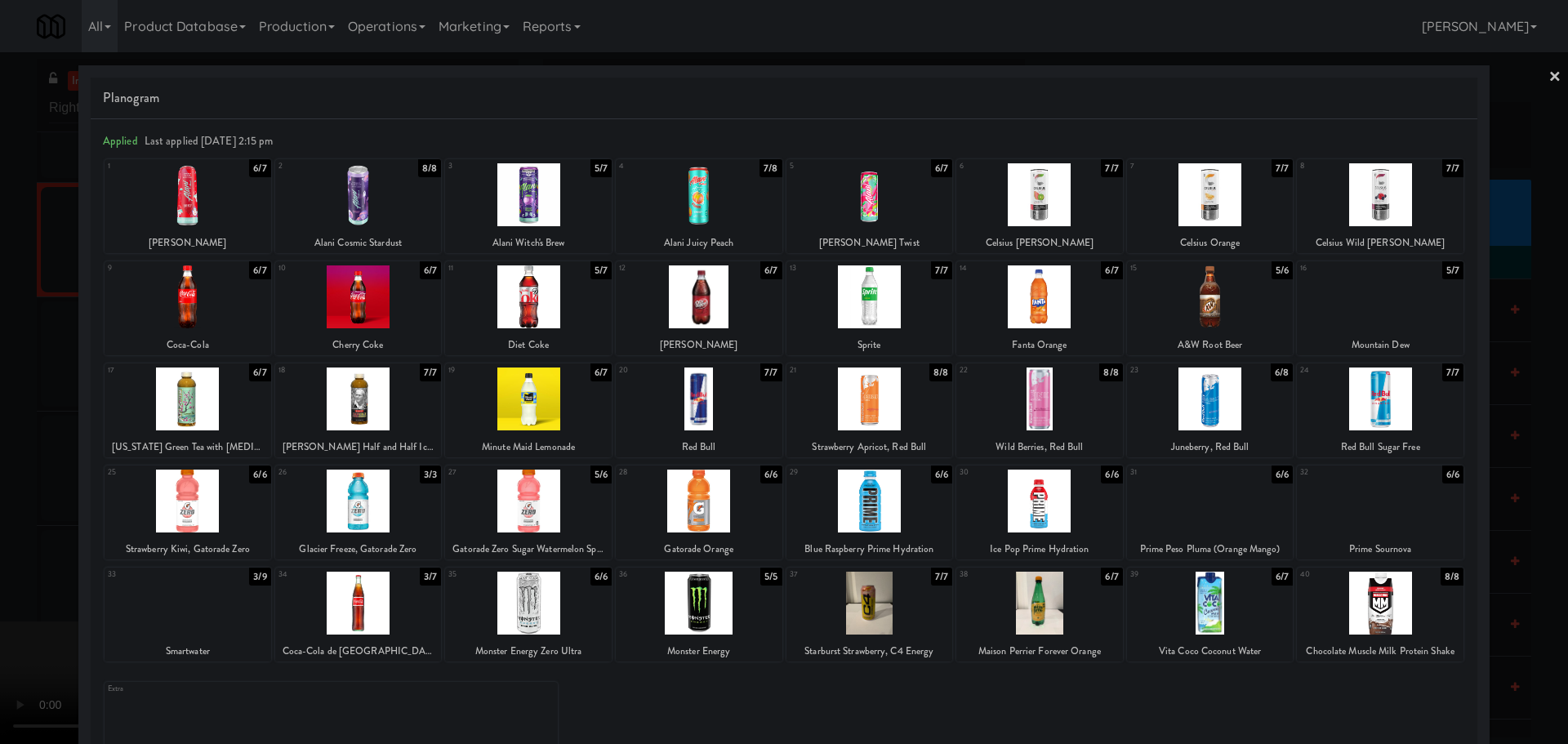
click at [0, 442] on div at bounding box center [784, 372] width 1568 height 744
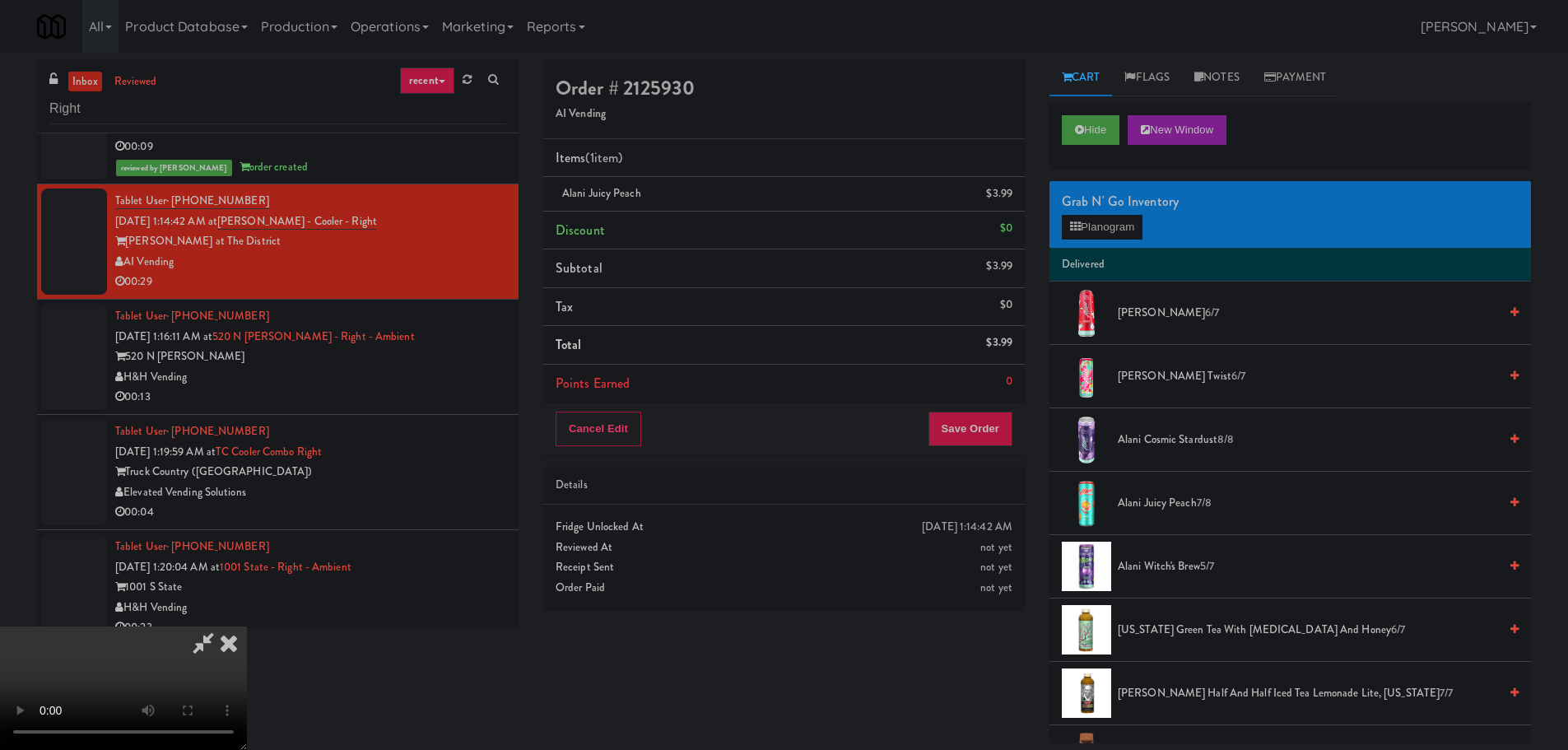
drag, startPoint x: 437, startPoint y: 427, endPoint x: 469, endPoint y: 409, distance: 36.7
click at [247, 627] on video at bounding box center [123, 689] width 247 height 124
drag, startPoint x: 834, startPoint y: 503, endPoint x: 858, endPoint y: 493, distance: 26.0
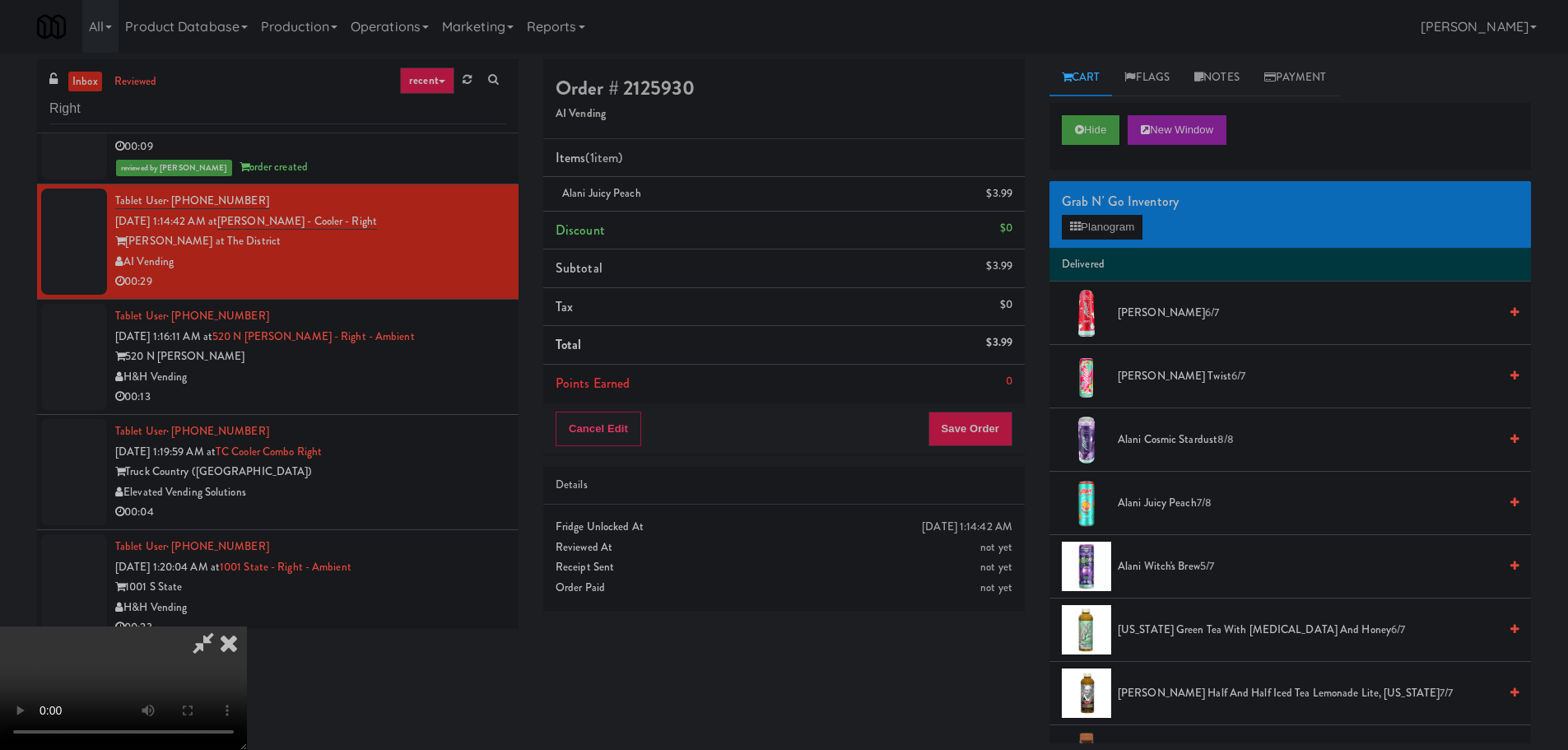
click at [247, 627] on video at bounding box center [123, 689] width 247 height 124
click at [1074, 237] on button "Planogram" at bounding box center [1102, 227] width 81 height 25
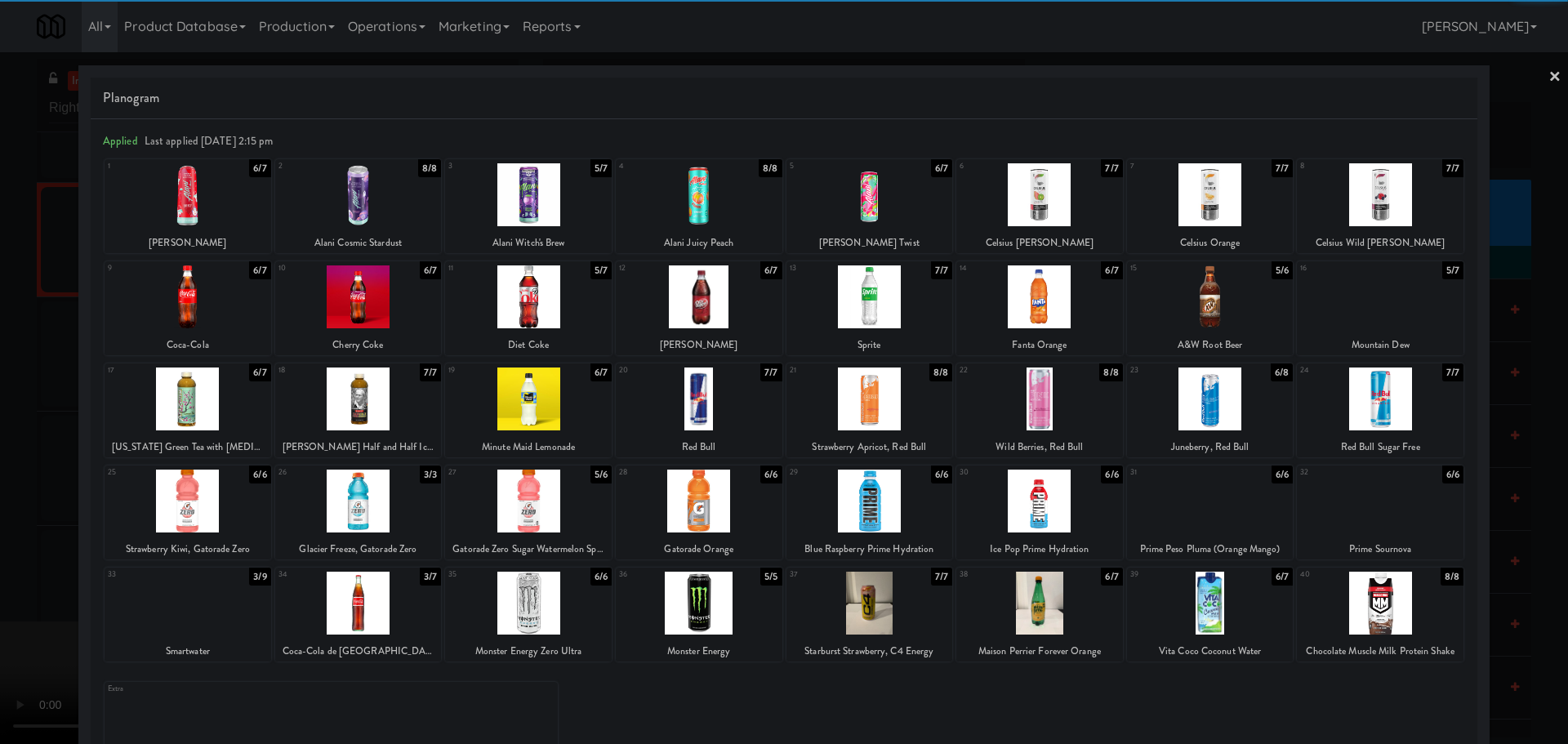
click at [1387, 310] on div at bounding box center [1379, 297] width 166 height 63
click at [9, 354] on div at bounding box center [784, 372] width 1568 height 744
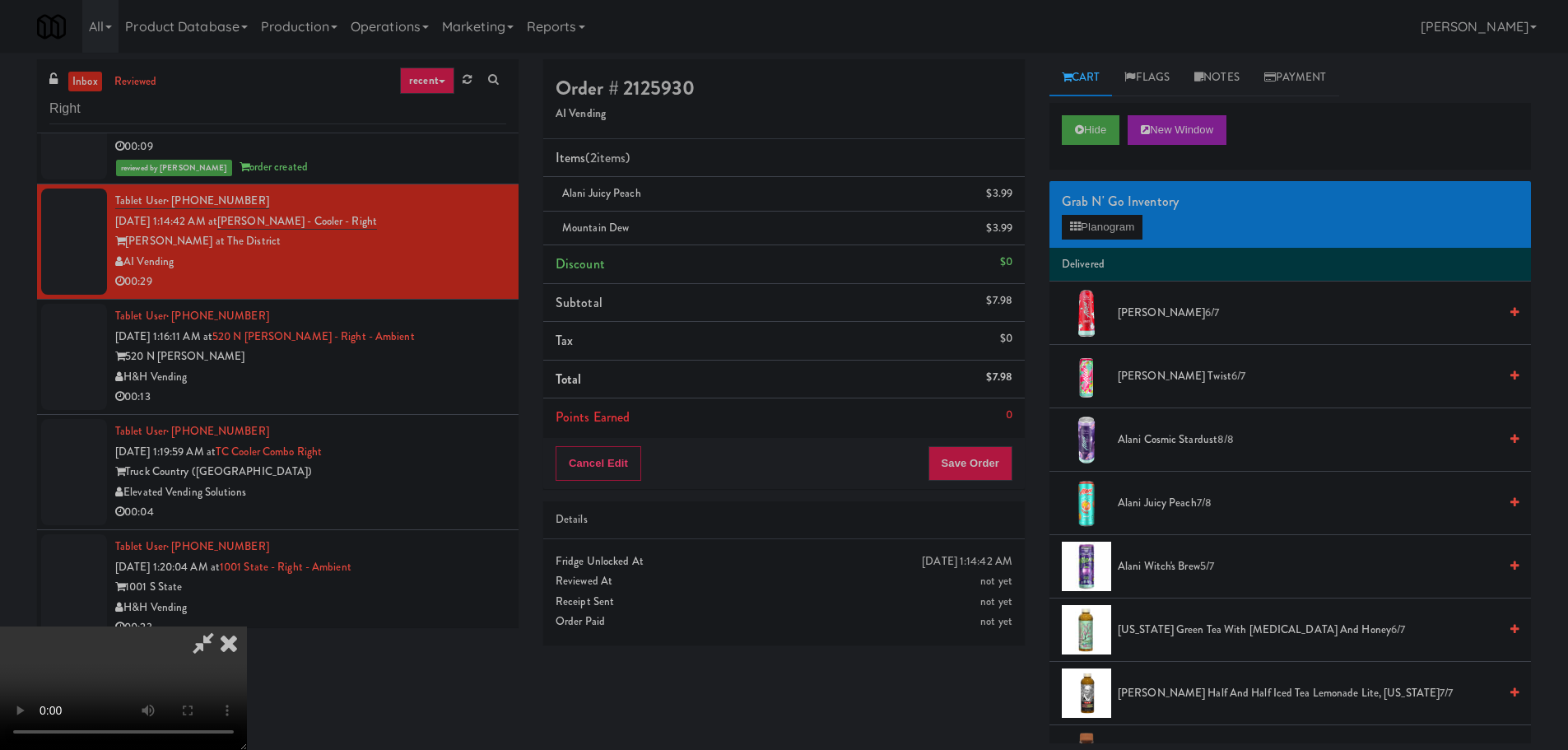
drag, startPoint x: 524, startPoint y: 381, endPoint x: 617, endPoint y: 393, distance: 93.8
click at [247, 627] on video at bounding box center [123, 689] width 247 height 124
click at [963, 454] on button "Save Order" at bounding box center [971, 464] width 84 height 34
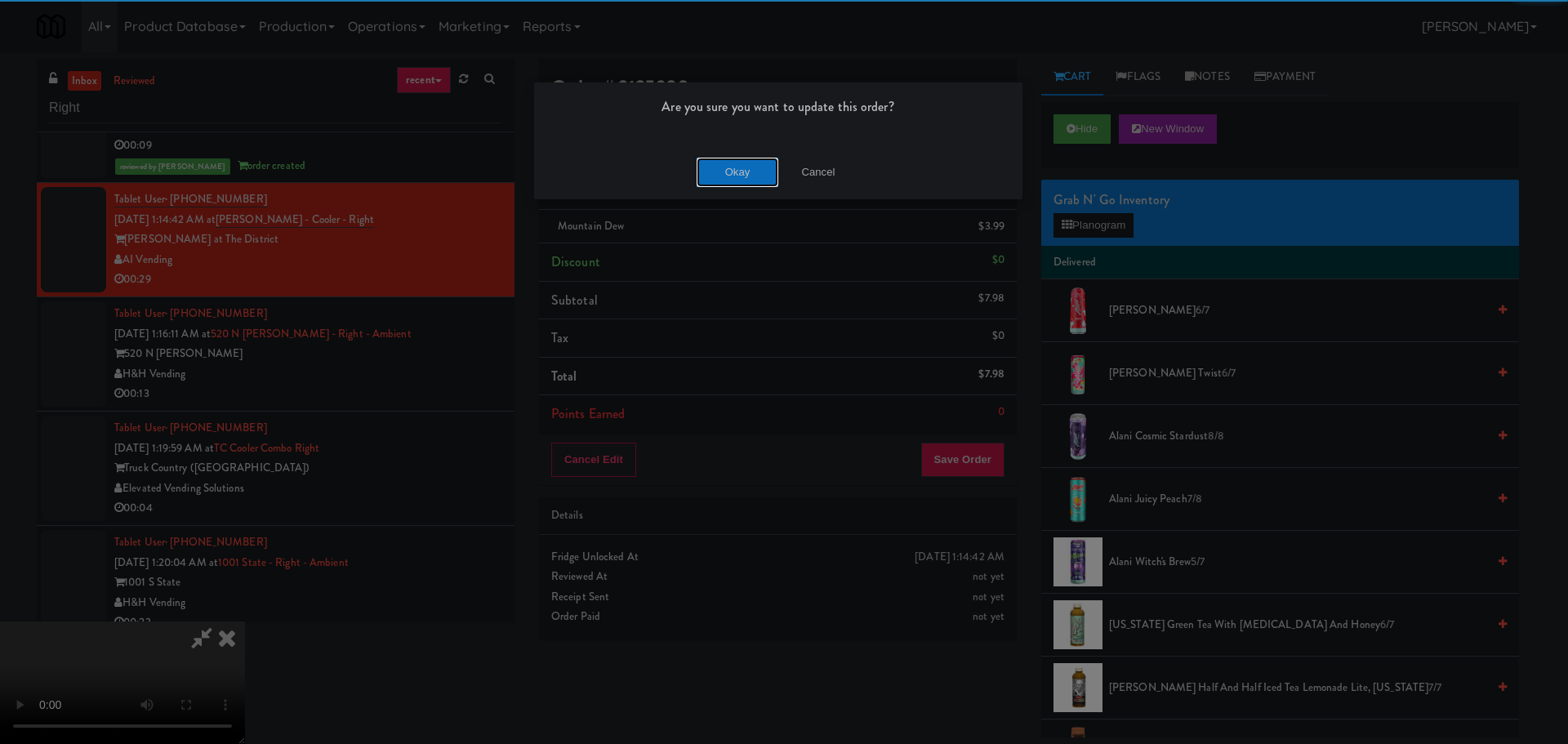
click at [749, 160] on button "Okay" at bounding box center [738, 172] width 82 height 29
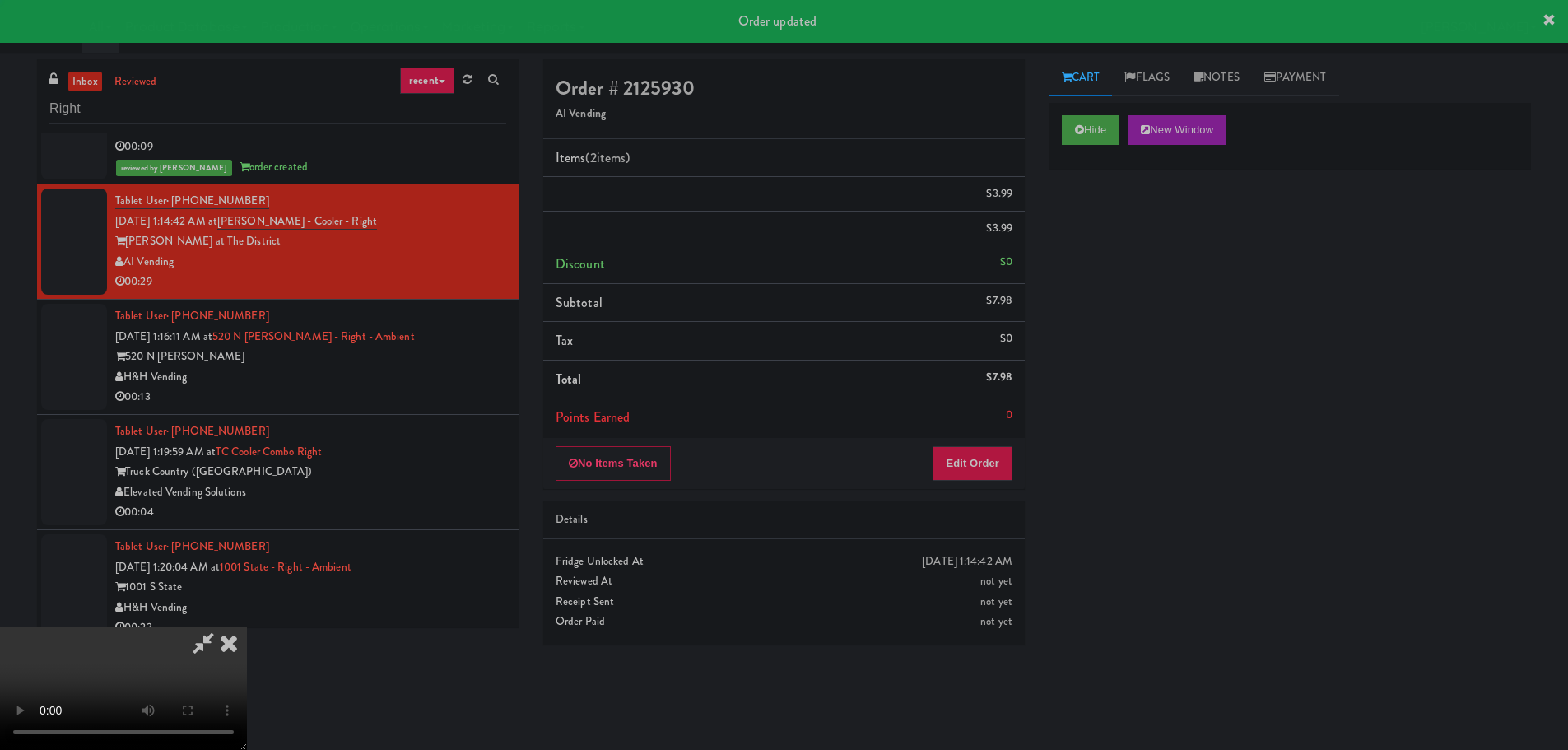
scroll to position [0, 0]
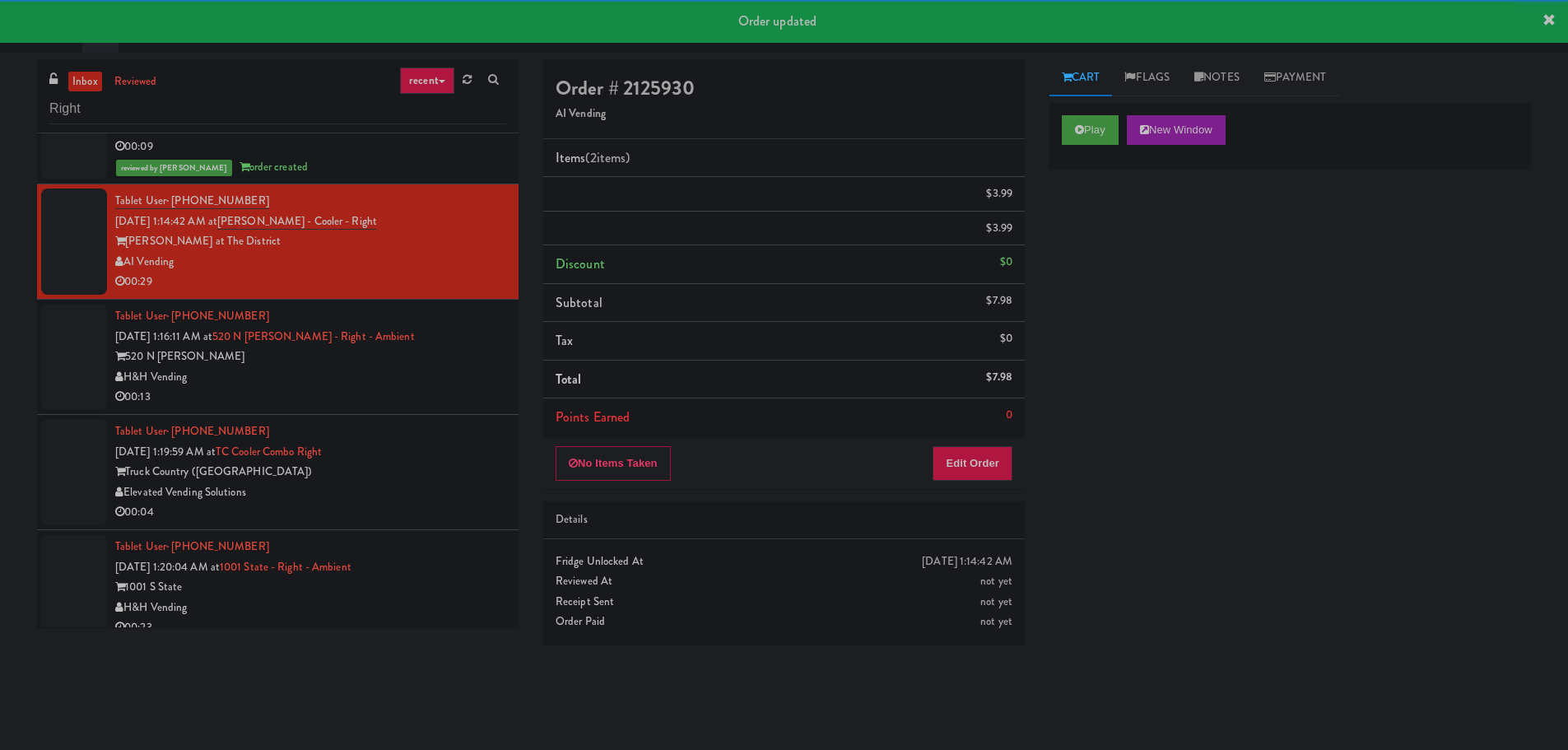
click at [446, 360] on div "520 N [PERSON_NAME]" at bounding box center [310, 357] width 391 height 21
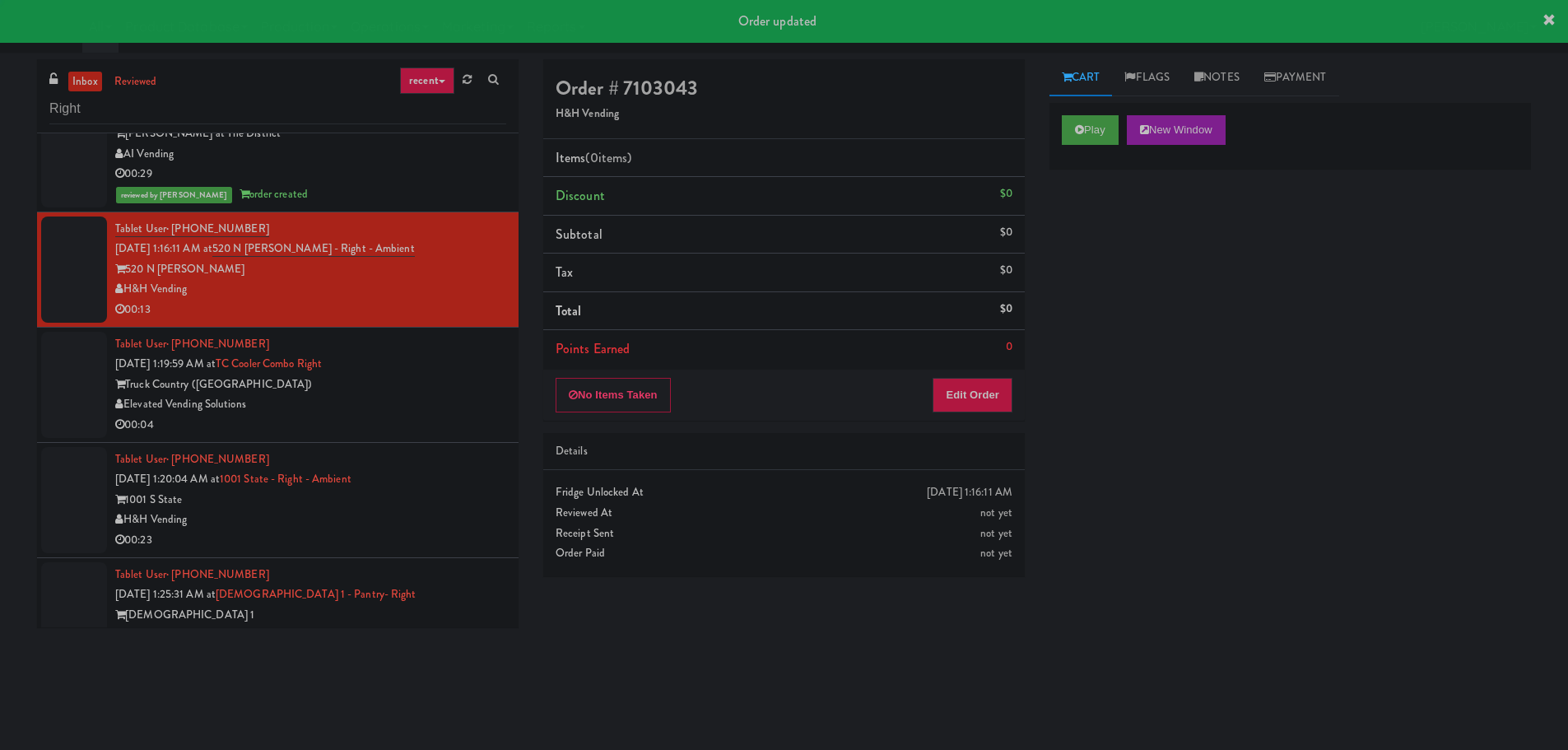
scroll to position [2553, 0]
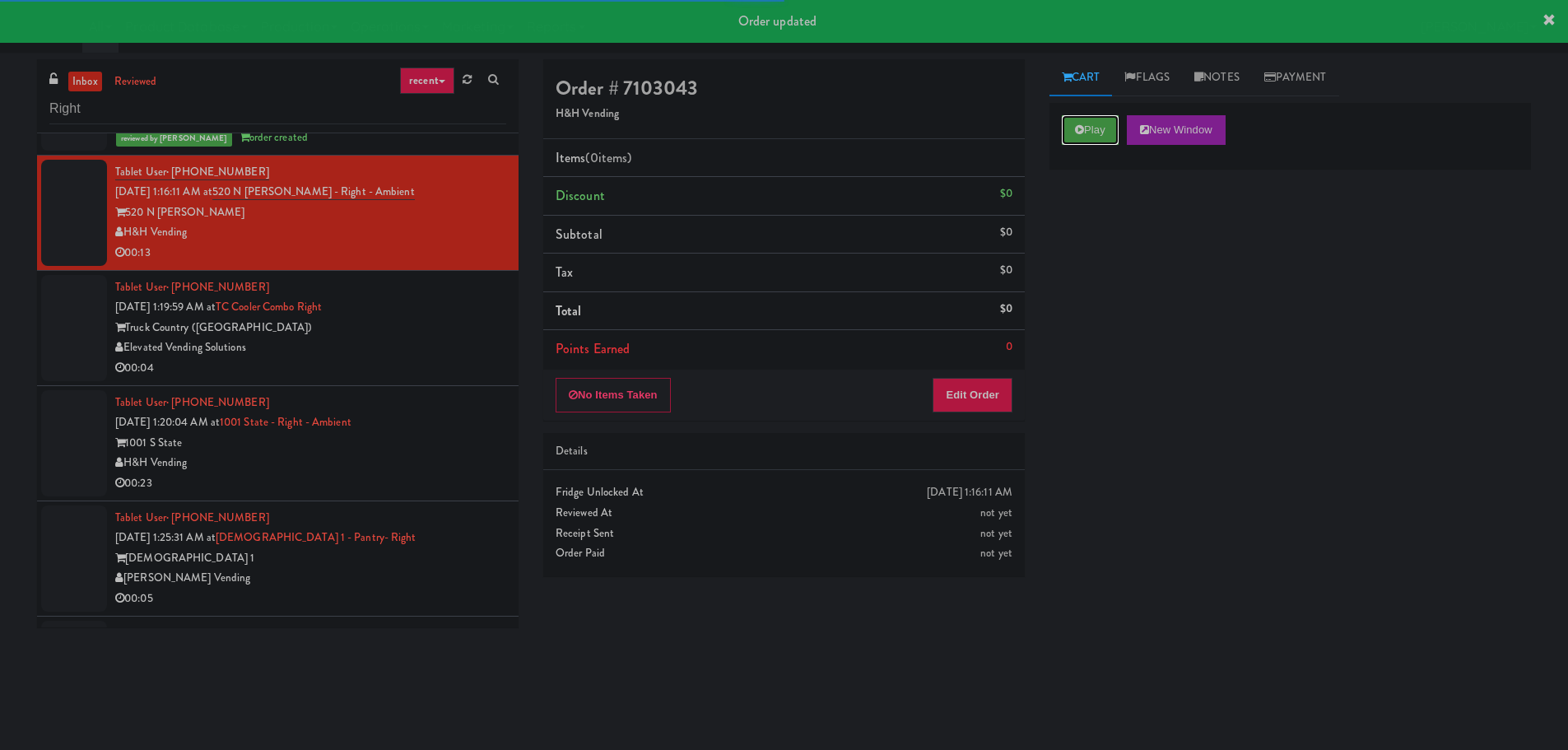
drag, startPoint x: 1100, startPoint y: 127, endPoint x: 1070, endPoint y: 200, distance: 78.9
click at [1099, 127] on button "Play" at bounding box center [1090, 130] width 57 height 29
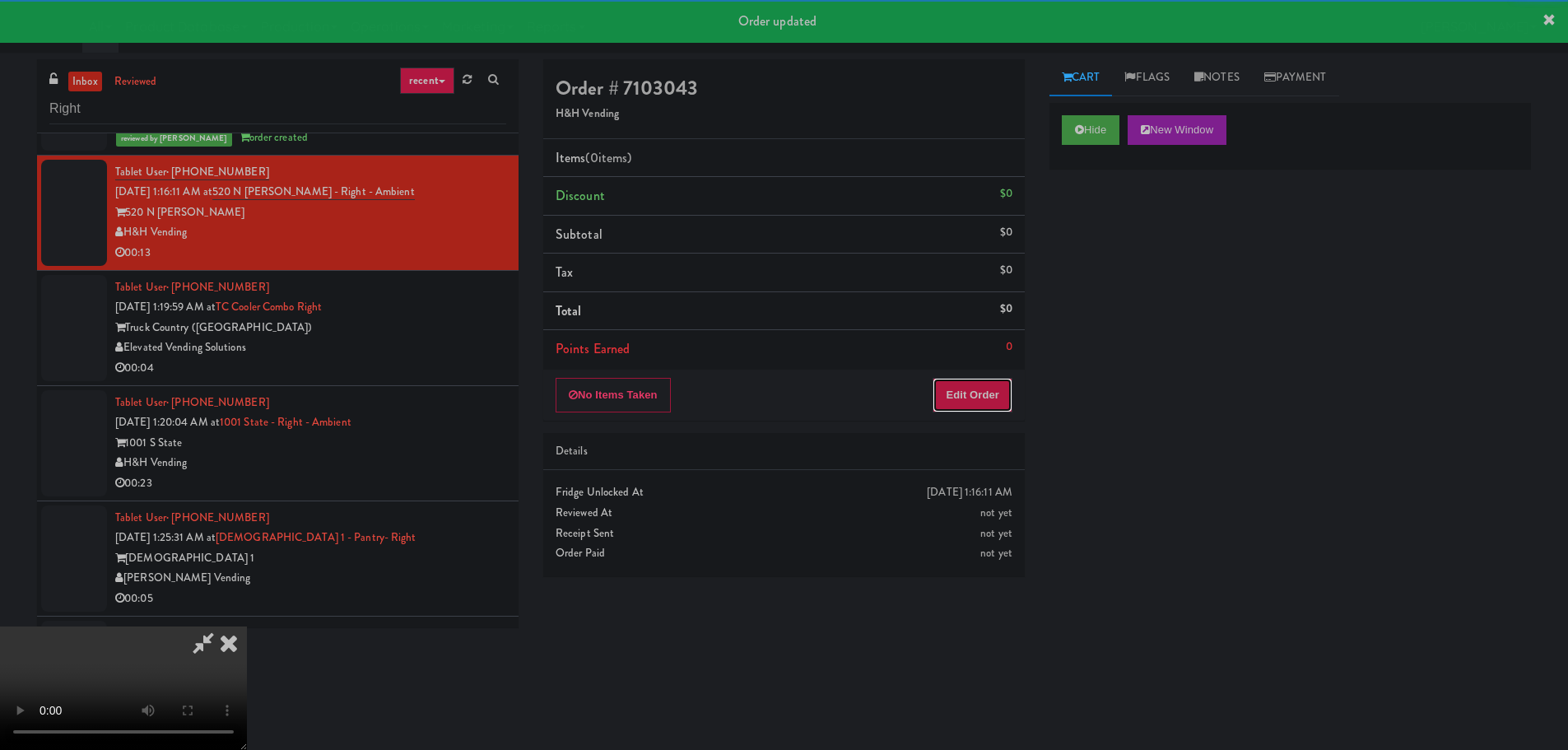
click at [959, 401] on button "Edit Order" at bounding box center [972, 395] width 80 height 34
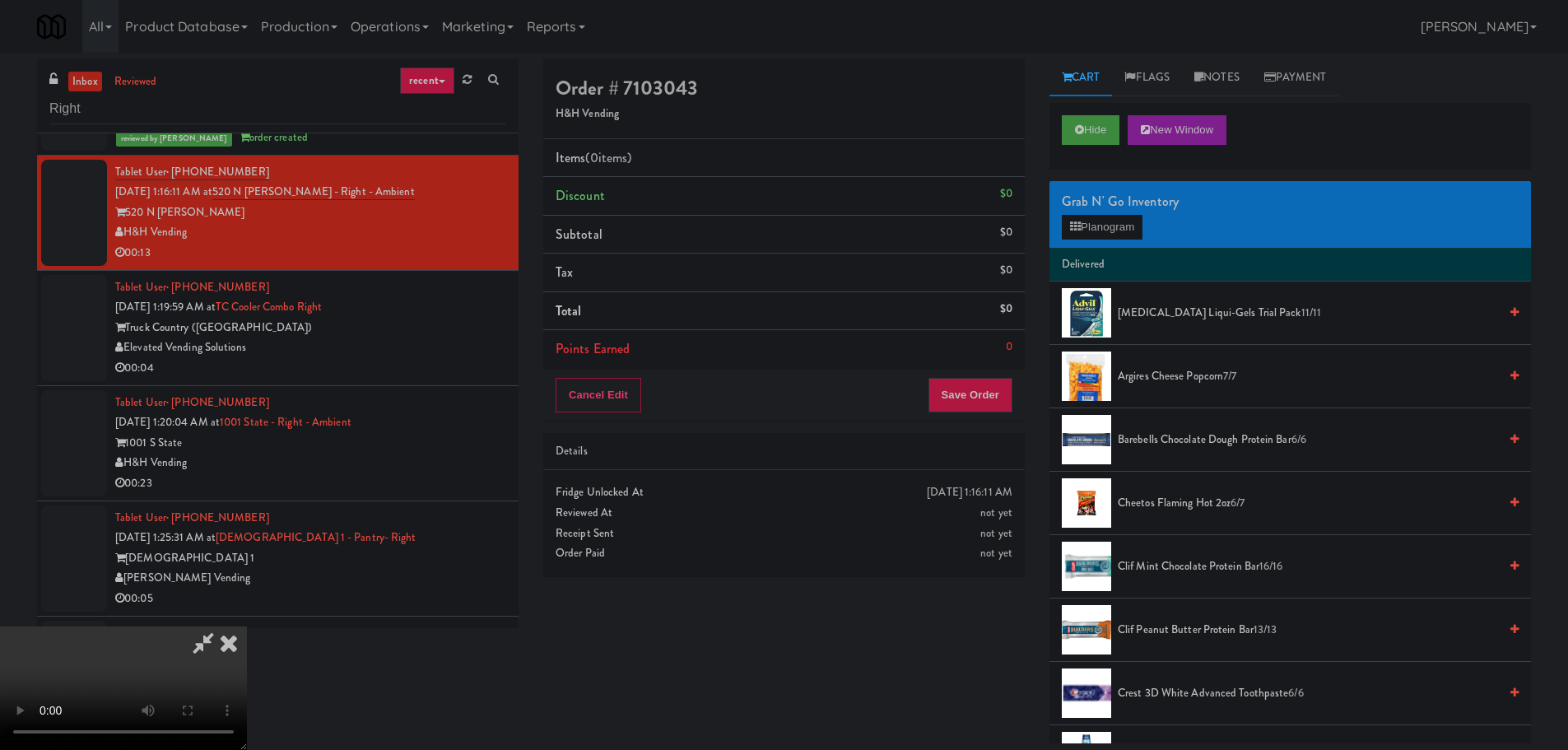
click at [247, 627] on video at bounding box center [123, 689] width 247 height 124
click at [1108, 221] on button "Planogram" at bounding box center [1102, 227] width 81 height 25
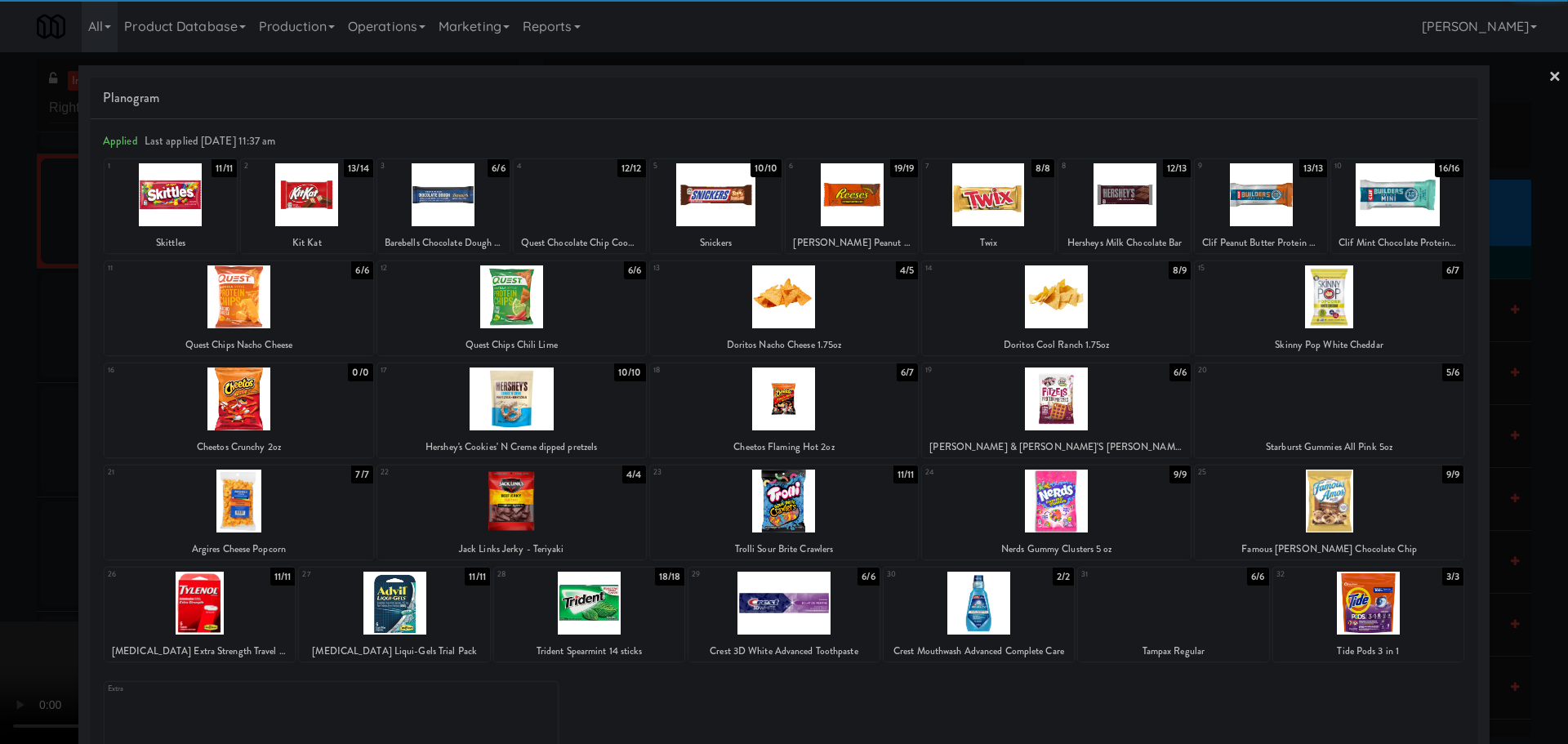
click at [1333, 508] on div at bounding box center [1329, 501] width 269 height 63
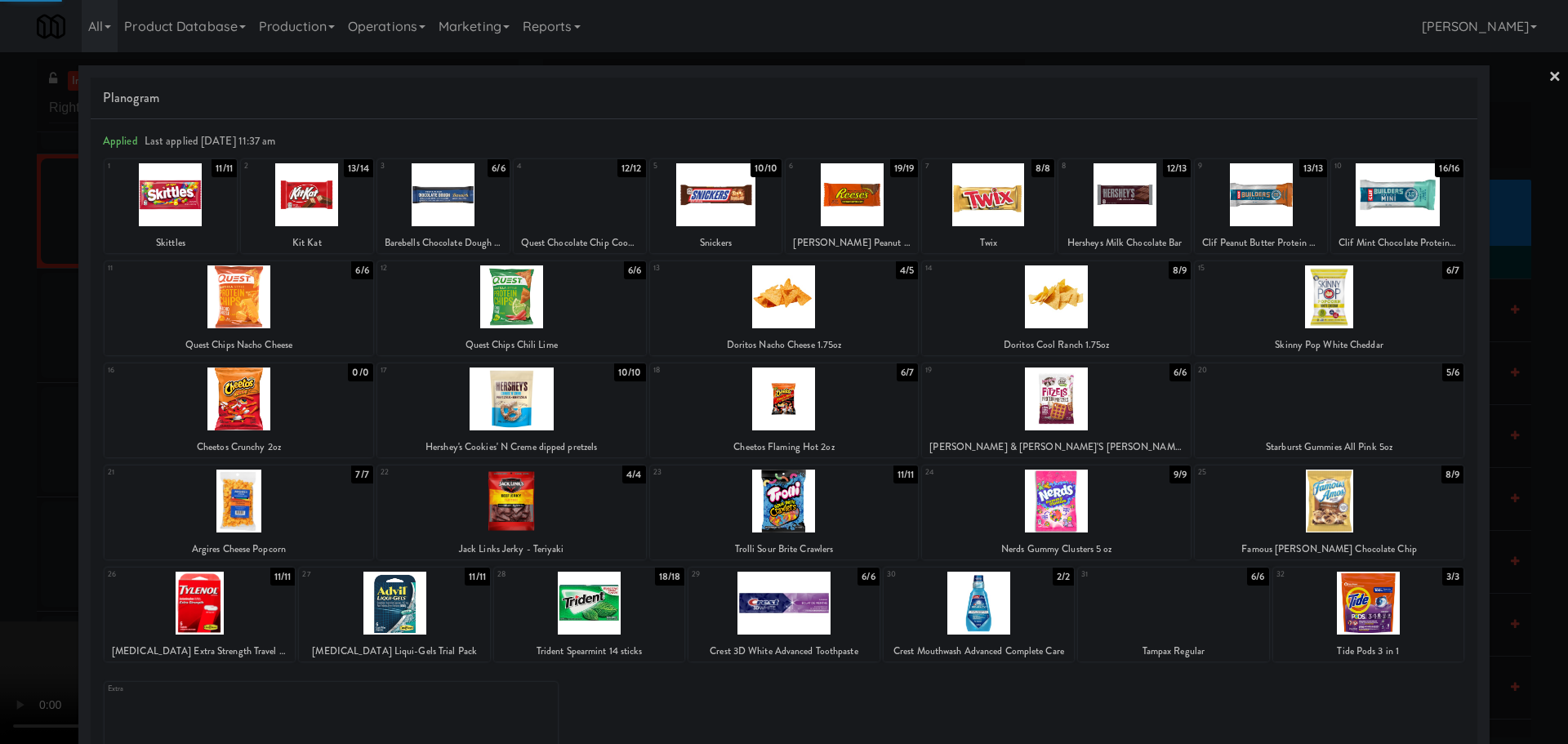
click at [3, 574] on div at bounding box center [784, 372] width 1568 height 744
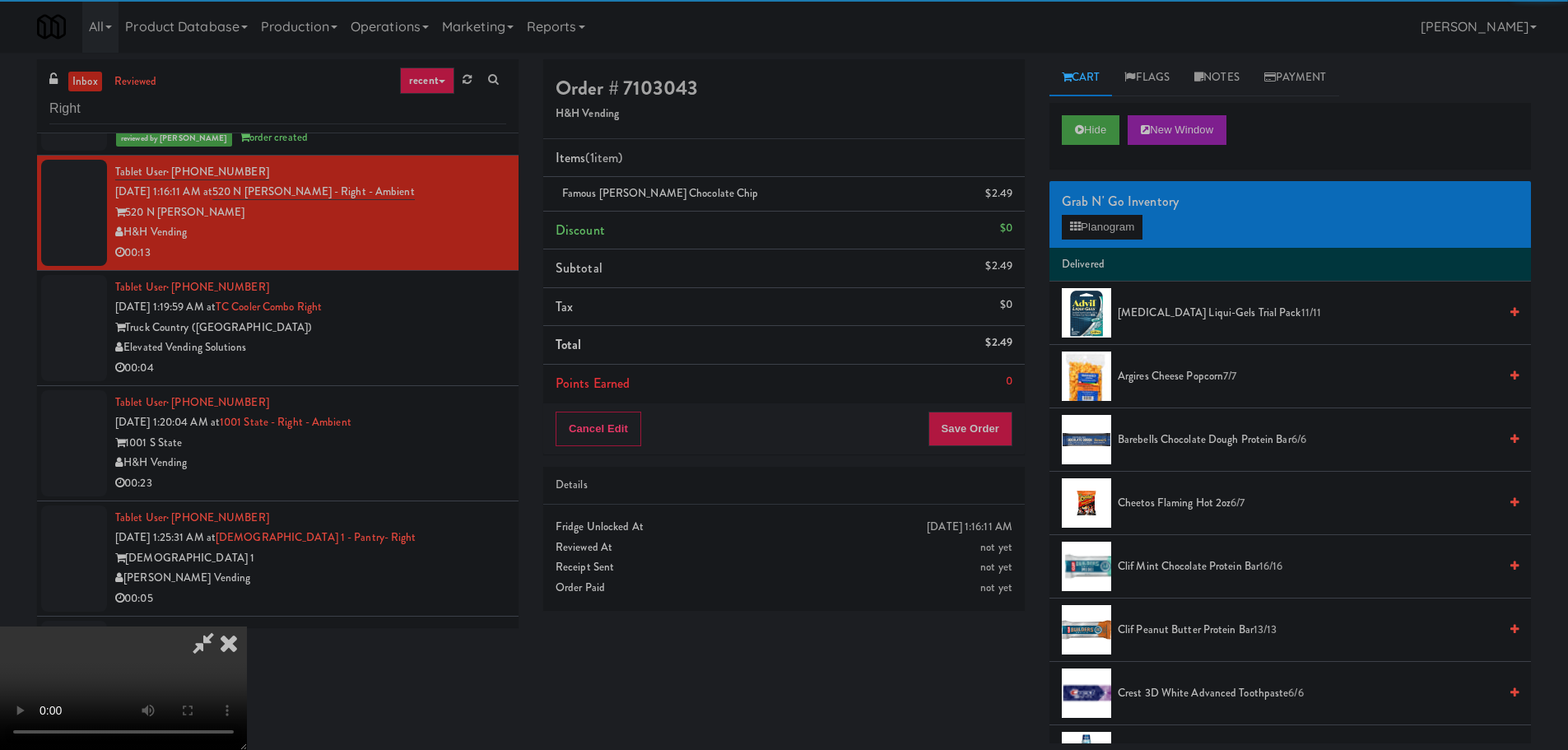
click at [247, 627] on video at bounding box center [123, 689] width 247 height 124
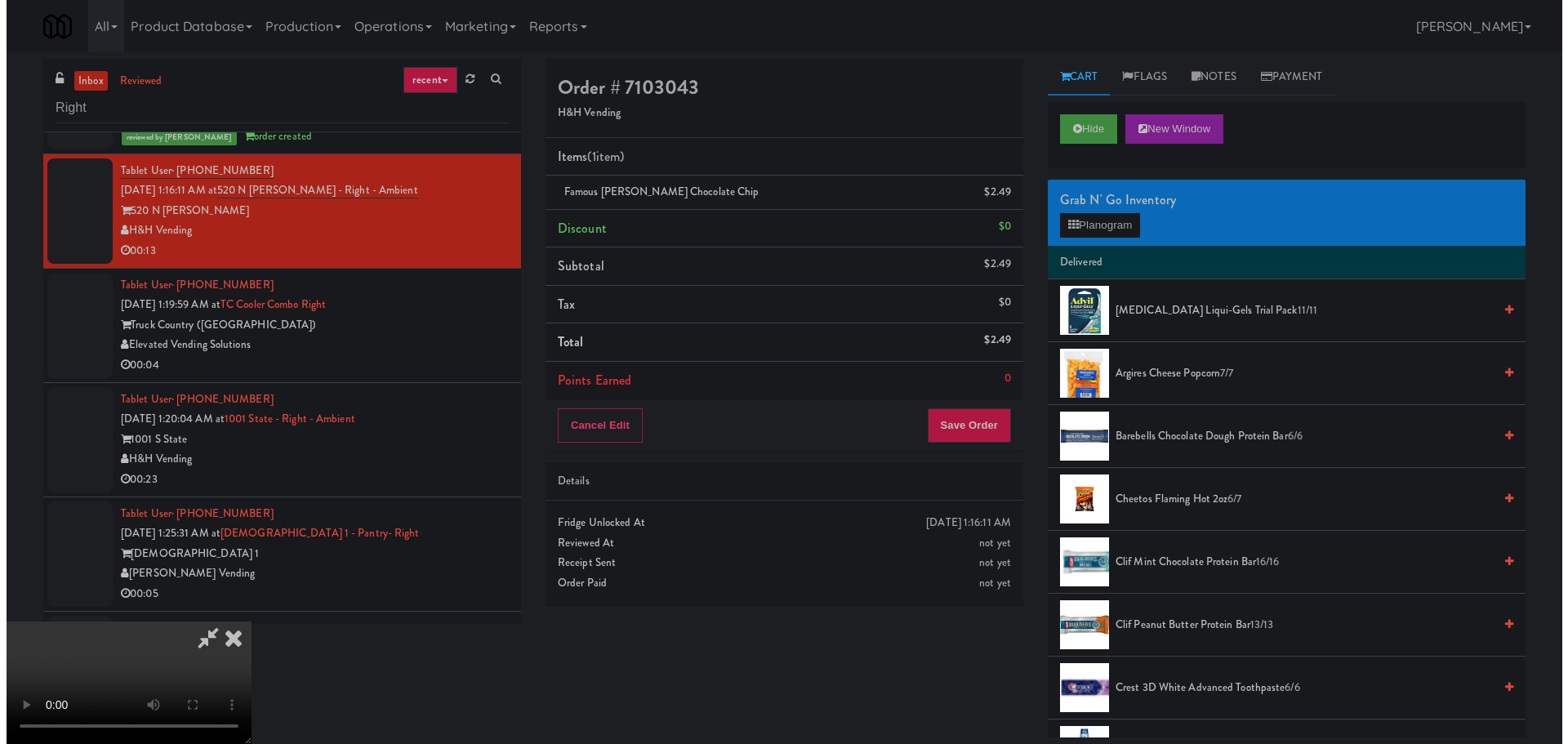
click
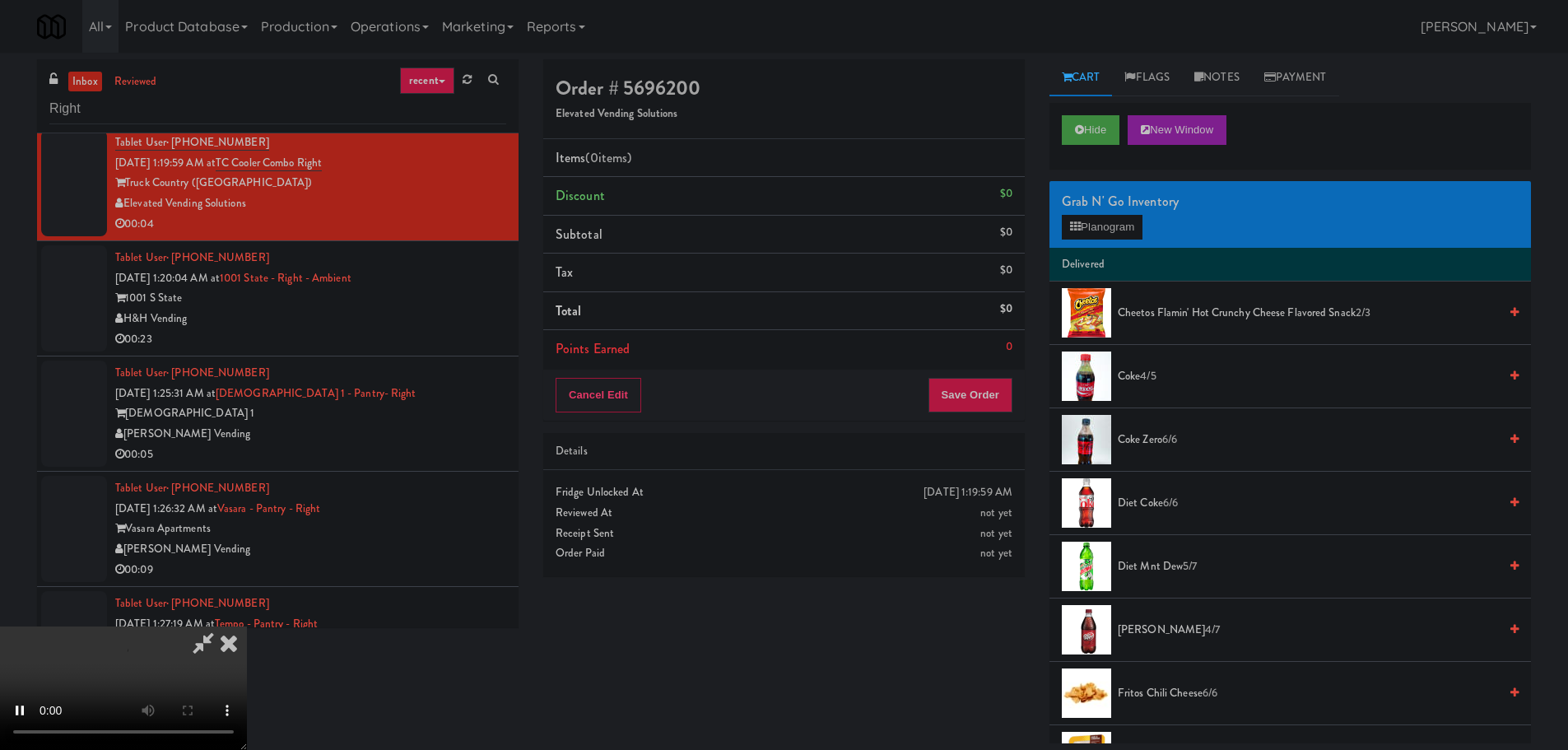
scroll to position [283, 0]
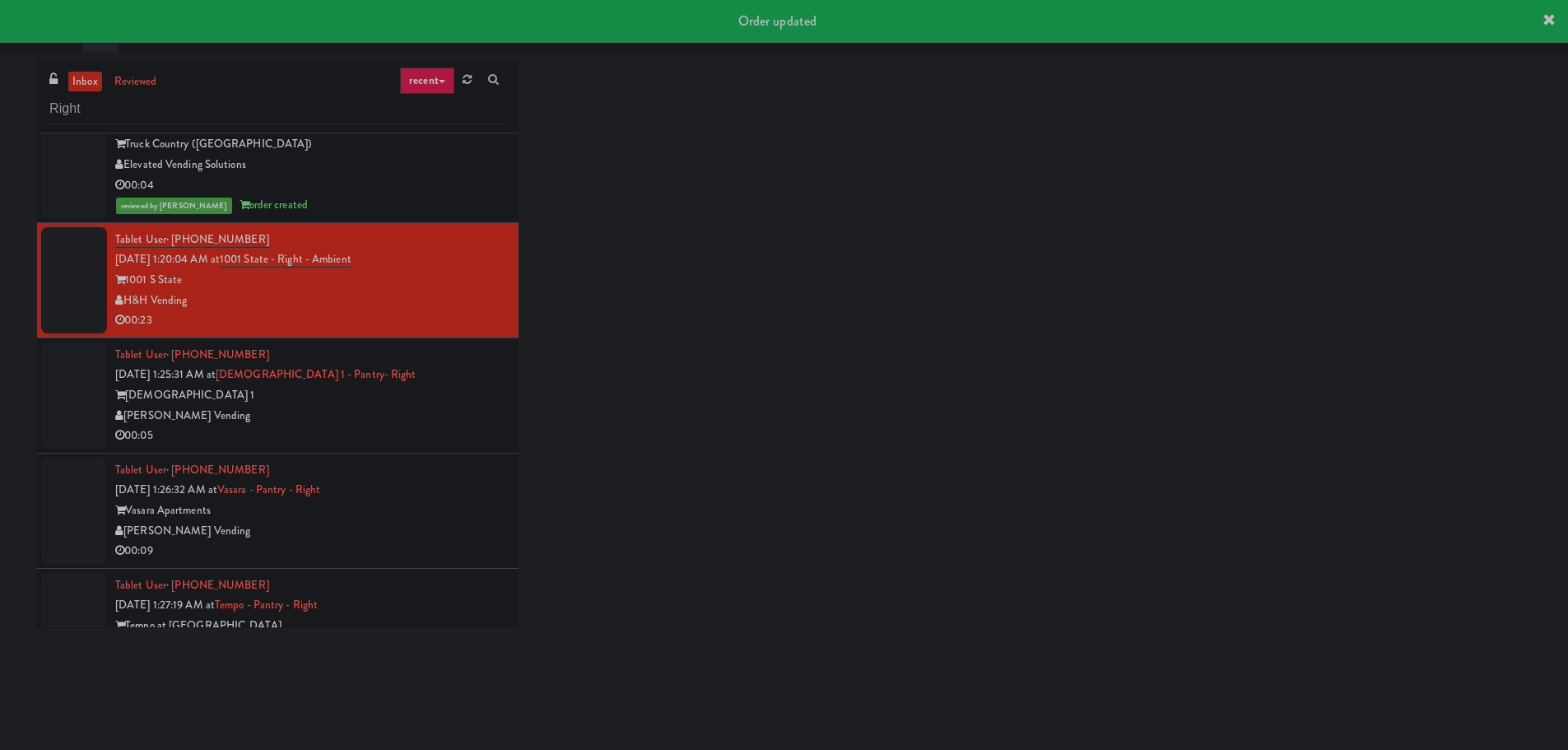
scroll to position [2882, 0]
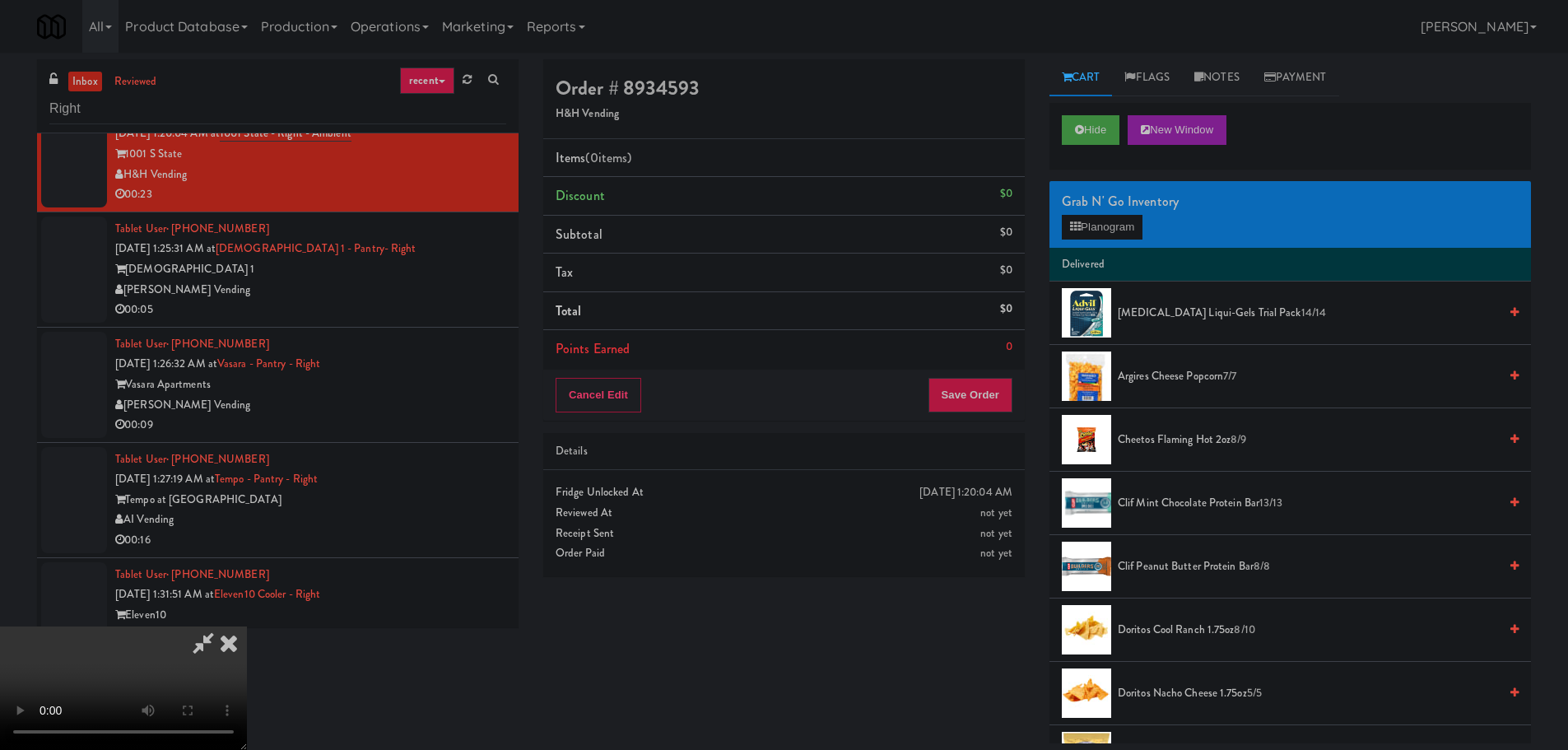
drag, startPoint x: 666, startPoint y: 462, endPoint x: 679, endPoint y: 459, distance: 13.3
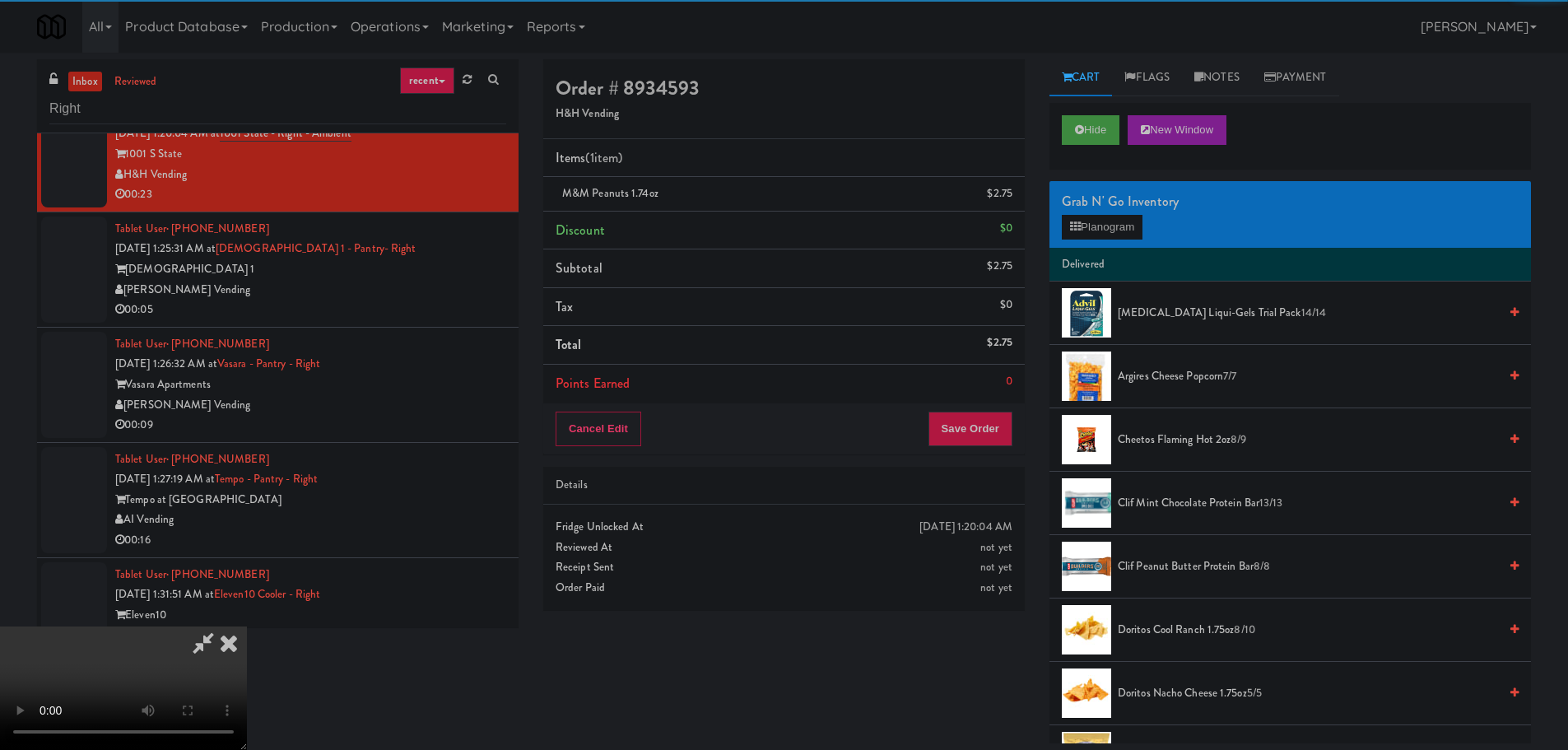
drag, startPoint x: 364, startPoint y: 442, endPoint x: 395, endPoint y: 450, distance: 32.0
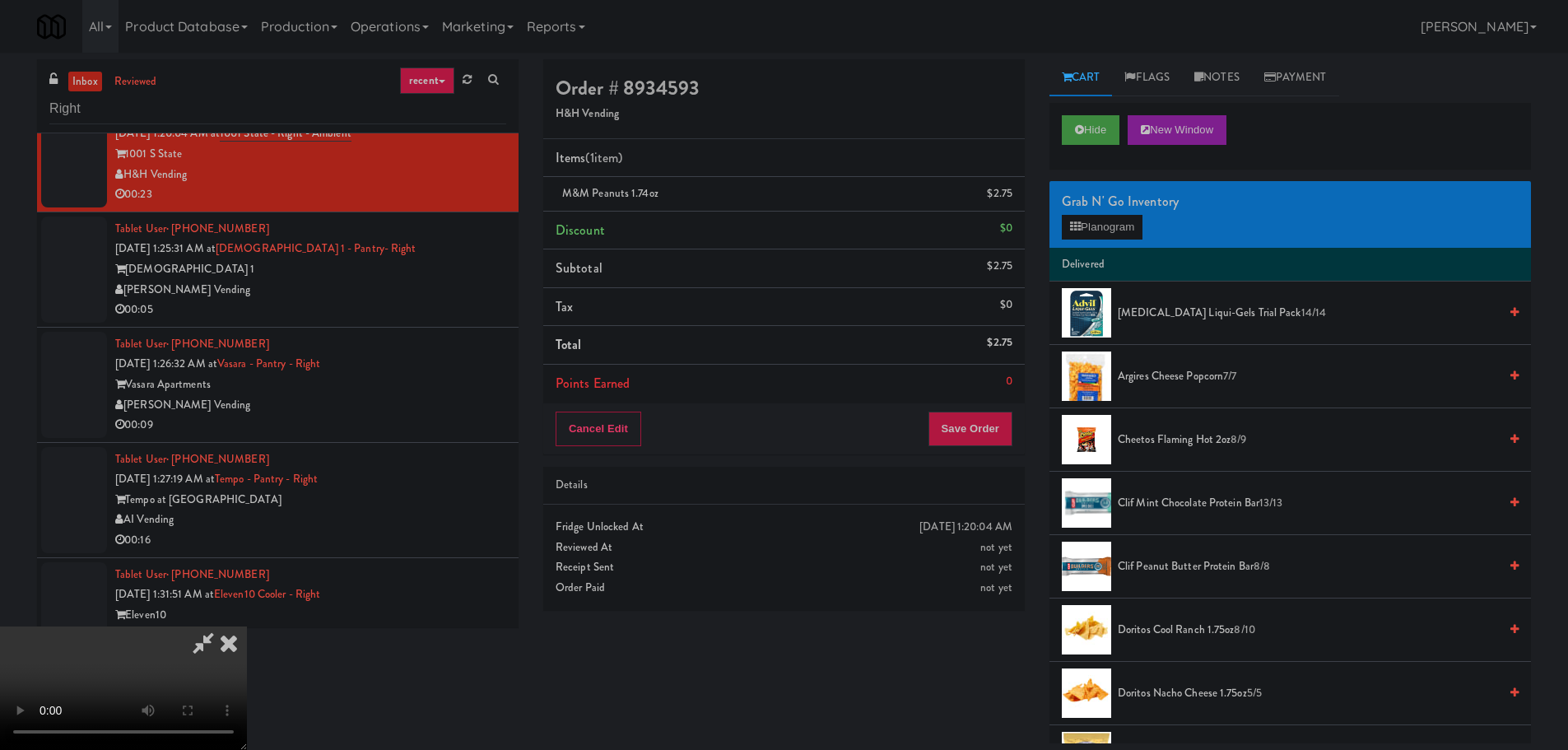
drag, startPoint x: 616, startPoint y: 456, endPoint x: 632, endPoint y: 456, distance: 16.0
drag, startPoint x: 724, startPoint y: 468, endPoint x: 730, endPoint y: 476, distance: 10.0
drag, startPoint x: 620, startPoint y: 505, endPoint x: 637, endPoint y: 483, distance: 27.8
drag, startPoint x: 763, startPoint y: 417, endPoint x: 771, endPoint y: 415, distance: 8.2
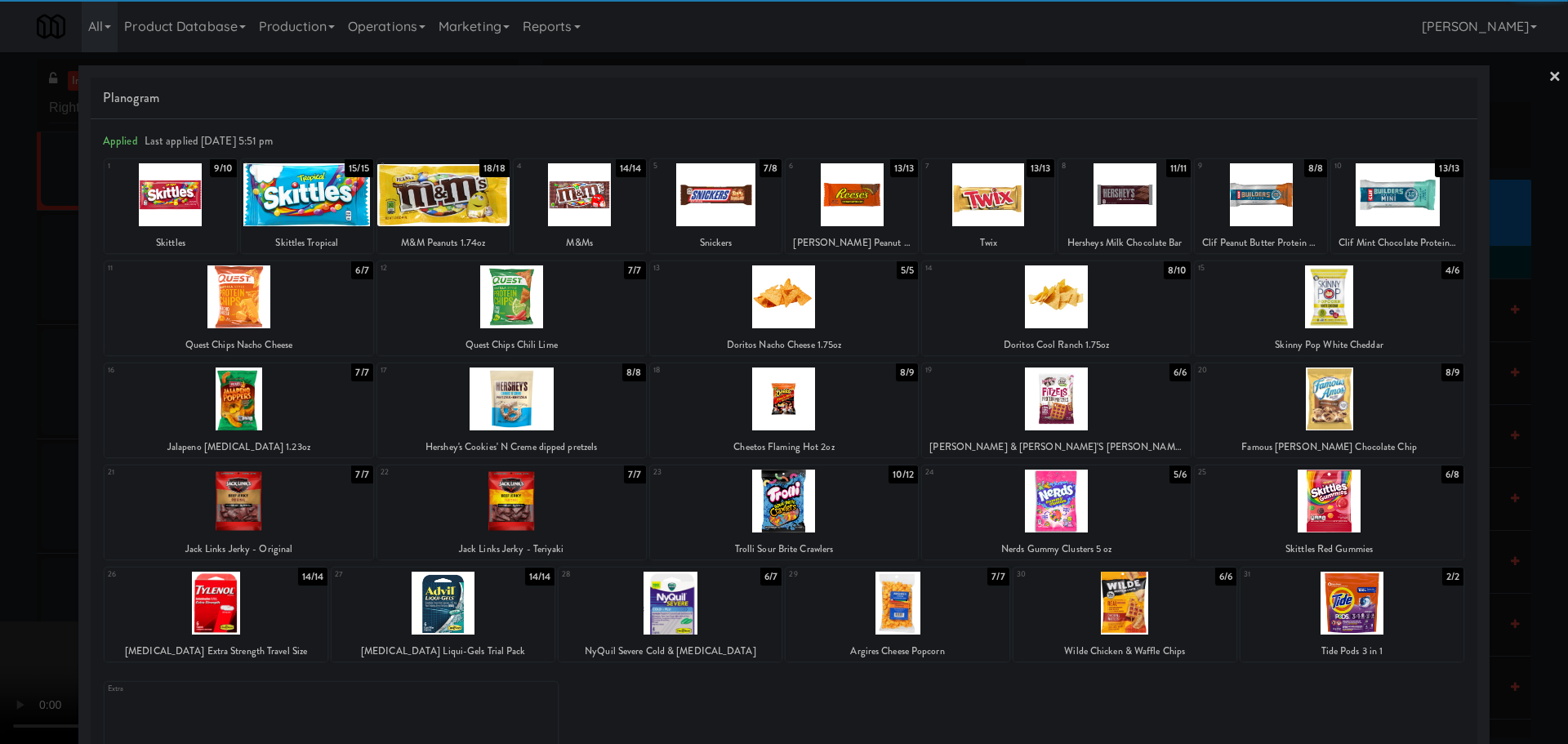
drag, startPoint x: 0, startPoint y: 417, endPoint x: 421, endPoint y: 567, distance: 446.9
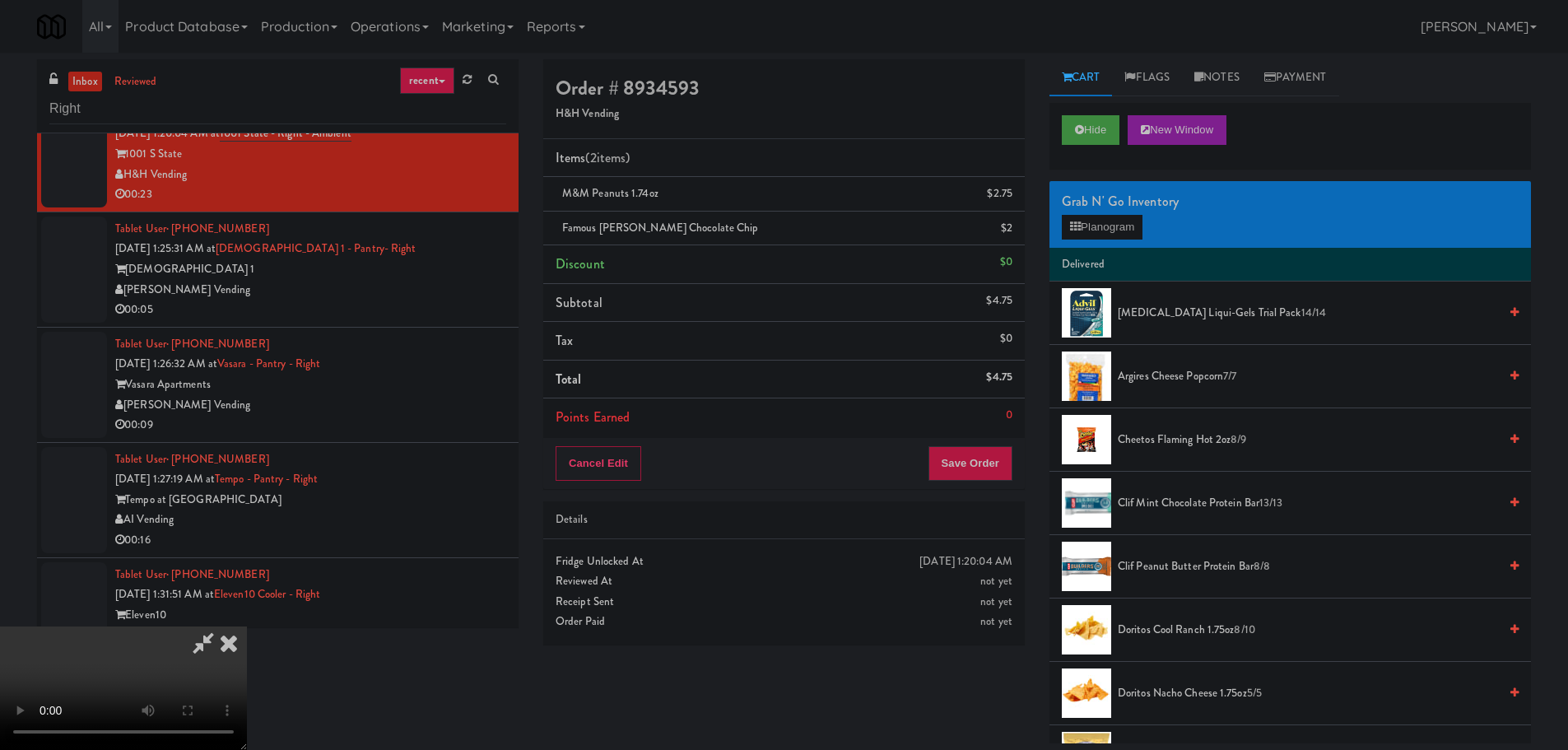
drag, startPoint x: 724, startPoint y: 531, endPoint x: 732, endPoint y: 534, distance: 8.5
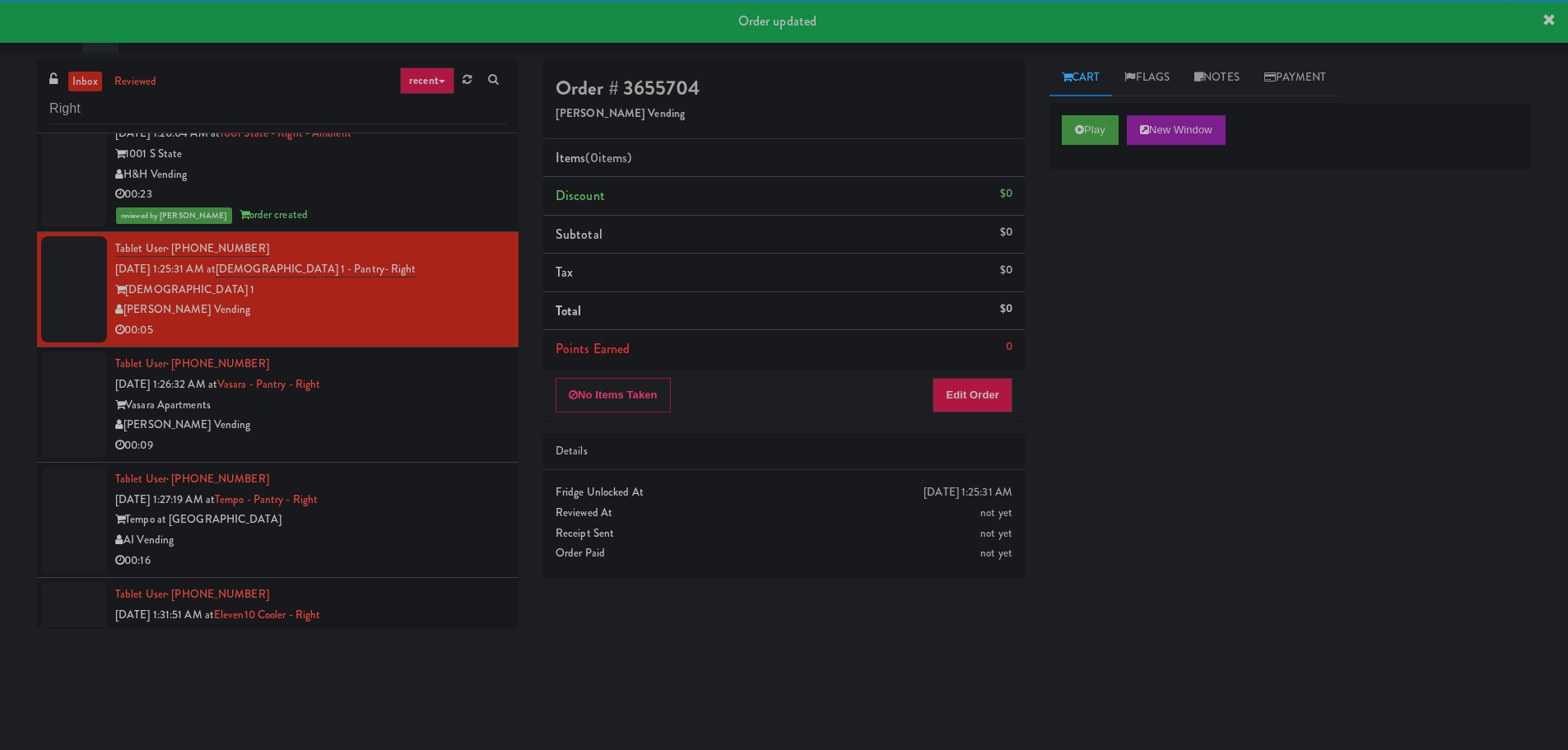
drag, startPoint x: 1099, startPoint y: 109, endPoint x: 1067, endPoint y: 168, distance: 67.1
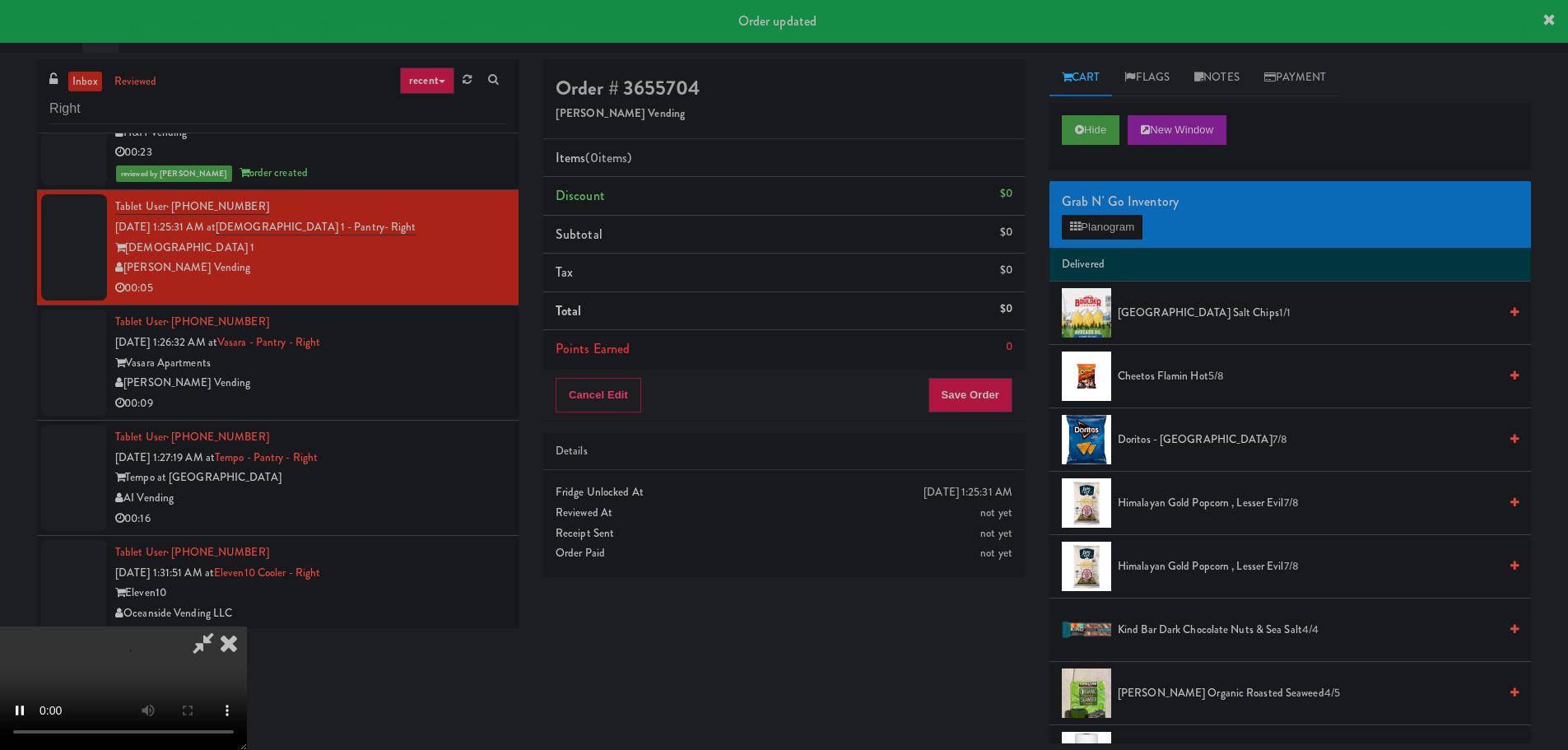
scroll to position [2965, 0]
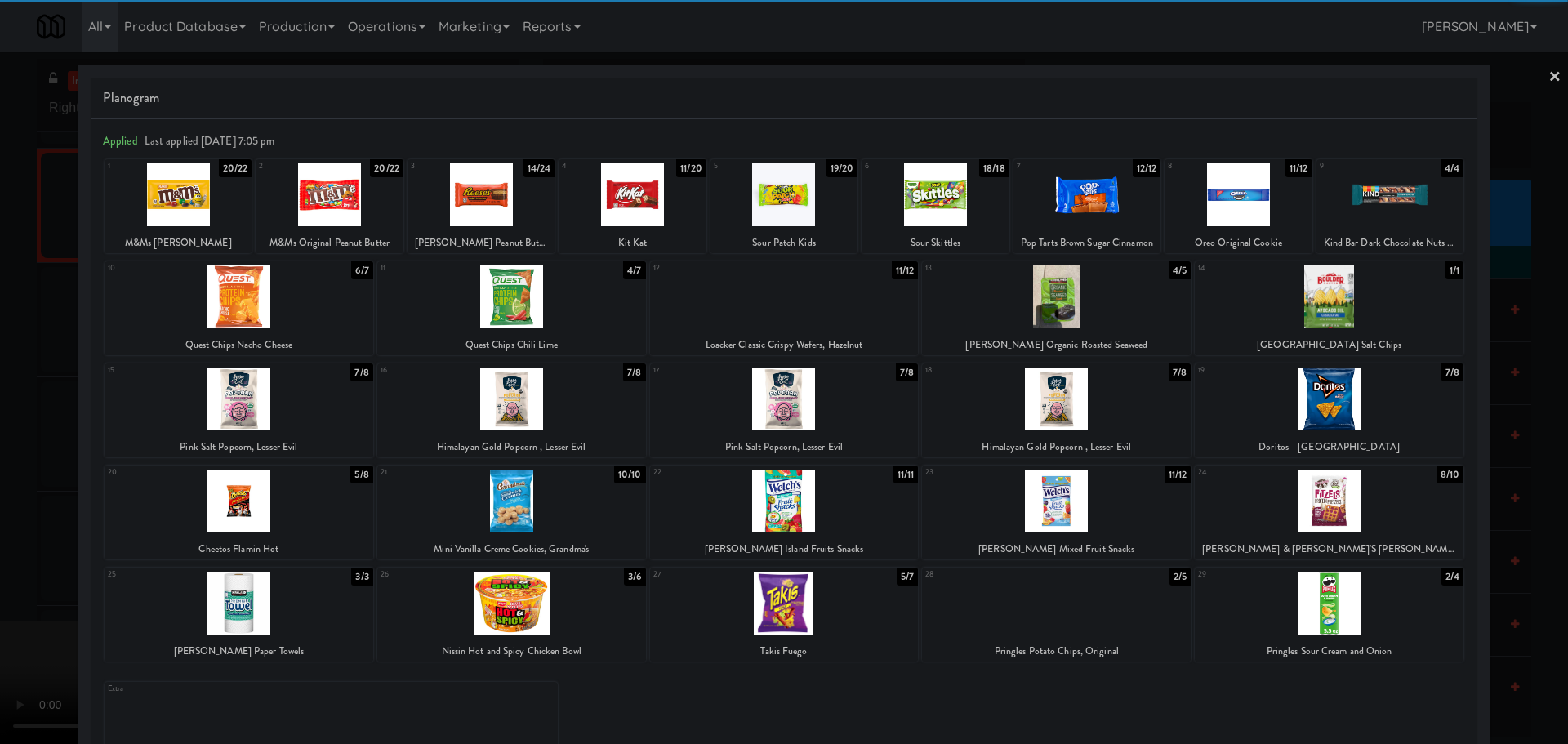
drag, startPoint x: 0, startPoint y: 580, endPoint x: 47, endPoint y: 568, distance: 48.5
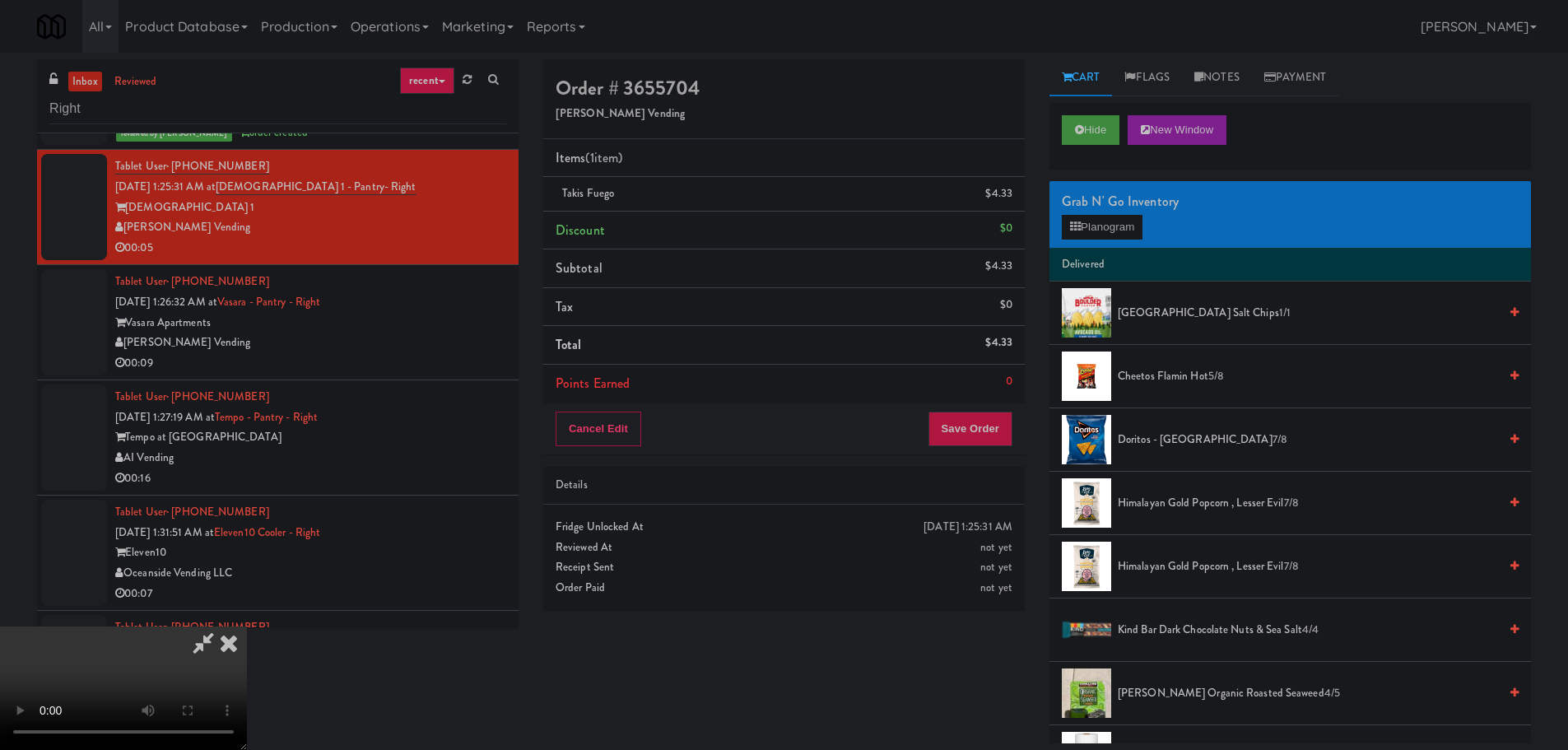
drag, startPoint x: 701, startPoint y: 374, endPoint x: 713, endPoint y: 387, distance: 17.7
drag, startPoint x: 629, startPoint y: 418, endPoint x: 659, endPoint y: 432, distance: 33.1
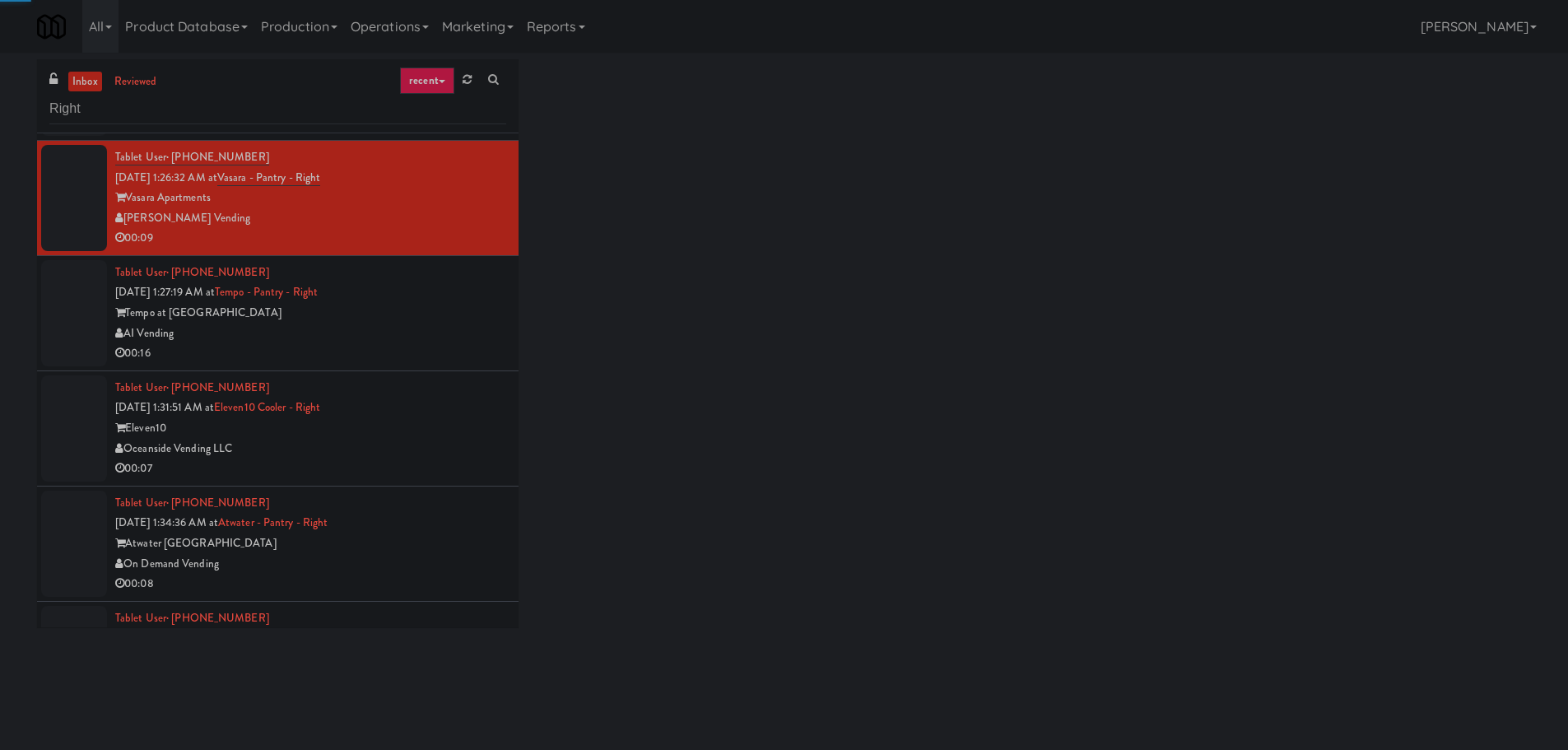
scroll to position [3129, 0]
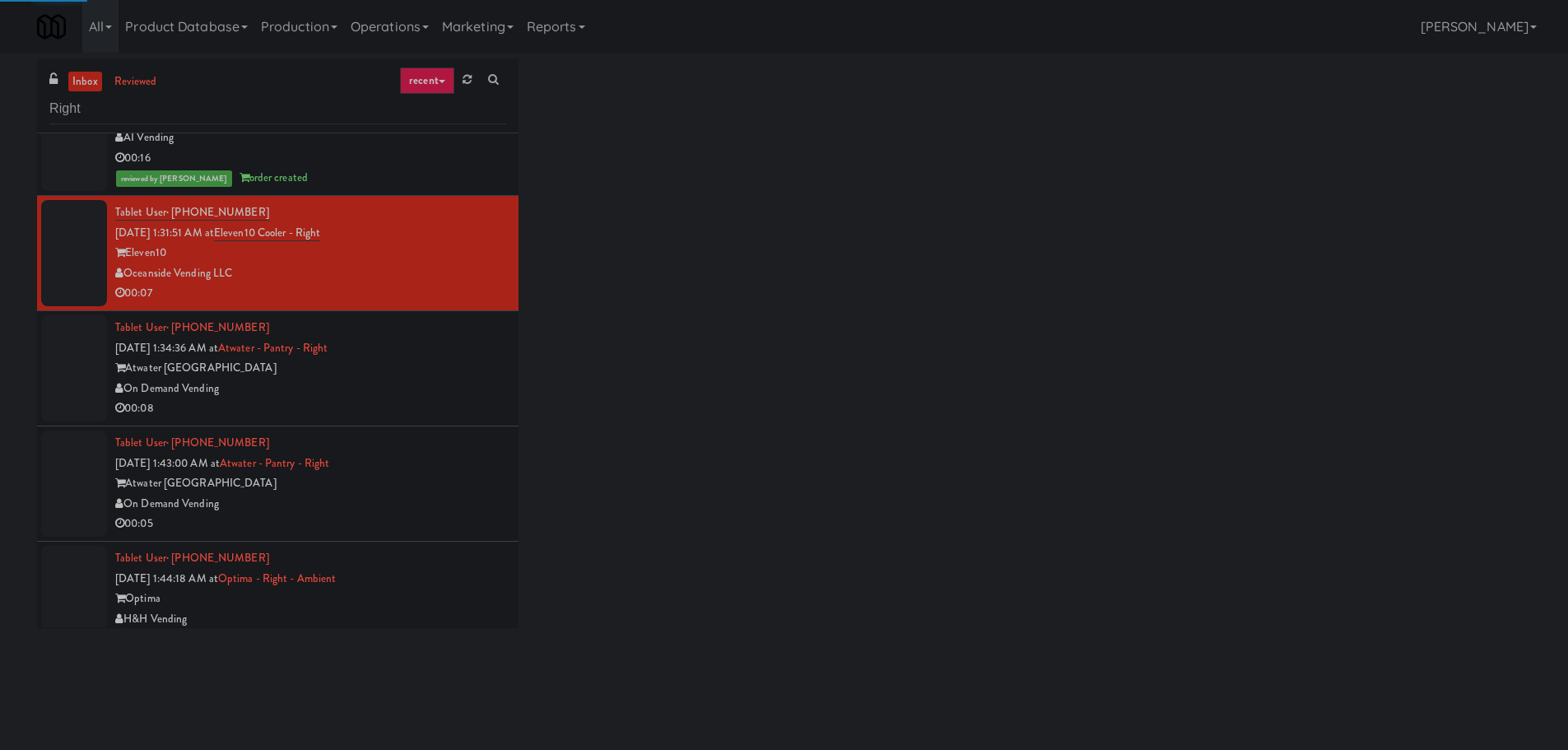
scroll to position [3376, 0]
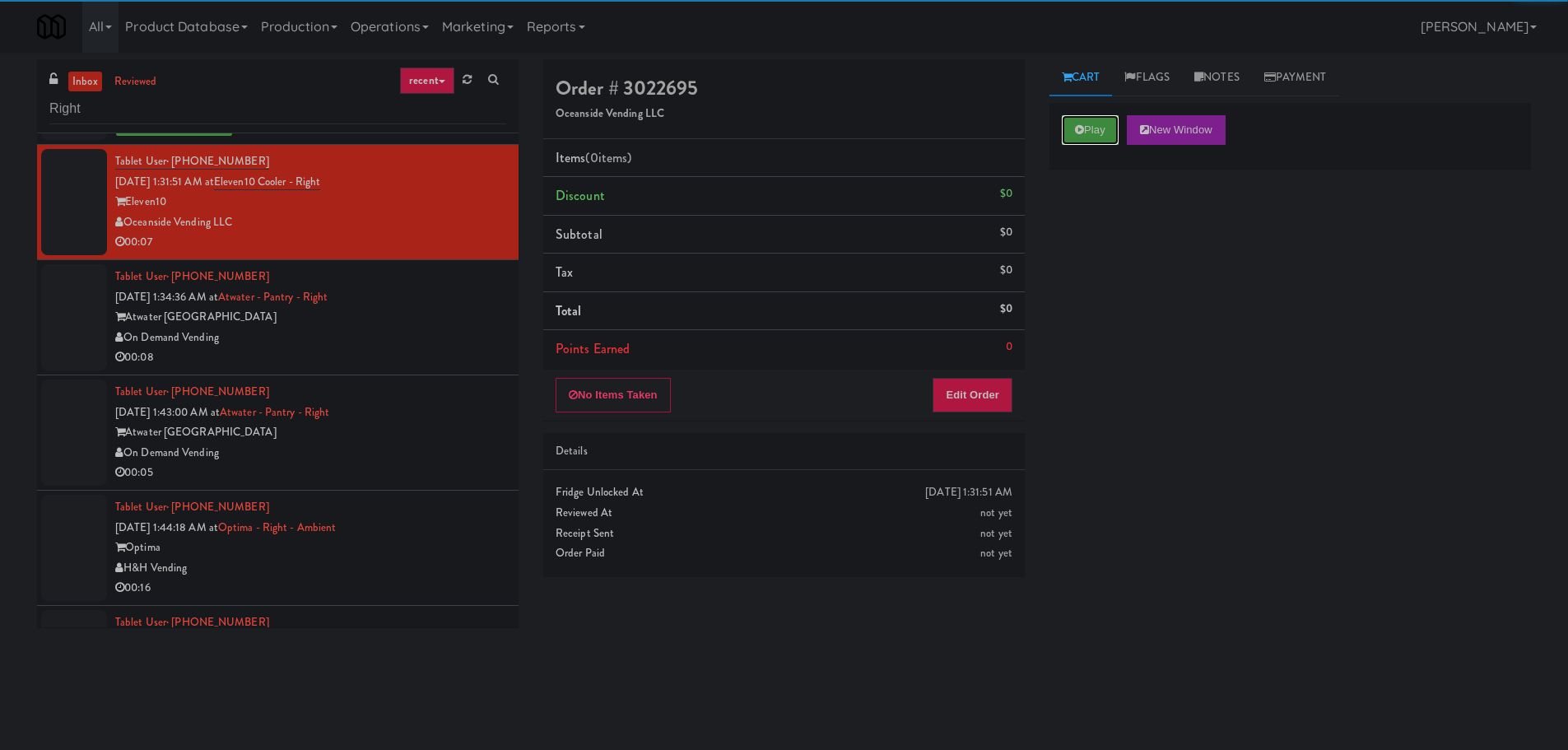
drag, startPoint x: 1073, startPoint y: 130, endPoint x: 1066, endPoint y: 180, distance: 50.5
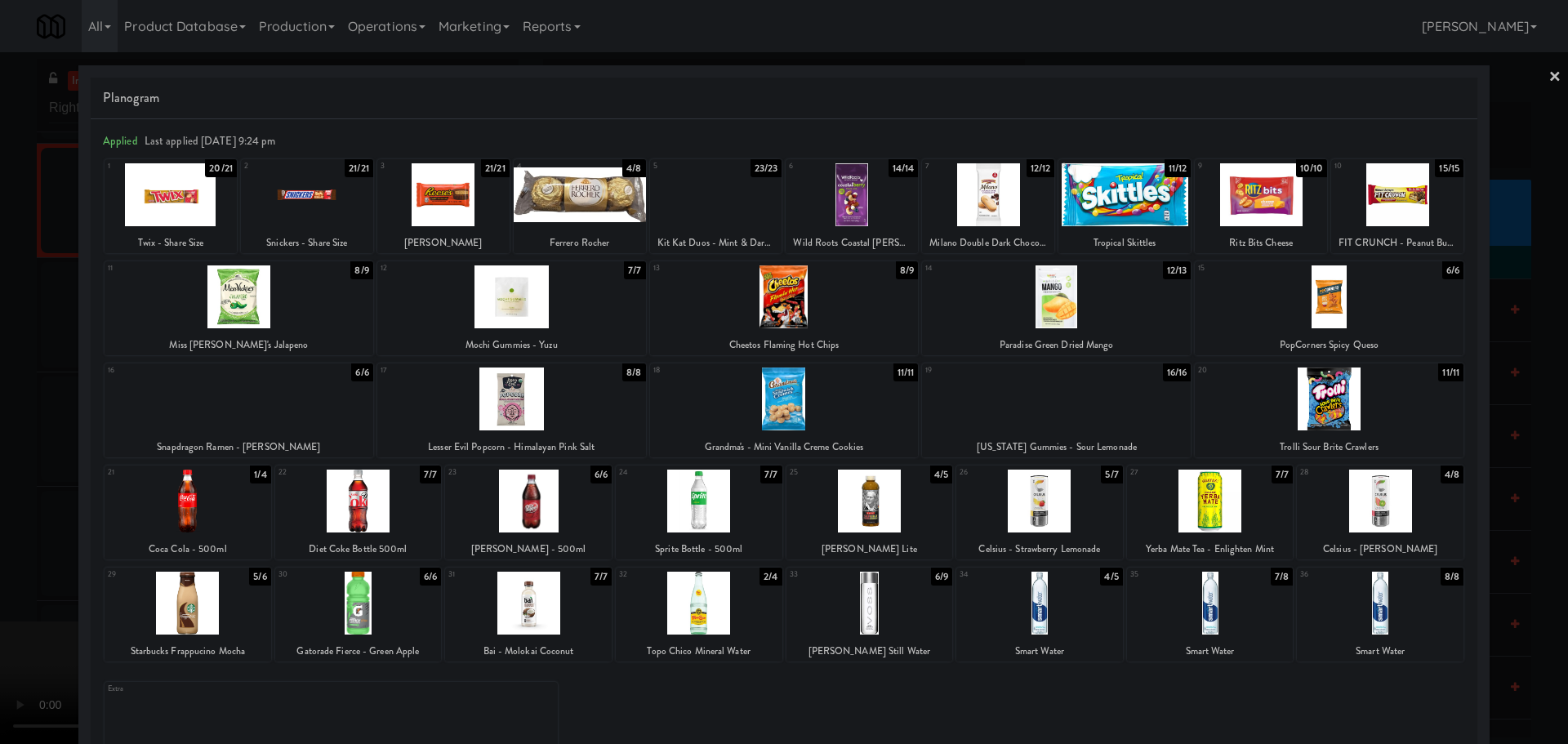
drag, startPoint x: 0, startPoint y: 555, endPoint x: 212, endPoint y: 538, distance: 212.7
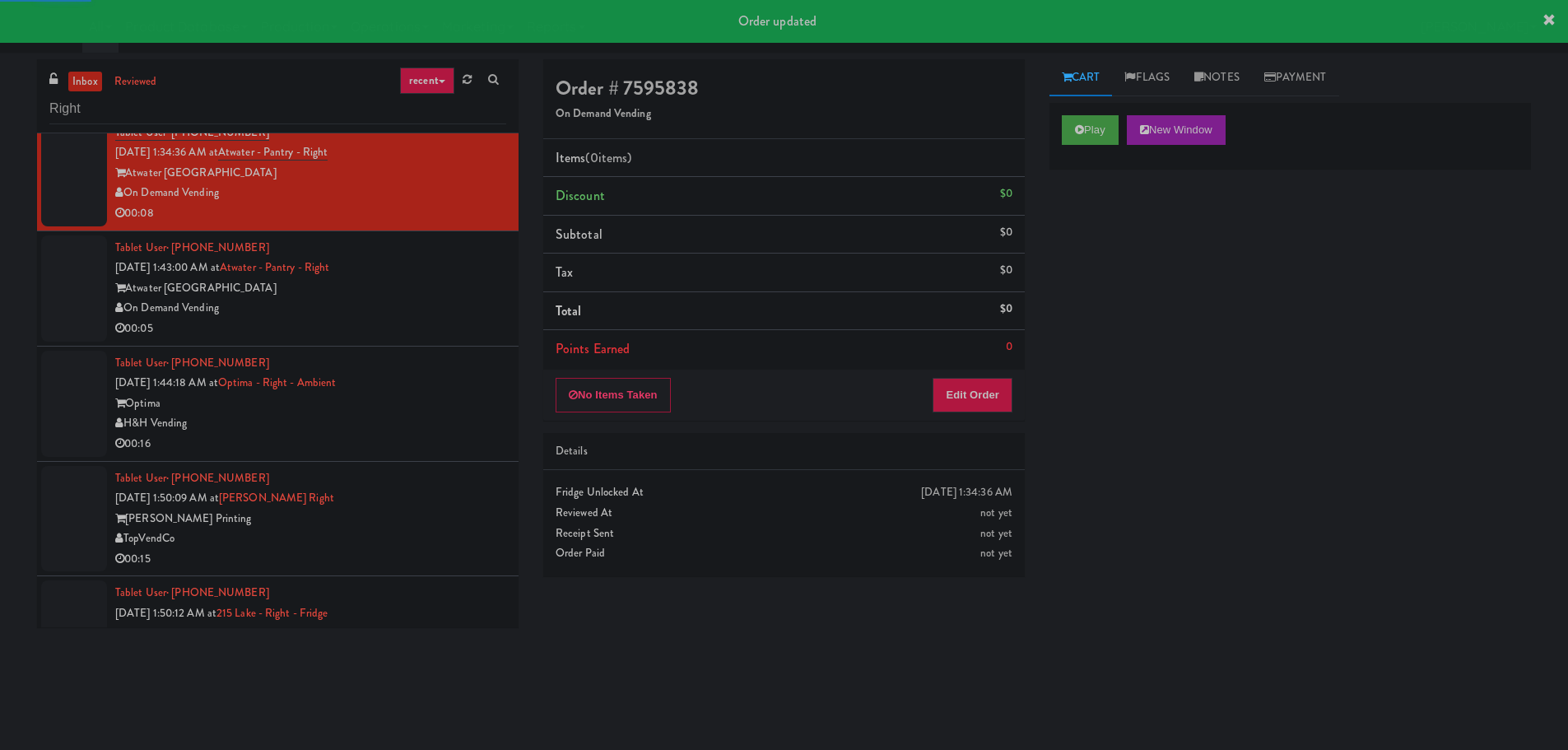
scroll to position [3458, 0]
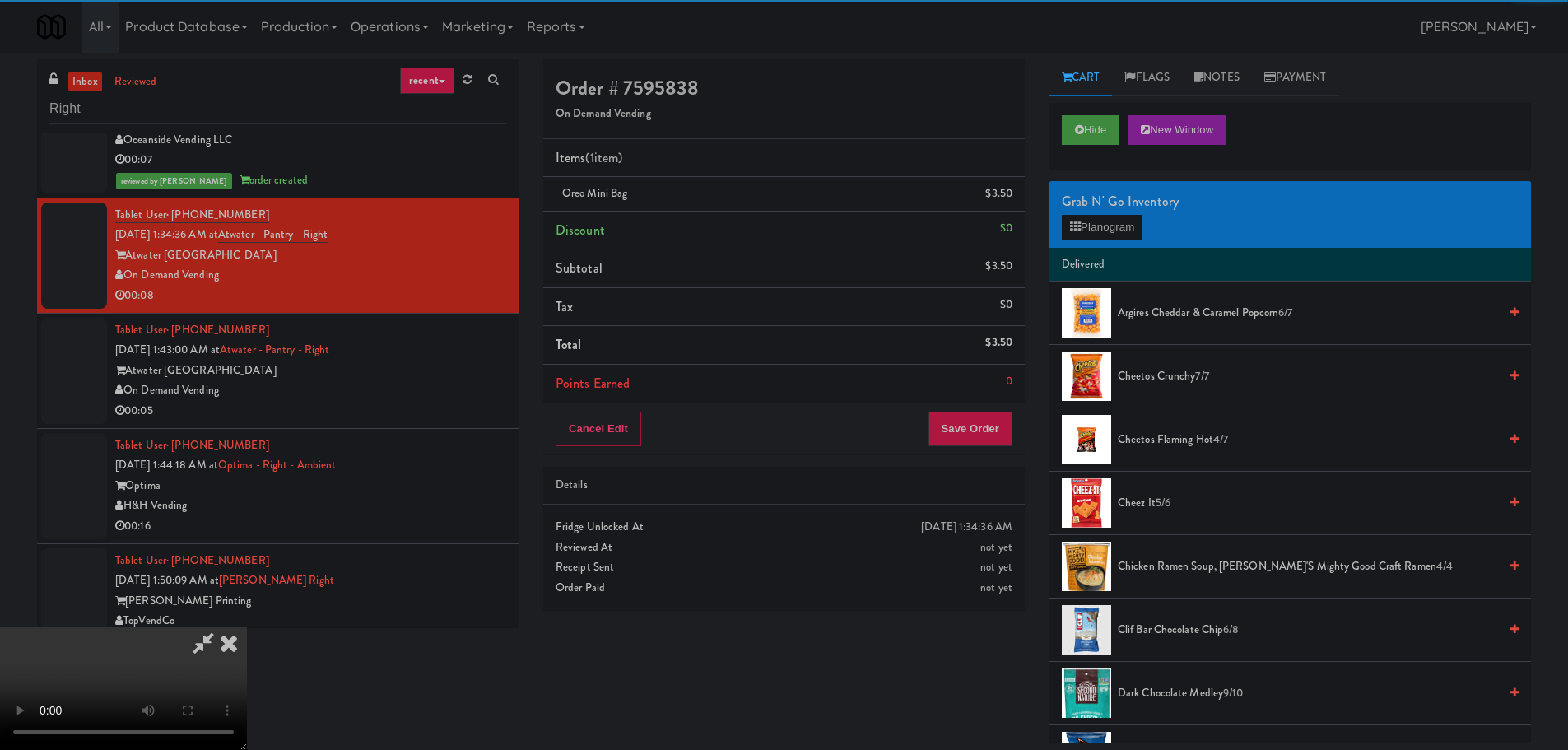
drag, startPoint x: 395, startPoint y: 458, endPoint x: 450, endPoint y: 458, distance: 55.0
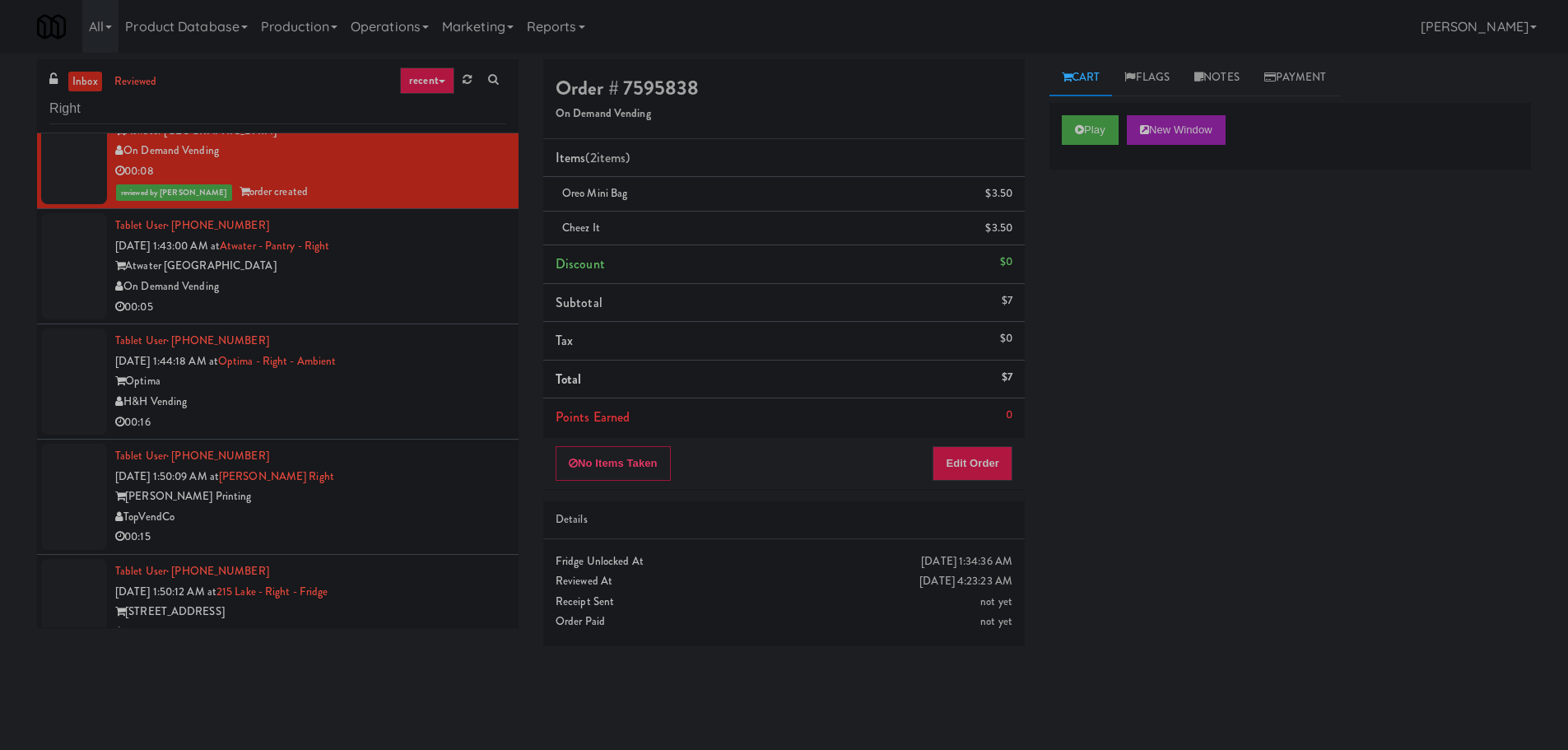
scroll to position [3623, 0]
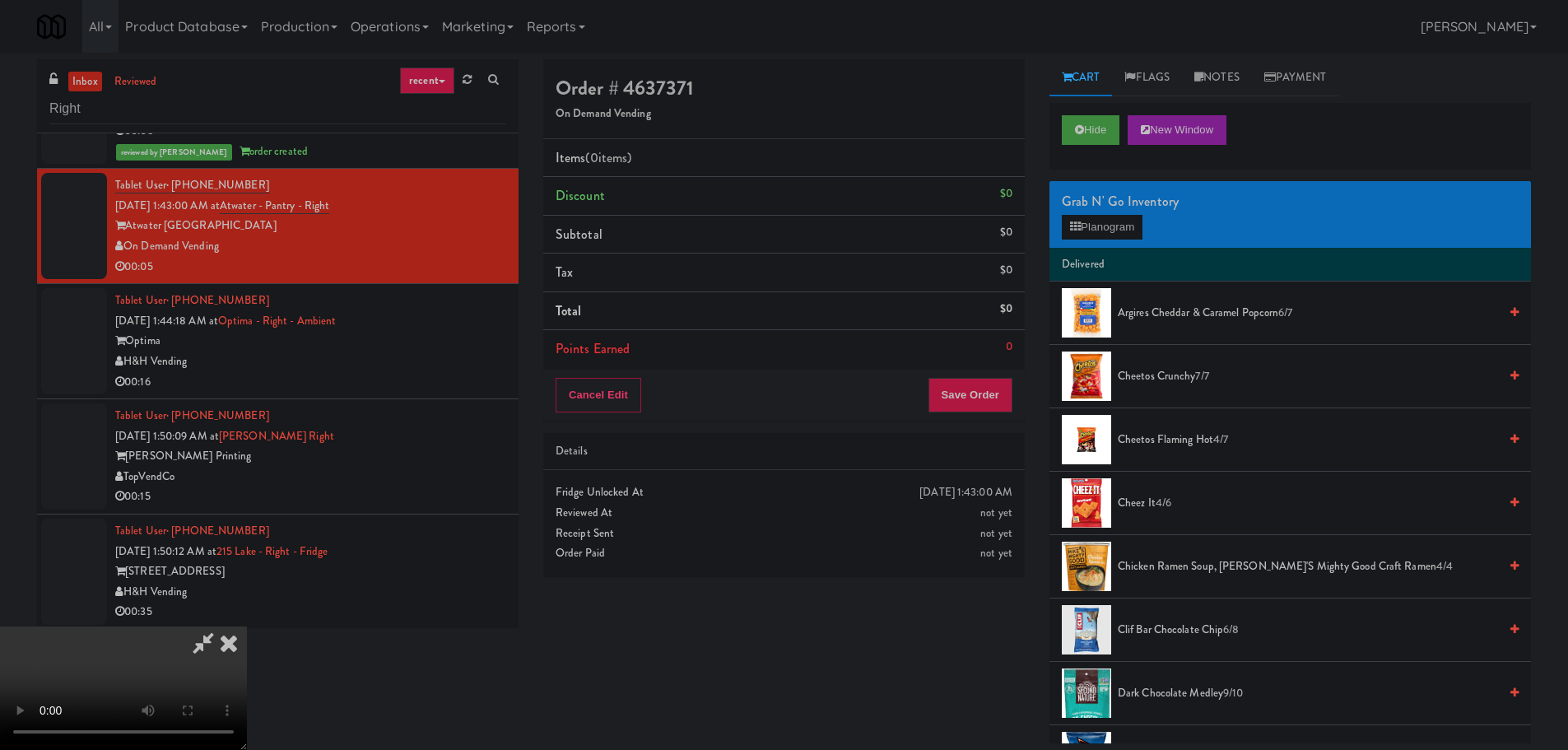
drag, startPoint x: 612, startPoint y: 448, endPoint x: 617, endPoint y: 455, distance: 8.6
drag, startPoint x: 634, startPoint y: 426, endPoint x: 626, endPoint y: 432, distance: 10.0
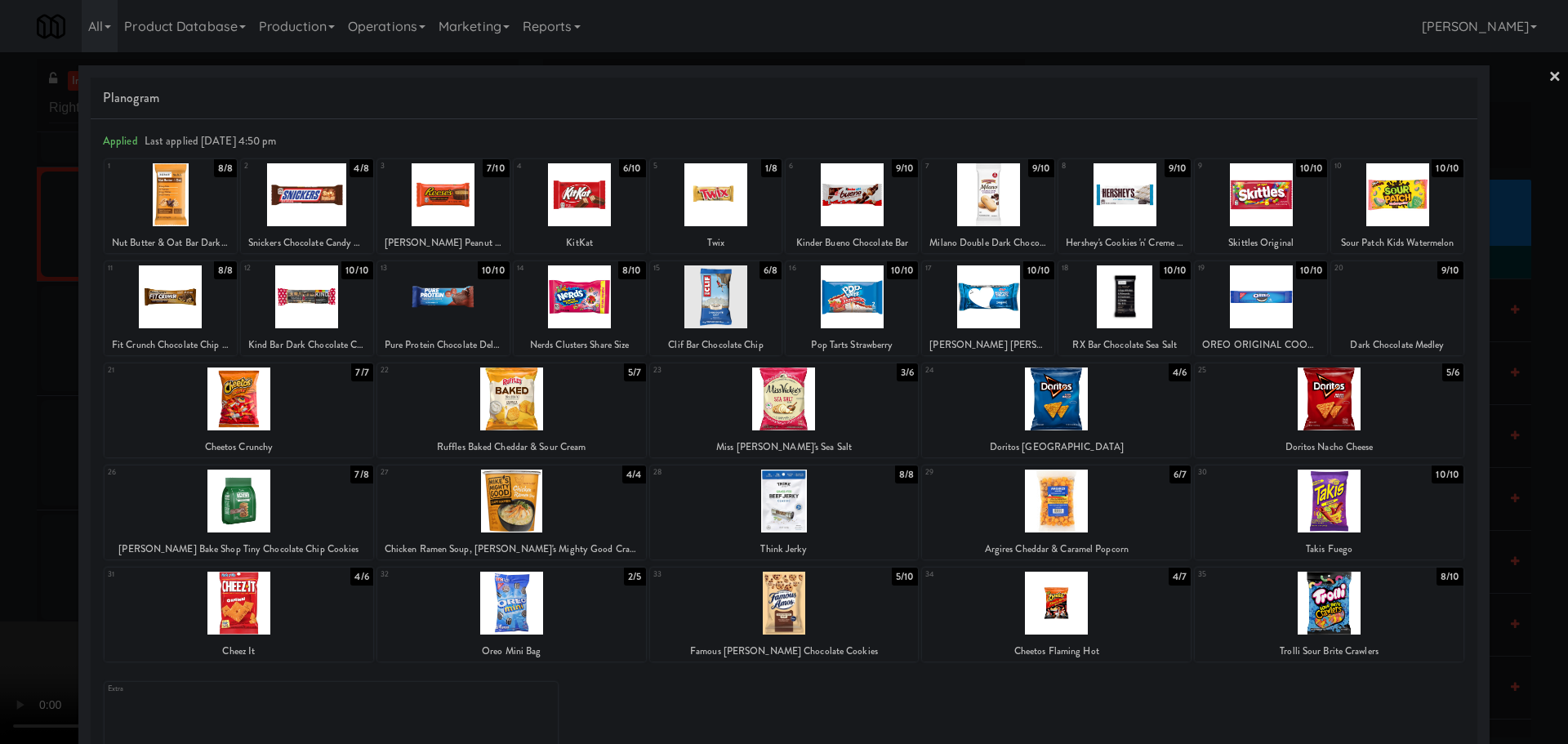
drag, startPoint x: 0, startPoint y: 462, endPoint x: 438, endPoint y: 395, distance: 443.1
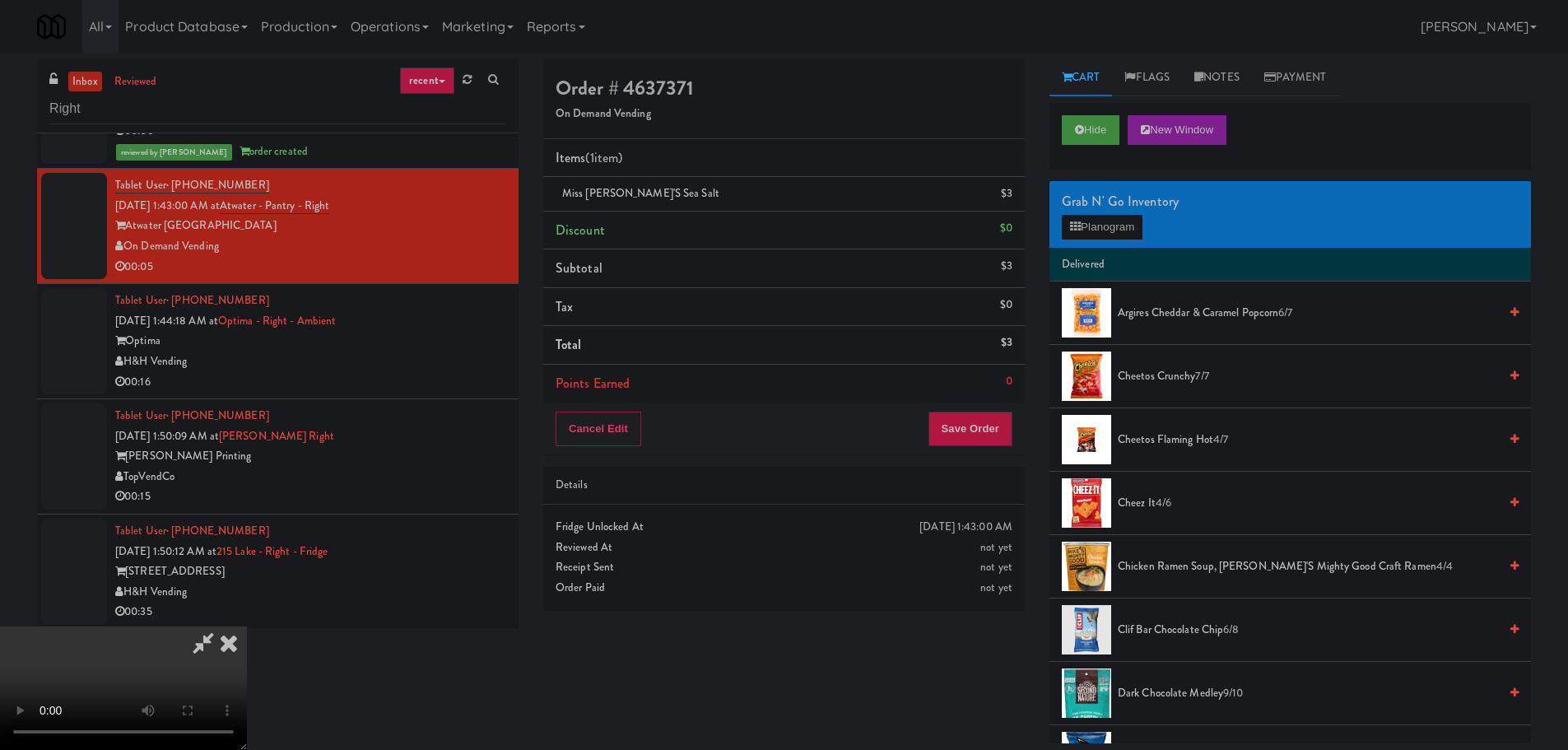
drag, startPoint x: 553, startPoint y: 448, endPoint x: 565, endPoint y: 451, distance: 12.4
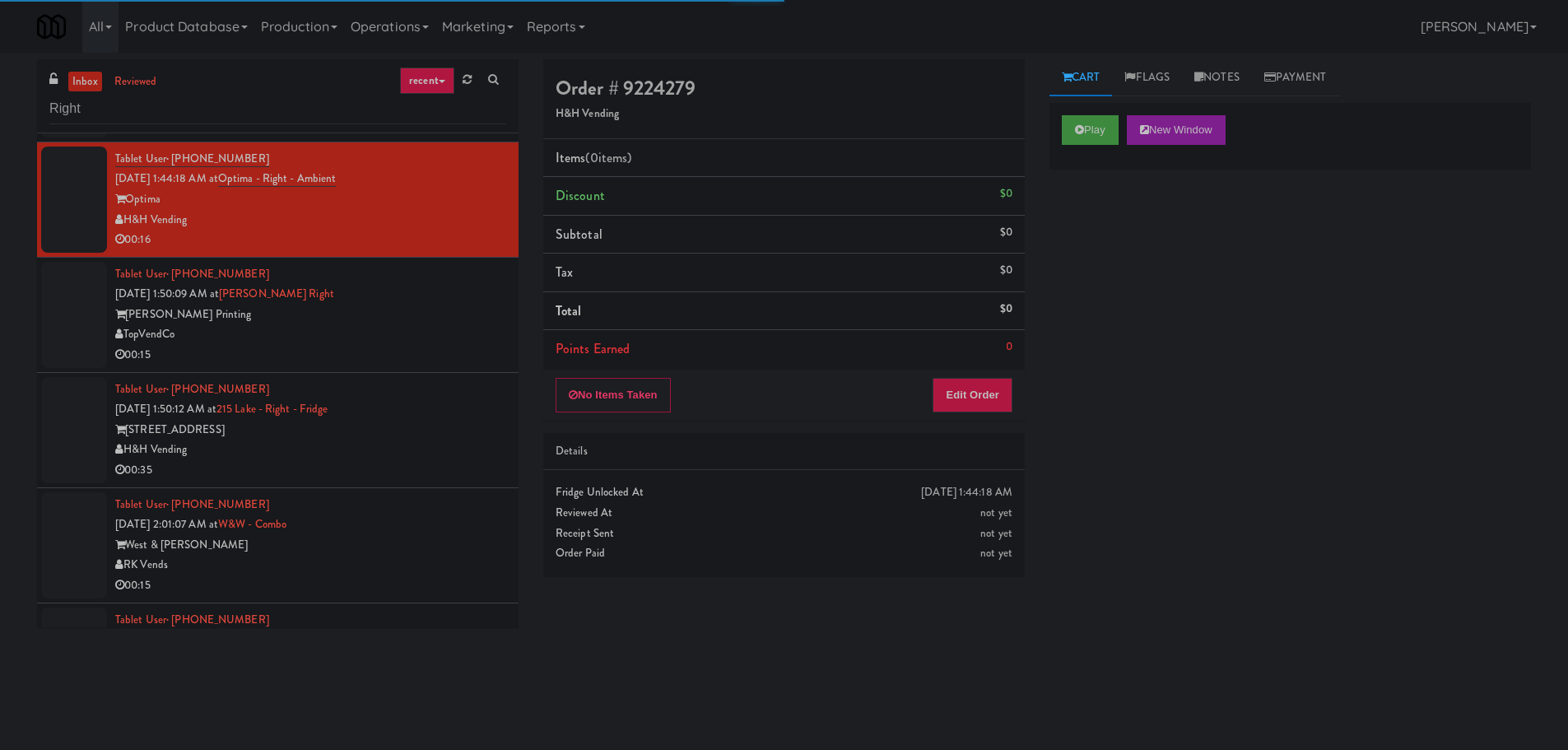
scroll to position [3788, 0]
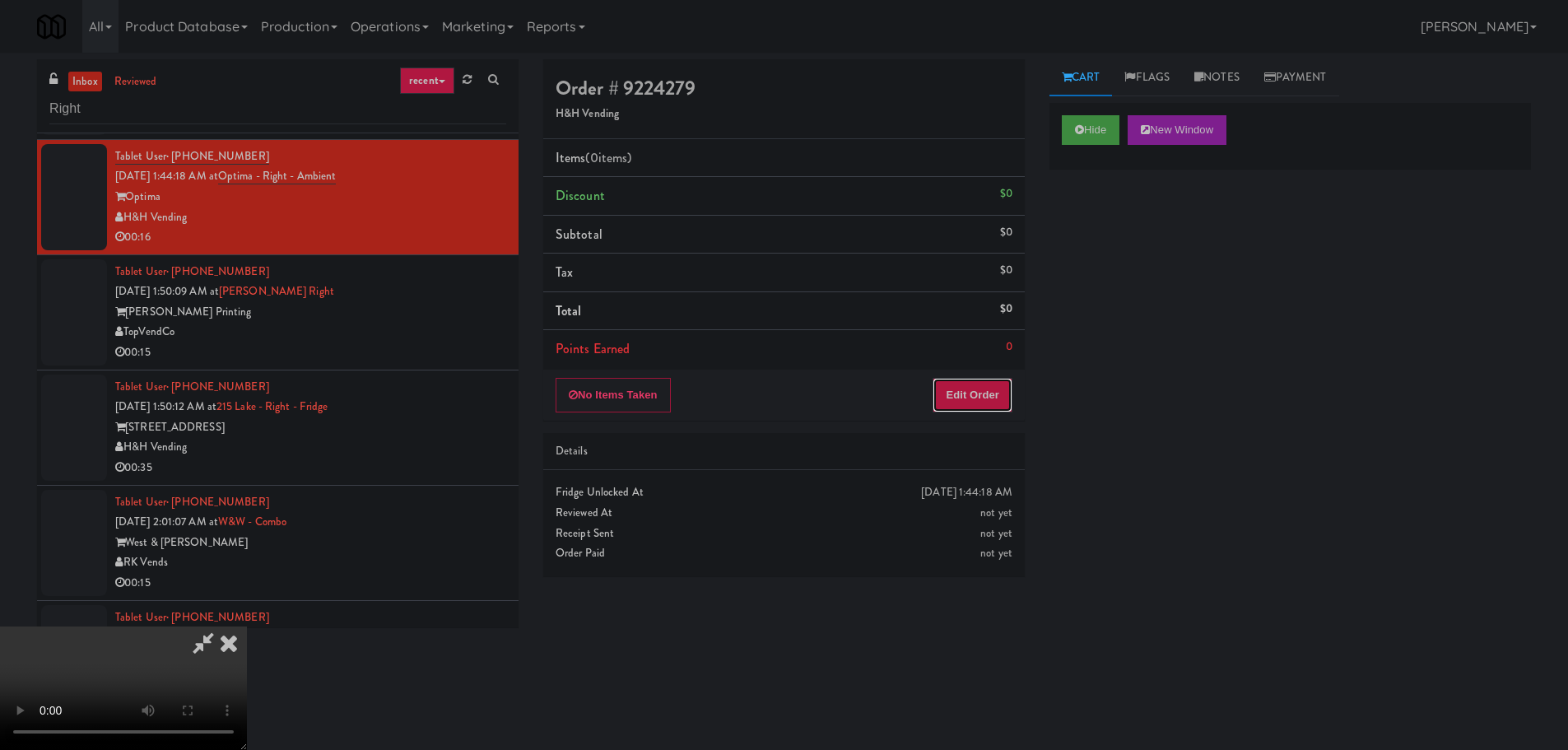
drag, startPoint x: 986, startPoint y: 385, endPoint x: 676, endPoint y: 147, distance: 390.8
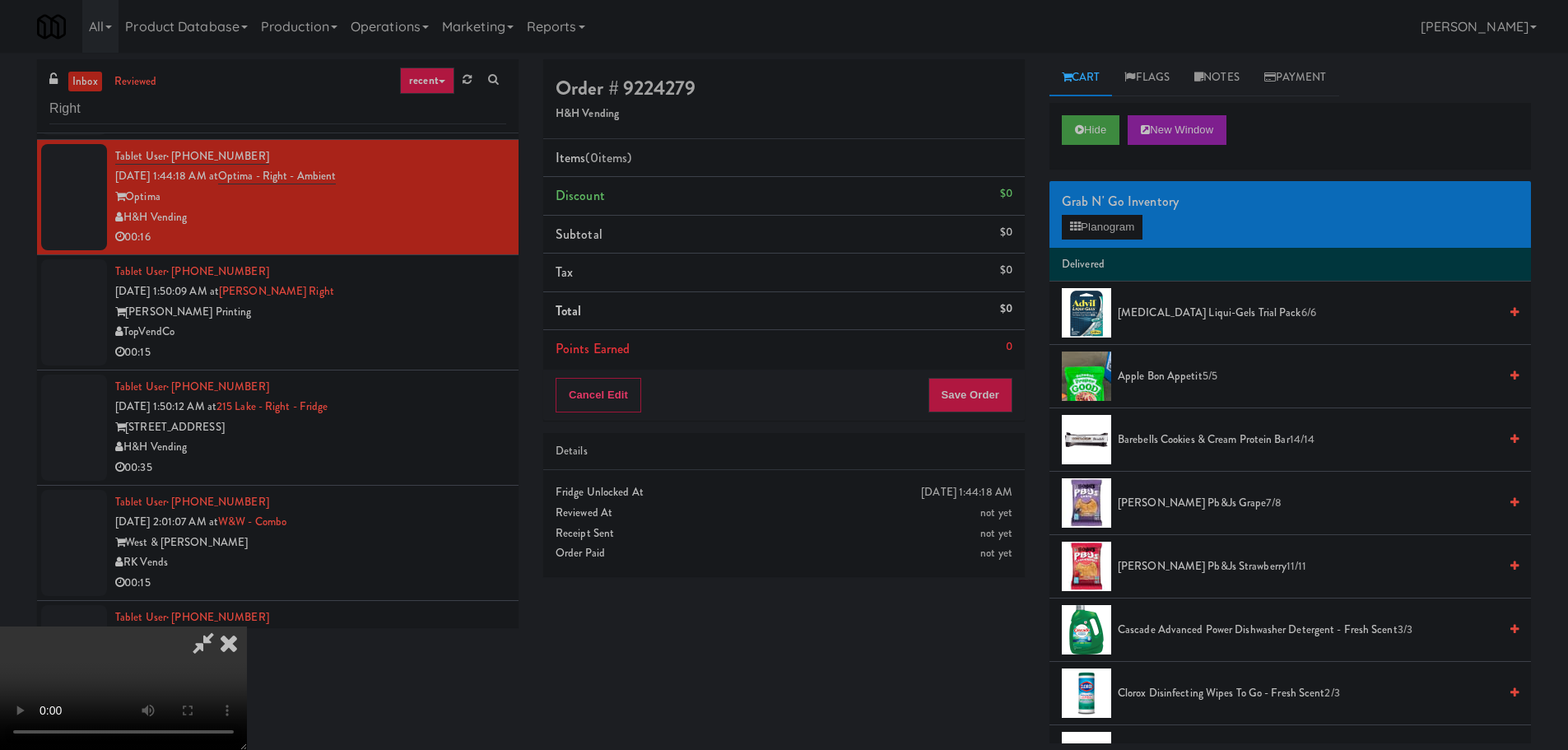
drag, startPoint x: 603, startPoint y: 470, endPoint x: 687, endPoint y: 470, distance: 84.0
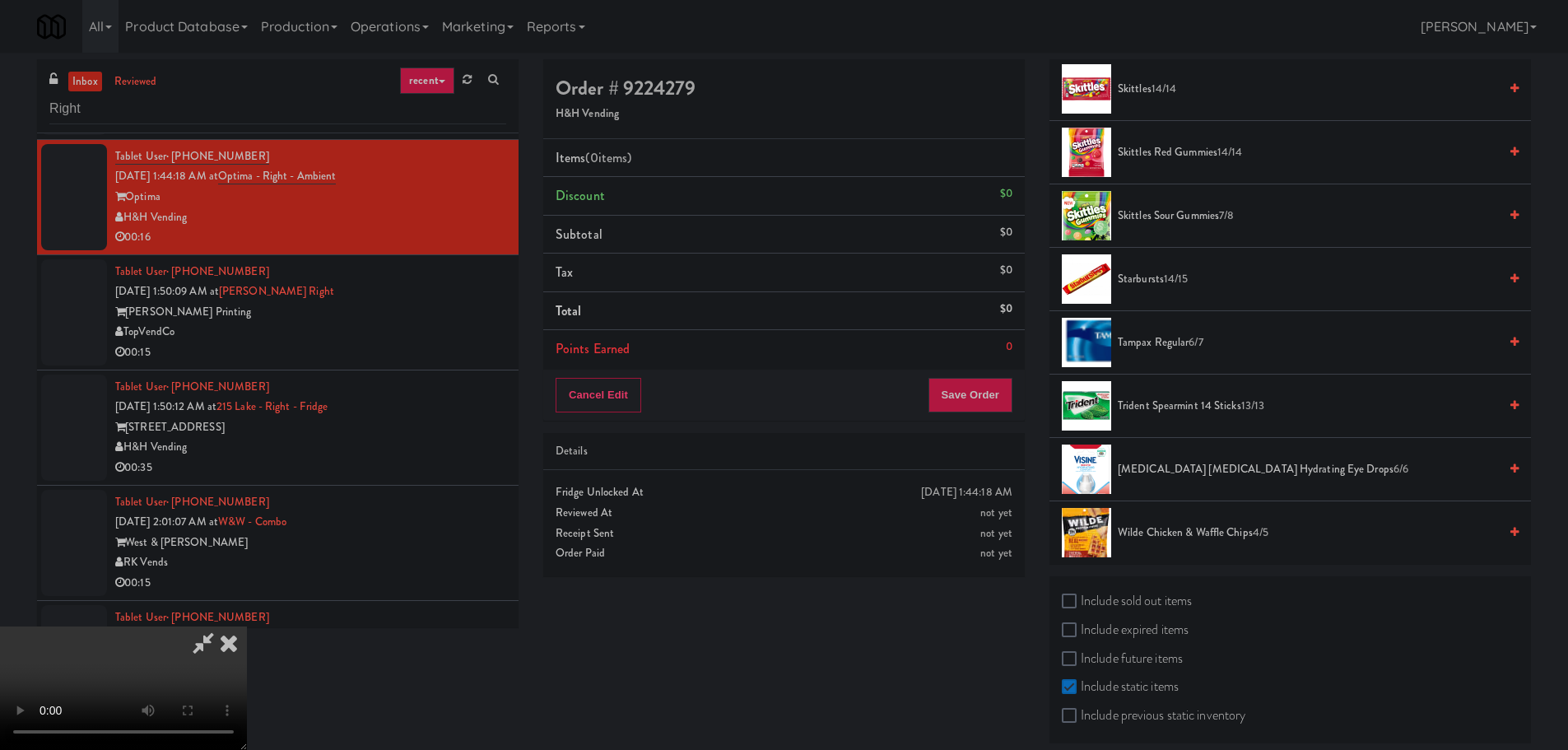
scroll to position [1441, 0]
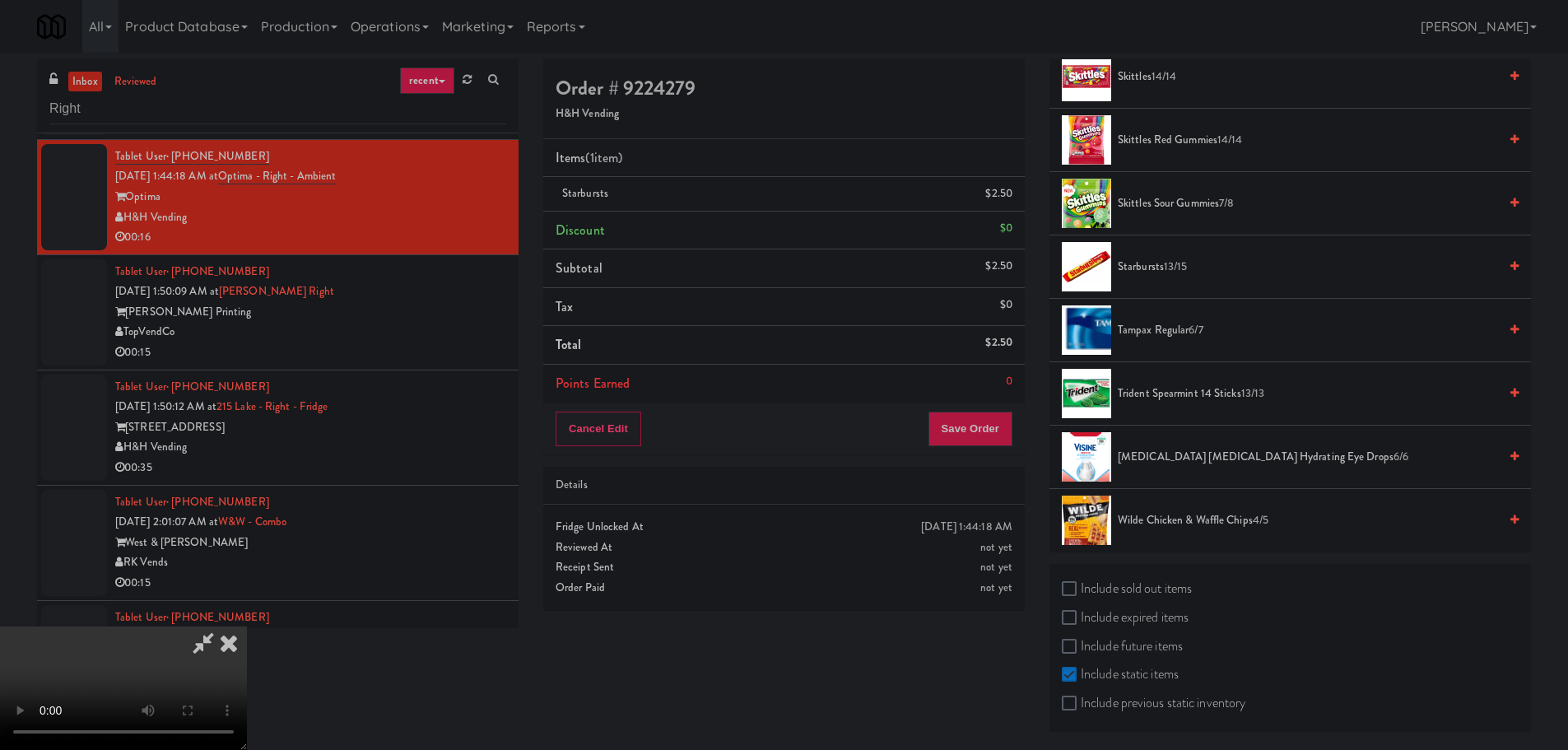
drag, startPoint x: 679, startPoint y: 423, endPoint x: 655, endPoint y: 429, distance: 24.7
drag, startPoint x: 550, startPoint y: 430, endPoint x: 554, endPoint y: 439, distance: 9.8
drag, startPoint x: 648, startPoint y: 435, endPoint x: 668, endPoint y: 432, distance: 20.2
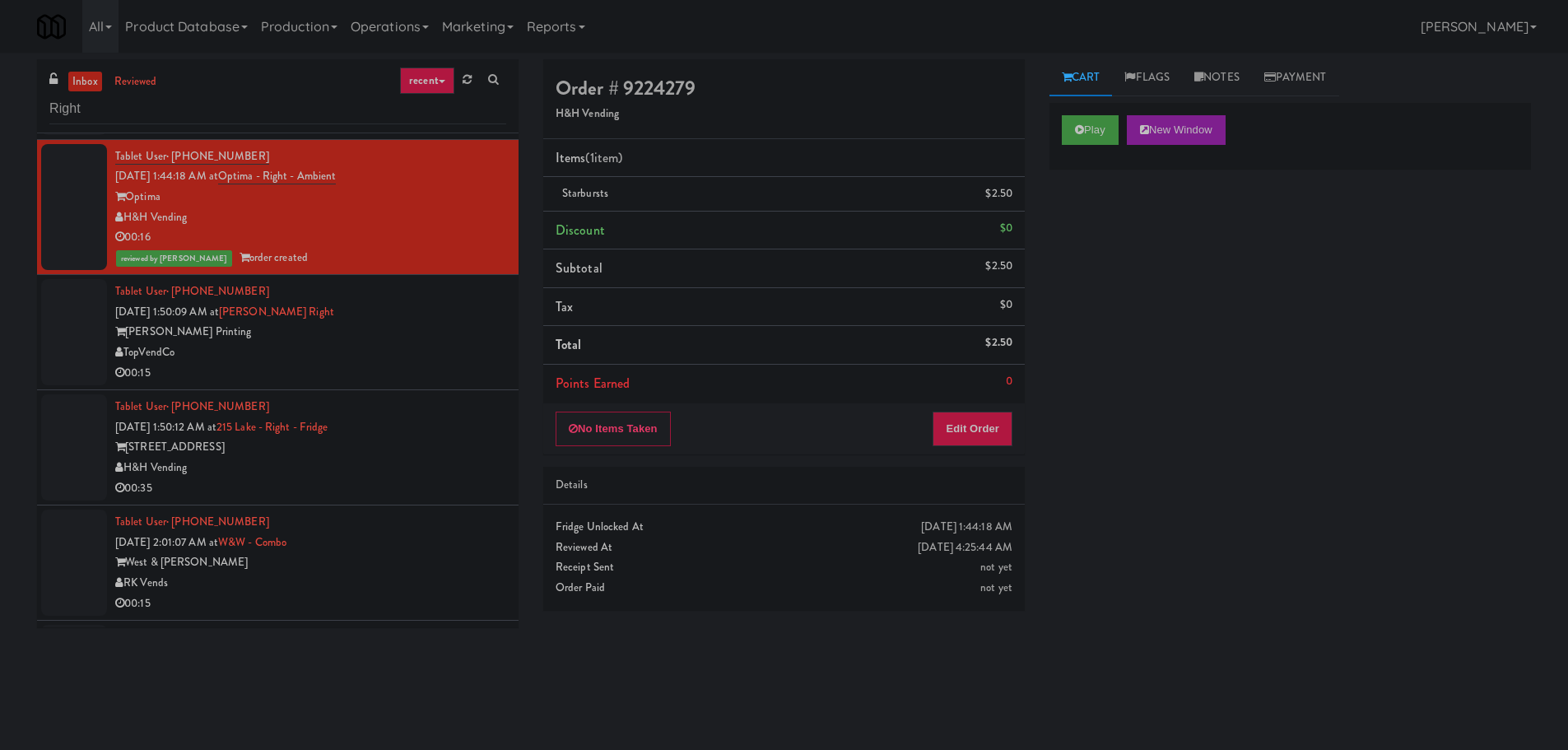
scroll to position [0, 0]
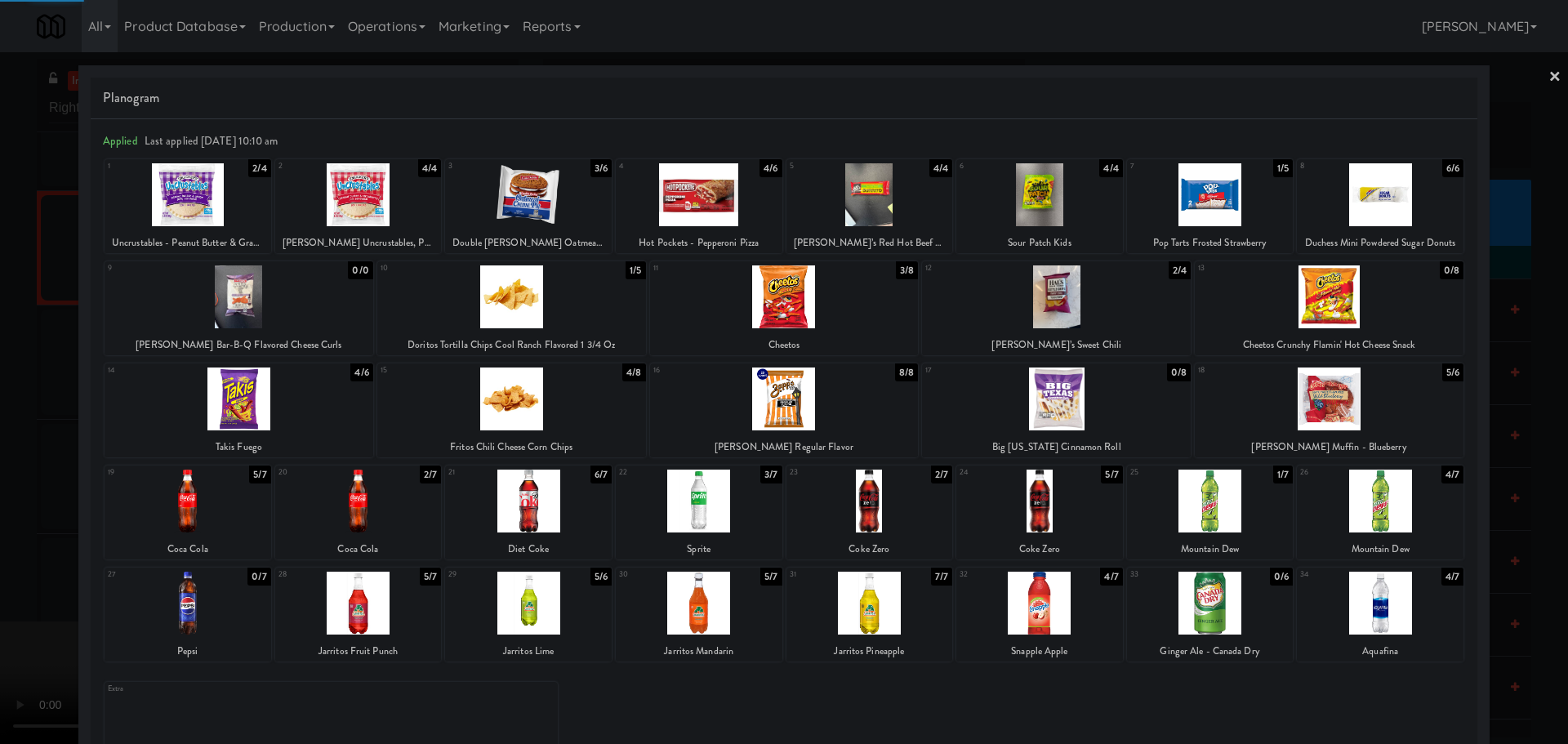
drag, startPoint x: 0, startPoint y: 496, endPoint x: 357, endPoint y: 417, distance: 365.6
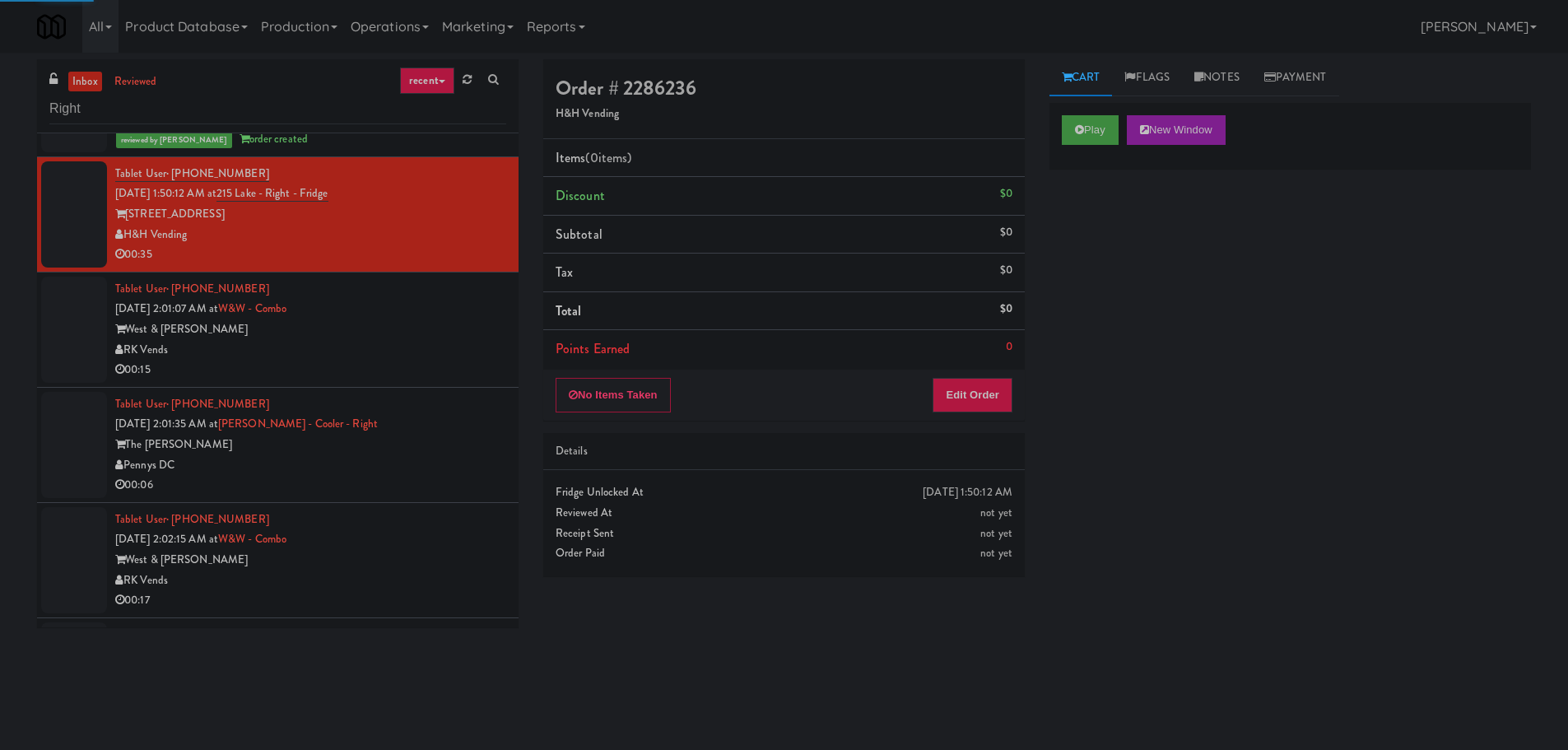
scroll to position [4035, 0]
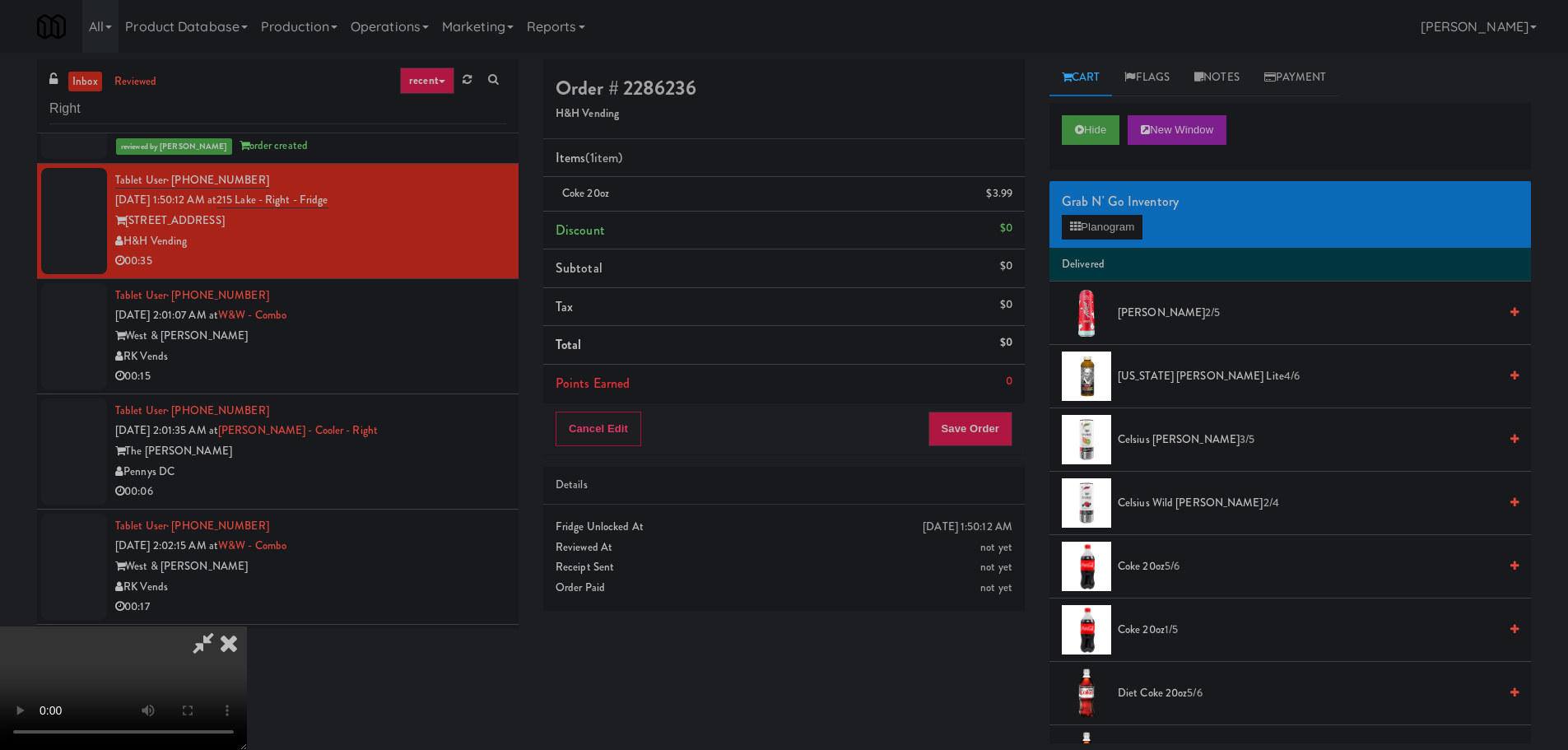
drag, startPoint x: 407, startPoint y: 379, endPoint x: 418, endPoint y: 378, distance: 11.0
drag, startPoint x: 542, startPoint y: 482, endPoint x: 628, endPoint y: 420, distance: 106.0
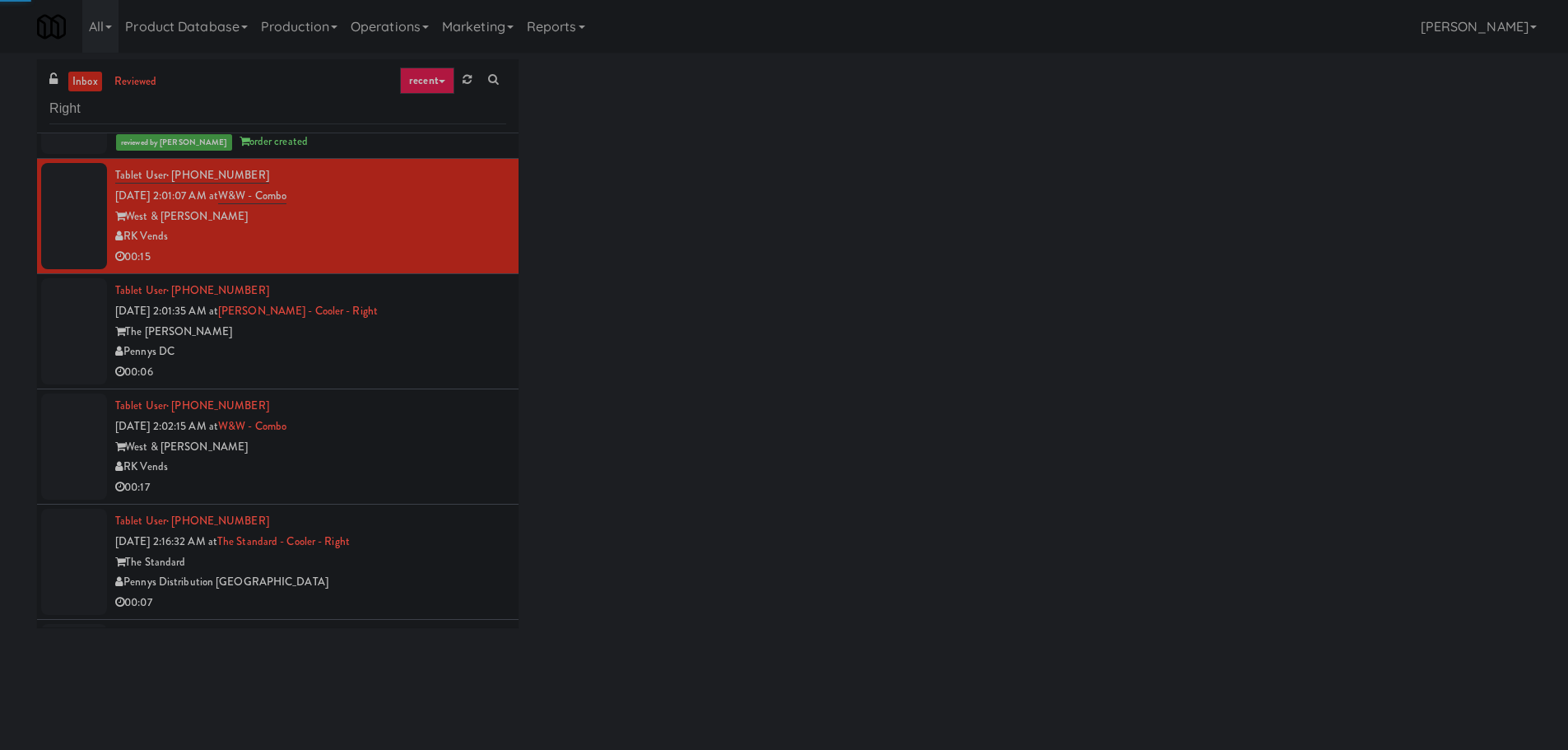
scroll to position [4200, 0]
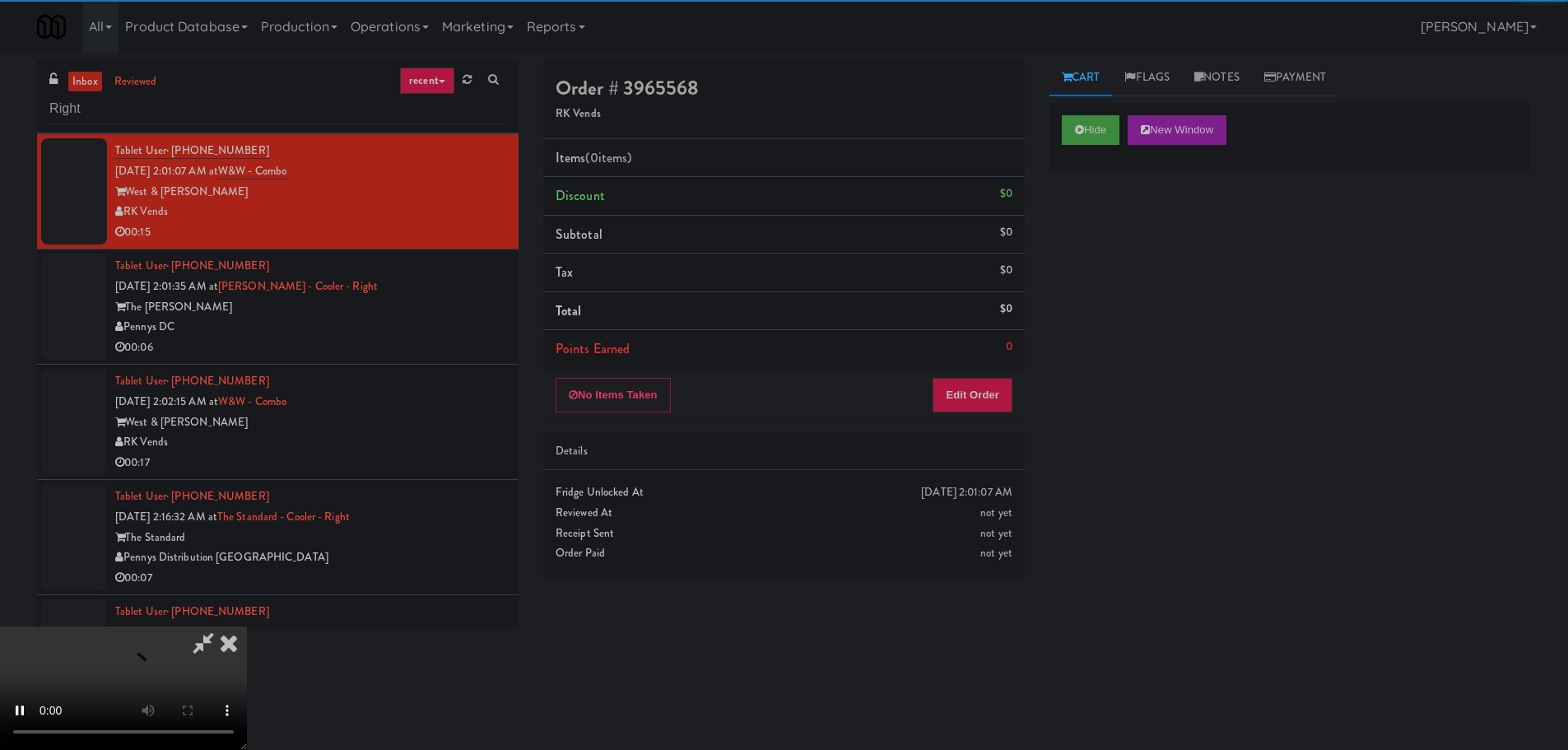
drag, startPoint x: 1008, startPoint y: 359, endPoint x: 965, endPoint y: 390, distance: 53.0
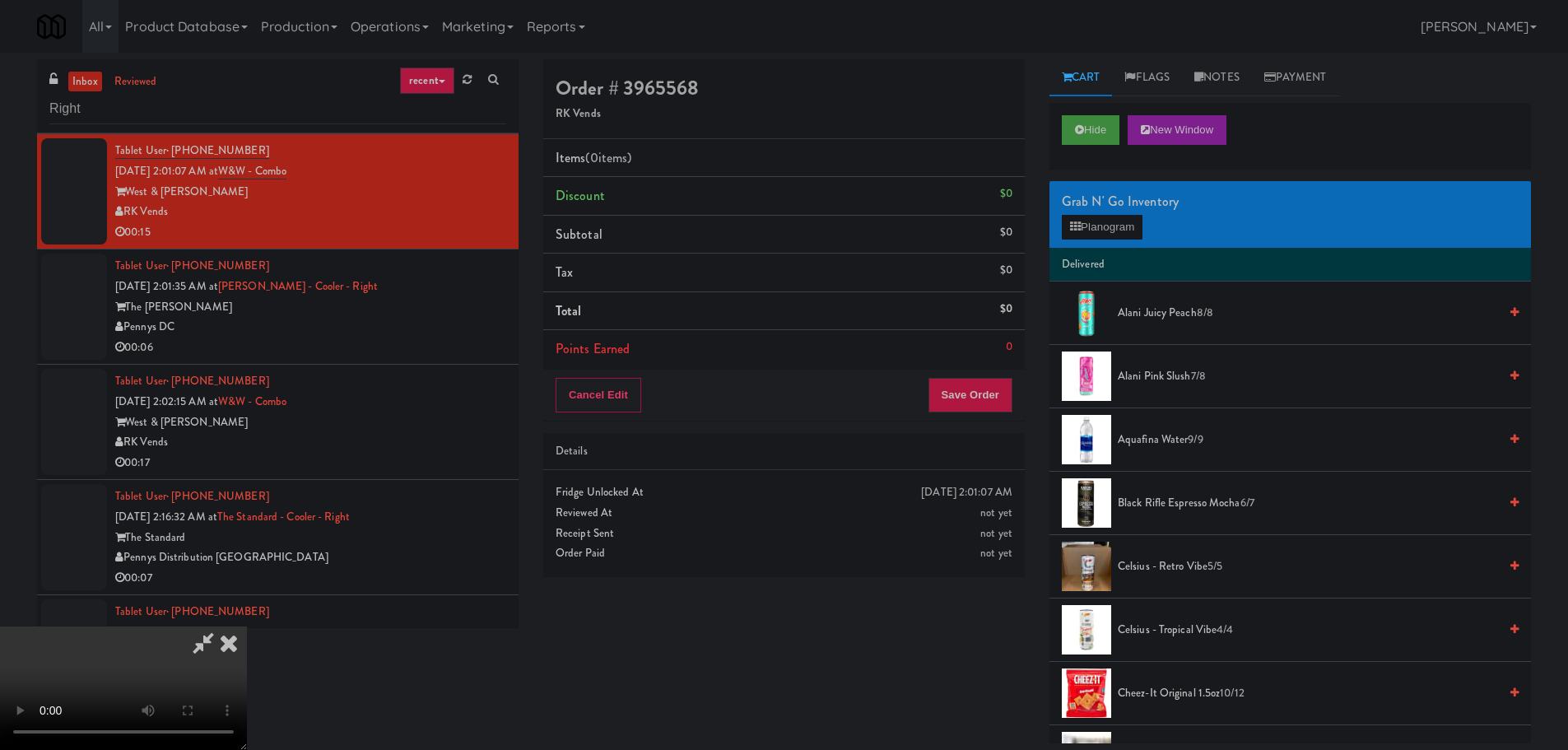
scroll to position [0, 0]
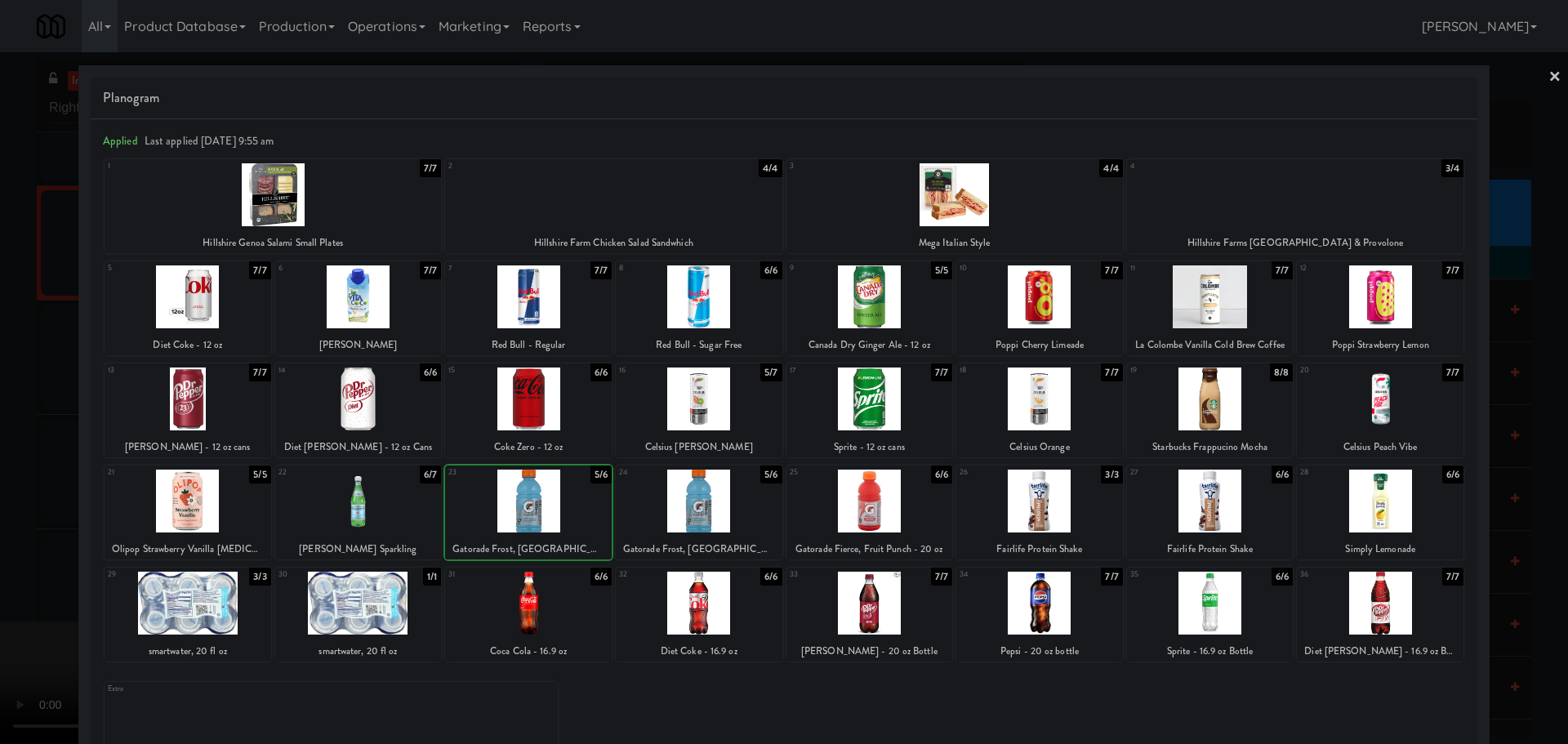
drag, startPoint x: 3, startPoint y: 510, endPoint x: 15, endPoint y: 511, distance: 12.0
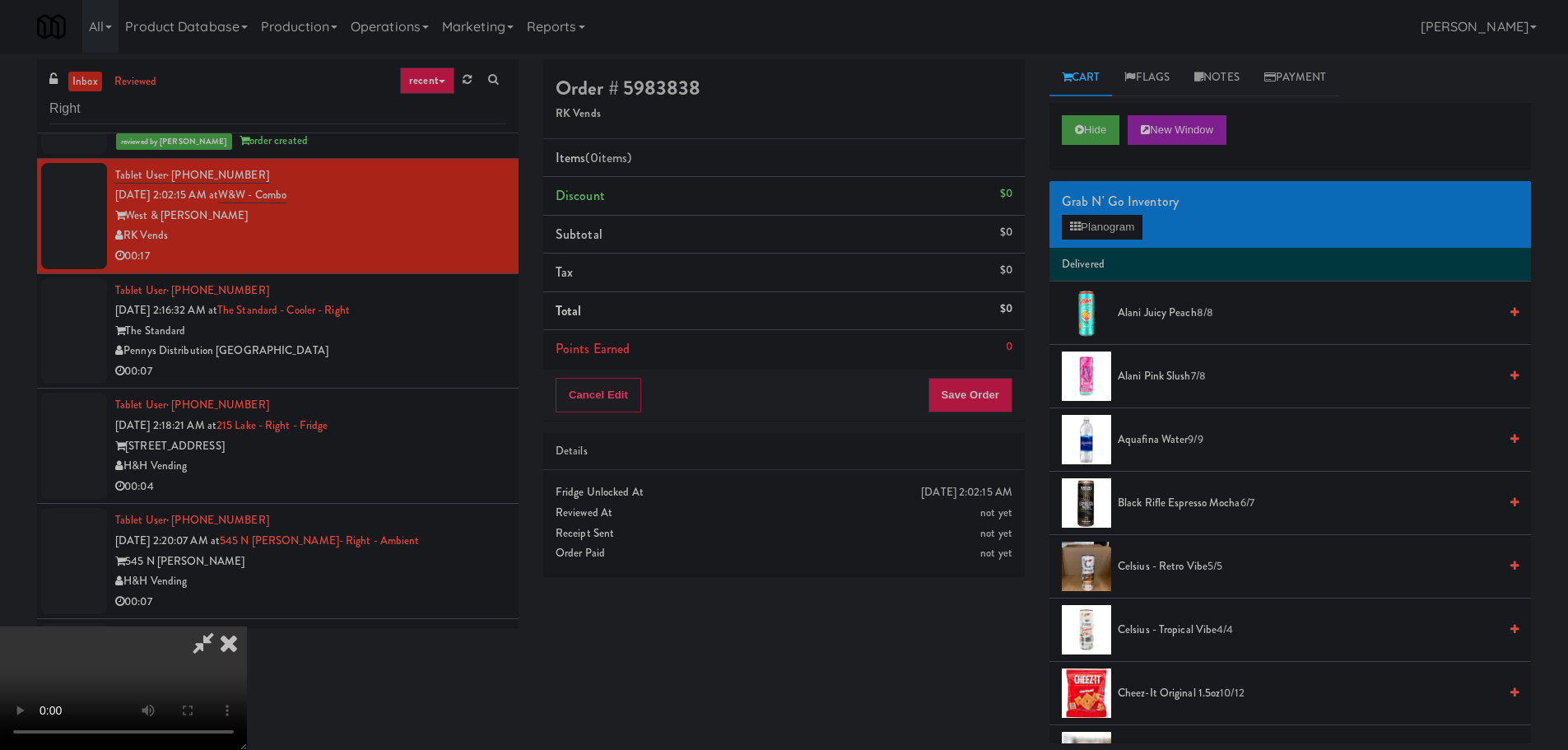
scroll to position [283, 0]
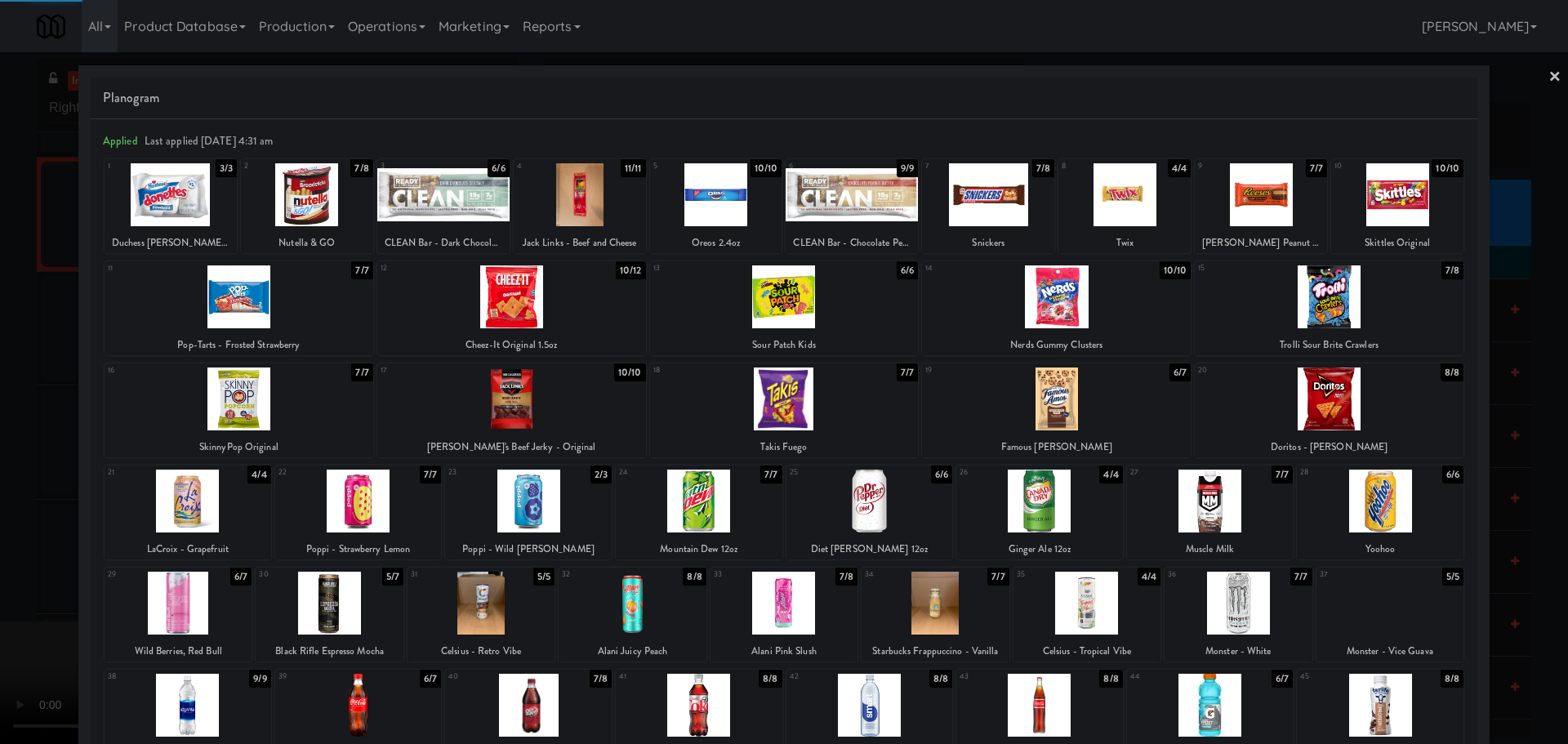
drag, startPoint x: 3, startPoint y: 521, endPoint x: 67, endPoint y: 499, distance: 67.7
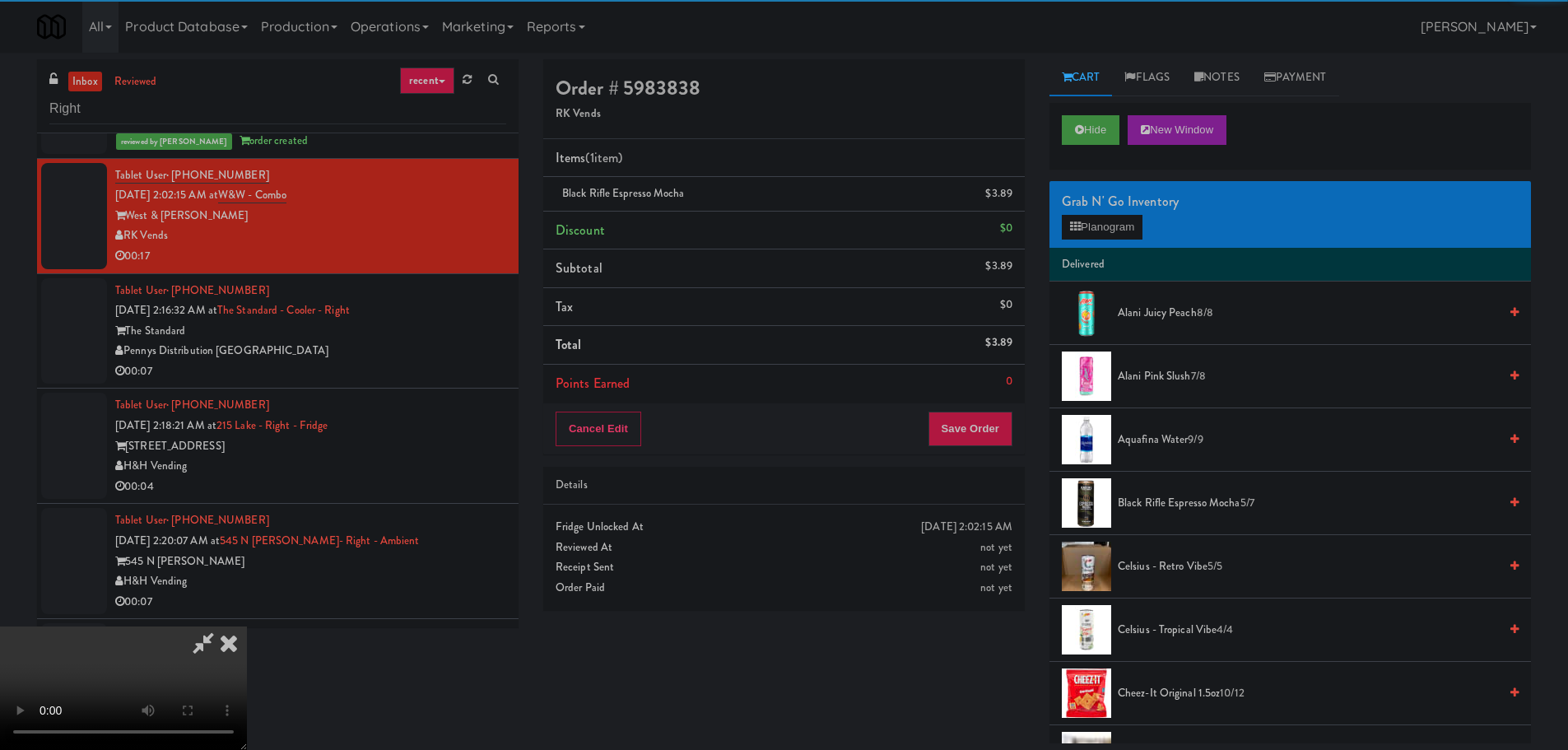
drag, startPoint x: 628, startPoint y: 348, endPoint x: 647, endPoint y: 363, distance: 24.2
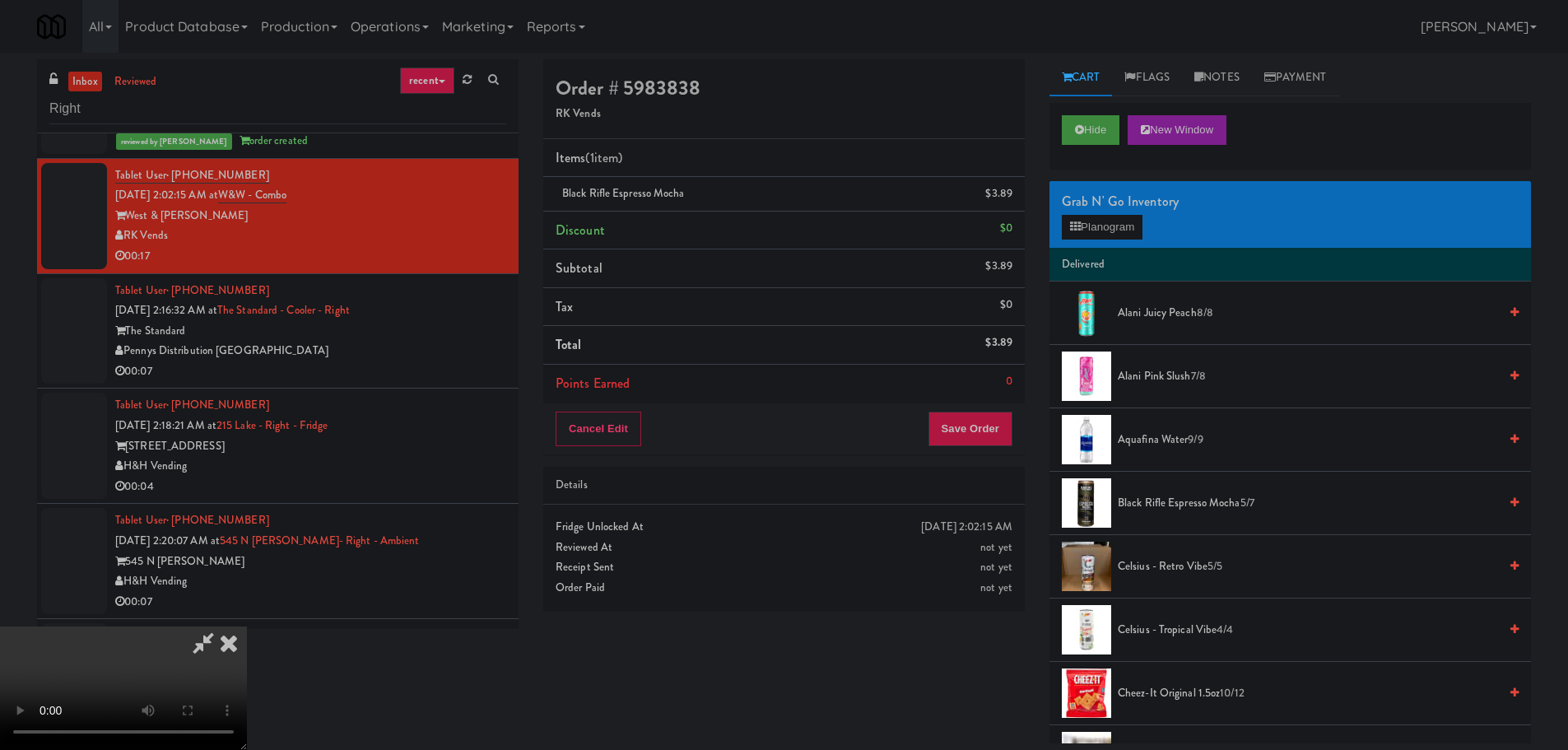
drag, startPoint x: 1001, startPoint y: 406, endPoint x: 989, endPoint y: 425, distance: 22.5
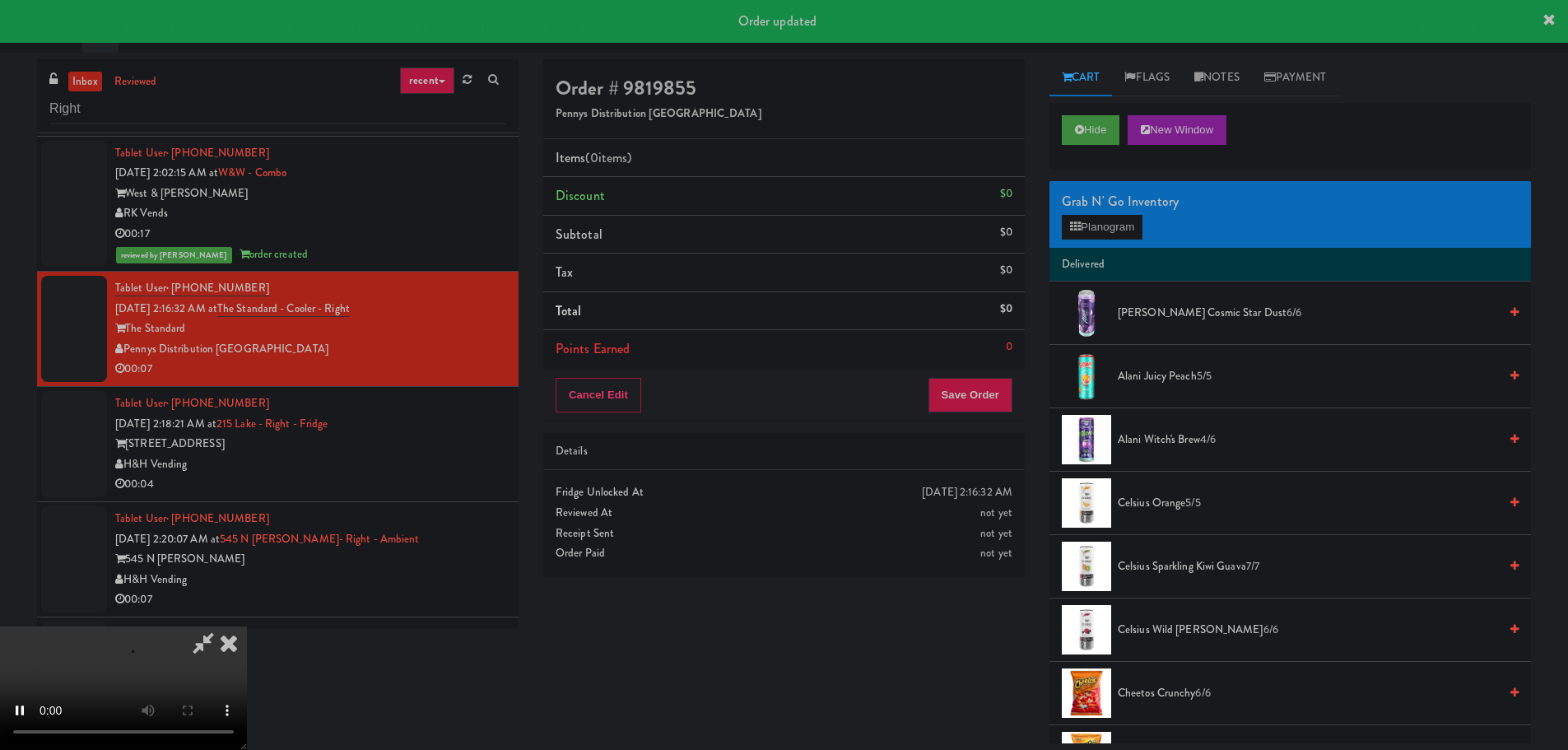
scroll to position [4611, 0]
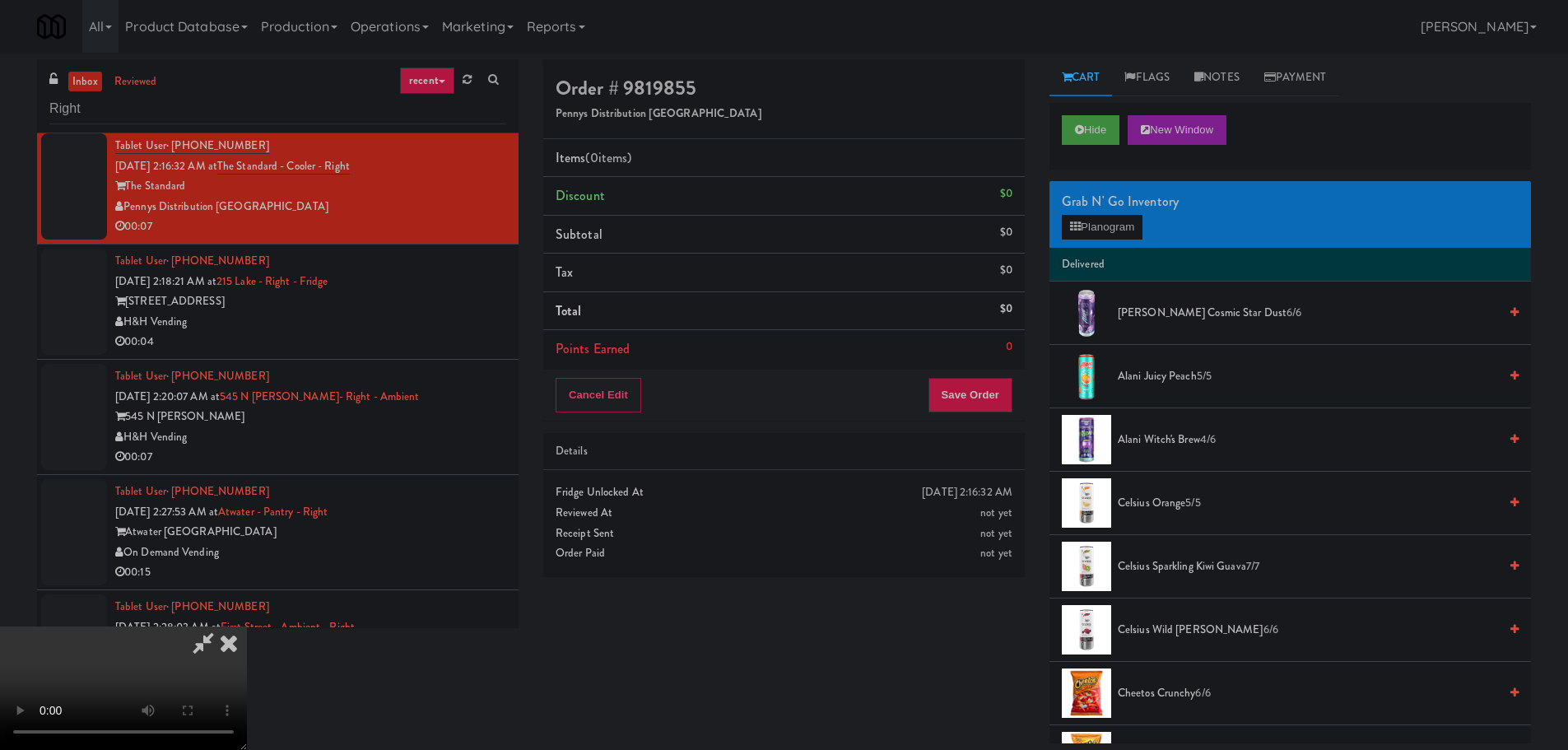
drag, startPoint x: 665, startPoint y: 448, endPoint x: 769, endPoint y: 465, distance: 105.4
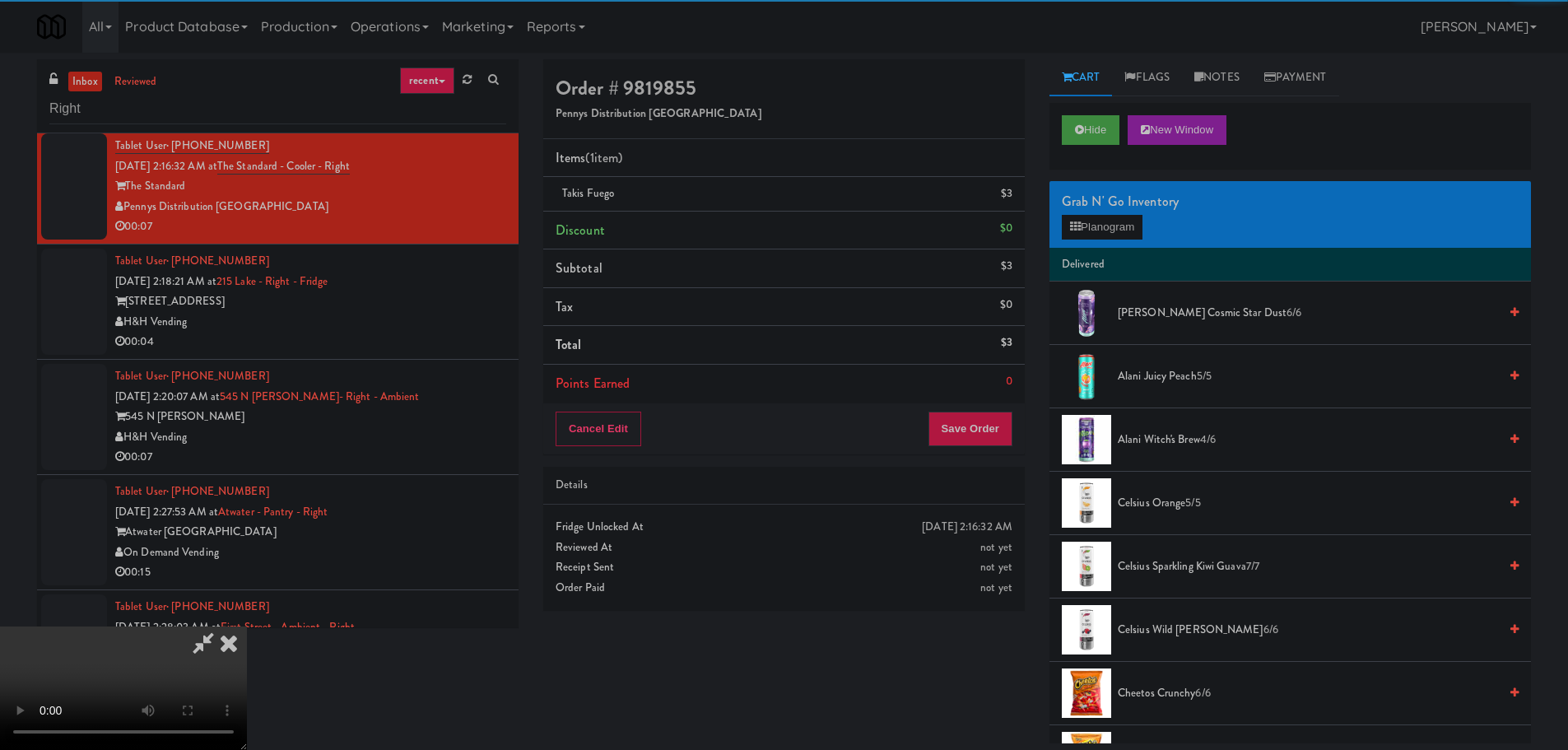
drag, startPoint x: 374, startPoint y: 357, endPoint x: 617, endPoint y: 362, distance: 243.1
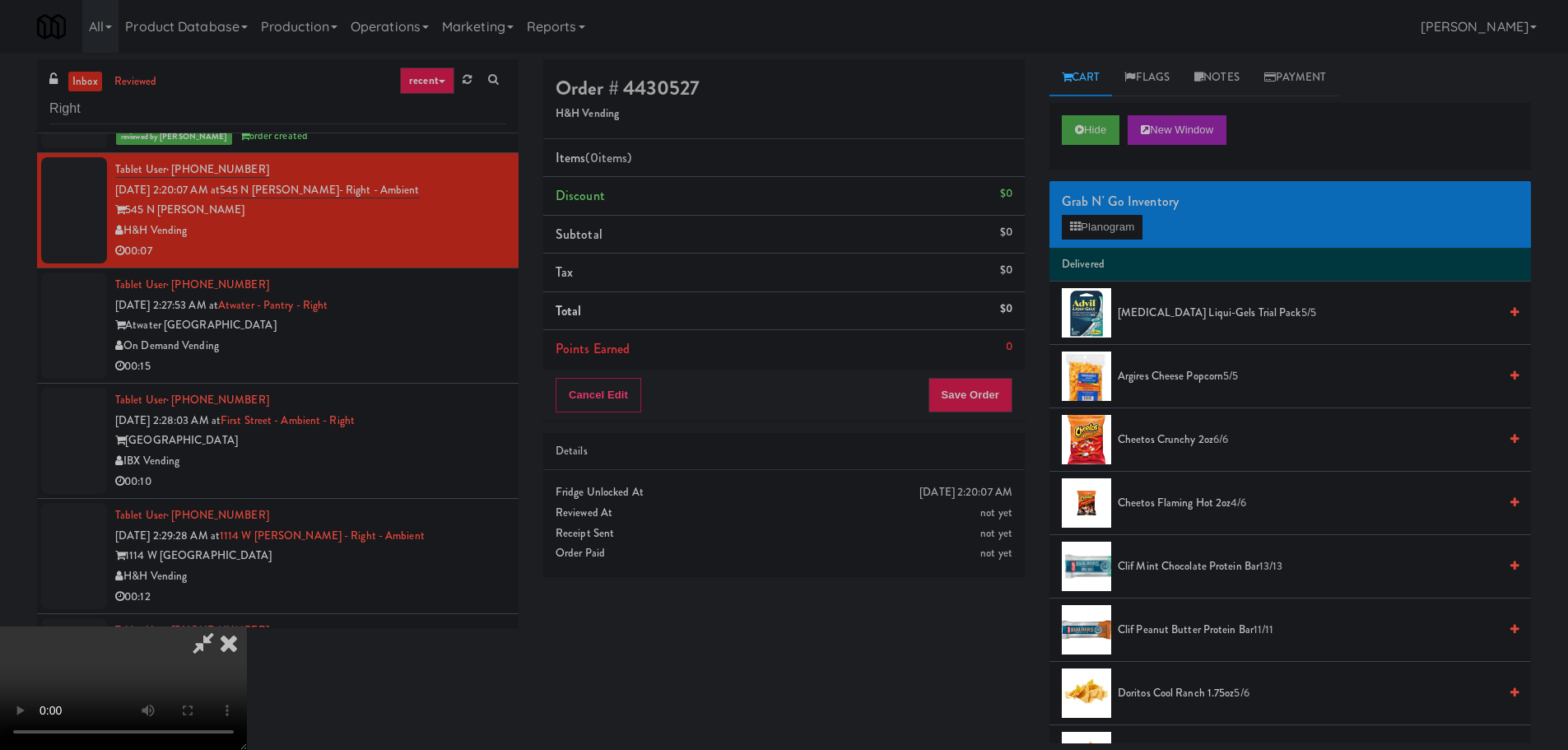
scroll to position [283, 0]
drag, startPoint x: 637, startPoint y: 380, endPoint x: 646, endPoint y: 395, distance: 17.5
